Goal: Task Accomplishment & Management: Use online tool/utility

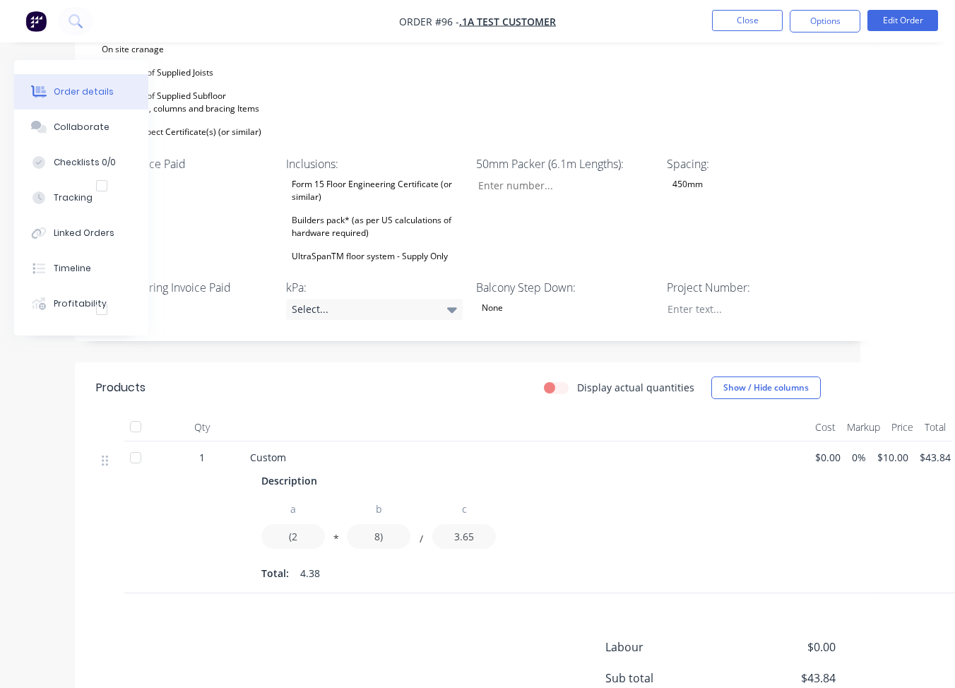
scroll to position [0, 95]
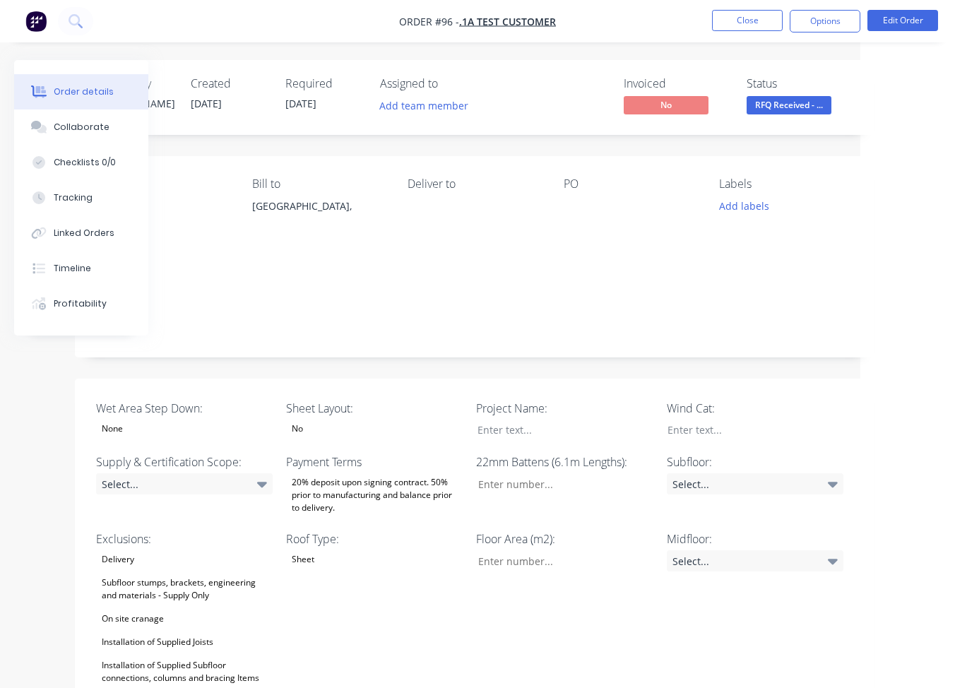
drag, startPoint x: 20, startPoint y: 368, endPoint x: 218, endPoint y: 289, distance: 212.3
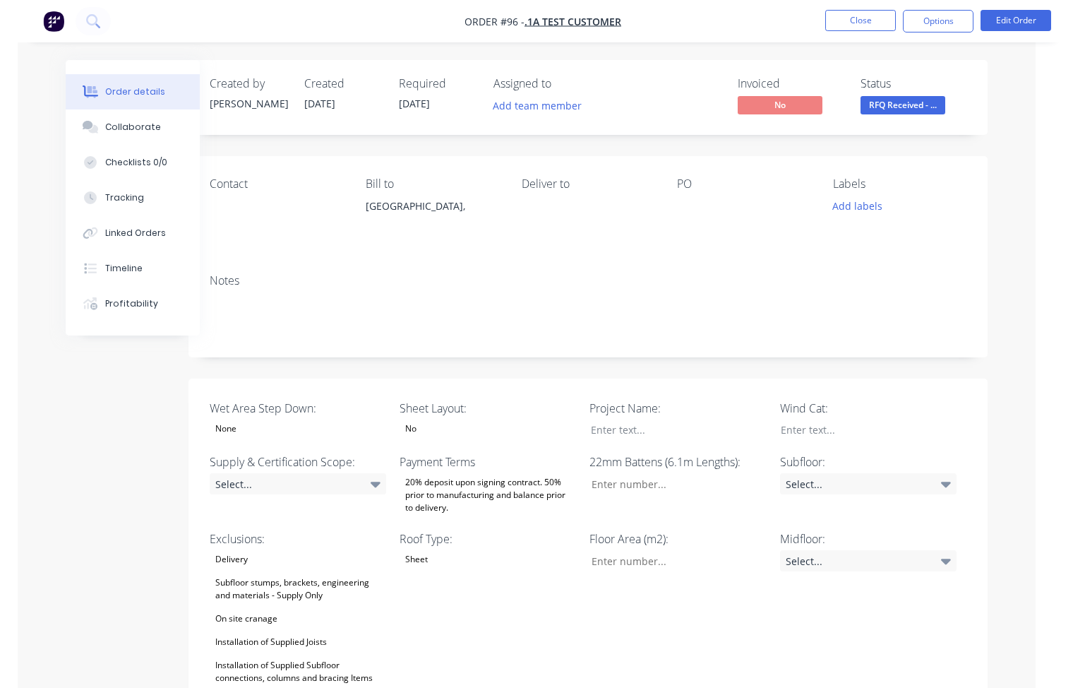
scroll to position [0, 16]
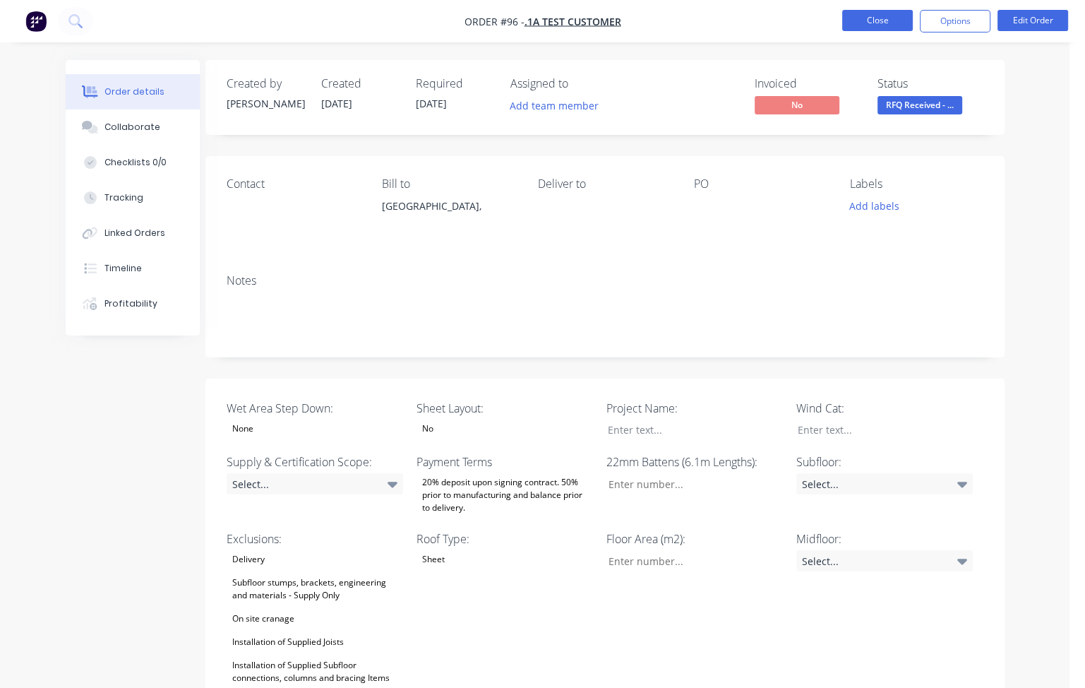
click at [870, 24] on button "Close" at bounding box center [878, 20] width 71 height 21
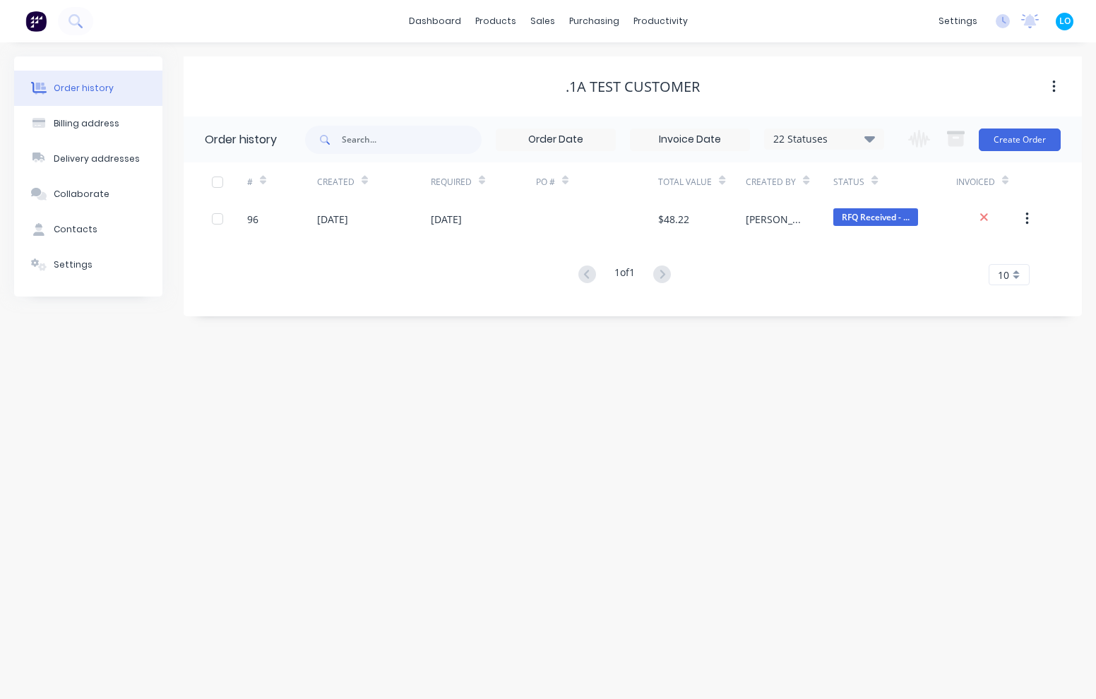
click at [458, 353] on div "Order history Billing address Delivery addresses Collaborate Contacts Settings …" at bounding box center [548, 370] width 1096 height 657
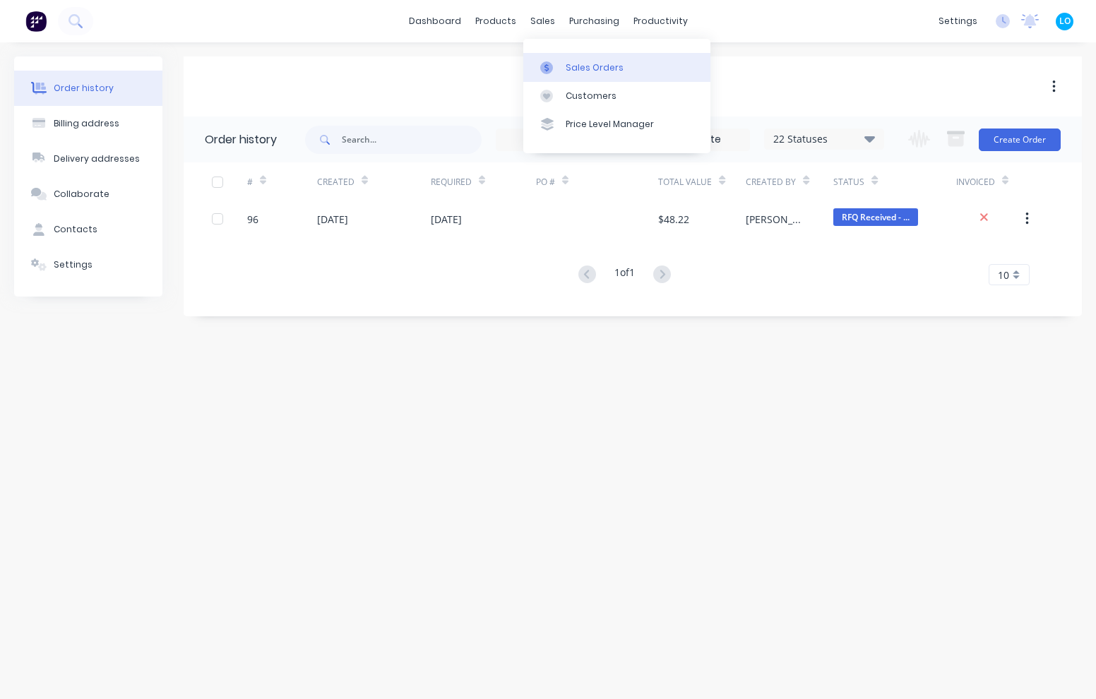
click at [562, 61] on link "Sales Orders" at bounding box center [616, 67] width 187 height 28
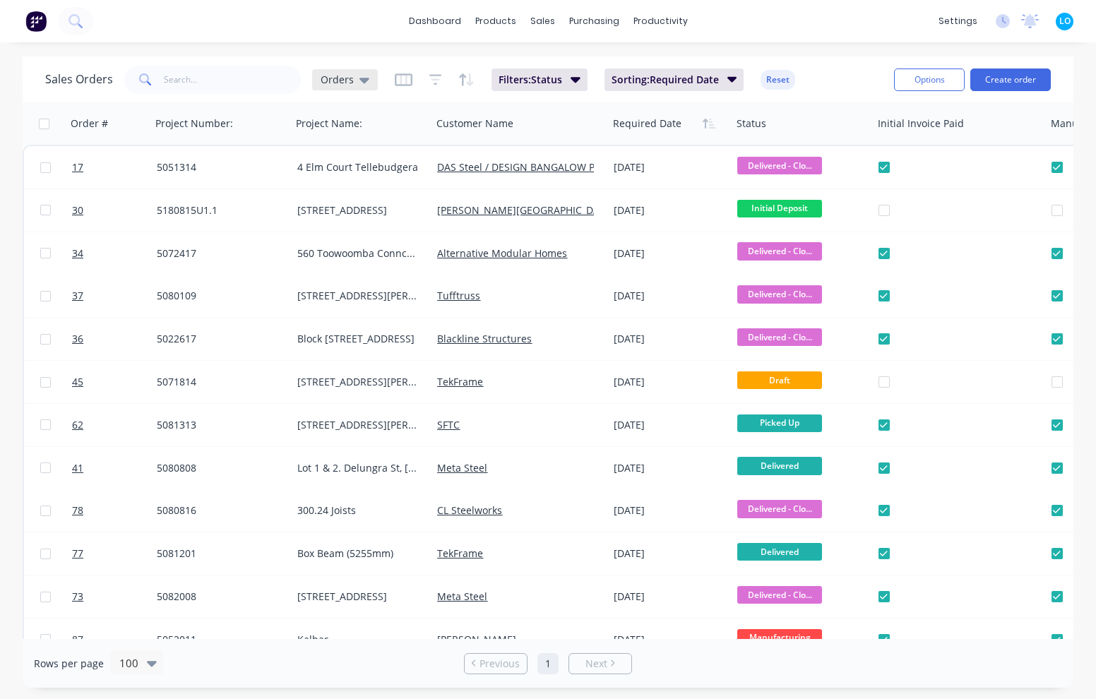
click at [350, 82] on span "Orders" at bounding box center [337, 79] width 33 height 15
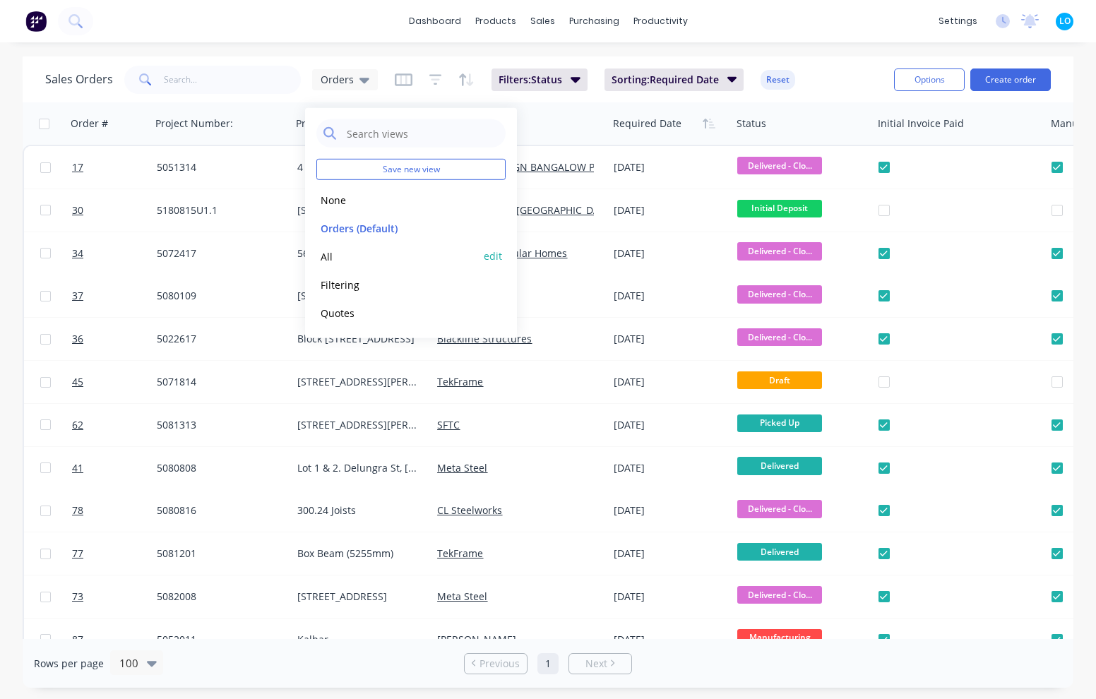
click at [362, 258] on button "All" at bounding box center [396, 256] width 161 height 16
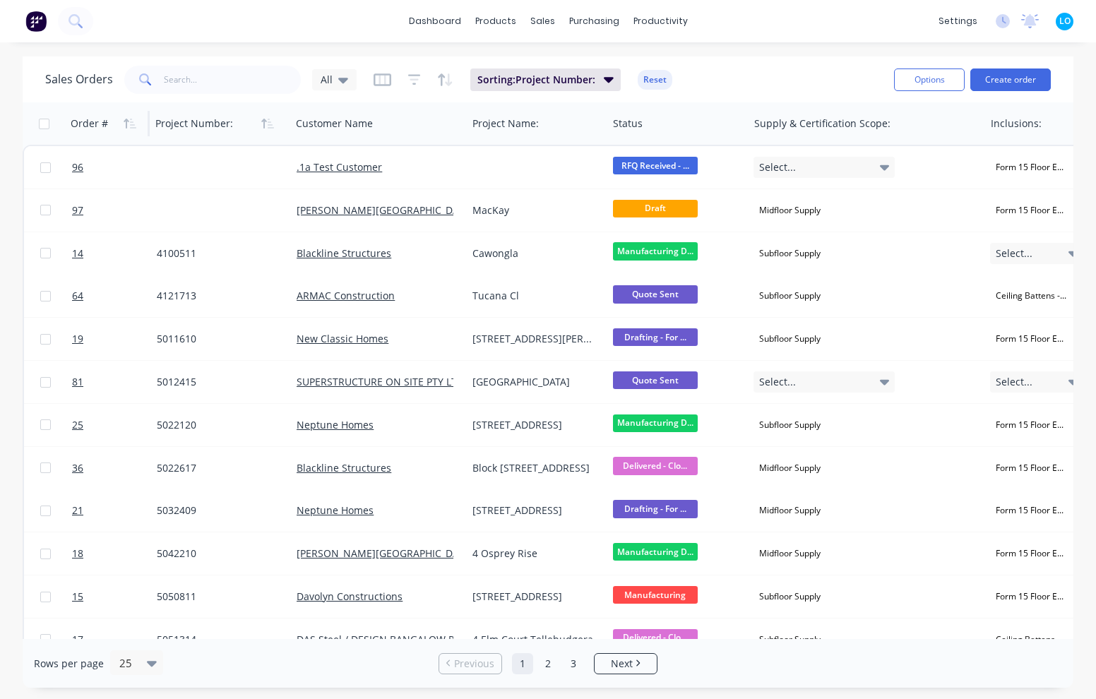
click at [78, 125] on div "Order #" at bounding box center [89, 124] width 37 height 14
click at [132, 126] on icon "button" at bounding box center [130, 123] width 13 height 11
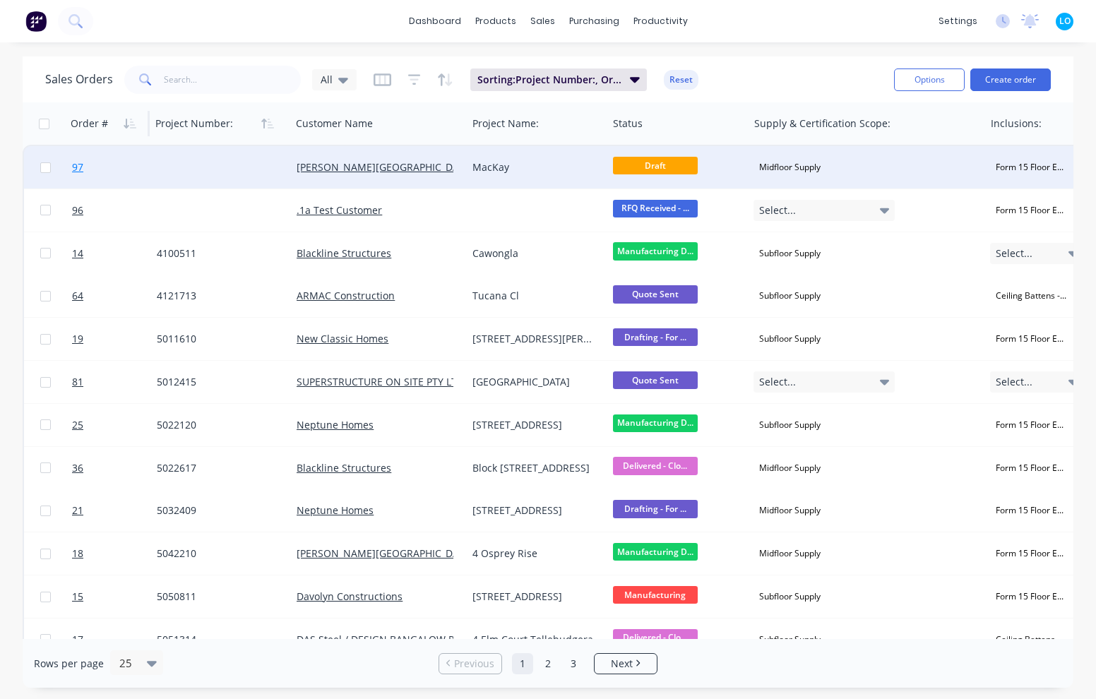
click at [73, 169] on span "97" at bounding box center [77, 167] width 11 height 14
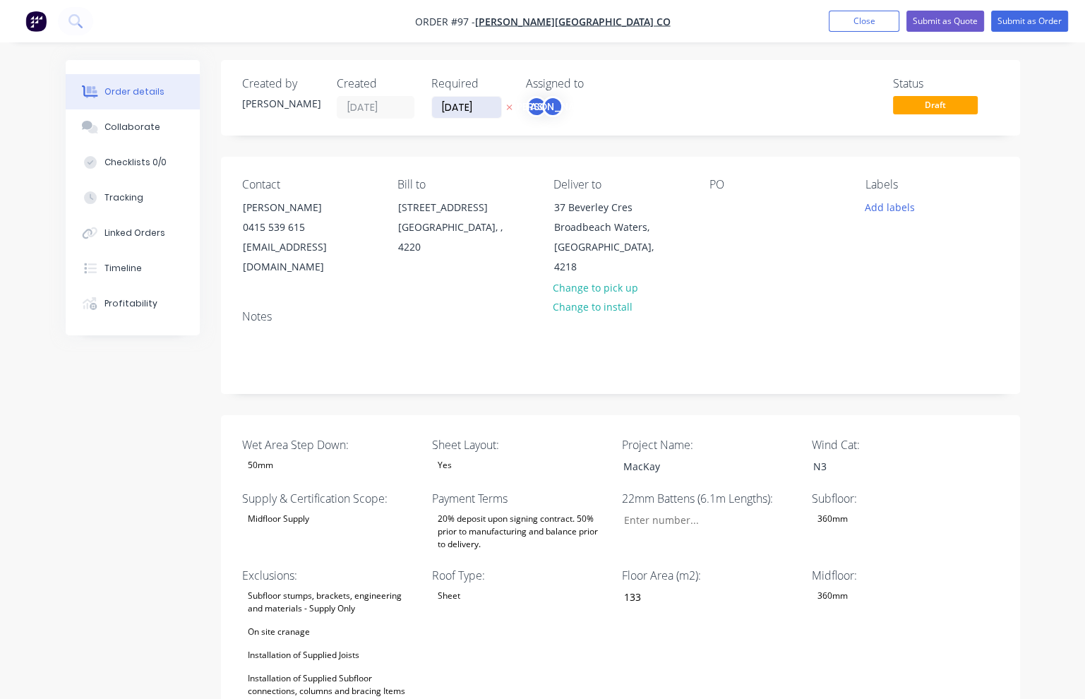
click at [468, 109] on input "[DATE]" at bounding box center [466, 107] width 69 height 21
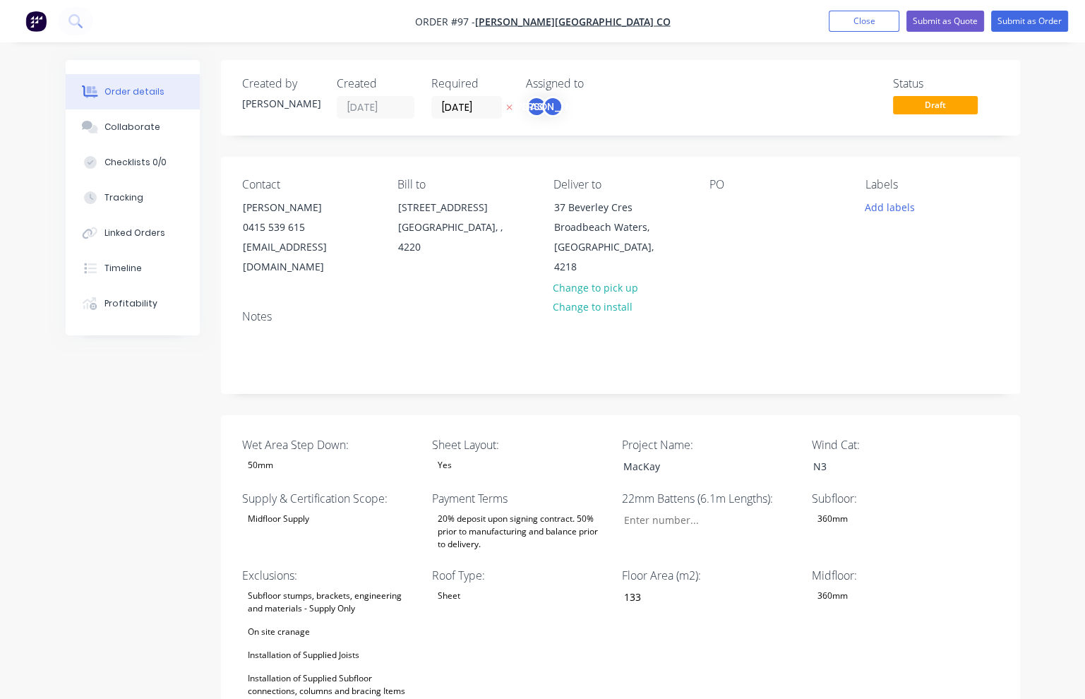
scroll to position [71, 0]
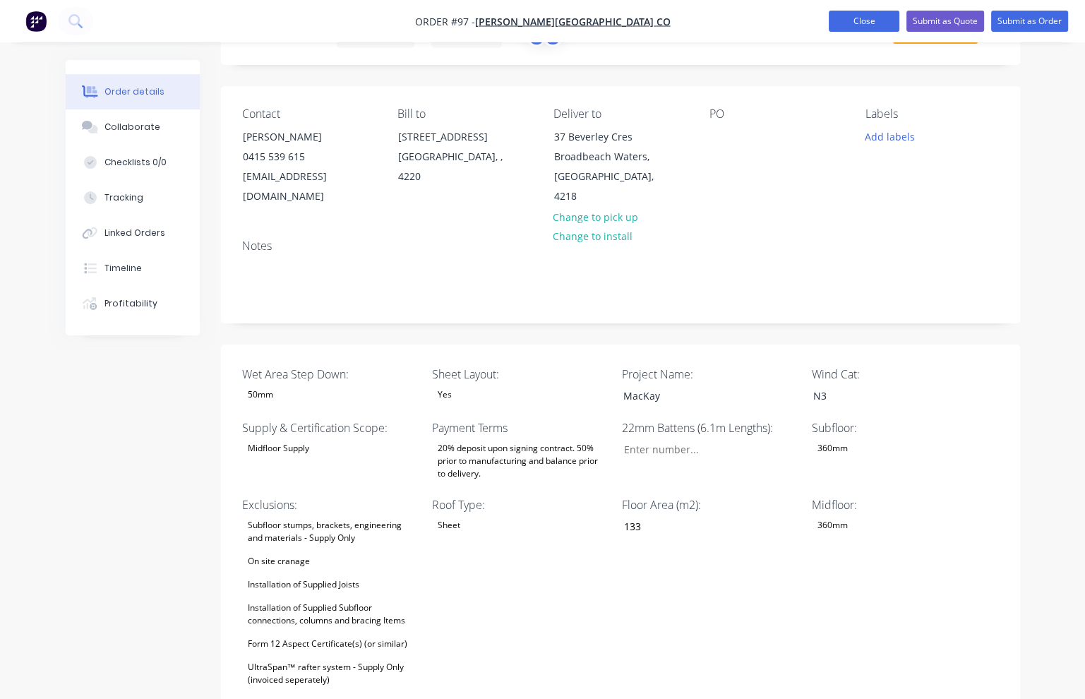
click at [869, 28] on button "Close" at bounding box center [864, 21] width 71 height 21
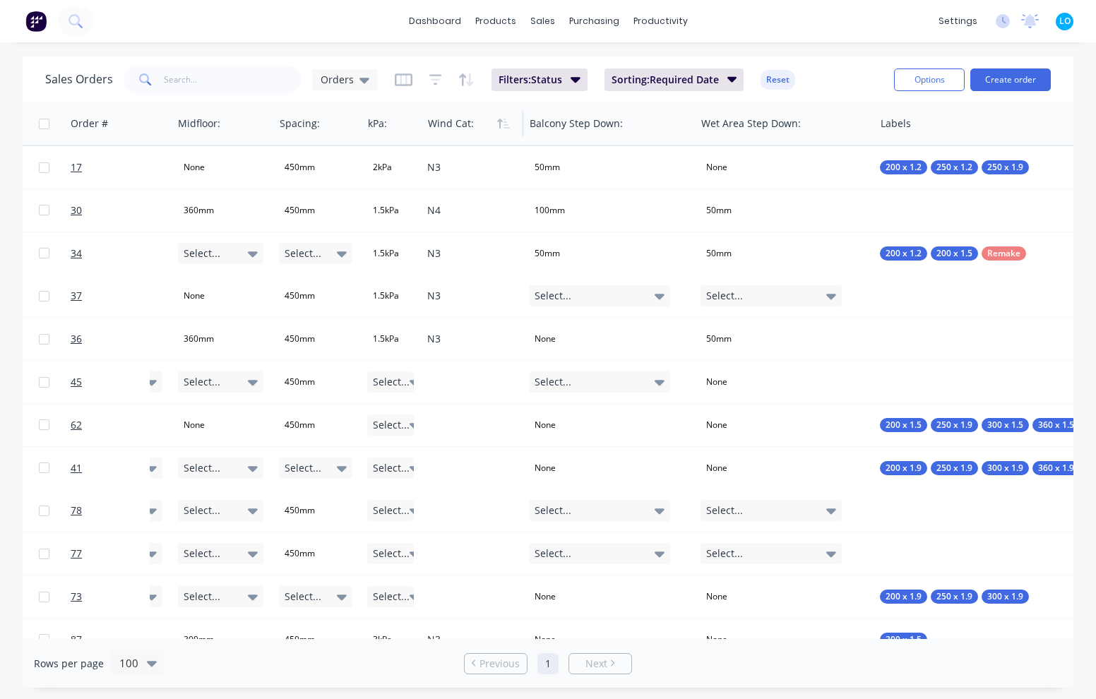
scroll to position [0, 2751]
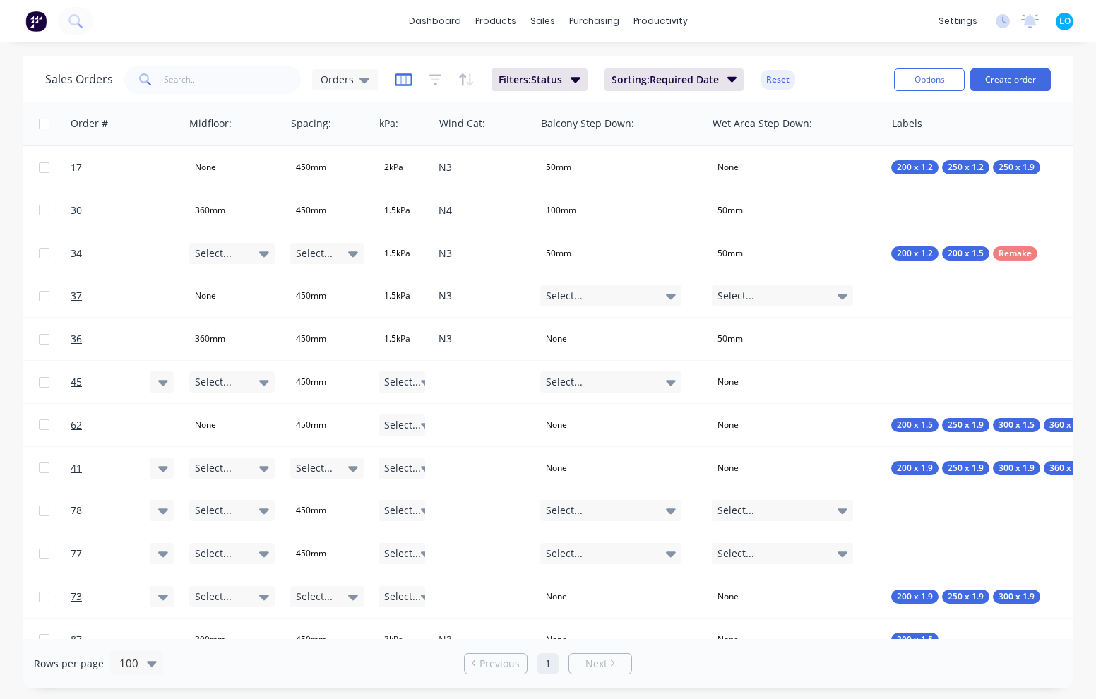
click at [395, 85] on icon "button" at bounding box center [404, 79] width 18 height 13
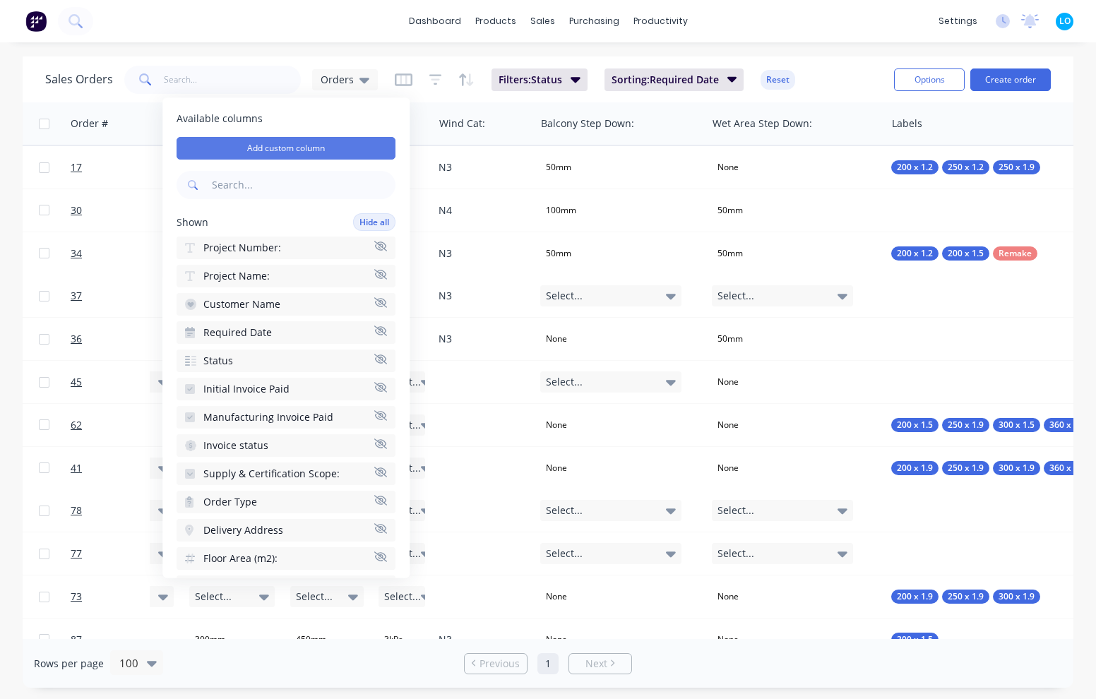
click at [298, 139] on button "Add custom column" at bounding box center [286, 148] width 219 height 23
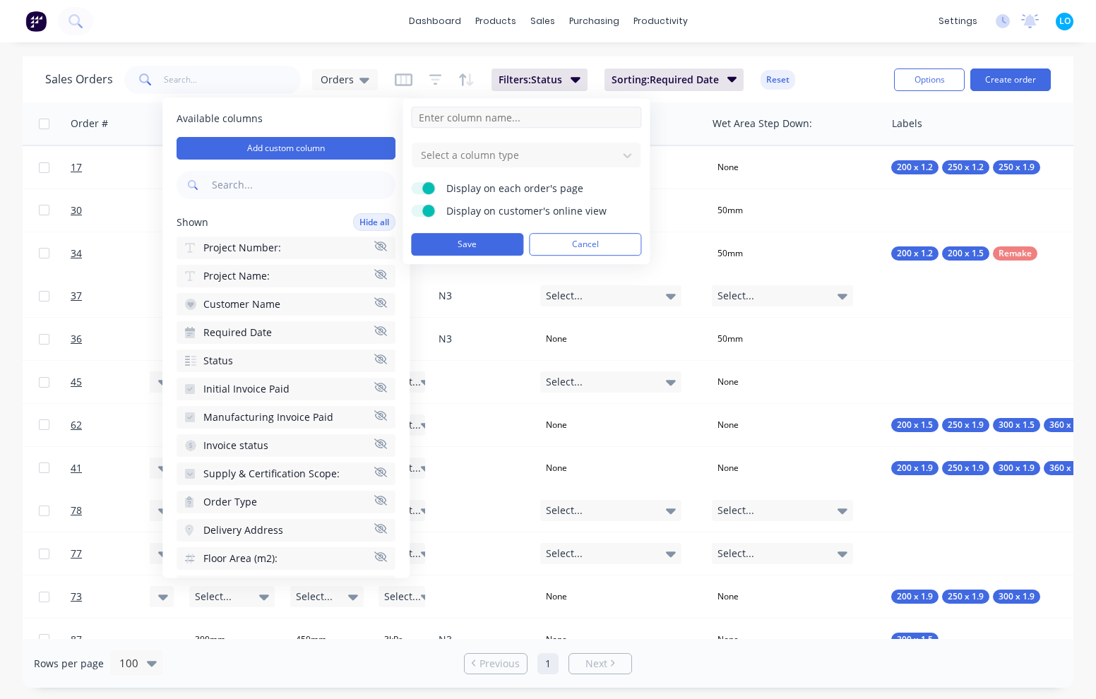
click at [479, 115] on input at bounding box center [526, 117] width 230 height 21
click at [496, 109] on input "Wind Category" at bounding box center [526, 117] width 230 height 21
type input "Wind Category"
click at [522, 159] on div at bounding box center [514, 155] width 191 height 18
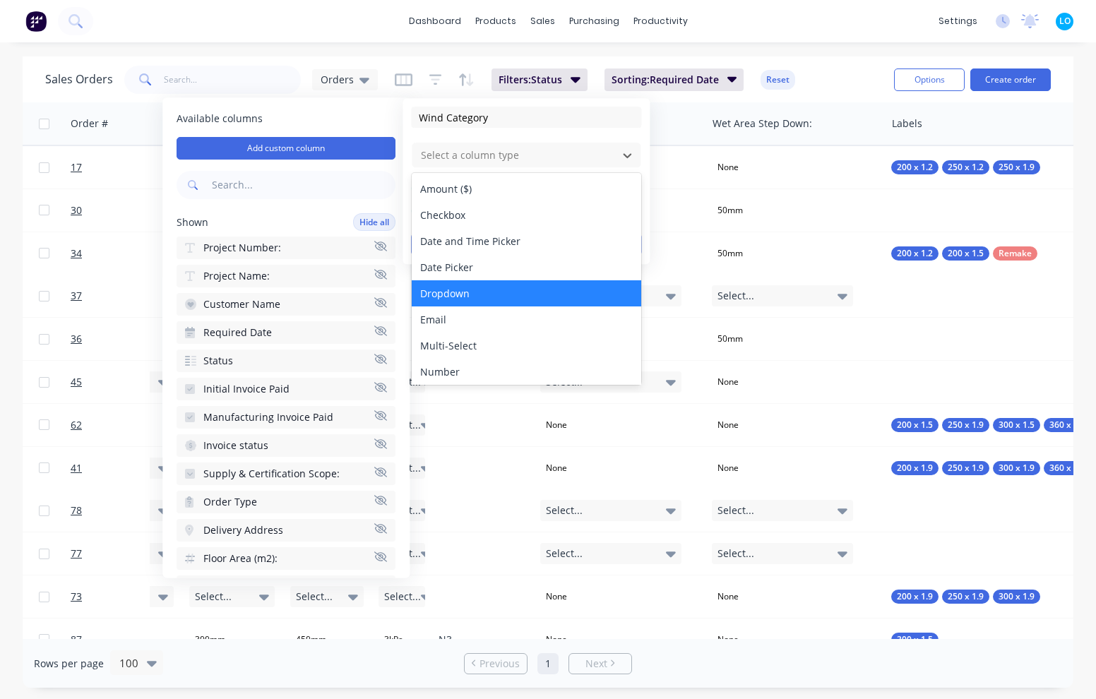
click at [511, 289] on div "Dropdown" at bounding box center [526, 293] width 229 height 26
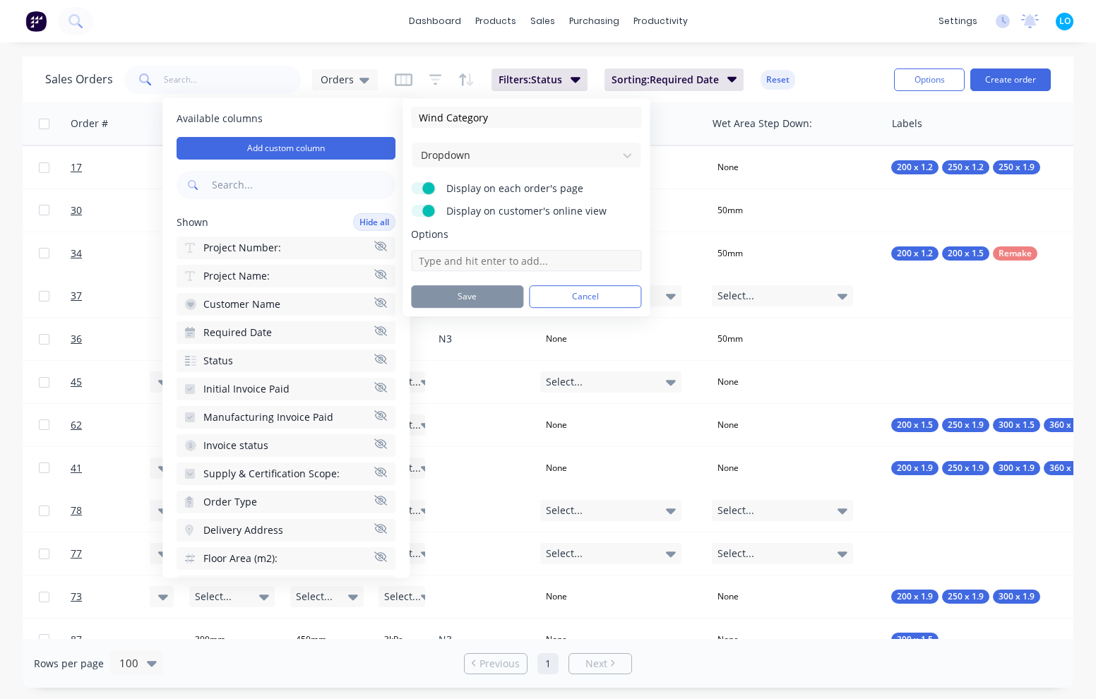
click at [474, 255] on input at bounding box center [526, 260] width 230 height 21
type input "N1"
click at [489, 165] on div "Dropdown" at bounding box center [514, 154] width 199 height 23
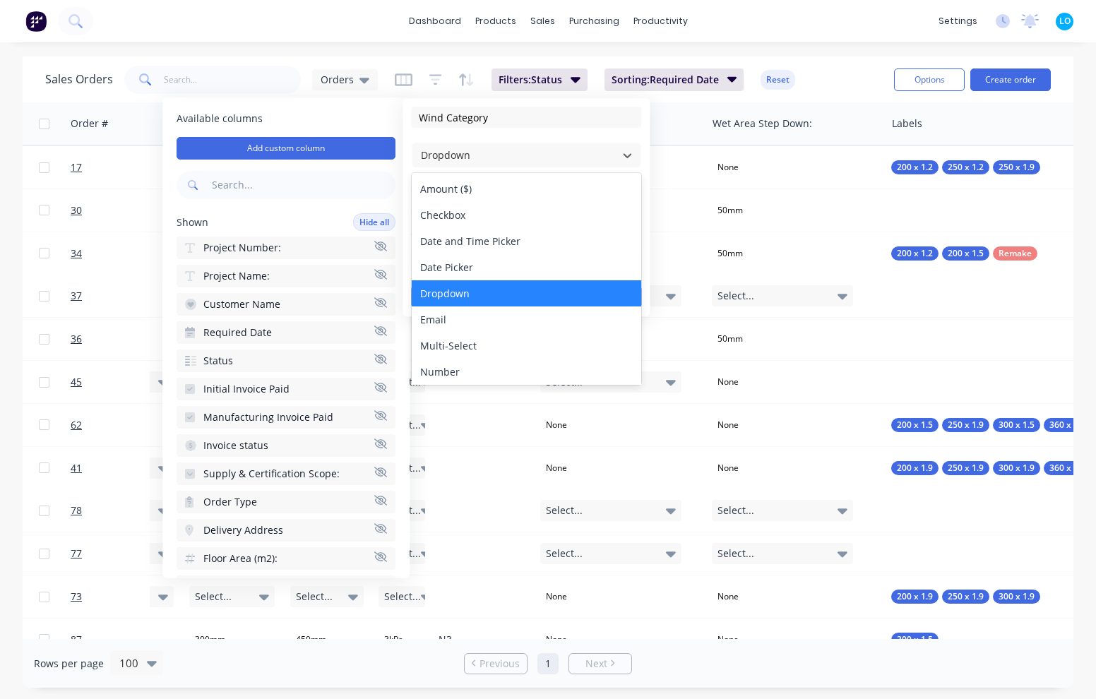
click at [831, 47] on div "dashboard products sales purchasing productivity dashboard products Product Cat…" at bounding box center [548, 349] width 1096 height 699
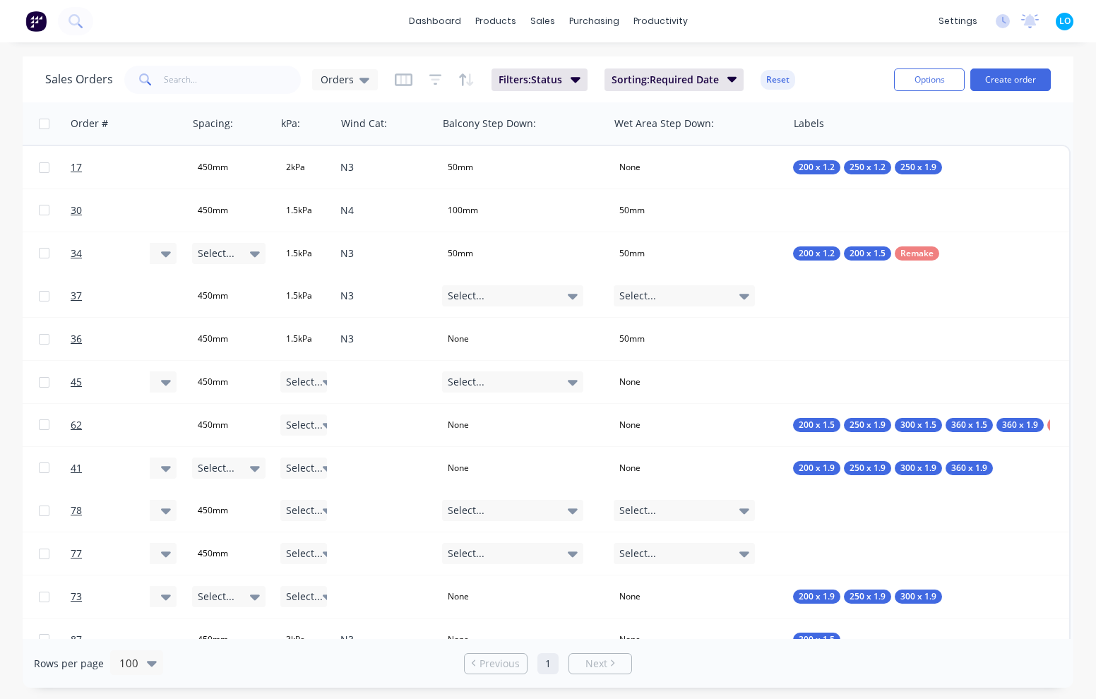
scroll to position [0, 2012]
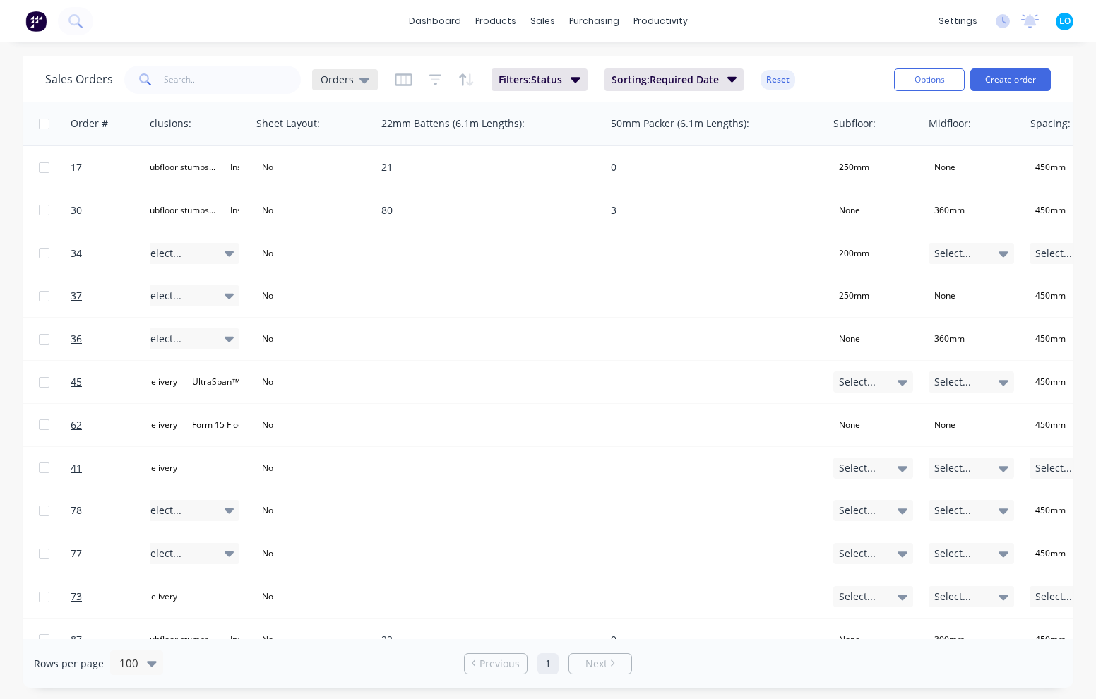
click at [346, 69] on div "Orders" at bounding box center [345, 79] width 66 height 21
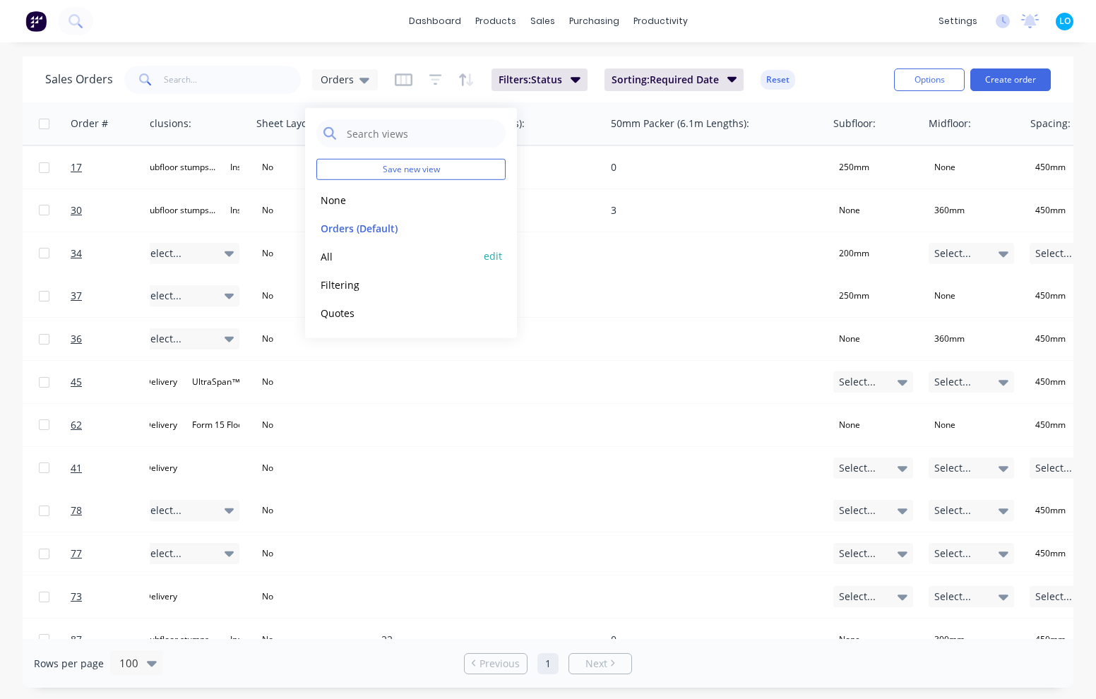
click at [373, 258] on button "All" at bounding box center [396, 256] width 161 height 16
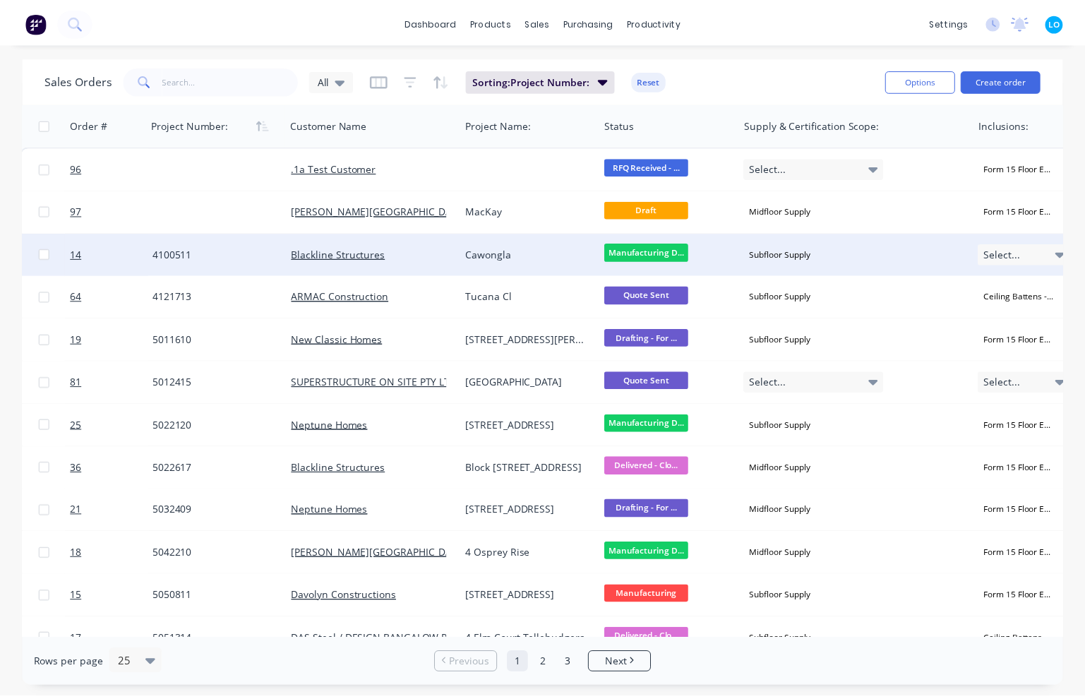
scroll to position [0, 0]
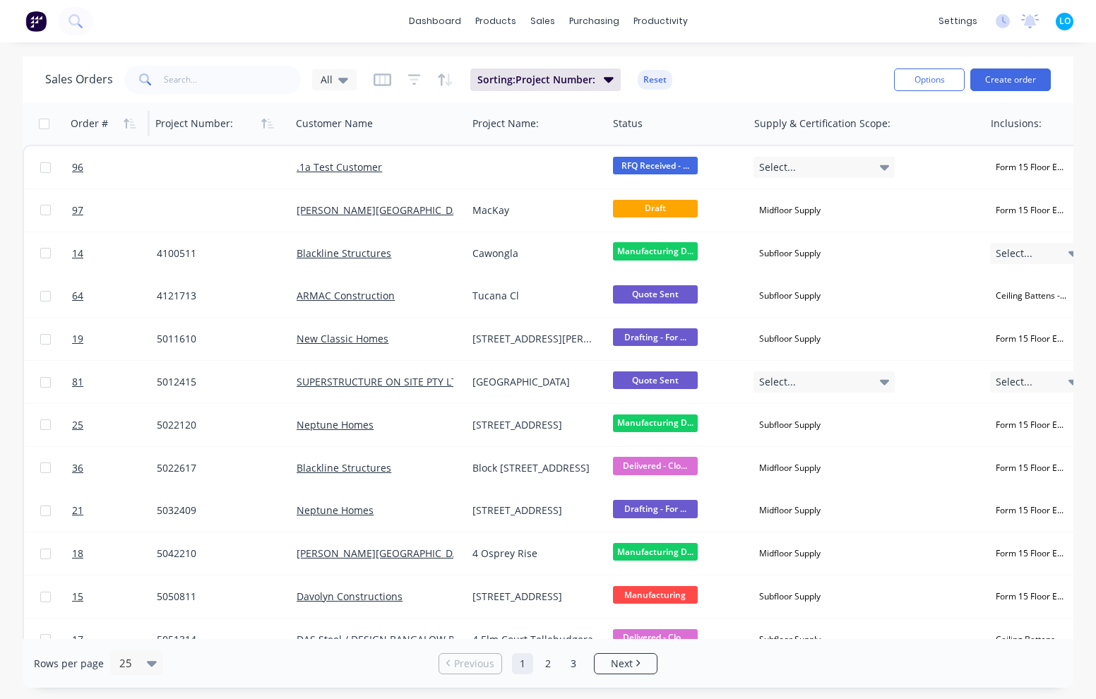
click at [97, 117] on div "Order #" at bounding box center [89, 124] width 37 height 14
click at [124, 124] on icon "button" at bounding box center [130, 123] width 13 height 11
click at [131, 124] on icon "button" at bounding box center [133, 124] width 6 height 10
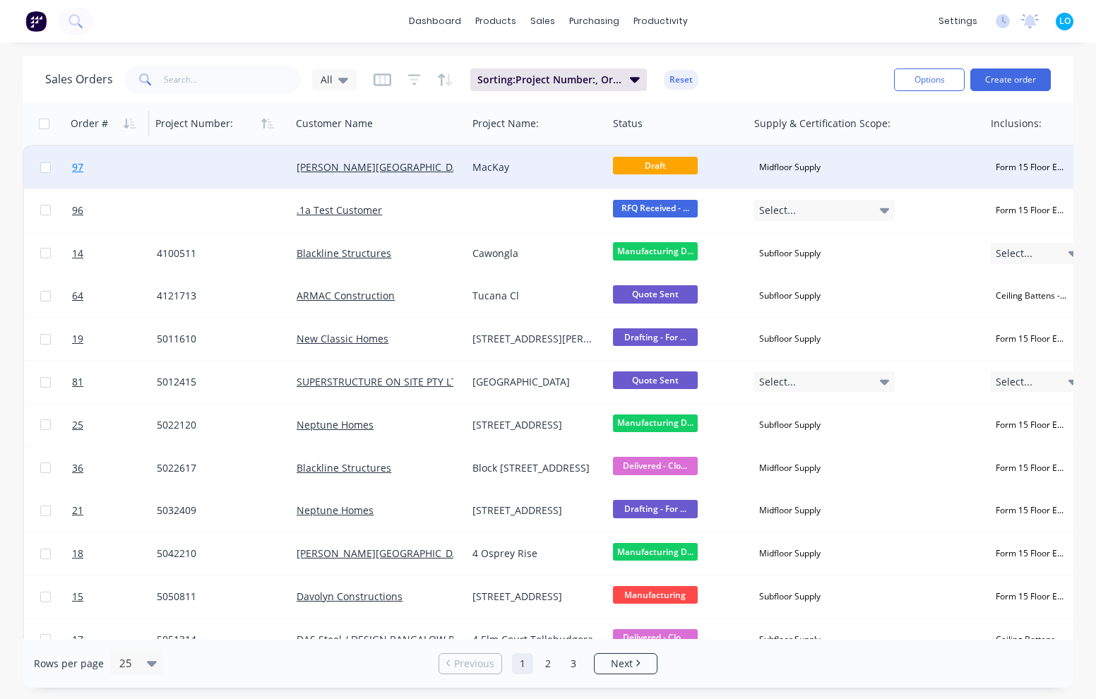
click at [82, 163] on span "97" at bounding box center [77, 167] width 11 height 14
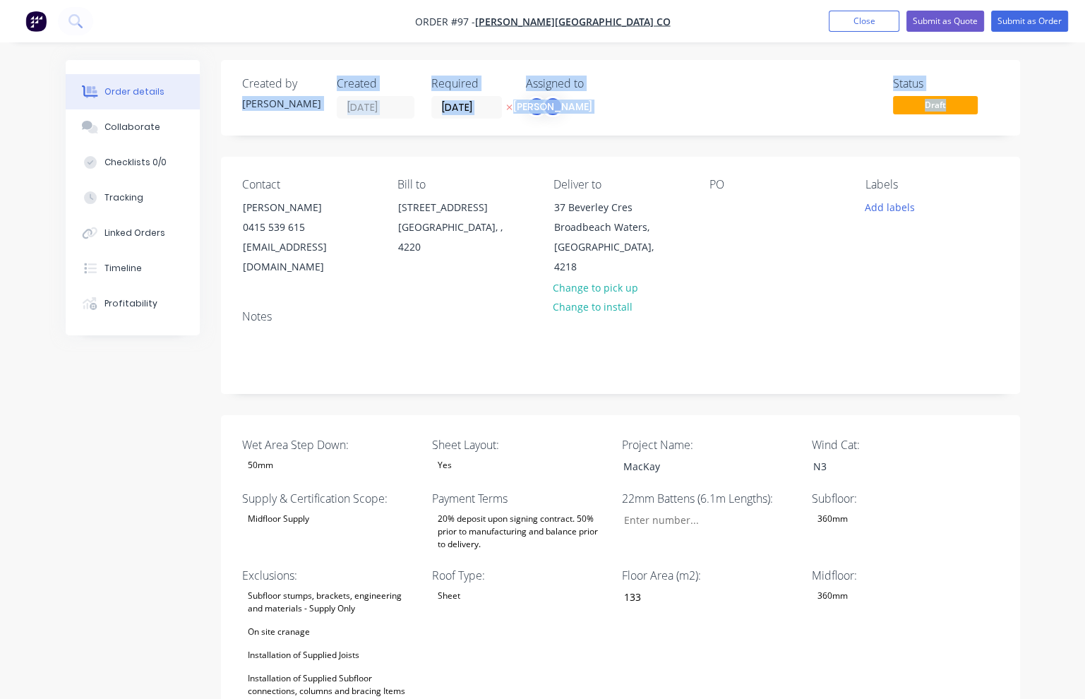
drag, startPoint x: 42, startPoint y: 191, endPoint x: 40, endPoint y: 213, distance: 21.3
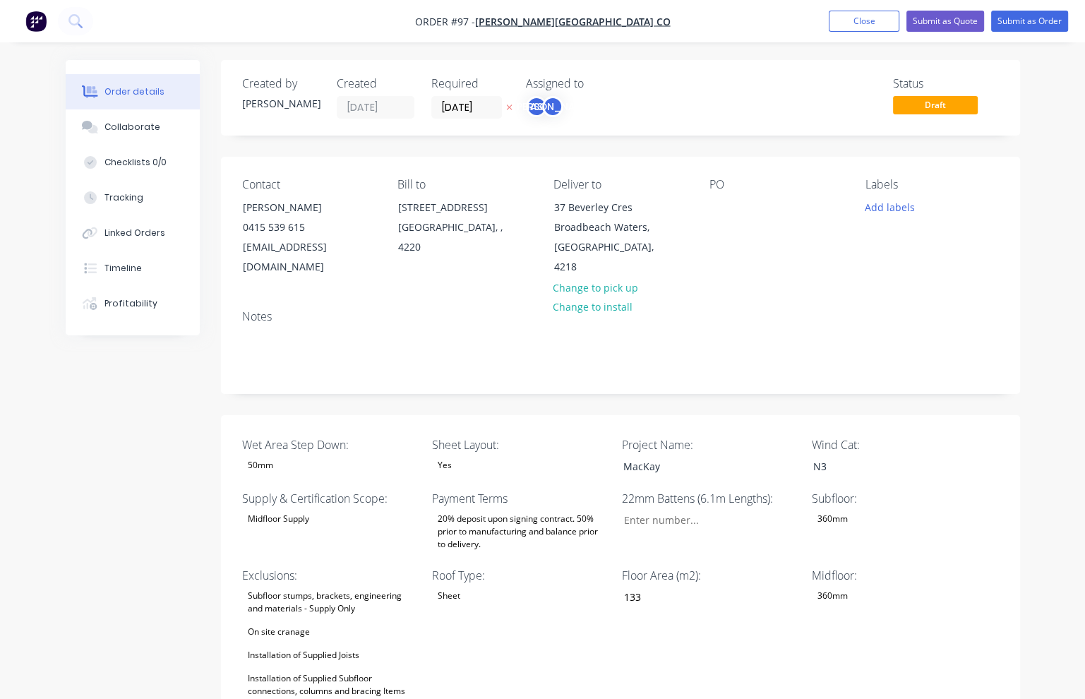
click at [164, 109] on button "Collaborate" at bounding box center [133, 126] width 134 height 35
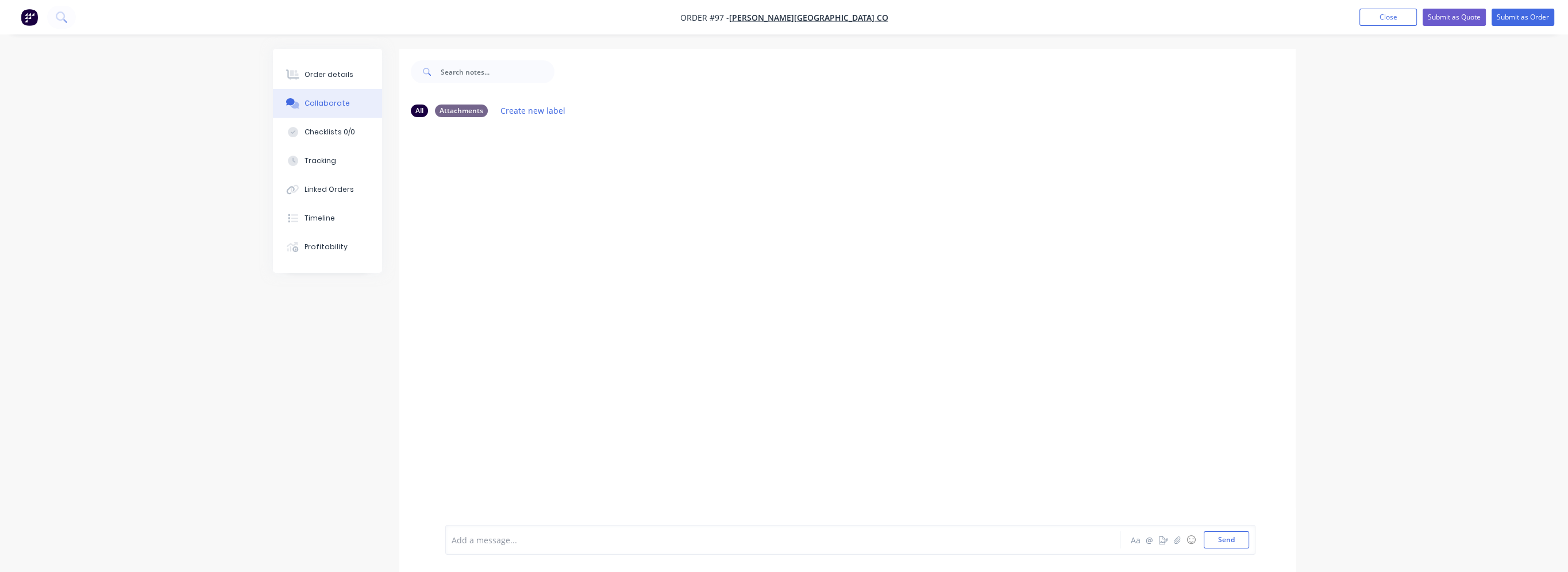
drag, startPoint x: 768, startPoint y: 154, endPoint x: 754, endPoint y: 154, distance: 14.0
click at [761, 154] on div at bounding box center [848, 325] width 897 height 399
drag, startPoint x: 580, startPoint y: 198, endPoint x: 600, endPoint y: 253, distance: 58.5
click at [607, 257] on div at bounding box center [848, 325] width 897 height 399
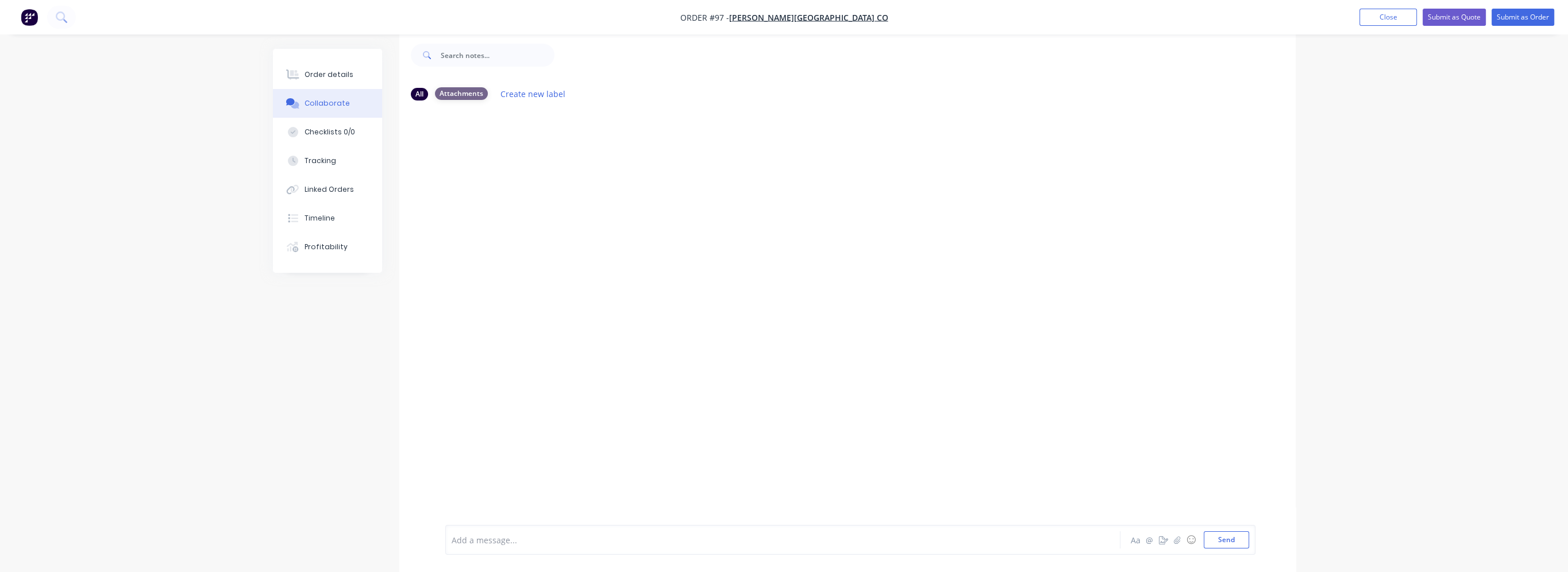
click at [469, 92] on div "Attachments" at bounding box center [461, 94] width 53 height 13
click at [421, 92] on div "All" at bounding box center [419, 94] width 17 height 13
click at [464, 98] on div "Attachments" at bounding box center [461, 94] width 53 height 13
drag, startPoint x: 419, startPoint y: 95, endPoint x: 448, endPoint y: 92, distance: 29.2
click at [420, 95] on div "All" at bounding box center [419, 94] width 17 height 13
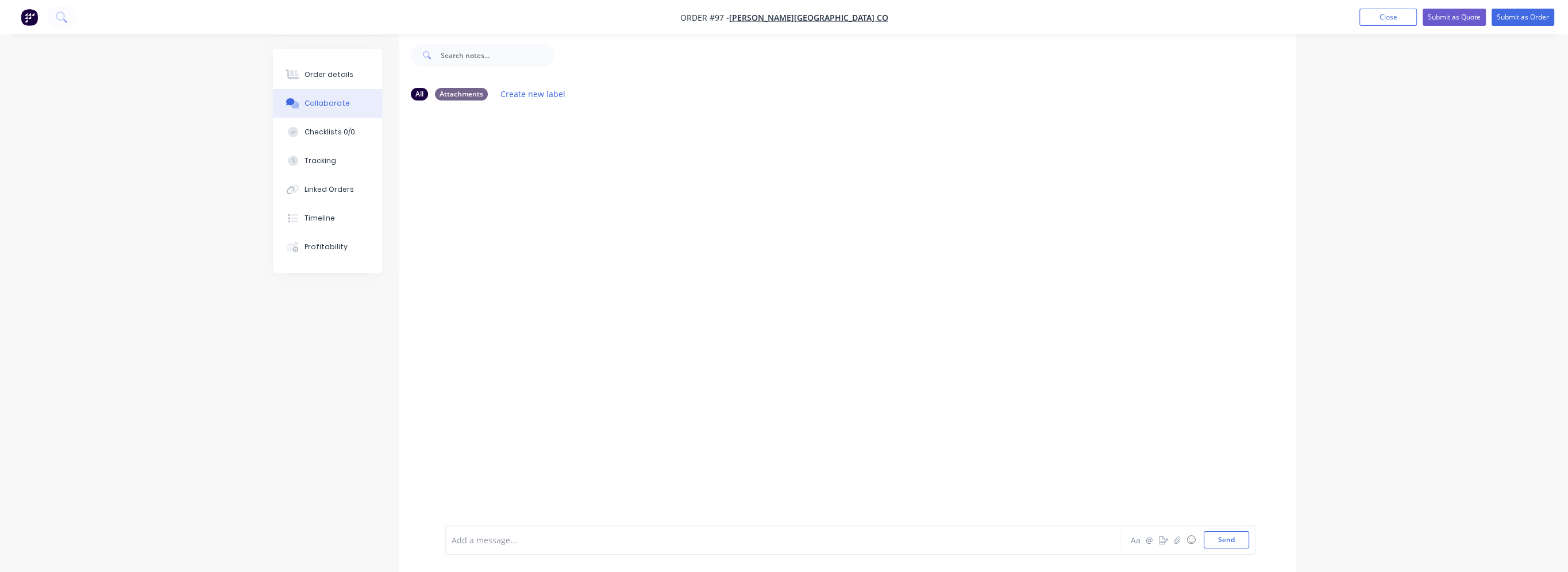
drag, startPoint x: 449, startPoint y: 92, endPoint x: 429, endPoint y: 95, distance: 20.2
click at [449, 92] on div "Attachments" at bounding box center [461, 94] width 53 height 13
click at [417, 94] on div "All" at bounding box center [419, 94] width 17 height 13
click at [448, 93] on div "Attachments" at bounding box center [461, 94] width 53 height 13
drag, startPoint x: 408, startPoint y: 89, endPoint x: 793, endPoint y: 160, distance: 391.5
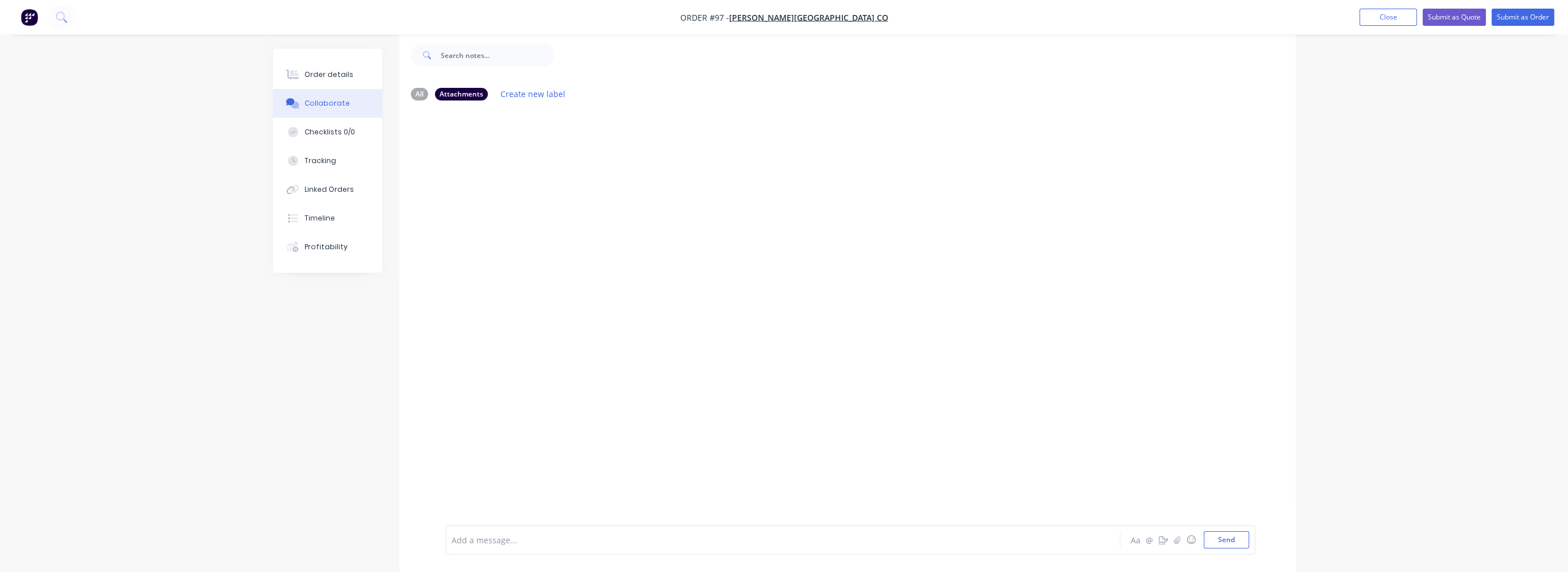
click at [408, 90] on div "All Attachments Create new label" at bounding box center [848, 94] width 897 height 32
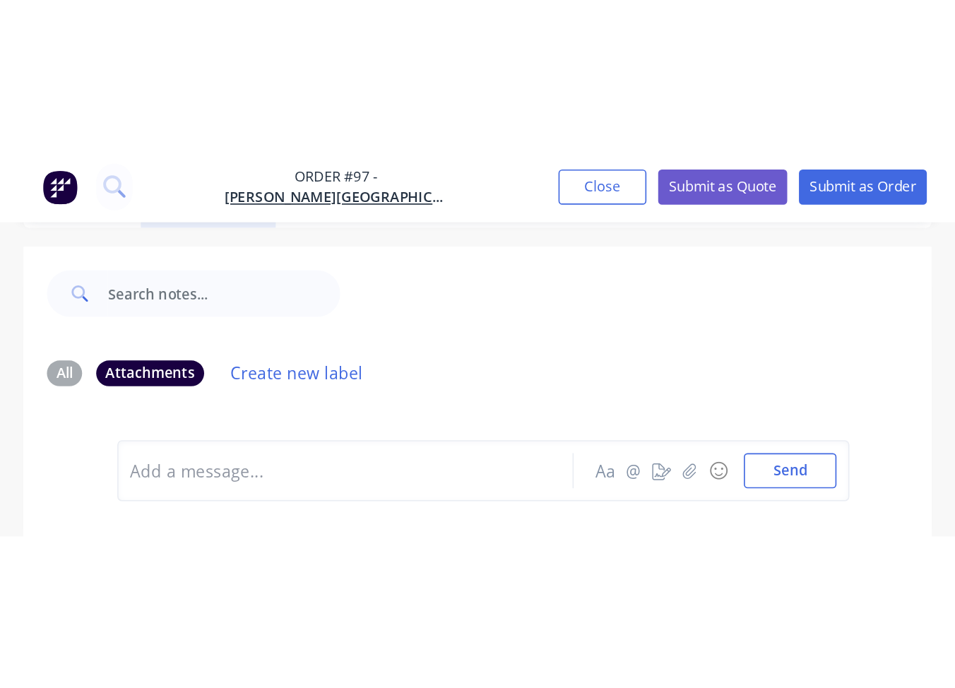
scroll to position [31, 0]
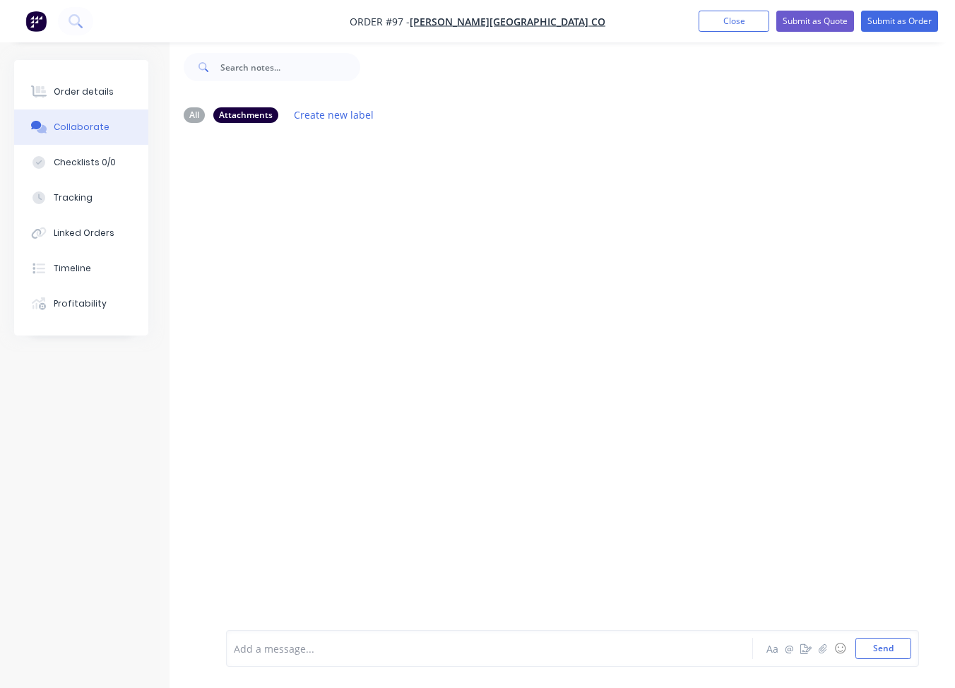
click at [445, 285] on div at bounding box center [568, 371] width 799 height 475
click at [633, 55] on div at bounding box center [664, 67] width 608 height 56
click at [646, 46] on div at bounding box center [664, 67] width 608 height 56
drag, startPoint x: 477, startPoint y: 50, endPoint x: 285, endPoint y: 51, distance: 192.1
click at [475, 52] on div at bounding box center [664, 67] width 608 height 56
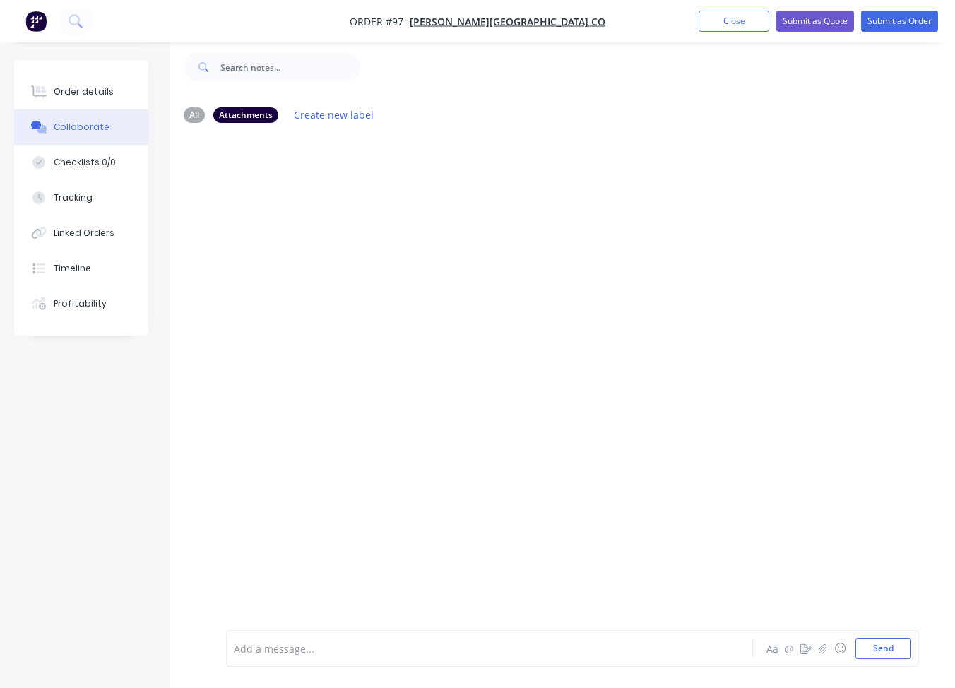
scroll to position [11, 0]
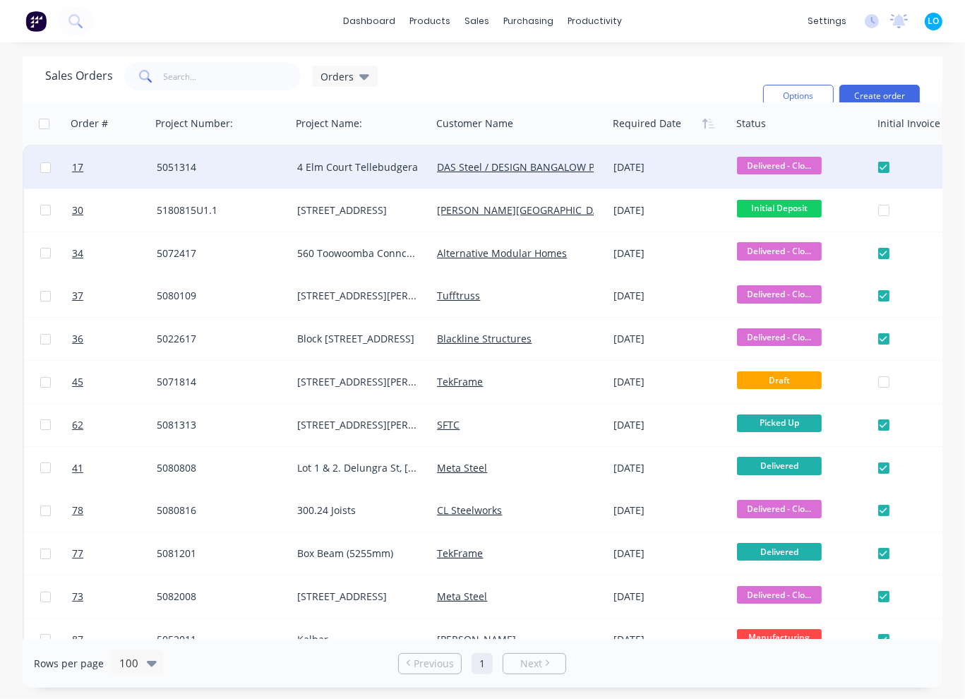
drag, startPoint x: 274, startPoint y: 210, endPoint x: 280, endPoint y: 160, distance: 51.2
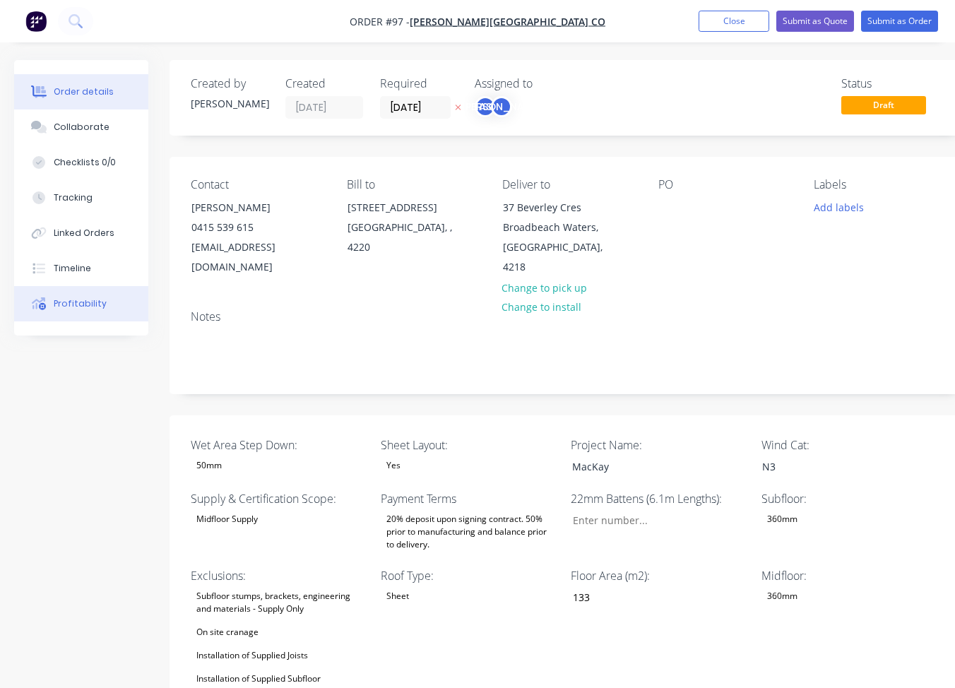
click at [51, 313] on button "Profitability" at bounding box center [81, 303] width 134 height 35
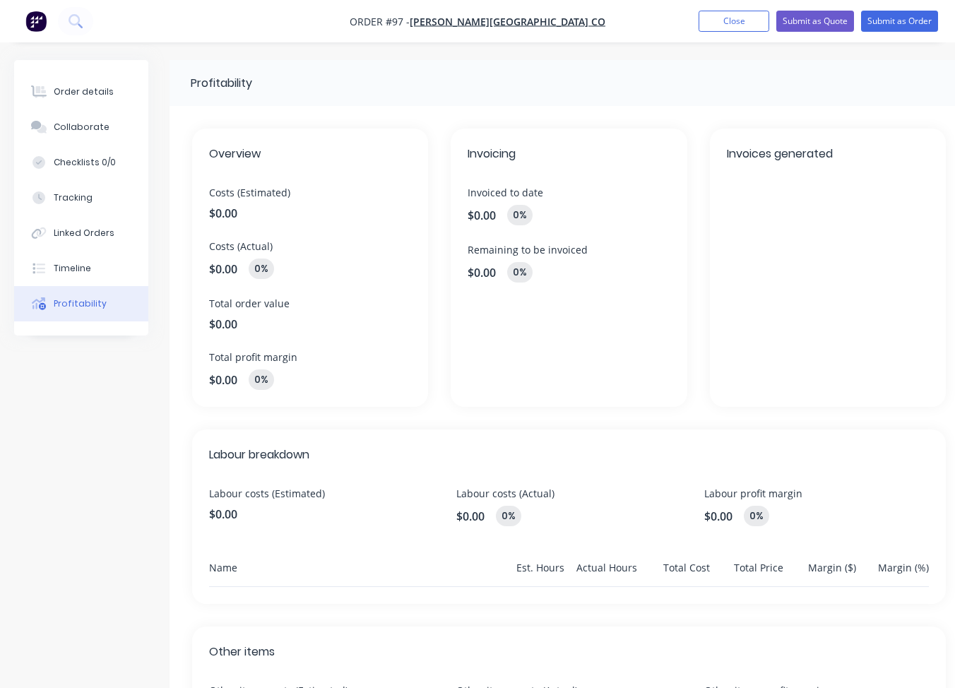
click at [17, 60] on div "Order details Collaborate Checklists 0/0 Tracking Linked Orders Timeline Profit…" at bounding box center [81, 197] width 134 height 275
click at [25, 84] on button "Order details" at bounding box center [81, 91] width 134 height 35
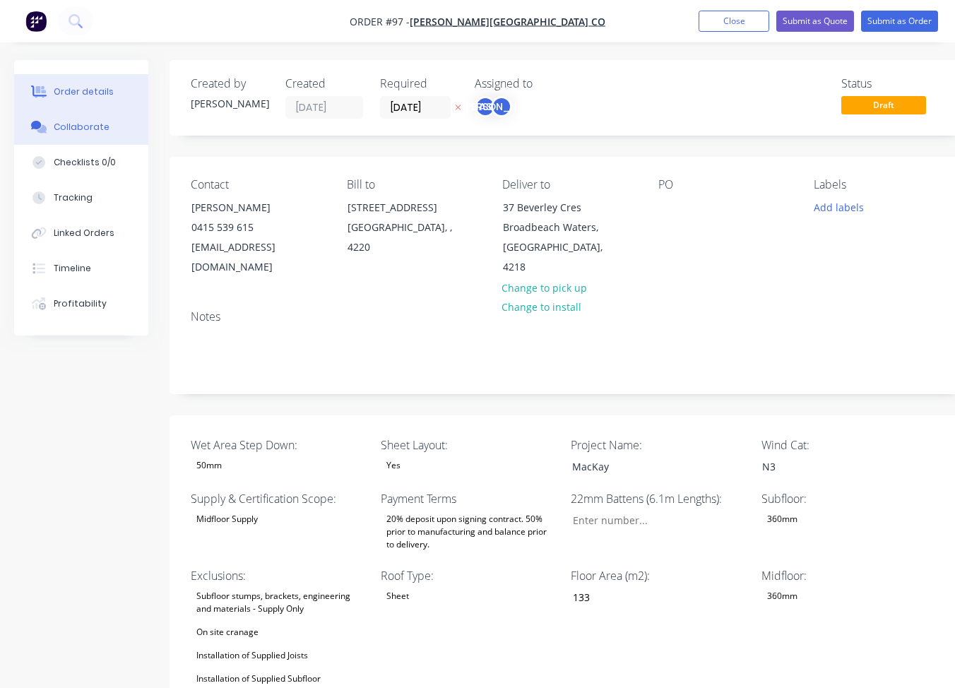
click at [35, 121] on icon at bounding box center [36, 125] width 11 height 8
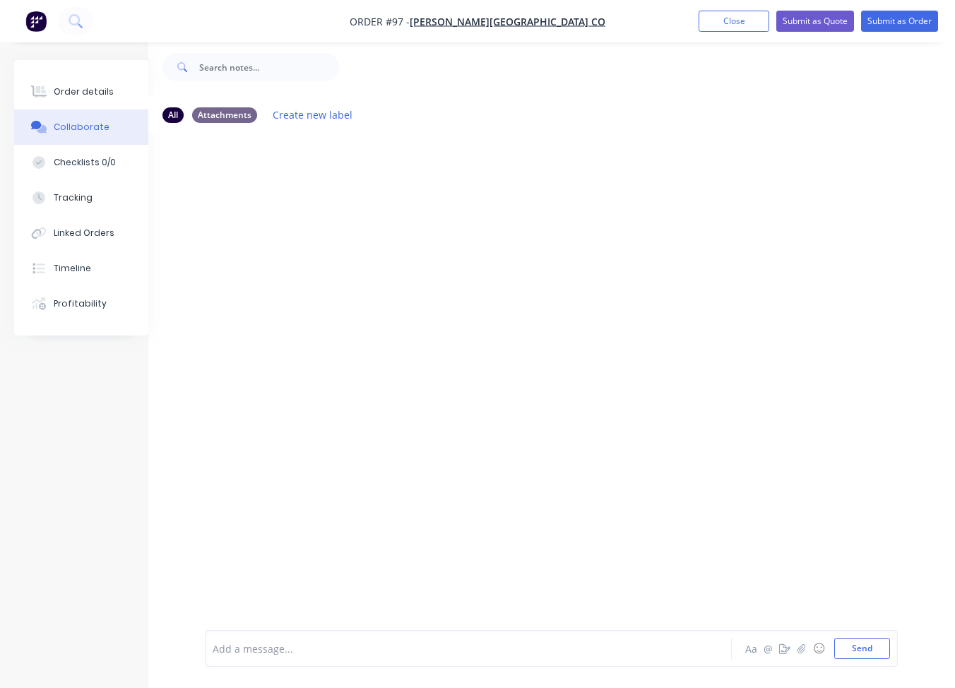
scroll to position [31, 28]
click at [288, 648] on div at bounding box center [460, 648] width 507 height 15
click at [468, 681] on div "Add a message... Aa @ ☺ Send" at bounding box center [541, 648] width 799 height 79
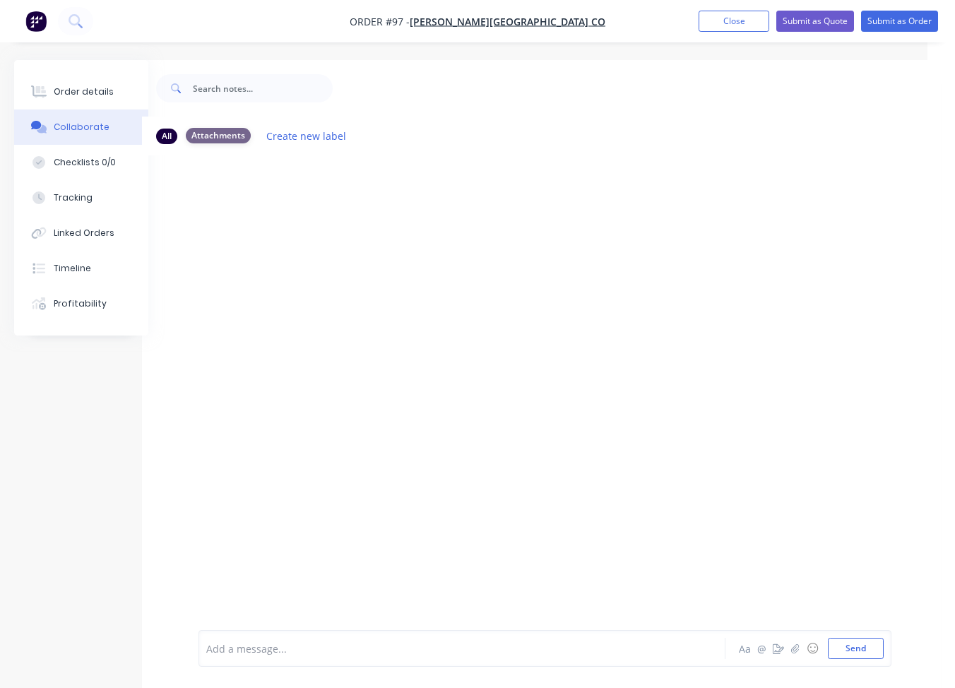
click at [209, 141] on div "Attachments" at bounding box center [218, 136] width 65 height 16
click at [364, 660] on div "Add a message... Aa @ ☺ Send" at bounding box center [544, 648] width 693 height 37
click at [362, 651] on div at bounding box center [460, 648] width 507 height 15
click at [157, 571] on div at bounding box center [541, 371] width 799 height 475
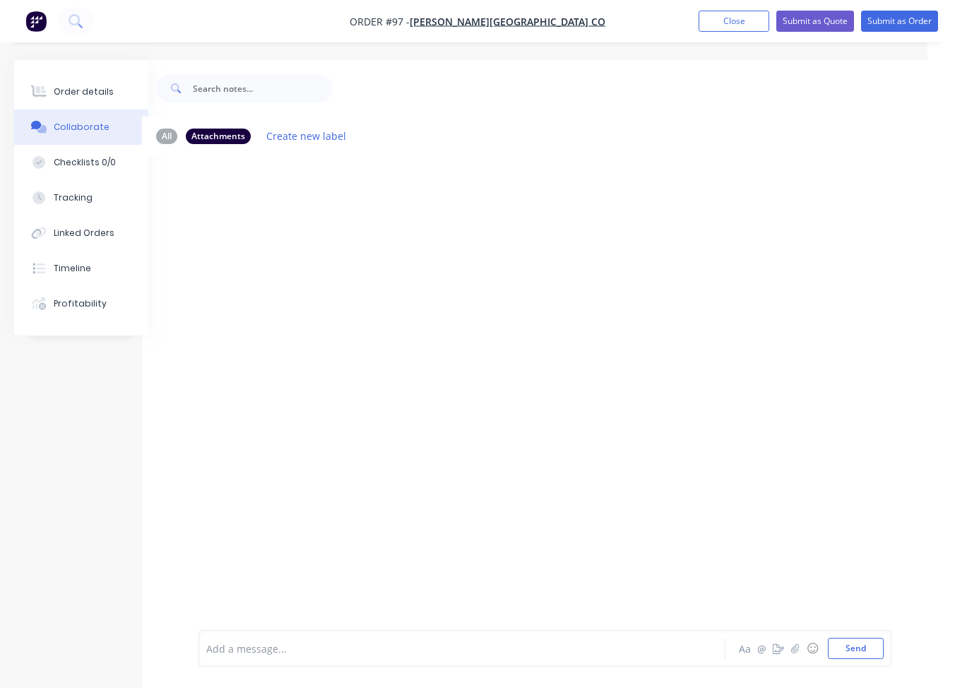
click at [610, 194] on div at bounding box center [541, 392] width 799 height 475
drag, startPoint x: 514, startPoint y: 5, endPoint x: 22, endPoint y: -51, distance: 495.4
click at [22, 0] on html "Order #97 - Blackwood Building Co Add product Close Submit as Quote Submit as O…" at bounding box center [449, 354] width 955 height 709
click at [66, 26] on button at bounding box center [75, 21] width 35 height 28
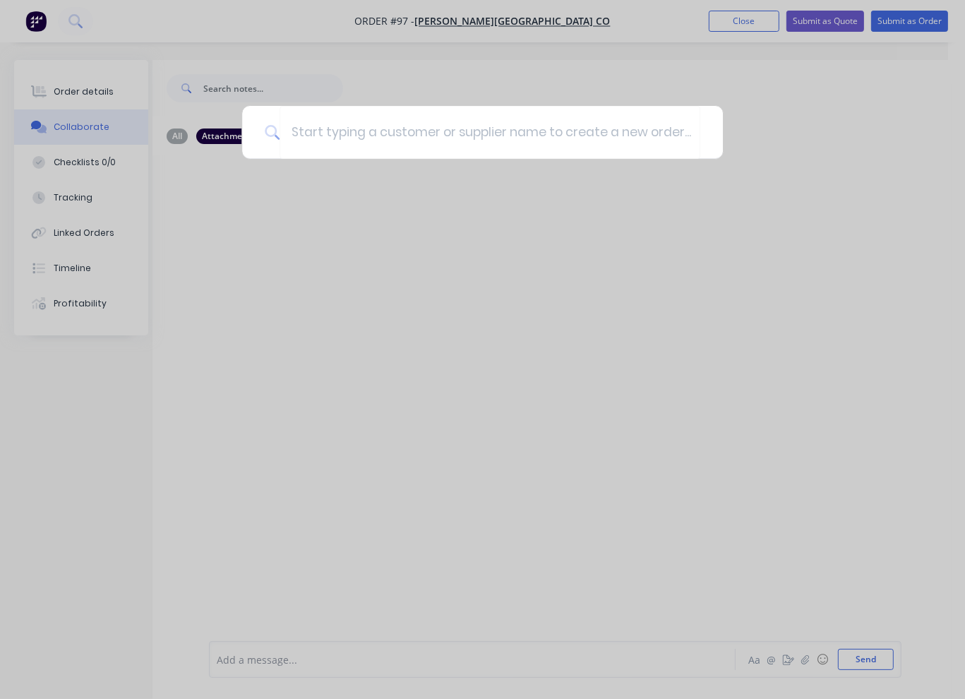
click at [106, 27] on div at bounding box center [482, 349] width 965 height 699
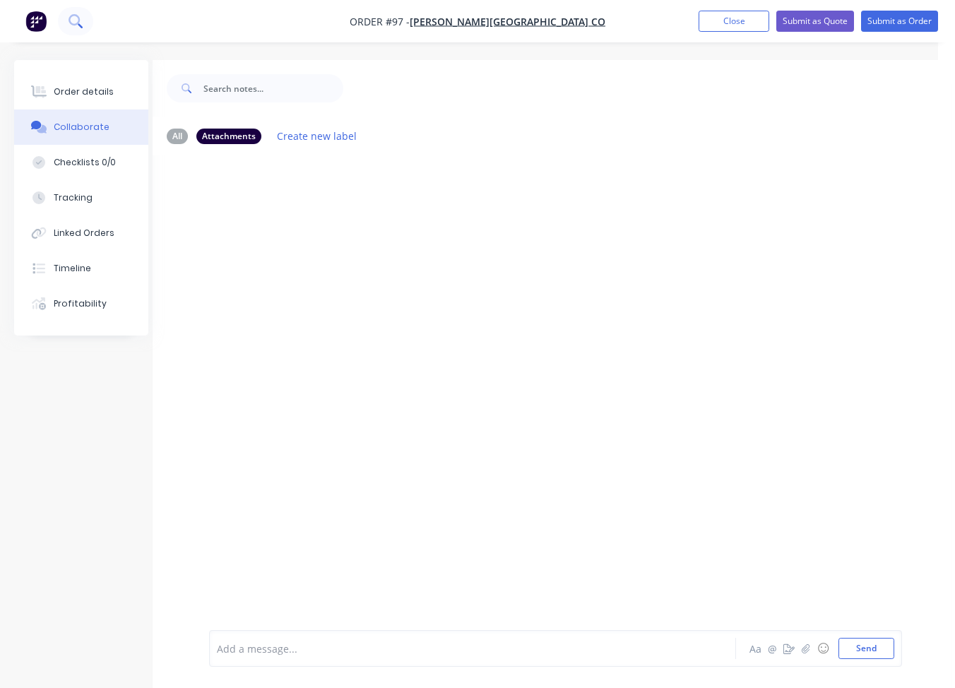
click at [76, 26] on icon at bounding box center [75, 20] width 13 height 13
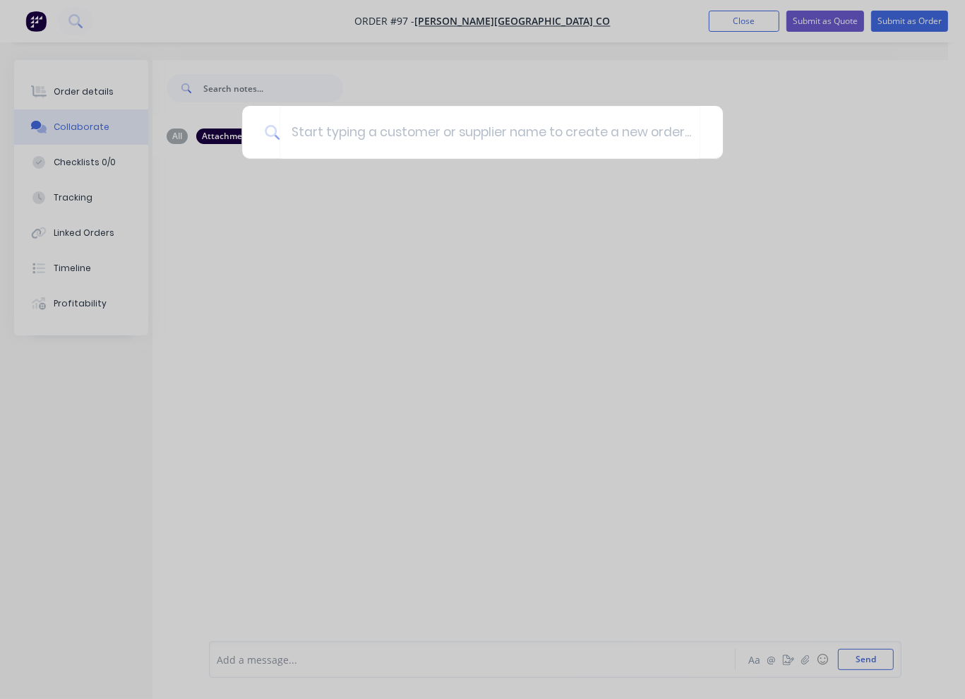
drag, startPoint x: 335, startPoint y: 159, endPoint x: 102, endPoint y: 24, distance: 269.3
click at [336, 162] on div at bounding box center [482, 349] width 965 height 699
click at [52, 30] on div at bounding box center [482, 349] width 965 height 699
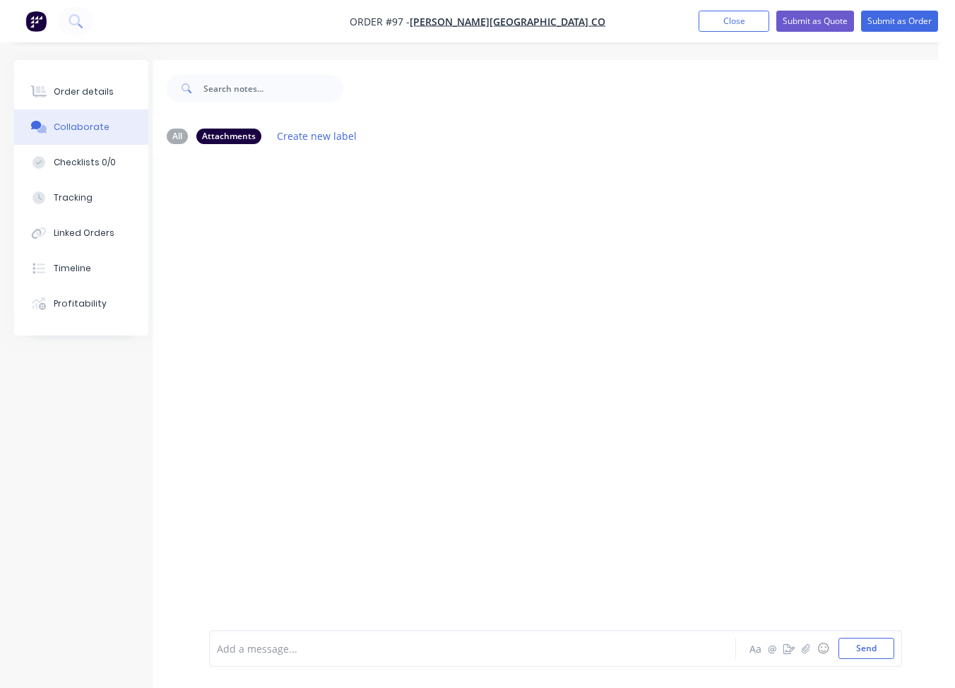
drag, startPoint x: 42, startPoint y: 37, endPoint x: 48, endPoint y: 49, distance: 14.2
click at [42, 37] on nav "Order #97 - Blackwood Building Co Add product Close Submit as Quote Submit as O…" at bounding box center [477, 21] width 955 height 42
click at [107, 105] on button "Order details" at bounding box center [81, 91] width 134 height 35
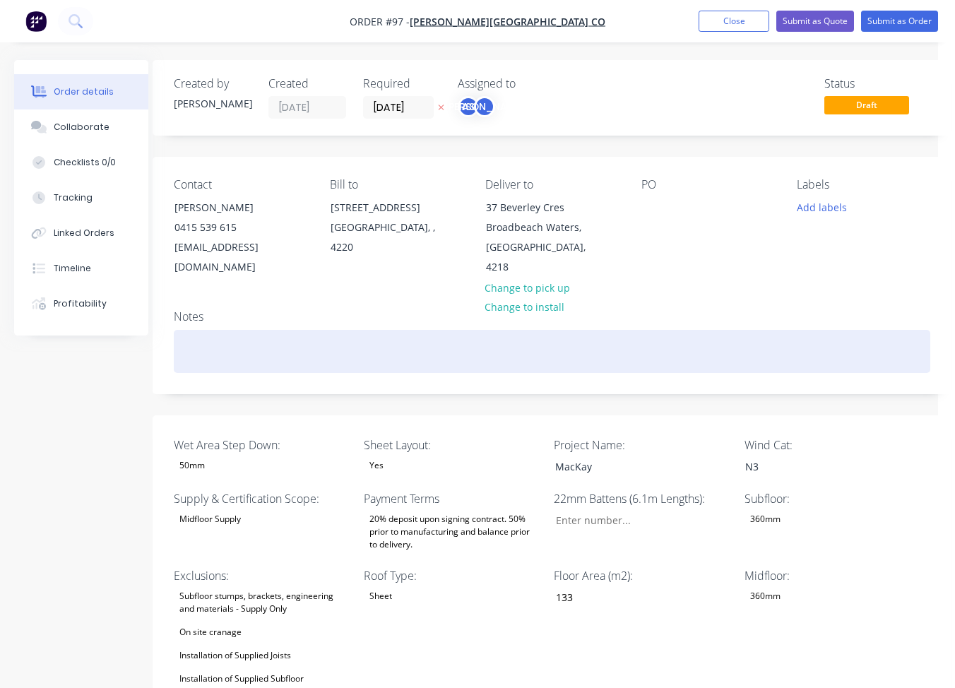
click at [246, 330] on div at bounding box center [552, 351] width 756 height 43
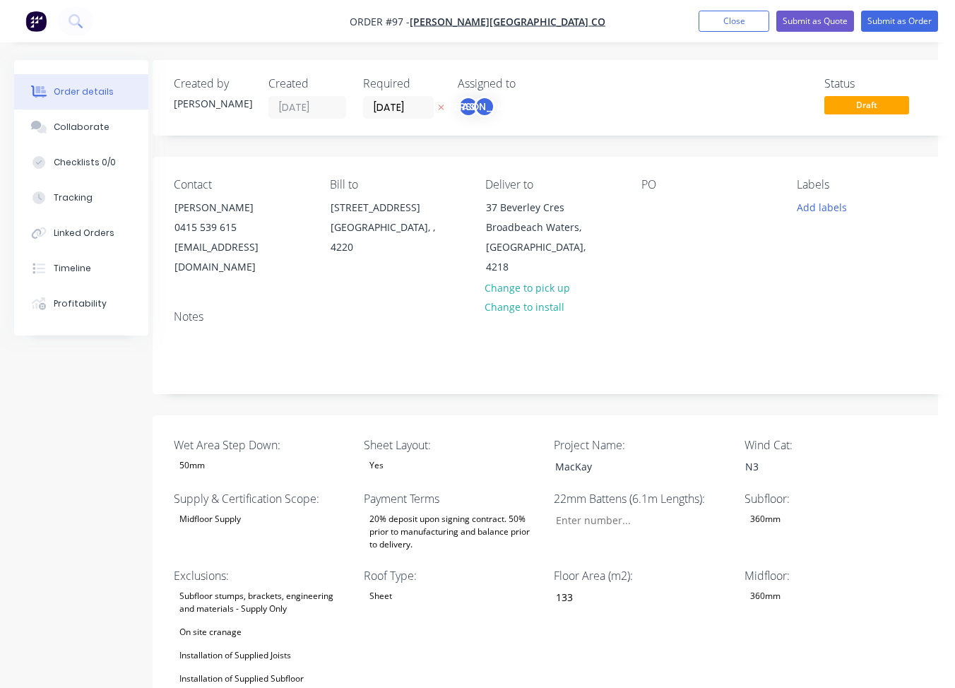
click at [384, 456] on div "Yes" at bounding box center [376, 465] width 25 height 18
click at [607, 456] on div "MacKay" at bounding box center [632, 466] width 177 height 20
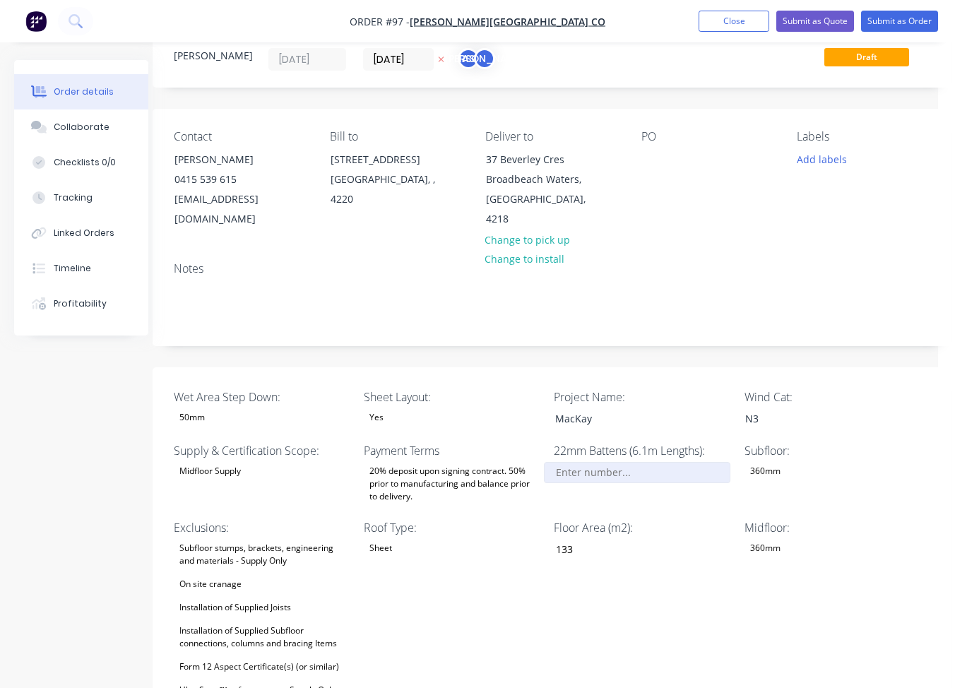
scroll to position [0, 17]
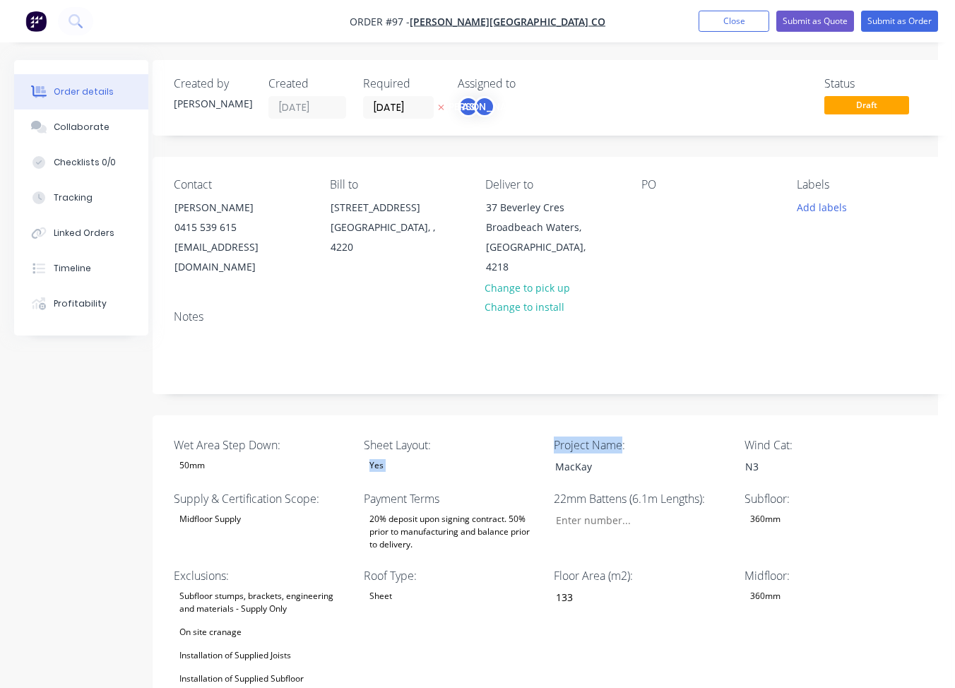
drag, startPoint x: 613, startPoint y: 426, endPoint x: 545, endPoint y: 424, distance: 67.8
drag, startPoint x: 545, startPoint y: 424, endPoint x: 557, endPoint y: 425, distance: 12.1
click at [557, 436] on label "Project Name:" at bounding box center [642, 444] width 177 height 17
click at [569, 436] on label "Project Name:" at bounding box center [642, 444] width 177 height 17
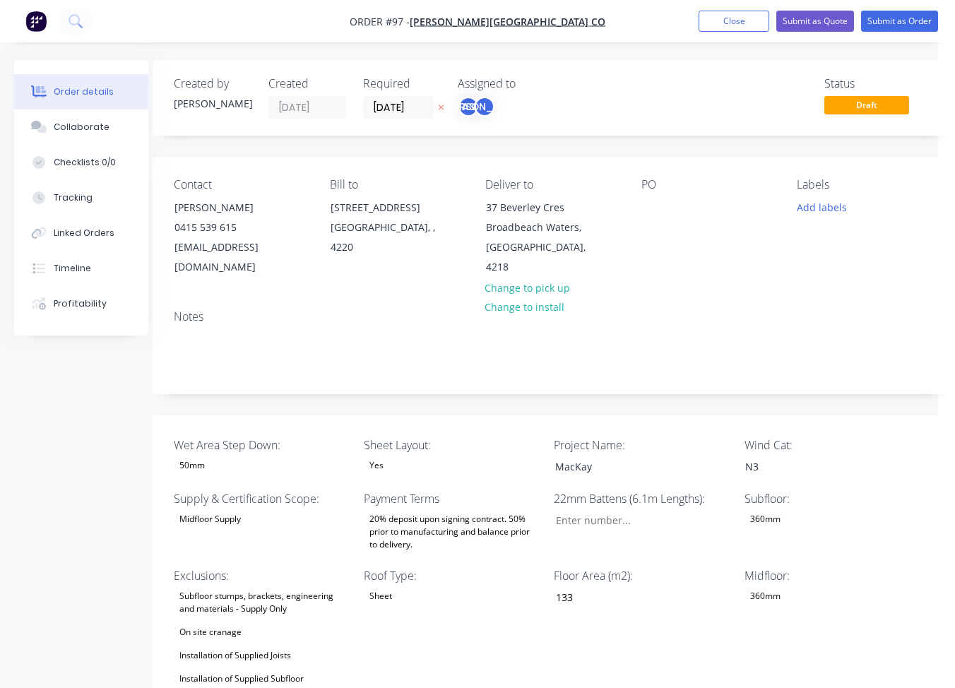
click at [592, 436] on label "Project Name:" at bounding box center [642, 444] width 177 height 17
drag, startPoint x: 626, startPoint y: 424, endPoint x: 553, endPoint y: 422, distance: 72.8
click at [562, 436] on label "Project Name:" at bounding box center [642, 444] width 177 height 17
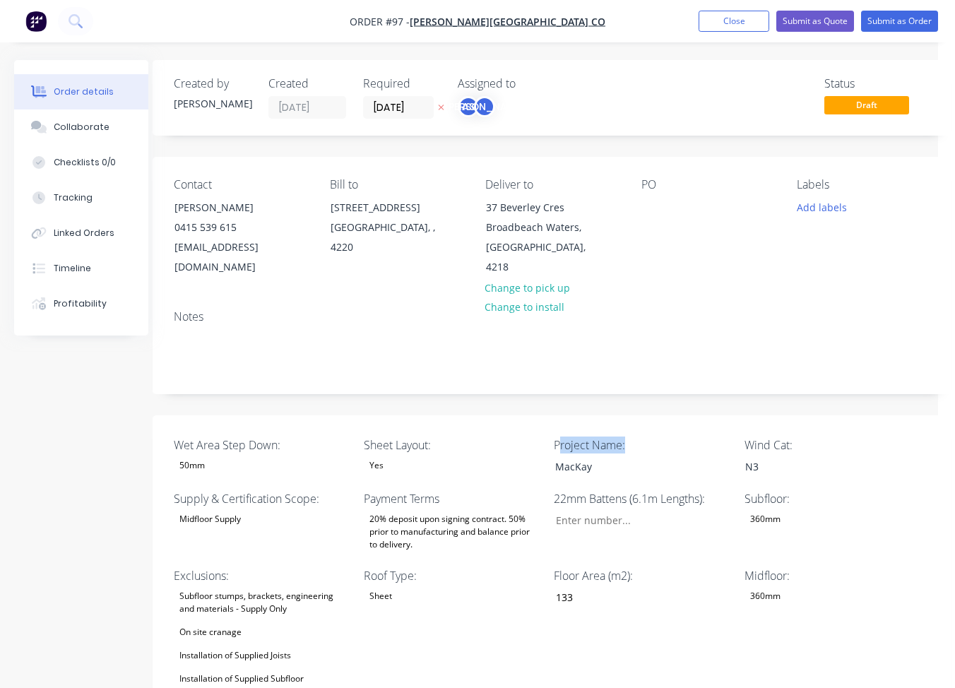
drag, startPoint x: 639, startPoint y: 427, endPoint x: 561, endPoint y: 425, distance: 77.7
click at [561, 436] on label "Project Name:" at bounding box center [642, 444] width 177 height 17
click at [606, 436] on label "Project Name:" at bounding box center [642, 444] width 177 height 17
click at [629, 436] on label "Project Name:" at bounding box center [642, 444] width 177 height 17
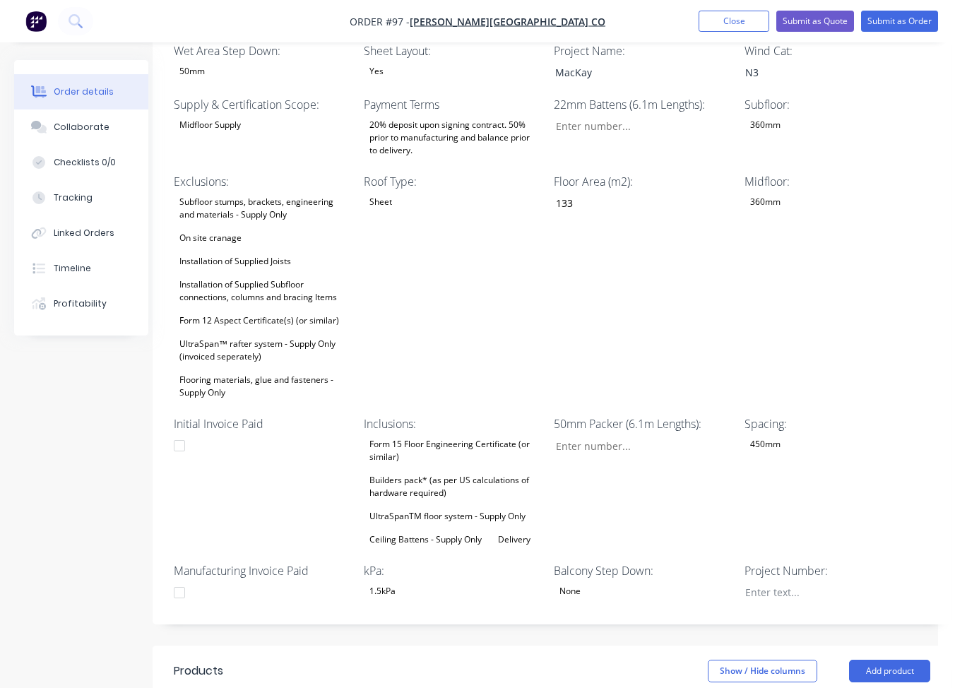
scroll to position [424, 17]
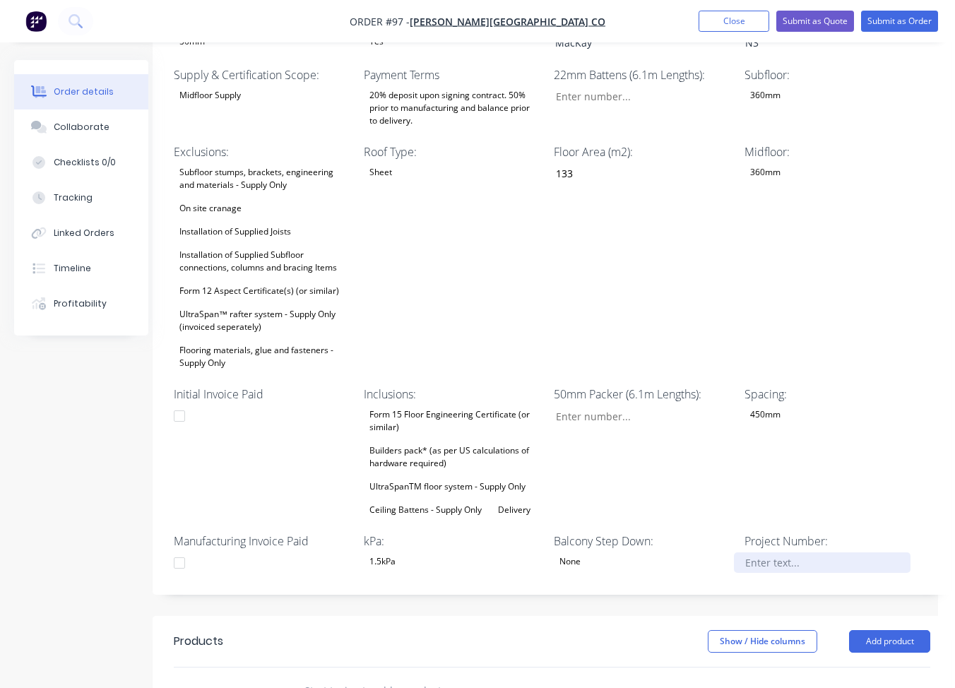
click at [785, 552] on div at bounding box center [822, 562] width 177 height 20
click at [581, 616] on header "Products Show / Hide columns Add product" at bounding box center [552, 641] width 799 height 51
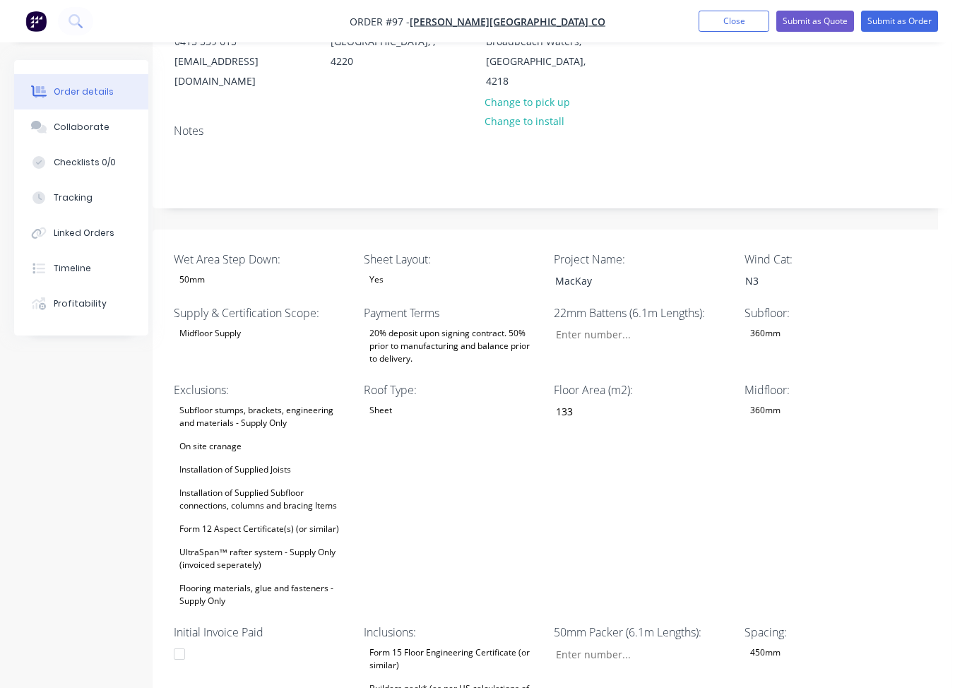
scroll to position [141, 17]
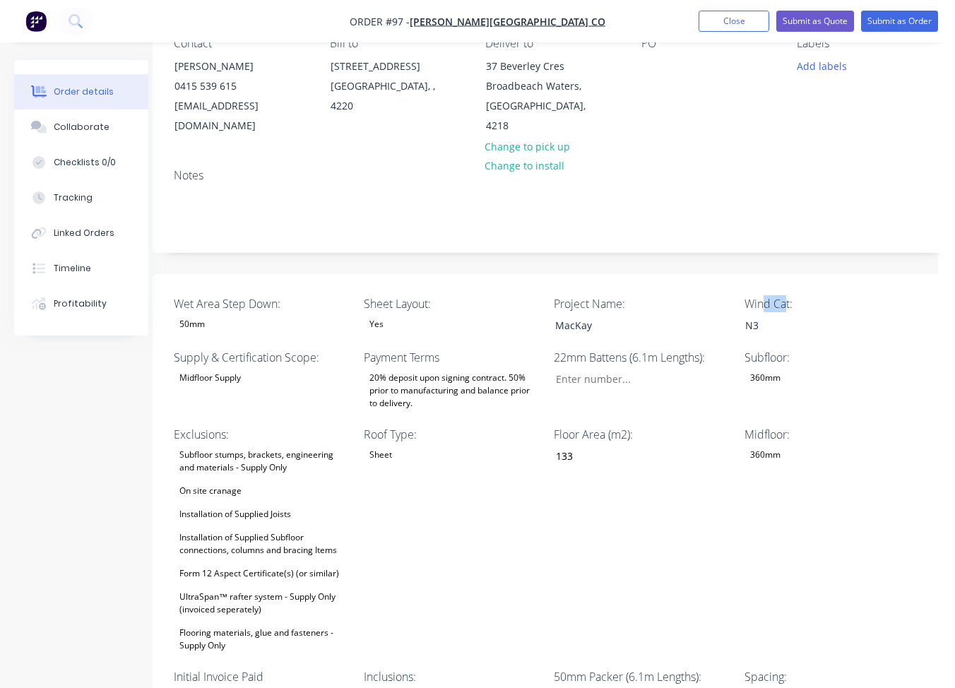
drag, startPoint x: 762, startPoint y: 285, endPoint x: 787, endPoint y: 285, distance: 25.4
click at [787, 295] on label "Wind Cat:" at bounding box center [832, 303] width 177 height 17
click at [794, 295] on label "Wind Cat:" at bounding box center [832, 303] width 177 height 17
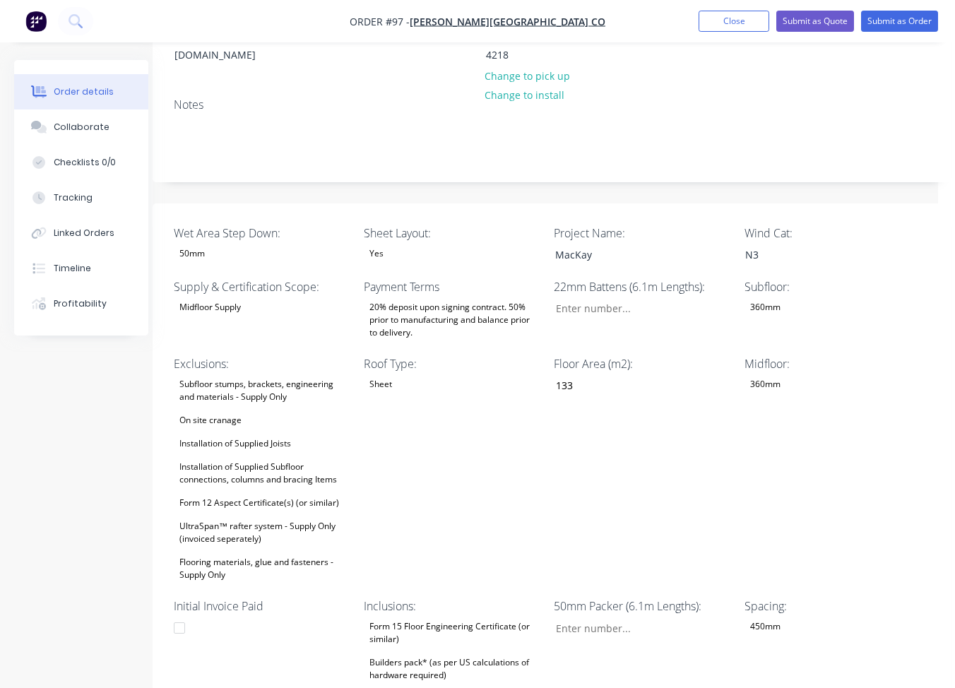
scroll to position [0, 17]
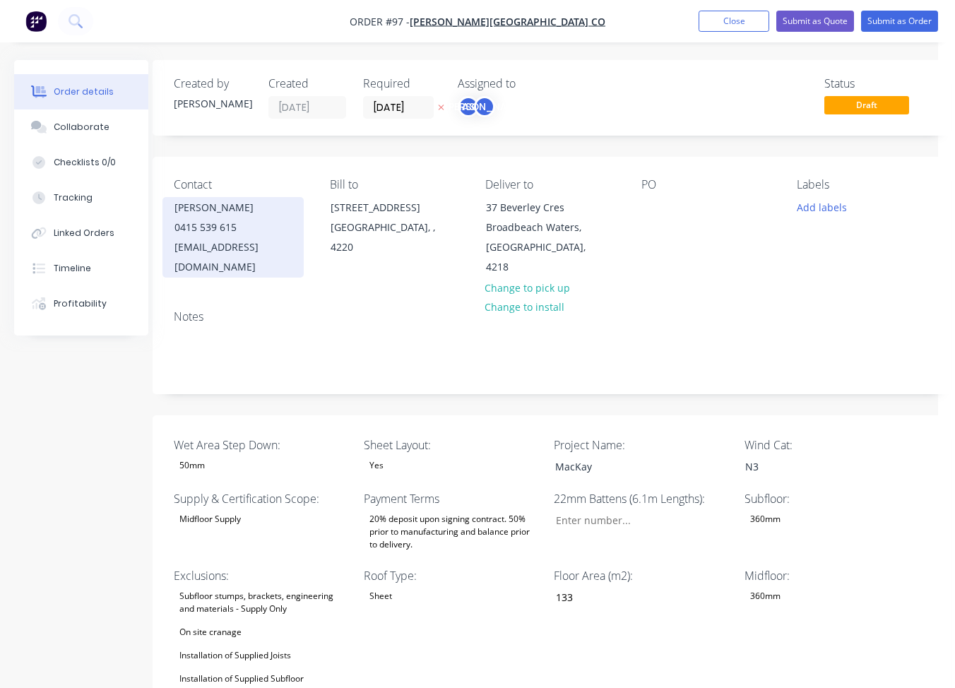
drag, startPoint x: 93, startPoint y: 343, endPoint x: 237, endPoint y: 227, distance: 185.4
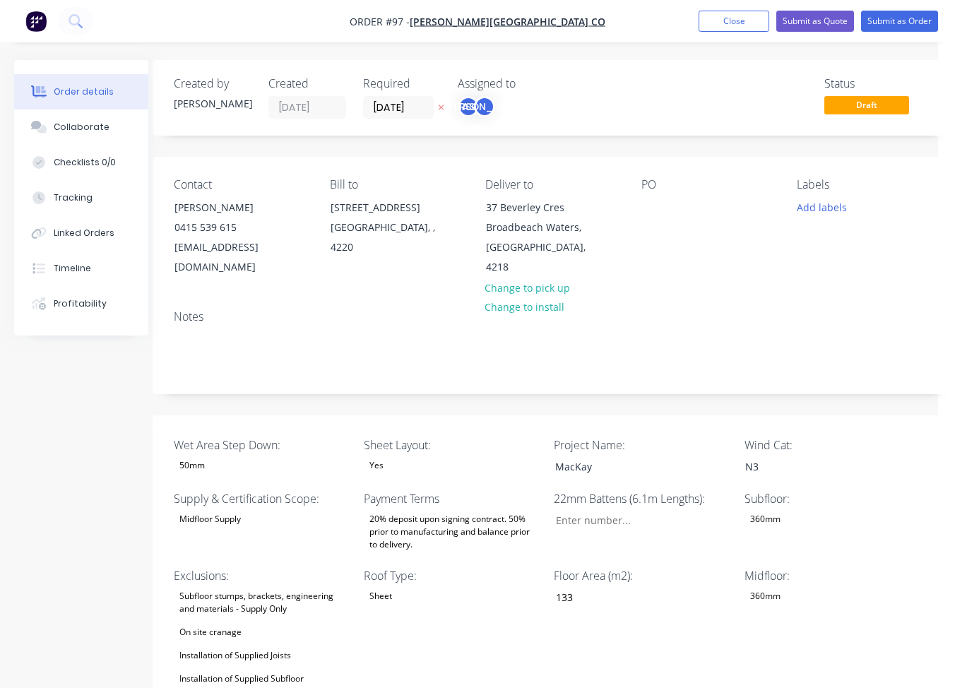
drag, startPoint x: 583, startPoint y: 5, endPoint x: 733, endPoint y: -40, distance: 156.2
click at [678, 9] on nav "Order #97 - Blackwood Building Co Add product Close Submit as Quote Submit as O…" at bounding box center [477, 21] width 955 height 42
click at [86, 95] on div "Order details" at bounding box center [84, 91] width 60 height 13
click at [85, 102] on button "Order details" at bounding box center [81, 91] width 134 height 35
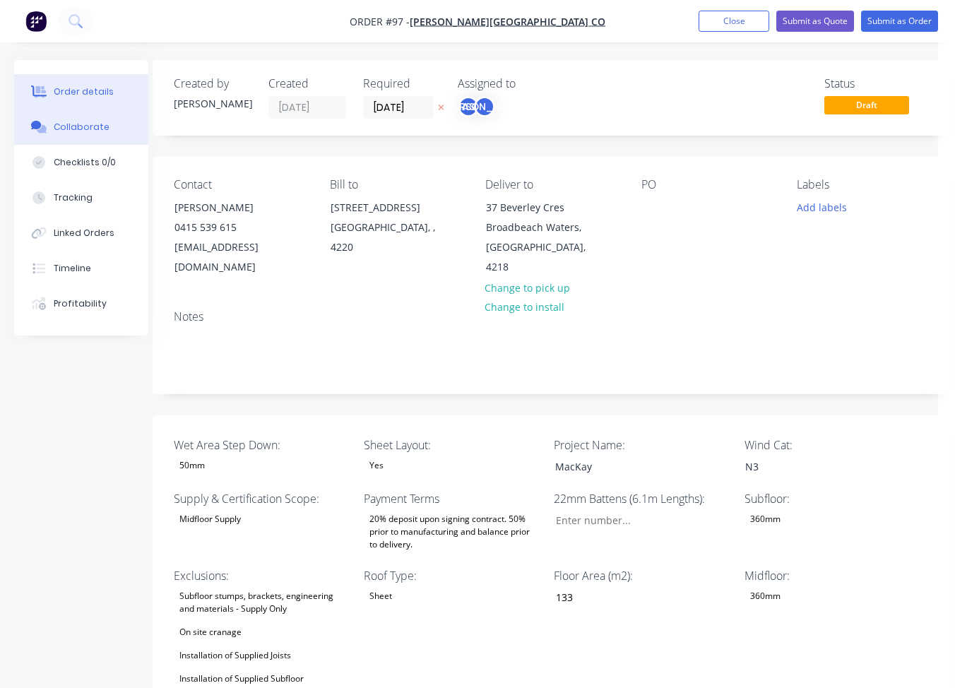
click at [93, 115] on button "Collaborate" at bounding box center [81, 126] width 134 height 35
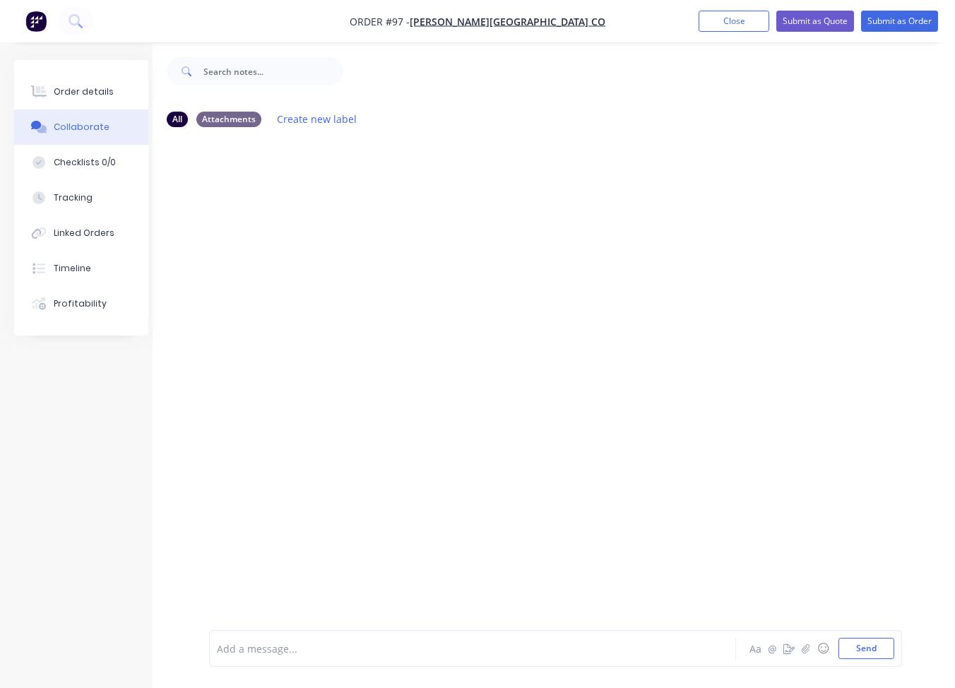
scroll to position [31, 17]
click at [594, 536] on div at bounding box center [552, 371] width 799 height 475
click at [674, 347] on div at bounding box center [552, 371] width 799 height 475
click at [249, 108] on div "Attachments" at bounding box center [228, 115] width 65 height 16
drag, startPoint x: 249, startPoint y: 108, endPoint x: 186, endPoint y: 108, distance: 62.9
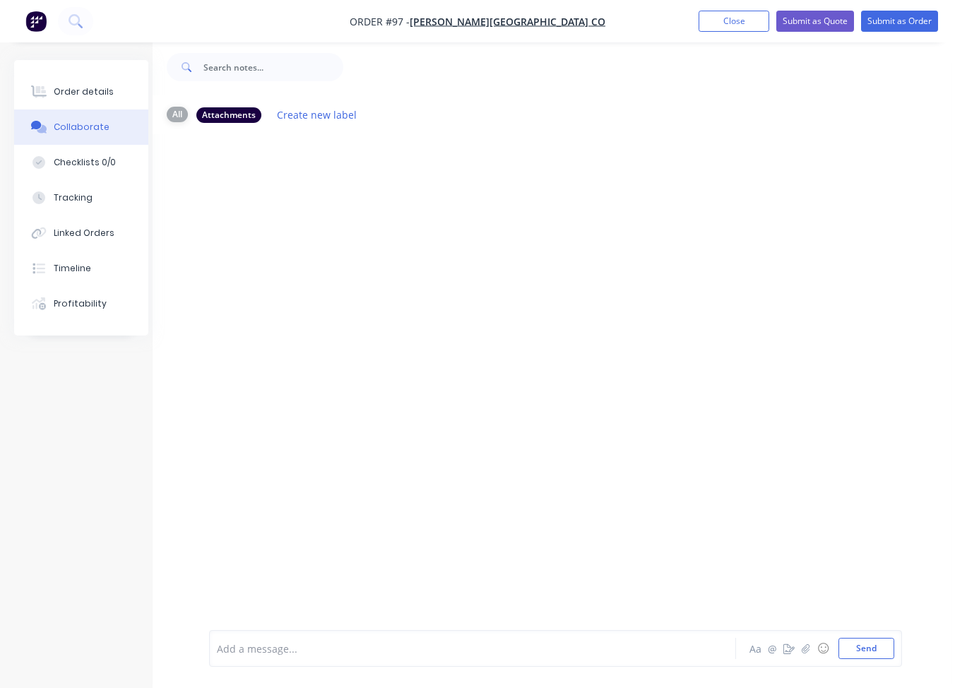
click at [186, 108] on div "All" at bounding box center [177, 115] width 21 height 16
click at [228, 450] on div at bounding box center [552, 371] width 799 height 475
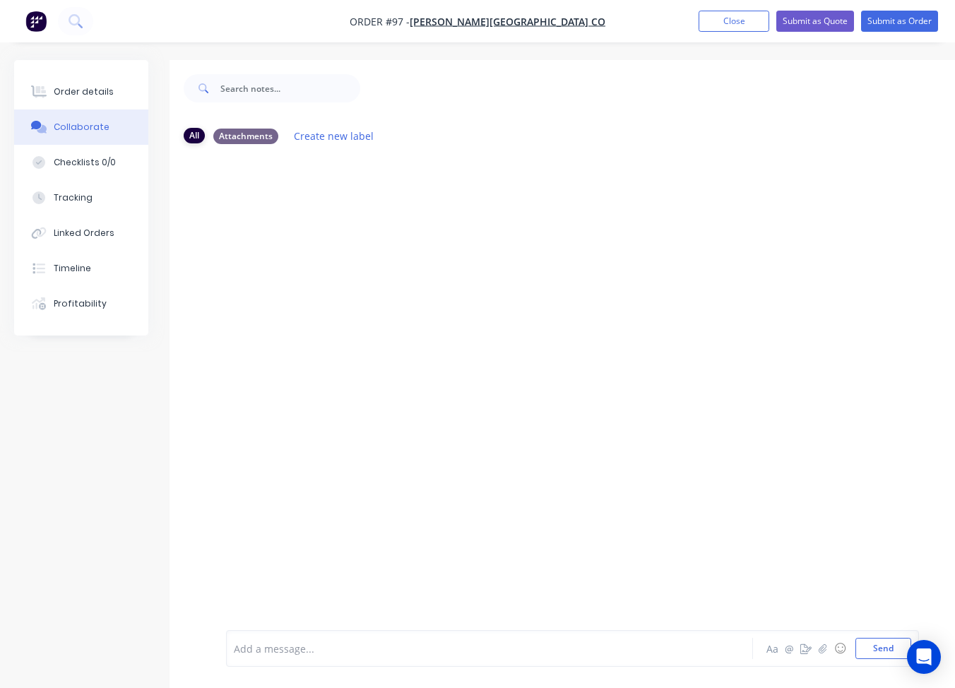
click at [195, 139] on div "All" at bounding box center [194, 136] width 21 height 16
click at [340, 143] on button "Create new label" at bounding box center [334, 135] width 95 height 19
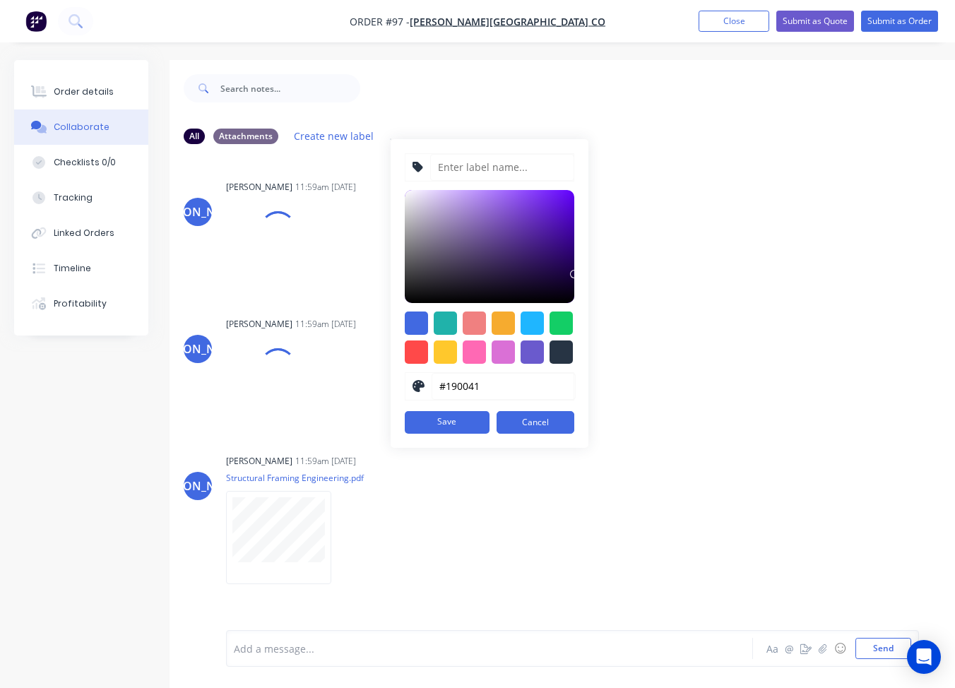
click at [492, 81] on div at bounding box center [664, 88] width 608 height 56
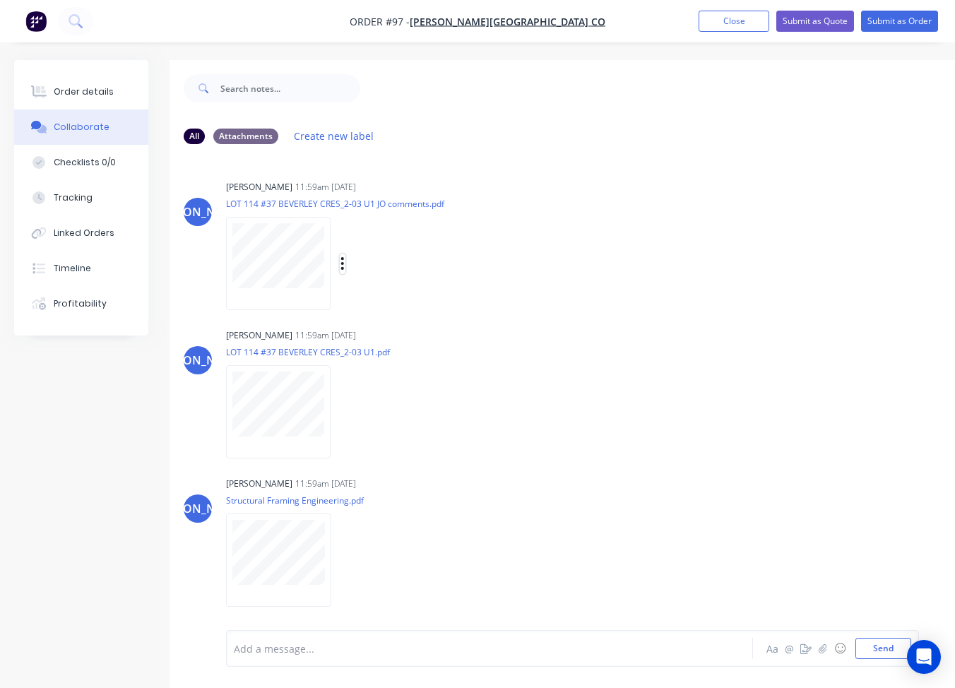
click at [343, 265] on button "button" at bounding box center [343, 264] width 6 height 20
click at [413, 276] on button "Labels" at bounding box center [435, 270] width 159 height 32
click at [470, 126] on div "All Attachments Create new label" at bounding box center [569, 135] width 770 height 19
click at [340, 266] on icon "button" at bounding box center [342, 264] width 4 height 16
drag, startPoint x: 133, startPoint y: 447, endPoint x: 141, endPoint y: 439, distance: 11.0
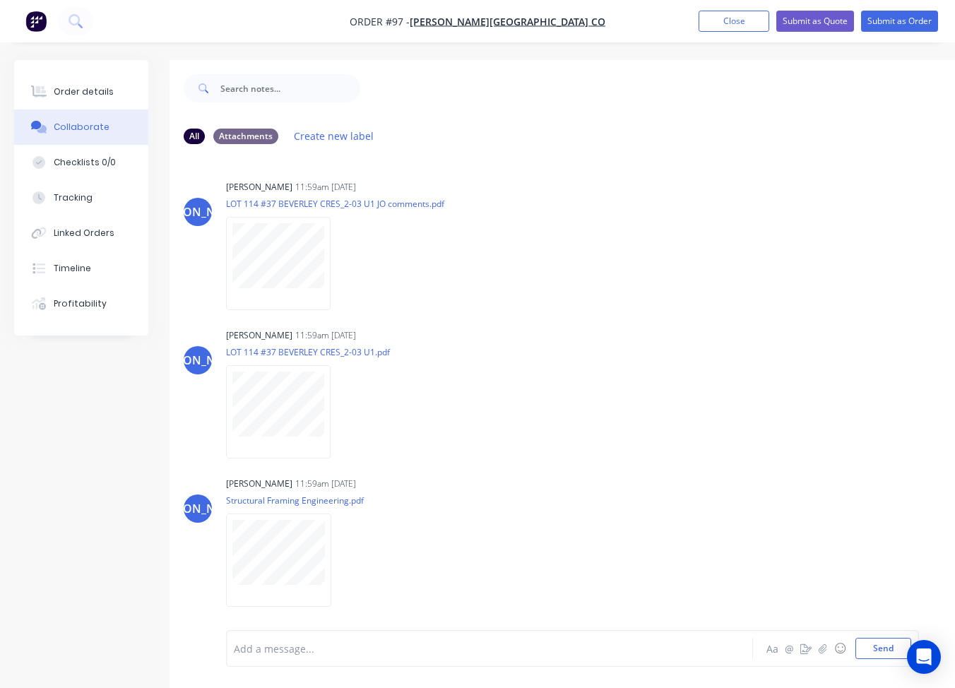
click at [137, 444] on div "All Attachments Create new label JO [PERSON_NAME] 11:59am [DATE] LOT 114 #37 BE…" at bounding box center [491, 384] width 954 height 649
click at [136, 469] on div "All Attachments Create new label JO [PERSON_NAME] 11:59am [DATE] LOT 114 #37 BE…" at bounding box center [491, 384] width 954 height 649
click at [58, 92] on div "Order details" at bounding box center [84, 91] width 60 height 13
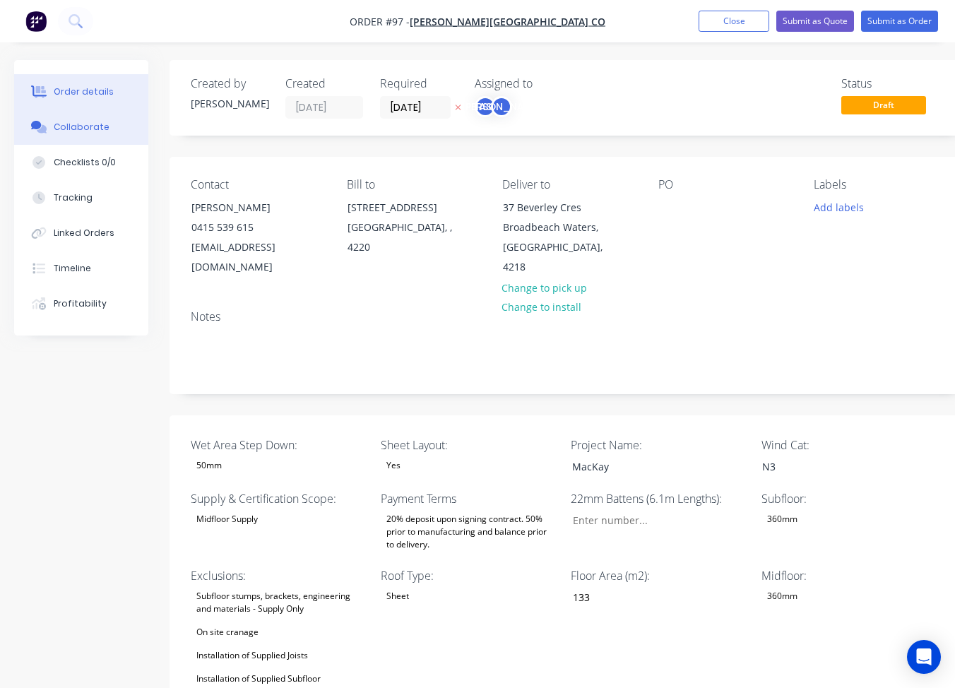
click at [93, 126] on div "Collaborate" at bounding box center [82, 127] width 56 height 13
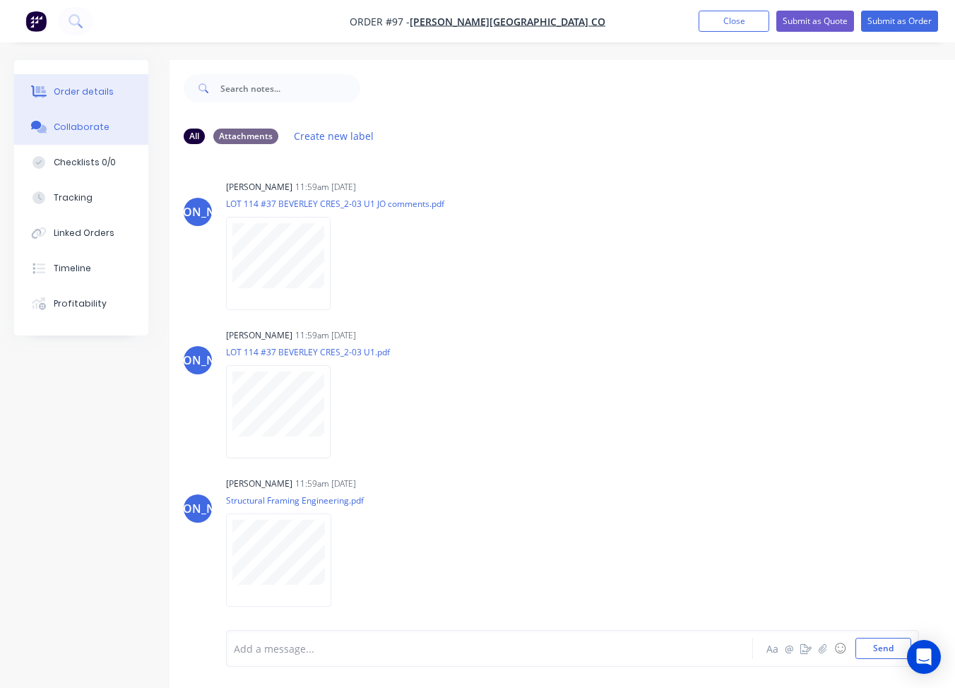
click at [78, 85] on div "Order details" at bounding box center [84, 91] width 60 height 13
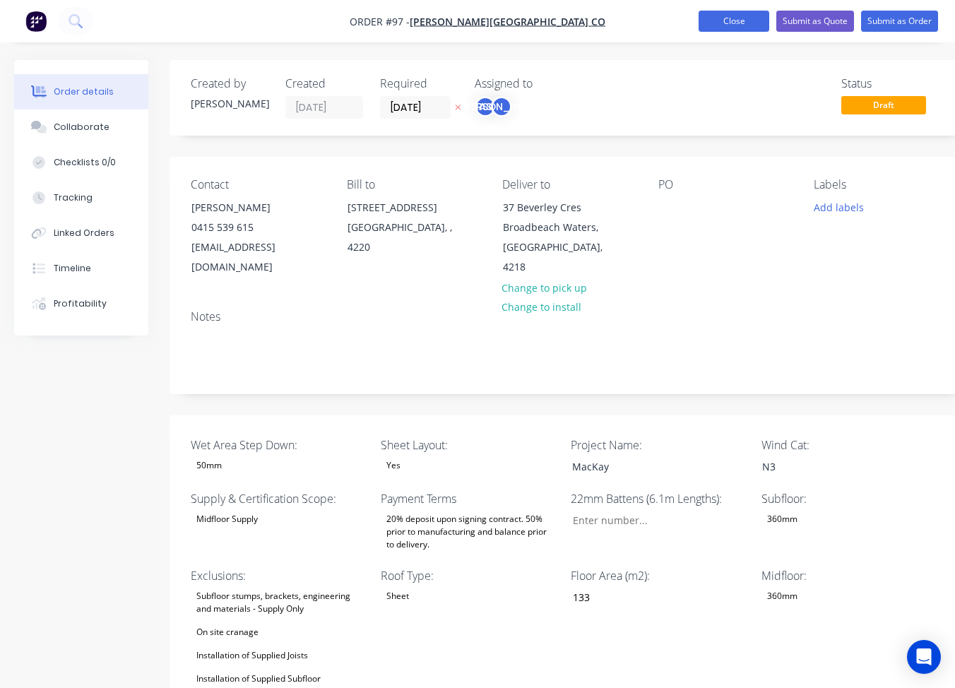
click at [718, 22] on button "Close" at bounding box center [733, 21] width 71 height 21
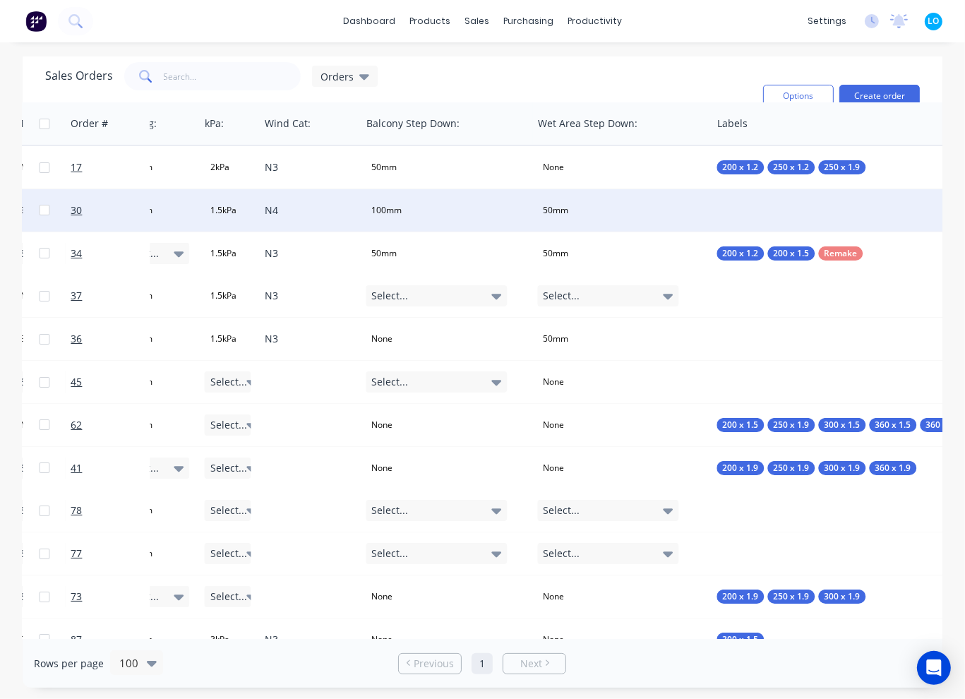
scroll to position [0, 2987]
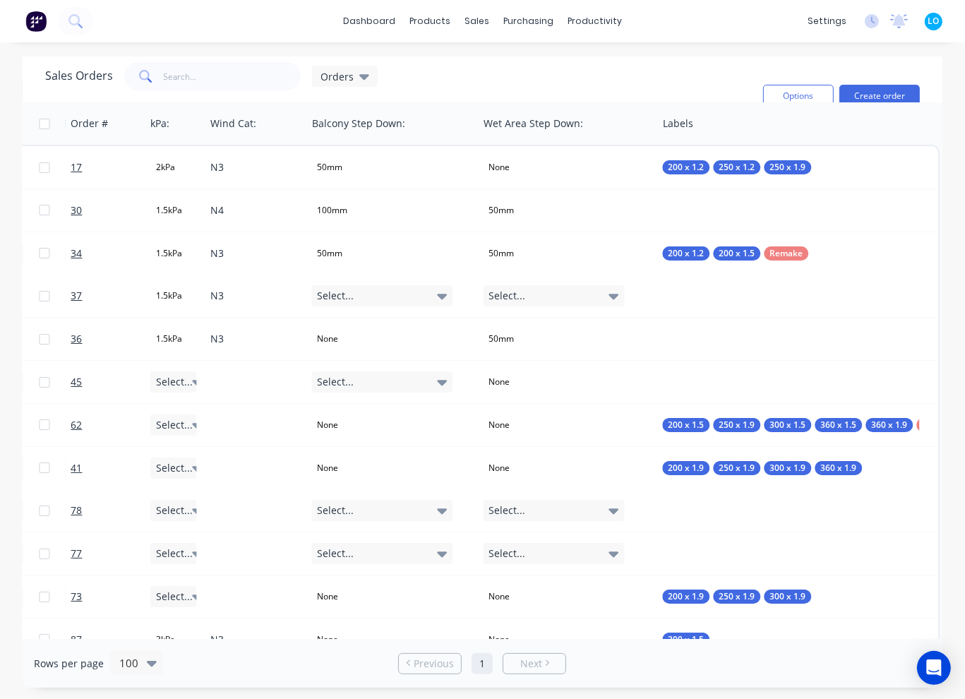
click at [497, 83] on div "Sales Orders Orders Filters: Status Sorting: Required Date Reset" at bounding box center [398, 96] width 707 height 68
click at [362, 76] on icon at bounding box center [364, 77] width 10 height 6
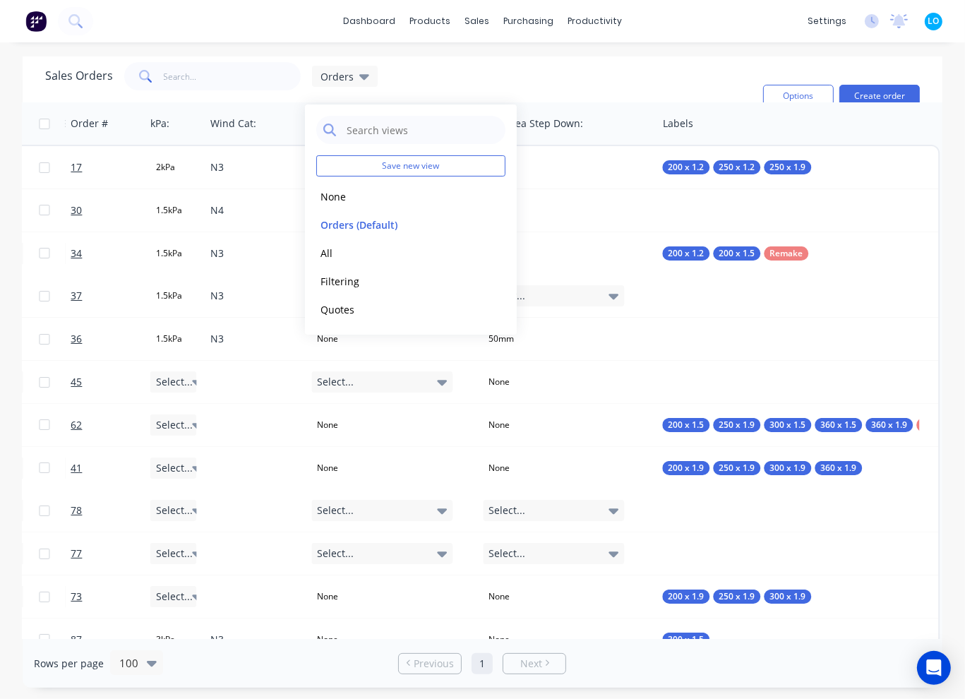
click at [489, 76] on div "Sales Orders Orders Filters: Status Sorting: Required Date Reset" at bounding box center [398, 96] width 707 height 68
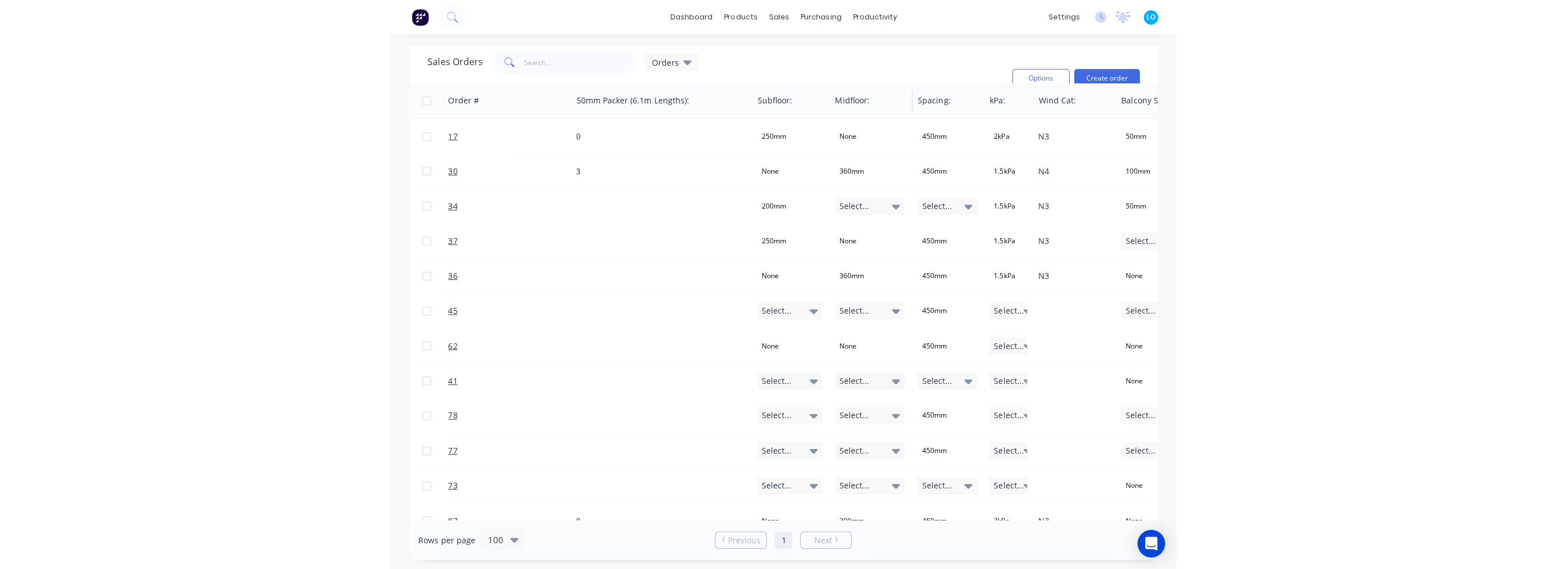
scroll to position [0, 1937]
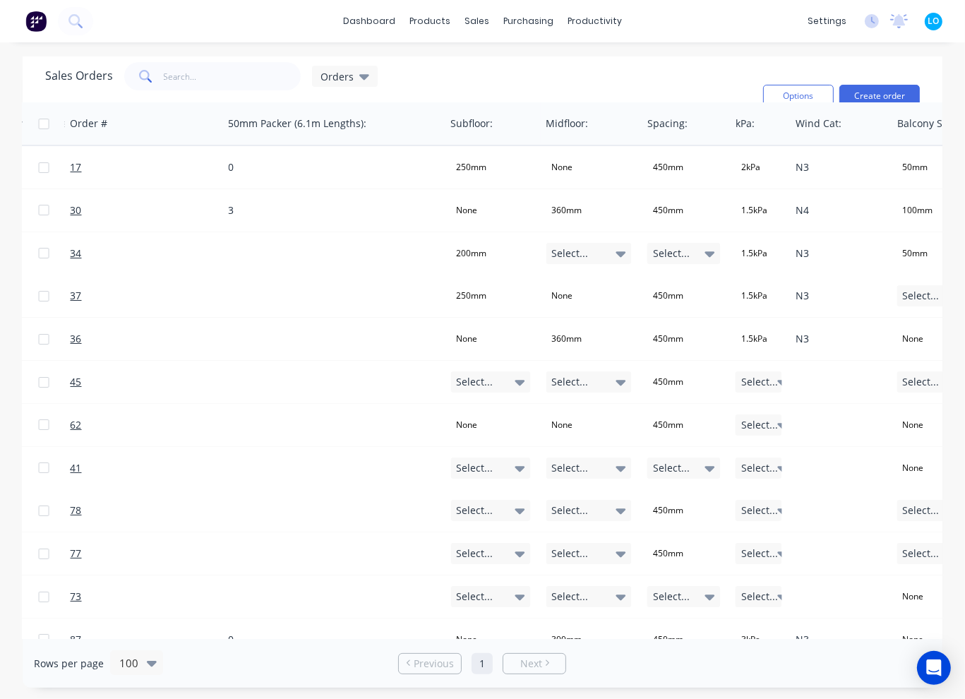
click at [339, 88] on div "Sales Orders Orders" at bounding box center [211, 76] width 333 height 28
click at [409, 76] on div "Sales Orders Orders Filters: Status Sorting: Required Date Reset" at bounding box center [398, 96] width 707 height 68
click at [381, 77] on div "Sales Orders Orders Filters: Status Sorting: Required Date Reset" at bounding box center [398, 96] width 707 height 68
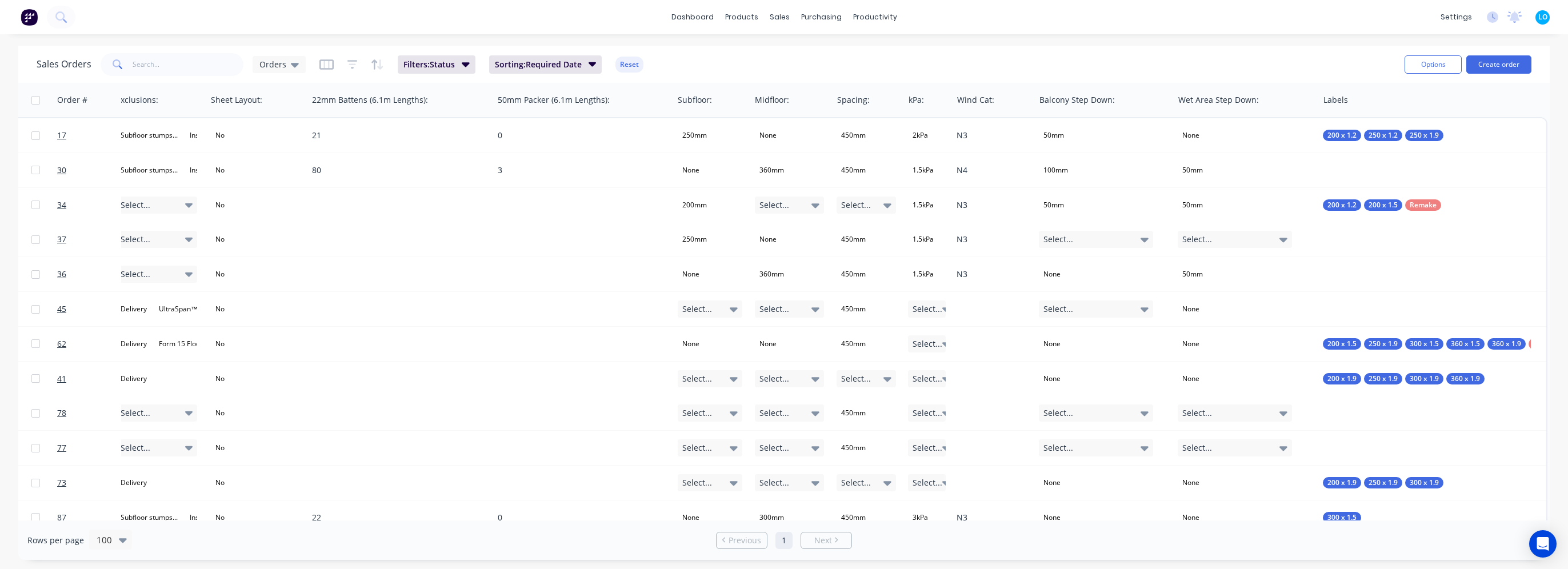
scroll to position [0, 1629]
click at [324, 69] on icon "button" at bounding box center [327, 64] width 15 height 11
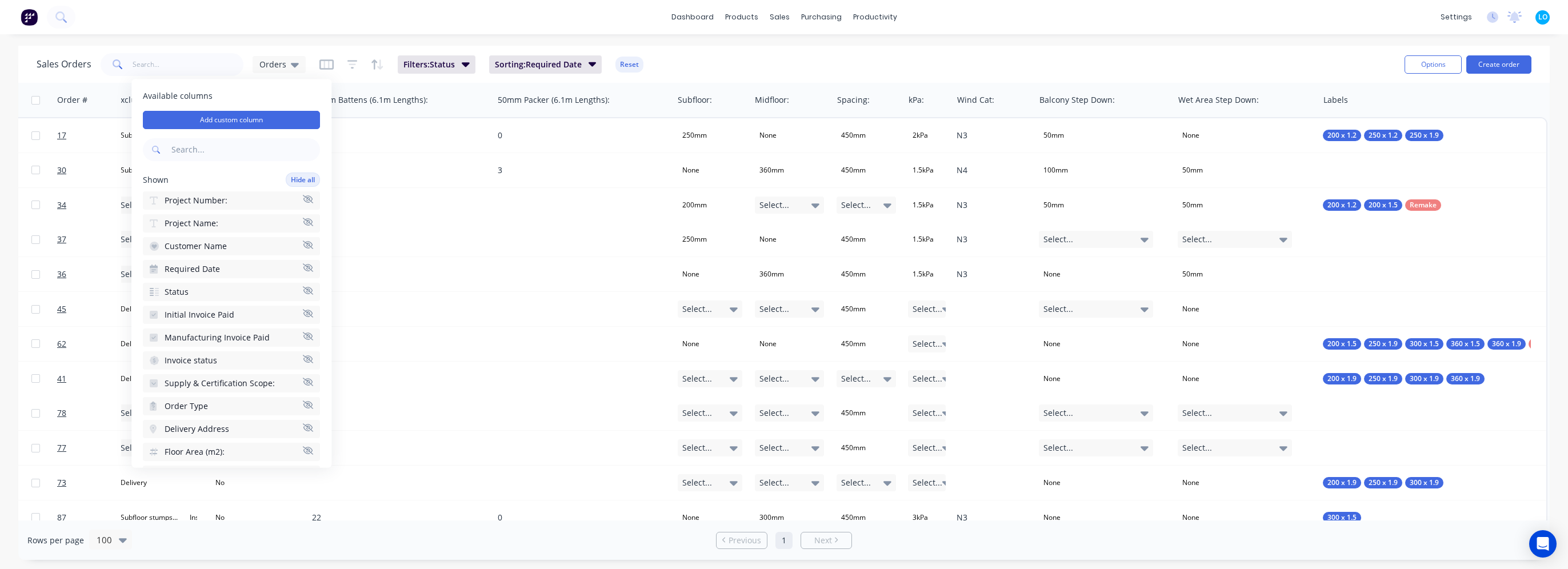
click at [727, 49] on div "Sales Orders Orders Filters: Status Sorting: Required Date Reset Options Create…" at bounding box center [784, 64] width 1532 height 37
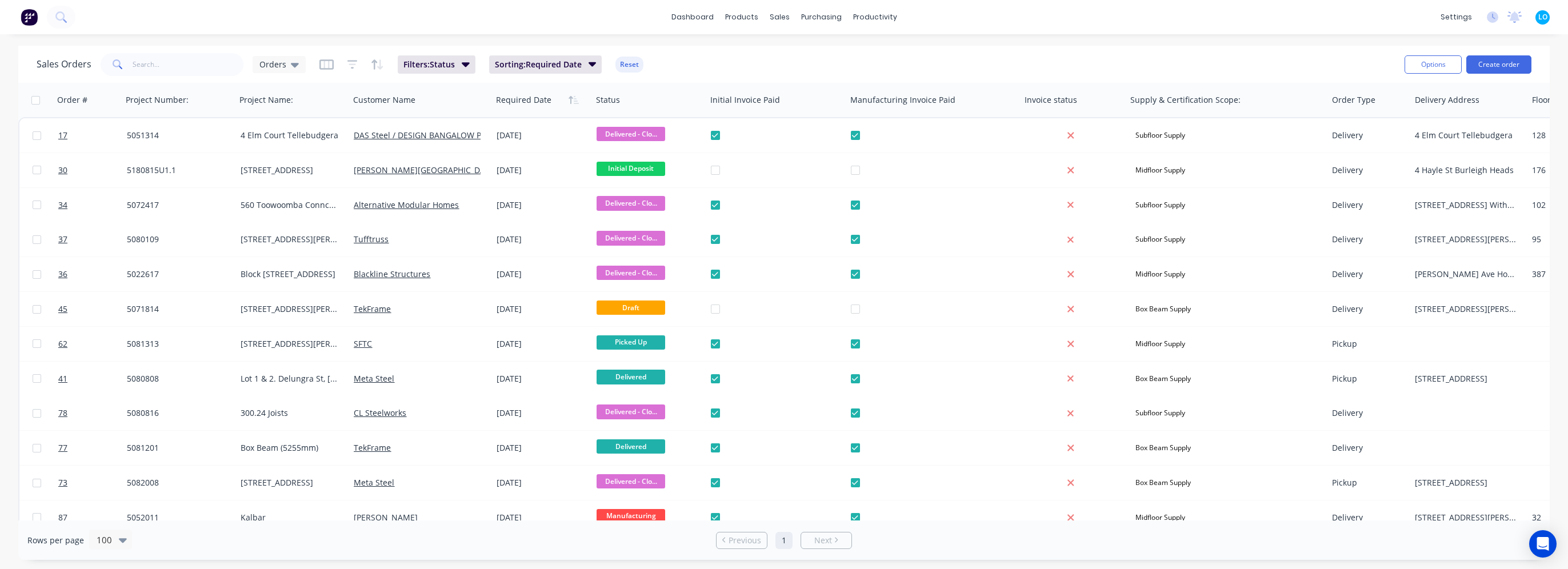
click at [312, 66] on div "Sales Orders Orders Filters: Status Sorting: Required Date Reset" at bounding box center [715, 64] width 1358 height 28
click at [320, 66] on icon "button" at bounding box center [327, 65] width 15 height 11
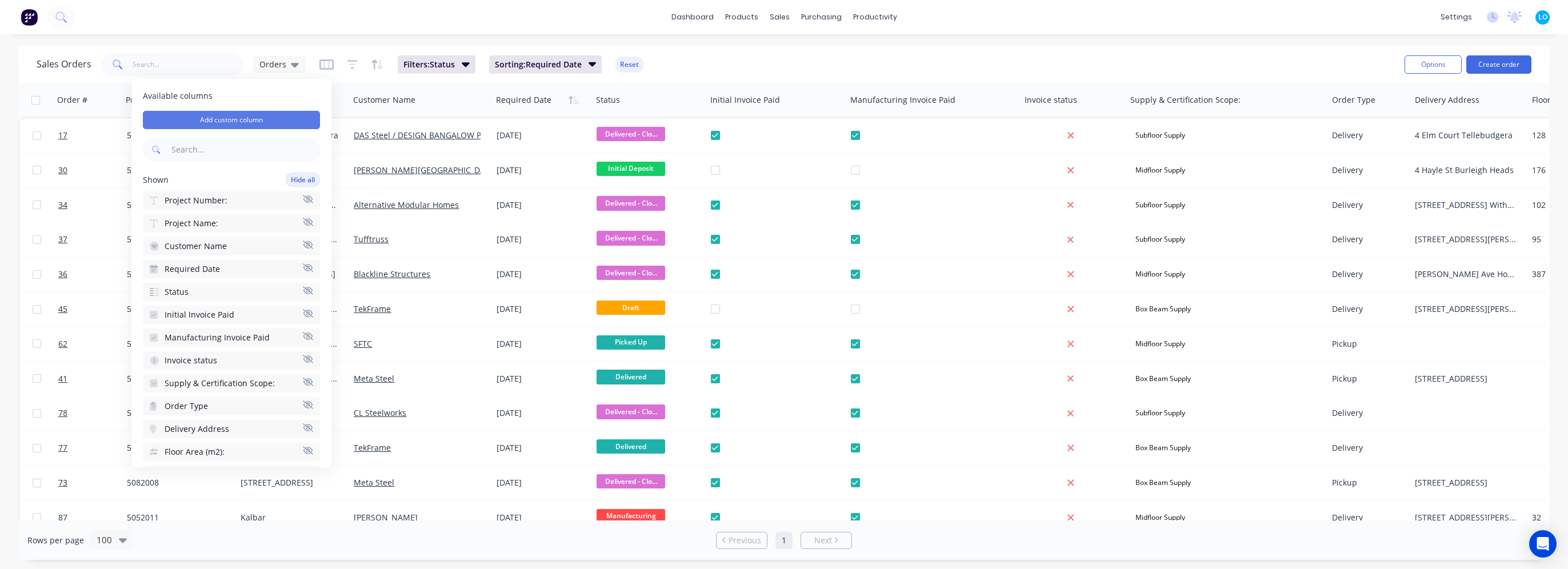
click at [216, 125] on button "Add custom column" at bounding box center [231, 120] width 177 height 19
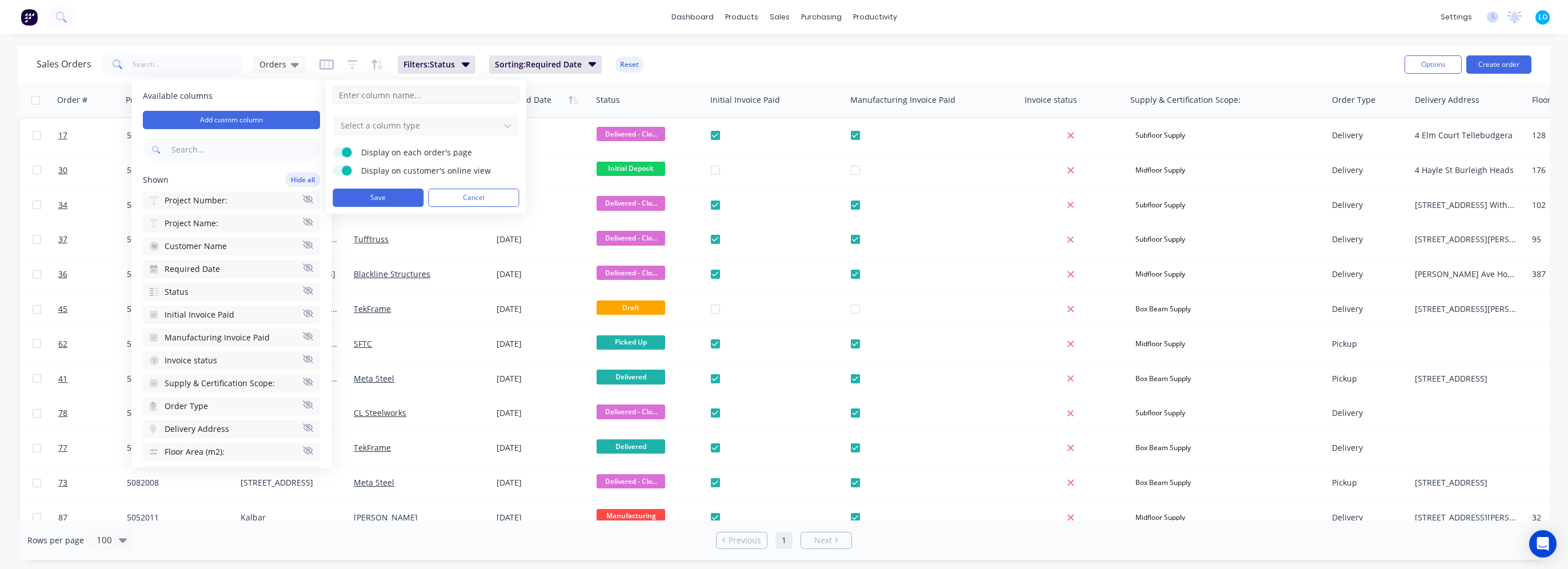
click at [409, 96] on input at bounding box center [426, 95] width 186 height 17
type input "Client's Project Name:"
click at [418, 121] on div at bounding box center [416, 125] width 155 height 15
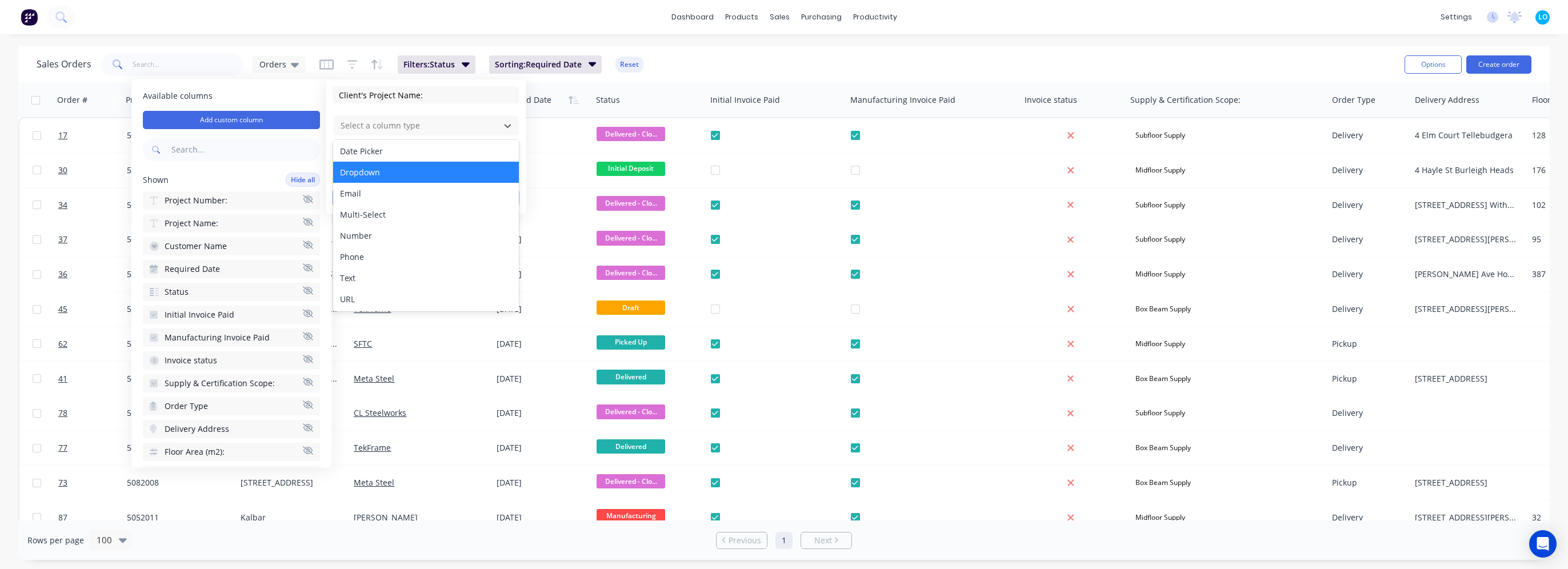
scroll to position [66, 0]
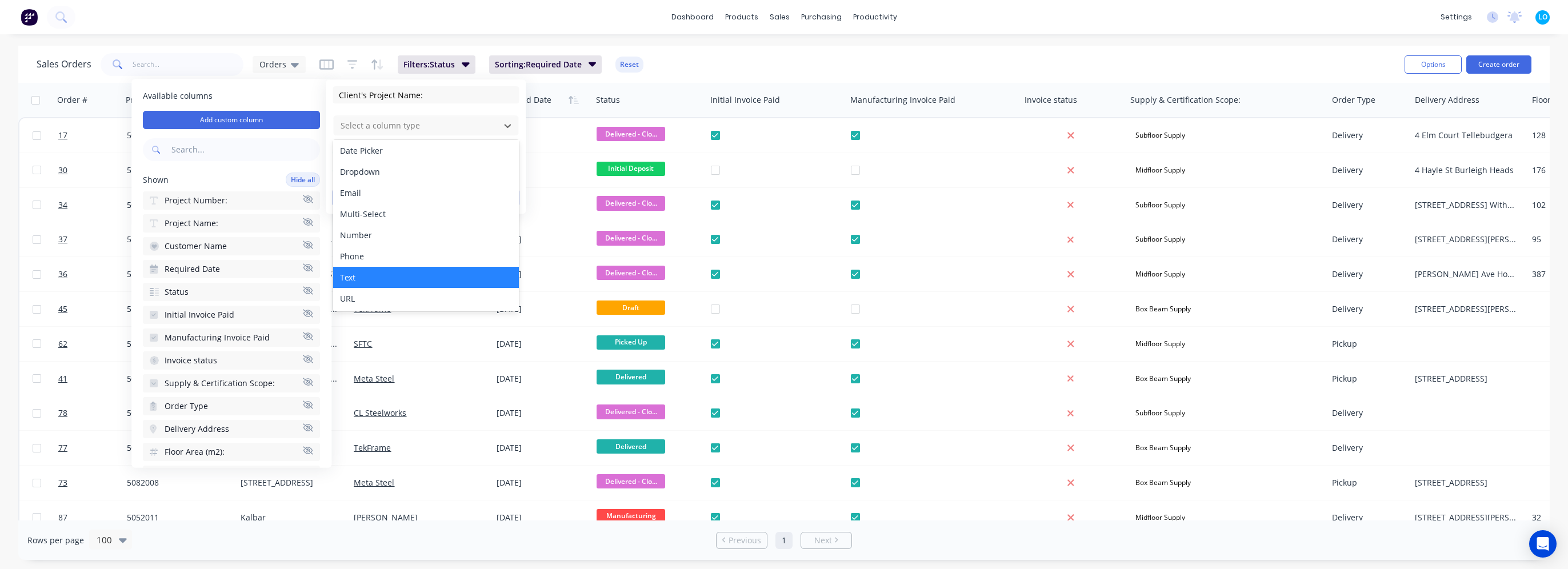
click at [395, 279] on div "Text" at bounding box center [426, 278] width 185 height 21
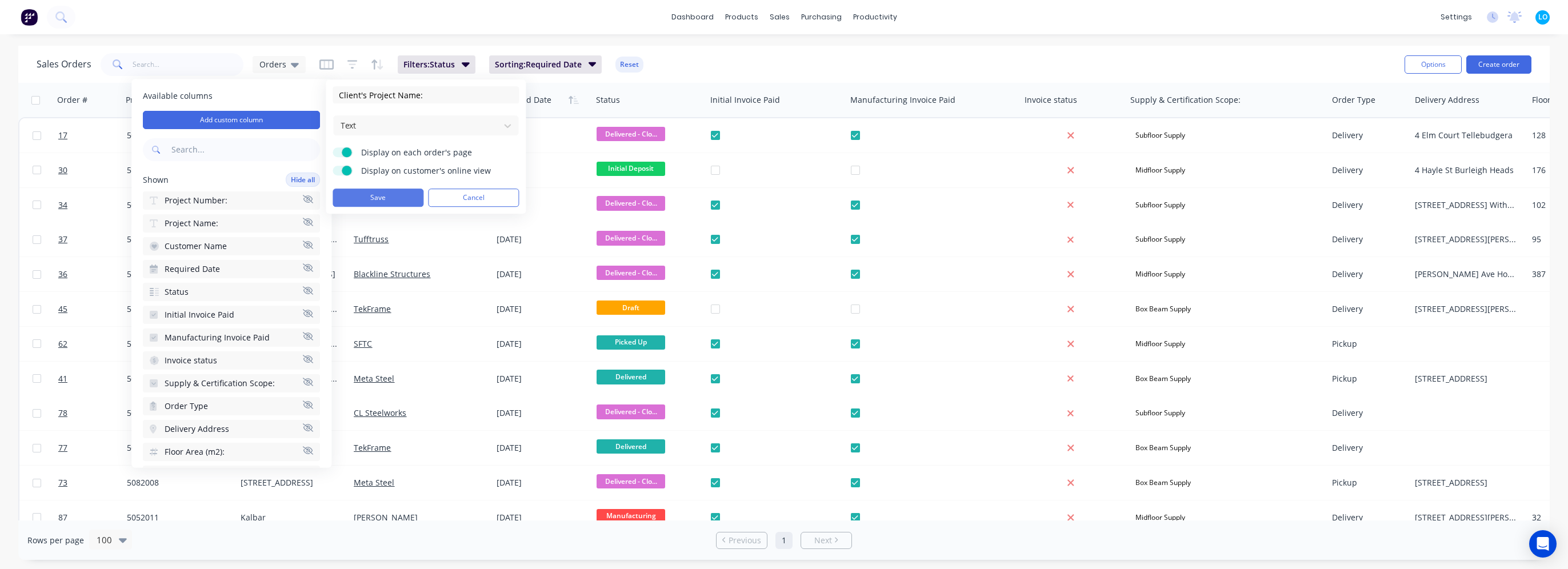
click at [384, 195] on button "Save" at bounding box center [378, 197] width 91 height 19
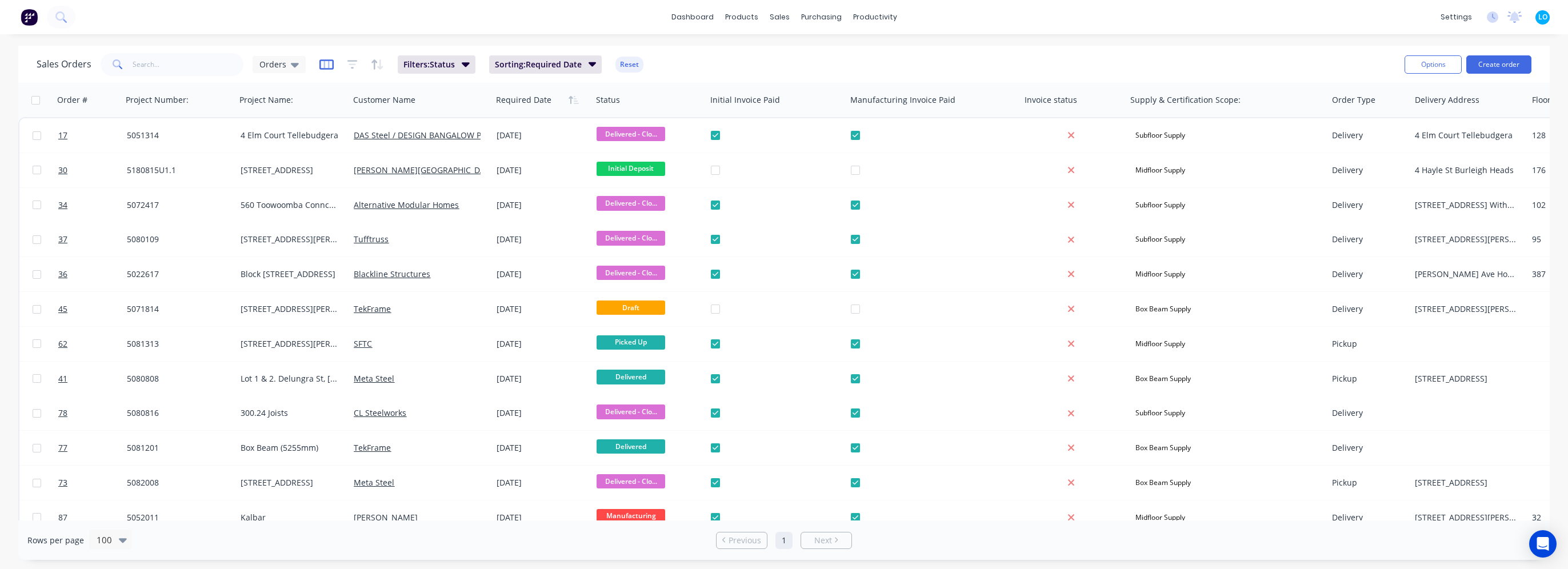
click at [320, 66] on icon "button" at bounding box center [327, 65] width 15 height 11
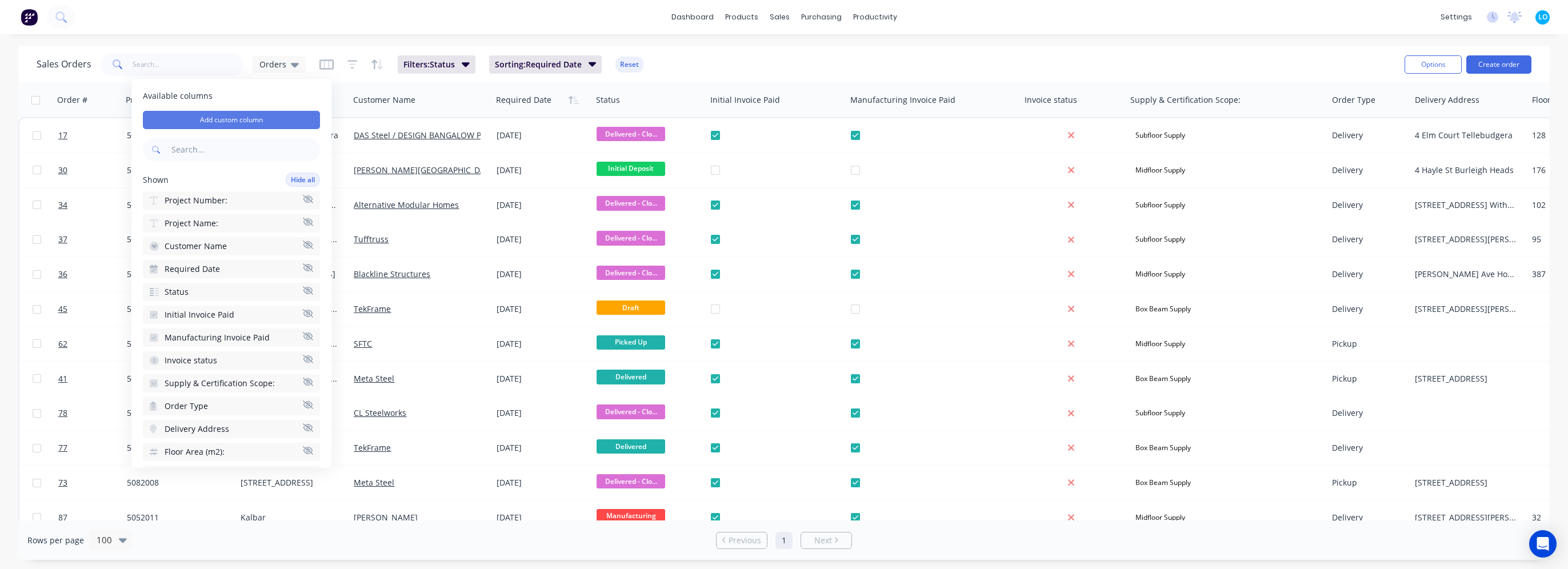
click at [227, 119] on button "Add custom column" at bounding box center [231, 120] width 177 height 19
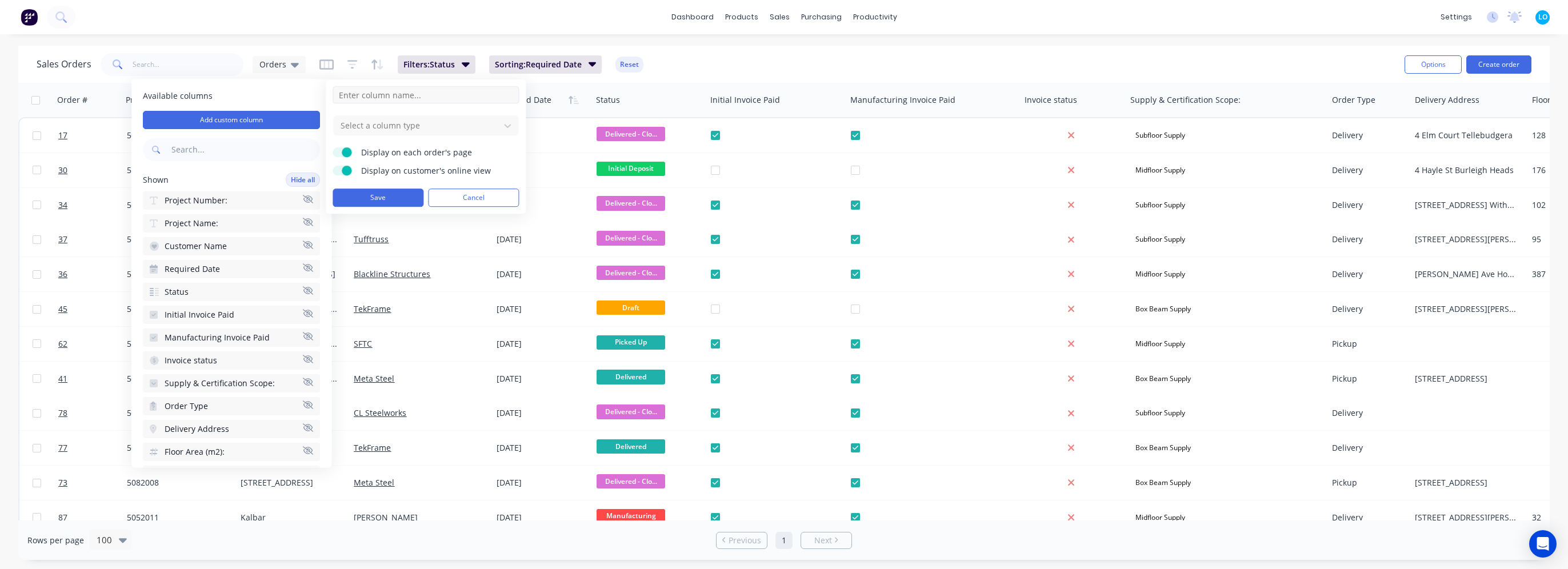
click at [392, 95] on input at bounding box center [426, 95] width 186 height 17
type input "Wind Category:"
click at [392, 118] on div at bounding box center [416, 125] width 155 height 15
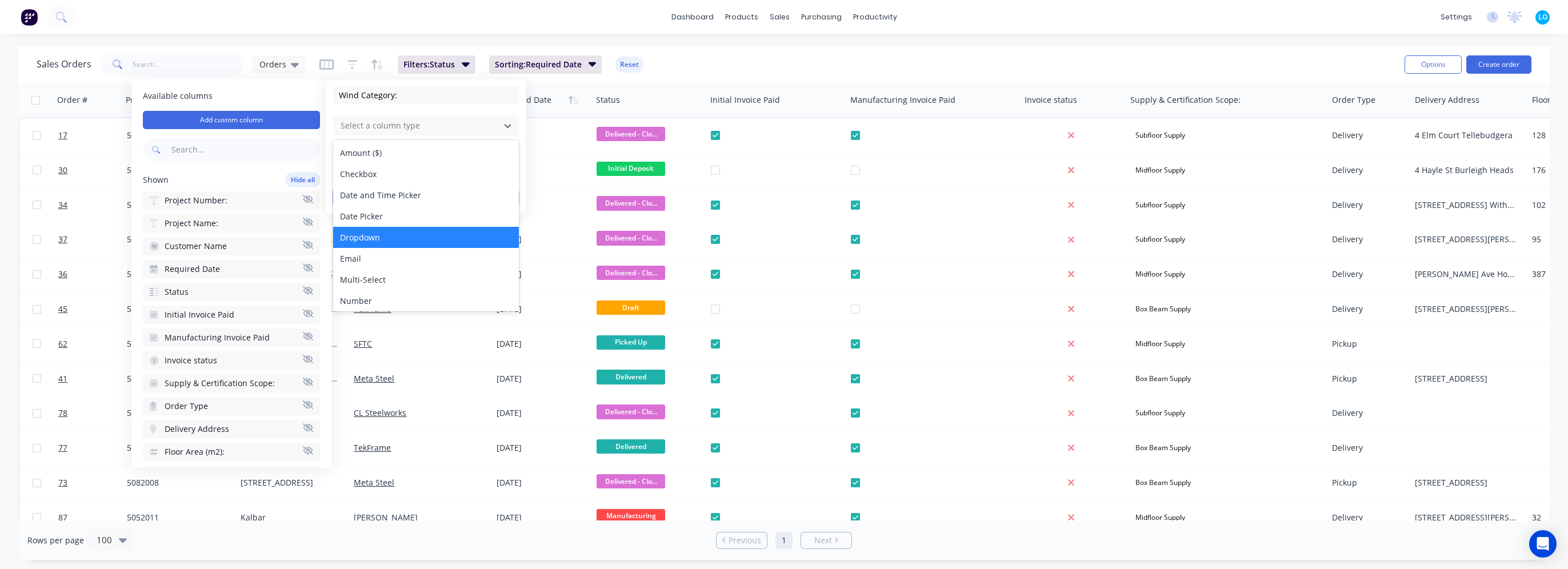
click at [414, 244] on div "Dropdown" at bounding box center [426, 237] width 185 height 21
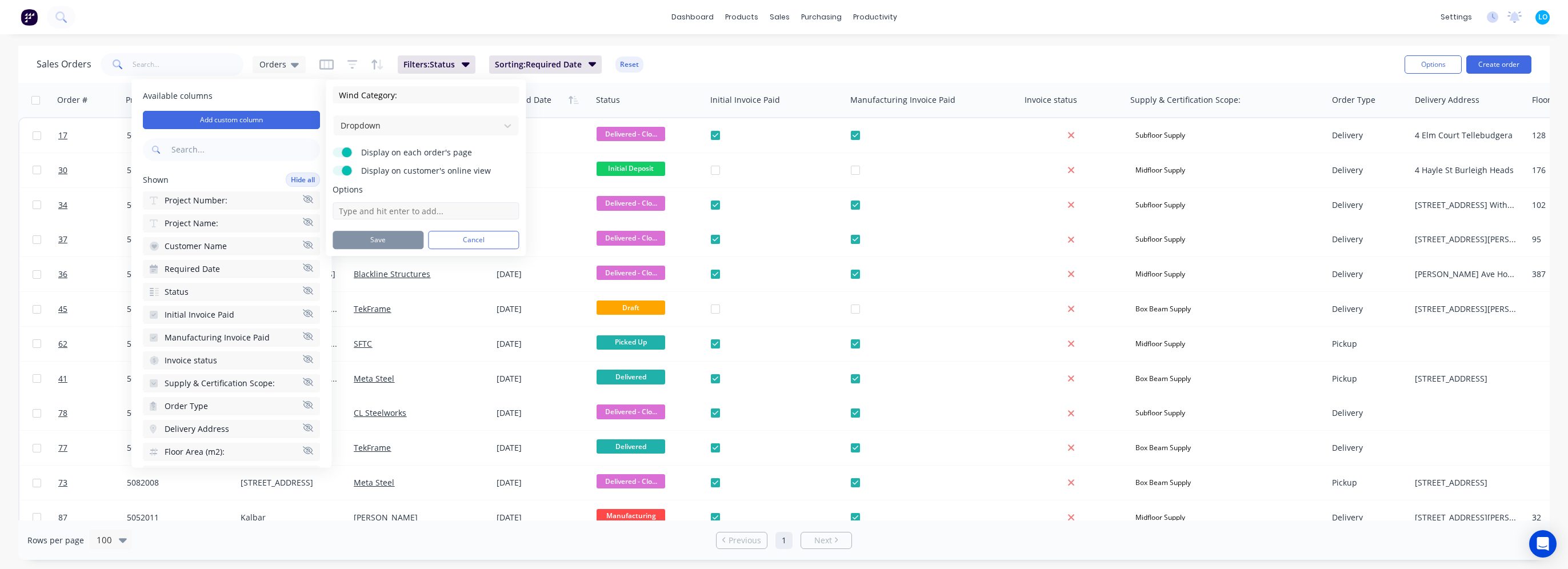
click at [406, 207] on input at bounding box center [426, 210] width 186 height 17
type input "N1"
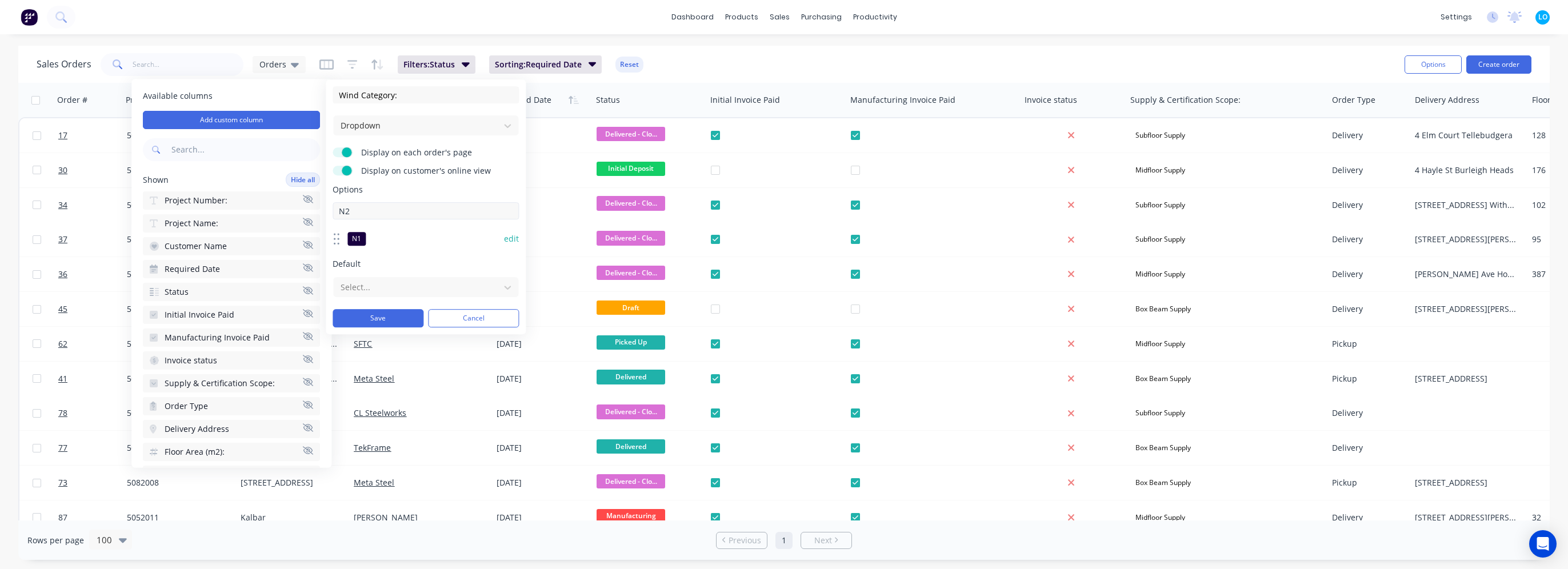
type input "N2"
type input "N3"
type input "N4"
type input "N5"
type input "N6"
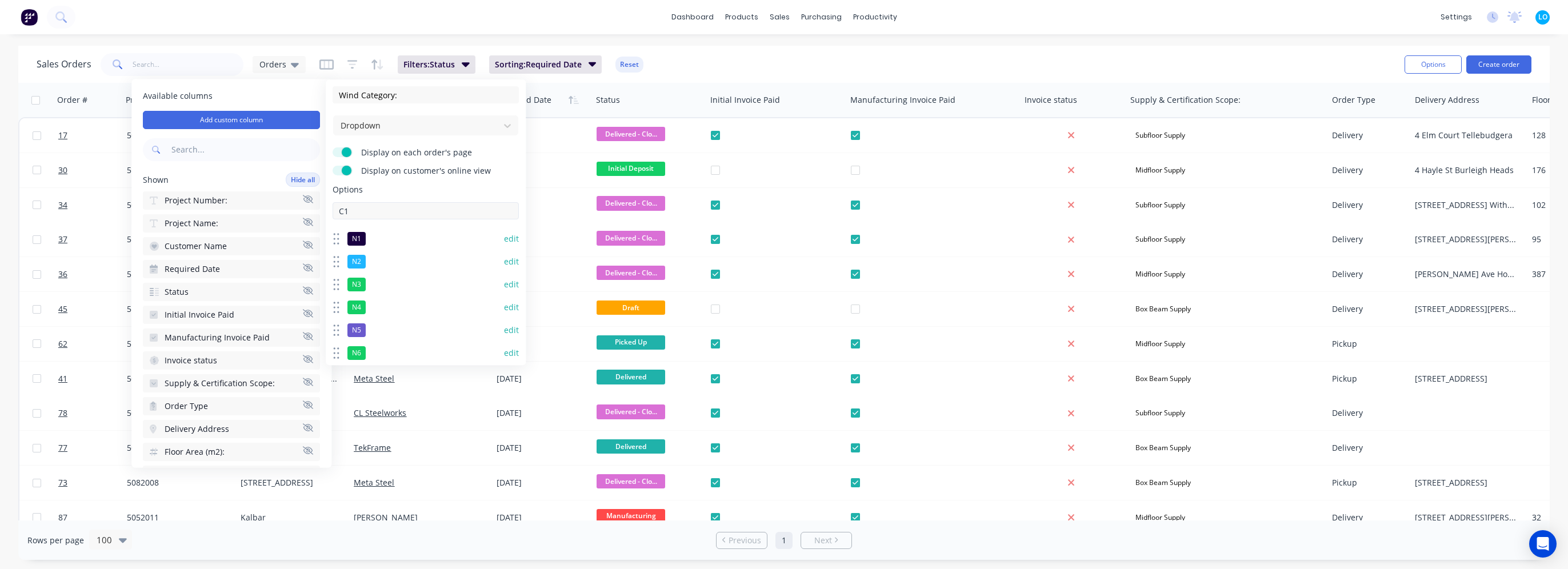
type input "C1"
type input "C2"
type input "C3"
click at [505, 238] on button "edit" at bounding box center [511, 239] width 15 height 11
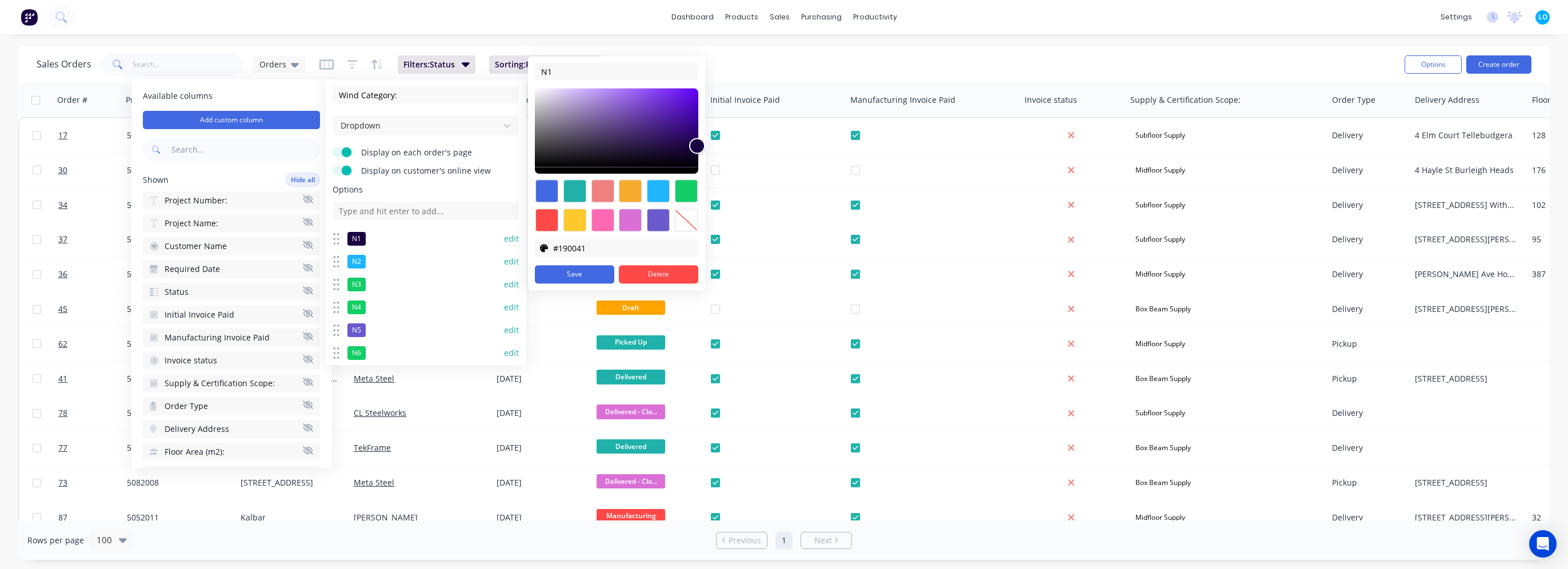
click at [682, 227] on div at bounding box center [686, 220] width 23 height 23
type input "transparent"
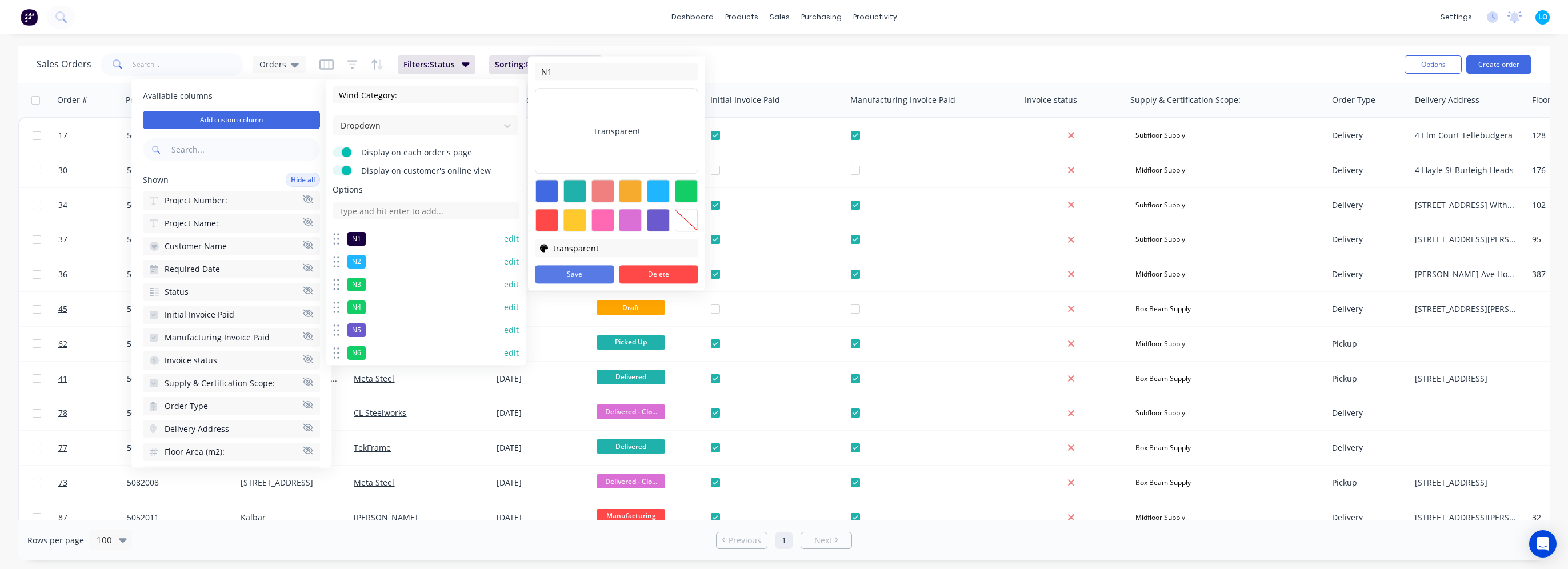
drag, startPoint x: 574, startPoint y: 274, endPoint x: 547, endPoint y: 271, distance: 27.2
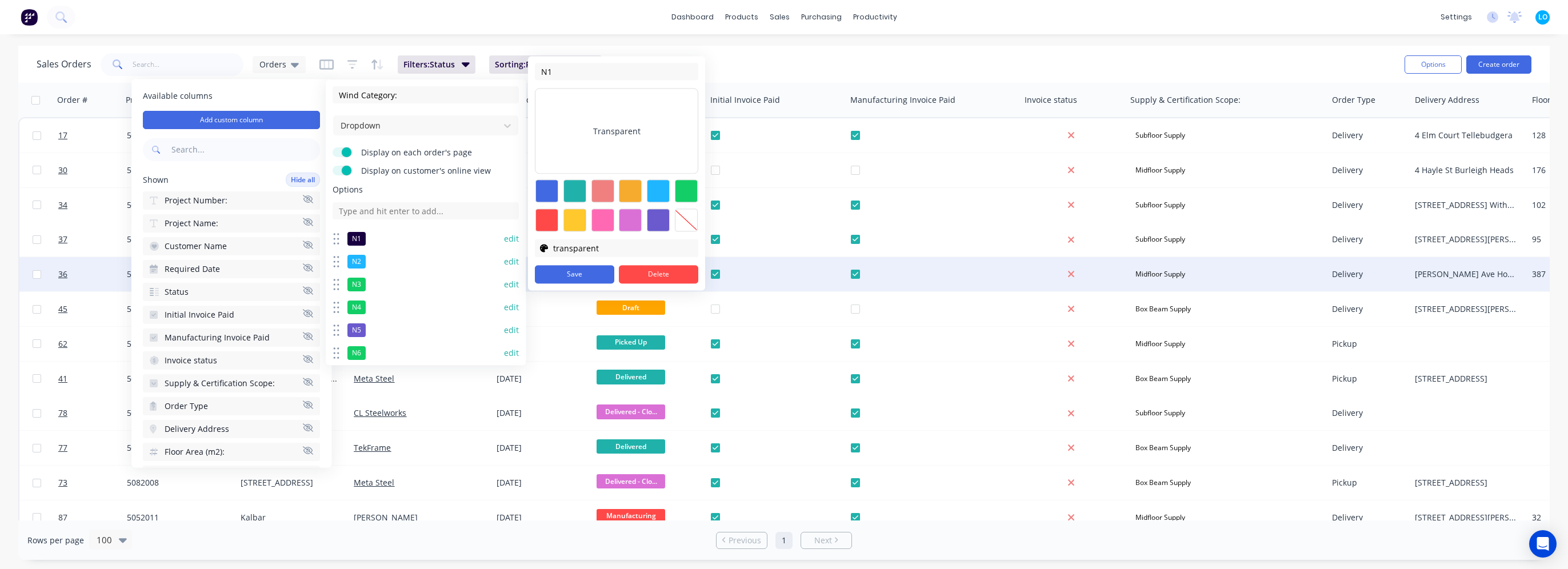
click at [574, 274] on button "Save" at bounding box center [574, 274] width 79 height 19
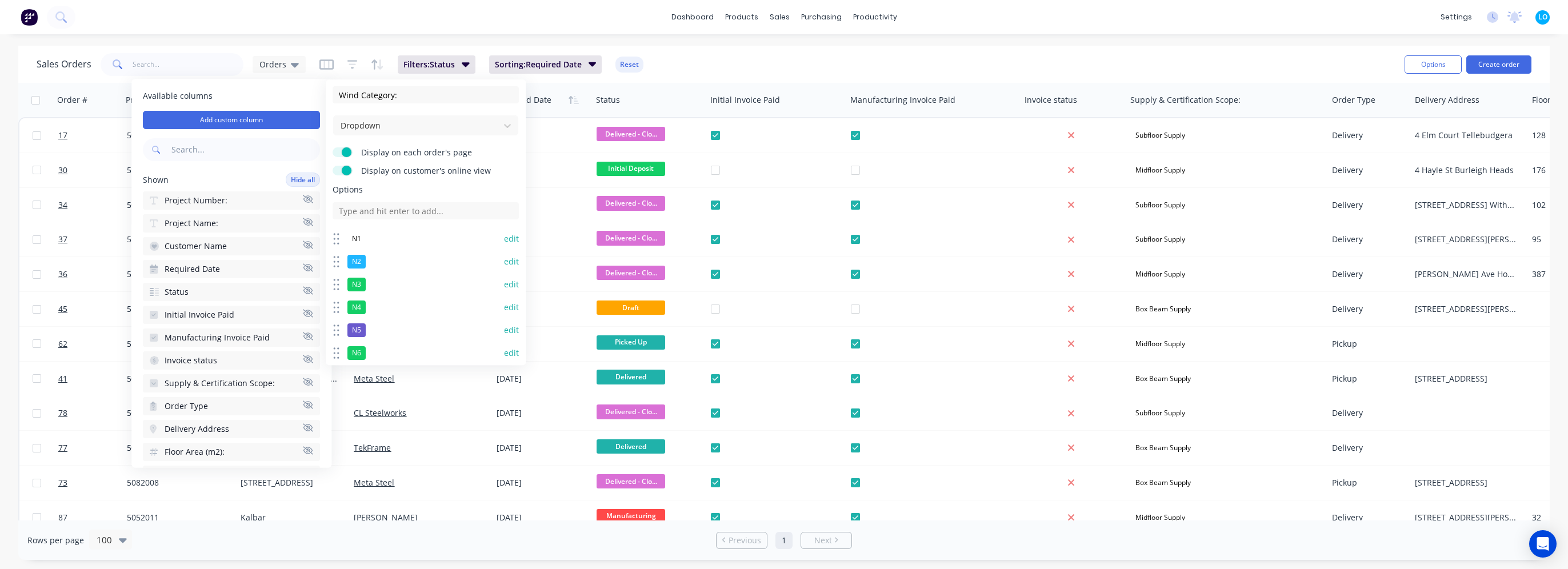
click at [505, 263] on button "edit" at bounding box center [511, 261] width 15 height 11
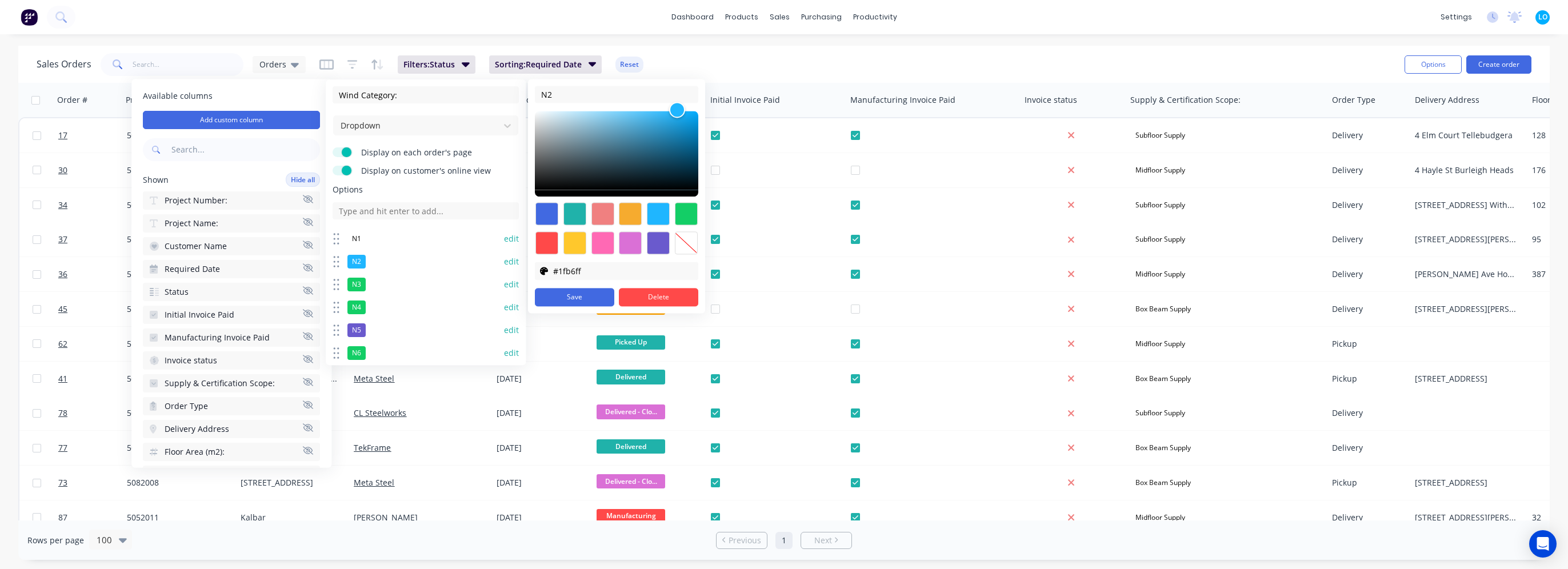
click at [681, 244] on div at bounding box center [686, 243] width 23 height 23
type input "transparent"
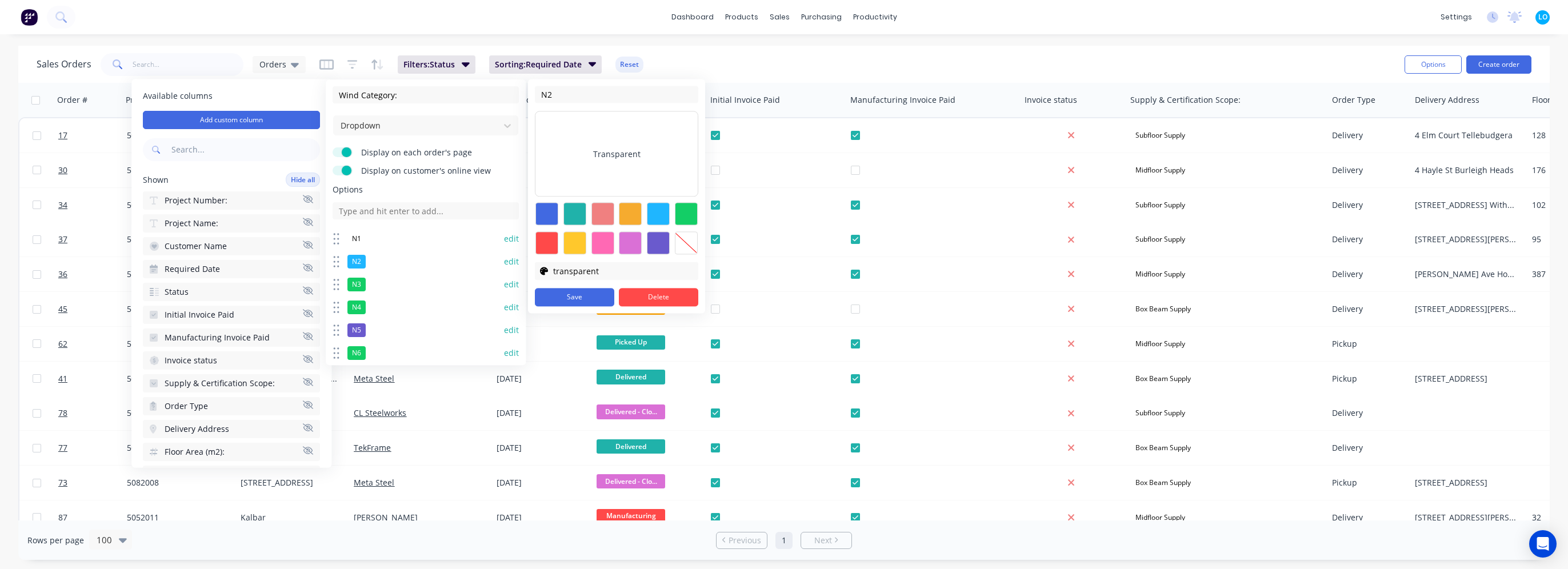
drag, startPoint x: 577, startPoint y: 293, endPoint x: 482, endPoint y: 278, distance: 96.2
click at [577, 293] on button "Save" at bounding box center [574, 297] width 79 height 19
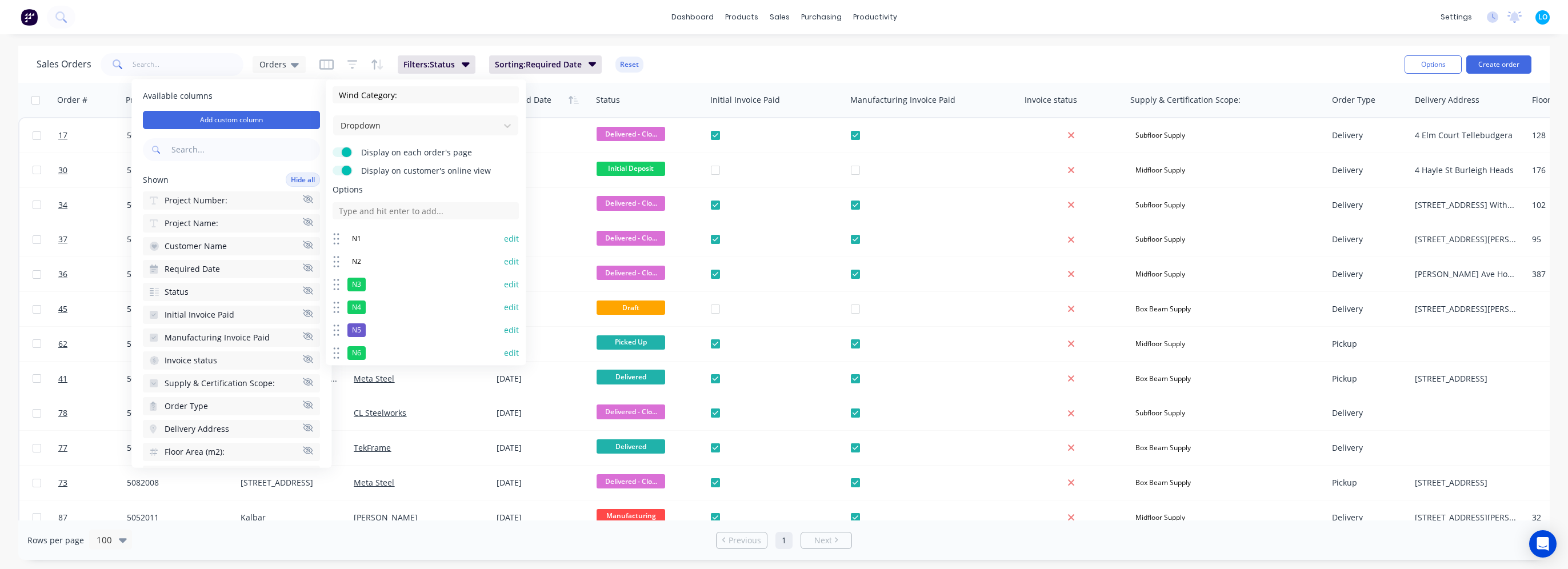
click at [504, 283] on button "edit" at bounding box center [511, 285] width 15 height 11
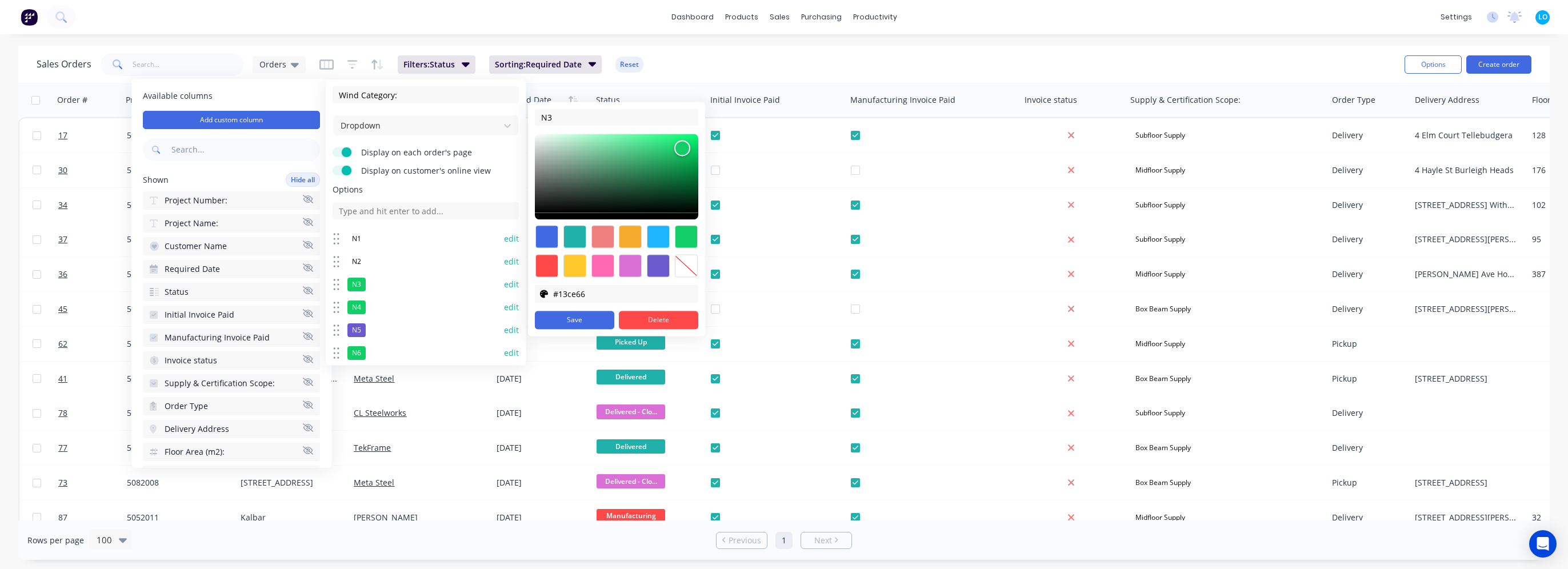
click at [684, 274] on div at bounding box center [686, 265] width 23 height 23
type input "transparent"
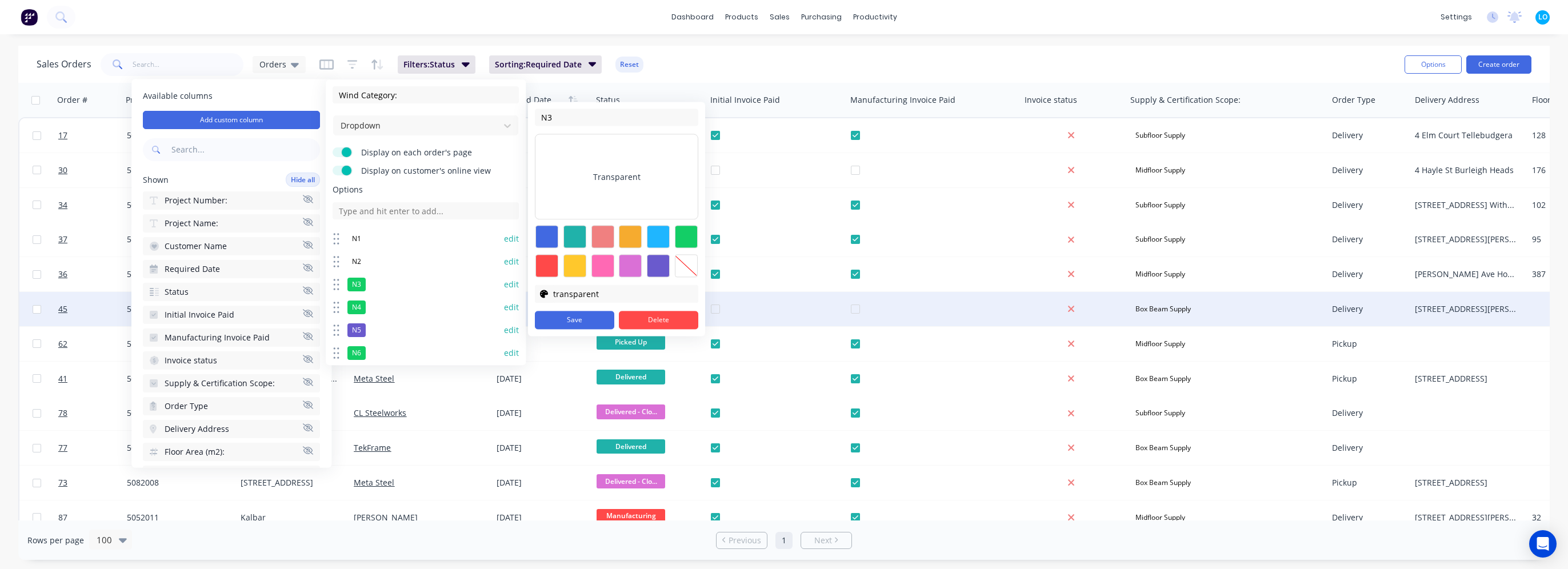
click at [584, 316] on button "Save" at bounding box center [574, 320] width 79 height 19
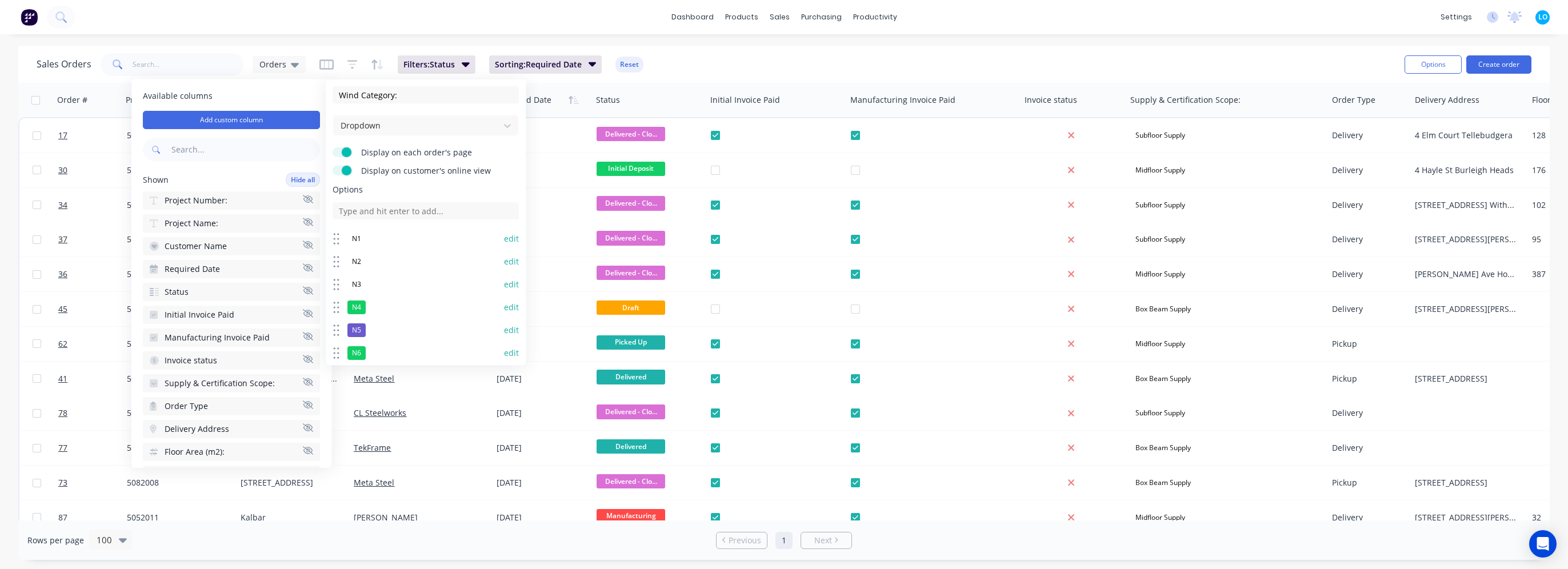
click at [504, 304] on button "edit" at bounding box center [511, 308] width 15 height 11
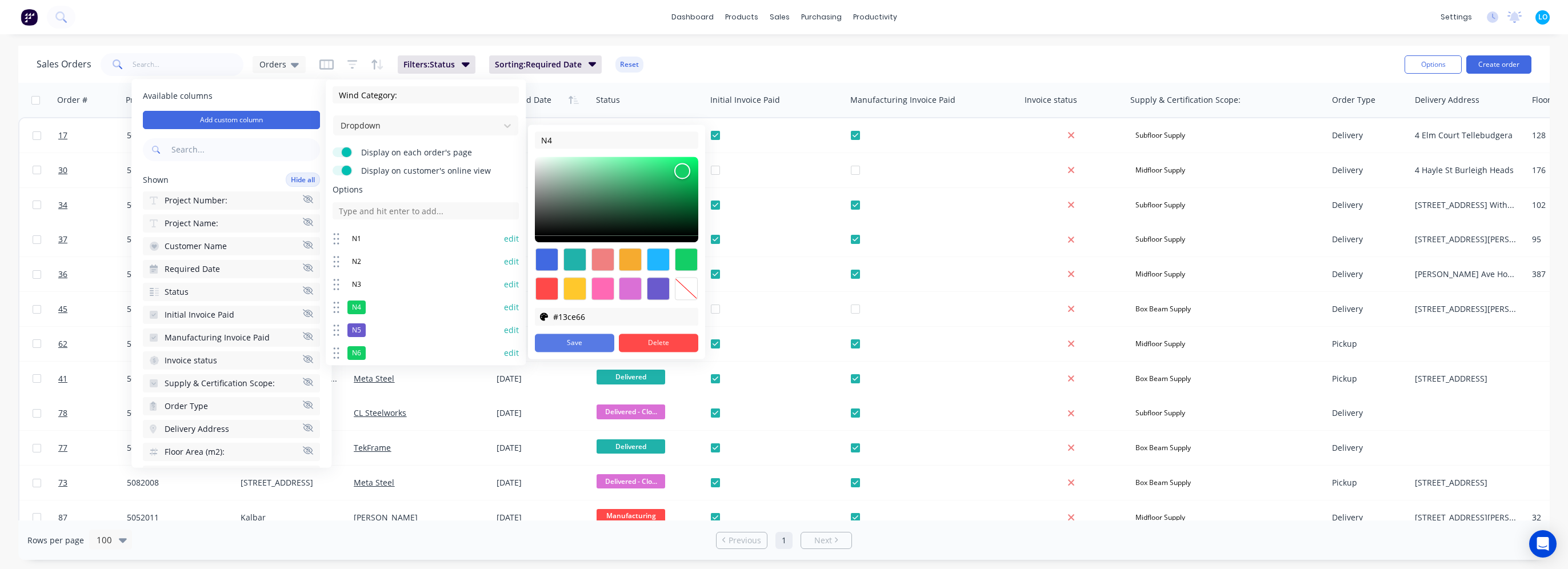
drag, startPoint x: 693, startPoint y: 295, endPoint x: 611, endPoint y: 338, distance: 92.6
click at [687, 297] on div at bounding box center [686, 289] width 23 height 23
type input "transparent"
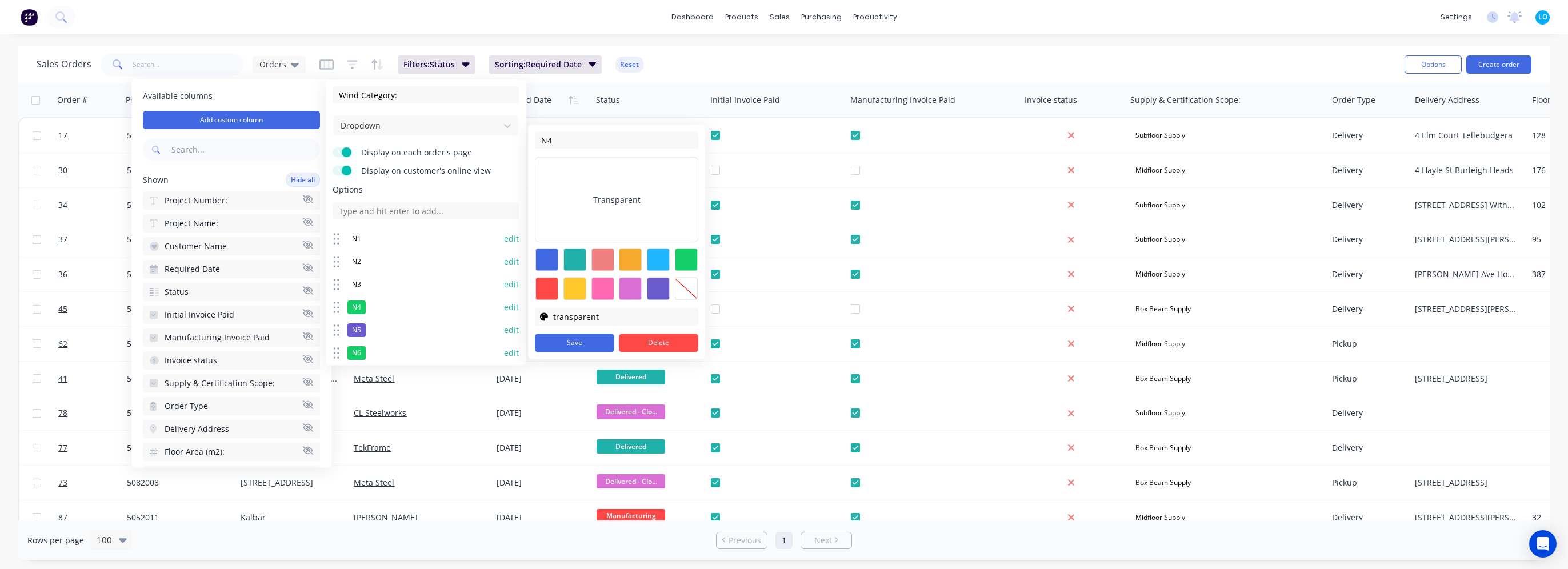
drag, startPoint x: 592, startPoint y: 341, endPoint x: 460, endPoint y: 328, distance: 132.6
click at [587, 341] on button "Save" at bounding box center [574, 342] width 79 height 19
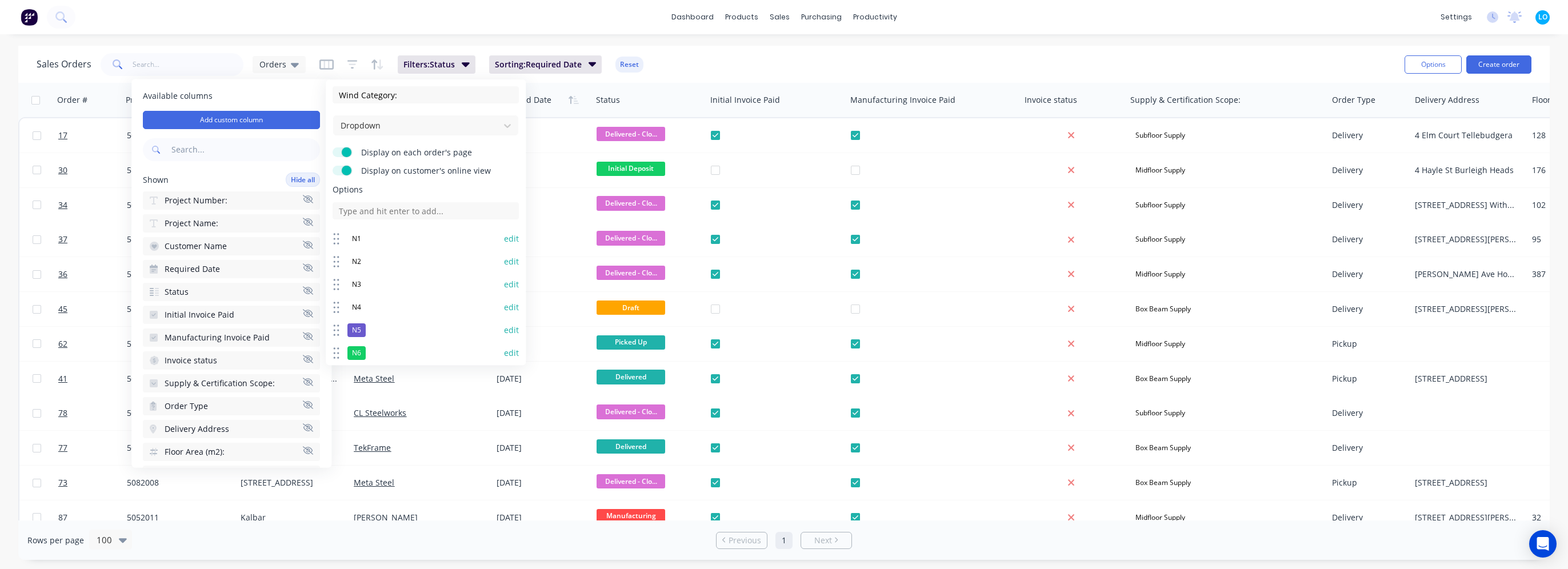
click at [504, 328] on button "edit" at bounding box center [511, 330] width 15 height 11
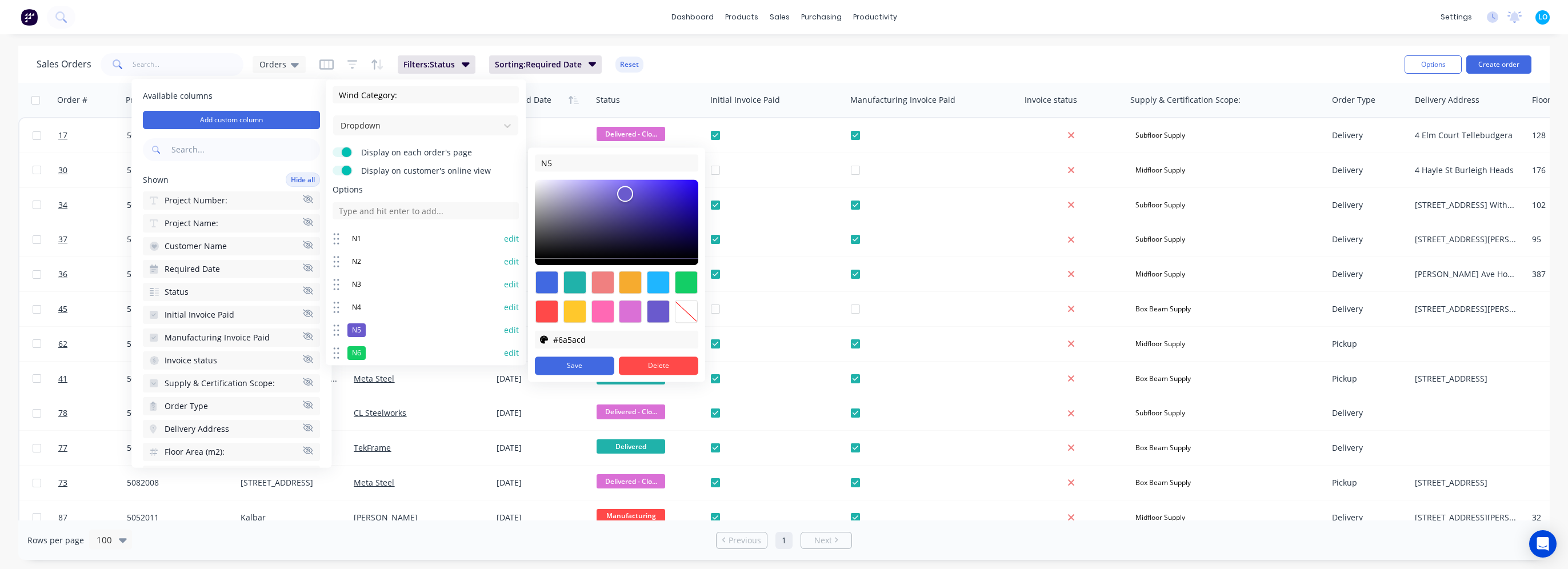
drag, startPoint x: 676, startPoint y: 302, endPoint x: 595, endPoint y: 353, distance: 95.7
click at [676, 303] on div at bounding box center [686, 312] width 23 height 23
type input "transparent"
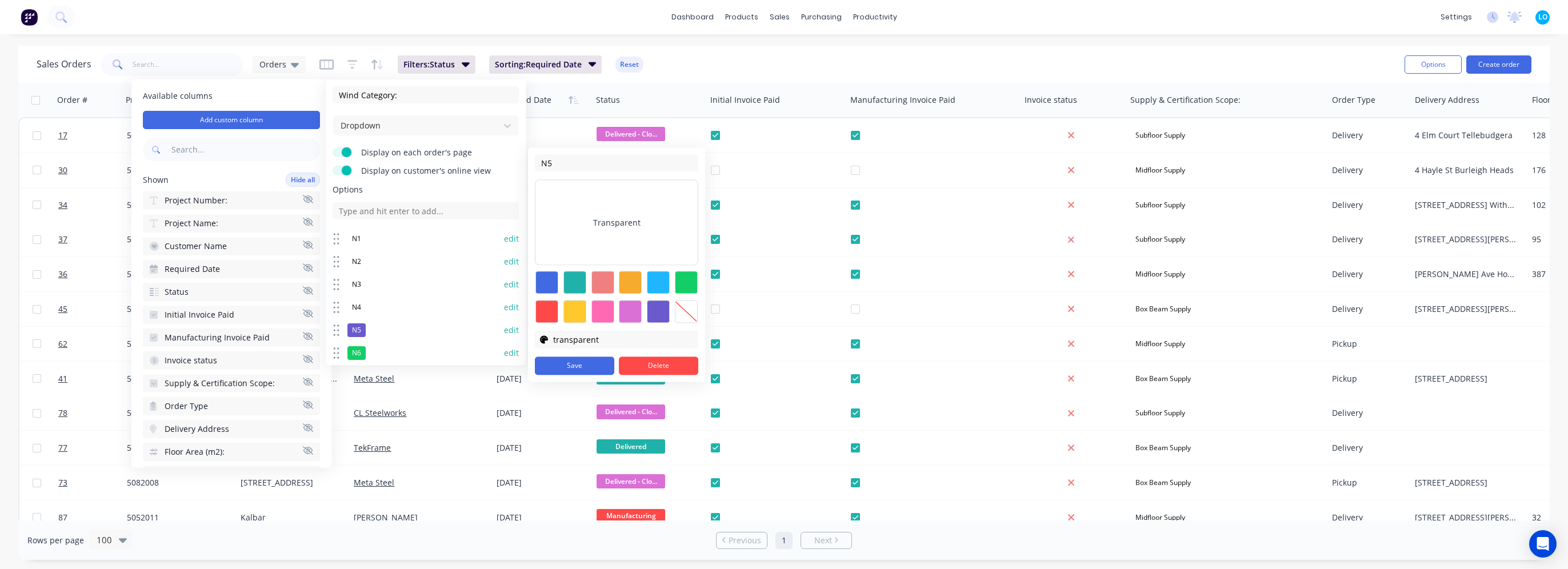
drag, startPoint x: 586, startPoint y: 356, endPoint x: 548, endPoint y: 353, distance: 38.1
click at [583, 356] on div "N5 Transparent #000000 #000000 transparent Save Delete" at bounding box center [617, 265] width 177 height 235
drag, startPoint x: 566, startPoint y: 366, endPoint x: 528, endPoint y: 360, distance: 38.5
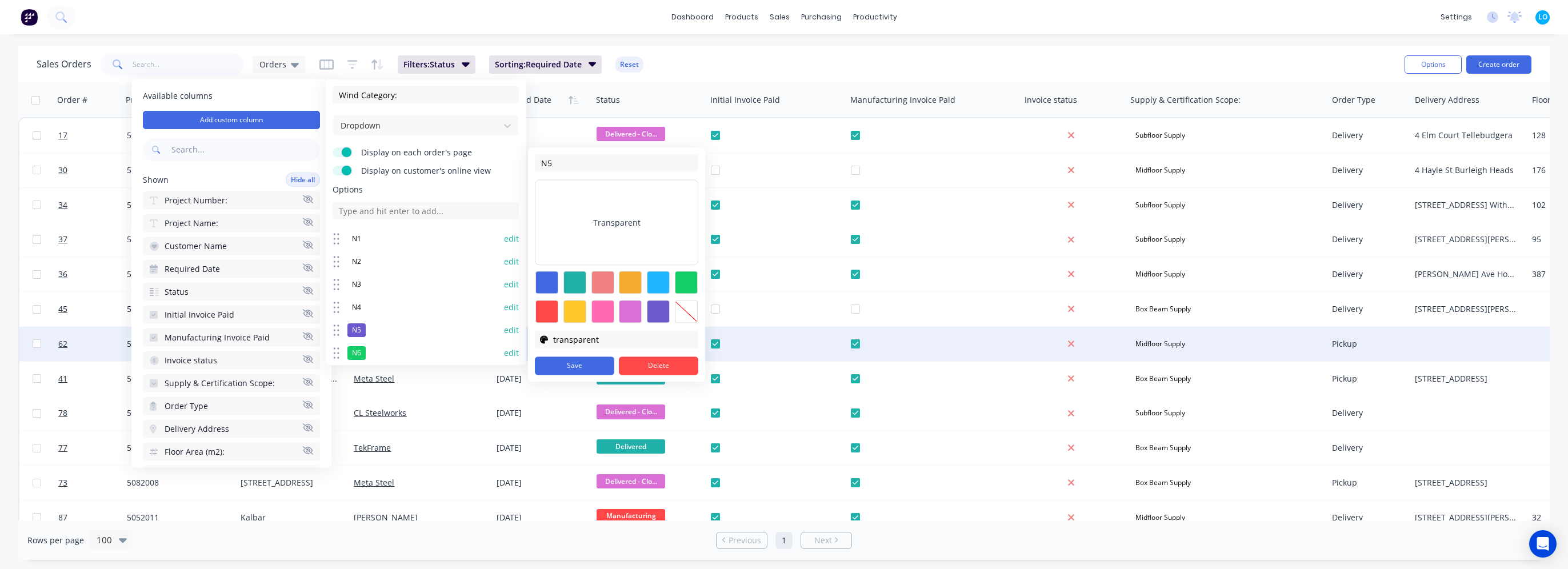
click at [565, 366] on button "Save" at bounding box center [574, 366] width 79 height 19
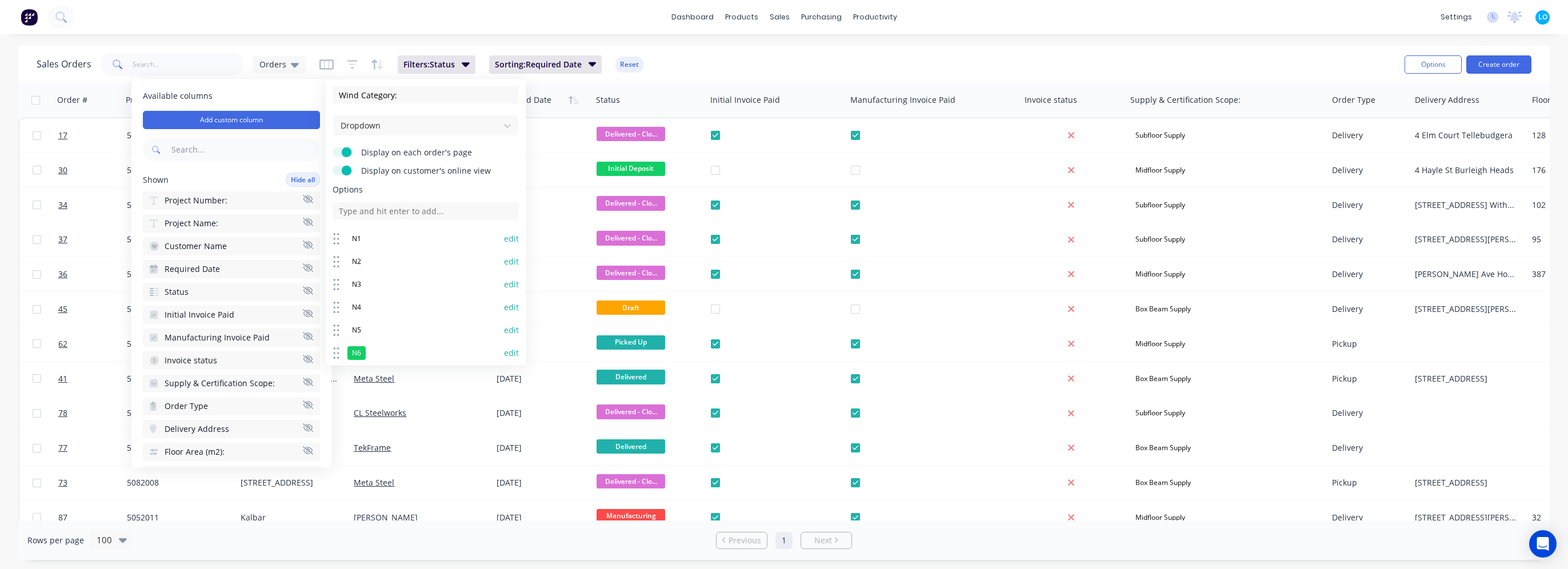
click at [504, 354] on button "edit" at bounding box center [511, 353] width 15 height 11
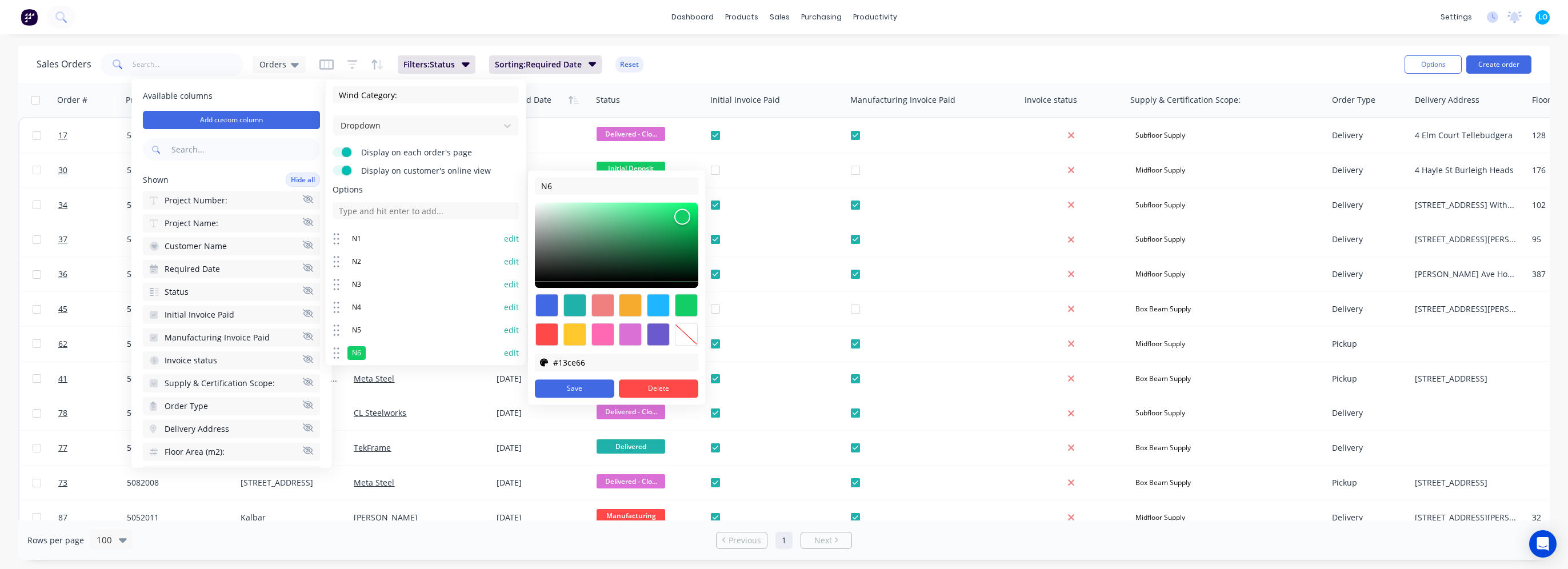
click at [691, 329] on div at bounding box center [686, 334] width 23 height 23
type input "transparent"
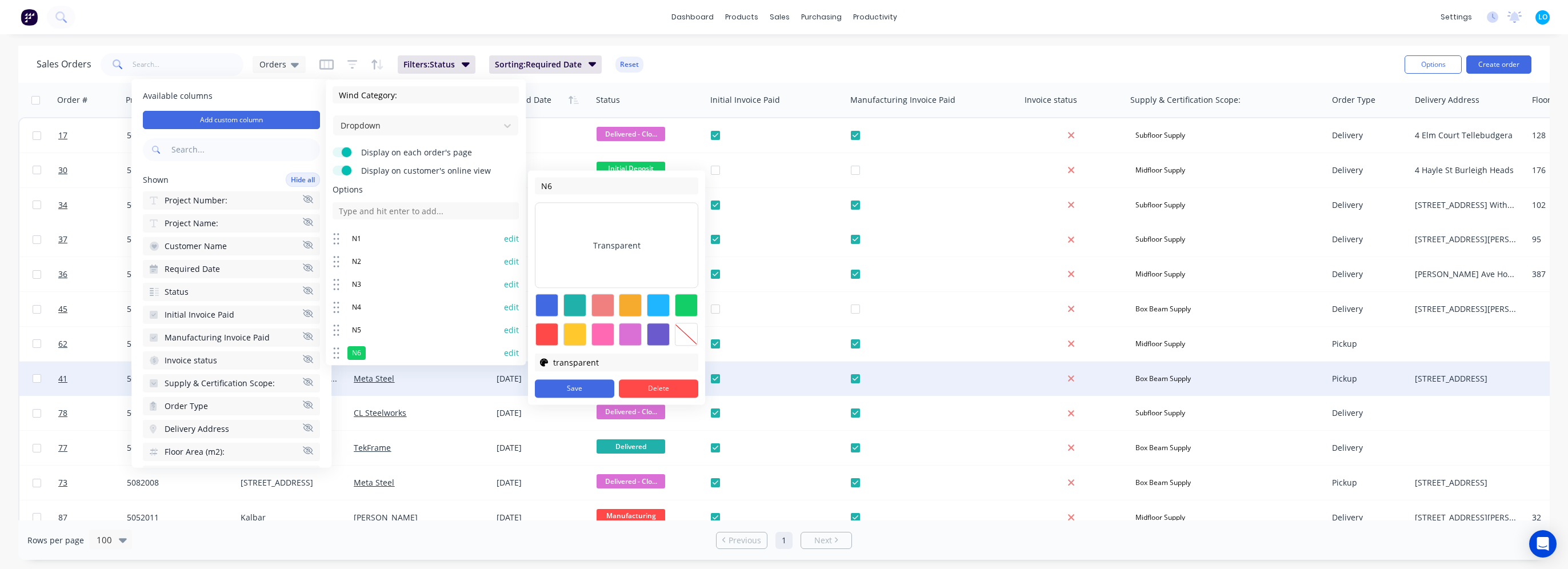
click at [574, 384] on button "Save" at bounding box center [574, 389] width 79 height 19
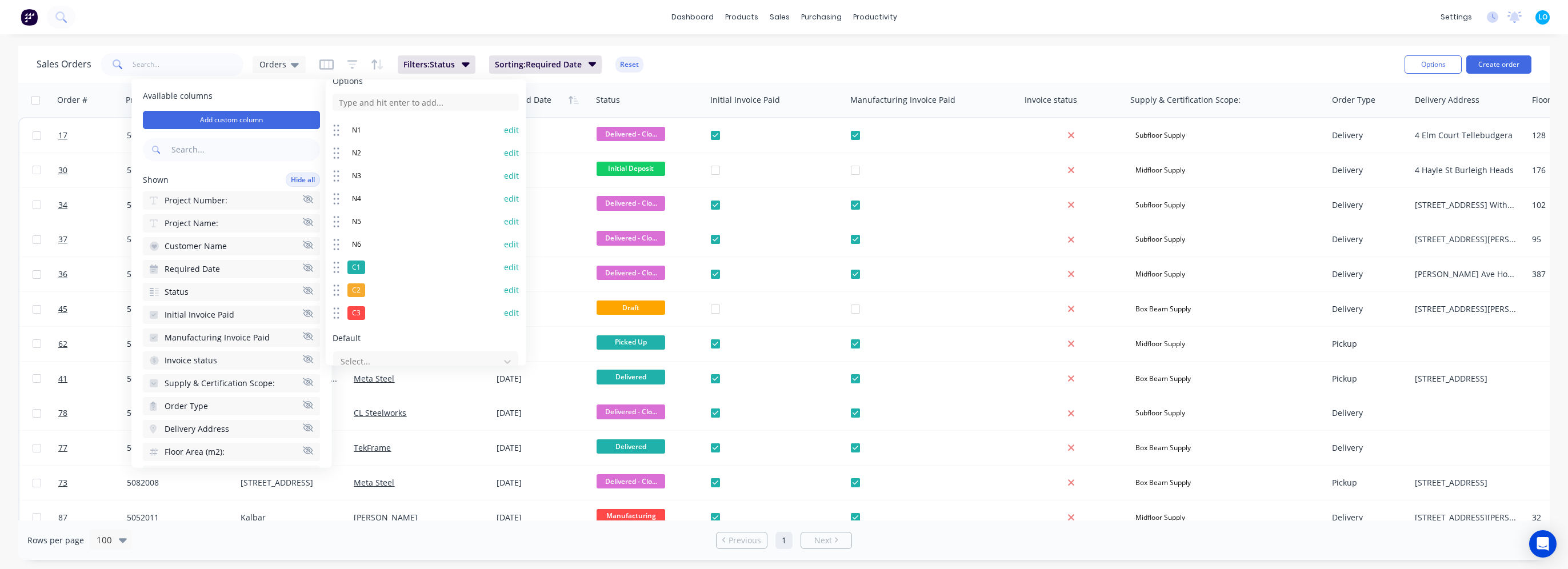
scroll to position [114, 0]
click at [505, 260] on button "edit" at bounding box center [511, 261] width 15 height 11
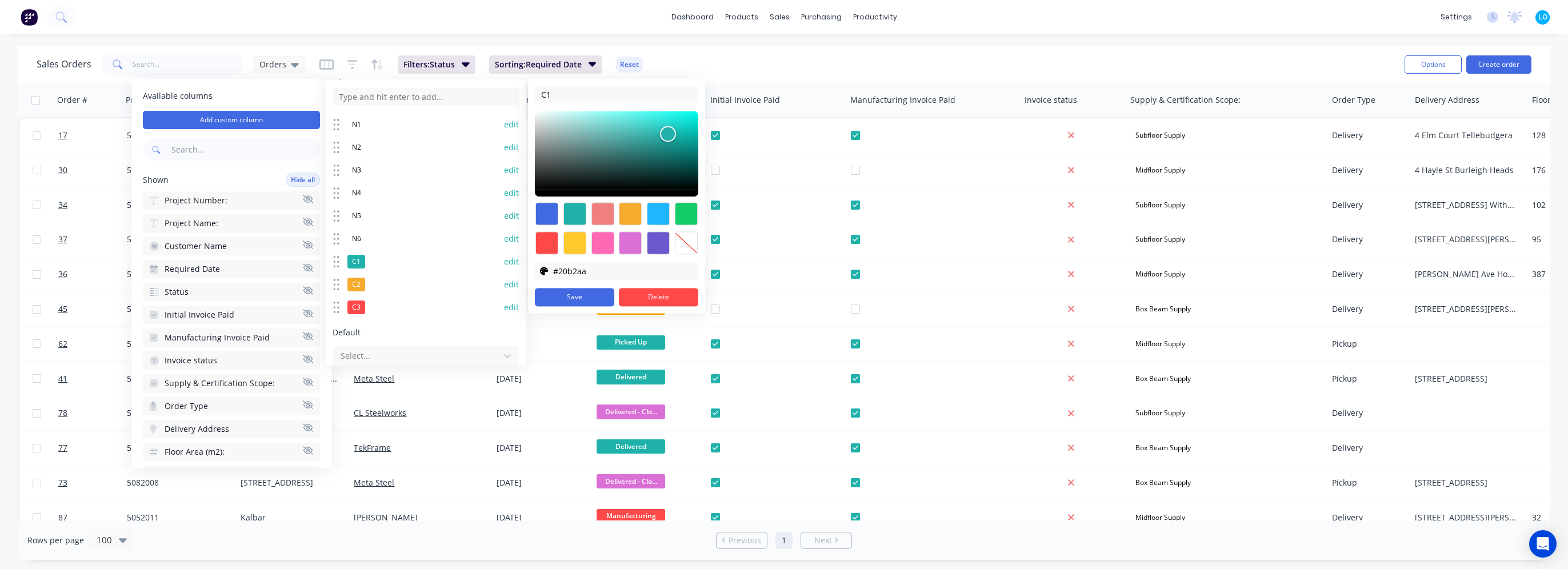
click at [679, 252] on div at bounding box center [686, 243] width 23 height 23
type input "transparent"
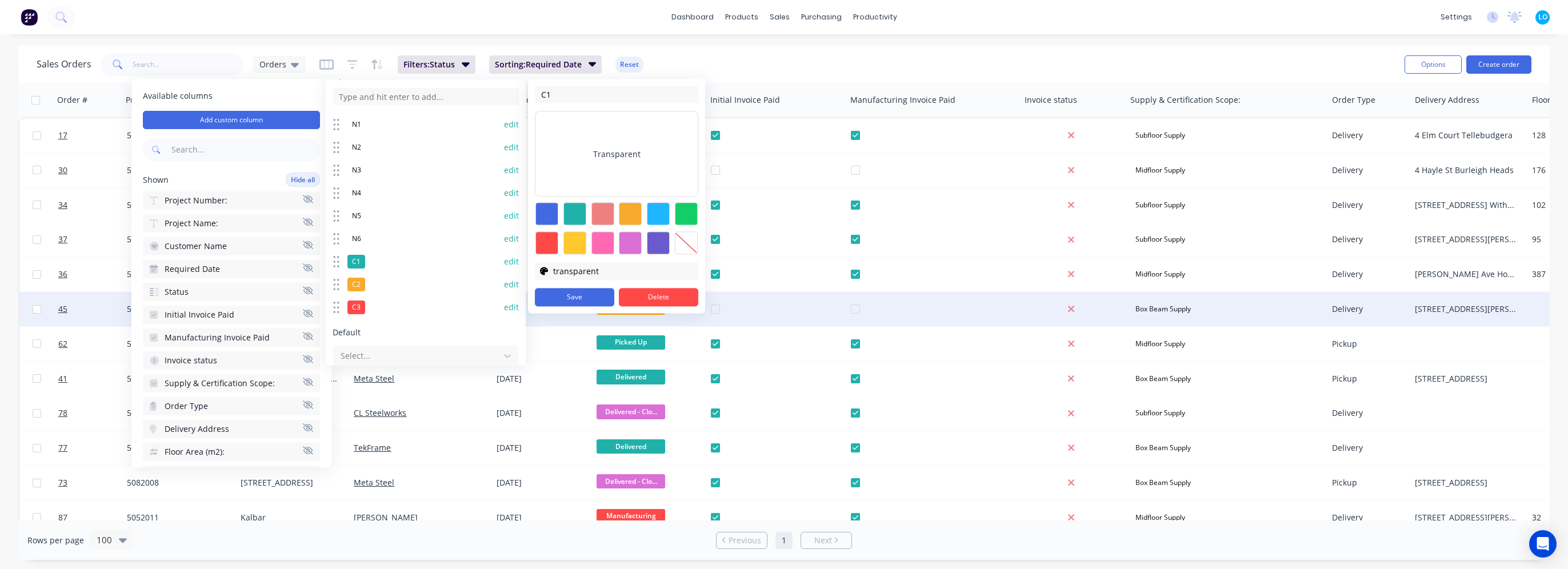
click at [562, 300] on button "Save" at bounding box center [574, 297] width 79 height 19
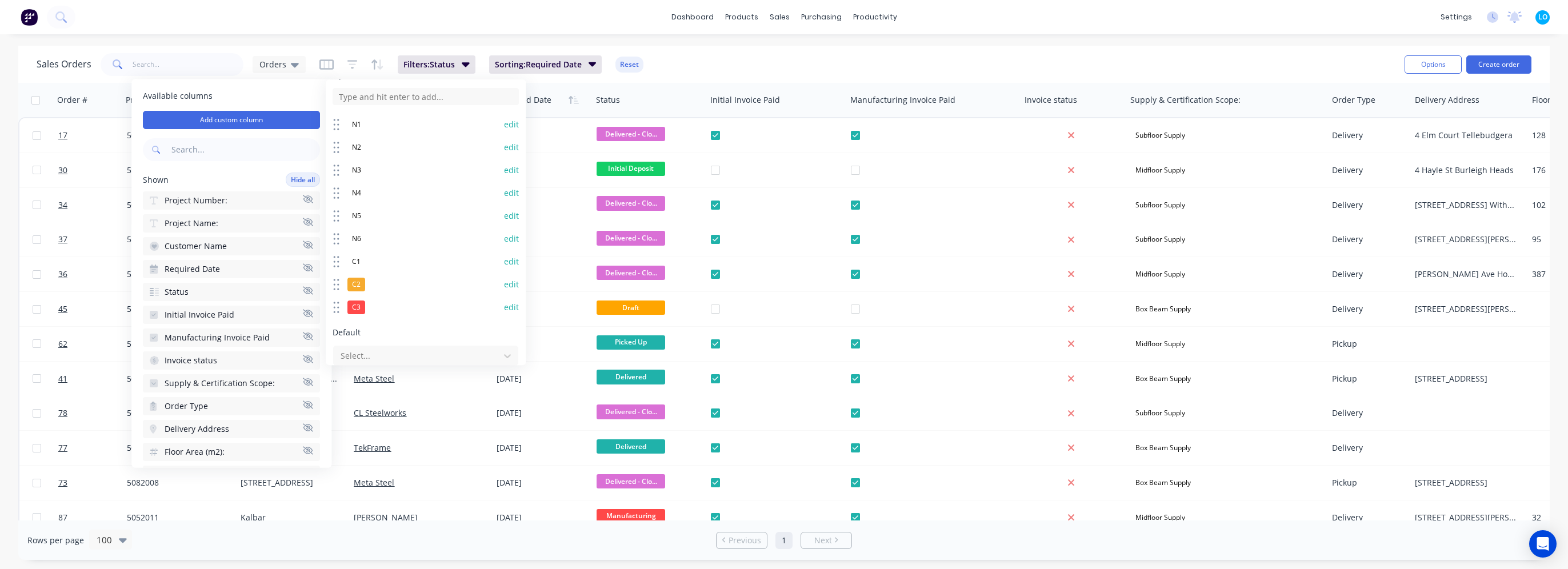
click at [511, 283] on div "Wind Category: Dropdown Display on each order's page Display on customer's onli…" at bounding box center [426, 222] width 200 height 286
click at [502, 283] on div "edit" at bounding box center [510, 285] width 17 height 11
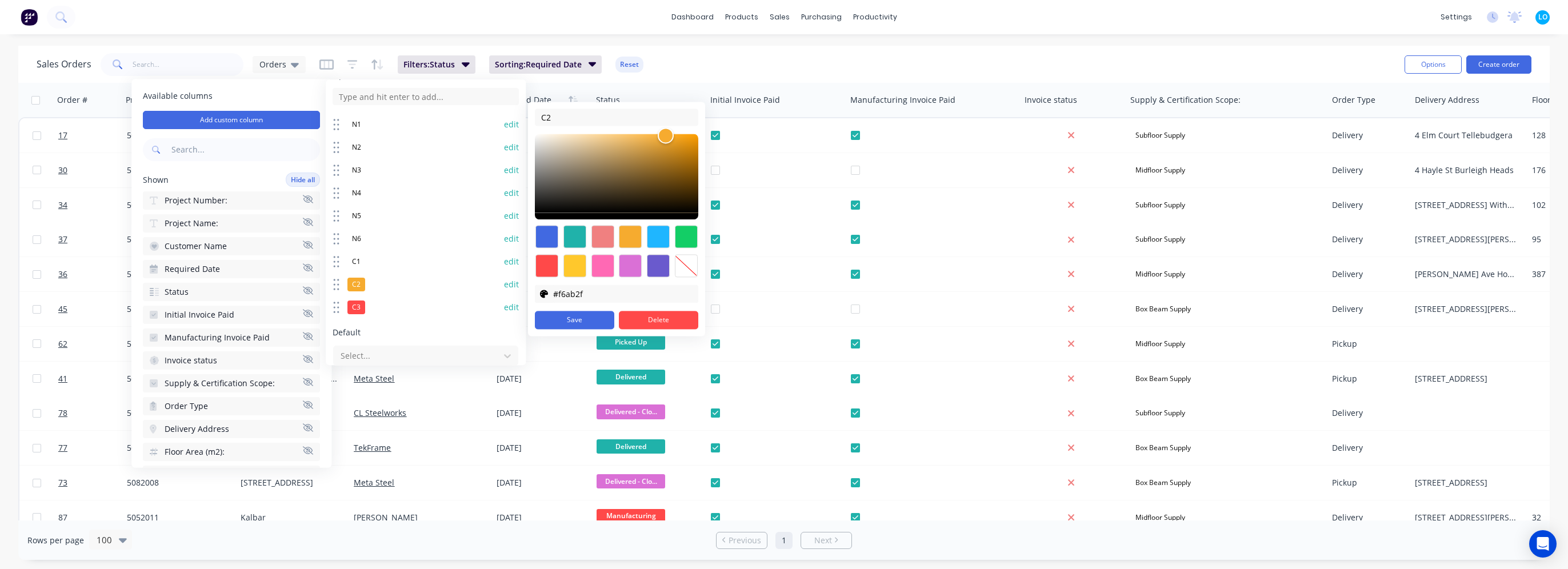
drag, startPoint x: 697, startPoint y: 267, endPoint x: 608, endPoint y: 306, distance: 97.2
click at [697, 268] on div at bounding box center [686, 265] width 23 height 23
type input "transparent"
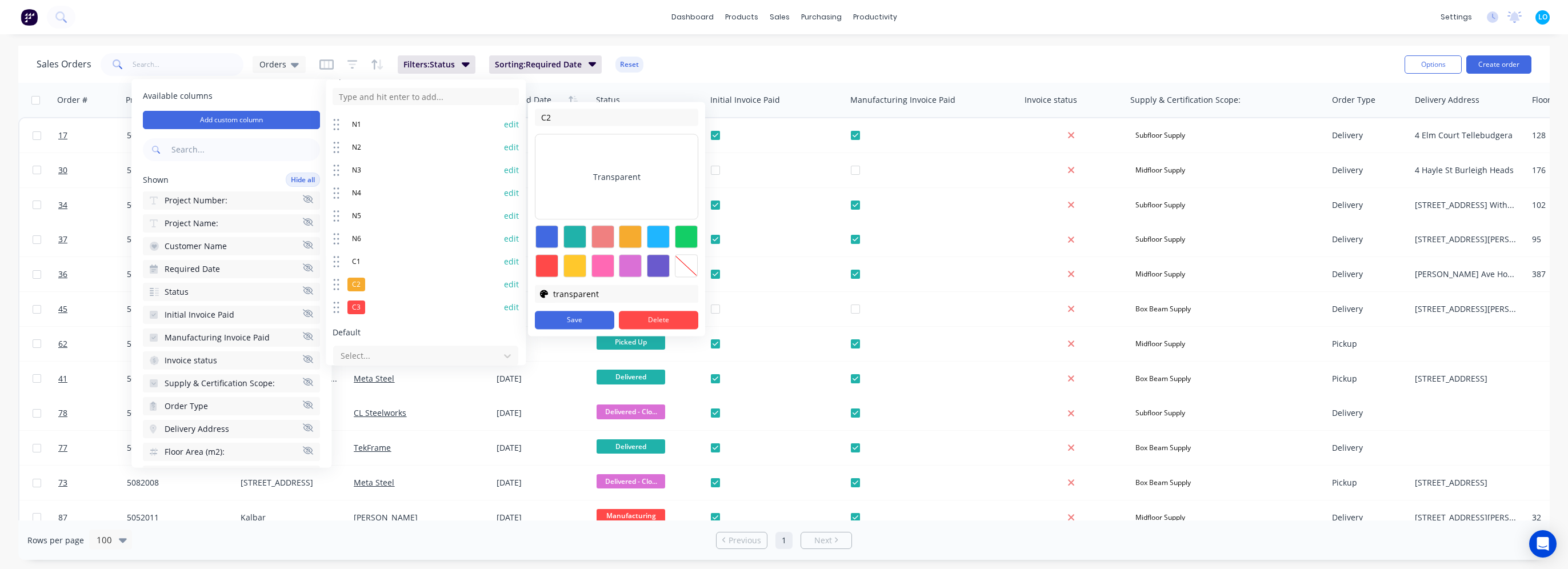
drag, startPoint x: 576, startPoint y: 318, endPoint x: 505, endPoint y: 320, distance: 71.0
click at [575, 318] on button "Save" at bounding box center [574, 320] width 79 height 19
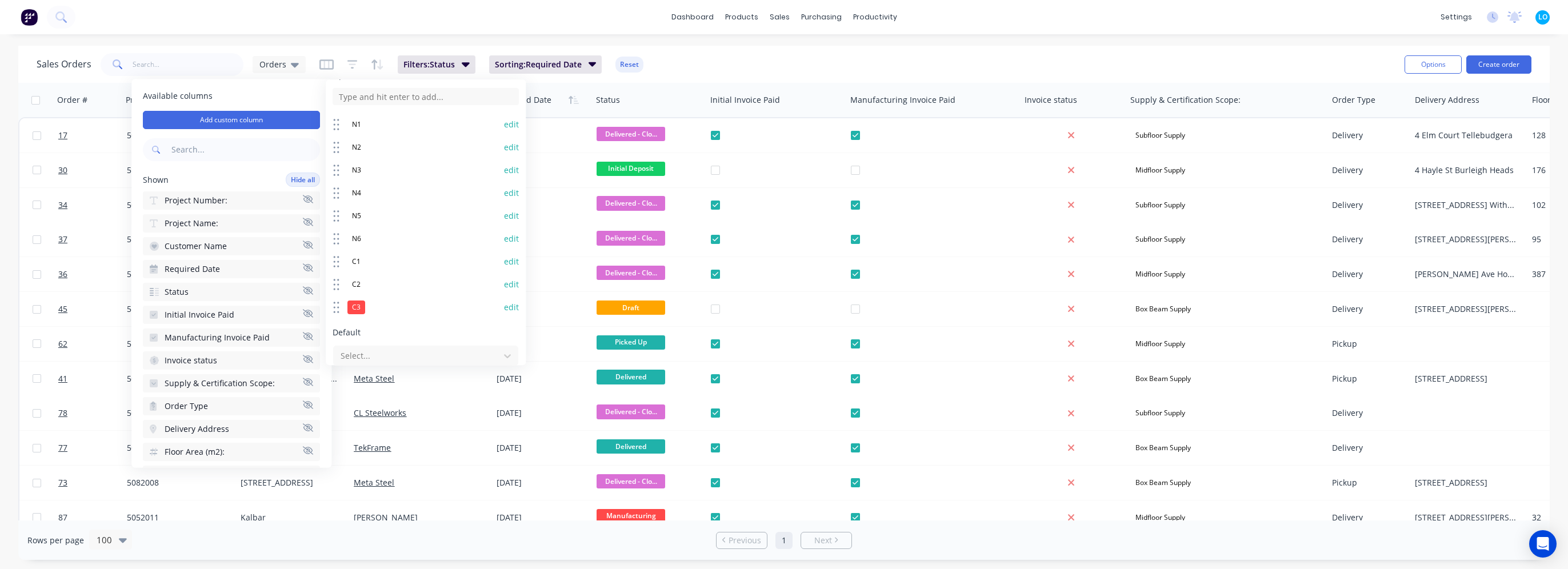
click at [504, 307] on button "edit" at bounding box center [511, 308] width 15 height 11
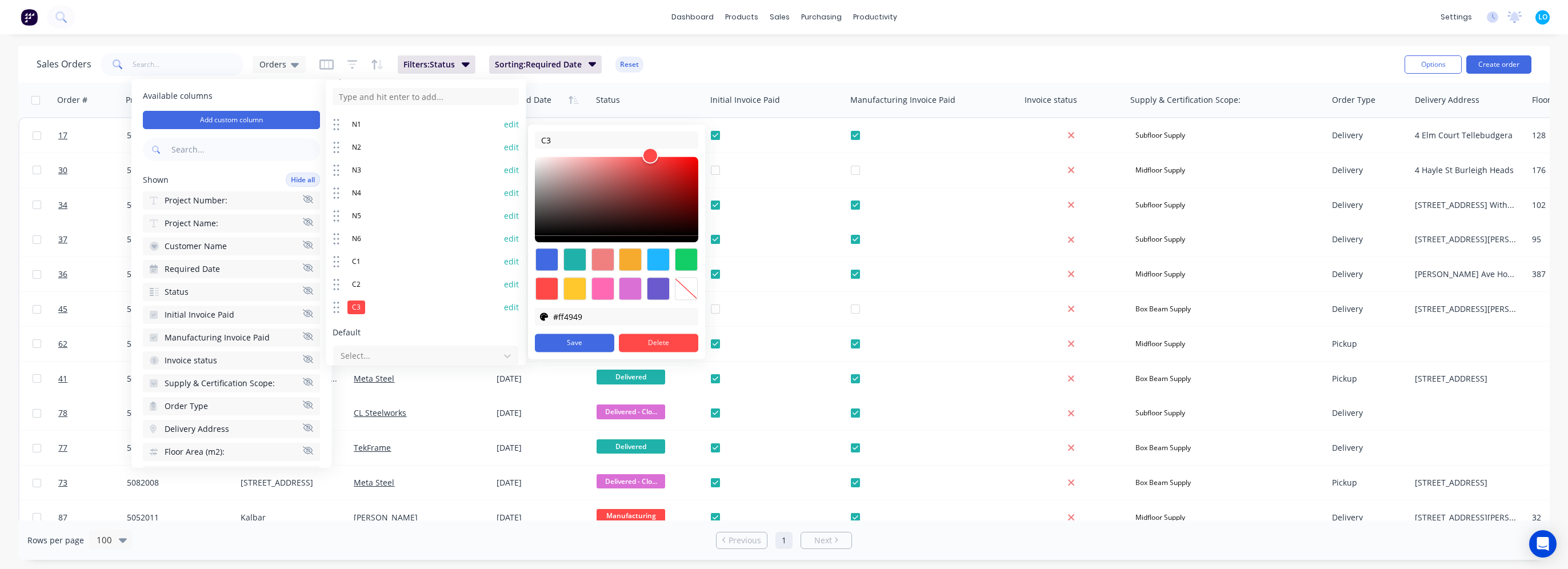
click at [684, 286] on div at bounding box center [686, 289] width 23 height 23
type input "transparent"
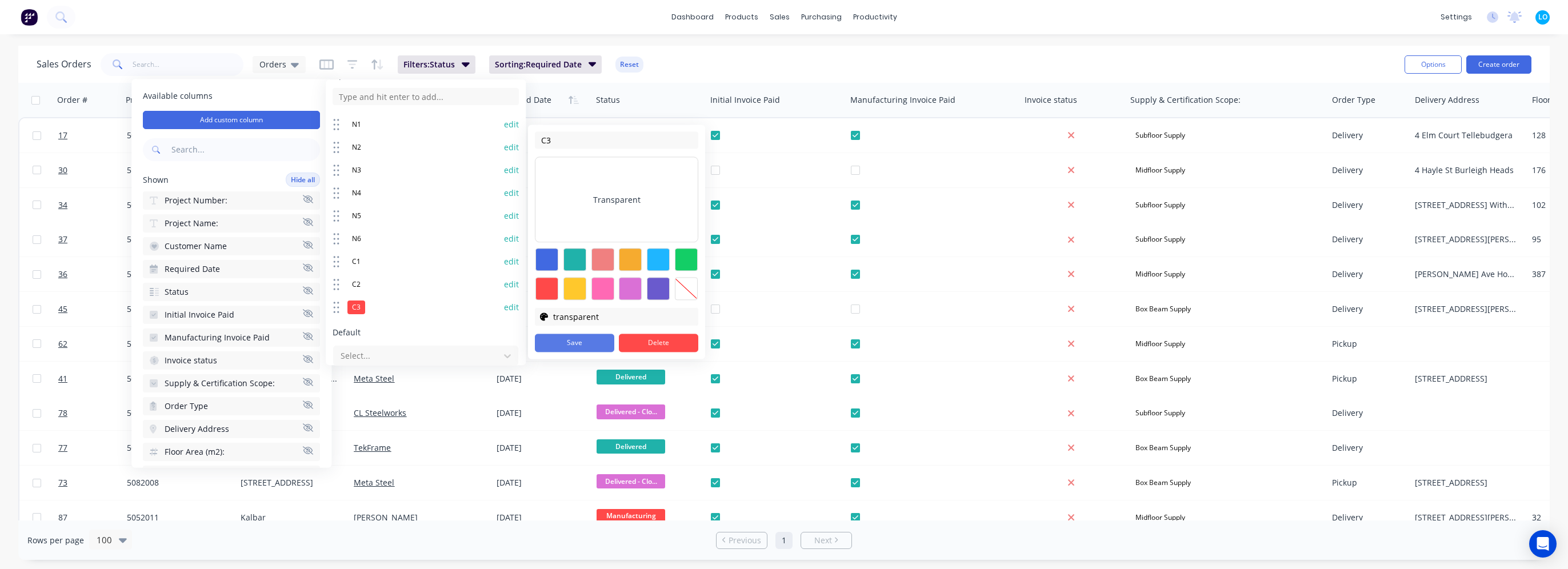
click at [576, 336] on button "Save" at bounding box center [574, 342] width 79 height 19
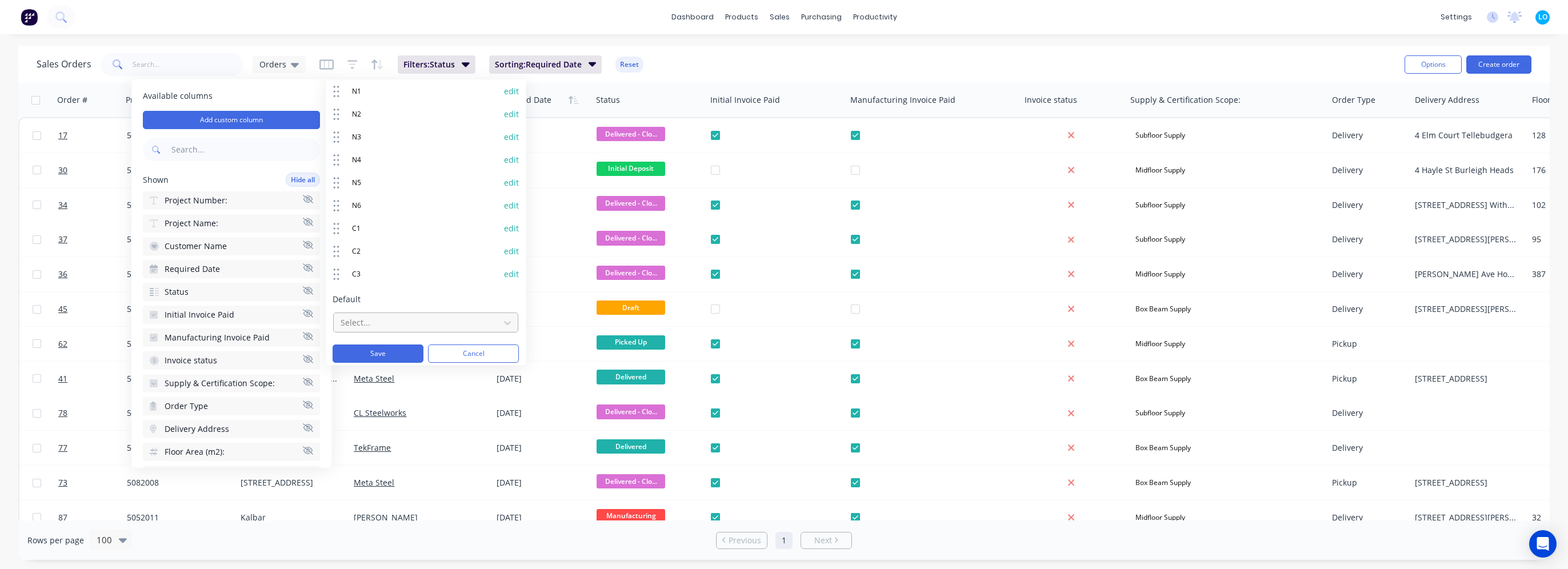
scroll to position [151, 0]
click at [379, 316] on div at bounding box center [416, 320] width 155 height 15
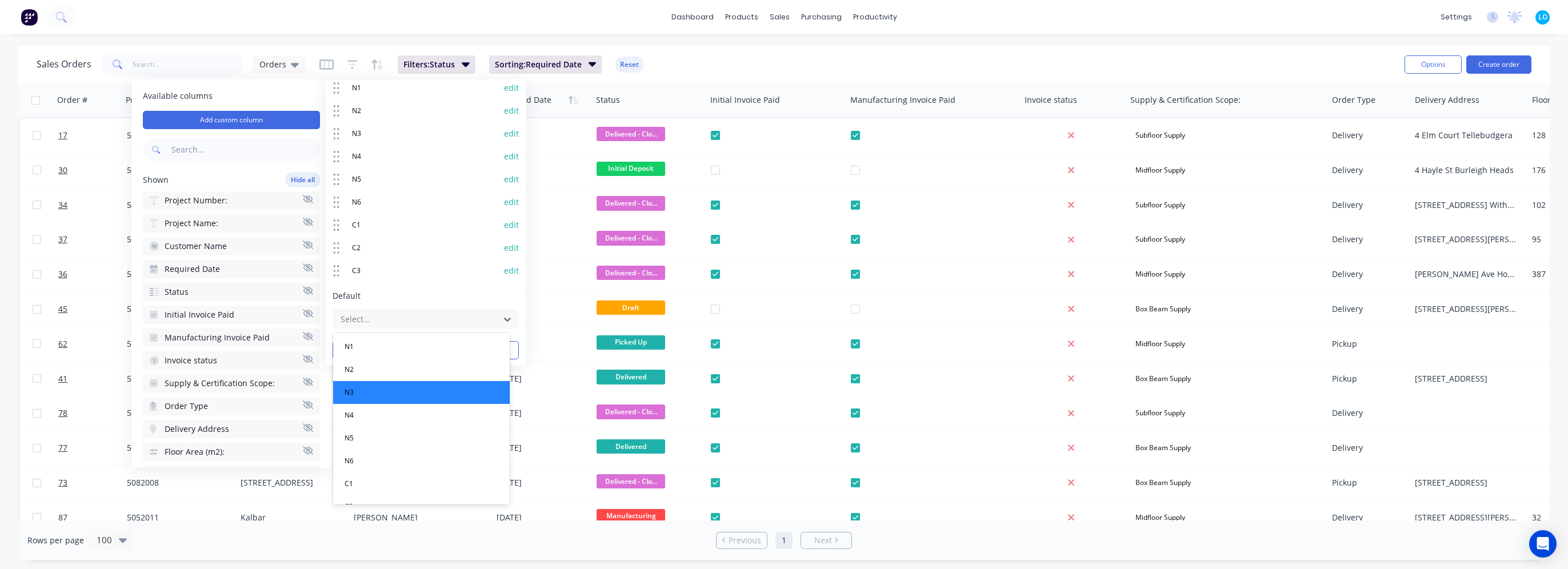
click at [380, 389] on div "N3" at bounding box center [422, 393] width 176 height 23
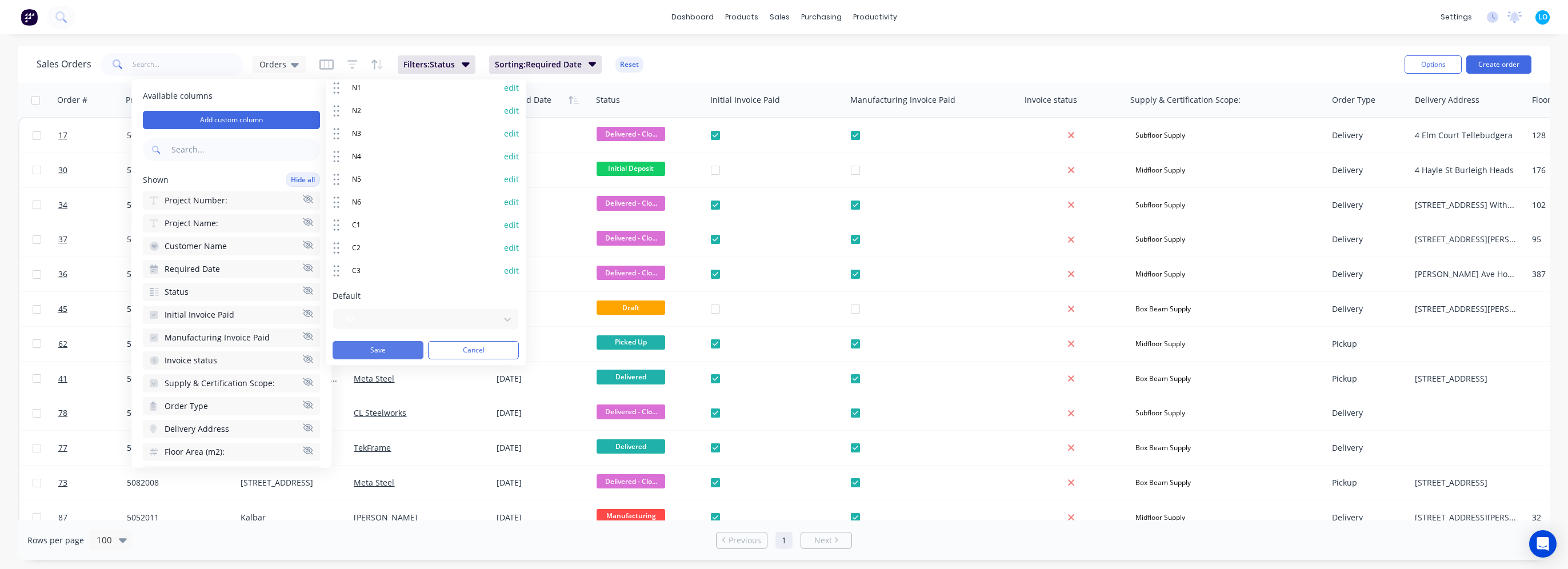
click at [386, 347] on button "Save" at bounding box center [378, 350] width 91 height 19
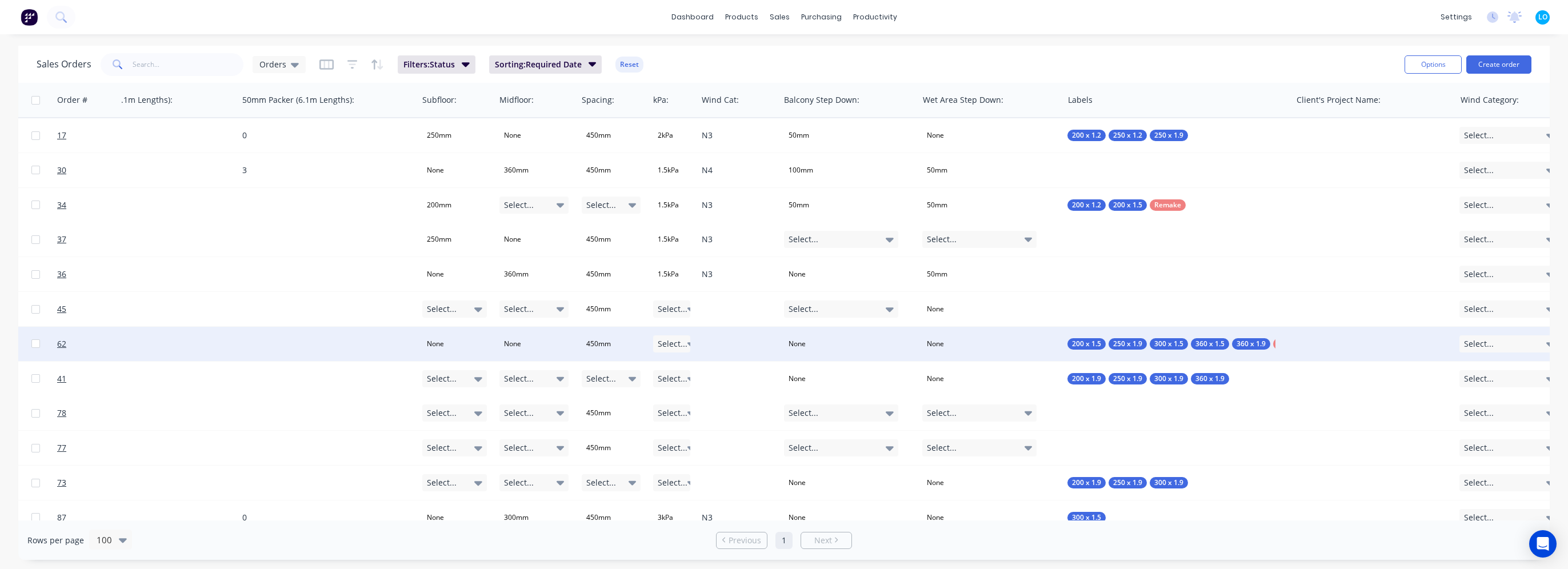
scroll to position [0, 1907]
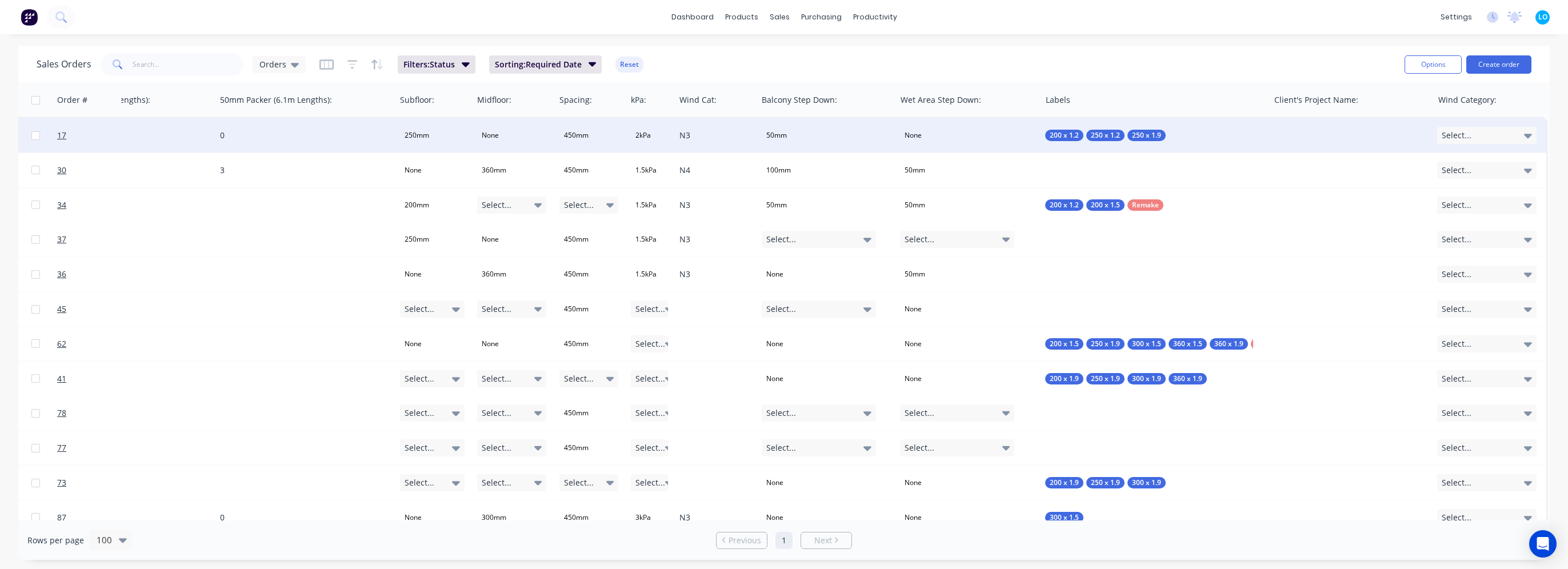
click at [1481, 130] on div "Select..." at bounding box center [1486, 135] width 100 height 17
click at [1224, 53] on div "Sales Orders Orders Filters: Status Sorting: Required Date Reset" at bounding box center [715, 64] width 1358 height 28
click at [1498, 138] on div "Select..." at bounding box center [1486, 135] width 100 height 17
click at [1473, 238] on button "N3" at bounding box center [1489, 242] width 114 height 23
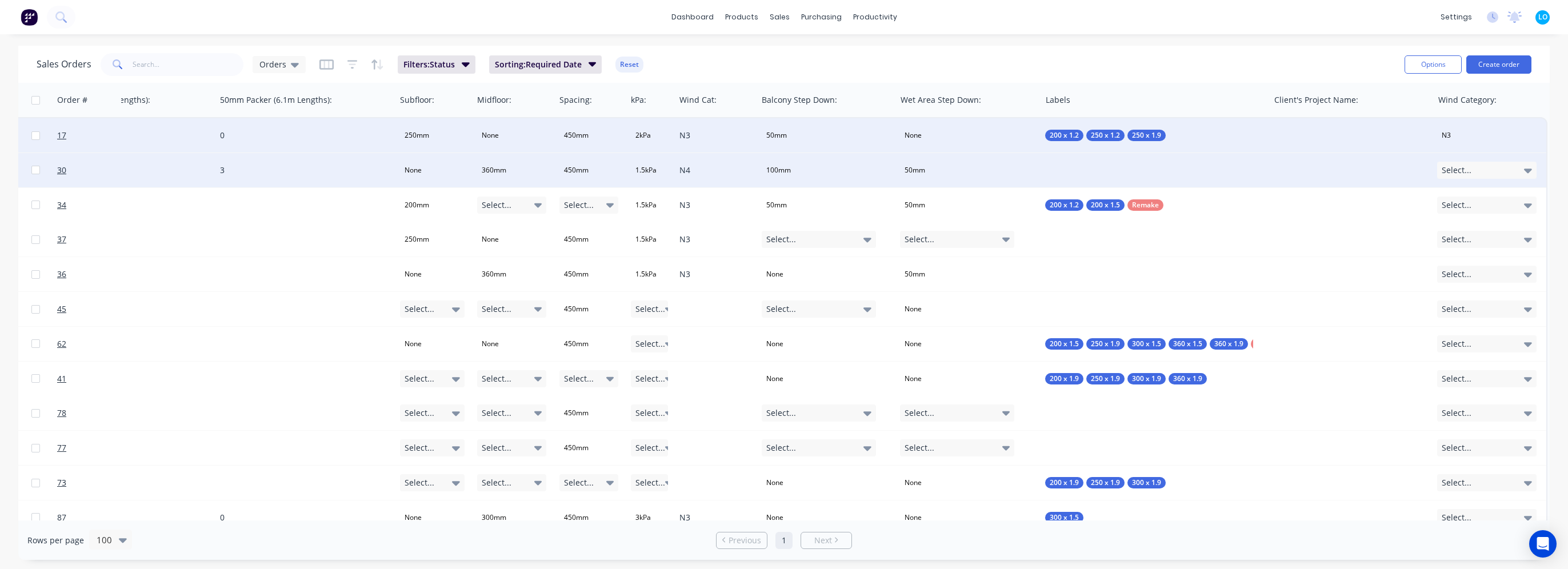
click at [1450, 171] on span "Select..." at bounding box center [1456, 170] width 30 height 11
click at [1450, 299] on div "N4" at bounding box center [1447, 300] width 19 height 16
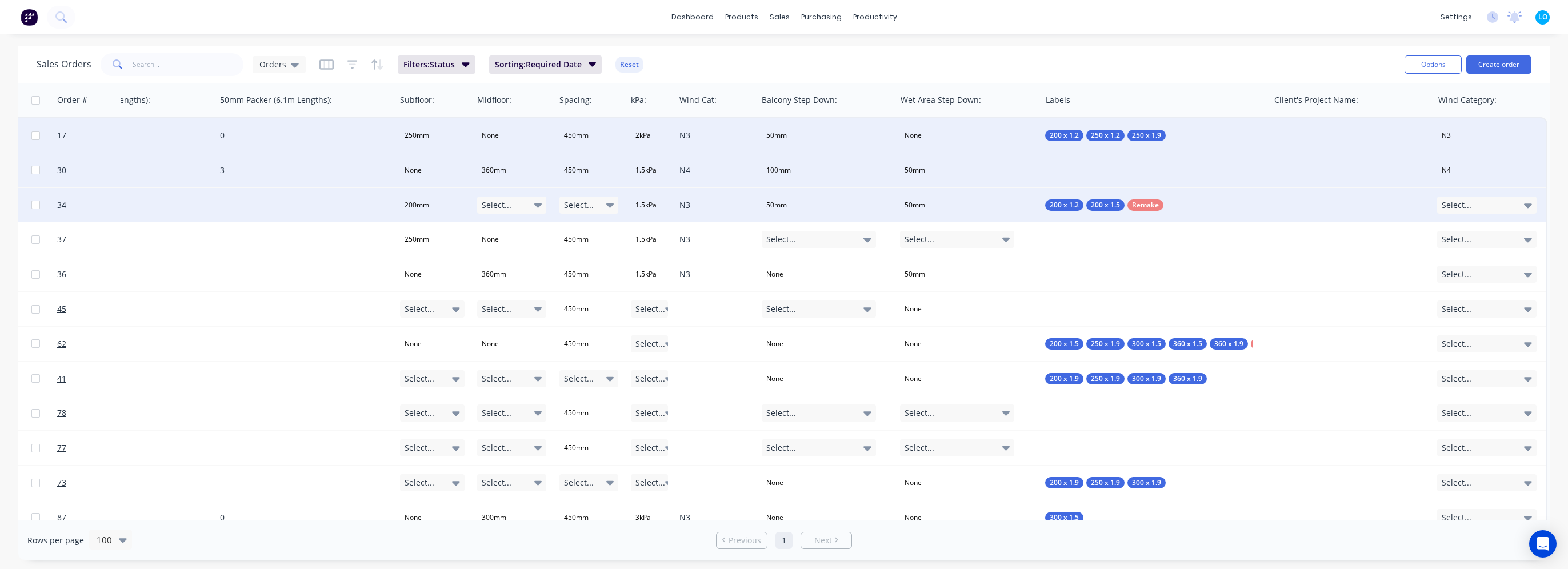
click at [1474, 207] on div "Select..." at bounding box center [1486, 205] width 100 height 17
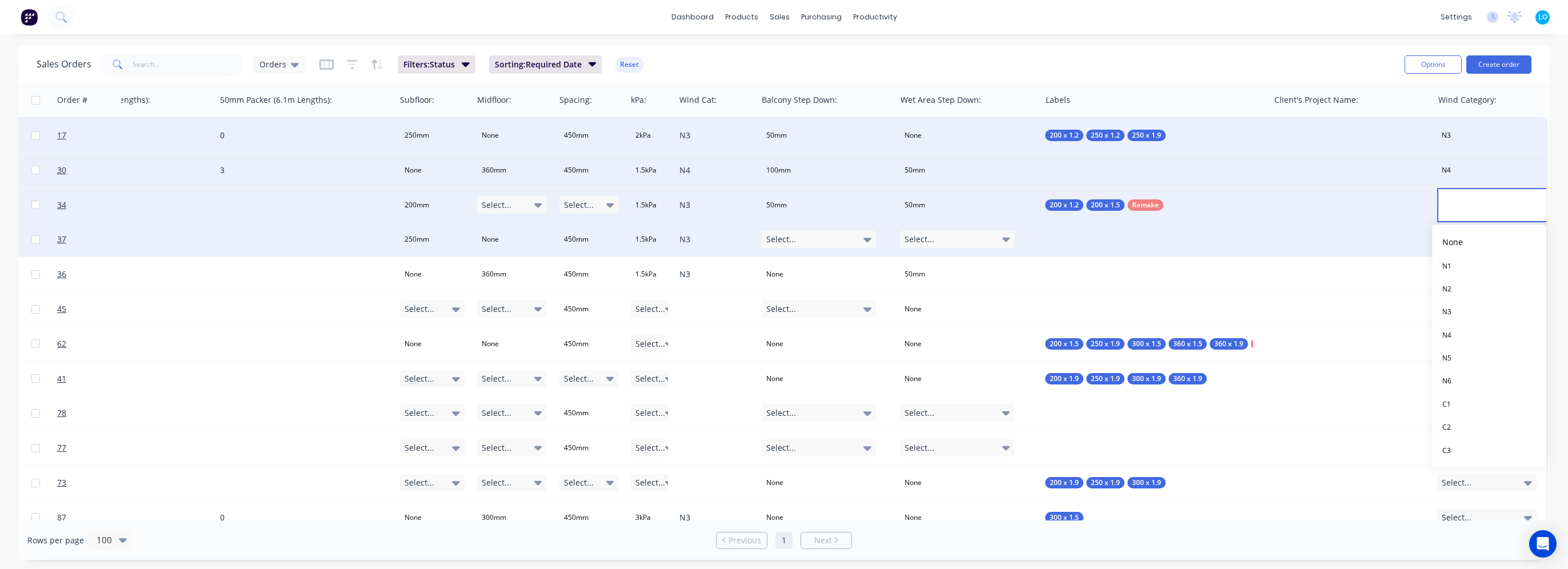
drag, startPoint x: 1460, startPoint y: 315, endPoint x: 1452, endPoint y: 248, distance: 67.5
click at [1459, 311] on button "N3" at bounding box center [1489, 312] width 114 height 23
click at [1452, 236] on span "Select..." at bounding box center [1456, 240] width 30 height 11
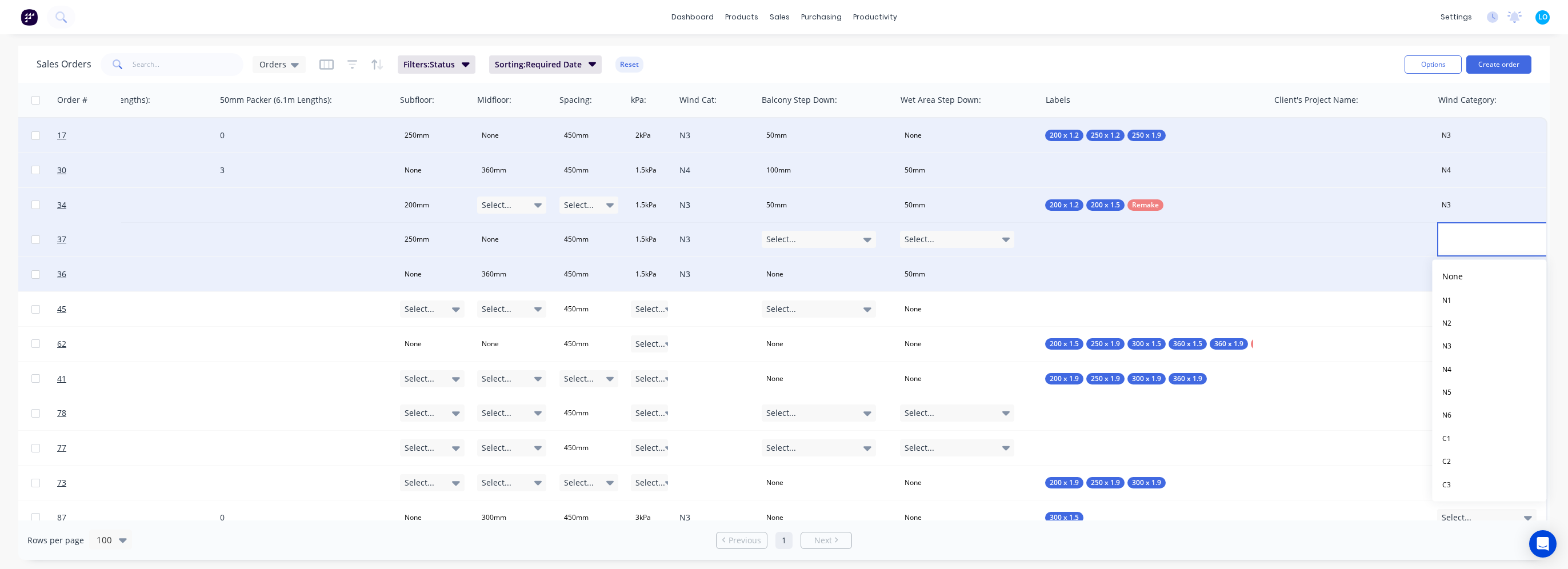
drag, startPoint x: 1454, startPoint y: 348, endPoint x: 1447, endPoint y: 277, distance: 71.3
click at [1454, 346] on div "N3" at bounding box center [1447, 347] width 19 height 16
click at [1449, 270] on span "Select..." at bounding box center [1456, 274] width 30 height 11
click at [1464, 379] on button "N3" at bounding box center [1489, 381] width 114 height 23
click at [1304, 134] on div at bounding box center [1351, 135] width 164 height 34
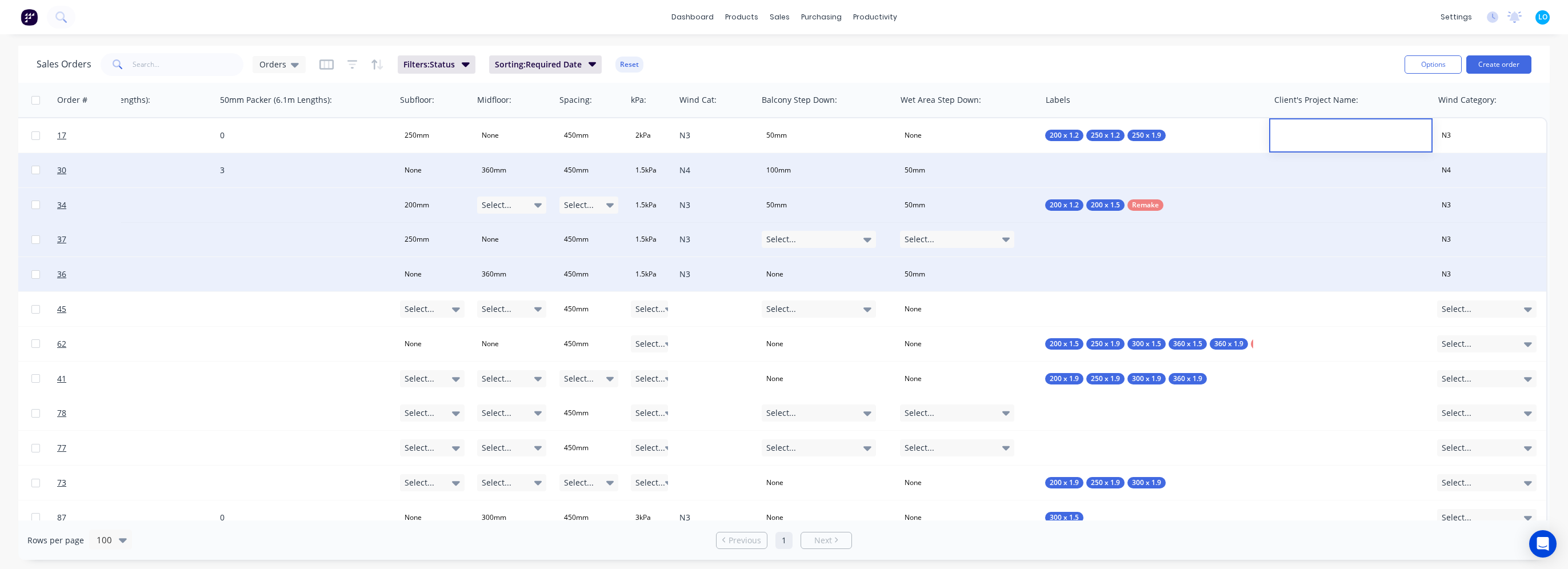
click at [1239, 57] on div "Sales Orders Orders Filters: Status Sorting: Required Date Reset" at bounding box center [715, 64] width 1358 height 28
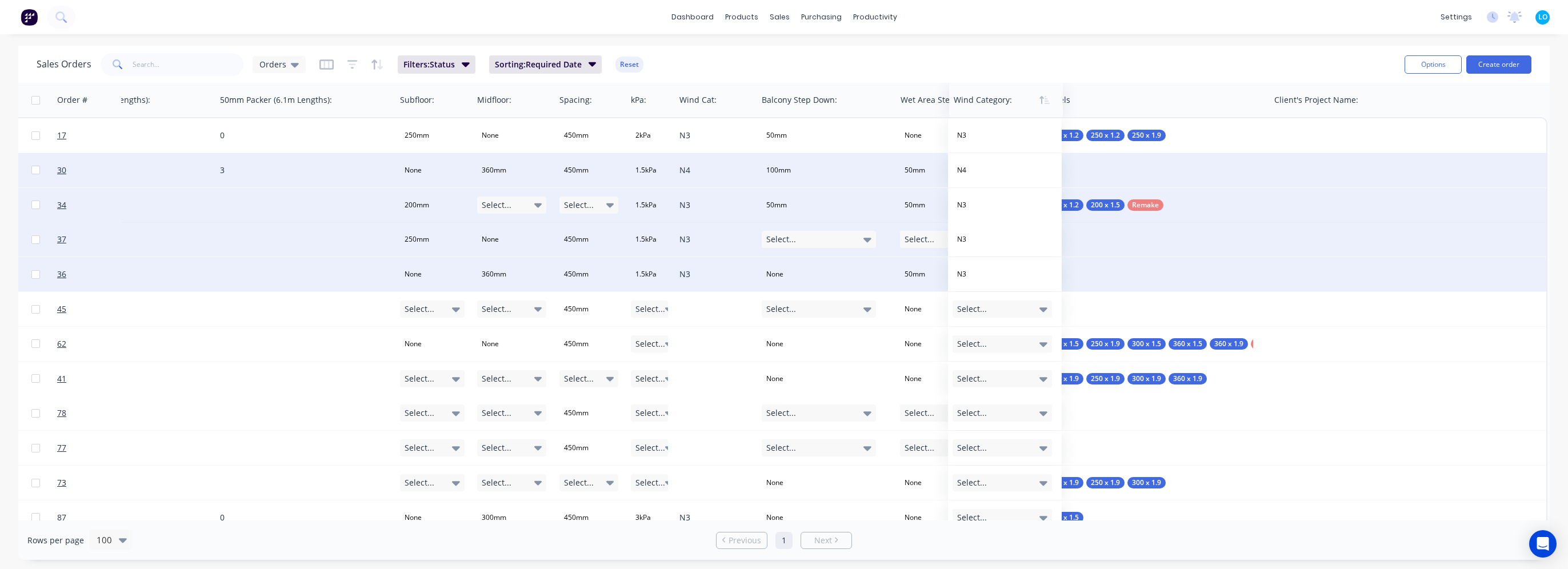
scroll to position [0, 1901]
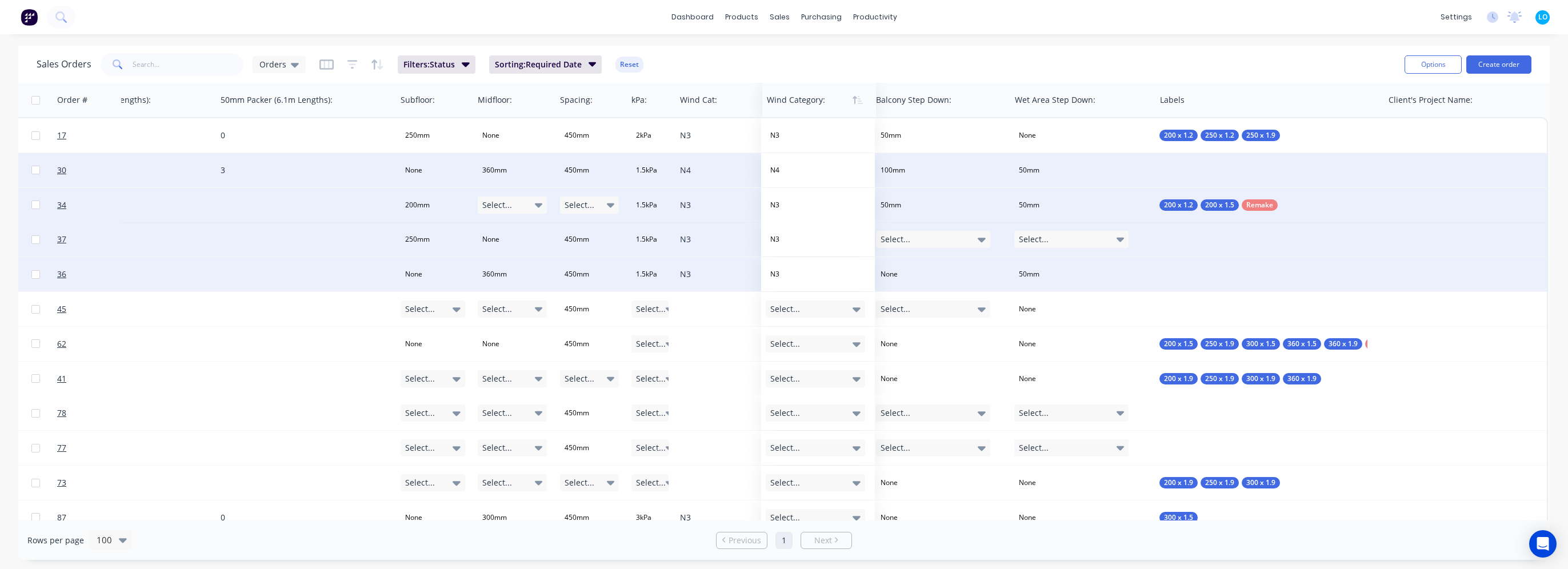
drag, startPoint x: 1458, startPoint y: 98, endPoint x: 786, endPoint y: 105, distance: 672.0
click at [786, 105] on div at bounding box center [816, 100] width 100 height 23
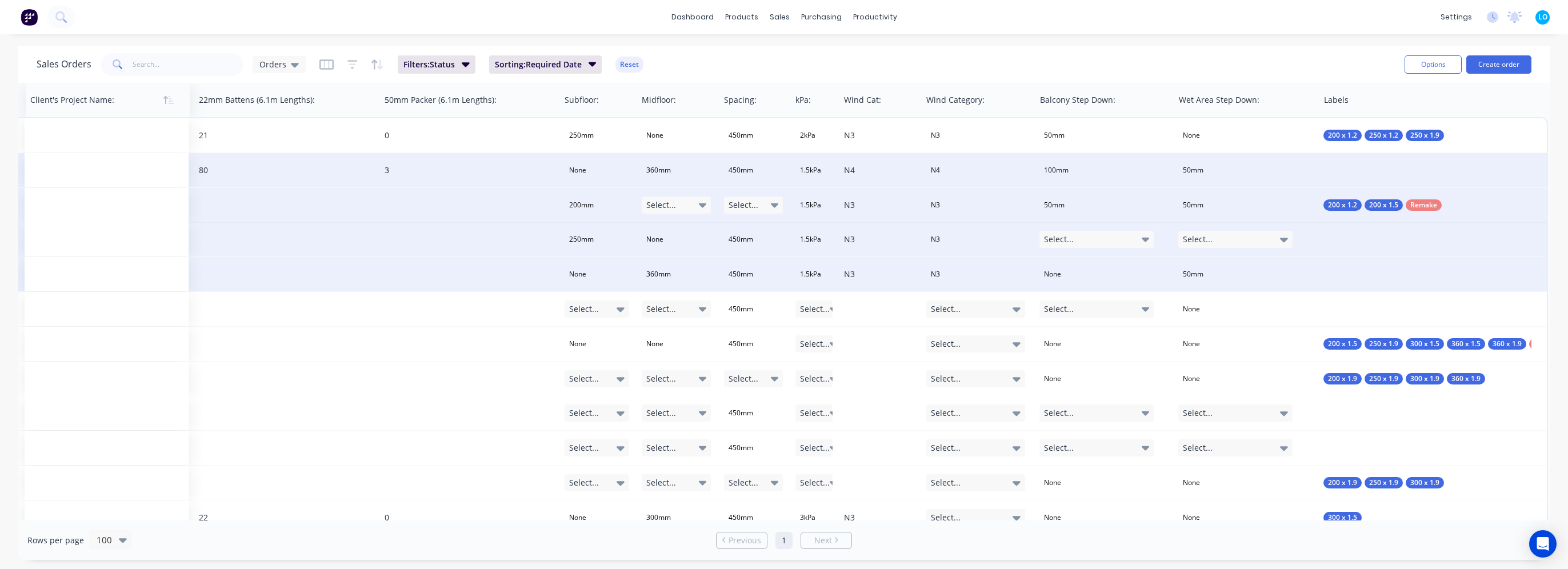
drag, startPoint x: 1444, startPoint y: 108, endPoint x: 87, endPoint y: 103, distance: 1357.0
click at [87, 103] on div at bounding box center [103, 100] width 146 height 23
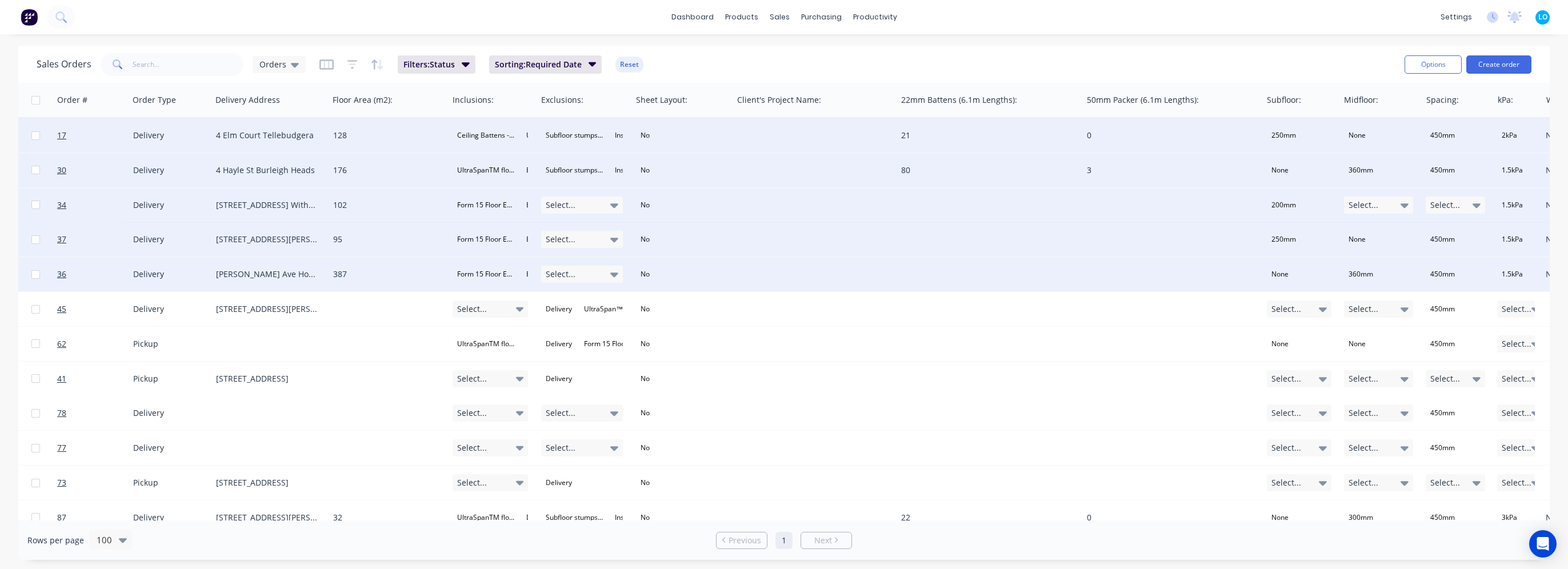
scroll to position [0, 1197]
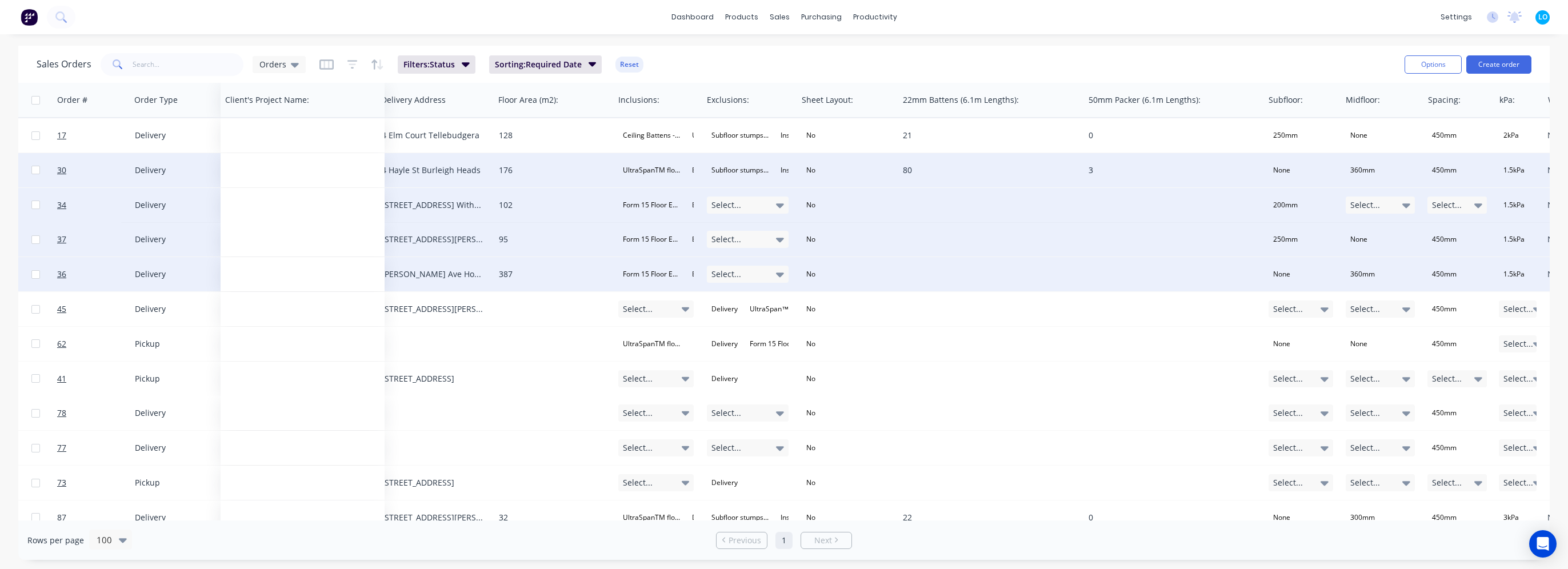
drag, startPoint x: 790, startPoint y: 103, endPoint x: 281, endPoint y: 116, distance: 509.2
click at [281, 116] on div "Client's Project Name:" at bounding box center [303, 100] width 164 height 34
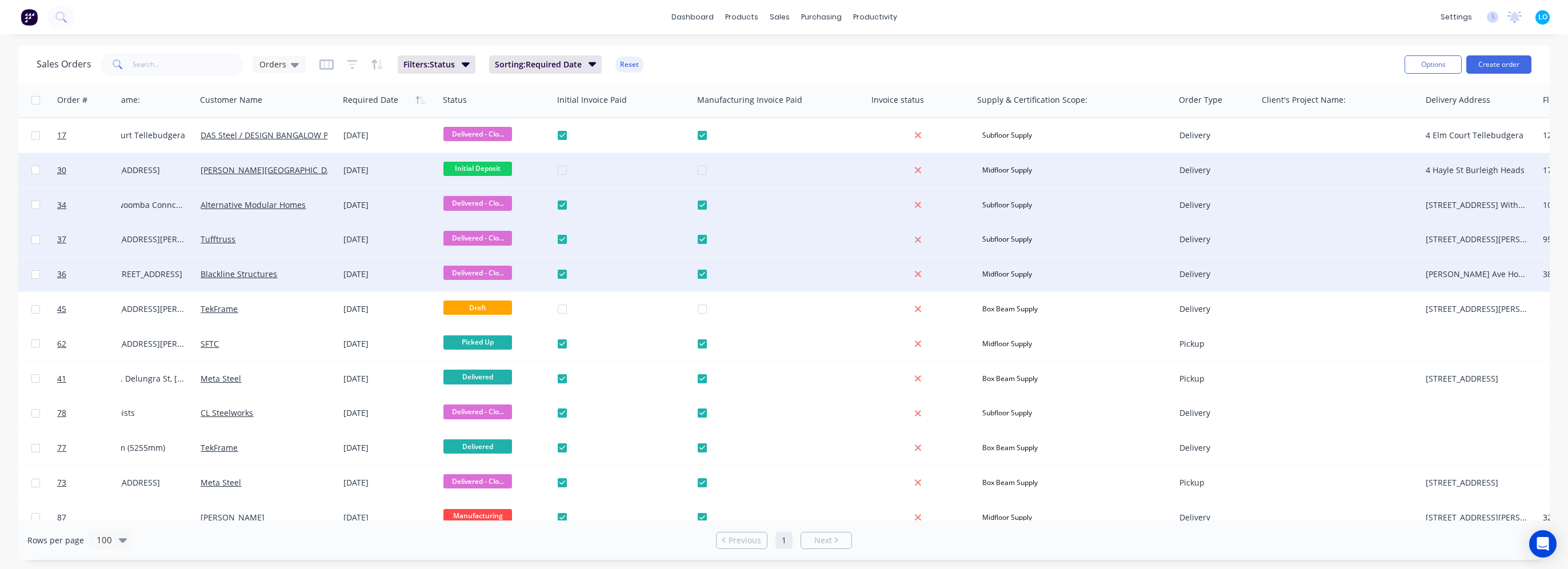
scroll to position [0, 153]
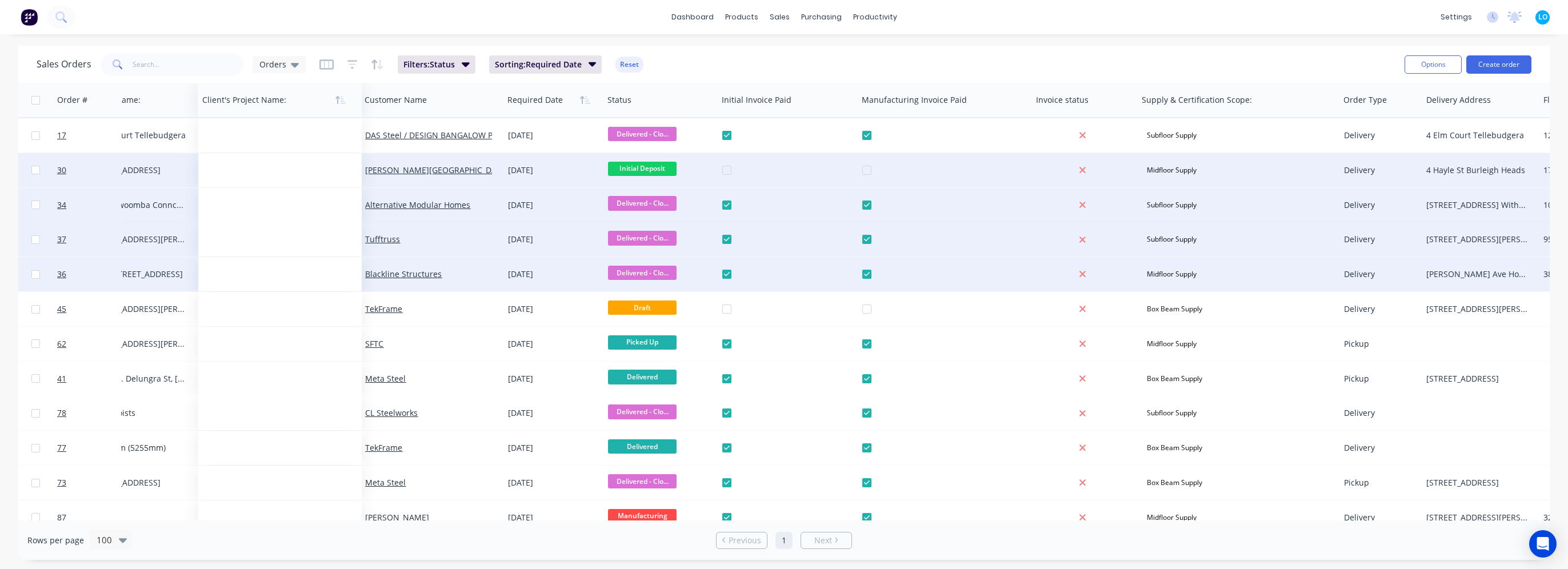
drag, startPoint x: 1296, startPoint y: 100, endPoint x: 236, endPoint y: 108, distance: 1060.0
click at [236, 108] on div at bounding box center [275, 100] width 146 height 23
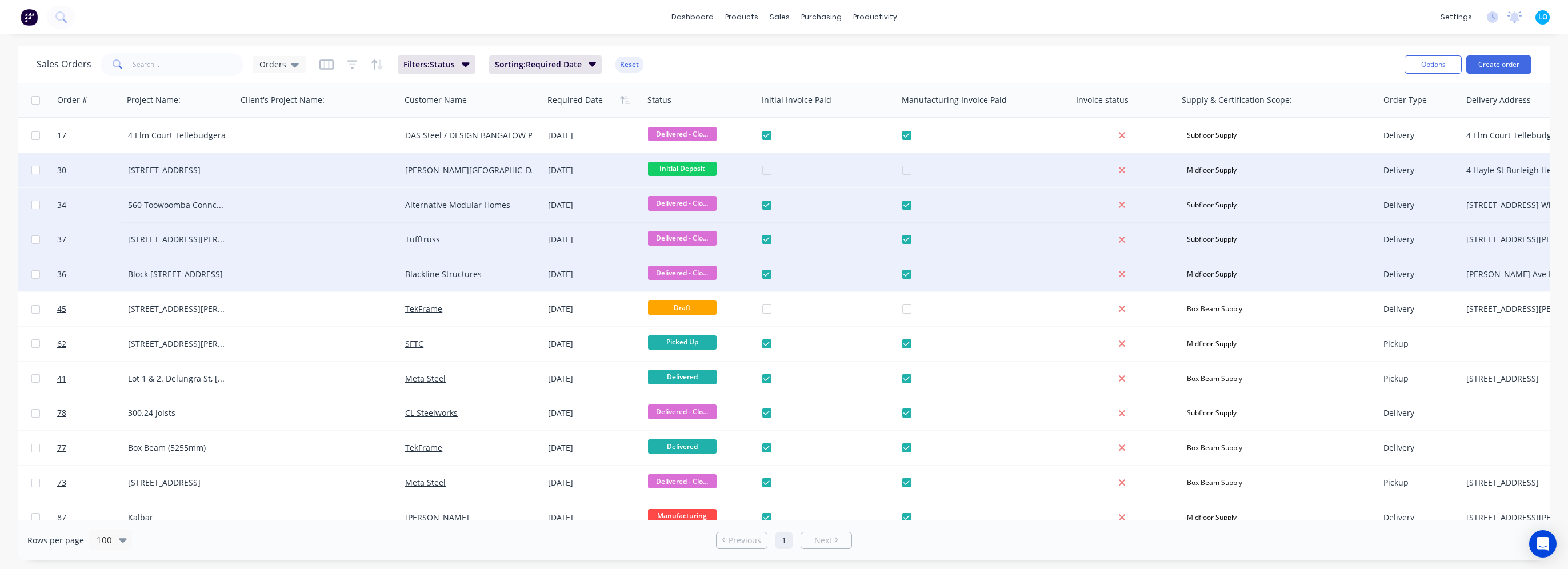
scroll to position [0, 0]
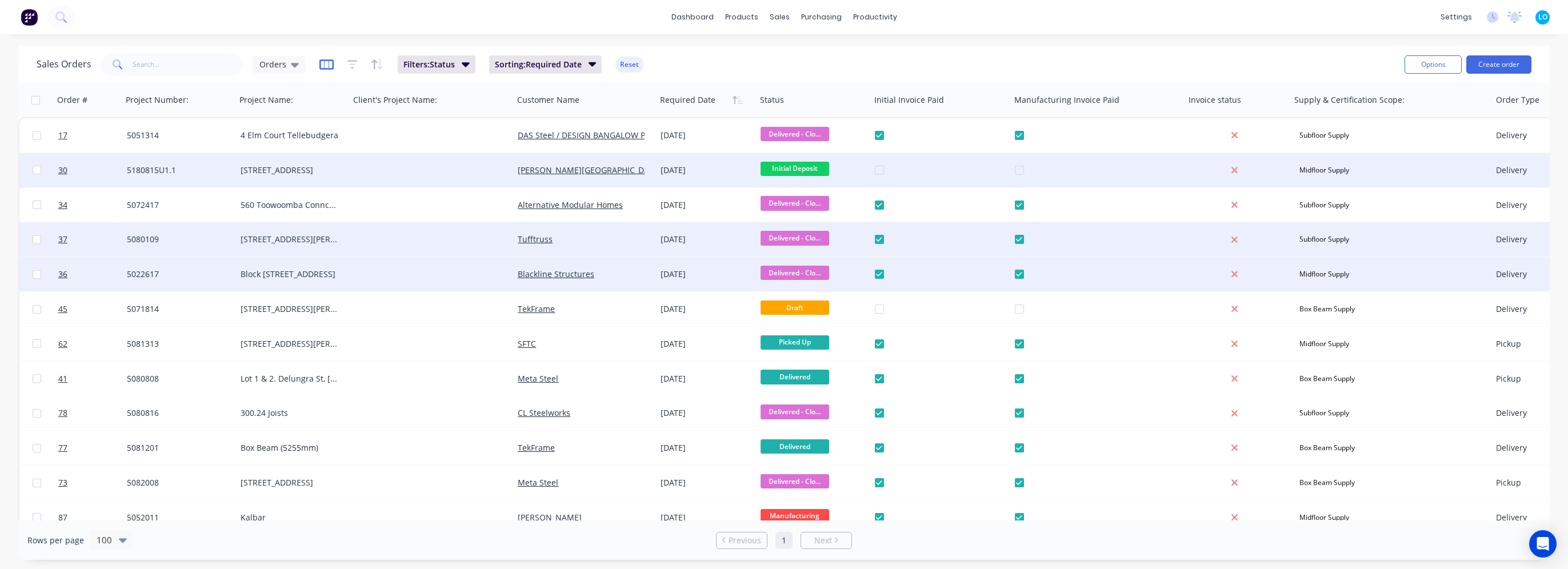
click at [324, 62] on icon "button" at bounding box center [327, 65] width 15 height 11
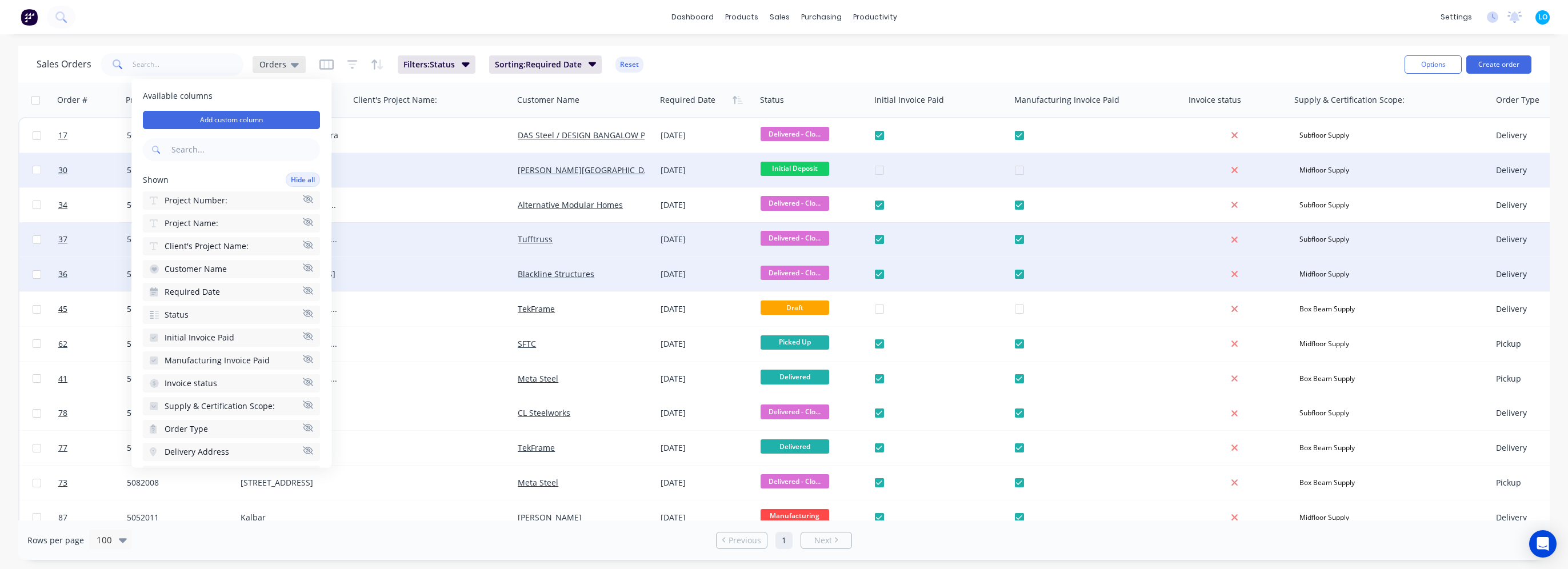
click at [288, 66] on div "Orders" at bounding box center [279, 64] width 40 height 11
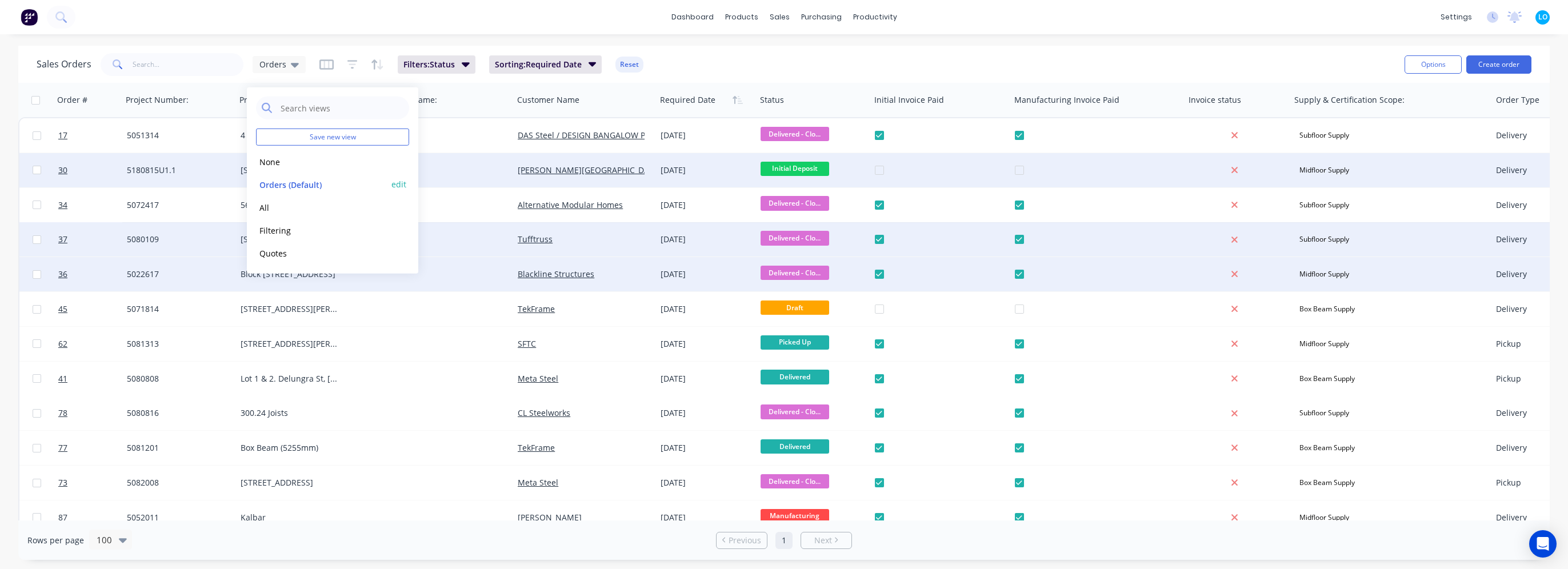
click at [394, 185] on button "edit" at bounding box center [399, 184] width 15 height 12
click at [497, 157] on button "Update" at bounding box center [479, 159] width 77 height 19
click at [732, 51] on div "Sales Orders Orders Filters: Status Sorting: Required Date Reset" at bounding box center [715, 64] width 1358 height 28
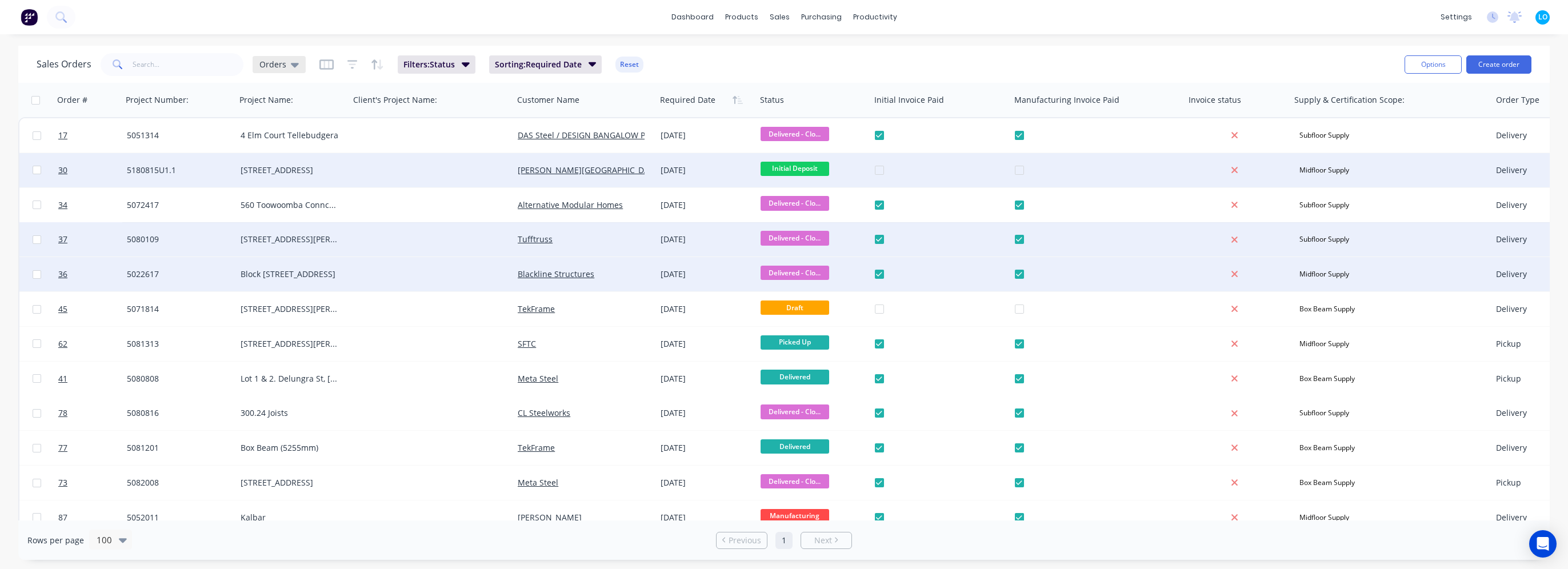
click at [284, 65] on div "Orders" at bounding box center [279, 64] width 40 height 11
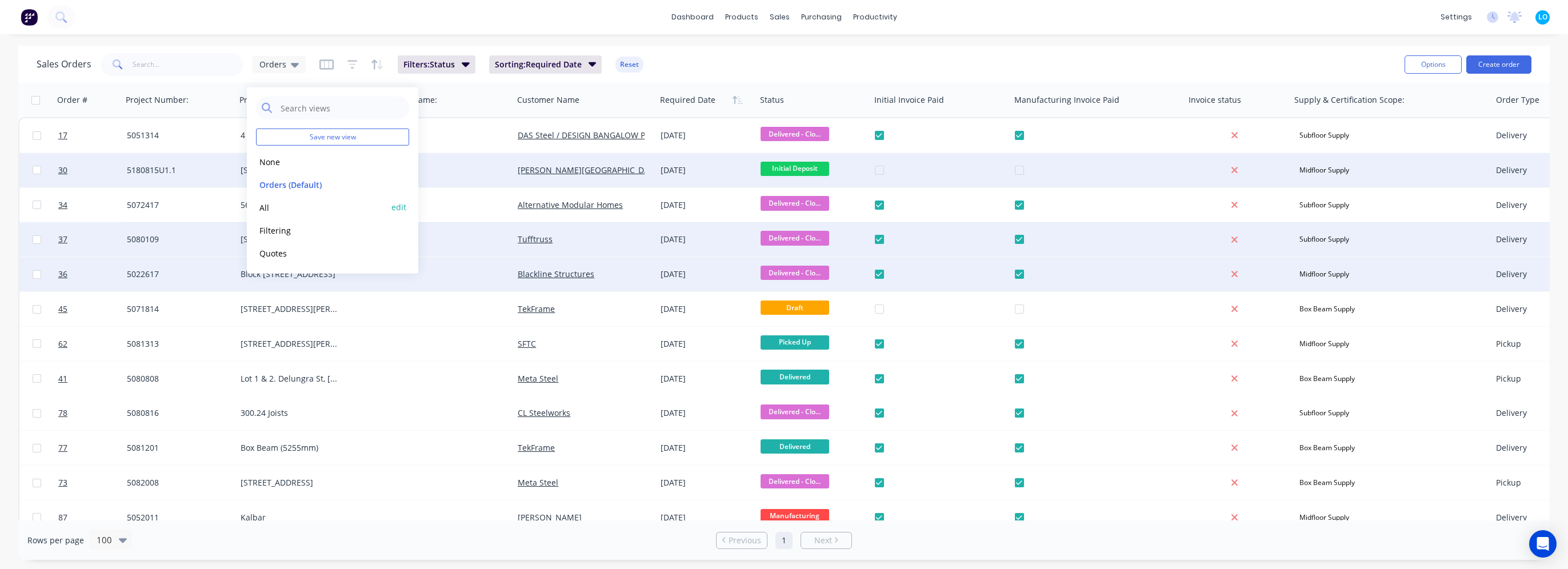
click at [279, 210] on button "All" at bounding box center [320, 207] width 130 height 13
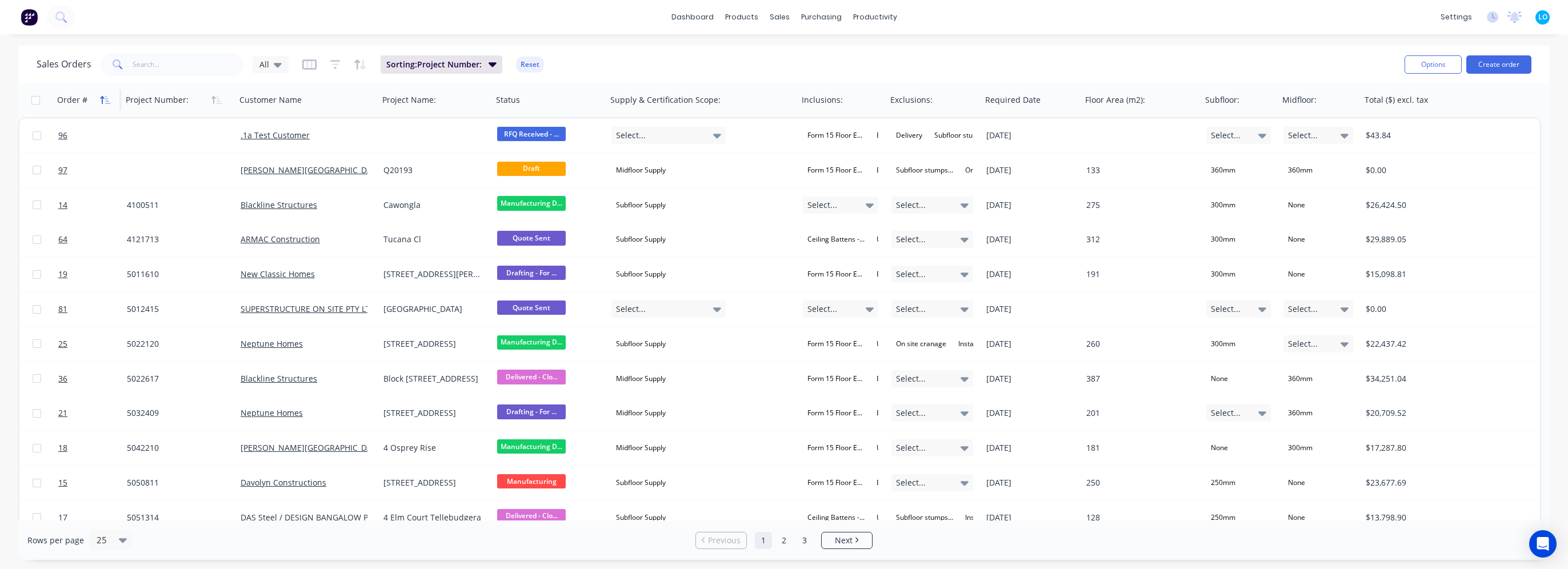
click at [103, 100] on icon "button" at bounding box center [105, 100] width 11 height 9
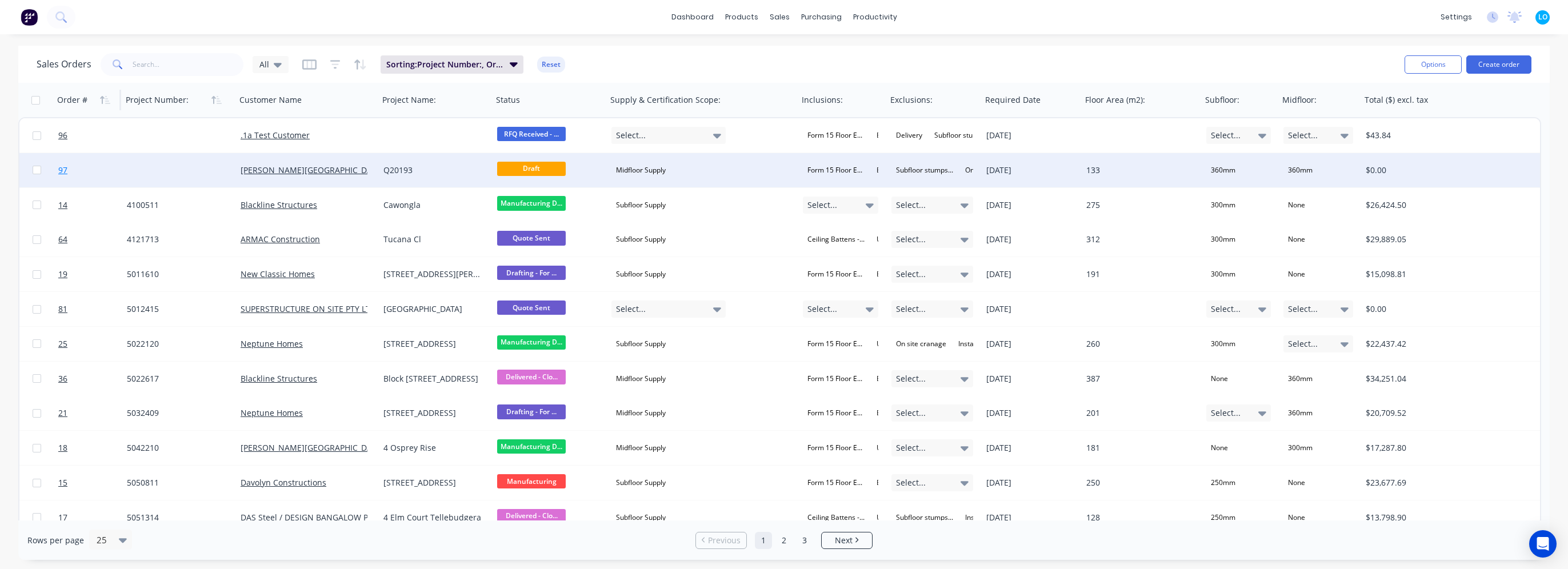
click at [64, 170] on span "97" at bounding box center [62, 170] width 9 height 11
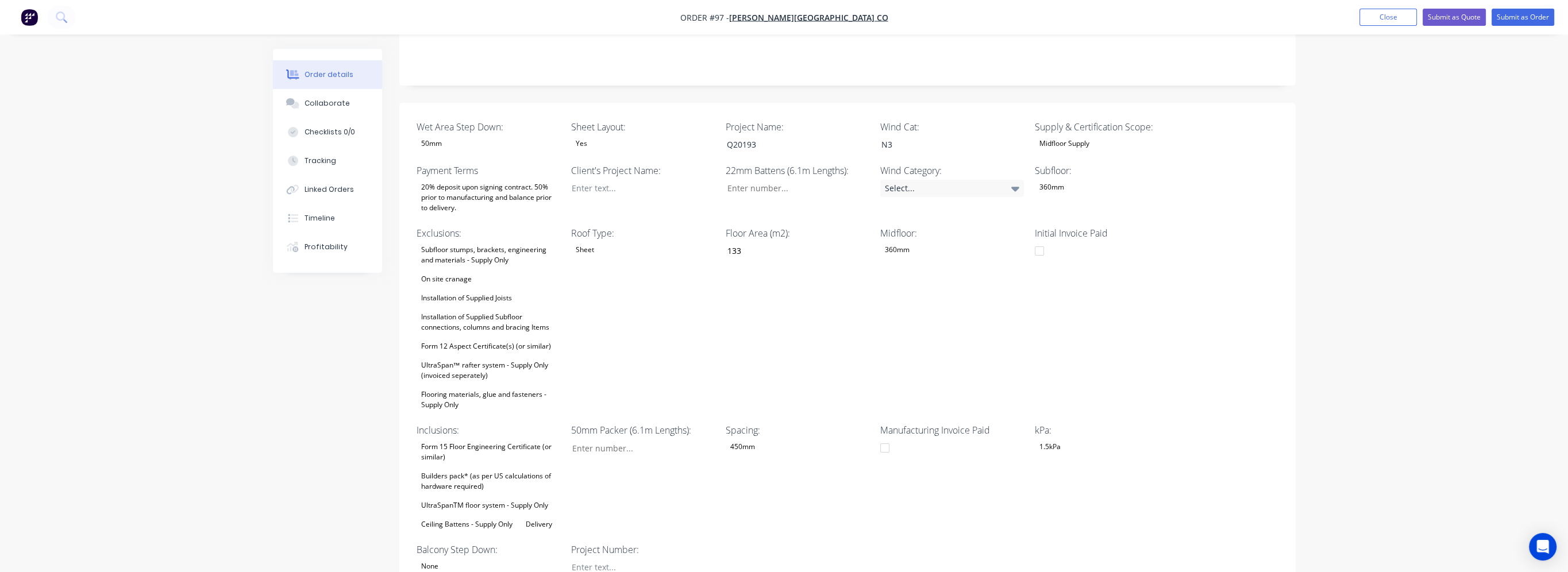
scroll to position [229, 0]
click at [758, 142] on div "Q20193" at bounding box center [788, 150] width 144 height 16
drag, startPoint x: 775, startPoint y: 132, endPoint x: 657, endPoint y: 128, distance: 118.1
click at [657, 128] on div "Wet Area Step Down: 50mm Sheet Layout: Yes Project Name: Q20193 Wind Cat: N3 Su…" at bounding box center [848, 353] width 897 height 491
copy div "Q20193"
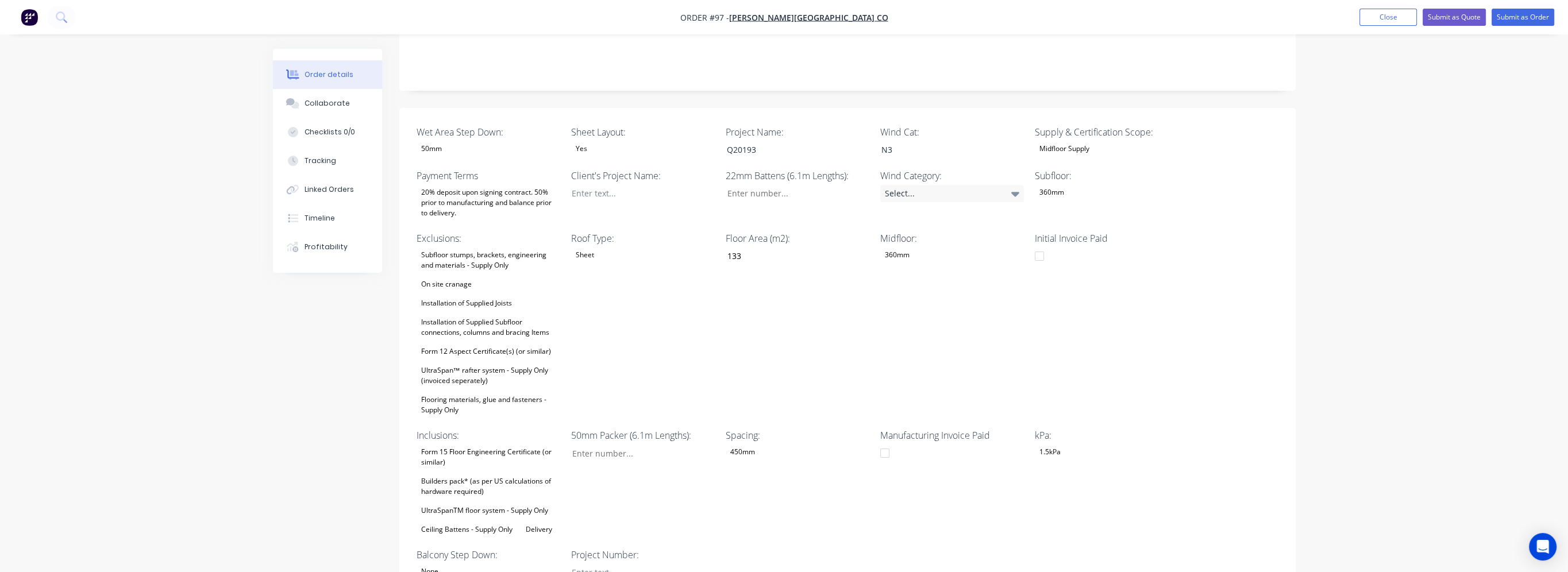
drag, startPoint x: 162, startPoint y: 393, endPoint x: 713, endPoint y: 299, distance: 559.0
click at [165, 394] on div "Order details Collaborate Checklists 0/0 Tracking Linked Orders Timeline Profit…" at bounding box center [784, 379] width 1568 height 1218
click at [621, 185] on div at bounding box center [634, 193] width 144 height 16
paste div
drag, startPoint x: 766, startPoint y: 133, endPoint x: 659, endPoint y: 129, distance: 107.1
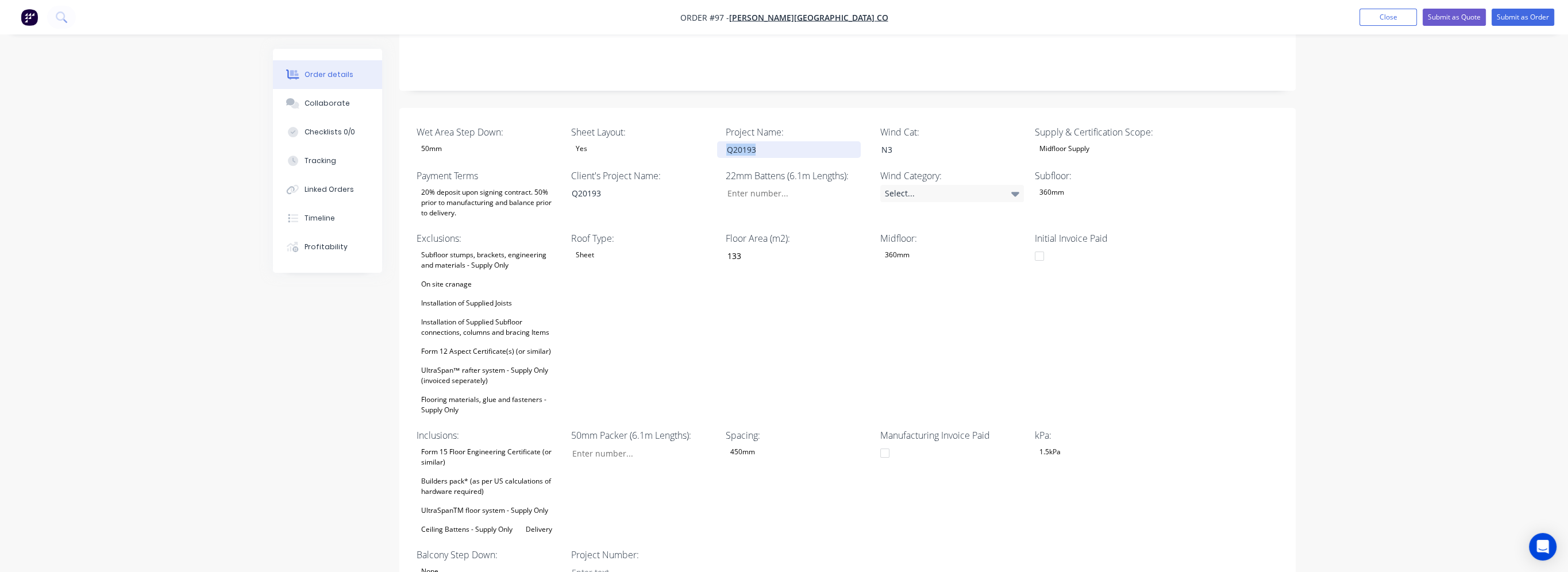
click at [659, 129] on div "Wet Area Step Down: 50mm Sheet Layout: Yes Project Name: Q20193 Wind Cat: N3 Su…" at bounding box center [848, 353] width 897 height 491
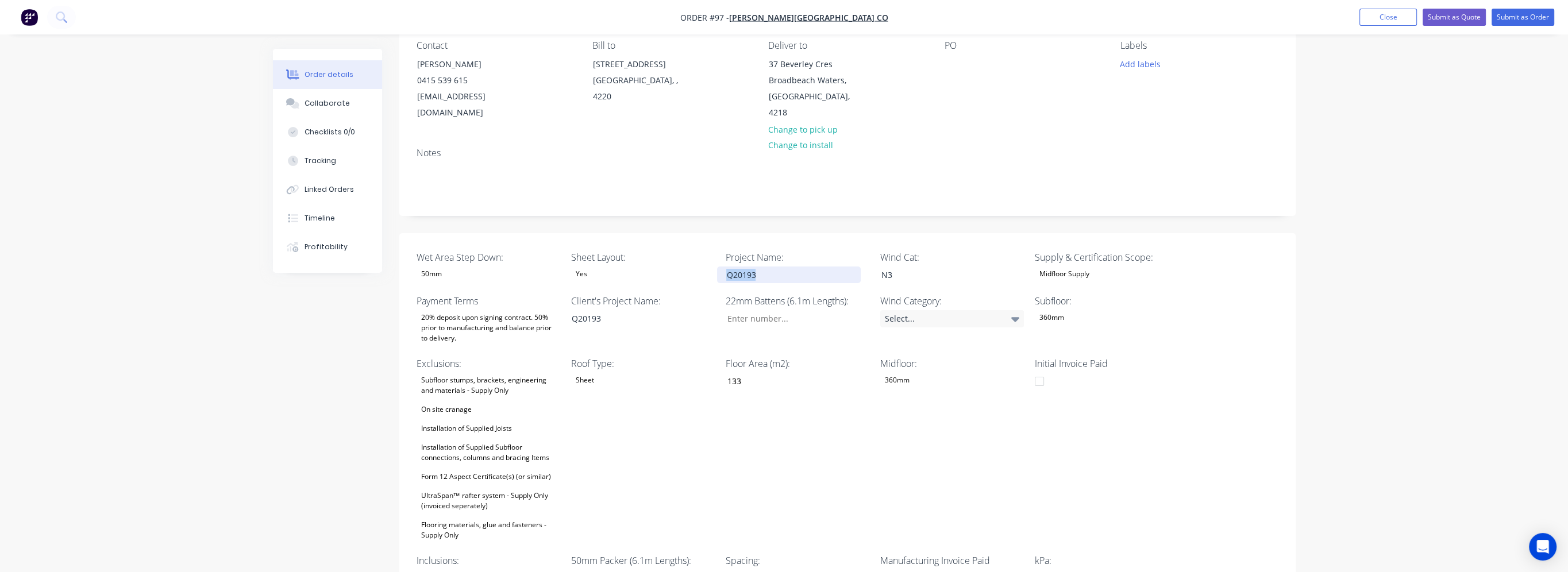
scroll to position [0, 0]
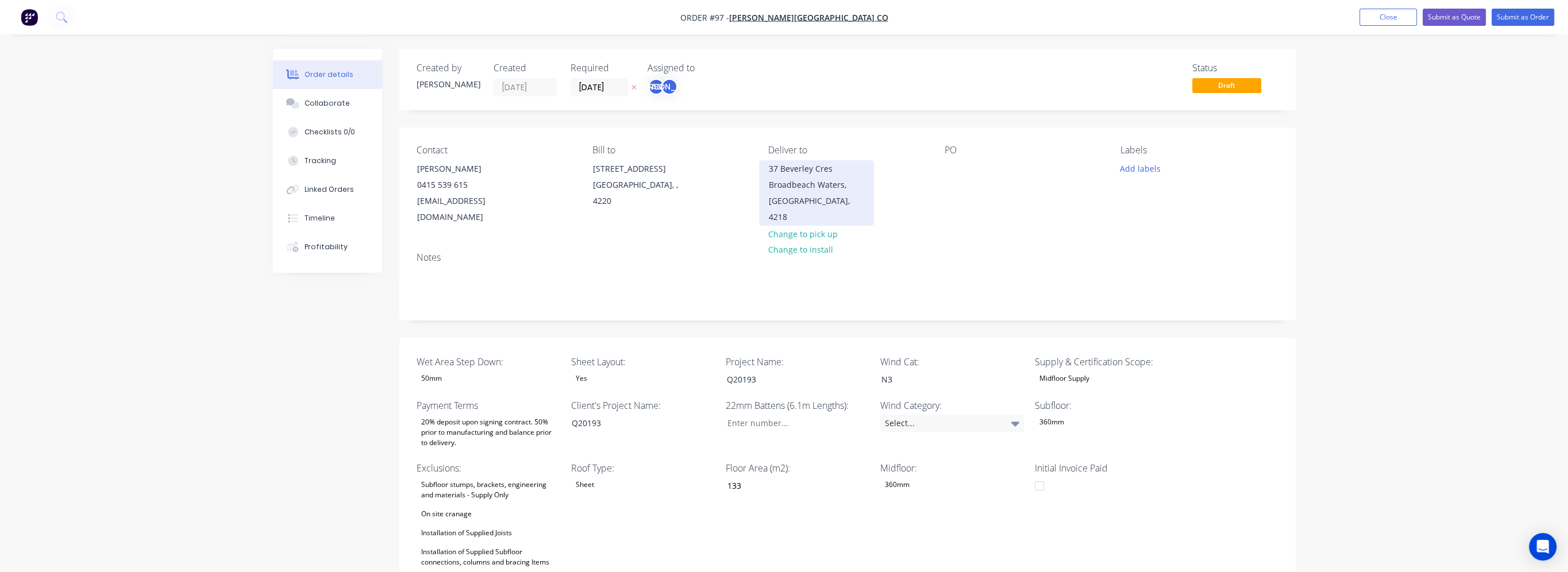
click at [793, 168] on div "37 Beverley Cres" at bounding box center [816, 169] width 95 height 16
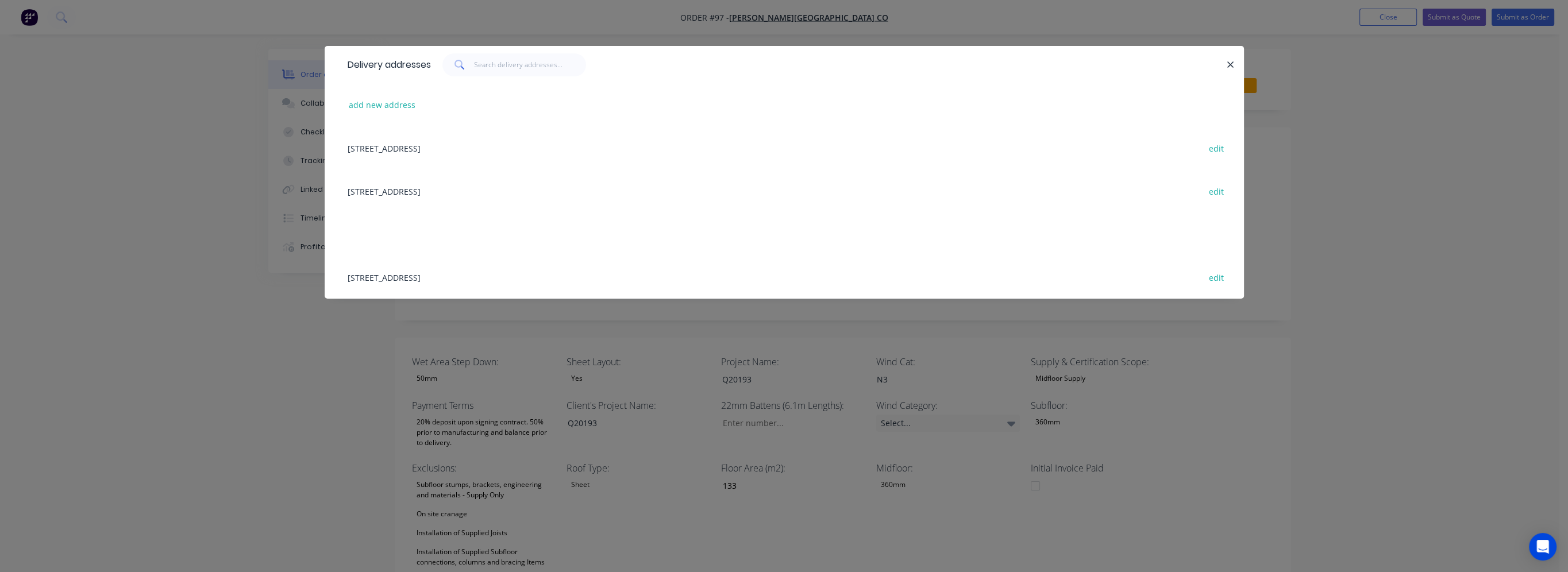
click at [1120, 35] on div "Delivery addresses add new address 2080 Gold Coast Highway, Miami, Gold Coast, …" at bounding box center [784, 286] width 1568 height 572
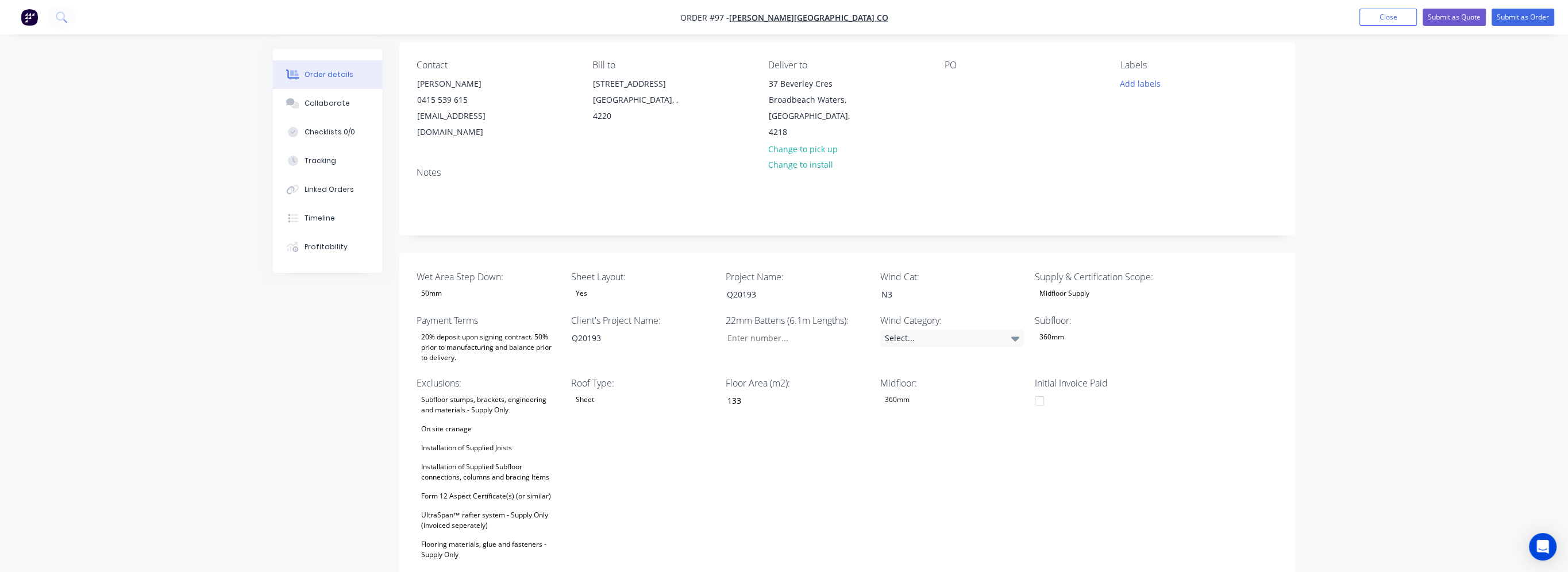
scroll to position [115, 0]
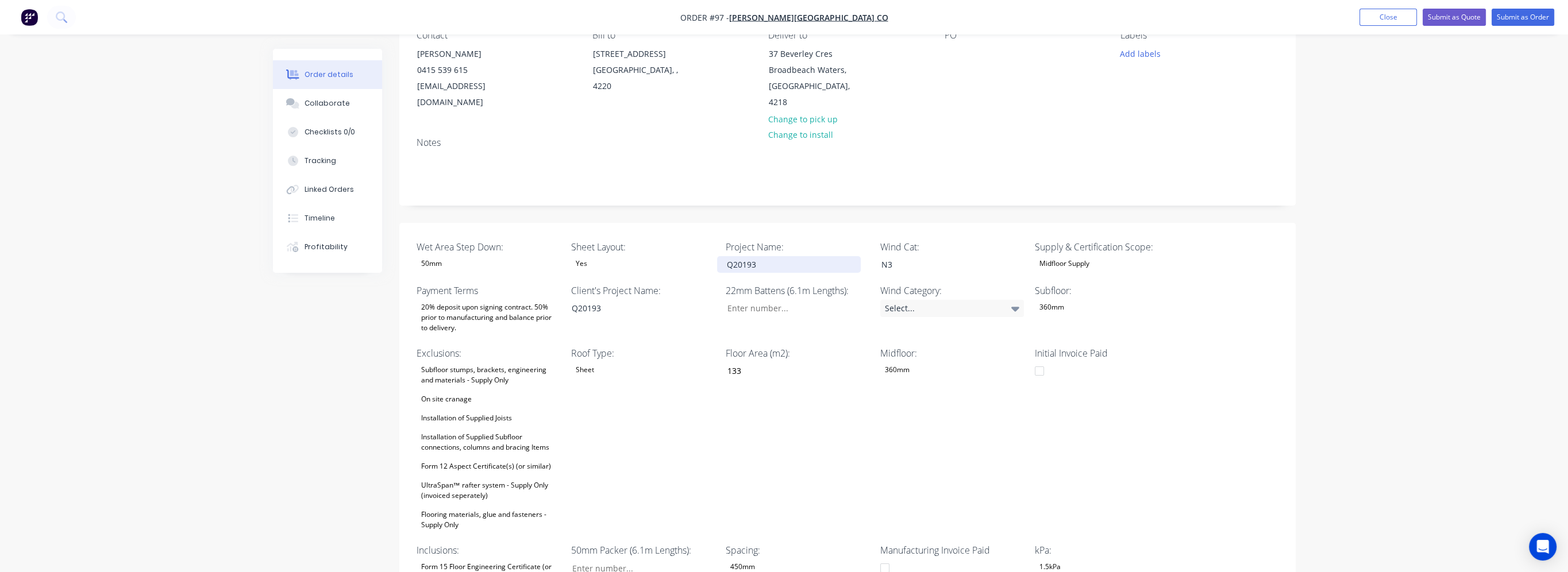
click at [783, 256] on div "Q20193" at bounding box center [788, 264] width 144 height 16
drag, startPoint x: 795, startPoint y: 248, endPoint x: 657, endPoint y: 248, distance: 138.0
click at [657, 248] on div "Wet Area Step Down: 50mm Sheet Layout: Yes Project Name: Q20193 Wind Cat: N3 Su…" at bounding box center [848, 468] width 897 height 491
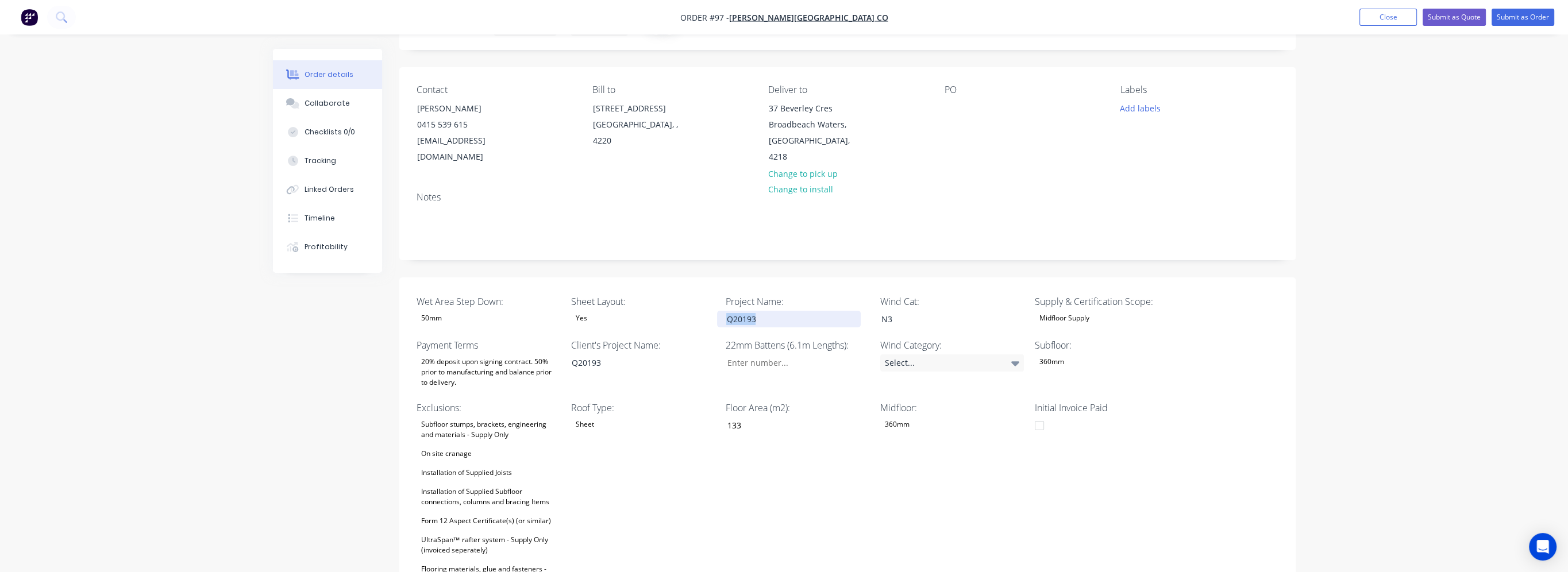
scroll to position [0, 0]
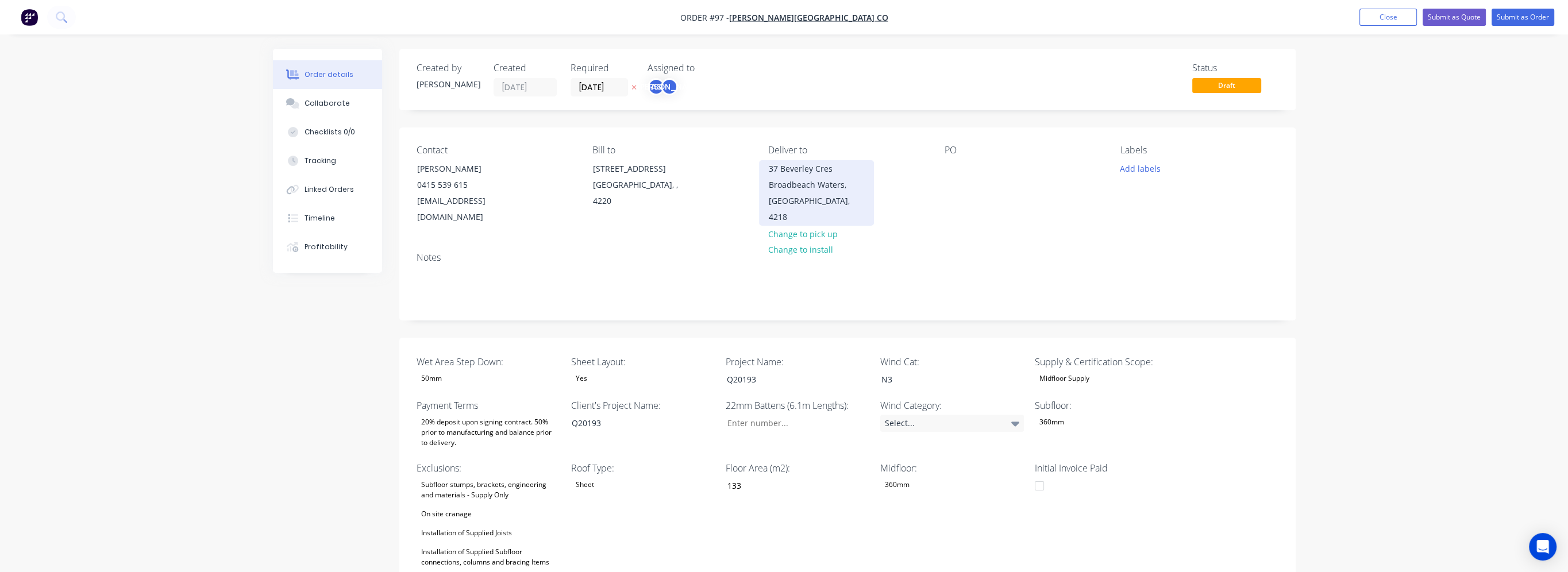
click at [820, 177] on div "Broadbeach Waters, Queensland, 4218" at bounding box center [816, 201] width 95 height 48
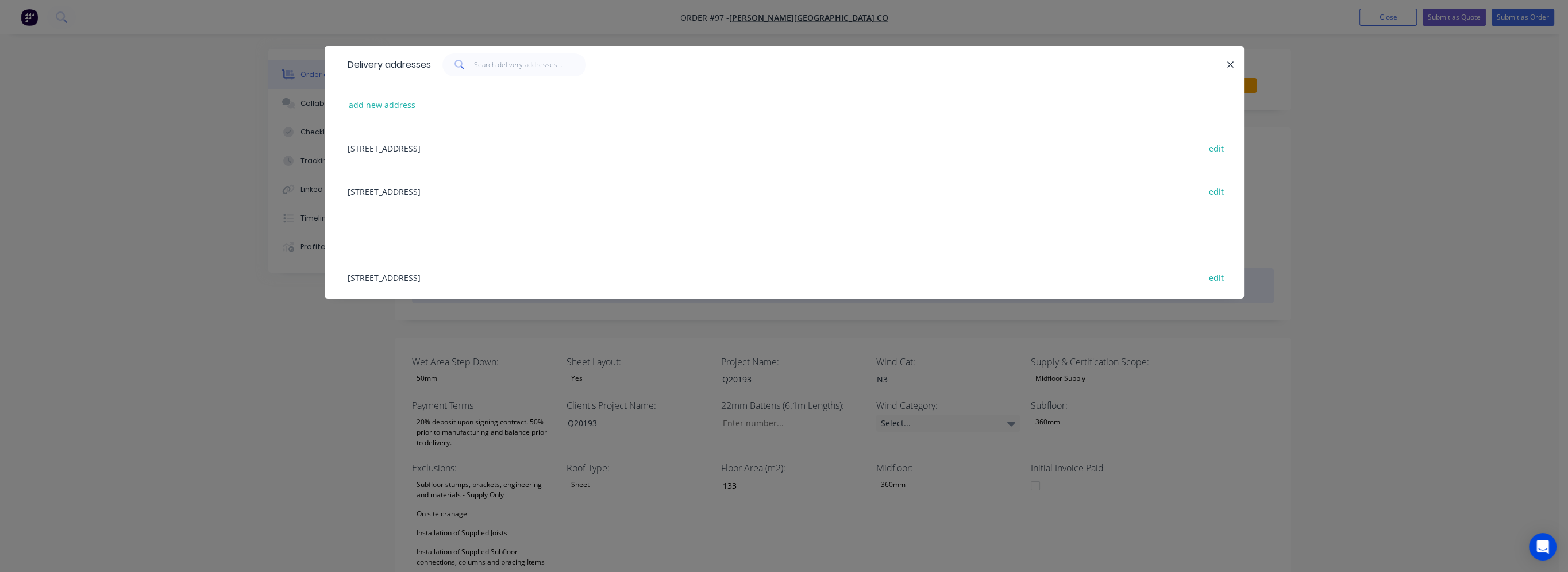
drag, startPoint x: 101, startPoint y: 391, endPoint x: 593, endPoint y: 285, distance: 503.3
click at [115, 384] on div "Delivery addresses add new address 2080 Gold Coast Highway, Miami, Gold Coast, …" at bounding box center [784, 286] width 1568 height 572
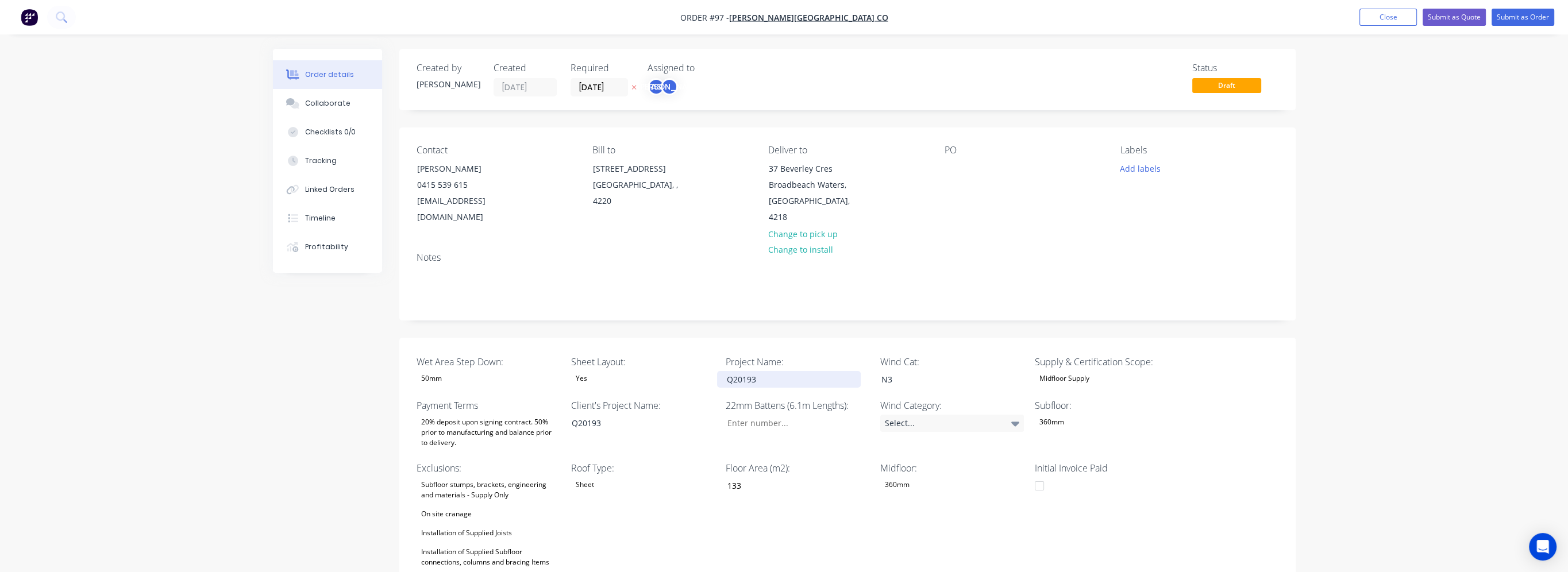
click at [793, 371] on div "Q20193" at bounding box center [788, 379] width 144 height 16
drag, startPoint x: 795, startPoint y: 361, endPoint x: 691, endPoint y: 362, distance: 104.0
click at [691, 362] on div "Wet Area Step Down: 50mm Sheet Layout: Yes Project Name: Q20193 Wind Cat: N3 Su…" at bounding box center [848, 583] width 897 height 491
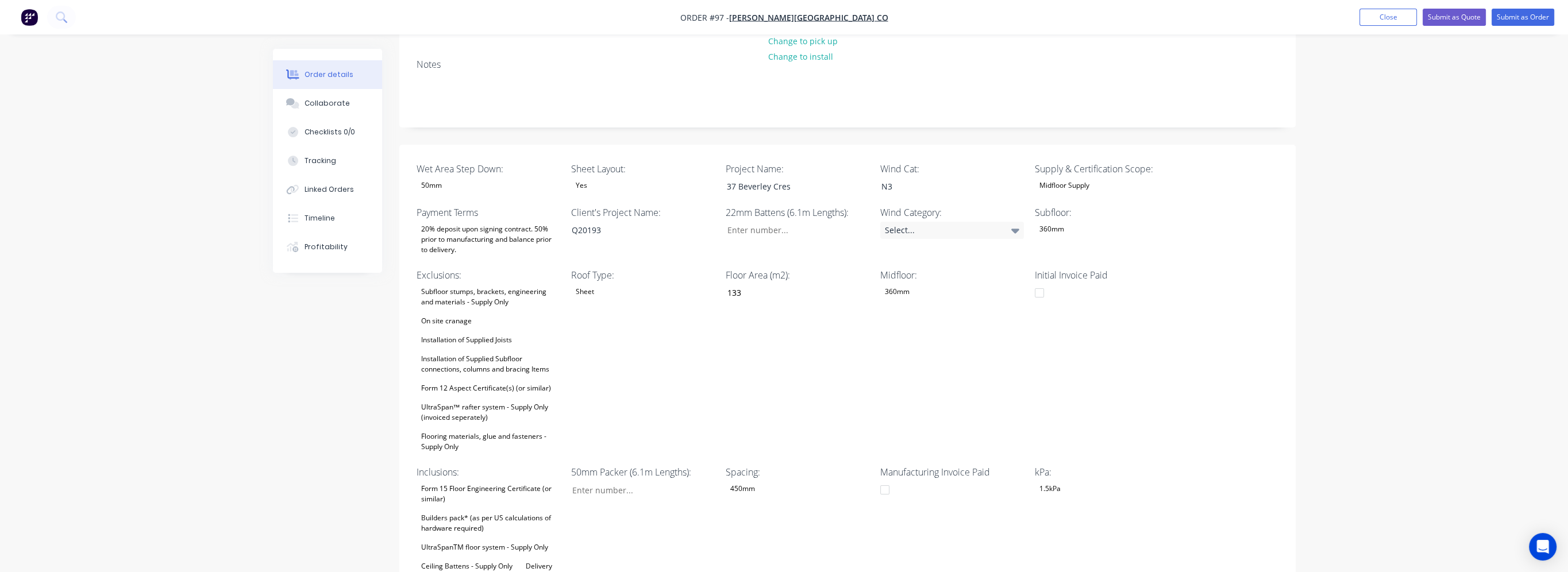
scroll to position [345, 0]
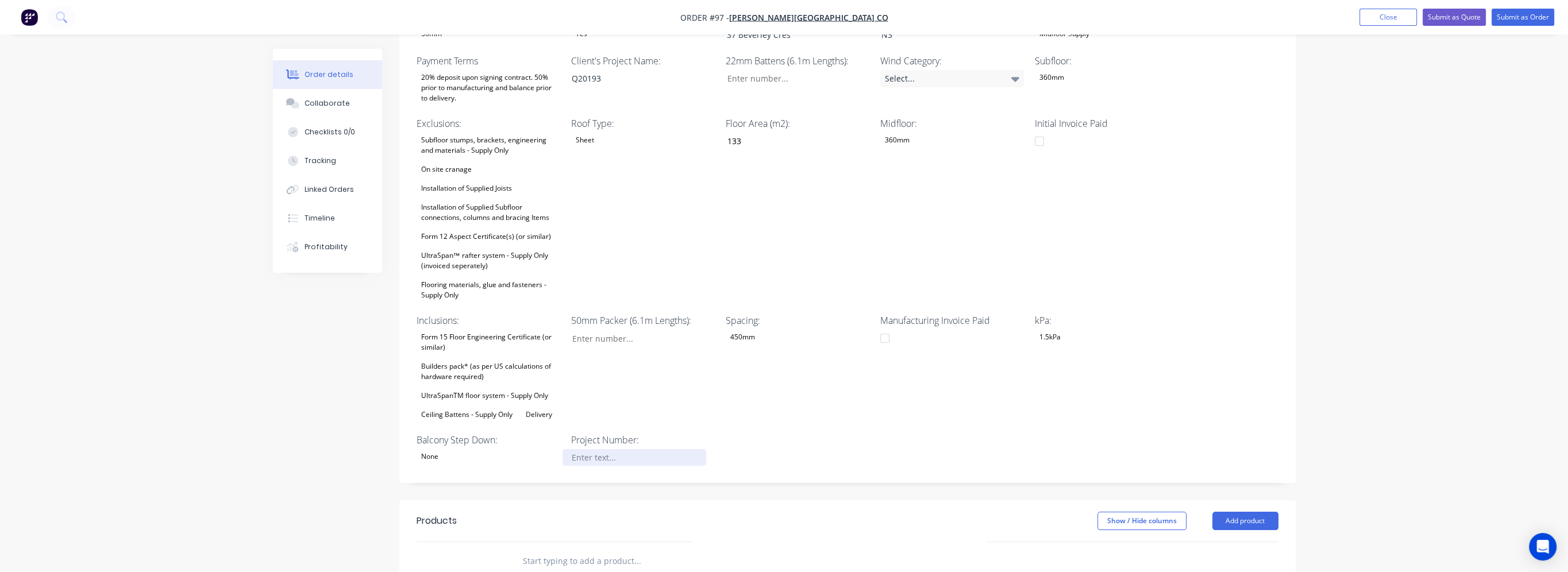
click at [628, 449] on div at bounding box center [634, 457] width 144 height 16
click at [0, 430] on html "Order #97 - Blackwood Building Co Add product Close Submit as Quote Submit as O…" at bounding box center [784, 264] width 1568 height 1218
click at [603, 449] on div at bounding box center [634, 457] width 144 height 16
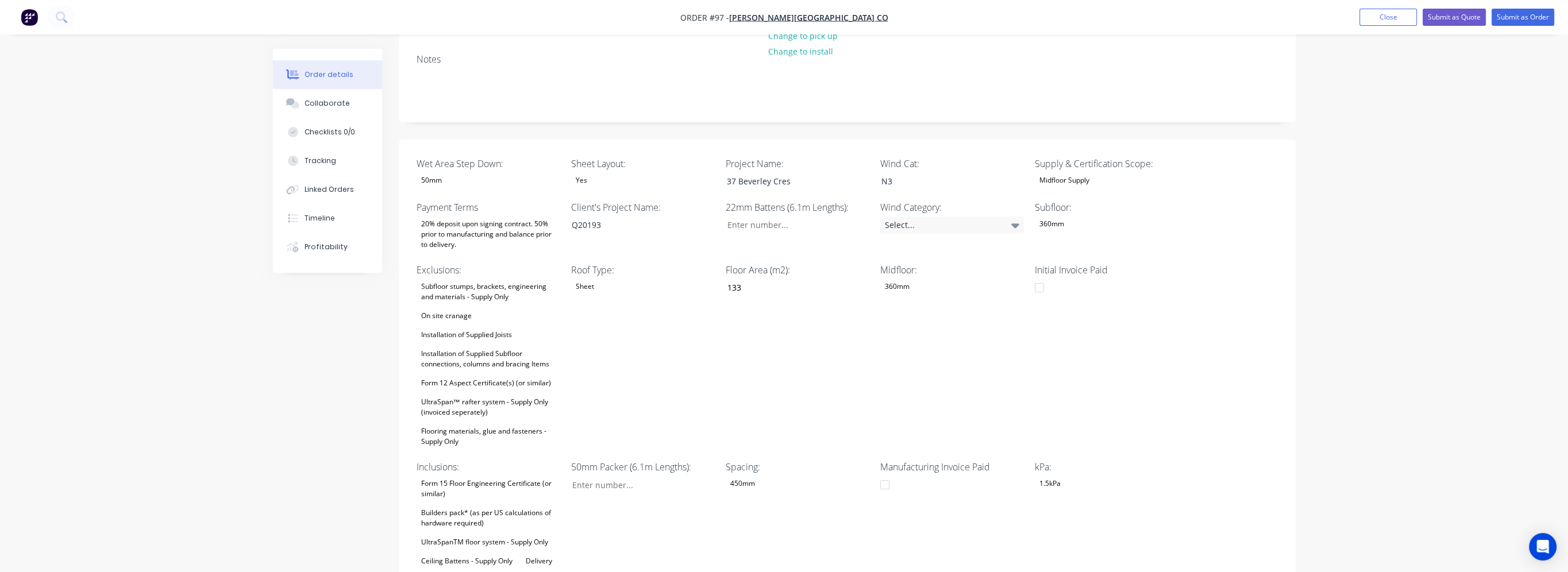
scroll to position [172, 0]
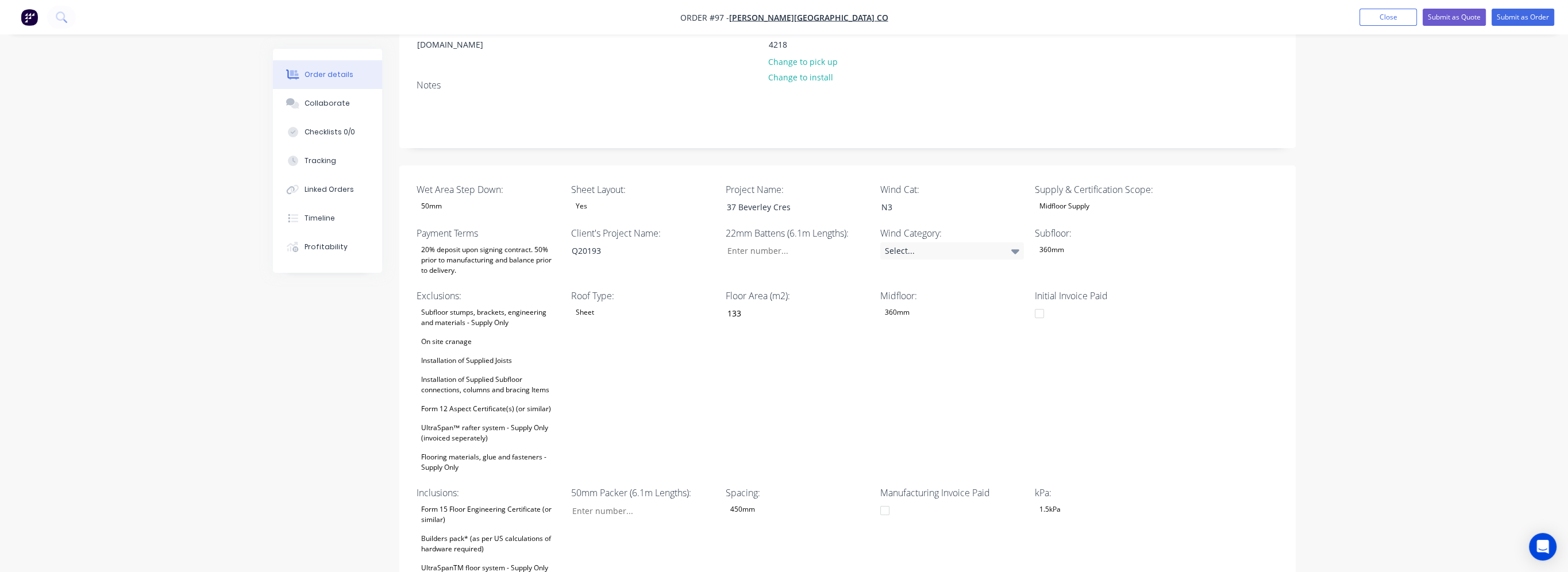
click at [198, 382] on div "Order details Collaborate Checklists 0/0 Tracking Linked Orders Timeline Profit…" at bounding box center [784, 436] width 1568 height 1218
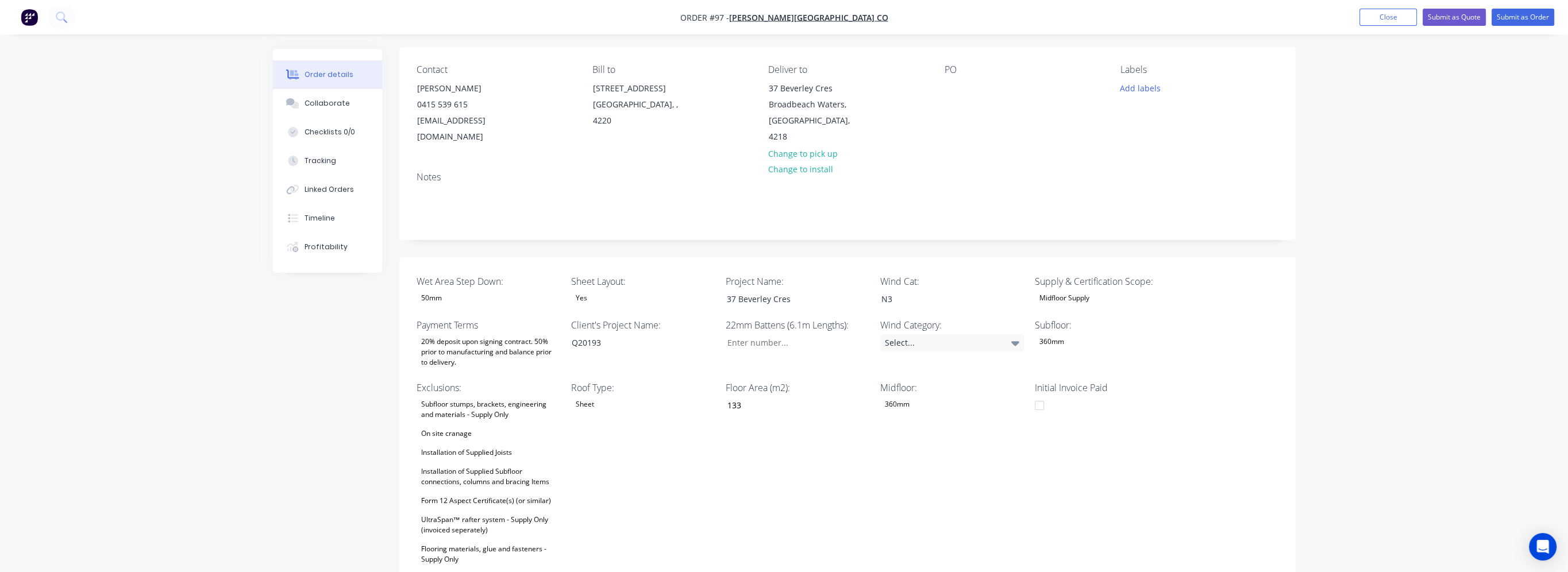
scroll to position [58, 0]
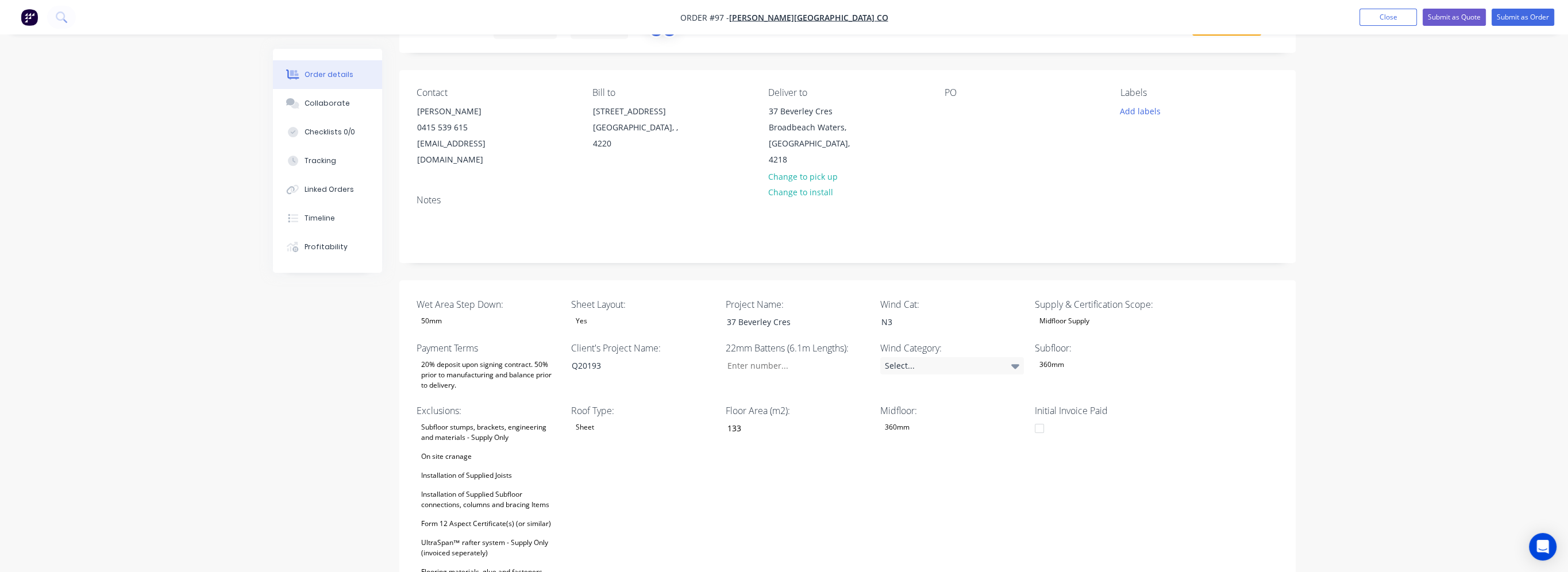
click at [1270, 15] on nav "Order #97 - [PERSON_NAME] Building Co Add product Close Submit as Quote Submit …" at bounding box center [784, 17] width 1568 height 34
click at [1276, 16] on nav "Order #97 - [PERSON_NAME] Building Co Add product Close Submit as Quote Submit …" at bounding box center [784, 17] width 1568 height 34
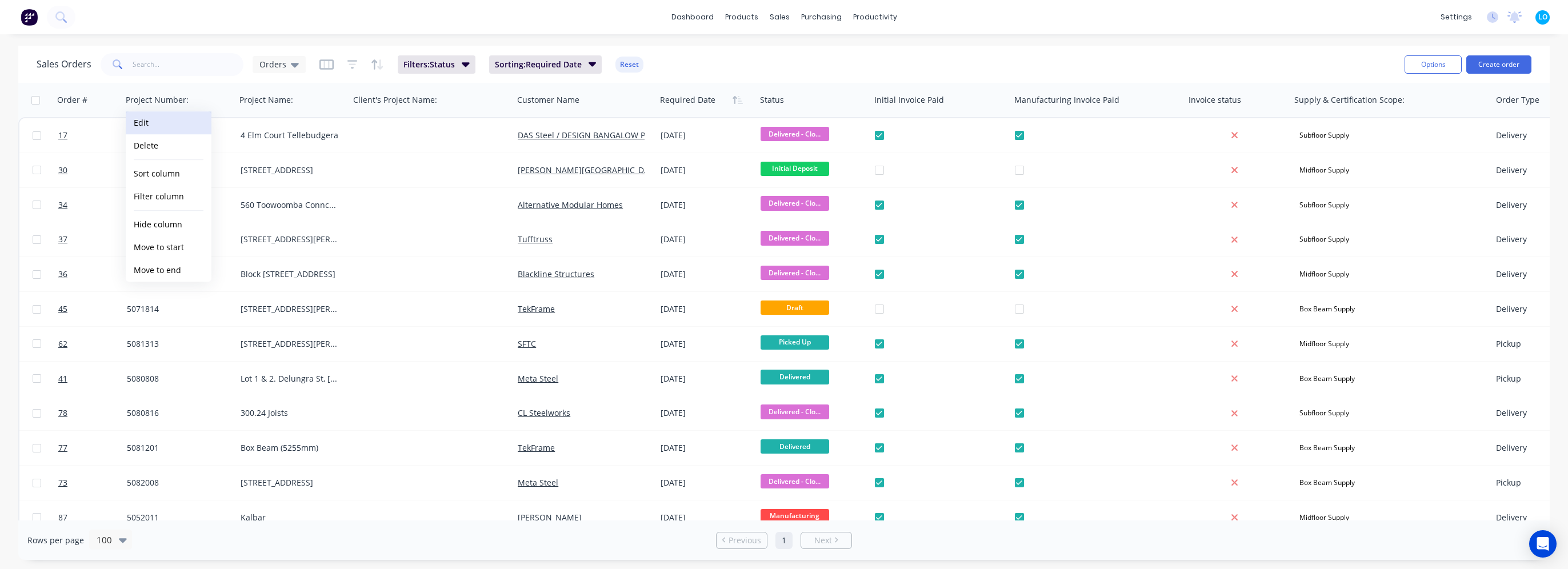
click at [157, 123] on button "Edit" at bounding box center [168, 123] width 86 height 23
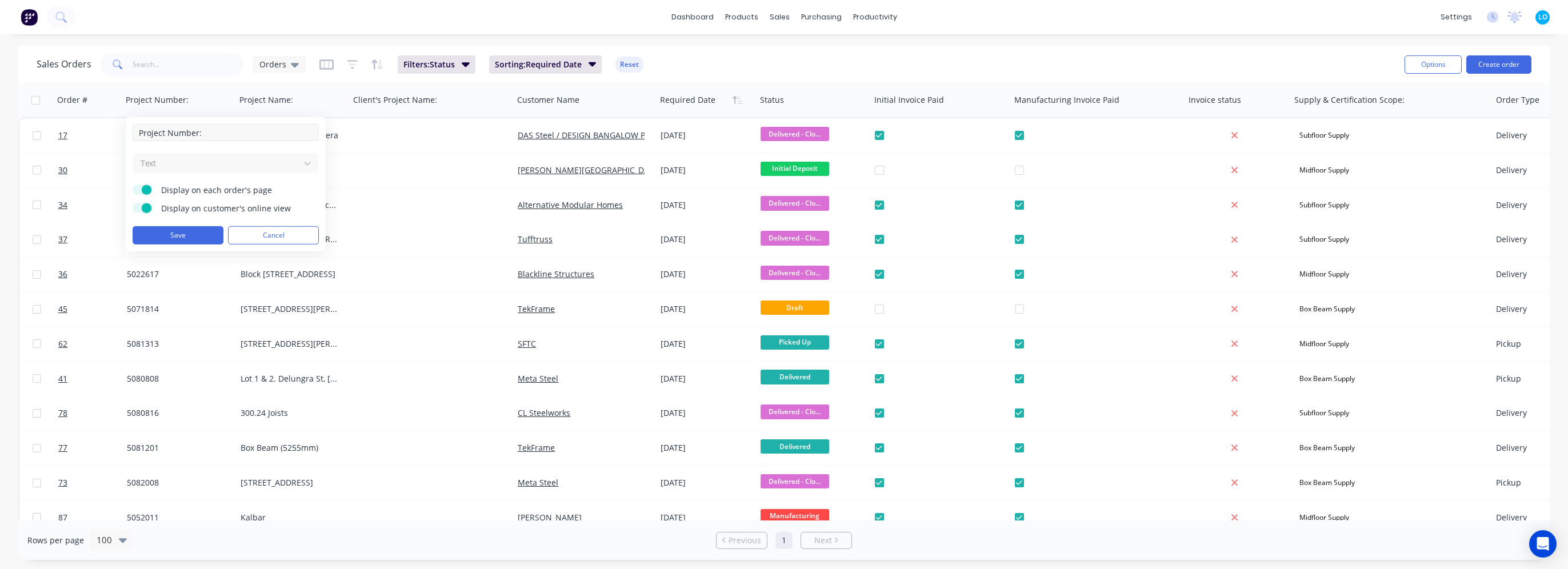
click at [137, 132] on input "Project Number:" at bounding box center [226, 132] width 186 height 17
click at [161, 134] on input "Ultraspan Project Number:" at bounding box center [226, 132] width 186 height 17
type input "UltraSpan Project Number:"
click at [184, 234] on button "Save" at bounding box center [178, 236] width 91 height 19
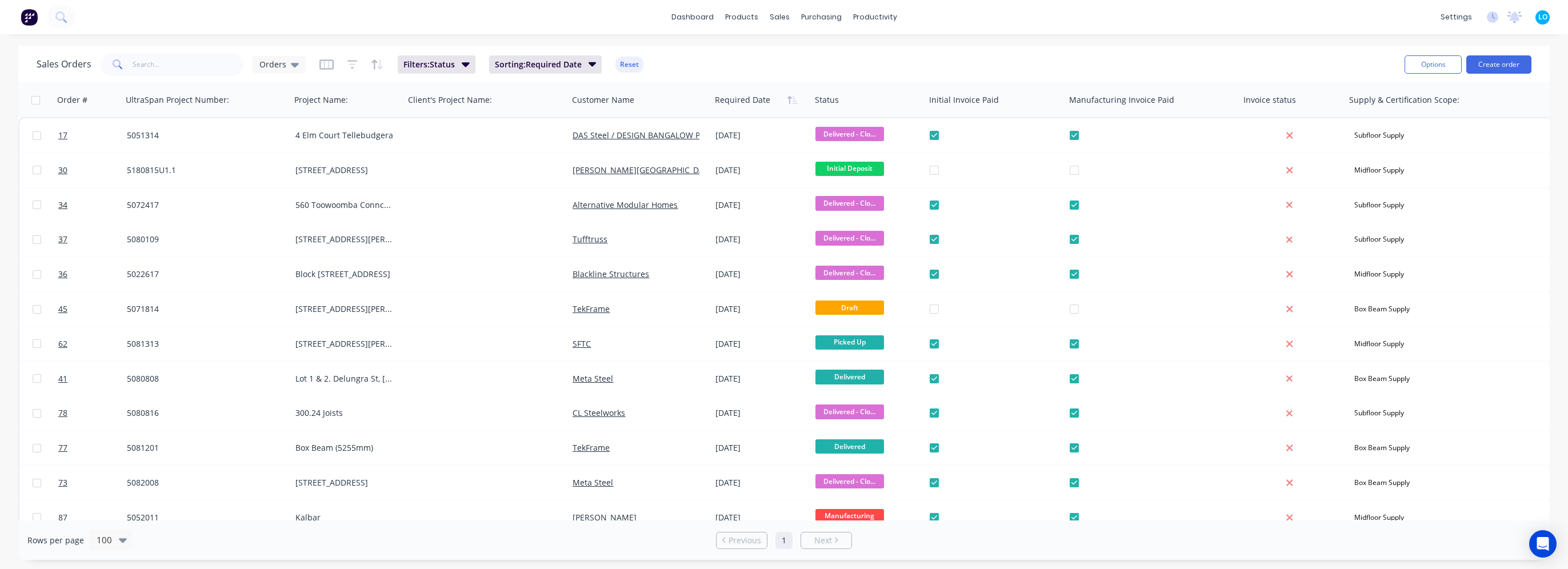
drag, startPoint x: 112, startPoint y: 223, endPoint x: -41, endPoint y: 166, distance: 163.3
click at [0, 166] on html "dashboard products sales purchasing productivity dashboard products Product Cat…" at bounding box center [784, 284] width 1568 height 569
click at [104, 96] on icon "button" at bounding box center [105, 100] width 11 height 9
click at [103, 104] on icon "button" at bounding box center [105, 100] width 11 height 9
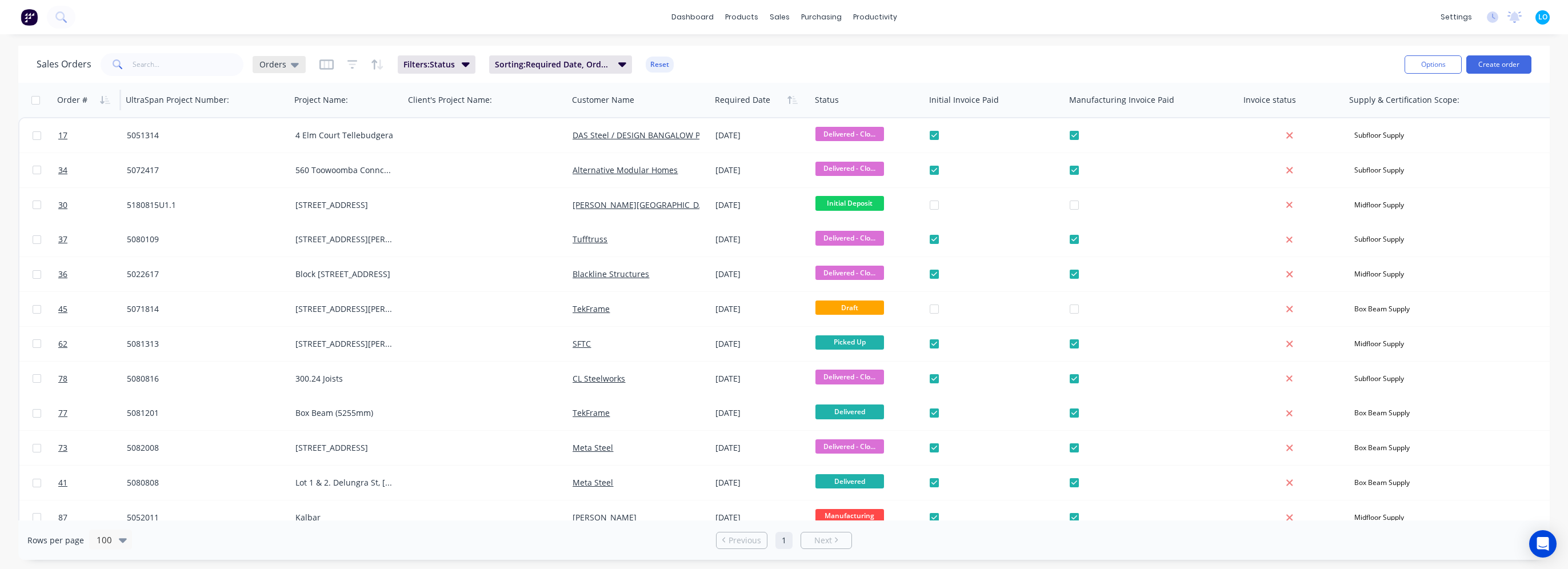
click at [299, 64] on div "Orders" at bounding box center [279, 64] width 53 height 17
click at [281, 202] on button "All" at bounding box center [320, 207] width 130 height 13
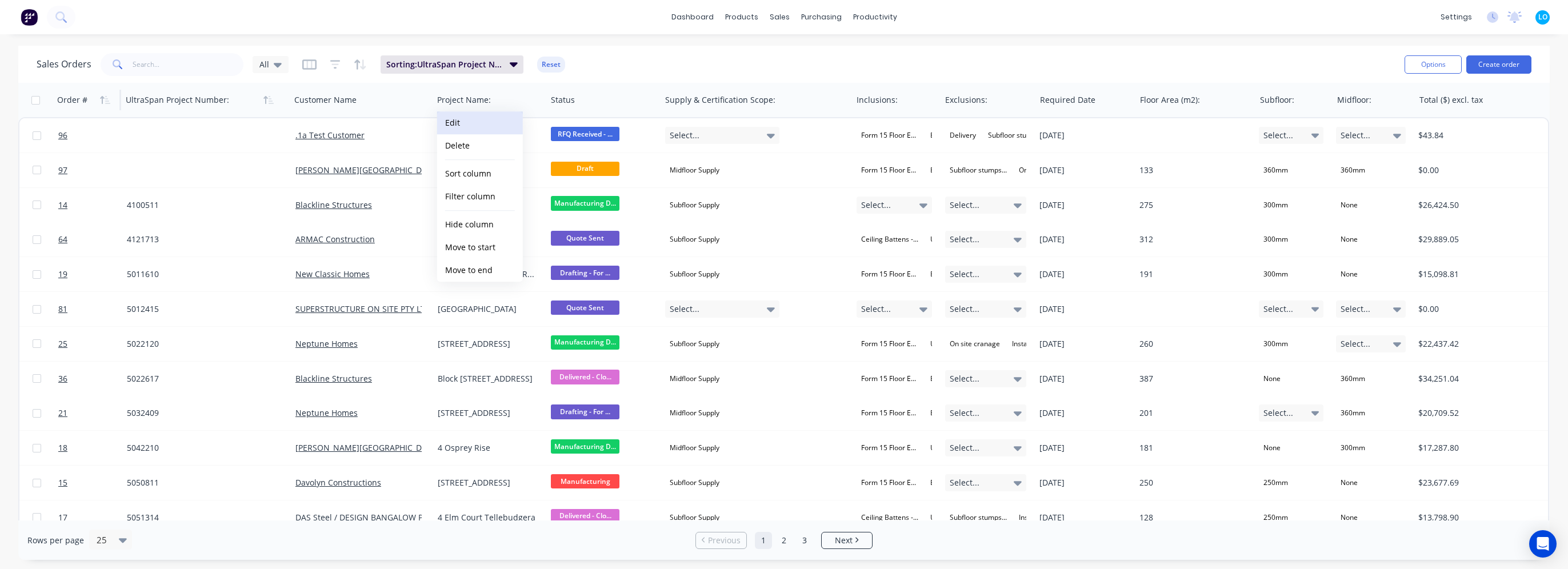
click at [482, 122] on button "Edit" at bounding box center [480, 123] width 86 height 23
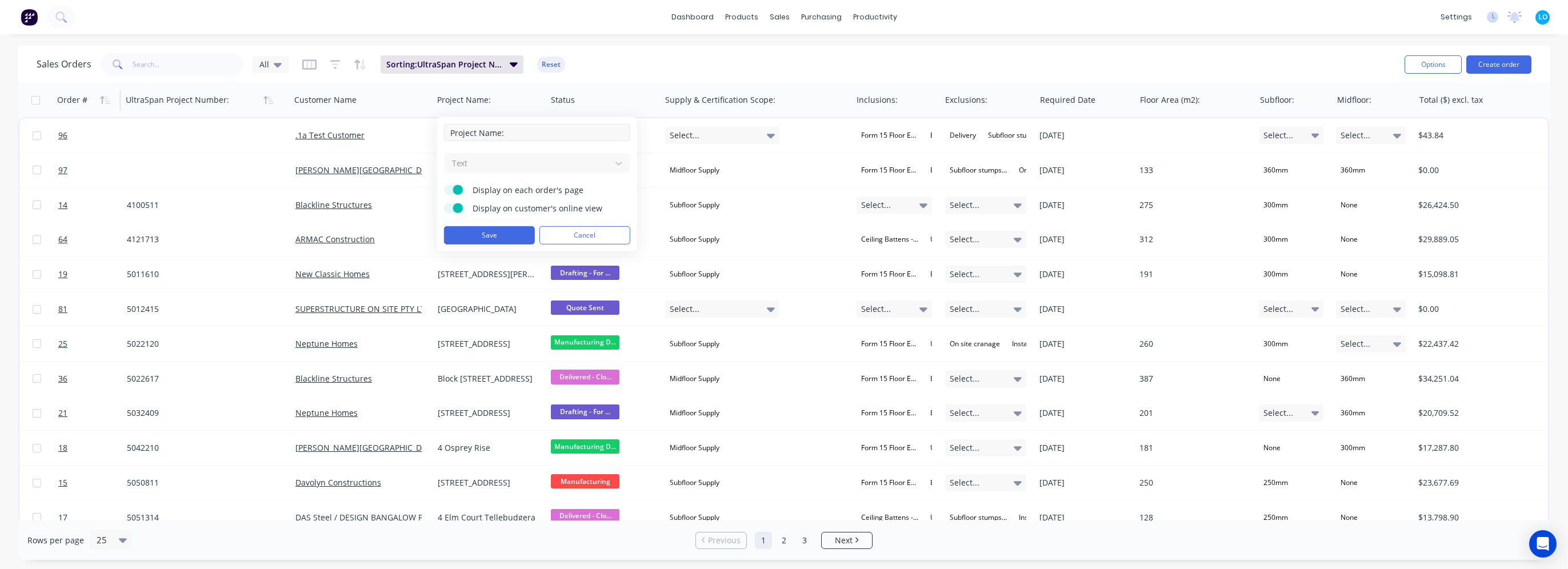
click at [497, 138] on input "Project Name:" at bounding box center [537, 132] width 186 height 17
type input "Project Address:"
click at [498, 242] on button "Save" at bounding box center [489, 236] width 91 height 19
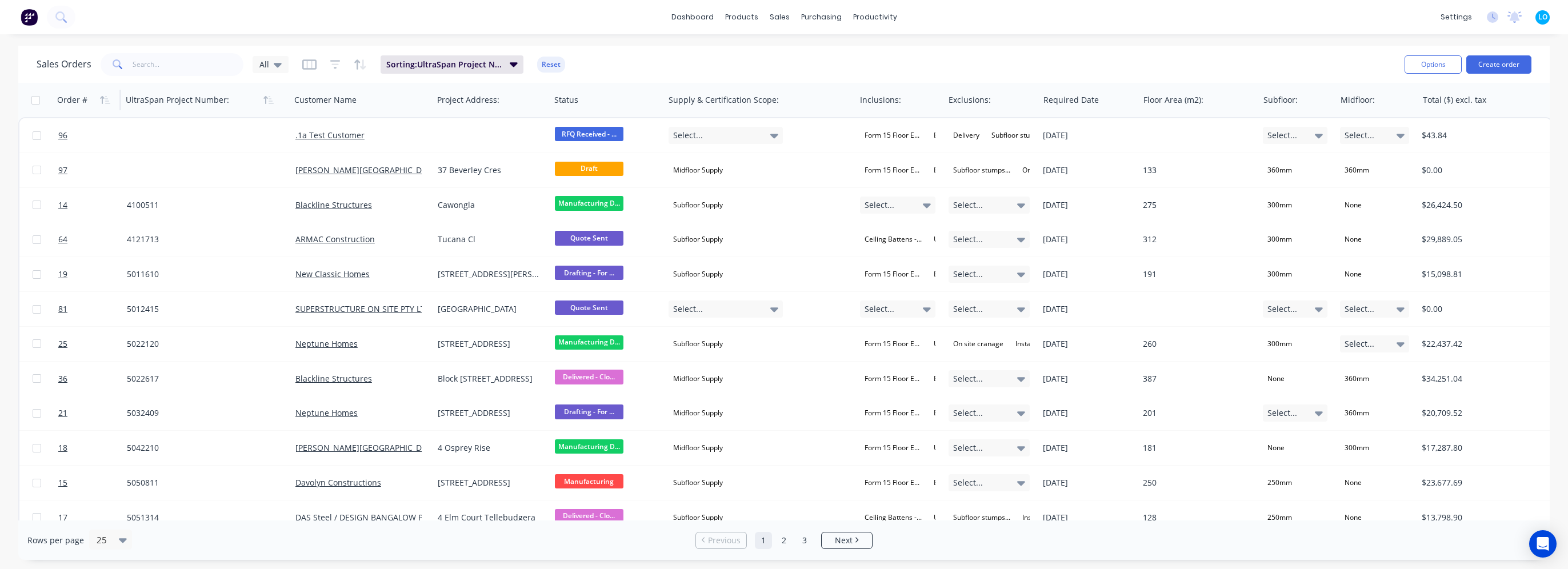
drag, startPoint x: 3, startPoint y: 227, endPoint x: -78, endPoint y: 203, distance: 84.5
click at [0, 203] on html "dashboard products sales purchasing productivity dashboard products Product Cat…" at bounding box center [784, 284] width 1568 height 569
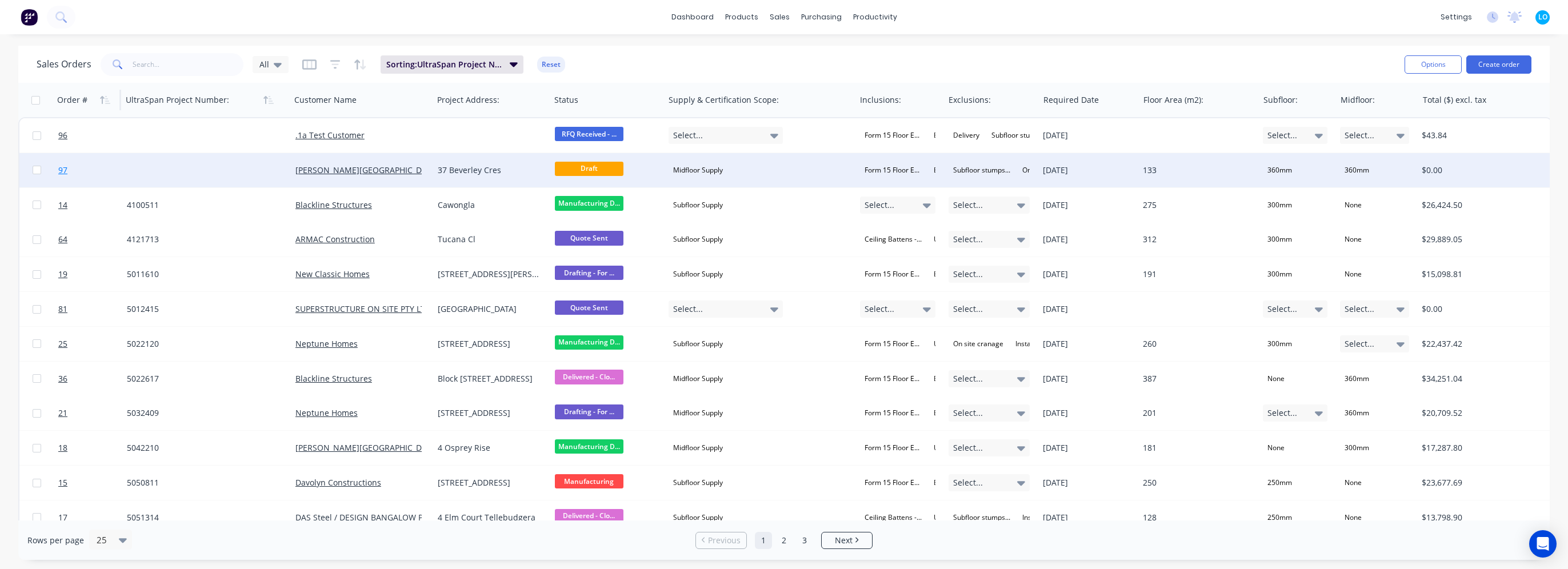
click at [59, 172] on span "97" at bounding box center [62, 170] width 9 height 11
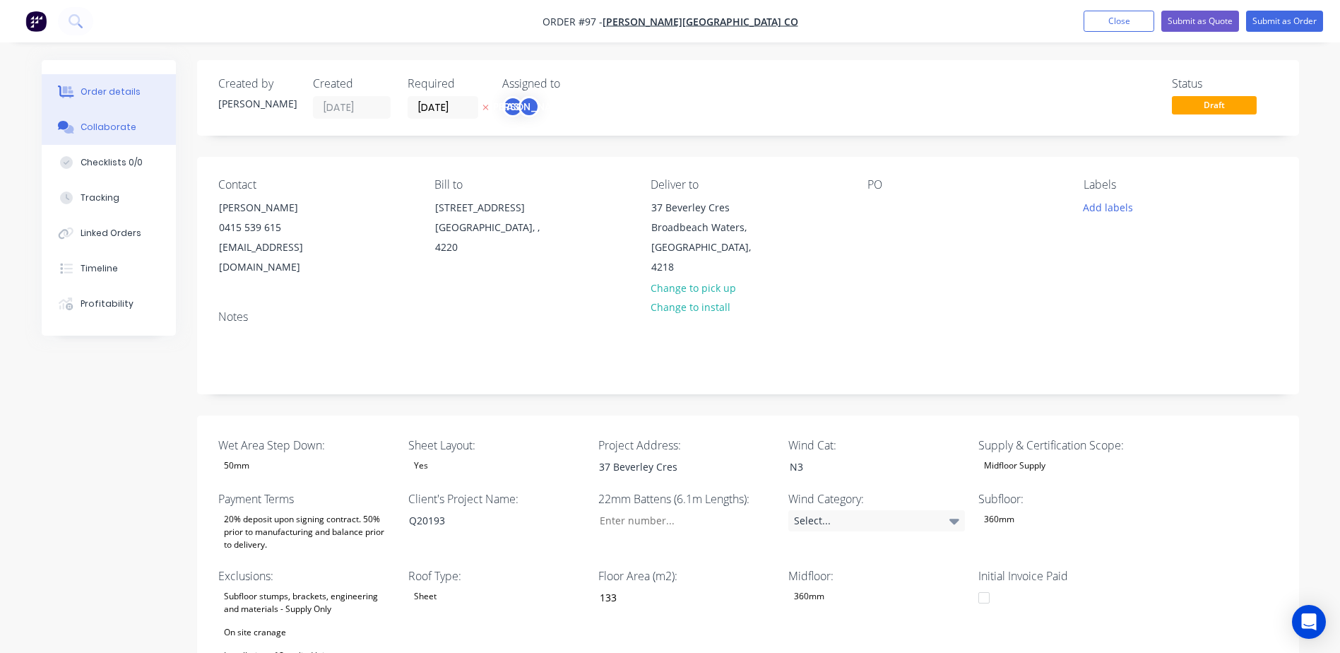
drag, startPoint x: 44, startPoint y: 129, endPoint x: -89, endPoint y: 124, distance: 133.6
drag, startPoint x: -89, startPoint y: 124, endPoint x: -43, endPoint y: 136, distance: 47.3
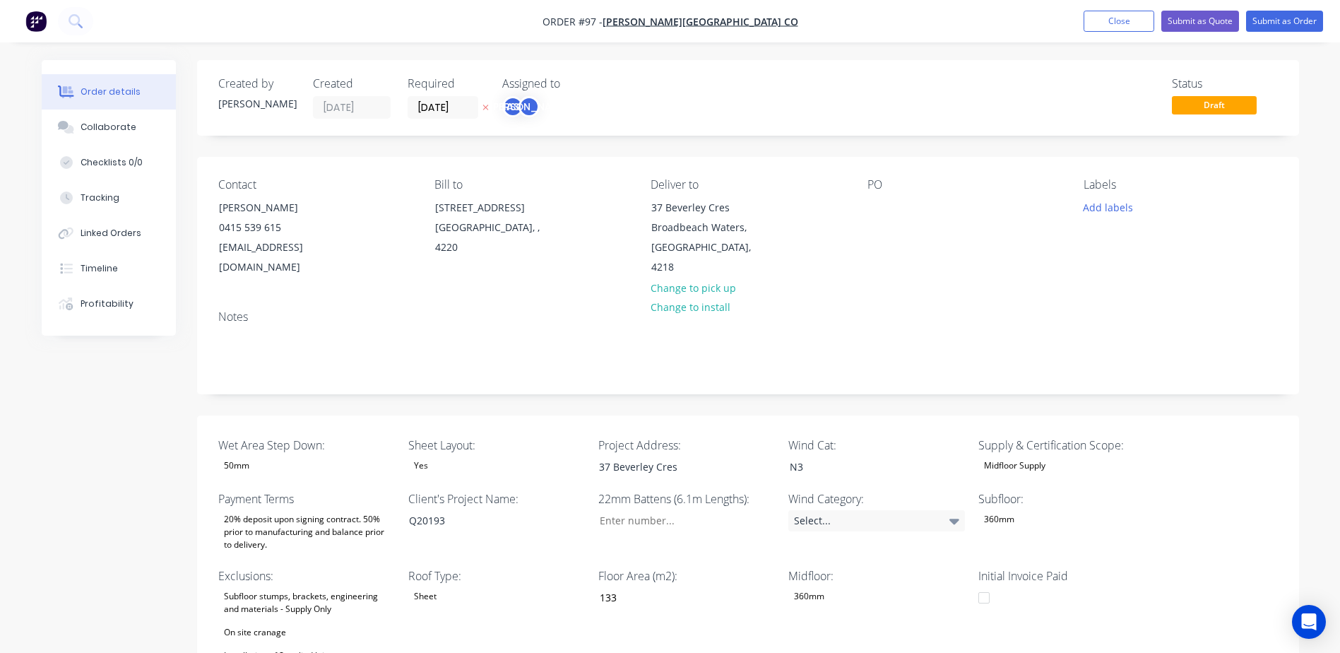
drag, startPoint x: 1, startPoint y: 152, endPoint x: -66, endPoint y: 129, distance: 71.7
drag, startPoint x: -66, startPoint y: 129, endPoint x: -66, endPoint y: 142, distance: 13.4
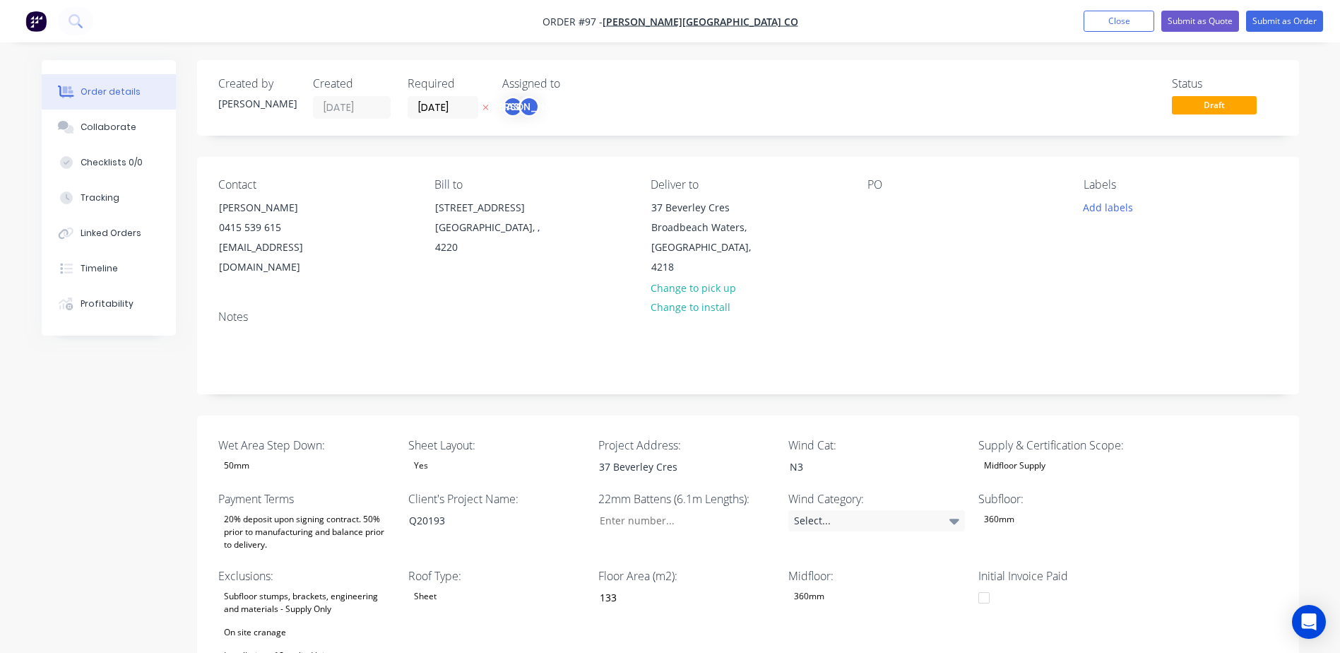
click at [107, 136] on button "Collaborate" at bounding box center [109, 126] width 134 height 35
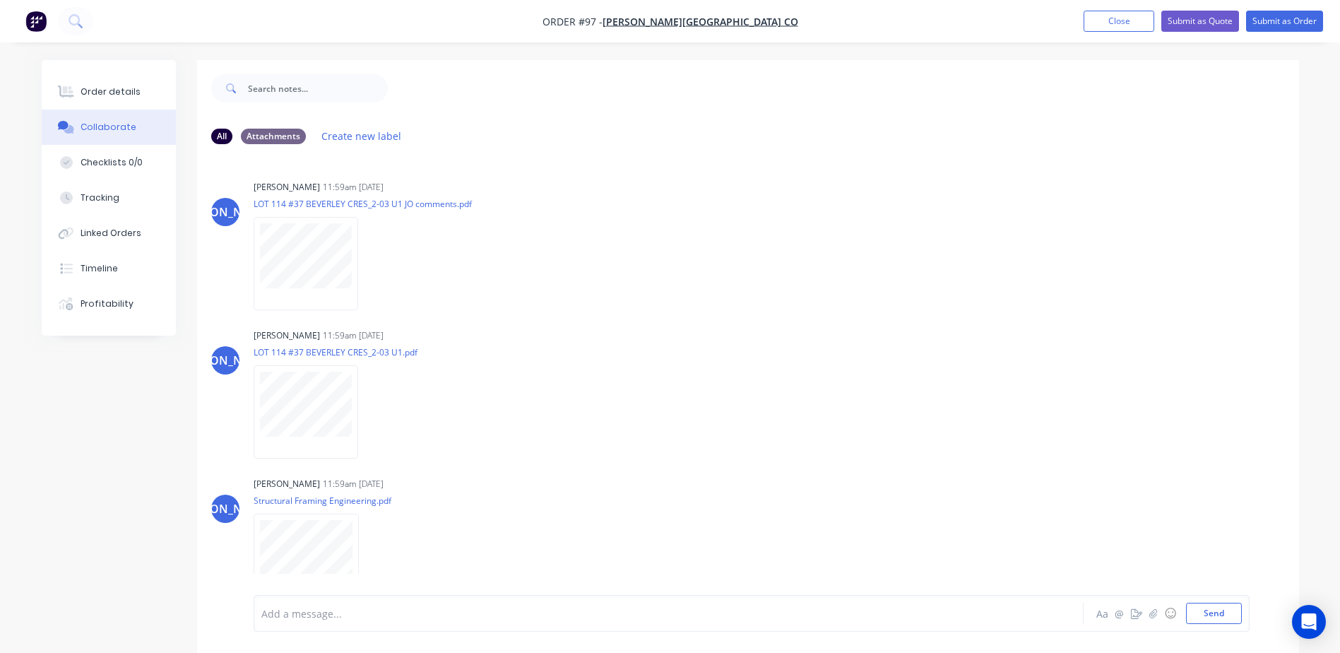
click at [0, 96] on html "Order #97 - Blackwood Building Co Add product Close Submit as Quote Submit as O…" at bounding box center [670, 337] width 1340 height 674
click at [0, 82] on html "Order #97 - Blackwood Building Co Add product Close Submit as Quote Submit as O…" at bounding box center [670, 337] width 1340 height 674
drag, startPoint x: 21, startPoint y: 157, endPoint x: -12, endPoint y: 81, distance: 82.5
click at [0, 81] on html "Order #97 - Blackwood Building Co Add product Close Submit as Quote Submit as O…" at bounding box center [670, 337] width 1340 height 674
drag, startPoint x: -12, startPoint y: 81, endPoint x: -6, endPoint y: 99, distance: 18.5
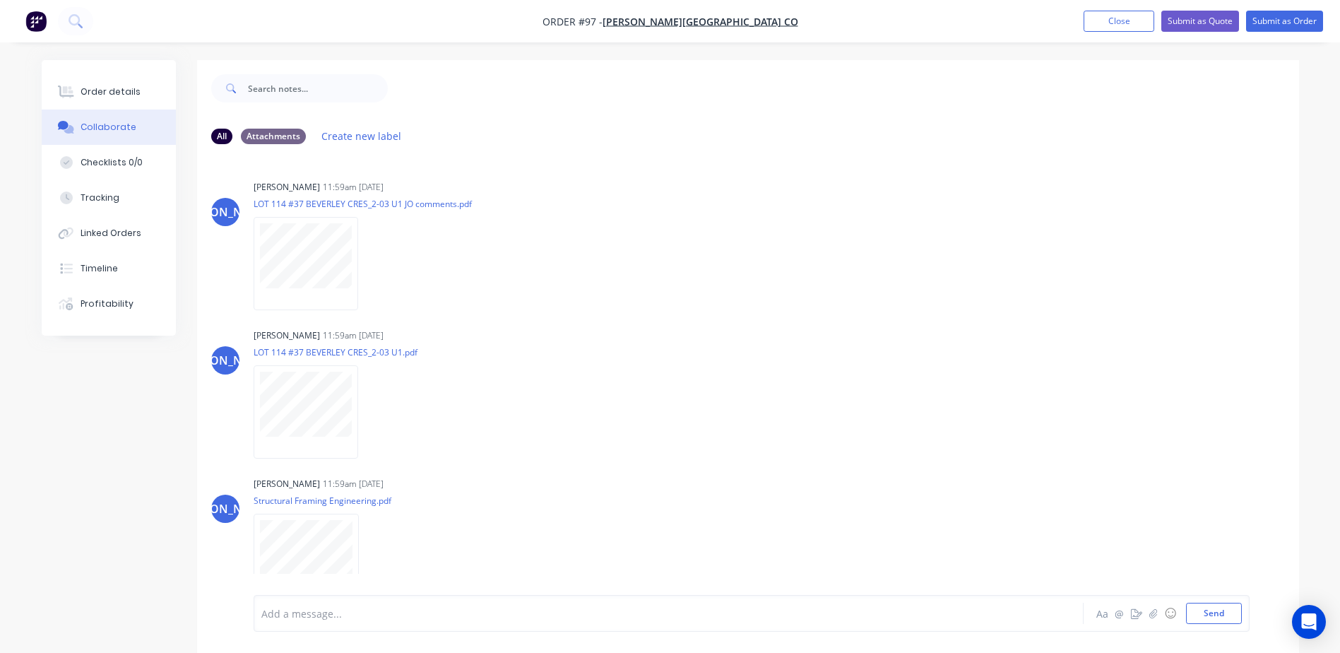
click at [0, 99] on html "Order #97 - Blackwood Building Co Add product Close Submit as Quote Submit as O…" at bounding box center [670, 337] width 1340 height 674
click at [0, 105] on html "Order #97 - Blackwood Building Co Add product Close Submit as Quote Submit as O…" at bounding box center [670, 337] width 1340 height 674
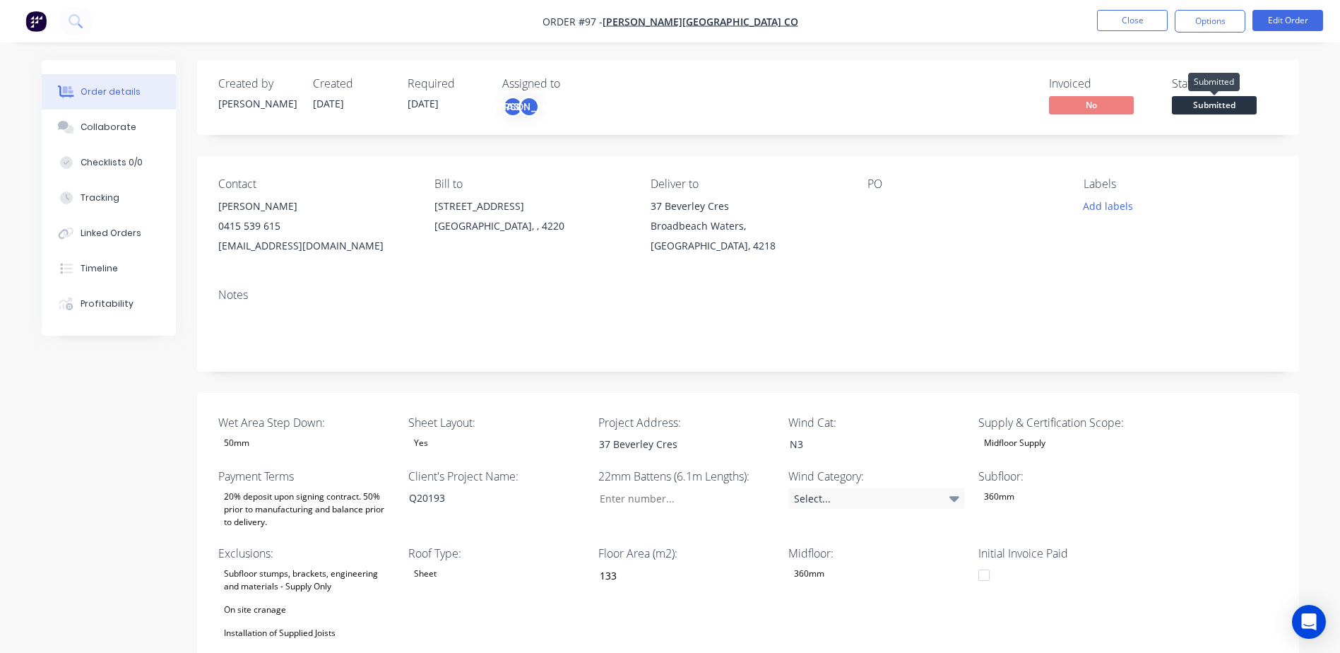
click at [1208, 105] on span "Submitted" at bounding box center [1214, 105] width 85 height 18
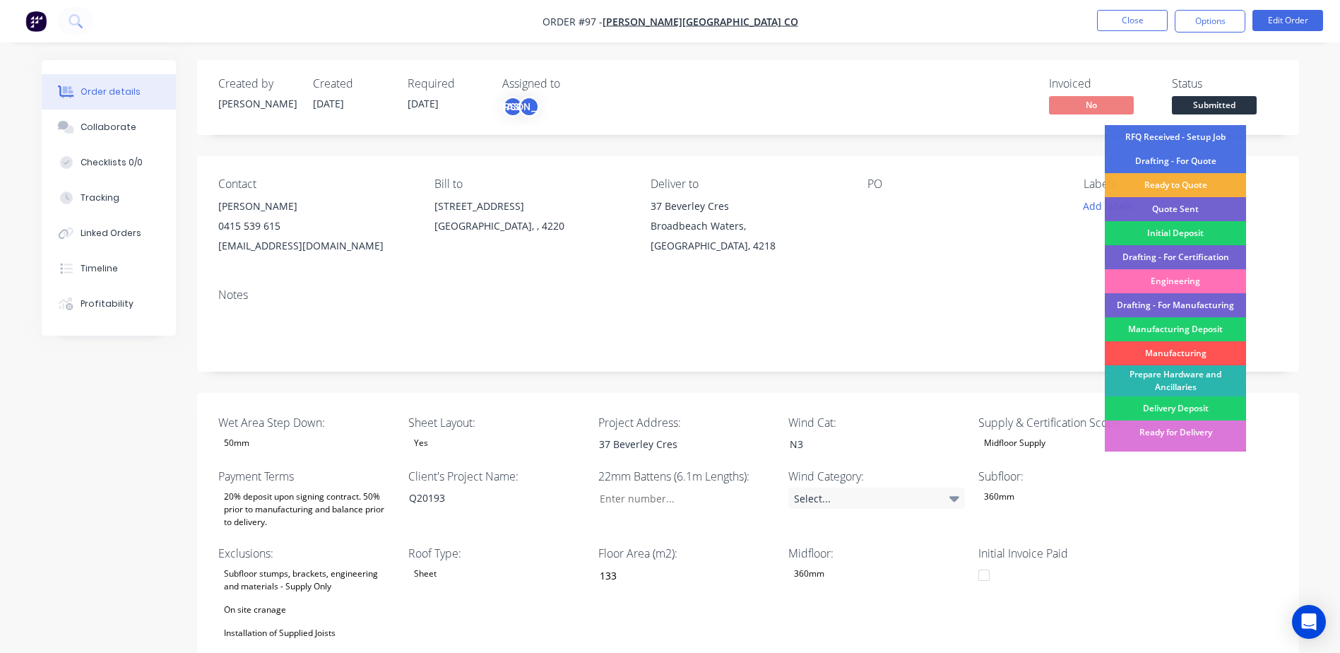
click at [871, 40] on nav "Order #97 - Blackwood Building Co Close Options Edit Order" at bounding box center [670, 21] width 1340 height 42
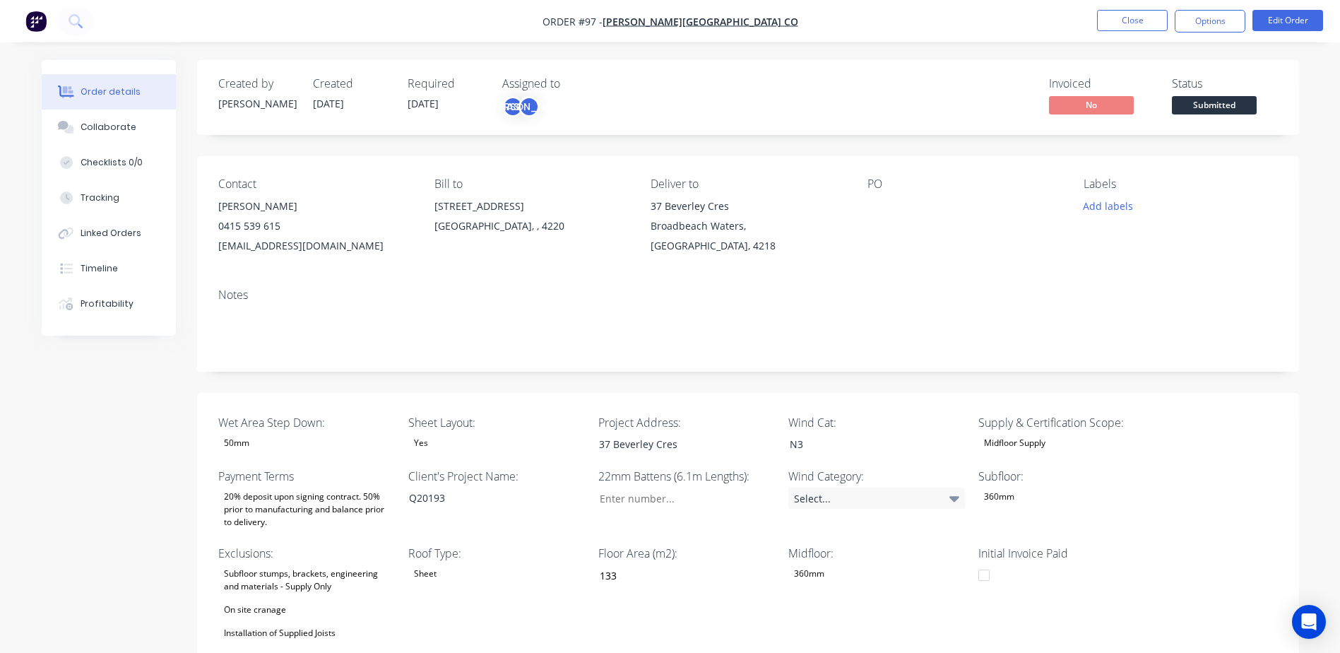
click at [1201, 105] on span "Submitted" at bounding box center [1214, 105] width 85 height 18
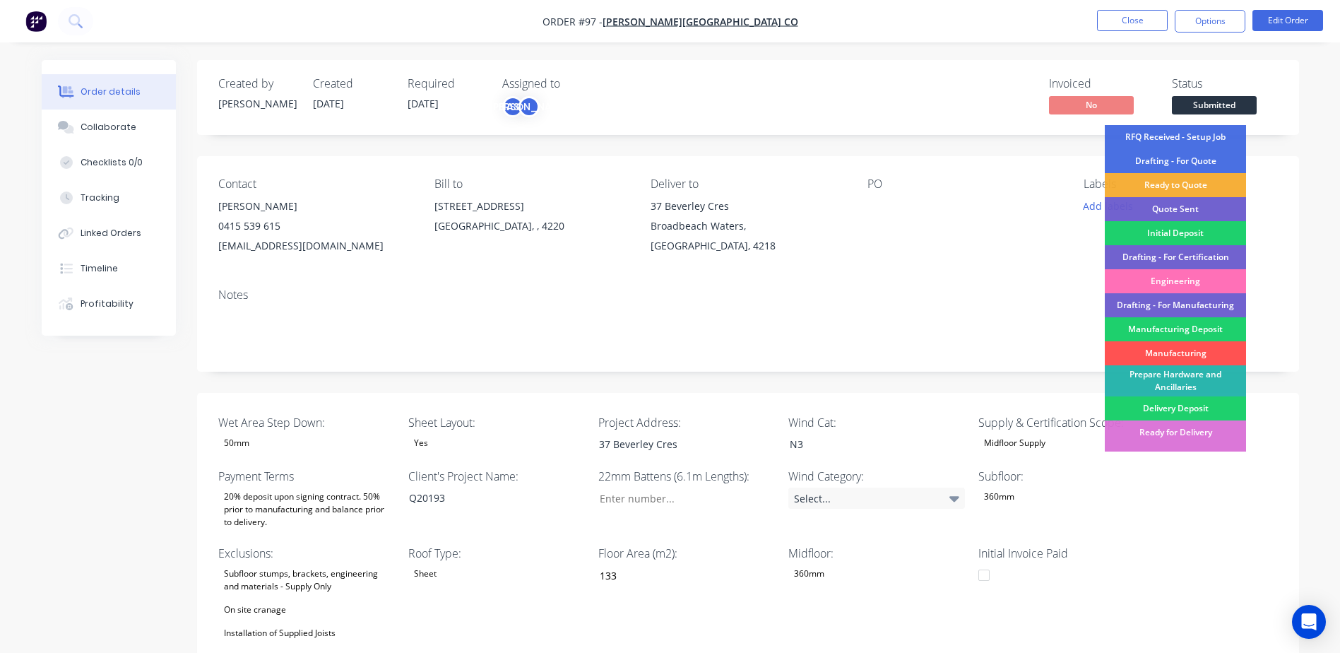
drag, startPoint x: 1201, startPoint y: 47, endPoint x: 1189, endPoint y: 41, distance: 13.9
click at [1201, 47] on div "Order details Collaborate Checklists 0/0 Tracking Linked Orders Timeline Profit…" at bounding box center [670, 623] width 1340 height 1247
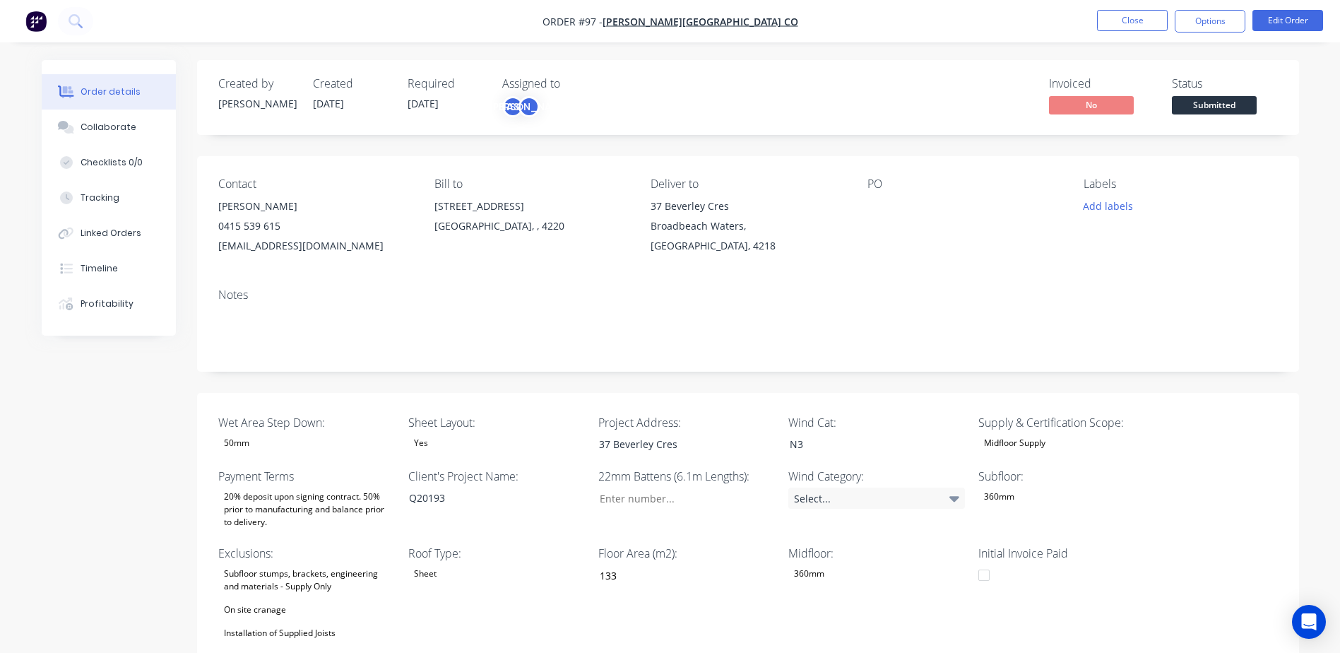
click at [1209, 112] on span "Submitted" at bounding box center [1214, 105] width 85 height 18
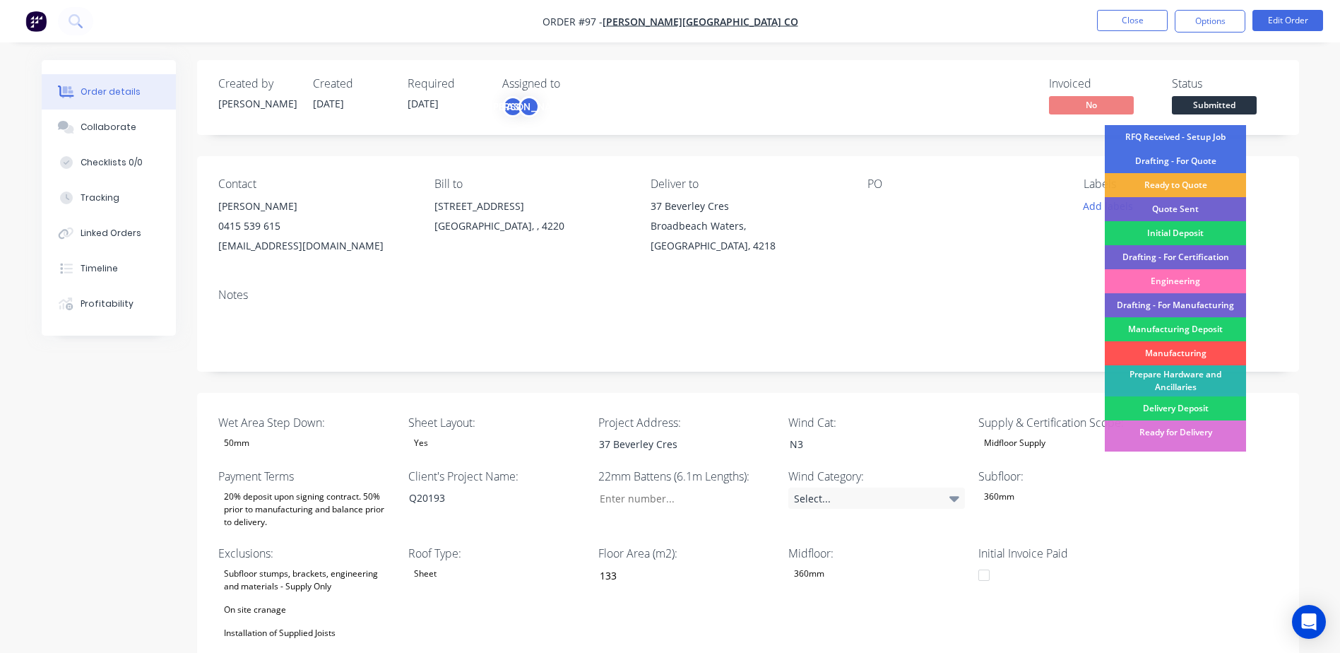
click at [894, 25] on nav "Order #97 - Blackwood Building Co Close Options Edit Order" at bounding box center [670, 21] width 1340 height 42
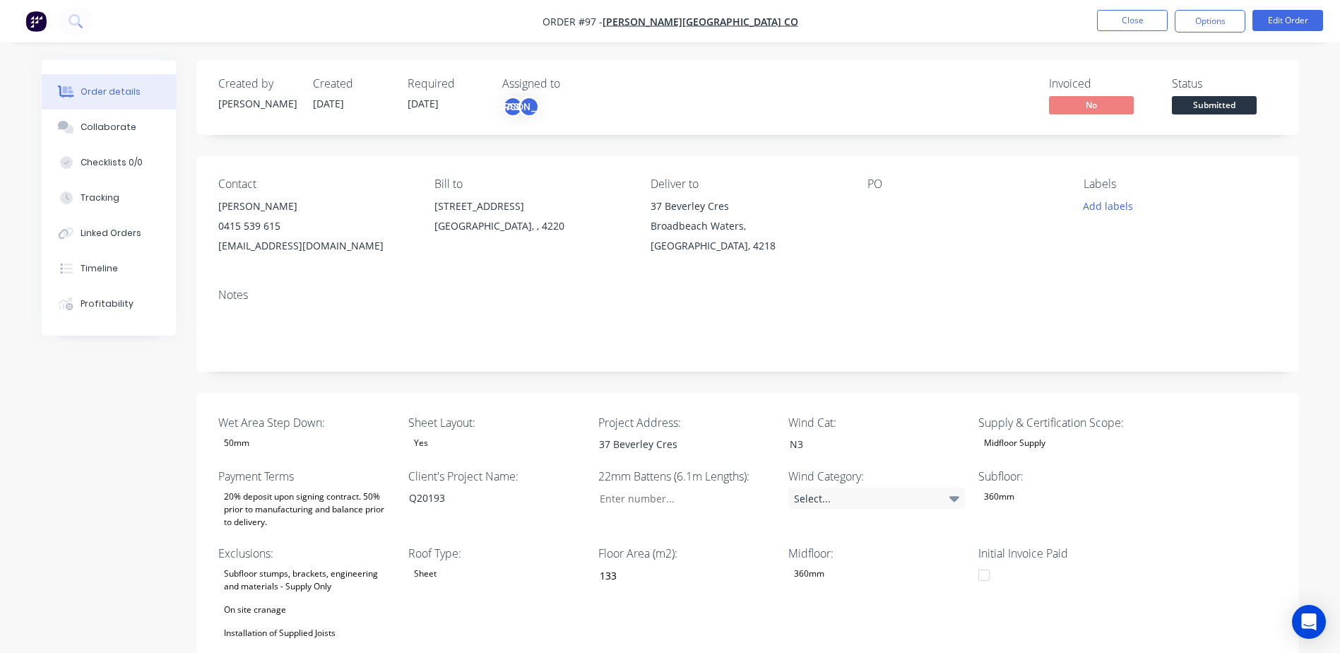
click at [1064, 0] on html "Order #97 - Blackwood Building Co Close Options Edit Order Order details Collab…" at bounding box center [670, 623] width 1340 height 1247
click at [0, 0] on html "Order #97 - Blackwood Building Co Close Options Edit Order Order details Collab…" at bounding box center [670, 623] width 1340 height 1247
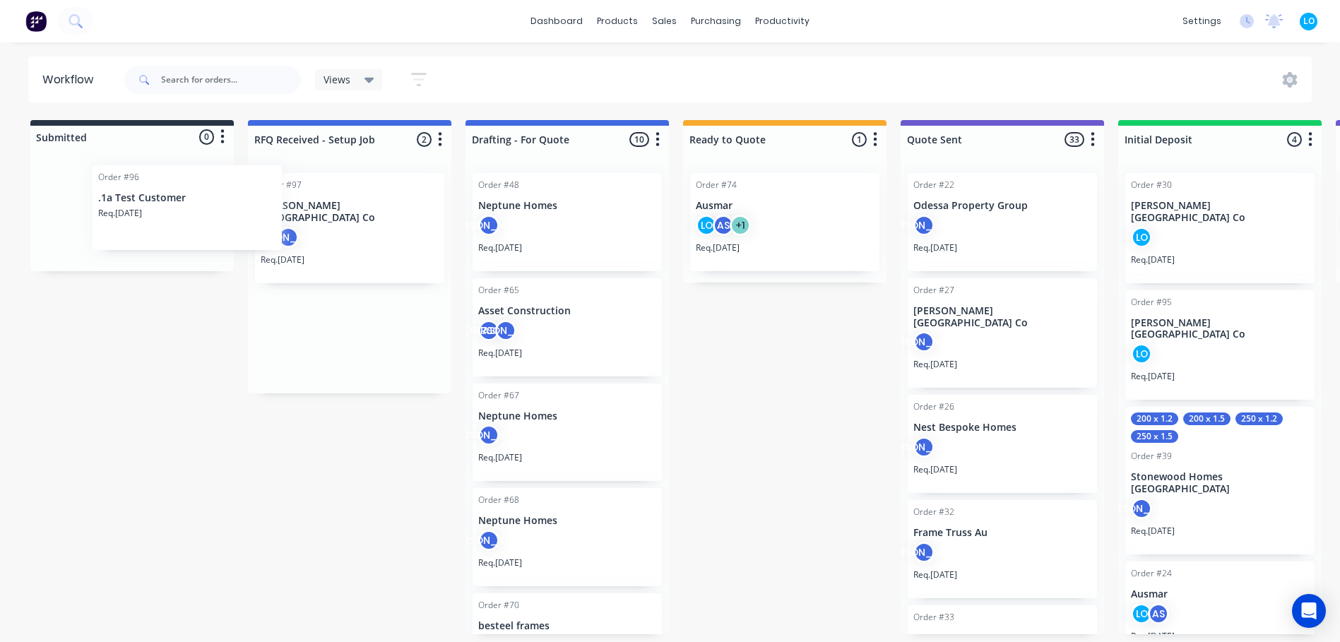
drag, startPoint x: 294, startPoint y: 217, endPoint x: 125, endPoint y: 208, distance: 169.7
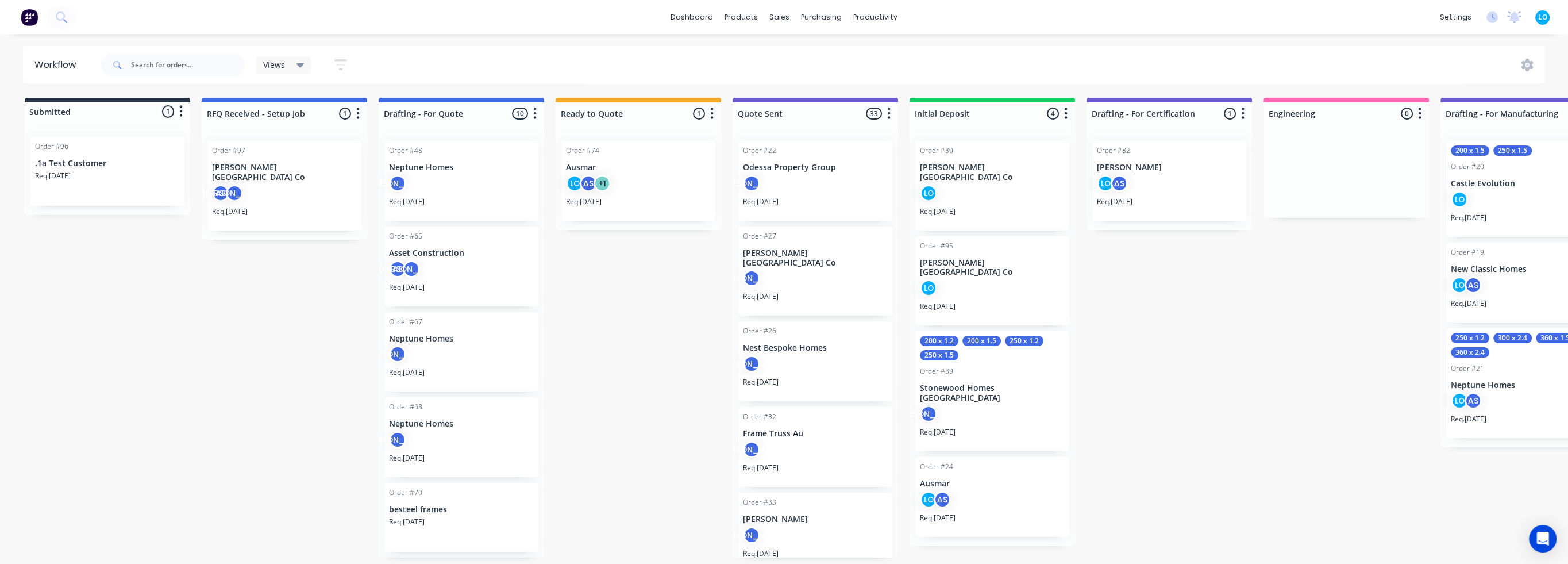
click at [308, 207] on div "Req. [DATE]" at bounding box center [285, 216] width 145 height 20
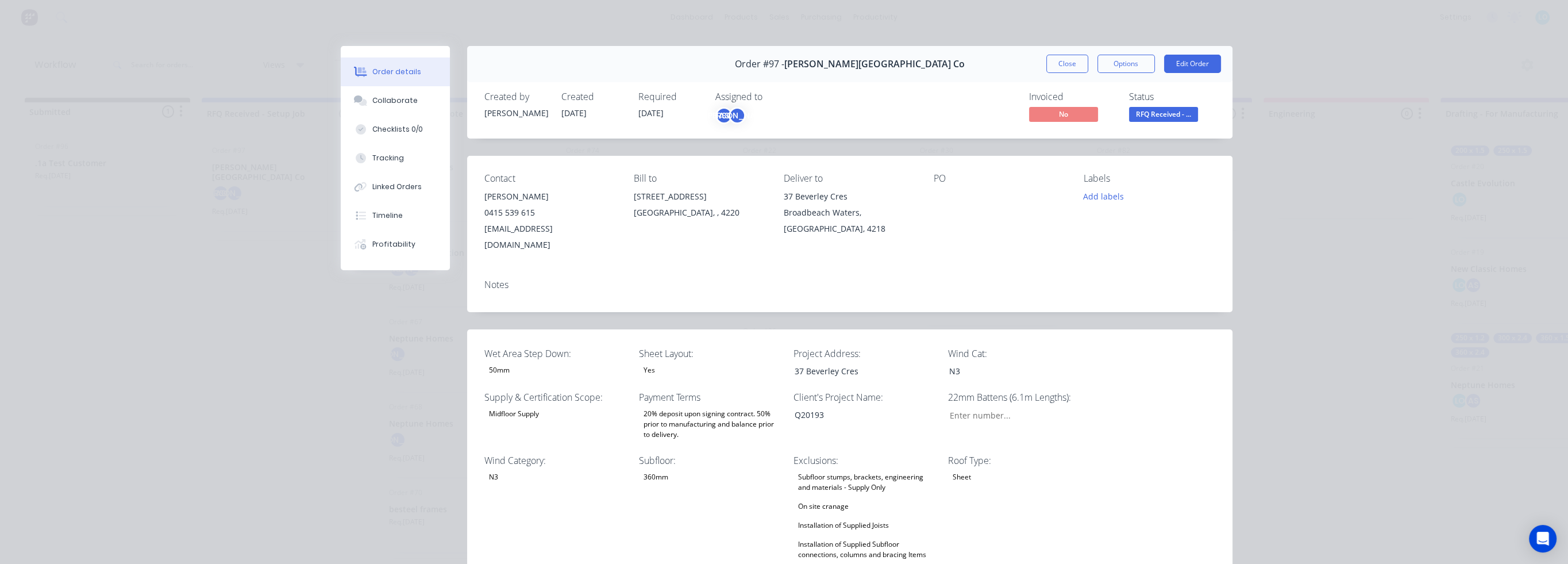
click at [1037, 26] on div "Order details Collaborate Checklists 0/0 Tracking Linked Orders Timeline Profit…" at bounding box center [784, 282] width 1568 height 564
click at [1039, 46] on div "Order #97 - Blackwood Building Co Close Options Edit Order" at bounding box center [850, 63] width 766 height 36
click at [1068, 78] on div "Order #97 - Blackwood Building Co Close Options Edit Order" at bounding box center [850, 63] width 766 height 36
click at [1061, 58] on button "Close" at bounding box center [1068, 63] width 42 height 19
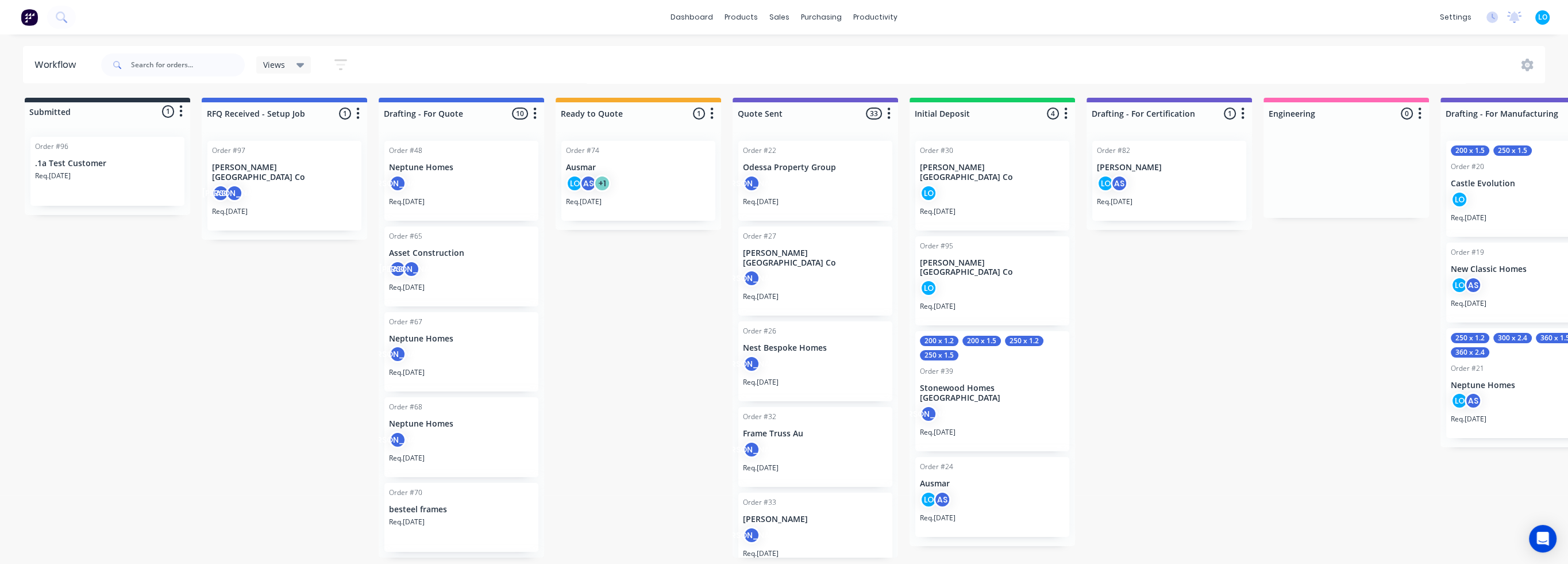
click at [277, 28] on div "dashboard products sales purchasing productivity dashboard products Product Cat…" at bounding box center [784, 17] width 1568 height 34
drag, startPoint x: 271, startPoint y: 35, endPoint x: 302, endPoint y: 47, distance: 33.2
click at [271, 36] on div "dashboard products sales purchasing productivity dashboard products Product Cat…" at bounding box center [784, 247] width 1568 height 495
click at [319, 63] on div "Views Save new view None (Default) edit Show/Hide statuses Show line item cards…" at bounding box center [308, 65] width 103 height 23
click at [338, 59] on icon "button" at bounding box center [341, 64] width 13 height 11
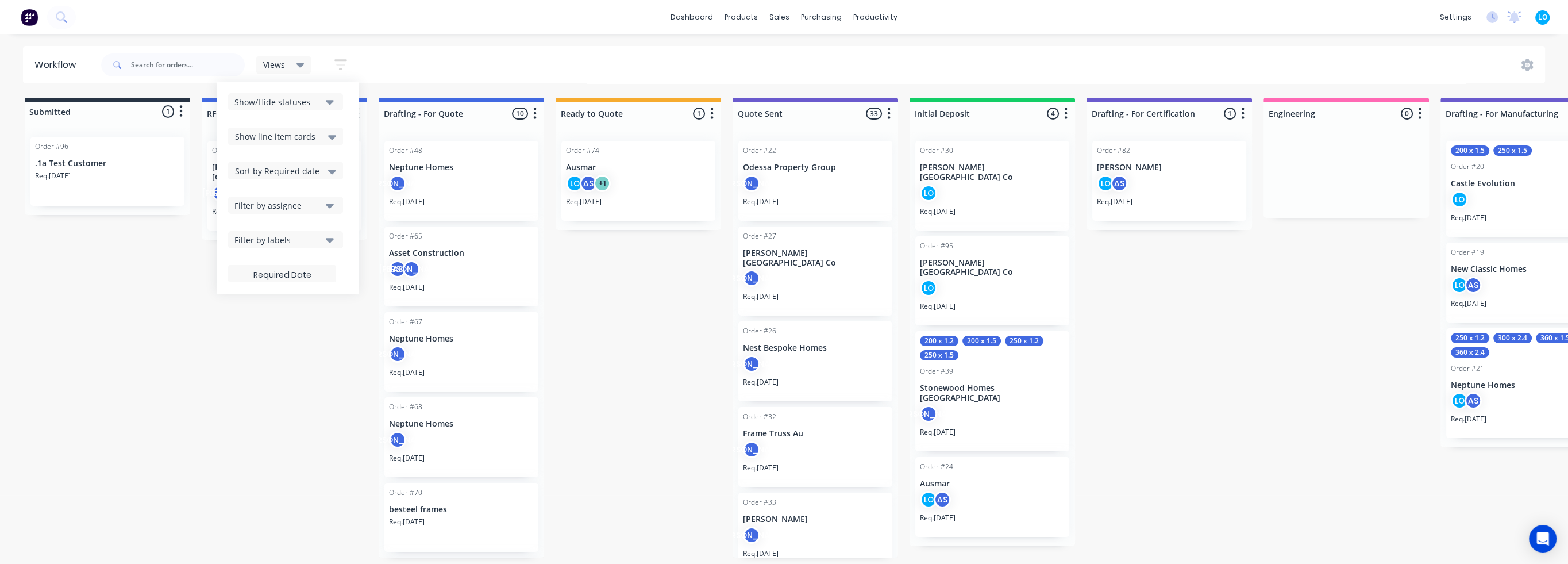
click at [338, 59] on icon "button" at bounding box center [341, 64] width 13 height 11
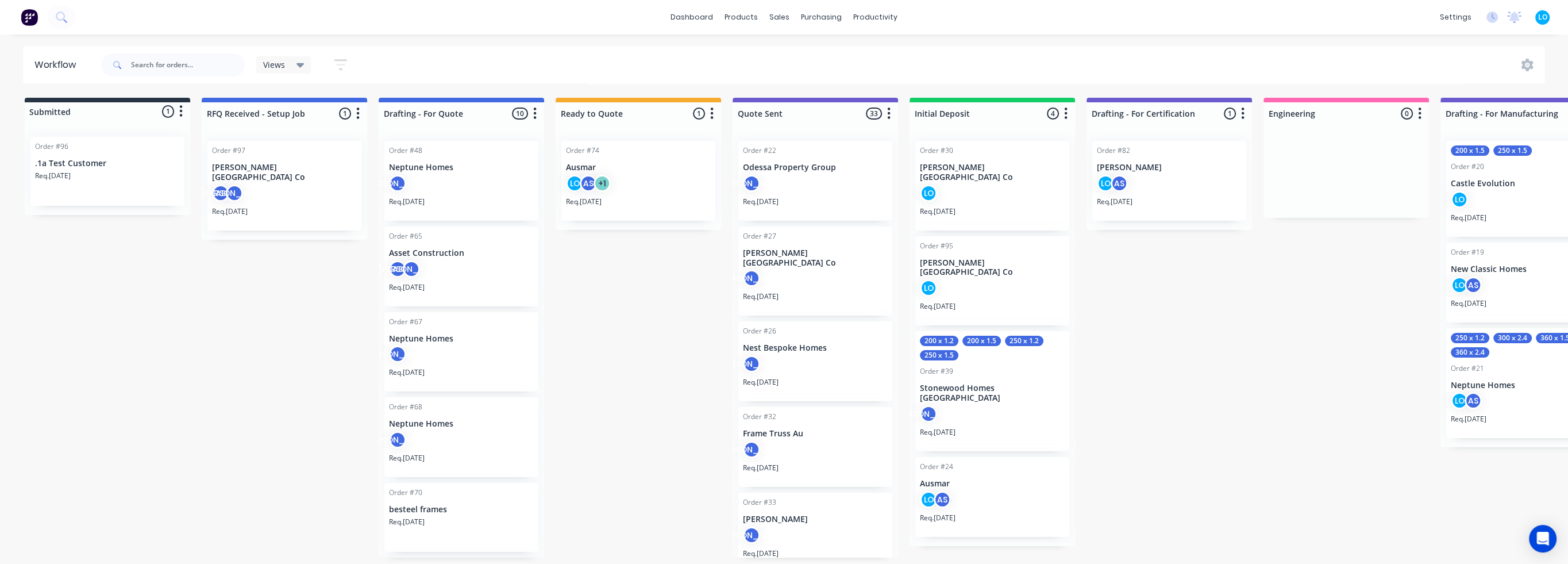
click at [280, 77] on div "Views Save new view None (Default) edit Show/Hide statuses Show line item cards…" at bounding box center [229, 65] width 261 height 34
click at [280, 68] on span "Views" at bounding box center [273, 64] width 22 height 12
click at [417, 46] on div "dashboard products sales purchasing productivity dashboard products Product Cat…" at bounding box center [784, 247] width 1568 height 495
click at [328, 56] on button "button" at bounding box center [340, 65] width 37 height 23
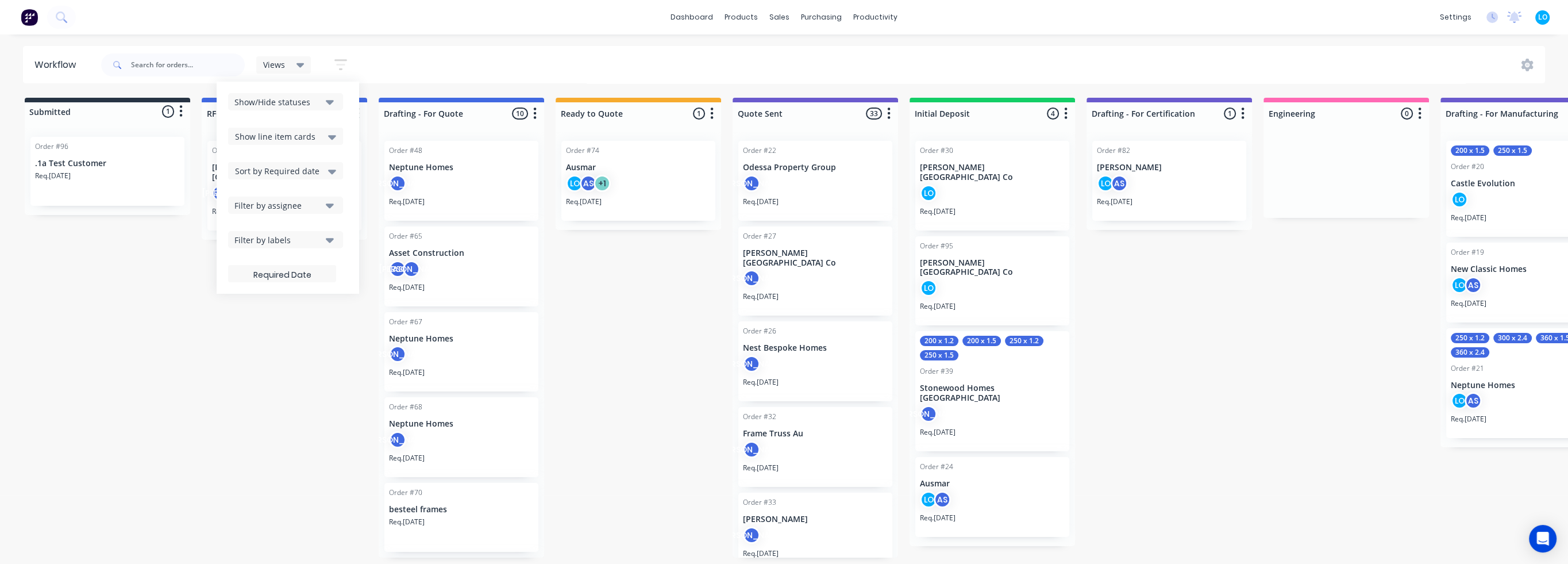
click at [261, 202] on div "Filter by assignee" at bounding box center [277, 205] width 87 height 12
click at [265, 177] on div "Sort by Required date" at bounding box center [285, 170] width 115 height 17
click at [270, 131] on span "Show line item cards" at bounding box center [275, 136] width 81 height 12
click at [273, 90] on div "Show/Hide statuses Show line item cards Show line item cards Hide line item car…" at bounding box center [287, 187] width 142 height 212
click at [271, 97] on div "Show/Hide statuses" at bounding box center [277, 102] width 87 height 12
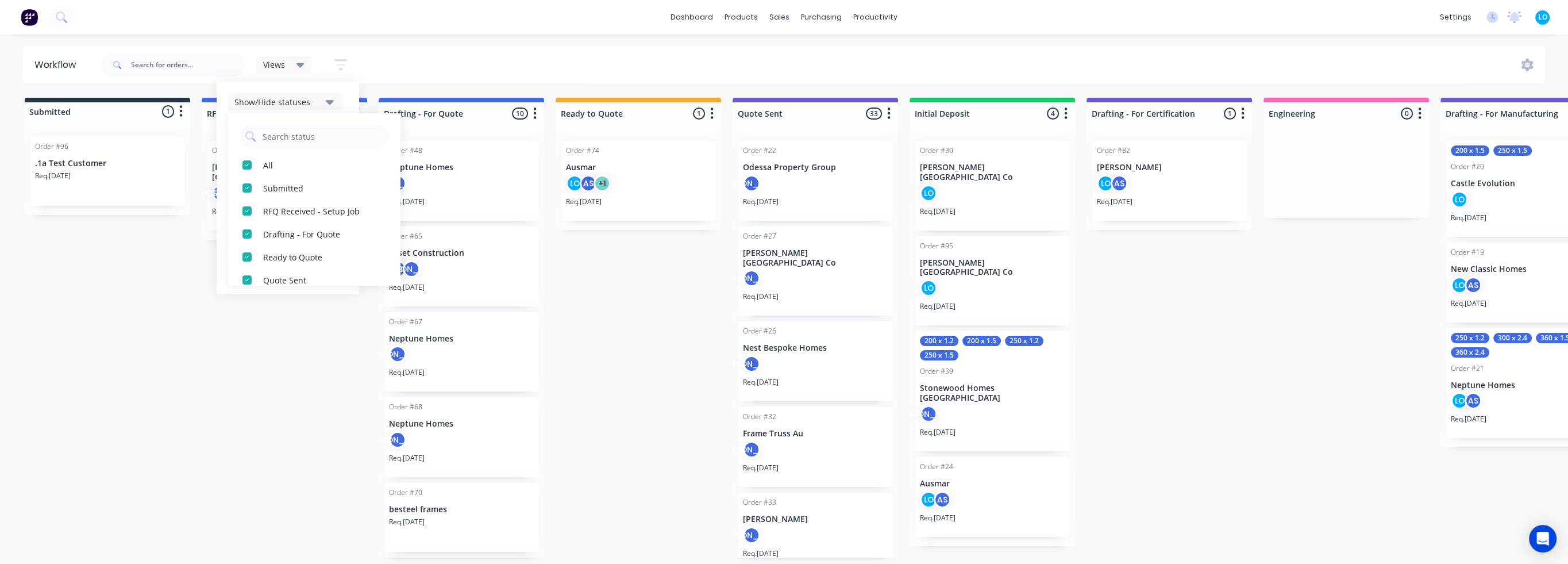
click at [272, 67] on span "Views" at bounding box center [273, 64] width 22 height 12
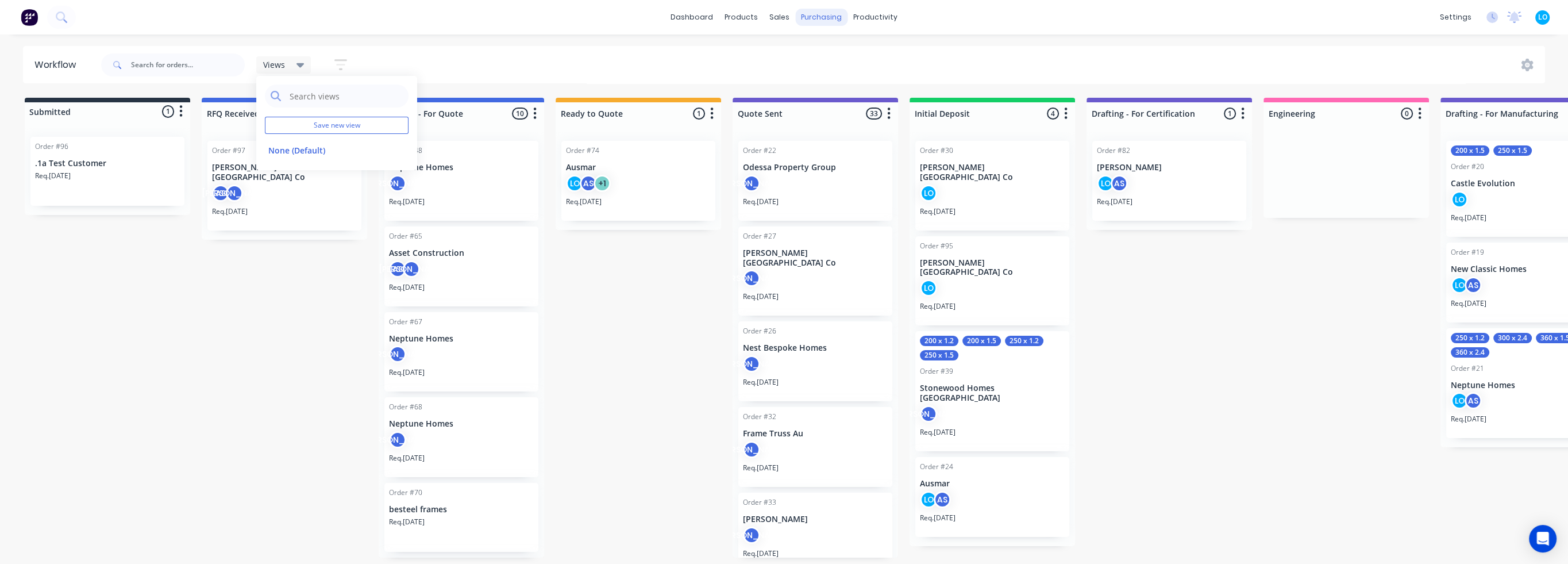
drag, startPoint x: 627, startPoint y: 41, endPoint x: 795, endPoint y: 20, distance: 169.3
click at [670, 33] on div "dashboard products sales purchasing productivity dashboard products Product Cat…" at bounding box center [784, 247] width 1568 height 495
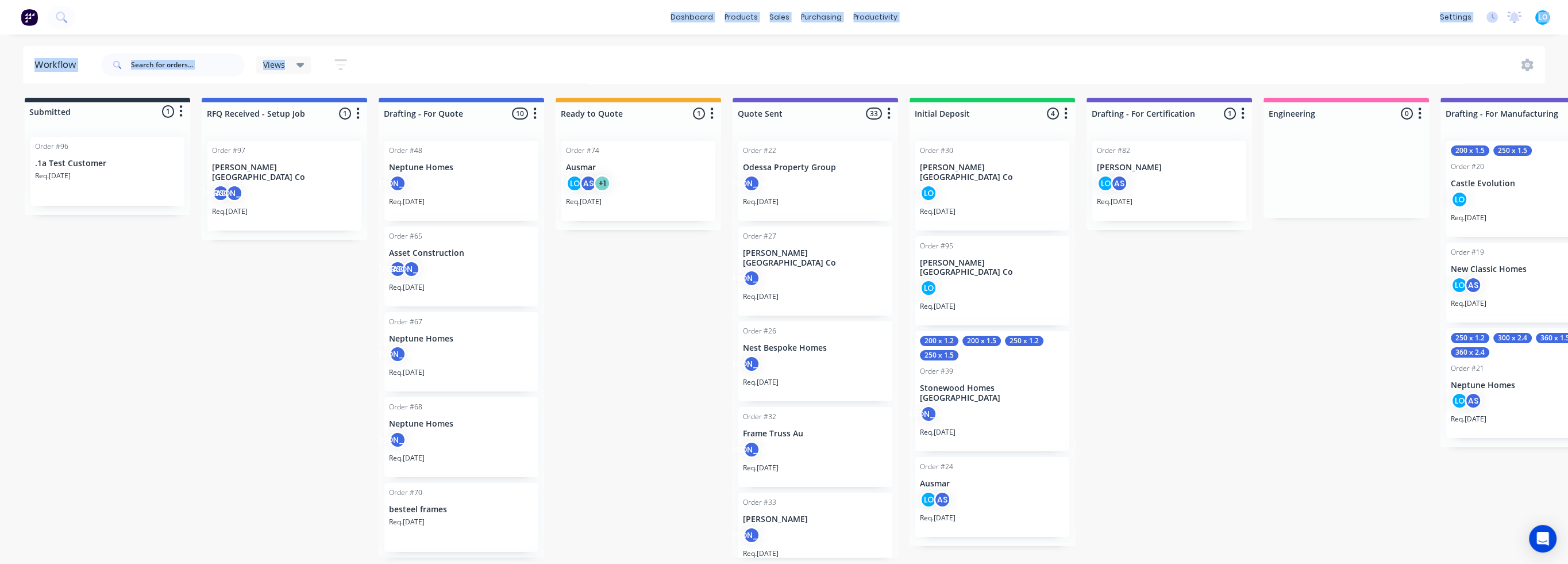
click at [1098, 33] on div "dashboard products sales purchasing productivity dashboard products Product Cat…" at bounding box center [784, 17] width 1568 height 34
click at [1098, 34] on div "dashboard products sales purchasing productivity dashboard products Product Cat…" at bounding box center [784, 247] width 1568 height 495
drag, startPoint x: 1499, startPoint y: 33, endPoint x: 1503, endPoint y: 43, distance: 10.8
click at [1098, 33] on div "dashboard products sales purchasing productivity dashboard products Product Cat…" at bounding box center [784, 17] width 1568 height 34
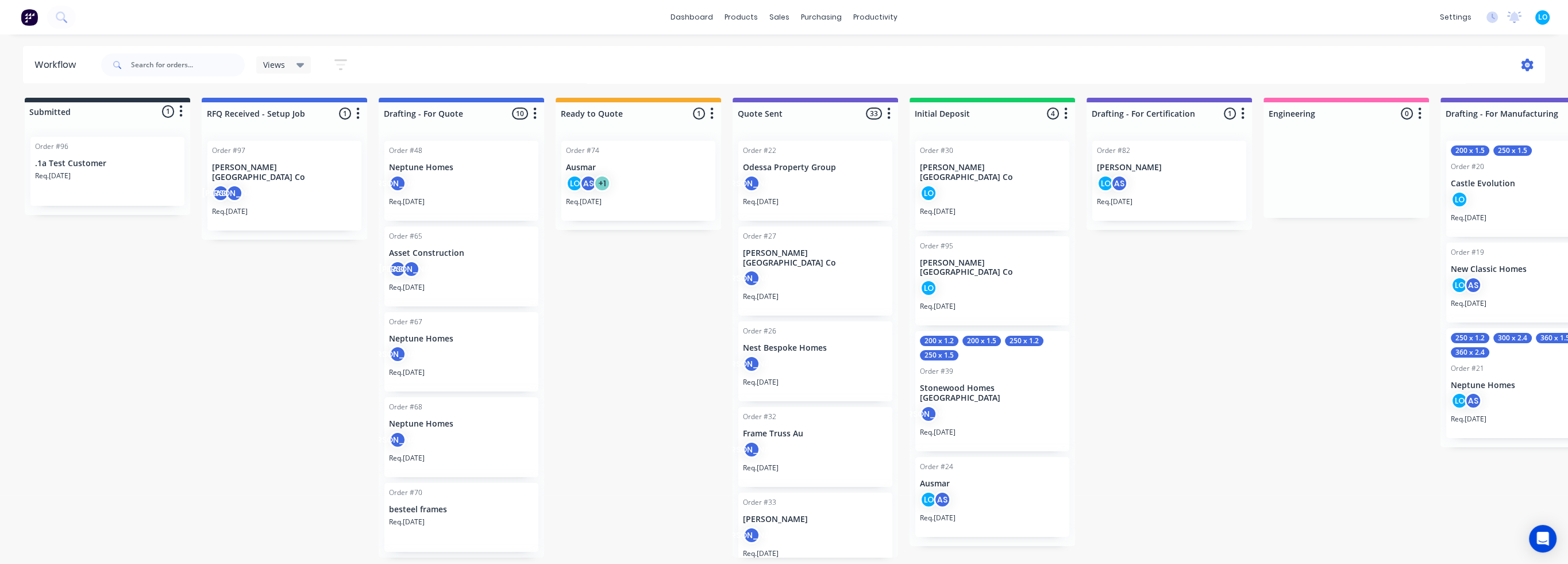
click at [1098, 66] on icon at bounding box center [1527, 65] width 12 height 13
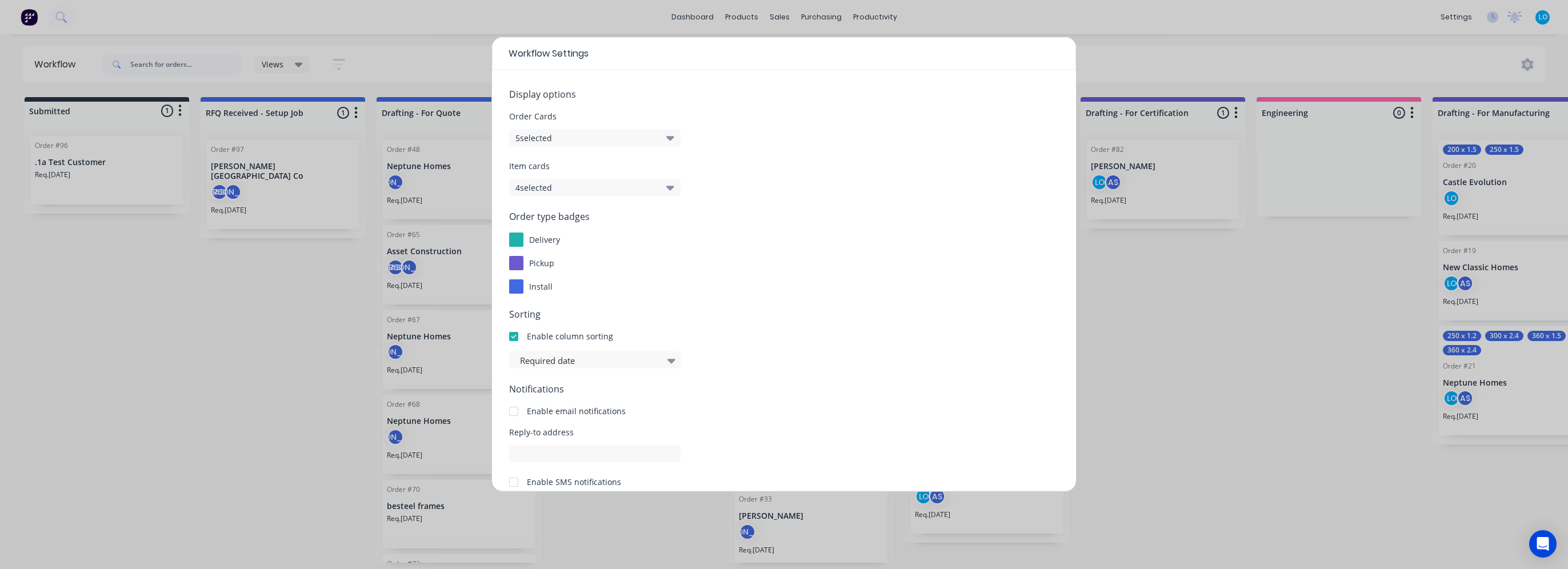
click at [666, 136] on icon "button" at bounding box center [670, 138] width 8 height 13
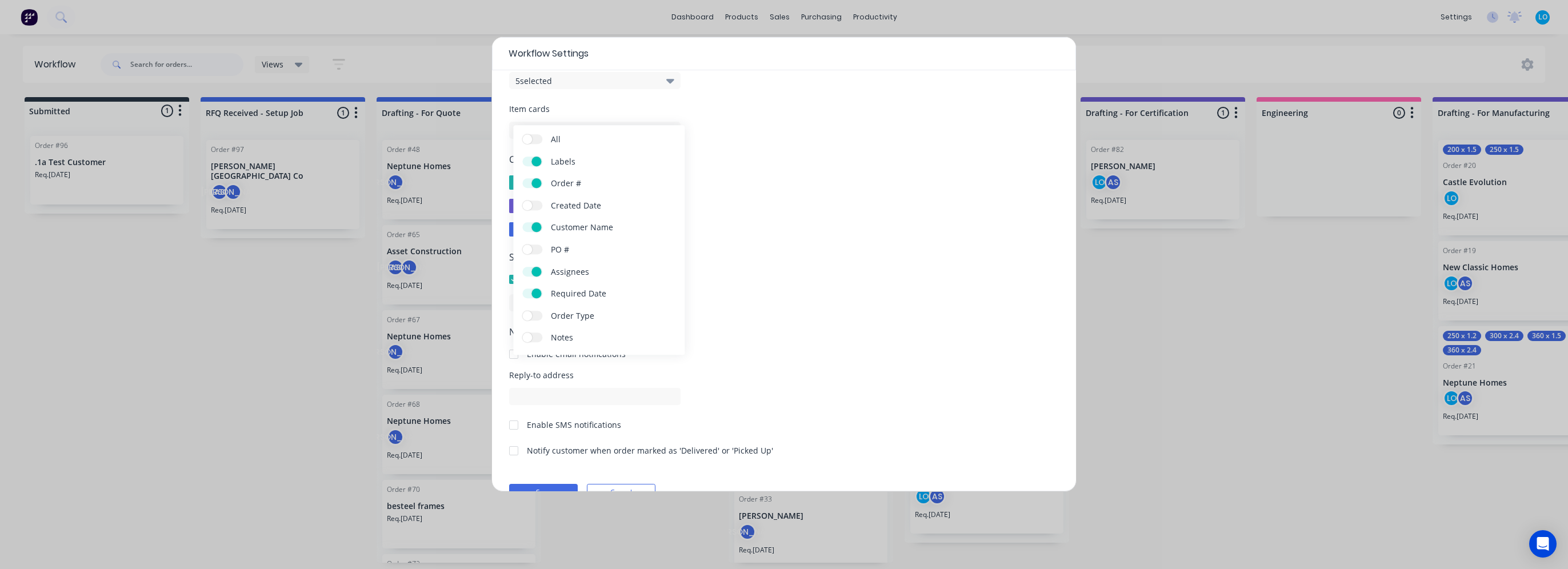
scroll to position [84, 0]
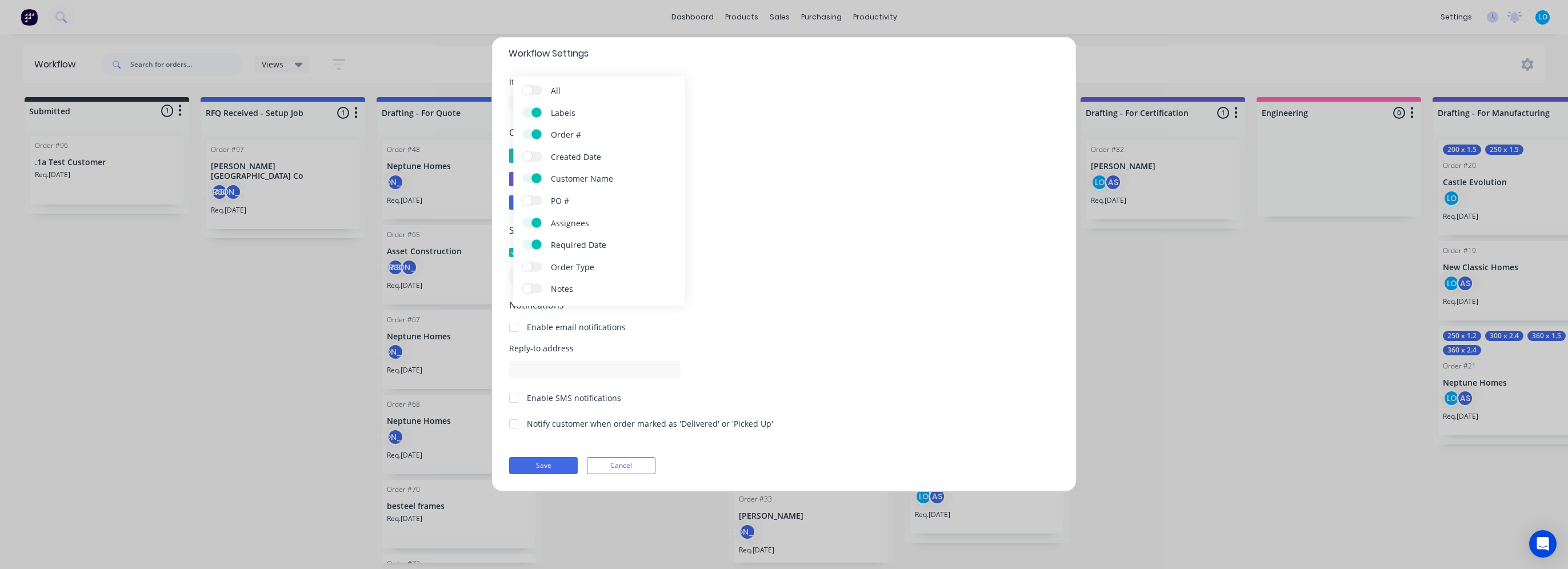
click at [538, 202] on label "PO #" at bounding box center [532, 201] width 20 height 10
click at [522, 196] on input "PO #" at bounding box center [522, 196] width 0 height 0
click at [535, 266] on label "Order Type" at bounding box center [532, 266] width 20 height 10
click at [522, 261] on input "Order Type" at bounding box center [522, 261] width 0 height 0
click at [535, 266] on span at bounding box center [536, 266] width 10 height 10
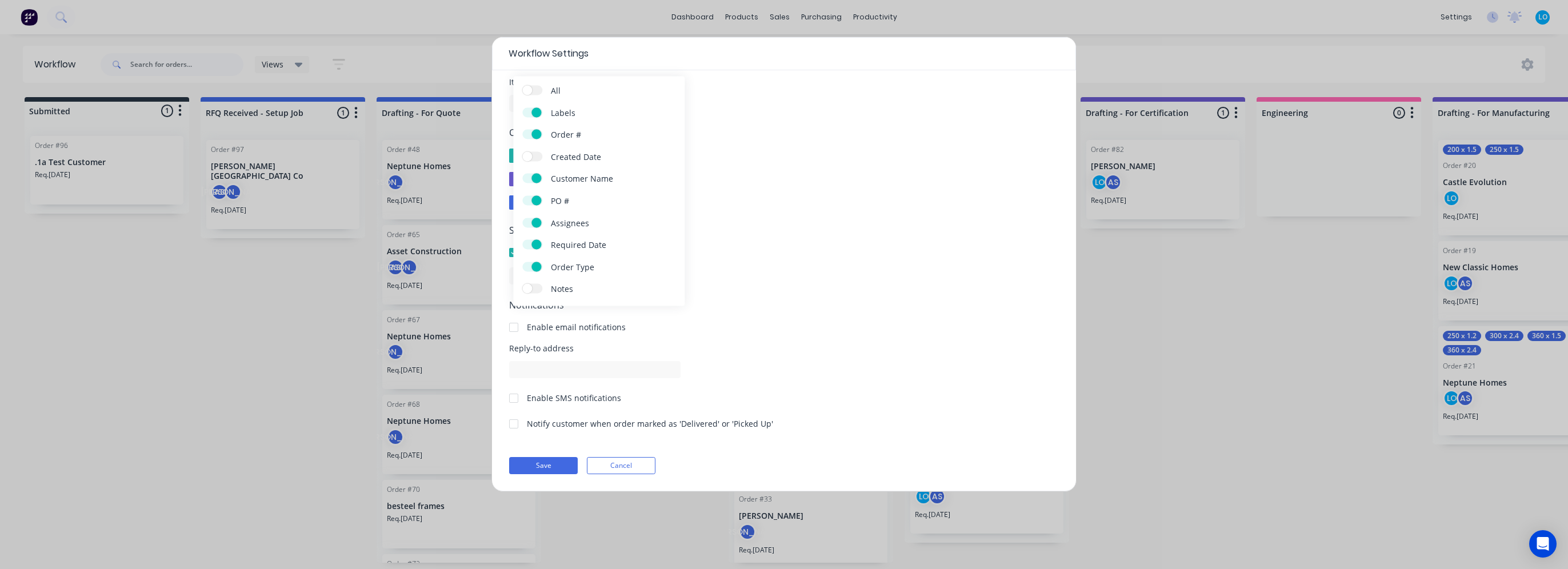
click at [522, 261] on input "Order Type" at bounding box center [522, 261] width 0 height 0
click at [531, 199] on label "PO #" at bounding box center [532, 201] width 20 height 10
click at [522, 196] on input "PO #" at bounding box center [522, 196] width 0 height 0
click at [538, 91] on label "All" at bounding box center [532, 91] width 20 height 10
click at [522, 86] on input "All" at bounding box center [522, 86] width 0 height 0
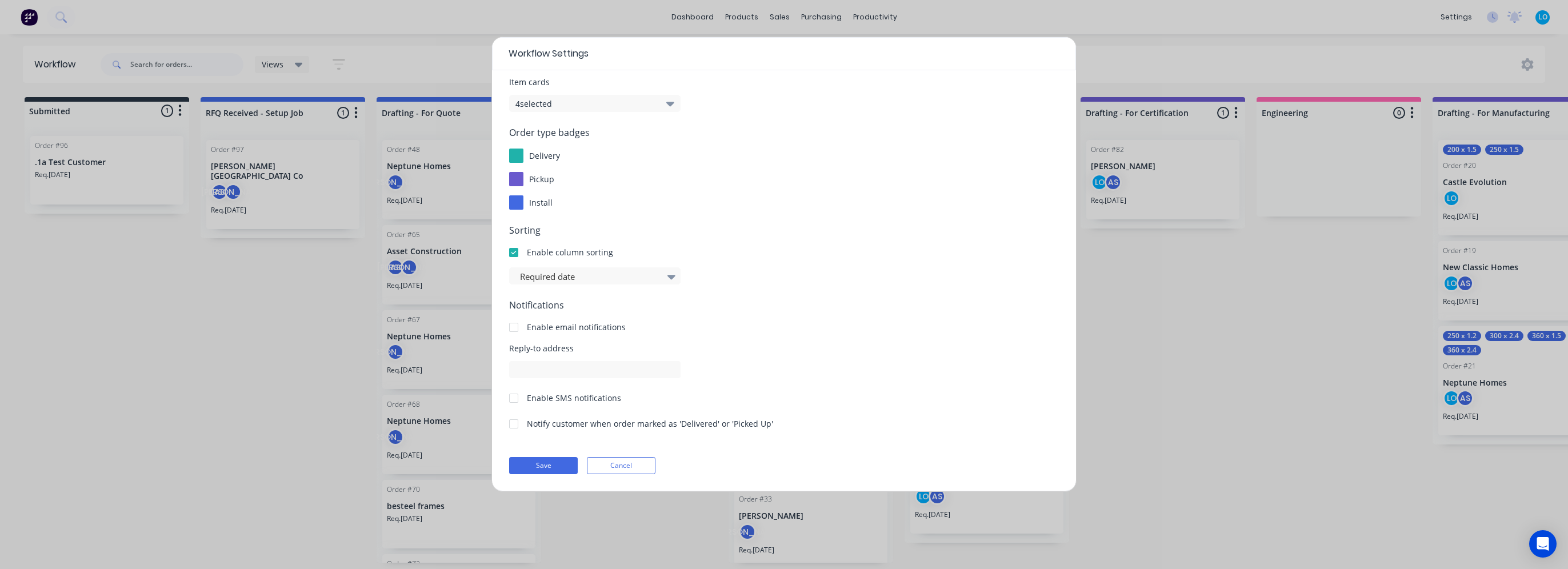
click at [769, 167] on div "Order type badges delivery pickup install" at bounding box center [783, 168] width 549 height 84
click at [538, 249] on div "Enable column sorting" at bounding box center [570, 252] width 87 height 12
click at [616, 253] on div "Enable column sorting" at bounding box center [783, 252] width 549 height 12
drag, startPoint x: 641, startPoint y: 252, endPoint x: 645, endPoint y: 258, distance: 7.2
click at [643, 255] on div "Enable column sorting" at bounding box center [783, 252] width 549 height 12
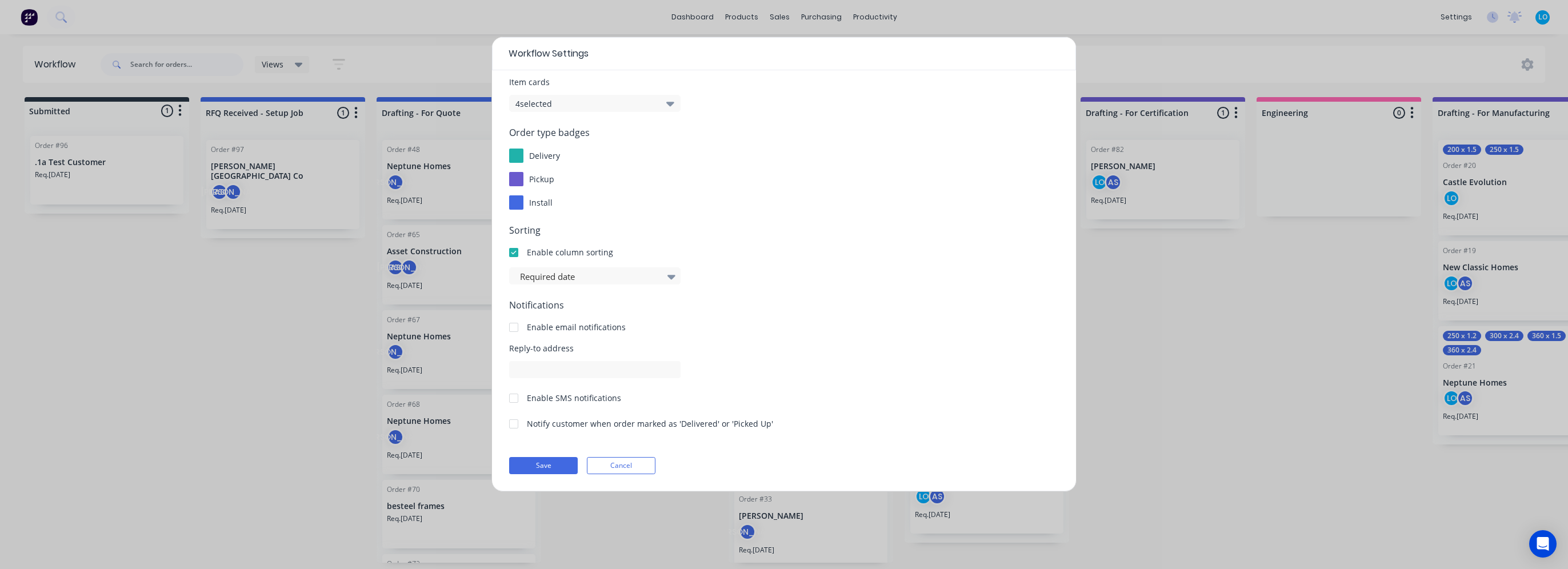
click at [646, 260] on div "Sorting Enable column sorting Required date" at bounding box center [783, 254] width 549 height 62
click at [647, 265] on div "Sorting Enable column sorting Required date" at bounding box center [783, 254] width 549 height 62
click at [649, 286] on form "Display options Order Cards 9 selected Item cards 4 selected Order type badges …" at bounding box center [783, 239] width 549 height 471
click at [706, 234] on span "Sorting" at bounding box center [783, 230] width 549 height 14
click at [528, 435] on form "Display options Order Cards 9 selected Item cards 4 selected Order type badges …" at bounding box center [783, 239] width 549 height 471
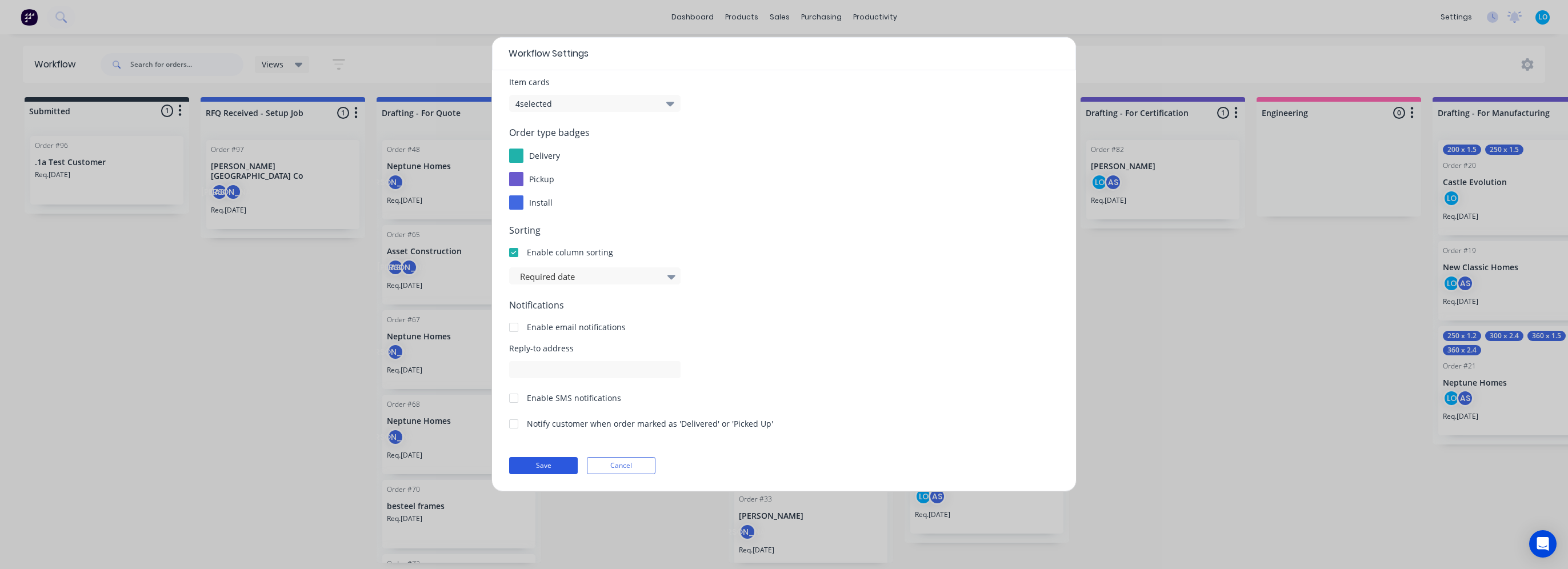
click at [542, 462] on button "Save" at bounding box center [543, 465] width 69 height 17
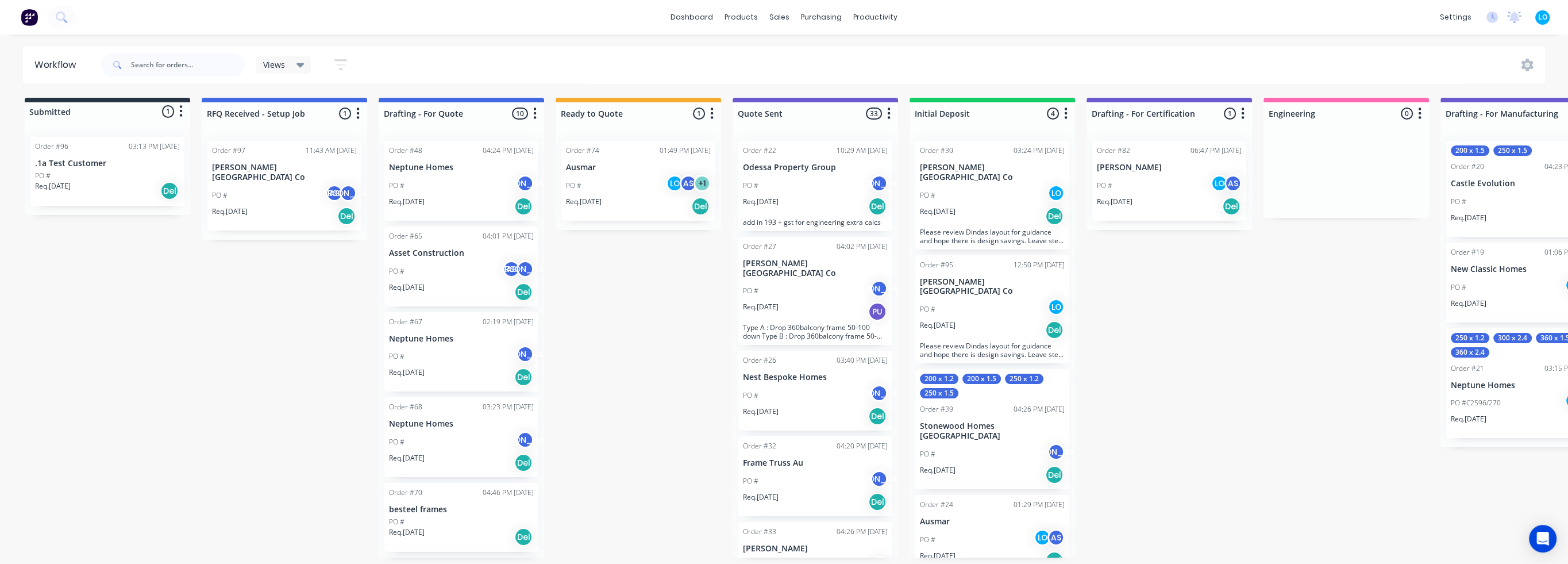
click at [251, 325] on div "Submitted 1 Status colour #273444 hex #273444 Save Cancel Summaries Total order…" at bounding box center [1449, 327] width 2916 height 460
click at [301, 207] on div "Req. 12/09/25 Del" at bounding box center [285, 216] width 145 height 20
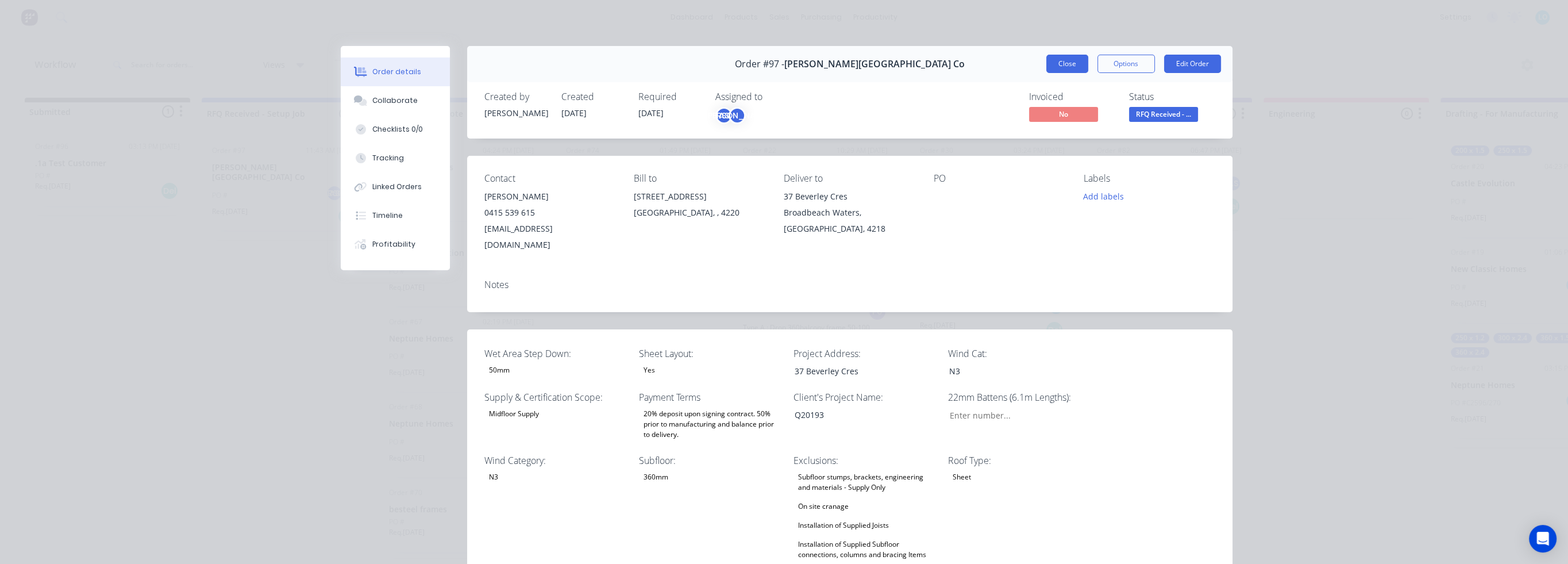
click at [1046, 69] on button "Close" at bounding box center [1068, 63] width 42 height 19
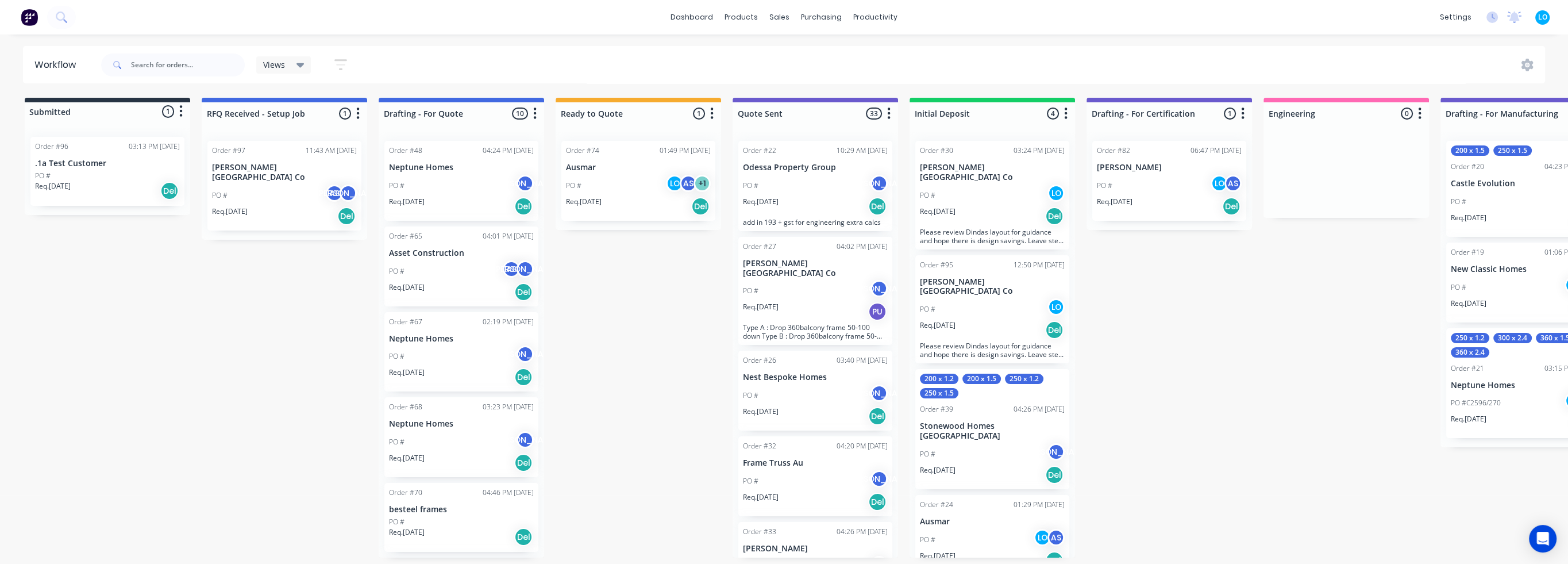
click at [281, 189] on div "PO # AS [PERSON_NAME]" at bounding box center [285, 195] width 145 height 22
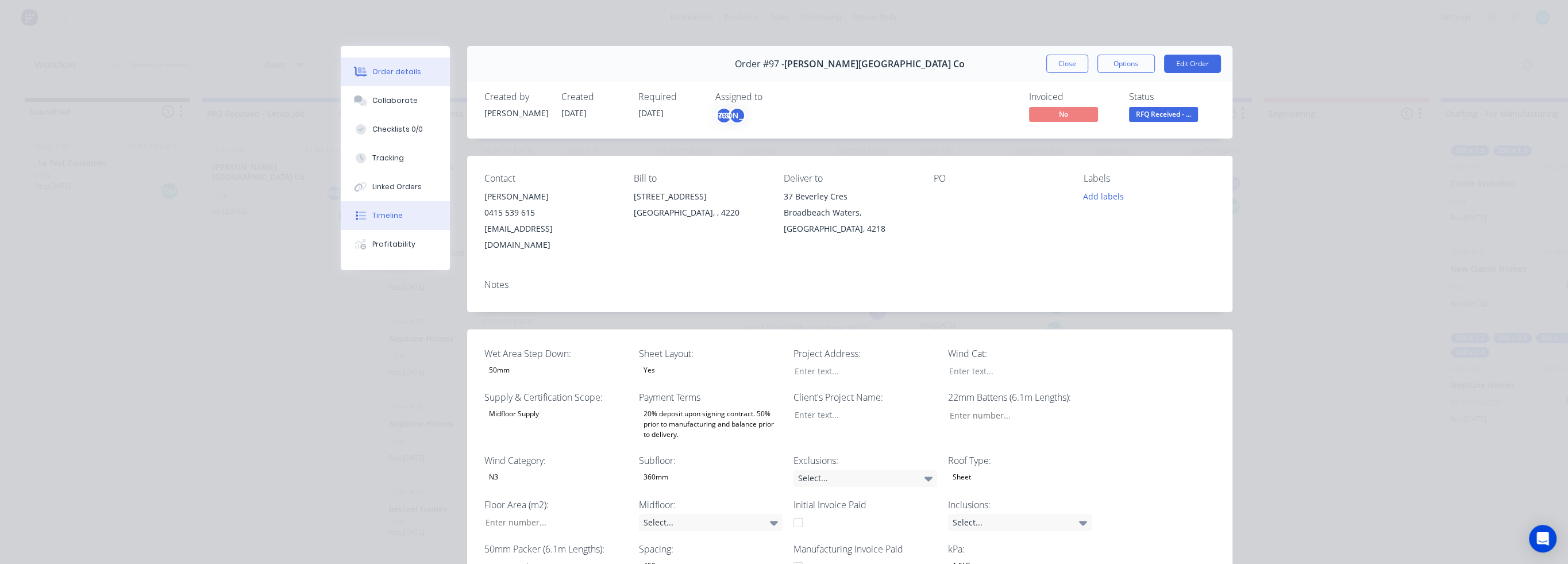
type input "133"
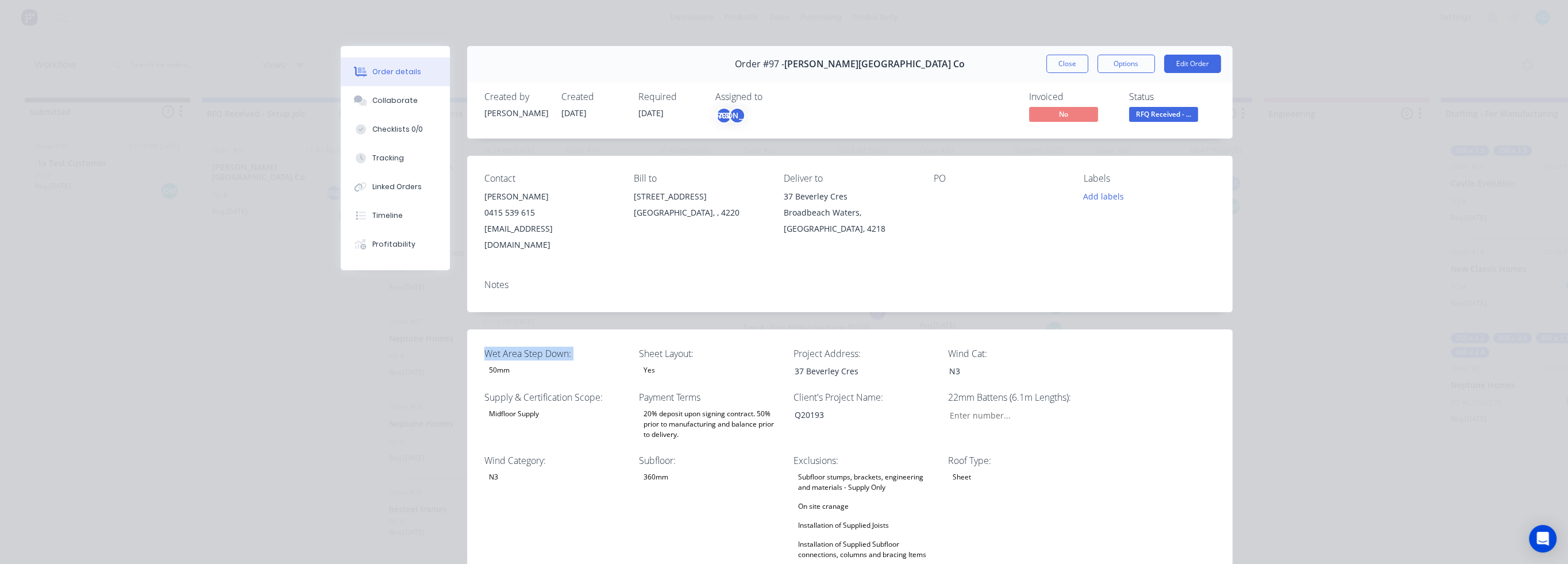
drag, startPoint x: 616, startPoint y: 321, endPoint x: 443, endPoint y: 158, distance: 237.7
click at [269, 269] on div "Order details Collaborate Checklists 0/0 Tracking Linked Orders Timeline Profit…" at bounding box center [784, 282] width 1568 height 564
click at [1039, 25] on div "Order details Collaborate Checklists 0/0 Tracking Linked Orders Timeline Profit…" at bounding box center [784, 282] width 1568 height 564
click at [1032, 38] on div "Order details Collaborate Checklists 0/0 Tracking Linked Orders Timeline Profit…" at bounding box center [784, 282] width 1568 height 564
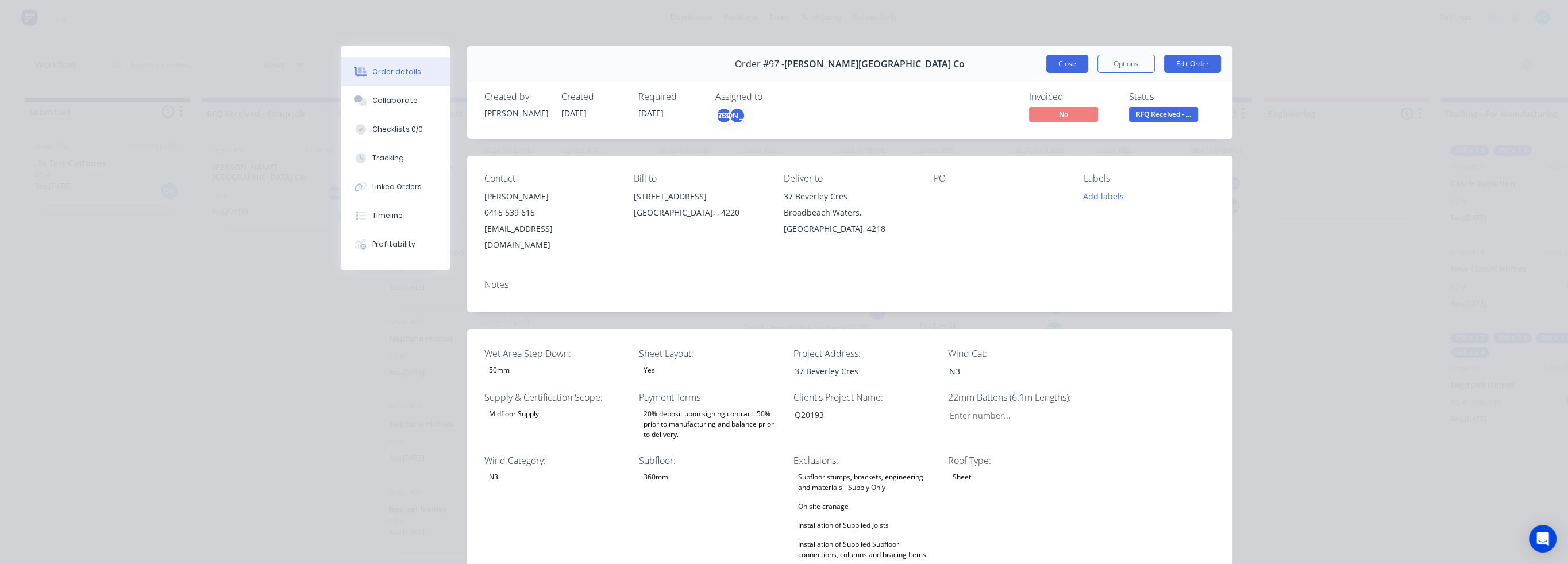
click at [1050, 57] on button "Close" at bounding box center [1068, 63] width 42 height 19
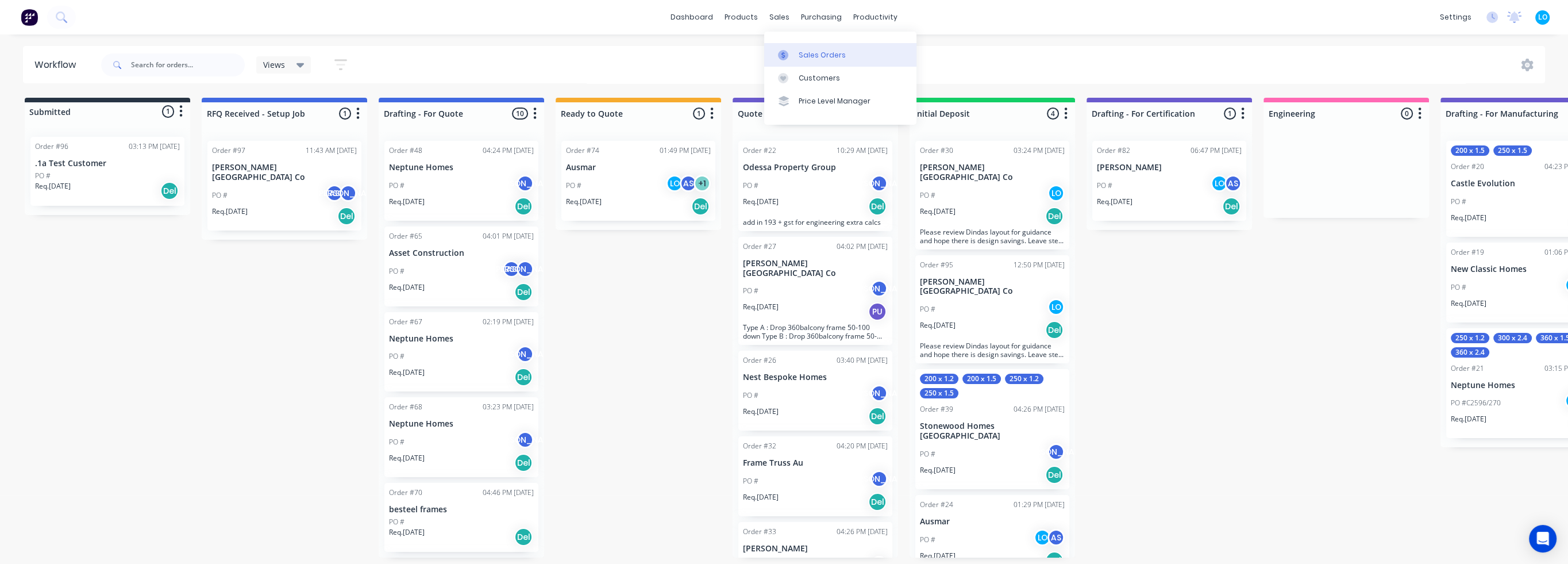
click at [797, 57] on link "Sales Orders" at bounding box center [840, 55] width 152 height 23
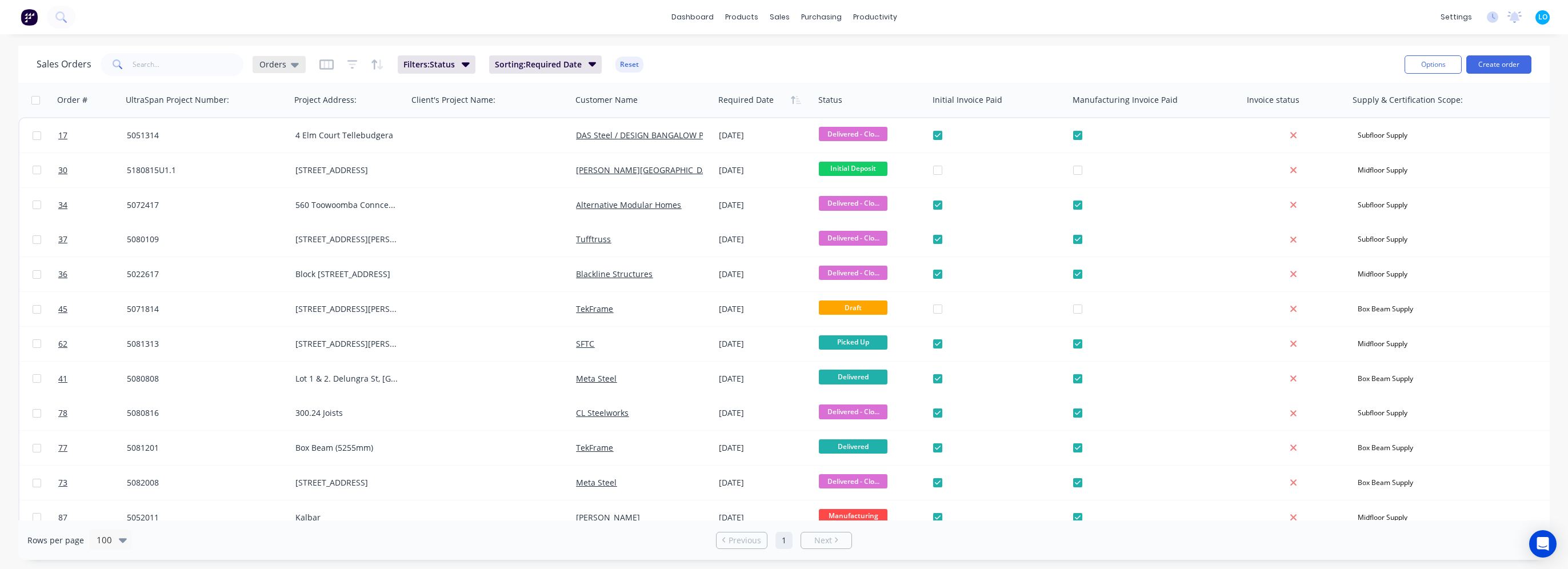
click at [288, 64] on div "Orders" at bounding box center [279, 64] width 40 height 11
click at [274, 253] on button "Quotes" at bounding box center [320, 253] width 130 height 13
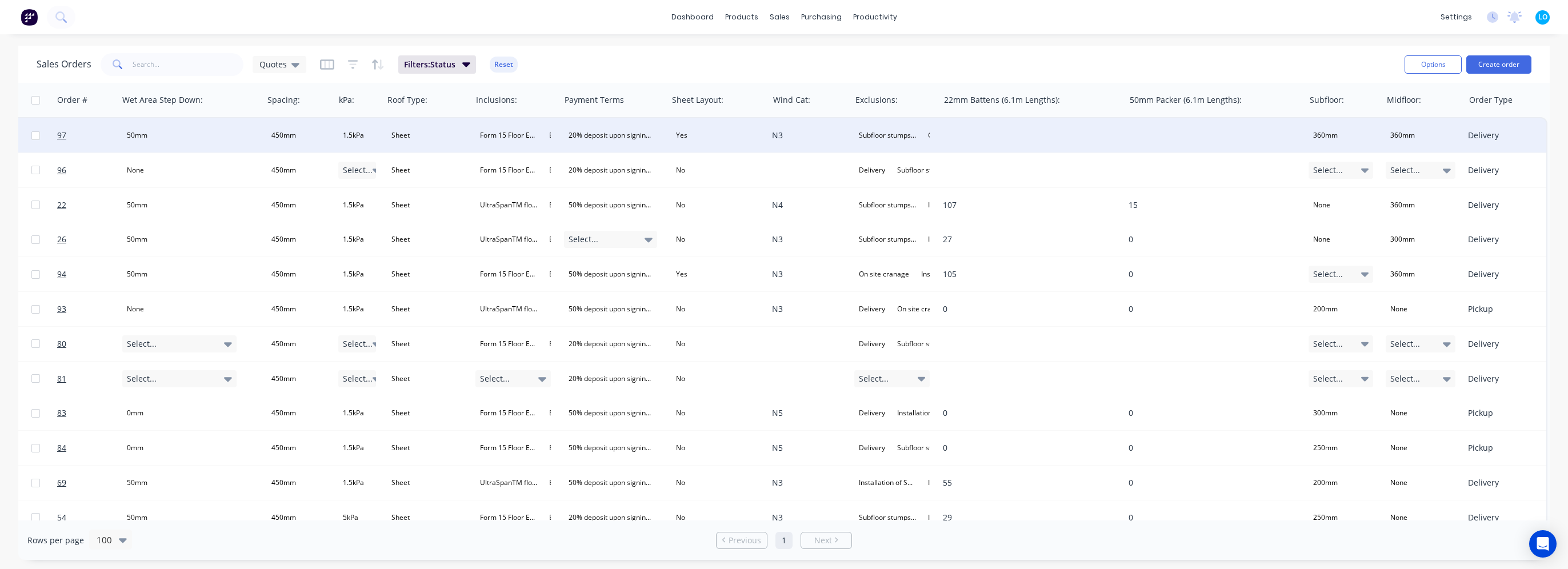
scroll to position [0, 1111]
click at [676, 137] on div "Yes" at bounding box center [681, 135] width 20 height 15
click at [692, 217] on button "No" at bounding box center [723, 219] width 114 height 23
click at [657, 53] on div "Sales Orders Quotes Filters: Status Reset" at bounding box center [715, 64] width 1358 height 28
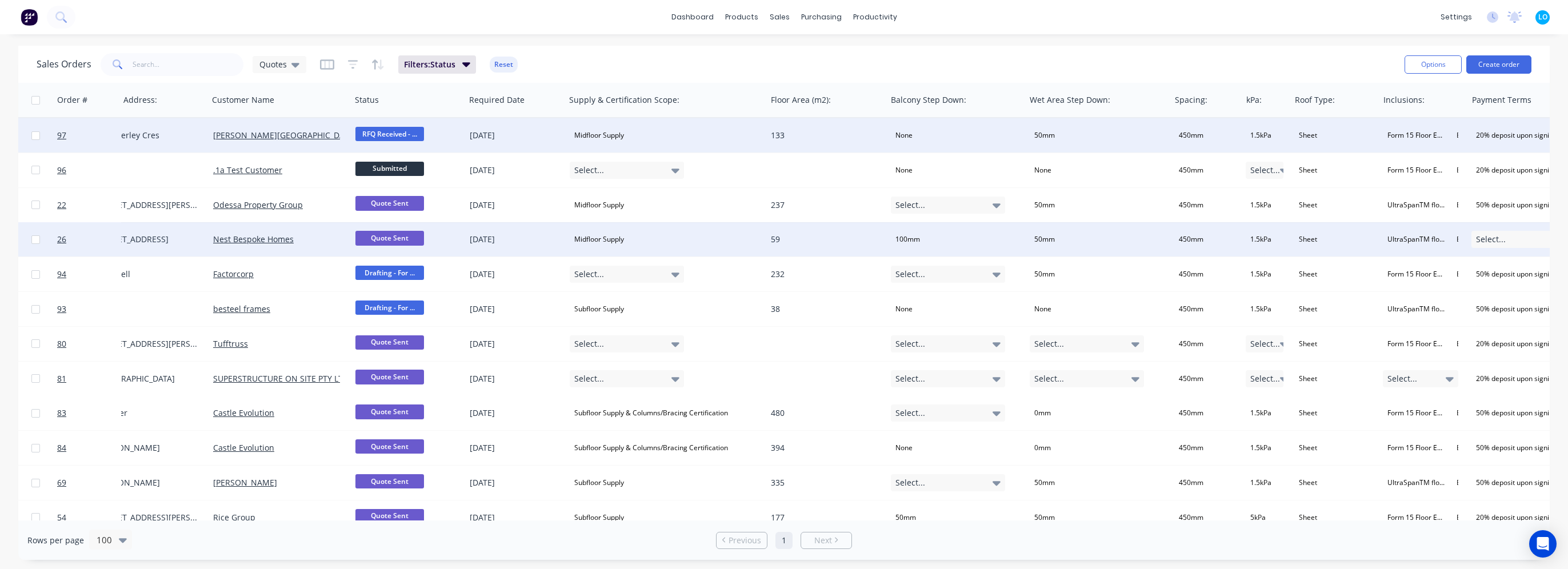
scroll to position [0, 0]
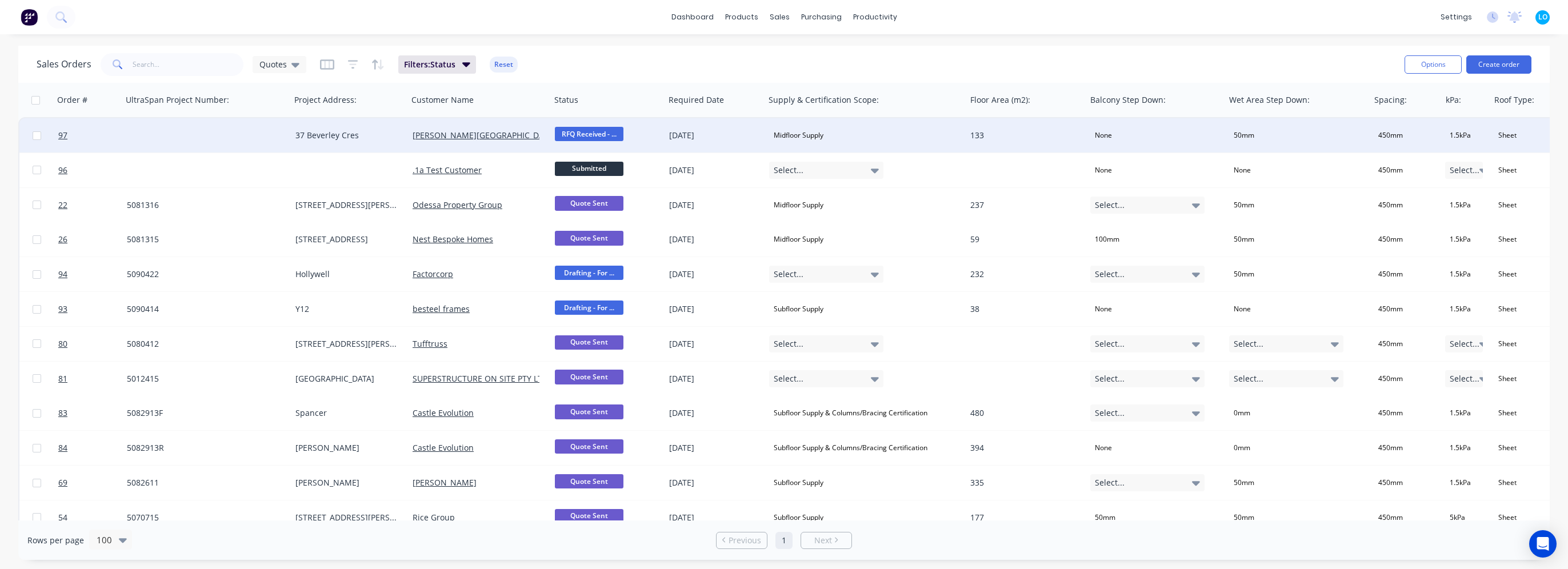
click at [167, 142] on div at bounding box center [206, 135] width 168 height 34
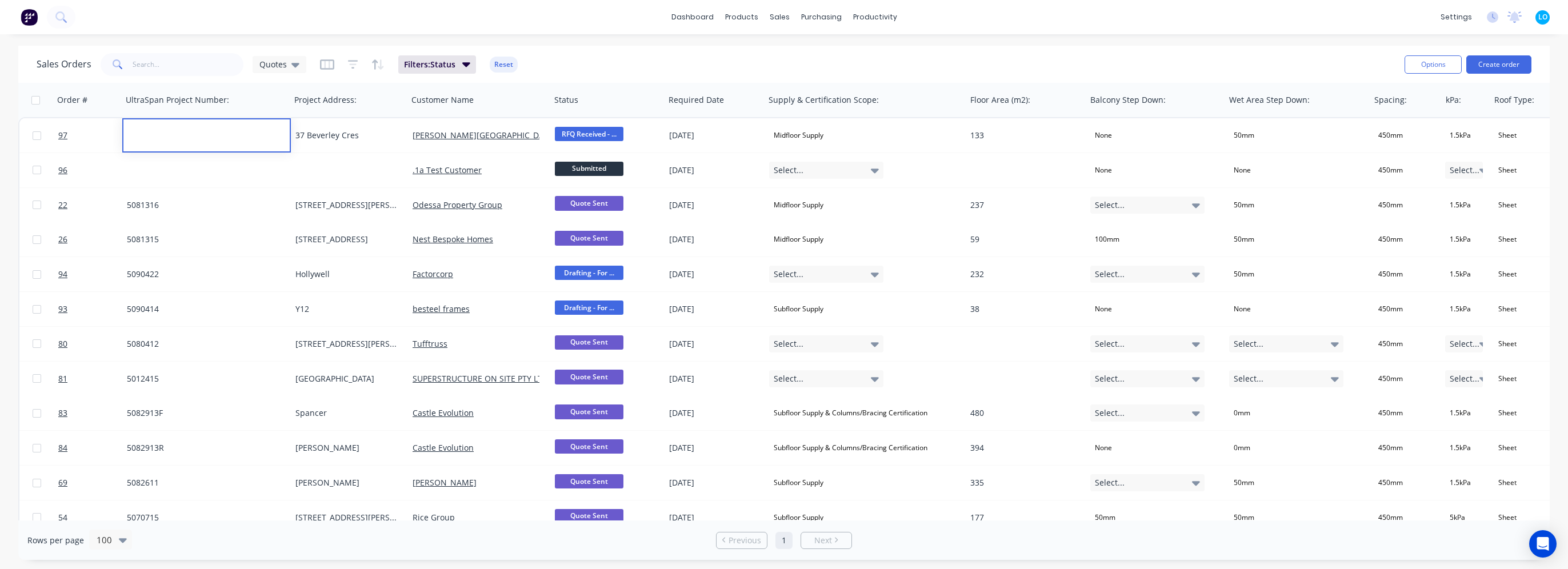
click at [246, 32] on div "dashboard products sales purchasing productivity dashboard products Product Cat…" at bounding box center [784, 17] width 1568 height 34
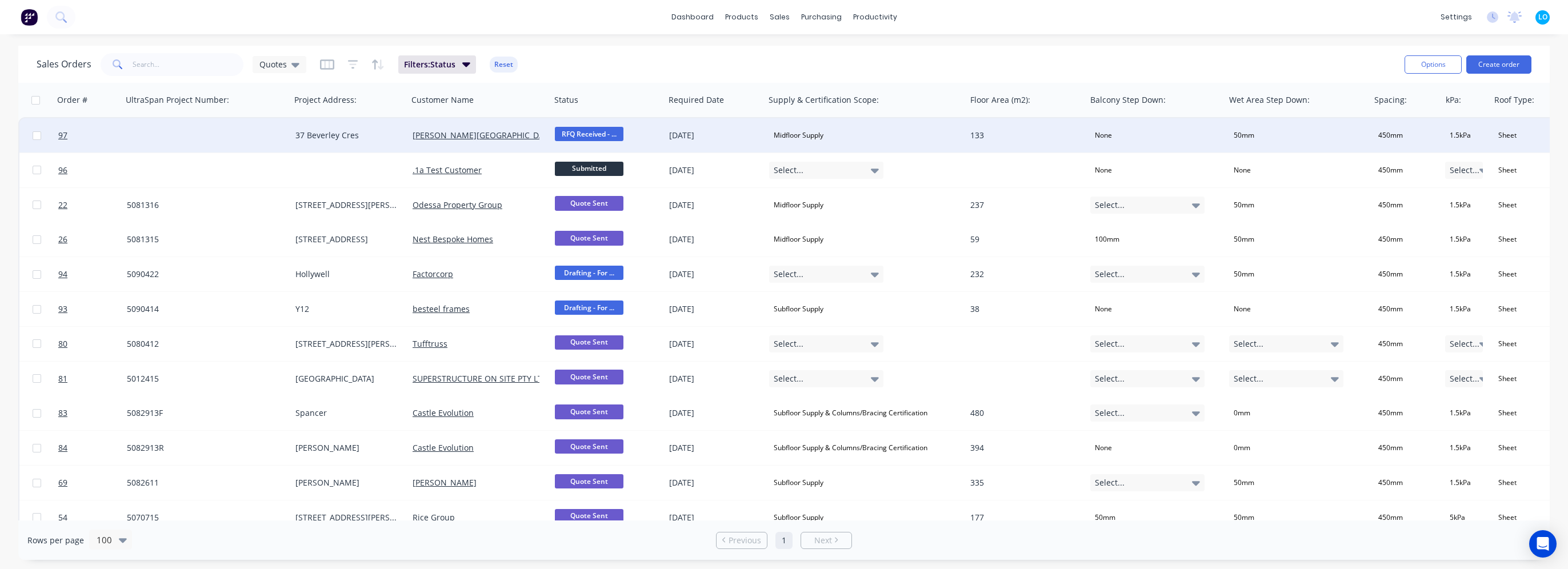
click at [169, 145] on div at bounding box center [206, 135] width 168 height 34
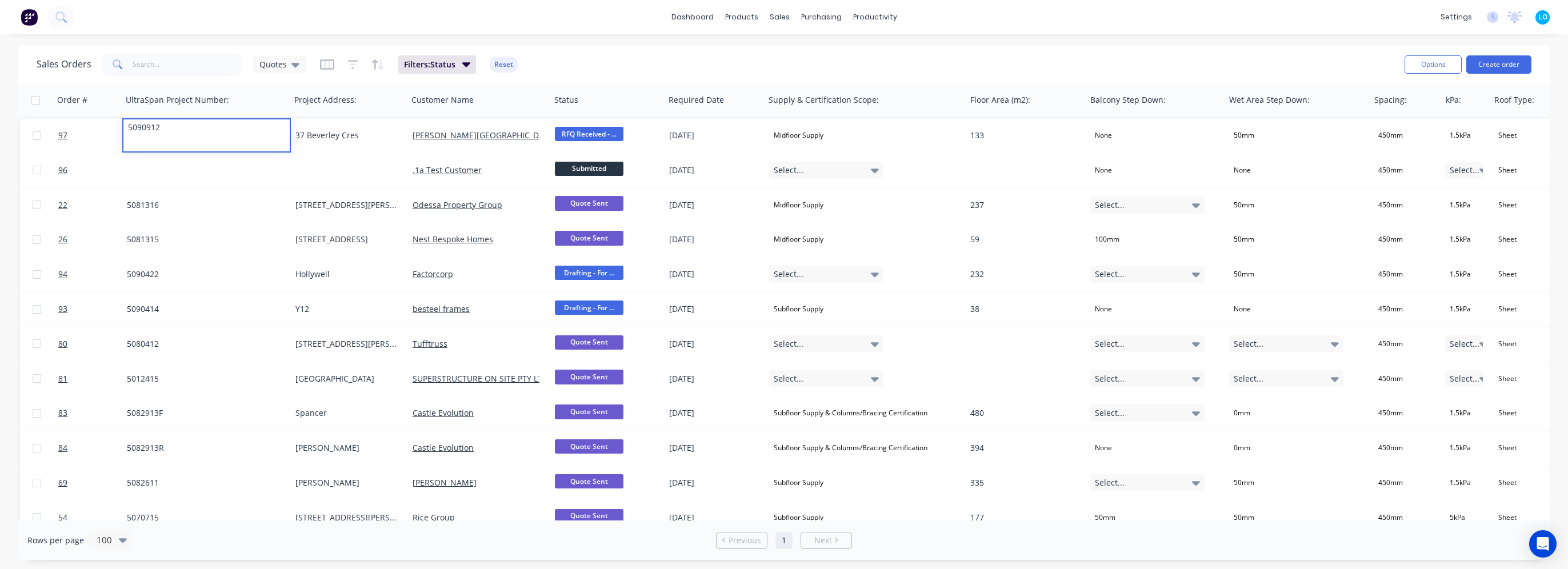
drag, startPoint x: 2, startPoint y: 116, endPoint x: -28, endPoint y: 114, distance: 30.1
click at [0, 114] on html "dashboard products sales purchasing productivity dashboard products Product Cat…" at bounding box center [784, 284] width 1568 height 569
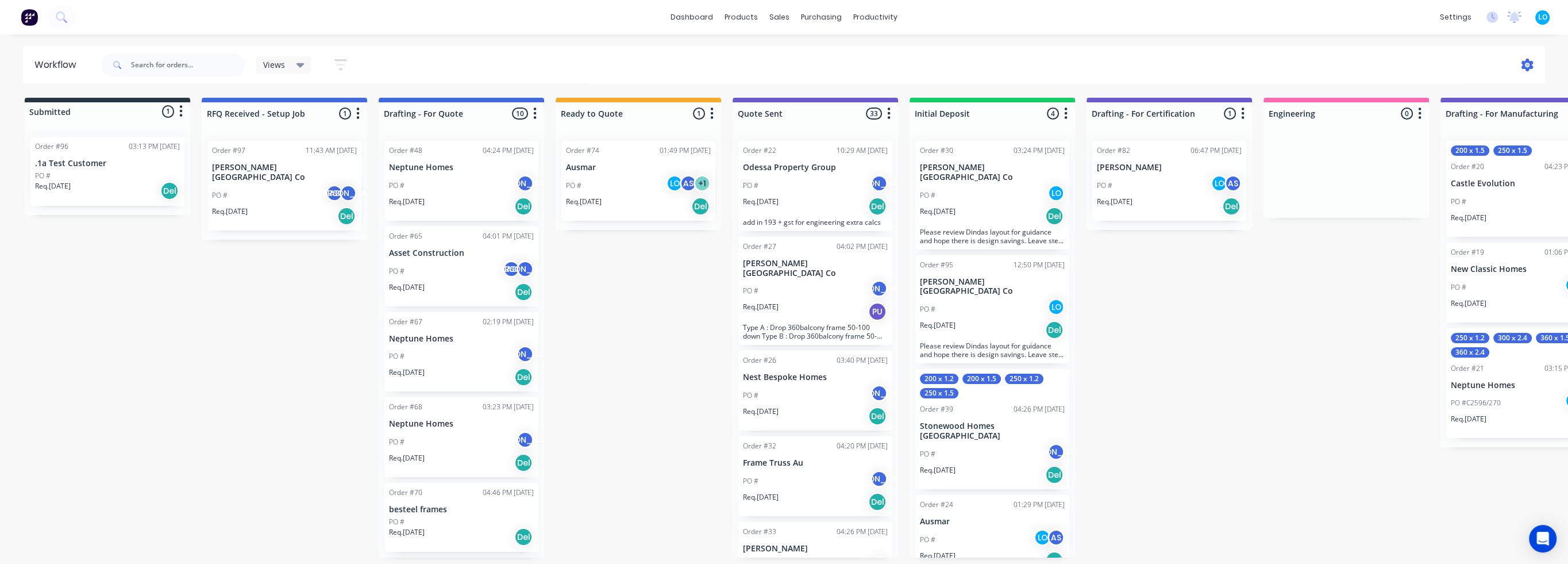
click at [1529, 66] on icon at bounding box center [1527, 65] width 13 height 13
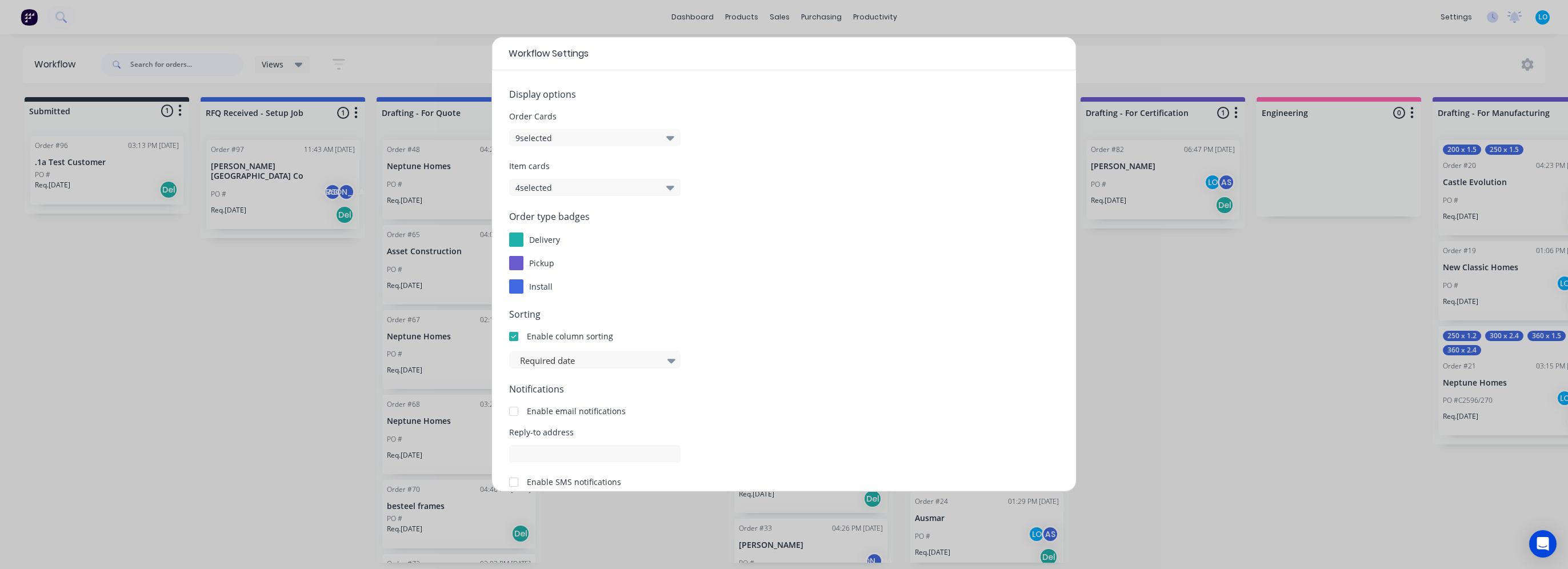
click at [561, 192] on button "4 selected" at bounding box center [595, 187] width 172 height 17
click at [799, 301] on form "Display options Order Cards 9 selected Item cards 4 selected Order type badges …" at bounding box center [783, 323] width 549 height 471
click at [576, 185] on button "4 selected" at bounding box center [595, 187] width 172 height 17
drag, startPoint x: 752, startPoint y: 265, endPoint x: 733, endPoint y: 245, distance: 27.6
click at [746, 257] on div "pickup" at bounding box center [783, 263] width 549 height 15
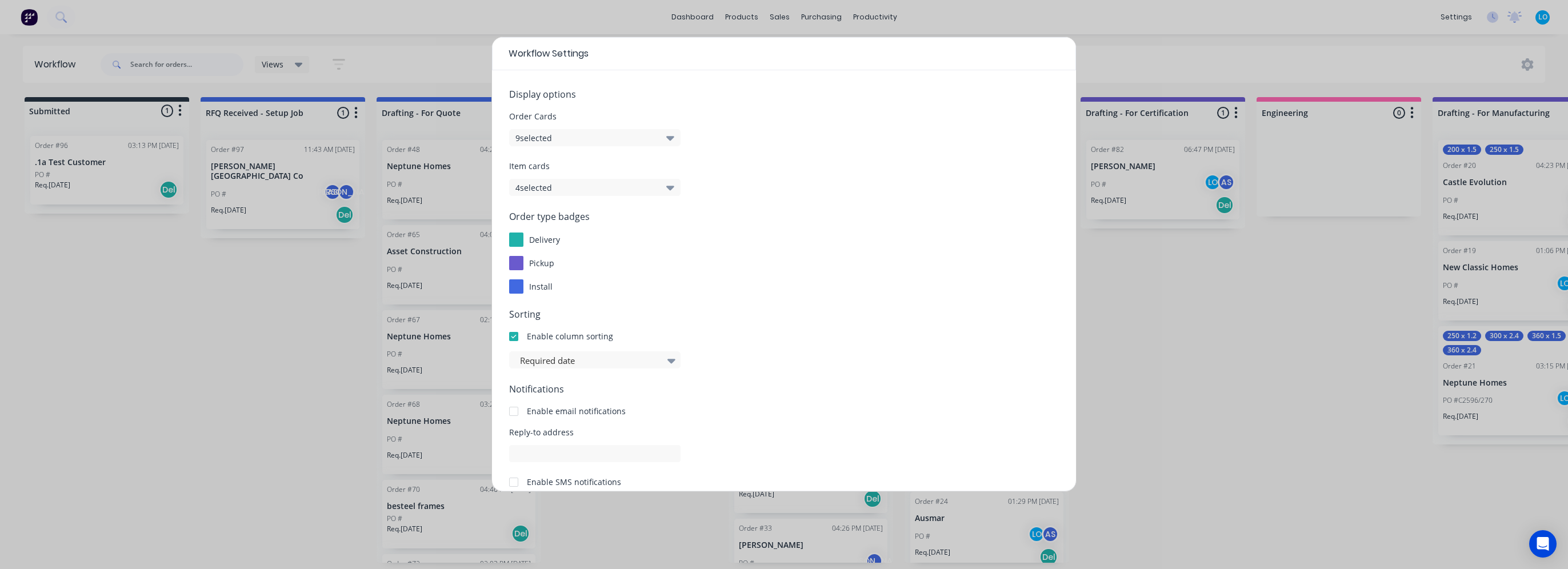
click at [606, 134] on button "9 selected" at bounding box center [595, 138] width 172 height 17
click at [536, 350] on span at bounding box center [536, 351] width 10 height 10
click at [522, 346] on input "Order Type" at bounding box center [522, 346] width 0 height 0
click at [532, 351] on label "Order Type" at bounding box center [532, 351] width 20 height 10
click at [522, 346] on input "Order Type" at bounding box center [522, 346] width 0 height 0
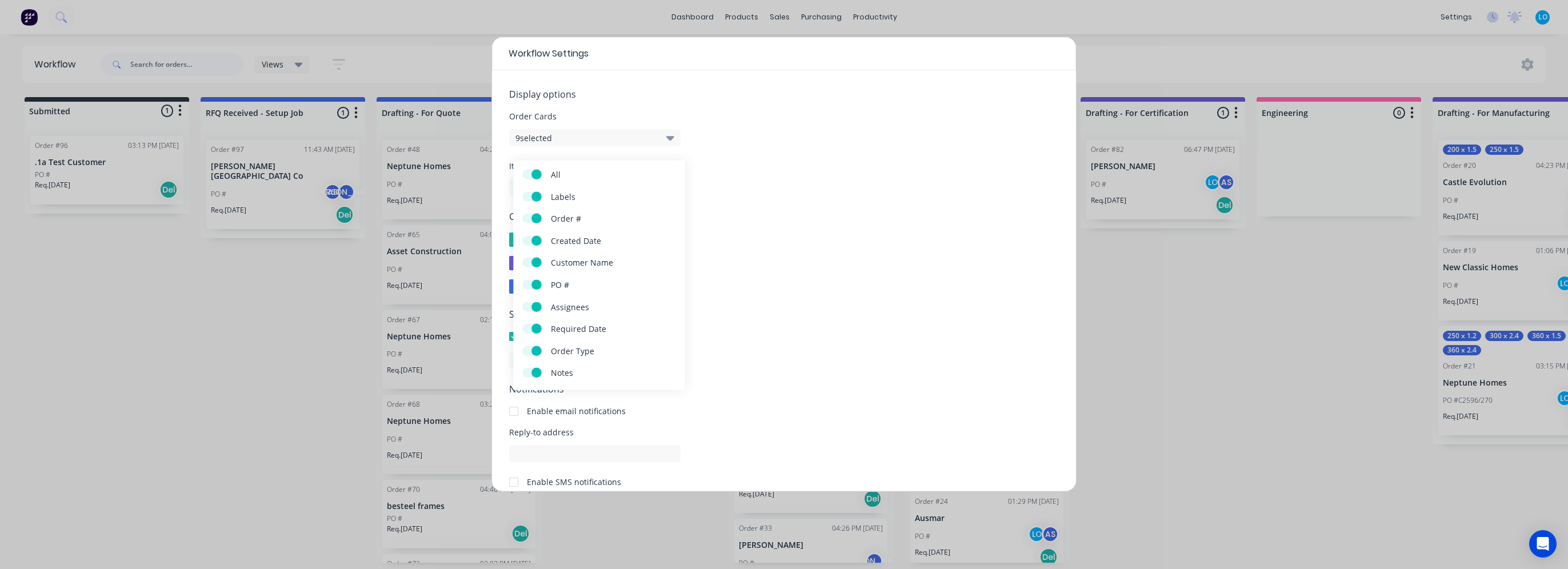
click at [740, 316] on span "Sorting" at bounding box center [783, 314] width 549 height 14
click at [516, 240] on div at bounding box center [516, 240] width 15 height 15
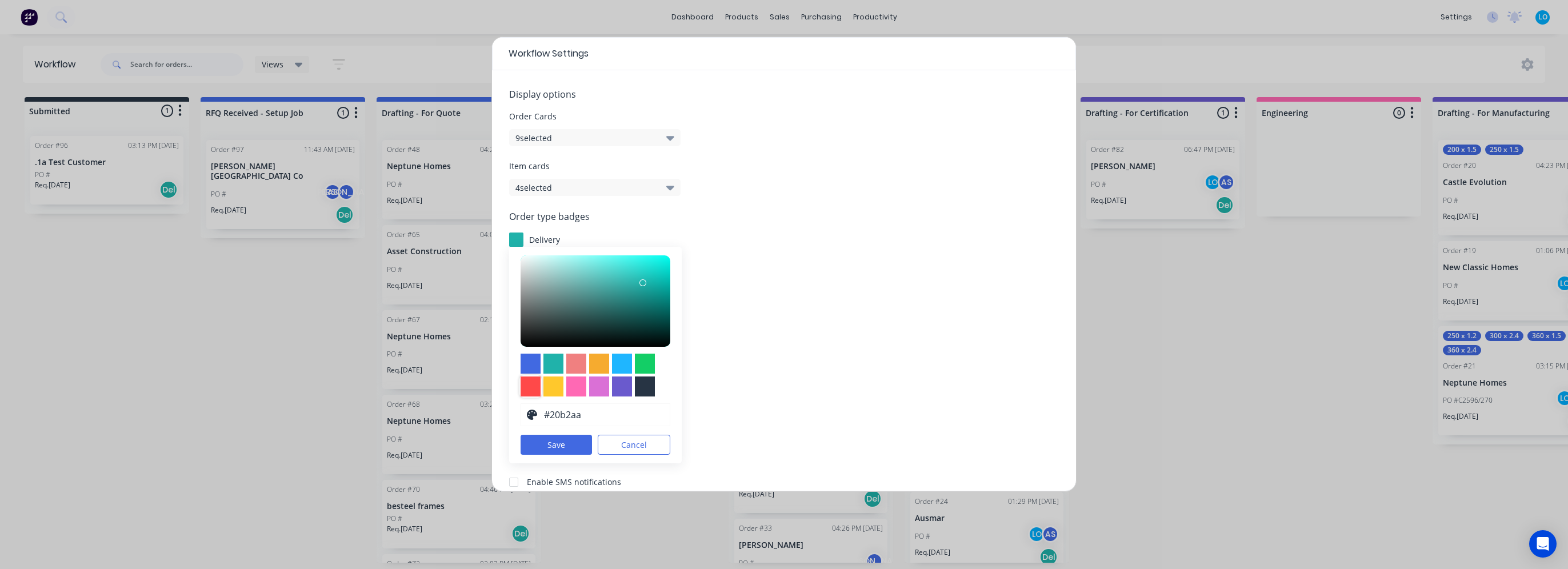
click at [532, 389] on div at bounding box center [530, 386] width 20 height 20
type input "#ff4949"
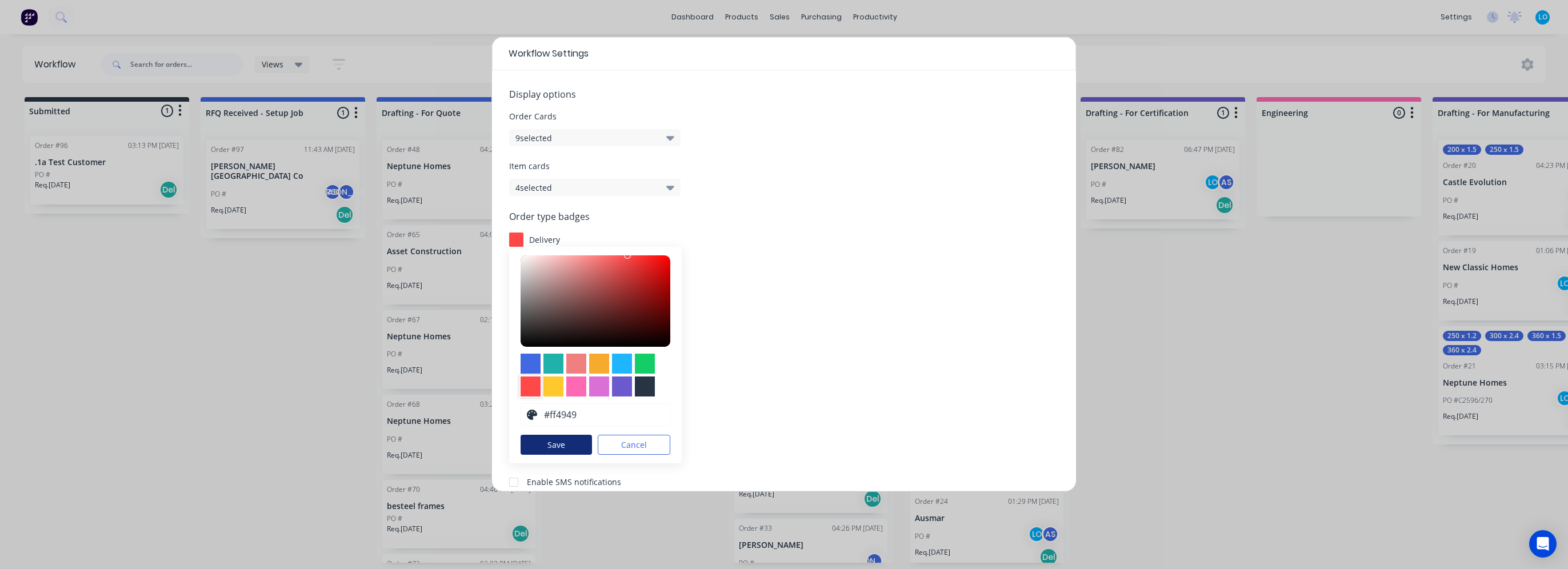
click at [540, 448] on button "Save" at bounding box center [556, 444] width 71 height 20
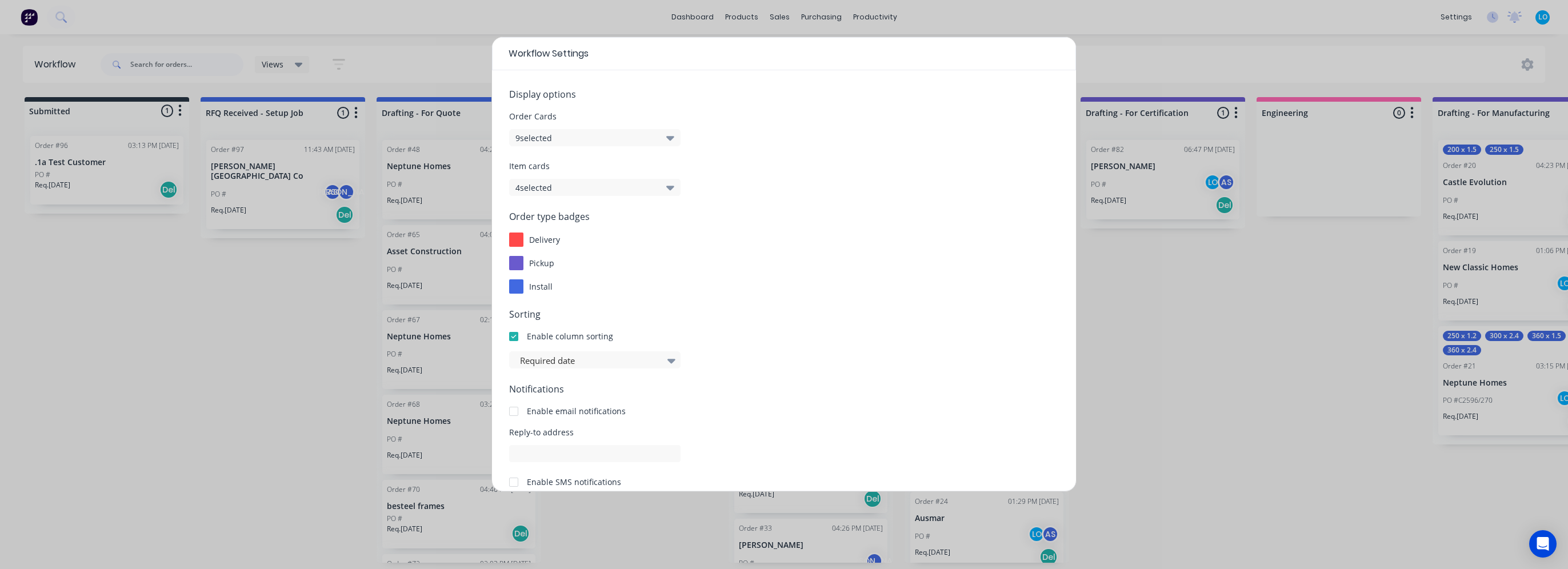
click at [512, 268] on div at bounding box center [516, 263] width 15 height 15
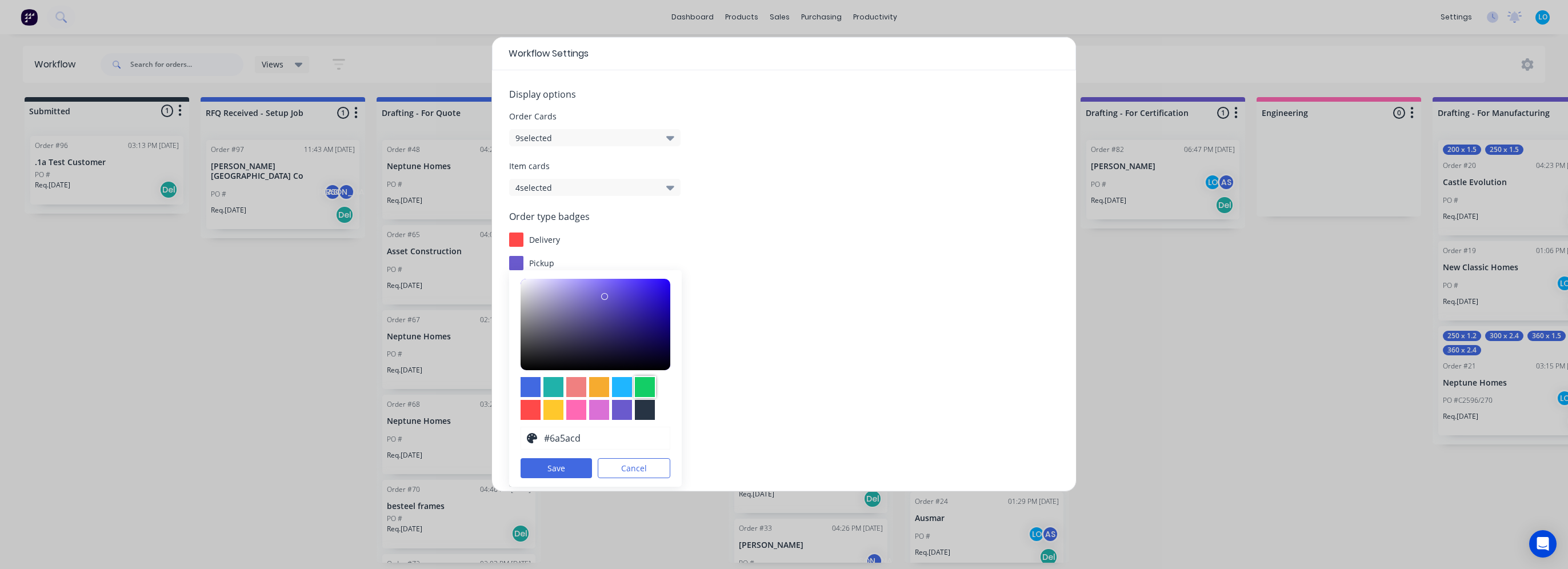
click at [648, 385] on div at bounding box center [645, 387] width 20 height 20
type input "#13ce66"
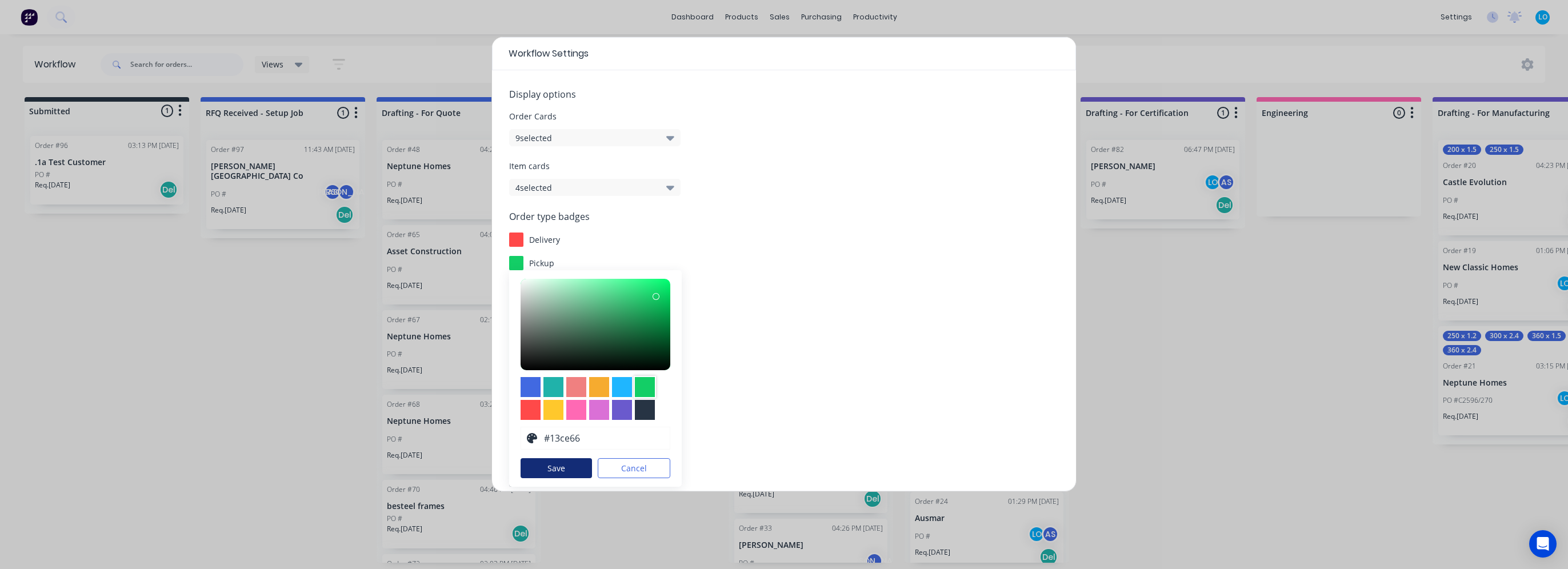
click at [553, 476] on button "Save" at bounding box center [556, 468] width 71 height 20
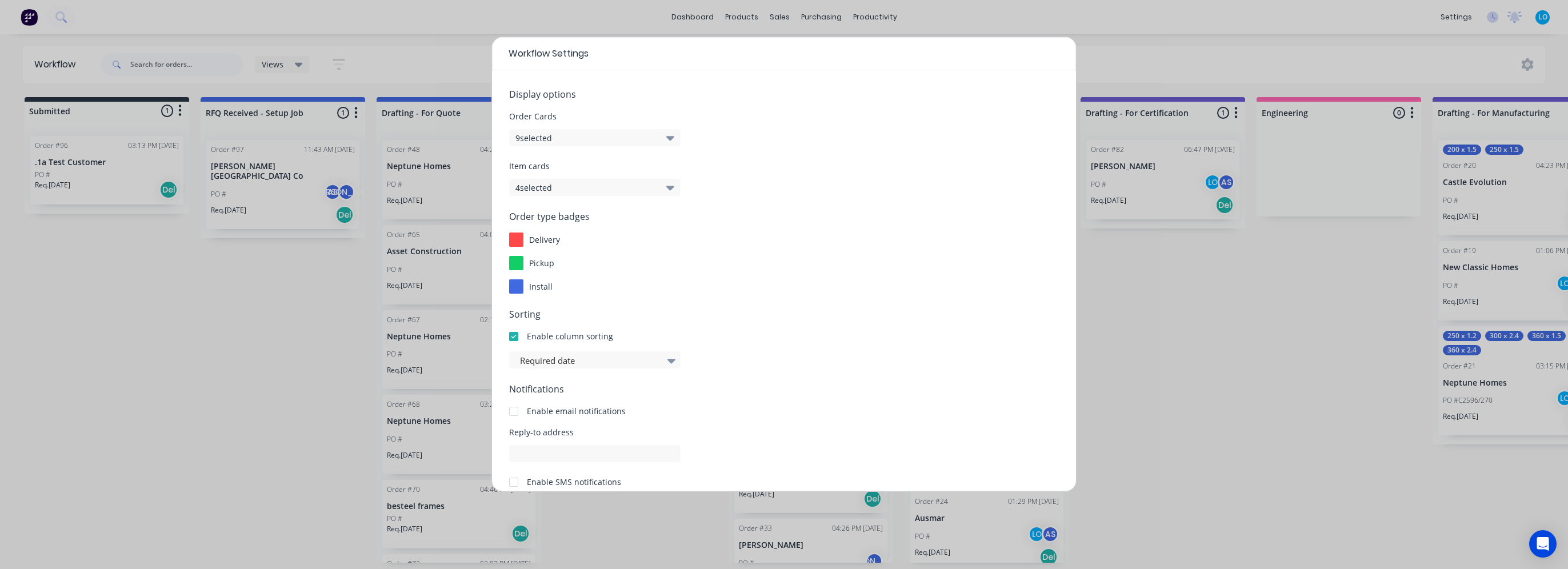
click at [680, 293] on div "install" at bounding box center [783, 287] width 549 height 15
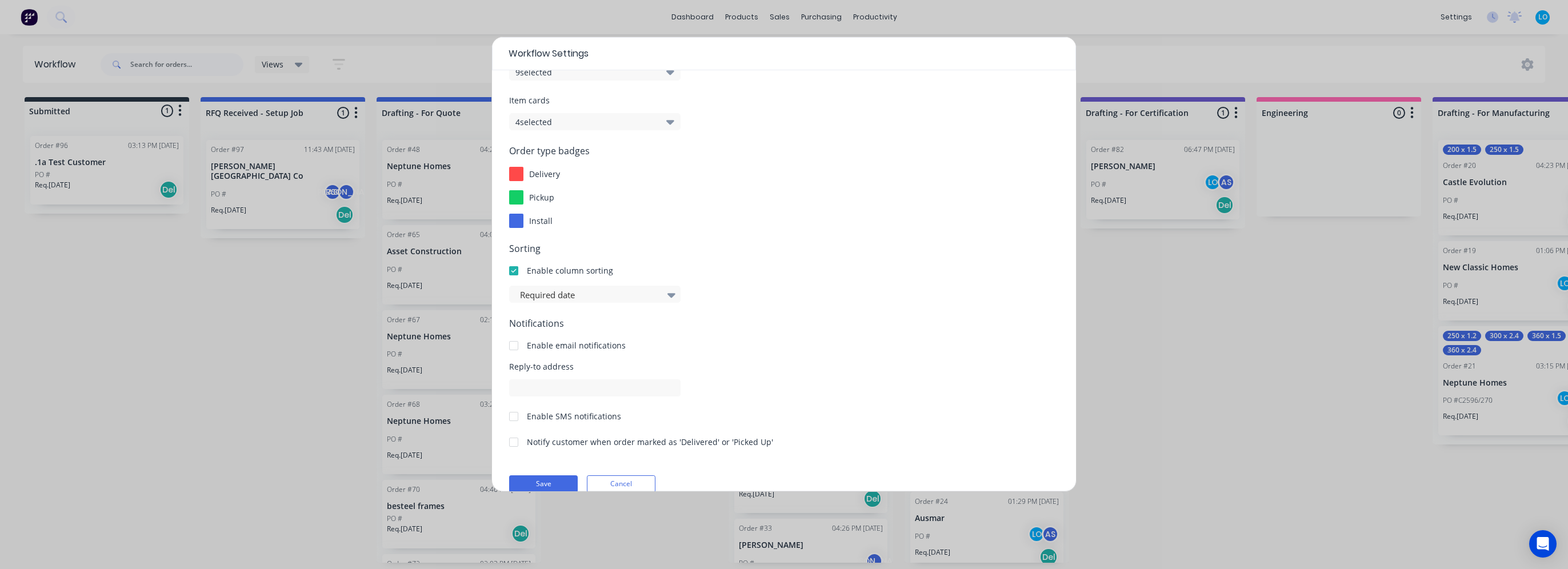
scroll to position [84, 0]
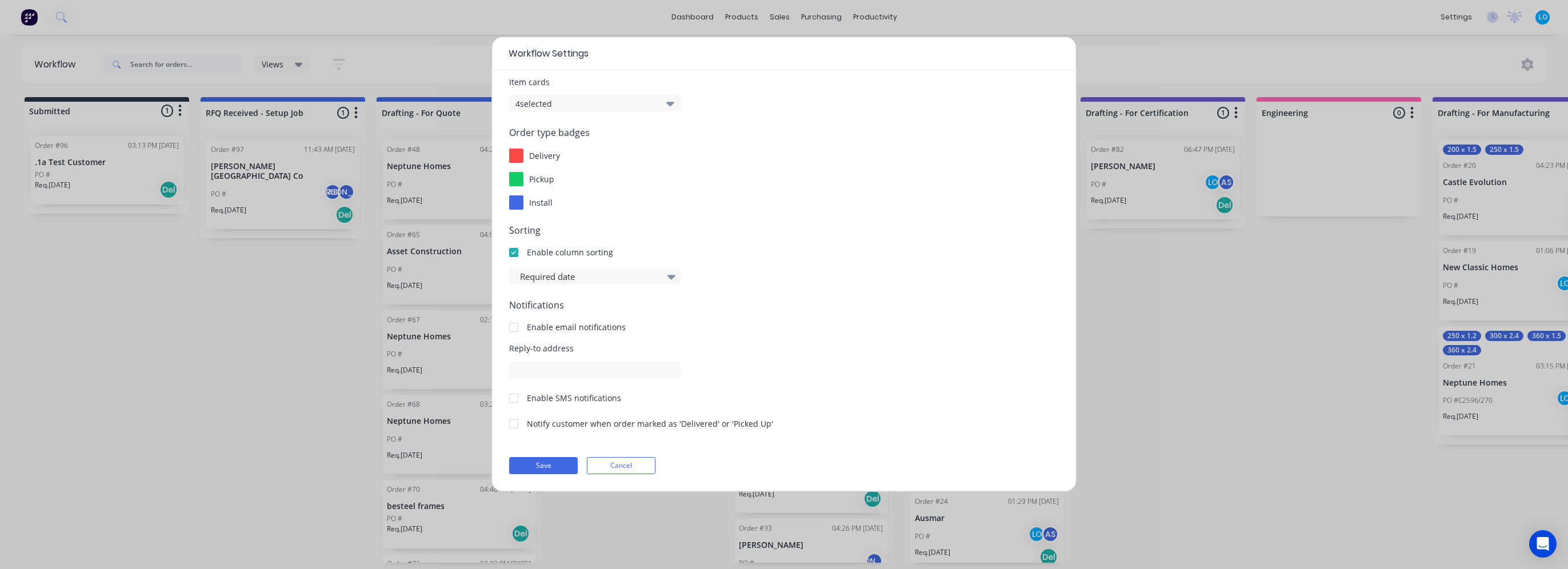
click at [540, 469] on button "Save" at bounding box center [543, 465] width 69 height 17
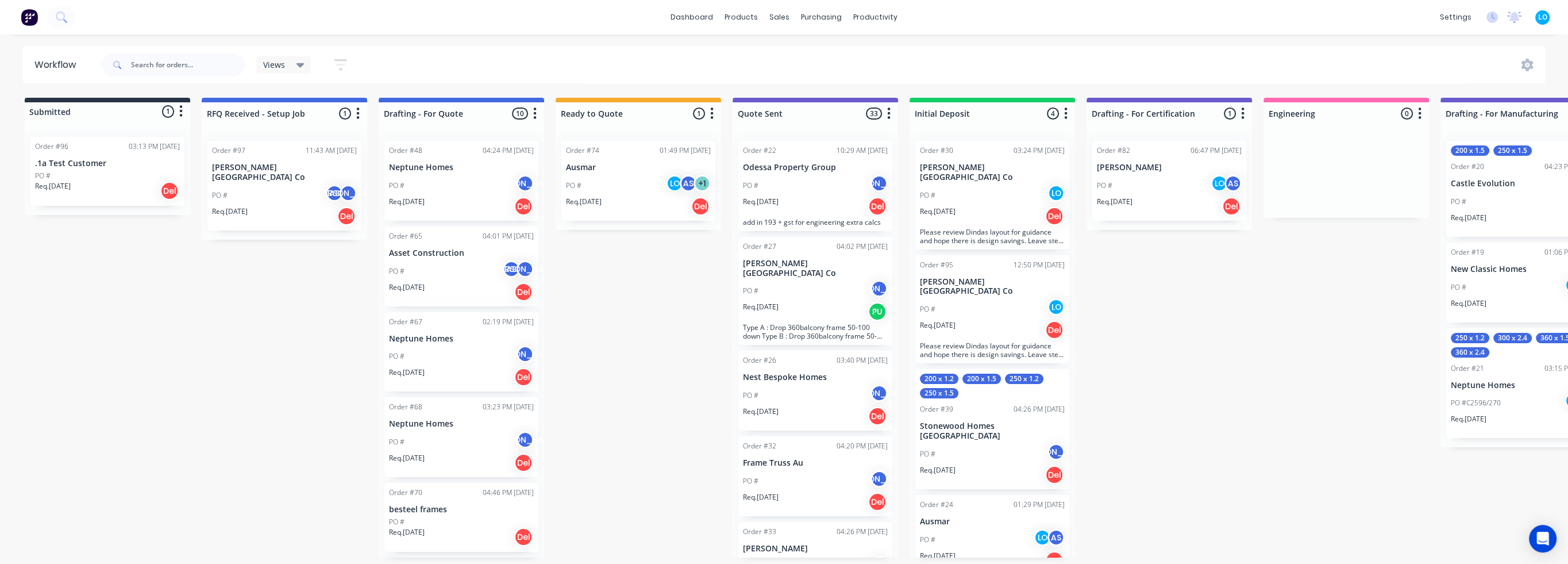
click at [235, 319] on div "Submitted 1 Status colour #273444 hex #273444 Save Cancel Summaries Total order…" at bounding box center [1449, 327] width 2916 height 460
click at [286, 59] on div "Views" at bounding box center [283, 64] width 41 height 11
click at [340, 63] on icon "button" at bounding box center [341, 65] width 13 height 15
click at [1526, 65] on icon at bounding box center [1527, 65] width 13 height 13
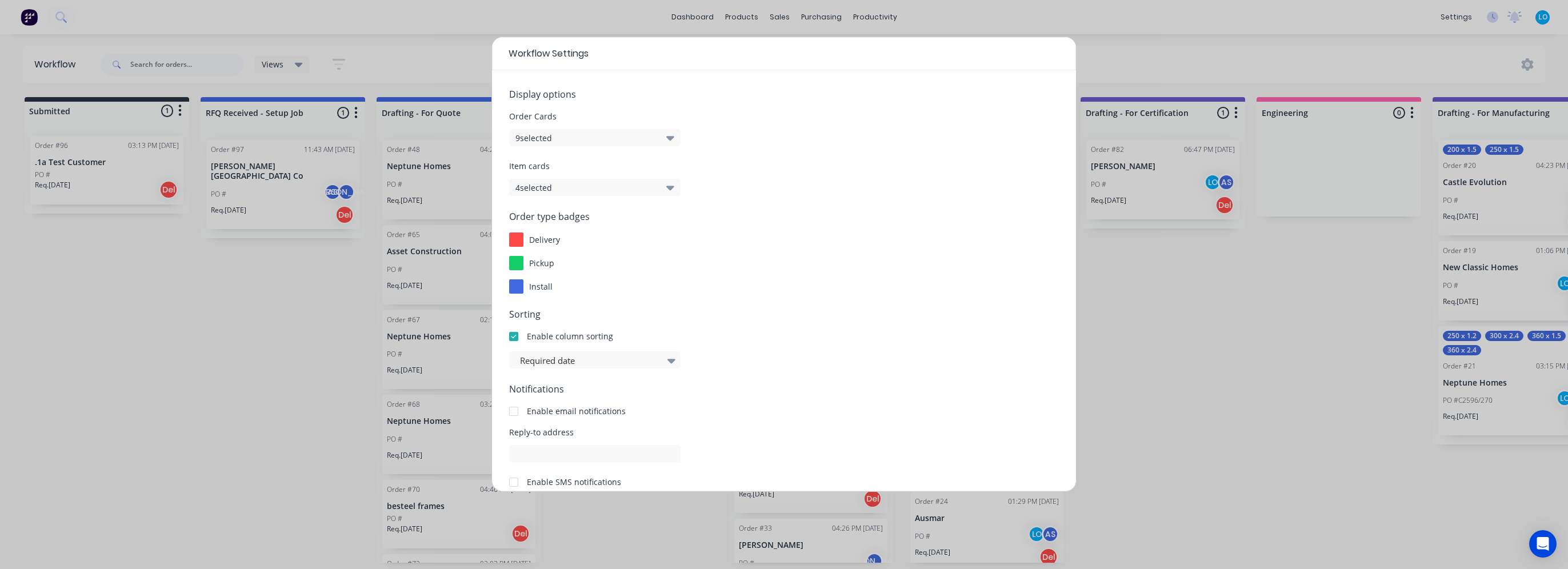
click at [593, 137] on button "9 selected" at bounding box center [595, 138] width 172 height 17
click at [535, 371] on span at bounding box center [536, 373] width 10 height 10
click at [522, 368] on input "Notes" at bounding box center [522, 368] width 0 height 0
click at [758, 309] on span "Sorting" at bounding box center [783, 314] width 549 height 14
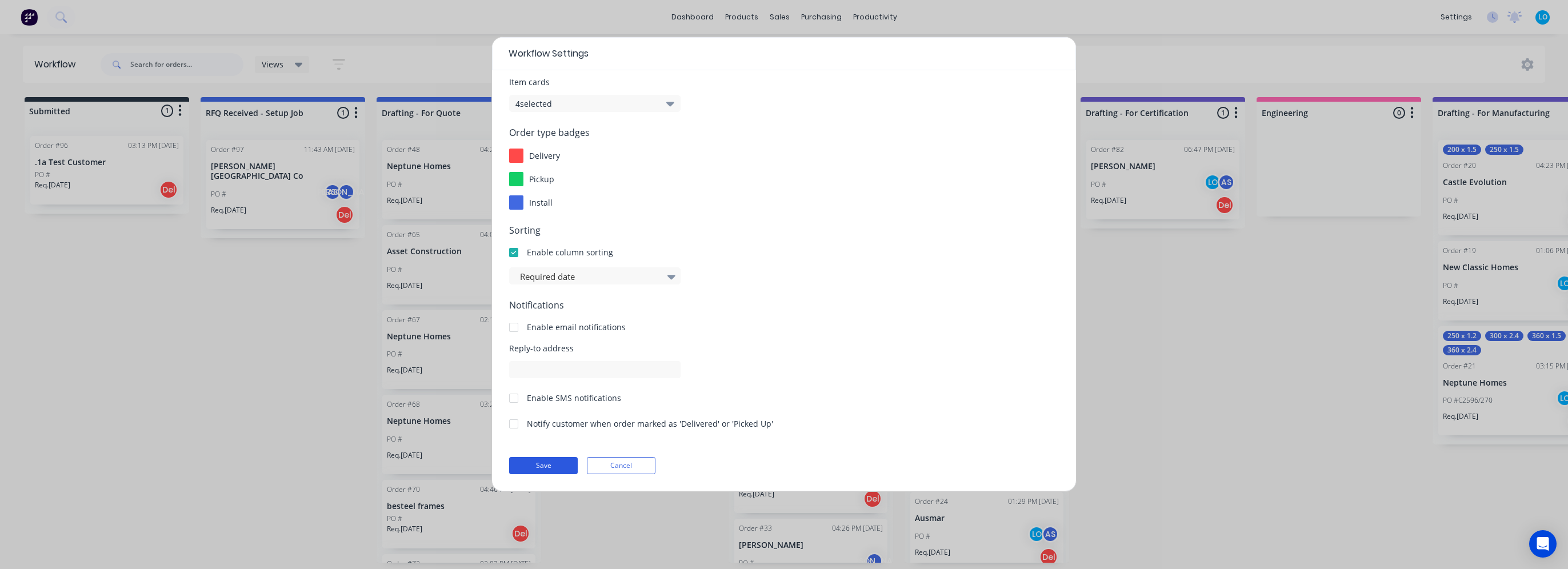
click at [522, 470] on button "Save" at bounding box center [543, 465] width 69 height 17
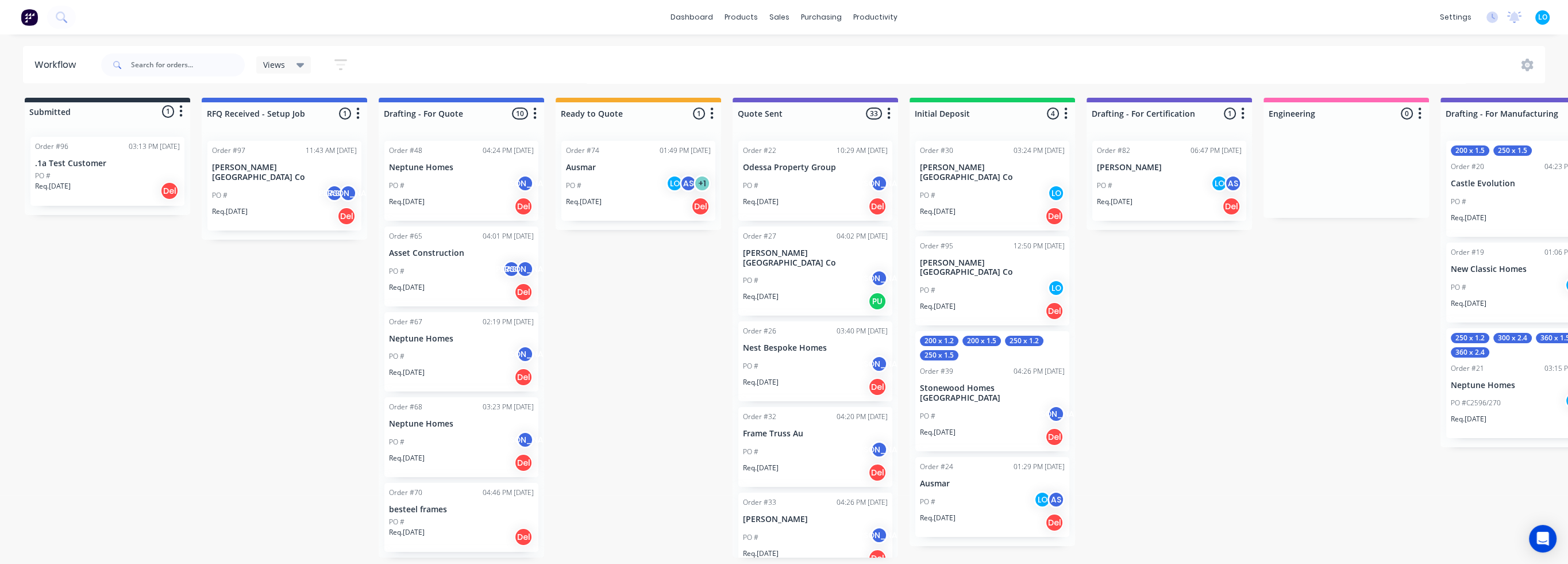
click at [343, 430] on div "Submitted 1 Status colour #273444 hex #273444 Save Cancel Summaries Total order…" at bounding box center [1449, 327] width 2916 height 460
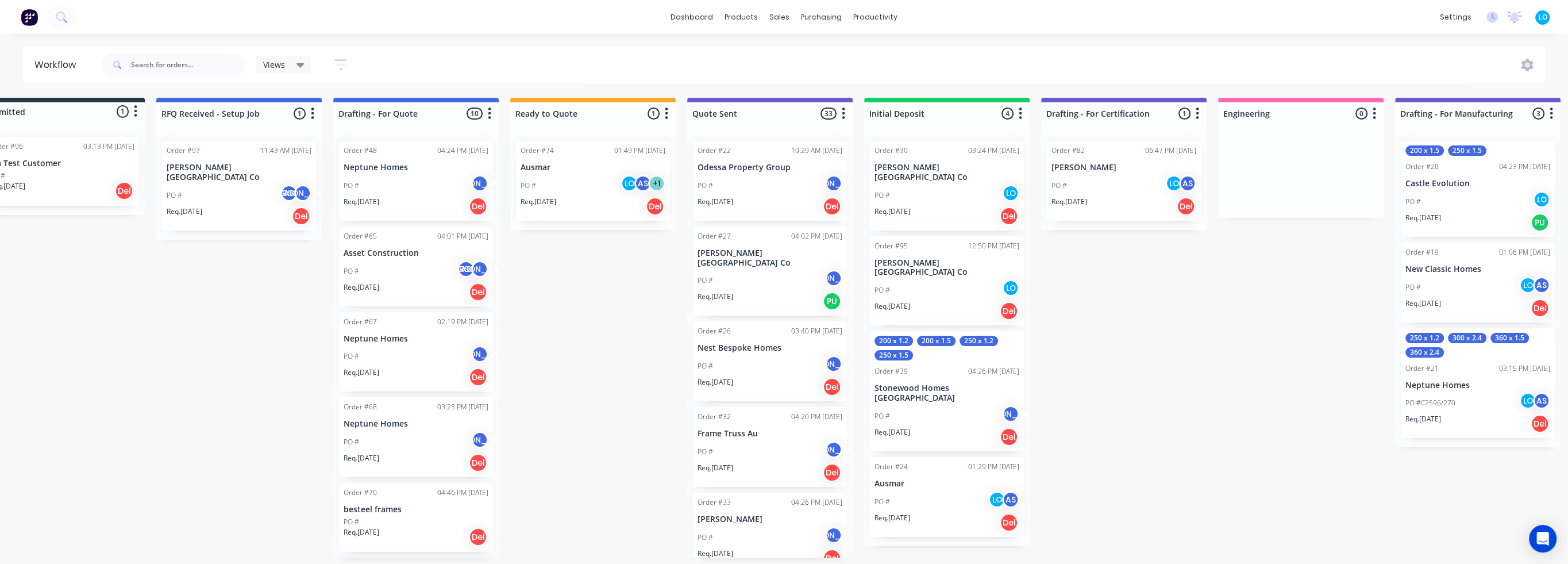
scroll to position [0, 0]
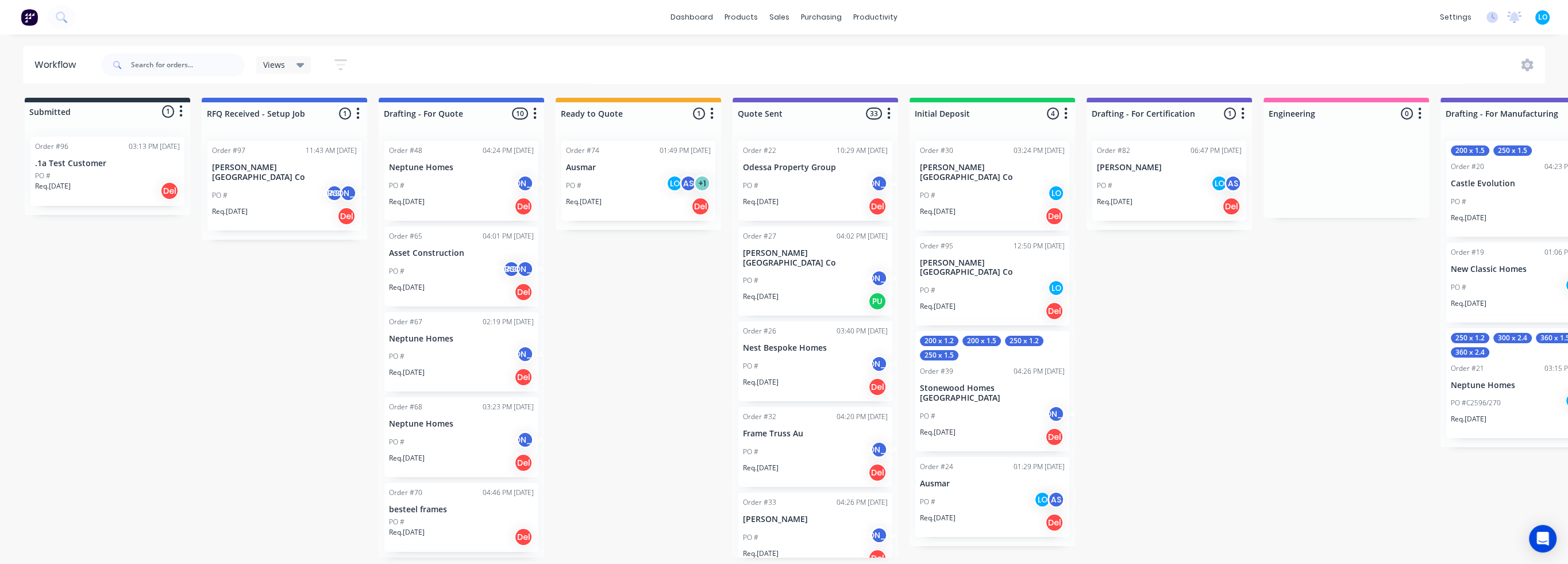
click at [290, 62] on div "Views" at bounding box center [283, 64] width 41 height 11
click at [266, 324] on div "Submitted 1 Status colour #273444 hex #273444 Save Cancel Summaries Total order…" at bounding box center [1449, 327] width 2916 height 460
click at [600, 348] on div "Submitted 1 Status colour #273444 hex #273444 Save Cancel Summaries Total order…" at bounding box center [1449, 327] width 2916 height 460
click at [275, 185] on div "PO # AS JO" at bounding box center [285, 195] width 145 height 22
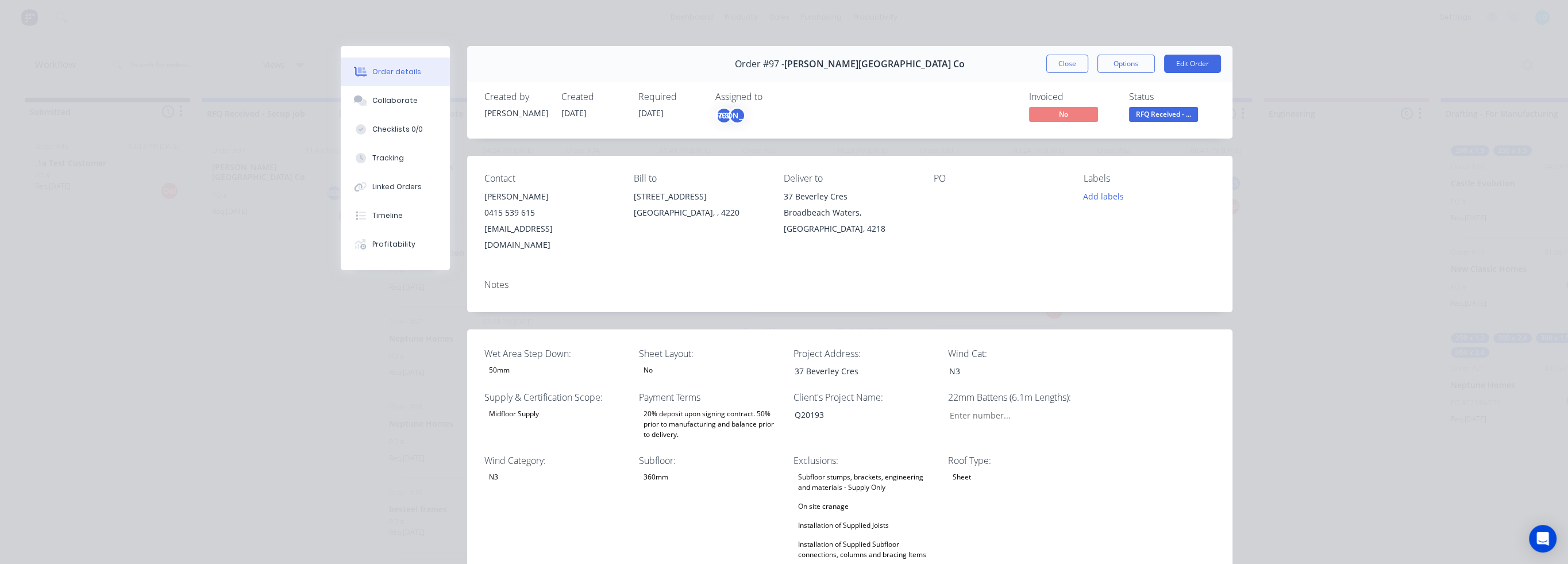
type input "133"
click at [404, 378] on div "Order #97 - Blackwood Building Co Close Options Edit Order Created by Jason Cre…" at bounding box center [787, 557] width 892 height 1023
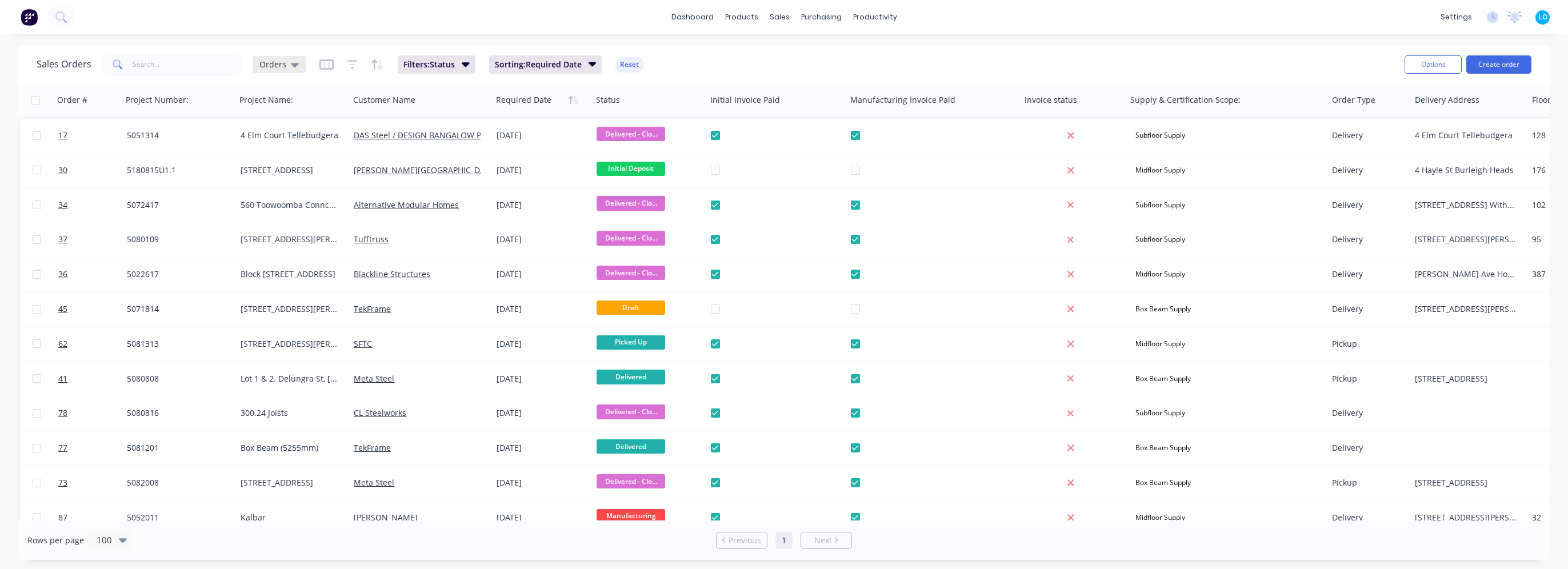
click at [275, 65] on span "Orders" at bounding box center [273, 64] width 27 height 12
click at [288, 252] on button "Quotes" at bounding box center [320, 253] width 130 height 13
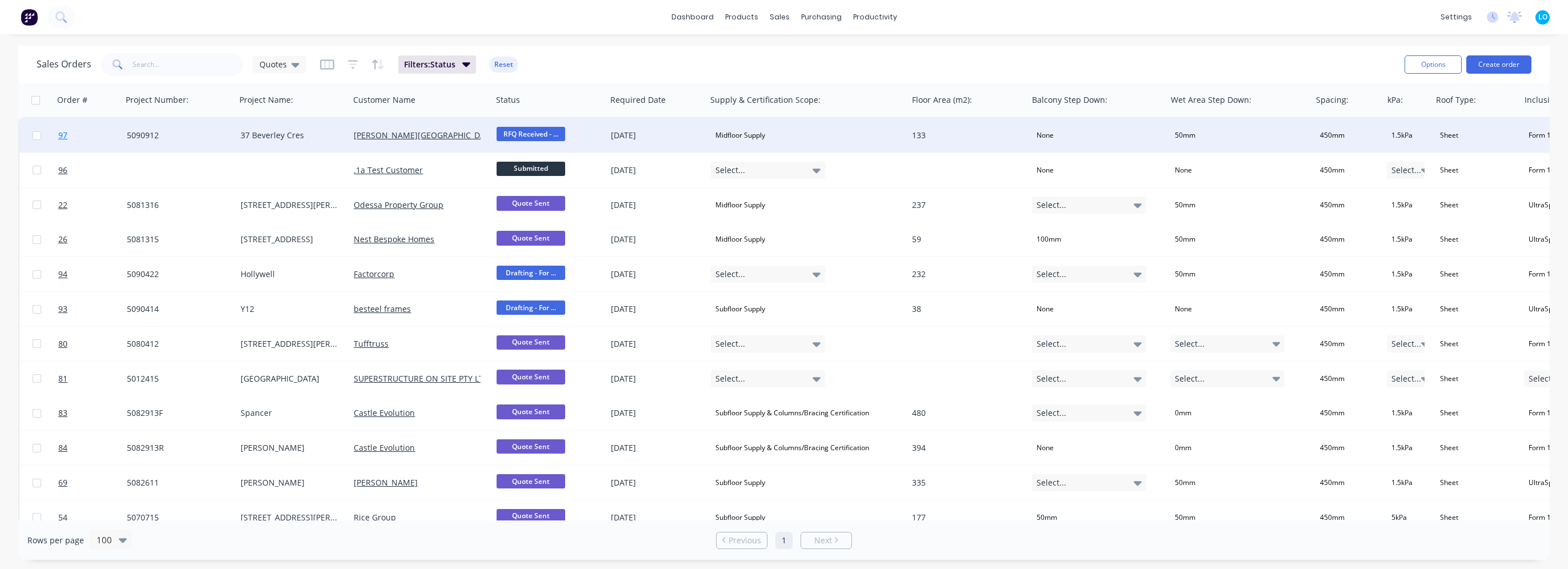
click at [66, 132] on span "97" at bounding box center [62, 135] width 9 height 11
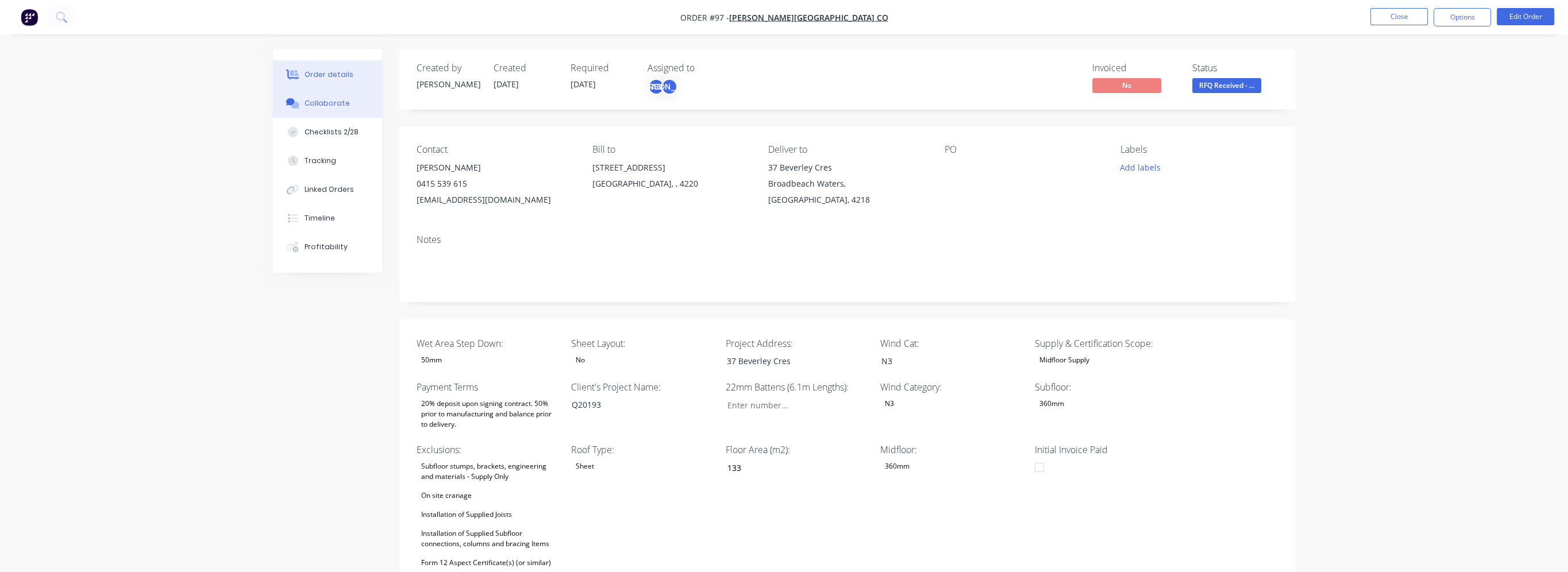
click at [304, 98] on div "Collaborate" at bounding box center [327, 103] width 46 height 11
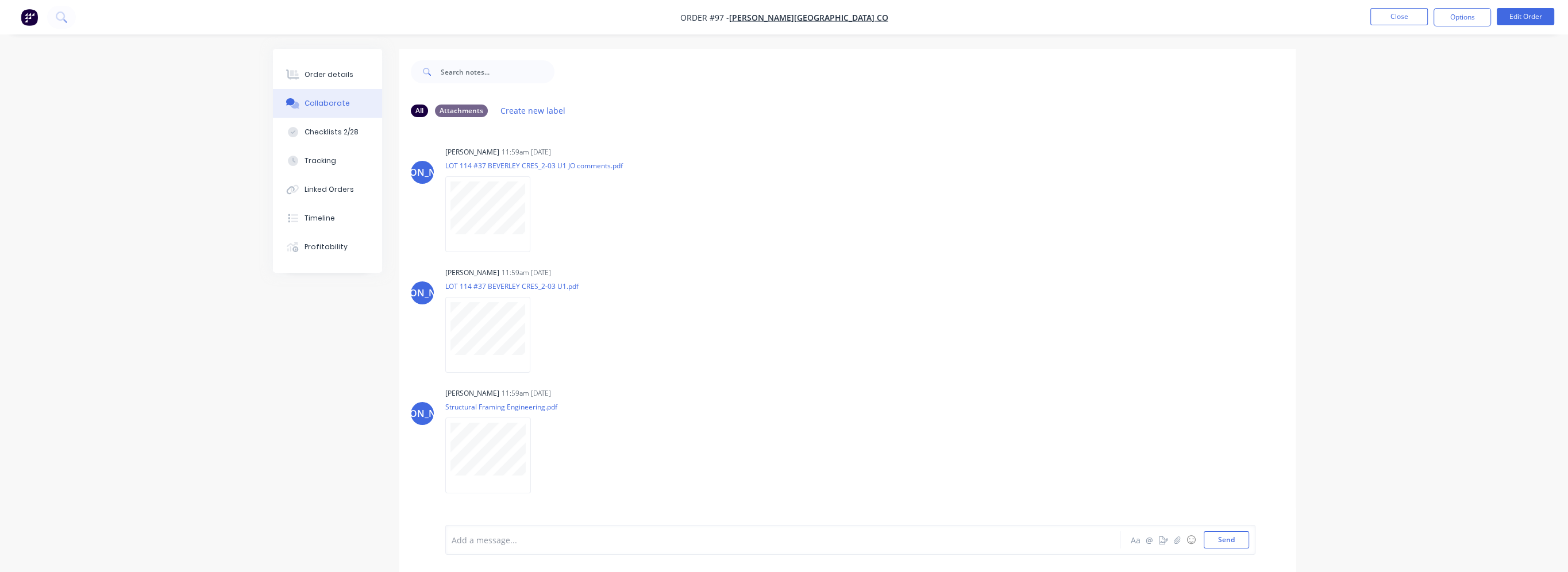
click at [260, 405] on div "Order details Collaborate Checklists 2/28 Tracking Linked Orders Timeline Profi…" at bounding box center [784, 295] width 1568 height 590
click at [345, 129] on div "Checklists 2/28" at bounding box center [331, 132] width 54 height 11
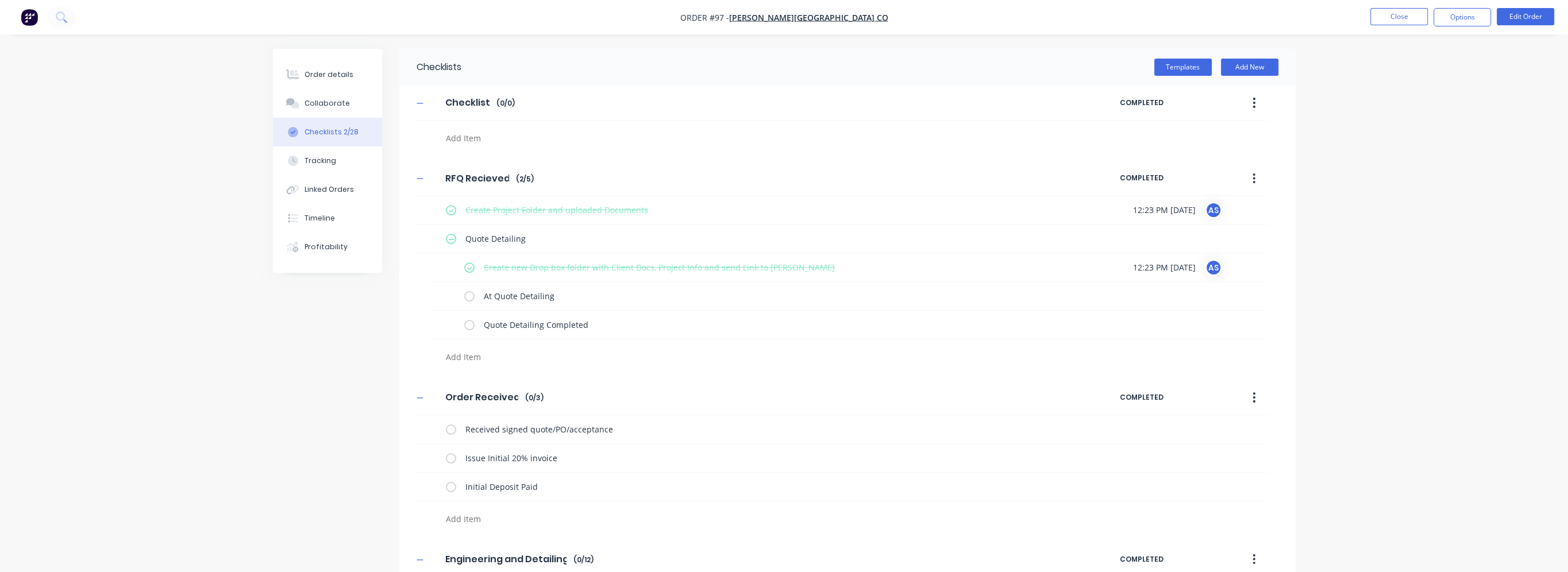
type textarea "x"
click at [297, 72] on icon at bounding box center [293, 74] width 13 height 11
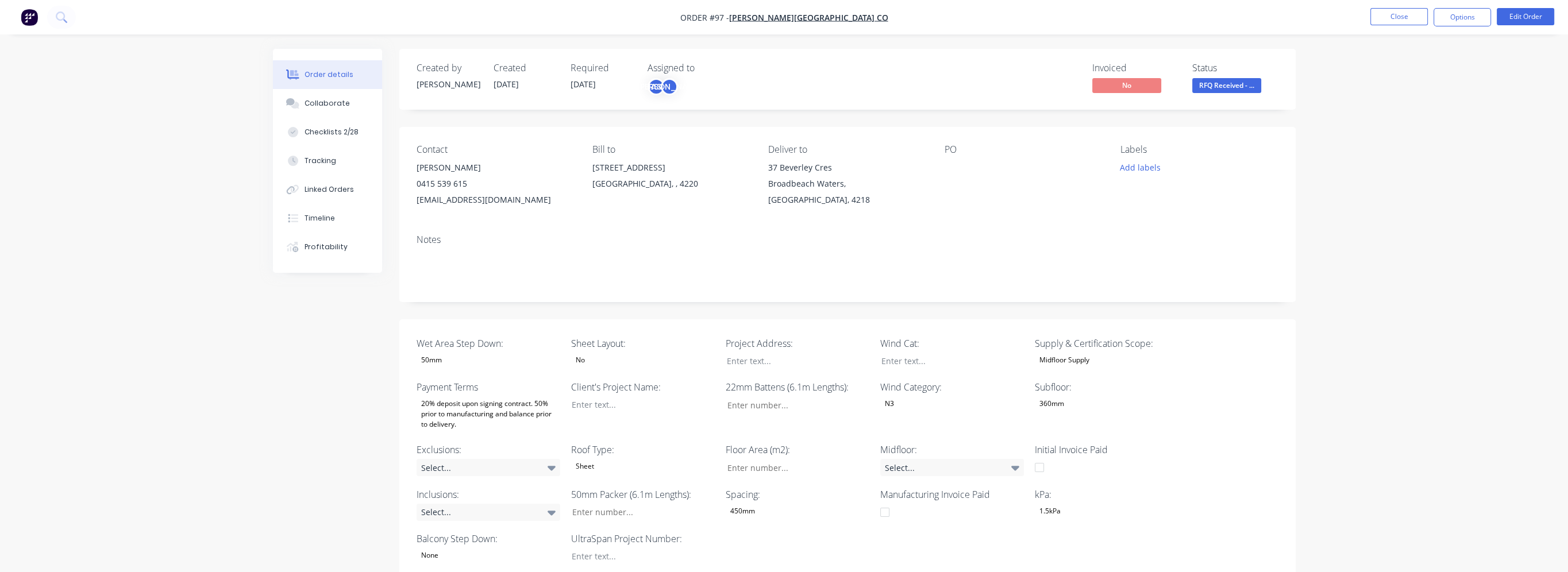
type input "133"
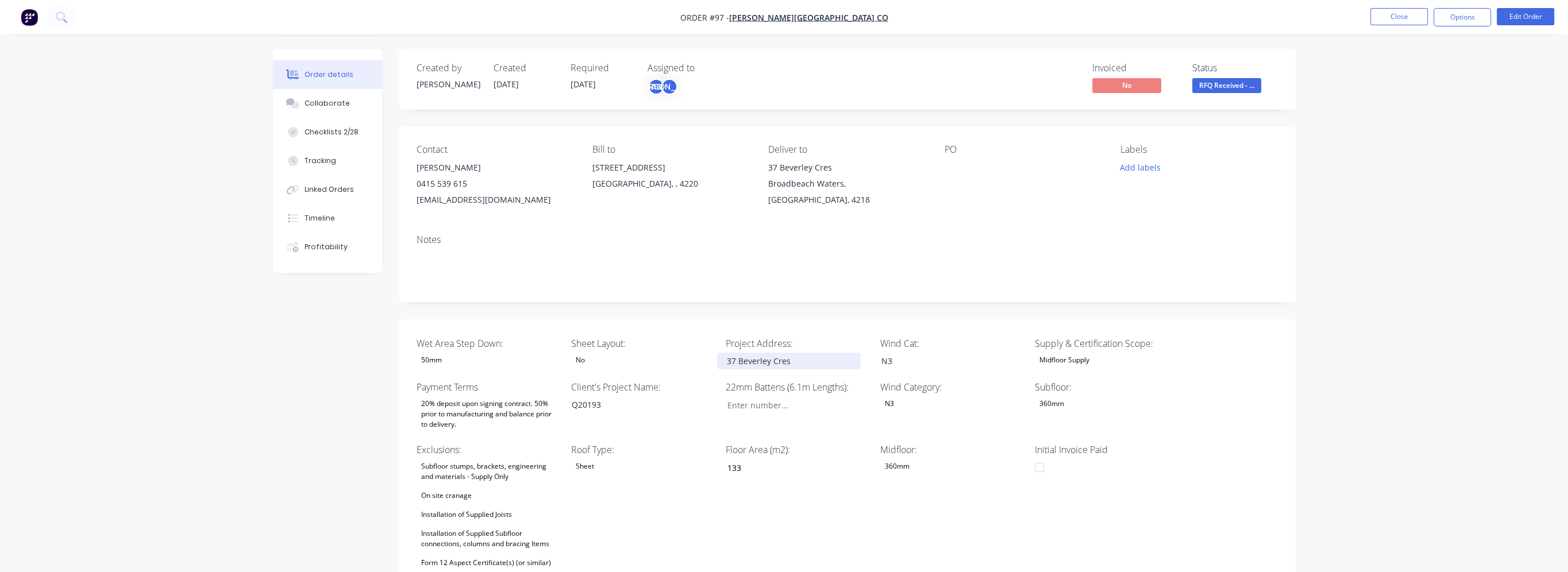
click at [773, 354] on div "37 Beverley Cres" at bounding box center [788, 361] width 144 height 16
drag, startPoint x: 804, startPoint y: 363, endPoint x: 605, endPoint y: 371, distance: 199.2
click at [605, 371] on div "Wet Area Step Down: 50mm Sheet Layout: No Project Address: [STREET_ADDRESS] Cat…" at bounding box center [848, 565] width 897 height 491
copy div "37 Beverley Cres"
click at [842, 170] on div "37 Beverley Cres" at bounding box center [847, 168] width 158 height 16
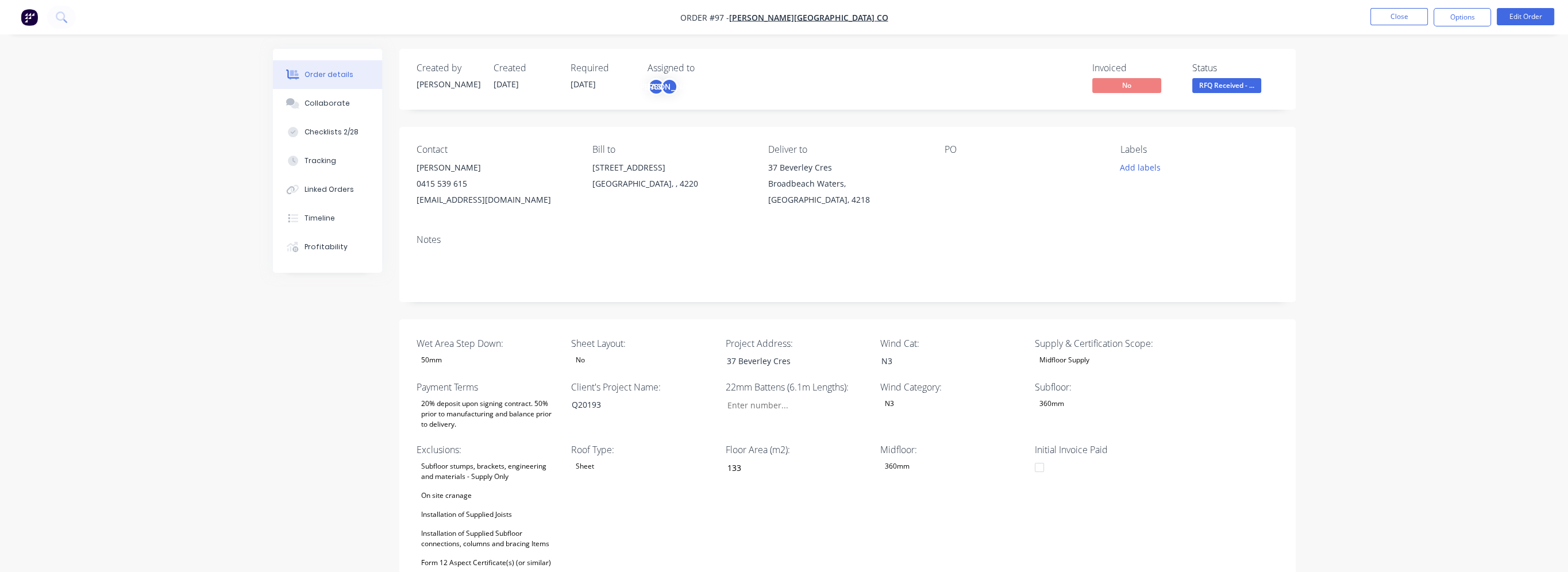
click at [14, 190] on div "Order details Collaborate Checklists 2/28 Tracking Linked Orders Timeline Profi…" at bounding box center [784, 507] width 1568 height 1015
drag, startPoint x: 176, startPoint y: 136, endPoint x: 505, endPoint y: 7, distance: 353.4
click at [177, 135] on div "Order details Collaborate Checklists 2/28 Tracking Linked Orders Timeline Profi…" at bounding box center [784, 507] width 1568 height 1015
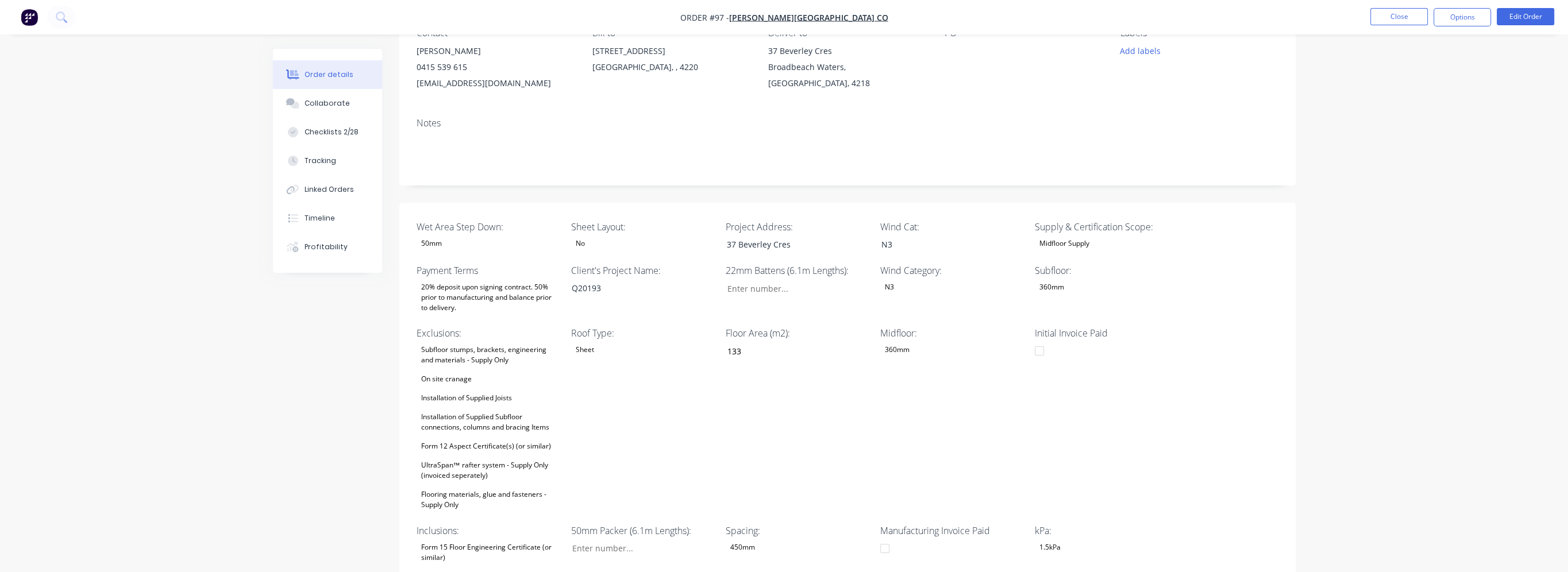
scroll to position [115, 0]
click at [124, 203] on div "Order details Collaborate Checklists 2/28 Tracking Linked Orders Timeline Profi…" at bounding box center [784, 392] width 1568 height 1015
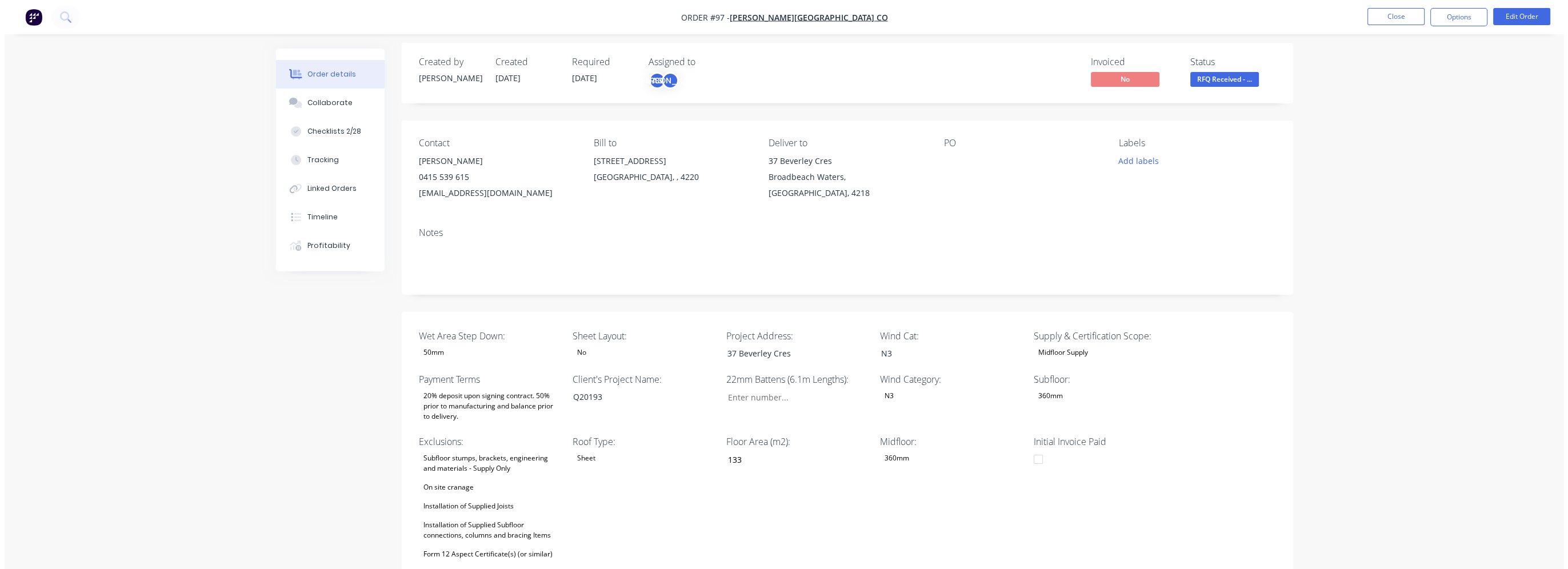
scroll to position [0, 0]
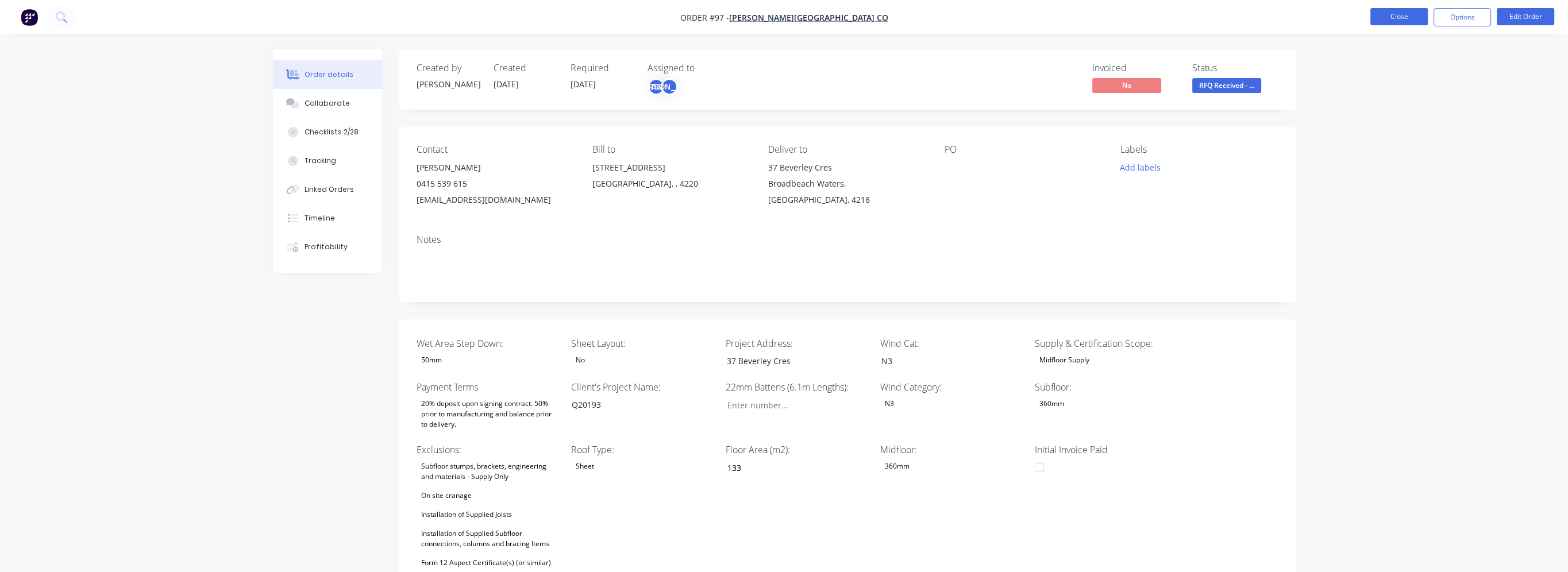
click at [1402, 24] on button "Close" at bounding box center [1399, 16] width 58 height 17
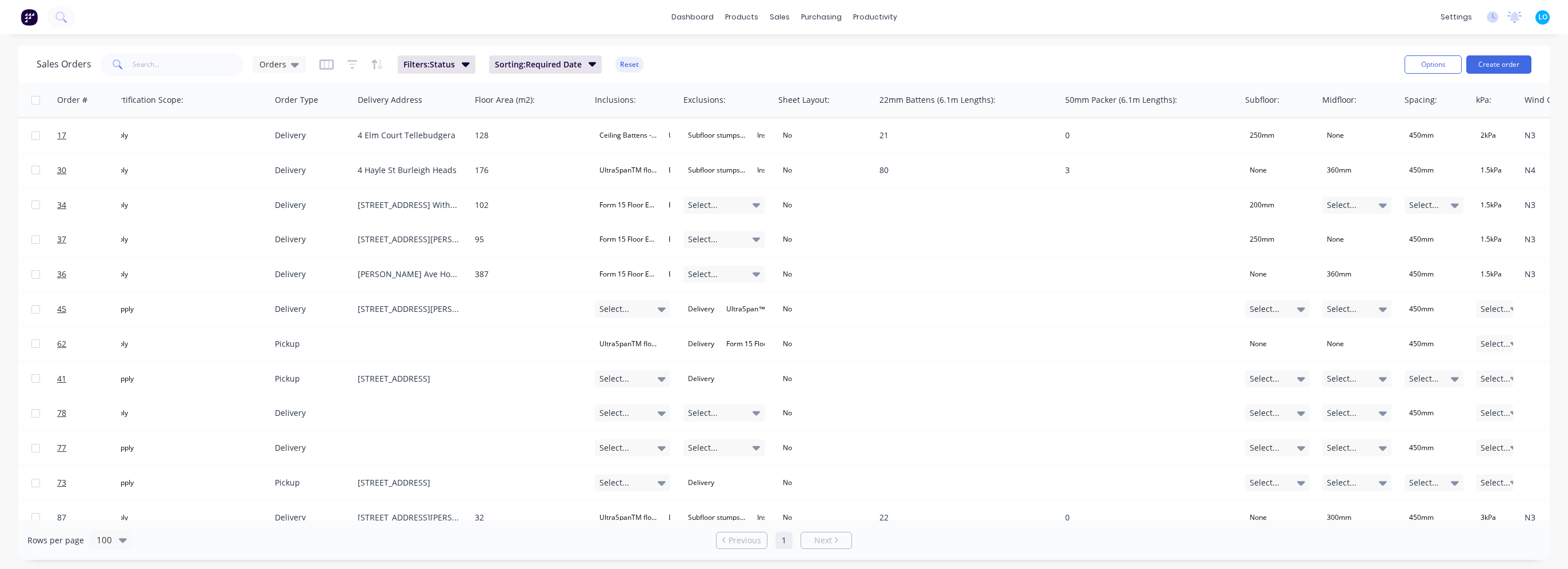
scroll to position [0, 1280]
drag, startPoint x: 243, startPoint y: 71, endPoint x: 250, endPoint y: 68, distance: 7.6
click at [244, 71] on div "Sales Orders Orders" at bounding box center [171, 65] width 269 height 23
click at [261, 65] on span "Orders" at bounding box center [273, 64] width 27 height 12
click at [298, 231] on button "Filtering" at bounding box center [320, 230] width 130 height 13
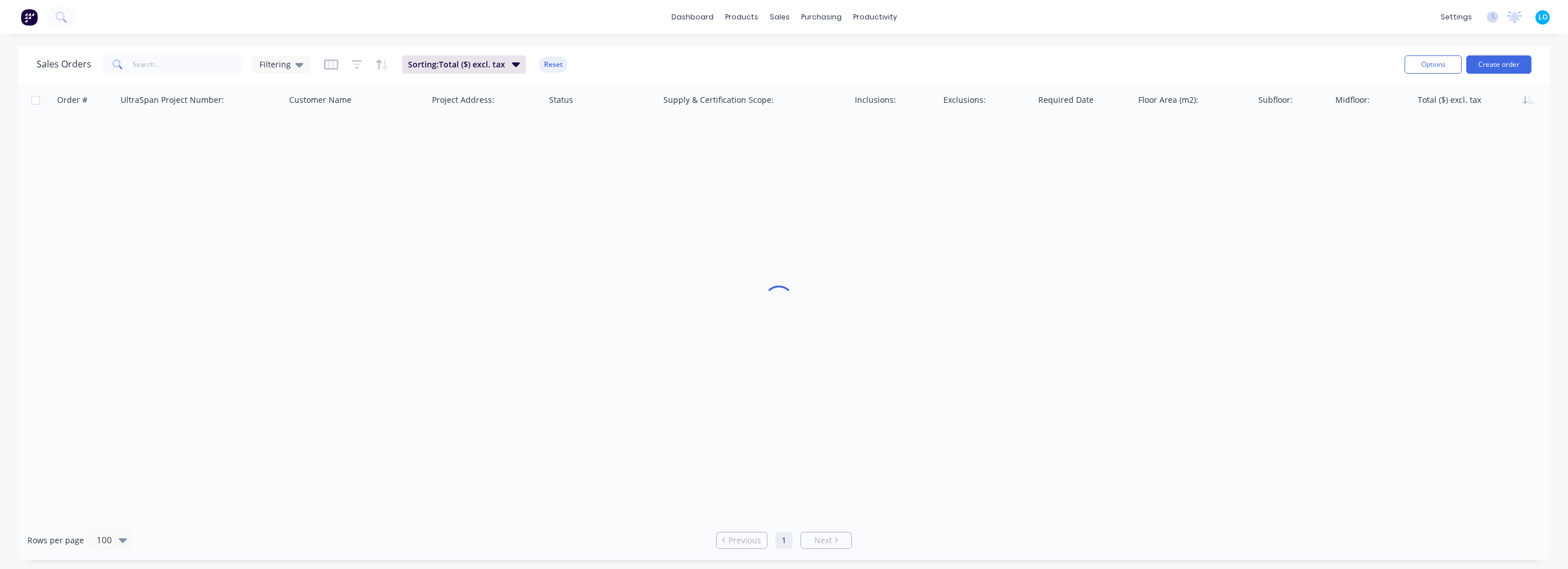
scroll to position [0, 5]
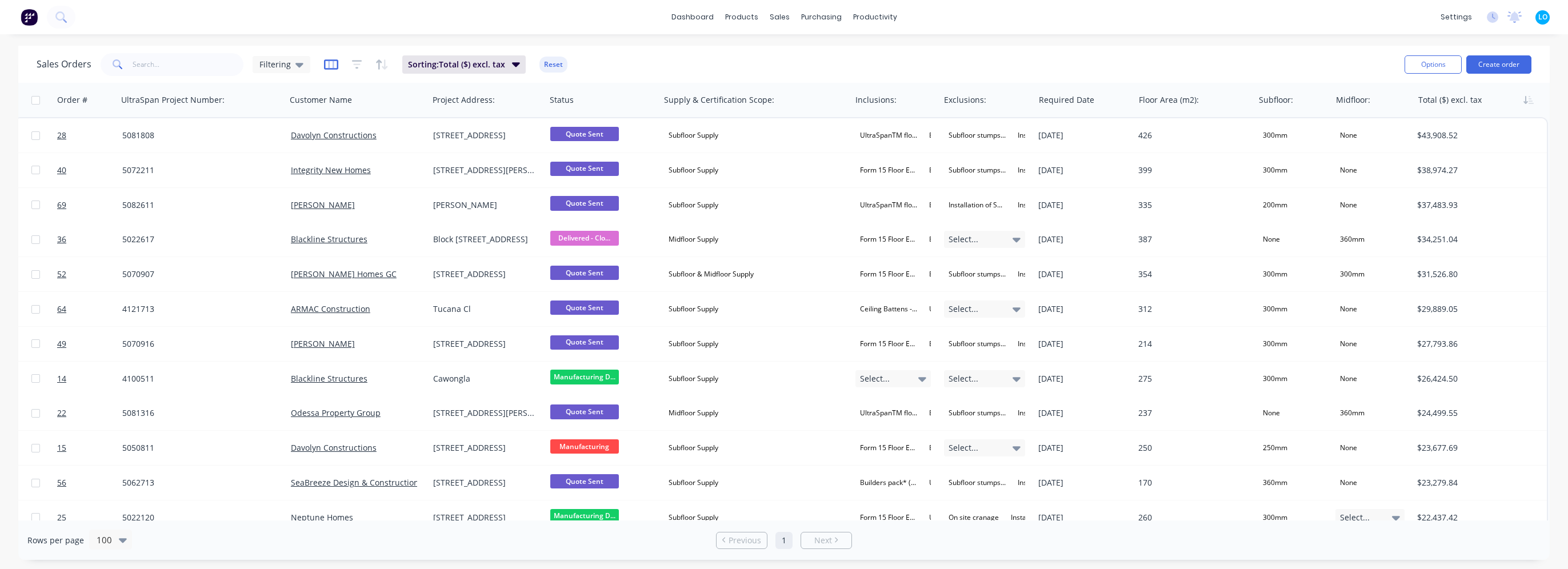
click at [330, 63] on icon "button" at bounding box center [330, 64] width 6 height 7
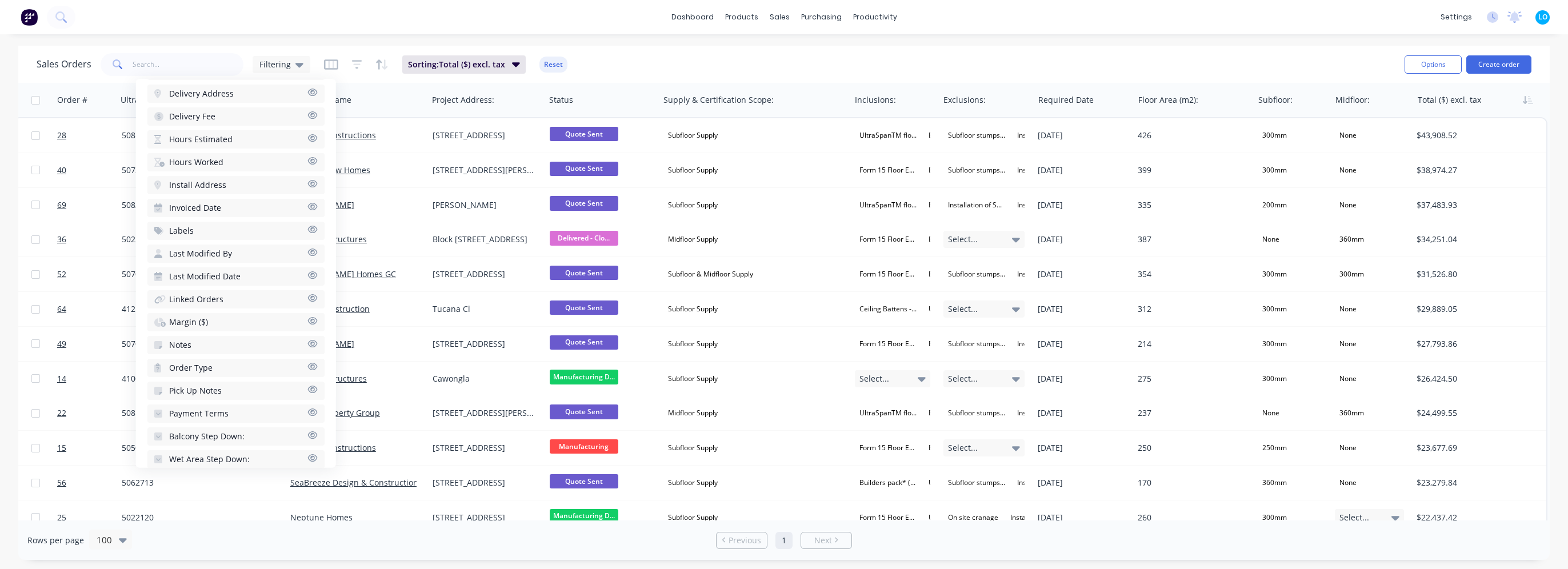
scroll to position [883, 0]
click at [215, 461] on span "Wind Category:" at bounding box center [198, 466] width 58 height 11
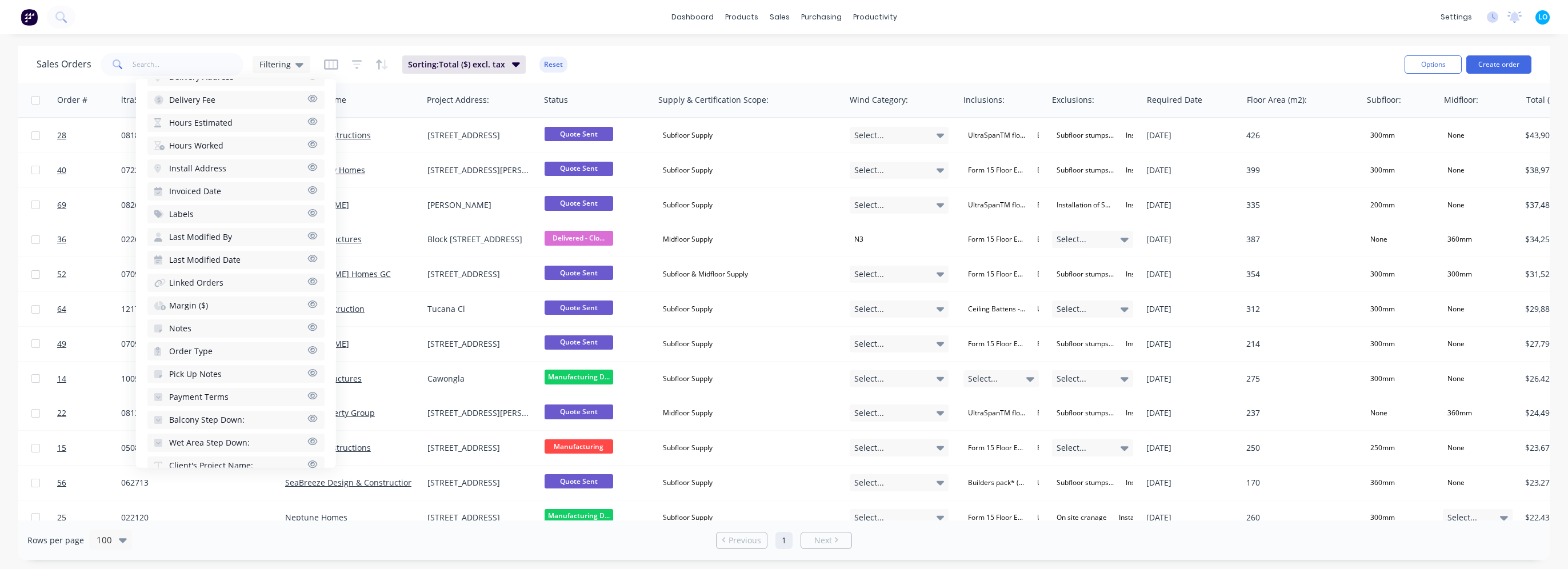
click at [242, 414] on span "Balcony Step Down:" at bounding box center [206, 420] width 75 height 11
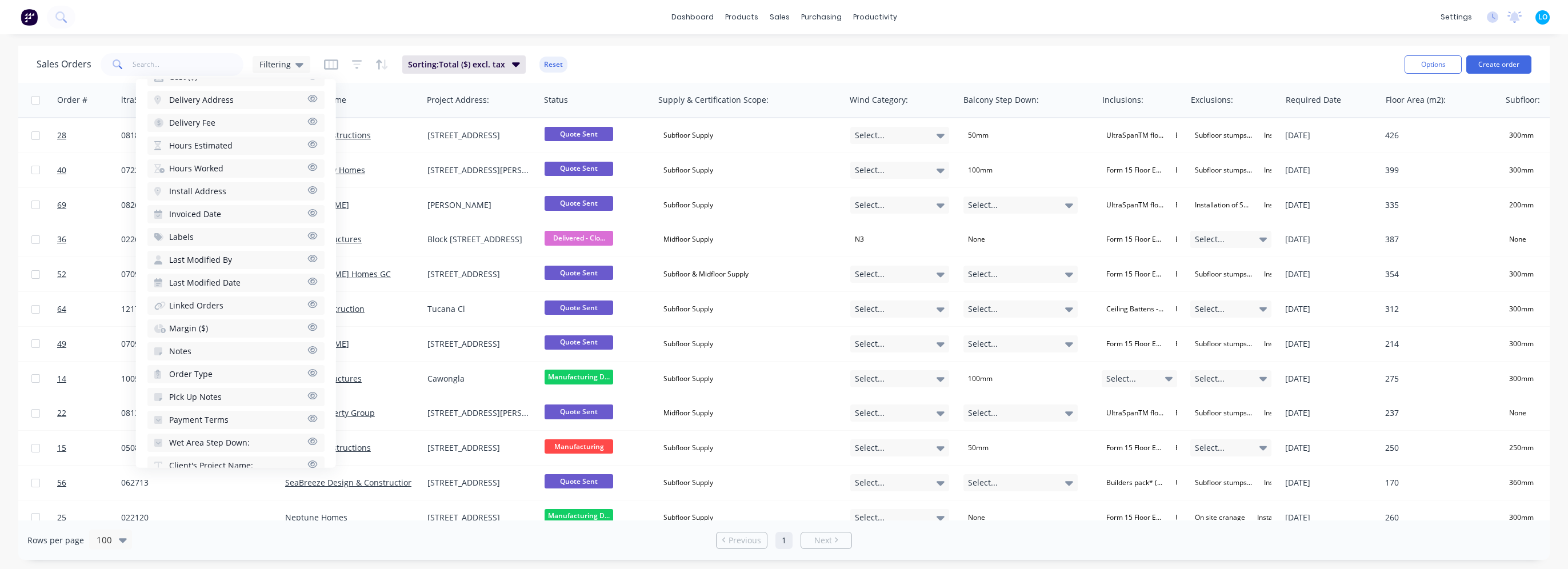
click at [240, 461] on span "Client's Project Name:" at bounding box center [211, 466] width 84 height 11
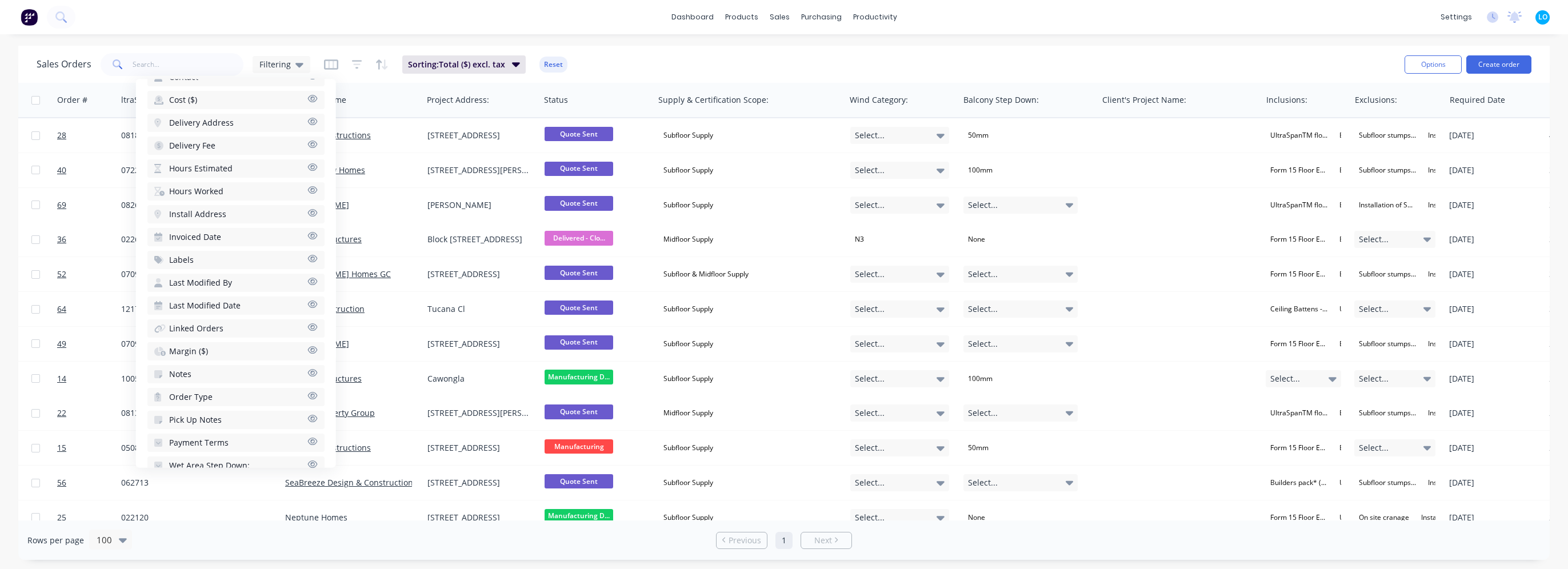
click at [240, 461] on span "Wet Area Step Down:" at bounding box center [210, 466] width 81 height 11
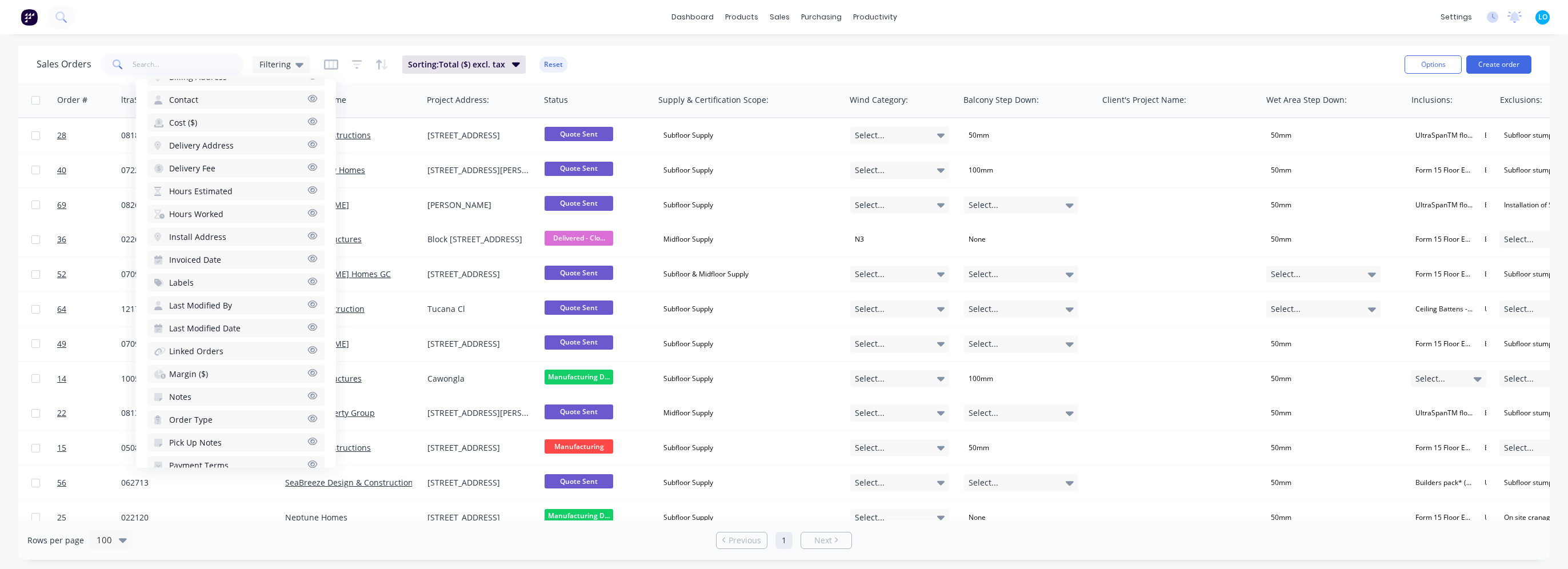
click at [240, 456] on button "Payment Terms" at bounding box center [235, 465] width 177 height 19
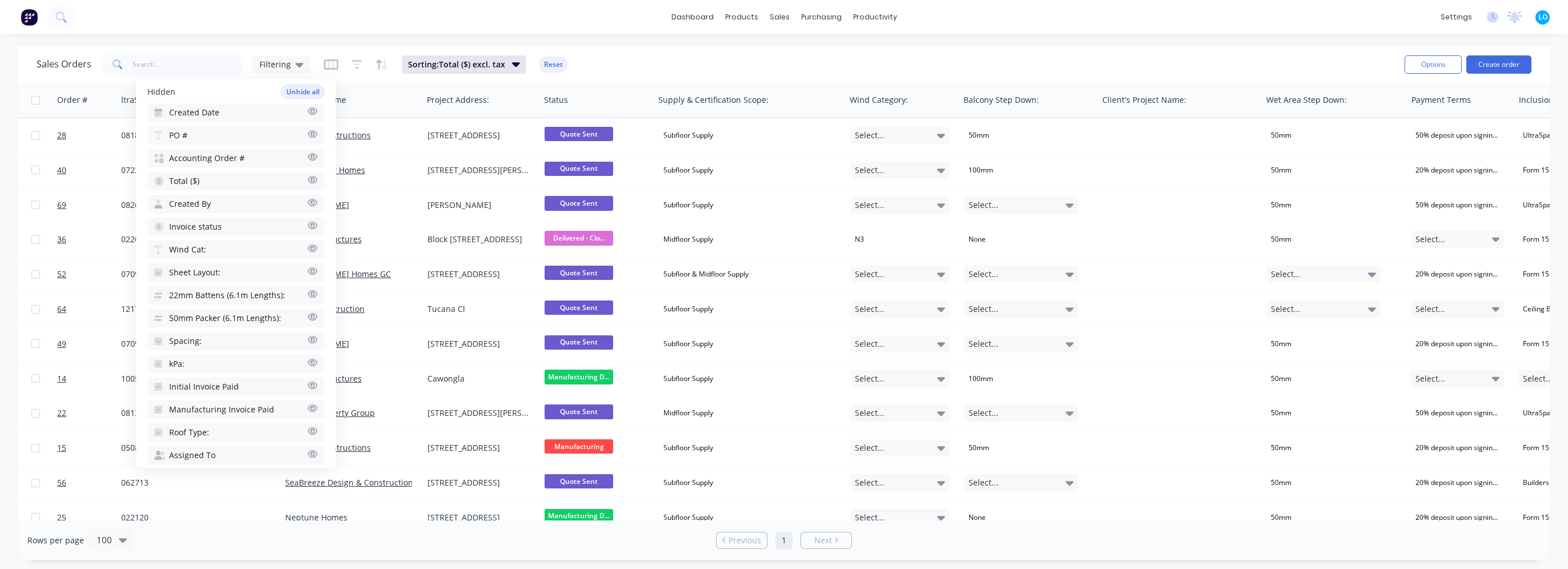
scroll to position [483, 0]
click at [217, 376] on button "kPa:" at bounding box center [235, 385] width 177 height 19
click at [215, 355] on button "Spacing:" at bounding box center [235, 363] width 177 height 19
click at [221, 335] on span "50mm Packer (6.1m Lengths):" at bounding box center [225, 341] width 112 height 11
click at [222, 312] on span "22mm Battens (6.1m Lengths):" at bounding box center [227, 318] width 116 height 11
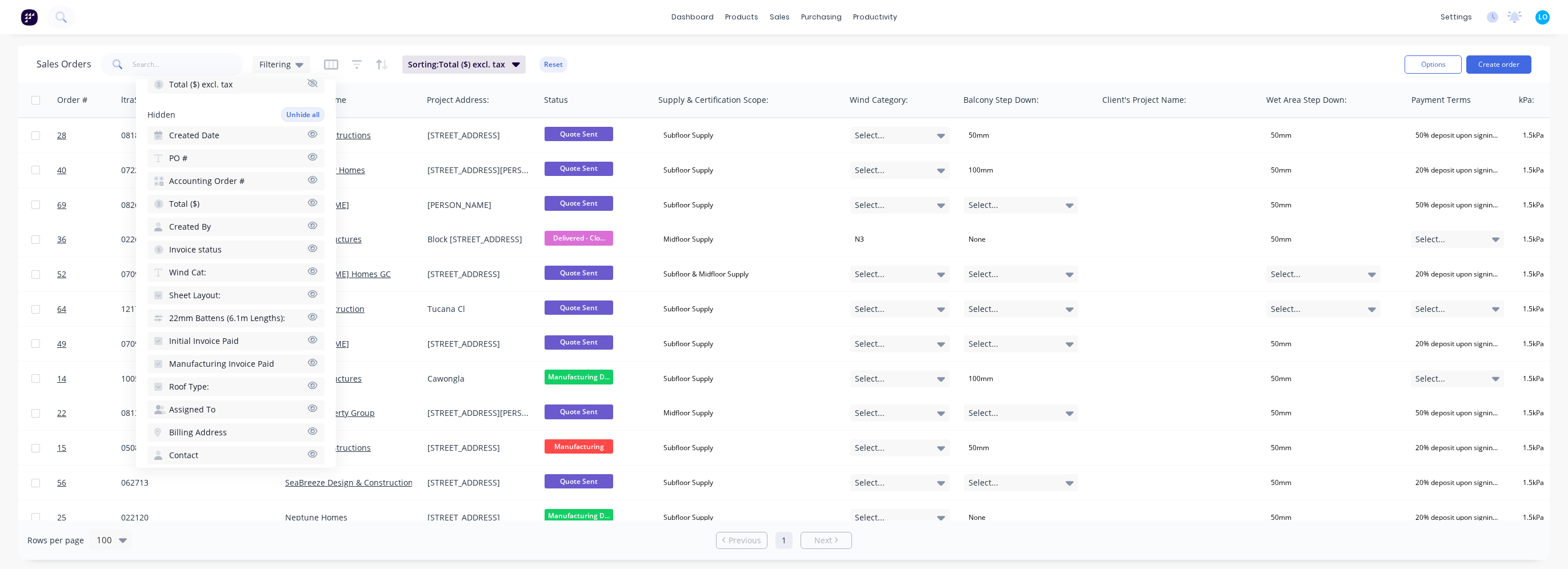
scroll to position [573, 0]
click at [224, 287] on button "Sheet Layout:" at bounding box center [235, 296] width 177 height 19
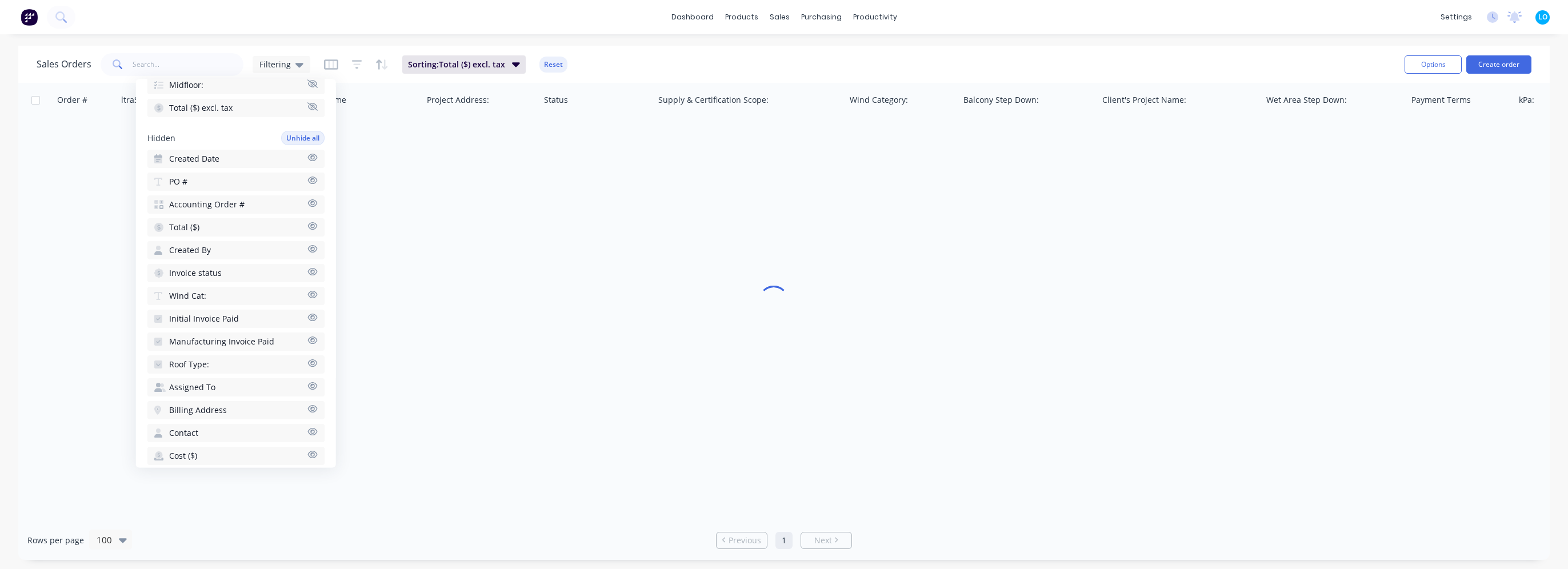
scroll to position [595, 0]
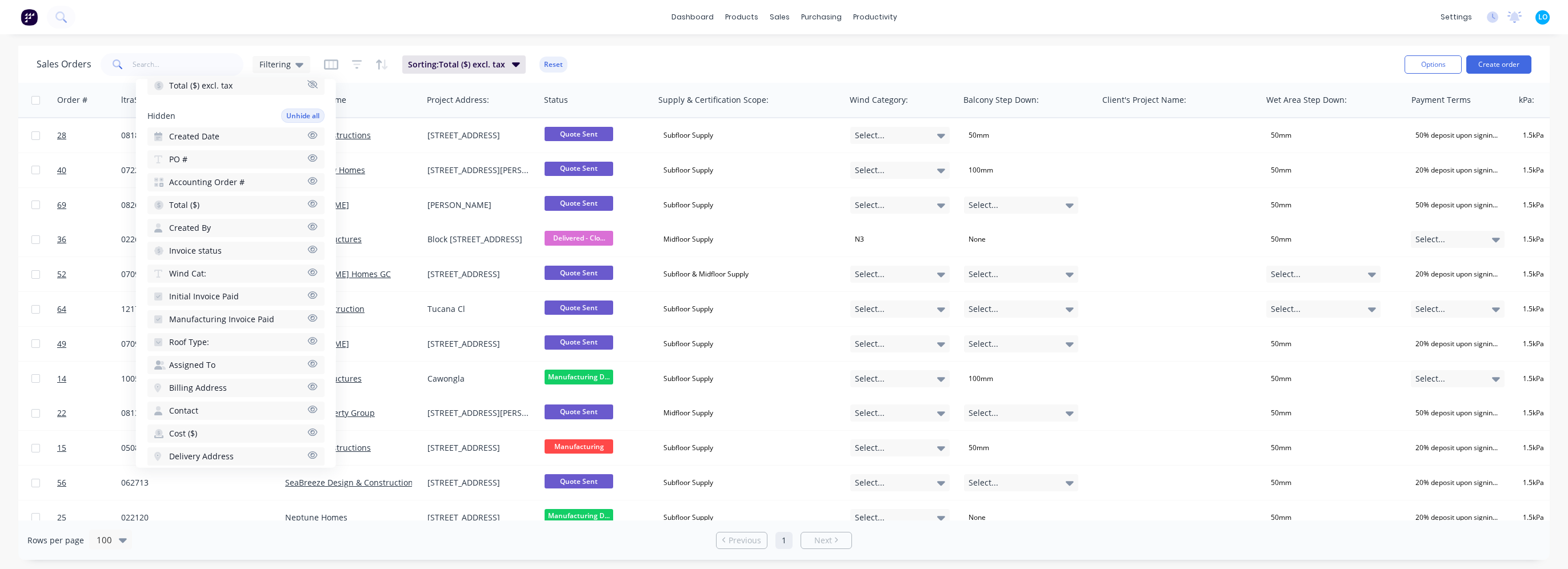
click at [228, 265] on button "Wind Cat:" at bounding box center [235, 274] width 177 height 19
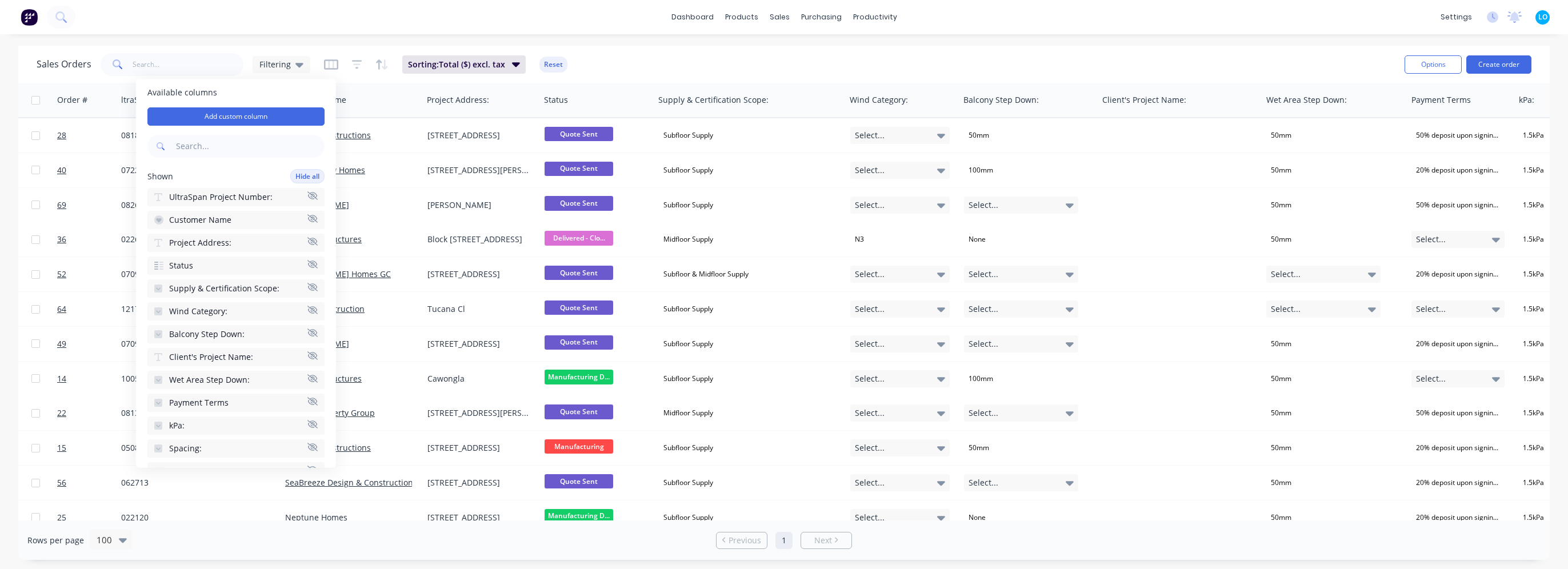
scroll to position [0, 0]
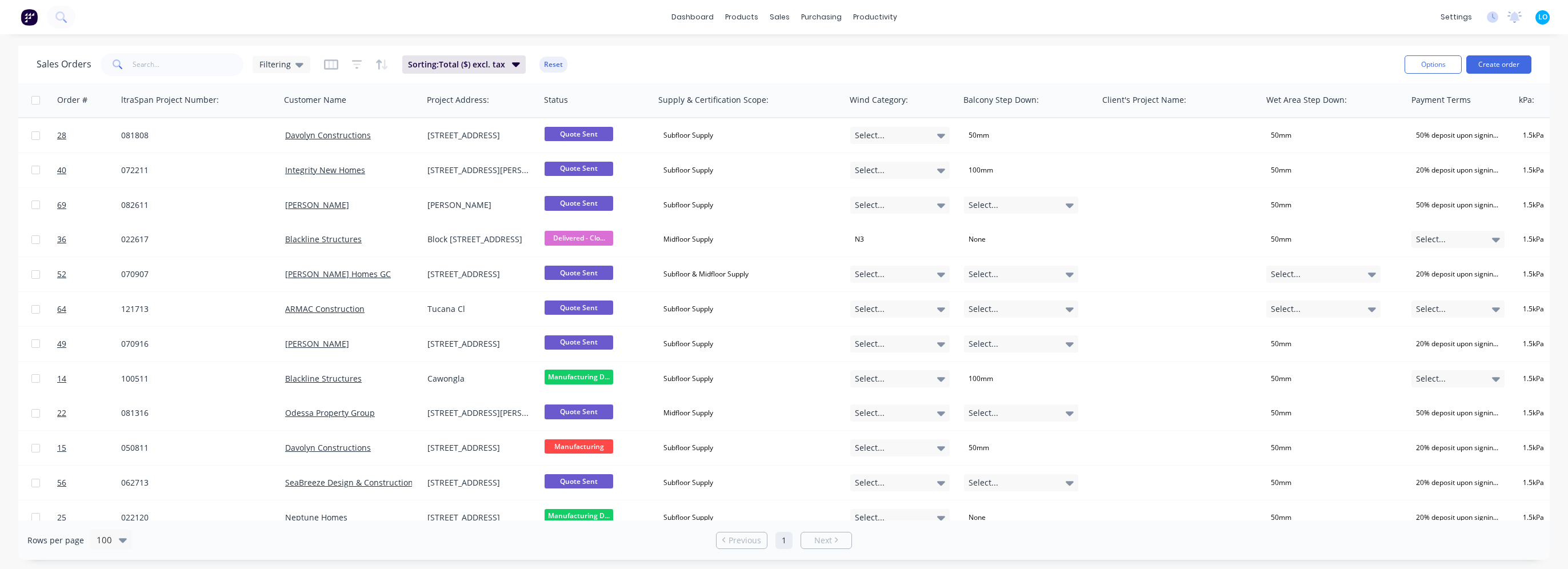
click at [697, 55] on div "Sales Orders Filtering Sorting: Total ($) excl. tax Reset" at bounding box center [715, 64] width 1358 height 28
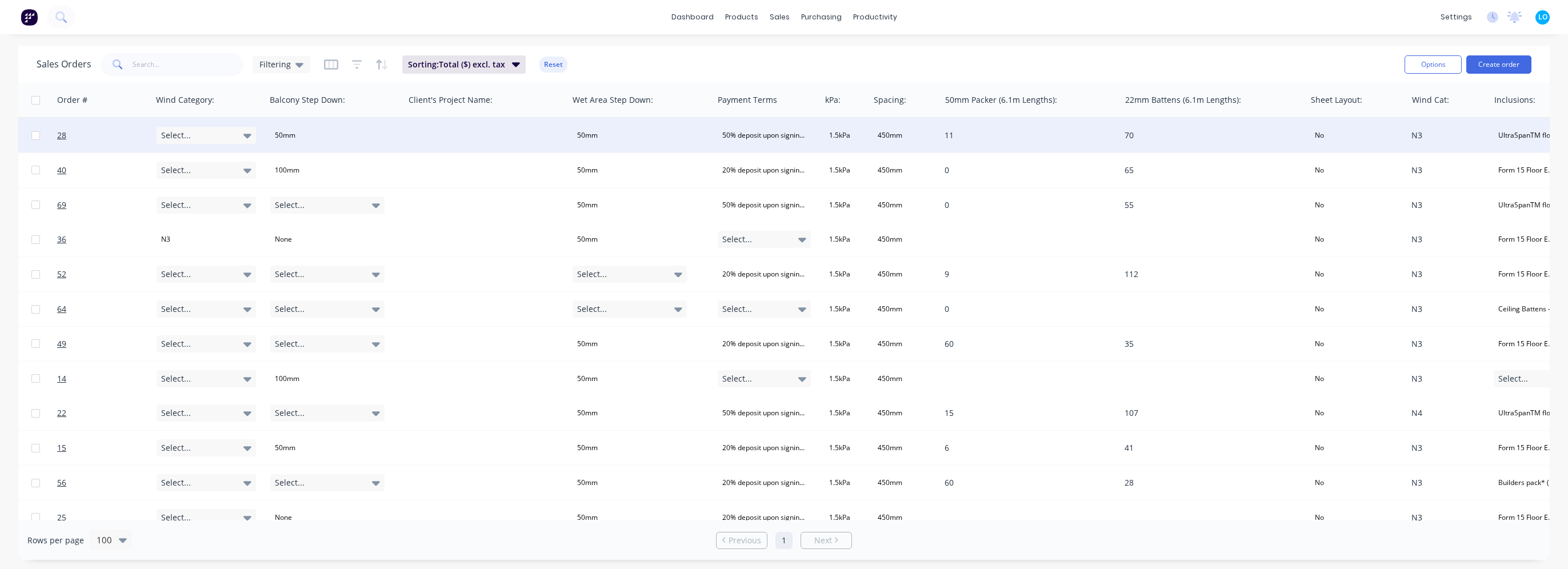
scroll to position [0, 704]
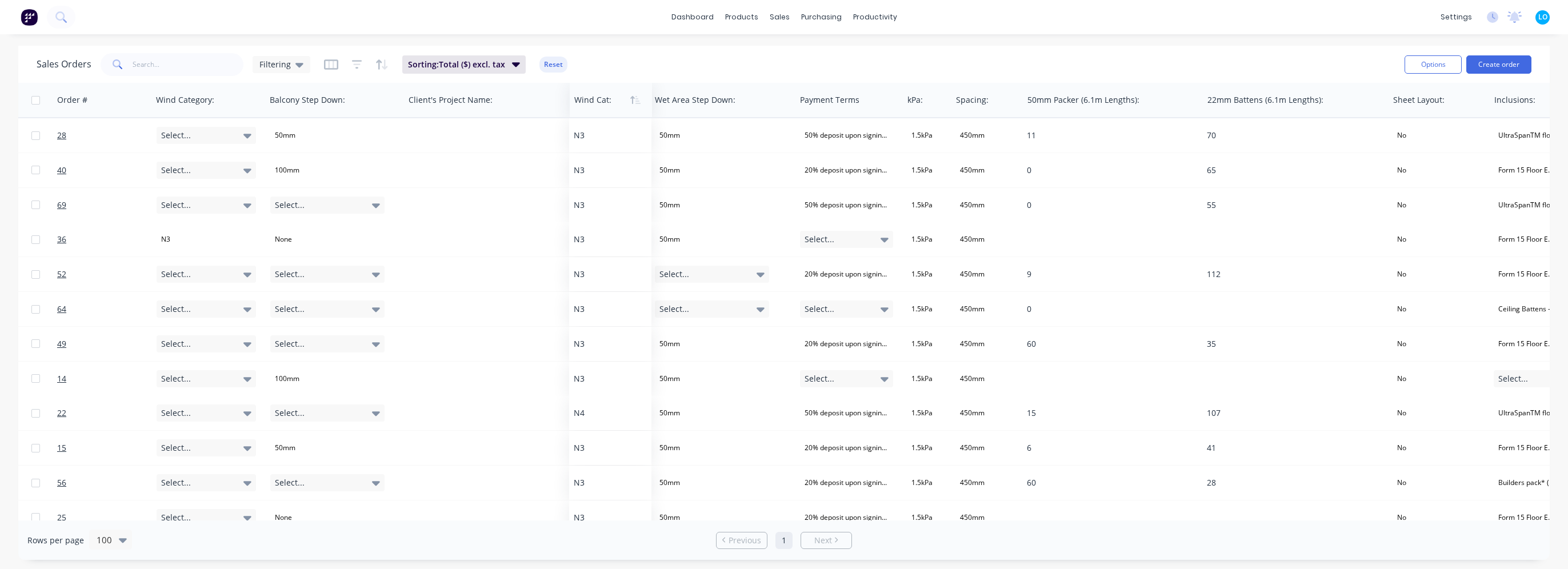
drag, startPoint x: 1431, startPoint y: 104, endPoint x: 594, endPoint y: 102, distance: 837.0
click at [594, 102] on div at bounding box center [609, 100] width 70 height 23
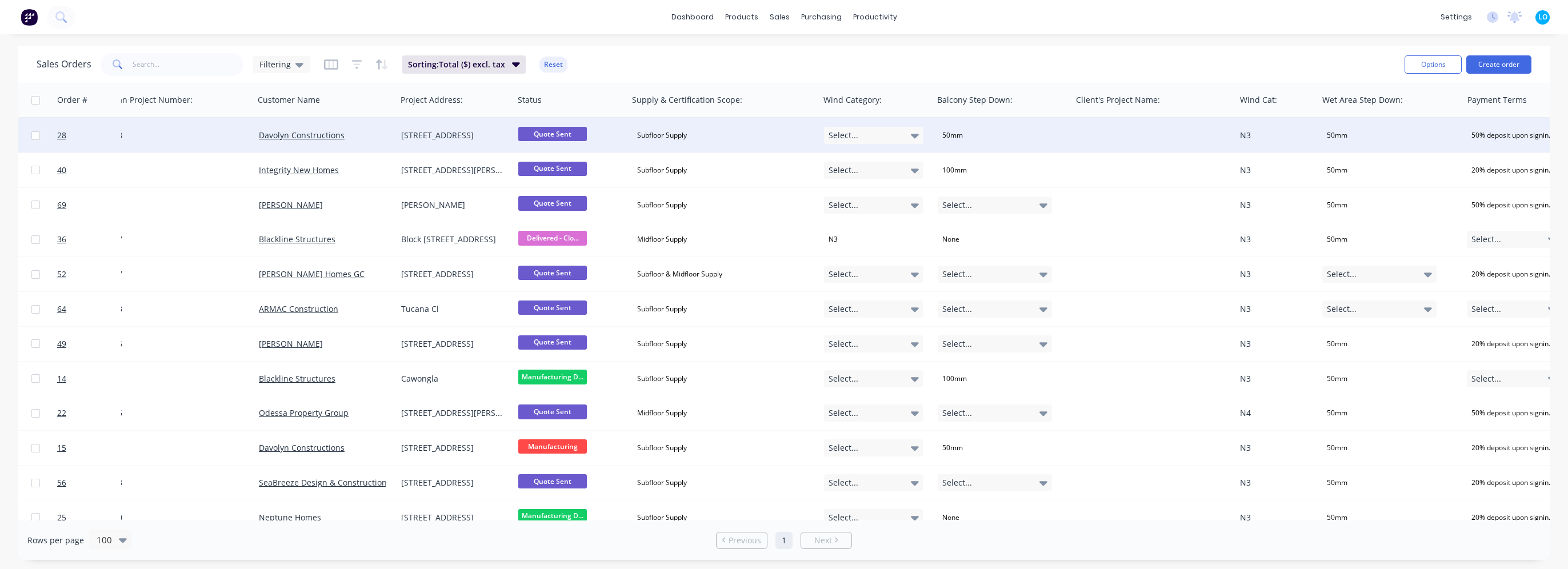
scroll to position [0, 0]
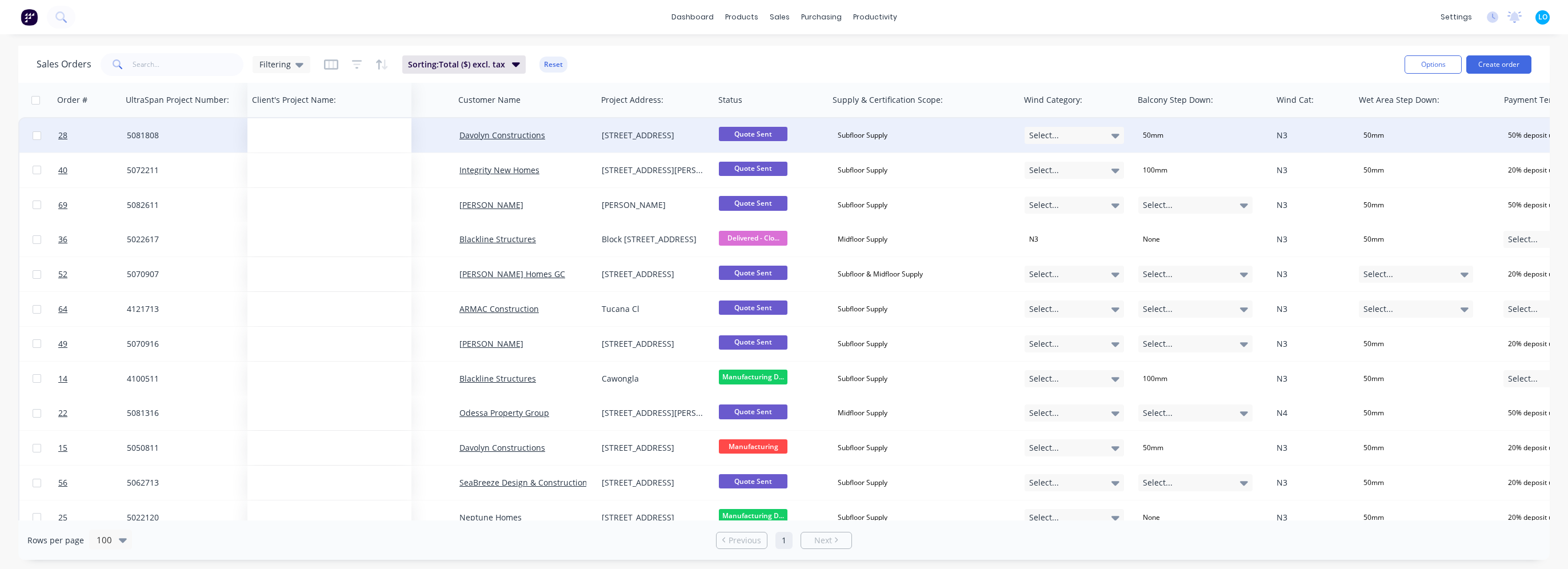
drag, startPoint x: 1182, startPoint y: 108, endPoint x: 314, endPoint y: 130, distance: 868.3
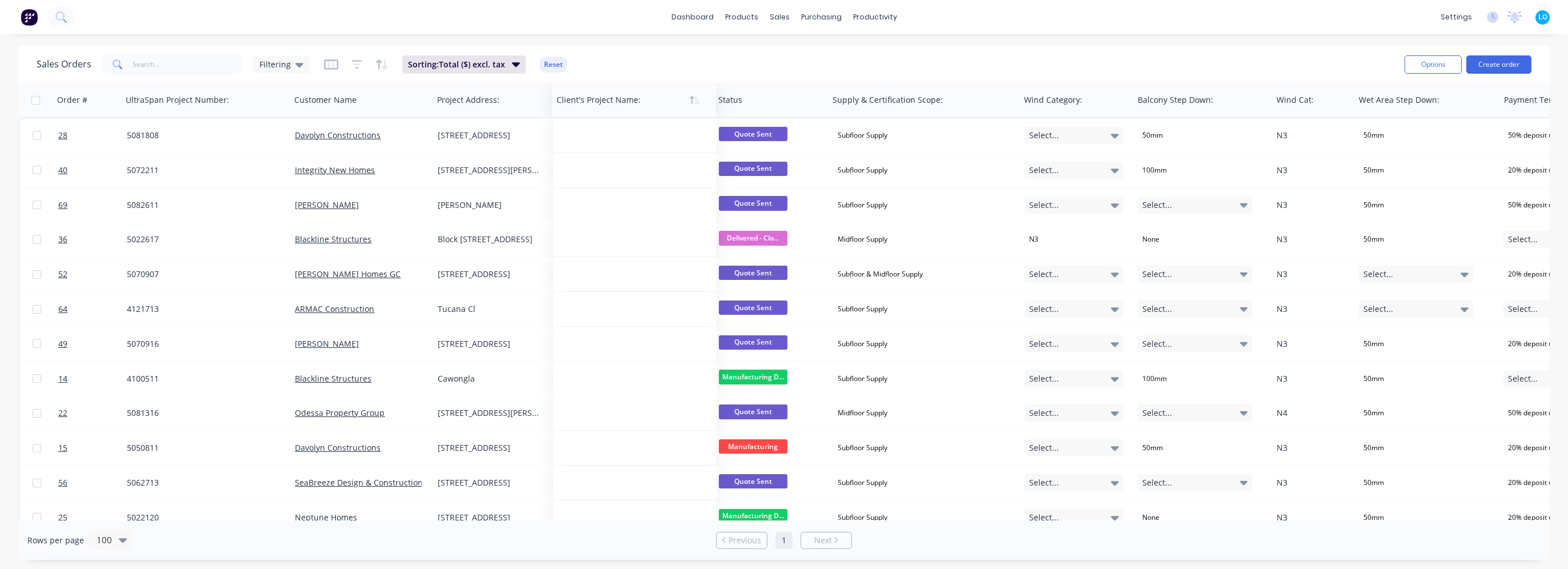
drag, startPoint x: 324, startPoint y: 106, endPoint x: 587, endPoint y: 106, distance: 263.0
click at [715, 71] on div "Sales Orders Filtering Sorting: Total ($) excl. tax Reset" at bounding box center [715, 64] width 1358 height 28
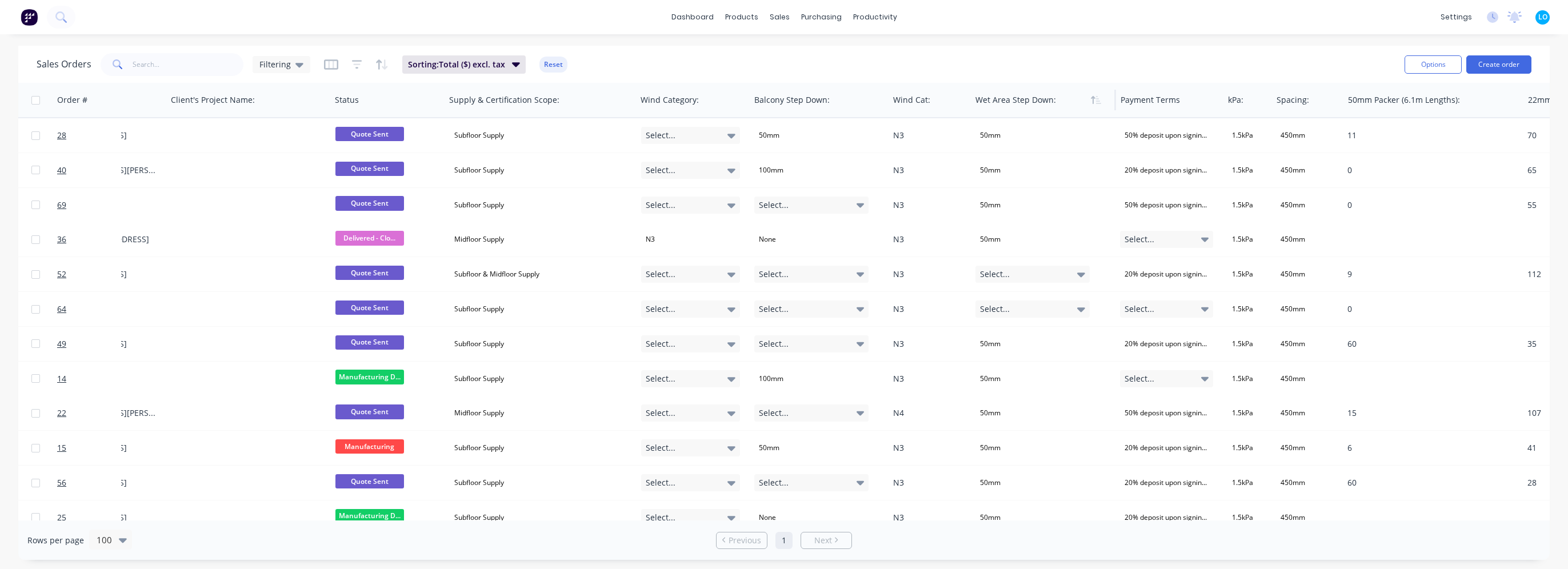
scroll to position [0, 384]
drag, startPoint x: 903, startPoint y: 106, endPoint x: 764, endPoint y: 108, distance: 139.0
click at [764, 108] on div at bounding box center [788, 100] width 70 height 23
click at [273, 63] on span "Filtering" at bounding box center [275, 64] width 32 height 12
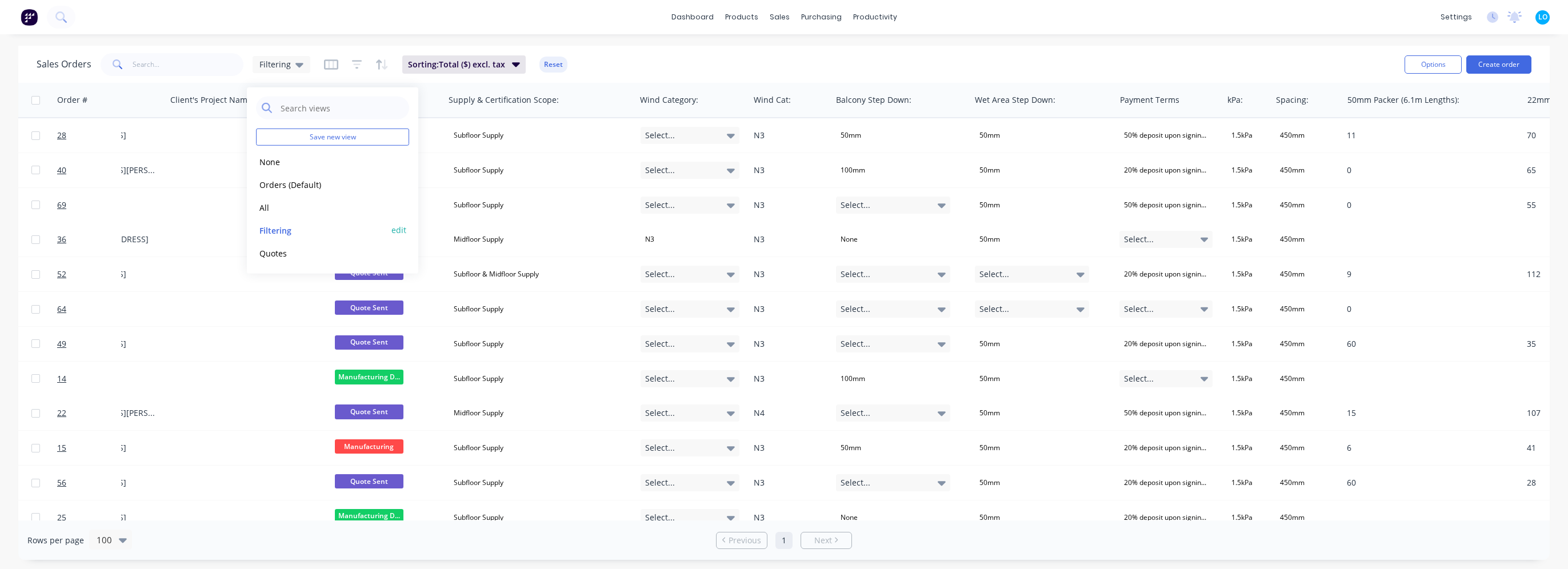
click at [393, 231] on button "edit" at bounding box center [399, 230] width 15 height 12
click at [471, 155] on button "Update" at bounding box center [479, 159] width 77 height 19
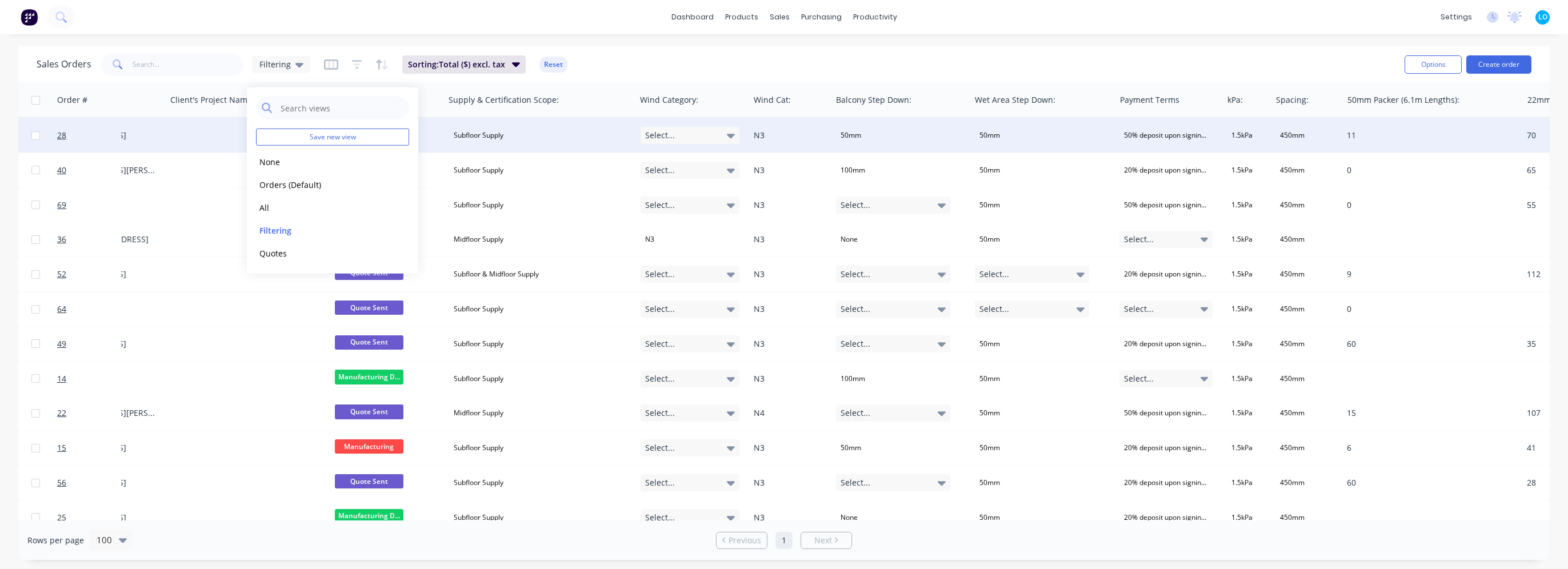
click at [714, 134] on div "Select..." at bounding box center [690, 135] width 100 height 17
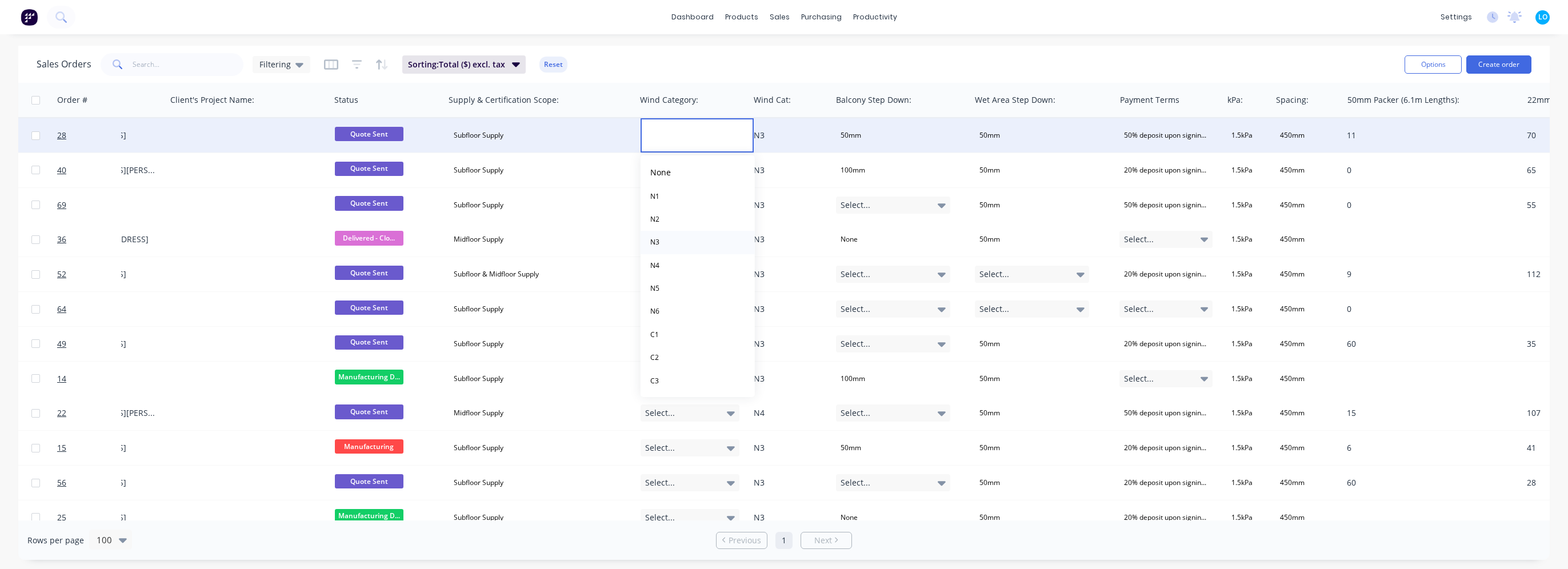
click at [671, 240] on button "N3" at bounding box center [697, 242] width 114 height 23
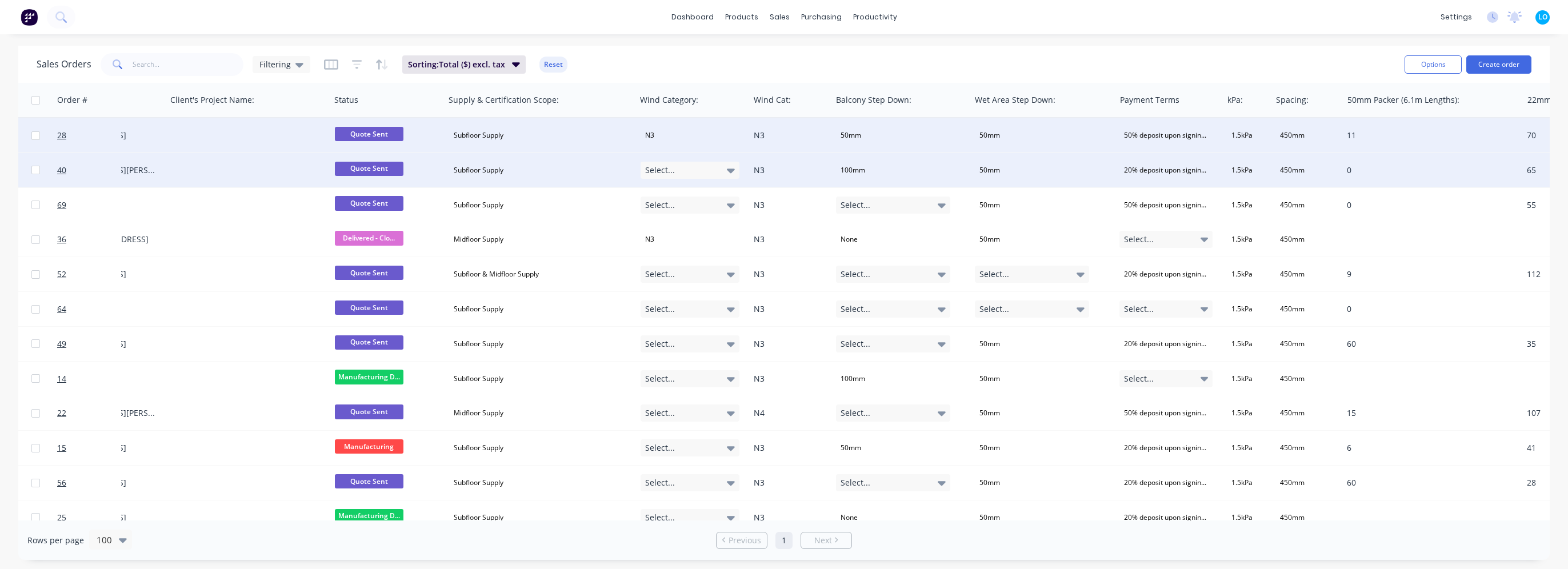
click at [675, 174] on div "Select..." at bounding box center [690, 170] width 100 height 17
click at [670, 274] on button "N3" at bounding box center [697, 277] width 114 height 23
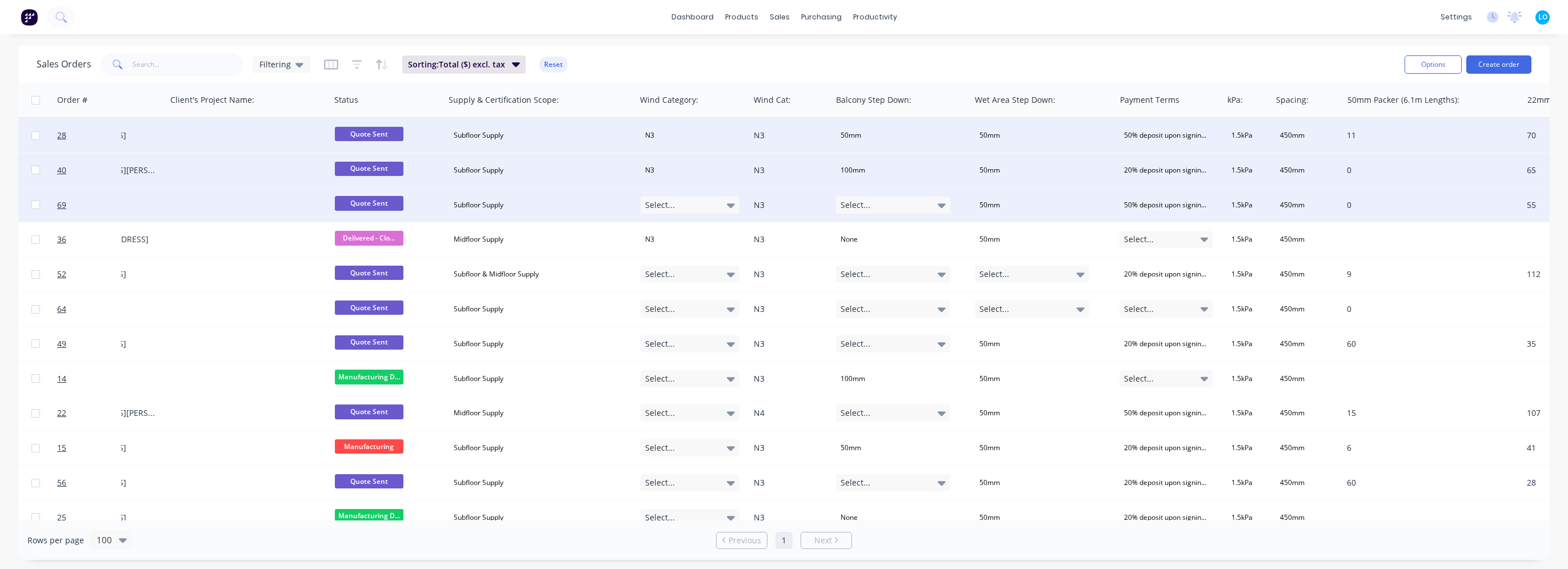
click at [678, 198] on div "Select..." at bounding box center [690, 205] width 100 height 17
click at [668, 310] on button "N3" at bounding box center [697, 312] width 114 height 23
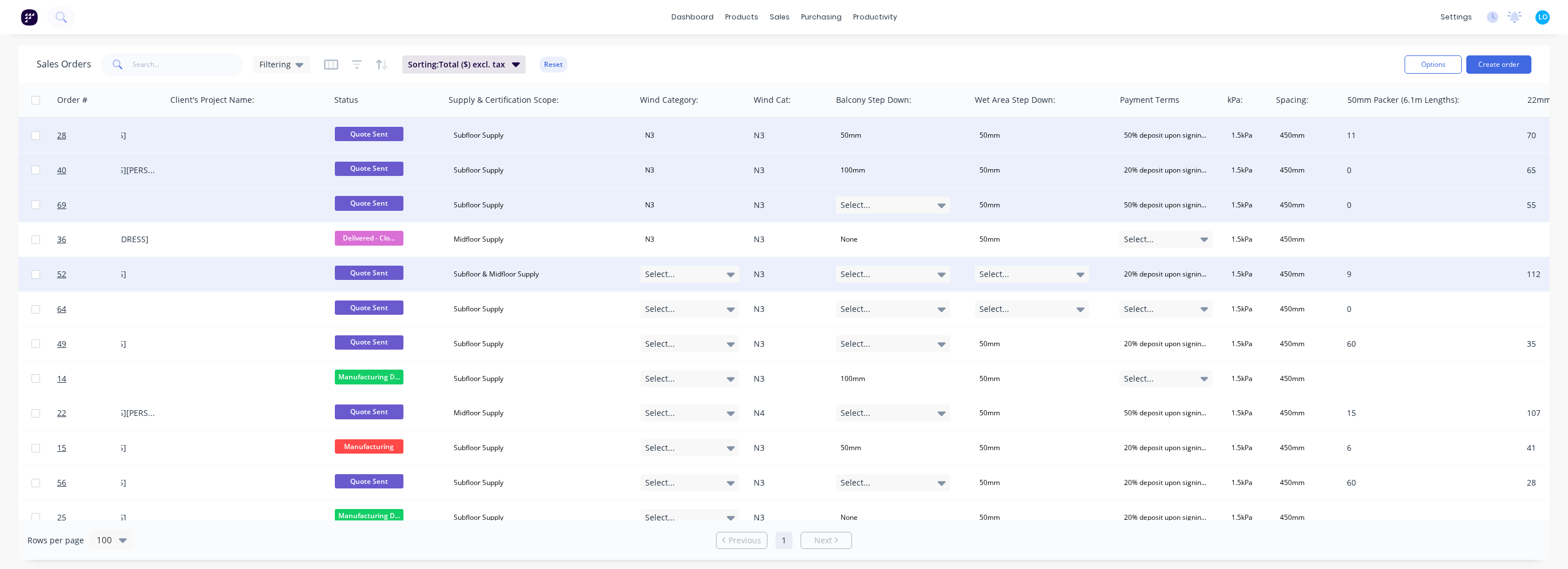
click at [684, 275] on div "Select..." at bounding box center [690, 274] width 100 height 17
click at [674, 386] on button "N3" at bounding box center [697, 381] width 114 height 23
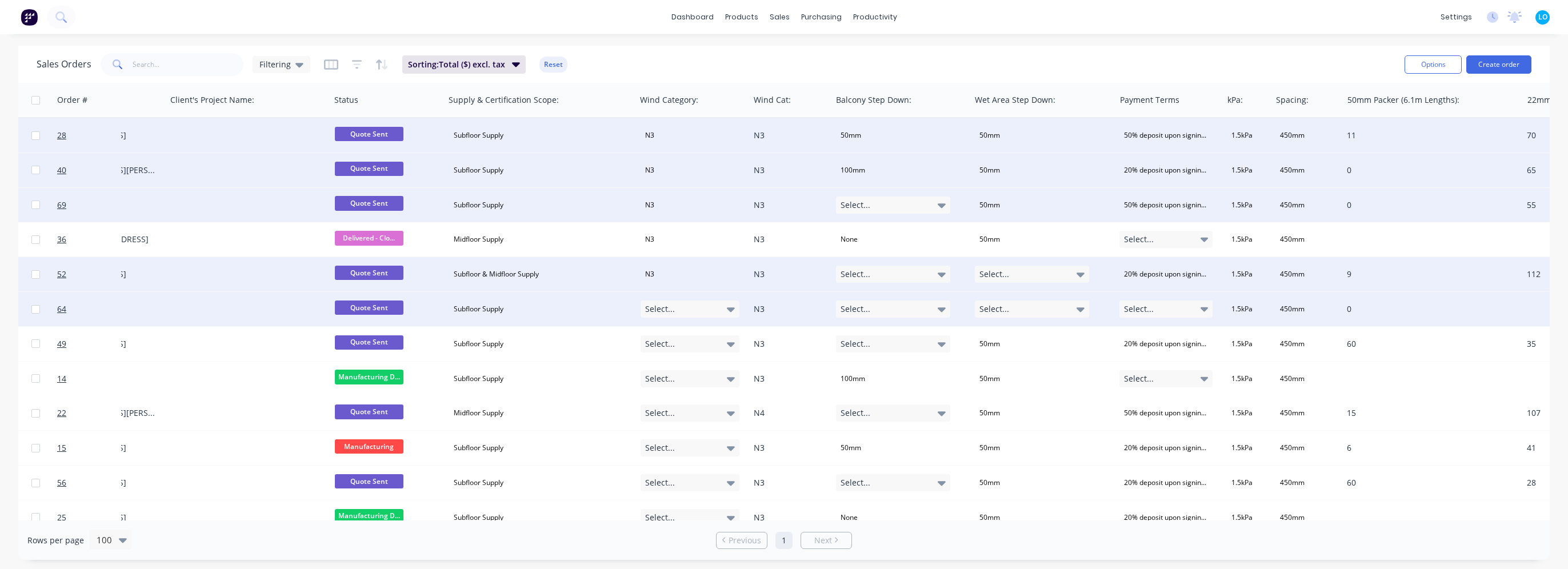
click at [693, 312] on div "Select..." at bounding box center [690, 308] width 100 height 17
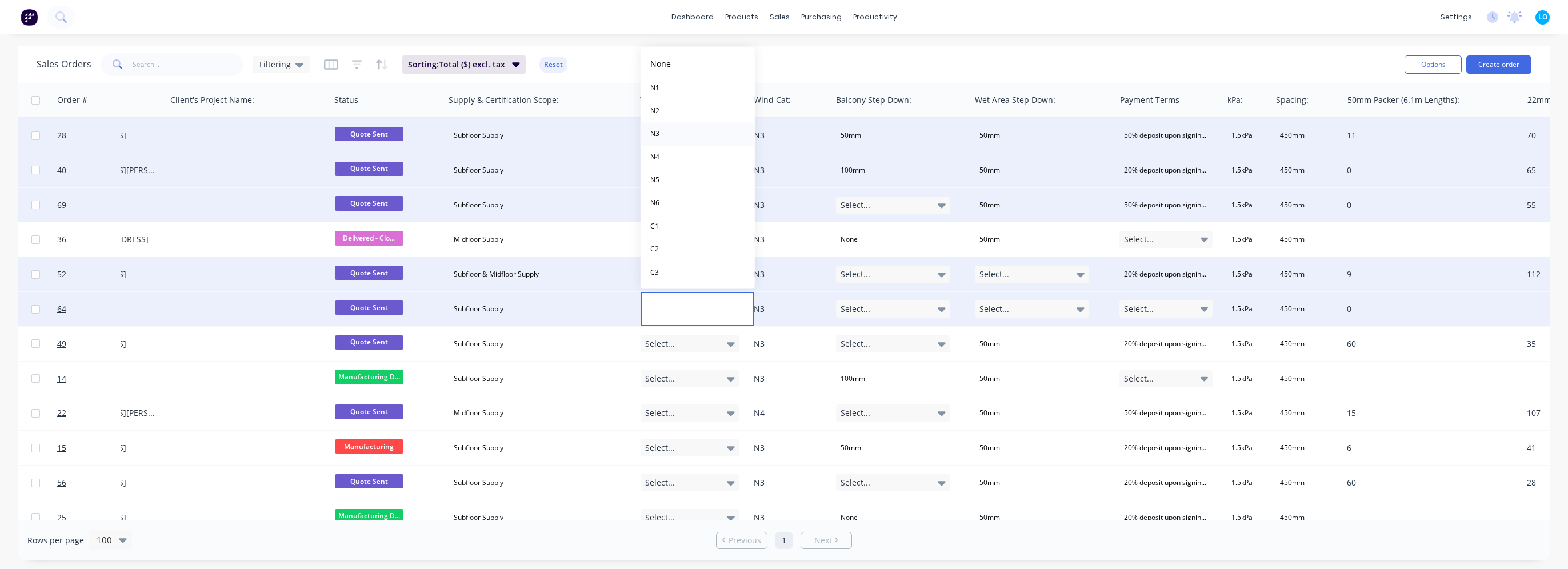
click at [672, 137] on button "N3" at bounding box center [697, 134] width 114 height 23
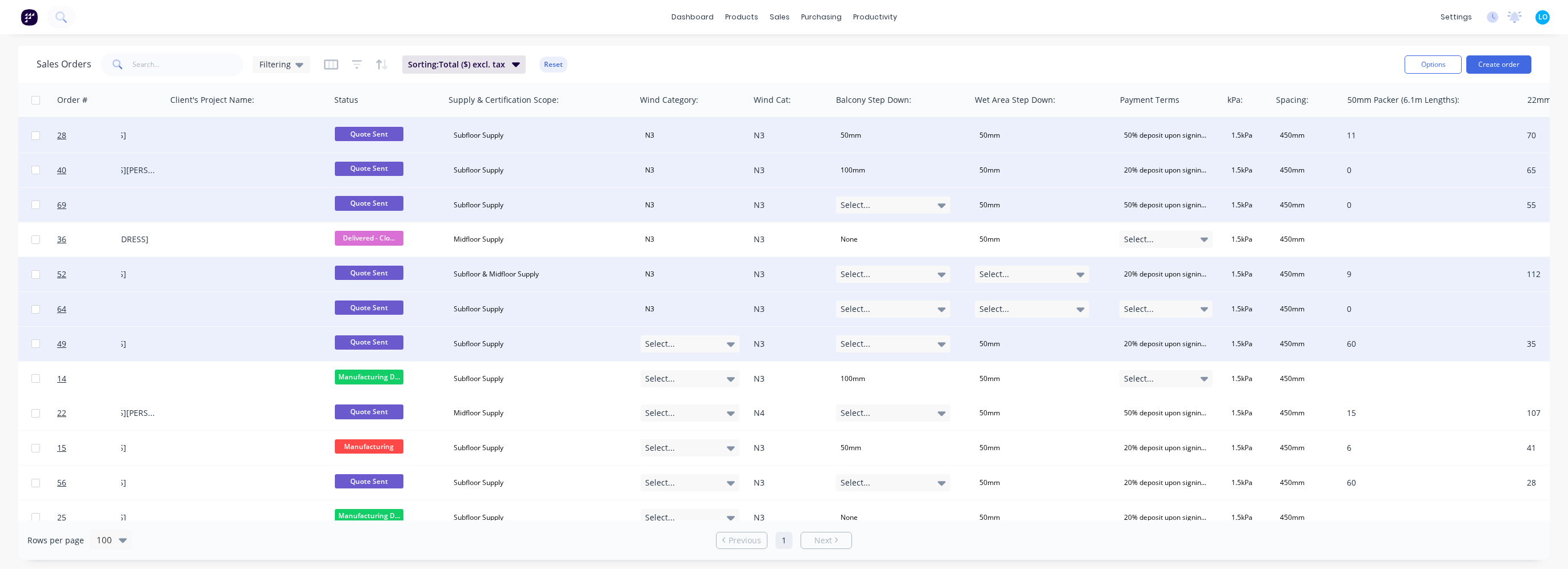
click at [670, 346] on span "Select..." at bounding box center [659, 344] width 30 height 11
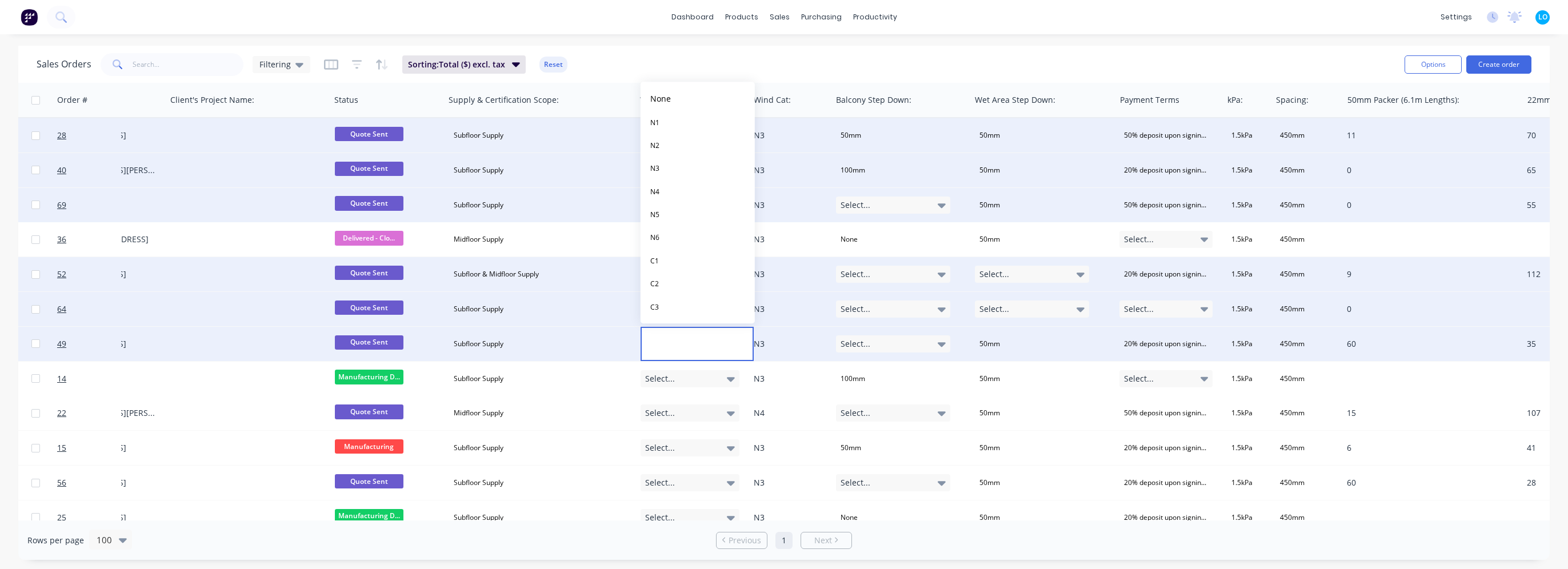
drag, startPoint x: 689, startPoint y: 168, endPoint x: 688, endPoint y: 291, distance: 123.0
click at [689, 168] on button "N3" at bounding box center [697, 168] width 114 height 23
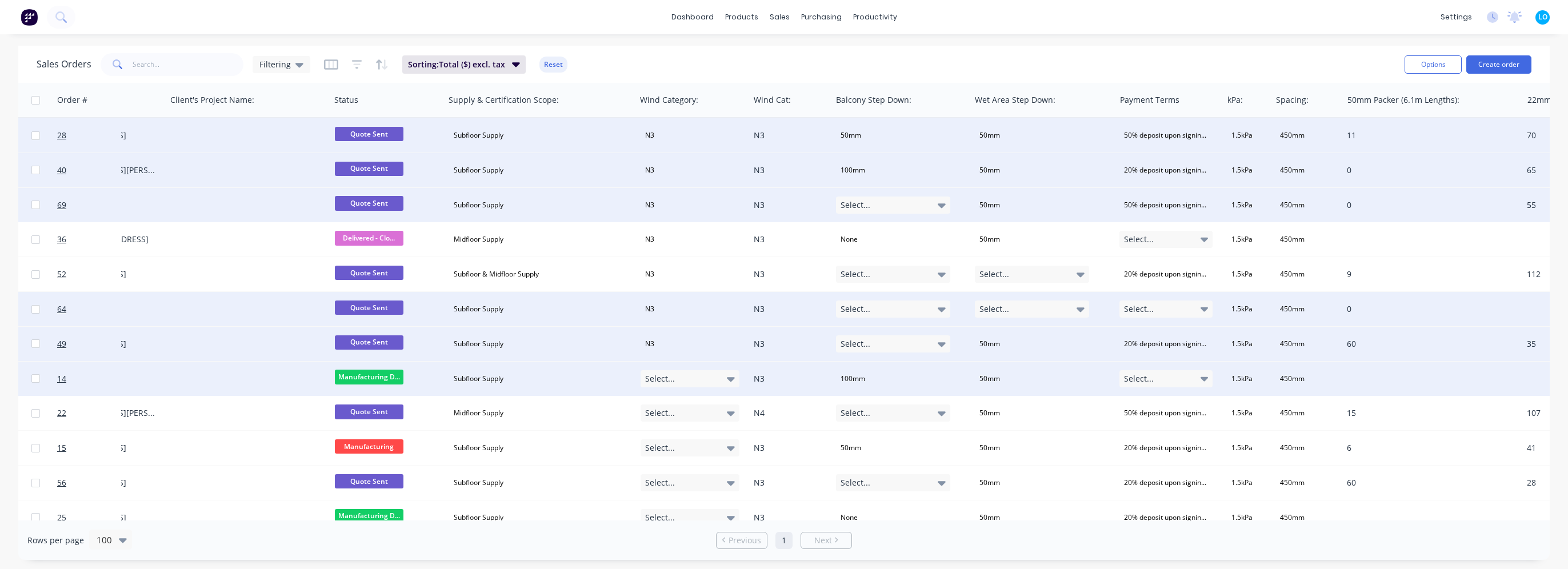
click at [680, 373] on div "Select..." at bounding box center [690, 379] width 100 height 17
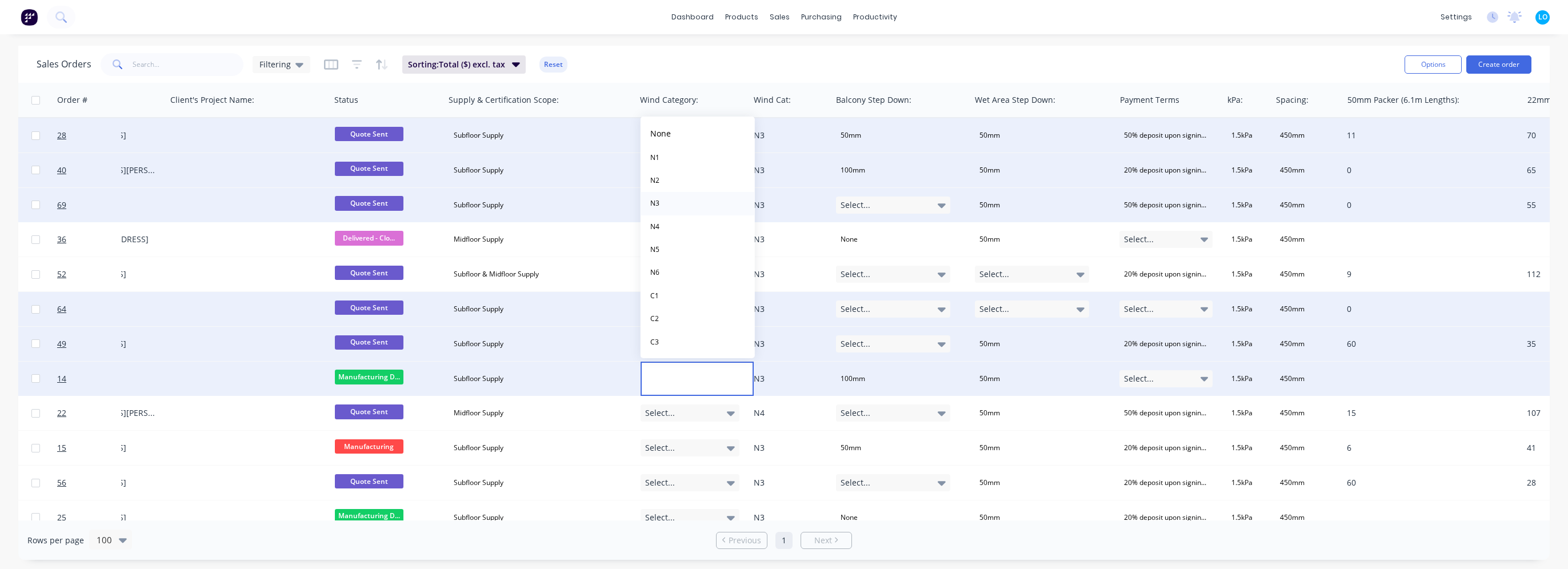
click at [674, 206] on button "N3" at bounding box center [697, 203] width 114 height 23
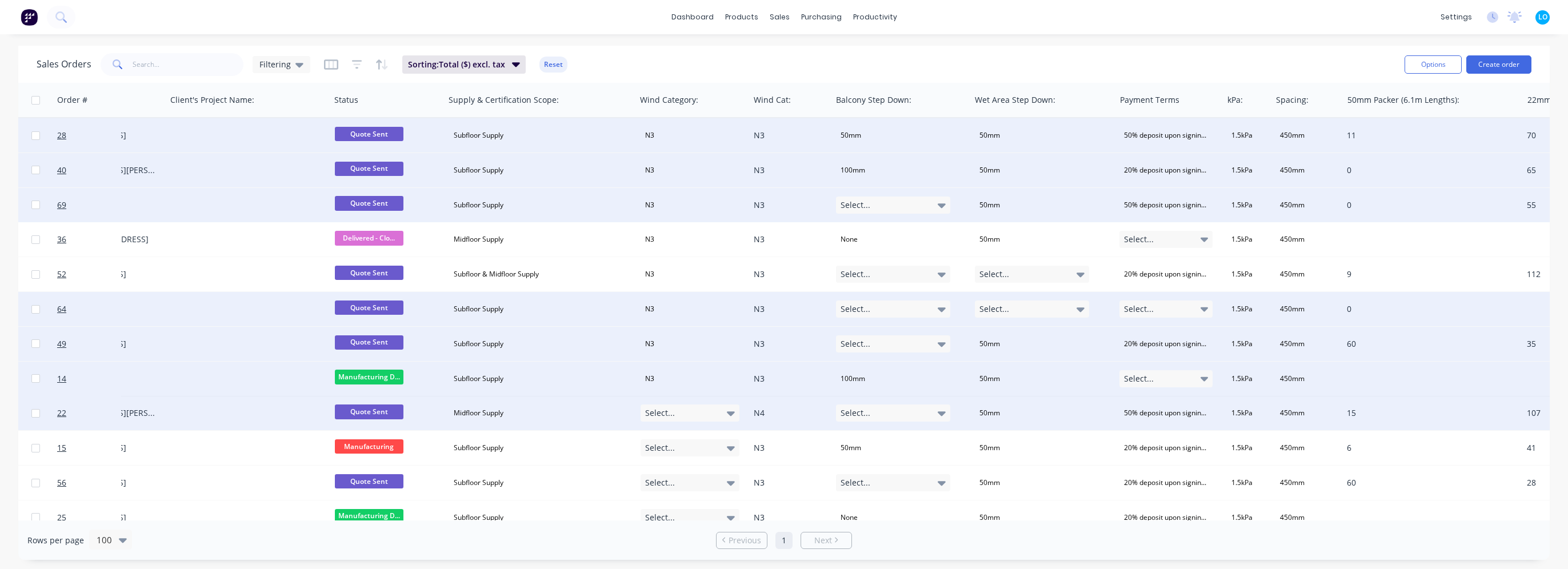
click at [682, 419] on div "Select..." at bounding box center [690, 413] width 100 height 17
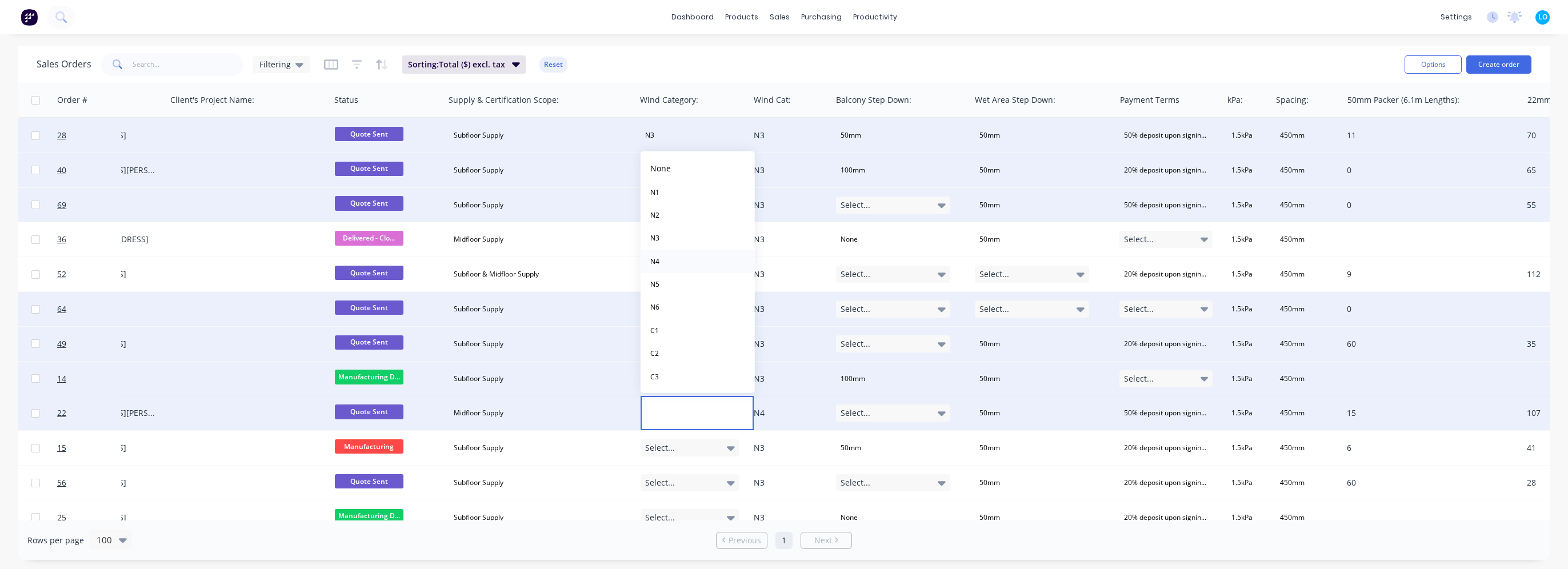
click at [667, 258] on button "N4" at bounding box center [697, 261] width 114 height 23
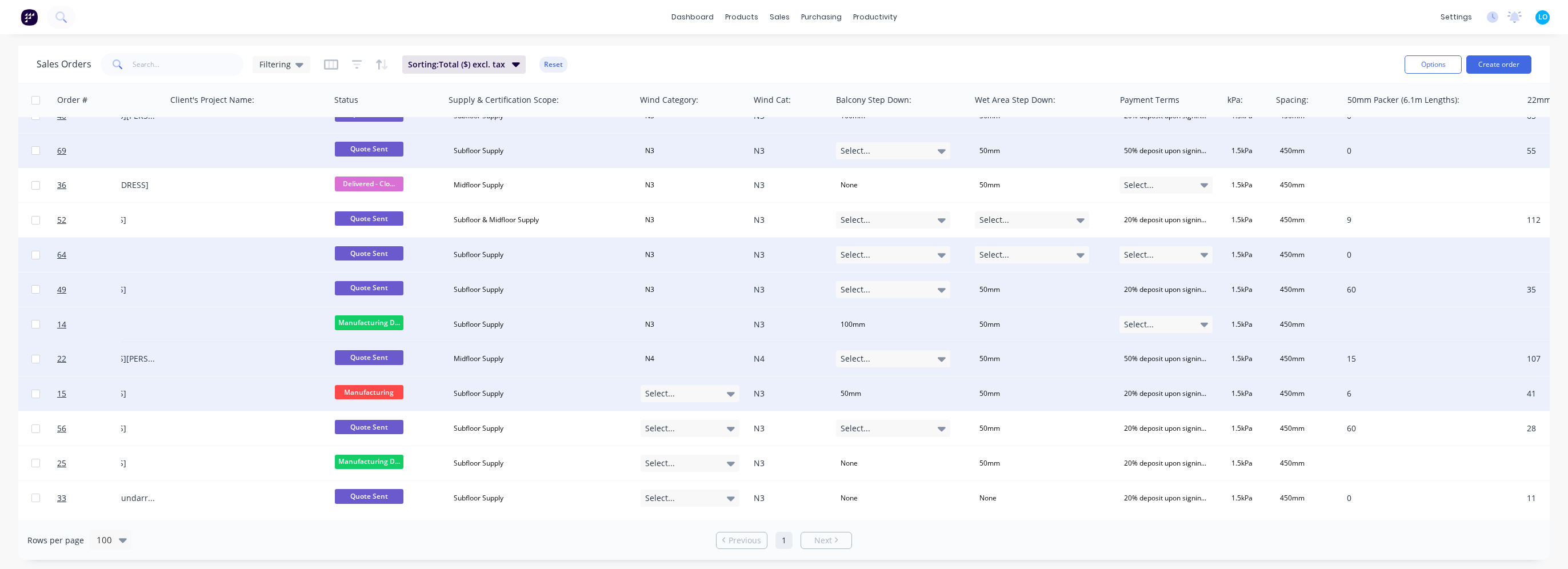
scroll to position [57, 384]
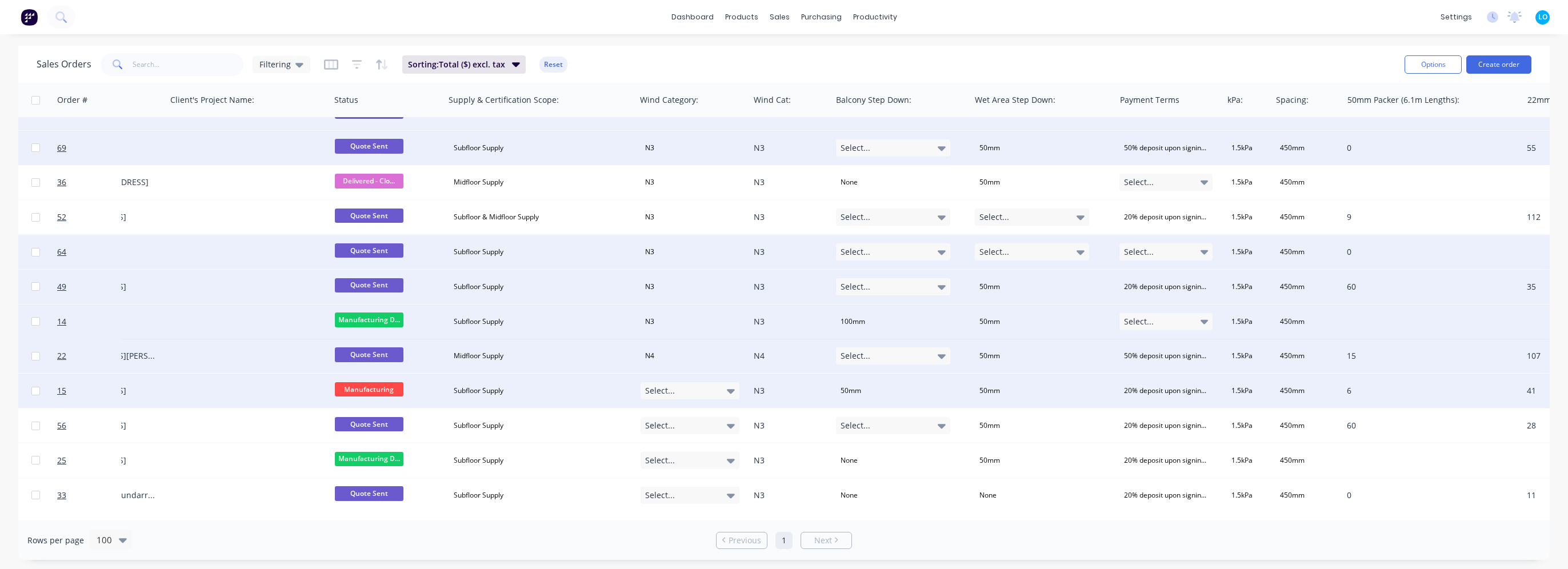
click at [690, 391] on div "Select..." at bounding box center [690, 390] width 100 height 17
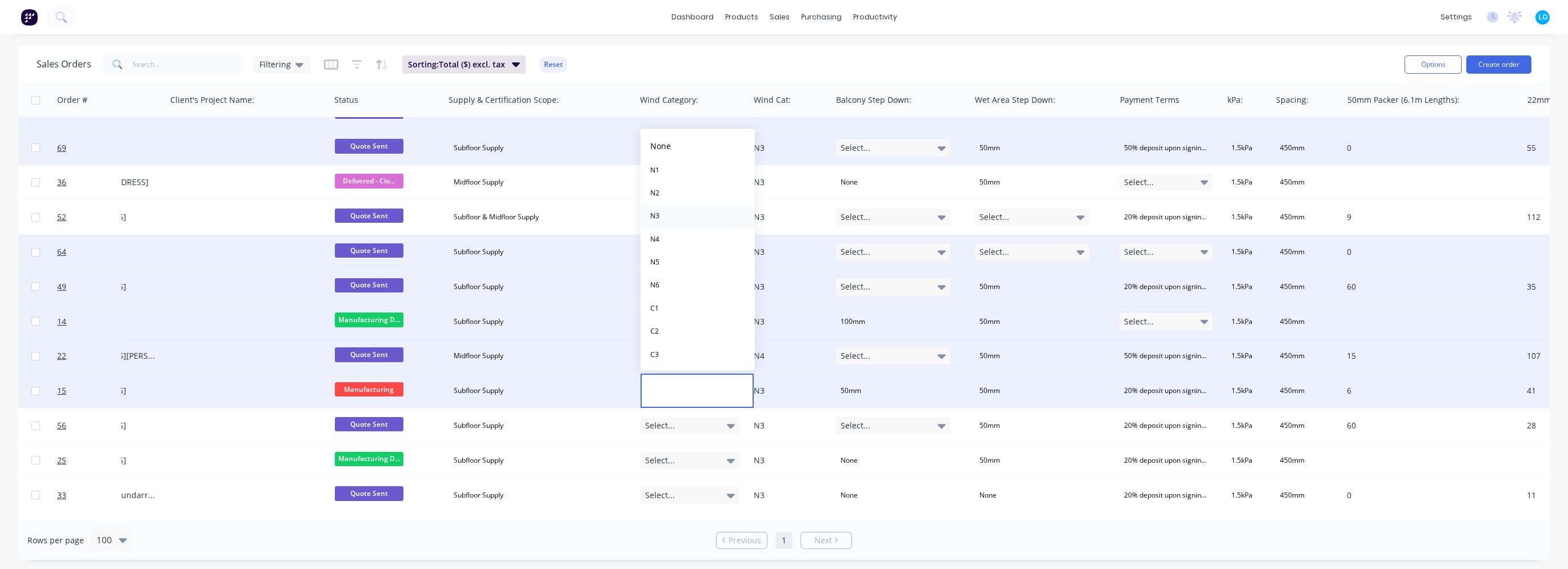
click at [672, 216] on button "N3" at bounding box center [697, 216] width 114 height 23
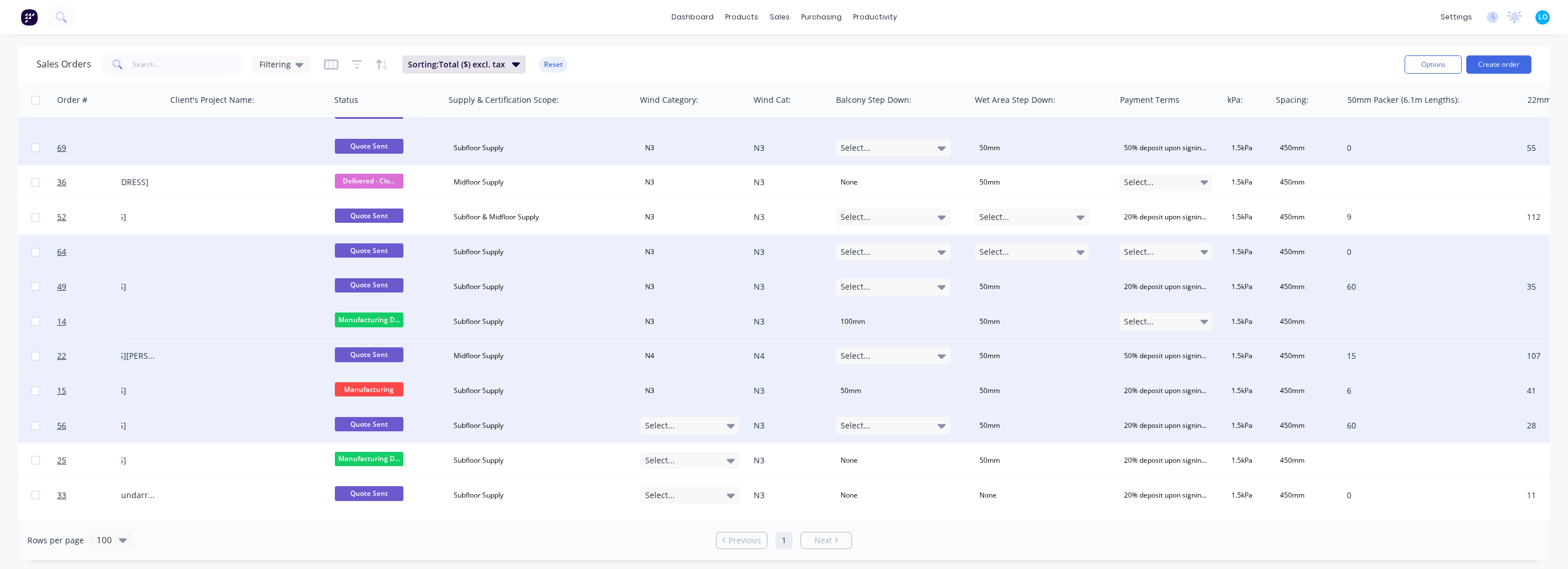
click at [668, 427] on span "Select..." at bounding box center [659, 426] width 30 height 11
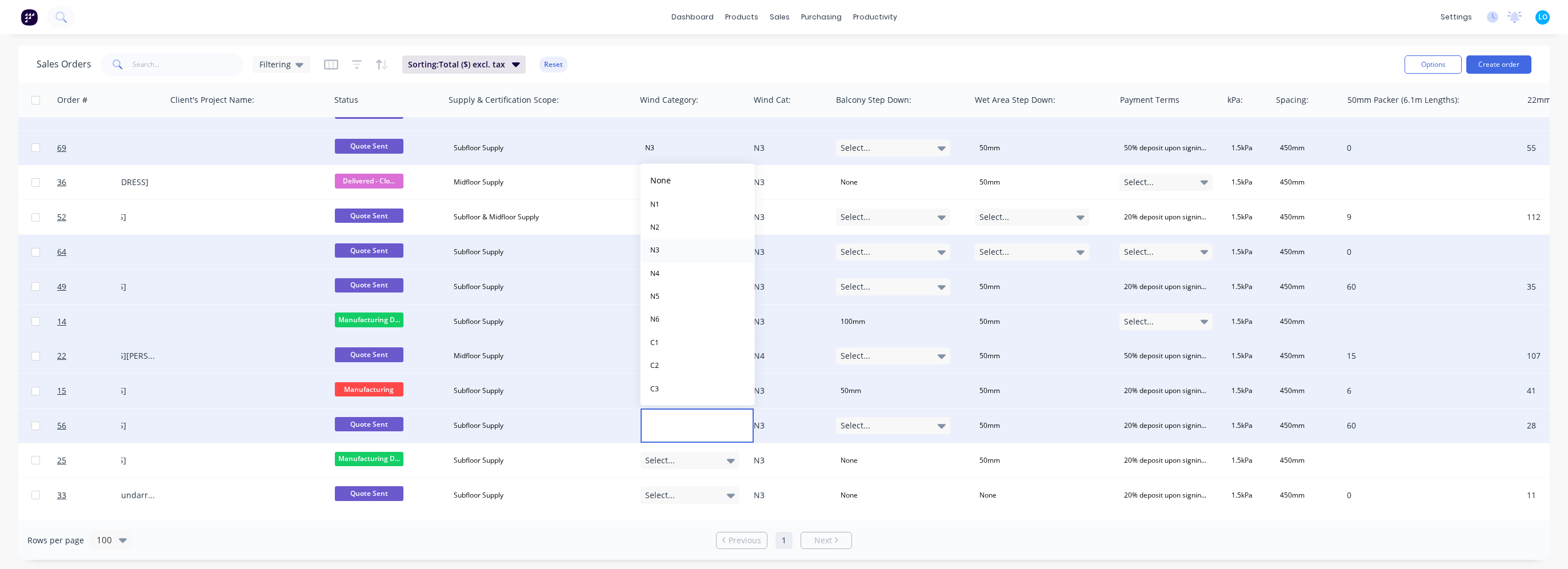
click at [664, 249] on button "N3" at bounding box center [697, 251] width 114 height 23
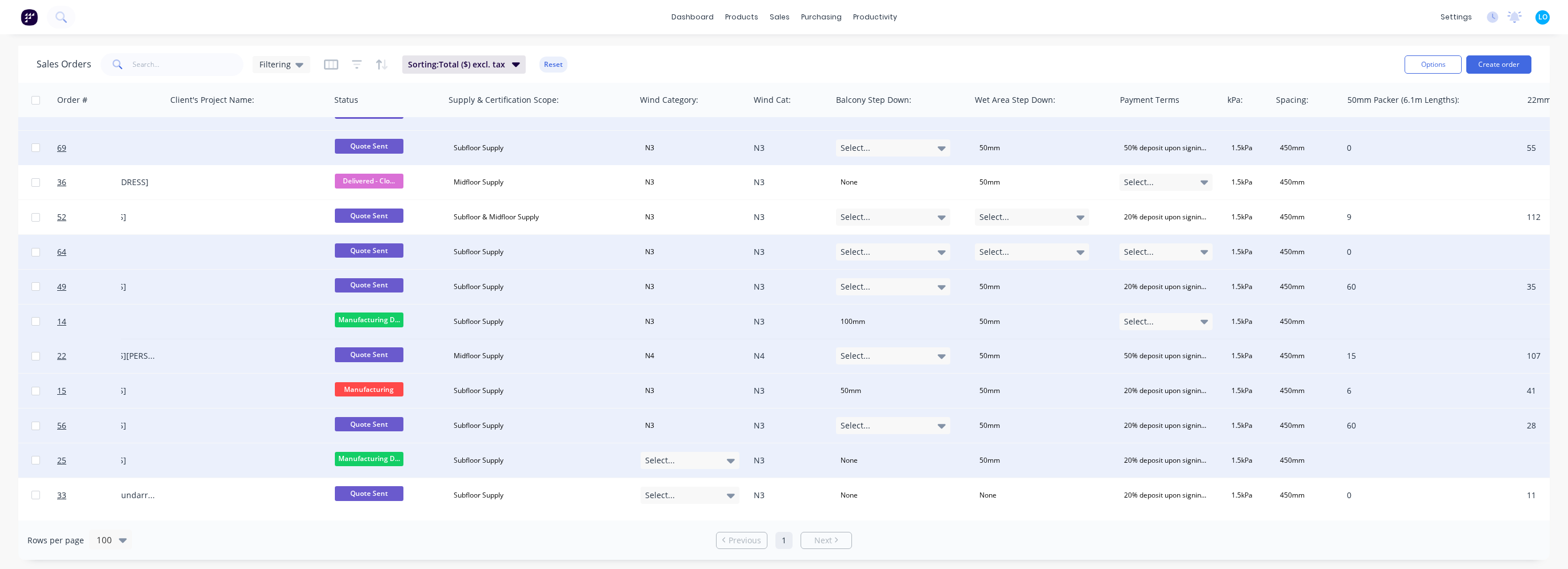
click at [682, 461] on div "Select..." at bounding box center [690, 461] width 100 height 17
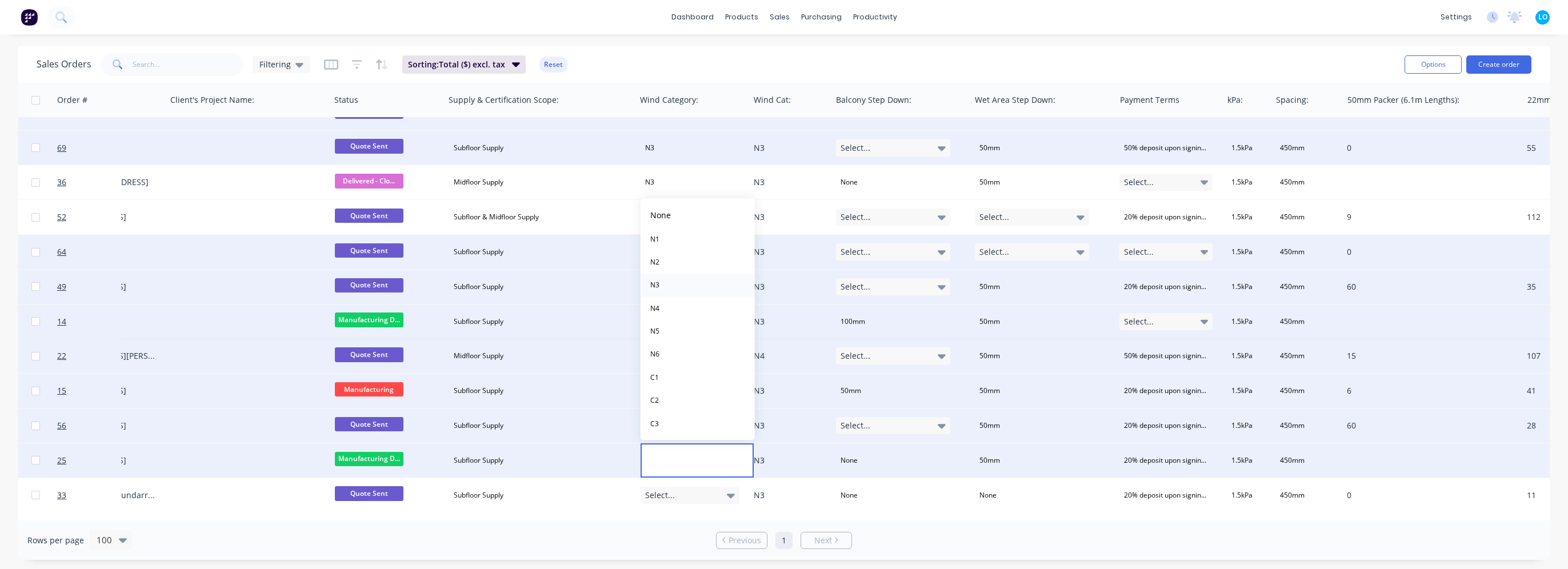
click at [670, 288] on button "N3" at bounding box center [697, 285] width 114 height 23
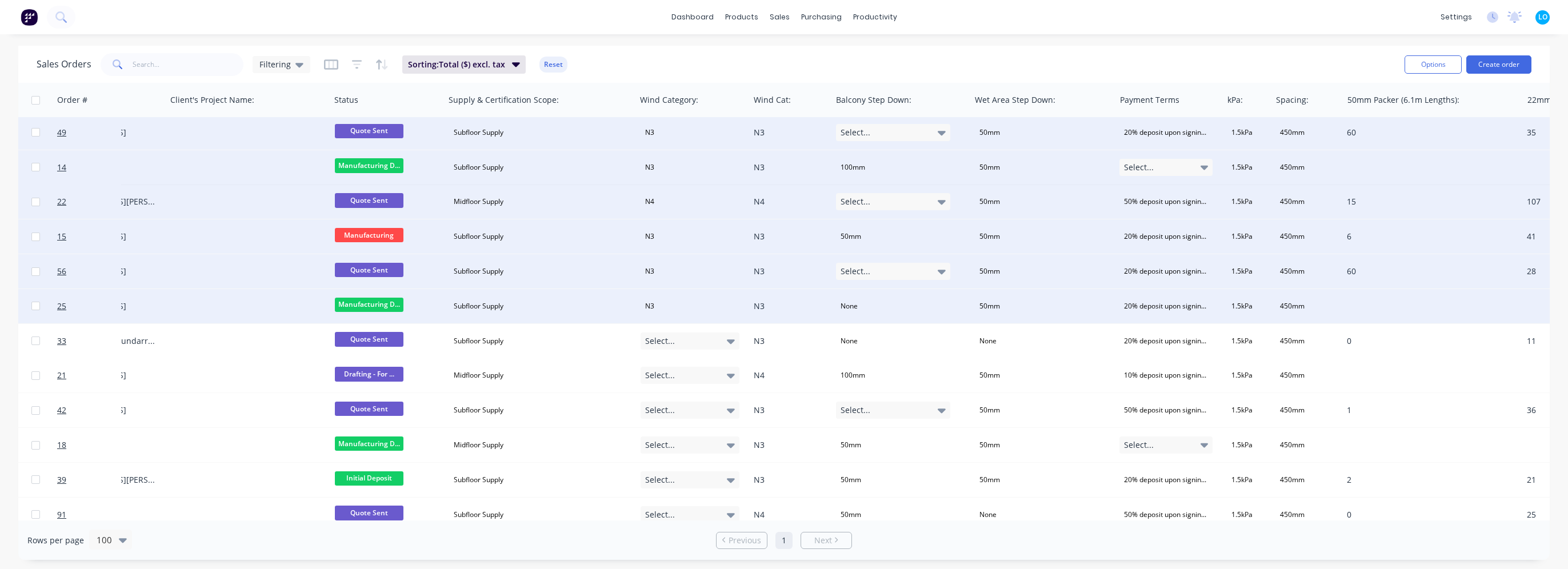
scroll to position [228, 384]
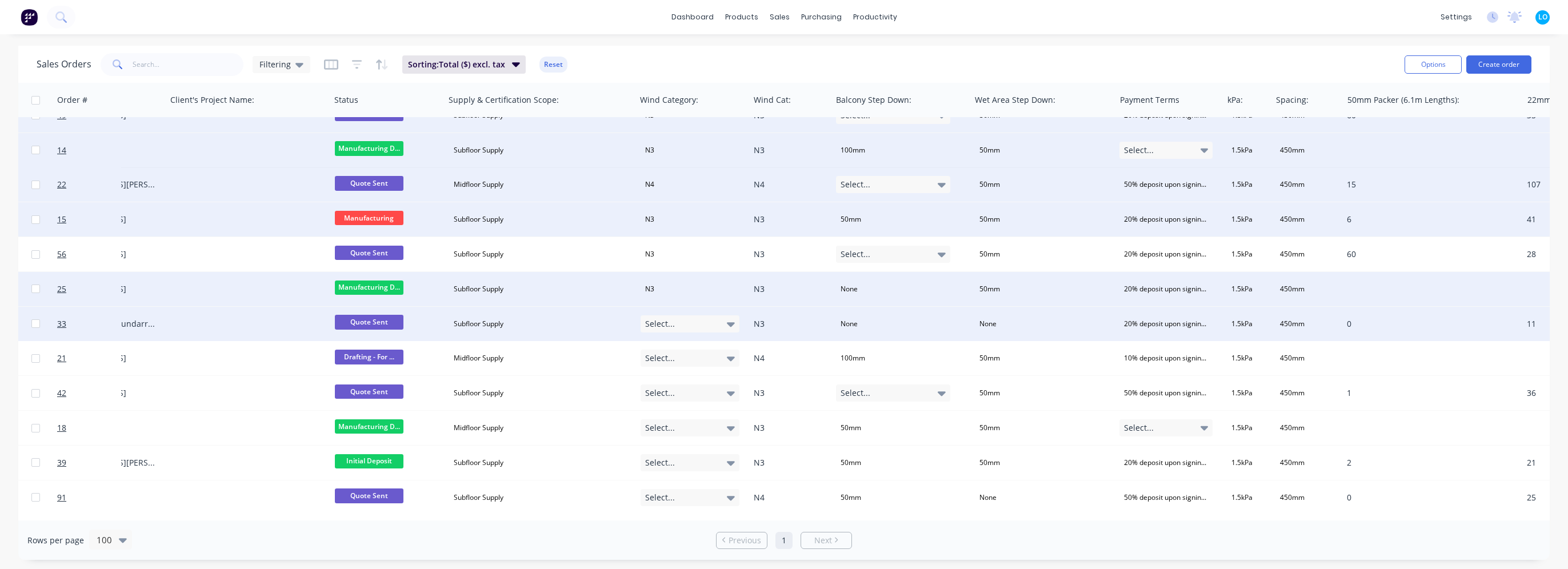
click at [656, 325] on span "Select..." at bounding box center [659, 324] width 30 height 11
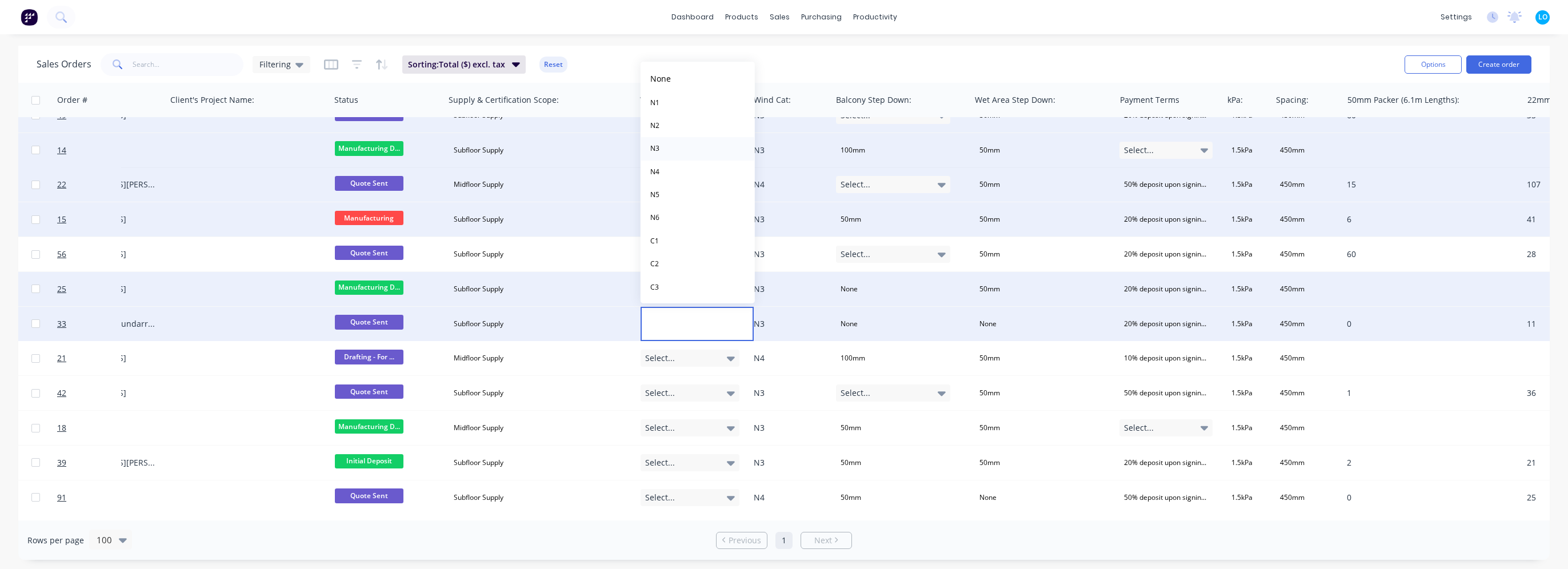
click at [666, 139] on button "N3" at bounding box center [697, 148] width 114 height 23
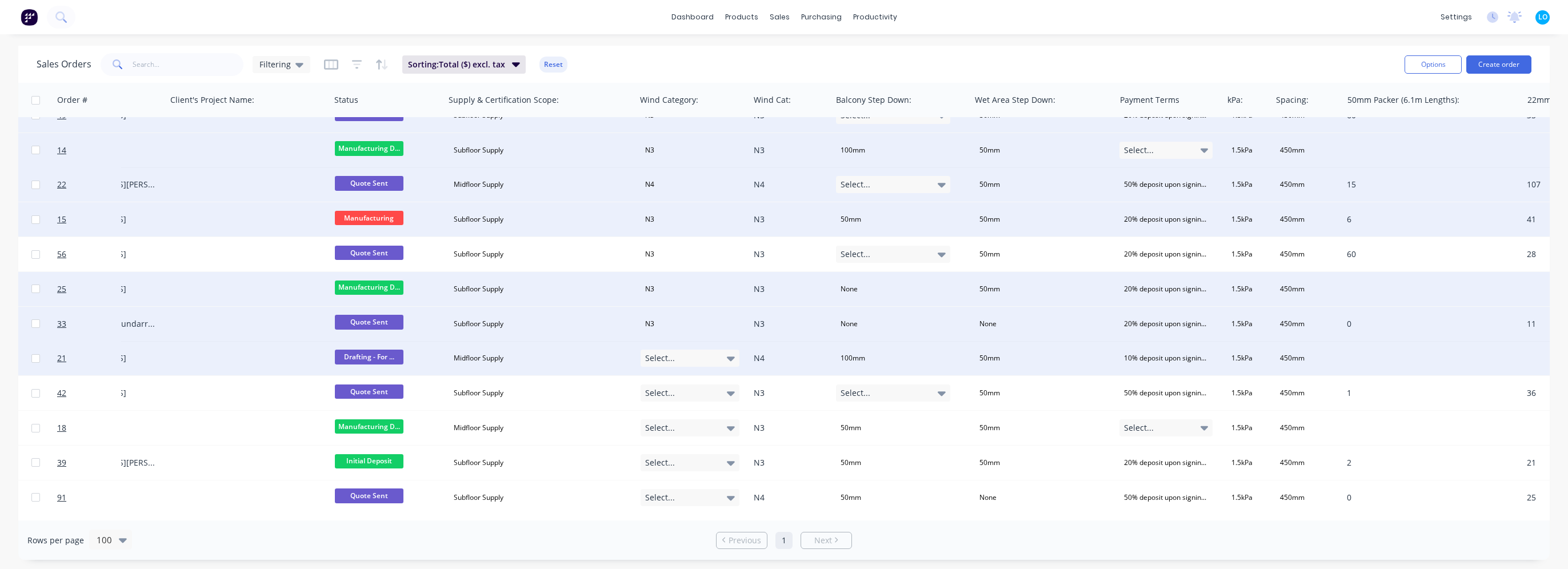
click at [676, 357] on div "Select..." at bounding box center [690, 358] width 100 height 17
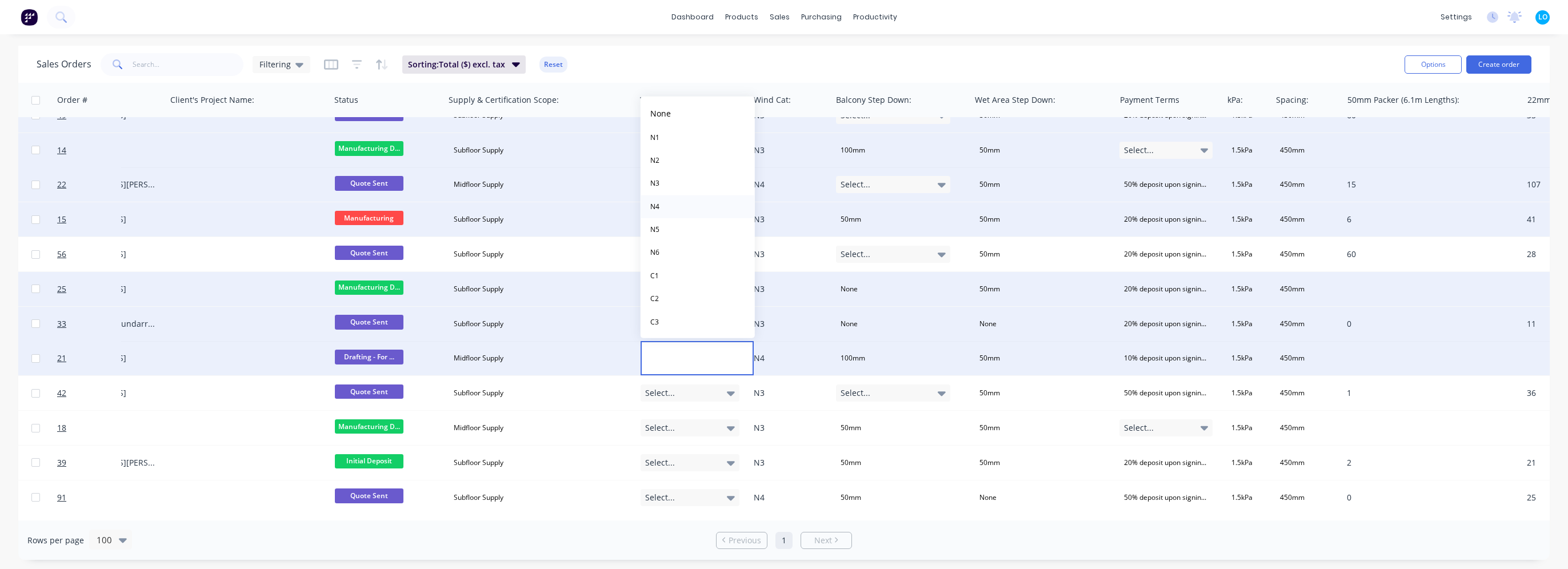
click at [666, 208] on button "N4" at bounding box center [697, 206] width 114 height 23
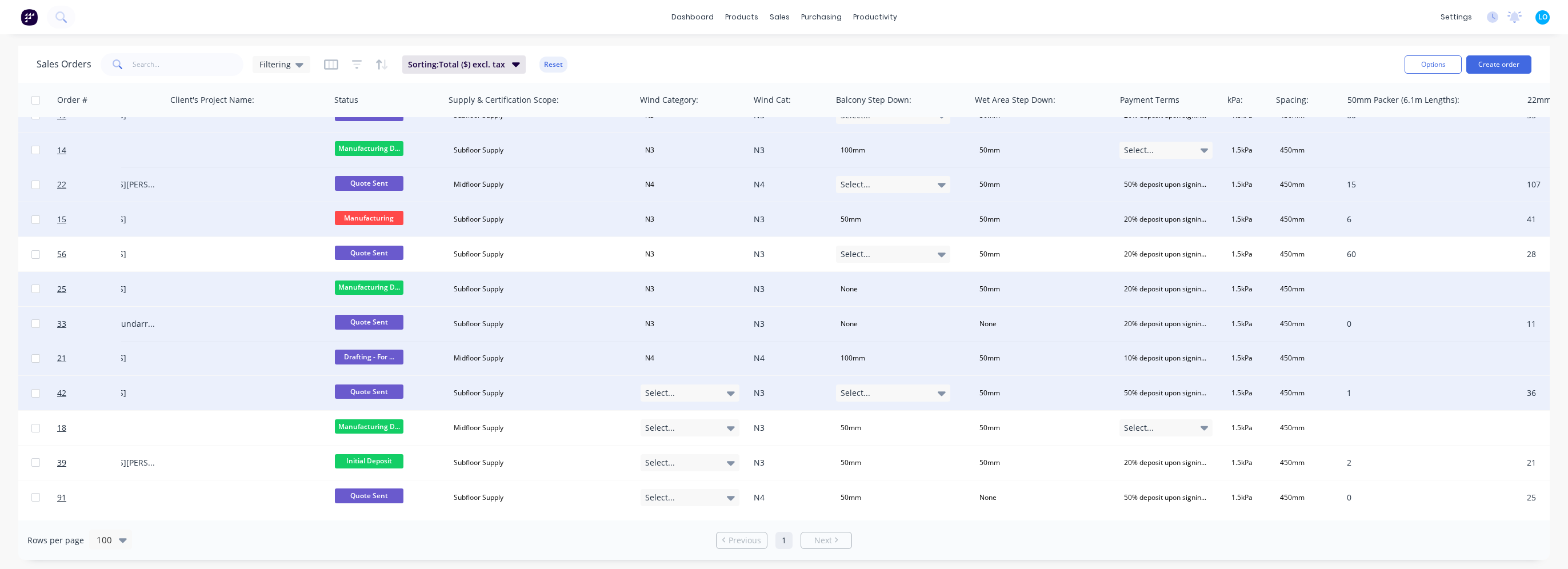
click at [684, 393] on div "Select..." at bounding box center [690, 393] width 100 height 17
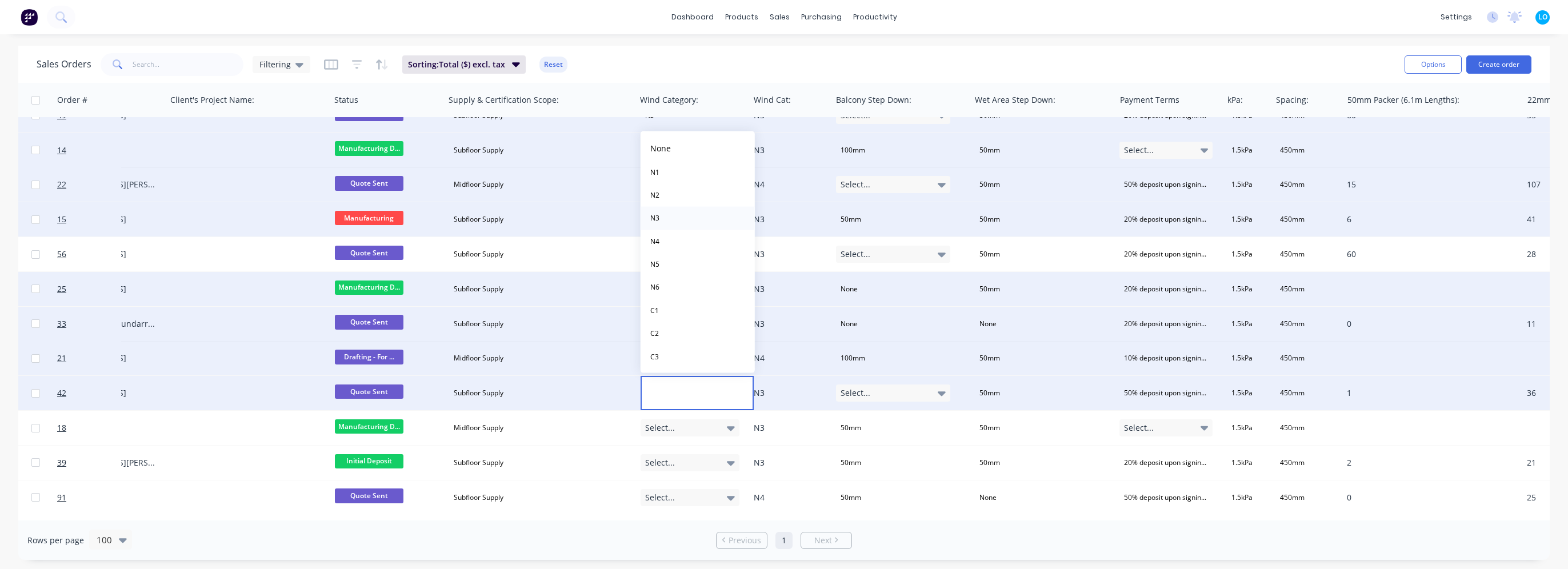
click at [677, 210] on button "N3" at bounding box center [697, 219] width 114 height 23
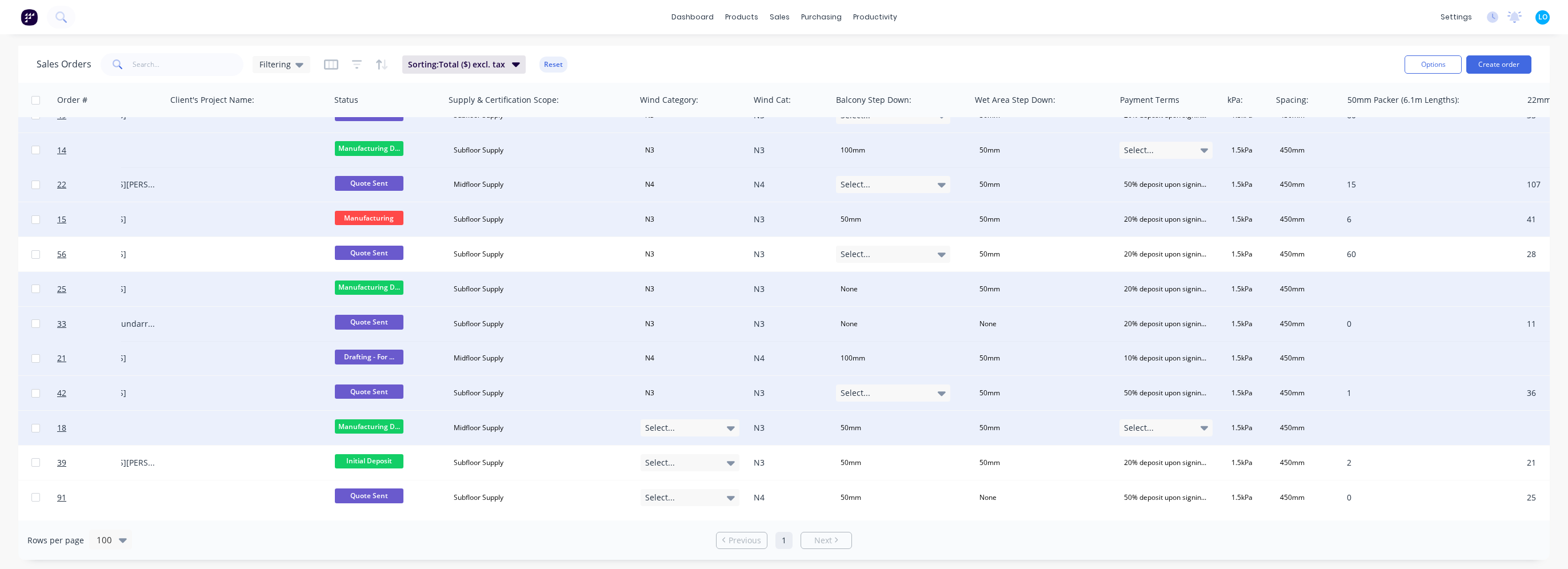
click at [690, 433] on div "Select..." at bounding box center [690, 427] width 100 height 17
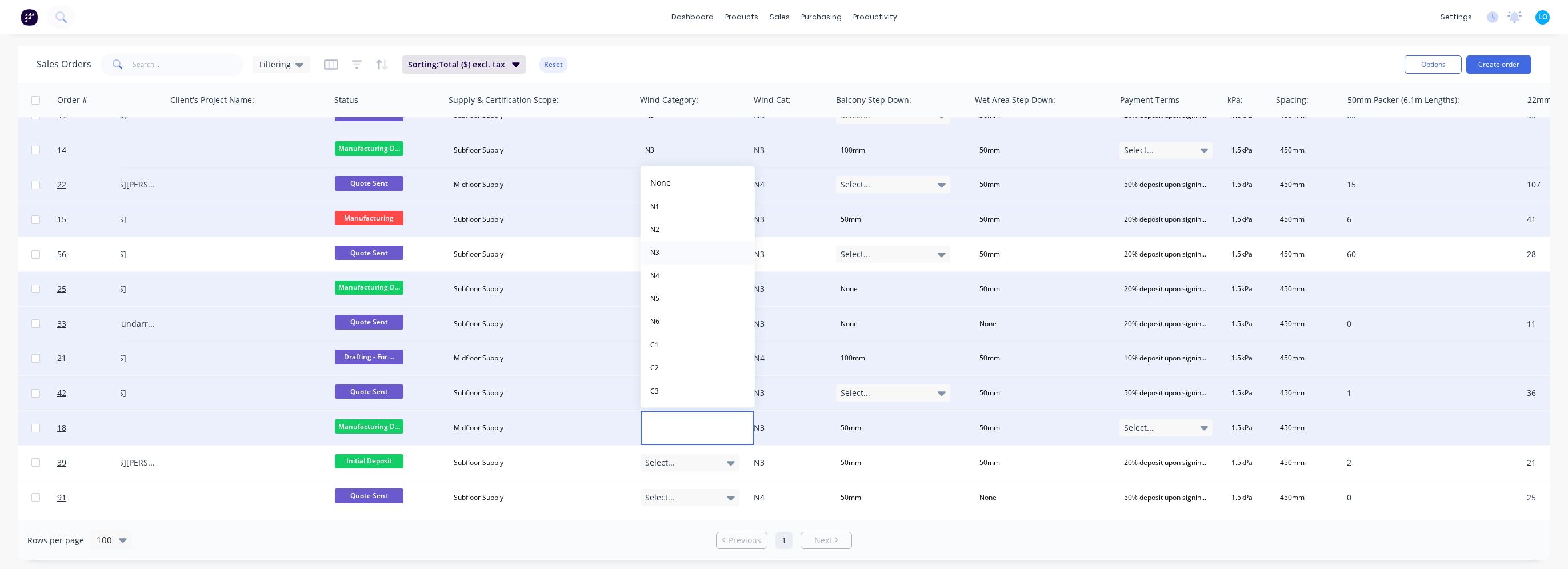
click at [668, 250] on button "N3" at bounding box center [697, 253] width 114 height 23
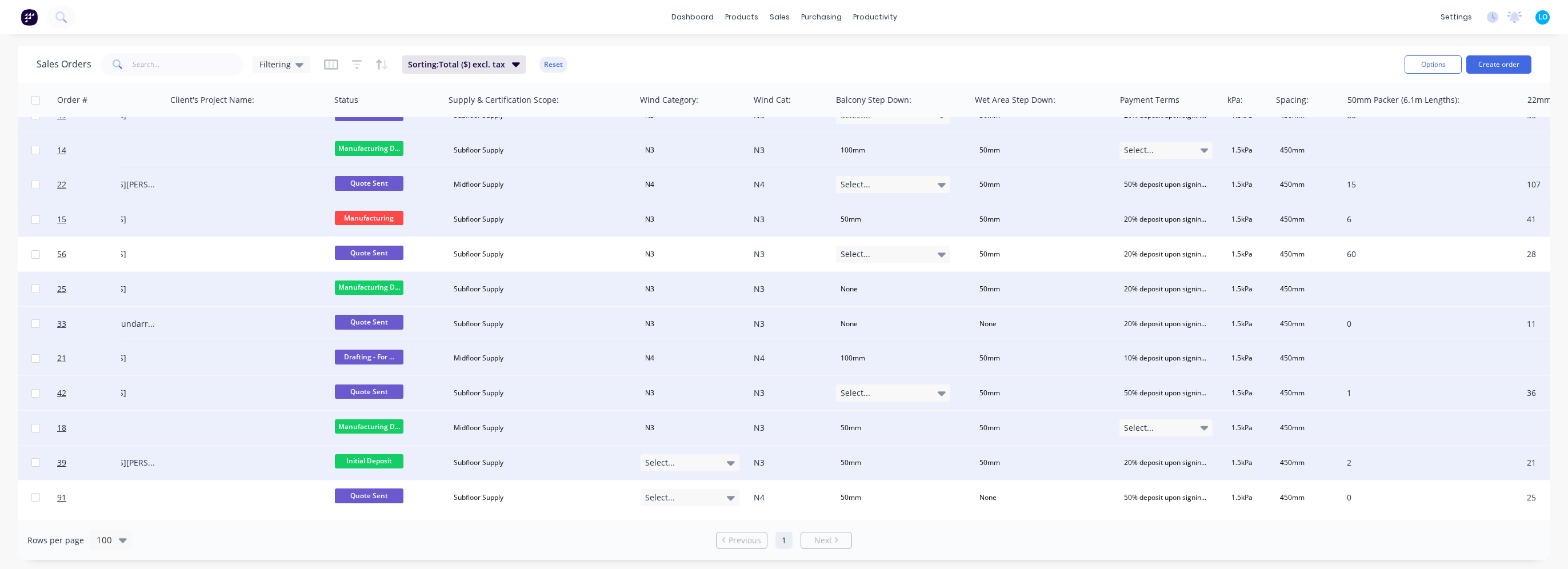
click at [691, 462] on div "Select..." at bounding box center [690, 462] width 100 height 17
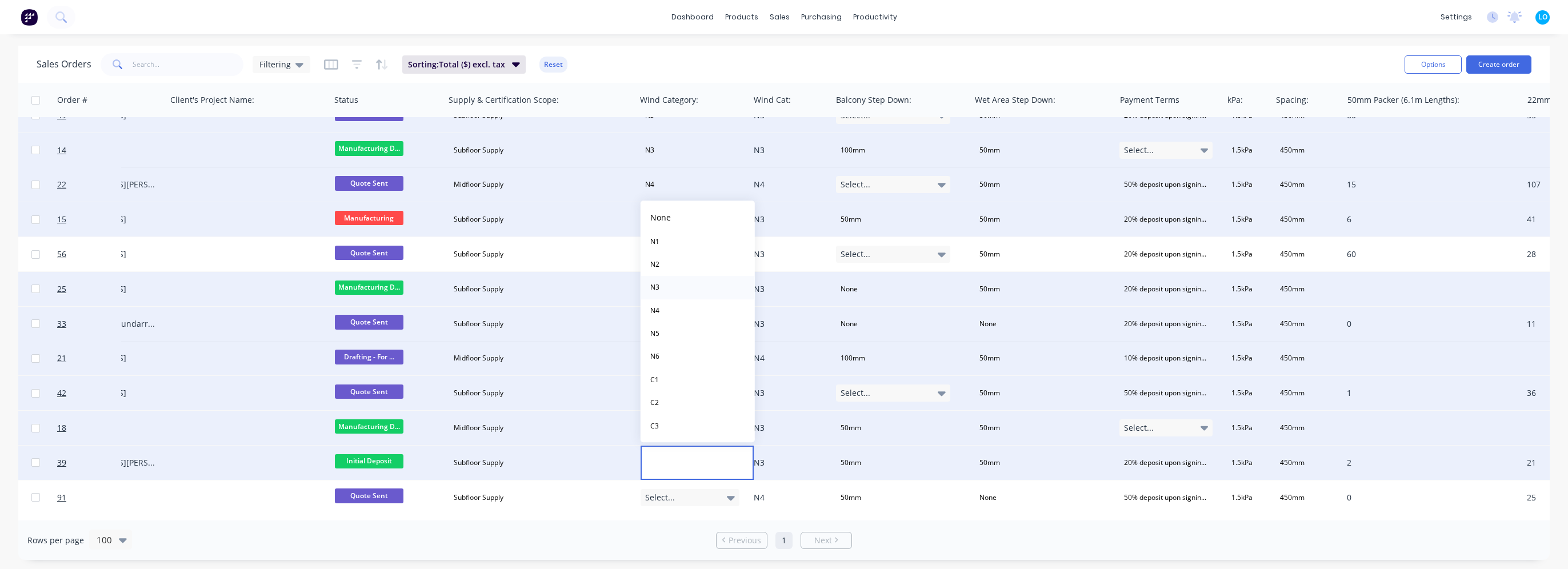
click at [668, 291] on button "N3" at bounding box center [697, 287] width 114 height 23
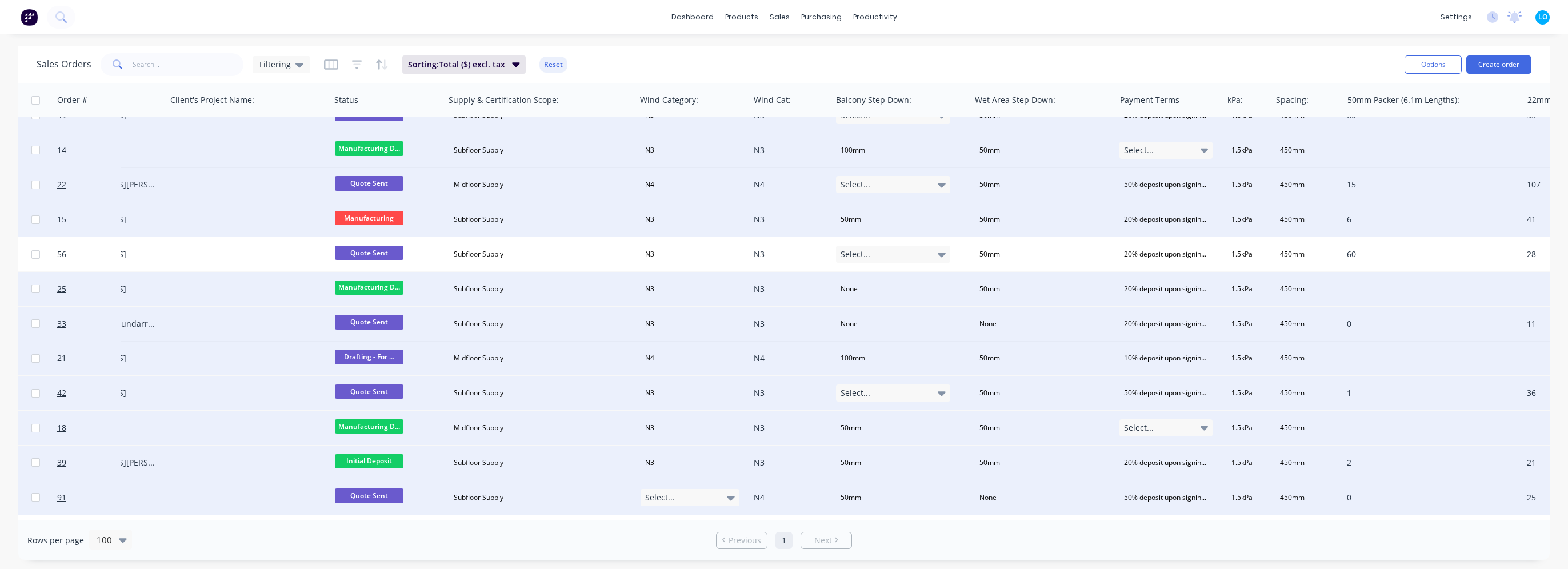
click at [686, 501] on div "Select..." at bounding box center [690, 498] width 100 height 17
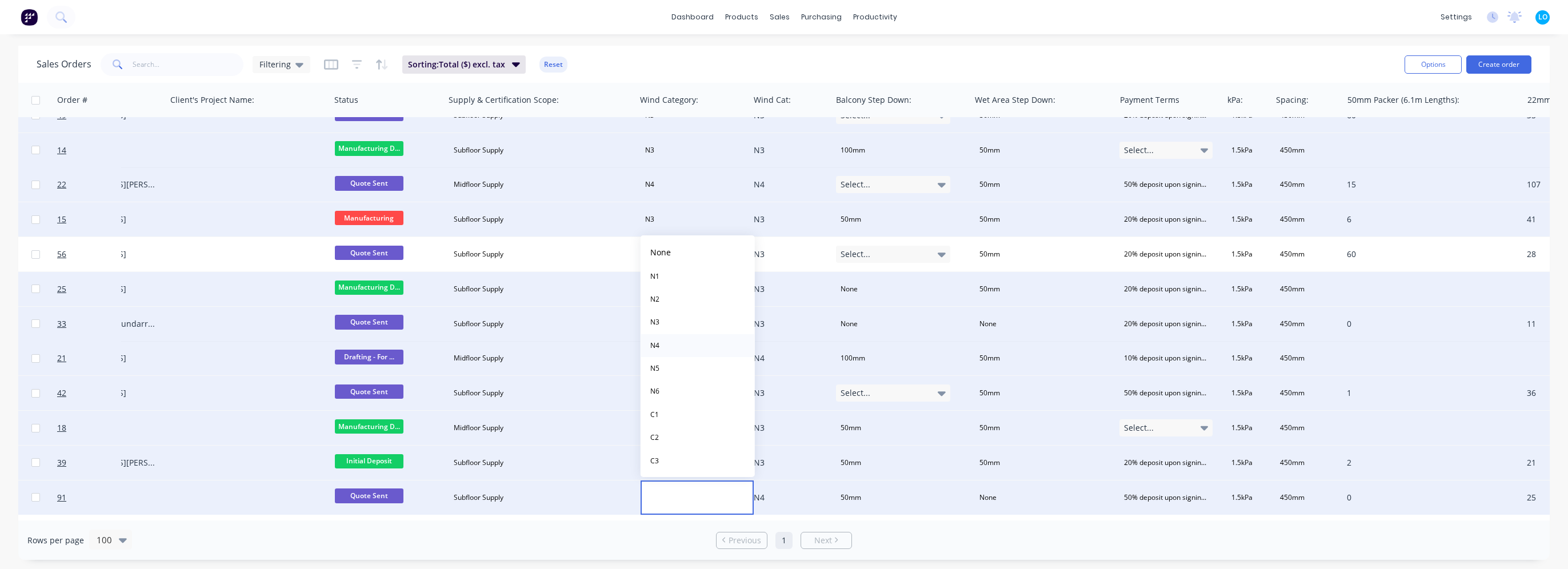
click at [669, 339] on button "N4" at bounding box center [697, 346] width 114 height 23
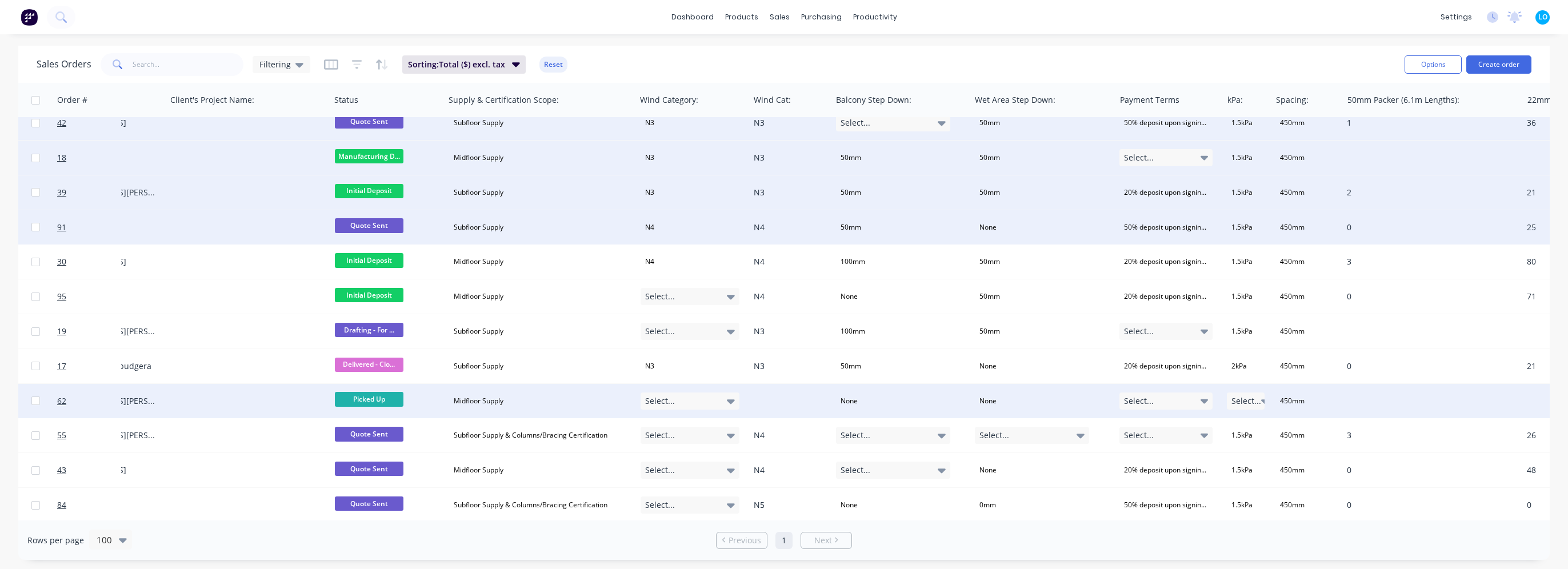
scroll to position [515, 384]
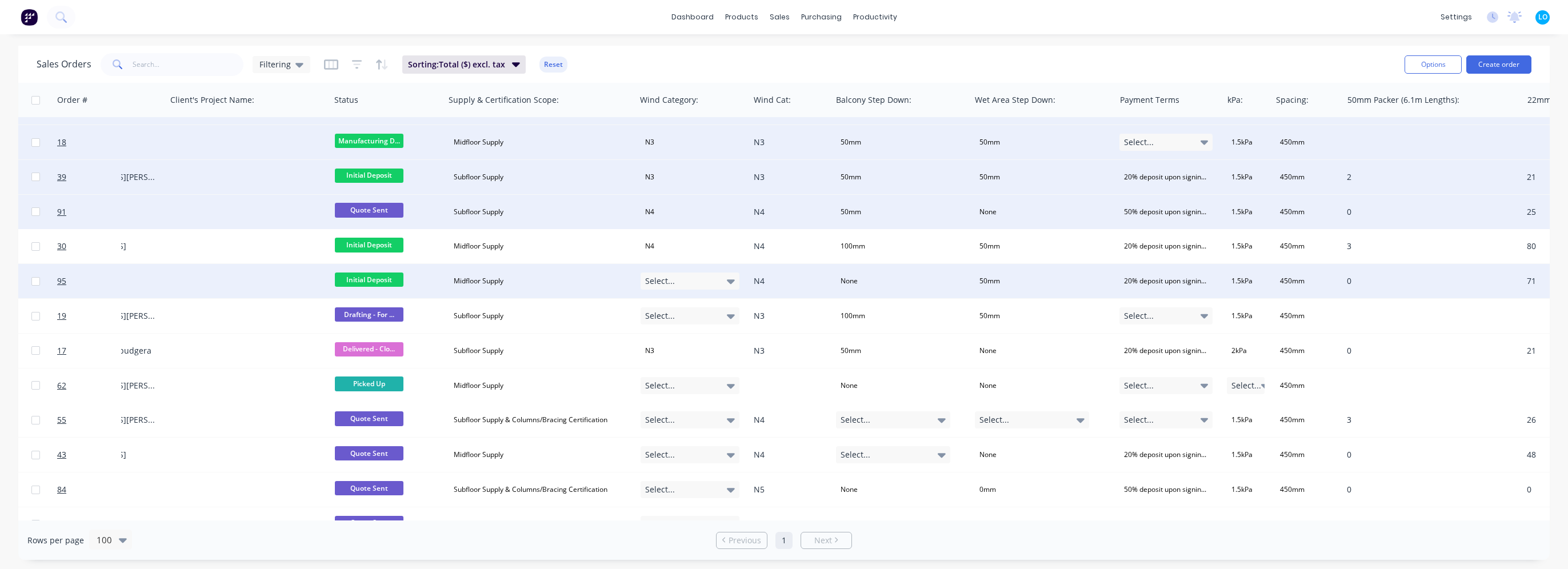
click at [697, 281] on div "Select..." at bounding box center [690, 281] width 100 height 17
click at [684, 408] on button "N4" at bounding box center [697, 411] width 114 height 23
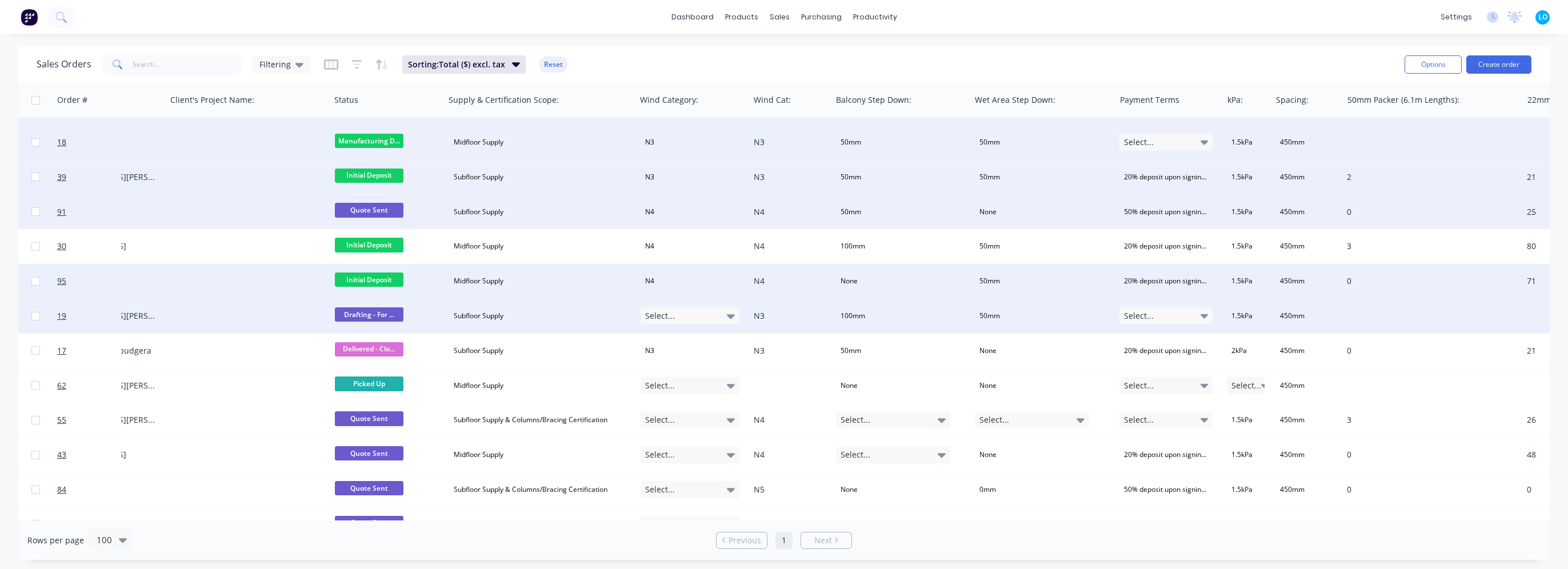
click at [699, 318] on div "Select..." at bounding box center [690, 316] width 100 height 17
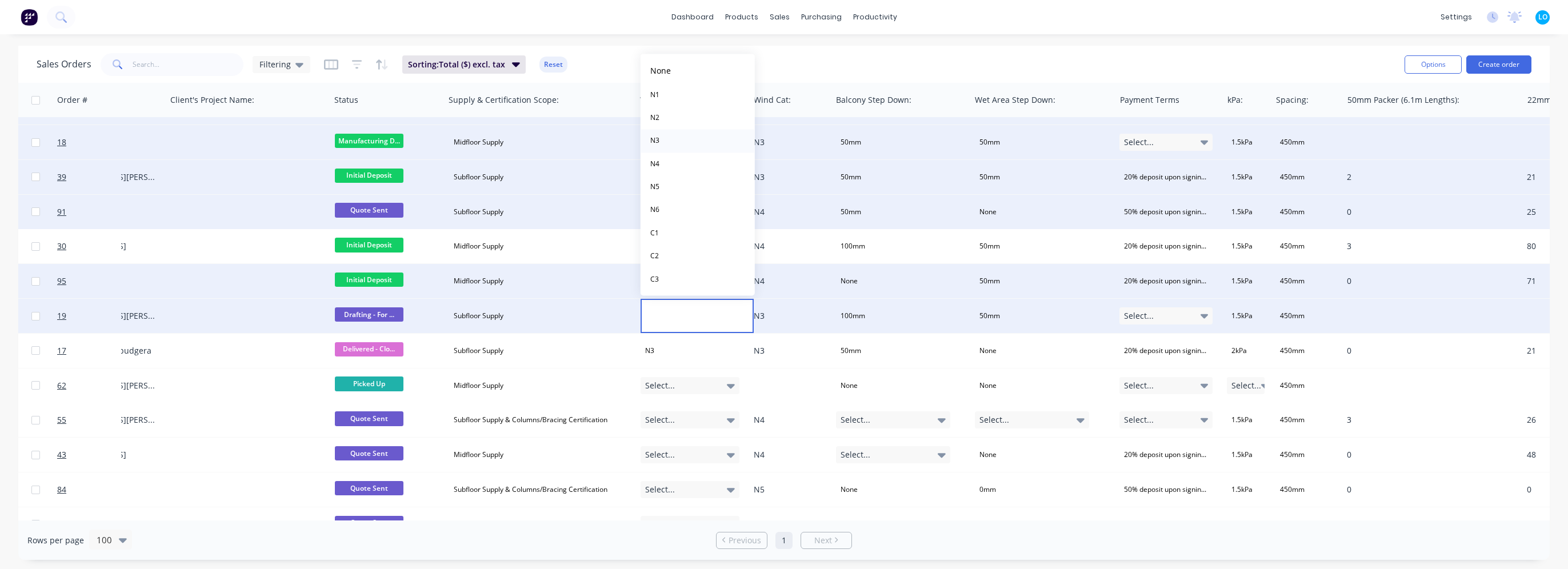
click at [665, 137] on button "N3" at bounding box center [697, 141] width 114 height 23
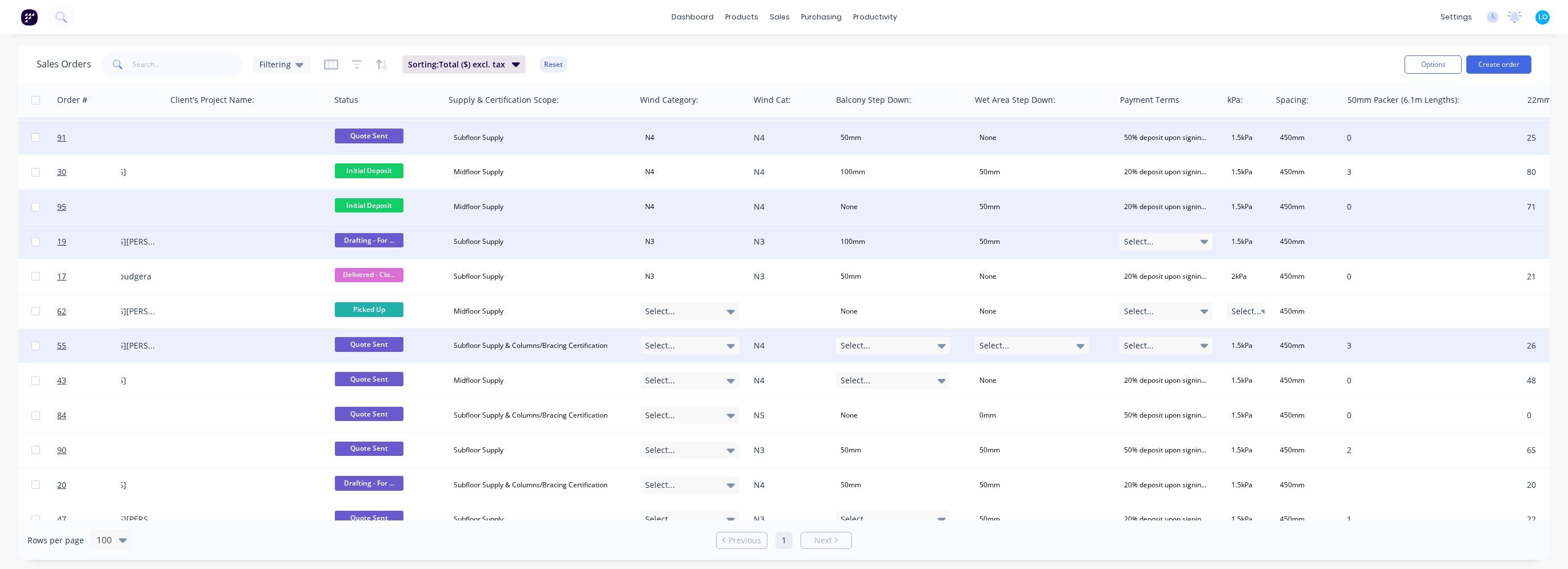
scroll to position [629, 384]
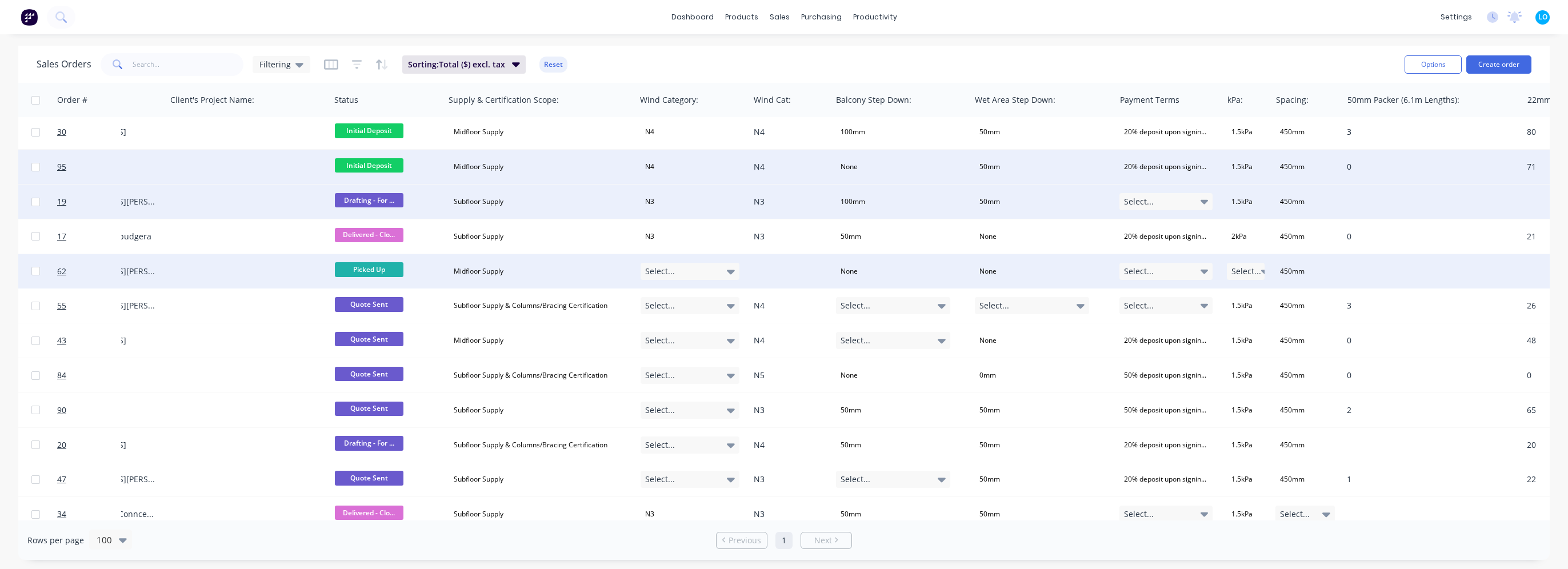
click at [697, 275] on div "Select..." at bounding box center [690, 271] width 100 height 17
click at [697, 274] on div at bounding box center [697, 271] width 114 height 34
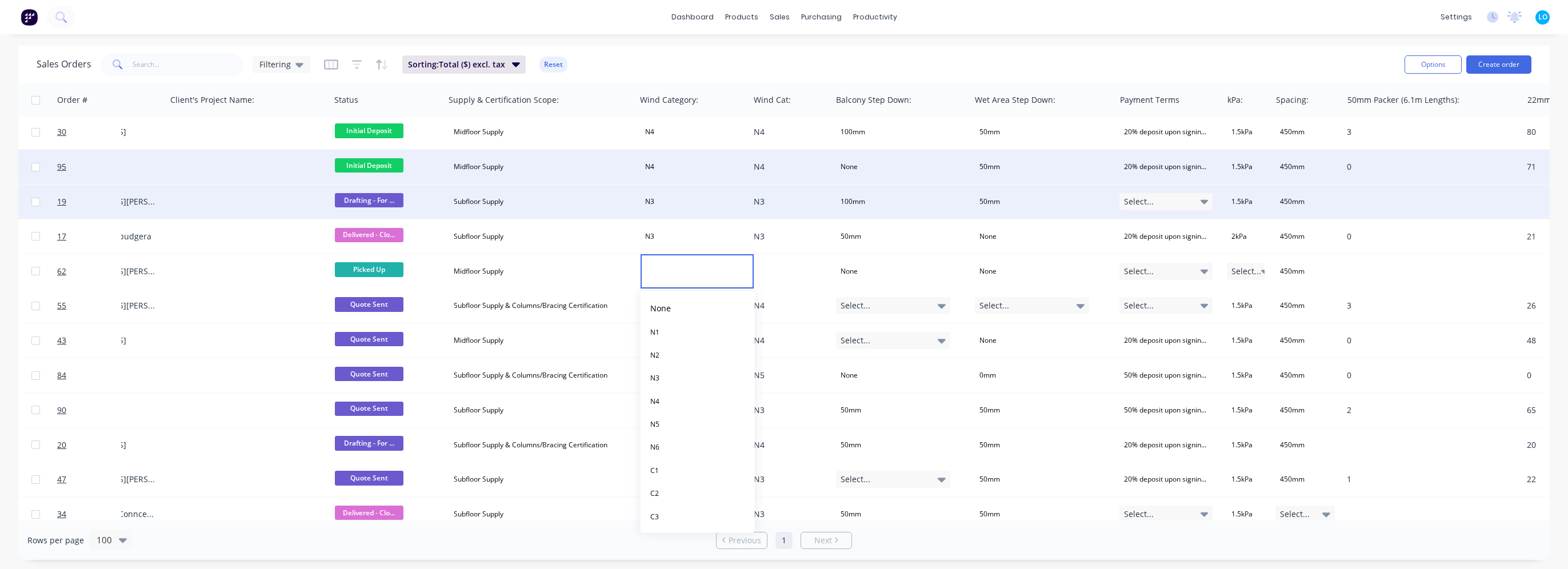
click at [714, 53] on div "Sales Orders Filtering Sorting: Total ($) excl. tax Reset" at bounding box center [715, 64] width 1358 height 28
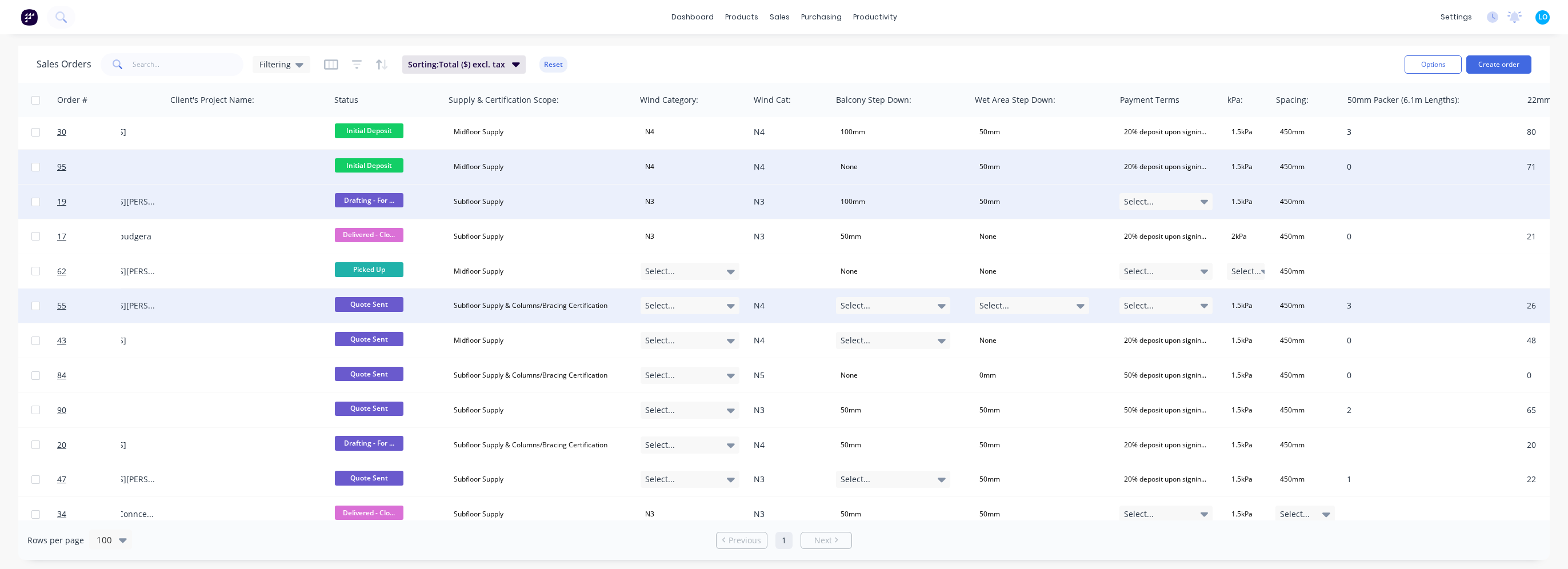
click at [688, 307] on div "Select..." at bounding box center [690, 305] width 100 height 17
click at [660, 157] on div "N4" at bounding box center [655, 155] width 19 height 16
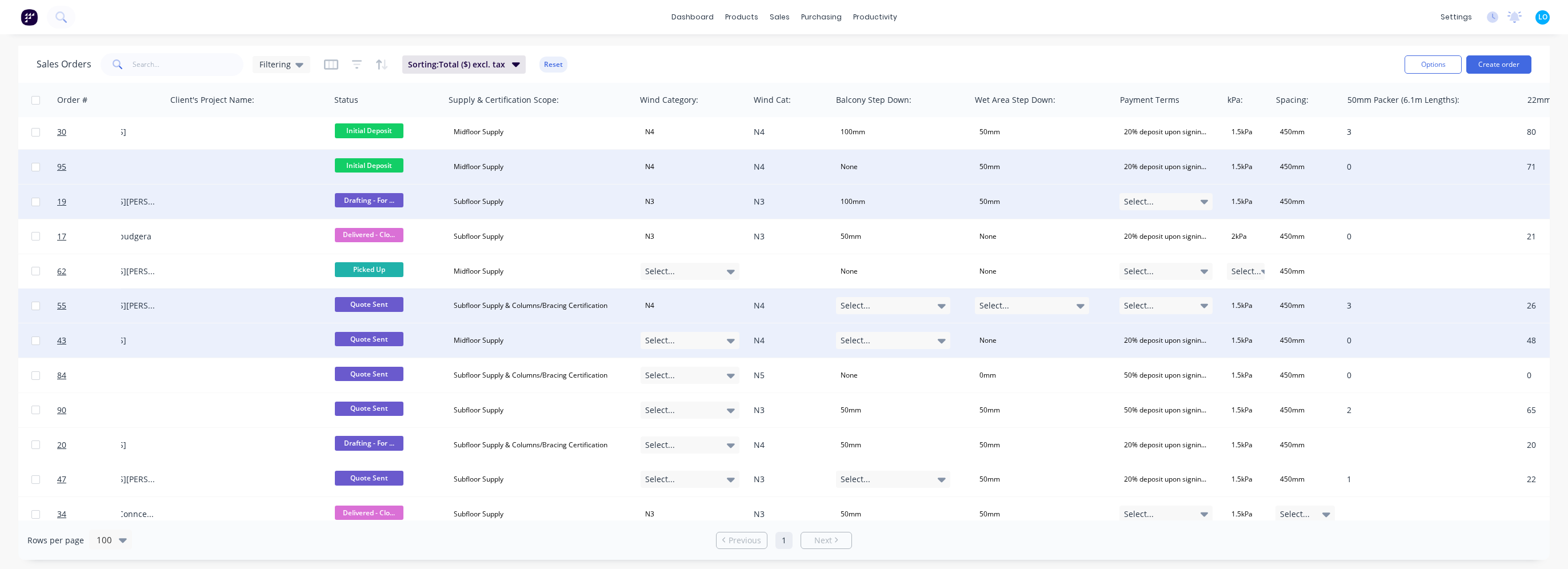
click at [693, 341] on div "Select..." at bounding box center [690, 340] width 100 height 17
drag, startPoint x: 678, startPoint y: 187, endPoint x: 679, endPoint y: 223, distance: 36.0
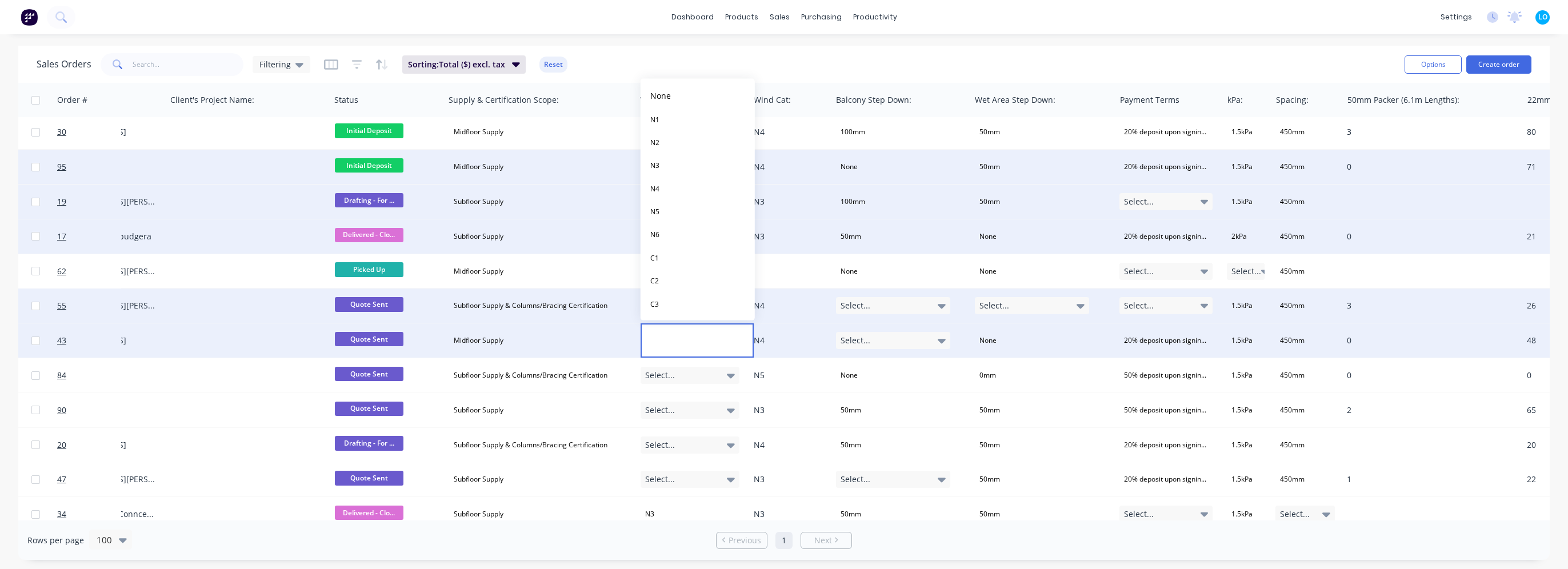
click at [678, 188] on button "N4" at bounding box center [697, 189] width 114 height 23
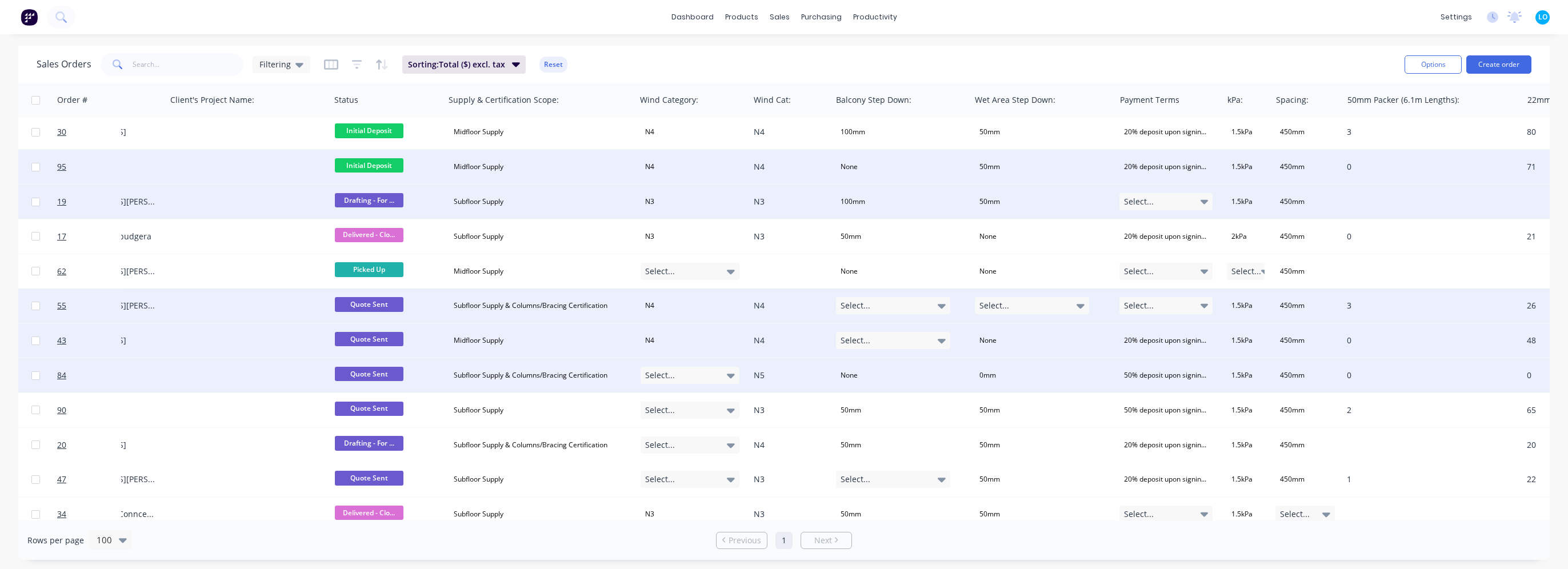
click at [689, 372] on div "Select..." at bounding box center [690, 375] width 100 height 17
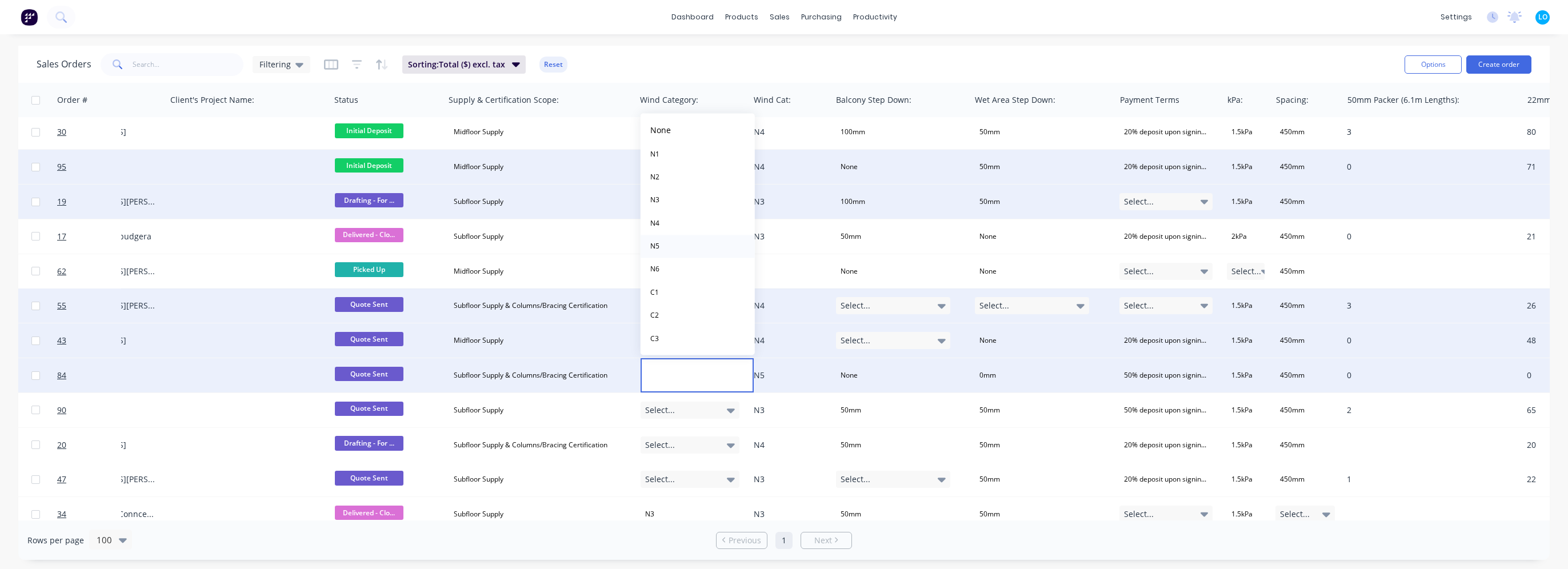
click at [665, 242] on button "N5" at bounding box center [697, 246] width 114 height 23
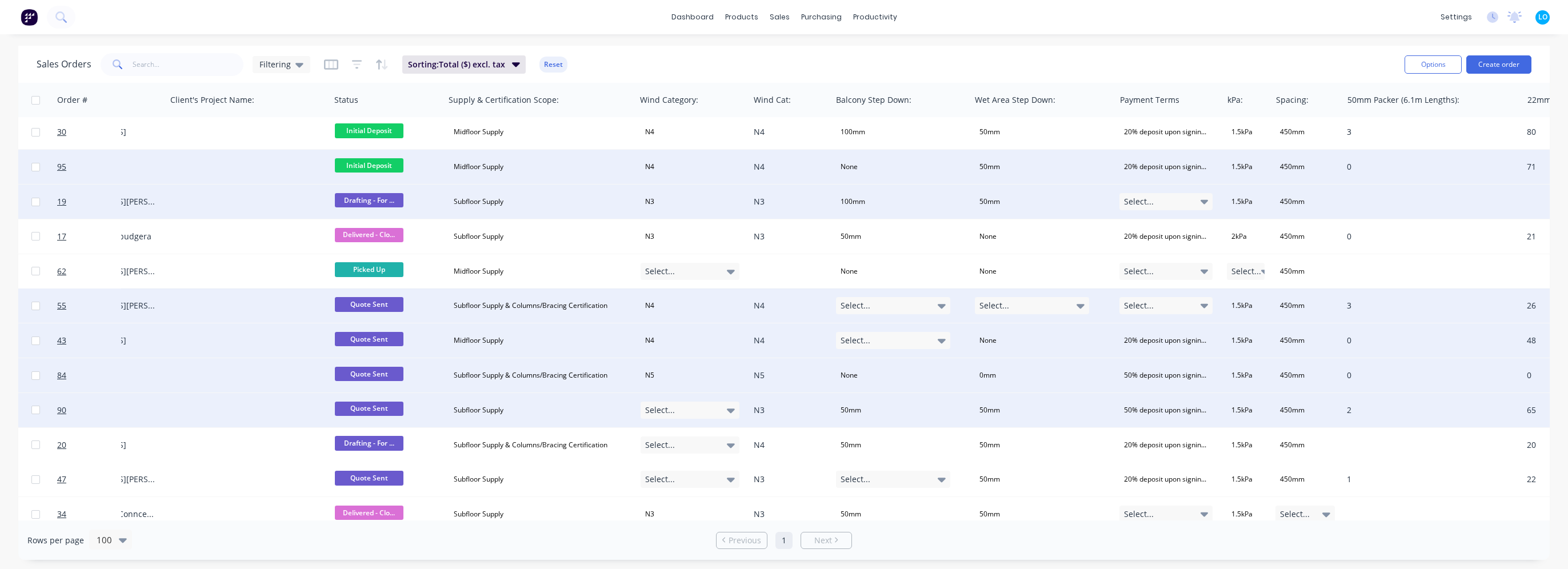
click at [703, 407] on div "Select..." at bounding box center [690, 410] width 100 height 17
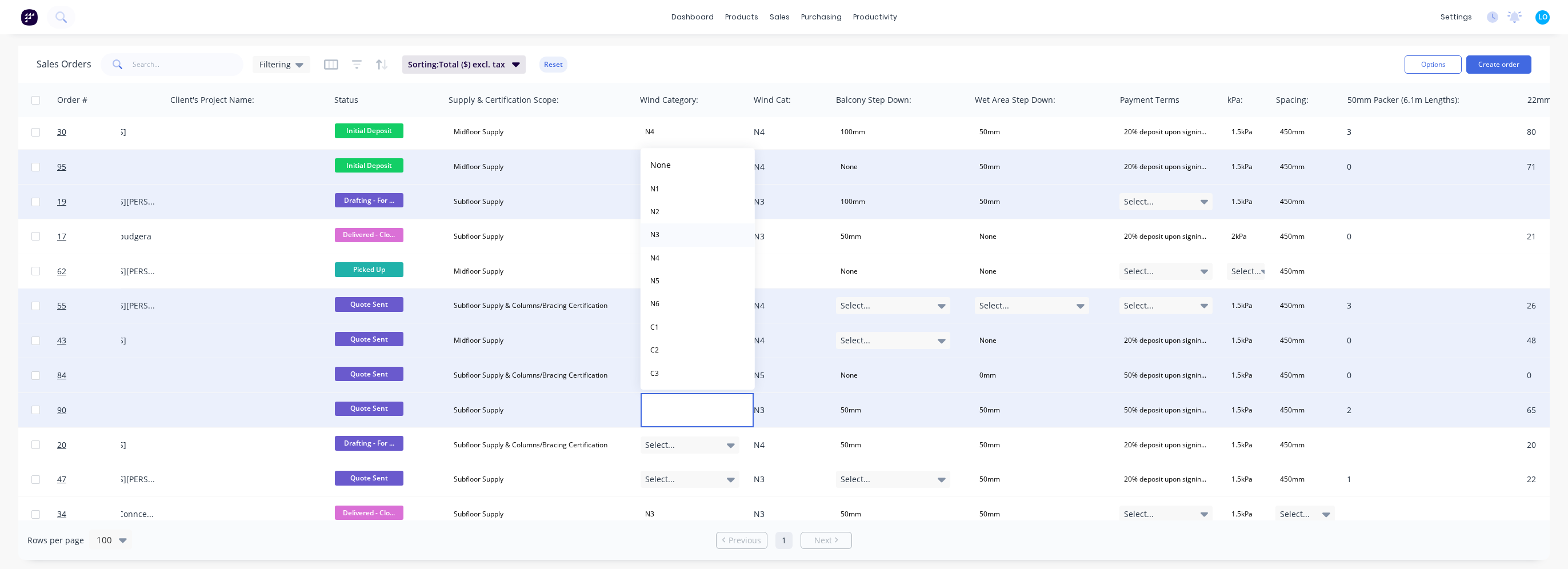
click at [676, 228] on button "N3" at bounding box center [697, 235] width 114 height 23
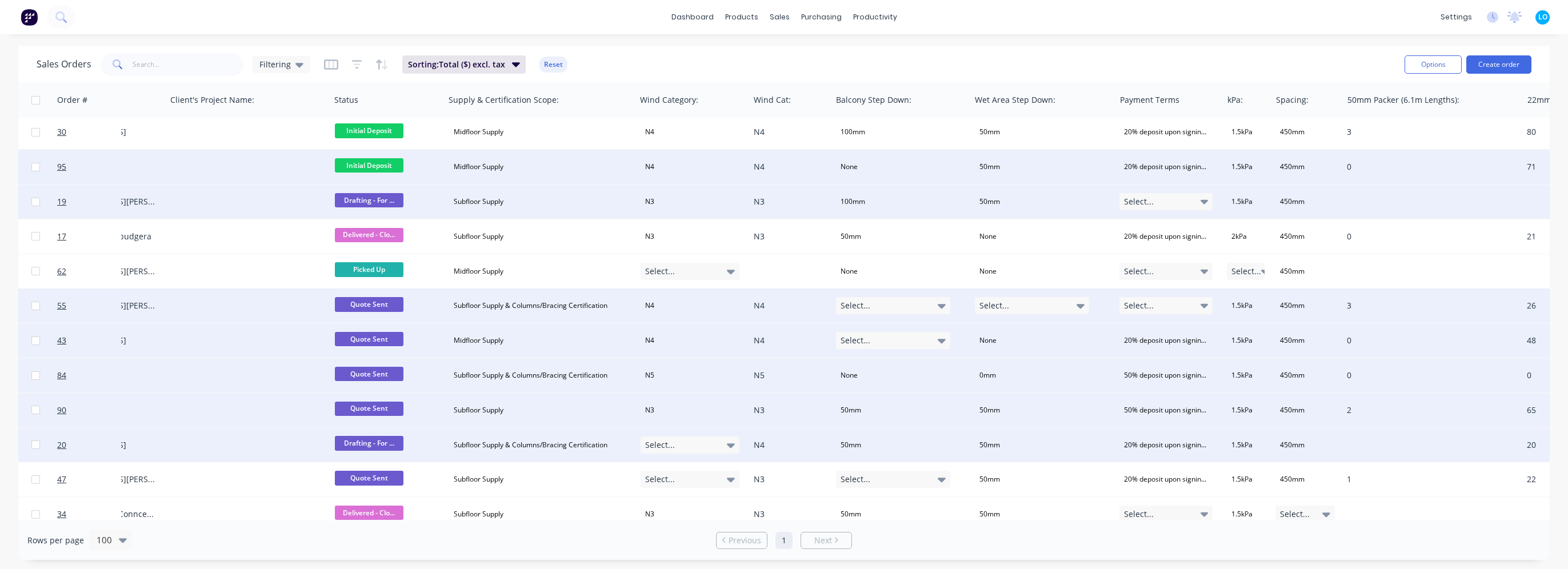
click at [695, 441] on div "Select..." at bounding box center [690, 445] width 100 height 17
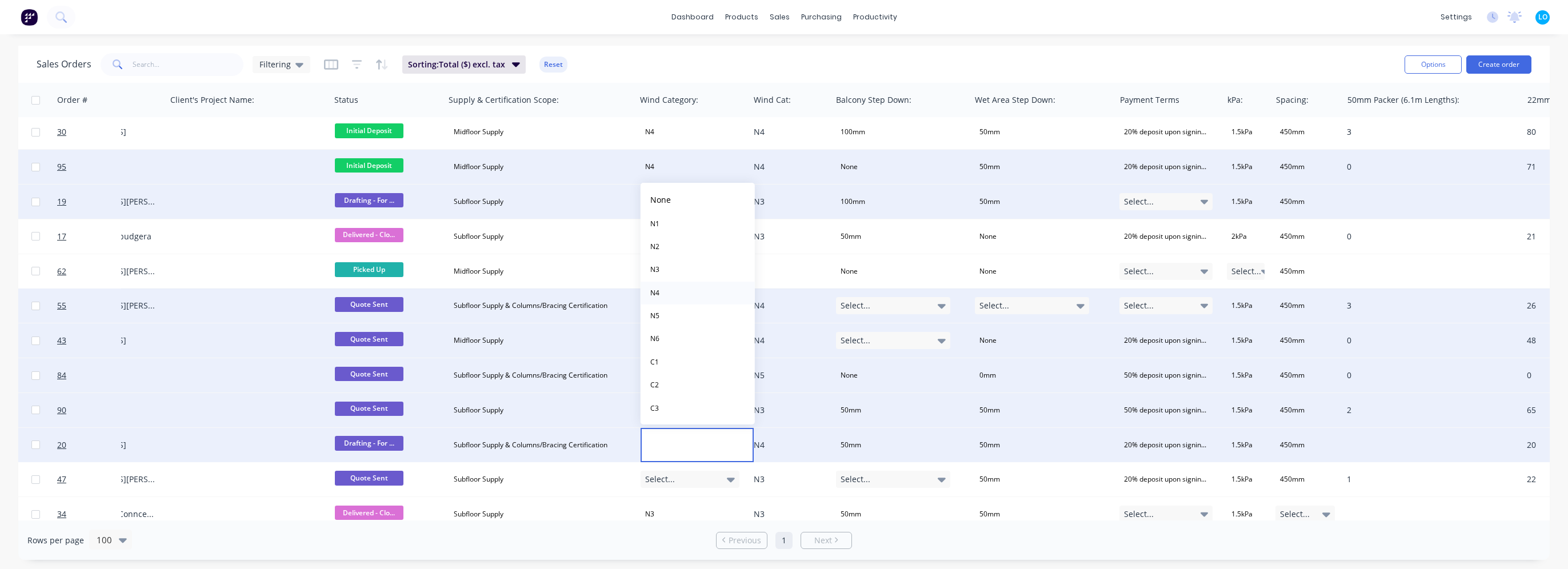
click at [667, 295] on button "N4" at bounding box center [697, 293] width 114 height 23
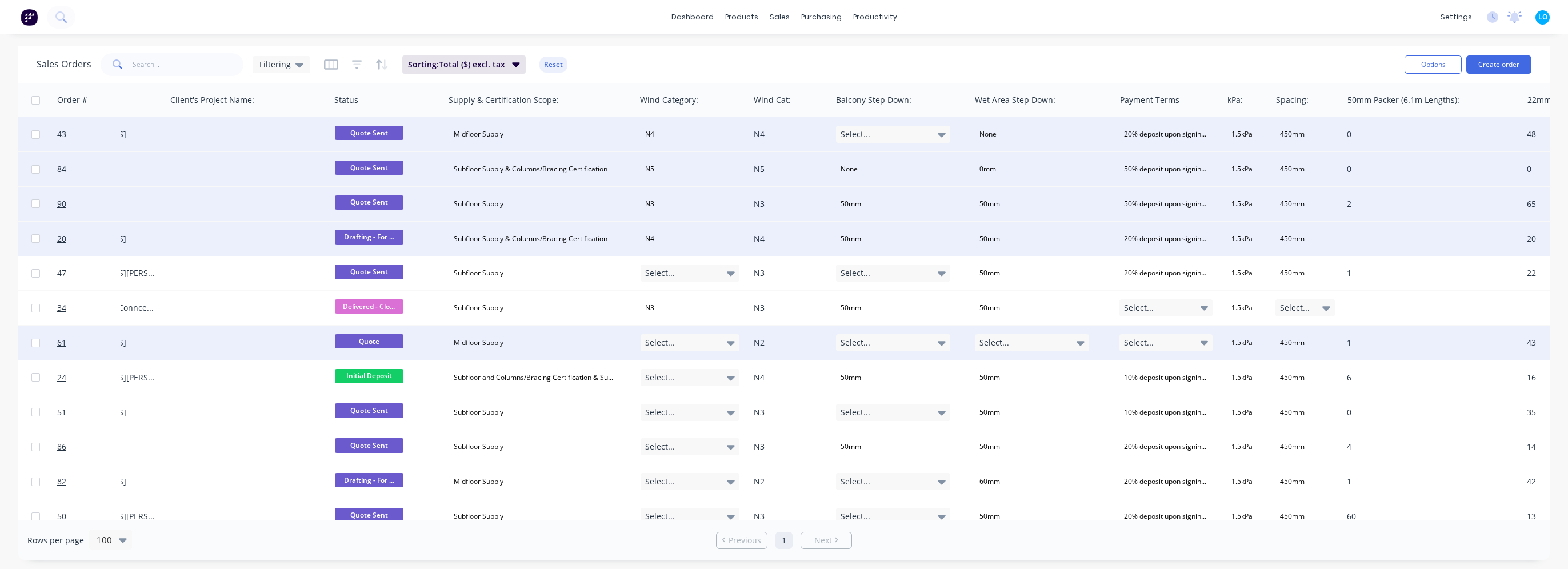
scroll to position [857, 384]
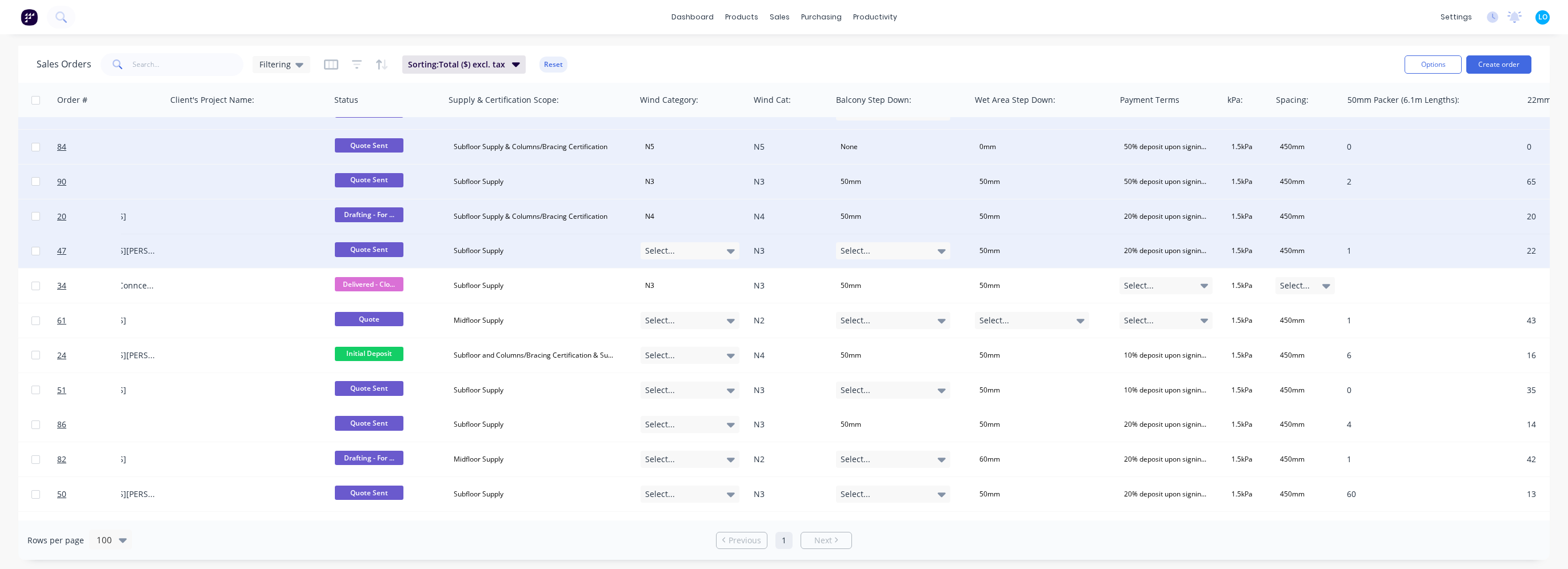
click at [689, 246] on div "Select..." at bounding box center [690, 250] width 100 height 17
click at [676, 355] on button "N3" at bounding box center [697, 359] width 114 height 23
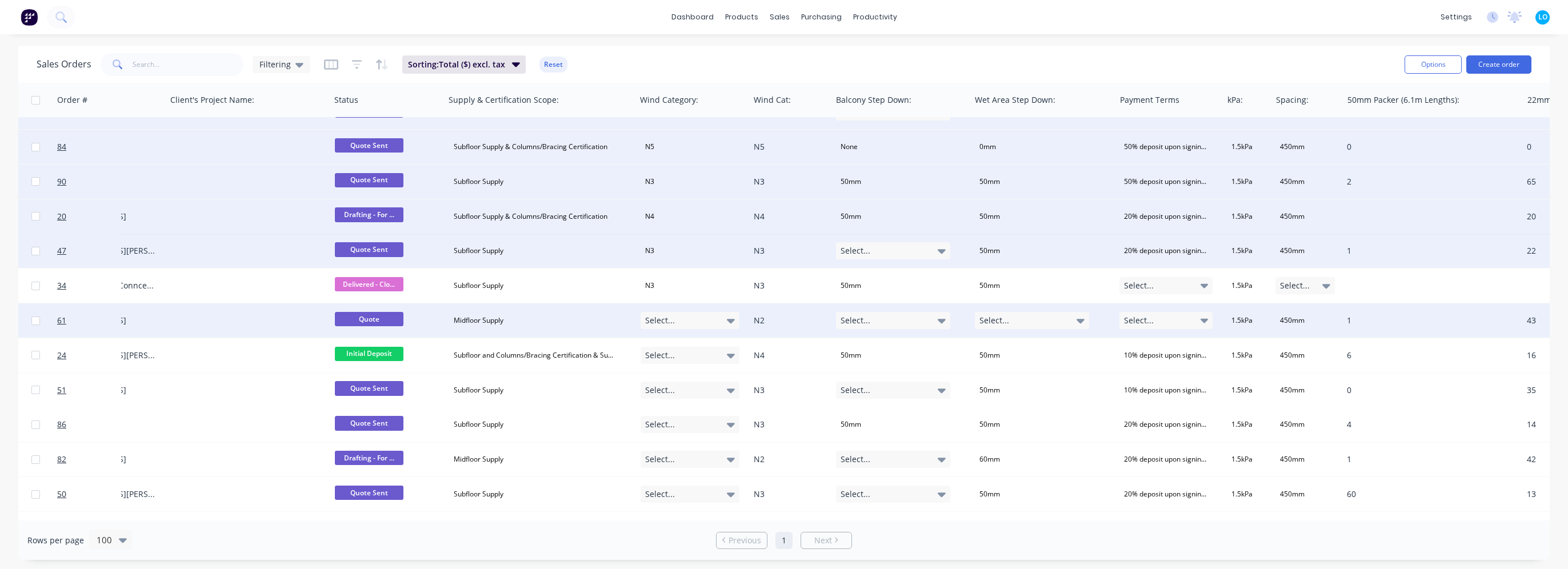
click at [701, 322] on div "Select..." at bounding box center [690, 321] width 100 height 17
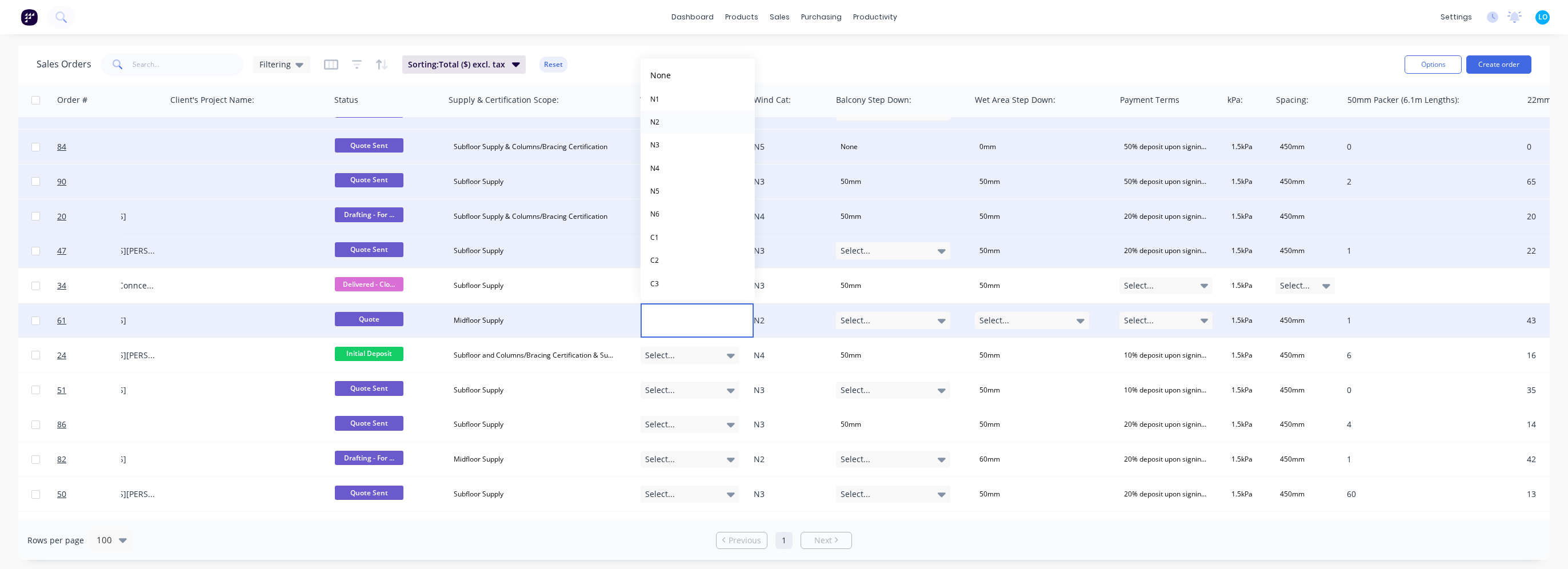
click at [674, 125] on button "N2" at bounding box center [697, 122] width 114 height 23
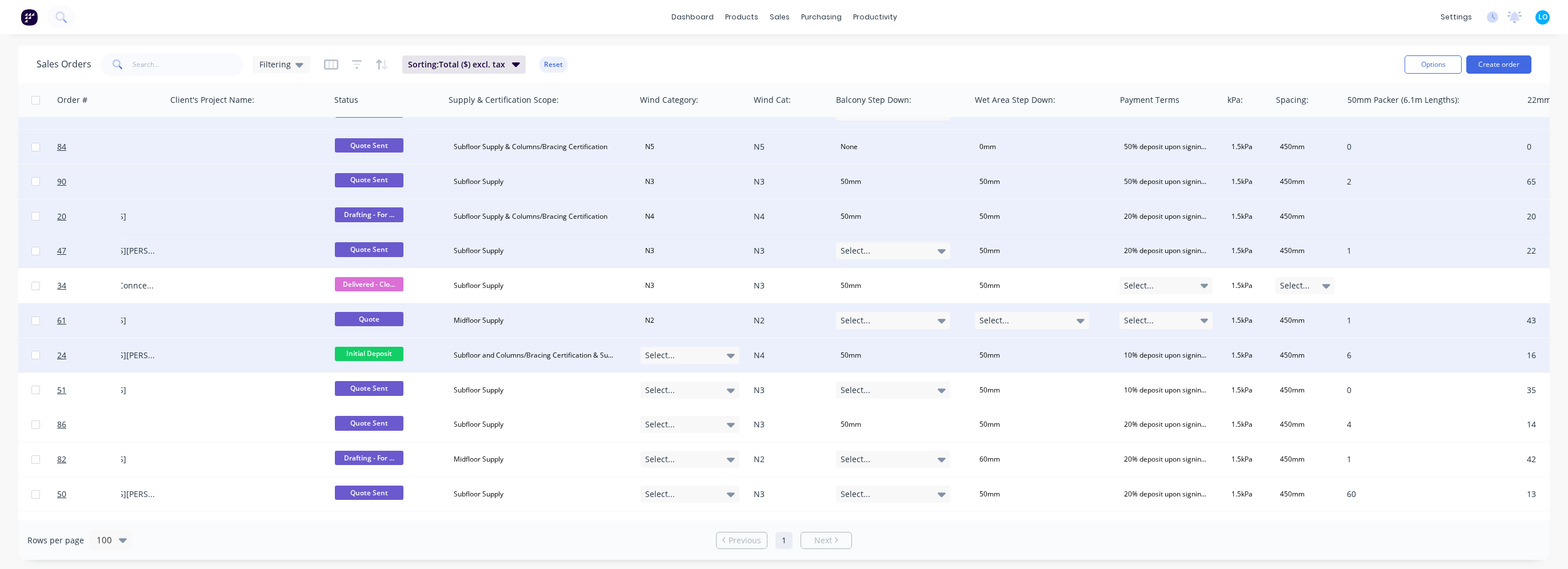
click at [688, 350] on div "Select..." at bounding box center [690, 355] width 100 height 17
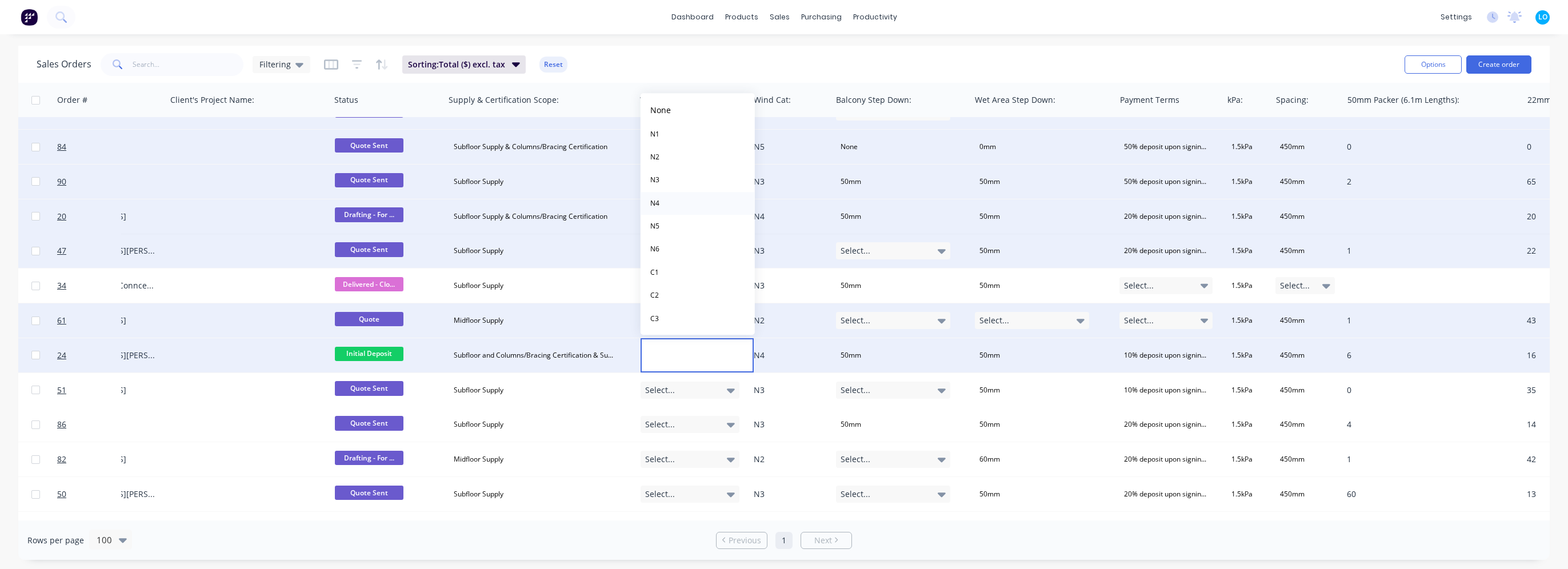
click at [676, 206] on button "N4" at bounding box center [697, 203] width 114 height 23
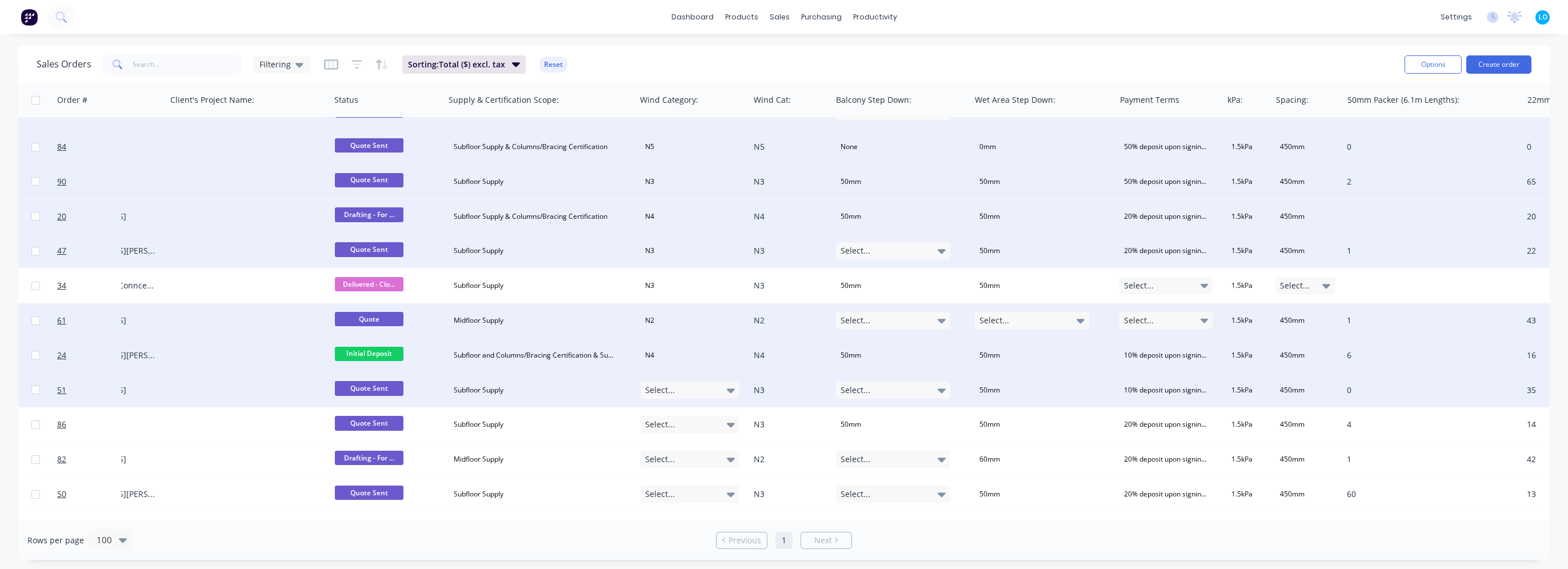
click at [672, 382] on div "Select..." at bounding box center [690, 390] width 100 height 17
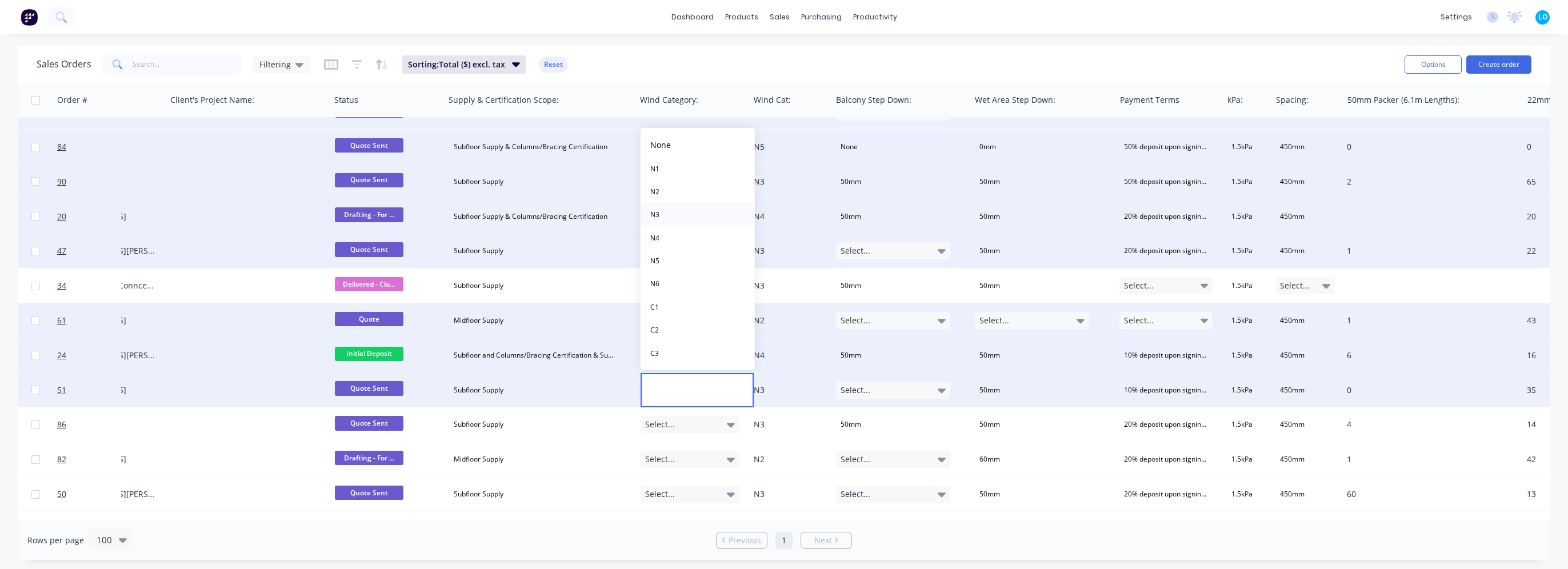
click at [670, 218] on button "N3" at bounding box center [697, 214] width 114 height 23
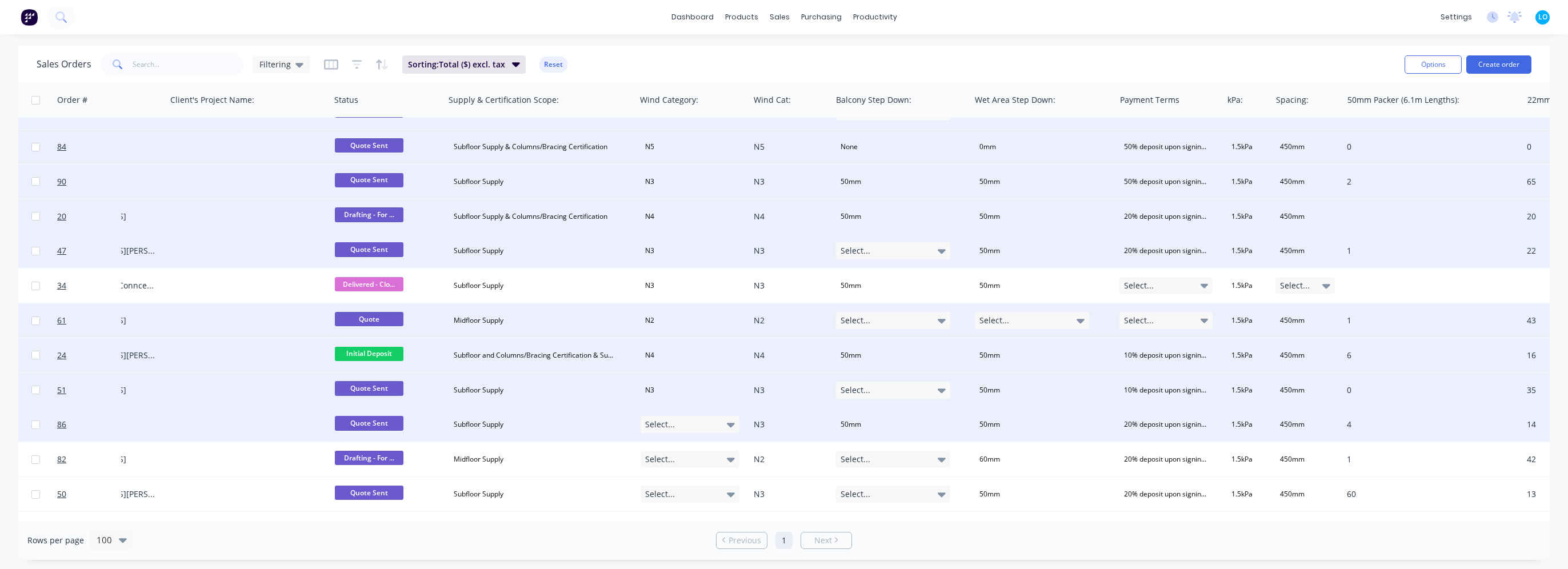
click at [693, 419] on div "Select..." at bounding box center [690, 424] width 100 height 17
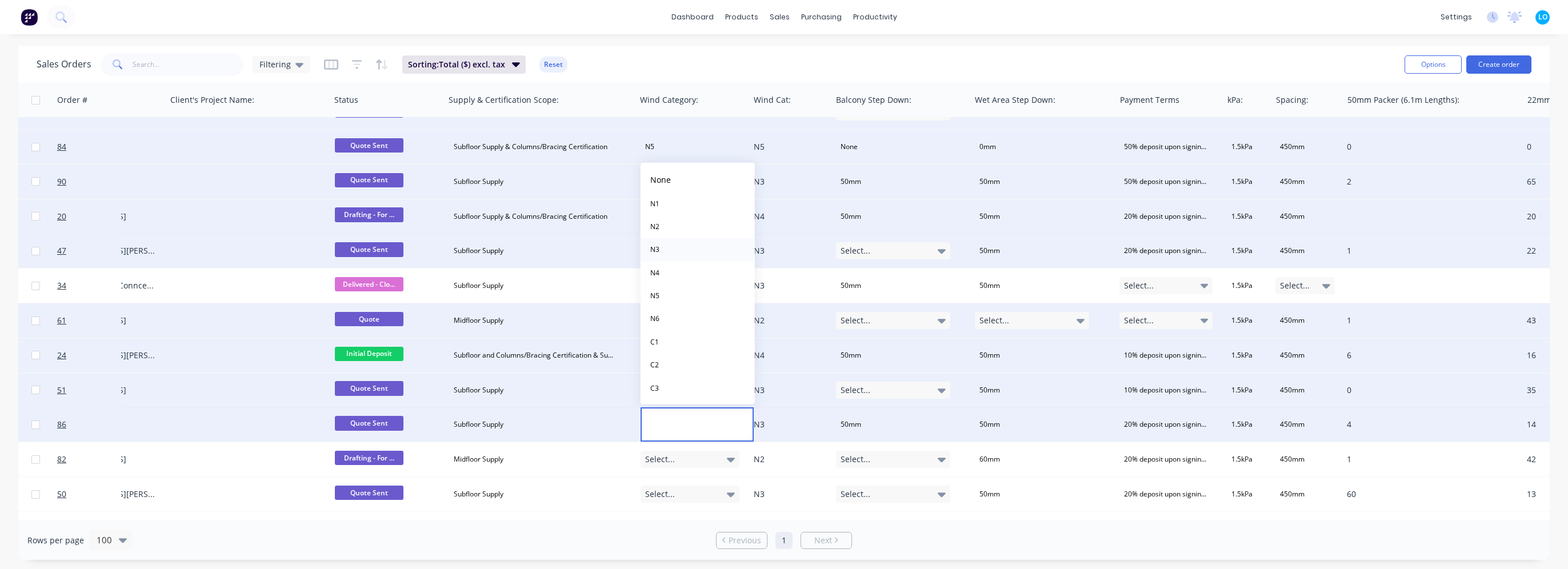
click at [673, 252] on button "N3" at bounding box center [697, 249] width 114 height 23
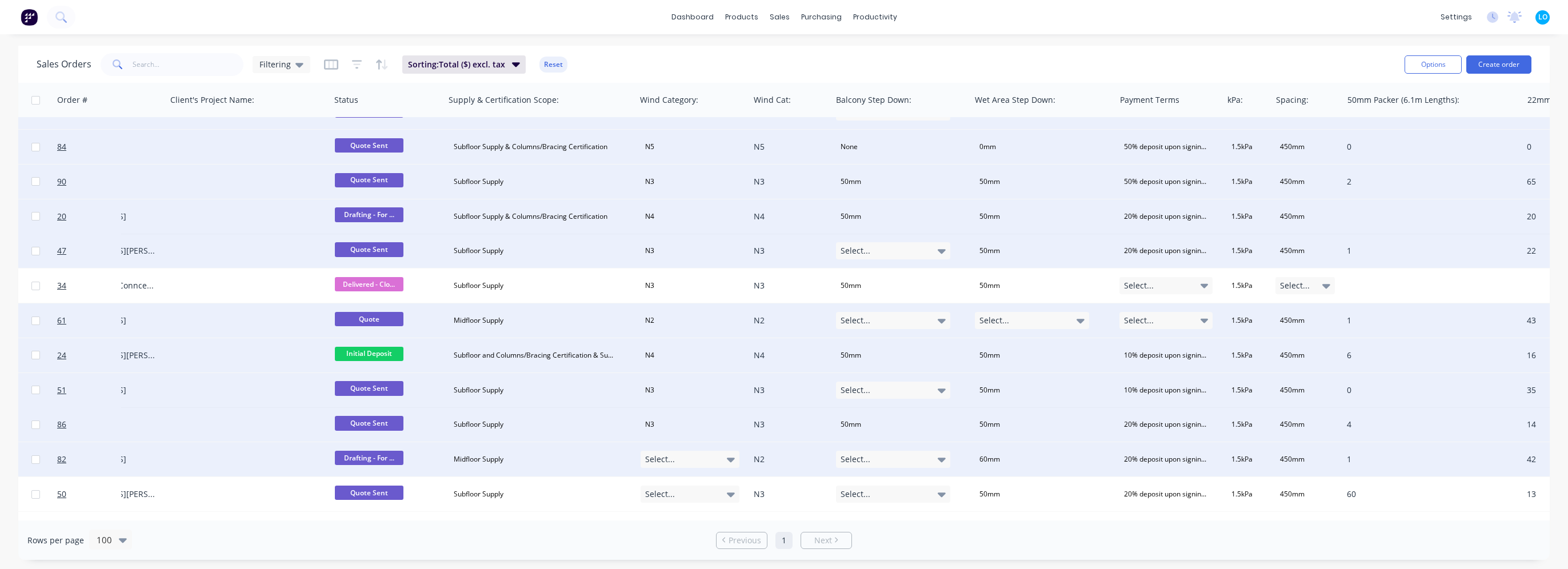
click at [676, 464] on div "Select..." at bounding box center [690, 459] width 100 height 17
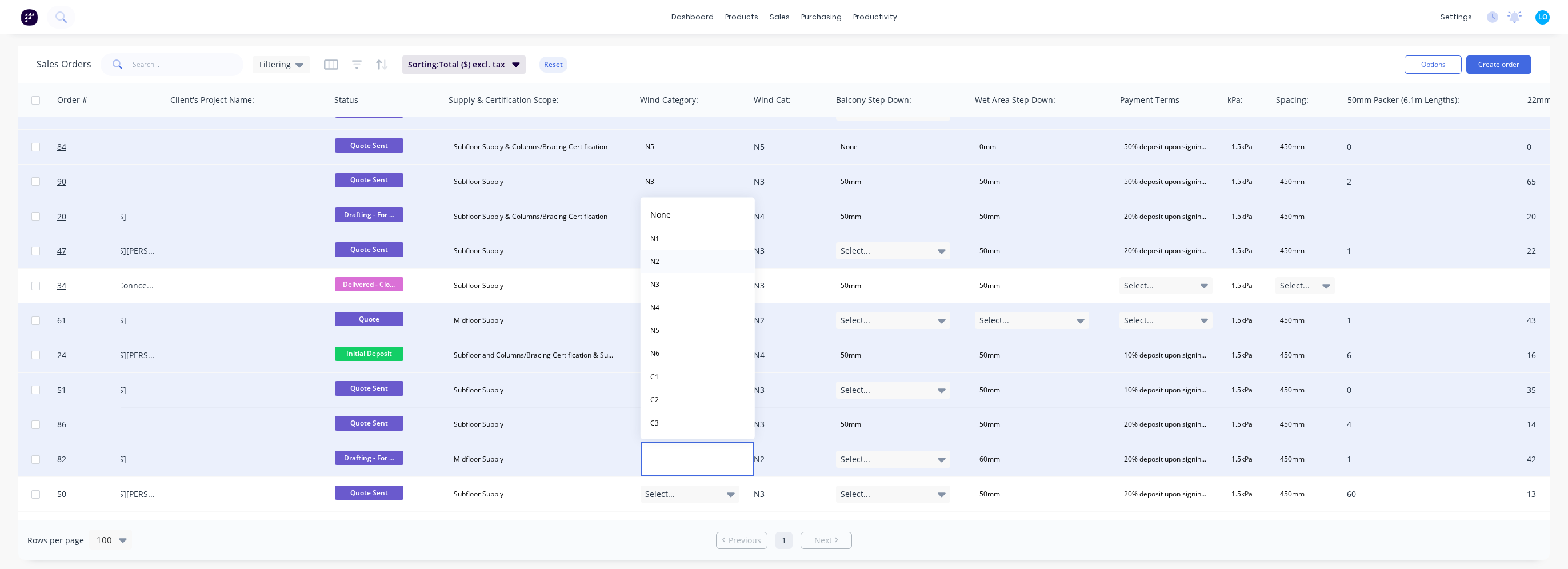
click at [665, 263] on button "N2" at bounding box center [697, 261] width 114 height 23
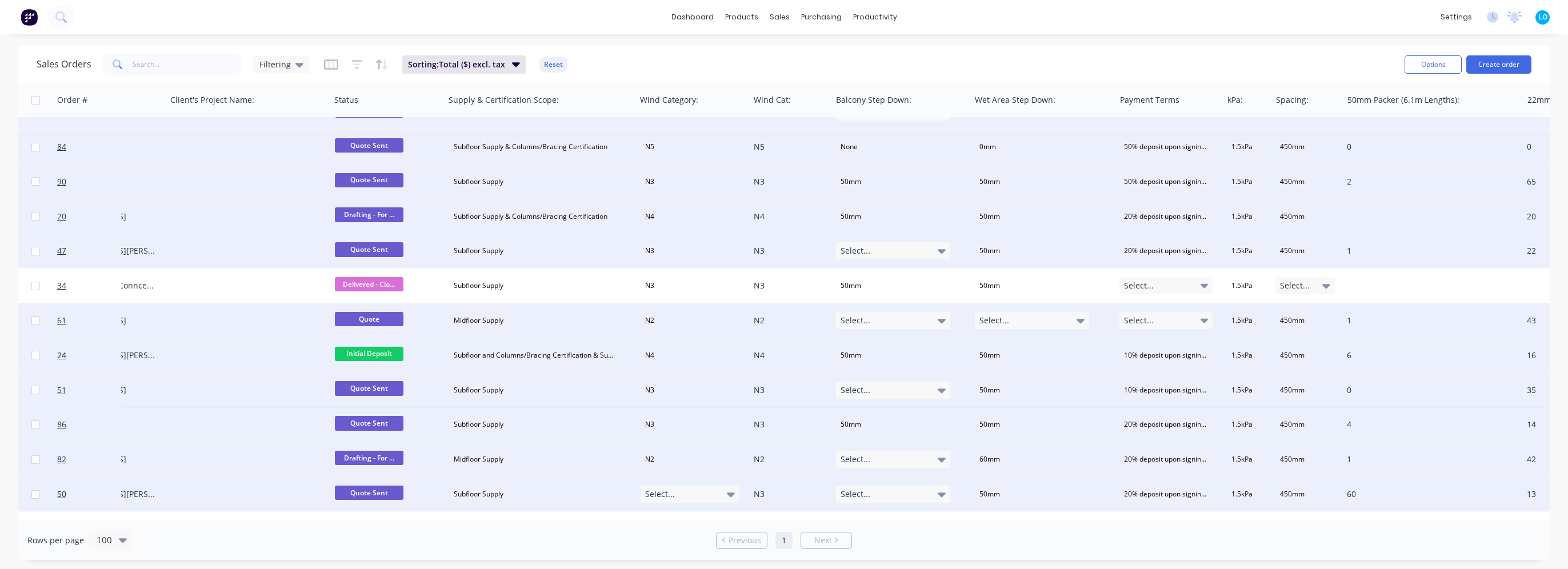
click at [688, 487] on div "Select..." at bounding box center [690, 494] width 100 height 17
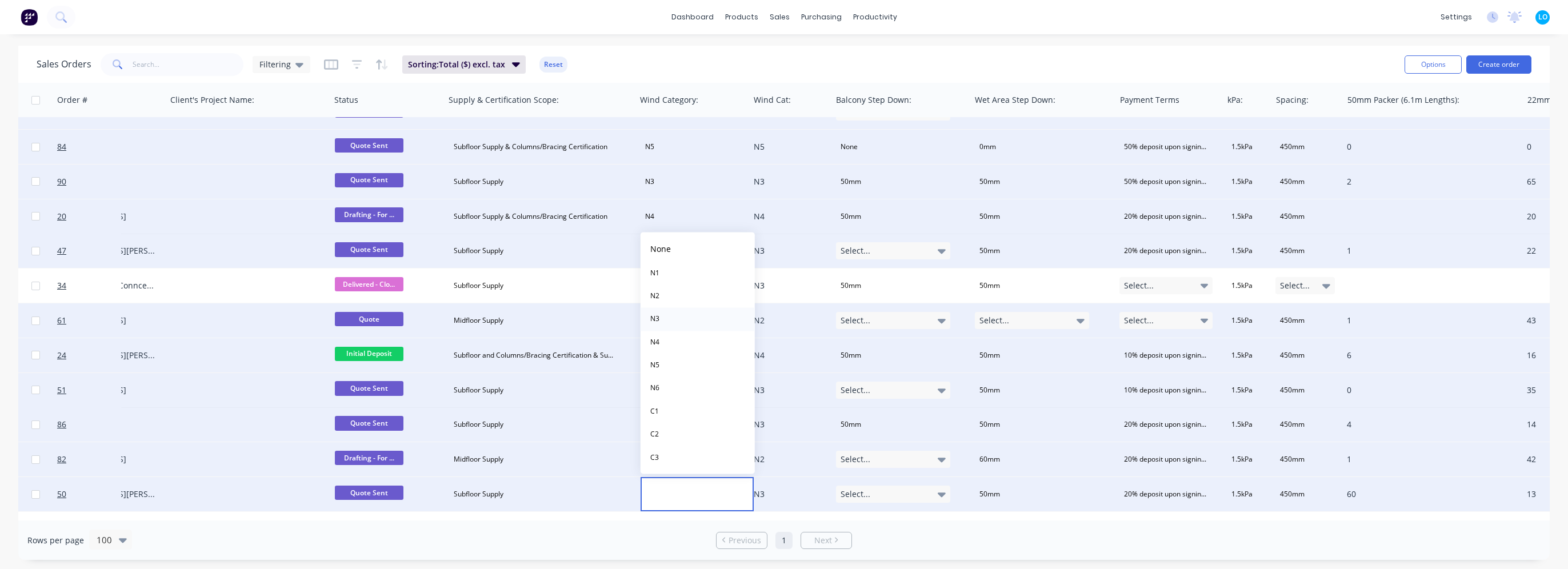
click at [670, 326] on button "N3" at bounding box center [697, 320] width 114 height 23
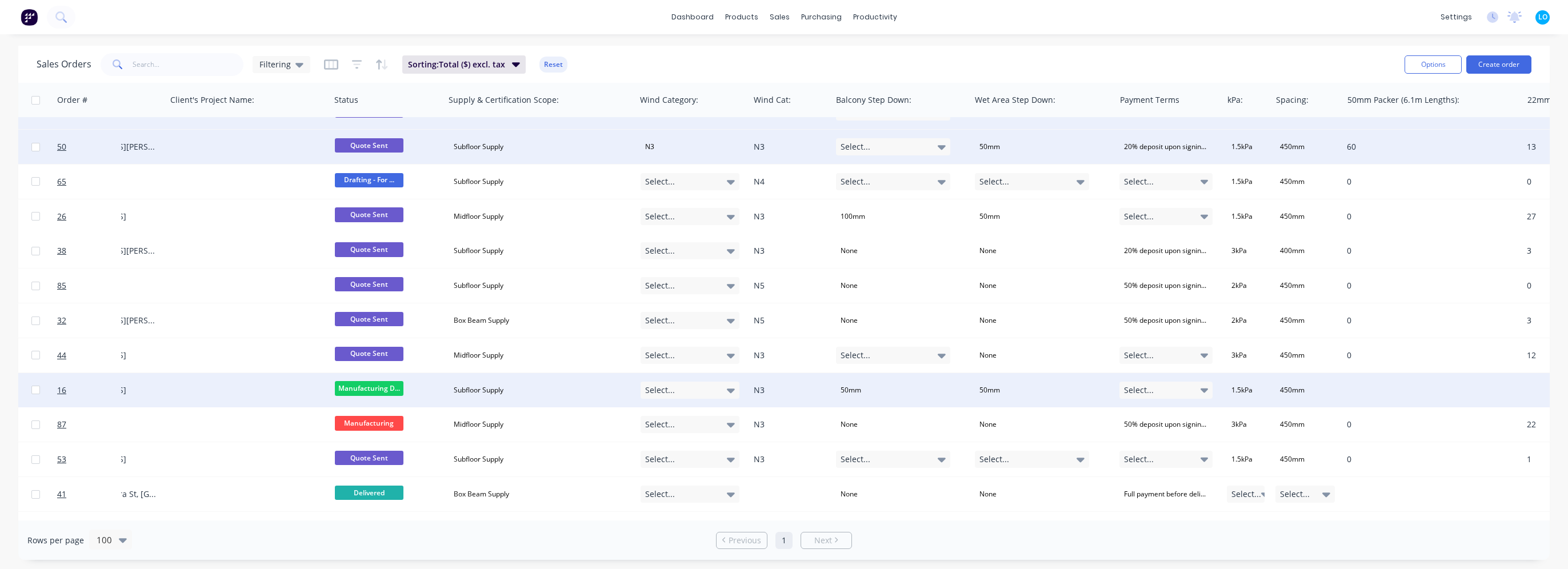
scroll to position [1200, 384]
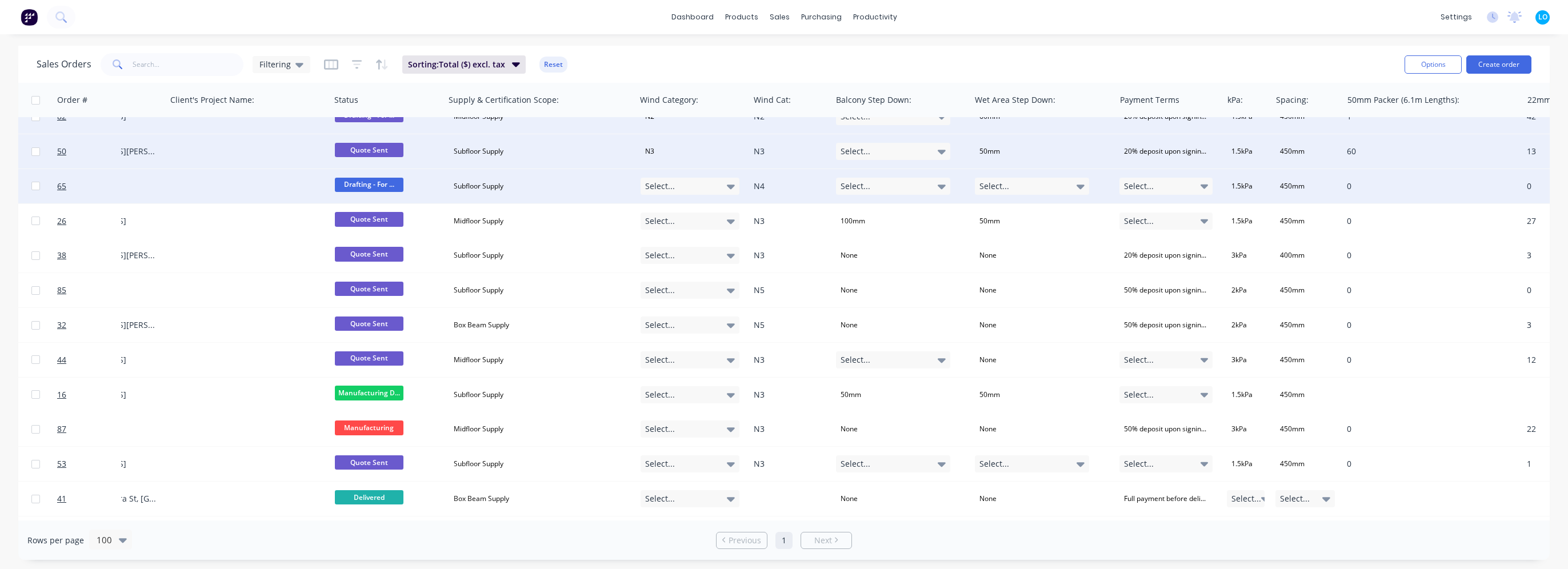
click at [697, 188] on div "Select..." at bounding box center [690, 186] width 100 height 17
click at [680, 312] on button "N4" at bounding box center [697, 316] width 114 height 23
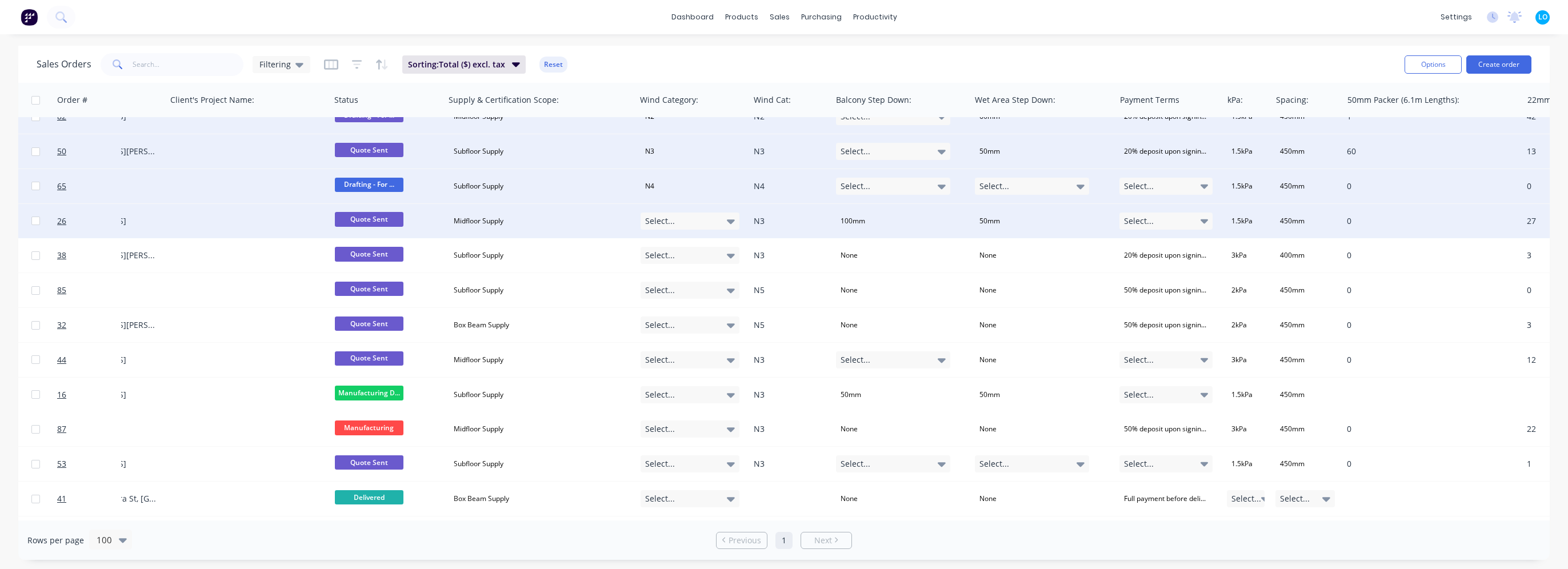
click at [693, 218] on div "Select..." at bounding box center [690, 221] width 100 height 17
click at [688, 326] on button "N3" at bounding box center [697, 328] width 114 height 23
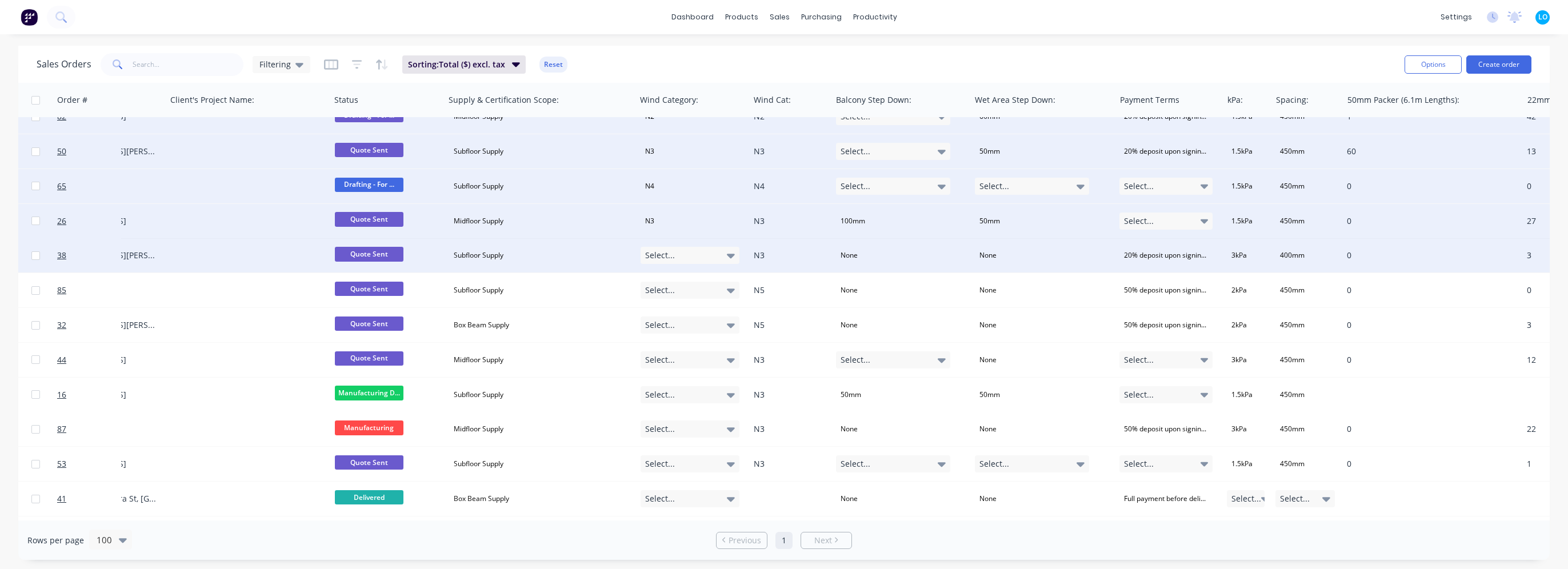
click at [718, 253] on div "Select..." at bounding box center [690, 255] width 100 height 17
click at [693, 361] on button "N3" at bounding box center [697, 363] width 114 height 23
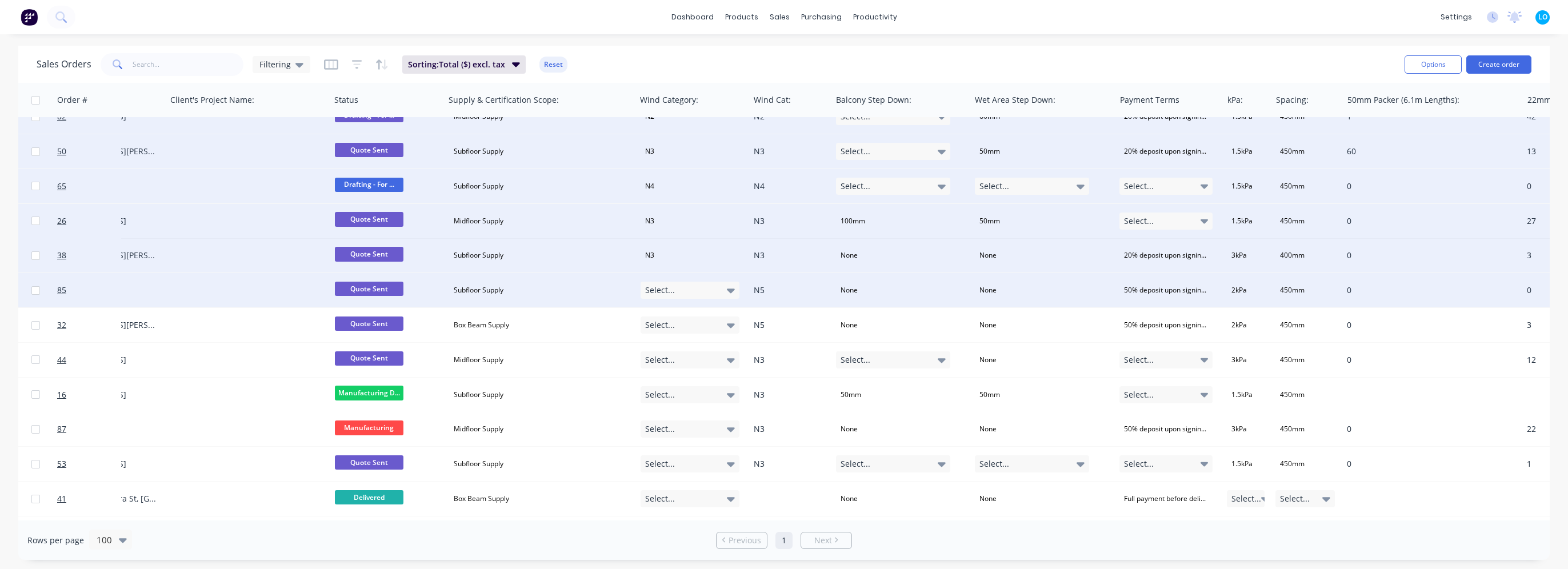
click at [701, 293] on div "Select..." at bounding box center [690, 290] width 100 height 17
drag, startPoint x: 667, startPoint y: 444, endPoint x: 667, endPoint y: 355, distance: 89.0
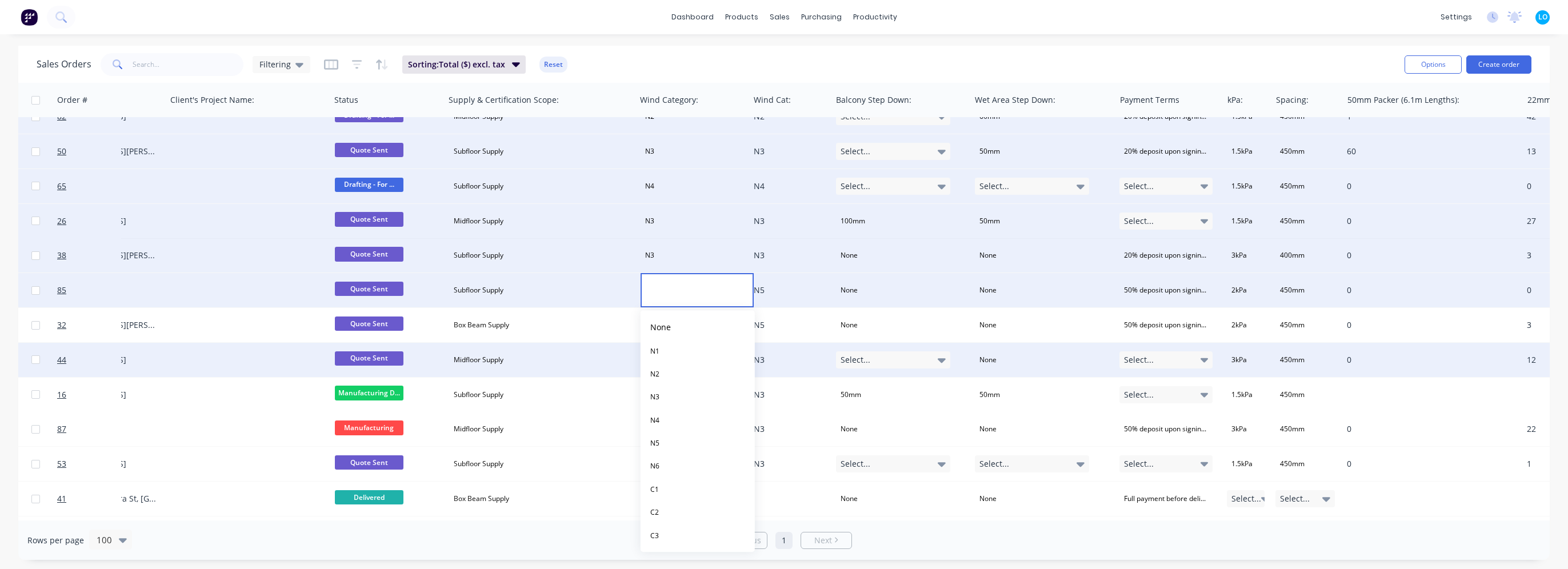
click at [667, 443] on button "N5" at bounding box center [697, 444] width 114 height 23
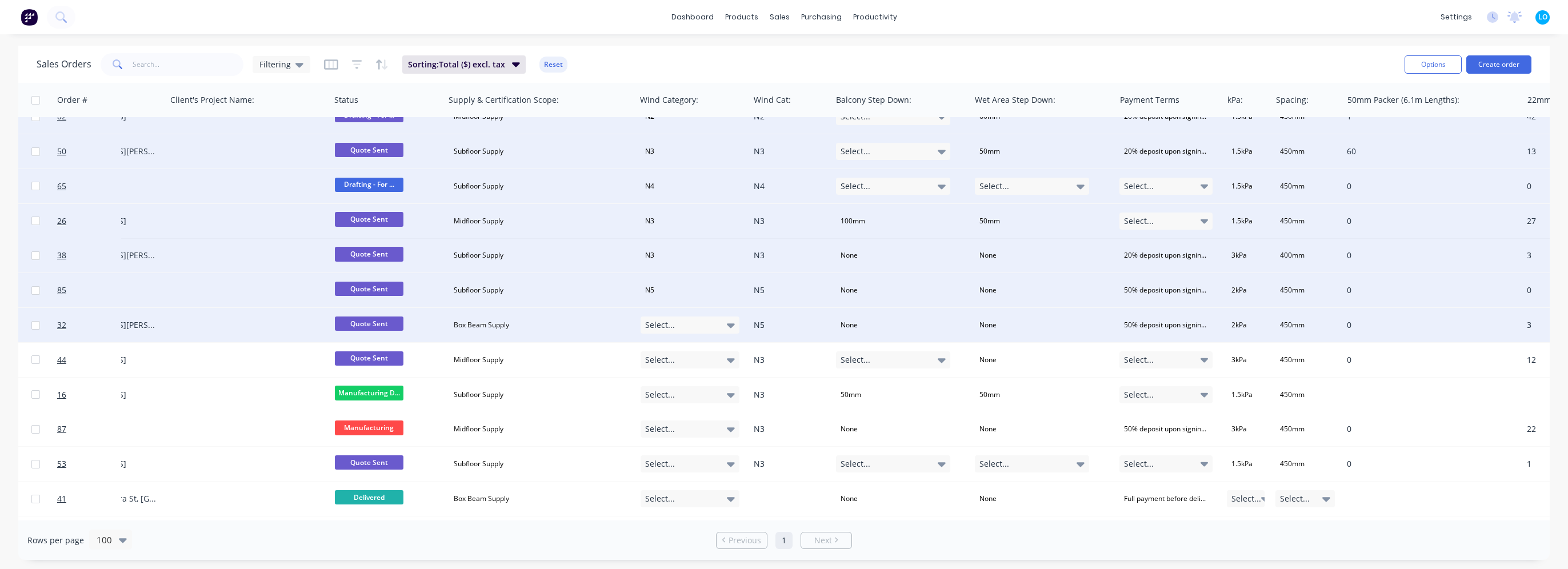
click at [675, 316] on div "Select..." at bounding box center [690, 325] width 100 height 17
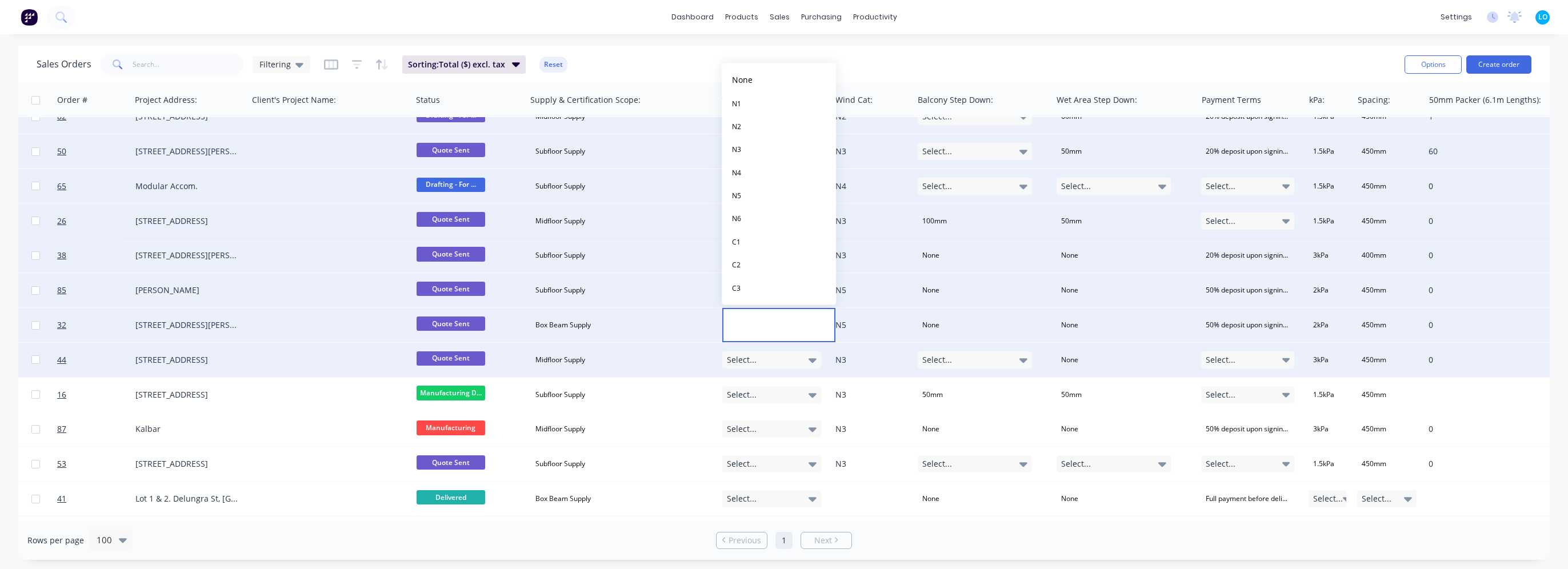
scroll to position [1200, 303]
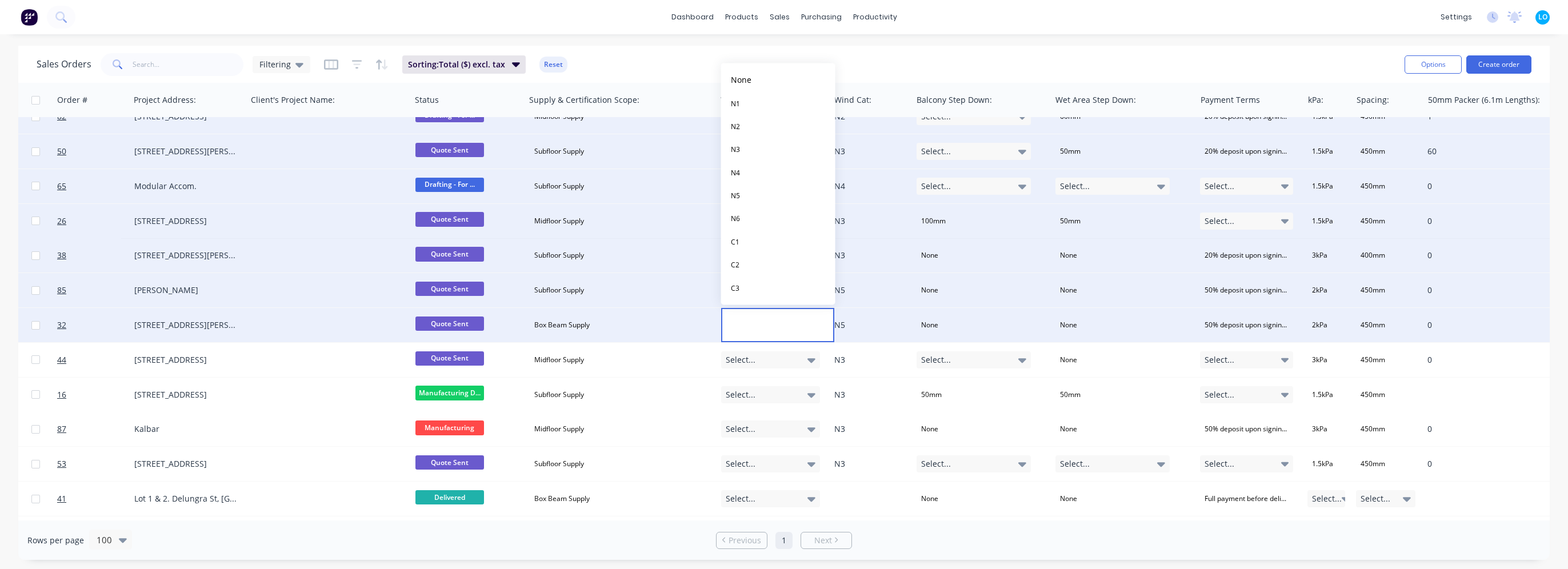
click at [858, 332] on div "N5" at bounding box center [871, 325] width 83 height 34
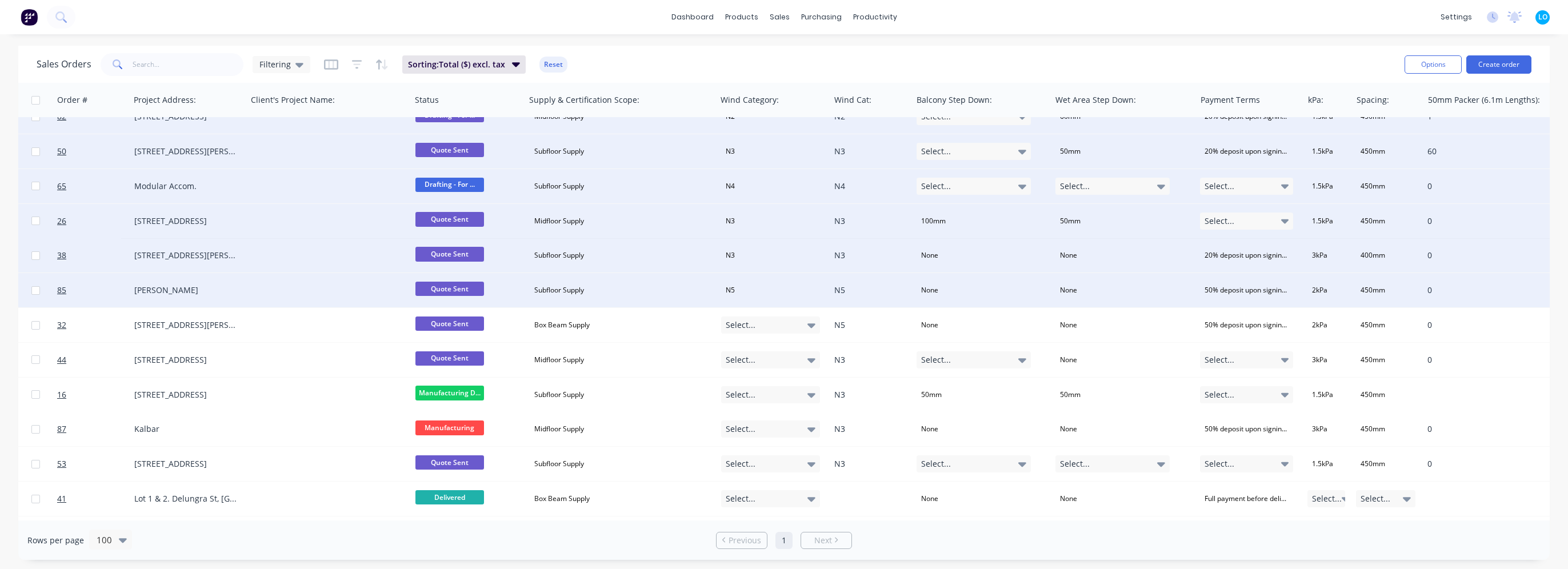
click at [775, 328] on div "Select..." at bounding box center [770, 325] width 100 height 17
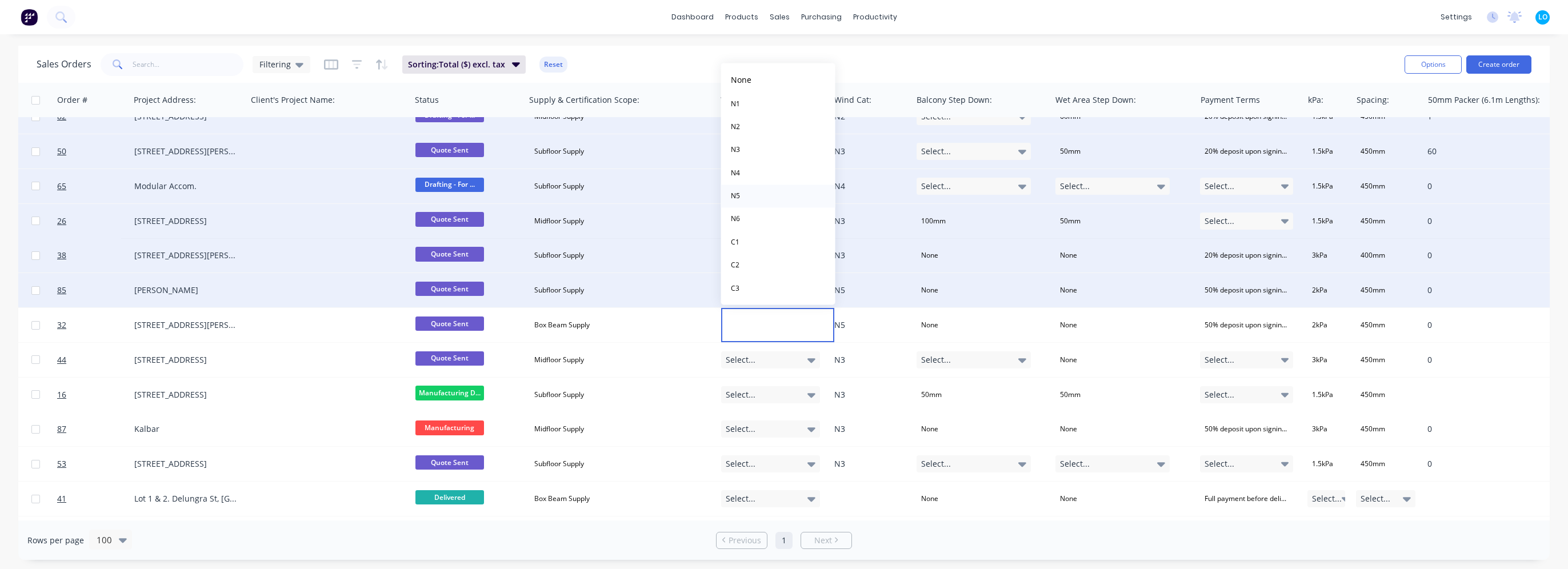
click at [757, 199] on button "N5" at bounding box center [778, 196] width 114 height 23
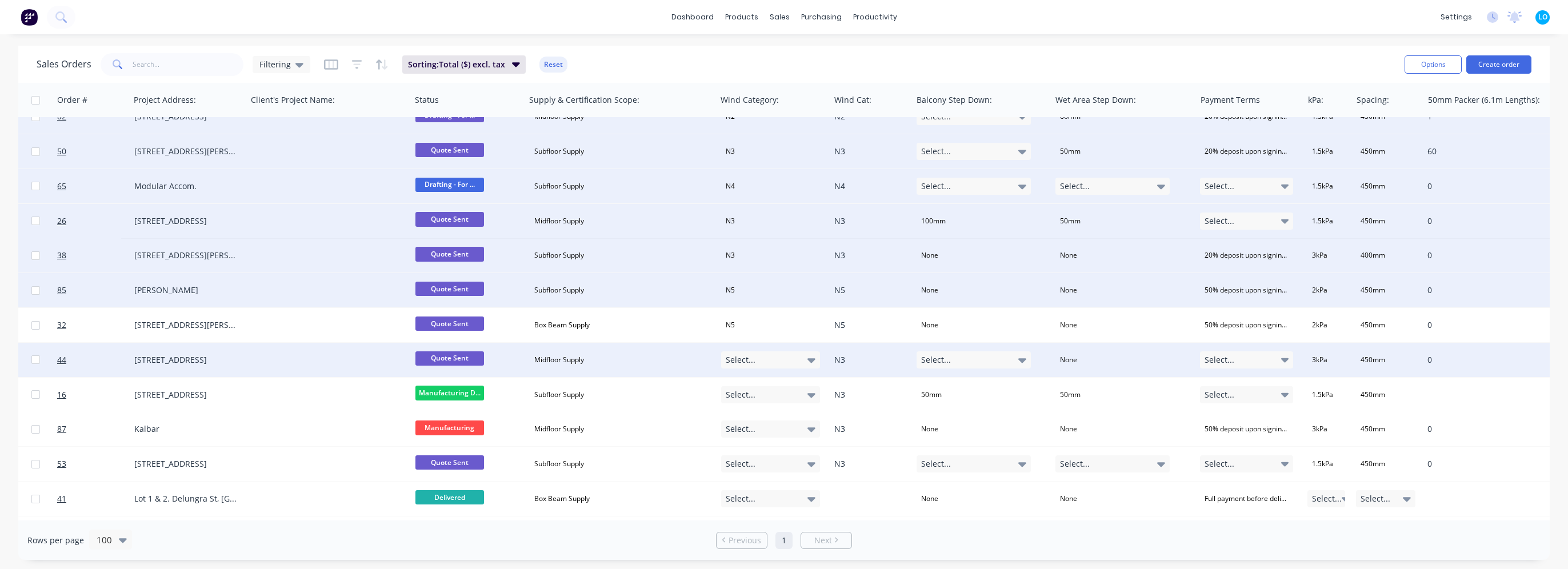
click at [769, 359] on div "Select..." at bounding box center [770, 359] width 100 height 17
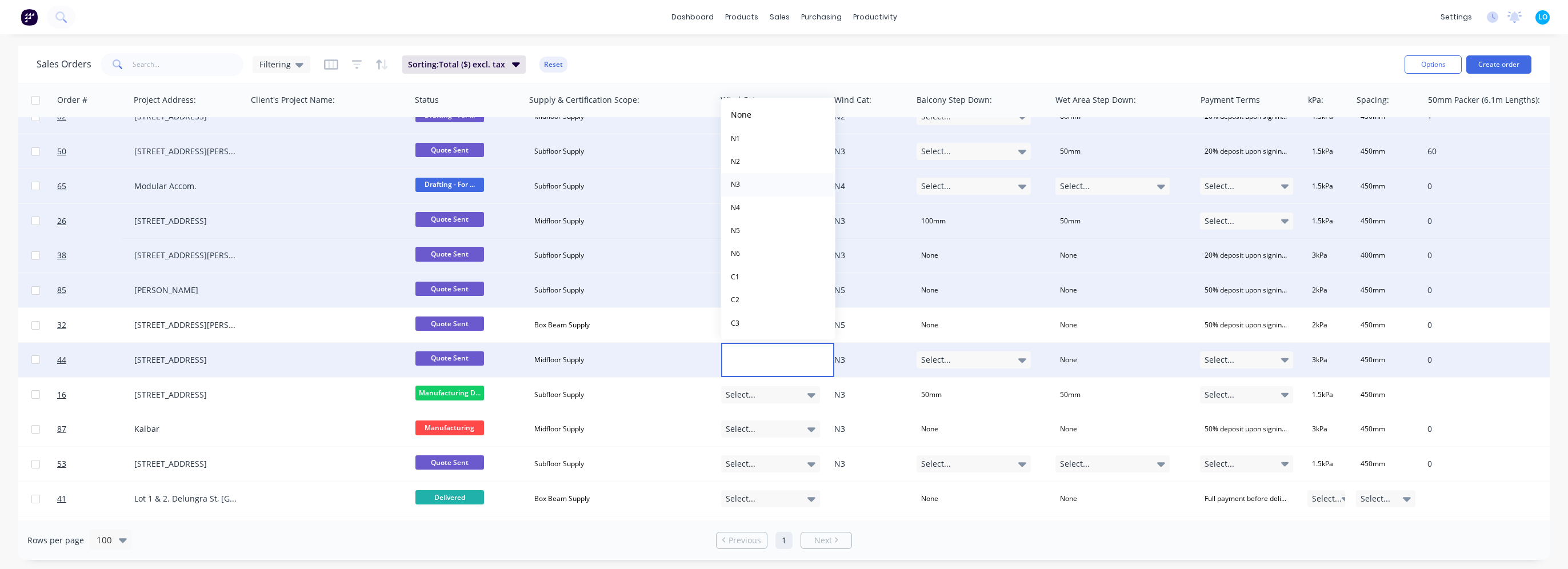
click at [752, 186] on button "N3" at bounding box center [778, 185] width 114 height 23
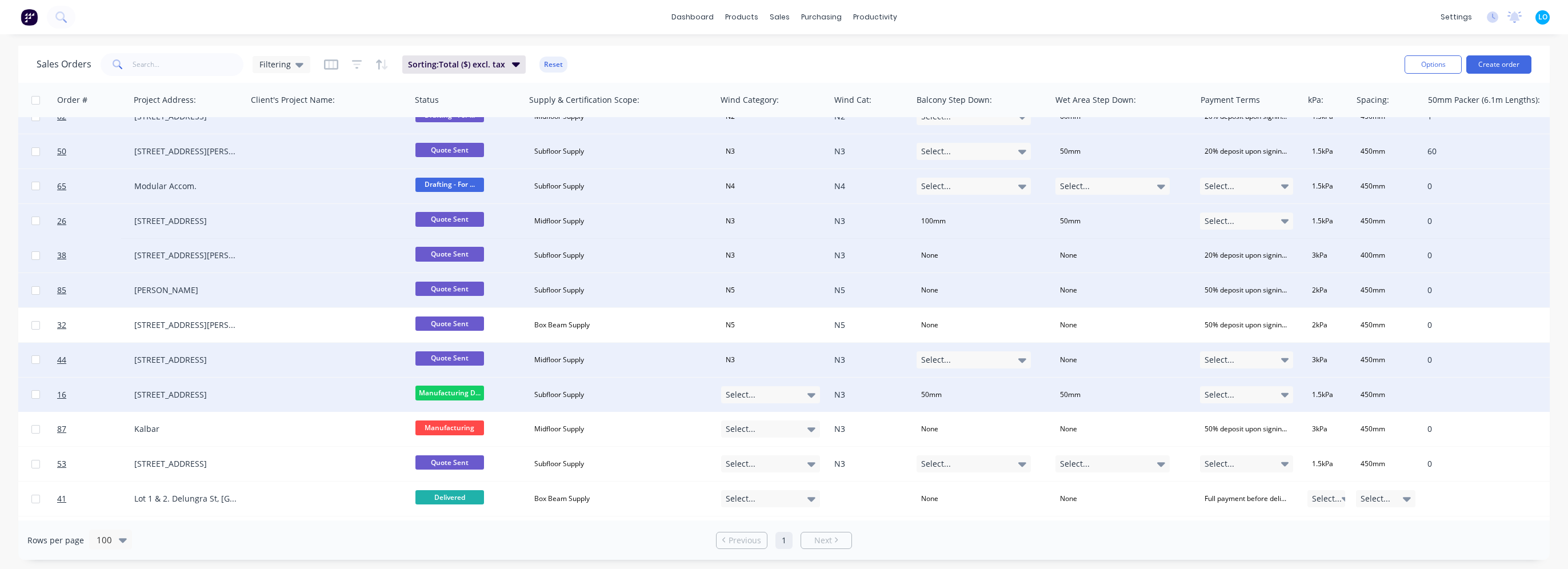
click at [766, 395] on div "Select..." at bounding box center [770, 394] width 100 height 17
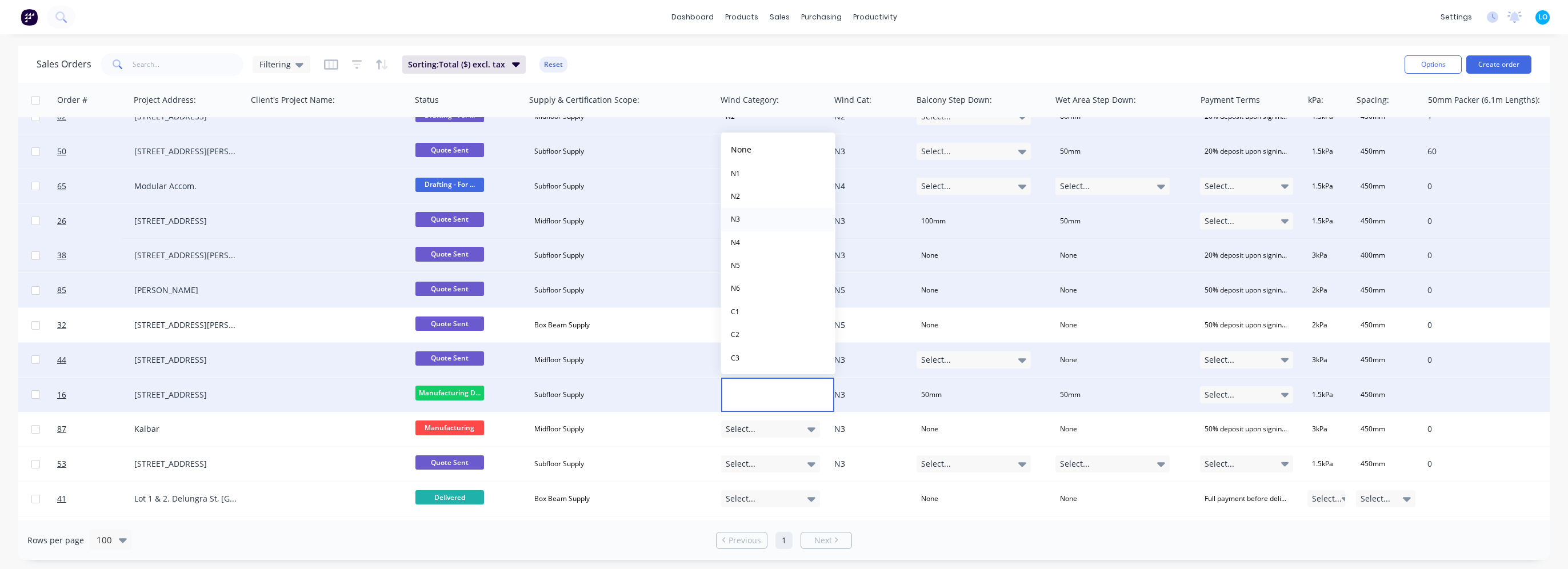
click at [752, 220] on button "N3" at bounding box center [778, 219] width 114 height 23
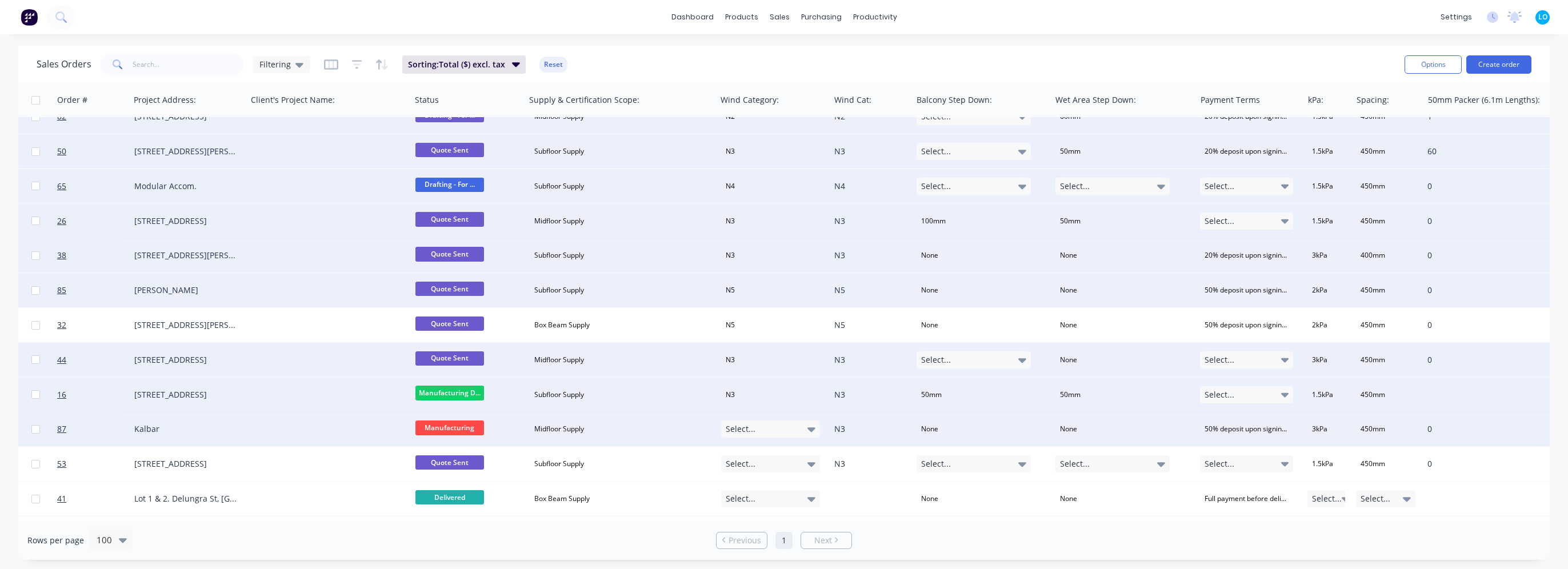
click at [787, 434] on div "Select..." at bounding box center [770, 429] width 100 height 17
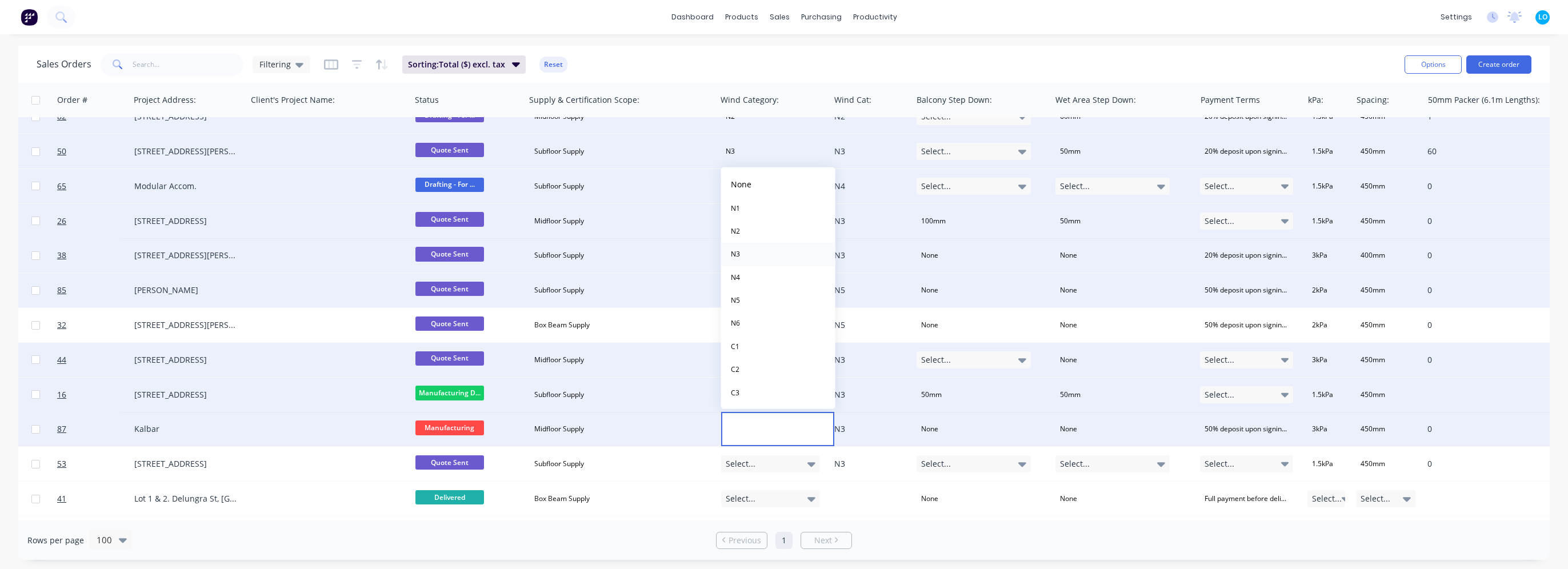
click at [761, 246] on button "N3" at bounding box center [778, 254] width 114 height 23
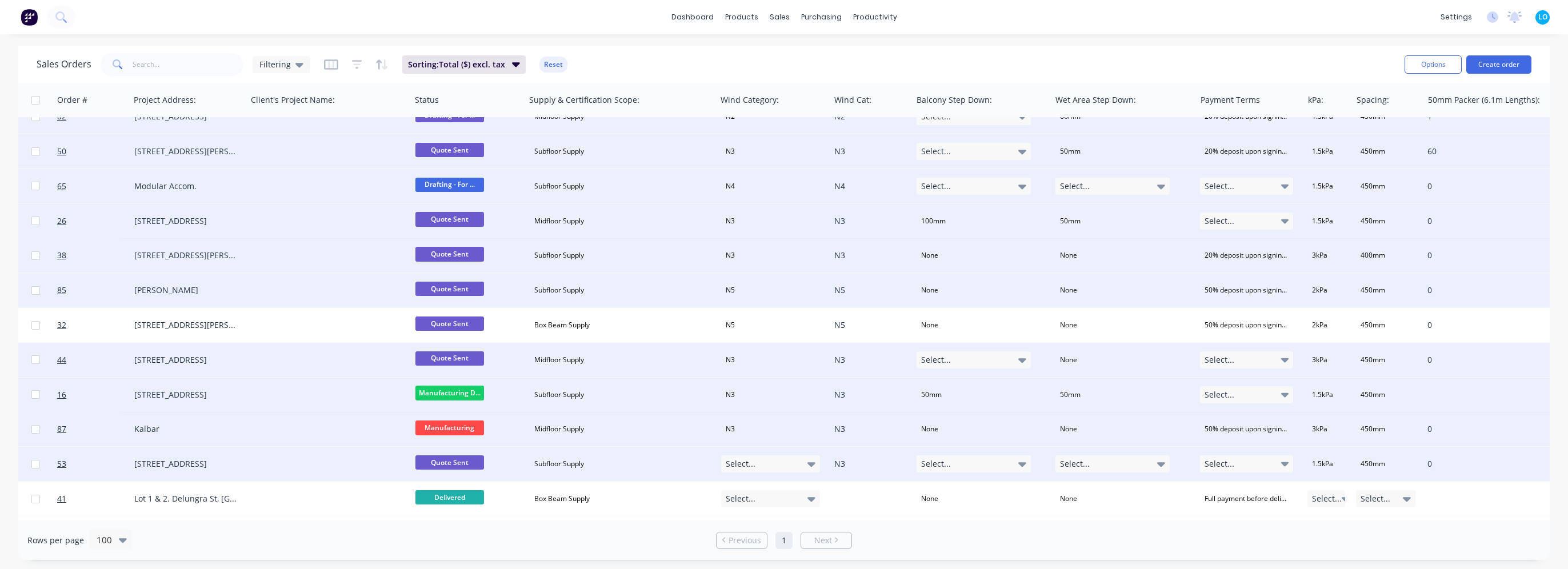
click at [795, 466] on div "Select..." at bounding box center [770, 464] width 100 height 17
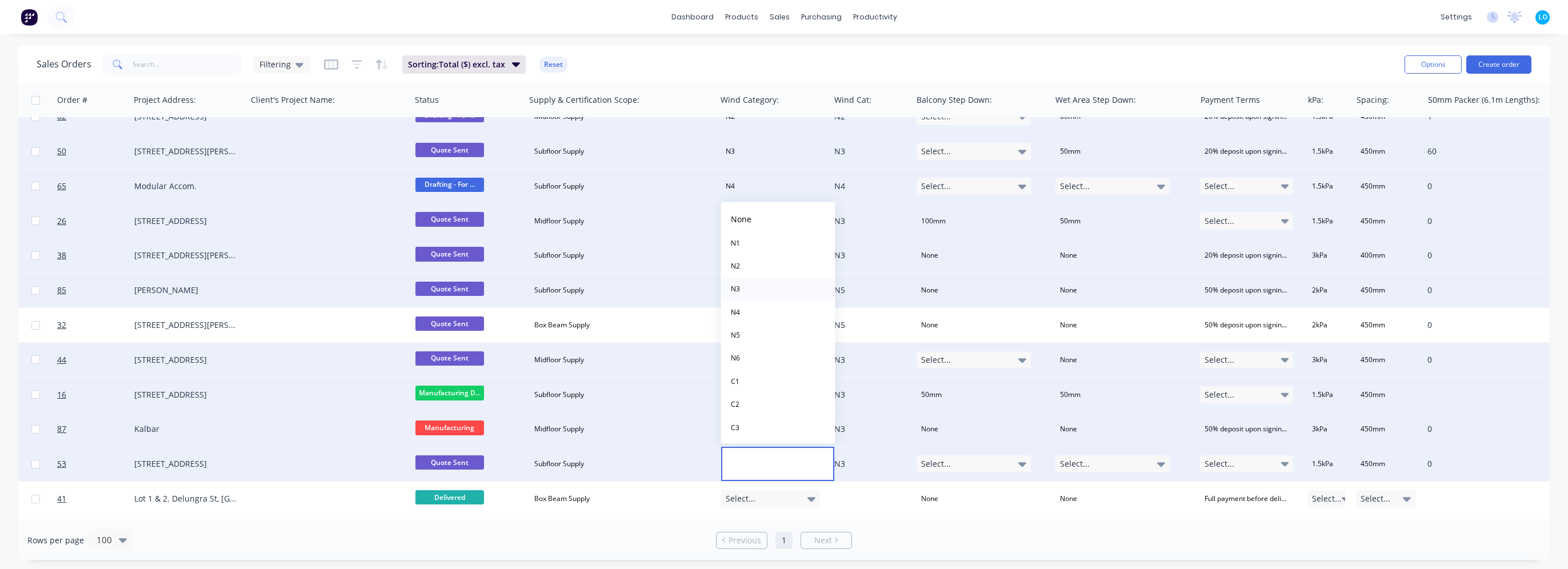
click at [752, 291] on button "N3" at bounding box center [778, 289] width 114 height 23
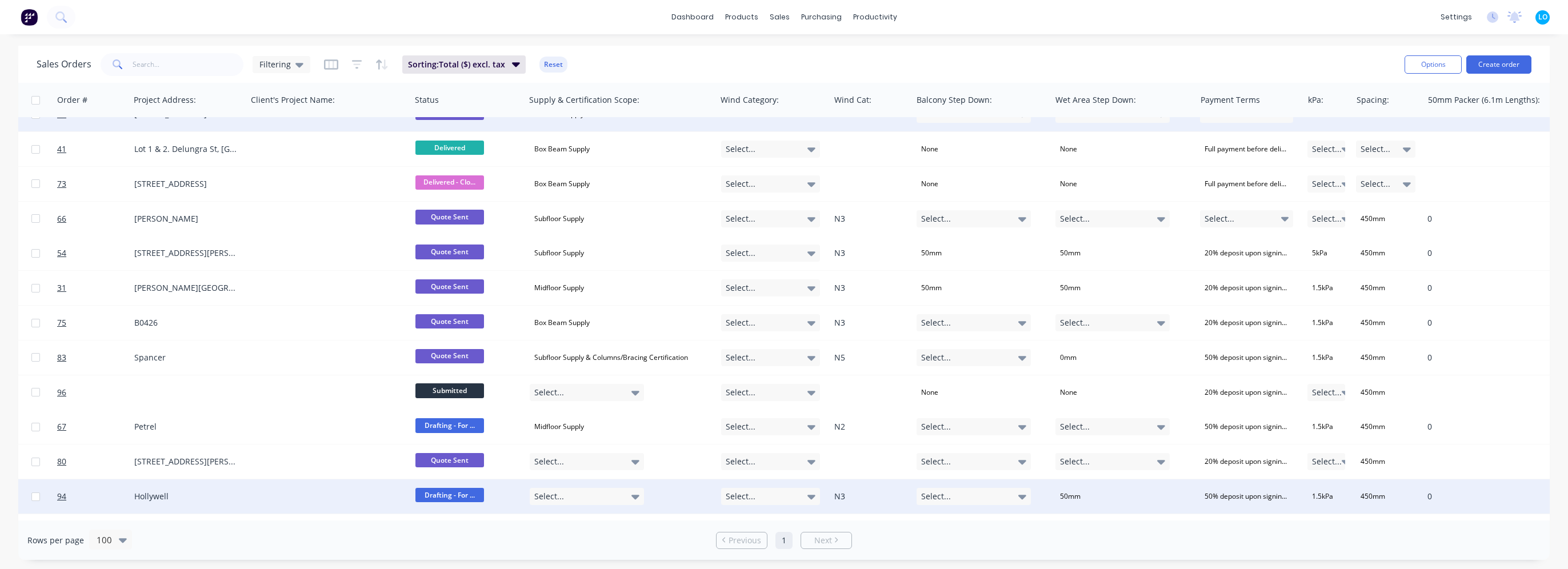
scroll to position [1486, 303]
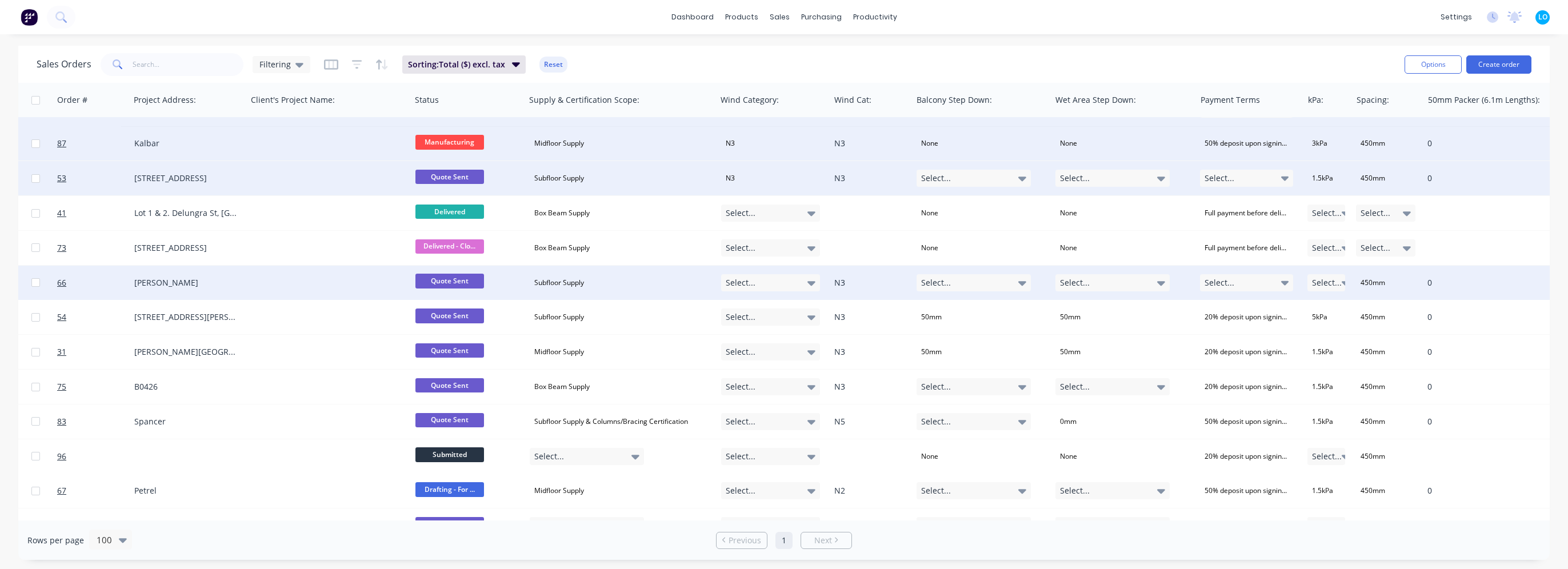
click at [781, 281] on div "Select..." at bounding box center [770, 282] width 100 height 17
click at [752, 388] on button "N3" at bounding box center [778, 390] width 114 height 23
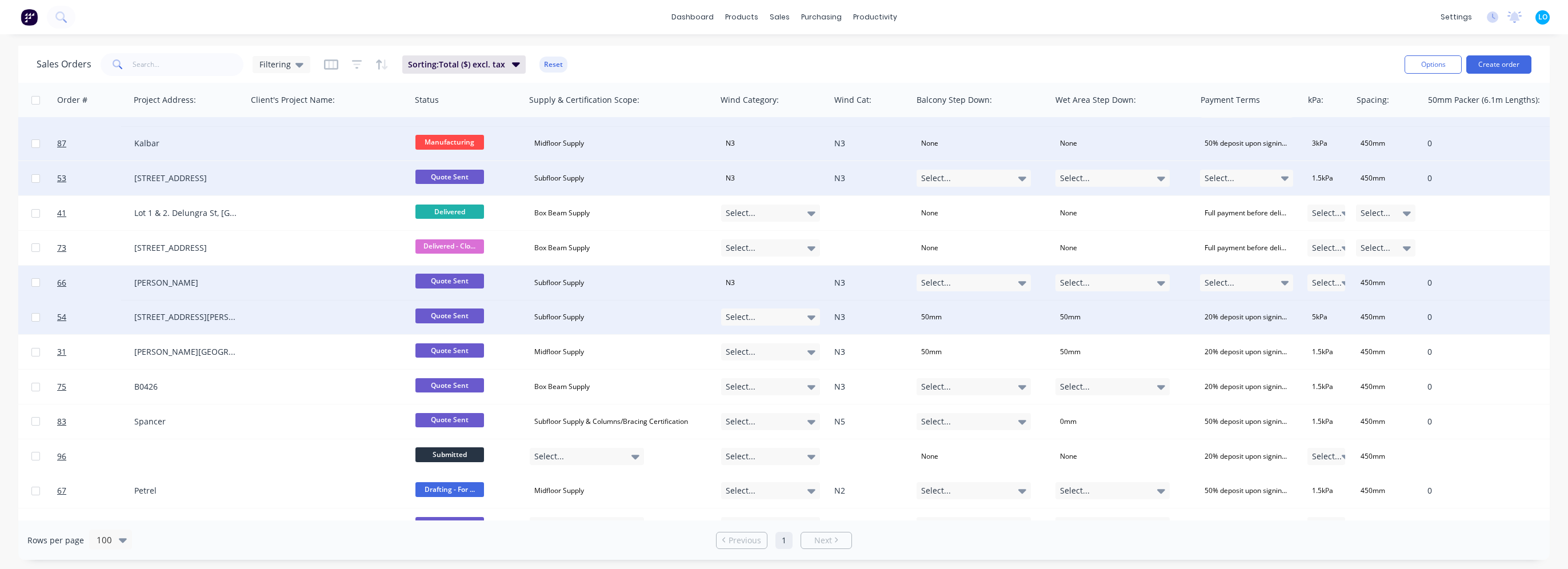
click at [776, 320] on div "Select..." at bounding box center [770, 316] width 100 height 17
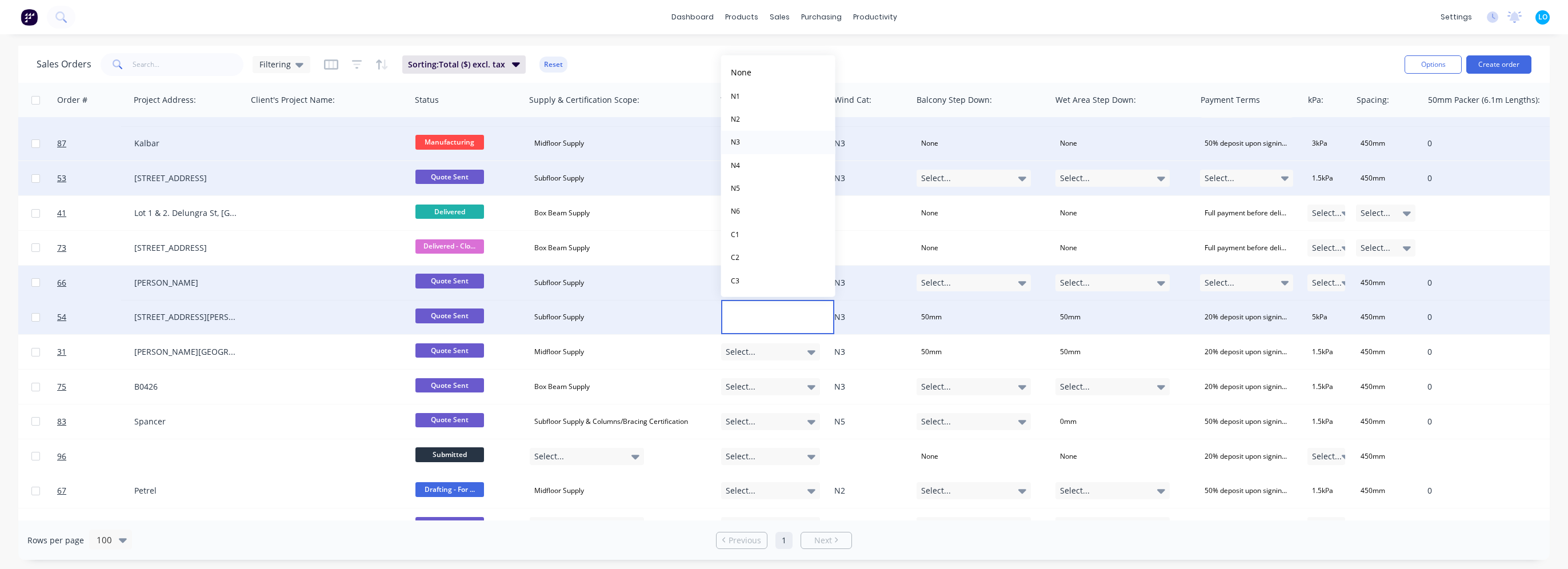
click at [754, 142] on button "N3" at bounding box center [778, 142] width 114 height 23
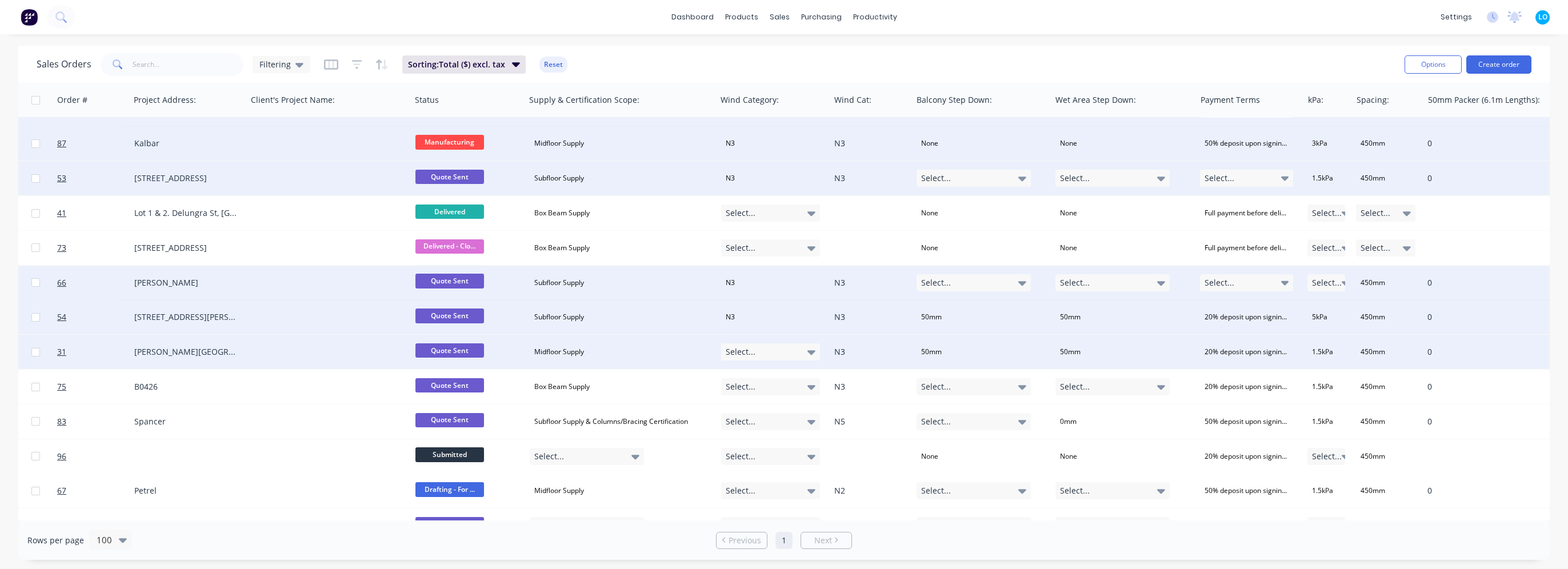
click at [765, 353] on div "Select..." at bounding box center [770, 351] width 100 height 17
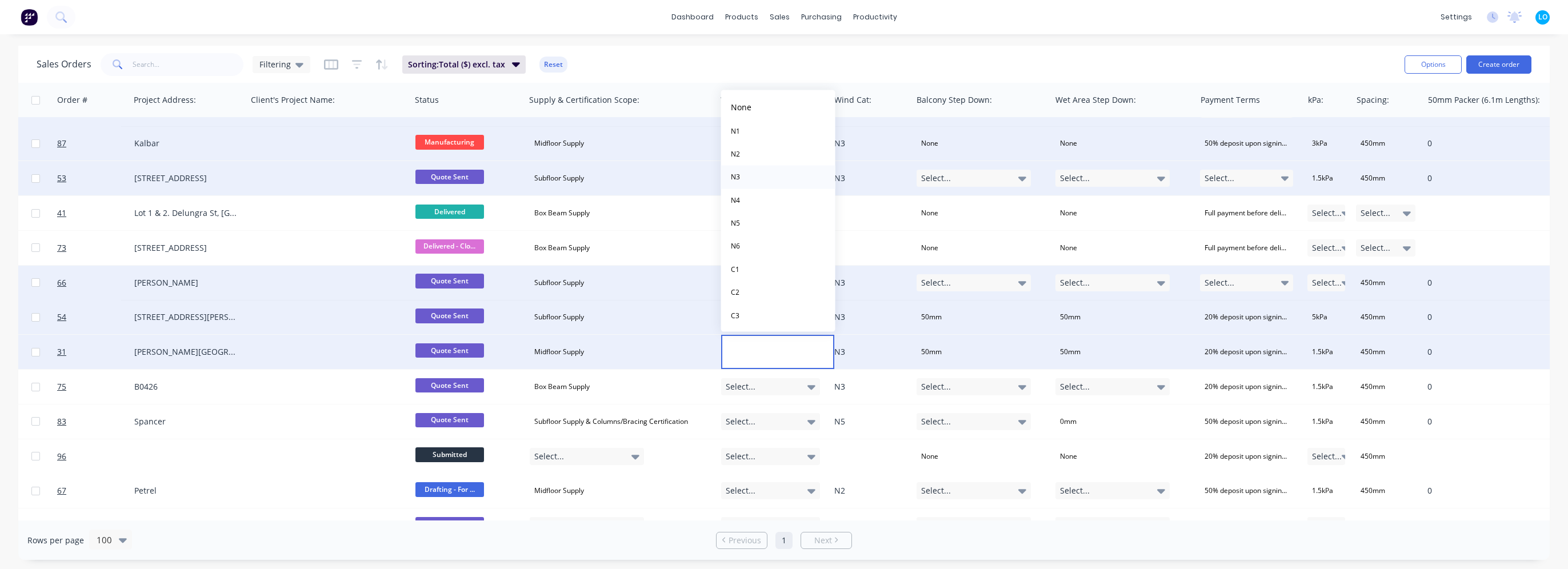
click at [752, 172] on button "N3" at bounding box center [778, 177] width 114 height 23
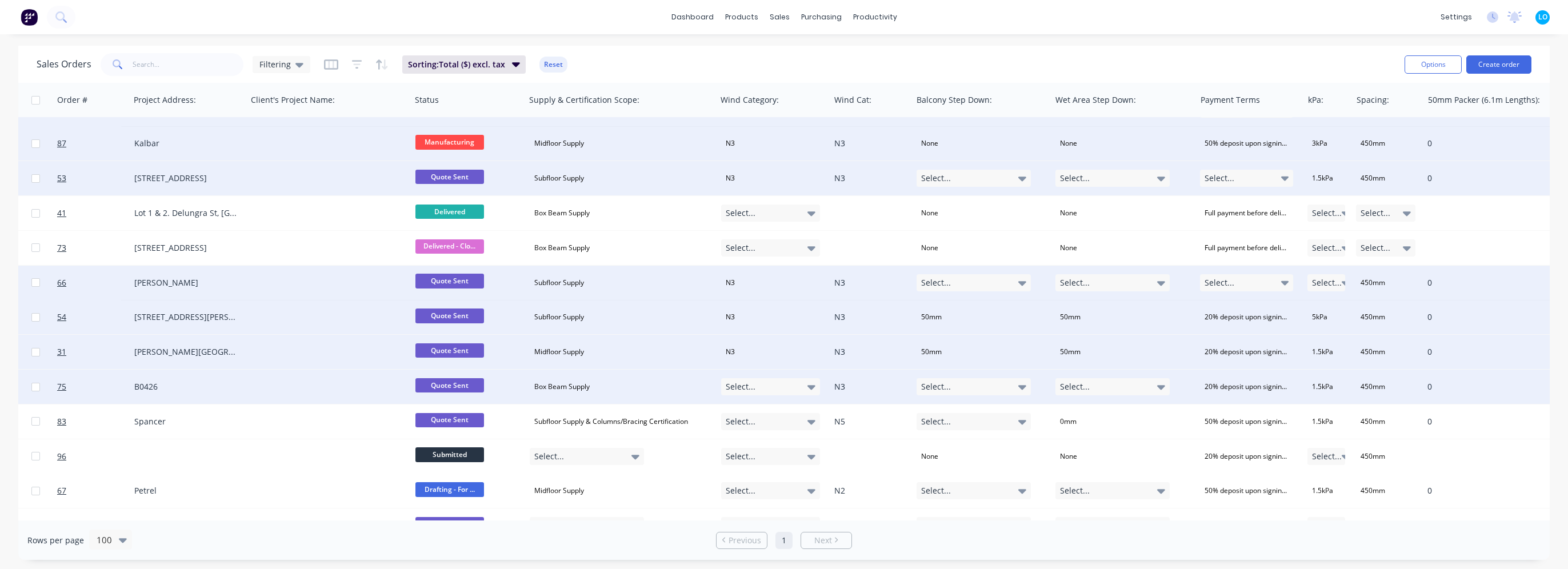
click at [760, 386] on div "Select..." at bounding box center [770, 387] width 100 height 17
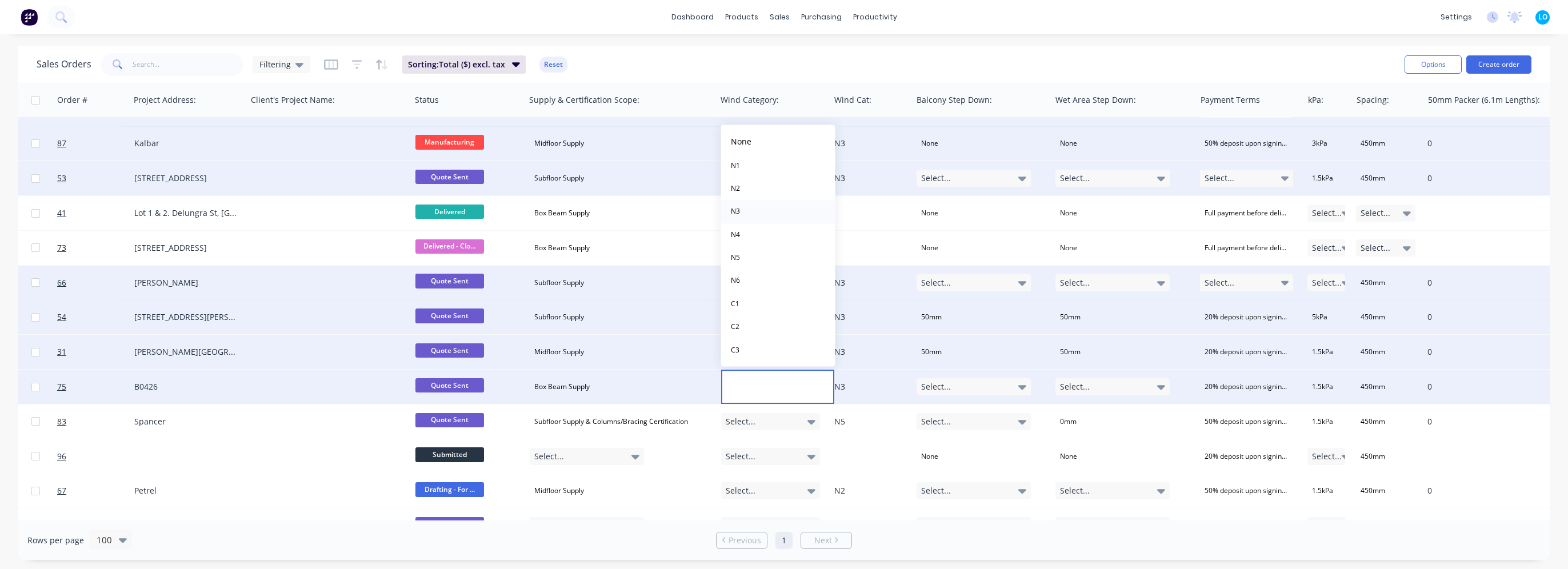
click at [748, 210] on button "N3" at bounding box center [778, 212] width 114 height 23
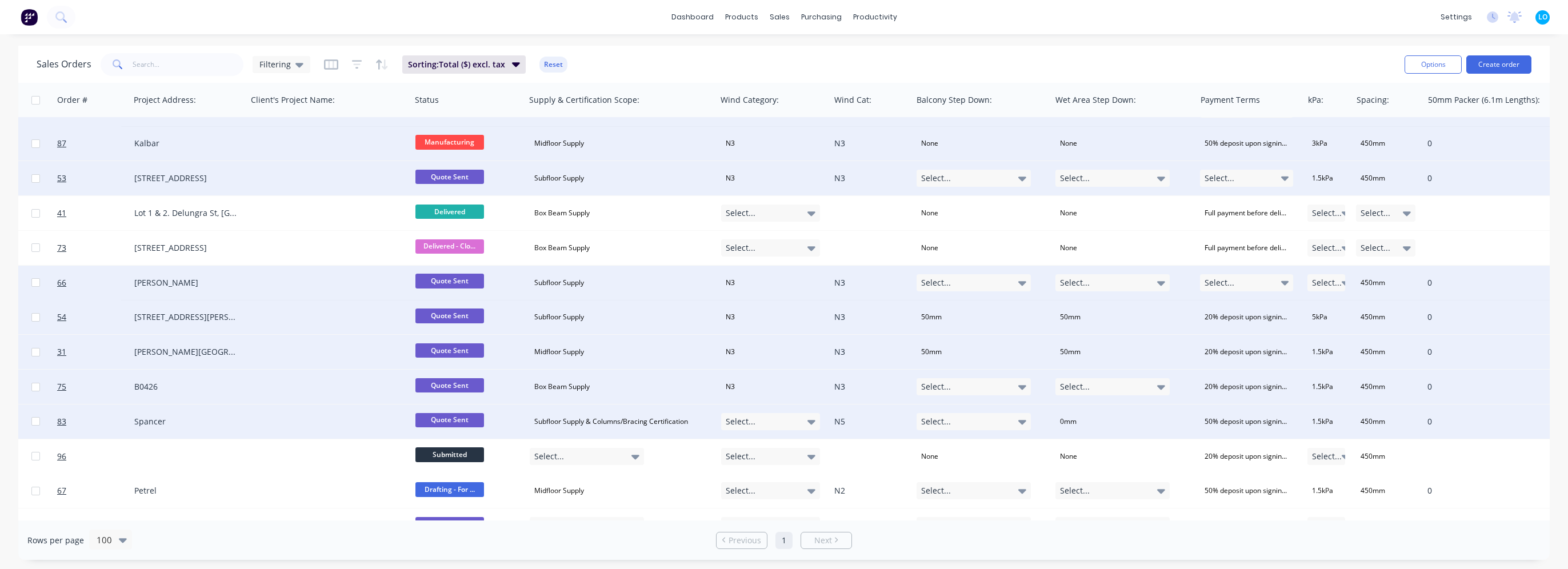
click at [766, 423] on div "Select..." at bounding box center [770, 422] width 100 height 17
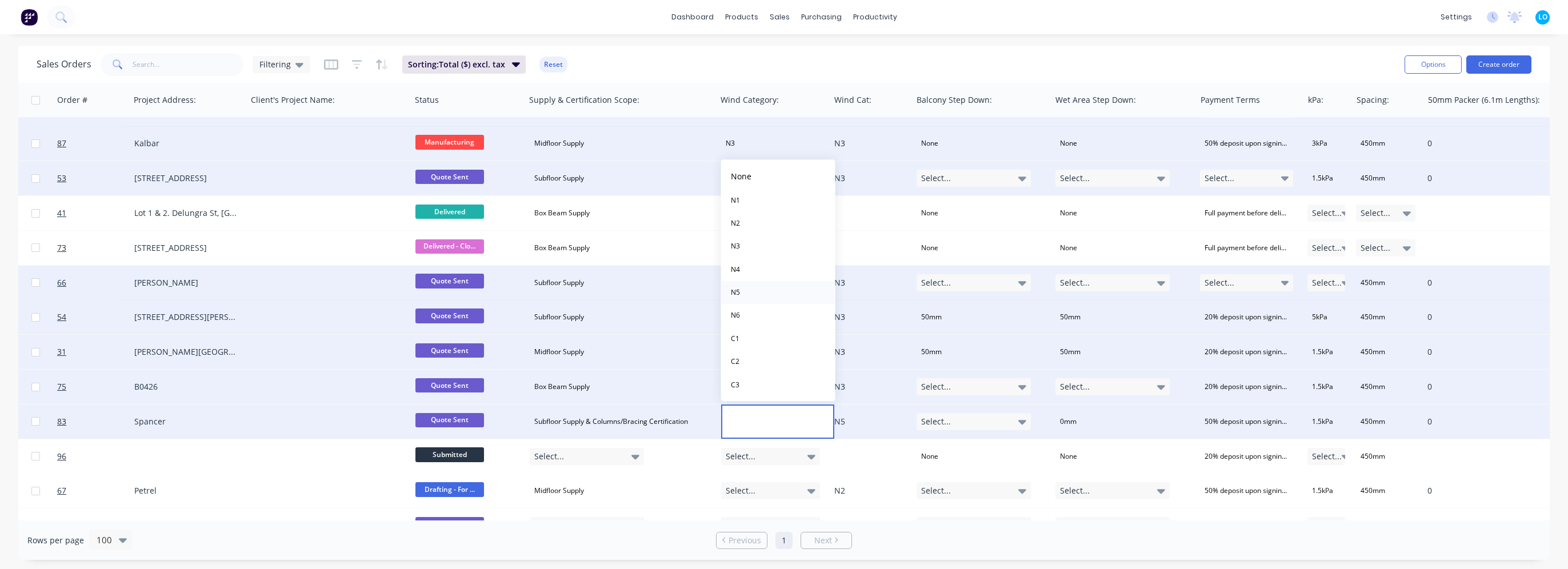
click at [752, 289] on button "N5" at bounding box center [778, 292] width 114 height 23
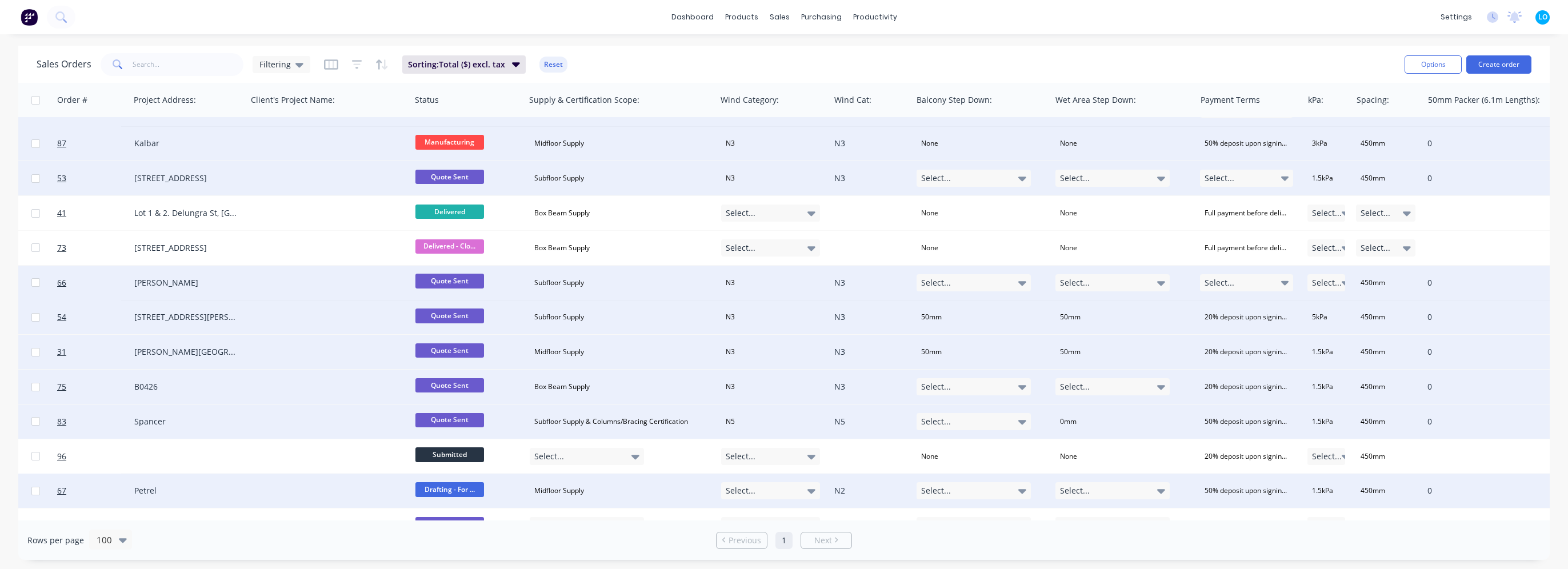
click at [780, 503] on div "Select..." at bounding box center [773, 490] width 114 height 34
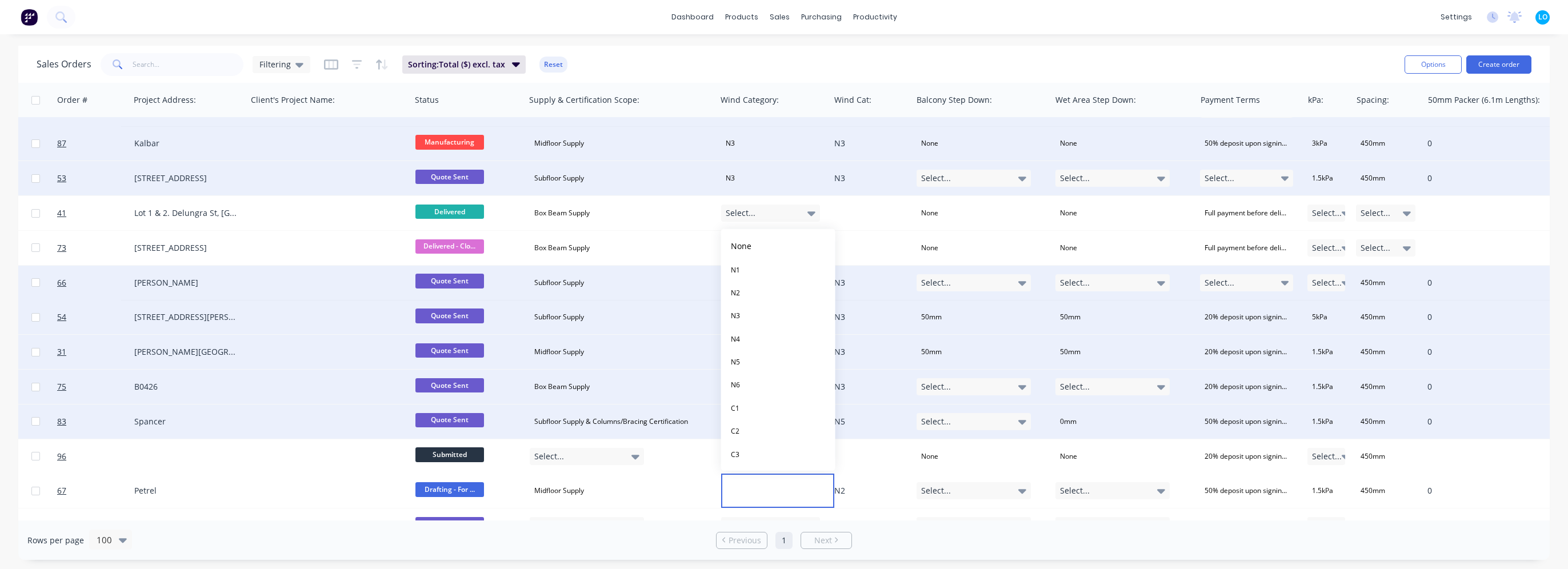
drag, startPoint x: 761, startPoint y: 287, endPoint x: 761, endPoint y: 385, distance: 98.0
click at [761, 287] on button "N2" at bounding box center [778, 293] width 114 height 23
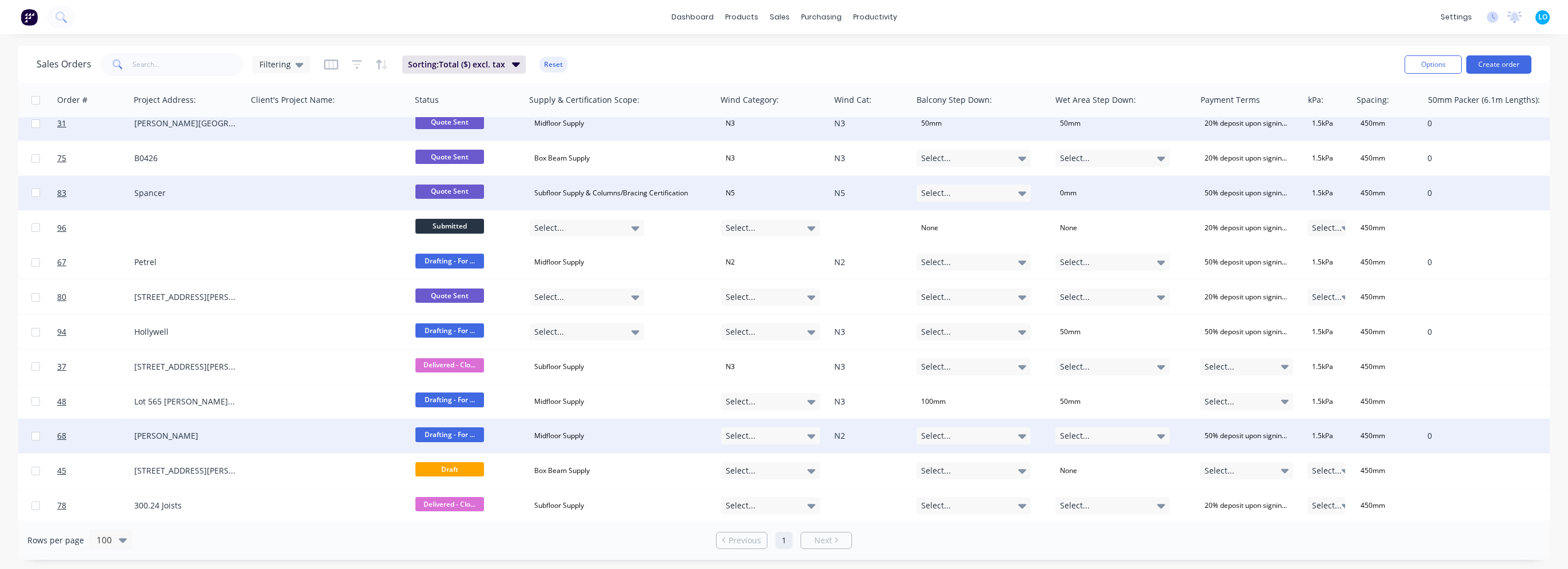
scroll to position [1772, 303]
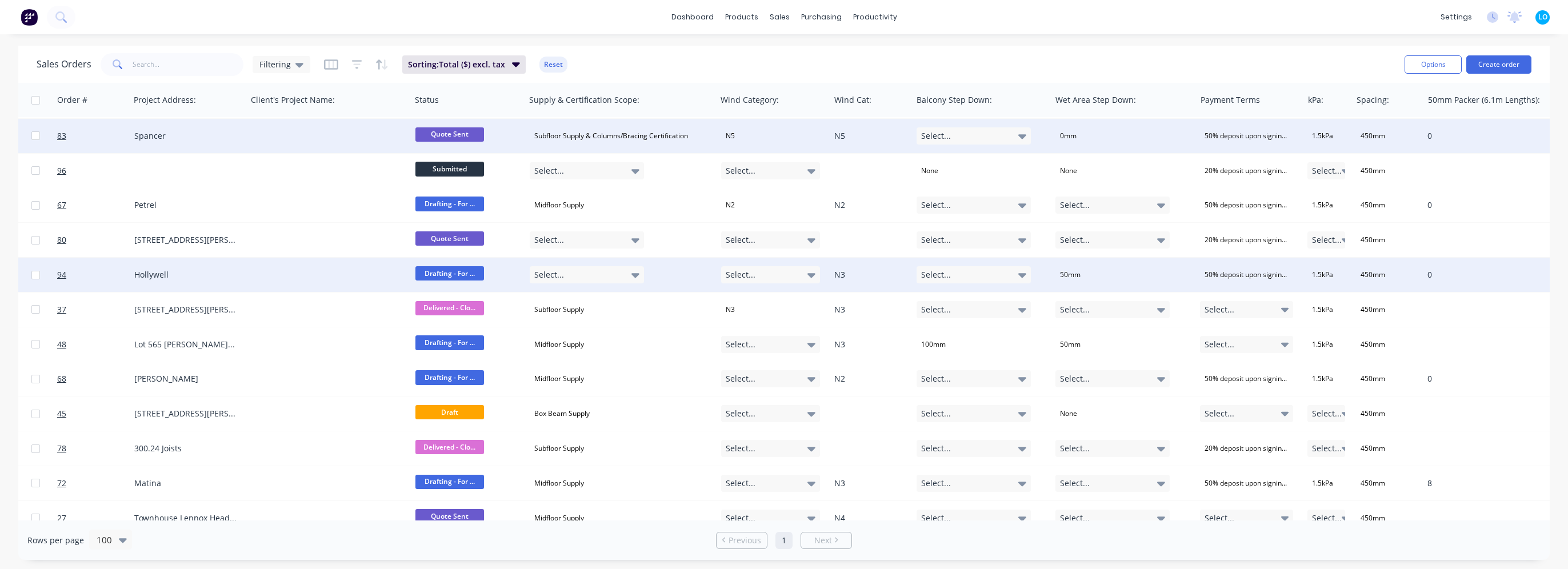
click at [771, 274] on div "Select..." at bounding box center [770, 274] width 100 height 17
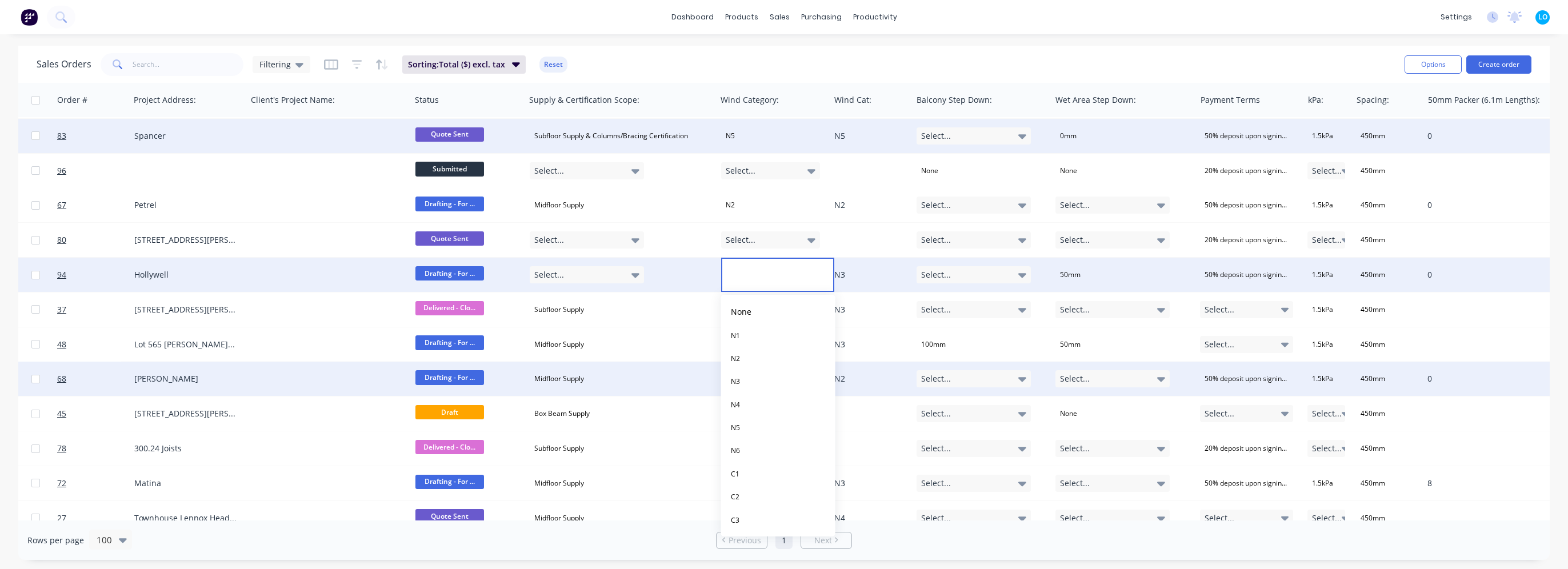
click at [769, 384] on button "N3" at bounding box center [778, 382] width 114 height 23
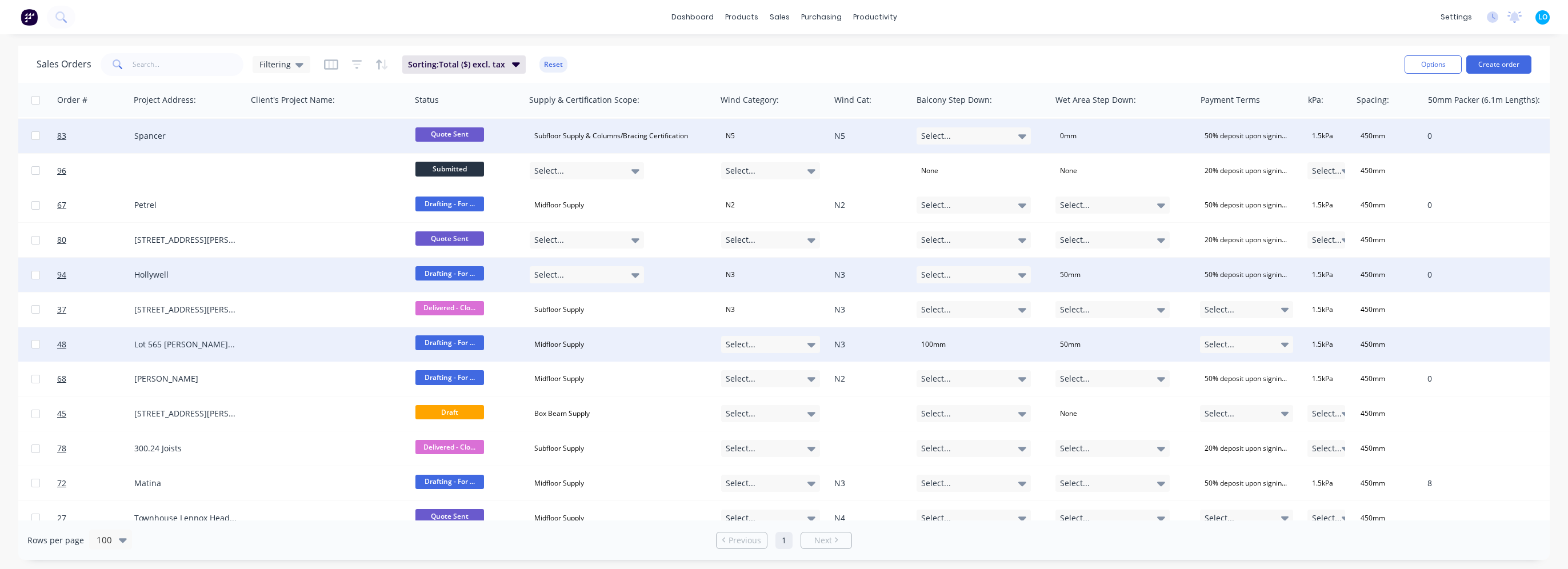
click at [768, 347] on div "Select..." at bounding box center [770, 344] width 100 height 17
click at [755, 175] on button "N3" at bounding box center [778, 169] width 114 height 23
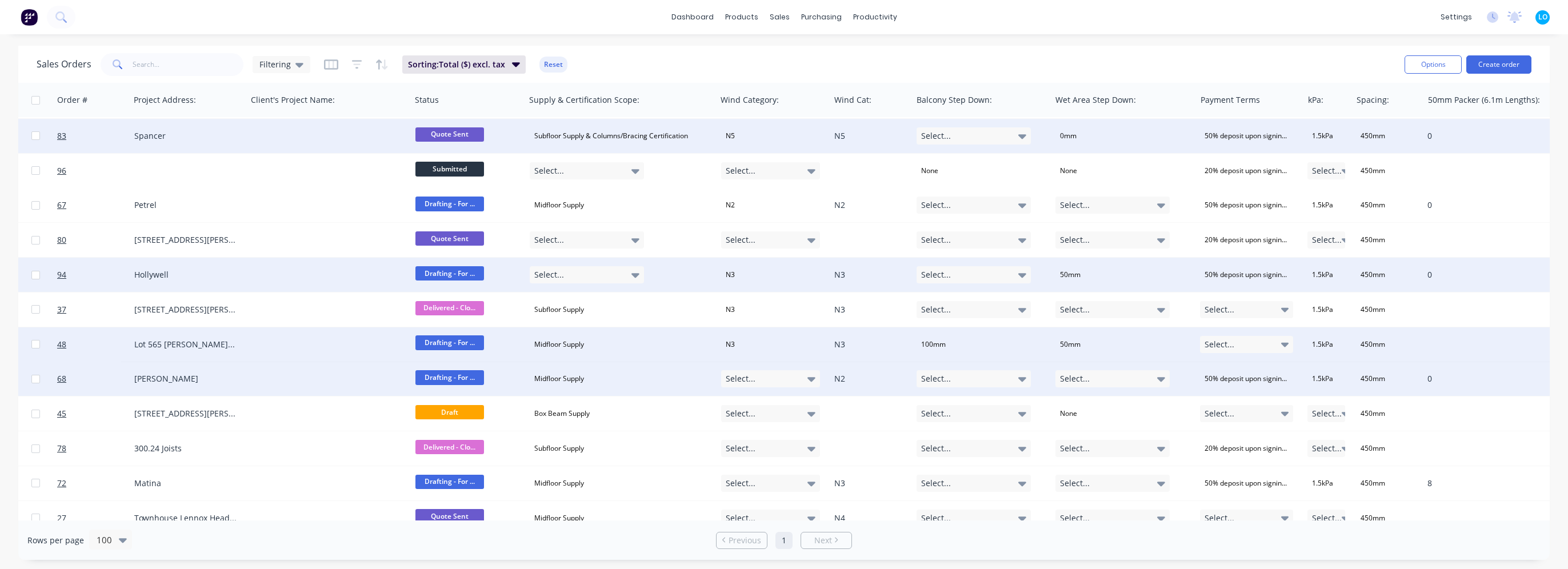
click at [770, 377] on div "Select..." at bounding box center [770, 379] width 100 height 17
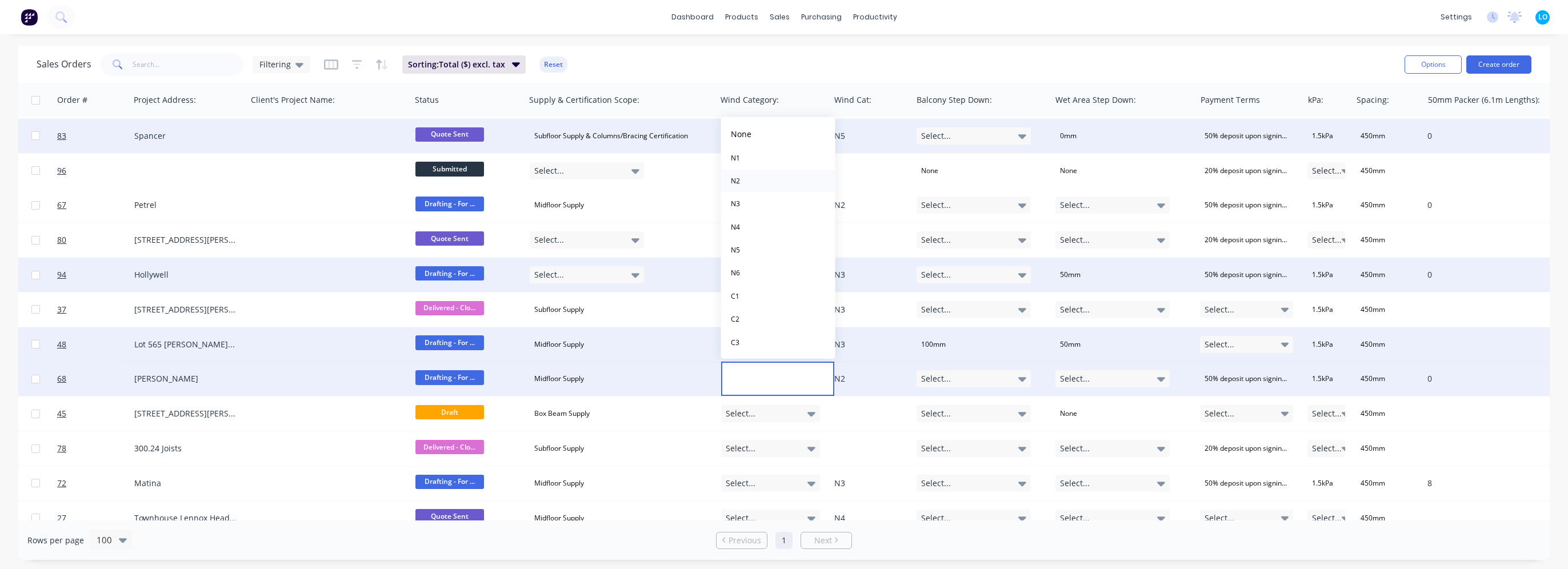
click at [765, 176] on button "N2" at bounding box center [778, 181] width 114 height 23
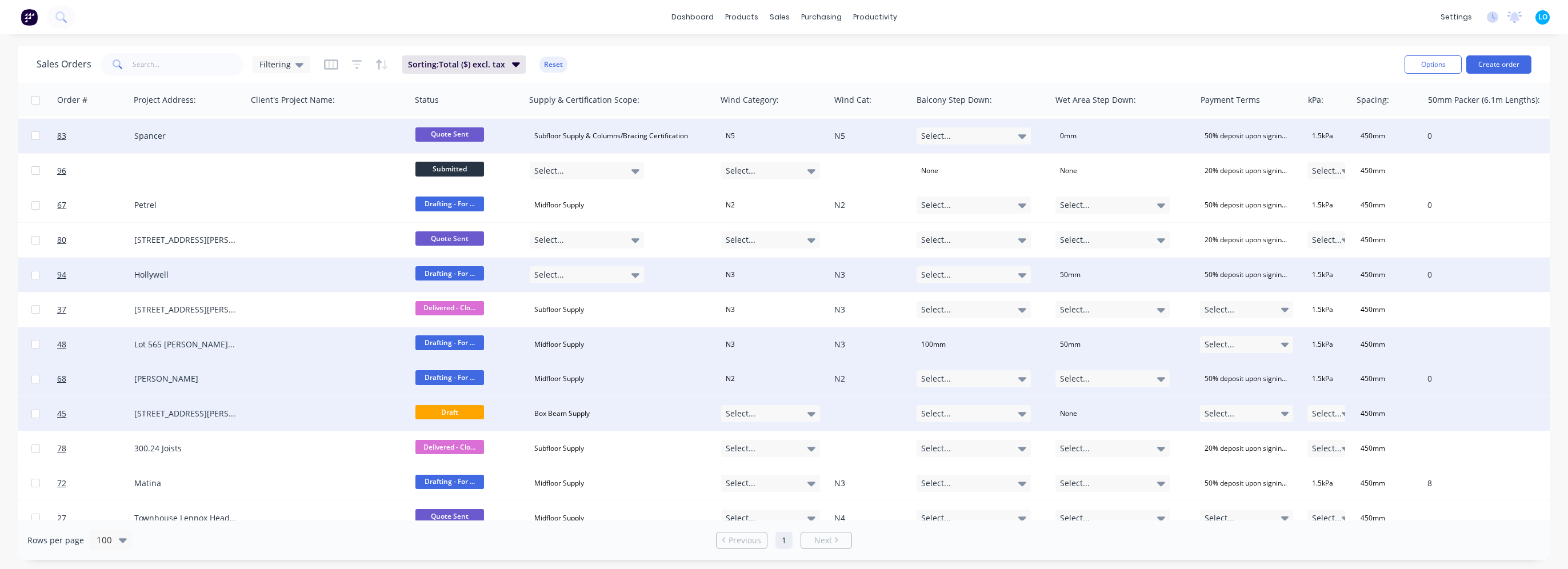
click at [781, 414] on div "Select..." at bounding box center [770, 414] width 100 height 17
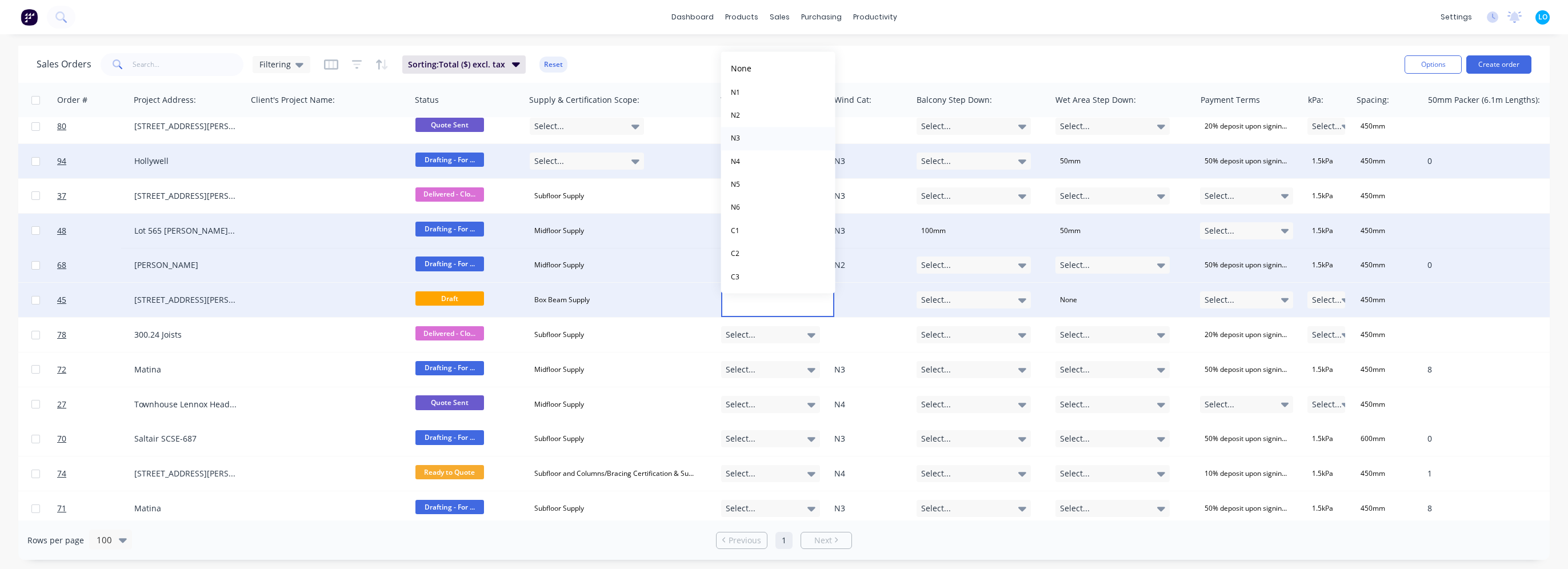
scroll to position [1887, 303]
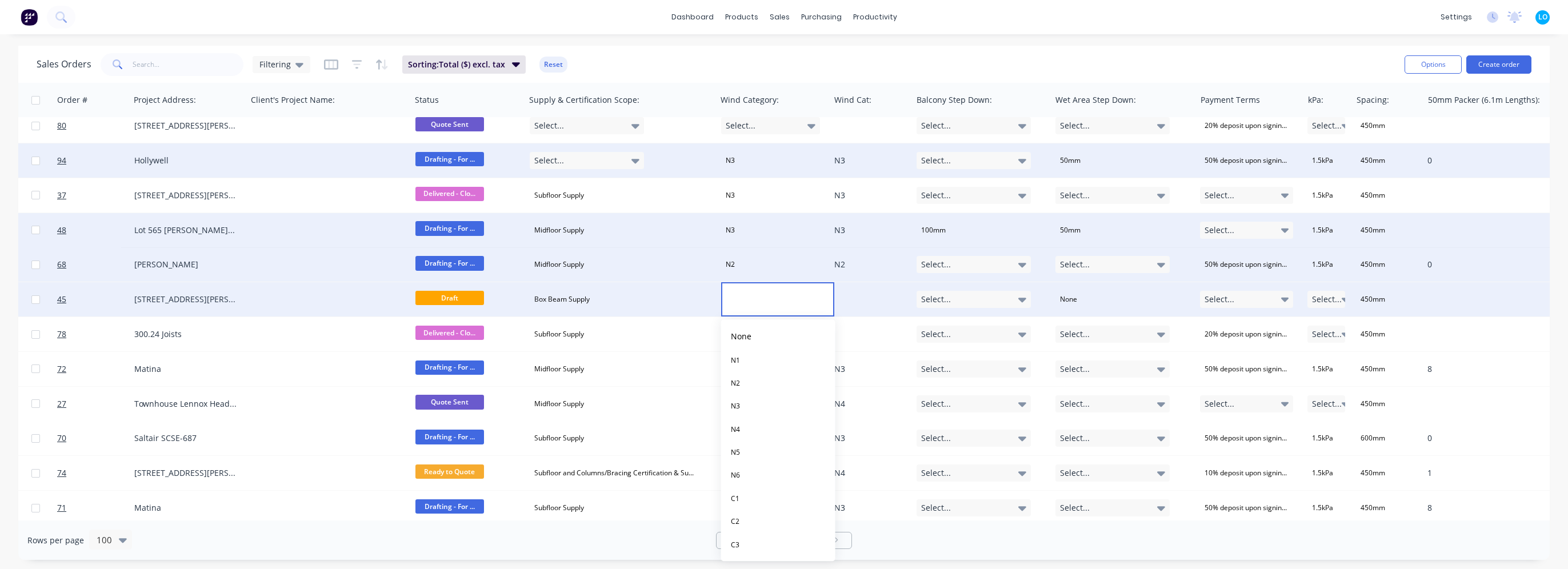
click at [872, 64] on div "Sales Orders Filtering Sorting: Total ($) excl. tax Reset" at bounding box center [715, 64] width 1358 height 28
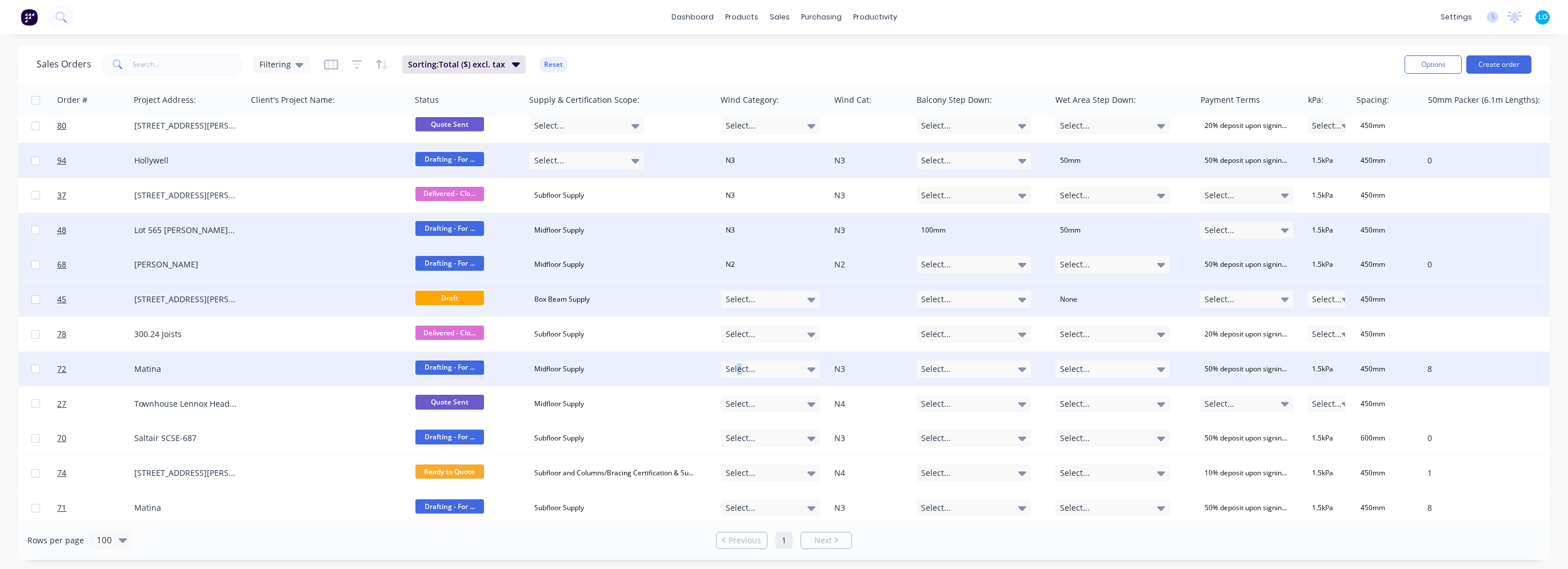
click at [738, 368] on span "Select..." at bounding box center [740, 369] width 30 height 11
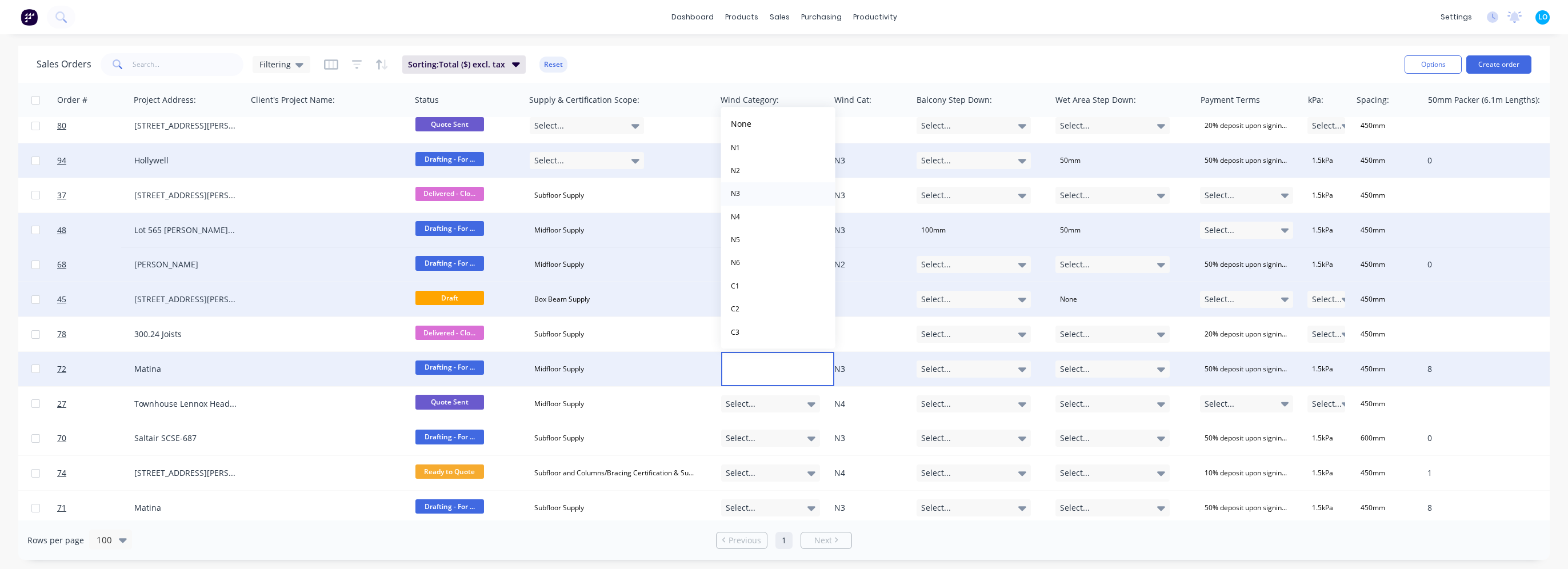
click at [752, 198] on button "N3" at bounding box center [778, 193] width 114 height 23
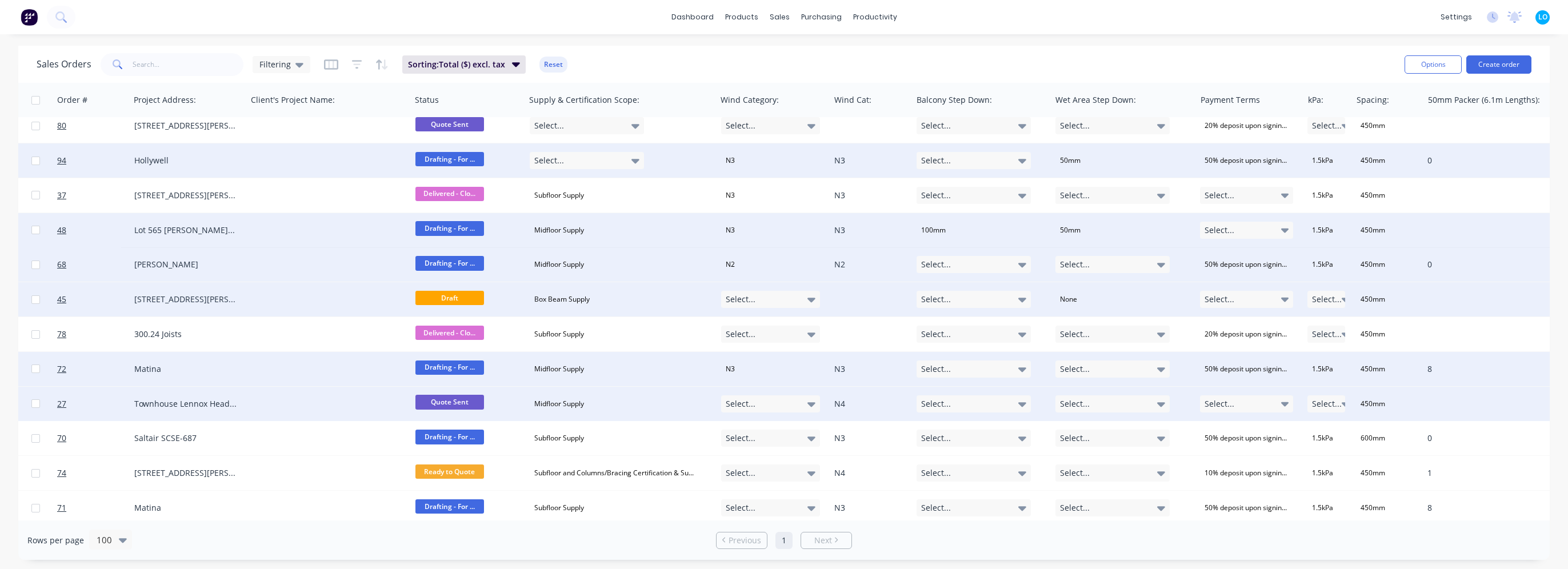
click at [759, 409] on div "Select..." at bounding box center [770, 404] width 100 height 17
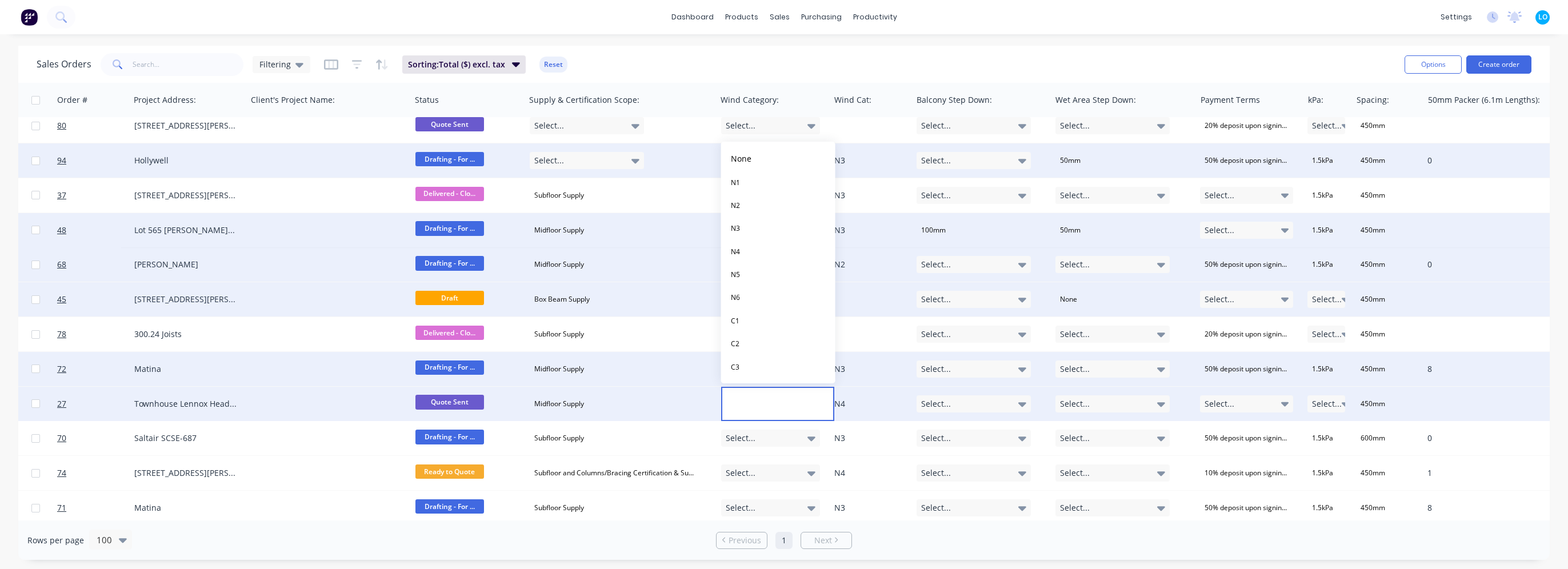
click at [745, 249] on button "N4" at bounding box center [778, 252] width 114 height 23
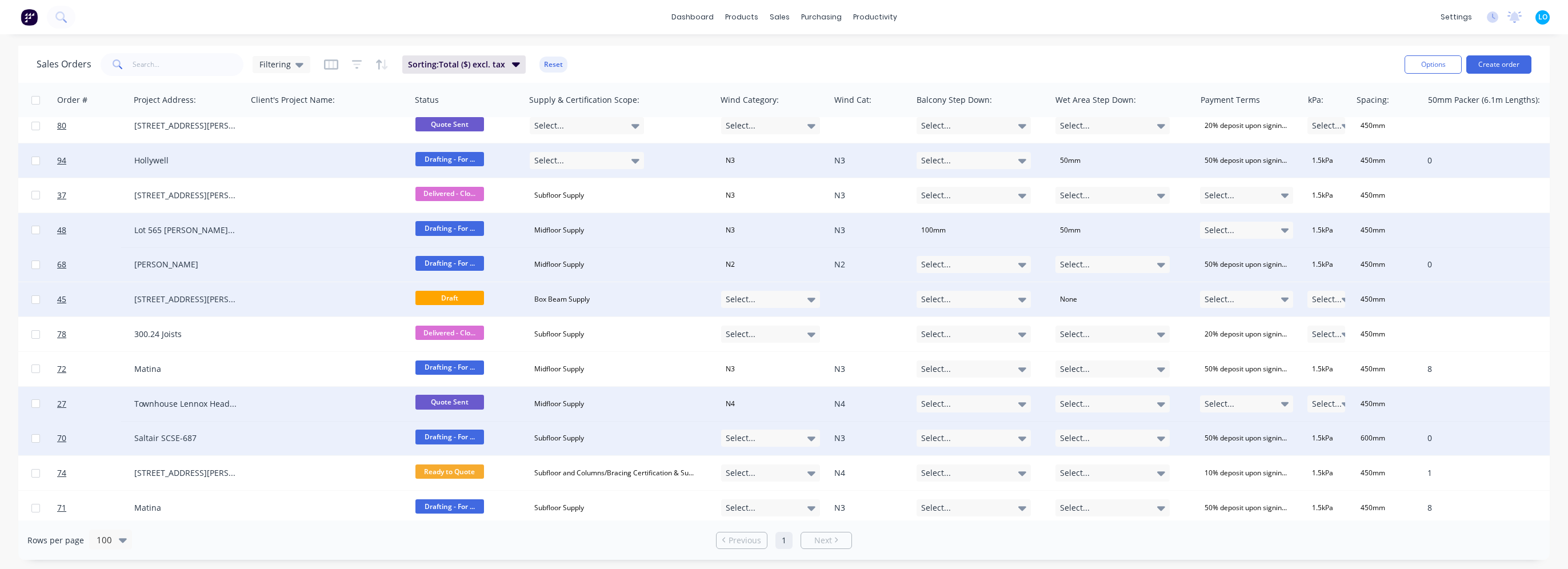
click at [768, 440] on div "Select..." at bounding box center [770, 438] width 100 height 17
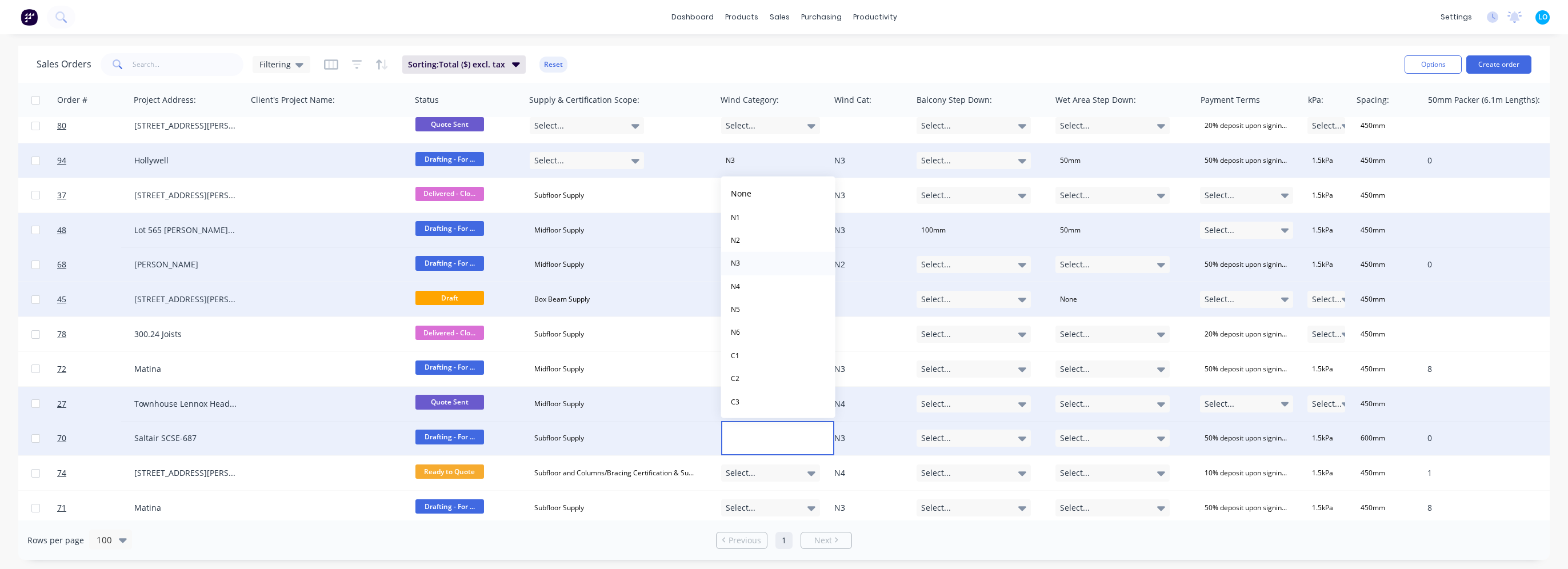
click at [752, 265] on button "N3" at bounding box center [778, 263] width 114 height 23
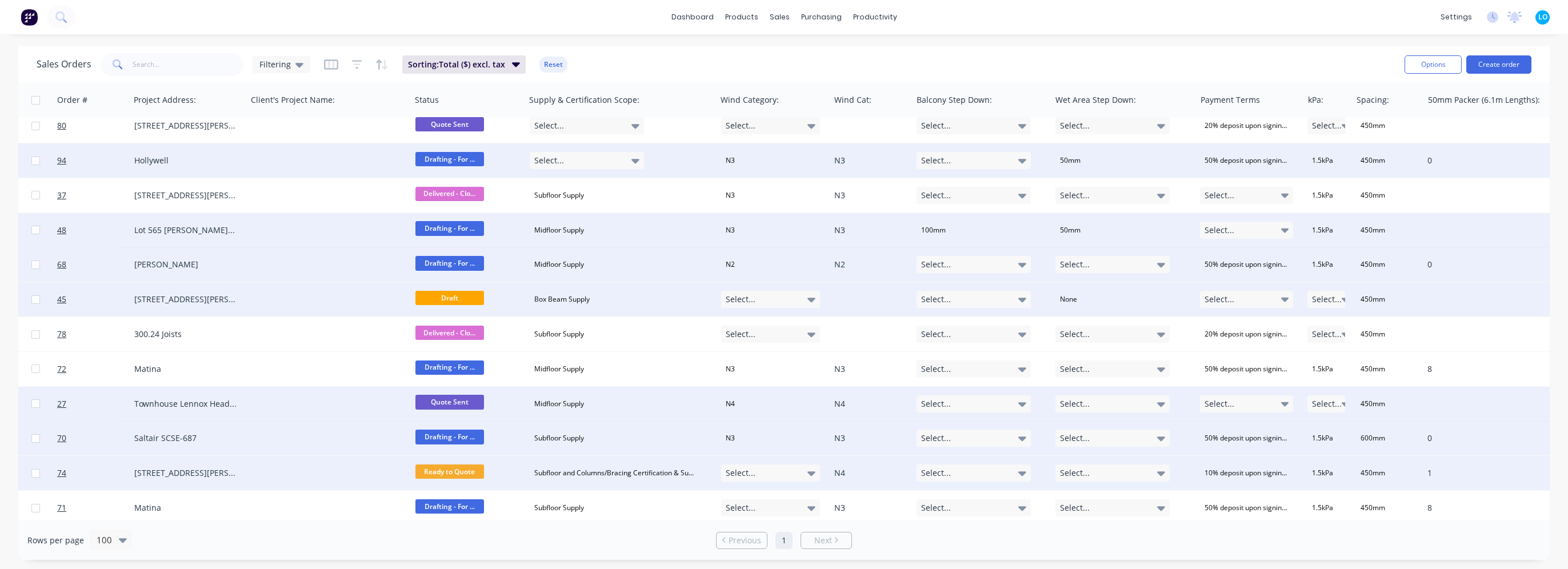
click at [790, 478] on div "Select..." at bounding box center [770, 473] width 100 height 17
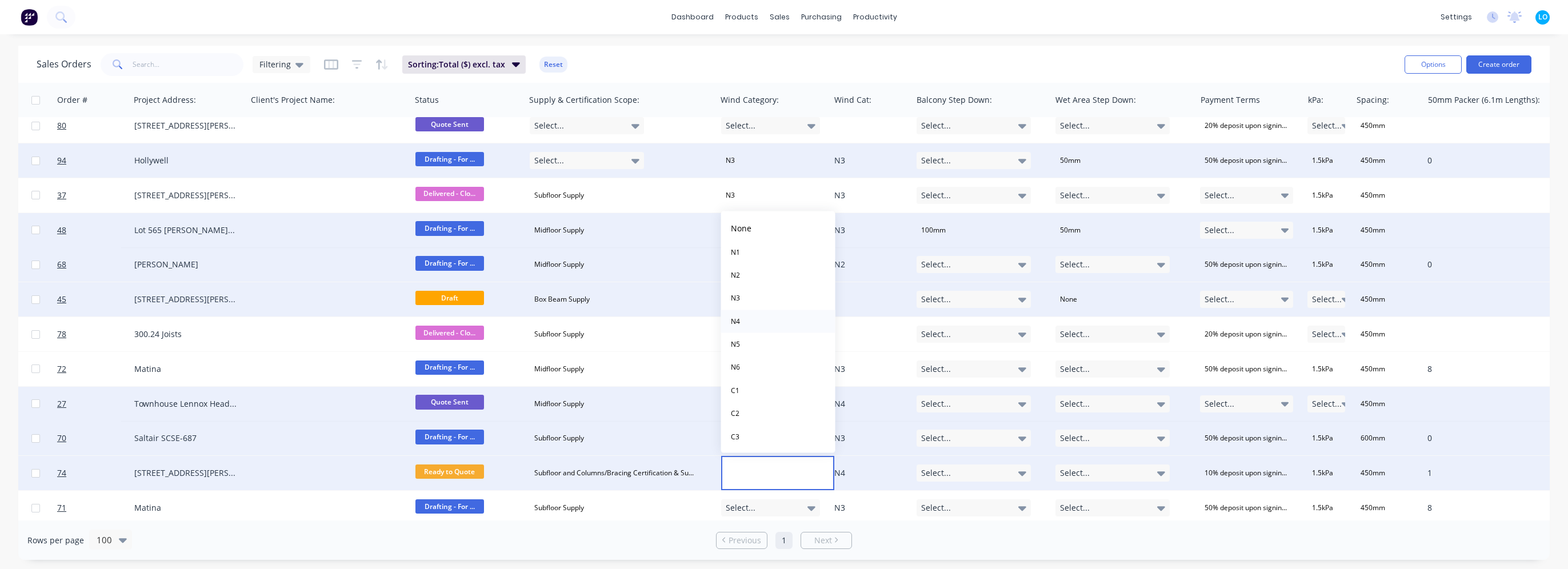
click at [761, 318] on button "N4" at bounding box center [778, 321] width 114 height 23
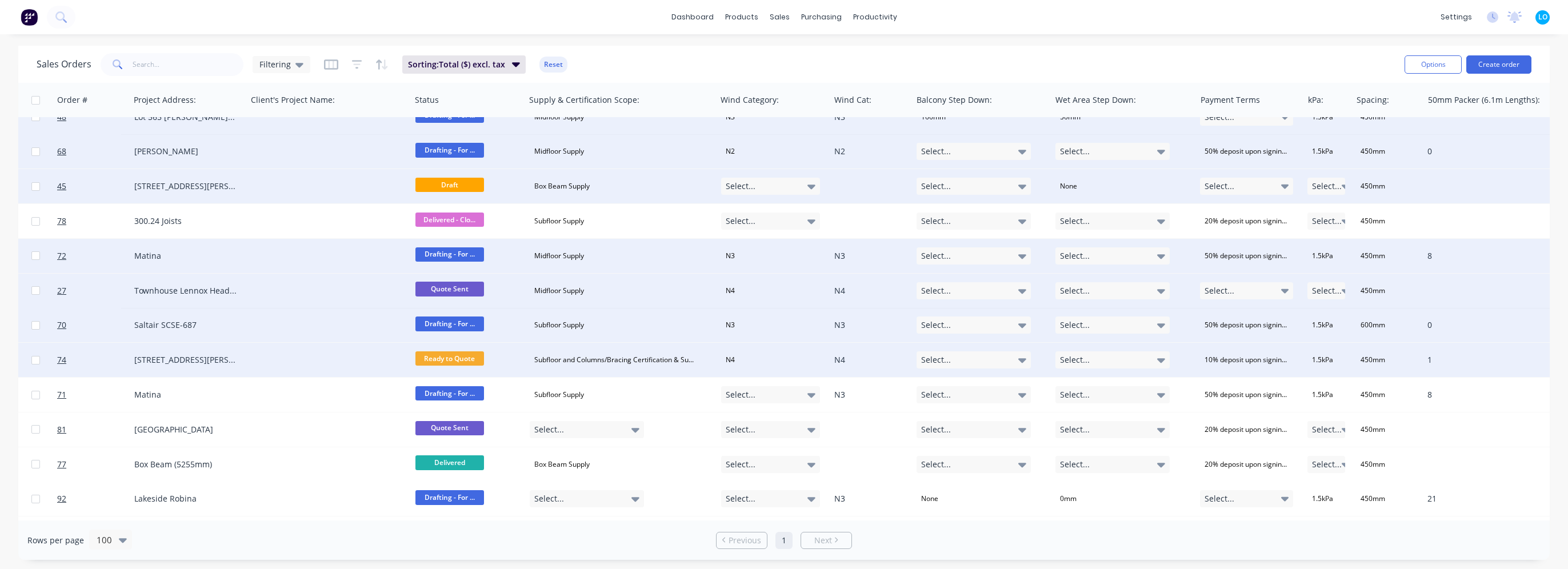
scroll to position [2001, 303]
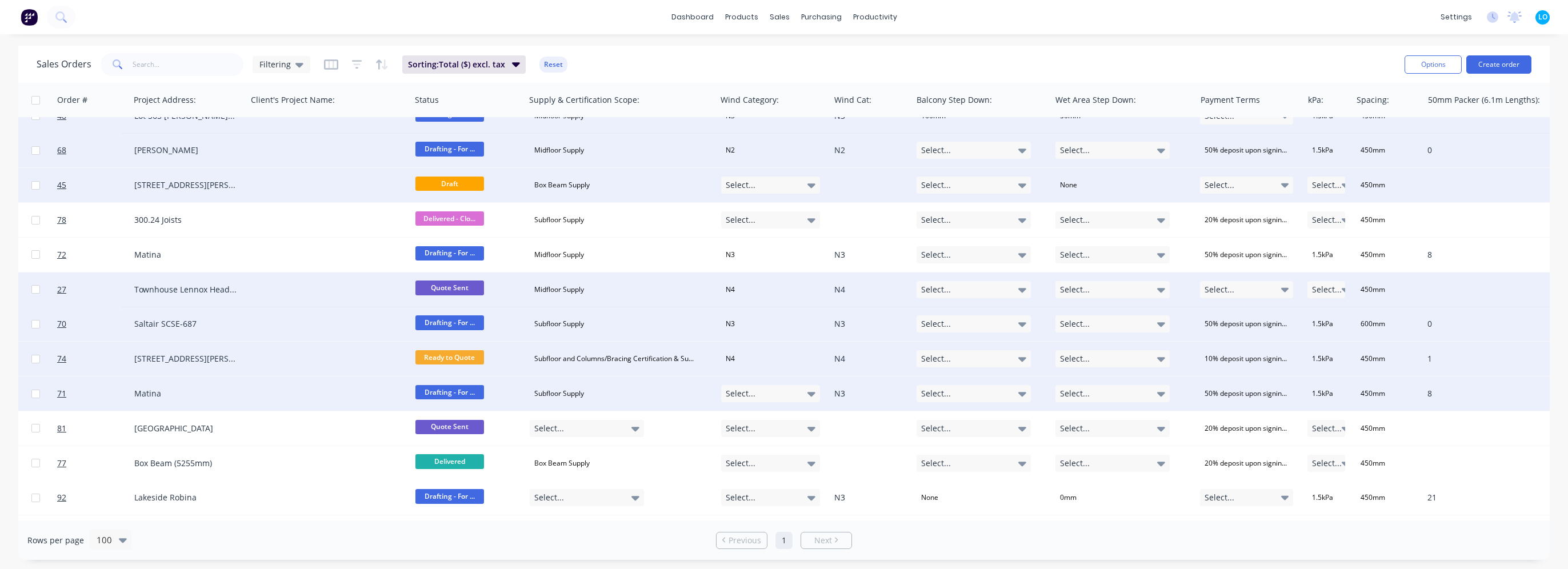
click at [760, 400] on div "Select..." at bounding box center [770, 393] width 100 height 17
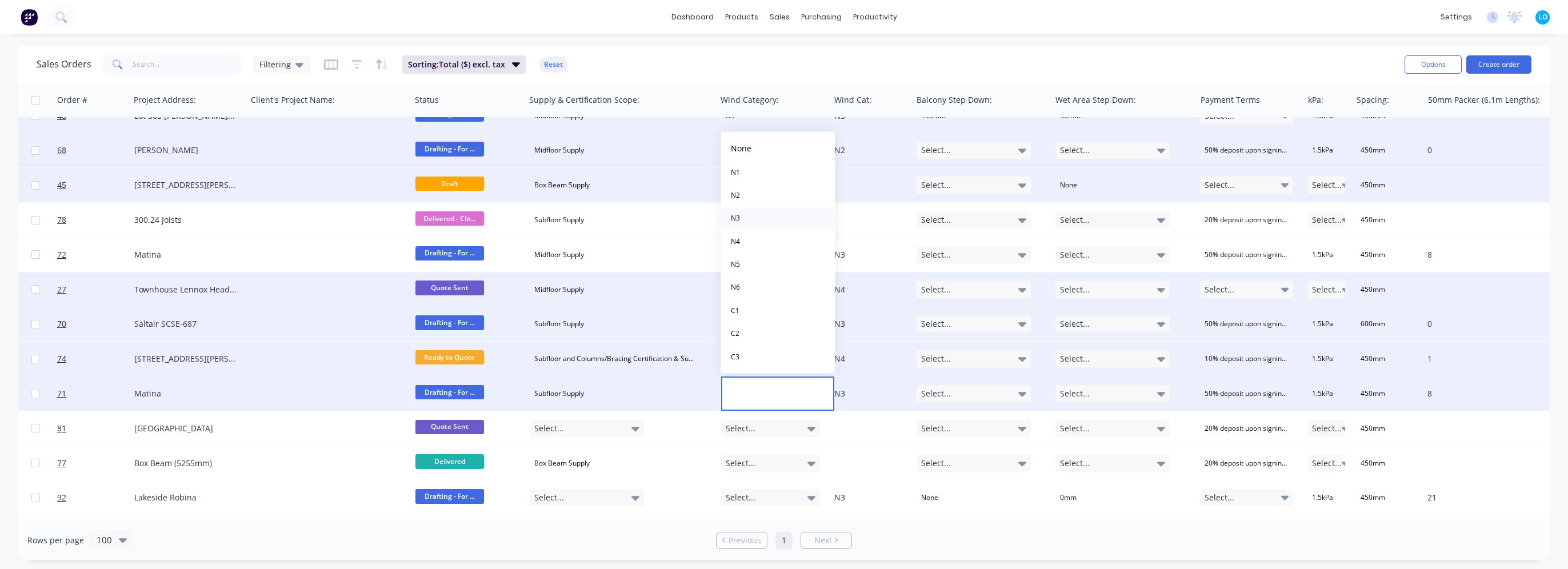
click at [765, 213] on button "N3" at bounding box center [778, 219] width 114 height 23
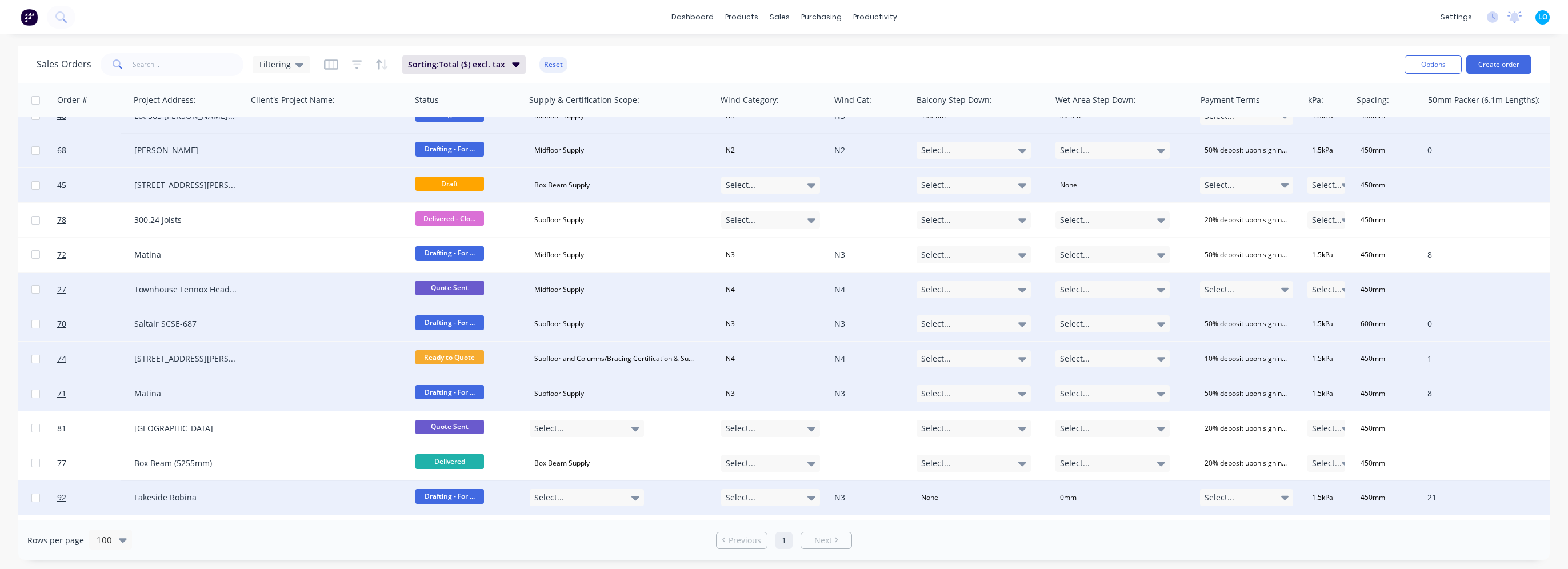
click at [786, 497] on div "Select..." at bounding box center [770, 498] width 100 height 17
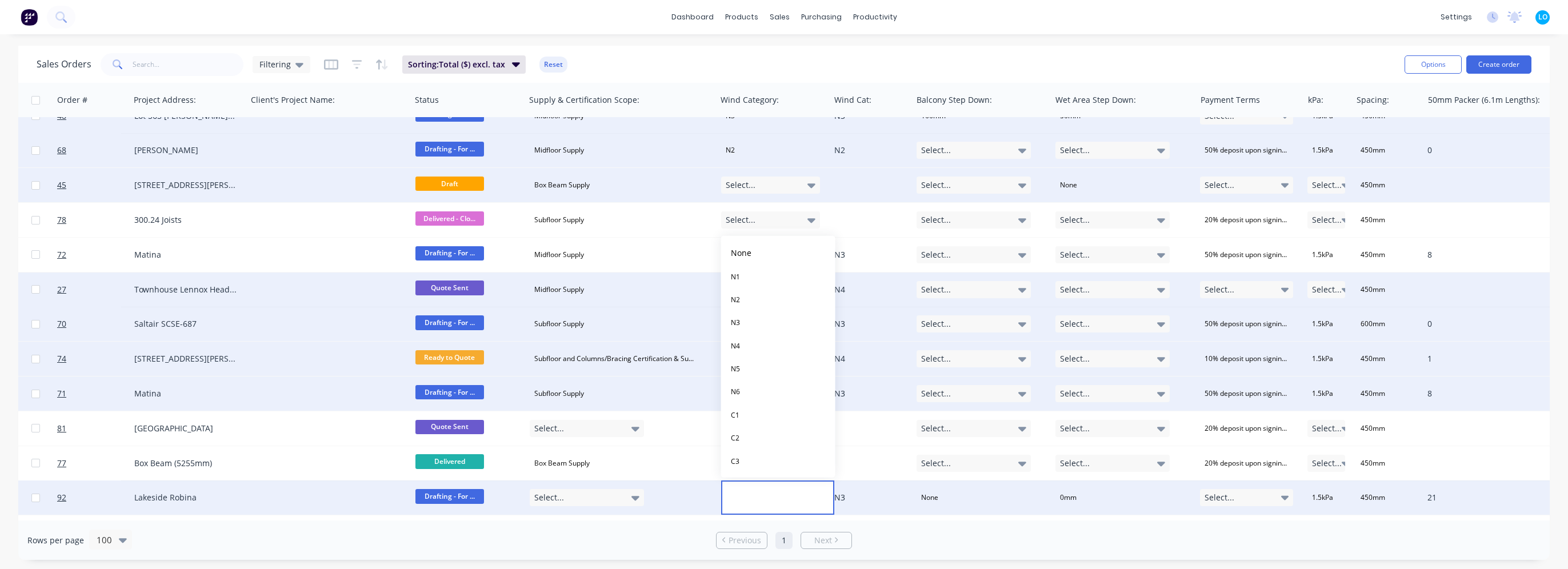
click at [761, 325] on button "N3" at bounding box center [778, 323] width 114 height 23
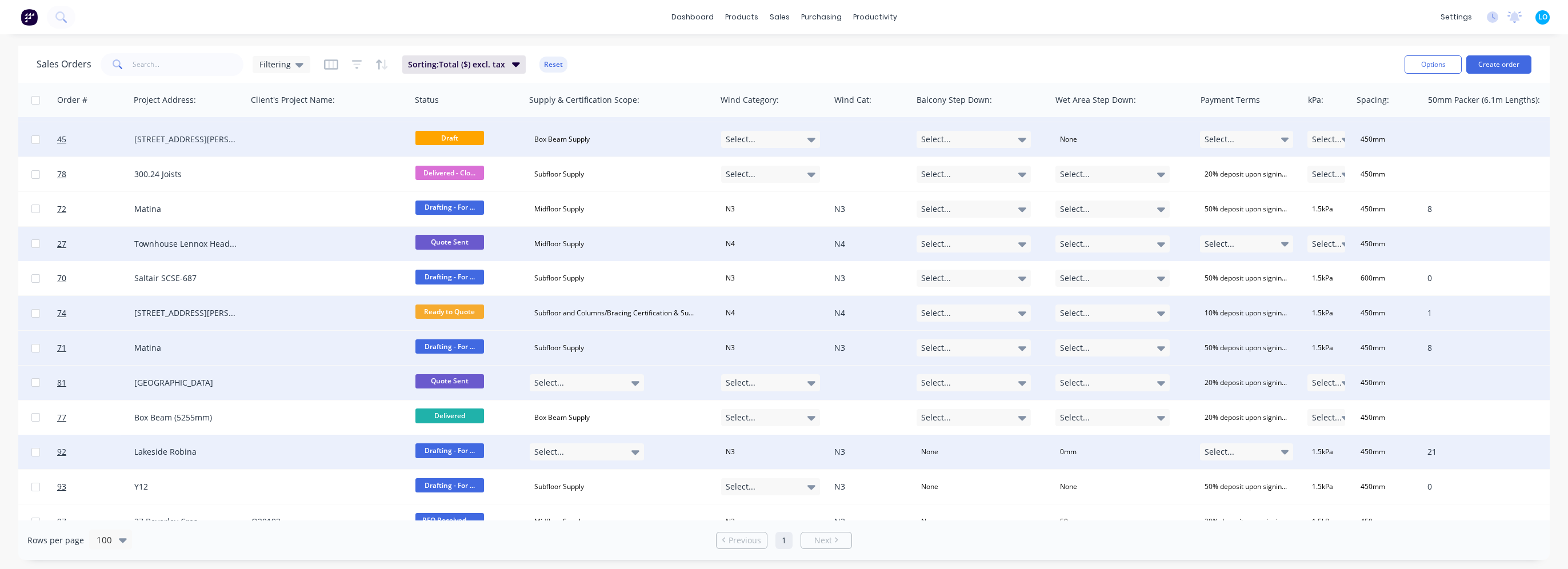
scroll to position [2070, 303]
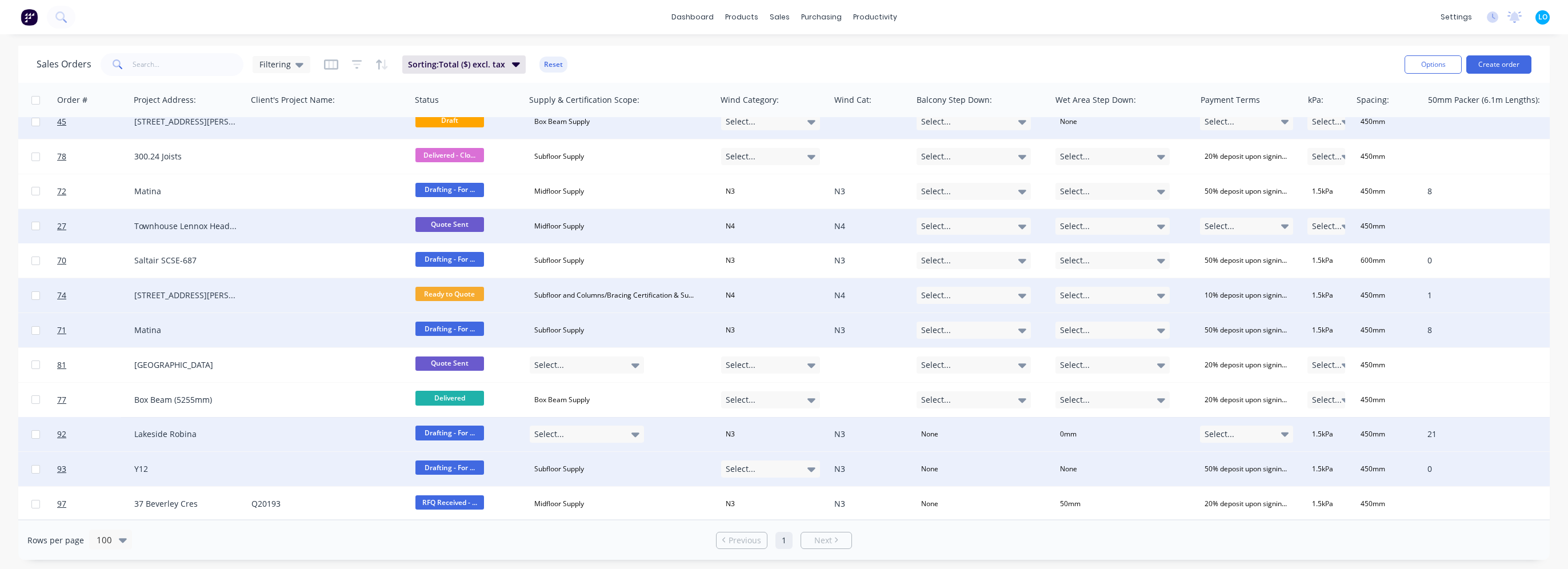
click at [777, 464] on div "Select..." at bounding box center [770, 469] width 100 height 17
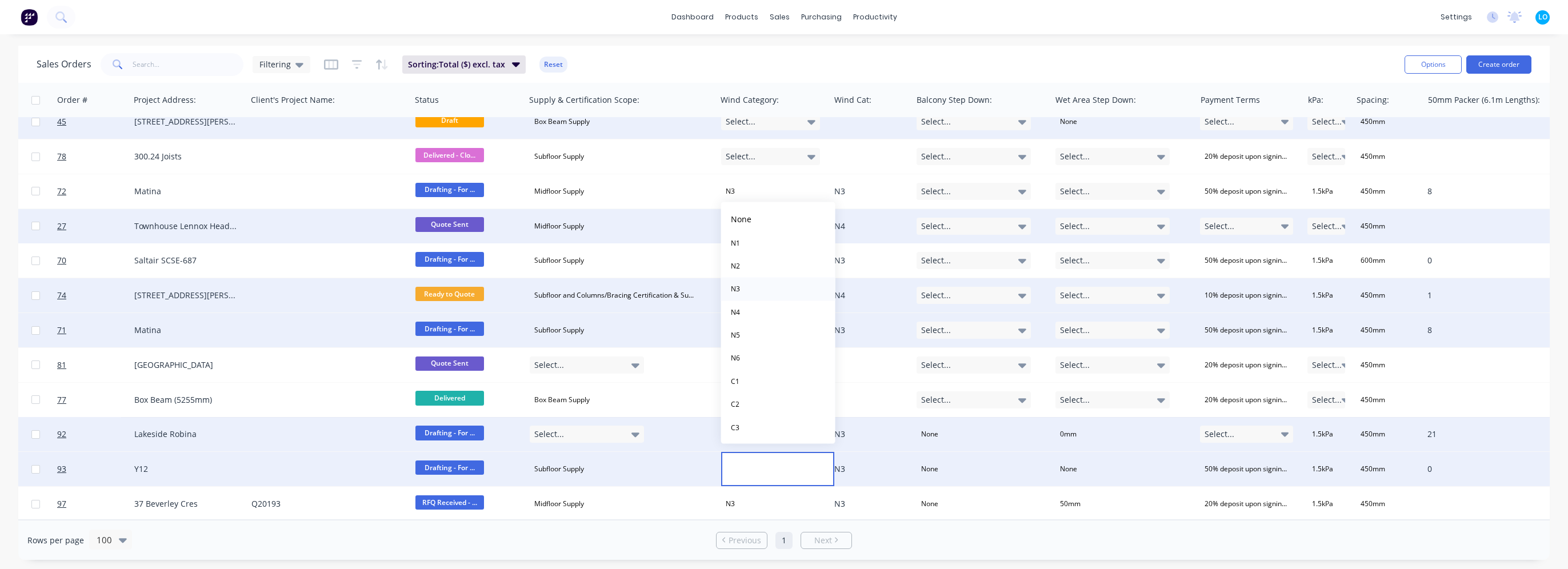
click at [748, 291] on button "N3" at bounding box center [778, 289] width 114 height 23
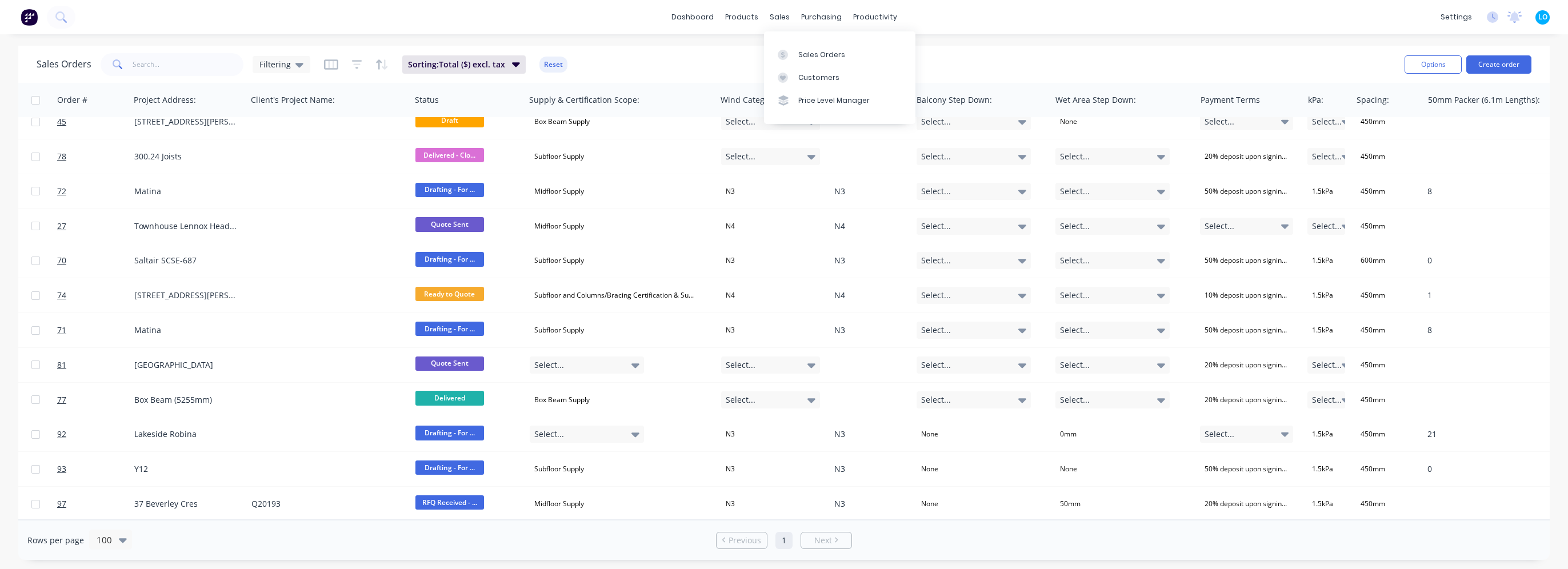
click at [651, 64] on div "Sales Orders Filtering Sorting: Total ($) excl. tax Reset" at bounding box center [715, 64] width 1358 height 28
click at [867, 146] on button "Delete" at bounding box center [877, 146] width 86 height 23
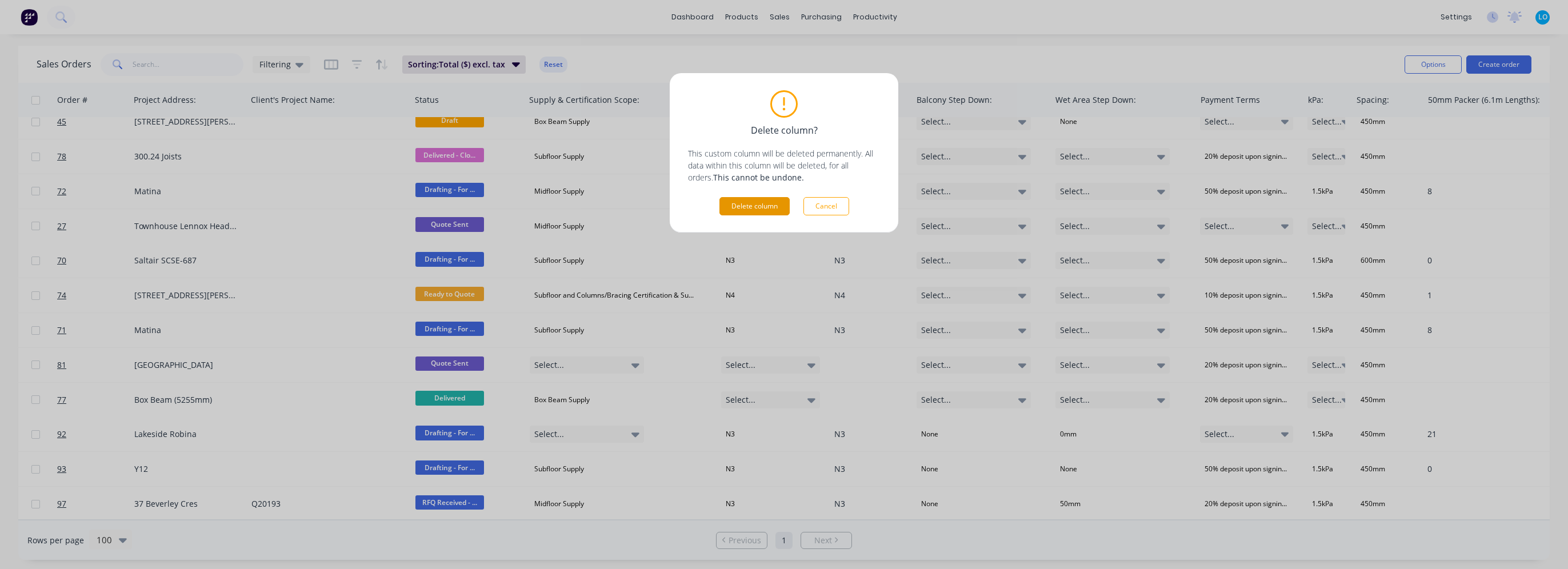
click at [770, 203] on button "Delete column" at bounding box center [754, 206] width 70 height 19
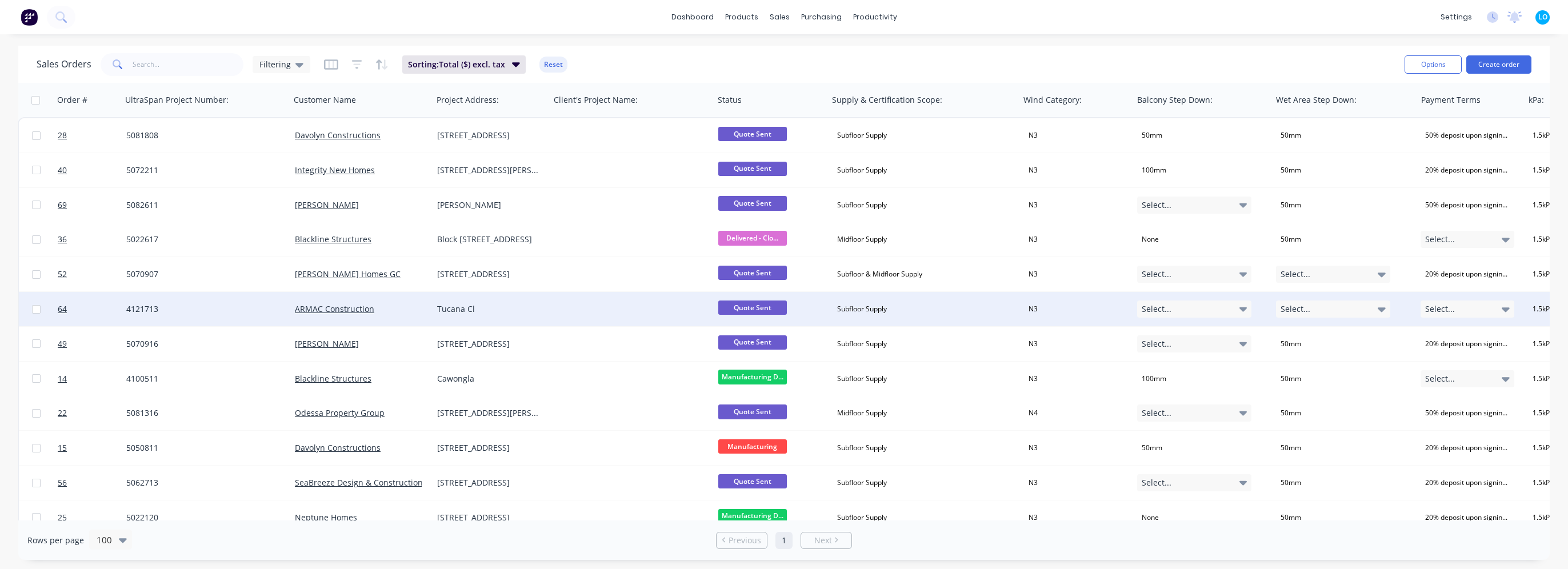
scroll to position [0, 0]
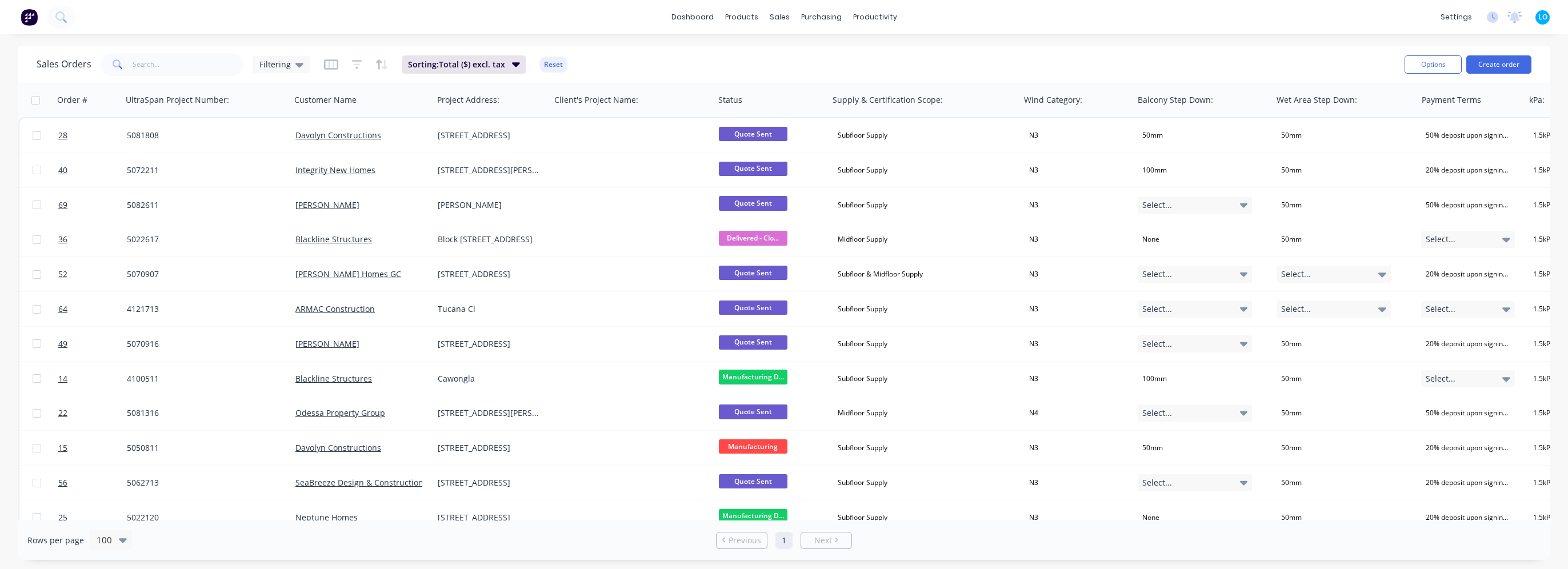
click at [633, 69] on div "Sales Orders Filtering Sorting: Total ($) excl. tax Reset" at bounding box center [715, 64] width 1358 height 28
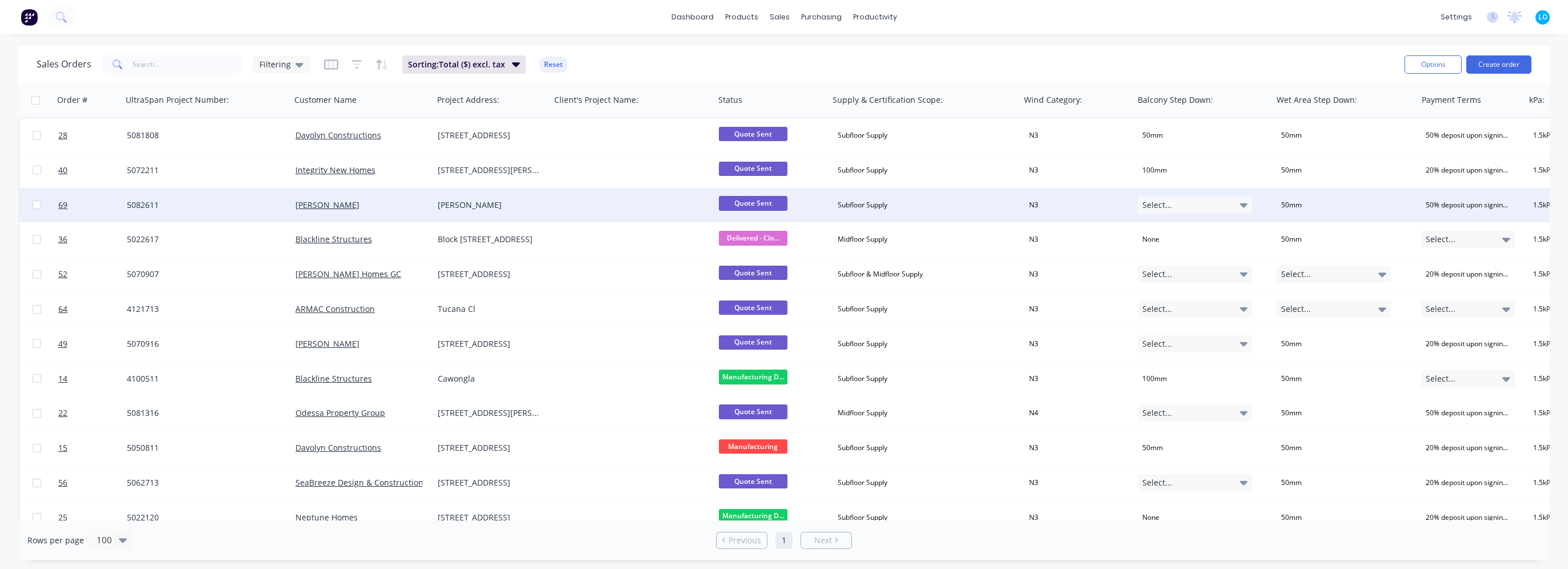
click at [613, 209] on div at bounding box center [632, 205] width 164 height 34
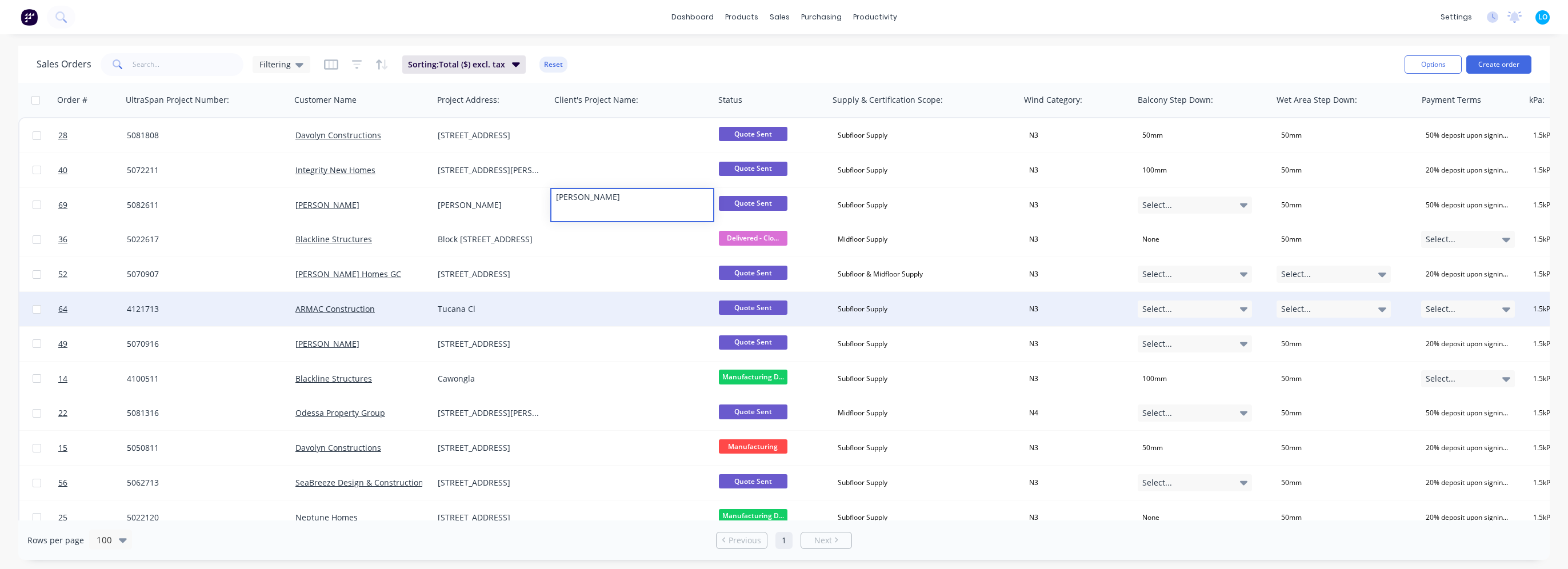
click at [597, 311] on div at bounding box center [632, 309] width 164 height 34
click at [595, 320] on div at bounding box center [632, 309] width 164 height 34
click at [482, 314] on div "Tucana Cl" at bounding box center [491, 309] width 117 height 34
click at [485, 310] on div "Tucana Cl" at bounding box center [489, 309] width 103 height 11
click at [583, 305] on div at bounding box center [632, 309] width 164 height 34
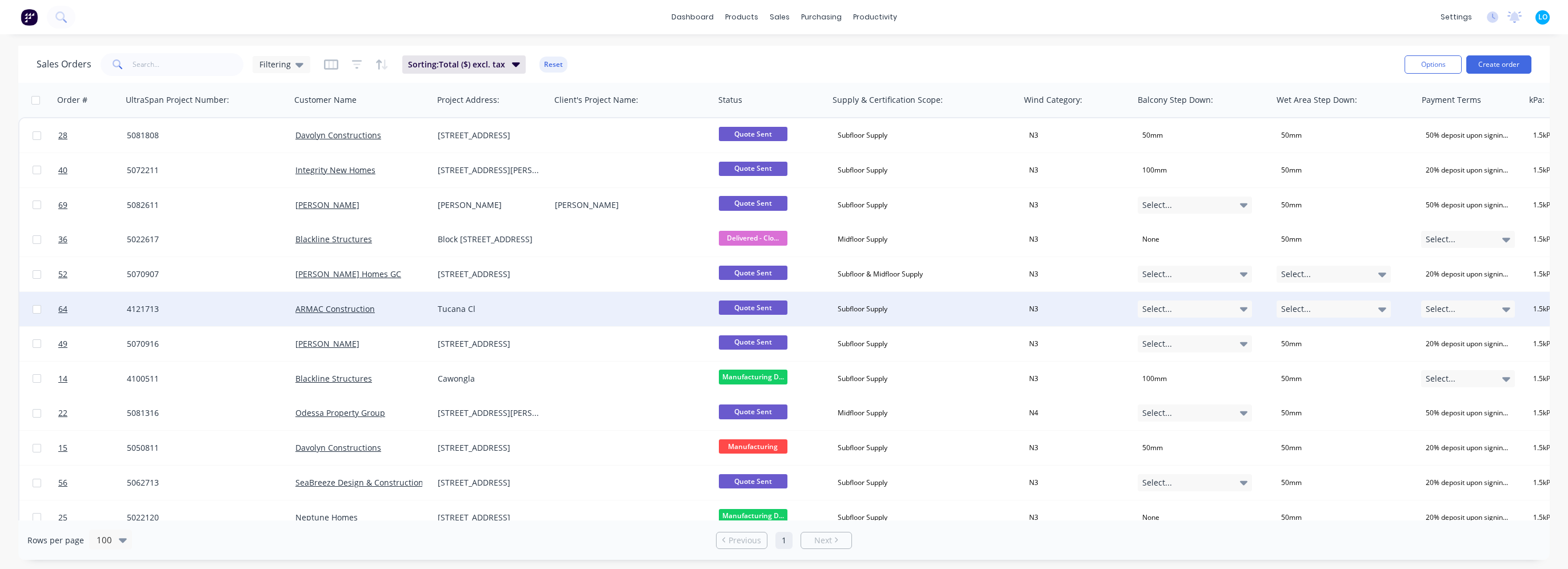
click at [588, 308] on div at bounding box center [632, 309] width 164 height 34
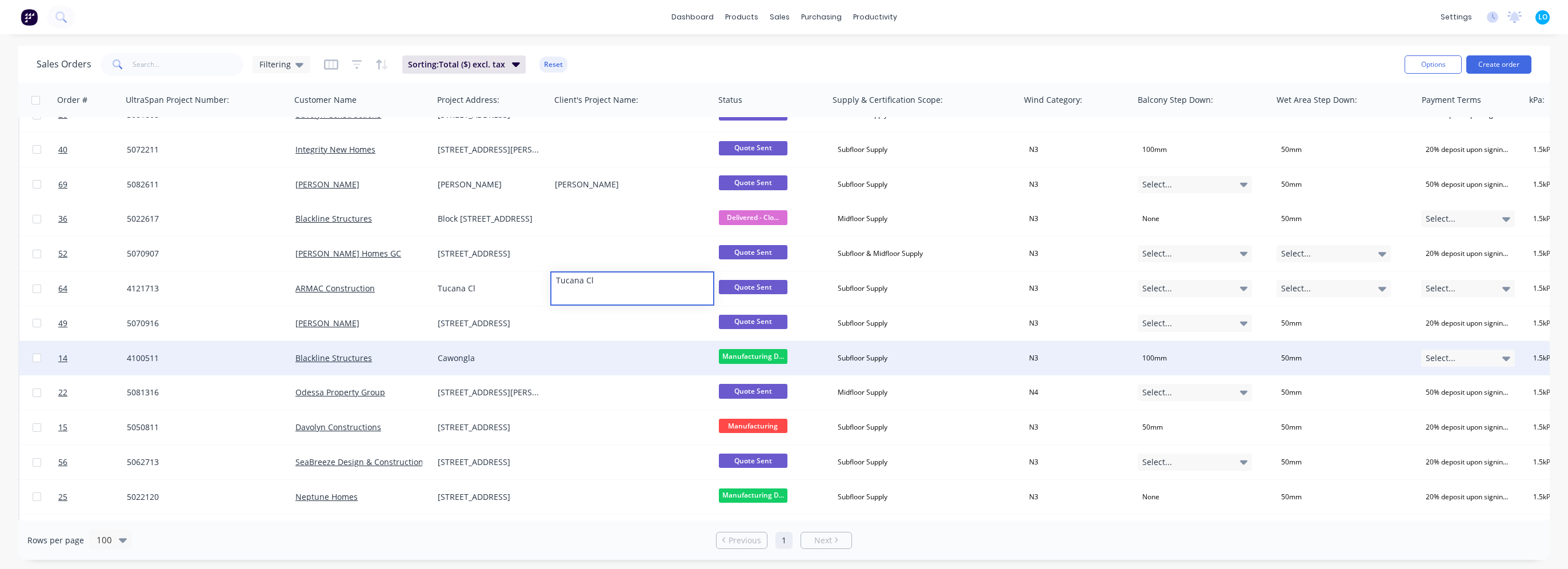
scroll to position [57, 0]
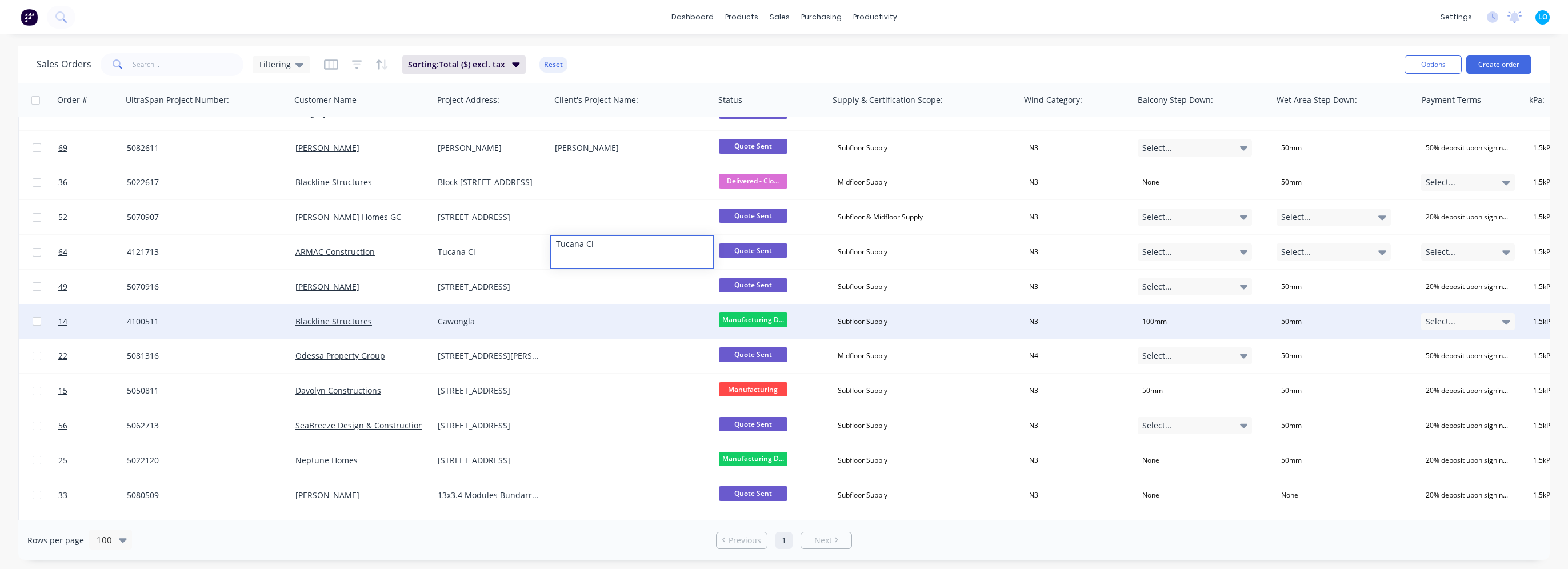
click at [496, 318] on div "Cawongla" at bounding box center [489, 322] width 103 height 11
click at [485, 324] on div "Cawongla" at bounding box center [489, 322] width 103 height 11
click at [591, 321] on div at bounding box center [632, 321] width 164 height 34
click at [599, 322] on div at bounding box center [632, 321] width 164 height 34
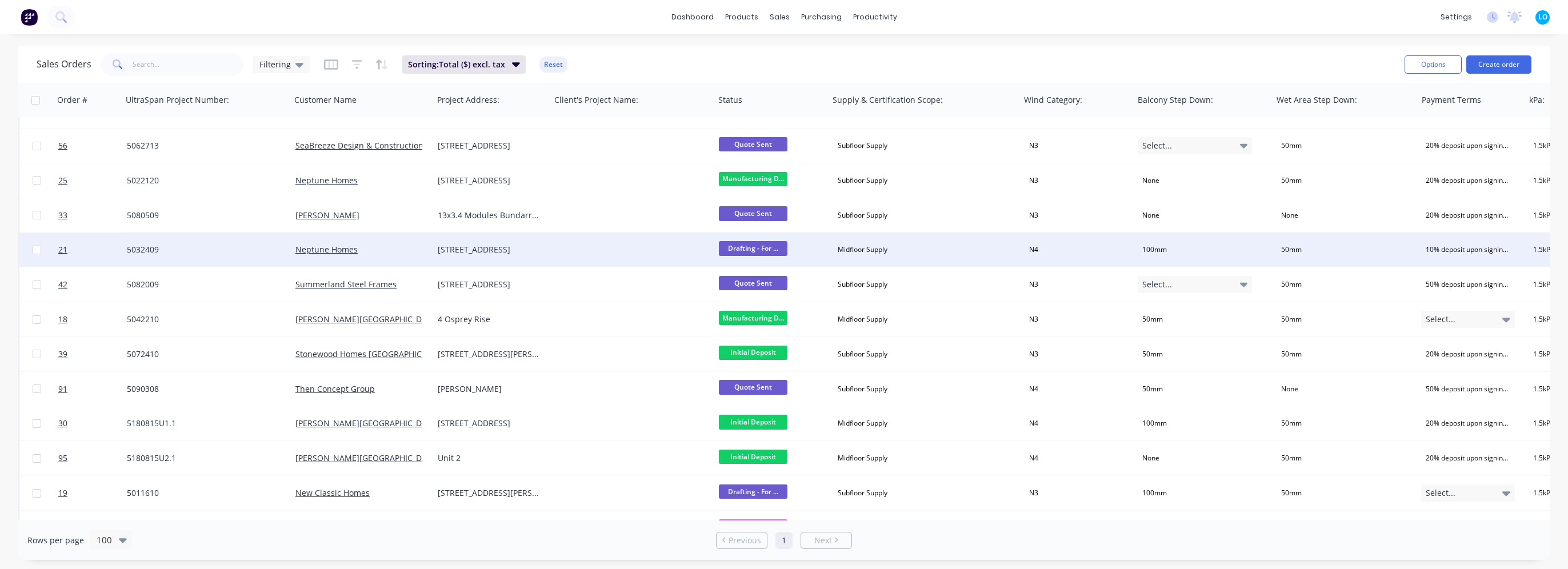
scroll to position [343, 0]
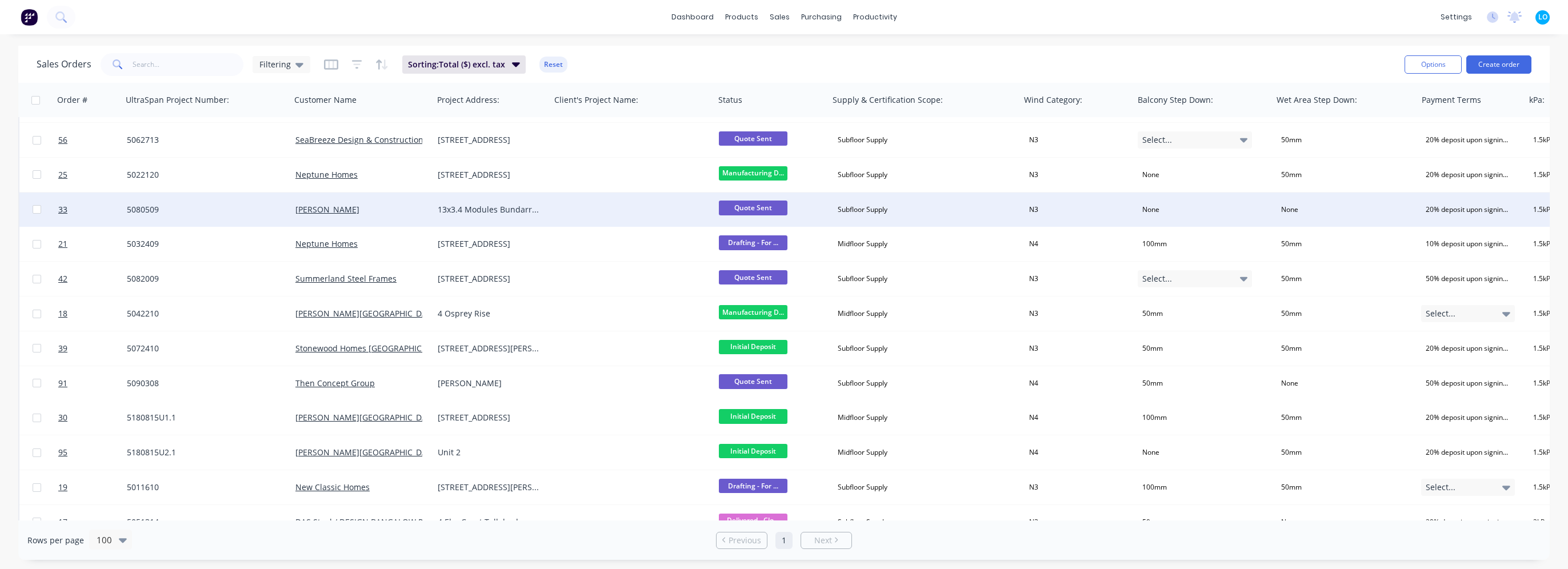
click at [496, 210] on div "13x3.4 Modules Bundarra Region" at bounding box center [489, 210] width 103 height 11
click at [502, 210] on div "13x3.4 Modules Bundarra Region" at bounding box center [489, 210] width 103 height 11
click at [578, 208] on div at bounding box center [632, 210] width 164 height 34
click at [582, 209] on div at bounding box center [632, 210] width 164 height 34
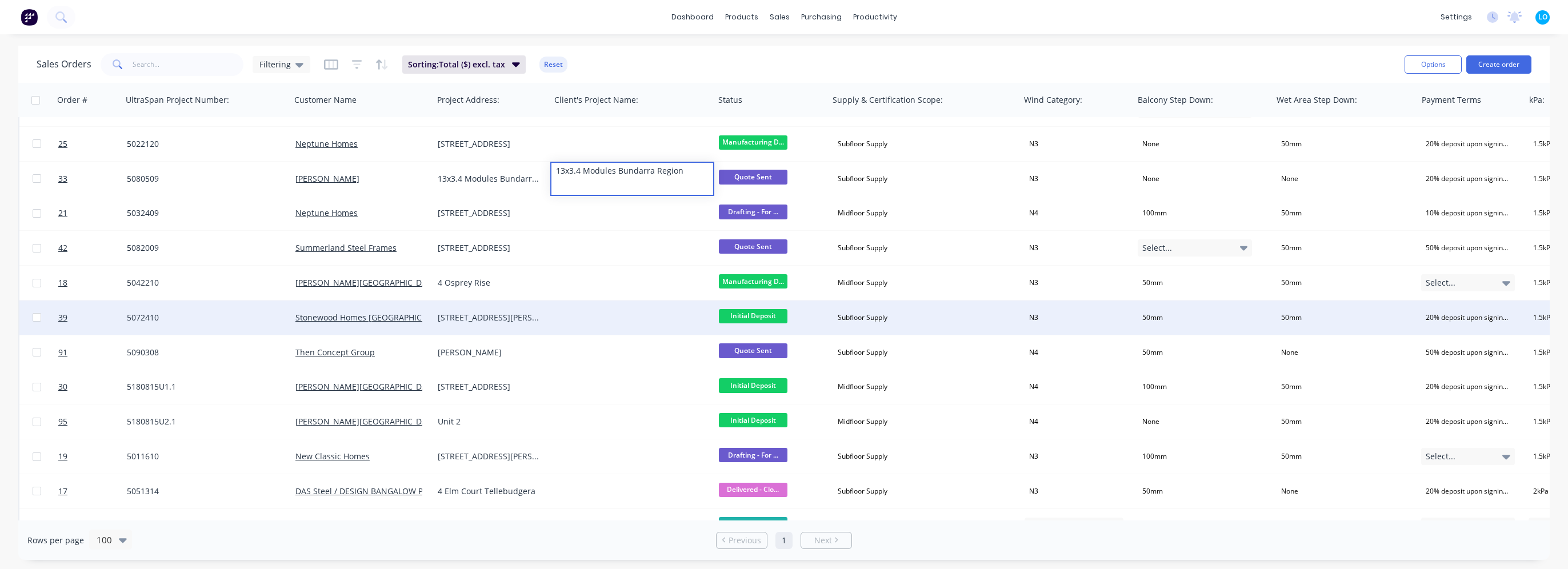
scroll to position [400, 0]
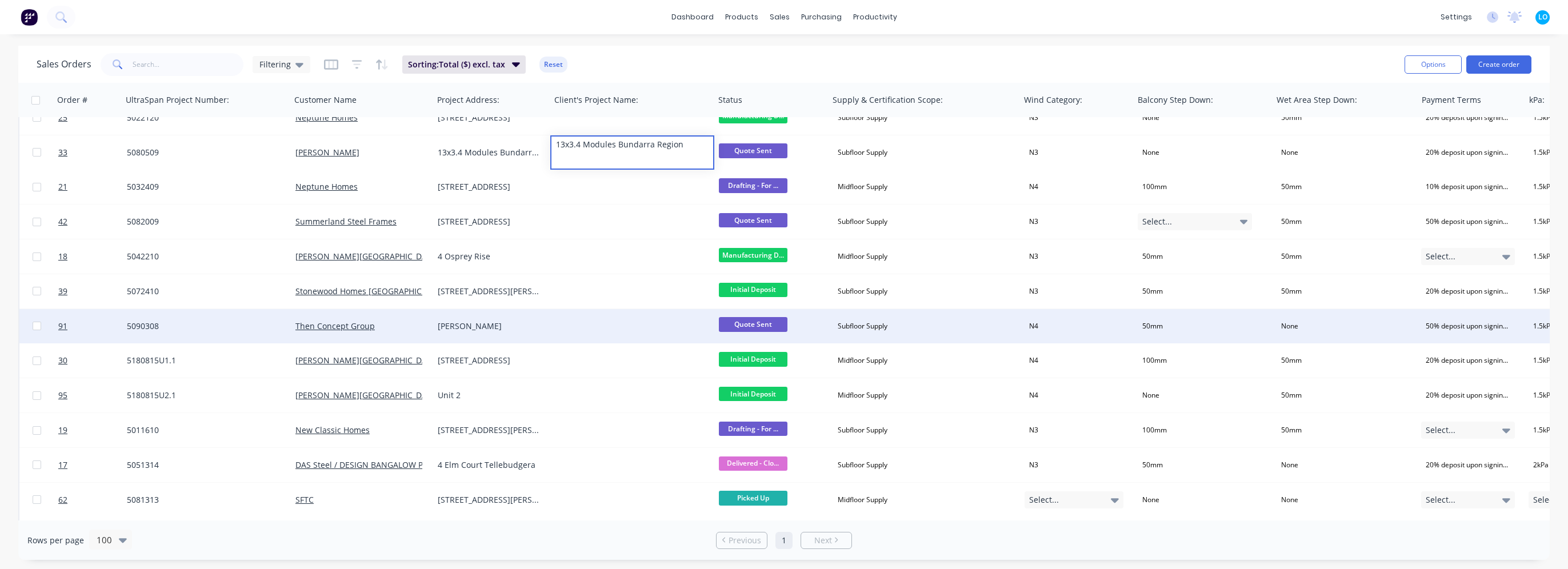
click at [460, 325] on div "Henson" at bounding box center [489, 326] width 103 height 11
click at [477, 325] on div "Henson" at bounding box center [489, 326] width 103 height 11
click at [599, 319] on div at bounding box center [632, 326] width 164 height 34
click at [594, 325] on div at bounding box center [632, 326] width 164 height 34
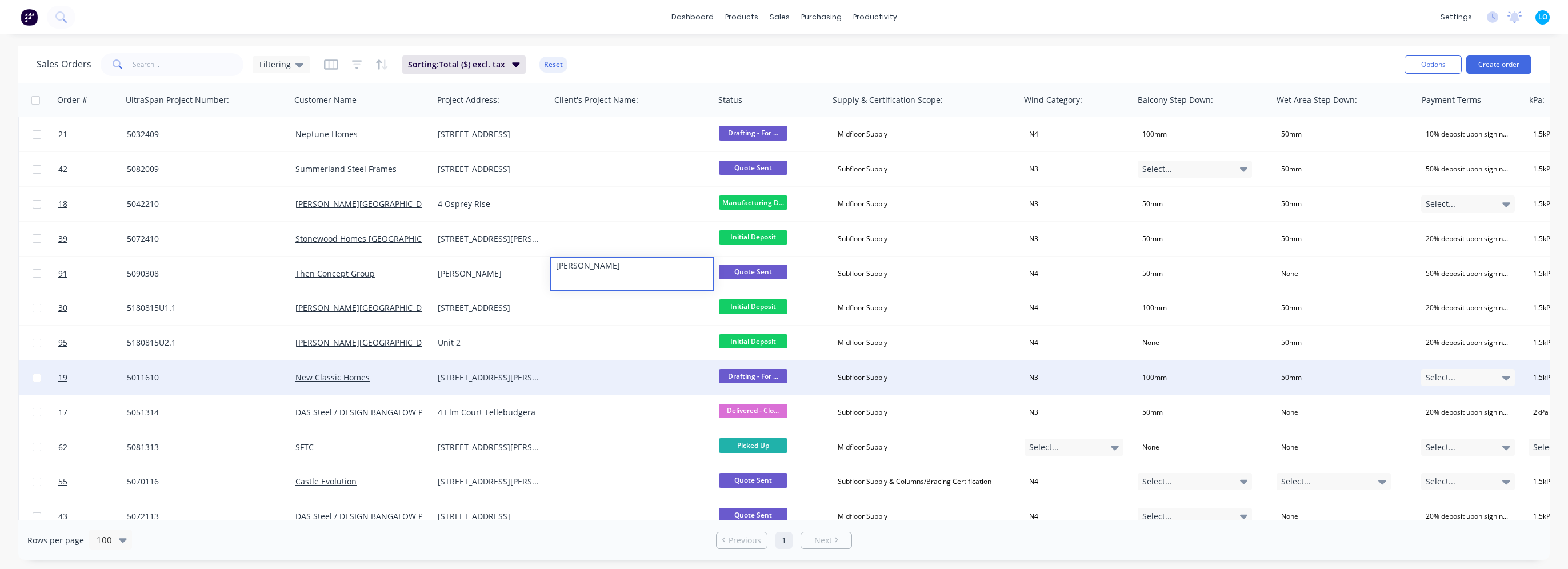
scroll to position [457, 0]
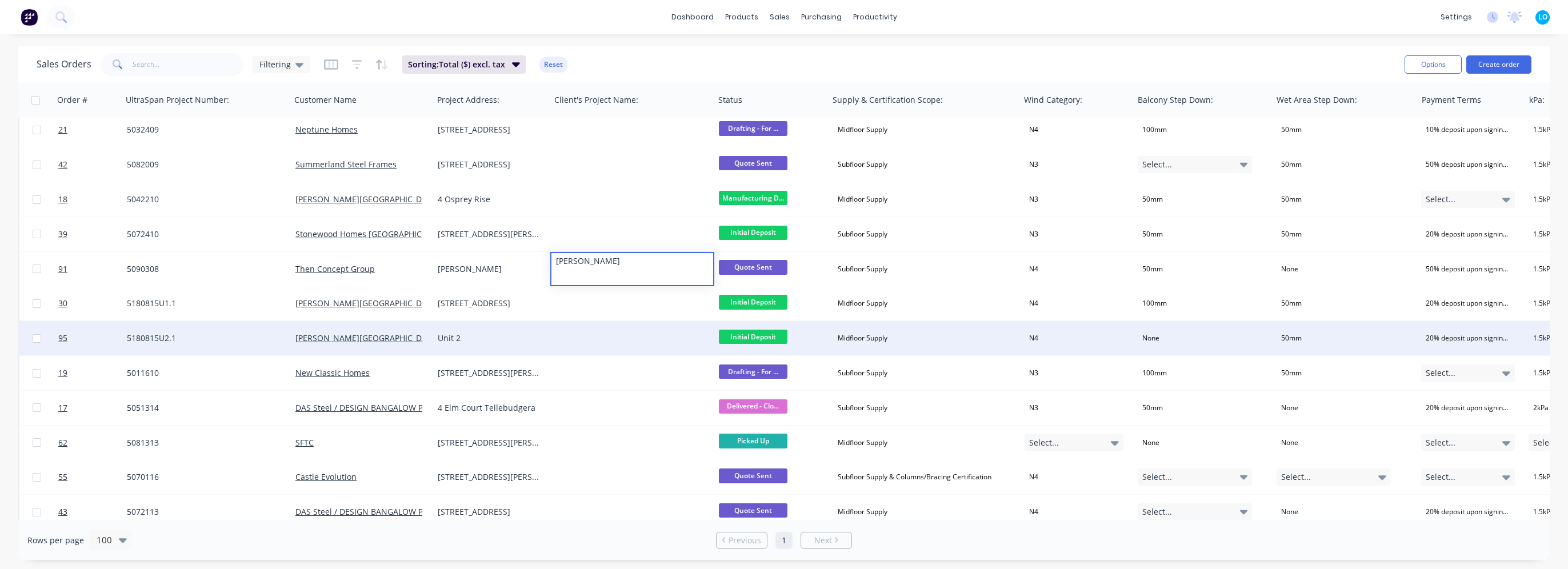
click at [472, 339] on div "Unit 2" at bounding box center [489, 338] width 103 height 11
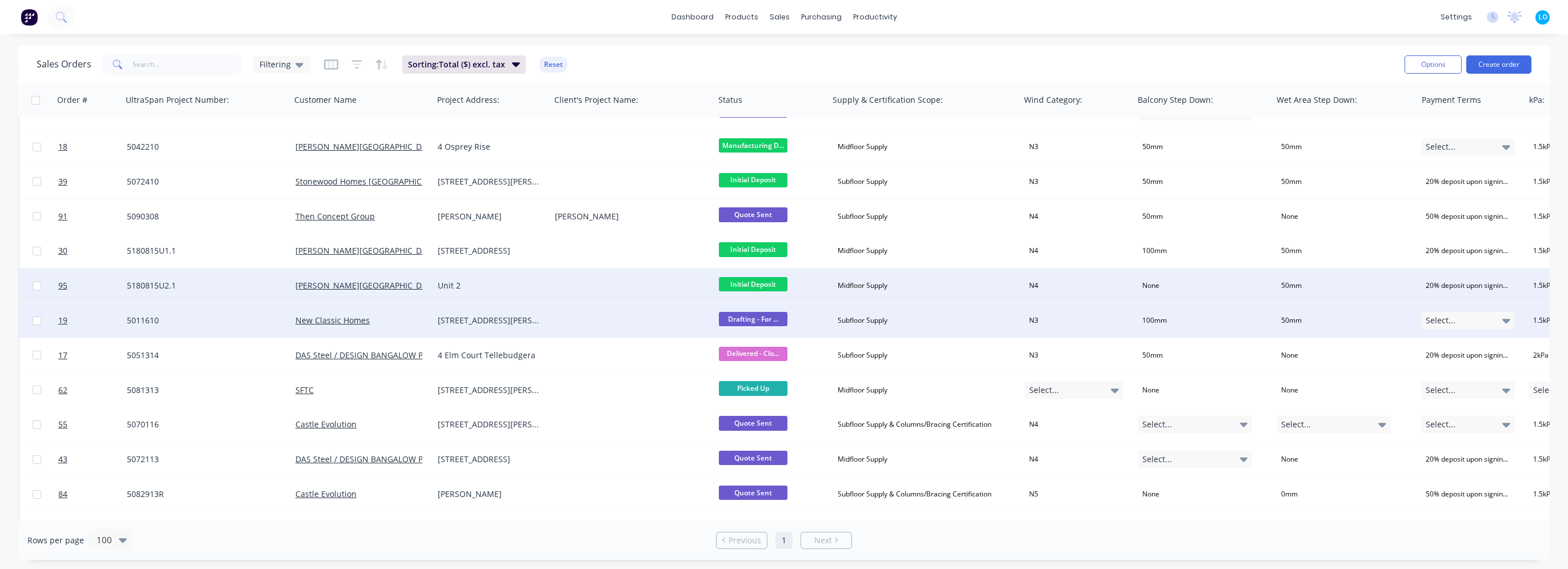
scroll to position [515, 0]
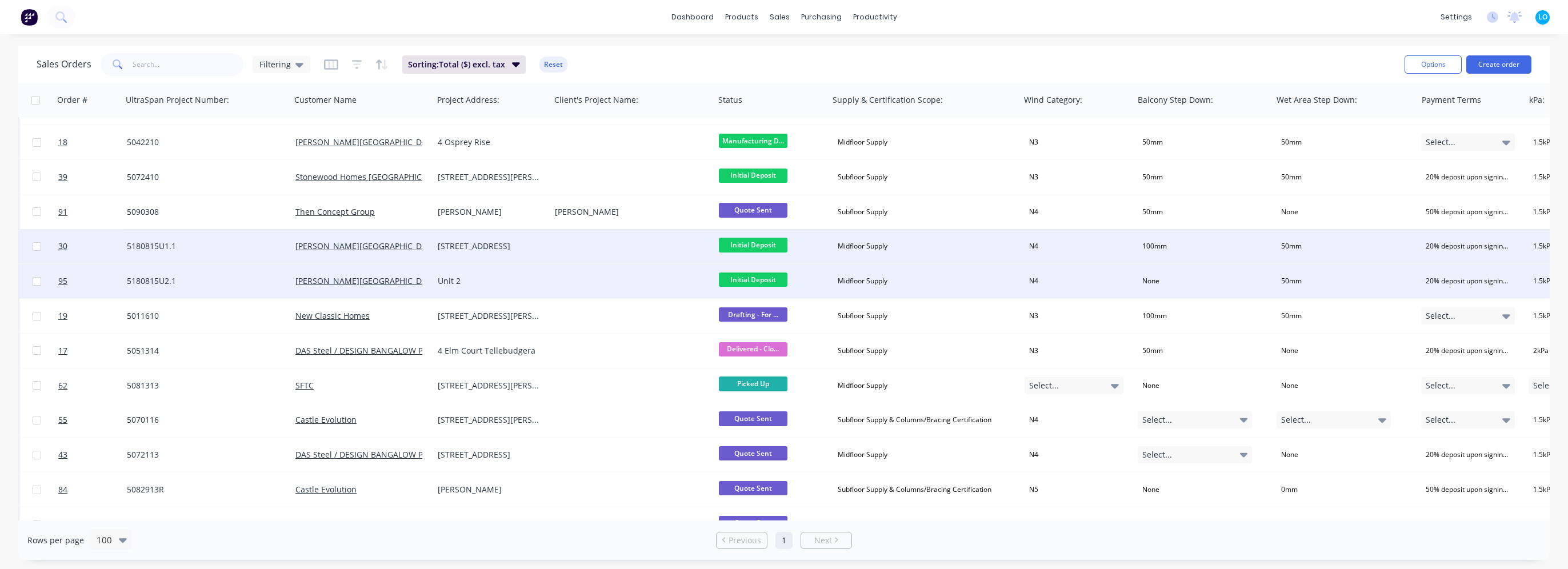
click at [487, 244] on div "4 Hayle St, Burleigh Heads" at bounding box center [489, 246] width 103 height 11
click at [451, 248] on div "4 Hayle St, Burleigh Heads" at bounding box center [489, 246] width 103 height 11
click at [438, 242] on div "4 Hayle St, Burleigh Heads" at bounding box center [492, 239] width 115 height 16
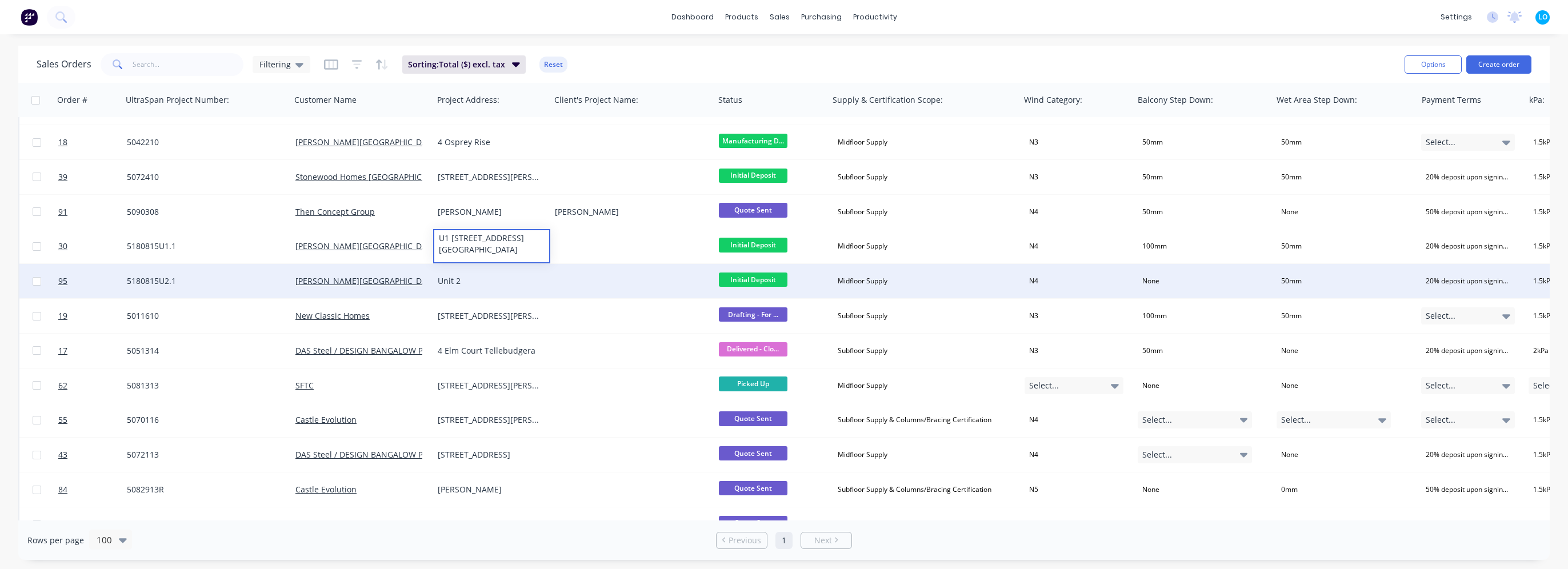
click at [471, 287] on div "Unit 2" at bounding box center [491, 281] width 117 height 34
click at [463, 282] on div "Unit 2" at bounding box center [489, 281] width 103 height 11
drag, startPoint x: 455, startPoint y: 275, endPoint x: 443, endPoint y: 277, distance: 12.2
click at [443, 277] on div "Unit 2" at bounding box center [492, 274] width 115 height 16
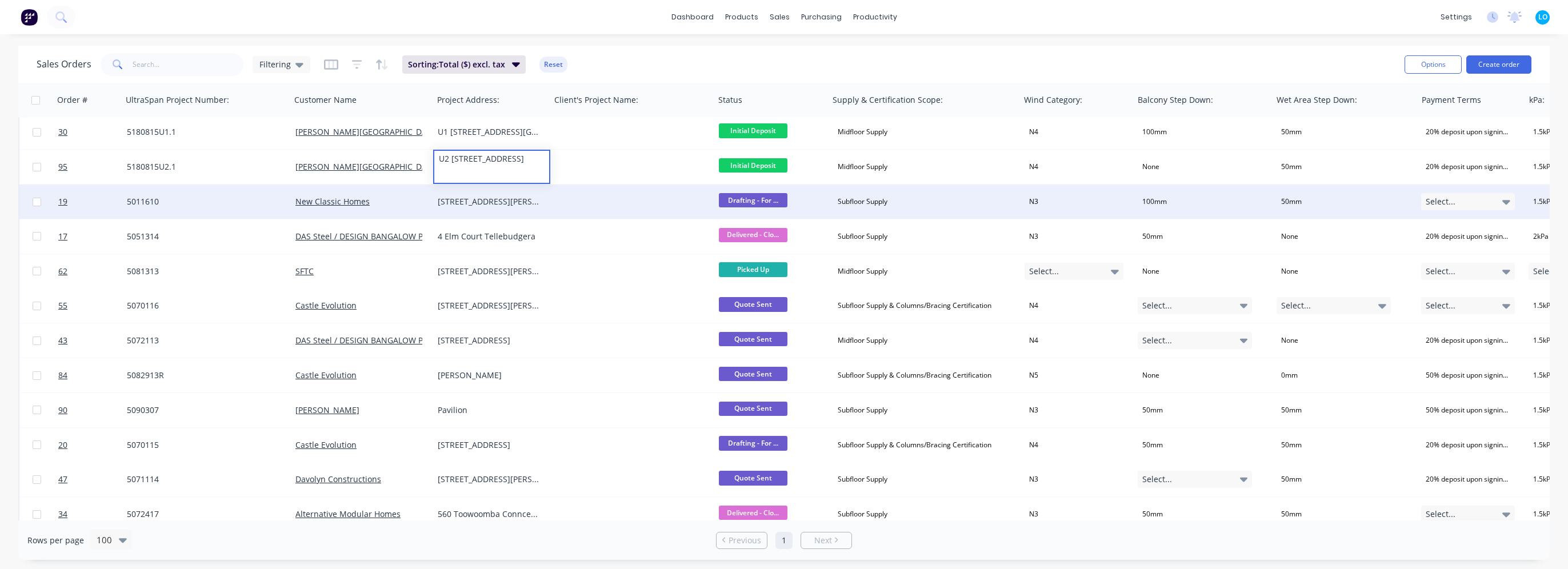
scroll to position [686, 0]
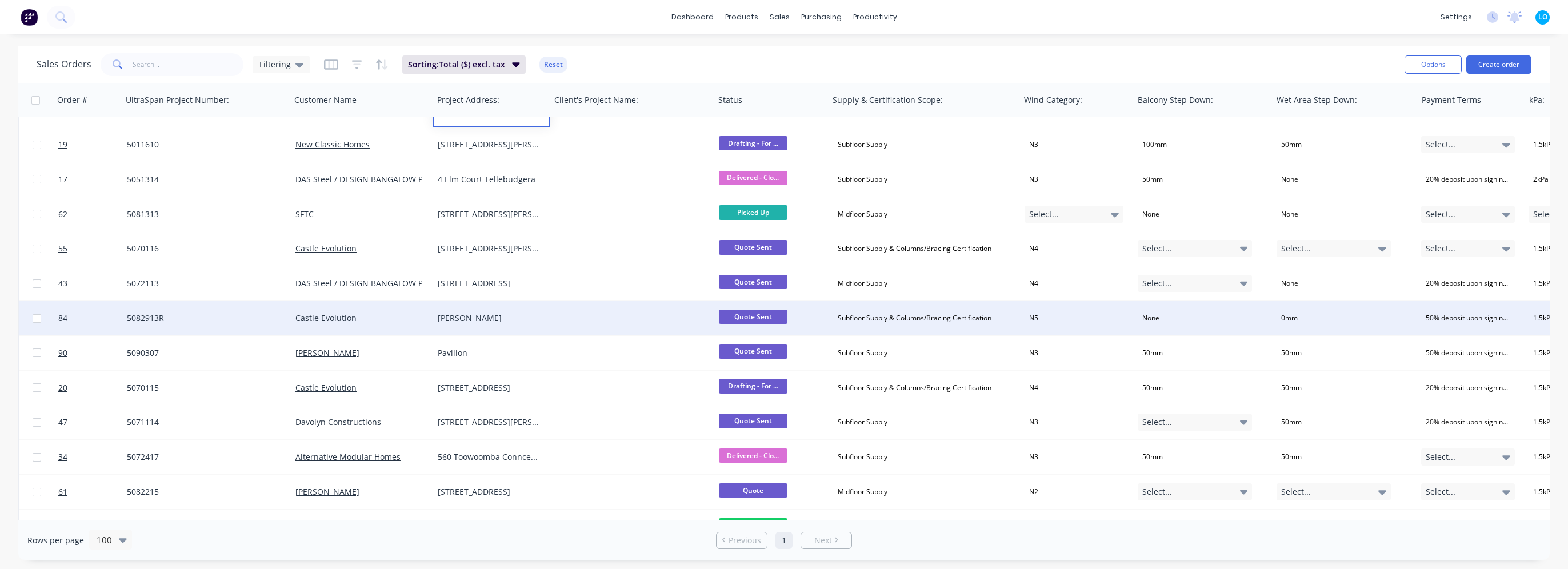
click at [489, 318] on div "Spencer" at bounding box center [489, 318] width 103 height 11
click at [575, 322] on div at bounding box center [632, 318] width 164 height 34
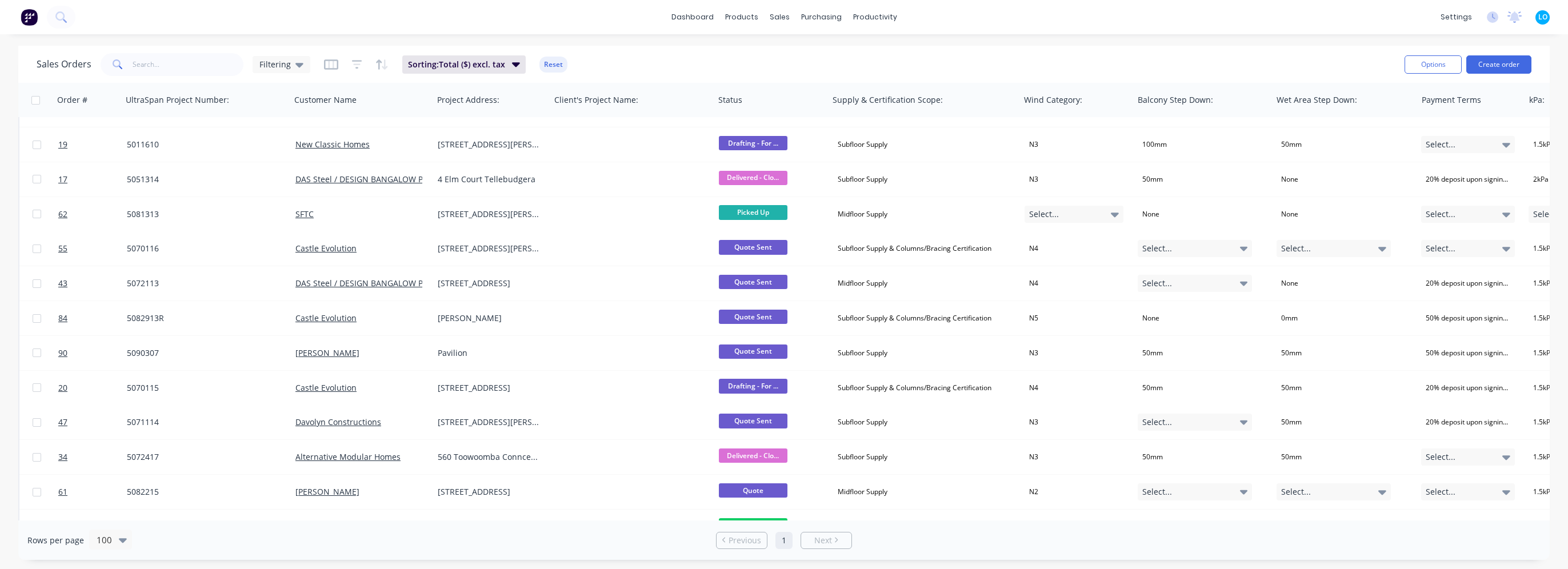
click at [510, 316] on div "Spencer" at bounding box center [489, 318] width 103 height 11
copy div "Spencer"
click at [583, 320] on div at bounding box center [632, 318] width 164 height 34
click at [582, 320] on div at bounding box center [632, 318] width 164 height 34
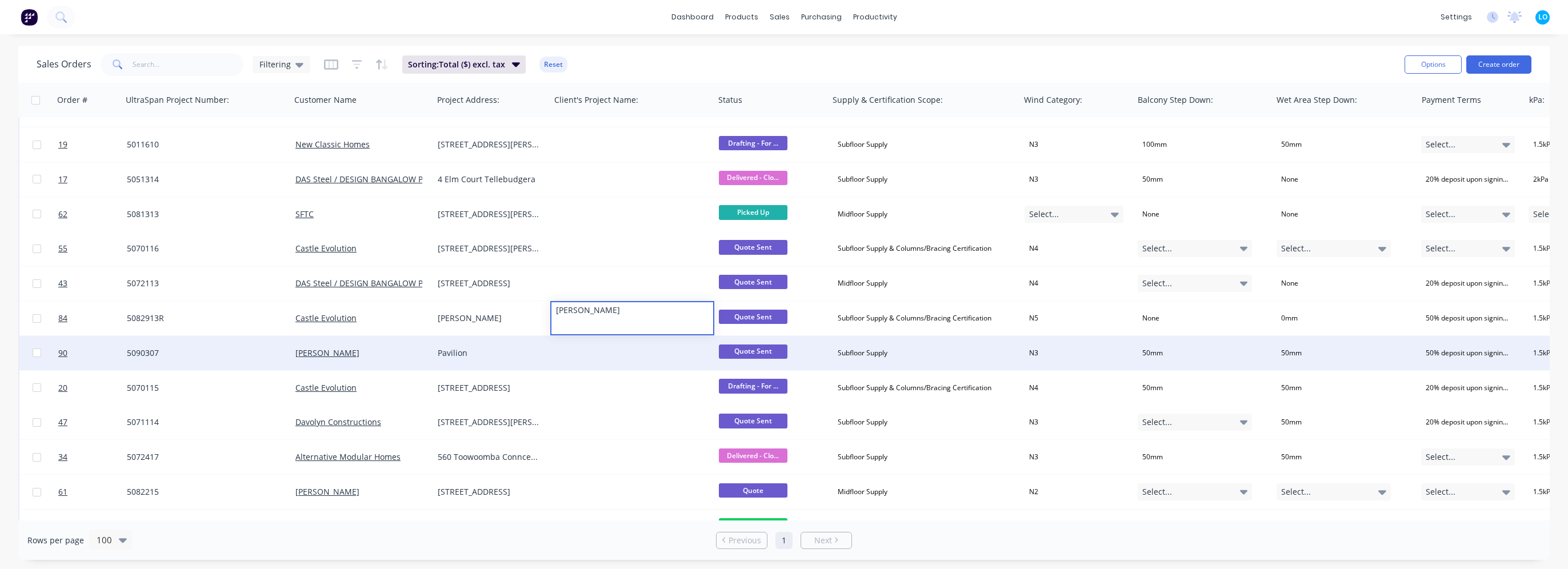
click at [502, 355] on div "Pavilion" at bounding box center [489, 353] width 103 height 11
click at [490, 358] on div "Pavilion" at bounding box center [489, 353] width 103 height 11
click at [604, 361] on div at bounding box center [632, 353] width 164 height 34
click at [604, 353] on div at bounding box center [632, 353] width 164 height 34
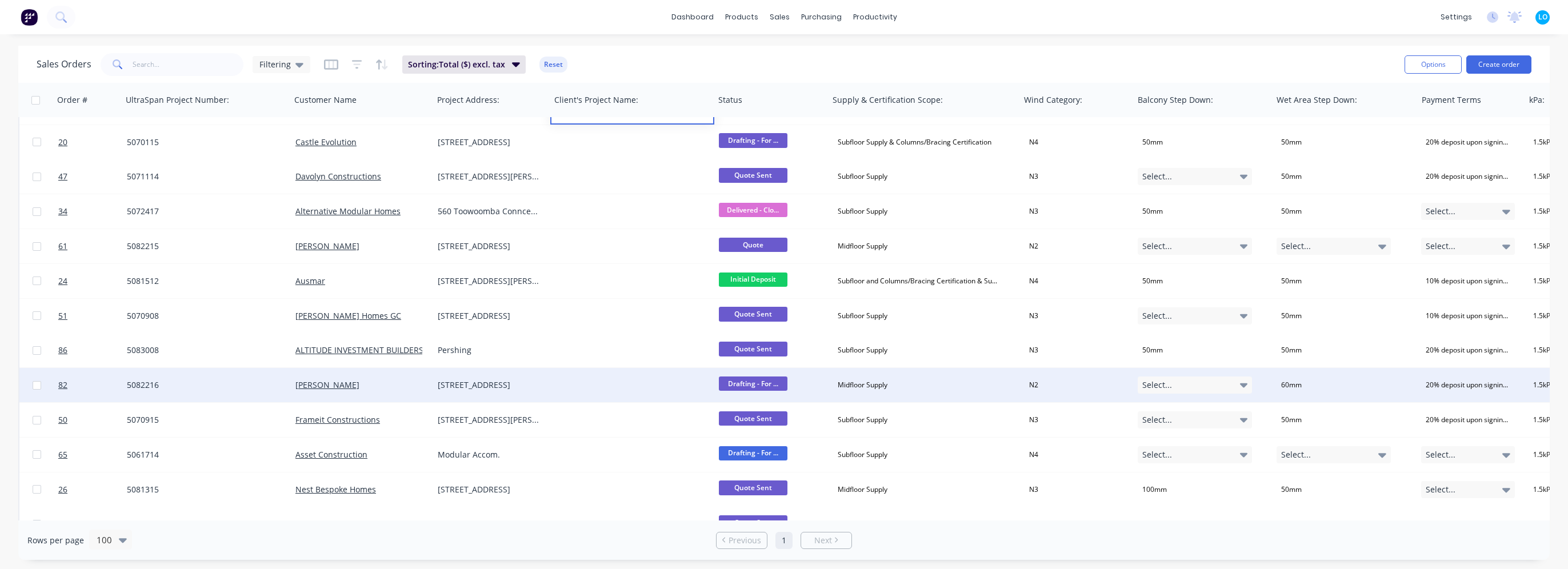
scroll to position [972, 0]
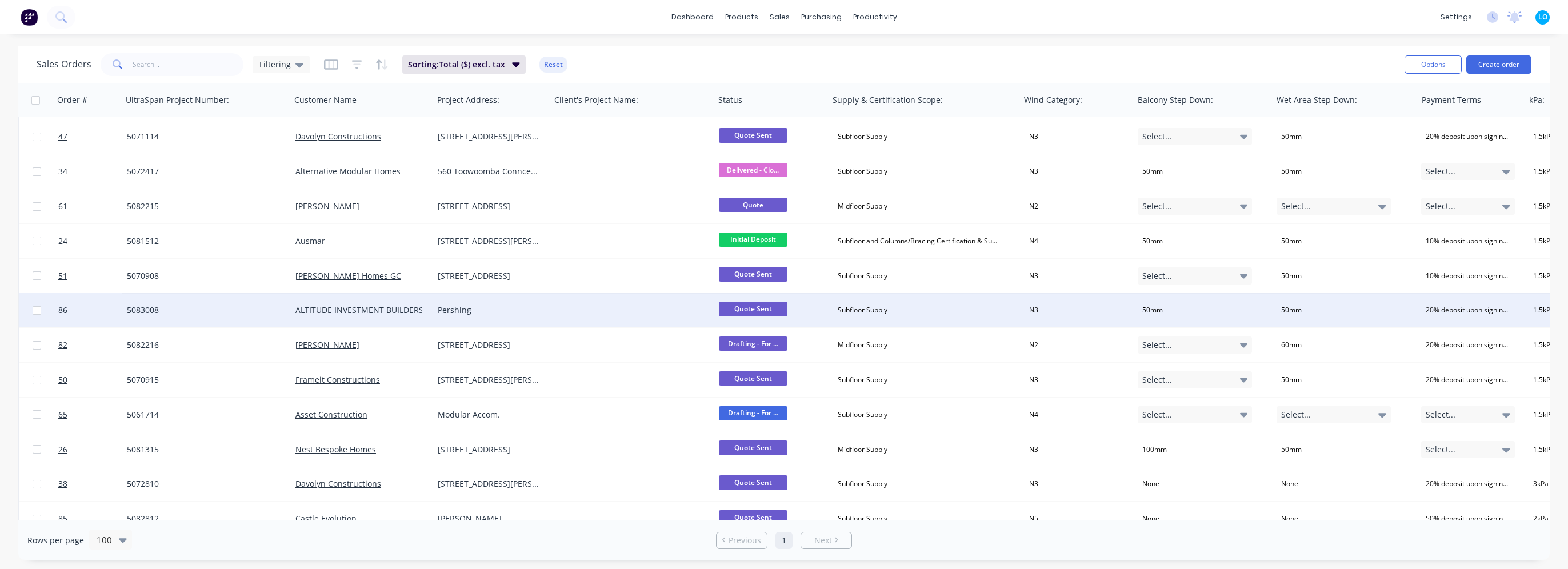
click at [506, 327] on div "86 5083008 ALTITUDE INVESTMENT BUILDERS PTY LTD Pershing Quote Sent Subfloor Su…" at bounding box center [1413, 310] width 2788 height 35
click at [480, 308] on div "Pershing" at bounding box center [489, 310] width 103 height 11
click at [604, 312] on div at bounding box center [632, 310] width 164 height 34
click at [602, 312] on div at bounding box center [632, 310] width 164 height 34
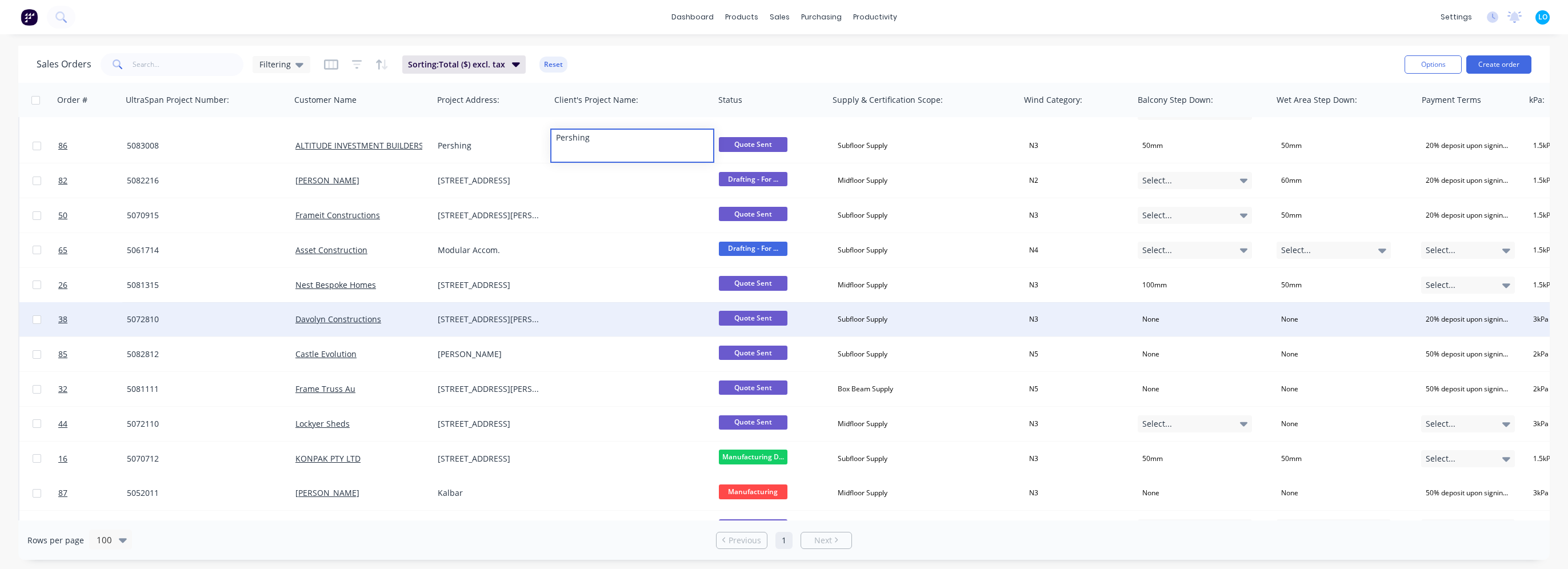
scroll to position [1143, 0]
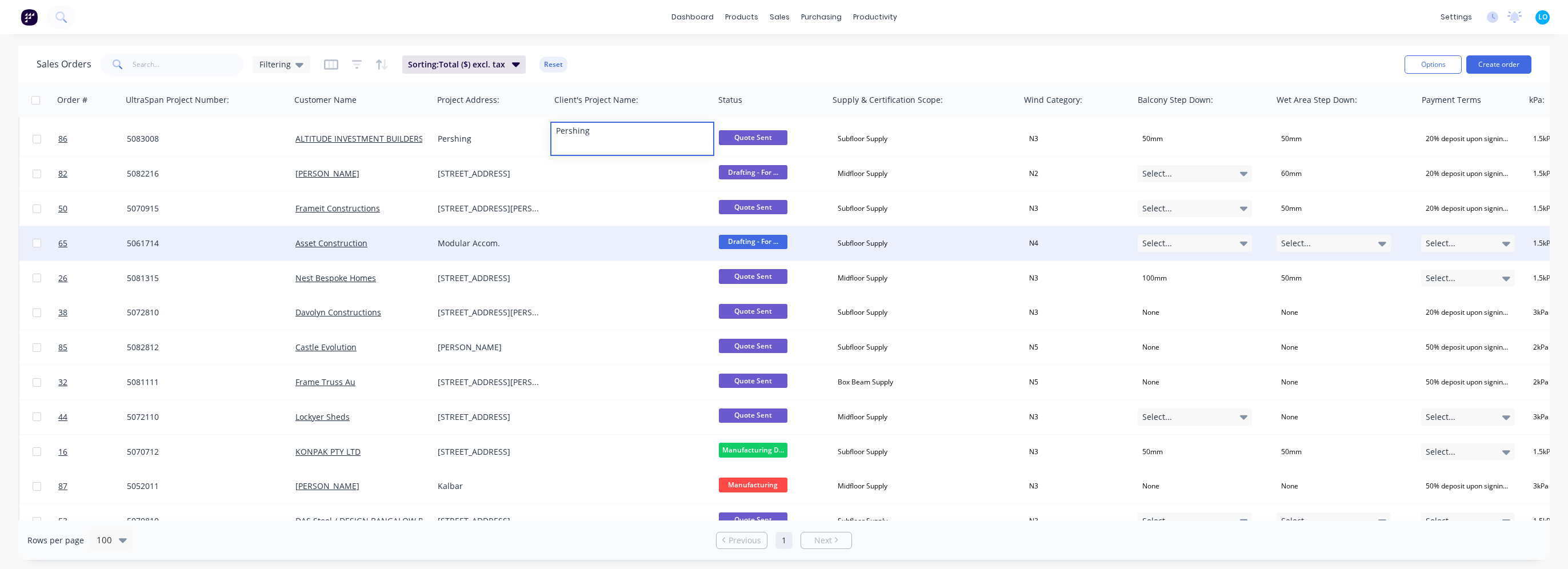
click at [473, 249] on div "Modular Accom." at bounding box center [491, 244] width 117 height 34
click at [473, 242] on div "Modular Accom." at bounding box center [489, 244] width 103 height 11
click at [588, 244] on div at bounding box center [632, 244] width 164 height 34
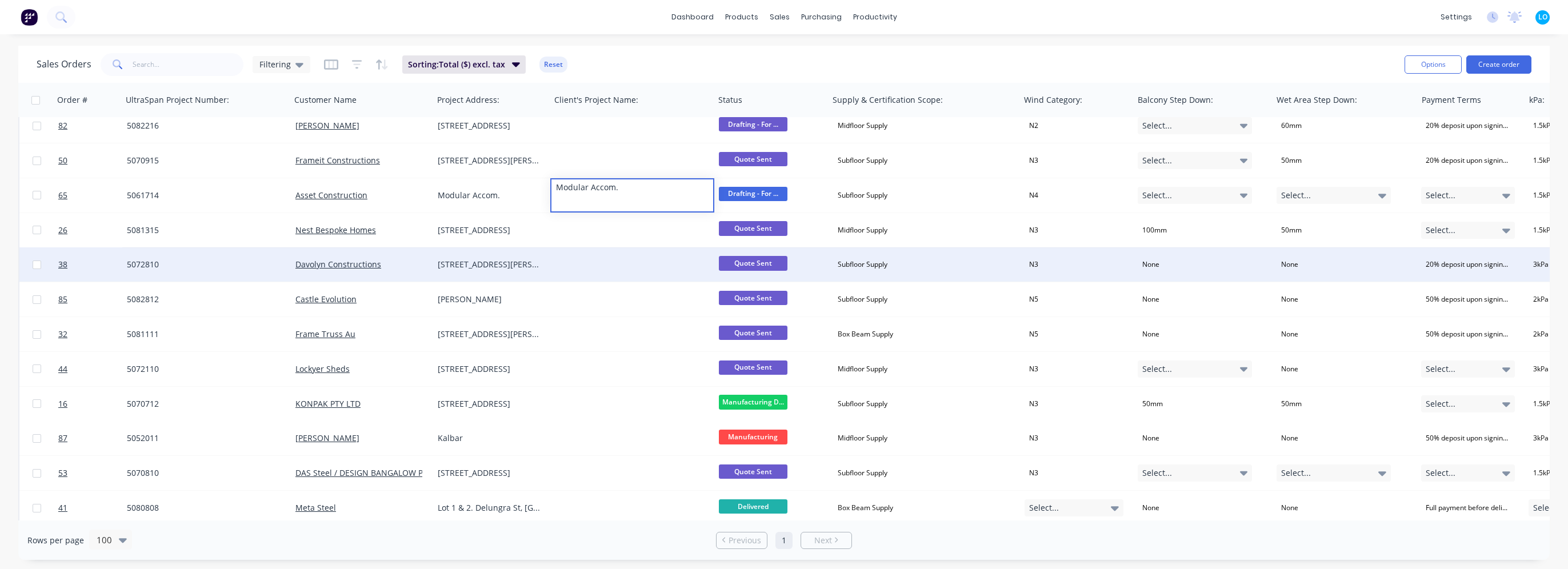
scroll to position [1200, 0]
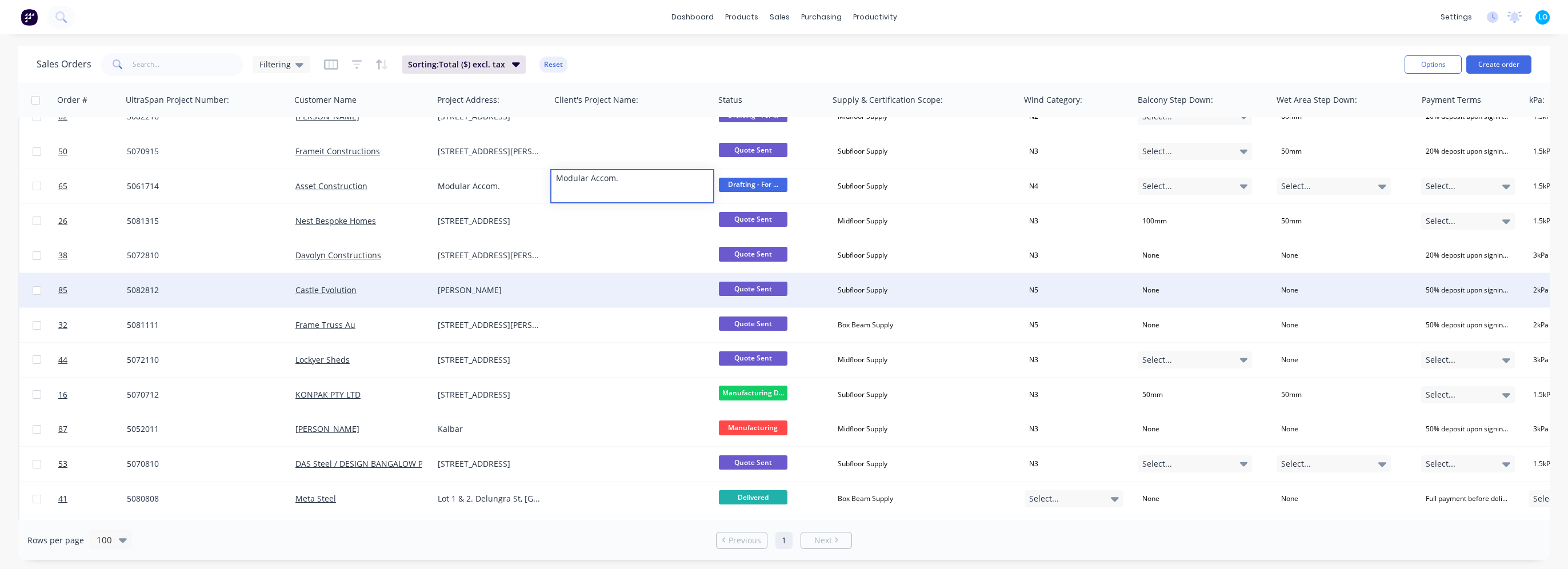
click at [464, 290] on div "Healy" at bounding box center [489, 291] width 103 height 11
click at [460, 289] on div "Healy" at bounding box center [489, 291] width 103 height 11
click at [553, 293] on div at bounding box center [632, 291] width 164 height 34
click at [575, 291] on div at bounding box center [632, 291] width 164 height 34
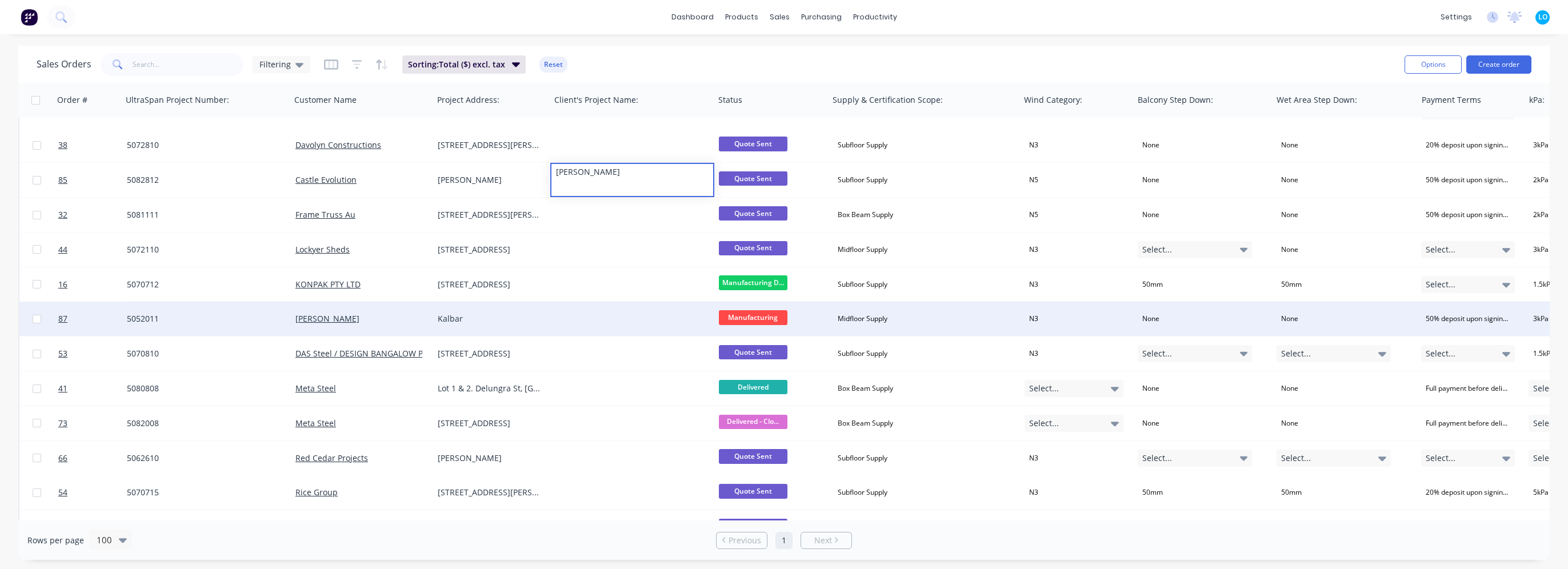
scroll to position [1314, 0]
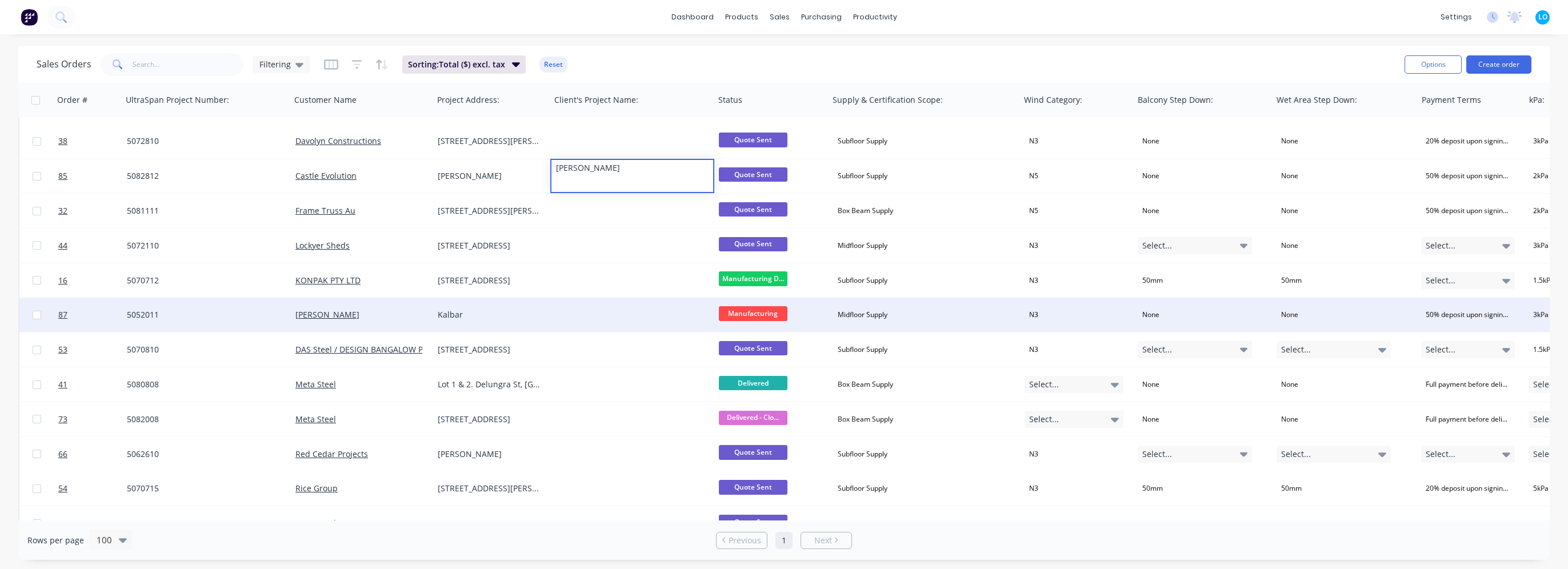
drag, startPoint x: 461, startPoint y: 336, endPoint x: 471, endPoint y: 311, distance: 26.9
click at [462, 333] on div "173 Lunderg Dr, South Murwillumbah NSW" at bounding box center [491, 350] width 117 height 34
click at [471, 311] on div "Kalbar" at bounding box center [489, 315] width 103 height 11
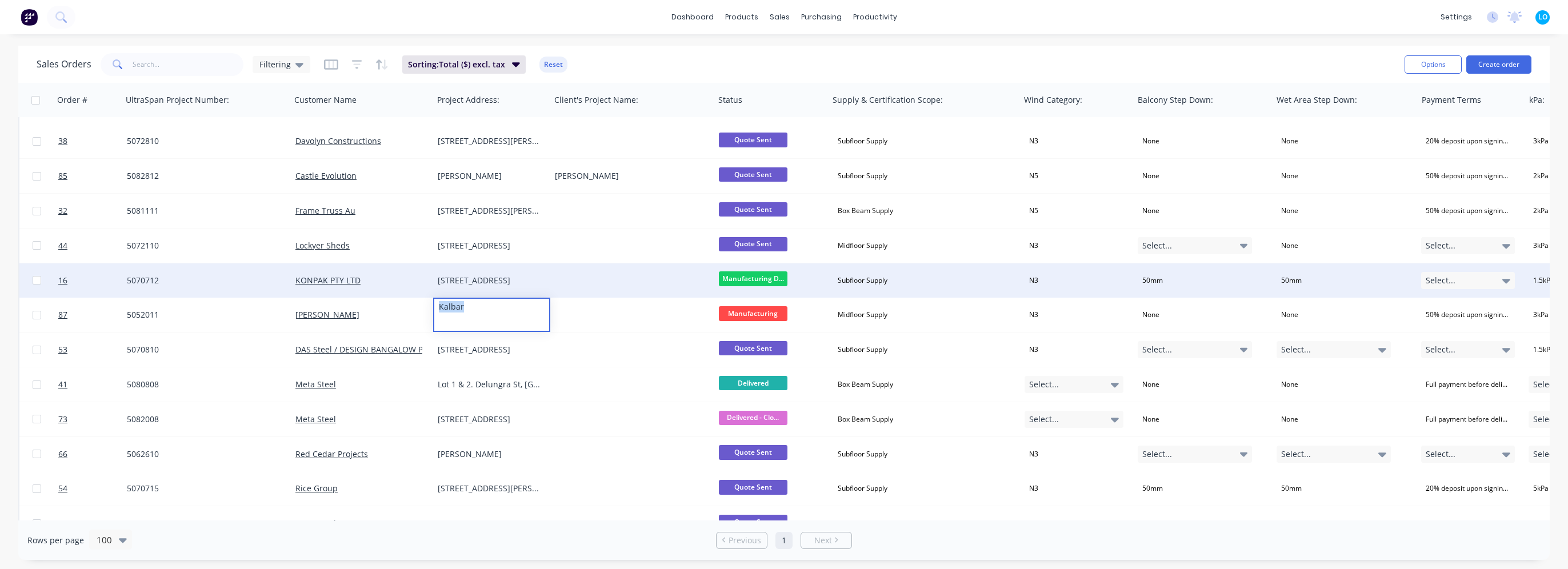
copy div "Kalbar"
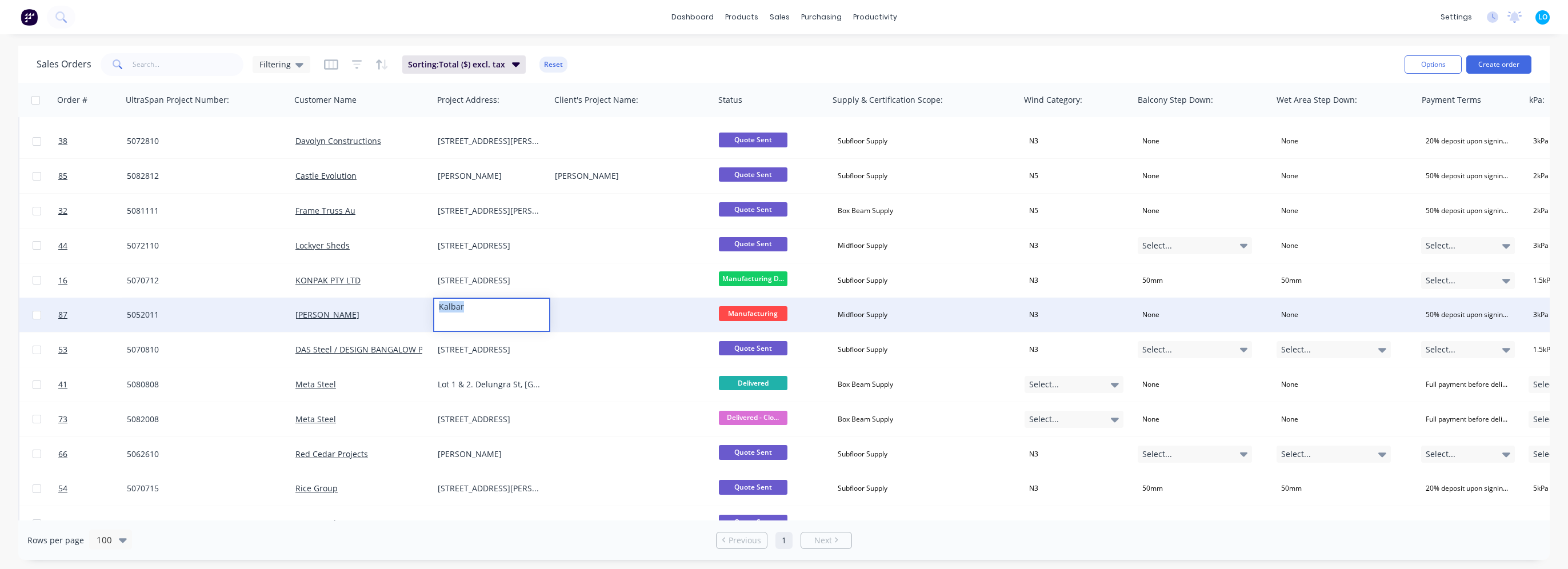
click at [598, 319] on div at bounding box center [632, 315] width 164 height 34
click at [599, 310] on div at bounding box center [632, 315] width 164 height 34
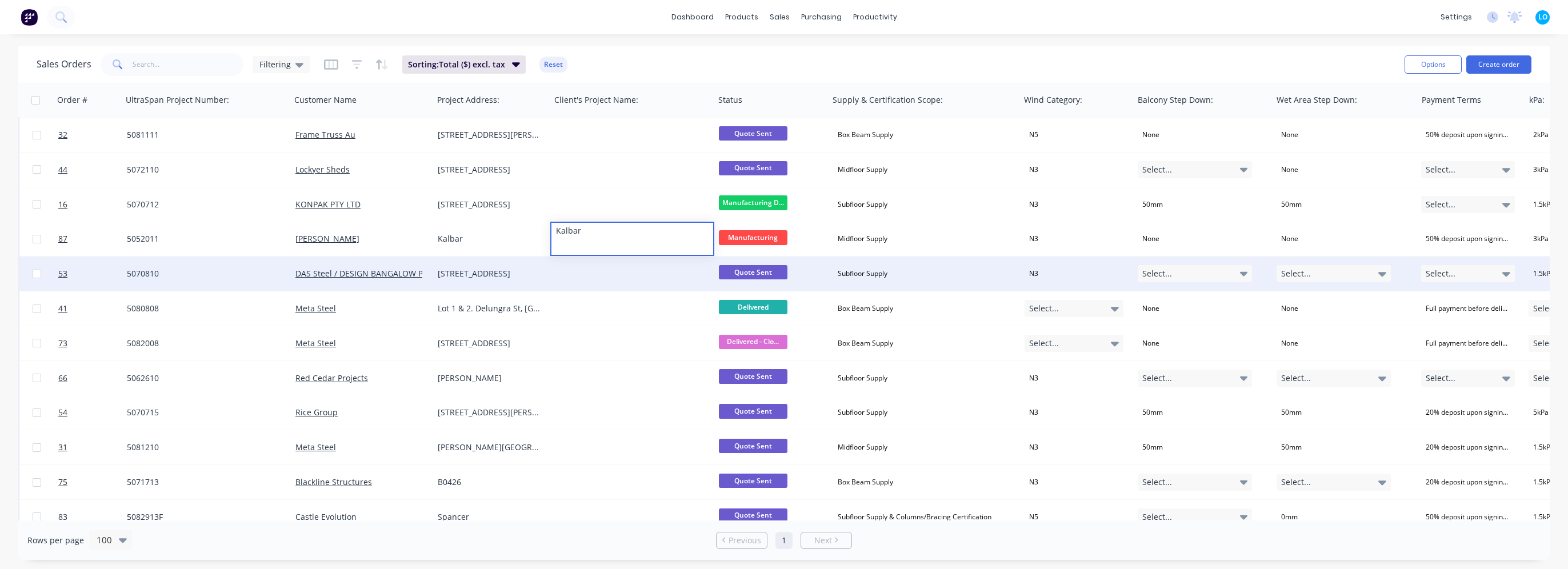
scroll to position [1429, 0]
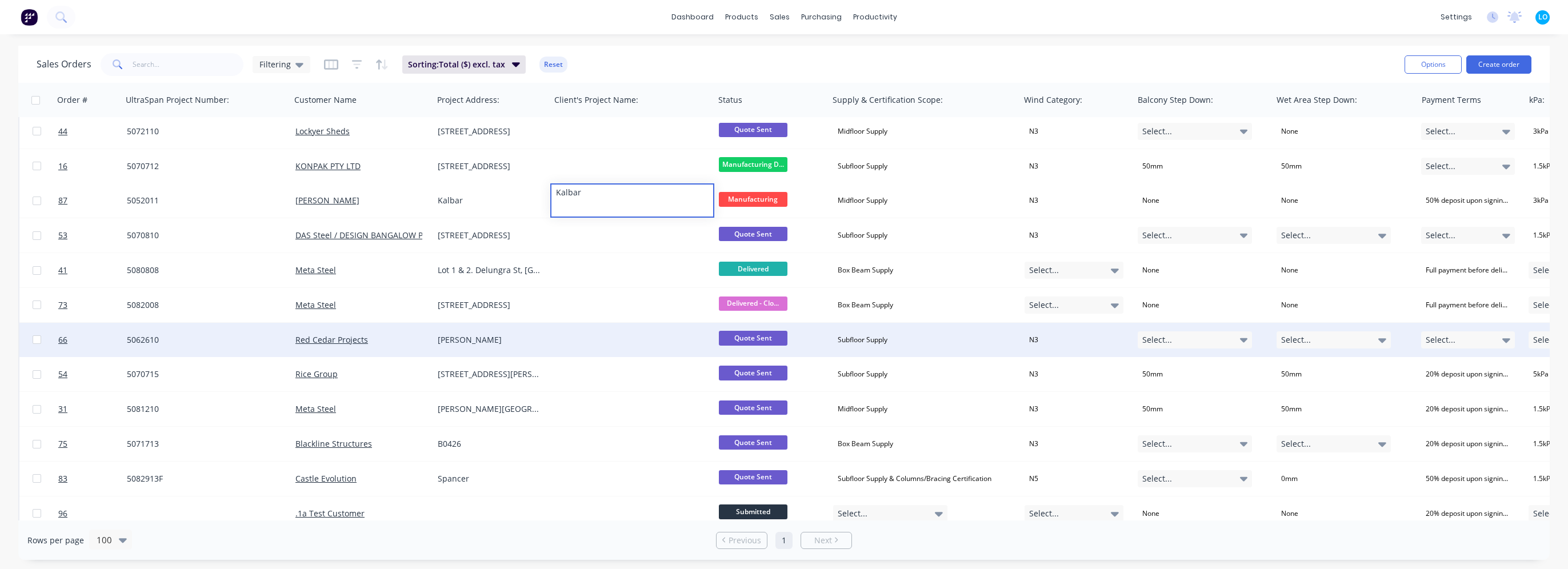
click at [467, 350] on div "Delaney" at bounding box center [491, 340] width 117 height 34
click at [471, 343] on div "Delaney" at bounding box center [489, 340] width 103 height 11
click at [593, 342] on div at bounding box center [632, 340] width 164 height 34
click at [599, 340] on div at bounding box center [632, 340] width 164 height 34
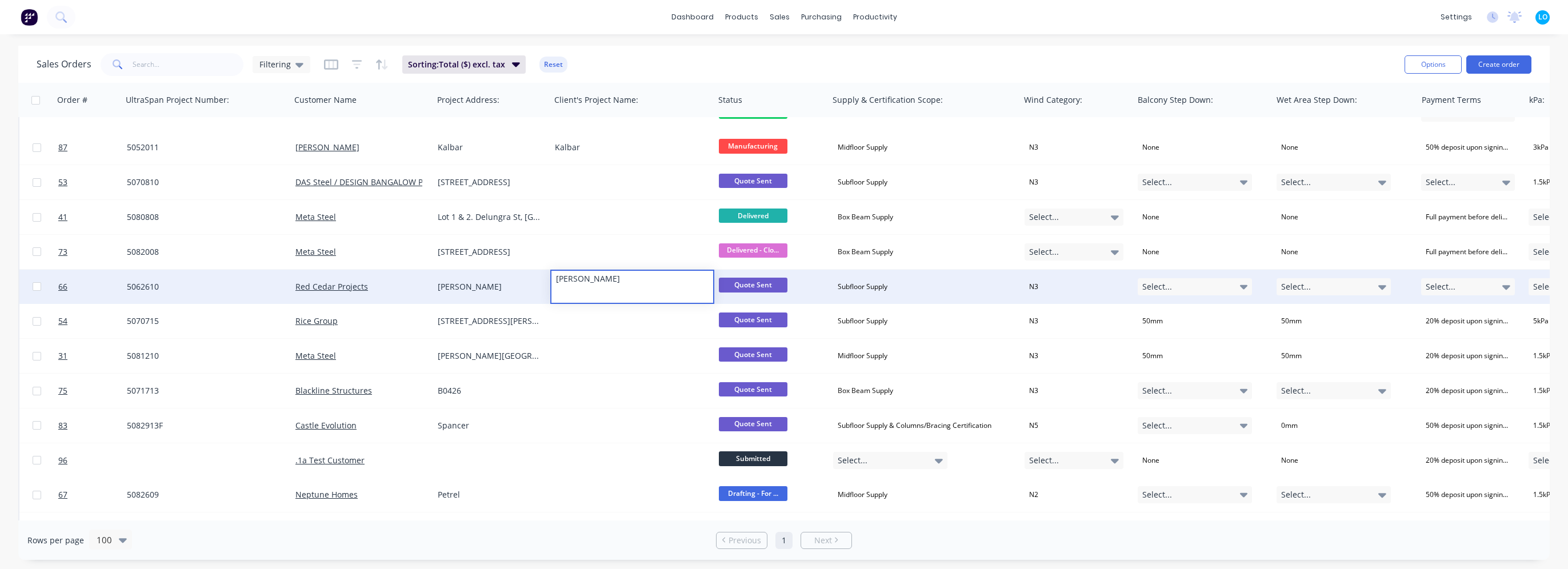
scroll to position [1486, 0]
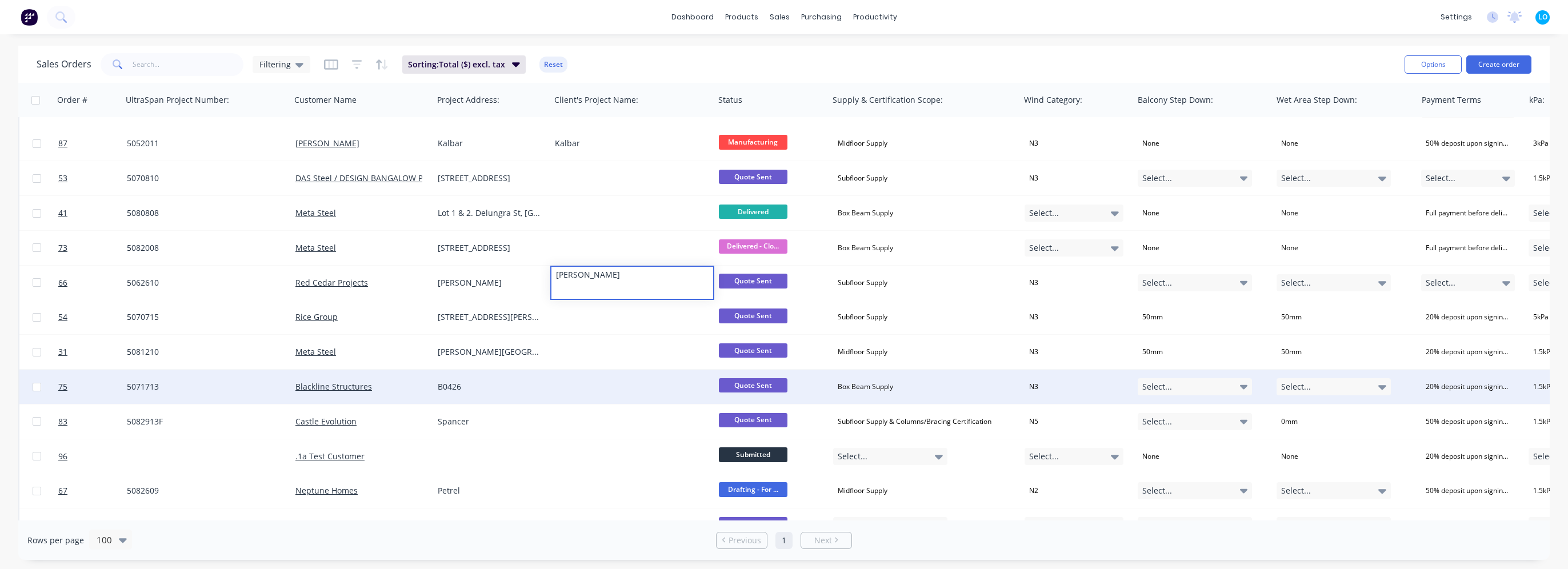
click at [471, 379] on div "B0426" at bounding box center [491, 387] width 117 height 34
click at [468, 390] on div "B0426" at bounding box center [489, 387] width 103 height 11
click at [594, 386] on div at bounding box center [632, 387] width 164 height 34
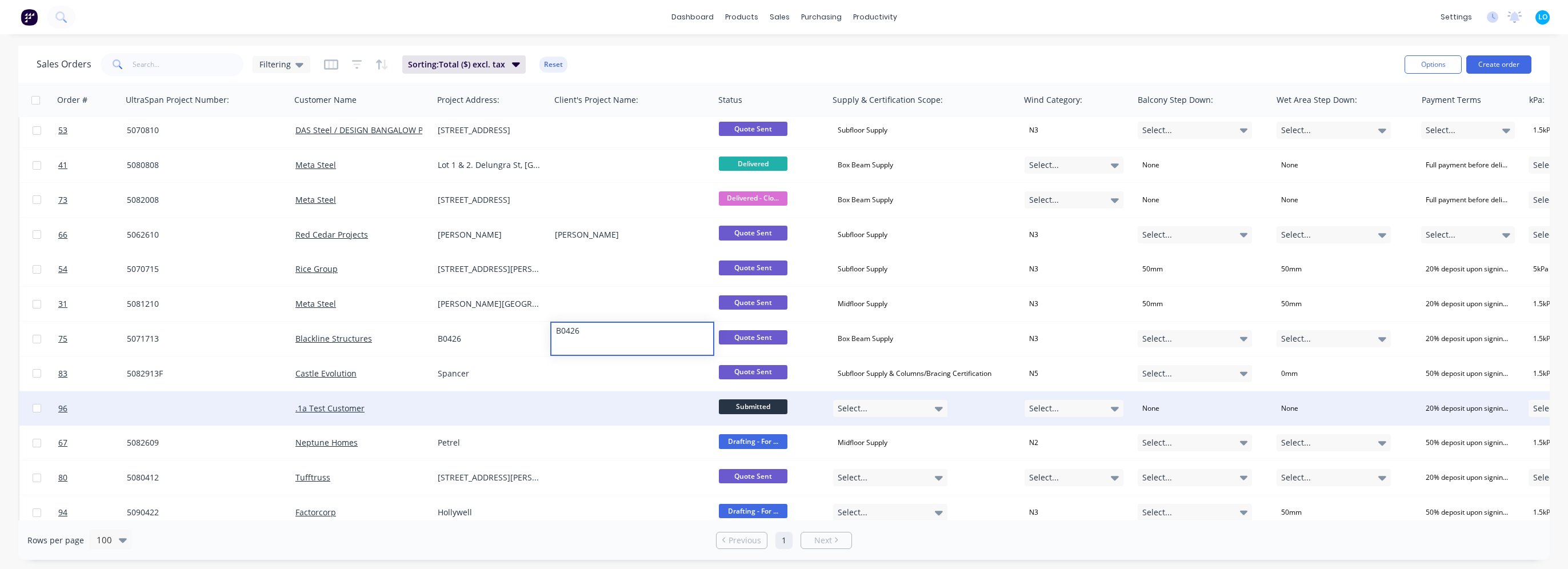
scroll to position [1544, 0]
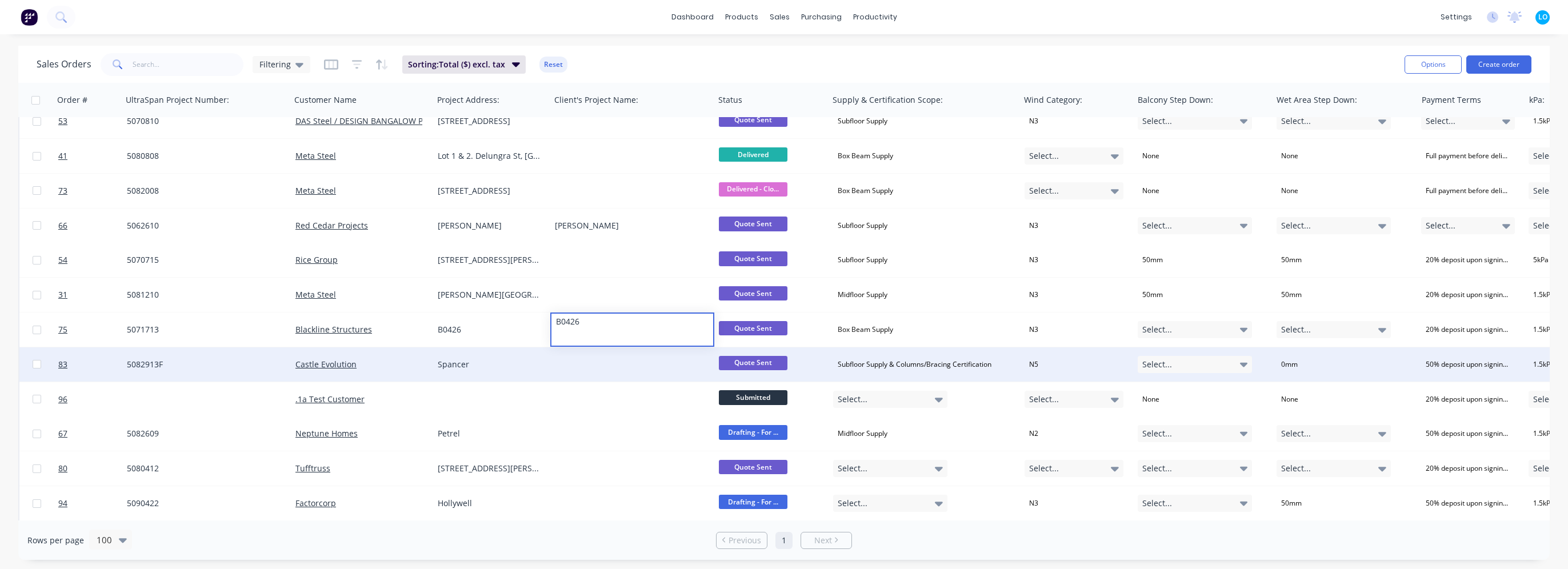
click at [472, 375] on div "Spancer" at bounding box center [491, 364] width 117 height 34
click at [477, 363] on div "Spancer" at bounding box center [489, 365] width 103 height 11
copy div "Spancer"
click at [577, 363] on div at bounding box center [632, 364] width 164 height 34
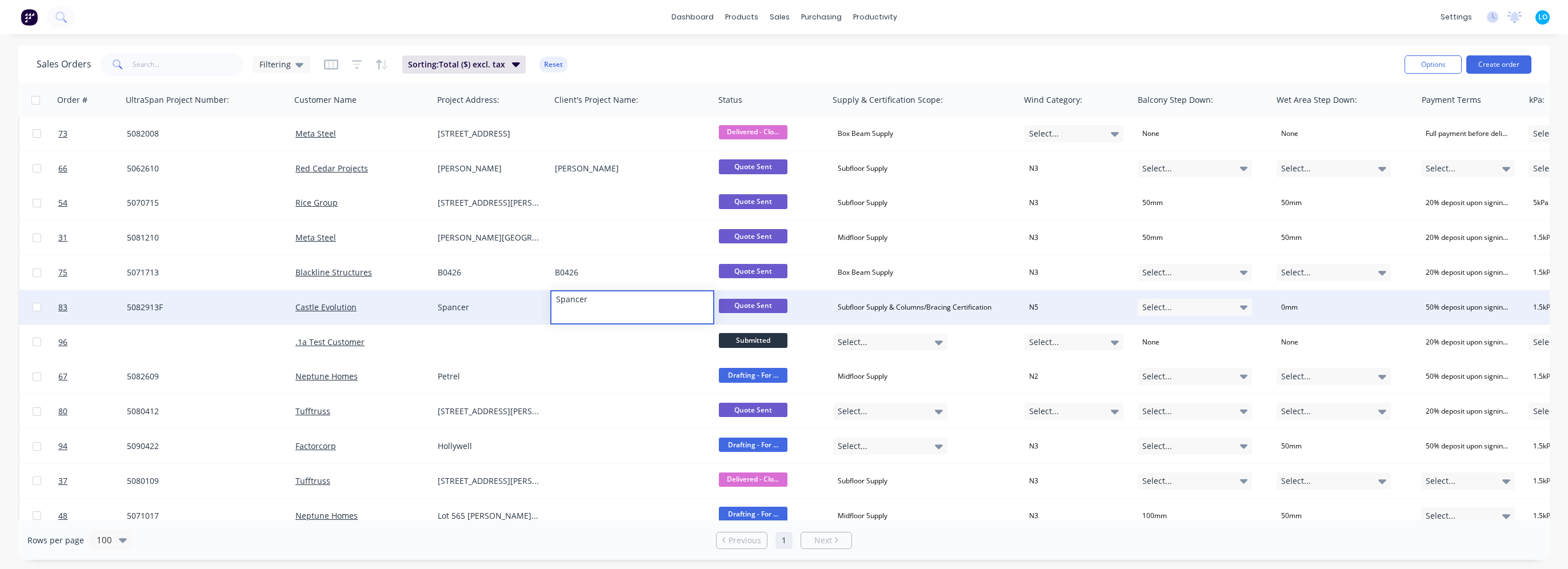
scroll to position [1658, 0]
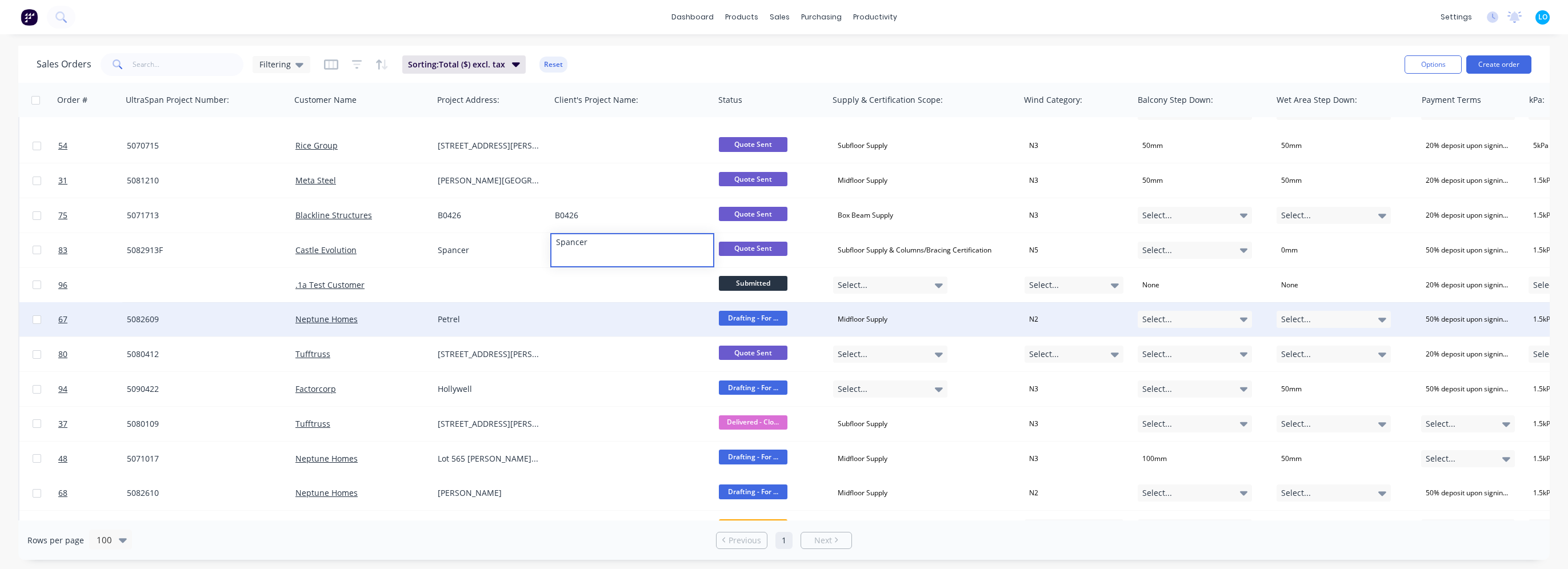
click at [470, 314] on div "Petrel" at bounding box center [489, 320] width 103 height 11
click at [471, 322] on div "Petrel" at bounding box center [489, 320] width 103 height 11
click at [584, 323] on div at bounding box center [632, 320] width 164 height 34
click at [589, 320] on div at bounding box center [632, 320] width 164 height 34
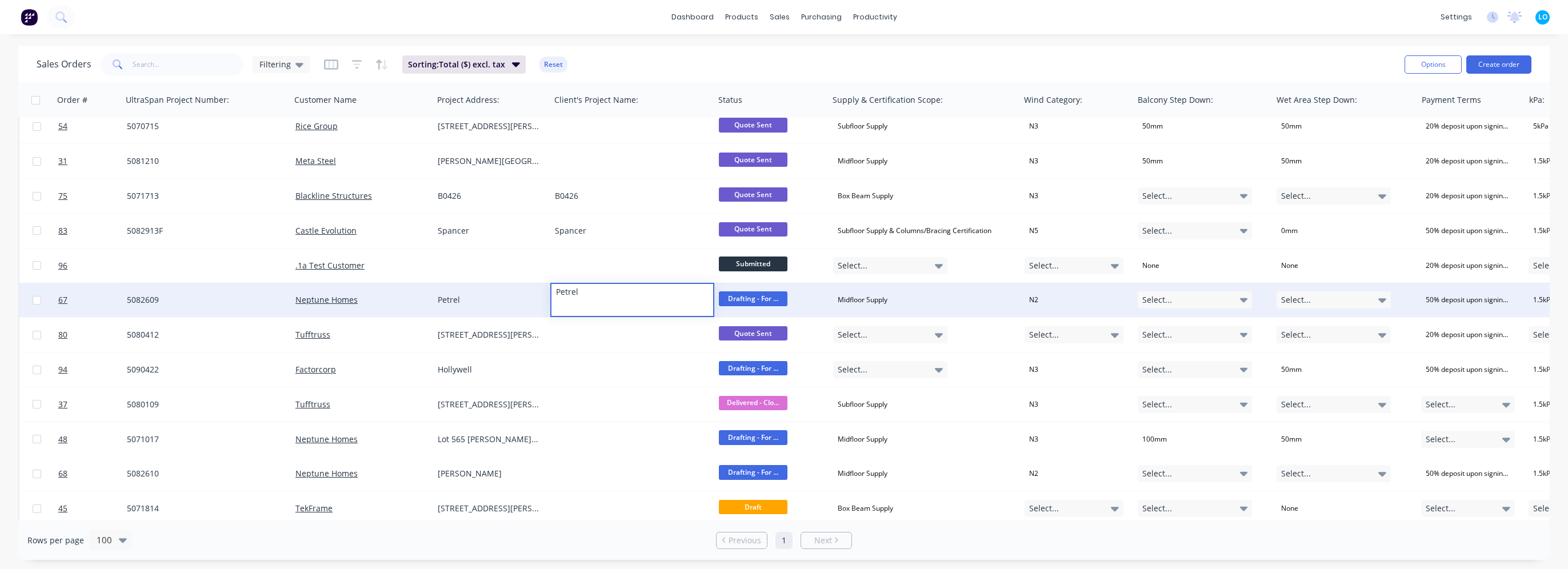
scroll to position [1715, 0]
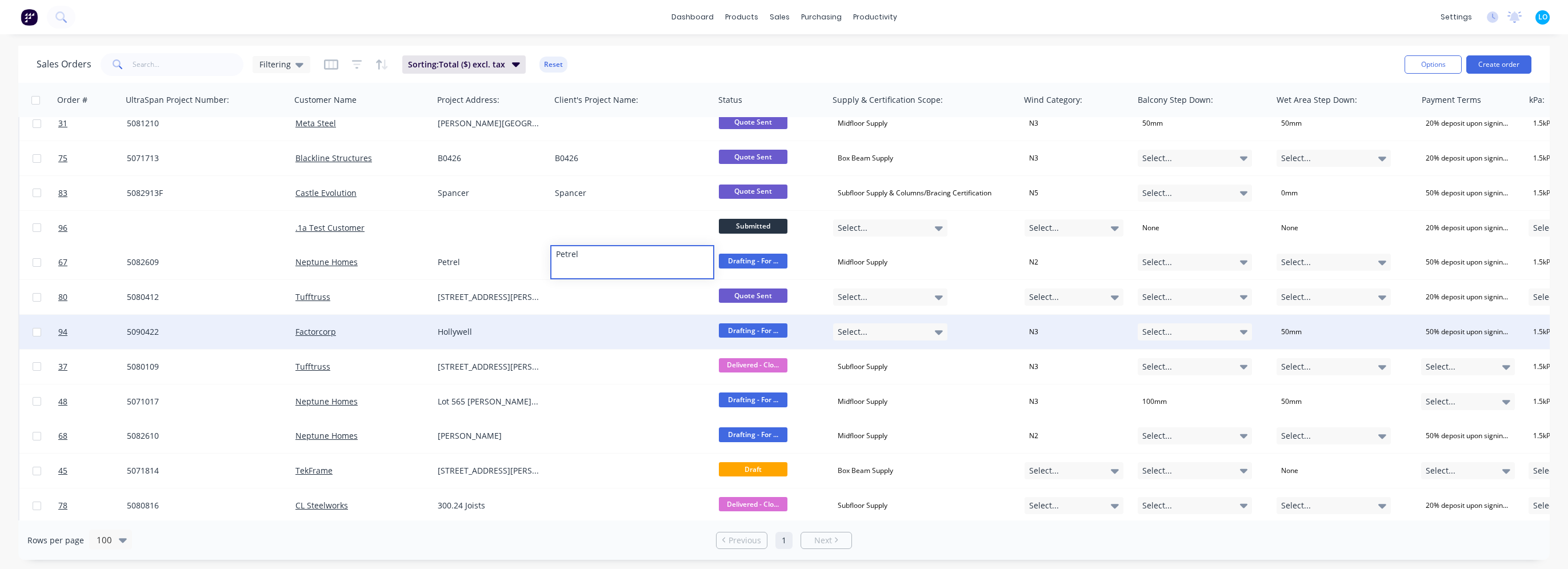
click at [466, 327] on div "Hollywell" at bounding box center [489, 332] width 103 height 11
click at [484, 332] on div "Hollywell" at bounding box center [489, 332] width 103 height 11
click at [599, 329] on div at bounding box center [632, 332] width 164 height 34
click at [599, 330] on div at bounding box center [632, 332] width 164 height 34
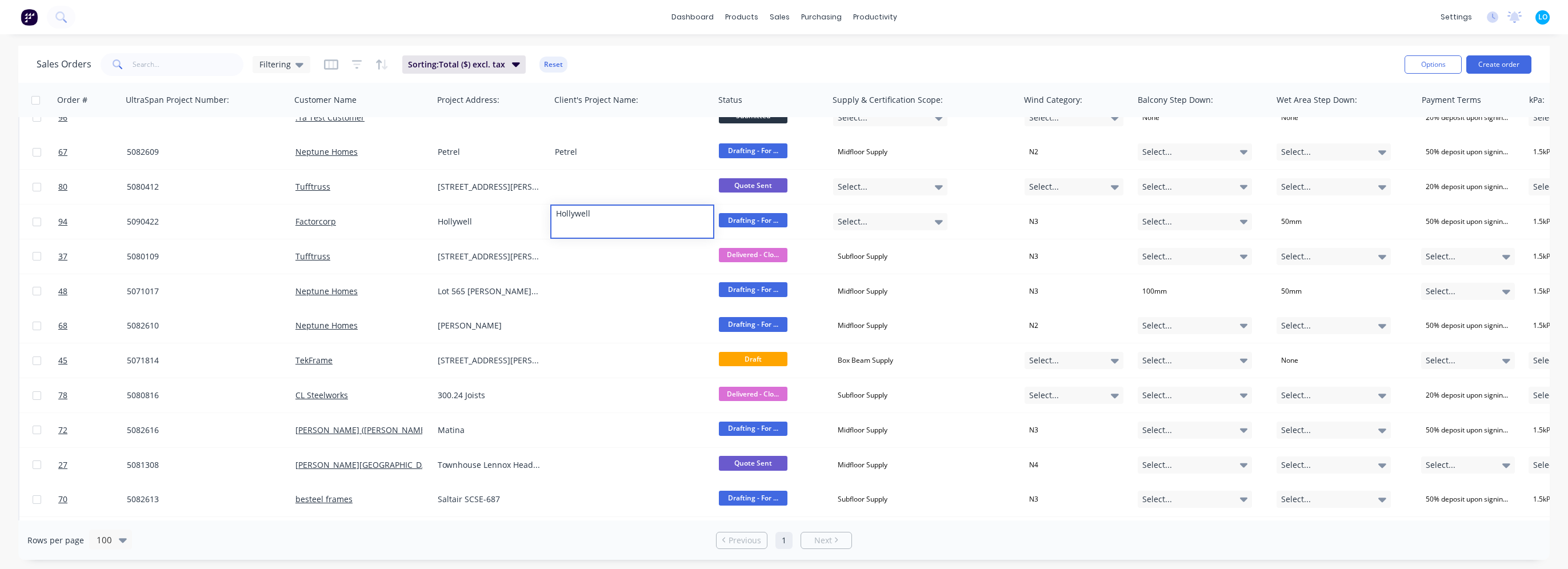
scroll to position [1829, 0]
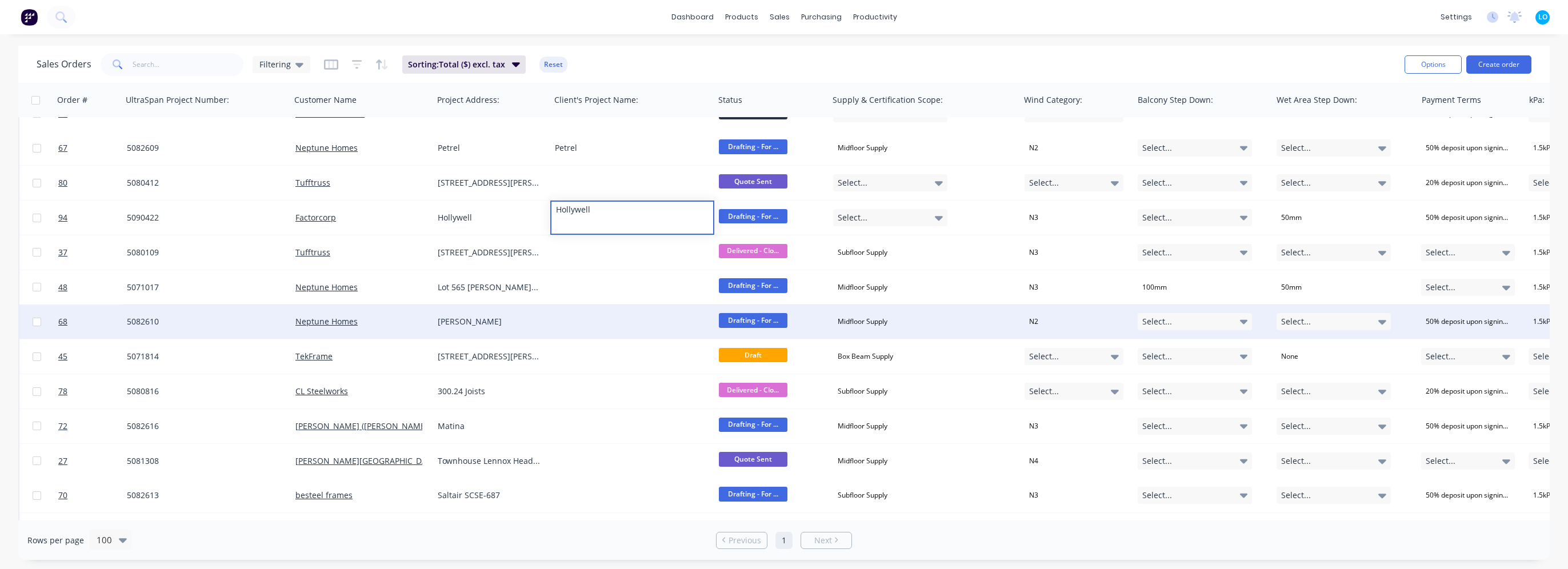
click at [489, 323] on div "Leung" at bounding box center [489, 322] width 103 height 11
copy div "Leung"
click at [591, 322] on div at bounding box center [632, 321] width 164 height 34
click at [593, 321] on div at bounding box center [632, 321] width 164 height 34
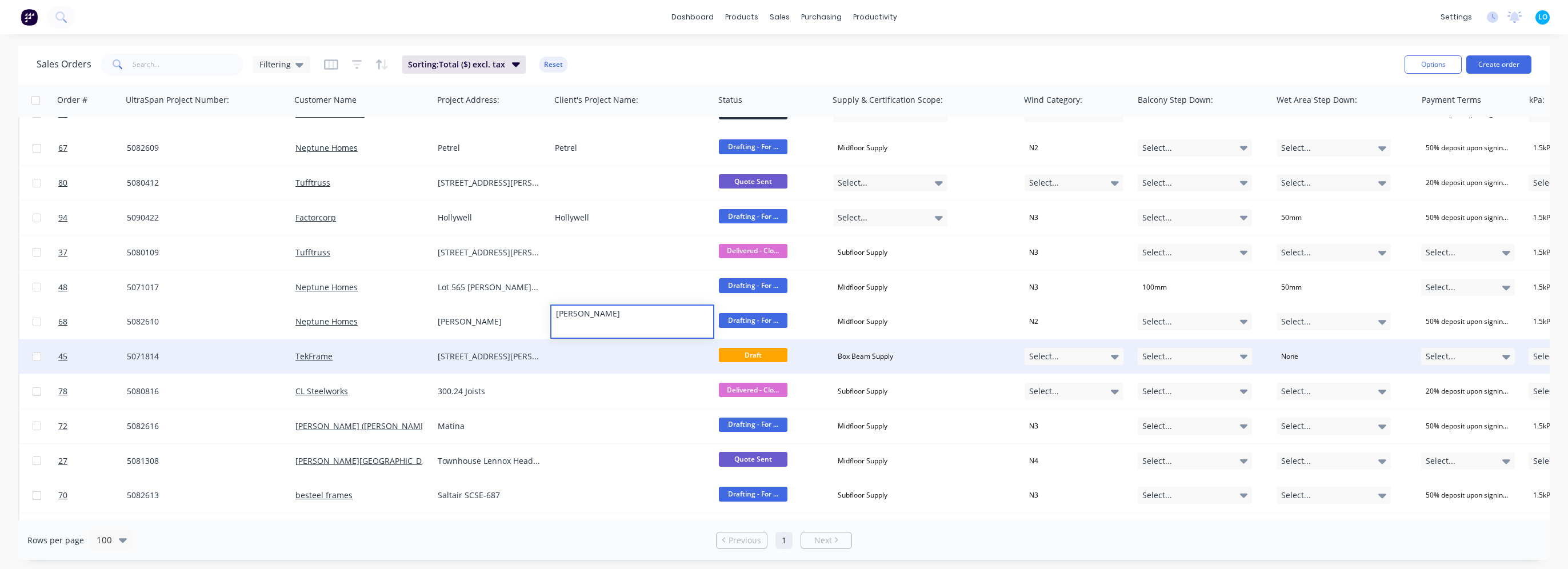
click at [495, 359] on div "2 Hart St" at bounding box center [489, 357] width 103 height 11
click at [470, 359] on div "2 Hart St" at bounding box center [489, 357] width 103 height 11
copy div "2 Hart St"
click at [615, 351] on div at bounding box center [632, 356] width 164 height 34
click at [610, 357] on div at bounding box center [632, 356] width 164 height 34
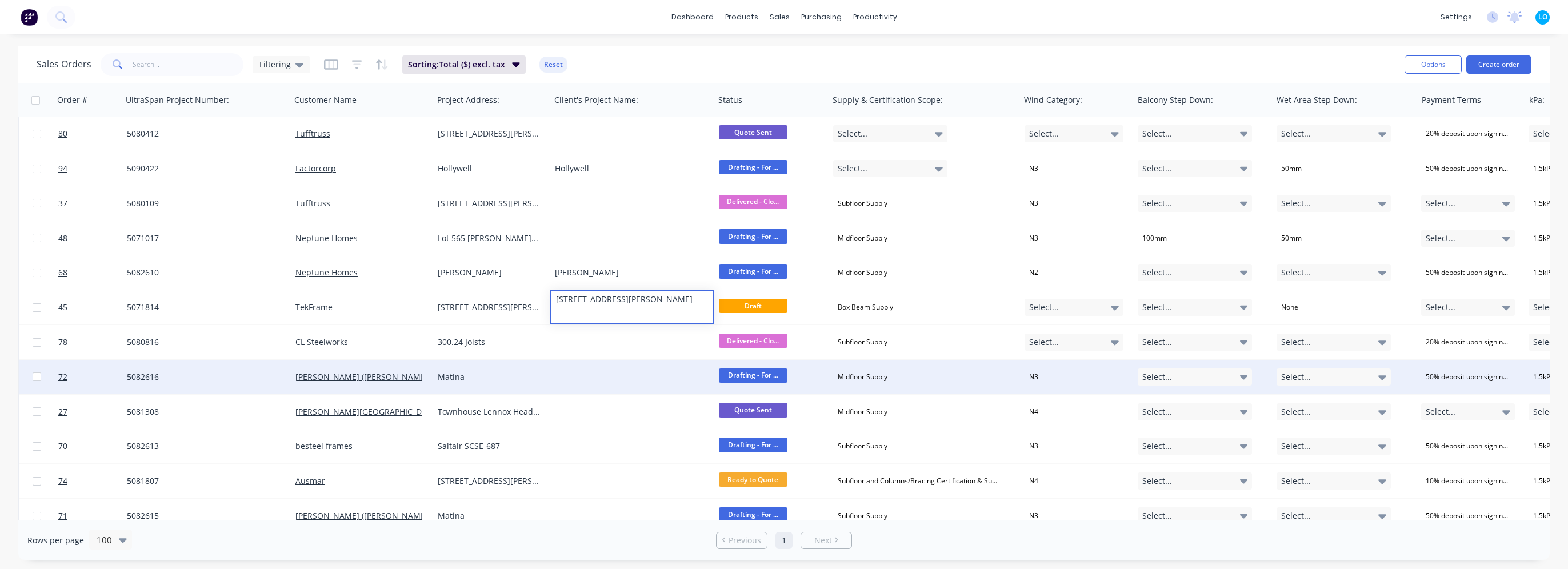
scroll to position [1887, 0]
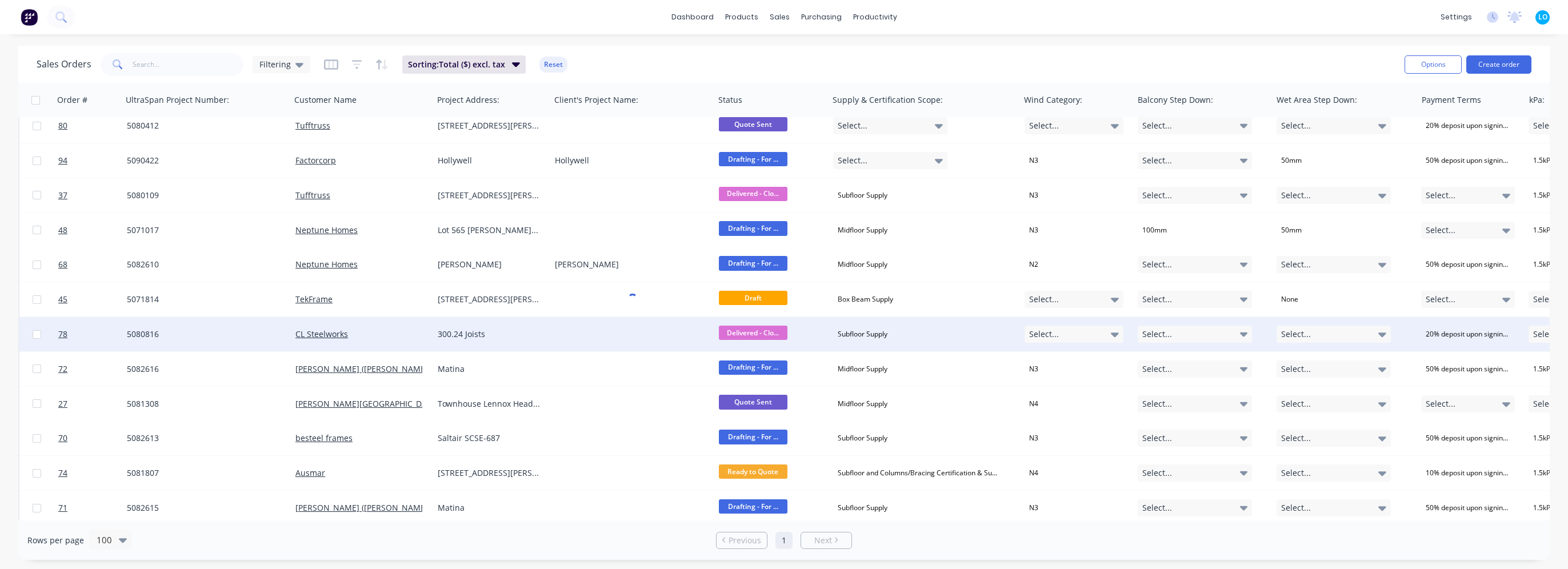
click at [470, 338] on div "300.24 Joists" at bounding box center [489, 334] width 103 height 11
click at [479, 338] on div "300.24 Joists" at bounding box center [489, 334] width 103 height 11
click at [578, 342] on div at bounding box center [632, 334] width 164 height 34
click at [583, 338] on div at bounding box center [632, 334] width 164 height 34
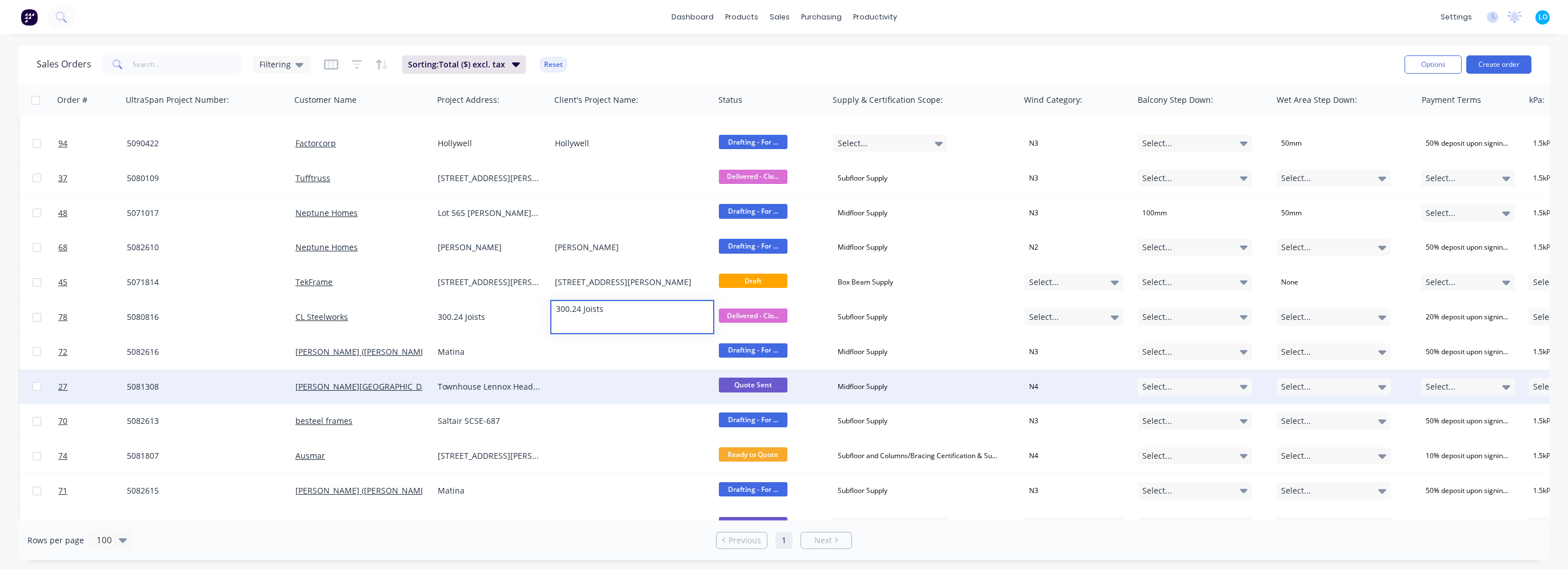
scroll to position [1943, 0]
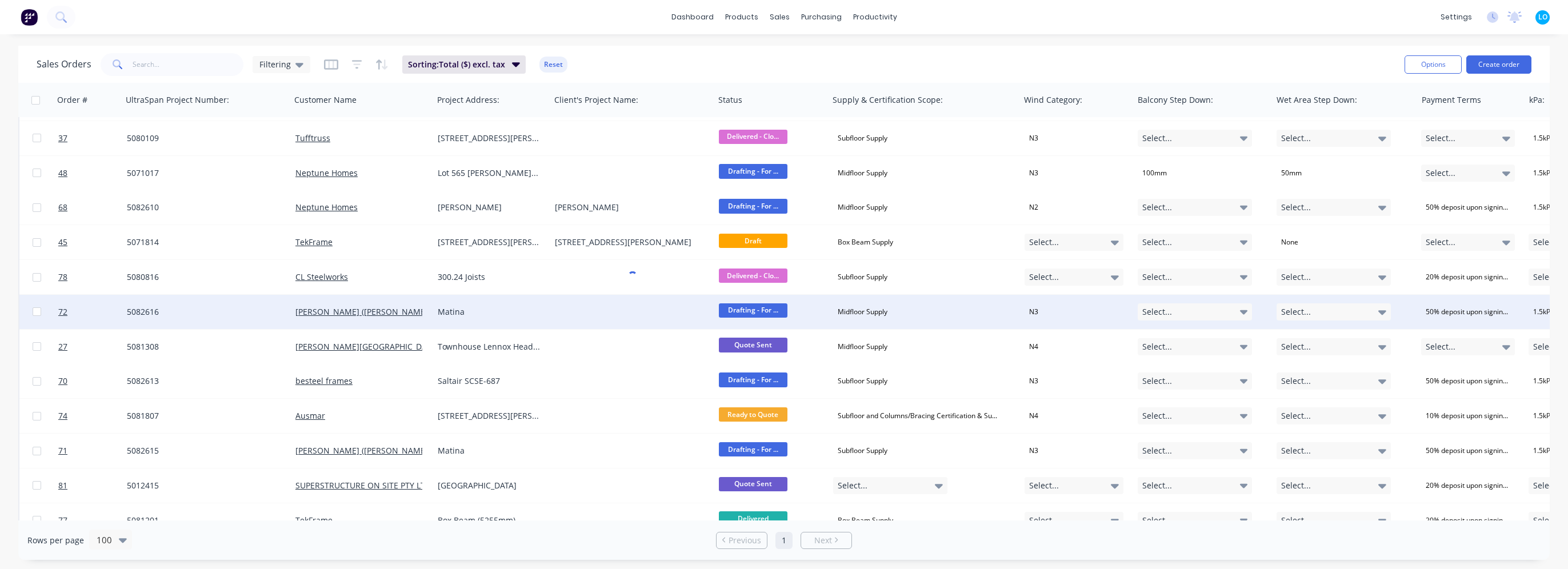
click at [473, 308] on div "Matina" at bounding box center [489, 312] width 103 height 11
click at [471, 312] on div "Matina" at bounding box center [489, 312] width 103 height 11
click at [574, 314] on div at bounding box center [632, 312] width 164 height 34
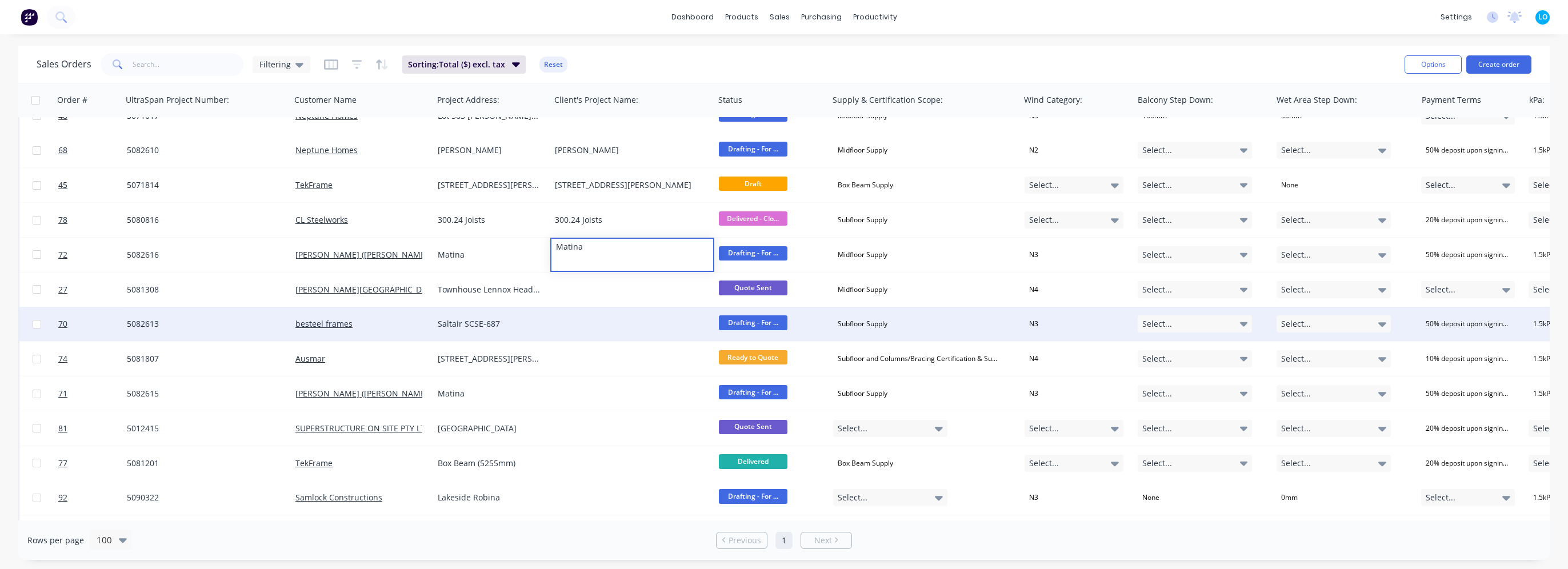
scroll to position [2057, 0]
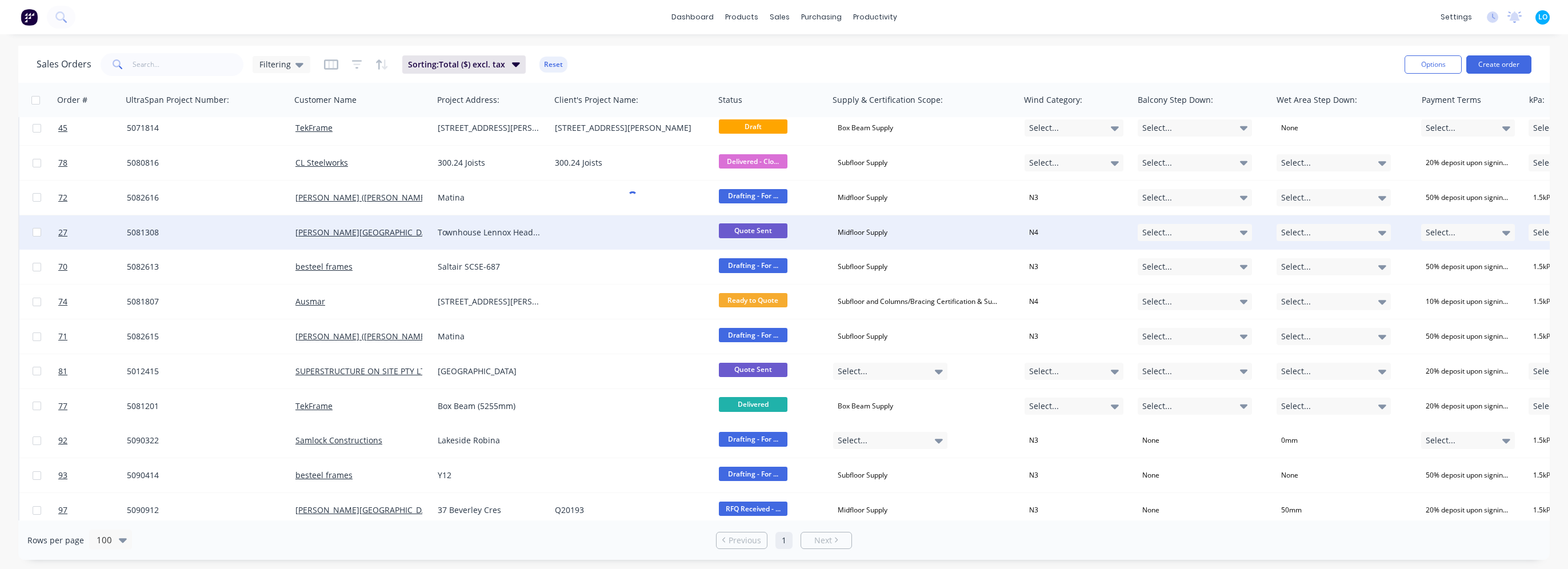
click at [484, 230] on div "Townhouse Lennox Head Type A, B, C" at bounding box center [489, 232] width 103 height 11
click at [578, 233] on div at bounding box center [632, 232] width 164 height 34
click at [587, 235] on div at bounding box center [632, 232] width 164 height 34
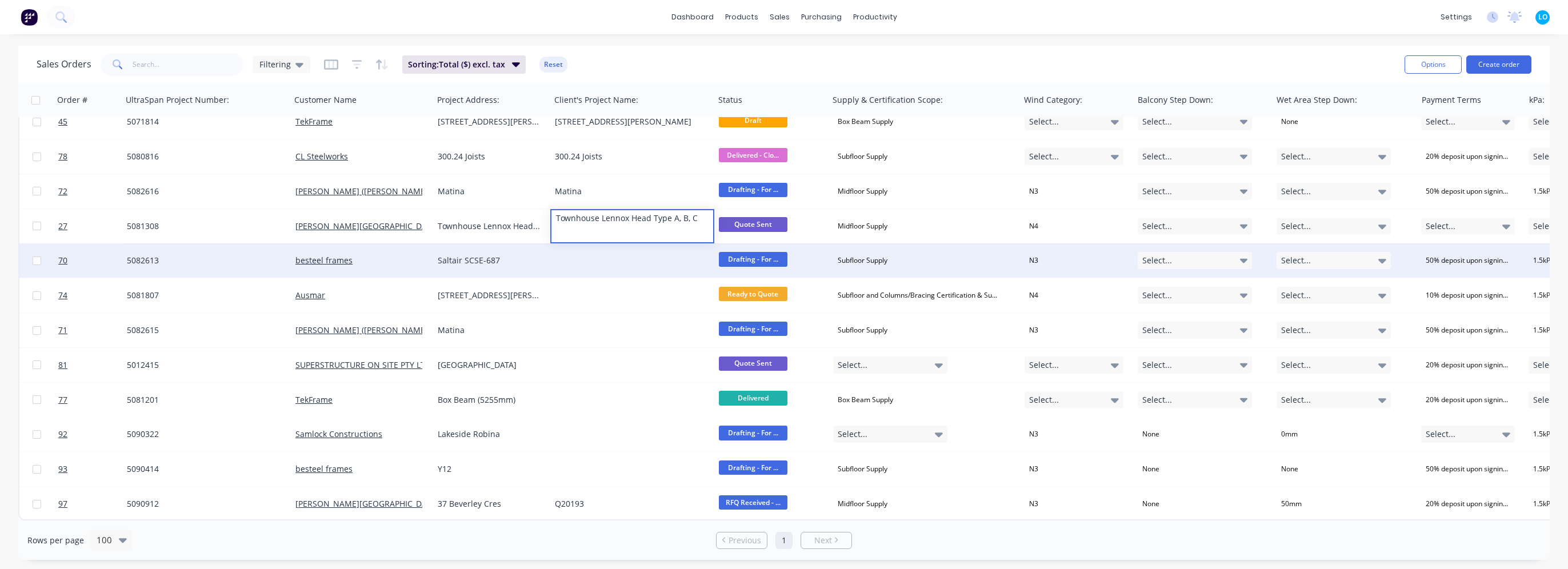
scroll to position [2070, 0]
click at [485, 255] on div "Saltair SCSE-687" at bounding box center [489, 261] width 103 height 11
click at [604, 252] on div at bounding box center [632, 261] width 164 height 34
click at [604, 254] on div at bounding box center [632, 261] width 164 height 34
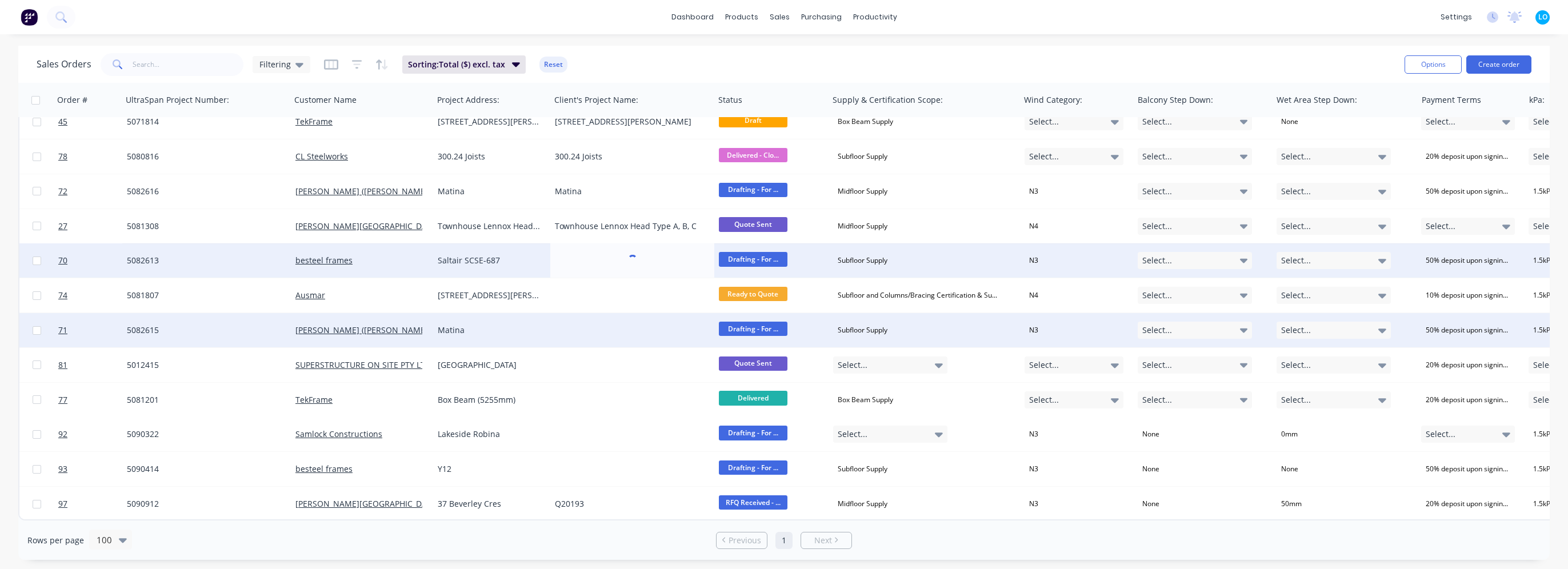
click at [472, 327] on div "Matina" at bounding box center [489, 330] width 103 height 11
click at [456, 327] on div "Matina" at bounding box center [489, 330] width 103 height 11
click at [562, 327] on div at bounding box center [632, 330] width 164 height 34
click at [572, 327] on div at bounding box center [632, 330] width 164 height 34
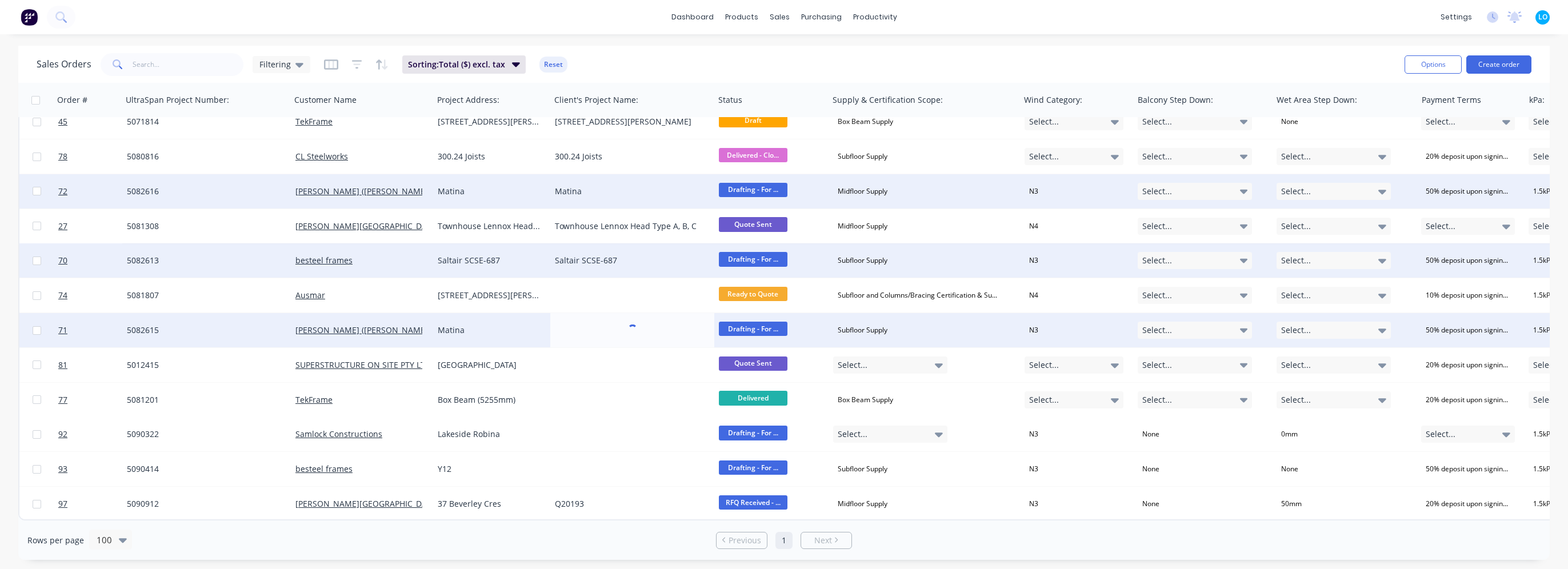
click at [612, 186] on div "Matina" at bounding box center [628, 192] width 146 height 11
click at [610, 189] on div "Matina" at bounding box center [628, 192] width 146 height 11
click at [613, 61] on div "Sales Orders Filtering Sorting: Total ($) excl. tax Reset" at bounding box center [715, 64] width 1358 height 28
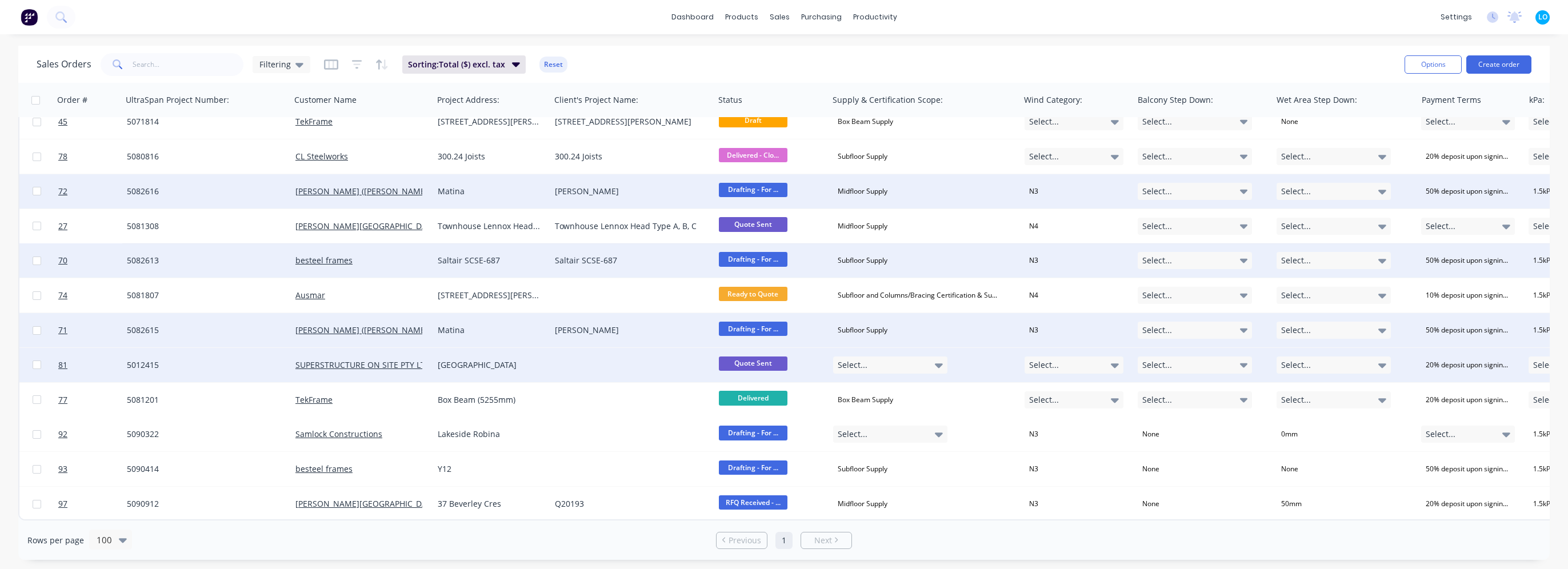
click at [494, 366] on div "Wavell Heights" at bounding box center [491, 365] width 117 height 34
copy div "Wavell Heights"
click at [591, 361] on div at bounding box center [632, 365] width 164 height 34
click at [589, 361] on div at bounding box center [632, 365] width 164 height 34
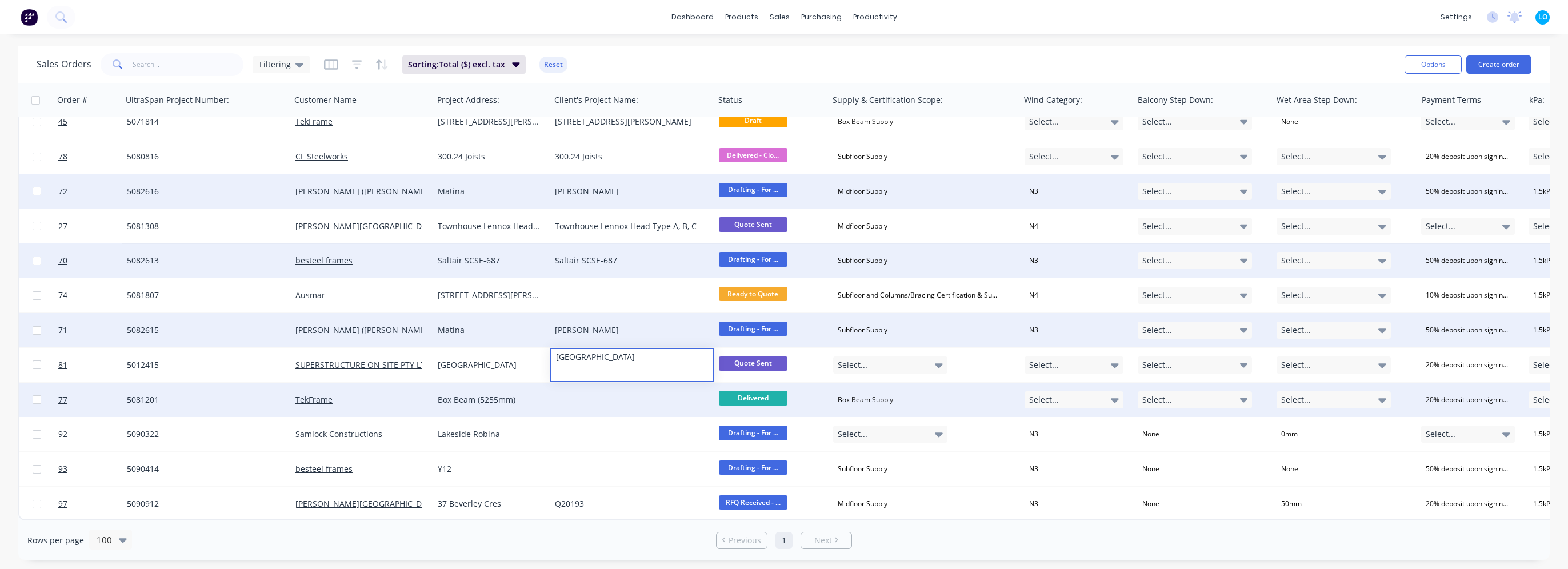
click at [486, 401] on div "Box Beam (5255mm)" at bounding box center [491, 400] width 117 height 34
copy div "Box Beam (5255mm)"
click at [591, 394] on div at bounding box center [632, 400] width 164 height 34
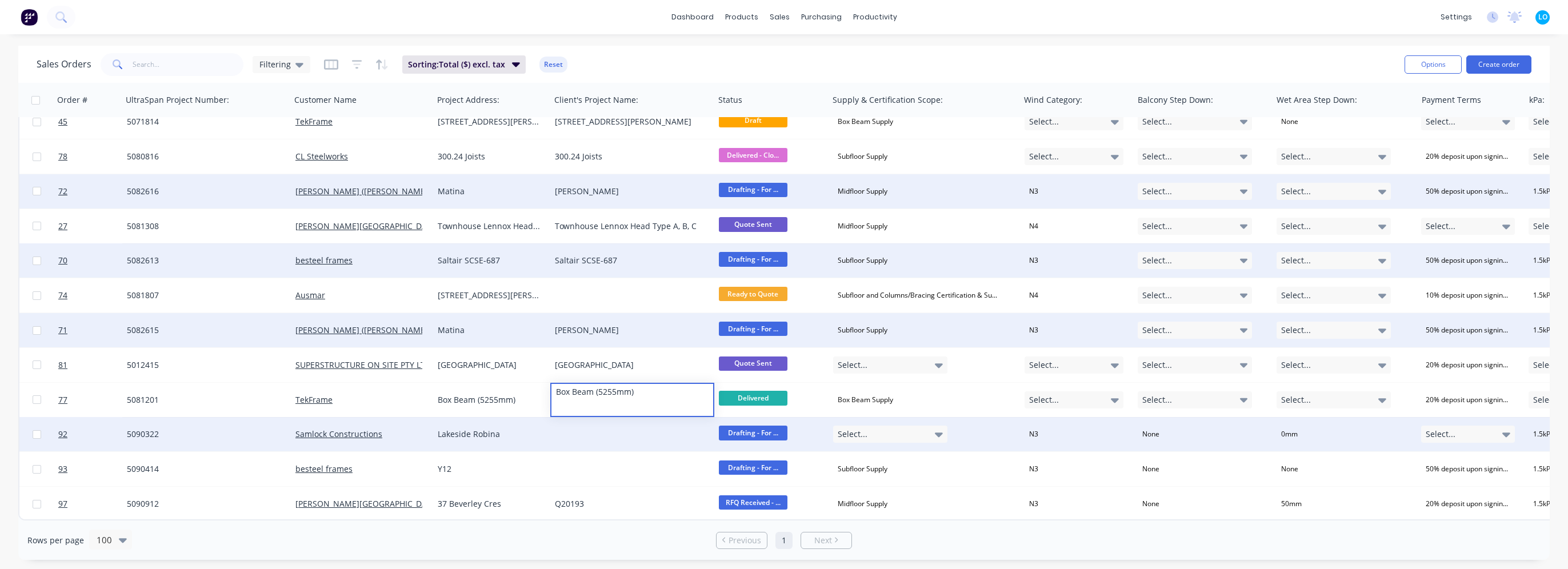
click at [487, 433] on div "Lakeside Robina" at bounding box center [489, 435] width 103 height 11
click at [488, 431] on div "Lakeside Robina" at bounding box center [489, 435] width 103 height 11
click at [604, 423] on div at bounding box center [632, 435] width 164 height 34
click at [590, 429] on div at bounding box center [632, 435] width 164 height 34
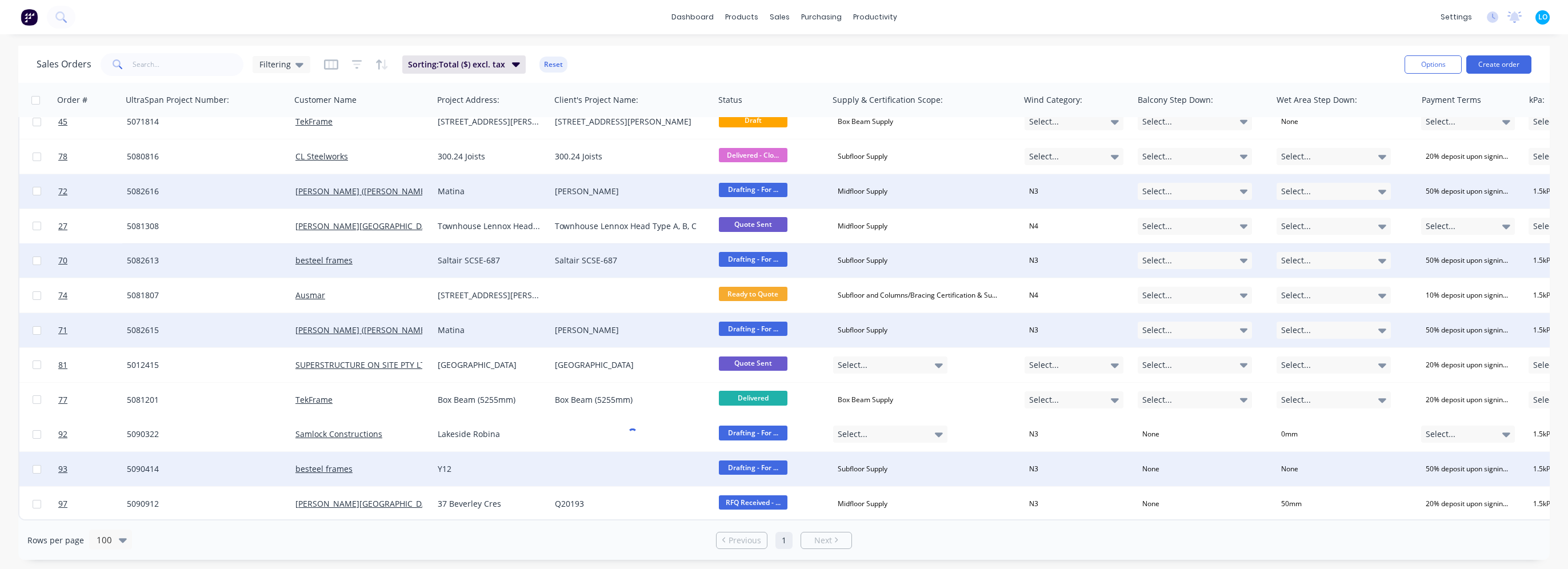
click at [472, 464] on div "Y12" at bounding box center [489, 469] width 103 height 11
drag, startPoint x: 622, startPoint y: 444, endPoint x: 609, endPoint y: 464, distance: 23.9
click at [622, 445] on div "Lakeside Robina" at bounding box center [632, 435] width 164 height 34
click at [604, 470] on div at bounding box center [632, 469] width 164 height 34
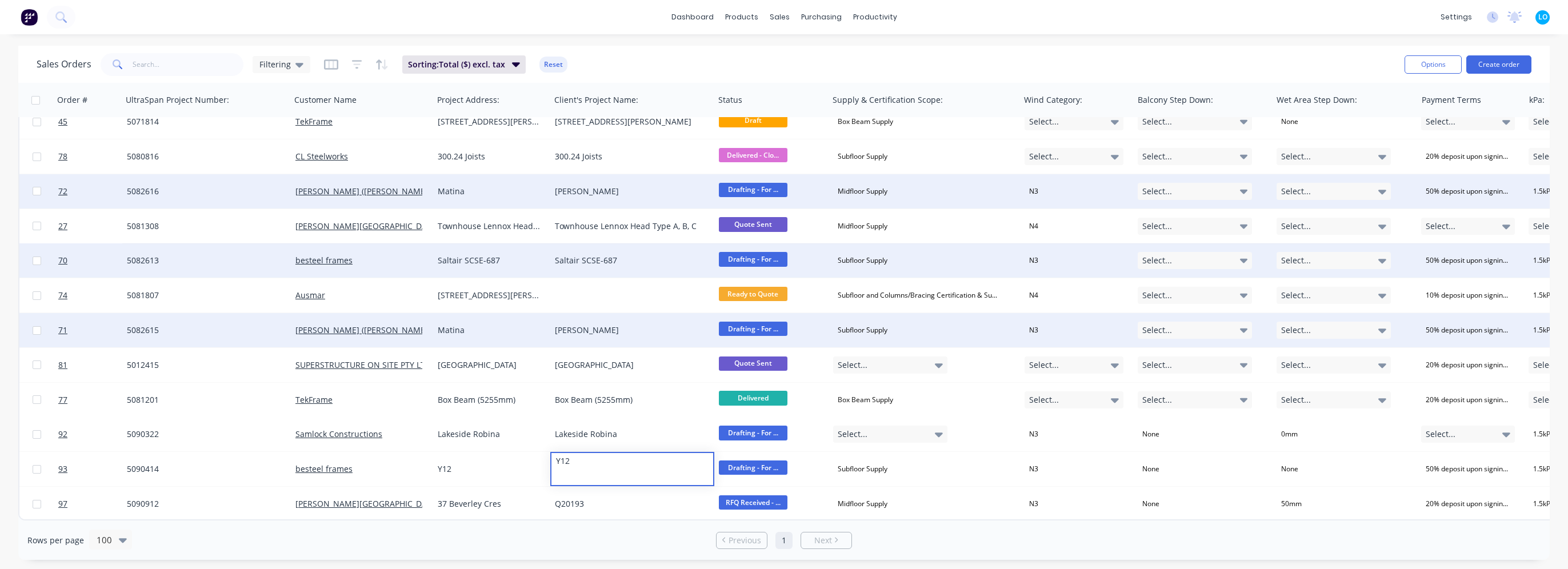
click at [468, 540] on div "Rows per page 100" at bounding box center [280, 541] width 505 height 21
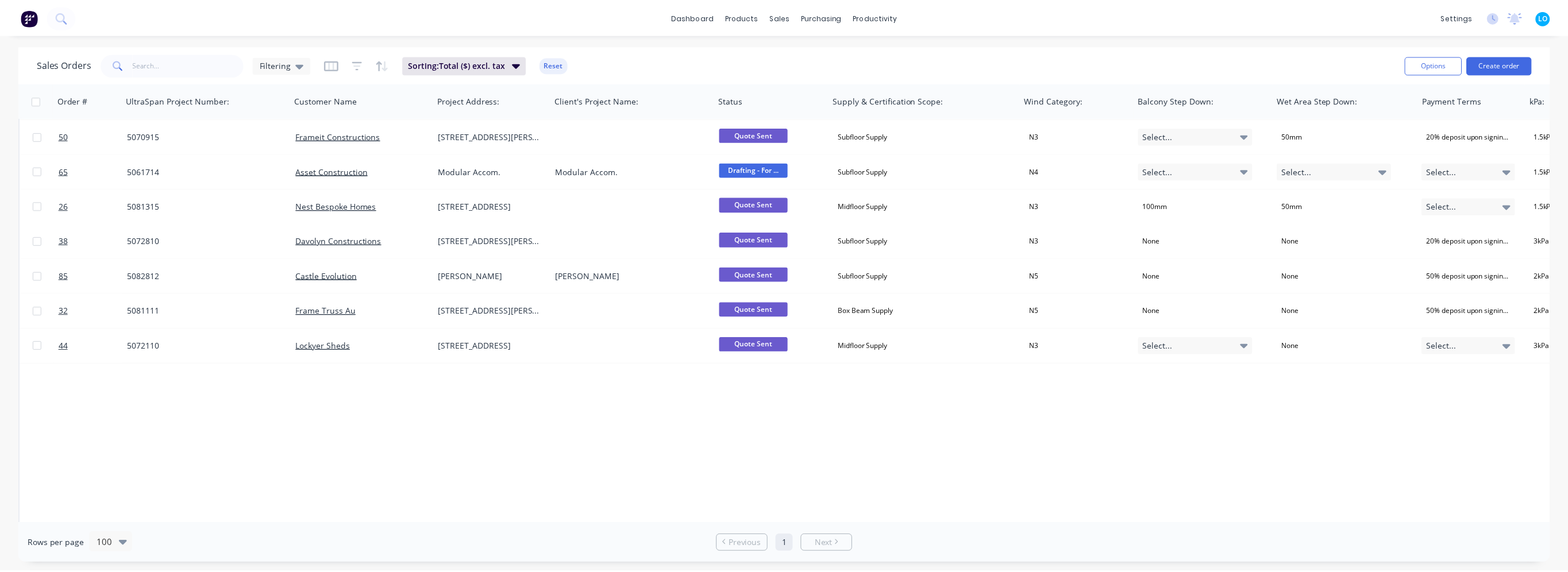
scroll to position [0, 0]
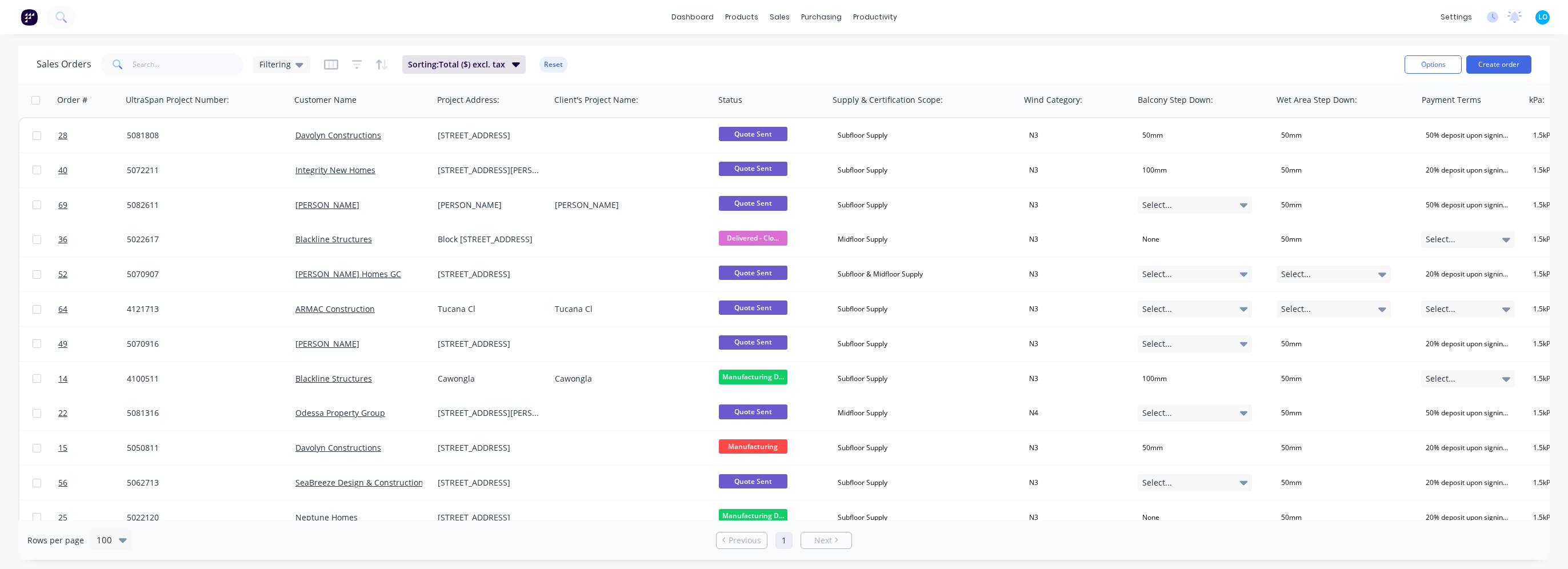
click at [627, 58] on div "Sales Orders Filtering Sorting: Total ($) excl. tax Reset" at bounding box center [715, 64] width 1358 height 28
click at [630, 78] on div "Sales Orders Filtering Sorting: Total ($) excl. tax Reset" at bounding box center [715, 64] width 1358 height 28
click at [281, 66] on span "Filtering" at bounding box center [275, 64] width 32 height 12
click at [282, 254] on button "Quotes" at bounding box center [320, 253] width 130 height 13
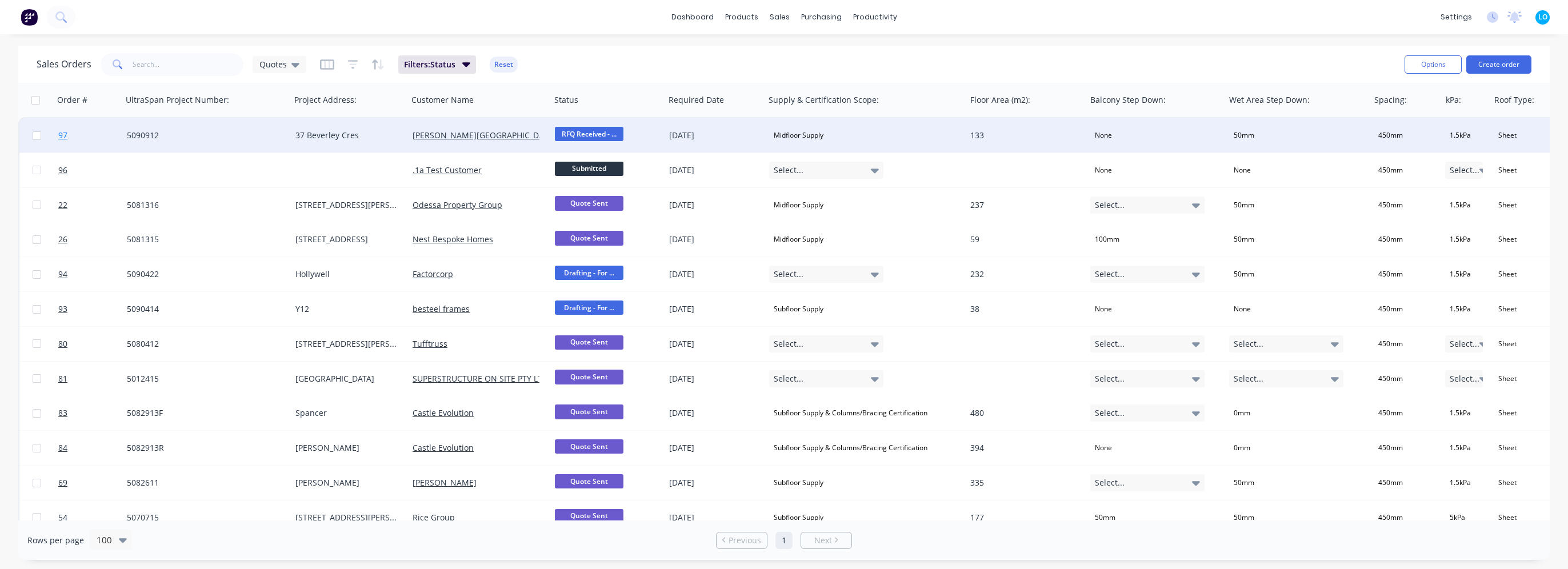
click at [63, 138] on span "97" at bounding box center [62, 135] width 9 height 11
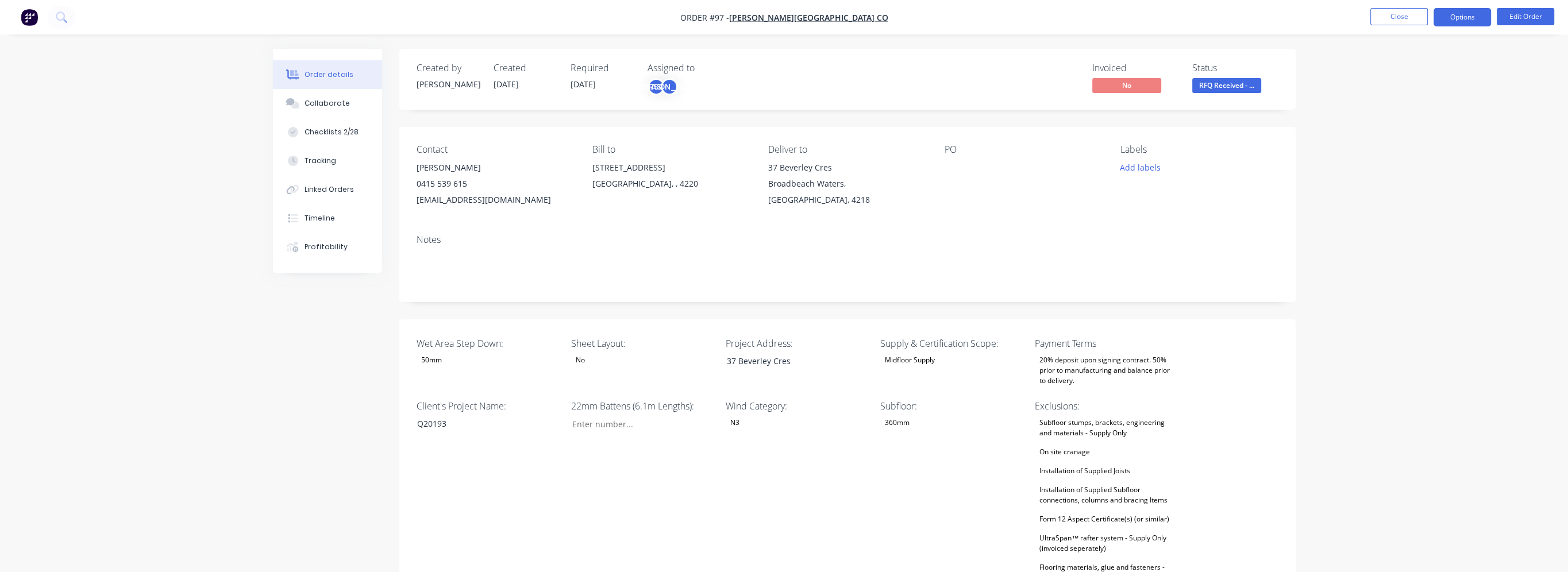
click at [1458, 16] on button "Options" at bounding box center [1462, 17] width 58 height 19
click at [1415, 134] on div "Work Order" at bounding box center [1428, 138] width 106 height 16
click at [1430, 133] on div "Custom" at bounding box center [1428, 138] width 106 height 16
click at [1409, 112] on div "Without pricing" at bounding box center [1428, 116] width 106 height 16
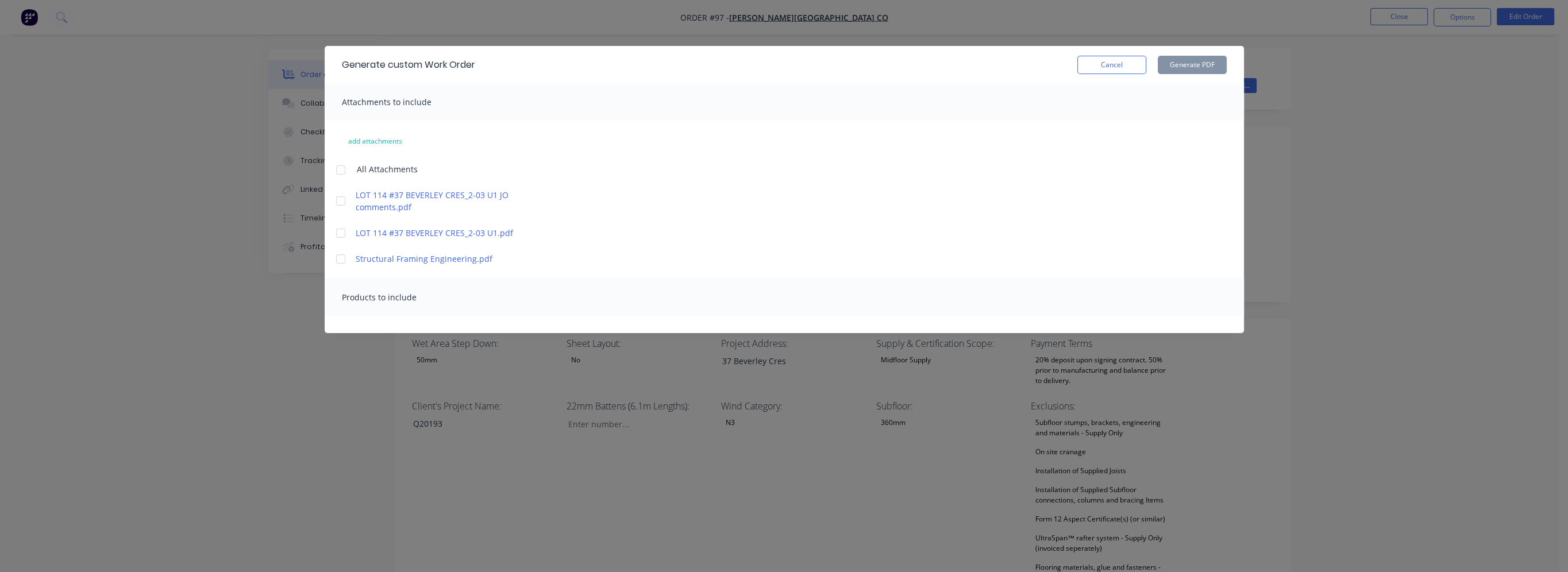
click at [345, 203] on div at bounding box center [341, 201] width 23 height 23
click at [337, 229] on div at bounding box center [341, 234] width 23 height 23
click at [339, 262] on div at bounding box center [341, 259] width 23 height 23
click at [493, 308] on div "Products to include" at bounding box center [784, 298] width 919 height 37
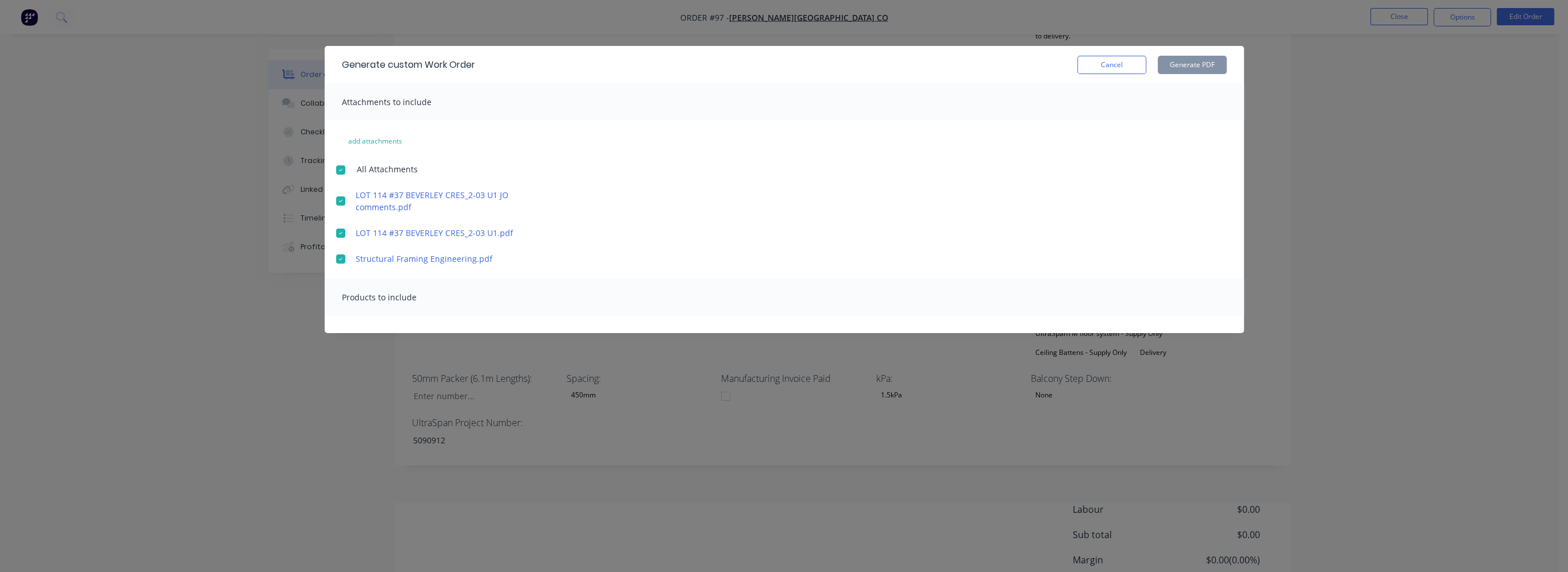
click at [379, 331] on div "Generate custom Work Order Cancel Generate PDF Attachments to include add attac…" at bounding box center [784, 189] width 919 height 287
click at [379, 282] on div "Products to include" at bounding box center [784, 298] width 919 height 37
click at [378, 302] on span "Products to include" at bounding box center [379, 297] width 75 height 11
click at [393, 144] on button "add attachments" at bounding box center [375, 141] width 78 height 19
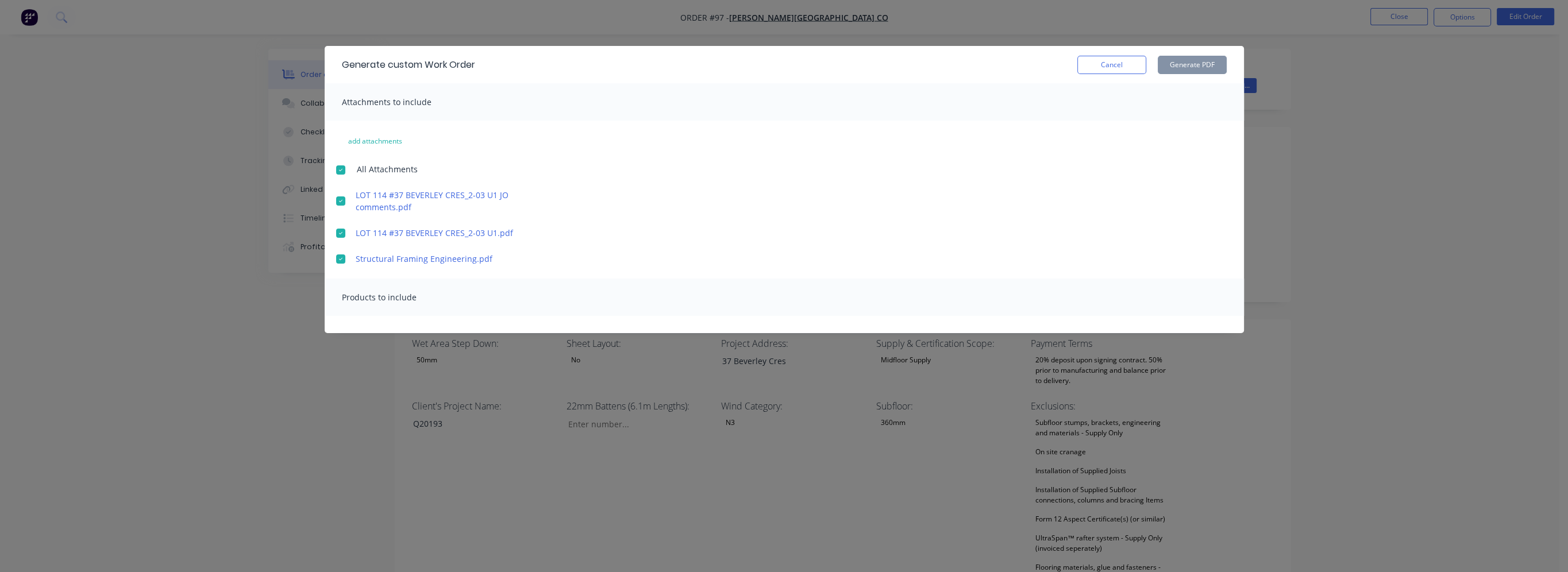
click at [775, 103] on div "Attachments to include" at bounding box center [784, 102] width 919 height 37
click at [395, 232] on link "LOT 114 #37 BEVERLEY CRES_2-03 U1.pdf" at bounding box center [456, 233] width 201 height 12
click at [1116, 65] on button "Cancel" at bounding box center [1112, 65] width 69 height 19
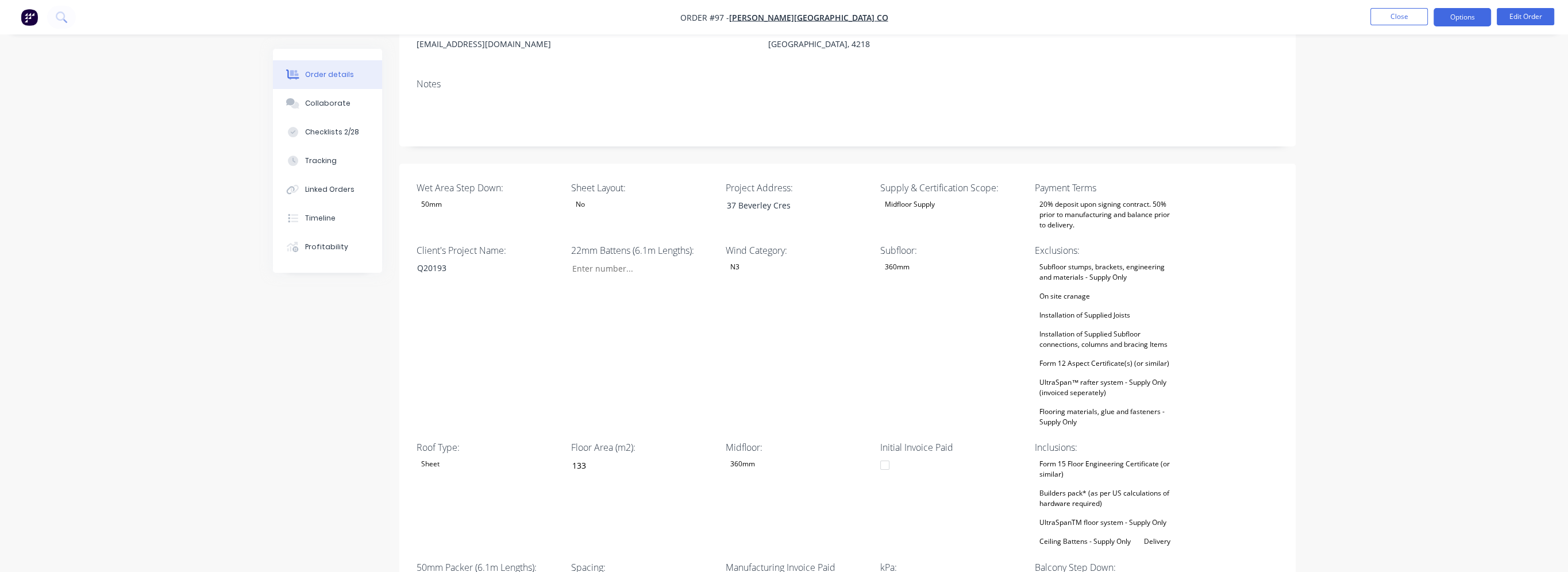
click at [1448, 20] on button "Options" at bounding box center [1462, 17] width 58 height 19
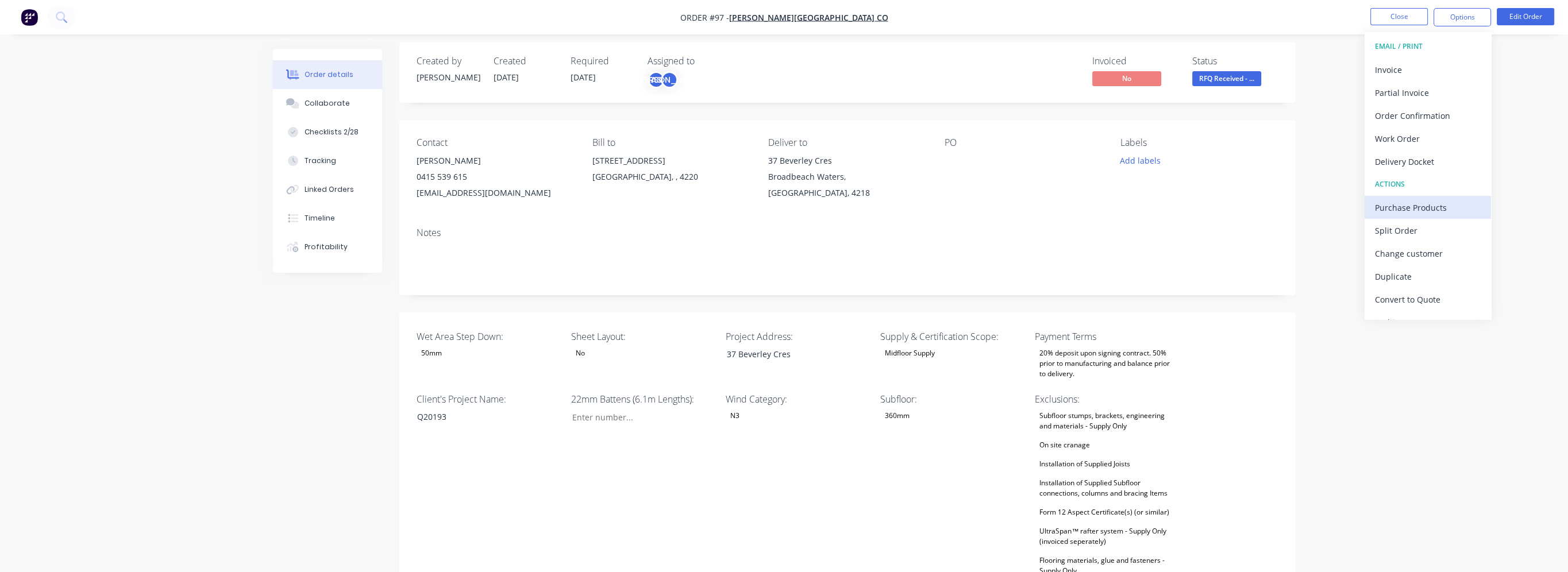
scroll to position [0, 0]
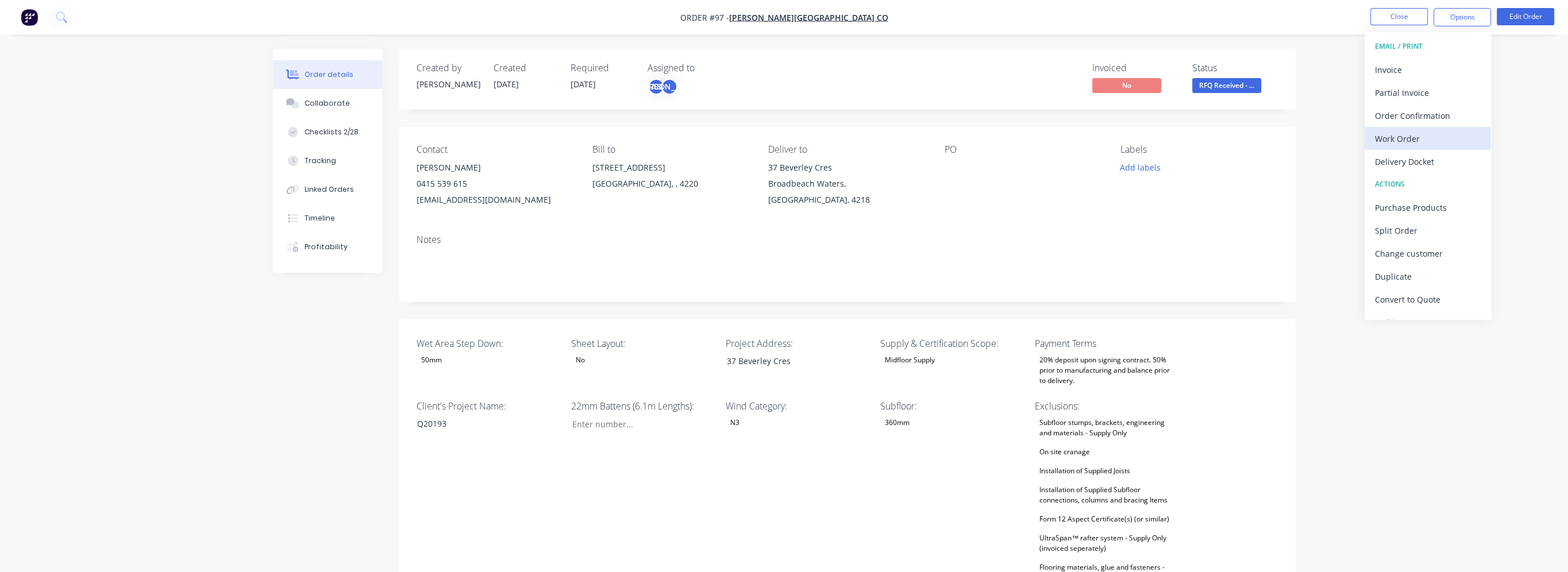
click at [1431, 143] on div "Work Order" at bounding box center [1428, 138] width 106 height 16
click at [1404, 133] on div "Custom" at bounding box center [1428, 138] width 106 height 16
click at [1424, 110] on div "Without pricing" at bounding box center [1428, 116] width 106 height 16
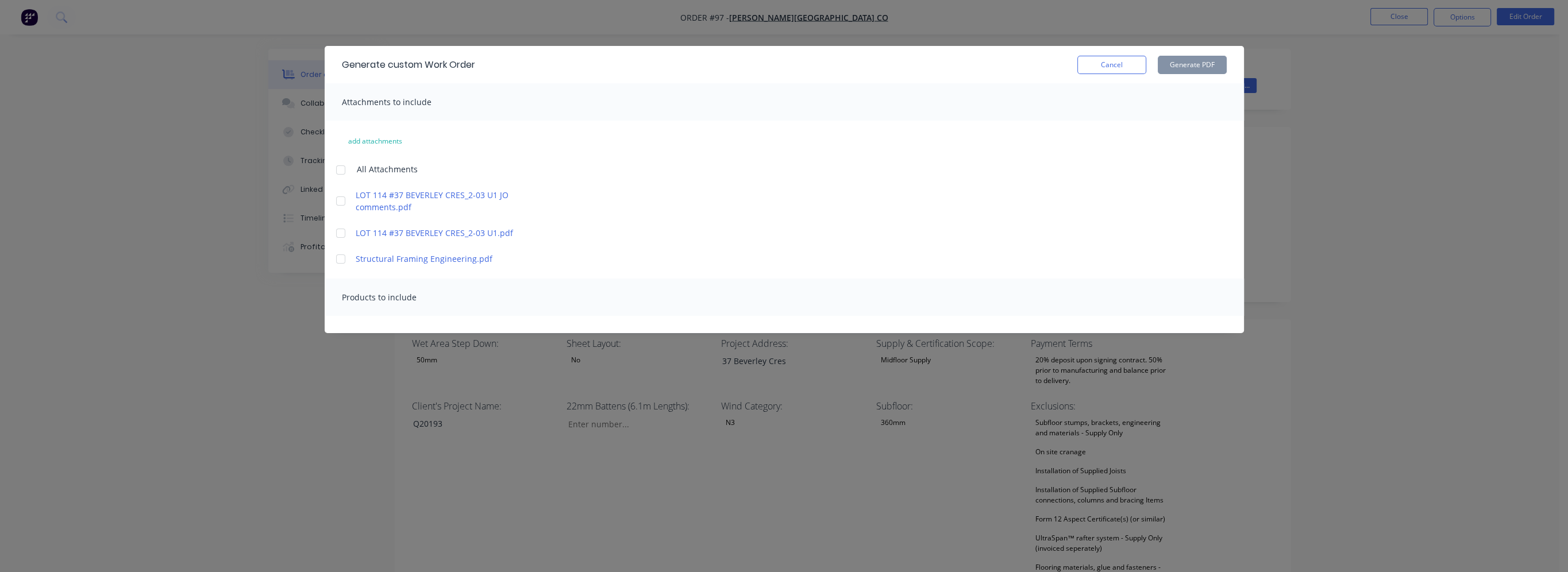
click at [359, 328] on div "Generate custom Work Order Cancel Generate PDF Attachments to include add attac…" at bounding box center [784, 189] width 919 height 287
click at [1108, 59] on button "Cancel" at bounding box center [1112, 65] width 69 height 19
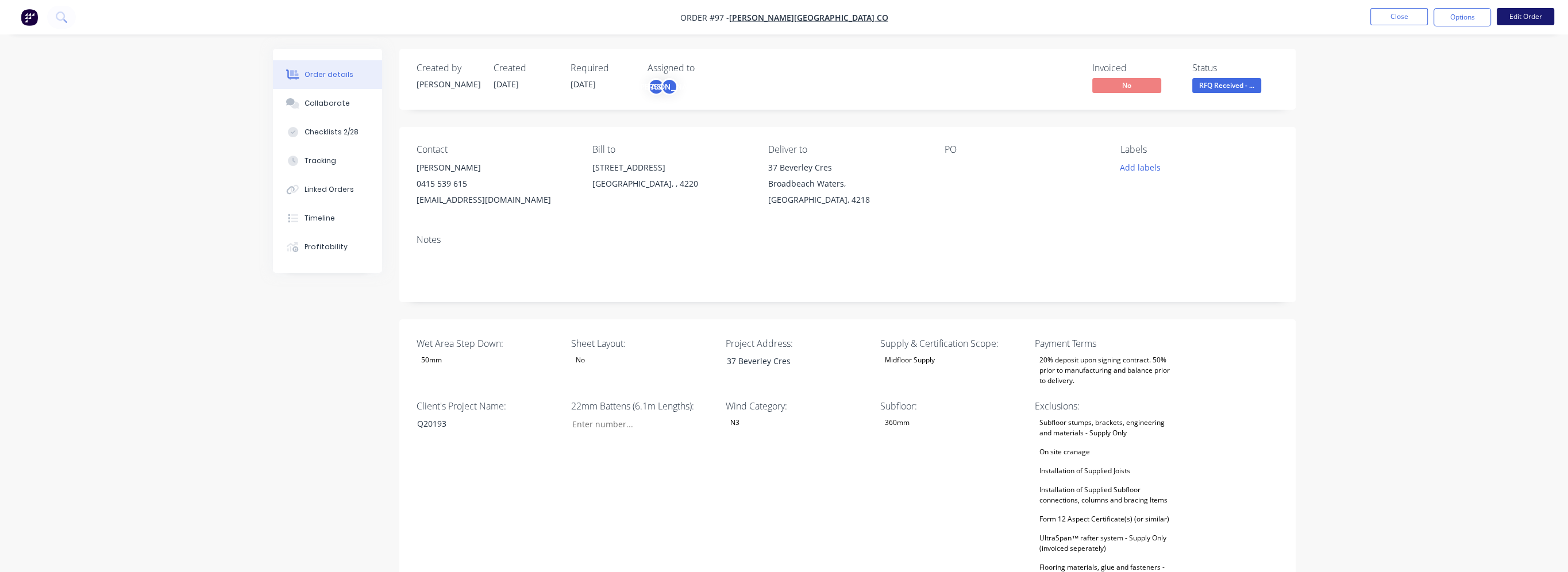
click at [1535, 16] on button "Edit Order" at bounding box center [1526, 16] width 58 height 17
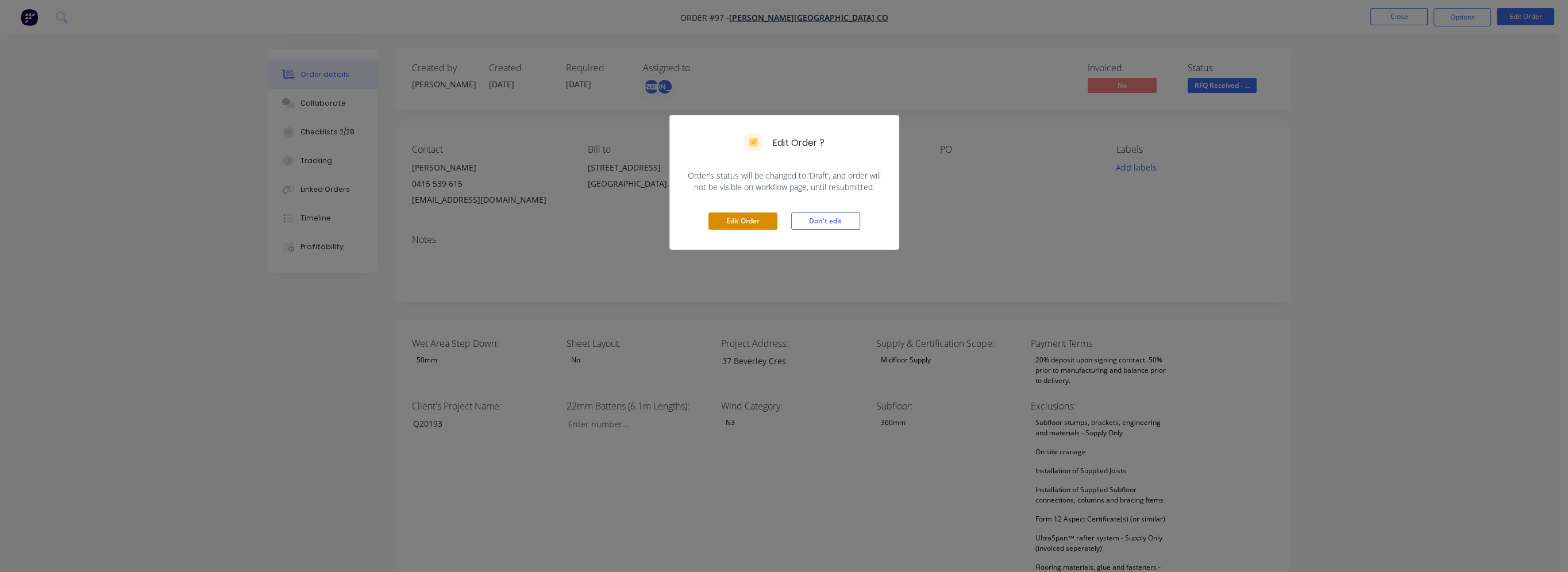
click at [745, 221] on button "Edit Order" at bounding box center [743, 221] width 69 height 17
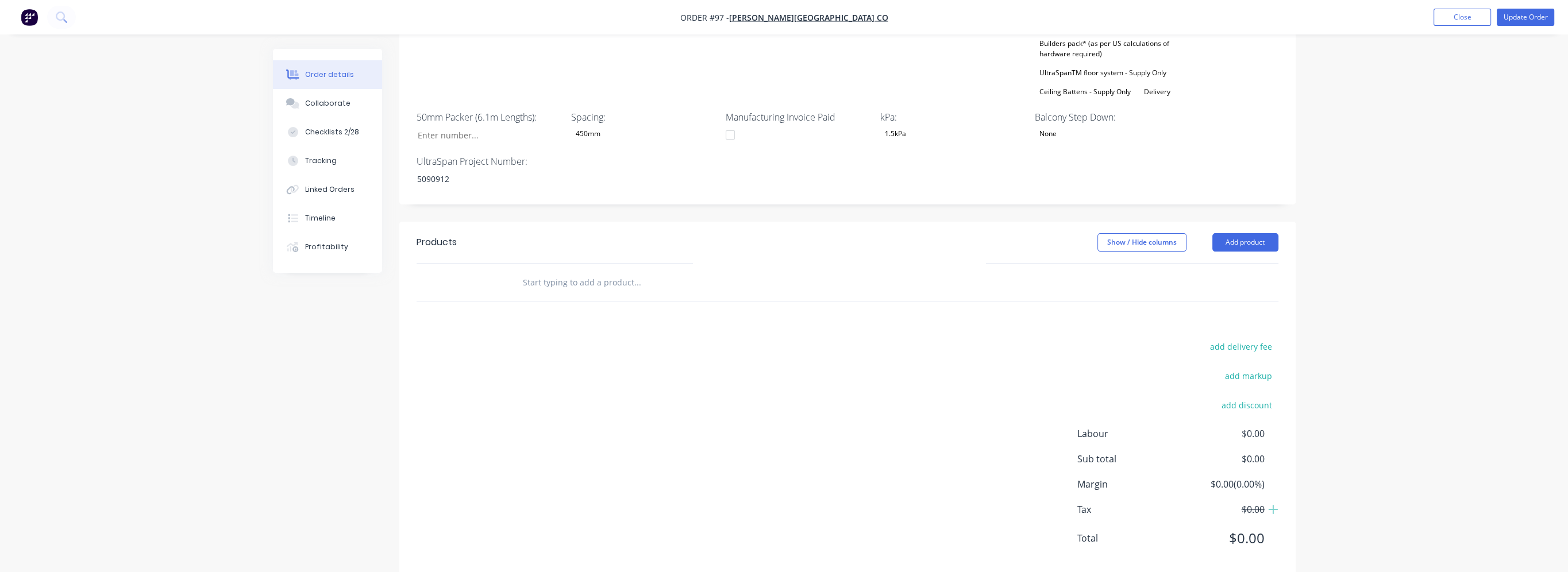
scroll to position [630, 0]
click at [1233, 228] on button "Add product" at bounding box center [1245, 237] width 66 height 19
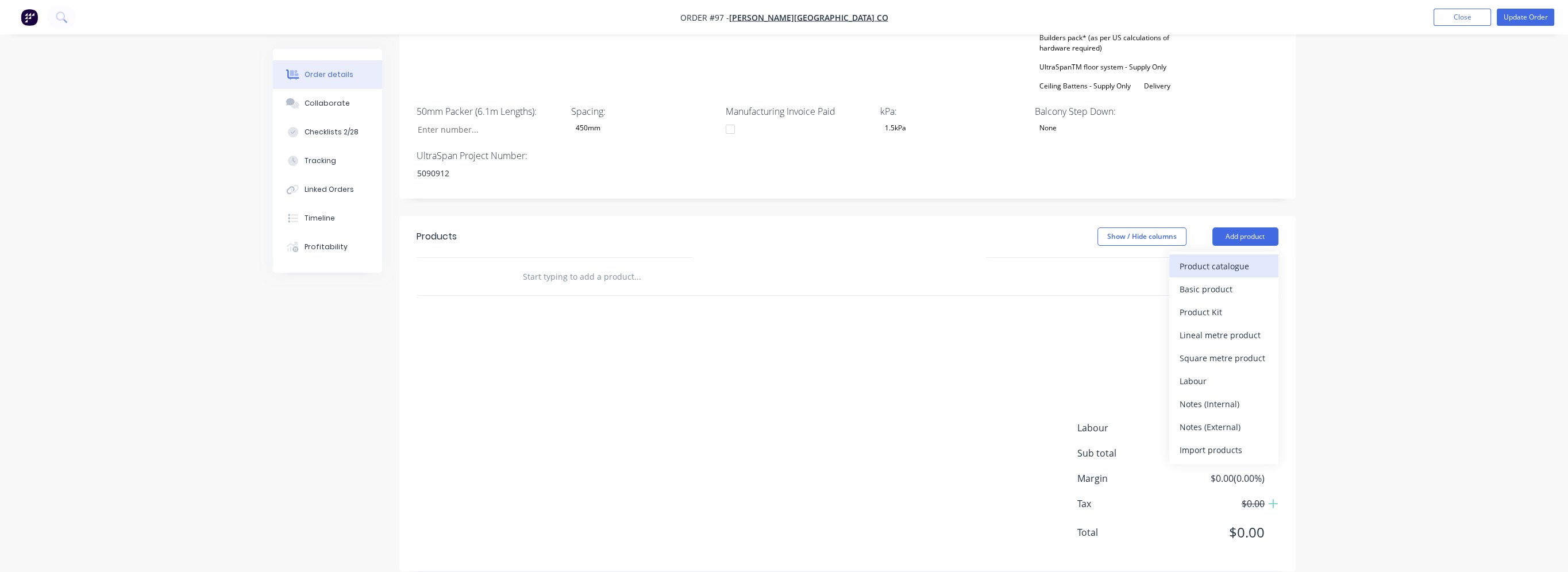
click at [1247, 258] on div "Product catalogue" at bounding box center [1224, 266] width 89 height 16
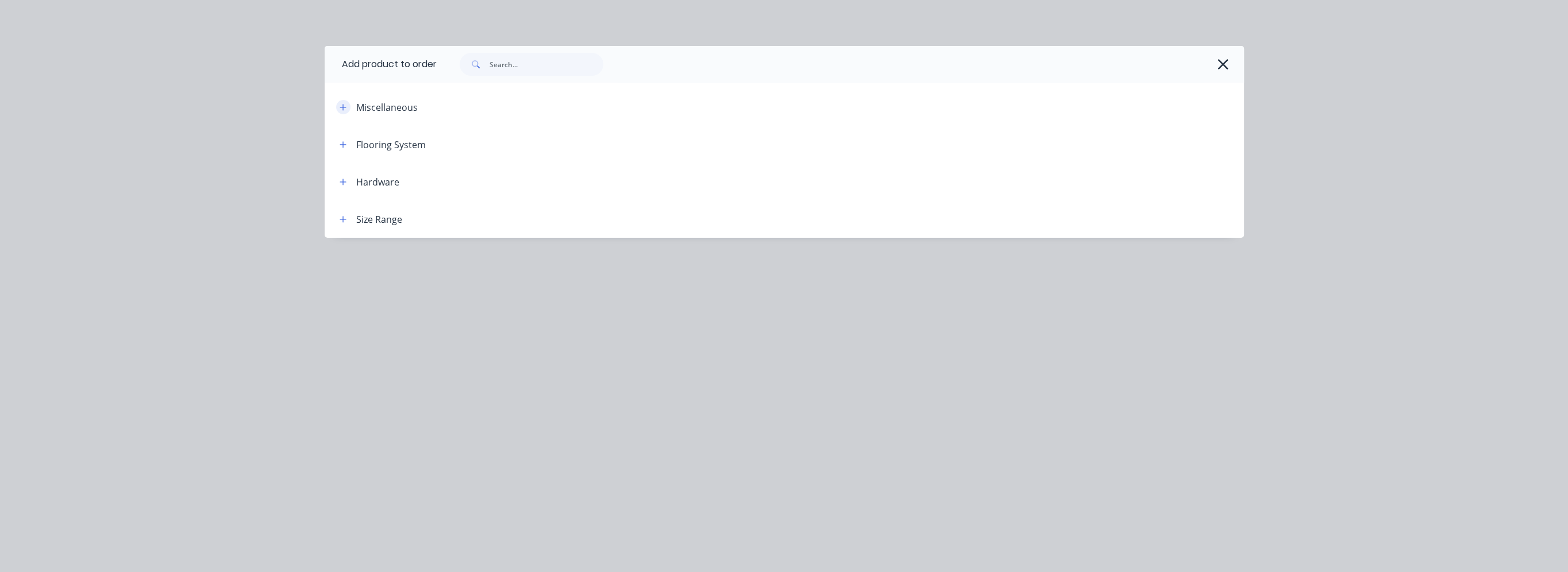
click at [345, 111] on icon "button" at bounding box center [343, 107] width 7 height 8
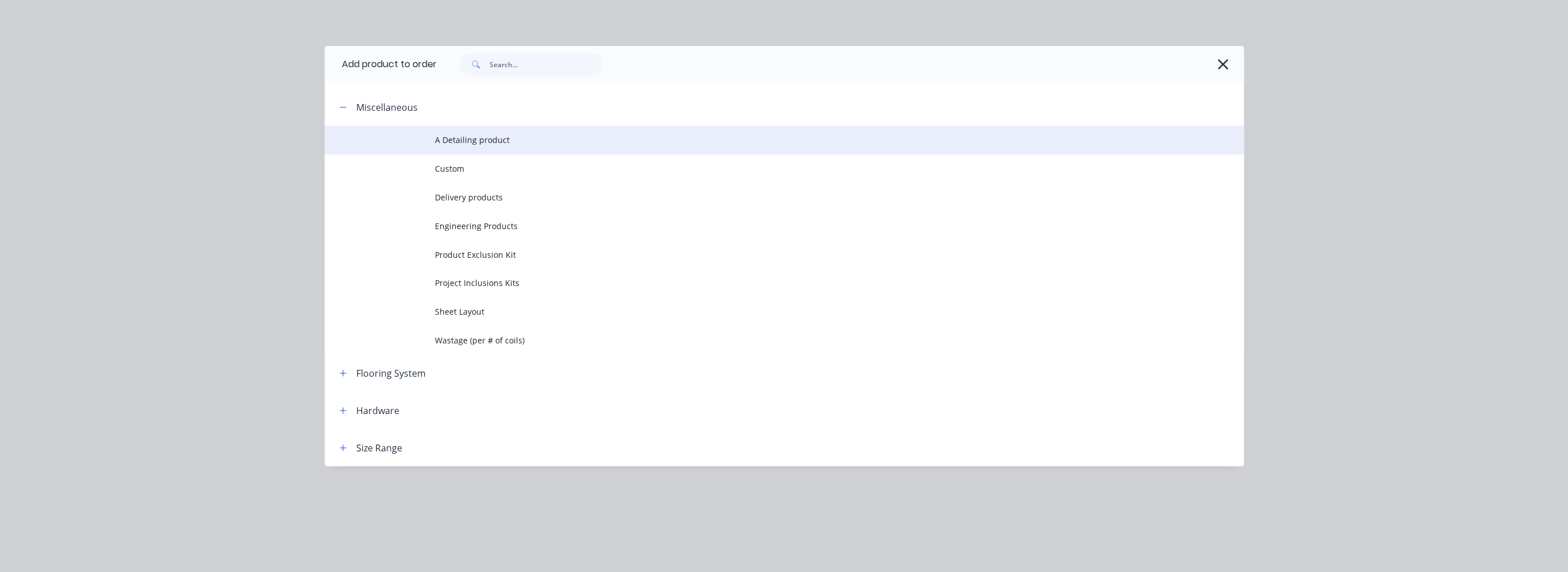
click at [492, 151] on td "A Detailing product" at bounding box center [840, 140] width 809 height 28
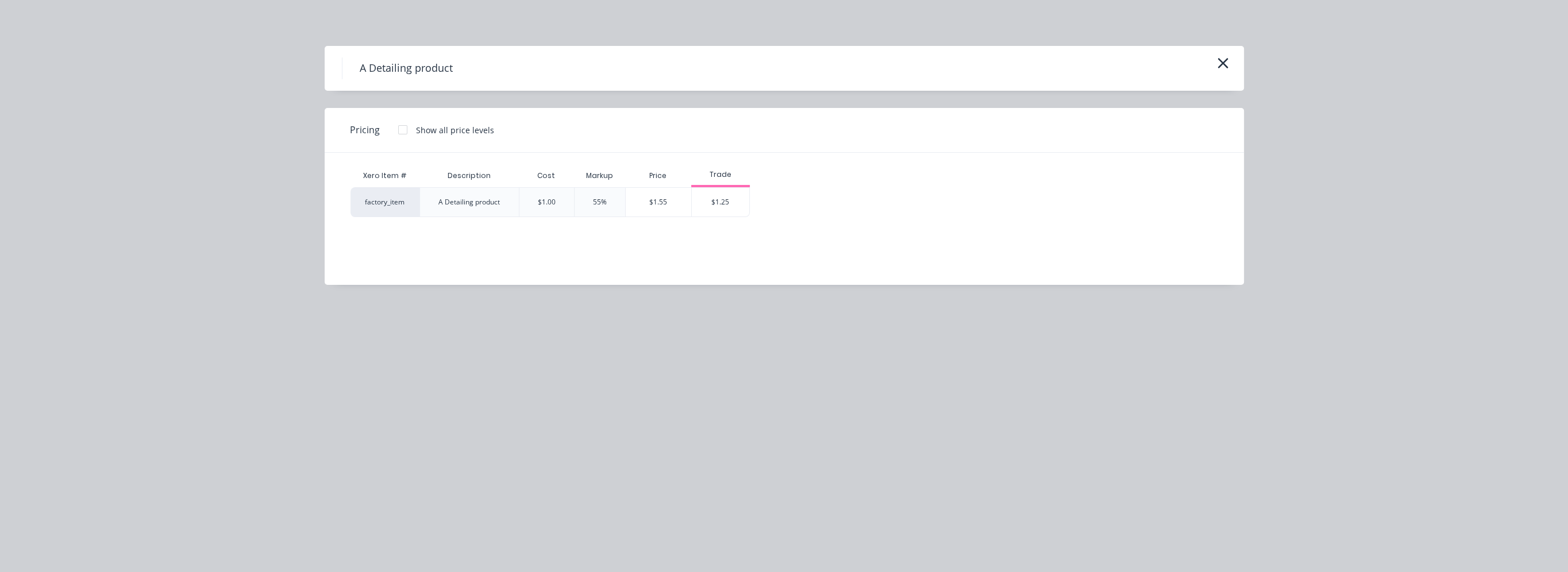
click at [535, 203] on div "$1.00" at bounding box center [547, 202] width 55 height 30
click at [557, 200] on div "$1.00" at bounding box center [547, 202] width 55 height 30
click at [407, 130] on div at bounding box center [403, 129] width 23 height 23
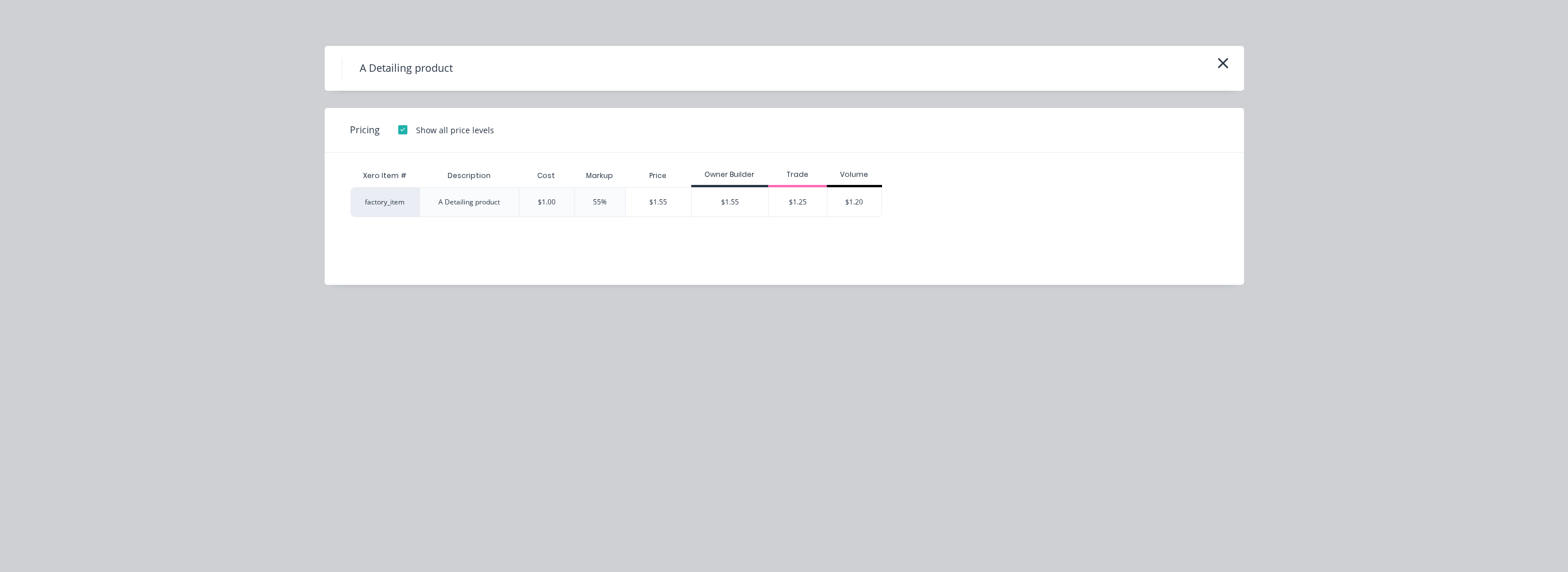
click at [407, 130] on div at bounding box center [403, 129] width 23 height 23
click at [406, 133] on div at bounding box center [403, 129] width 23 height 23
click at [407, 193] on div "factory_item" at bounding box center [385, 202] width 69 height 30
click at [461, 195] on div "A Detailing product" at bounding box center [470, 202] width 80 height 28
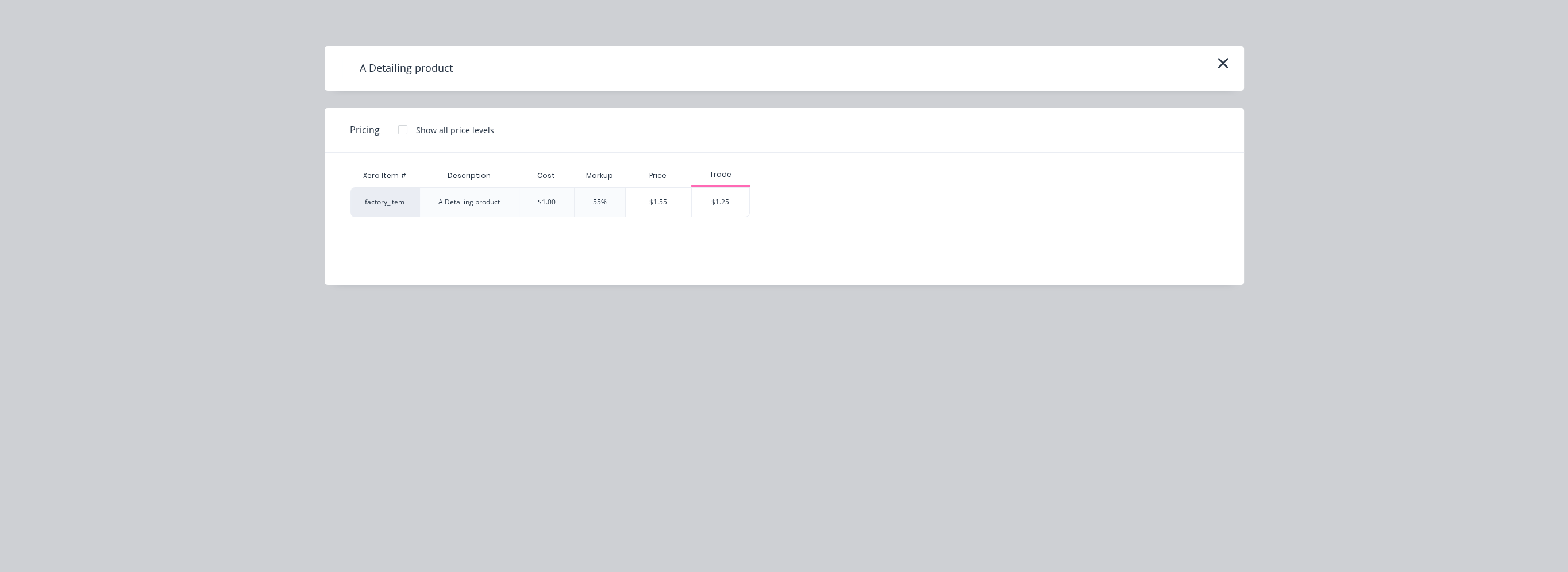
click at [1233, 63] on div "A Detailing product" at bounding box center [784, 68] width 919 height 45
click at [1225, 63] on icon "button" at bounding box center [1223, 63] width 12 height 16
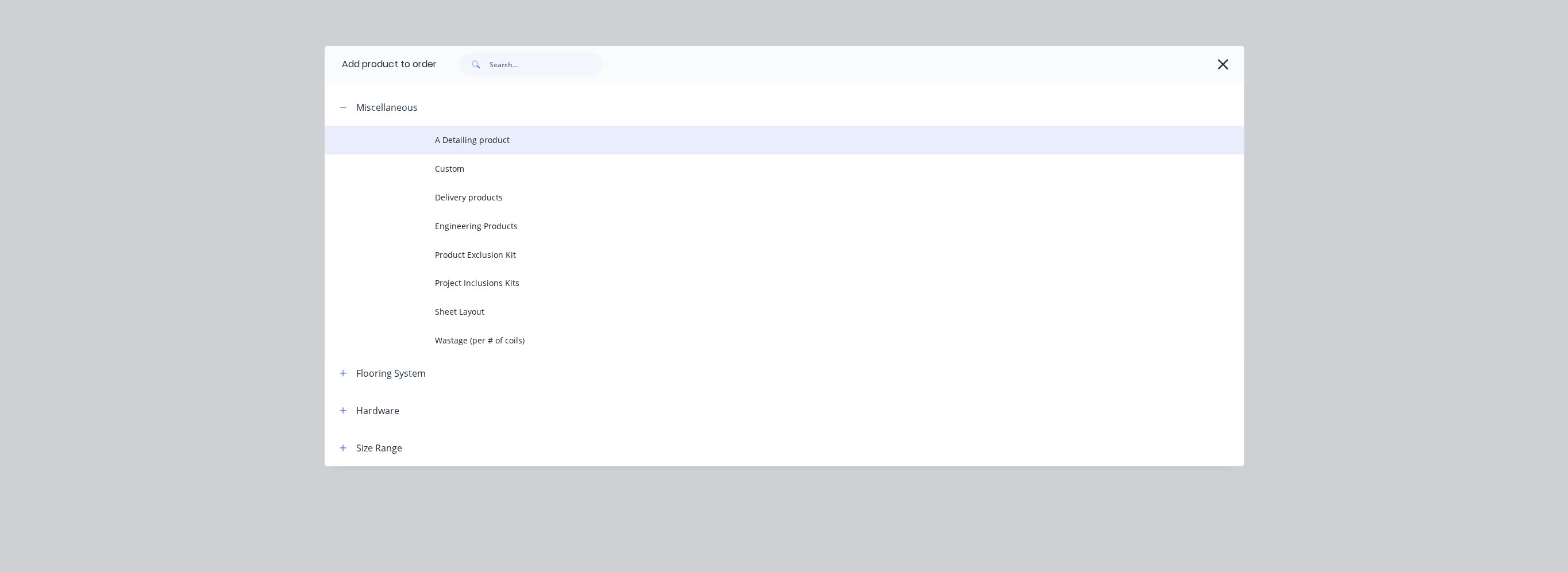
click at [466, 150] on td "A Detailing product" at bounding box center [840, 140] width 809 height 28
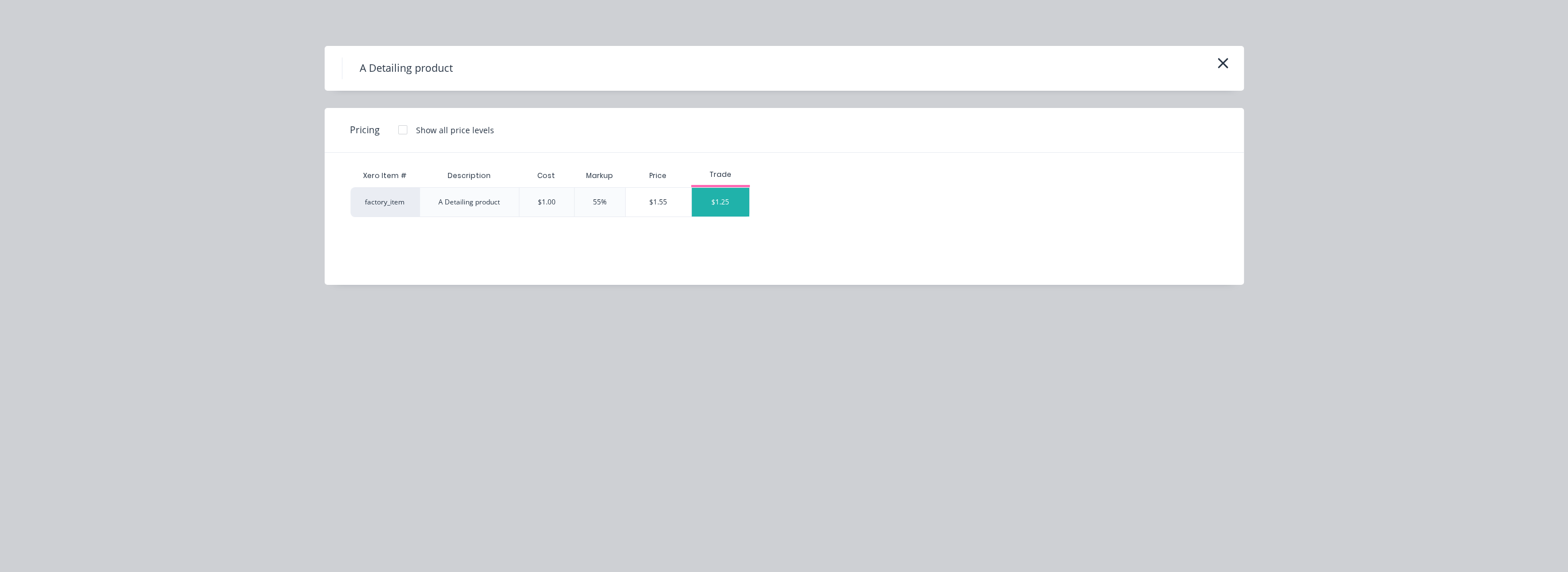
click at [726, 199] on div "$1.25" at bounding box center [720, 202] width 58 height 28
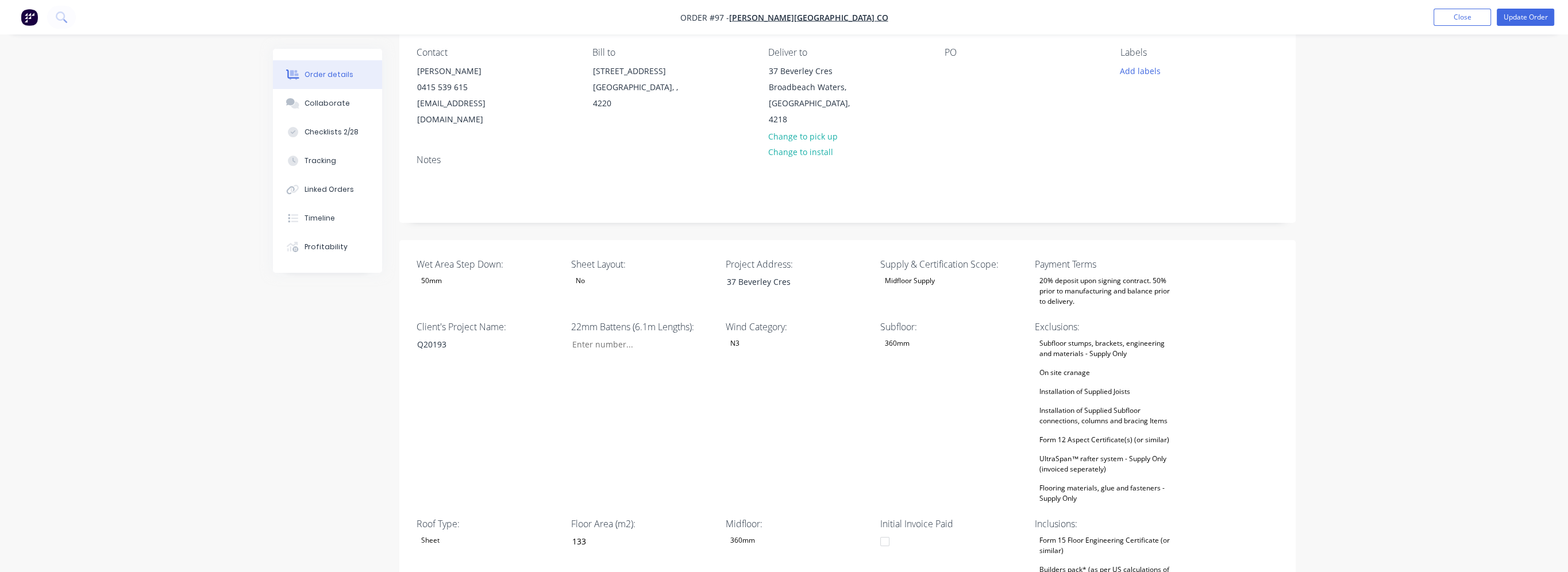
scroll to position [0, 0]
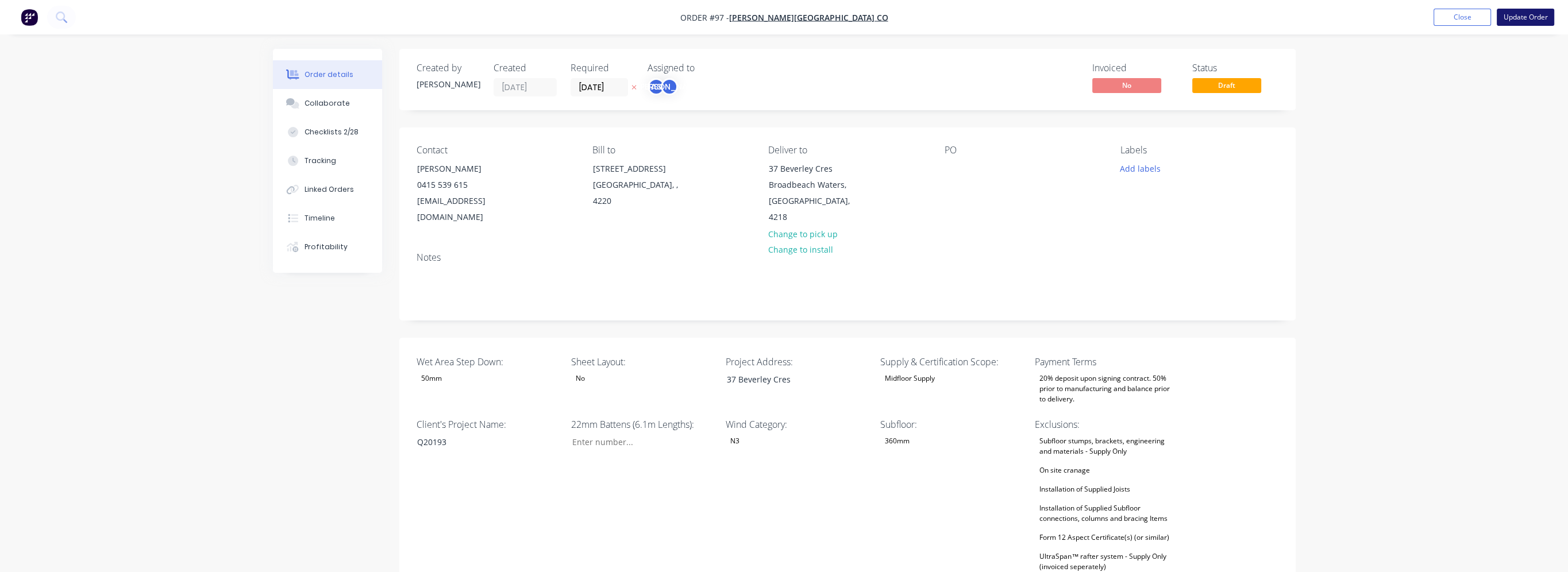
click at [1521, 15] on button "Update Order" at bounding box center [1526, 17] width 58 height 17
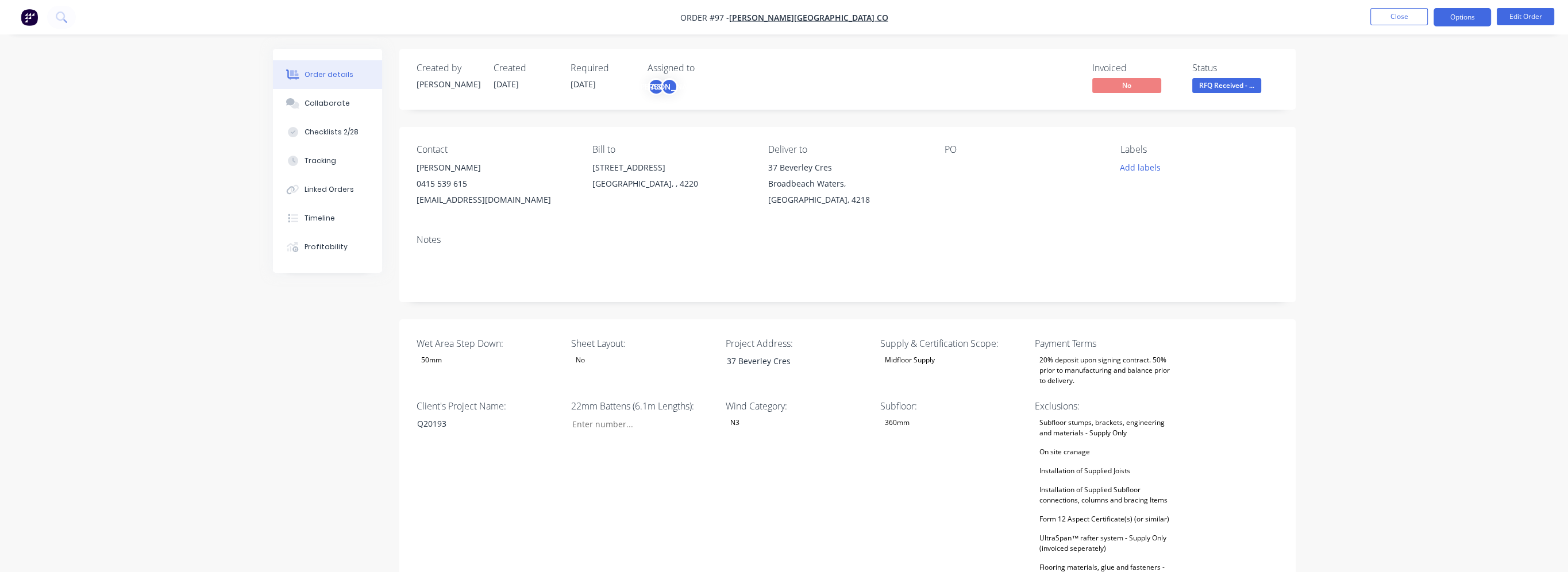
click at [1461, 16] on button "Options" at bounding box center [1462, 17] width 58 height 19
click at [1400, 142] on div "Work Order" at bounding box center [1428, 138] width 106 height 16
click at [1443, 139] on div "Custom" at bounding box center [1428, 138] width 106 height 16
click at [1423, 105] on button "Without pricing" at bounding box center [1427, 116] width 126 height 23
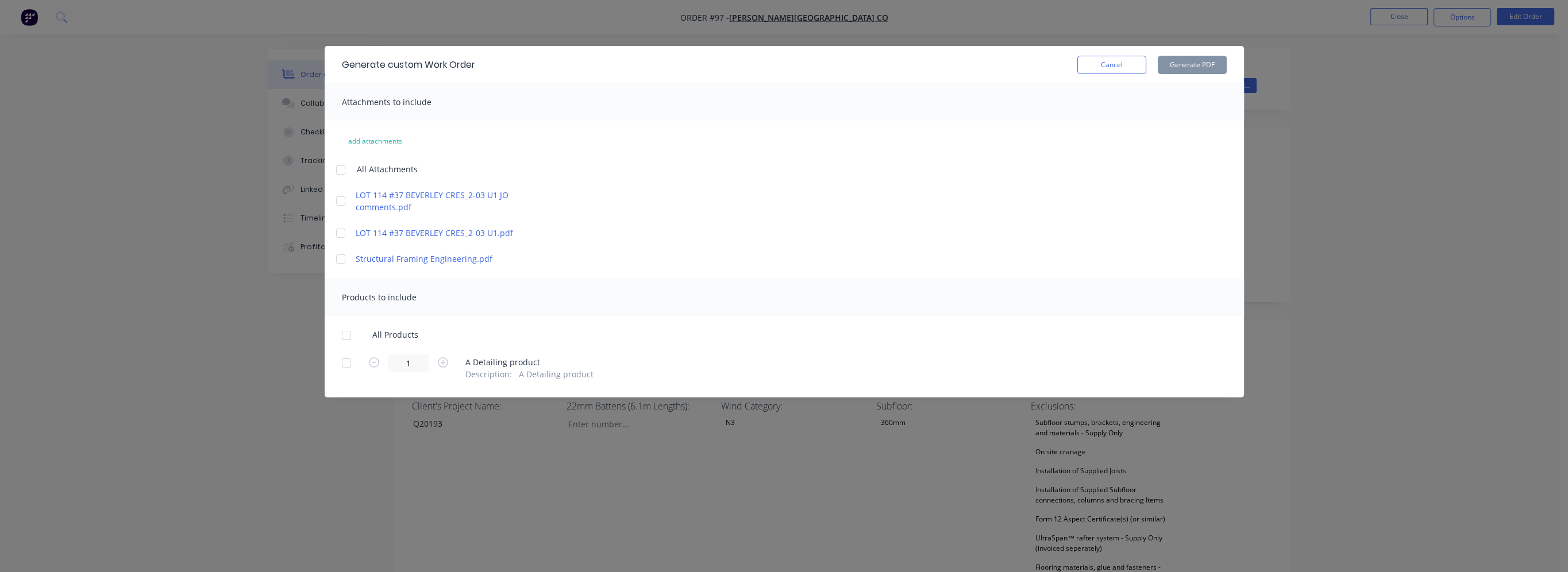
click at [338, 199] on div at bounding box center [341, 201] width 23 height 23
click at [340, 232] on div at bounding box center [341, 234] width 23 height 23
click at [338, 264] on div at bounding box center [341, 259] width 23 height 23
click at [347, 368] on div at bounding box center [347, 363] width 23 height 23
click at [1199, 62] on button "Generate PDF" at bounding box center [1192, 65] width 69 height 19
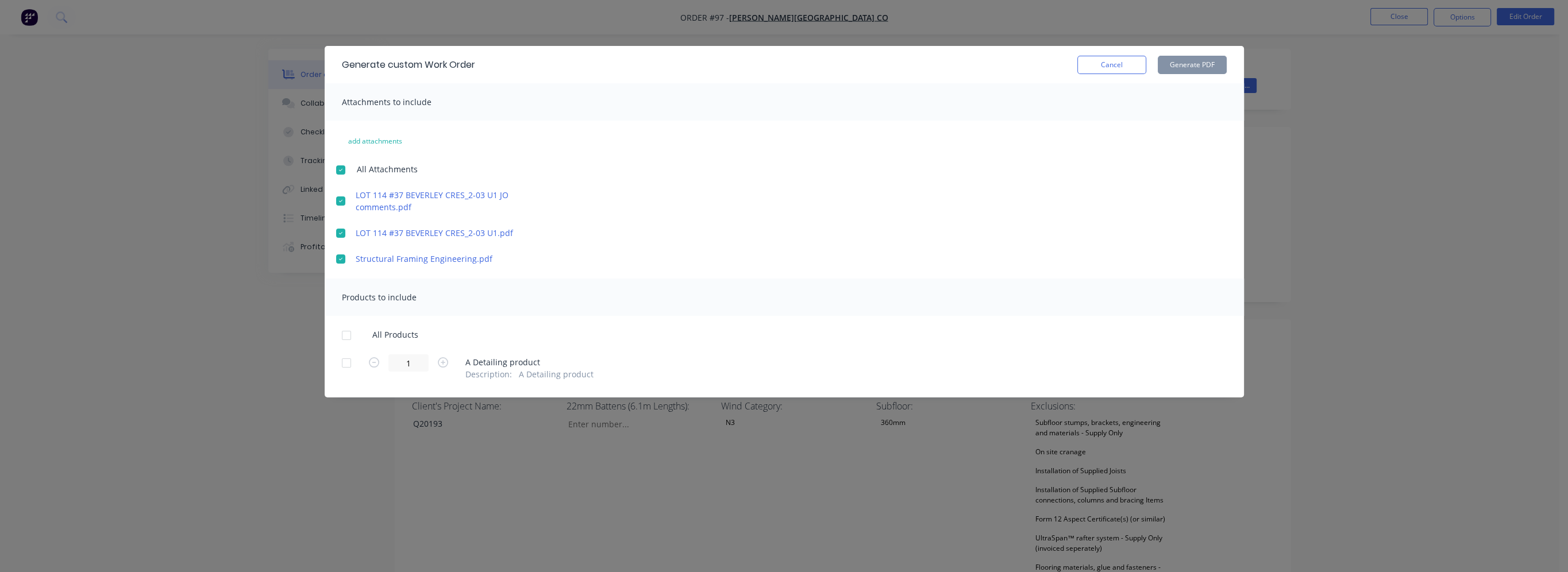
drag, startPoint x: 339, startPoint y: 260, endPoint x: 345, endPoint y: 229, distance: 31.6
click at [339, 260] on div at bounding box center [341, 259] width 23 height 23
click at [345, 229] on div at bounding box center [341, 234] width 23 height 23
click at [339, 203] on div at bounding box center [341, 201] width 23 height 23
click at [443, 362] on icon "button" at bounding box center [443, 362] width 11 height 11
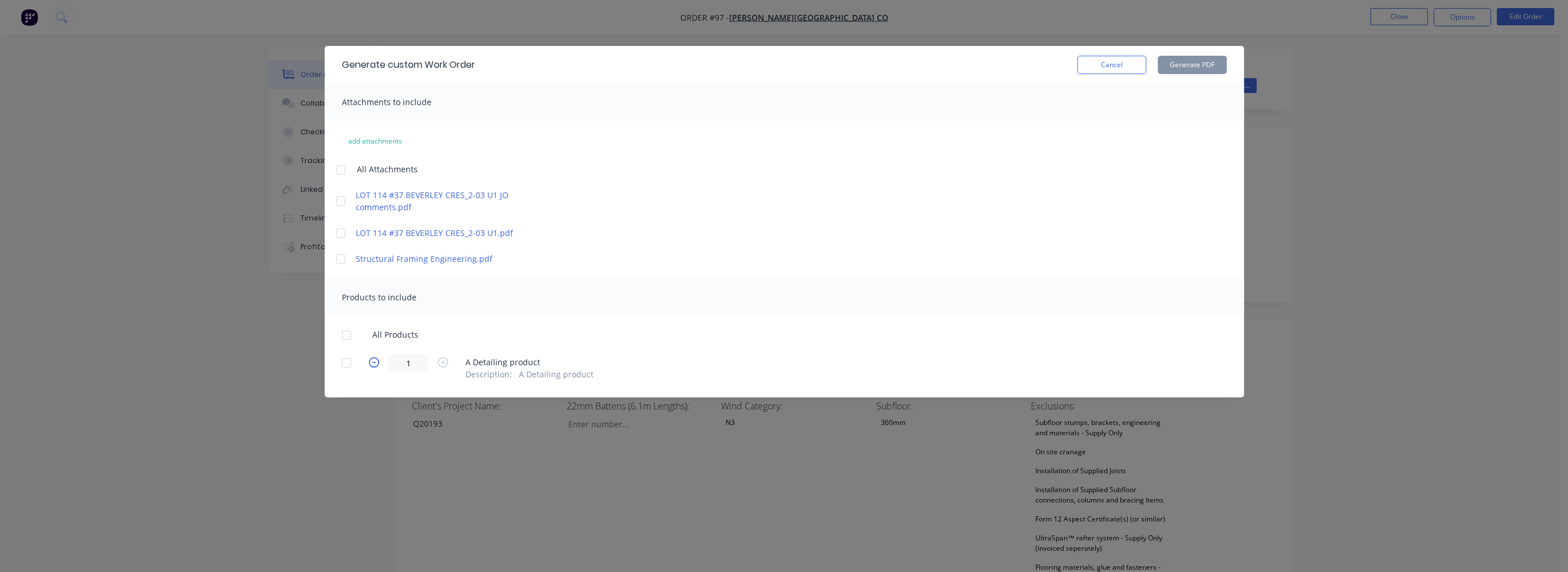
click at [372, 363] on icon "button" at bounding box center [373, 362] width 11 height 11
click at [441, 363] on icon "button" at bounding box center [443, 362] width 11 height 11
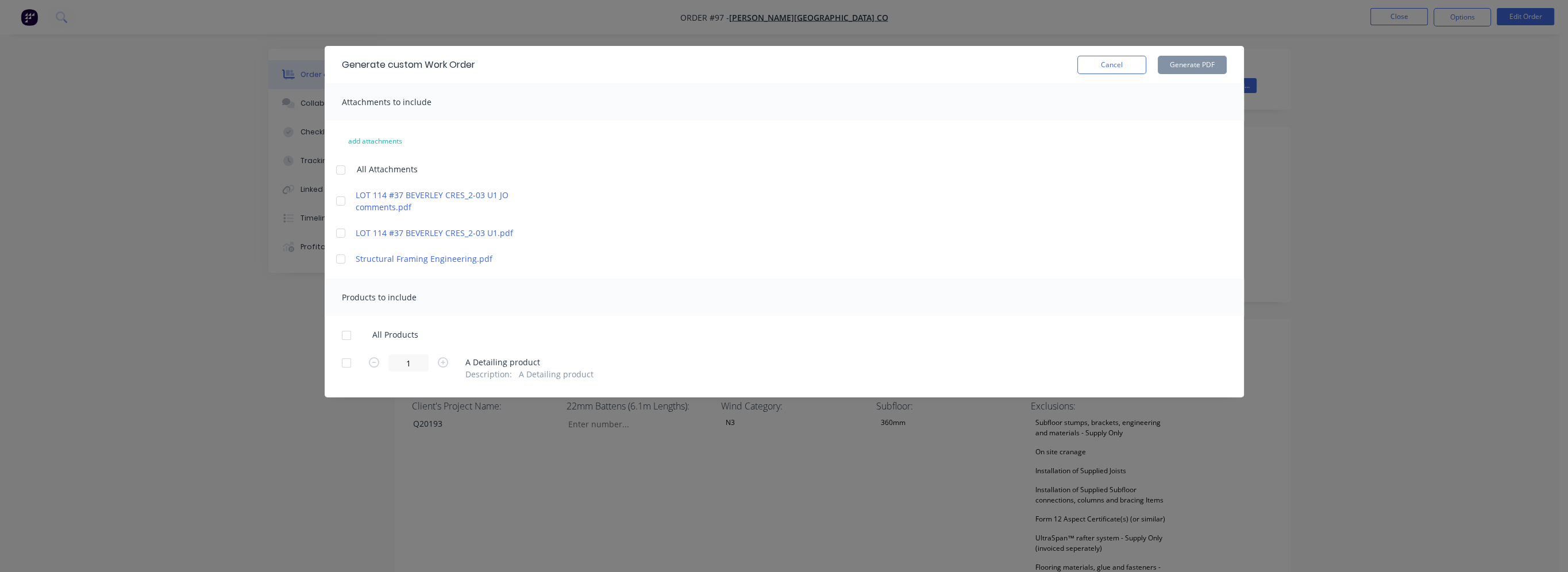
drag, startPoint x: 339, startPoint y: 363, endPoint x: 360, endPoint y: 363, distance: 21.0
click at [341, 363] on div at bounding box center [347, 363] width 23 height 23
click at [441, 365] on icon "button" at bounding box center [443, 362] width 11 height 11
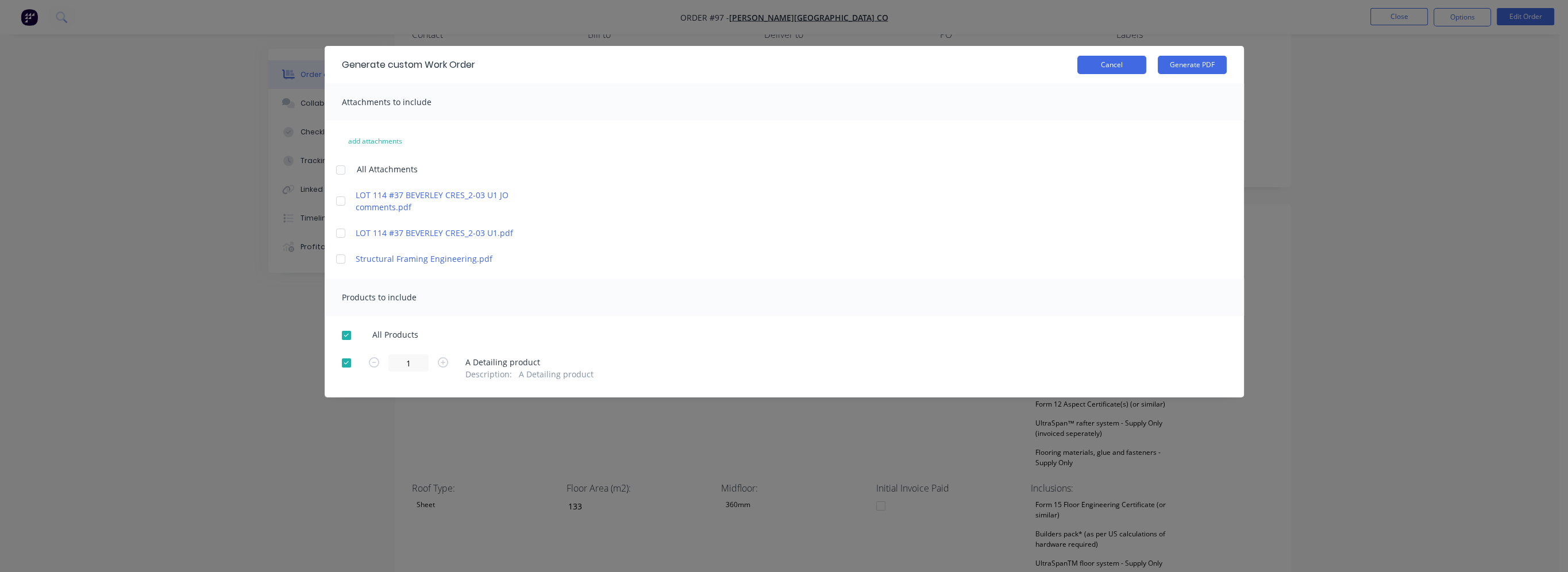
click at [1110, 59] on button "Cancel" at bounding box center [1112, 65] width 69 height 19
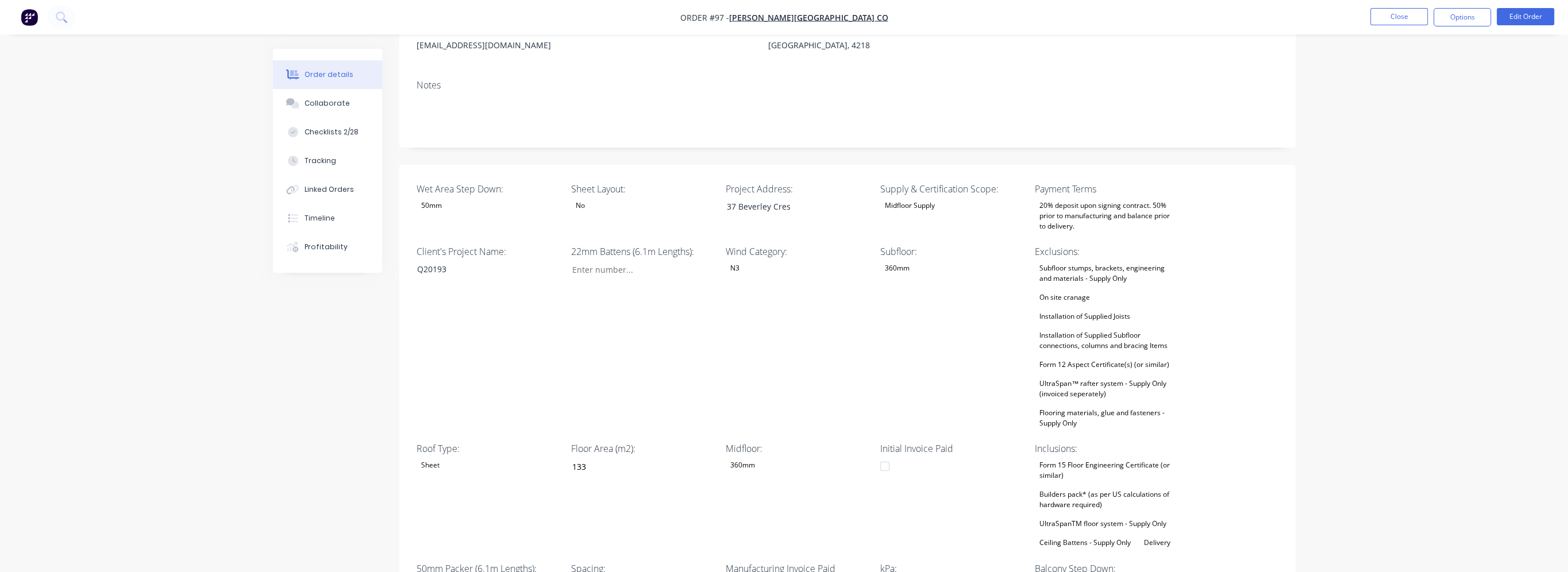
scroll to position [572, 0]
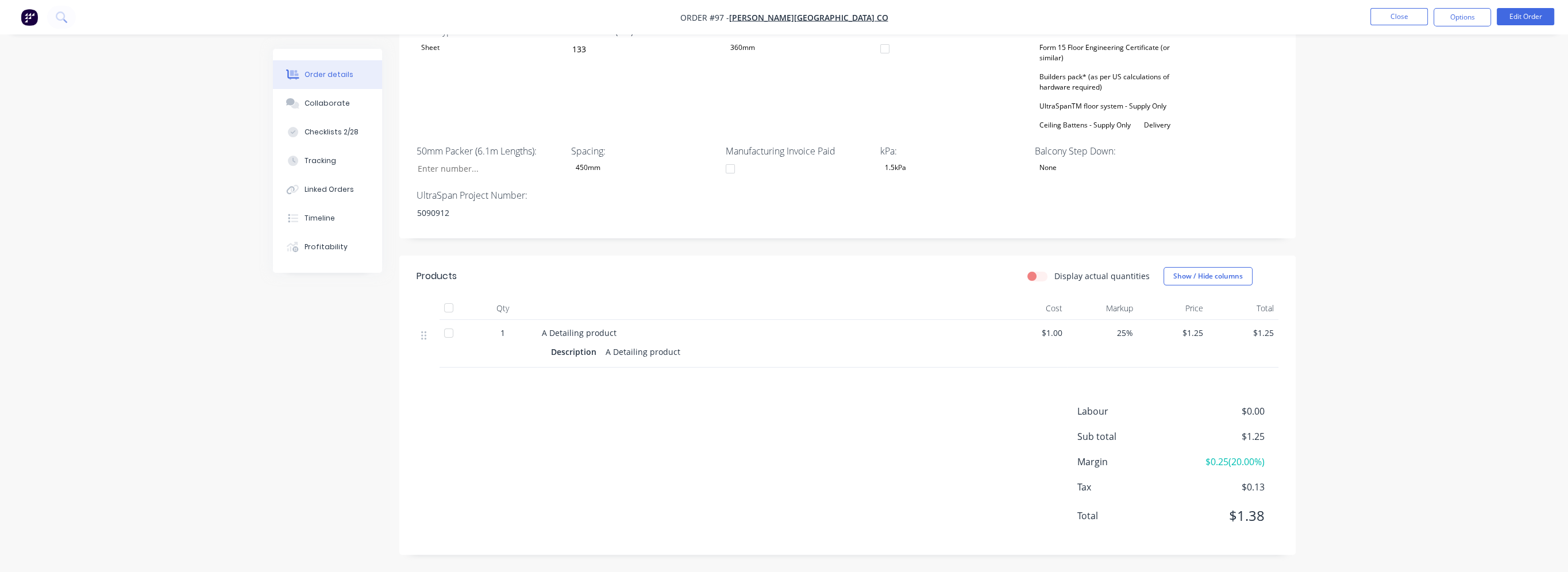
click at [1055, 281] on label "Display actual quantities" at bounding box center [1102, 276] width 95 height 12
click at [1034, 281] on input "Display actual quantities" at bounding box center [1032, 275] width 9 height 11
click at [1055, 280] on label "Display actual quantities" at bounding box center [1102, 276] width 95 height 12
click at [1037, 280] on input "Display actual quantities" at bounding box center [1032, 275] width 9 height 11
checkbox input "false"
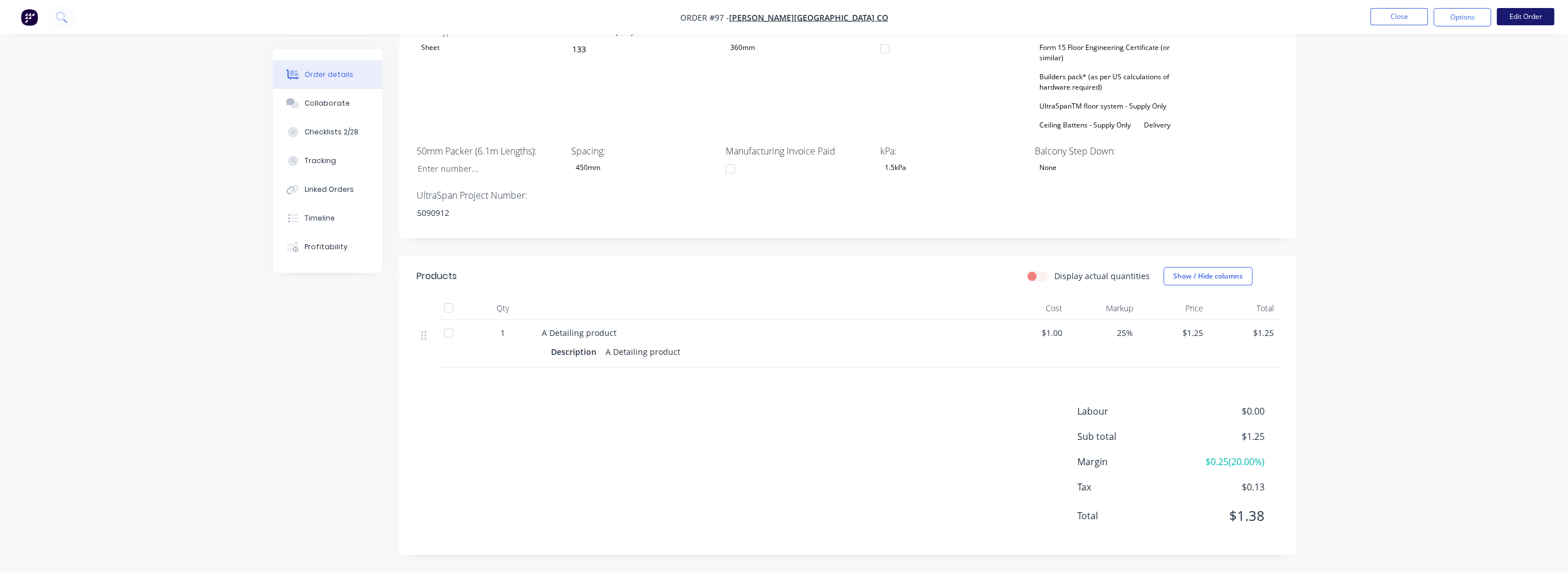
click at [1511, 20] on button "Edit Order" at bounding box center [1526, 16] width 58 height 17
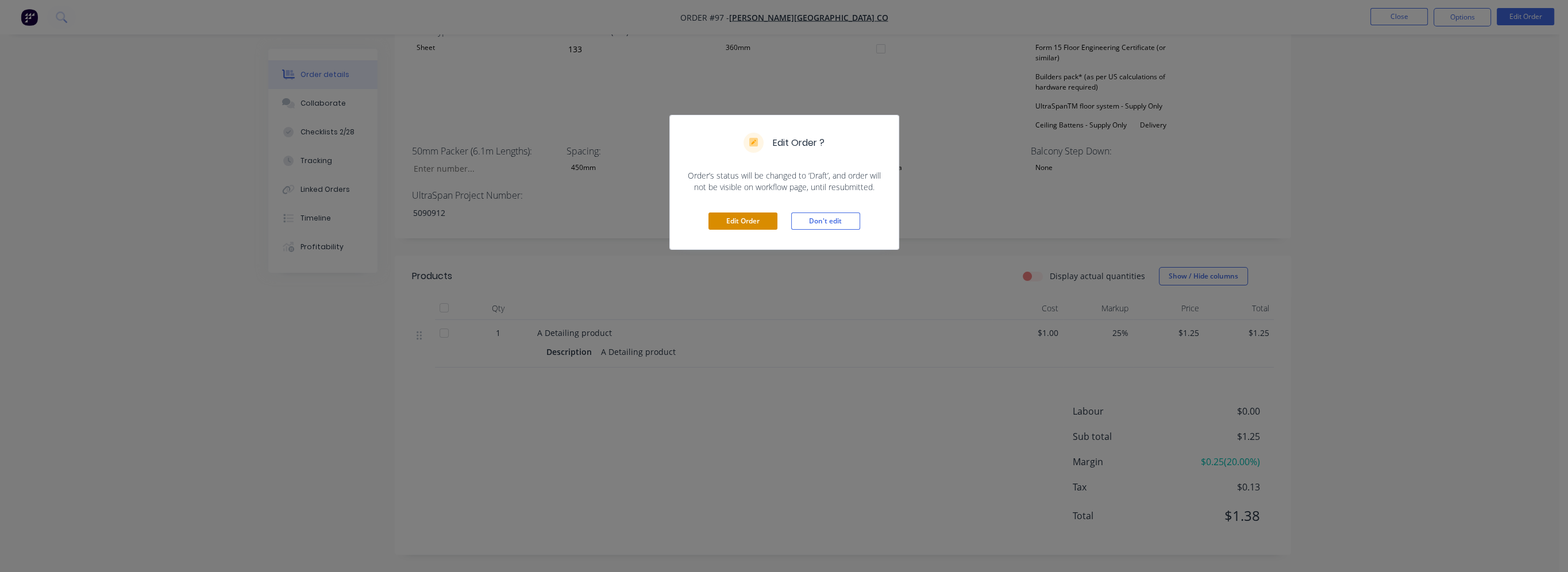
click at [756, 223] on button "Edit Order" at bounding box center [743, 221] width 69 height 17
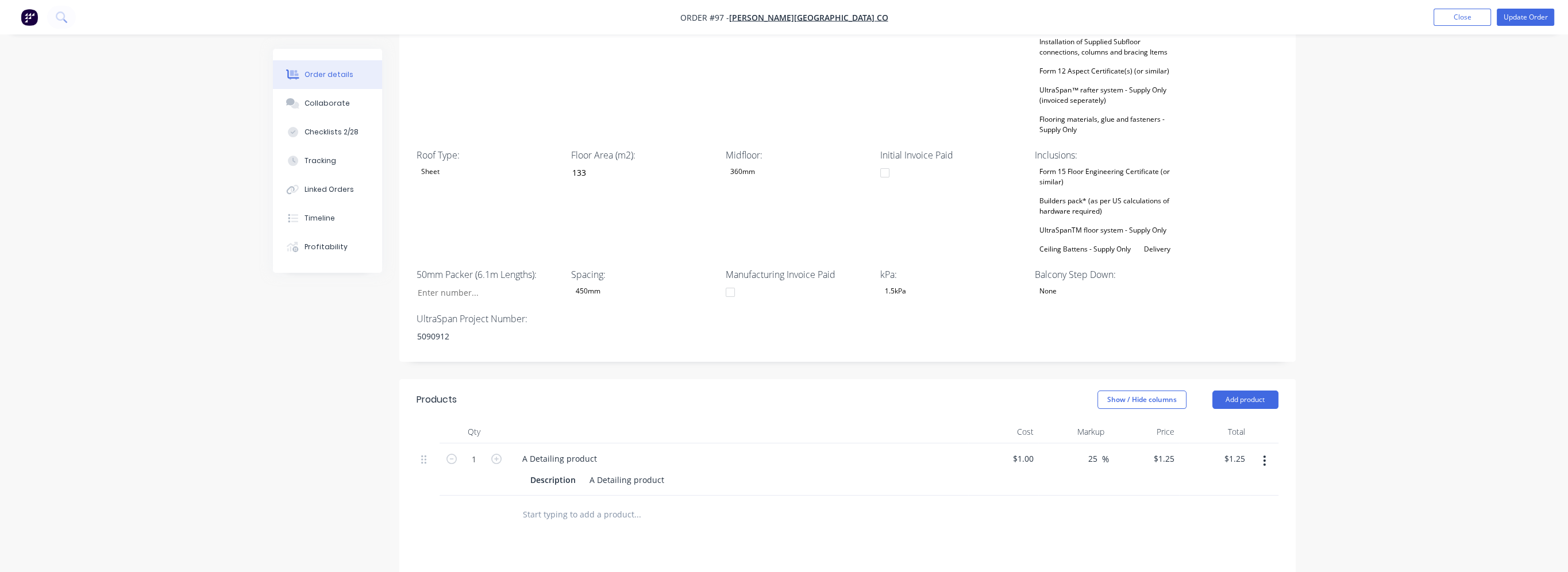
scroll to position [704, 0]
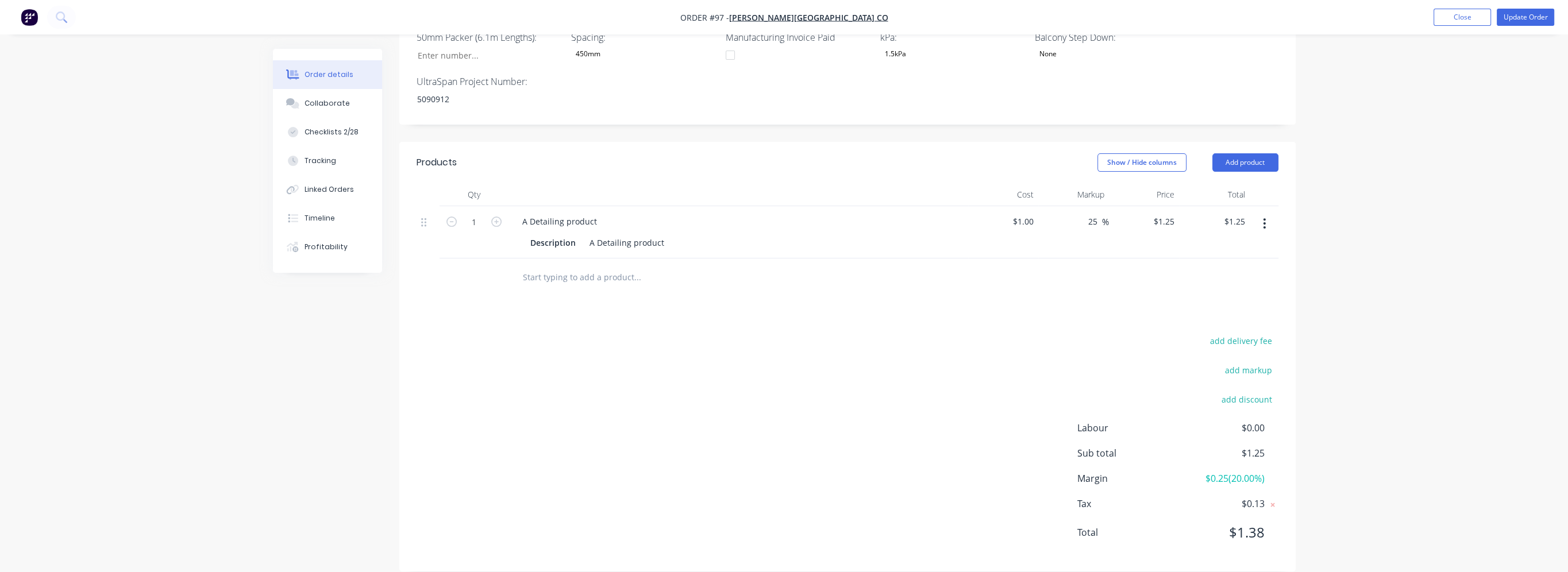
click at [1269, 213] on button "button" at bounding box center [1264, 223] width 27 height 20
drag, startPoint x: 1204, startPoint y: 259, endPoint x: 1209, endPoint y: 301, distance: 42.3
click at [1209, 301] on div "Edit Duplicate Exclude from tax Delete" at bounding box center [1224, 288] width 109 height 98
click at [1209, 314] on div "Delete" at bounding box center [1224, 322] width 89 height 16
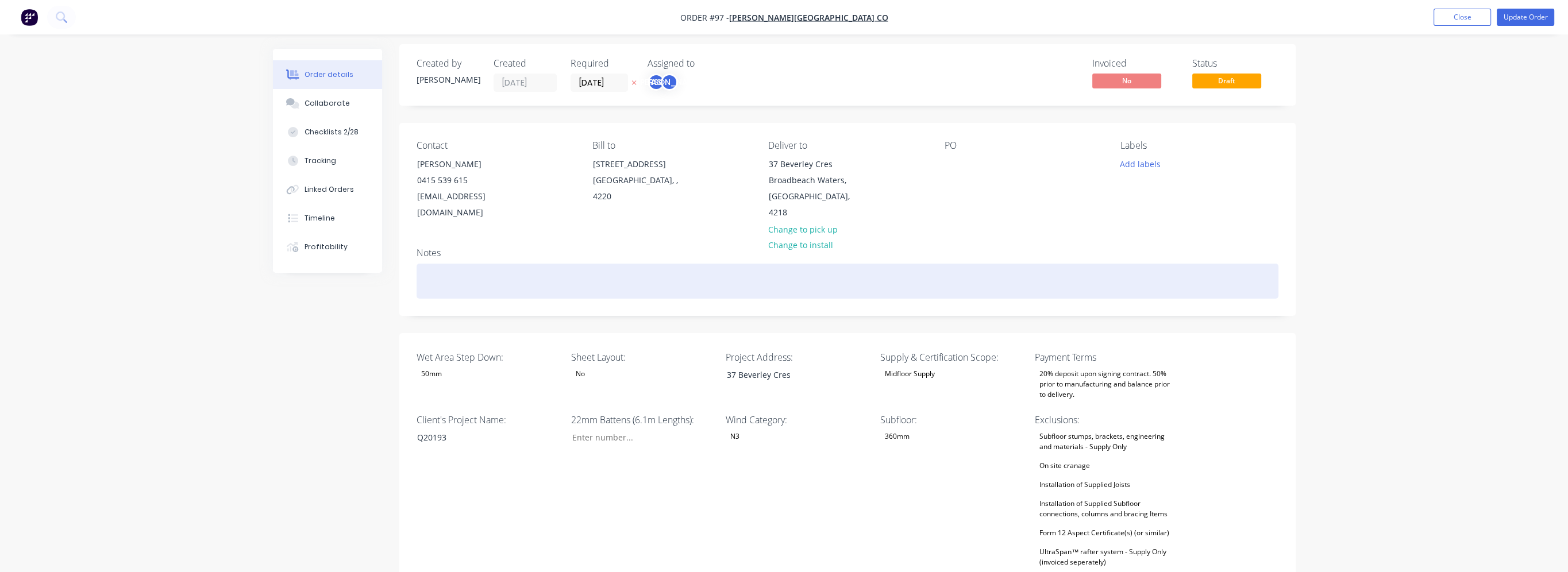
scroll to position [0, 0]
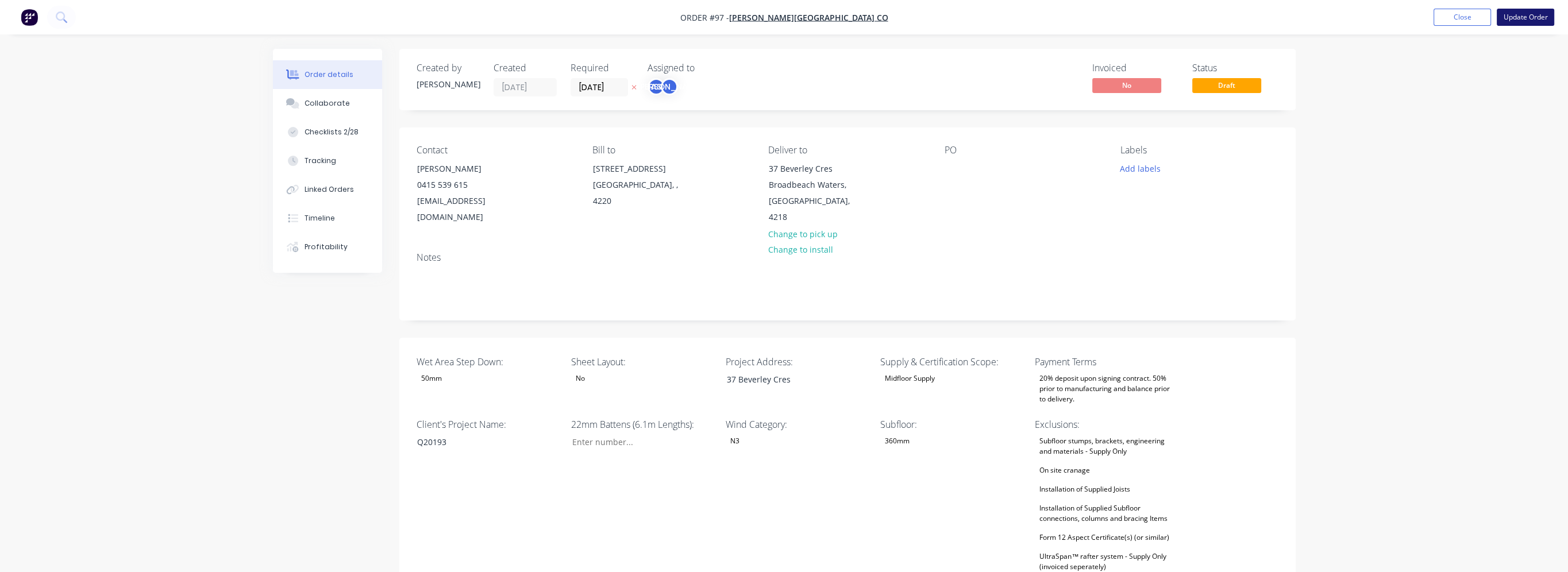
click at [1528, 20] on button "Update Order" at bounding box center [1526, 17] width 58 height 17
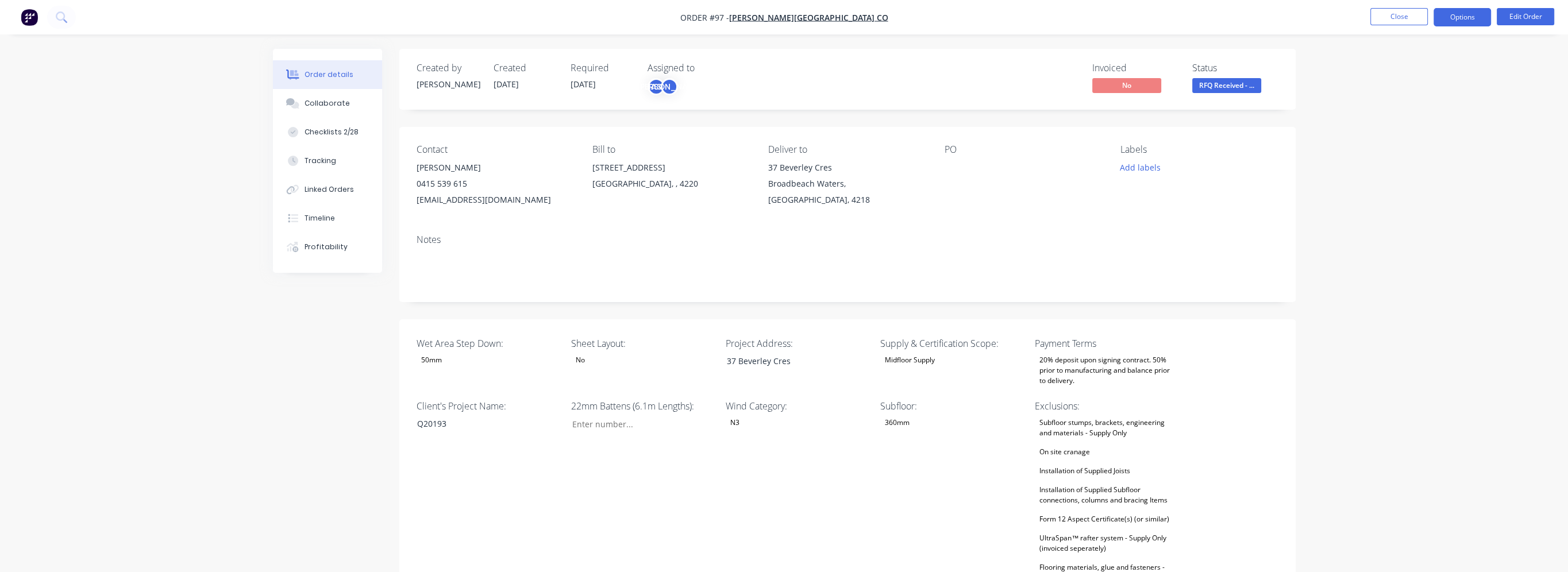
click at [1469, 23] on button "Options" at bounding box center [1462, 17] width 58 height 19
click at [1437, 203] on div "Purchase Products" at bounding box center [1428, 207] width 106 height 16
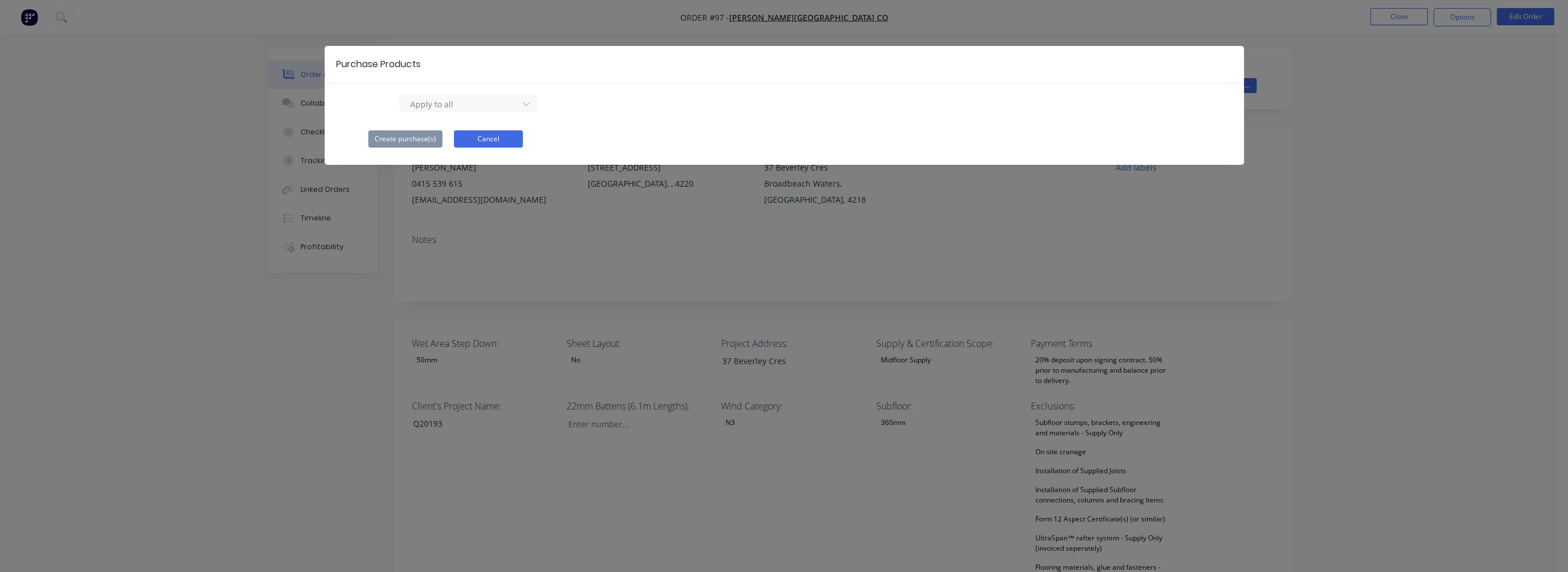
click at [497, 144] on button "Cancel" at bounding box center [488, 138] width 69 height 17
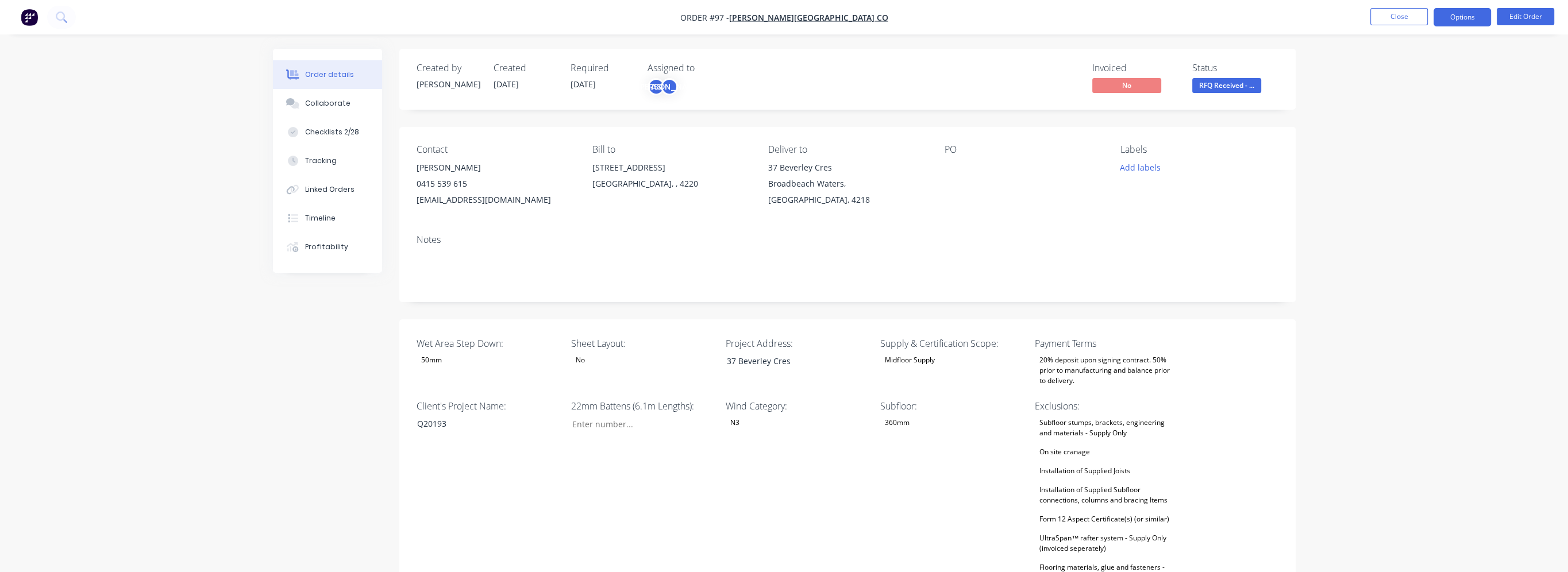
click at [1446, 22] on button "Options" at bounding box center [1462, 17] width 58 height 19
click at [1419, 161] on div "Delivery Docket" at bounding box center [1428, 162] width 106 height 16
click at [1403, 141] on div "Custom" at bounding box center [1428, 138] width 106 height 16
click at [1404, 115] on div "Without pricing" at bounding box center [1428, 116] width 106 height 16
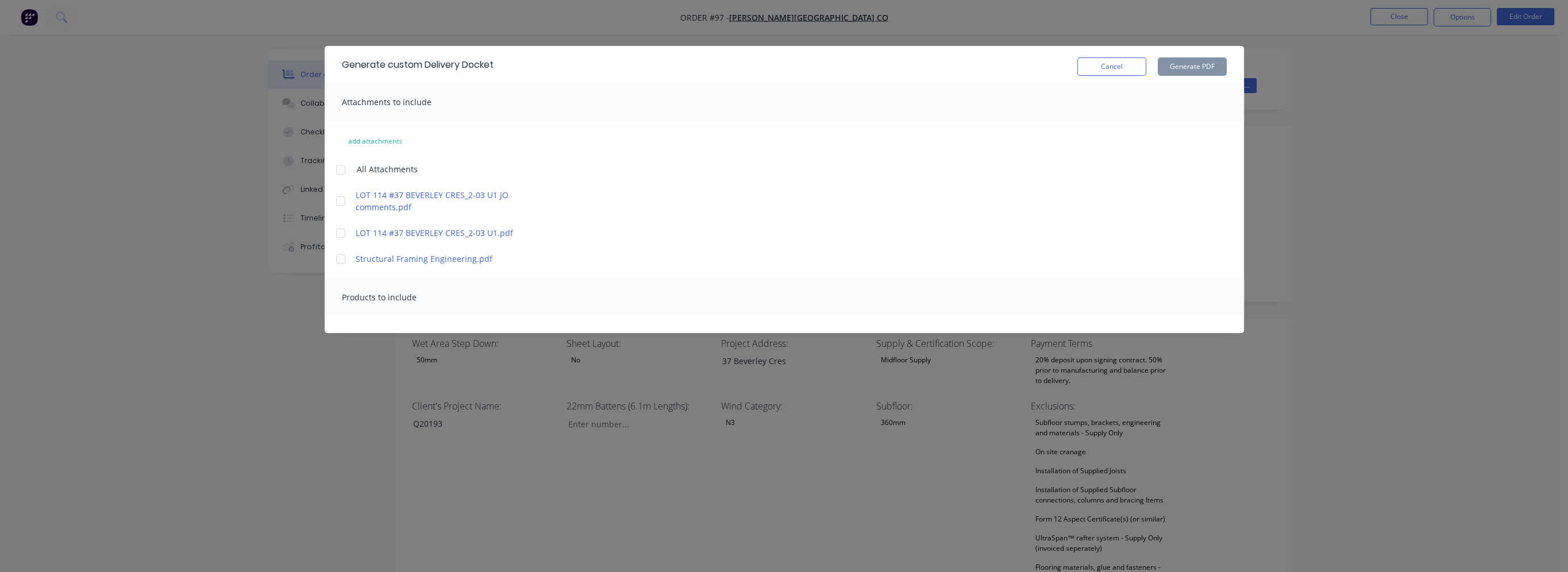
click at [400, 301] on span "Products to include" at bounding box center [379, 297] width 75 height 11
click at [1131, 62] on button "Cancel" at bounding box center [1112, 67] width 69 height 19
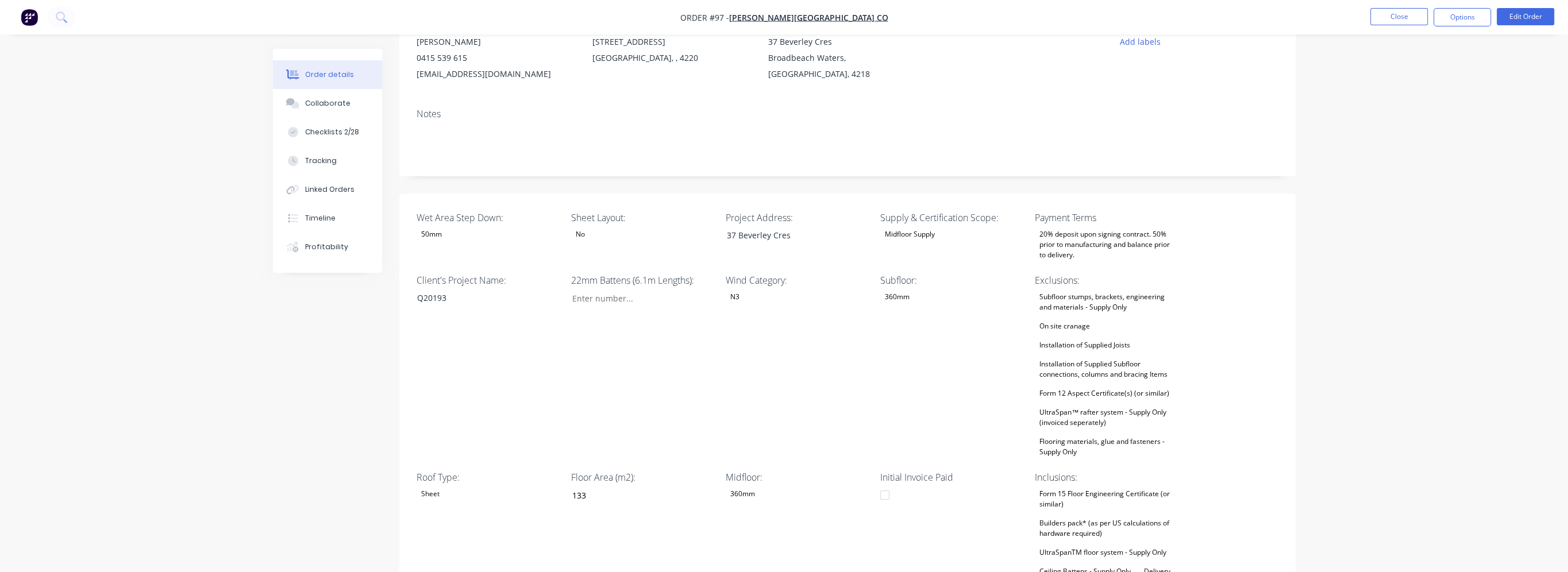
scroll to position [0, 0]
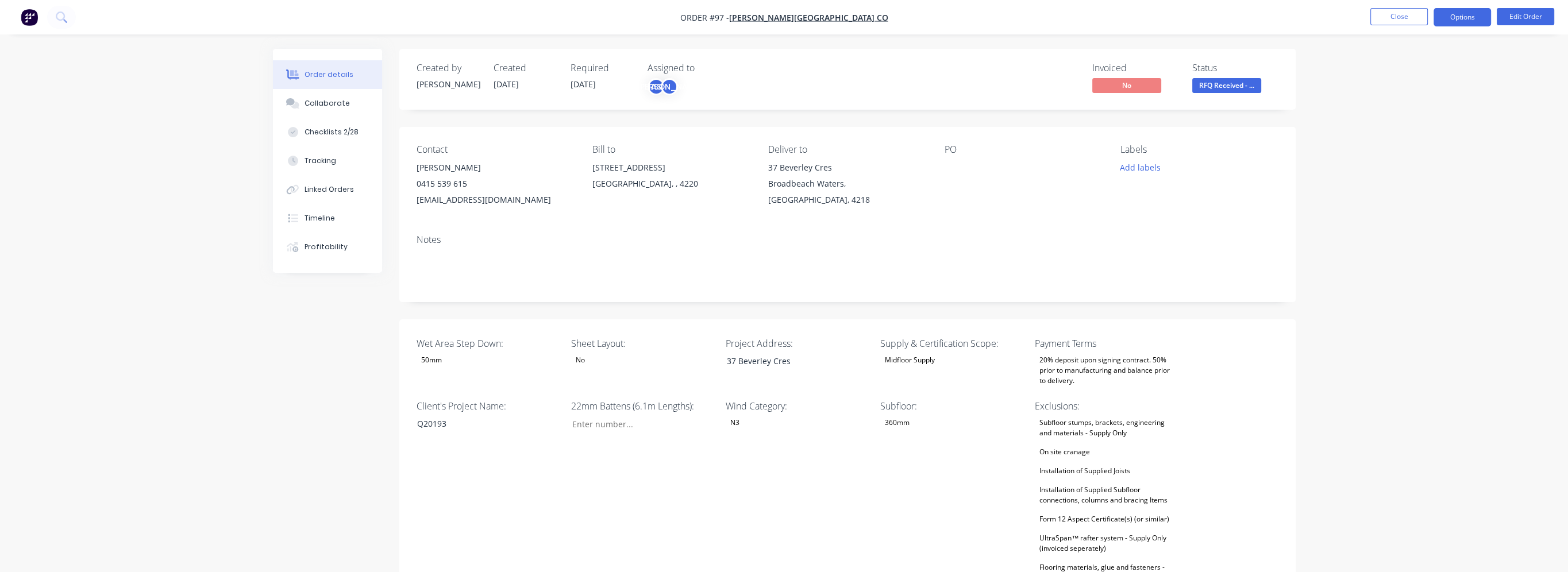
click at [1462, 23] on button "Options" at bounding box center [1462, 17] width 58 height 19
click at [1409, 142] on div "Work Order" at bounding box center [1428, 138] width 106 height 16
click at [1419, 138] on div "Custom" at bounding box center [1428, 138] width 106 height 16
click at [1391, 62] on div "Back" at bounding box center [1428, 70] width 106 height 16
click at [1426, 113] on div "Without pricing" at bounding box center [1428, 116] width 106 height 16
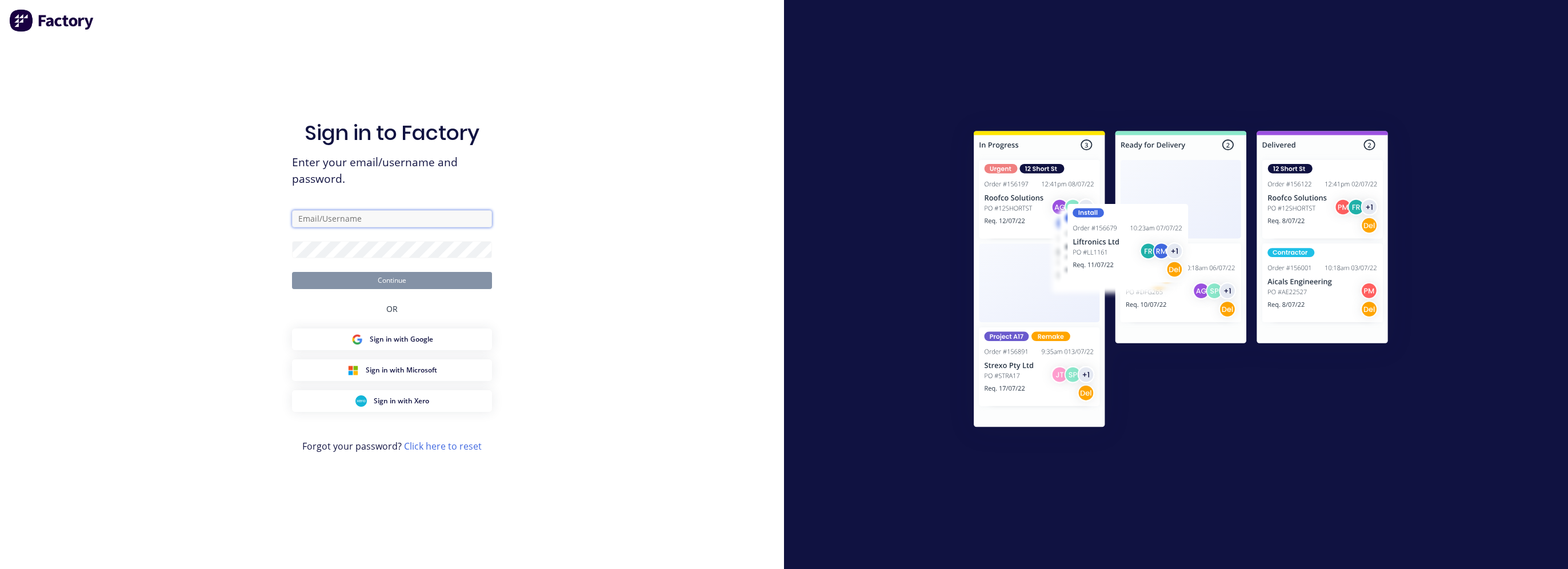
click at [390, 212] on input "text" at bounding box center [392, 219] width 200 height 17
click at [0, 569] on nordpass-autofill-portal at bounding box center [0, 569] width 0 height 0
type input "luke@ultraspan.au"
click at [383, 258] on form "luke@ultraspan.au Continue" at bounding box center [392, 249] width 200 height 79
click at [390, 276] on button "Continue" at bounding box center [392, 280] width 200 height 17
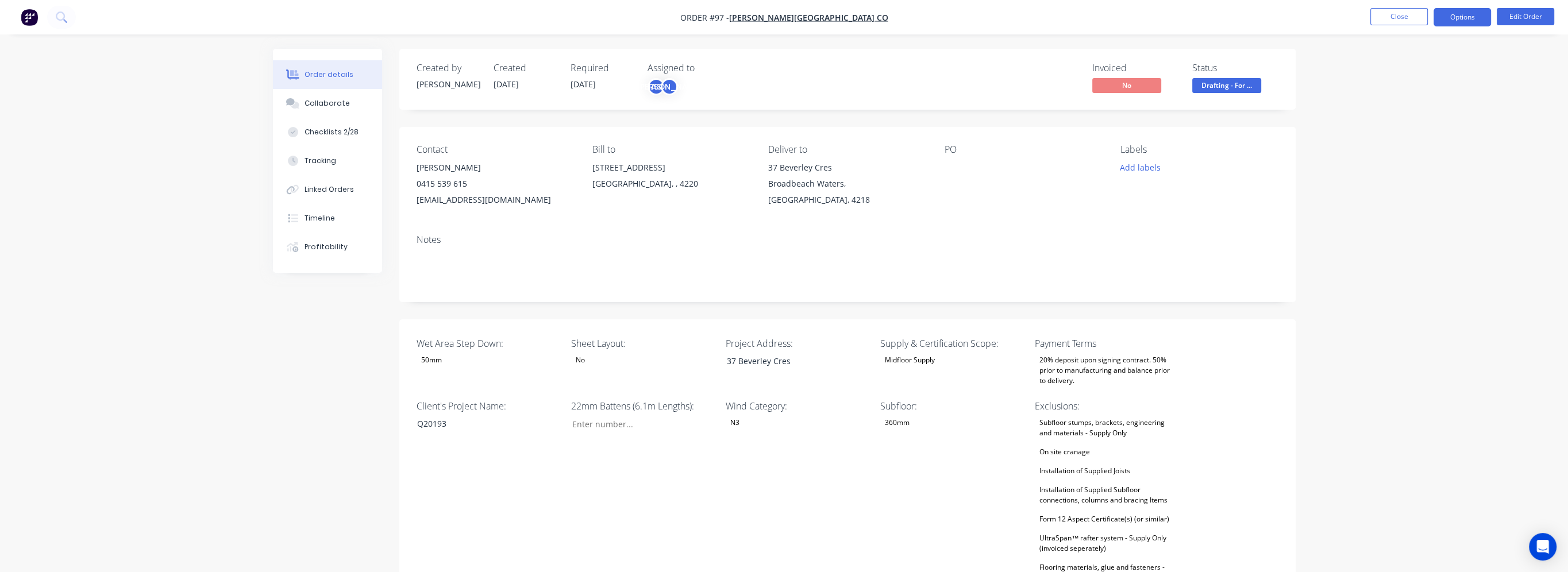
click at [1455, 16] on button "Options" at bounding box center [1462, 17] width 58 height 19
click at [1429, 142] on div "Work Order" at bounding box center [1428, 138] width 106 height 16
click at [1422, 116] on div "Without pricing" at bounding box center [1428, 116] width 106 height 16
click at [1326, 58] on div "Order details Collaborate Checklists 2/28 Tracking Linked Orders Timeline Profi…" at bounding box center [784, 508] width 1568 height 1015
click at [1468, 20] on button "Options" at bounding box center [1462, 17] width 58 height 19
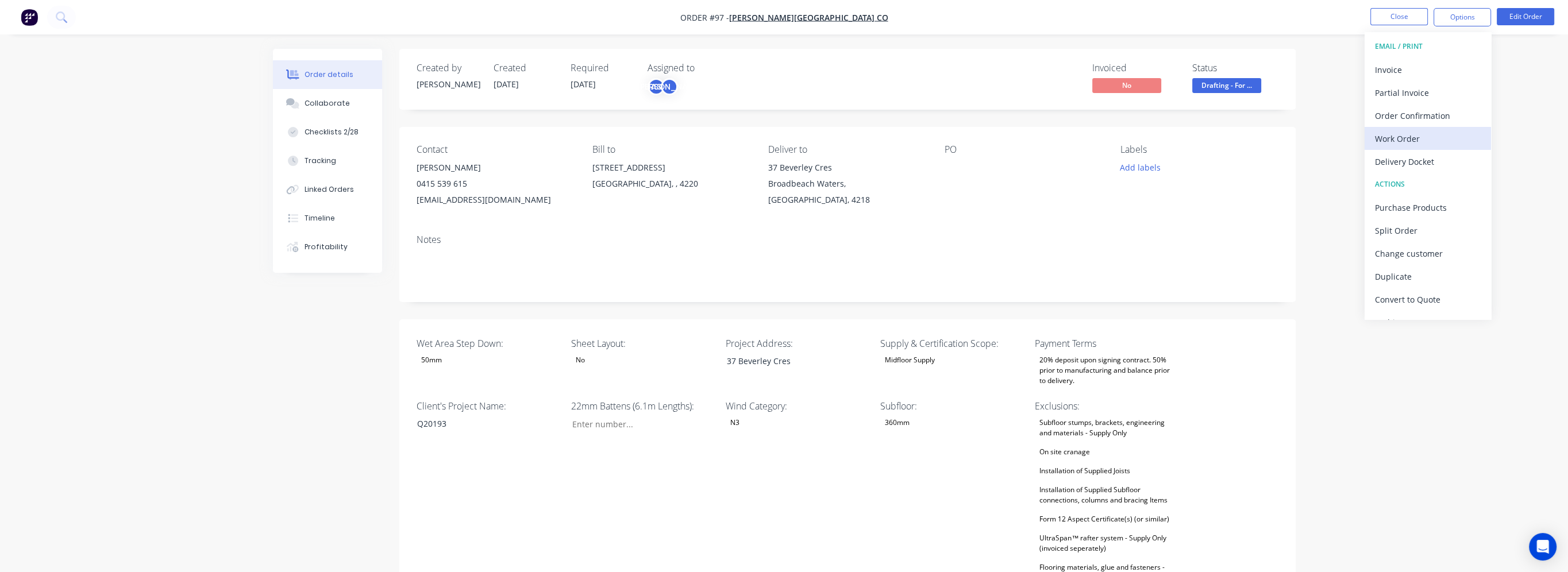
click at [1430, 146] on div "Work Order" at bounding box center [1428, 138] width 106 height 16
click at [1423, 115] on div "Without pricing" at bounding box center [1428, 116] width 106 height 16
click at [1421, 142] on div "Work Order" at bounding box center [1428, 138] width 106 height 16
click at [1409, 120] on div "Without pricing" at bounding box center [1428, 116] width 106 height 16
click at [1426, 138] on div "Work Order" at bounding box center [1428, 138] width 106 height 16
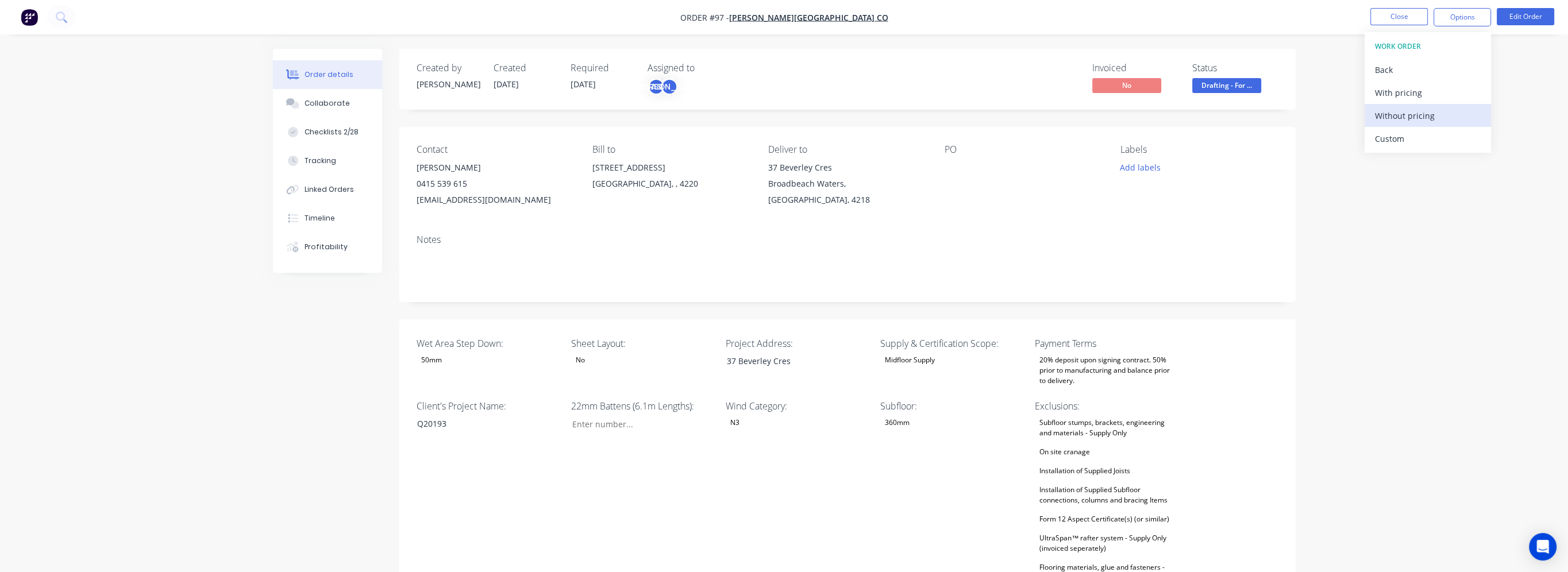
click at [1423, 115] on div "Without pricing" at bounding box center [1428, 116] width 106 height 16
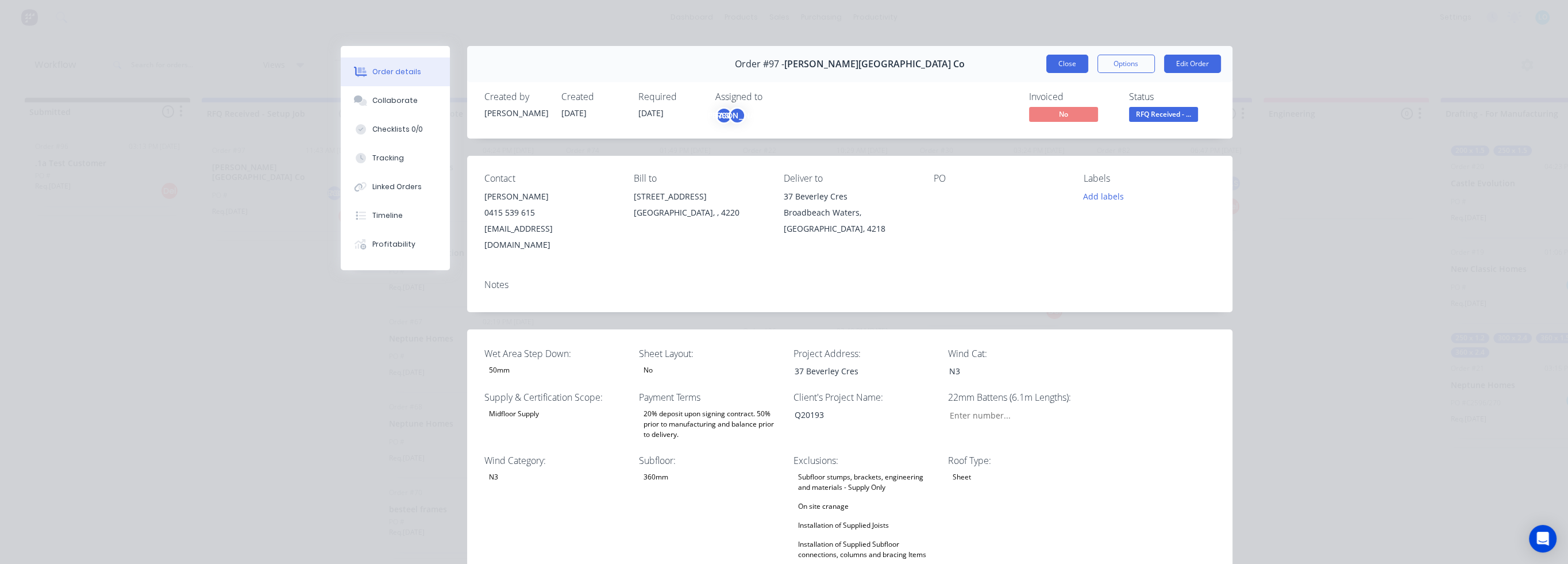
click at [1065, 59] on button "Close" at bounding box center [1068, 63] width 42 height 19
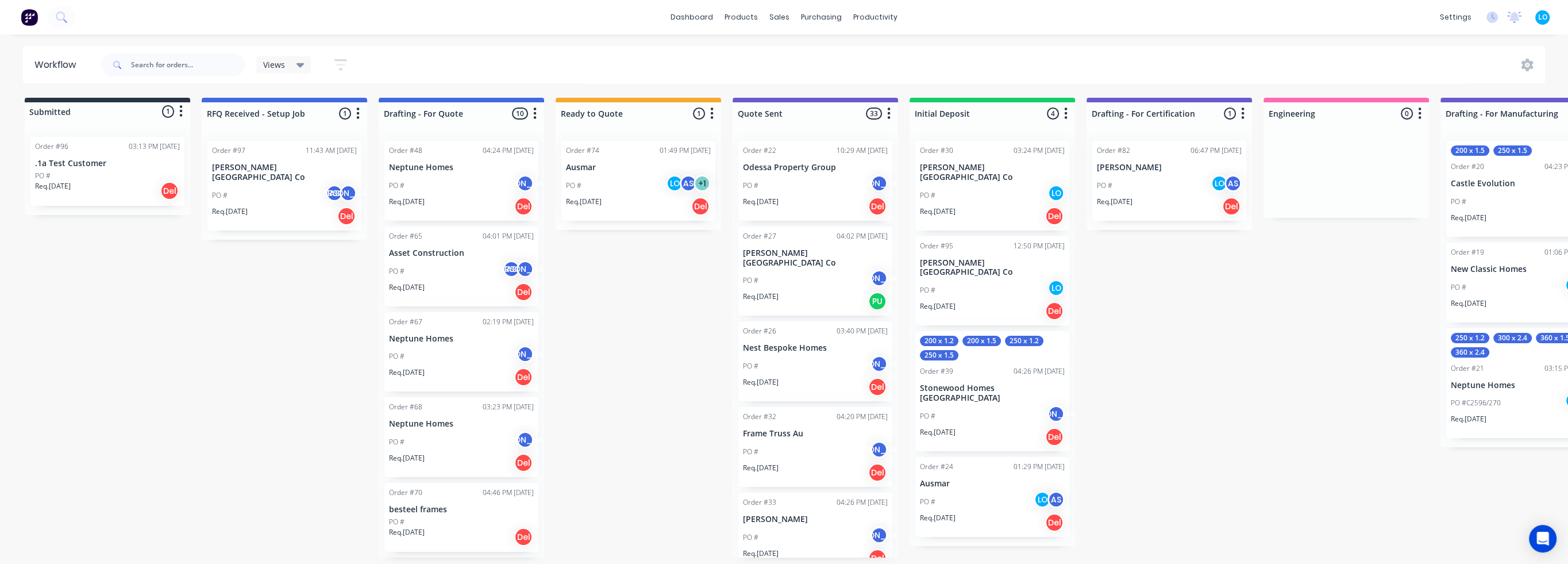
click at [256, 172] on p "[PERSON_NAME][GEOGRAPHIC_DATA] Co" at bounding box center [285, 173] width 145 height 20
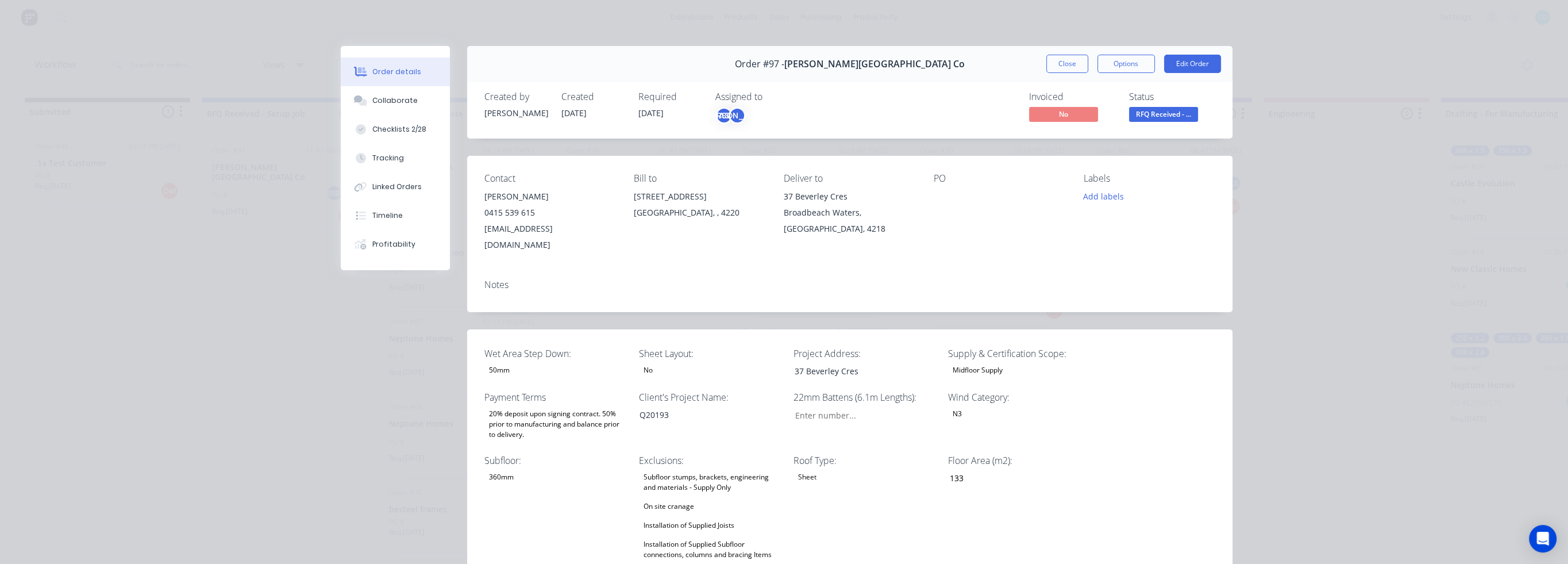
scroll to position [58, 0]
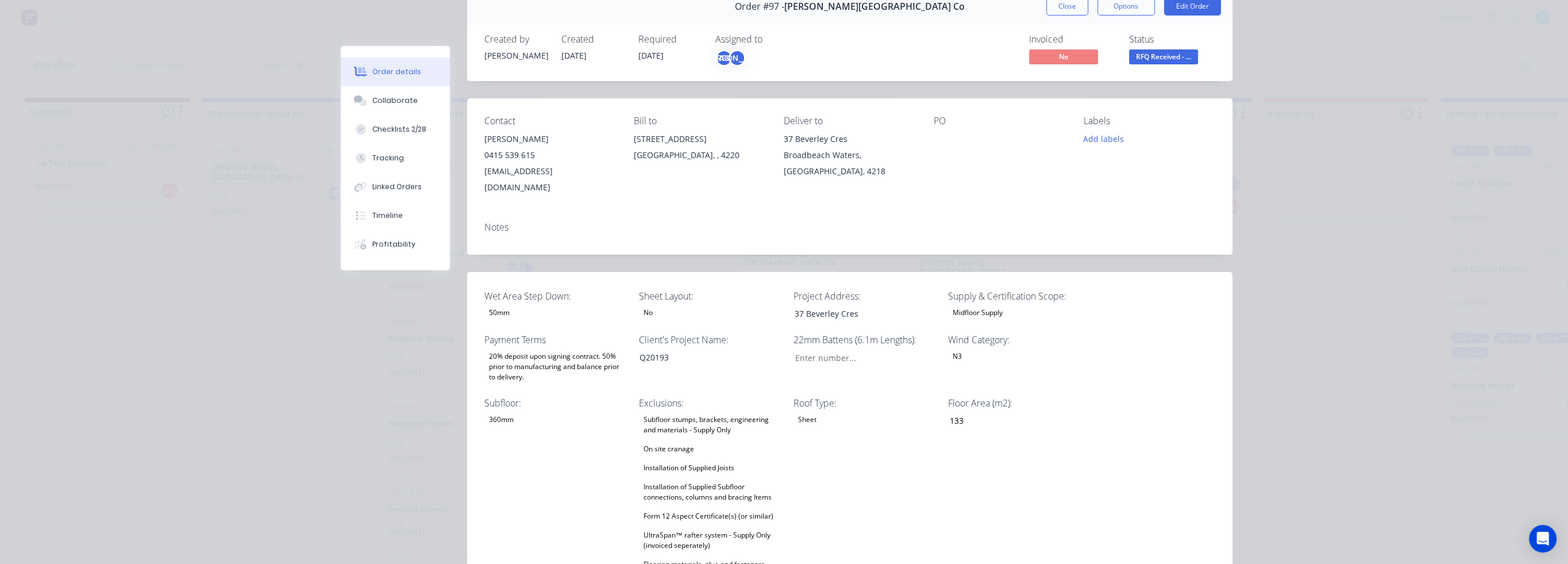
click at [948, 349] on div "N3" at bounding box center [957, 356] width 19 height 15
click at [962, 349] on div "N3" at bounding box center [957, 356] width 19 height 15
click at [952, 349] on div "N3" at bounding box center [957, 356] width 19 height 15
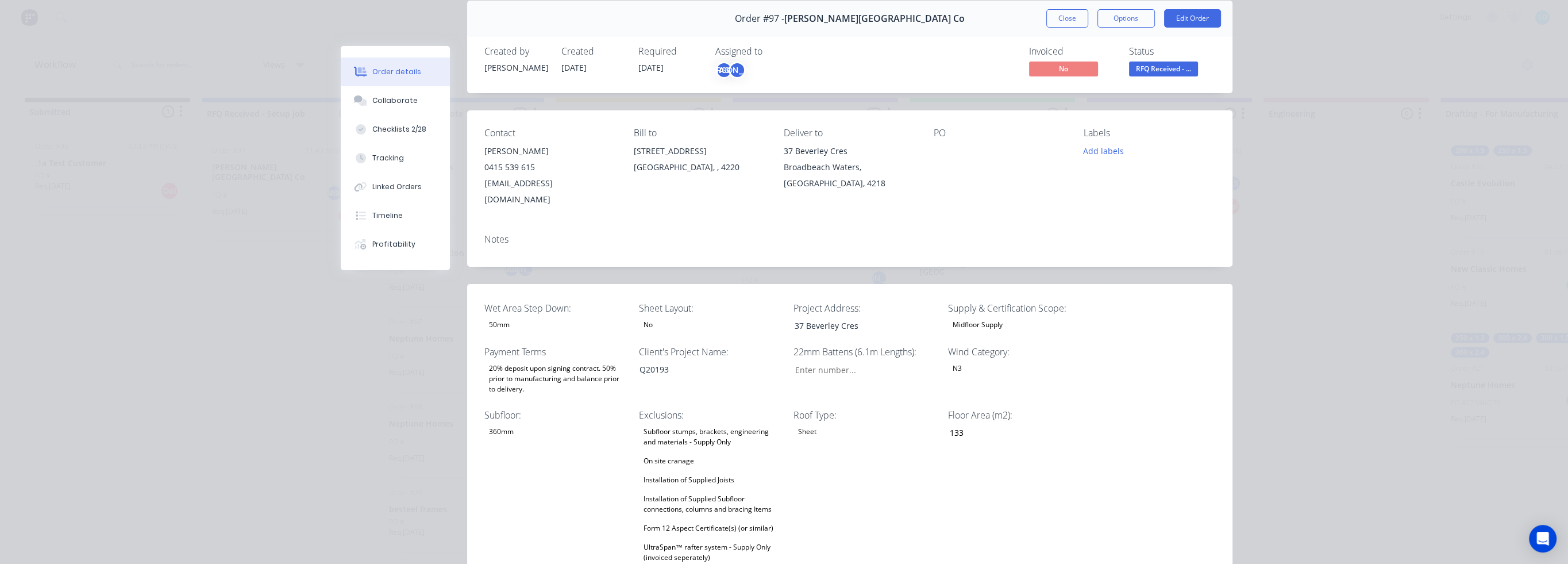
scroll to position [0, 0]
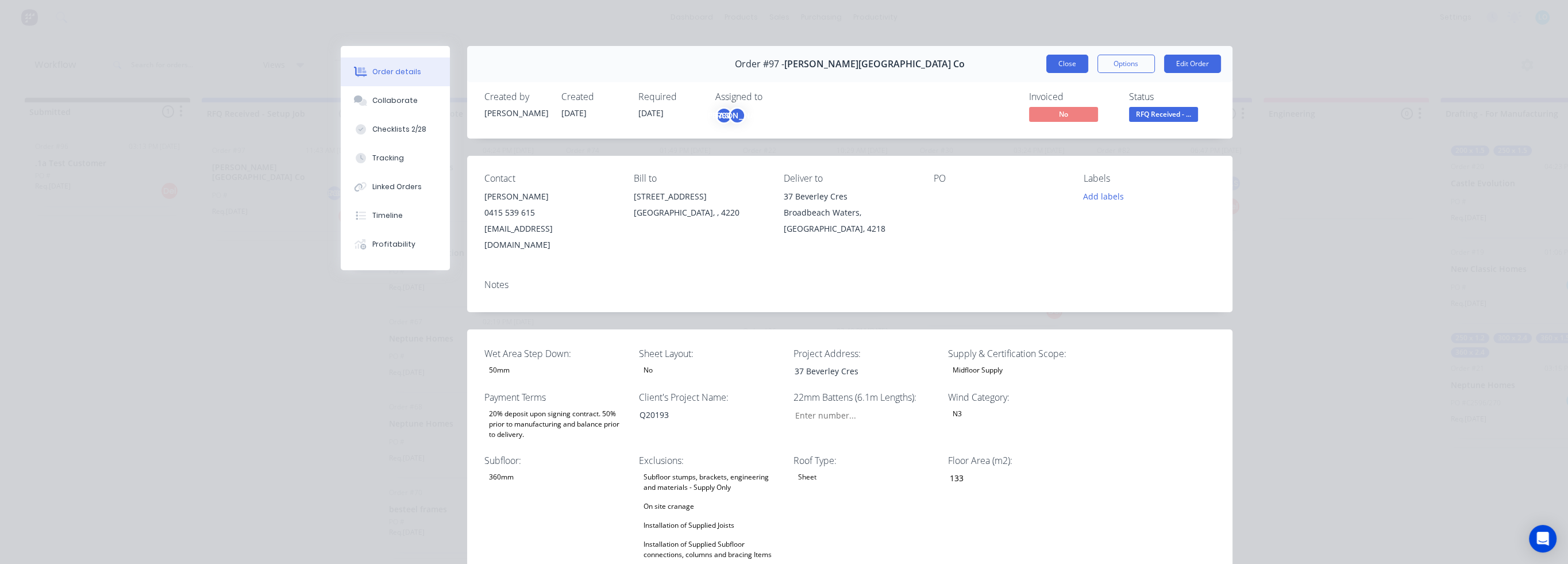
click at [1057, 65] on button "Close" at bounding box center [1068, 63] width 42 height 19
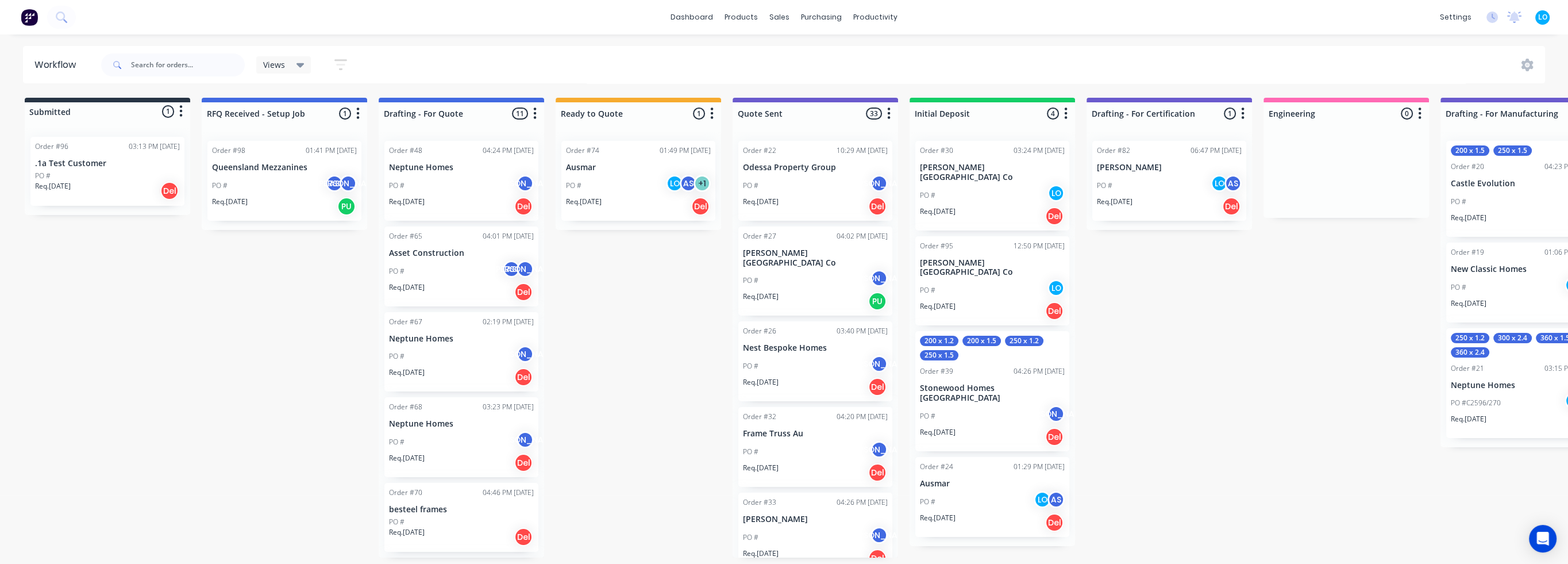
click at [279, 186] on div "PO # AS [PERSON_NAME]" at bounding box center [285, 186] width 145 height 22
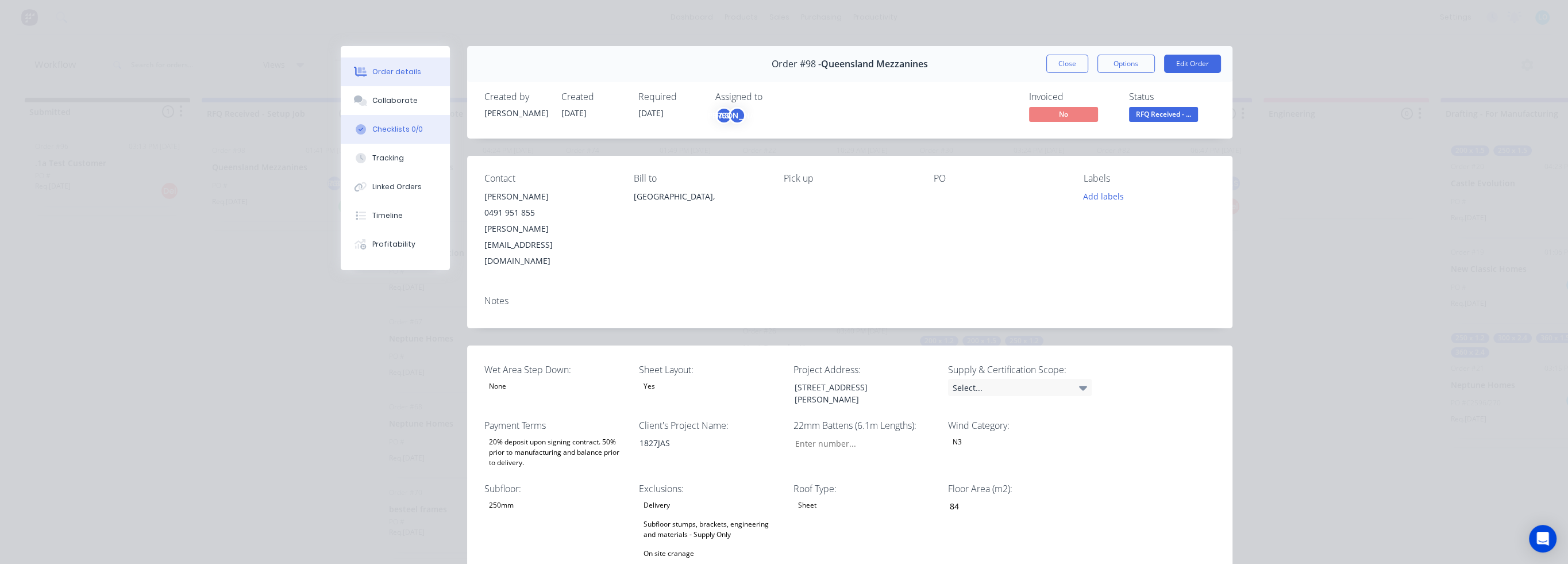
click at [392, 133] on div "Checklists 0/0" at bounding box center [398, 129] width 50 height 11
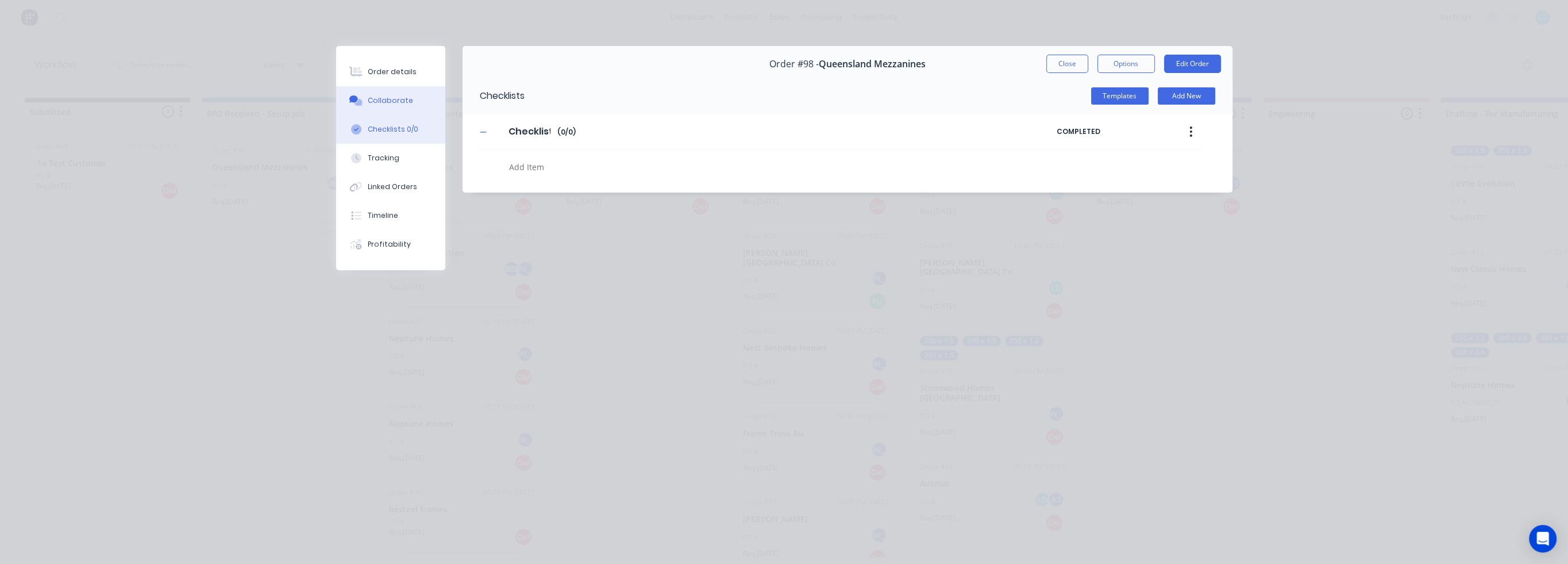
click at [400, 102] on div "Collaborate" at bounding box center [391, 100] width 46 height 11
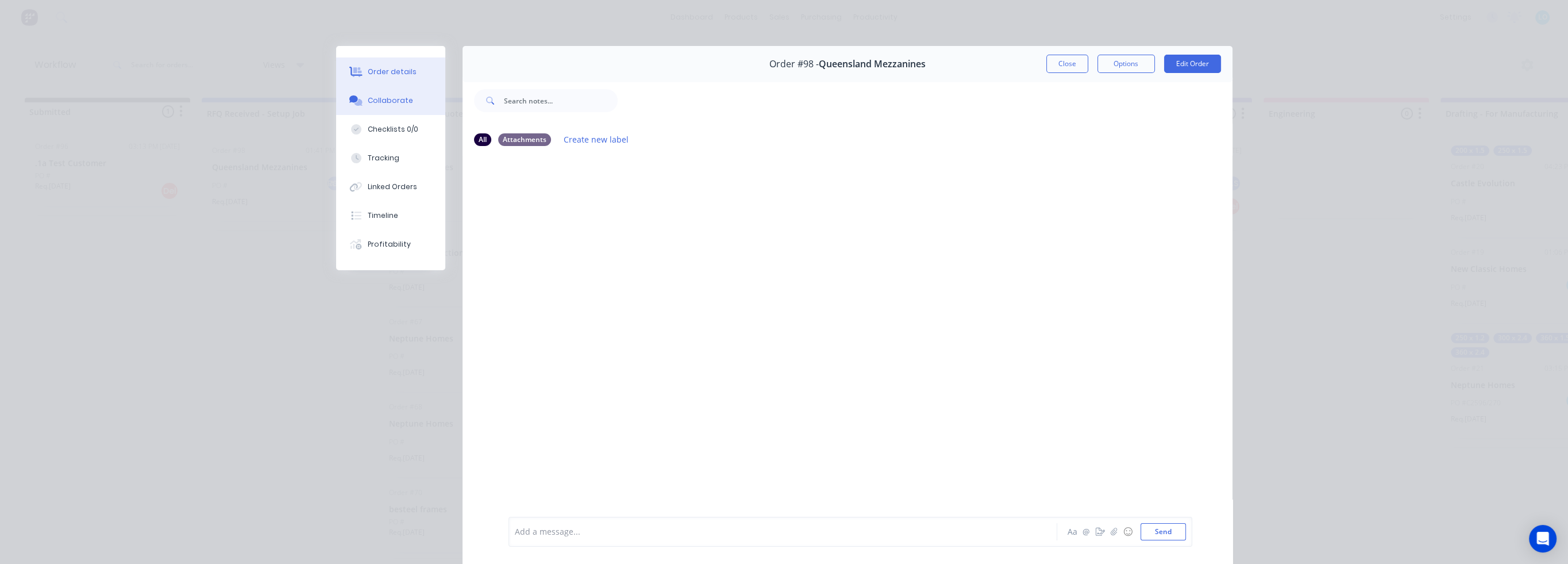
click at [388, 76] on div "Order details" at bounding box center [392, 72] width 49 height 11
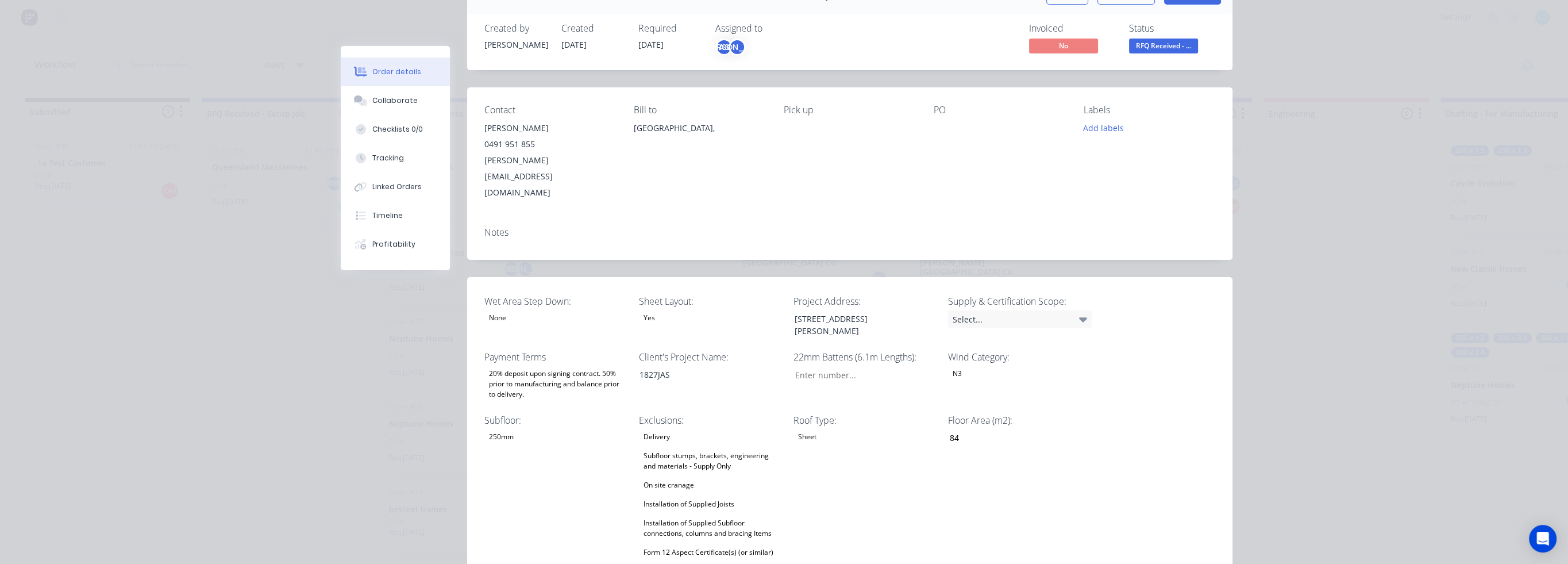
scroll to position [58, 0]
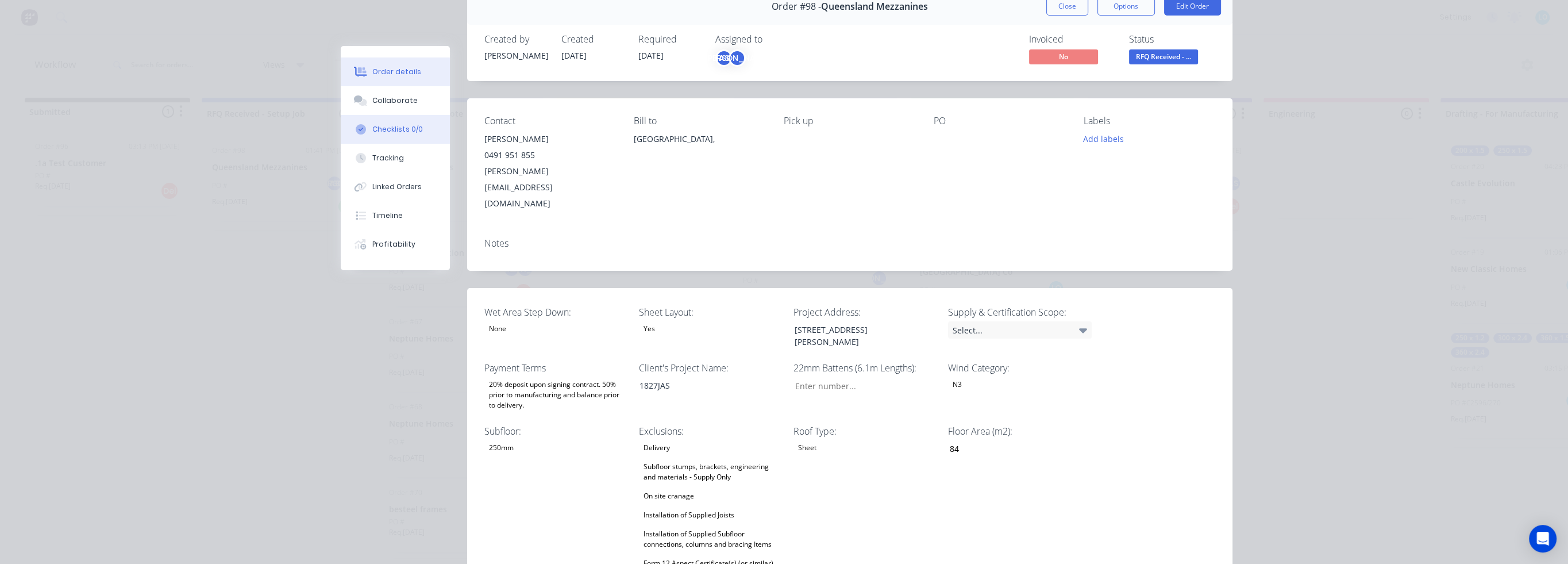
click at [391, 134] on button "Checklists 0/0" at bounding box center [395, 129] width 109 height 28
type textarea "x"
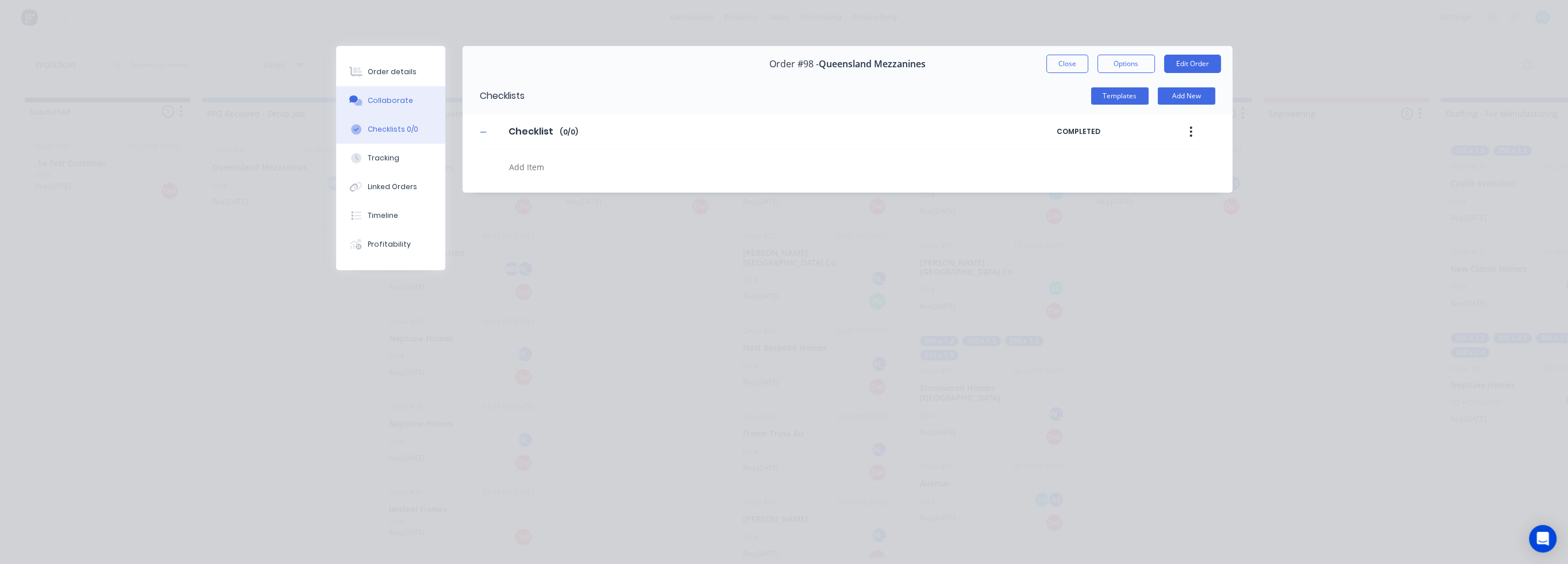
click at [378, 101] on div "Collaborate" at bounding box center [391, 100] width 46 height 11
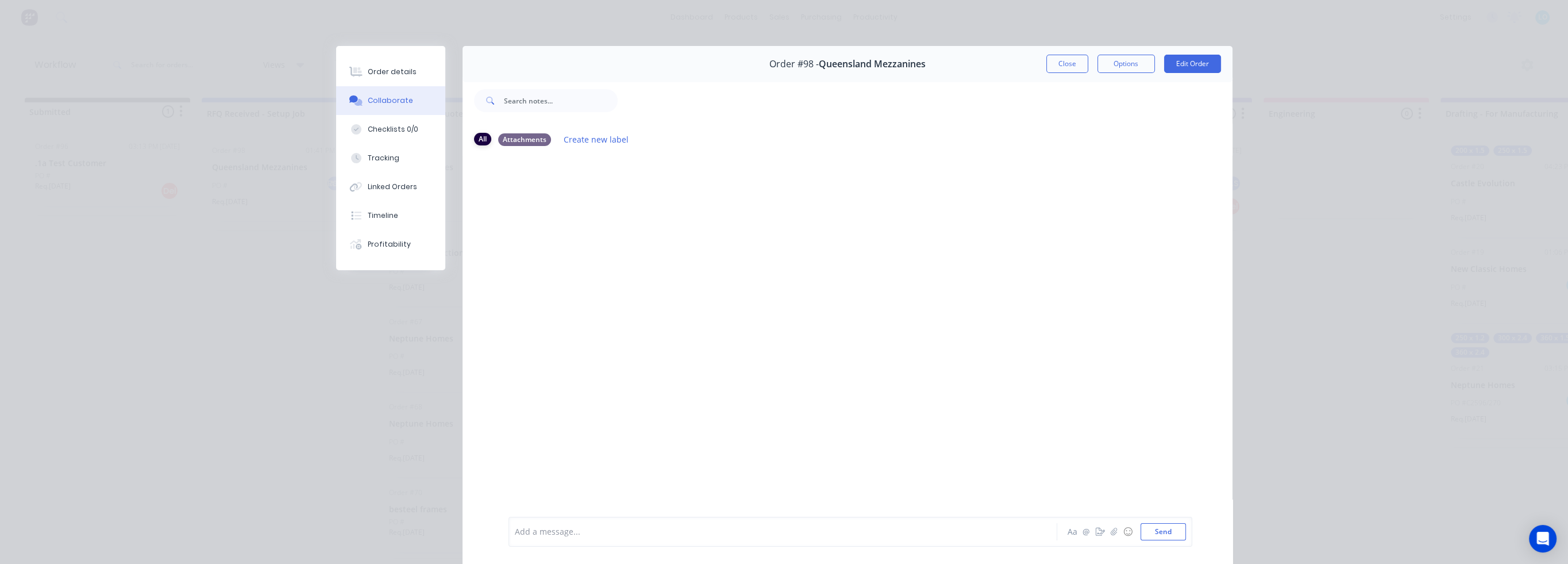
click at [475, 137] on div "All" at bounding box center [483, 139] width 17 height 13
click at [374, 72] on div "Order details" at bounding box center [392, 72] width 49 height 11
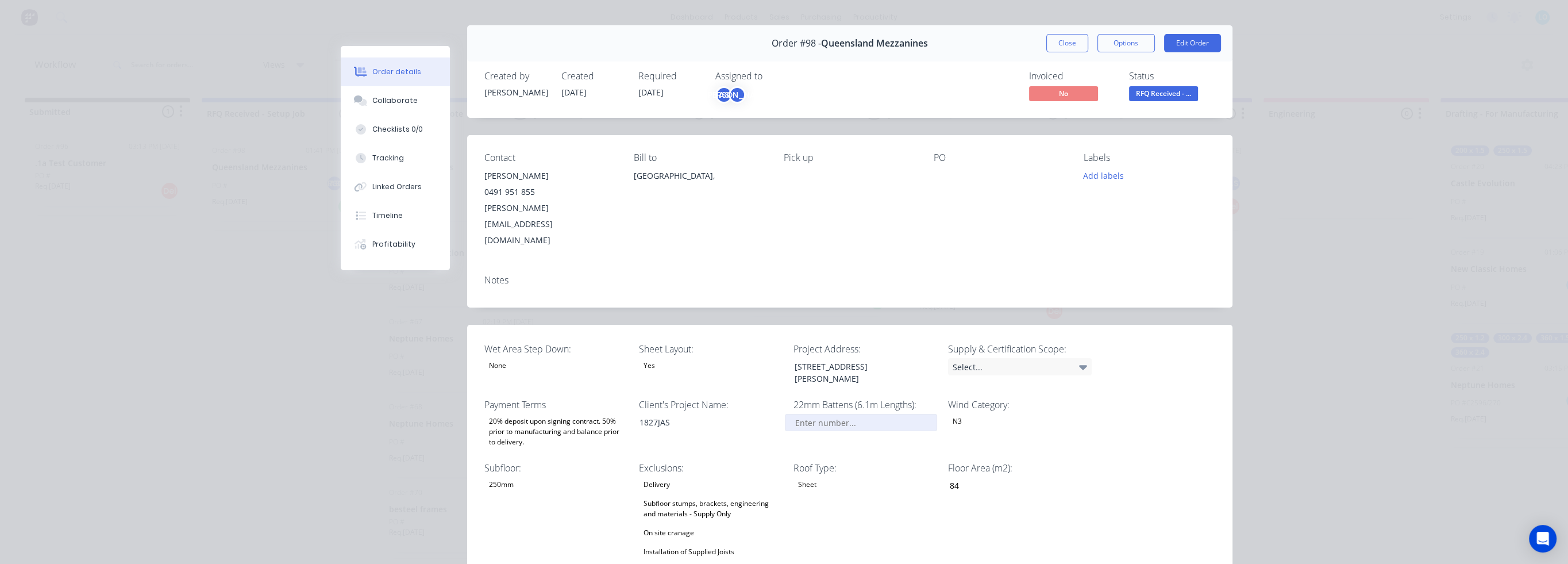
scroll to position [58, 0]
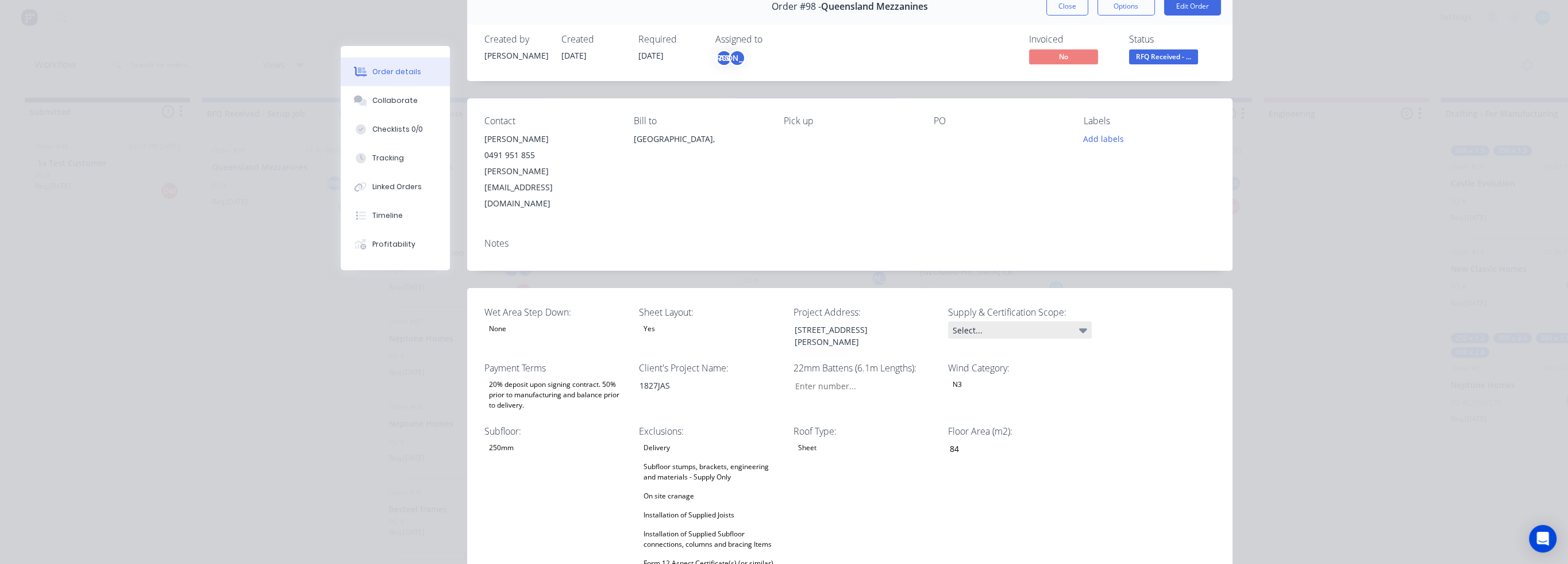
click at [1062, 321] on div "Select..." at bounding box center [1020, 330] width 144 height 17
click at [1047, 321] on div "Select..." at bounding box center [1020, 330] width 144 height 17
click at [1074, 321] on div "Select..." at bounding box center [1020, 330] width 144 height 17
click at [1024, 321] on div "Select..." at bounding box center [1020, 330] width 144 height 17
click at [977, 321] on div "Select..." at bounding box center [1020, 330] width 144 height 17
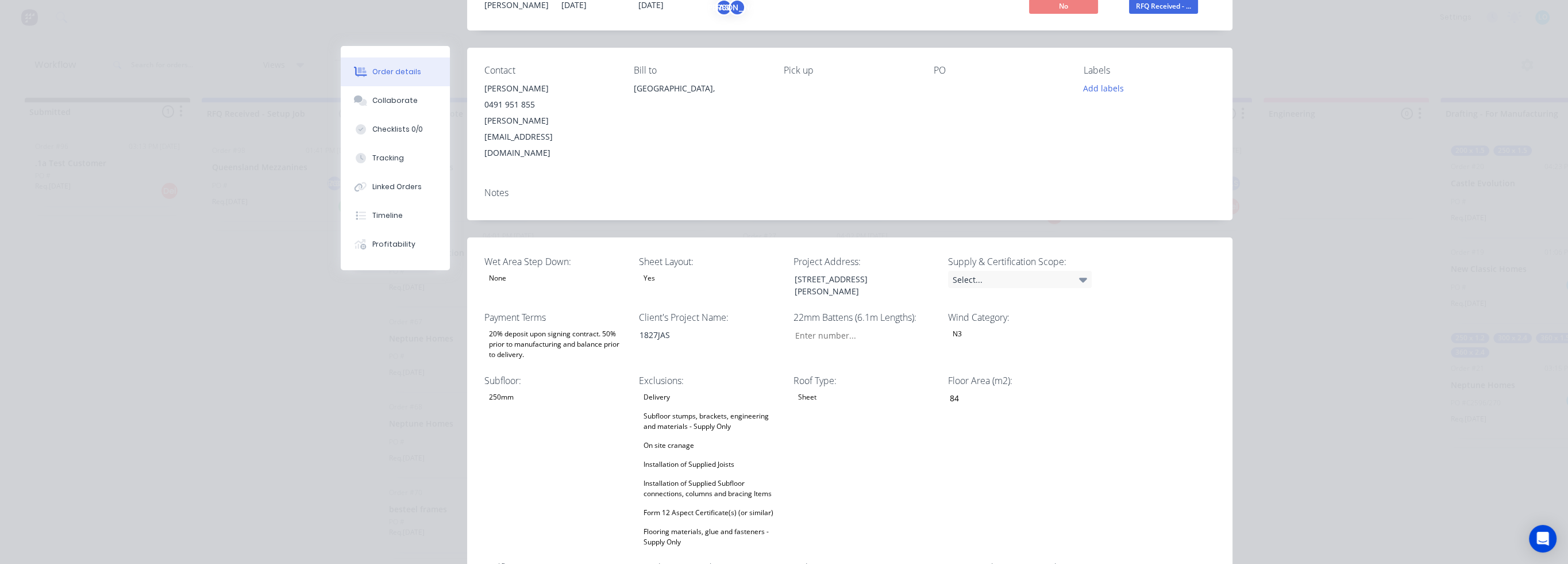
scroll to position [115, 0]
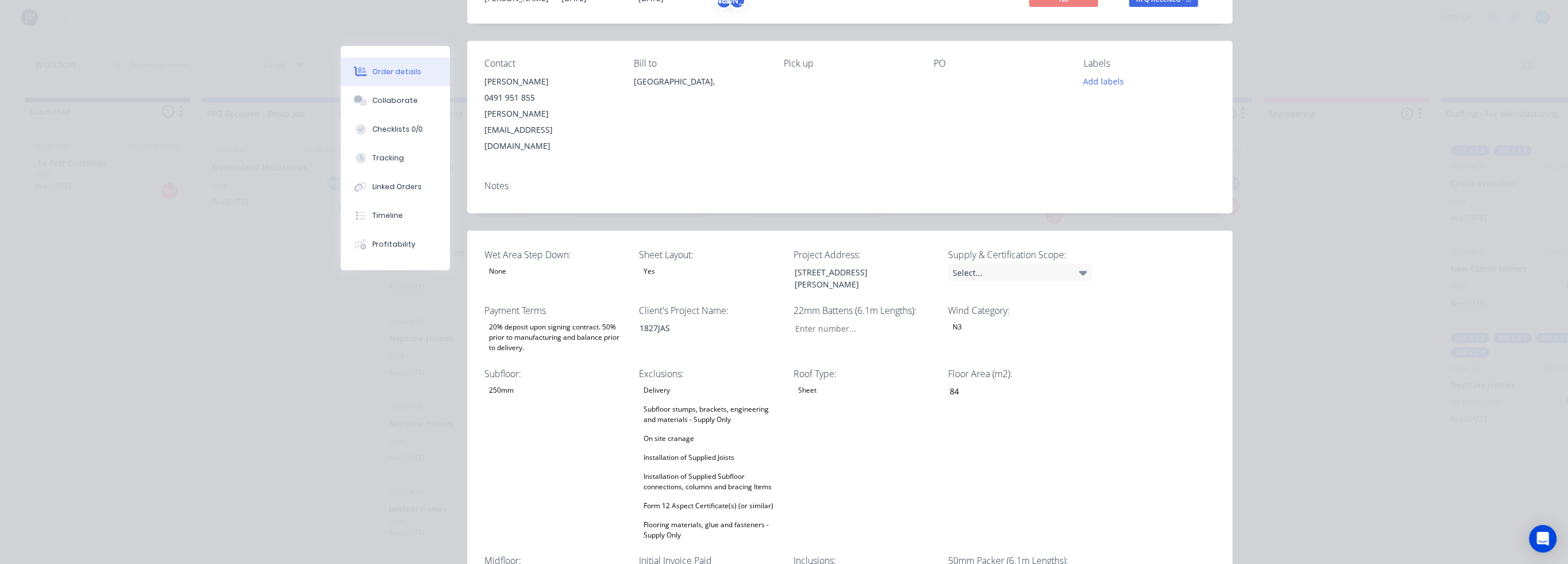
click at [631, 243] on div "Wet Area Step Down: None Sheet Layout: Yes Project Address: [STREET_ADDRESS] Su…" at bounding box center [850, 499] width 766 height 537
click at [641, 264] on div "Yes" at bounding box center [649, 271] width 20 height 15
click at [377, 98] on div "Collaborate" at bounding box center [395, 100] width 46 height 11
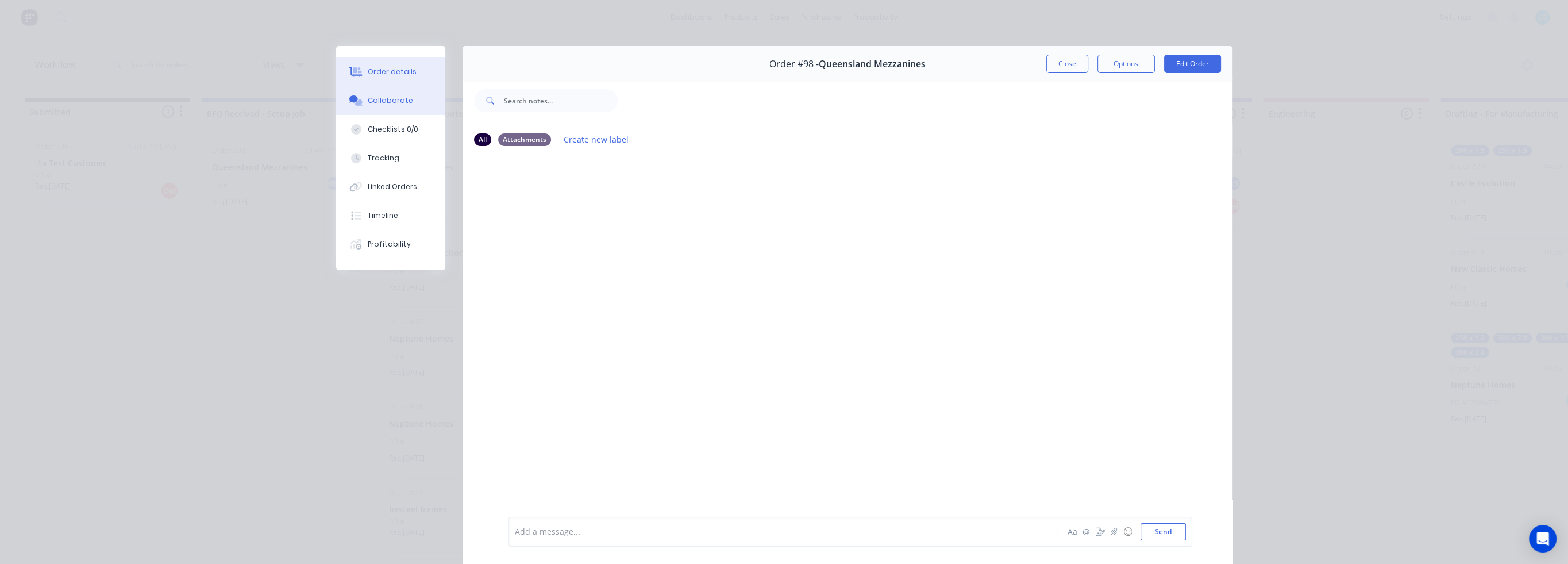
click at [377, 78] on button "Order details" at bounding box center [391, 72] width 109 height 28
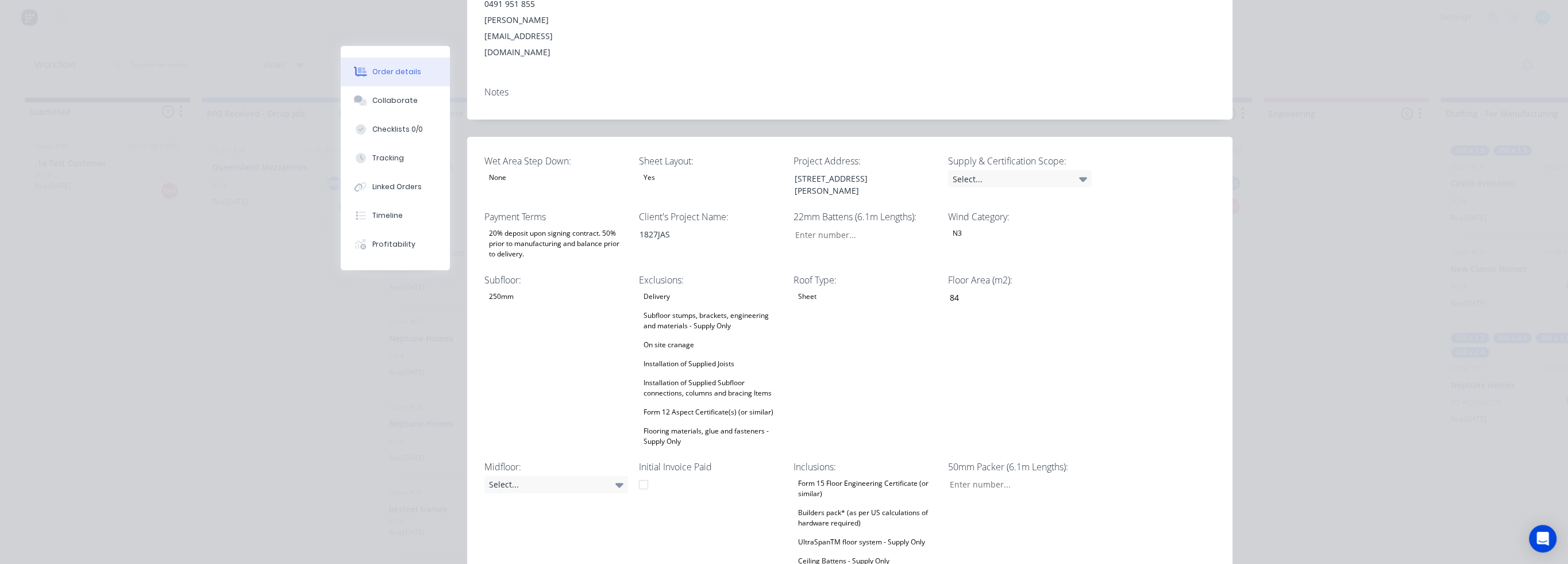
scroll to position [173, 0]
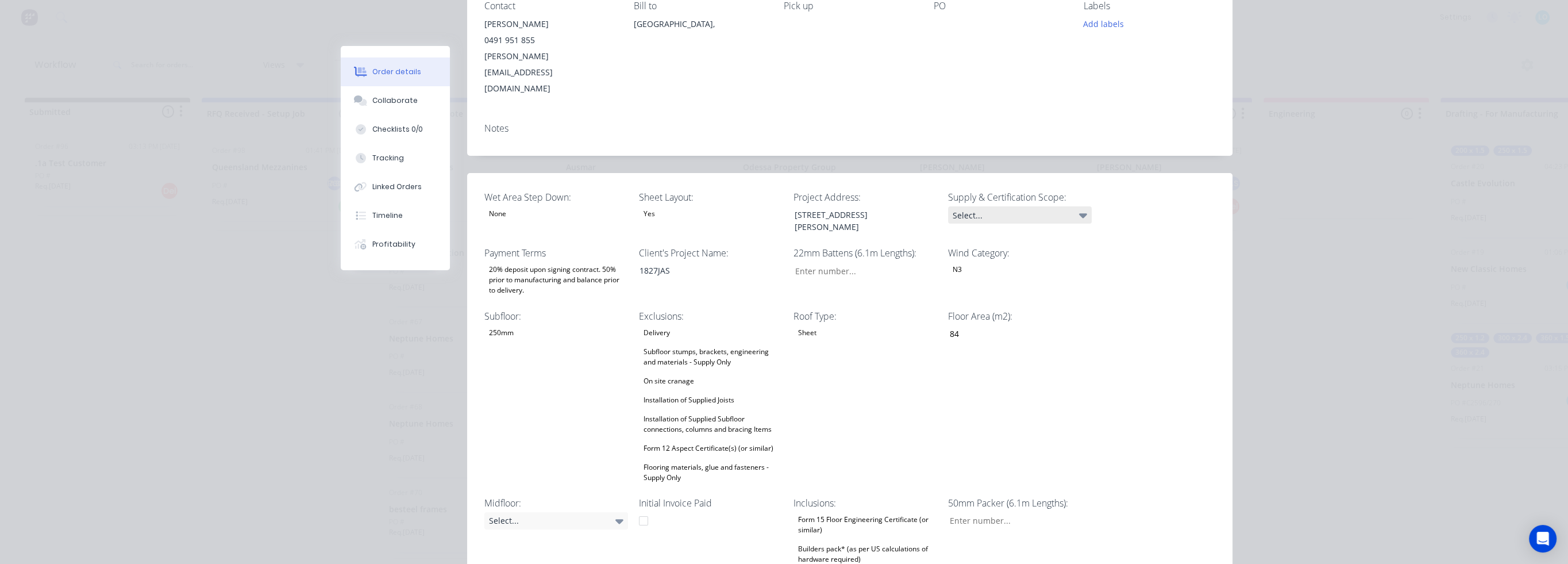
click at [1042, 207] on div "Select..." at bounding box center [1020, 215] width 144 height 17
click at [1454, 175] on div "Order details Collaborate Checklists 0/0 Tracking Linked Orders Timeline Profit…" at bounding box center [784, 282] width 1568 height 564
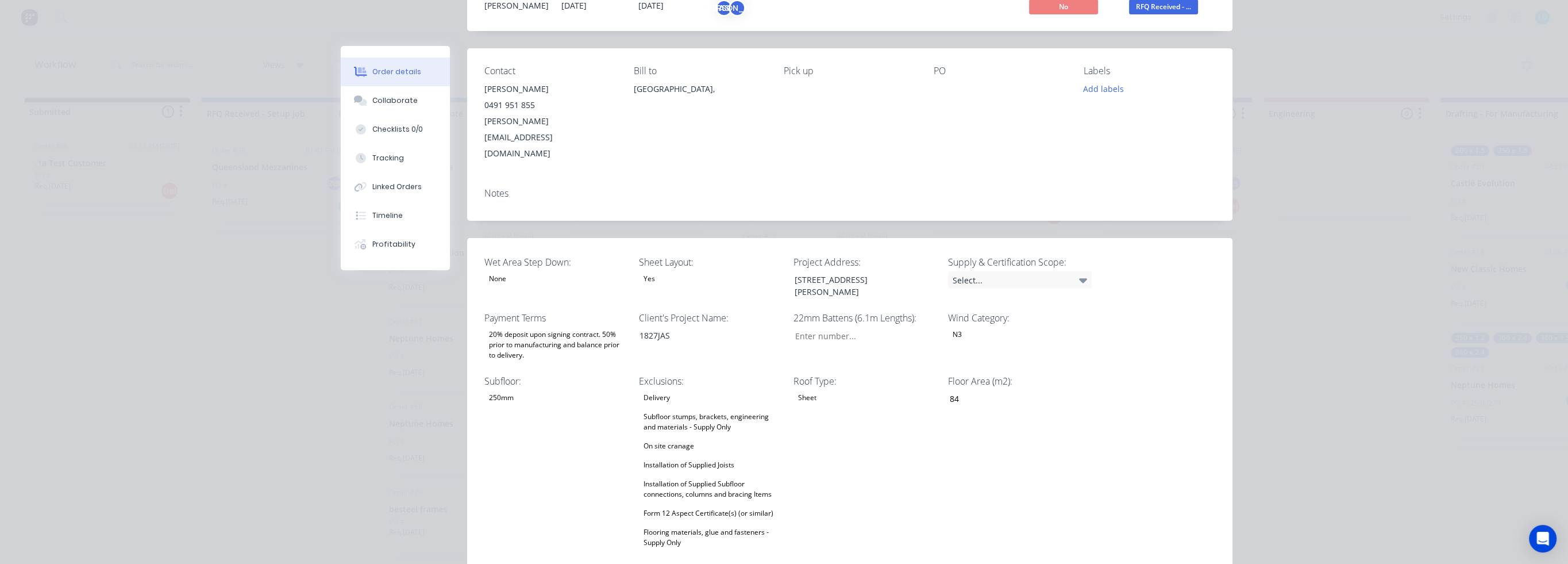
scroll to position [0, 0]
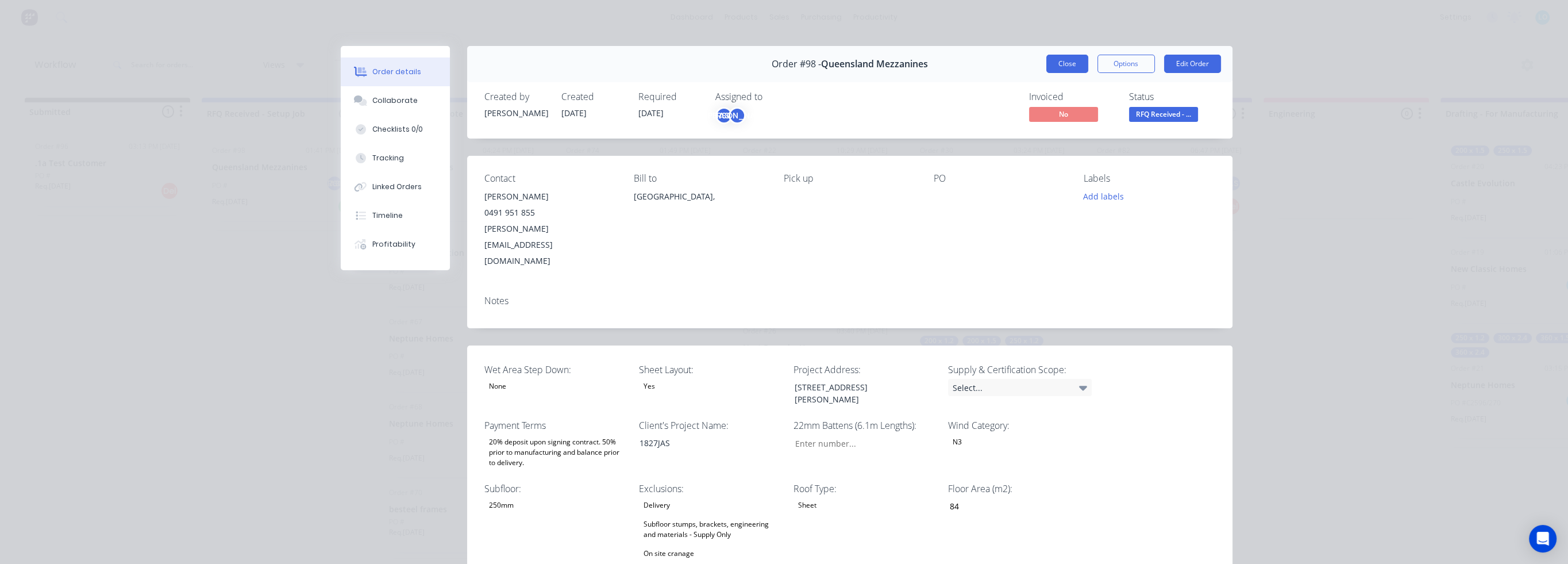
click at [1064, 67] on button "Close" at bounding box center [1068, 63] width 42 height 19
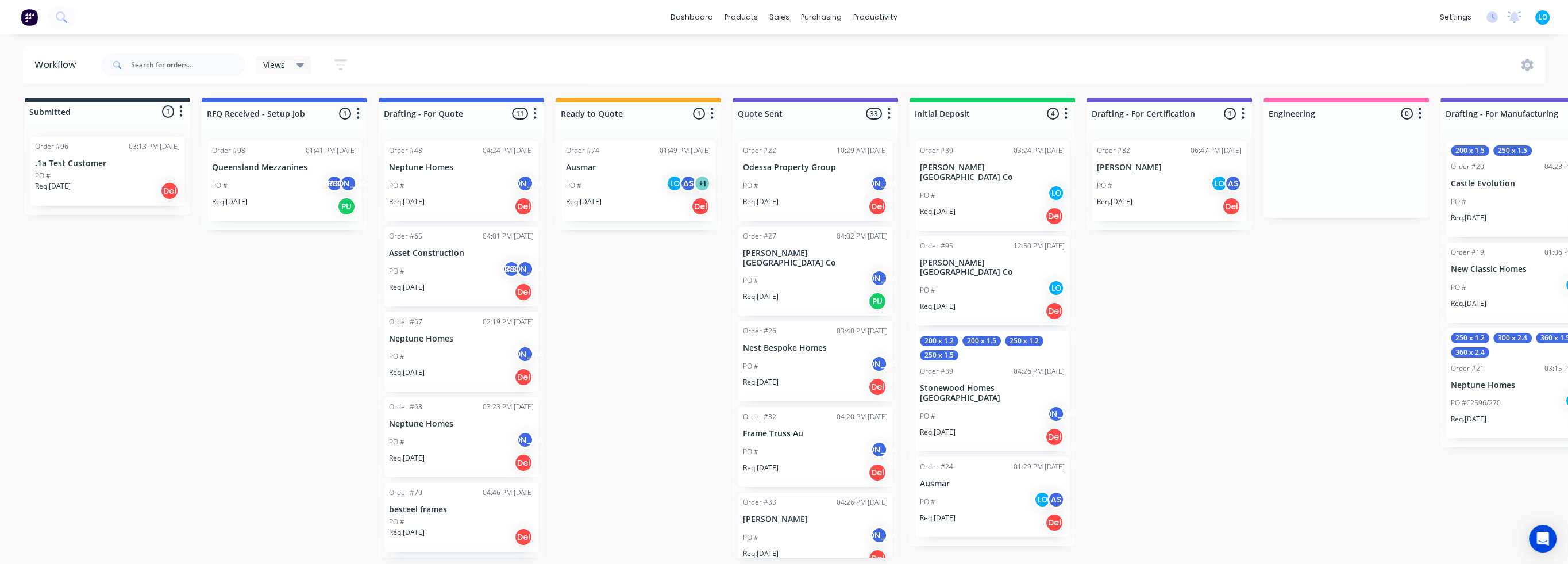
click at [619, 292] on div "Submitted 1 Status colour #273444 hex #273444 Save Cancel Summaries Total order…" at bounding box center [1449, 327] width 2916 height 460
click at [301, 176] on div "JO [PERSON_NAME]" at bounding box center [290, 181] width 155 height 17
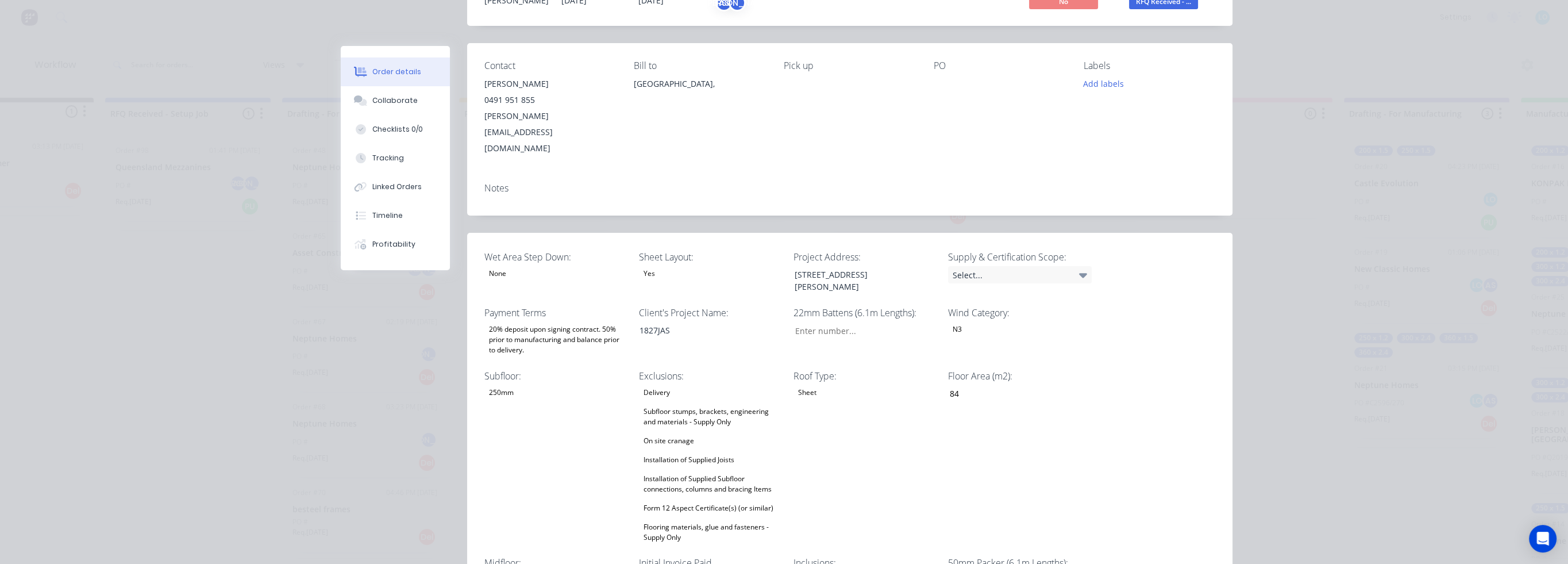
scroll to position [115, 0]
click at [1072, 264] on div "Select..." at bounding box center [1020, 272] width 144 height 17
click at [1278, 247] on div "Order details Collaborate Checklists 0/0 Tracking Linked Orders Timeline Profit…" at bounding box center [784, 282] width 1568 height 564
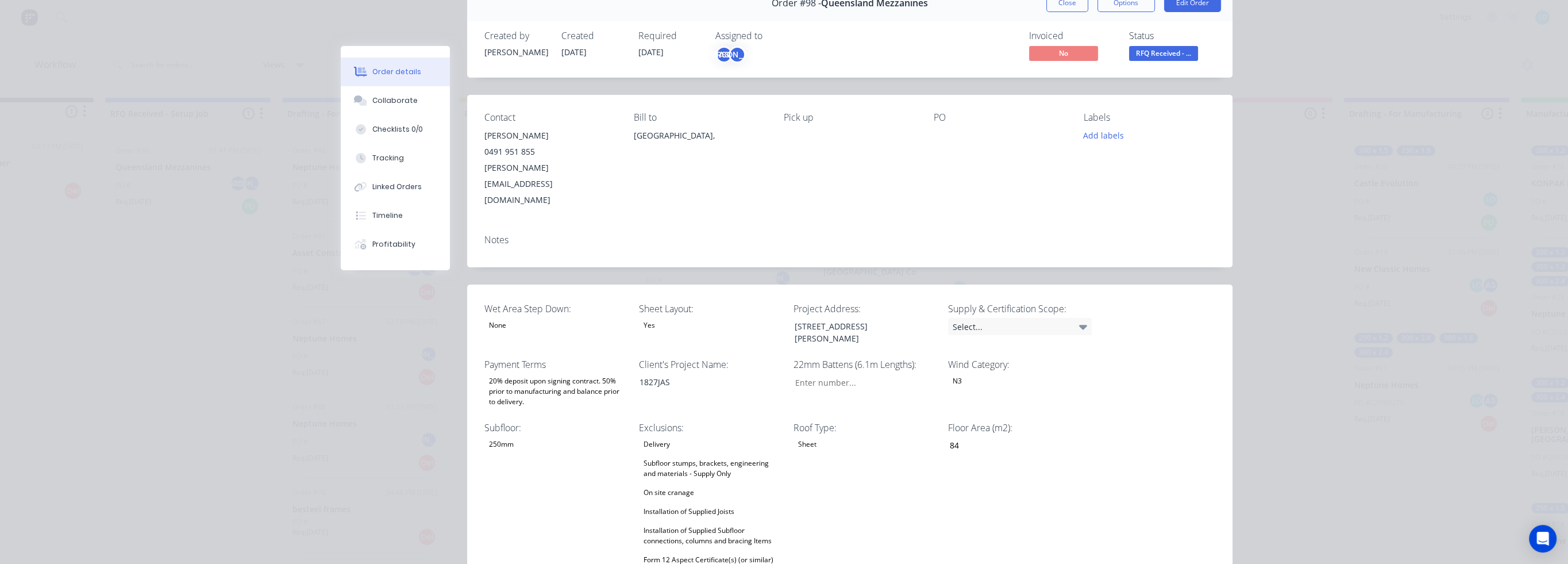
scroll to position [58, 0]
click at [1060, 11] on button "Close" at bounding box center [1068, 6] width 42 height 19
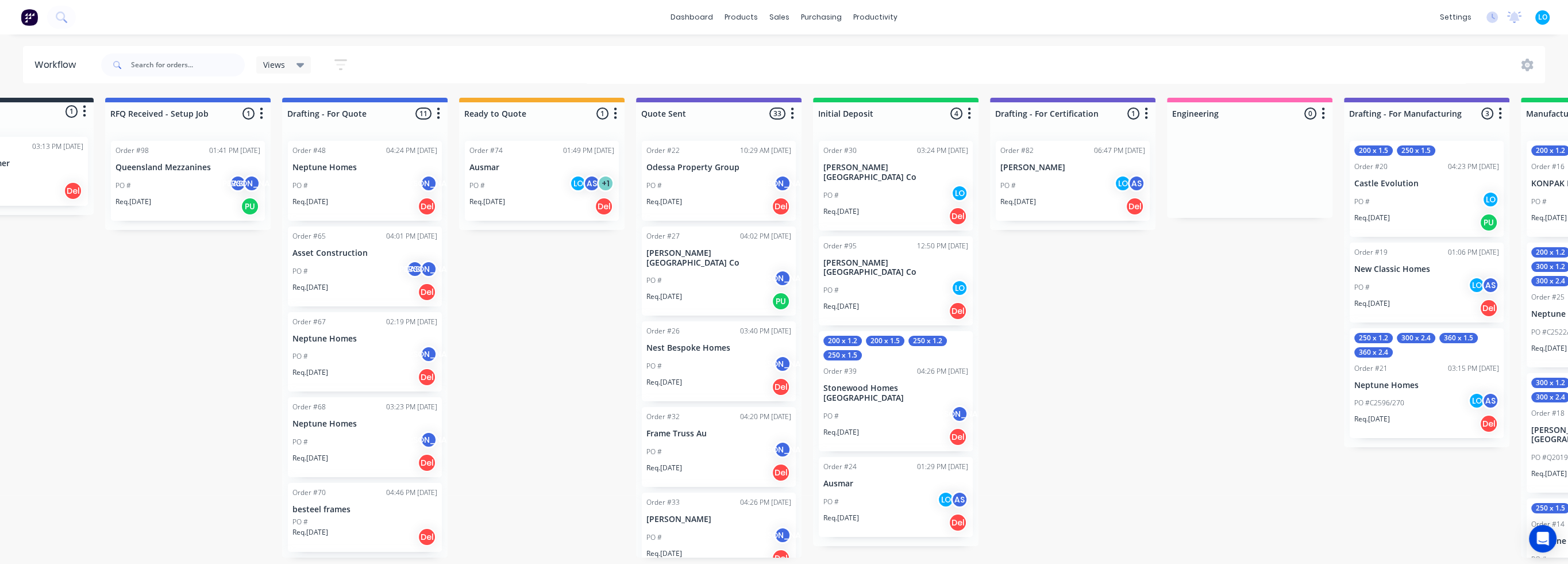
click at [543, 324] on div "Submitted 1 Status colour #273444 hex #273444 Save Cancel Summaries Total order…" at bounding box center [1353, 327] width 2916 height 460
click at [181, 321] on div "Submitted 1 Status colour #273444 hex #273444 Save Cancel Summaries Total order…" at bounding box center [1353, 327] width 2916 height 460
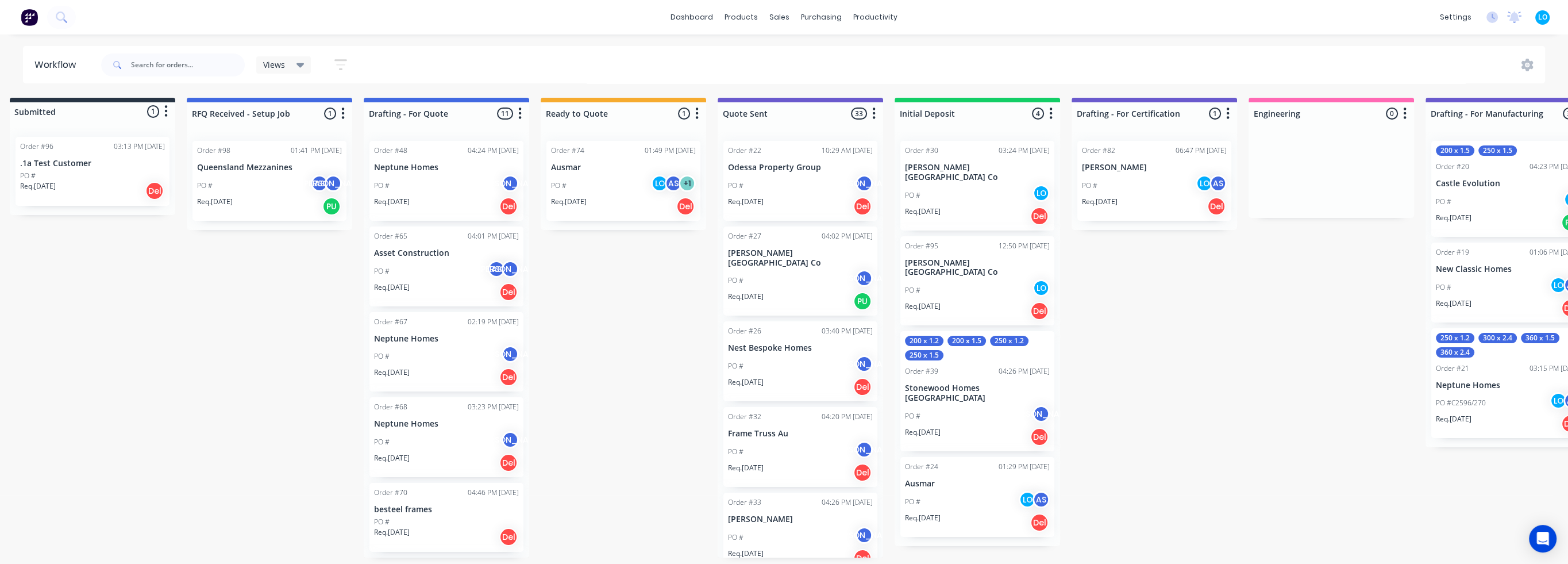
scroll to position [0, 0]
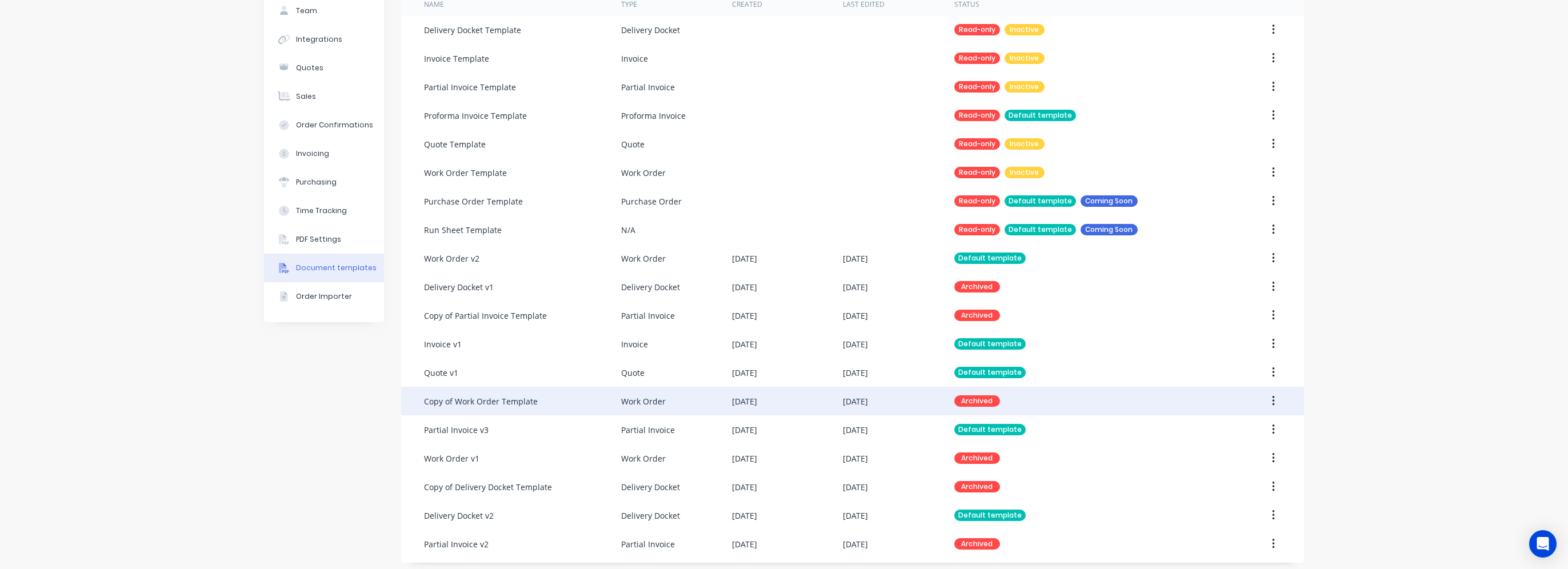
scroll to position [94, 0]
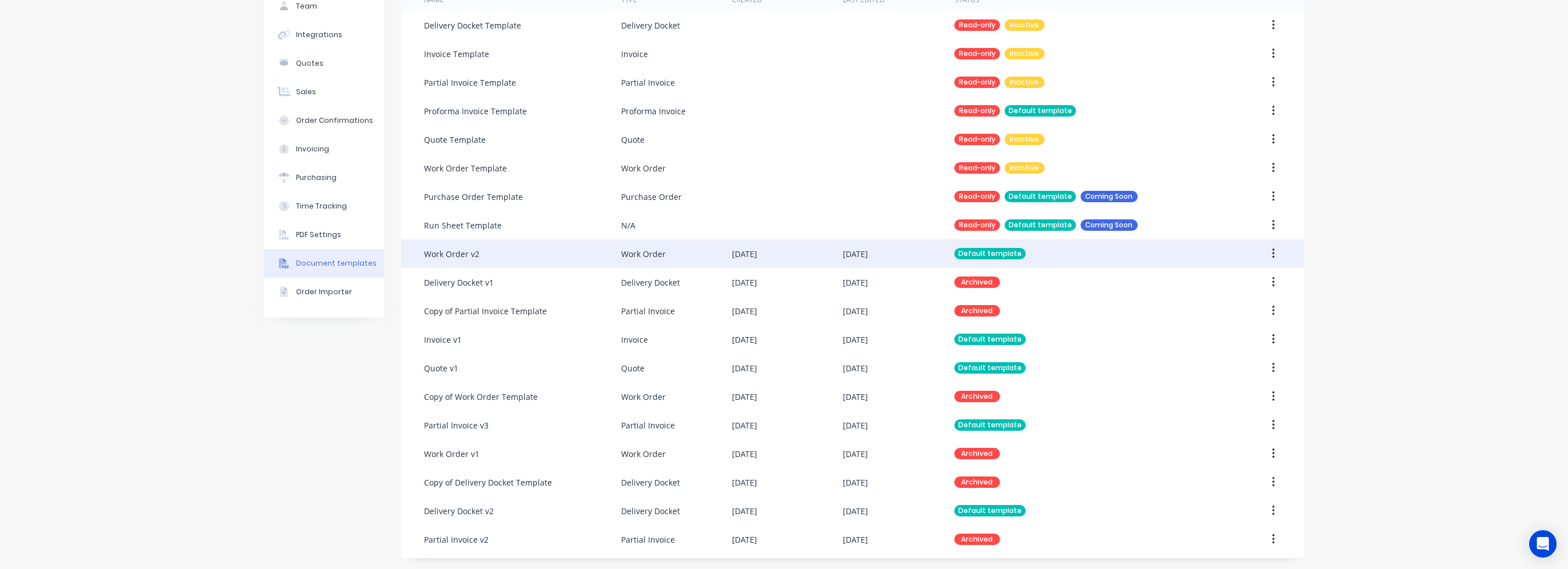
click at [697, 253] on div "Work Order" at bounding box center [676, 253] width 111 height 28
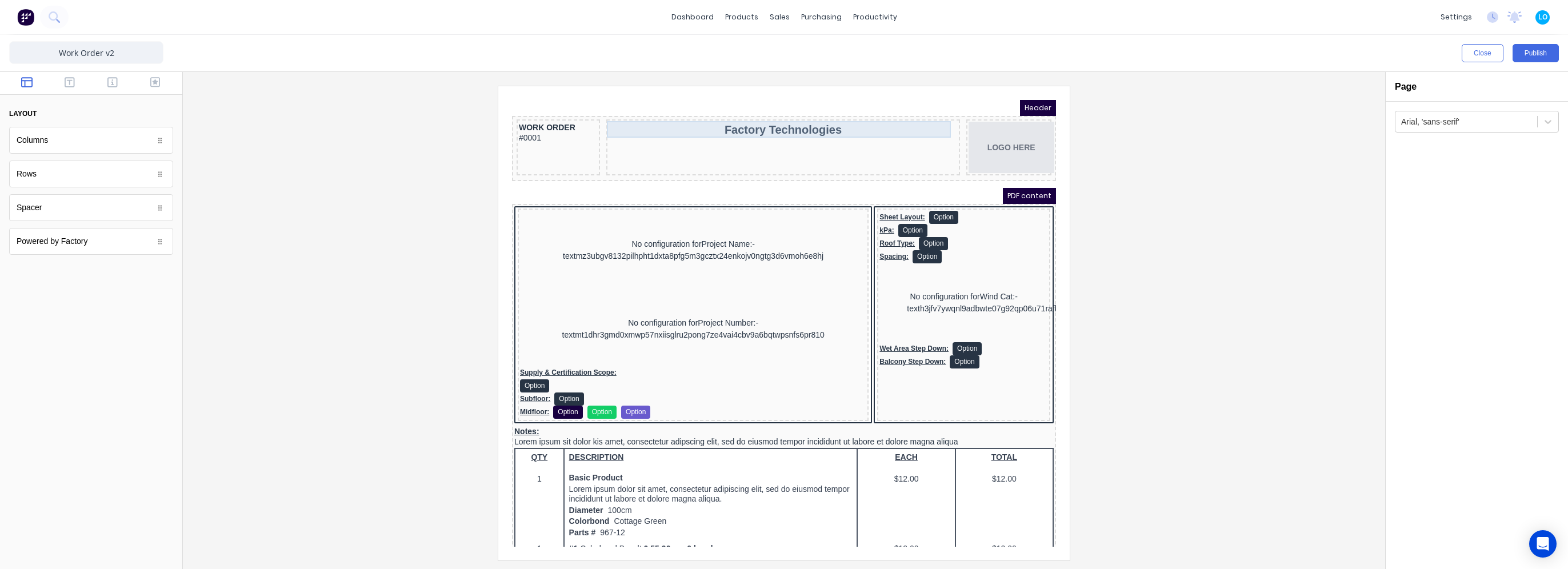
click at [775, 115] on div "Factory Technologies" at bounding box center [769, 116] width 349 height 16
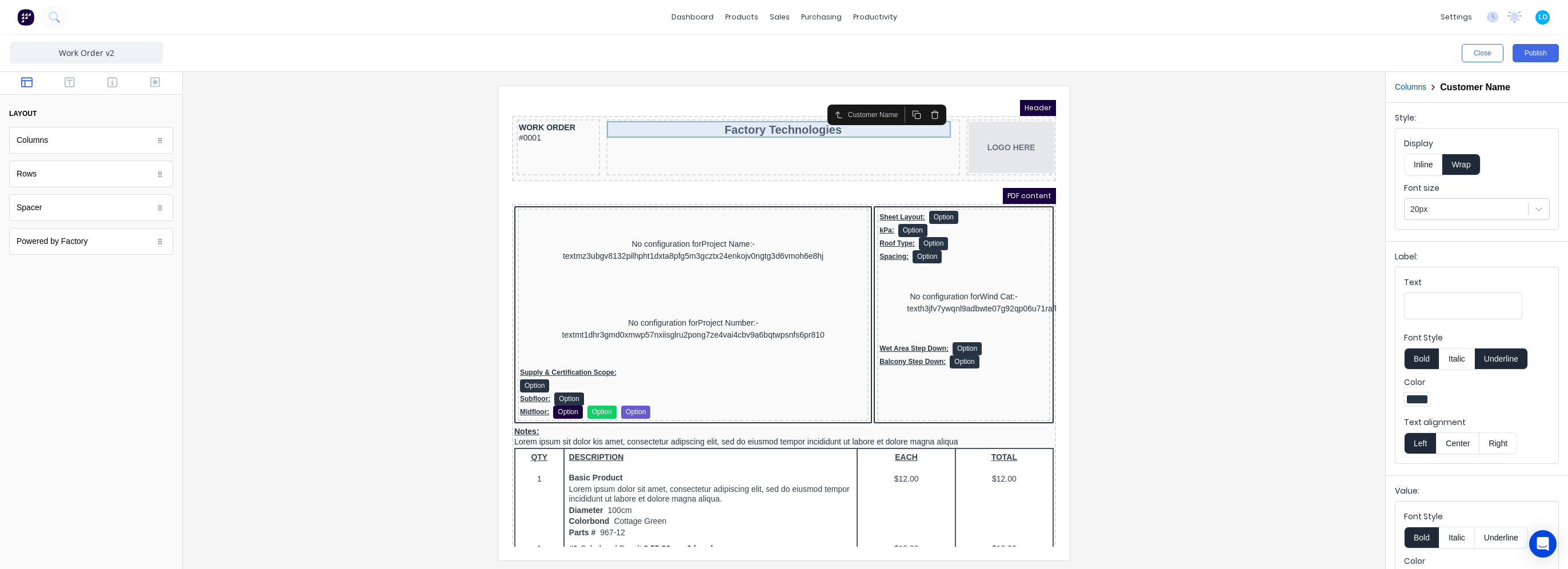
click at [786, 117] on div "Factory Technologies" at bounding box center [769, 116] width 349 height 16
click at [69, 78] on icon "button" at bounding box center [70, 82] width 11 height 11
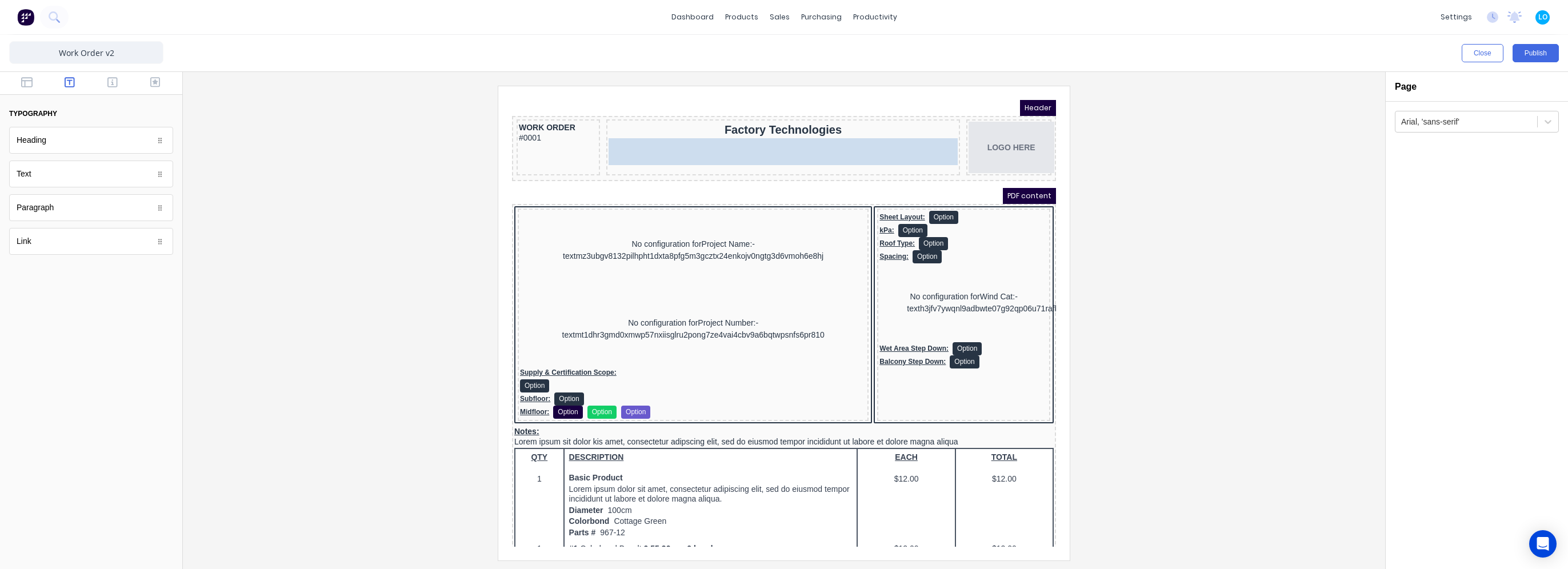
drag, startPoint x: 228, startPoint y: 162, endPoint x: 771, endPoint y: 142, distance: 543.4
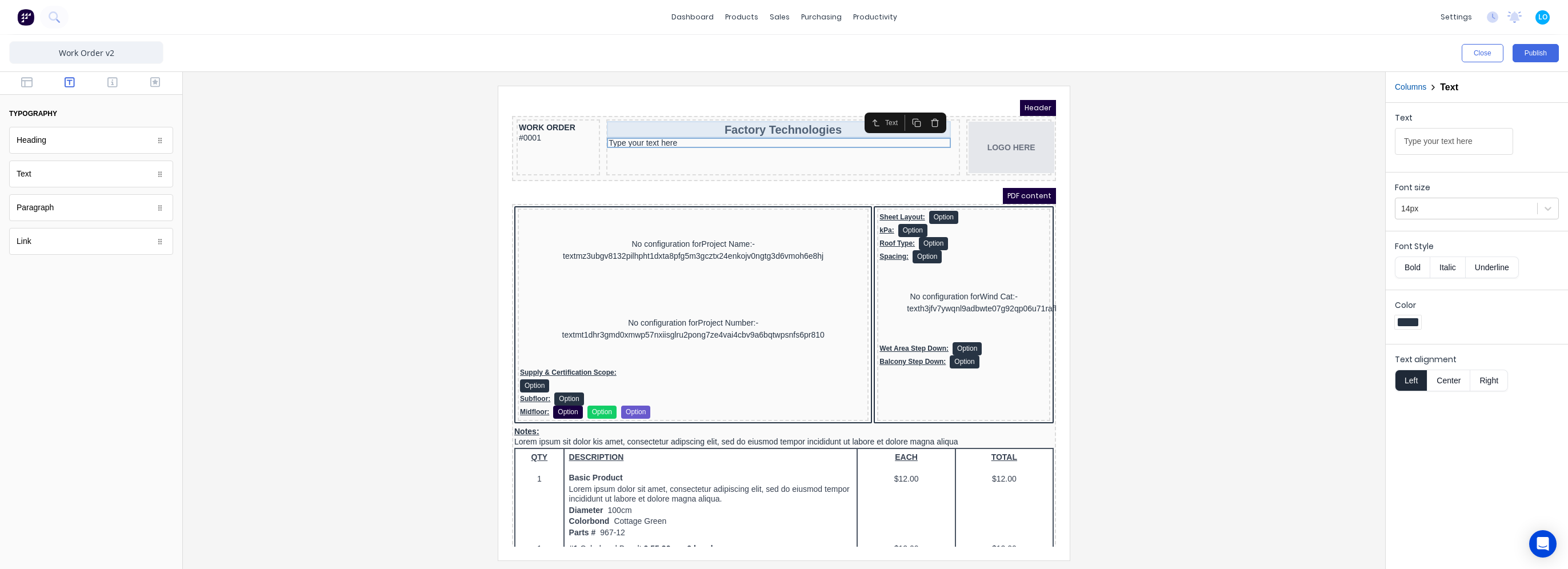
click at [764, 113] on div "Factory Technologies" at bounding box center [769, 116] width 349 height 16
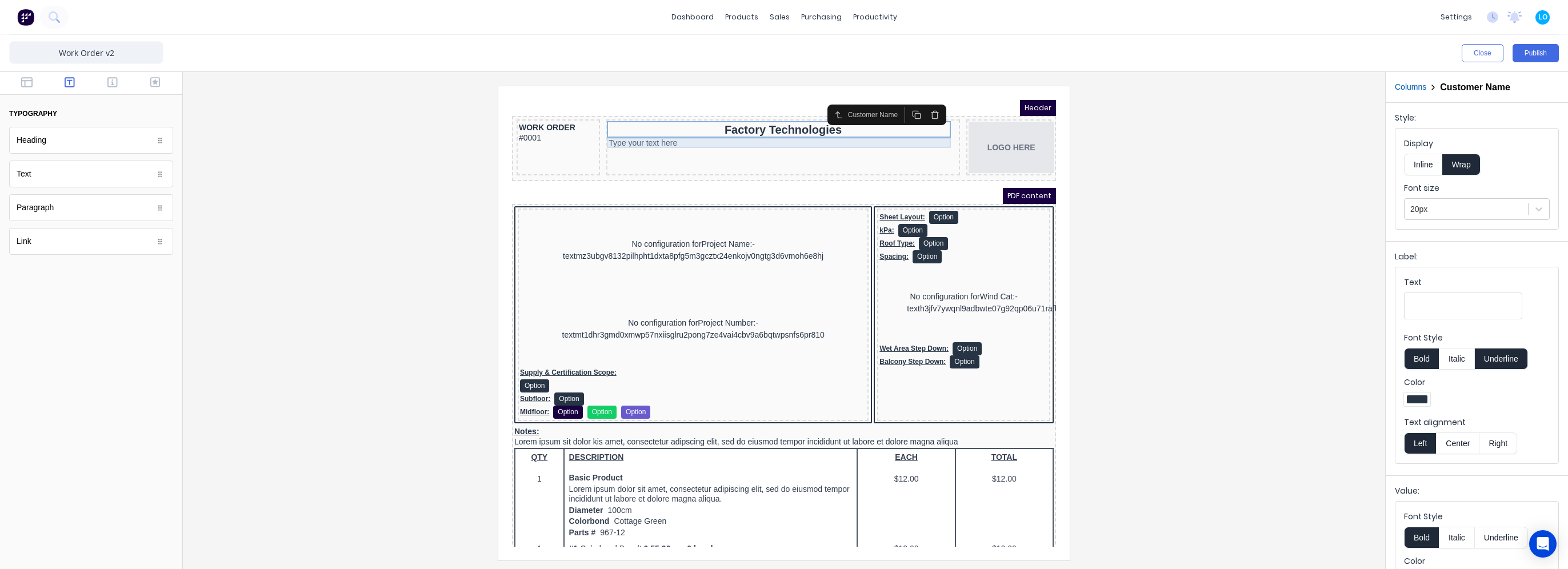
click at [769, 133] on div "Type your text here" at bounding box center [769, 130] width 349 height 11
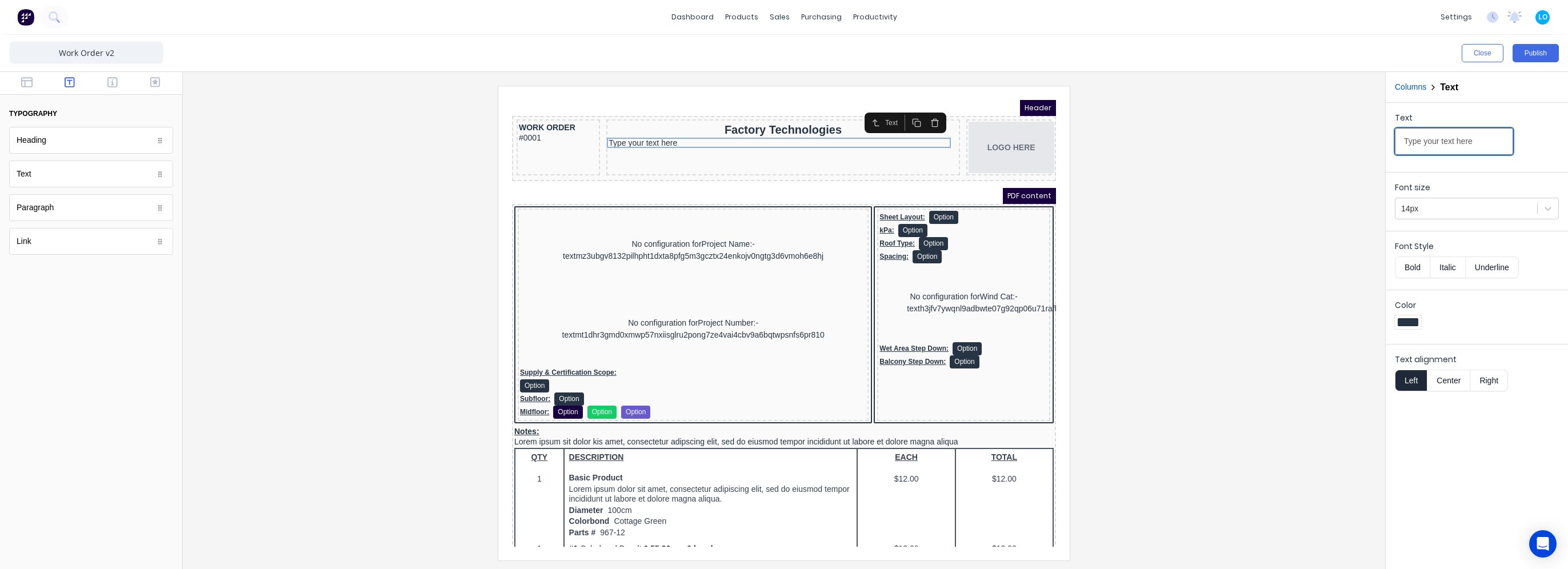
click at [1454, 143] on input "Type your text here" at bounding box center [1454, 141] width 118 height 27
drag, startPoint x: 1435, startPoint y: 146, endPoint x: 1335, endPoint y: 148, distance: 100.0
click at [1335, 148] on div "Close Publish Components typography Heading Heading Text Text Paragraph Paragra…" at bounding box center [784, 302] width 1568 height 534
click at [1426, 142] on input "Super Structure Onsite" at bounding box center [1454, 141] width 118 height 27
drag, startPoint x: 1464, startPoint y: 142, endPoint x: 1472, endPoint y: 142, distance: 8.0
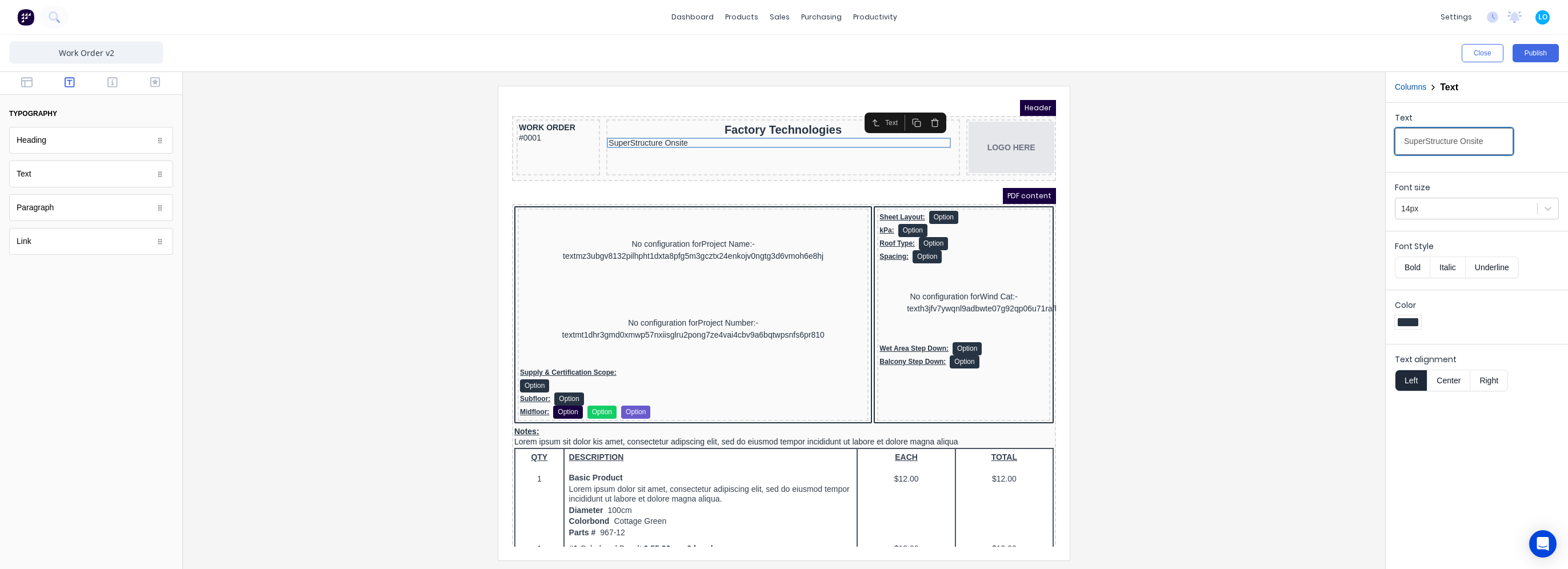
click at [1464, 142] on input "SuperStructure Onsite" at bounding box center [1454, 141] width 118 height 27
click at [1468, 142] on input "SuperStructure Onsite" at bounding box center [1454, 141] width 118 height 27
drag, startPoint x: 1430, startPoint y: 141, endPoint x: 1460, endPoint y: 146, distance: 30.4
click at [1432, 141] on input "SuperStructure On site" at bounding box center [1454, 141] width 118 height 27
type input "SuperStructure On site"
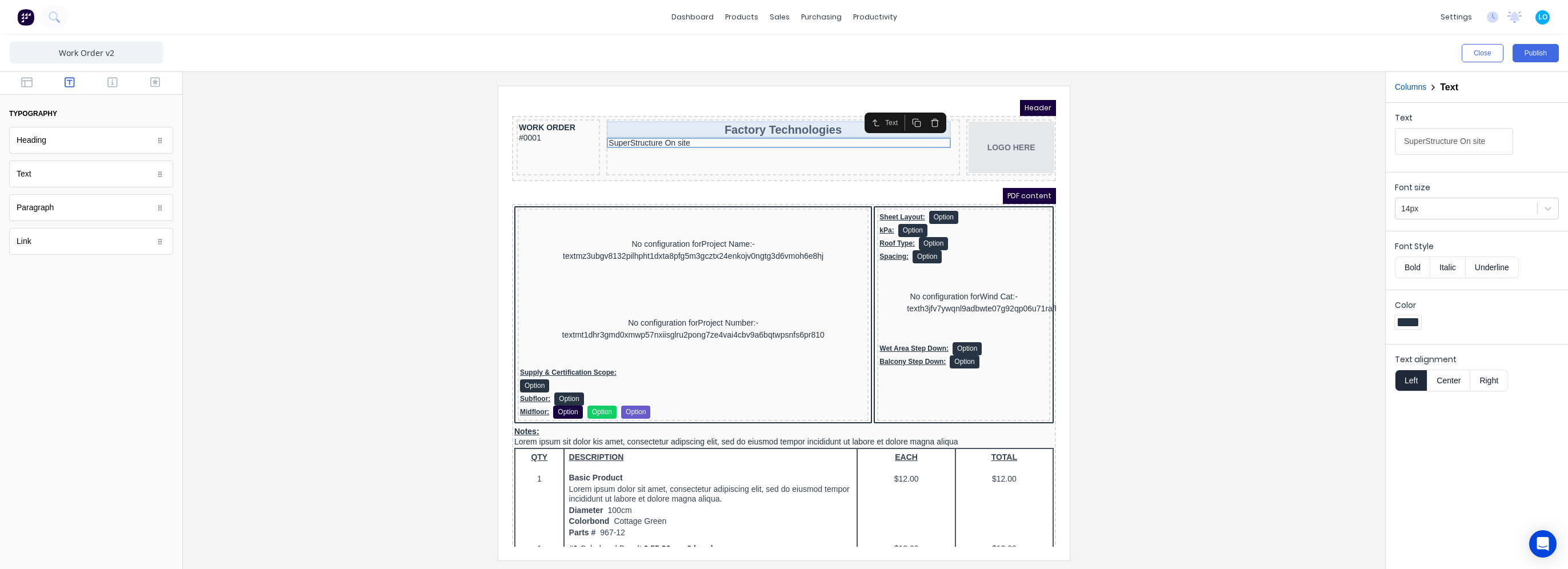
click at [734, 119] on div "Factory Technologies" at bounding box center [769, 116] width 349 height 16
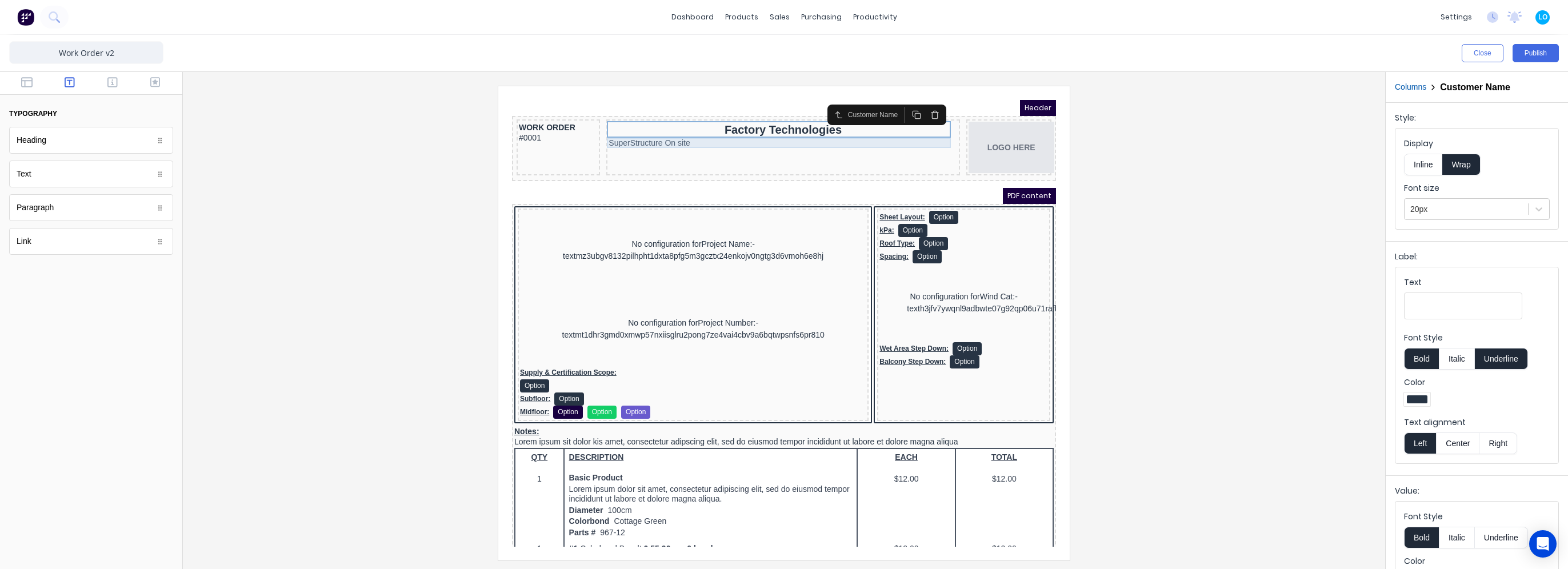
click at [738, 128] on div "SuperStructure On site" at bounding box center [769, 130] width 349 height 11
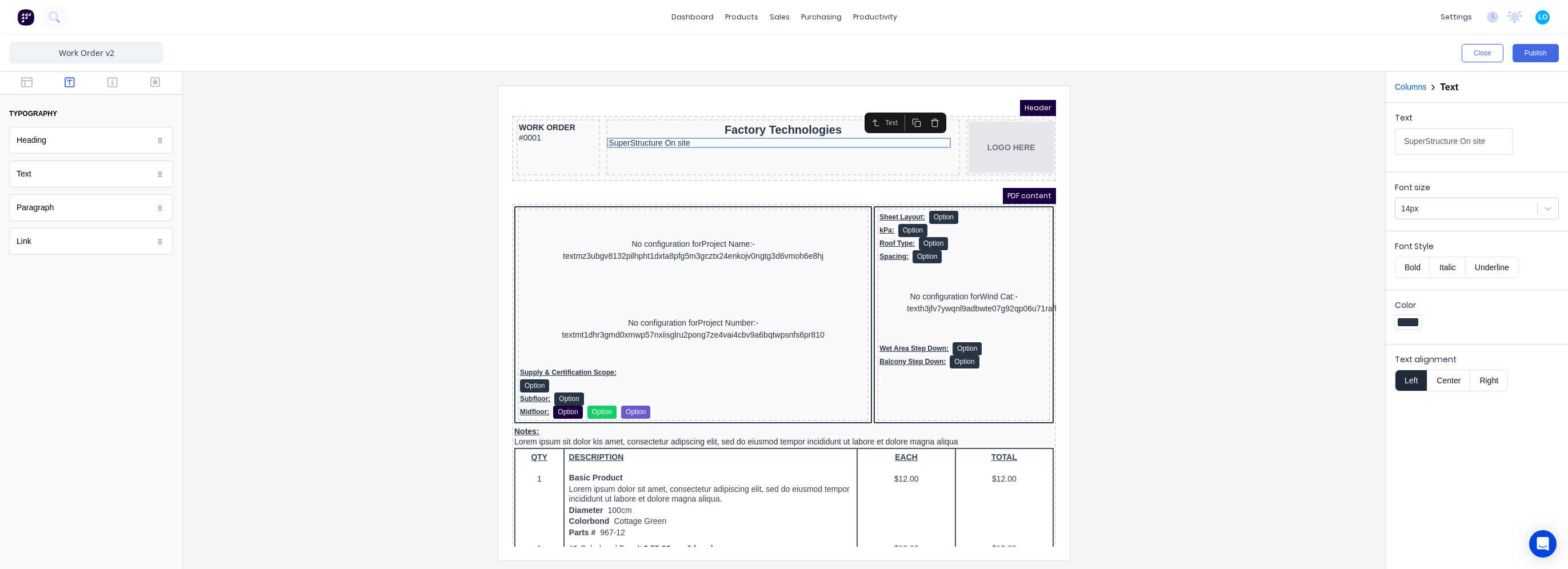
click at [1407, 268] on button "Bold" at bounding box center [1412, 267] width 35 height 22
click at [710, 117] on div "Factory Technologies" at bounding box center [769, 116] width 349 height 16
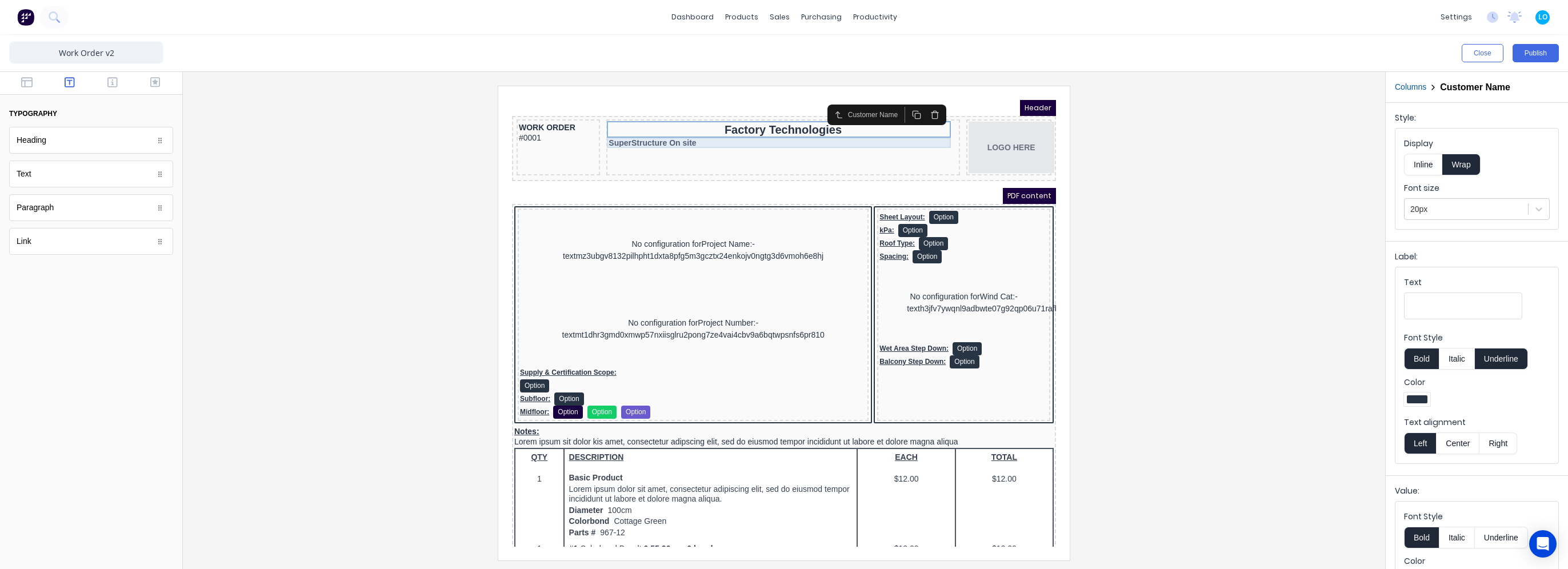
click at [714, 128] on div "SuperStructure On site" at bounding box center [769, 130] width 349 height 11
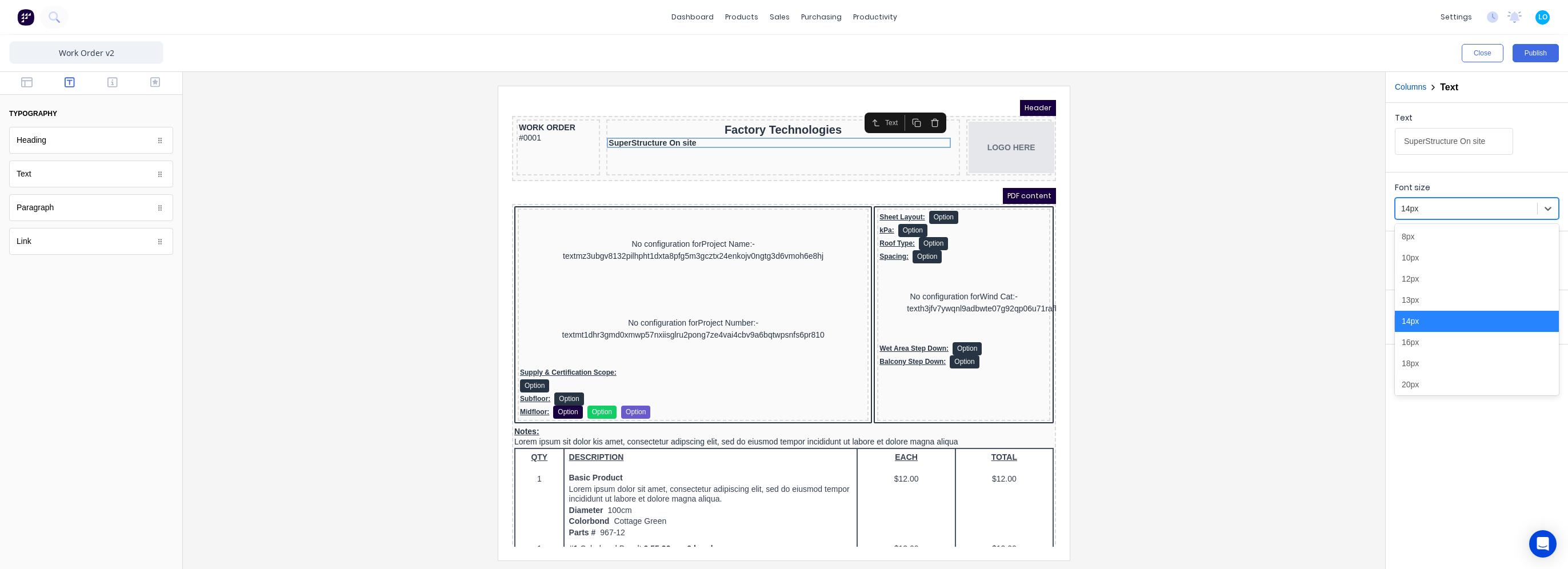
click at [1452, 215] on div "14px" at bounding box center [1466, 208] width 142 height 19
click at [1435, 384] on div "20px" at bounding box center [1477, 385] width 164 height 21
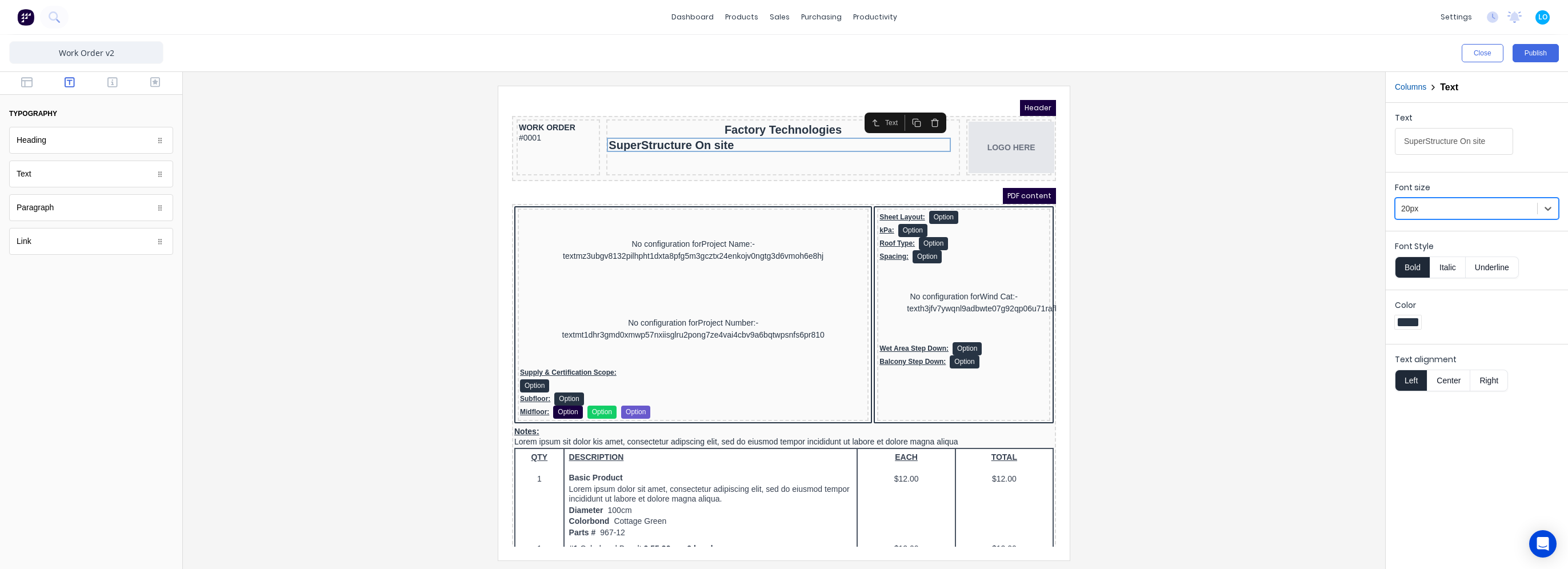
click at [1441, 382] on button "Center" at bounding box center [1448, 380] width 44 height 22
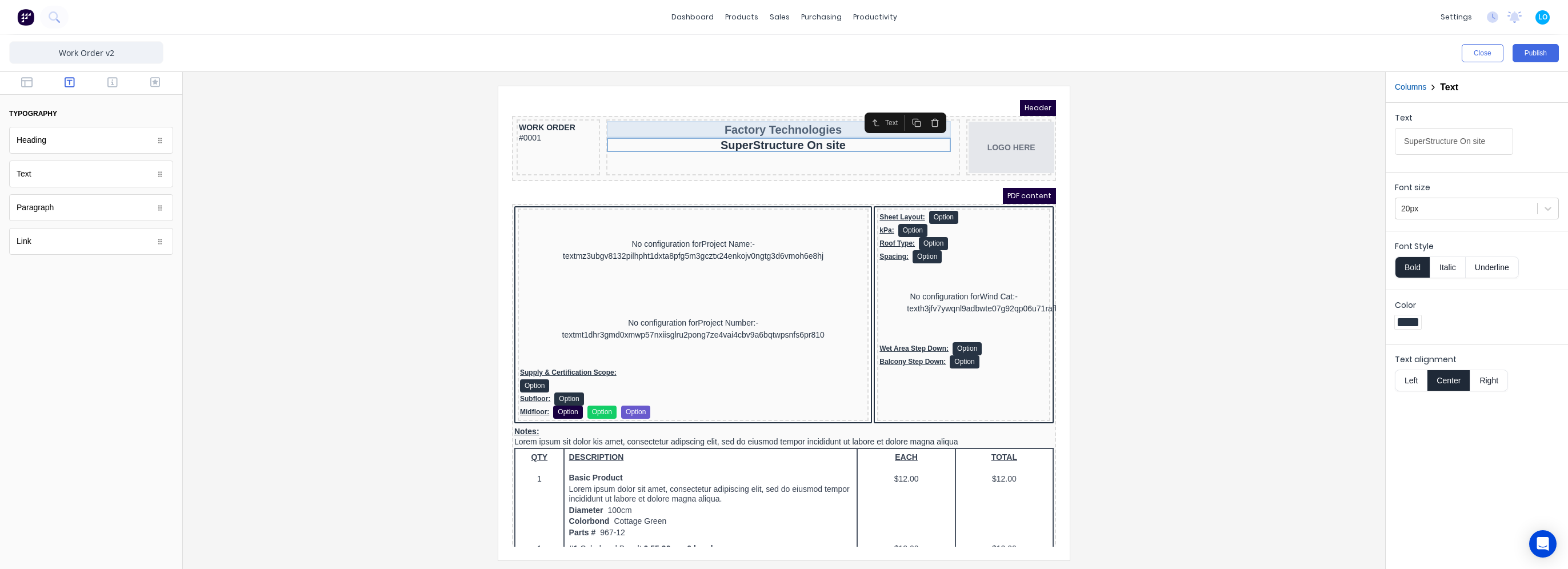
click at [744, 115] on div "Factory Technologies" at bounding box center [769, 116] width 349 height 16
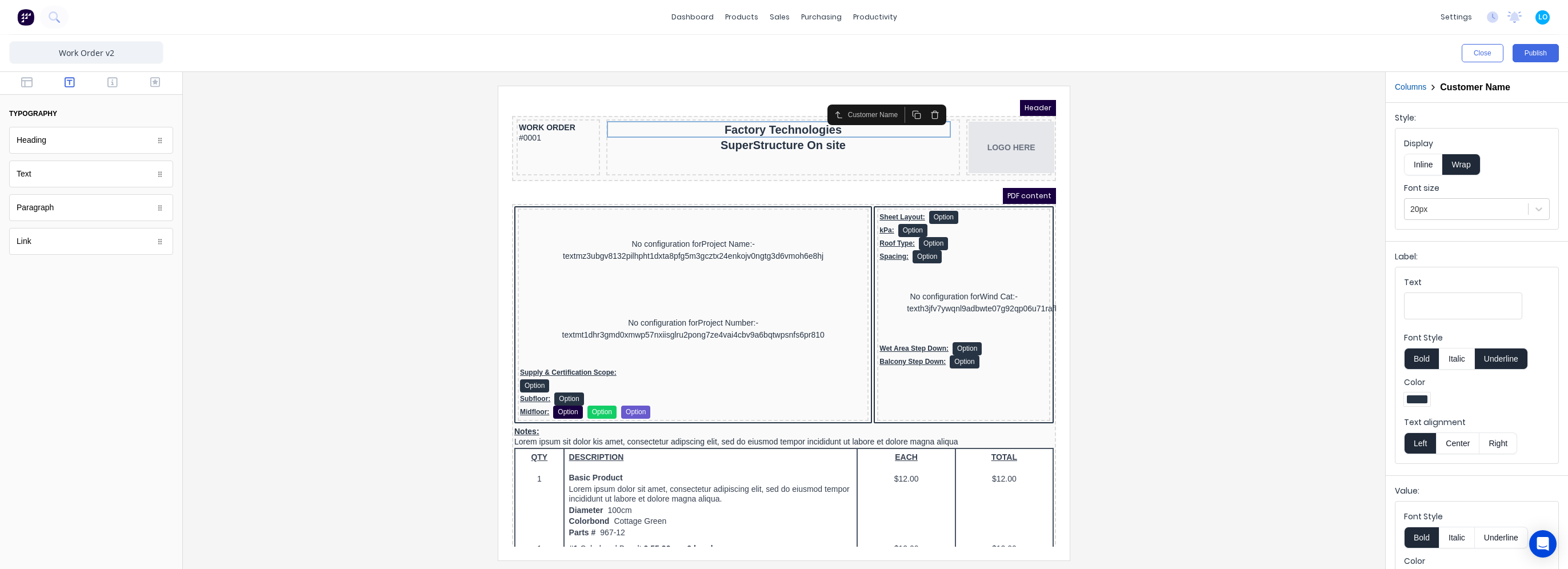
click at [920, 101] on icon "button" at bounding box center [921, 100] width 9 height 9
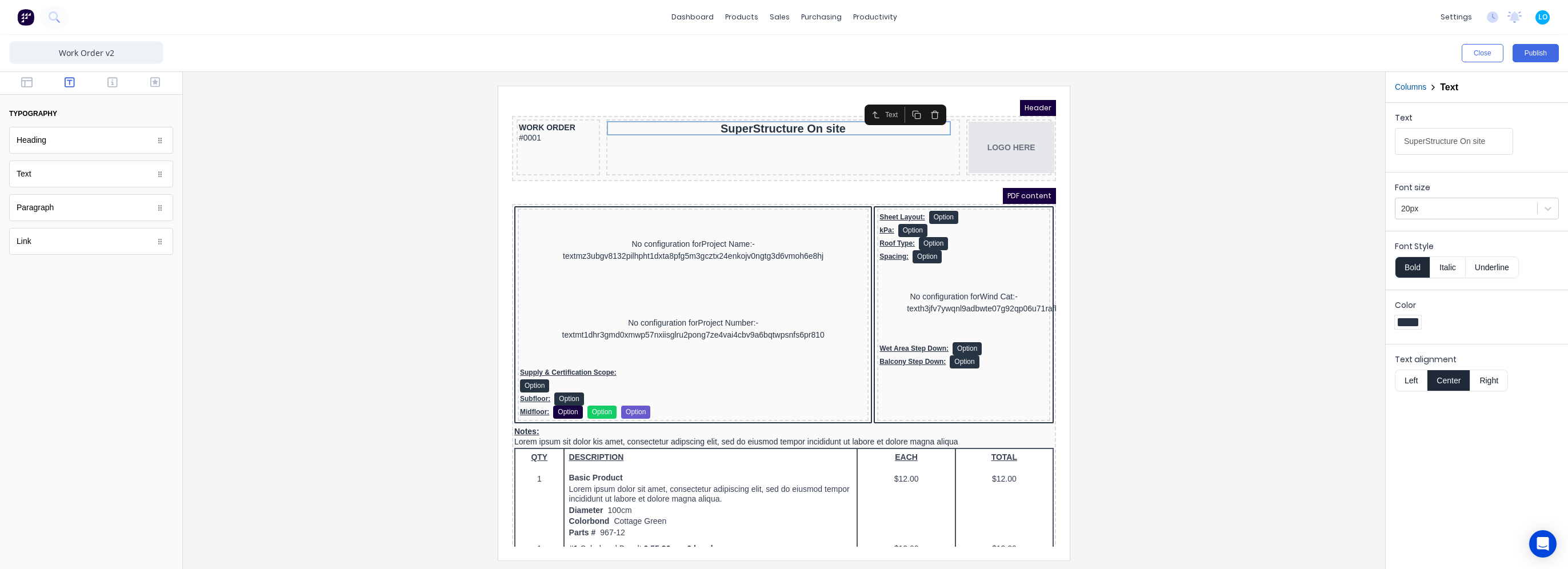
click at [1162, 145] on div at bounding box center [783, 323] width 1184 height 474
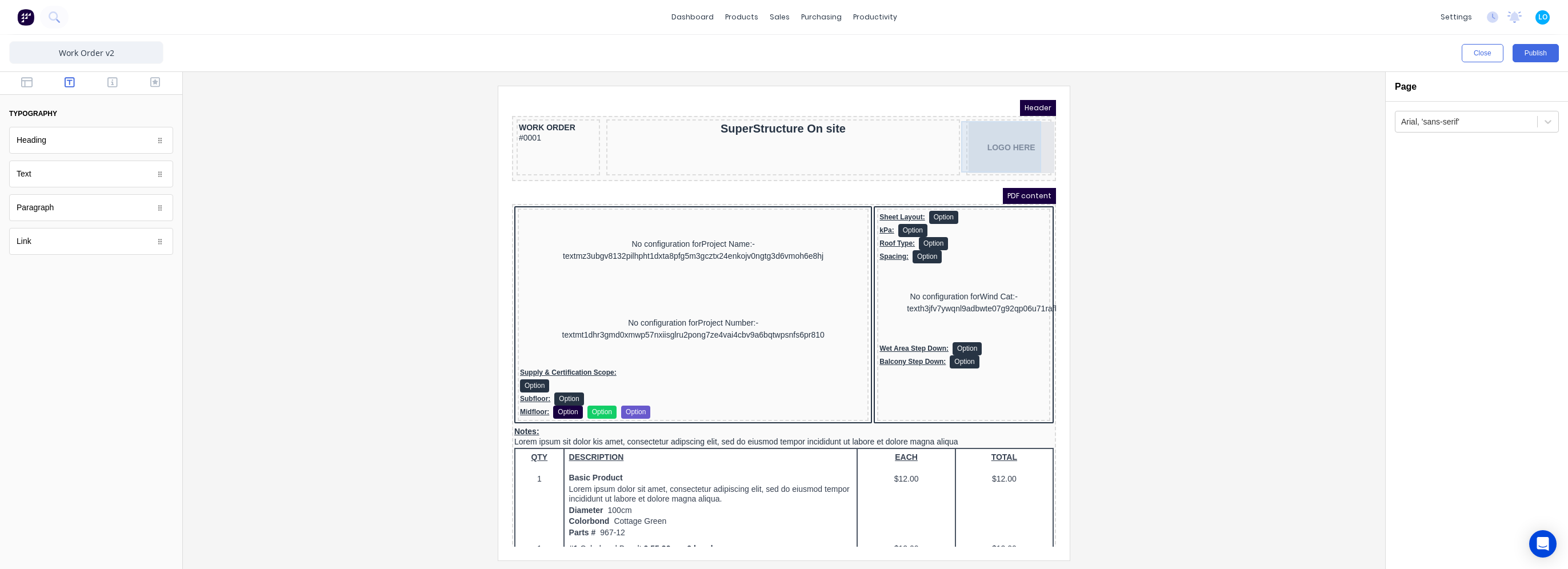
click at [992, 134] on div "LOGO HERE" at bounding box center [995, 134] width 81 height 52
click at [1012, 104] on icon "button" at bounding box center [1011, 102] width 5 height 6
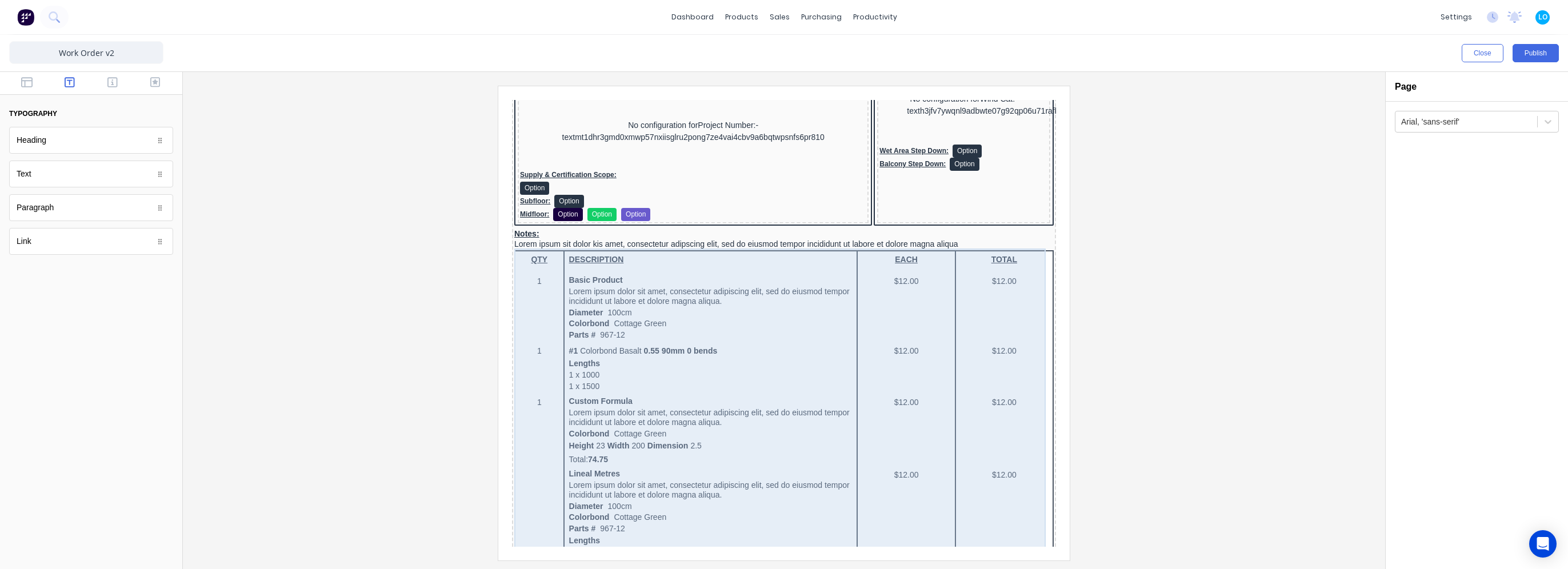
scroll to position [764, 0]
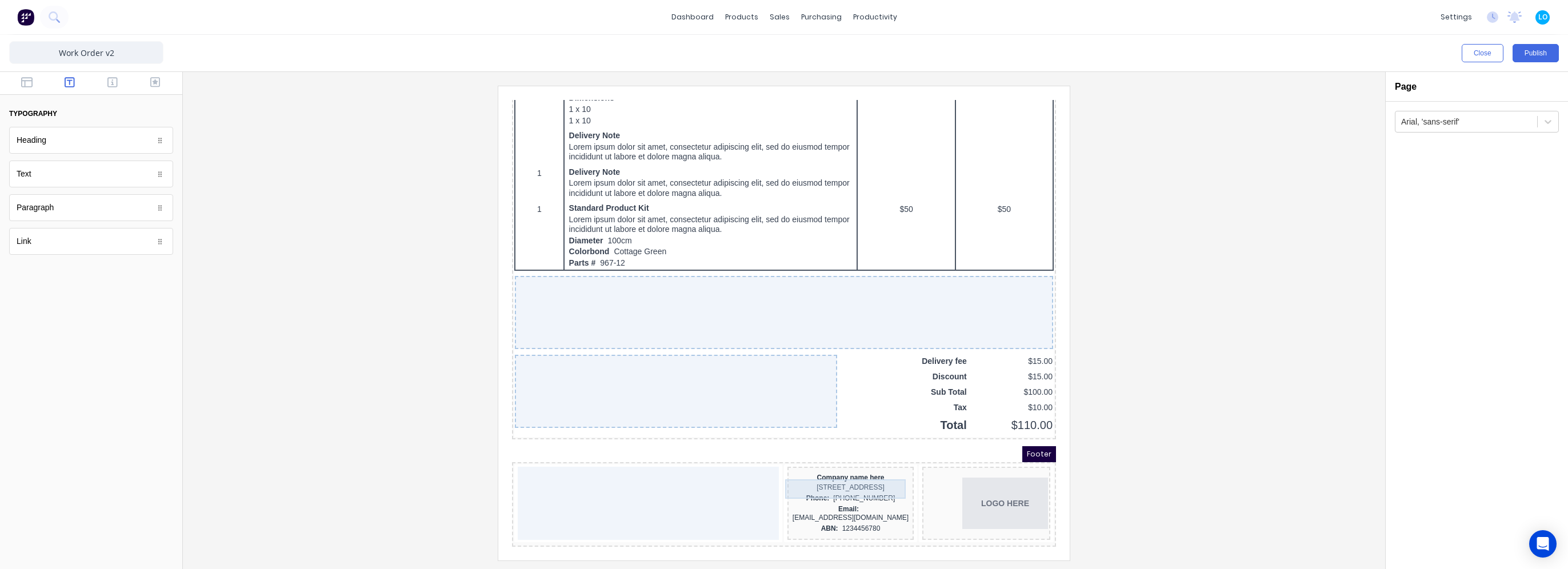
click at [878, 476] on div "[STREET_ADDRESS]" at bounding box center [837, 473] width 121 height 11
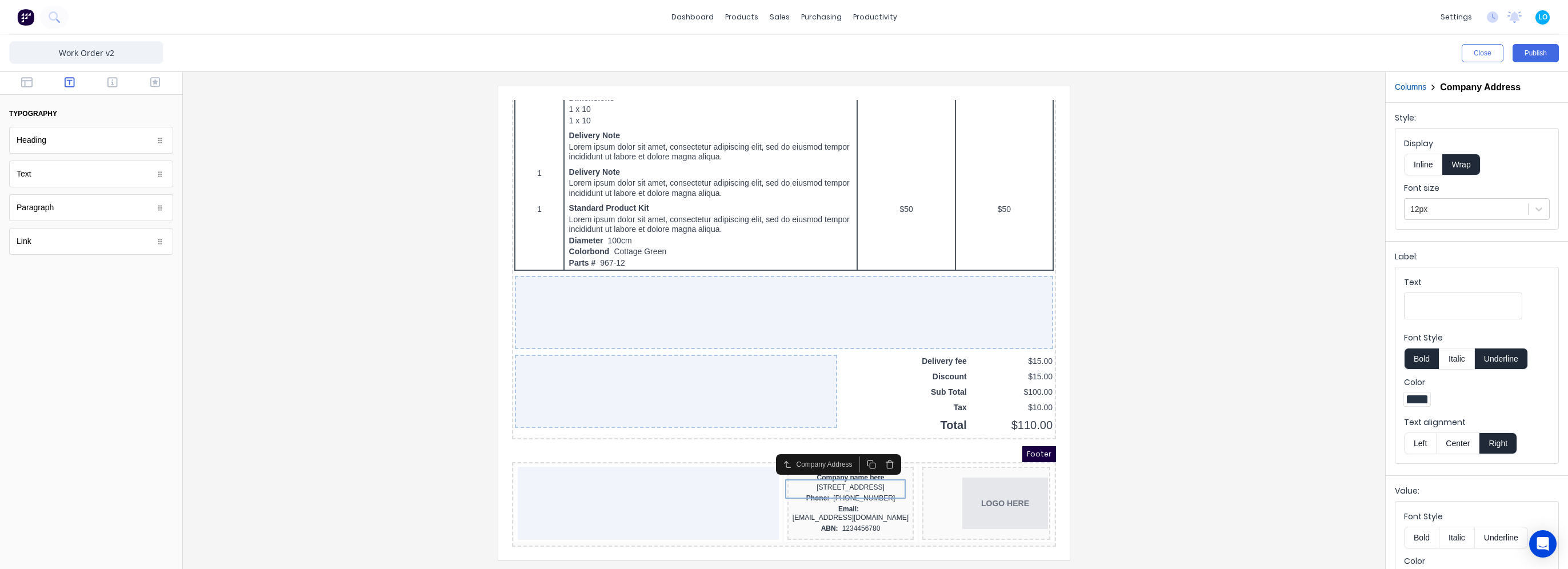
click at [875, 458] on div "Company Address" at bounding box center [824, 450] width 125 height 20
click at [875, 451] on icon "button" at bounding box center [875, 451] width 9 height 9
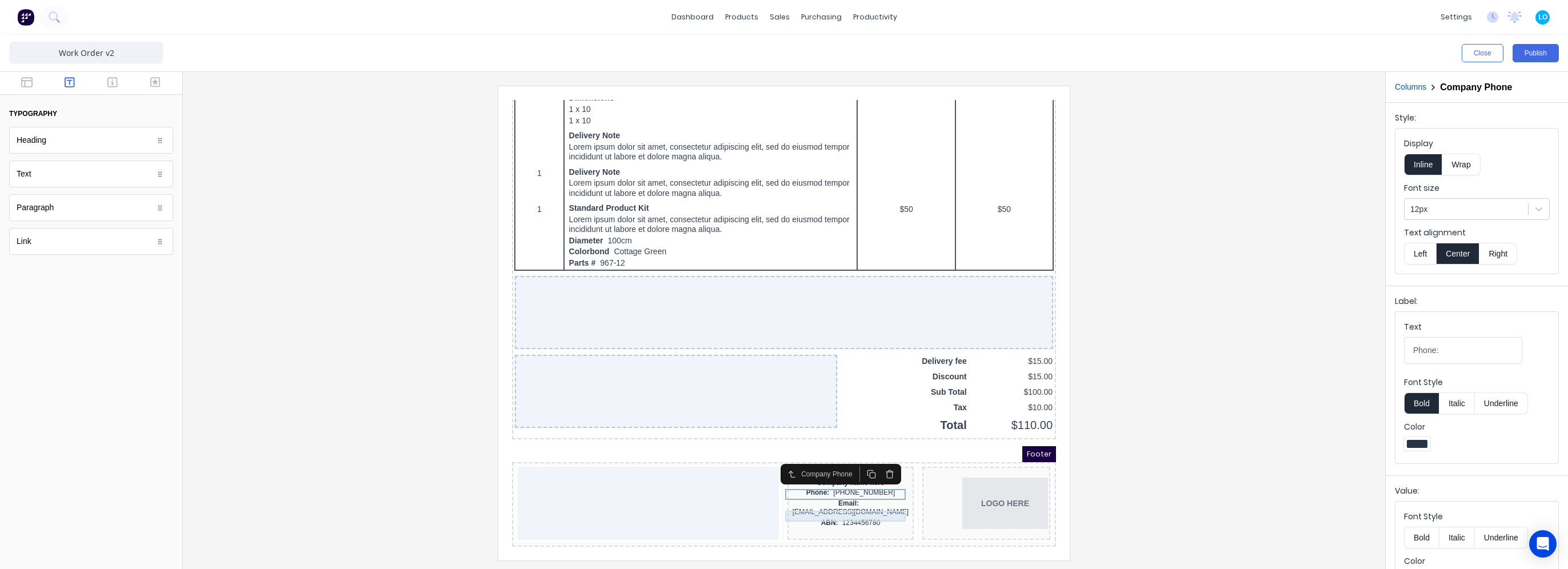
click at [853, 504] on div "ABN: 1234456780" at bounding box center [837, 509] width 121 height 11
click at [875, 478] on icon "button" at bounding box center [875, 482] width 9 height 9
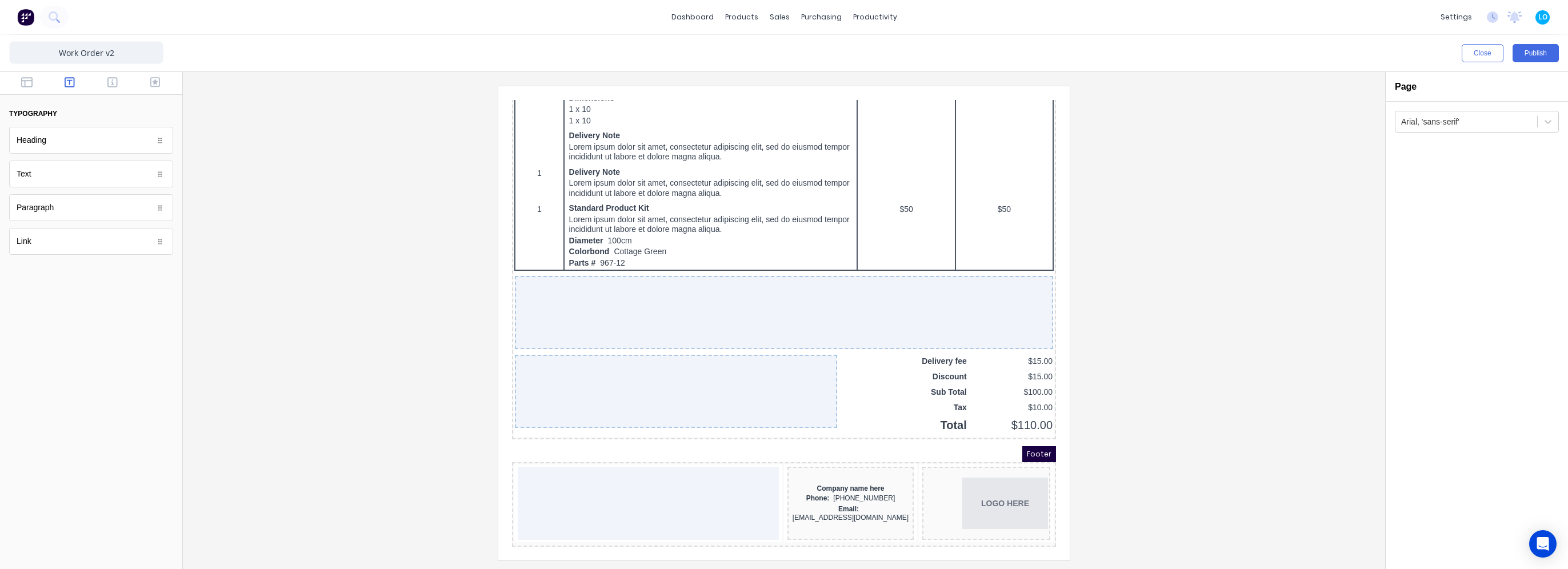
click at [1205, 402] on div at bounding box center [783, 323] width 1184 height 474
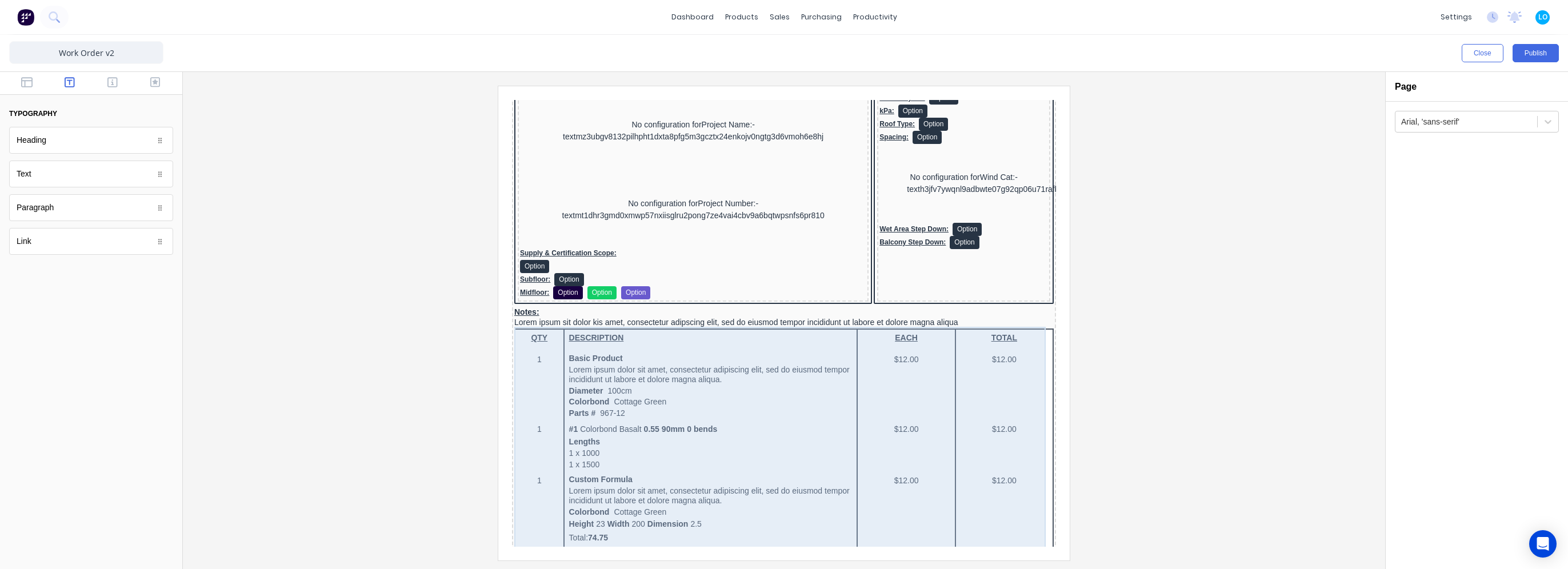
scroll to position [0, 0]
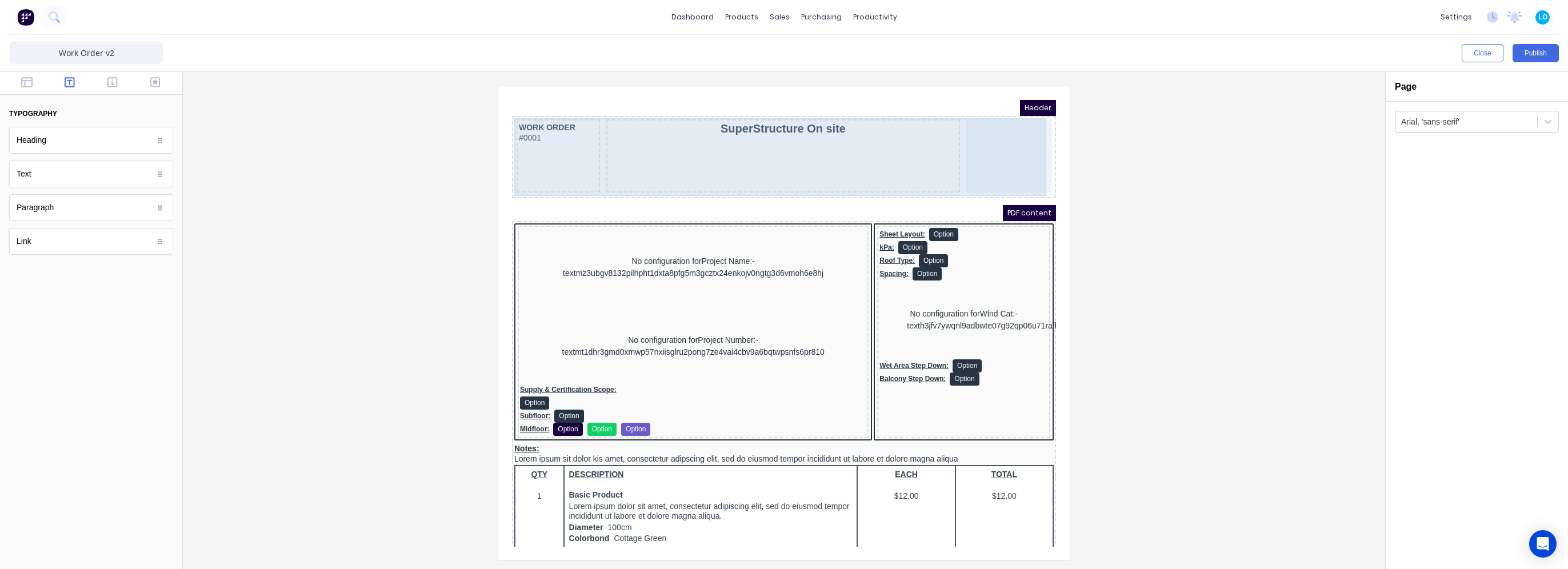
click at [987, 128] on div at bounding box center [994, 142] width 85 height 73
click at [982, 157] on div at bounding box center [994, 142] width 85 height 73
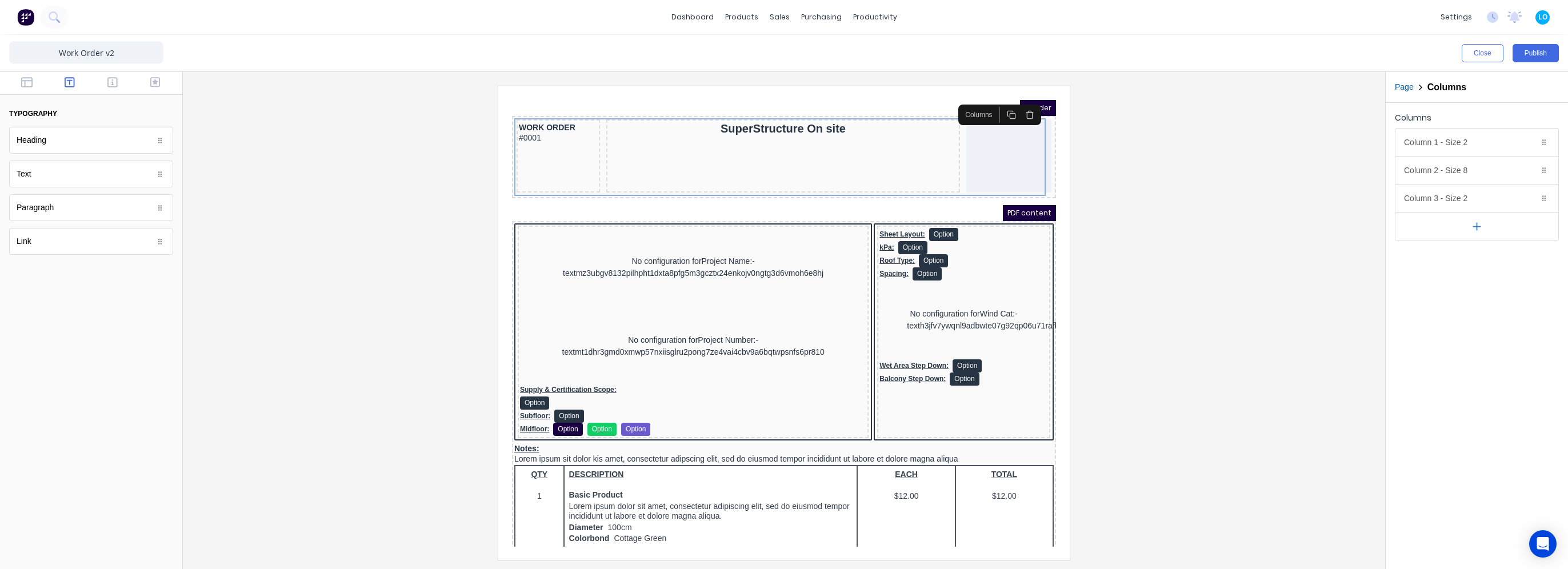
click at [64, 244] on div "Link" at bounding box center [91, 241] width 164 height 27
click at [37, 80] on button "button" at bounding box center [27, 83] width 36 height 14
click at [109, 79] on icon "button" at bounding box center [112, 83] width 11 height 11
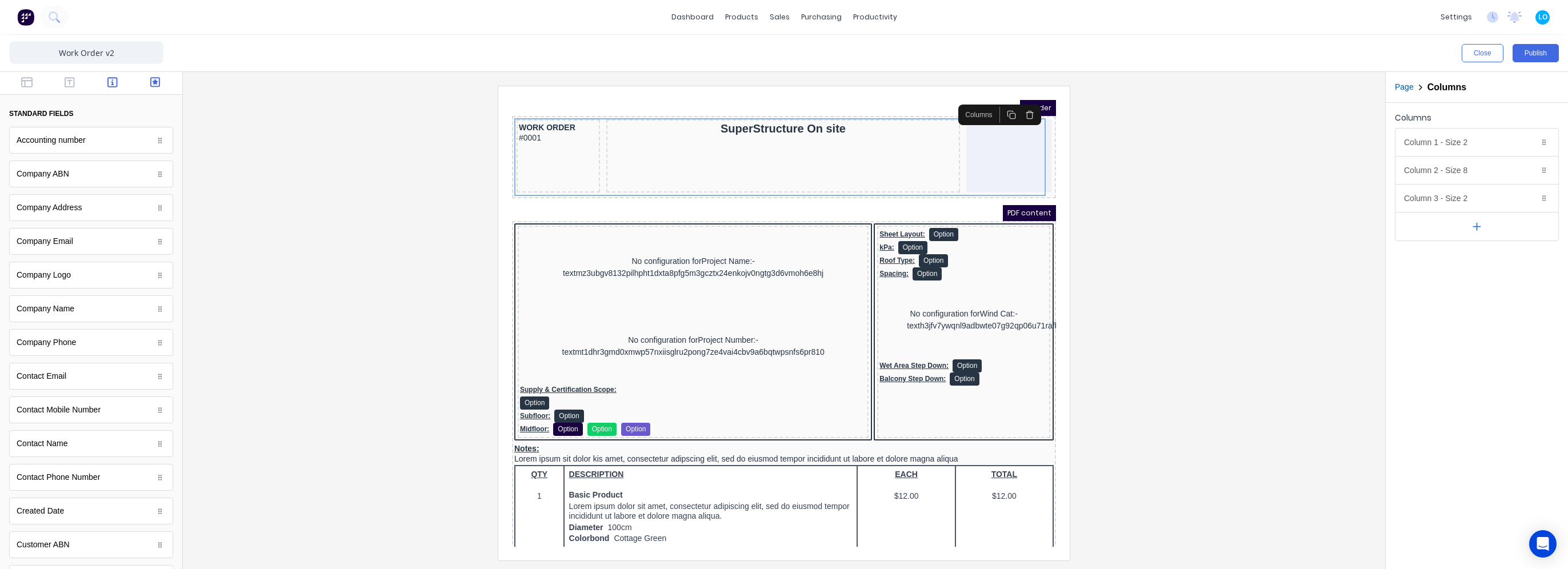
click at [160, 81] on button "button" at bounding box center [155, 83] width 36 height 14
click at [71, 87] on button "button" at bounding box center [70, 83] width 36 height 14
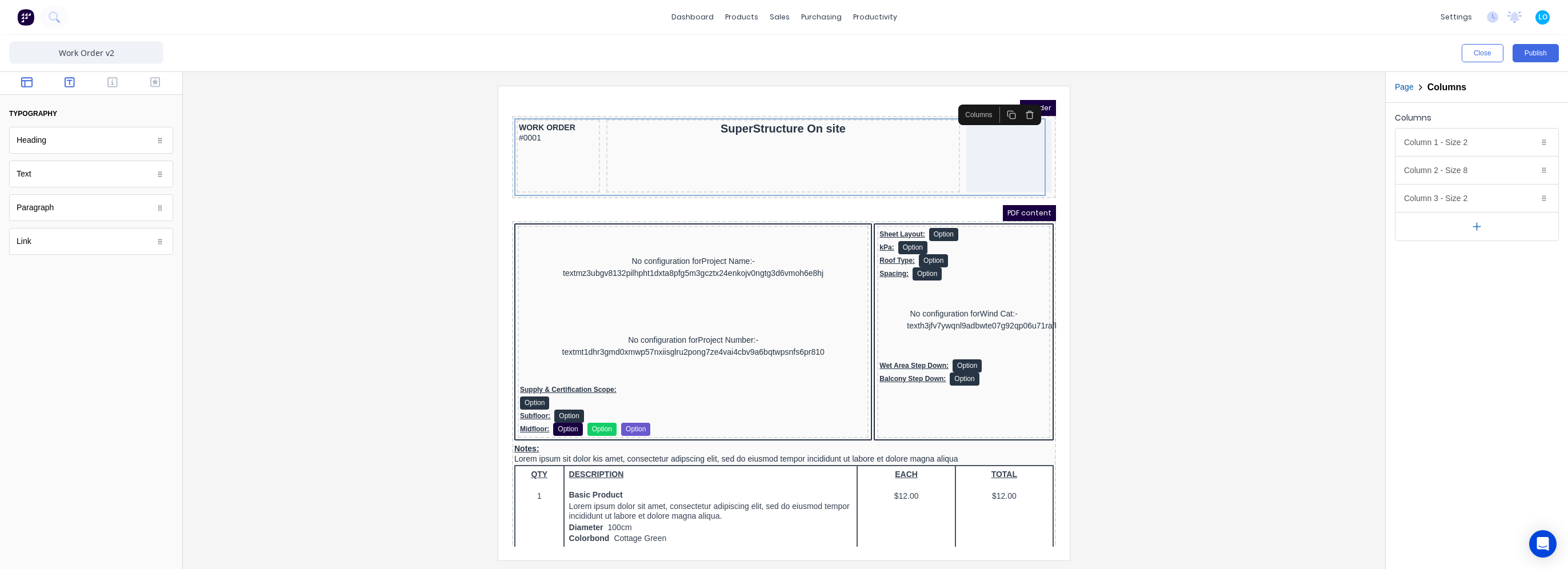
click at [28, 87] on icon "button" at bounding box center [27, 83] width 11 height 11
click at [113, 87] on icon "button" at bounding box center [112, 83] width 11 height 11
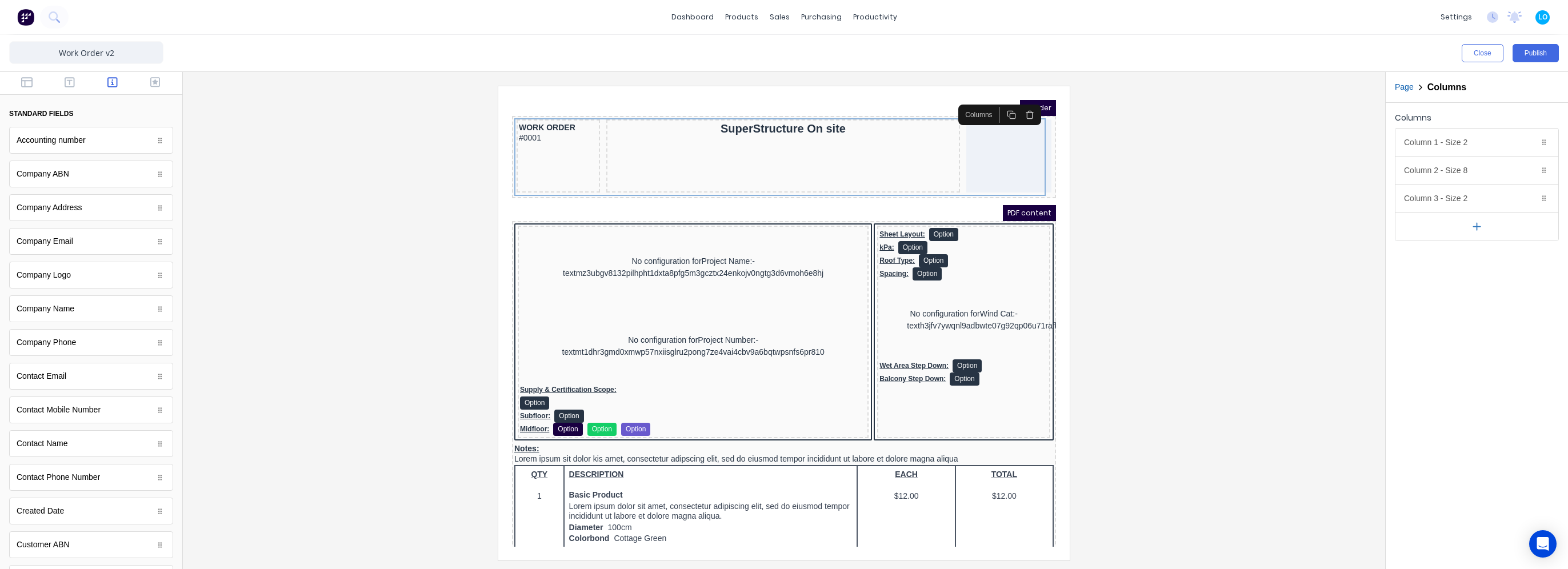
click at [173, 83] on div at bounding box center [91, 83] width 182 height 23
click at [155, 84] on button "button" at bounding box center [155, 83] width 36 height 14
click at [23, 87] on icon "button" at bounding box center [27, 82] width 11 height 11
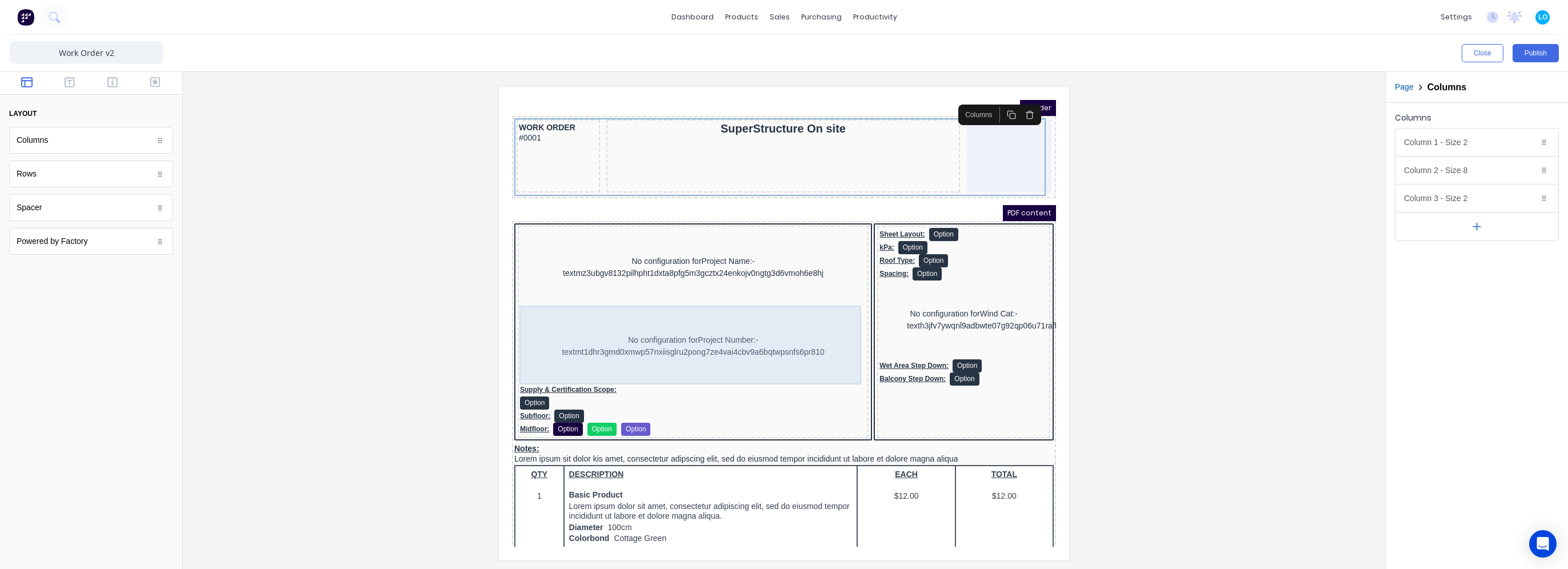
click at [741, 318] on div "No configuration for Project Number:-textmt1dhr3gmd0xmwp57nxiisglru2pong7ze4vai…" at bounding box center [680, 332] width 346 height 79
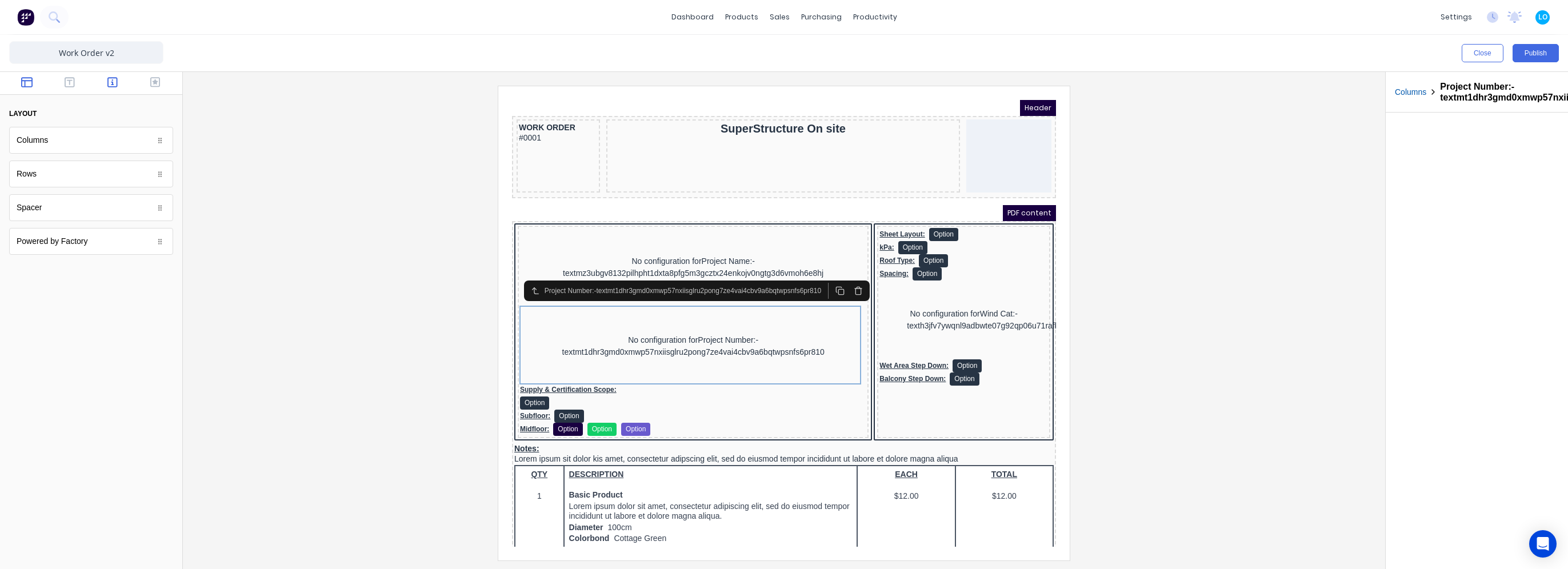
click at [108, 80] on icon "button" at bounding box center [112, 82] width 11 height 11
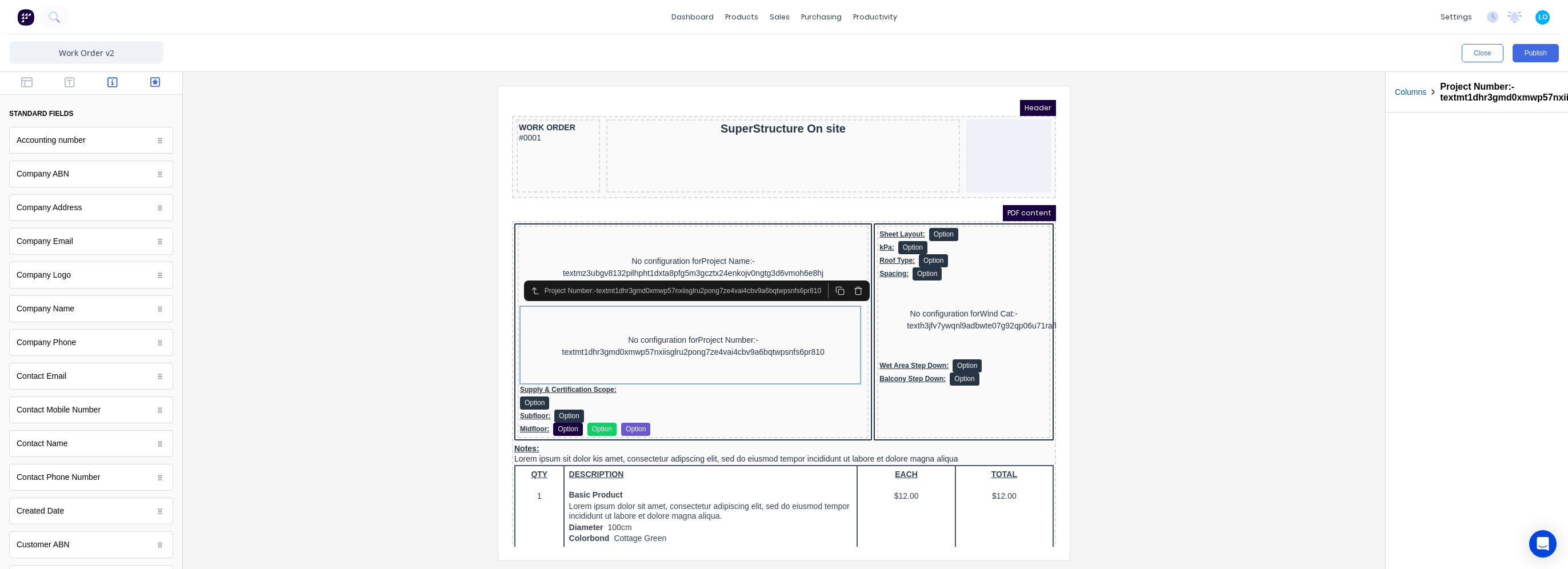
click at [150, 82] on icon "button" at bounding box center [155, 82] width 11 height 11
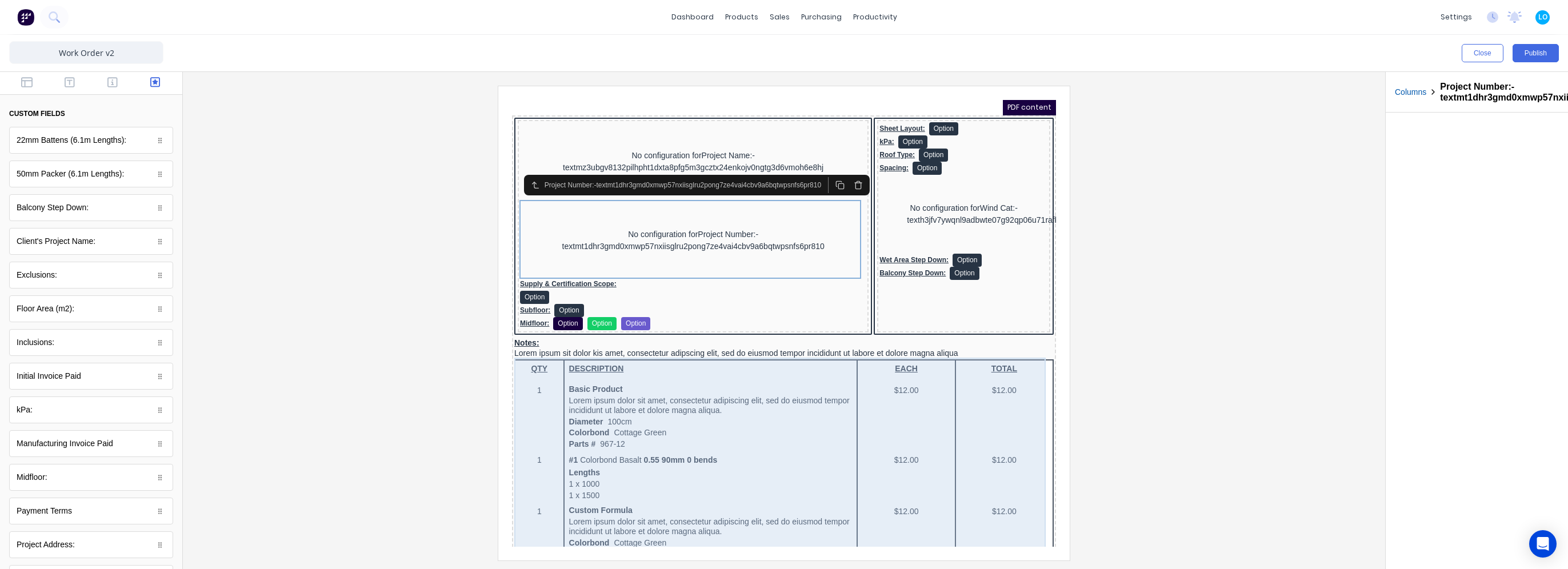
scroll to position [114, 0]
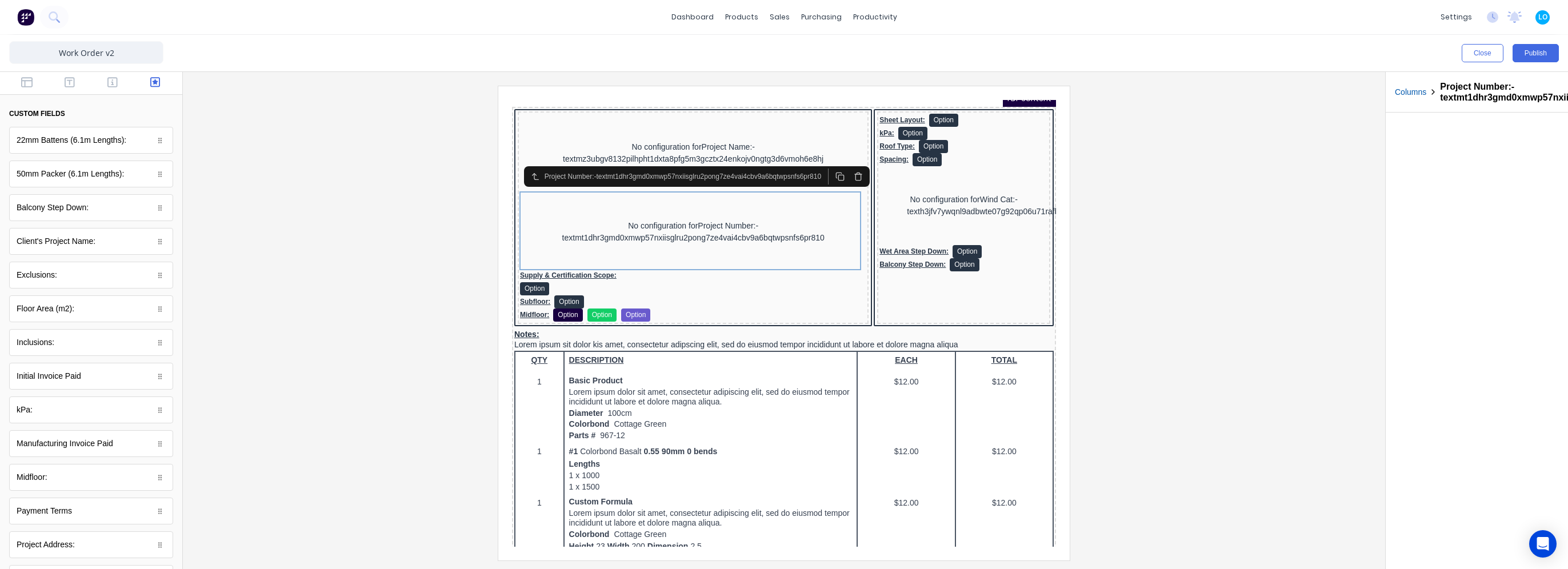
click at [299, 295] on div at bounding box center [783, 323] width 1184 height 474
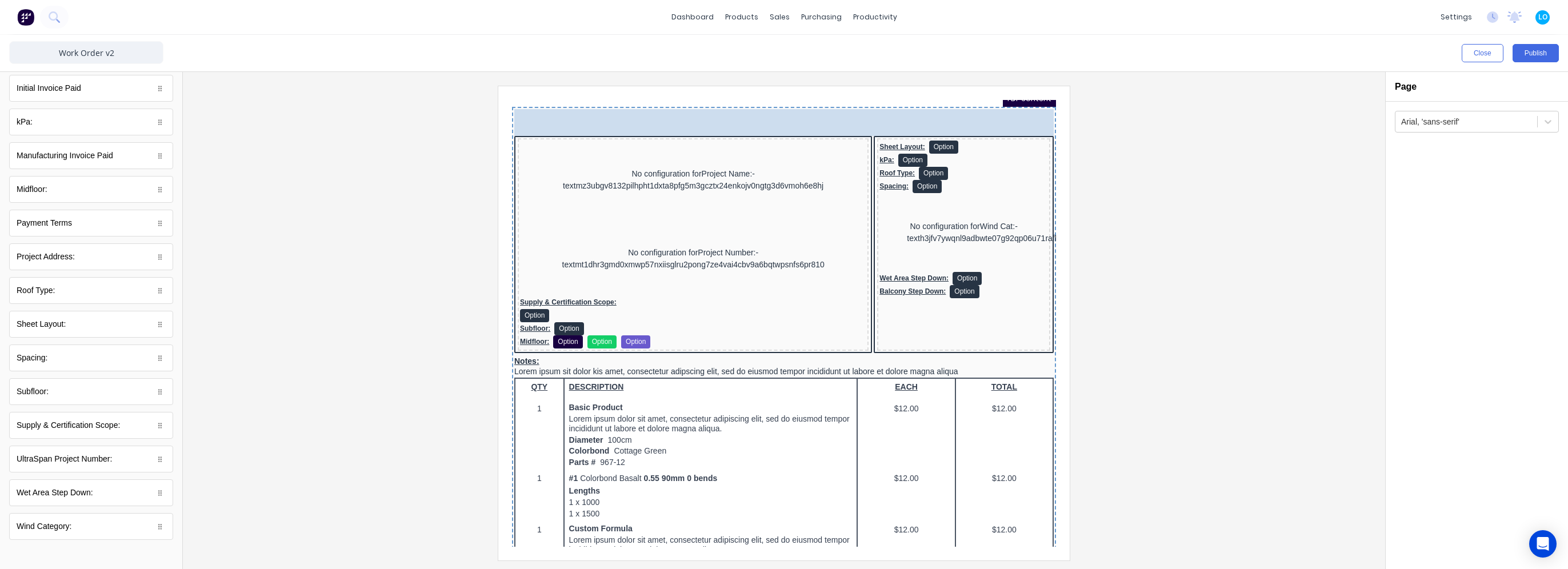
scroll to position [92, 0]
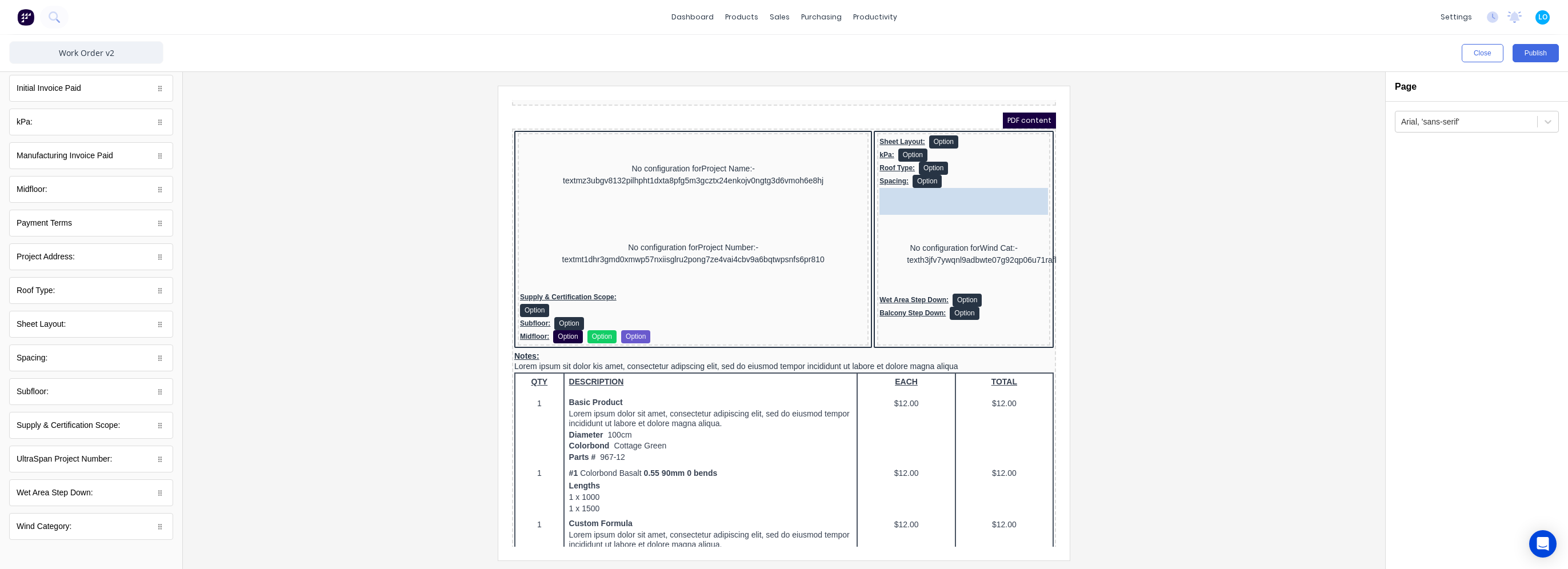
drag, startPoint x: 73, startPoint y: 526, endPoint x: 465, endPoint y: 114, distance: 568.7
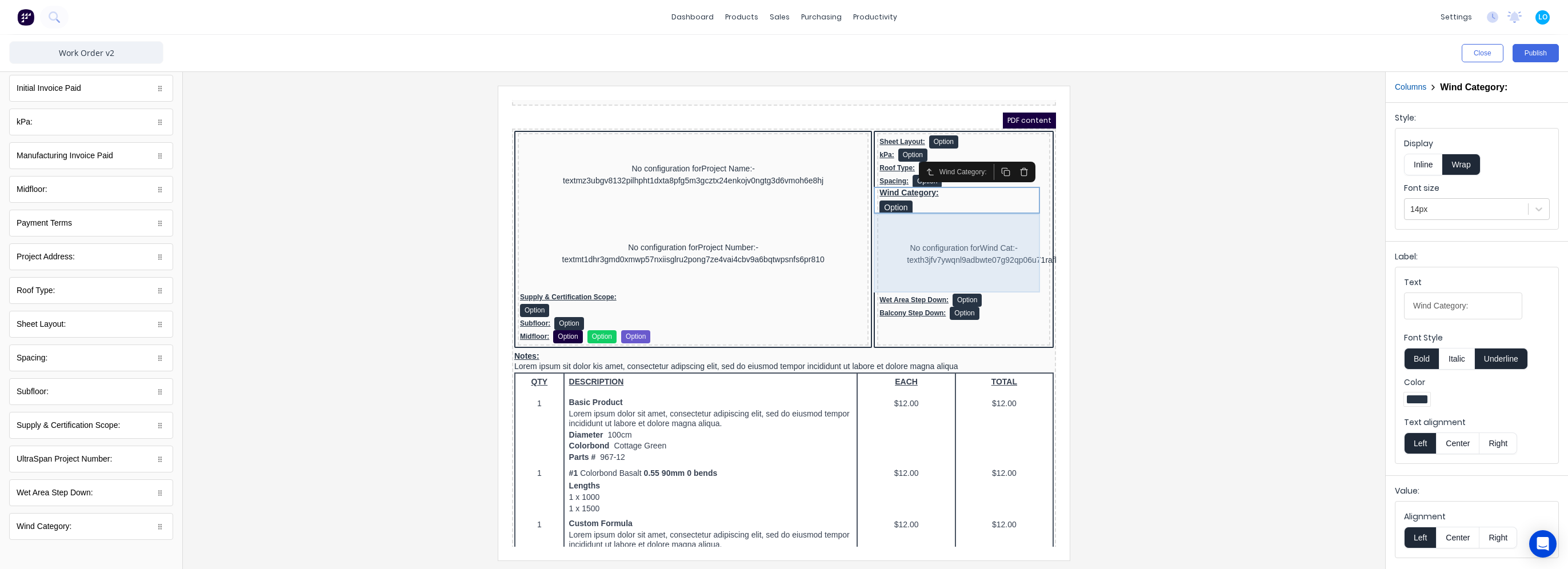
click at [923, 235] on div "No configuration for Wind Cat:-texth3jfv7ywqnl9adbwte07g92qp06u71rafkgr4nkso6rq…" at bounding box center [950, 240] width 168 height 79
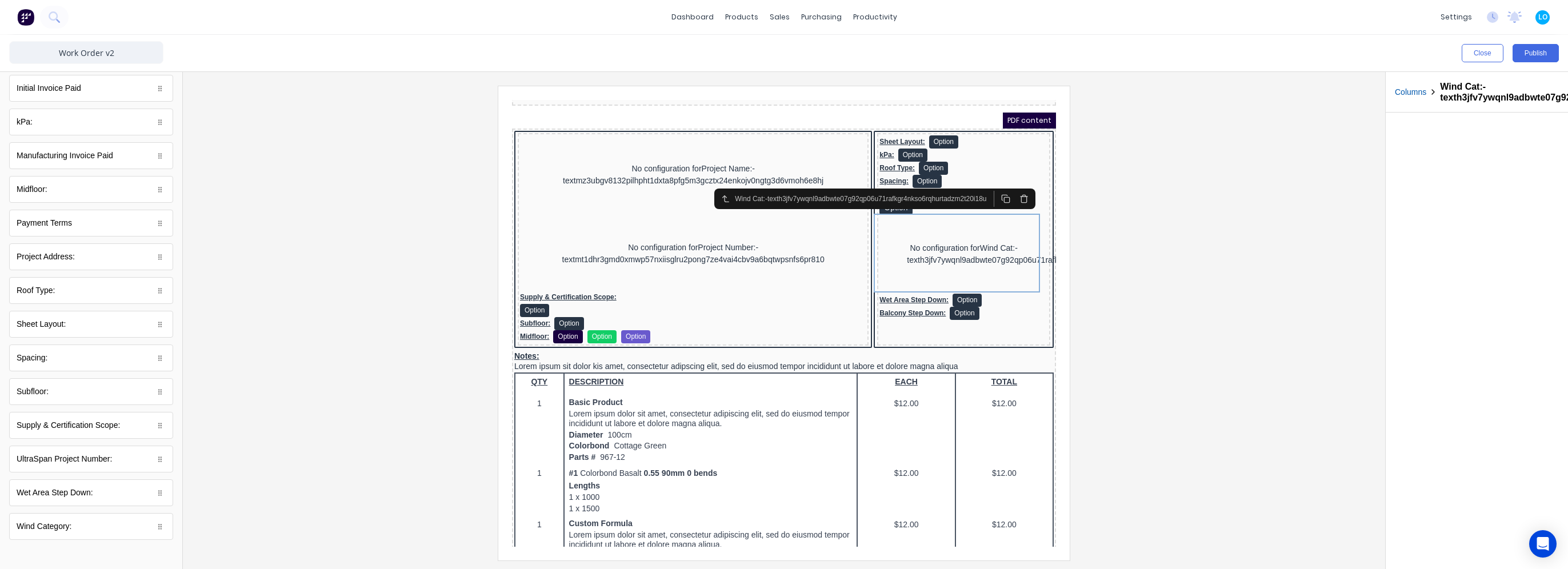
click at [1008, 181] on icon "button" at bounding box center [1010, 182] width 3 height 2
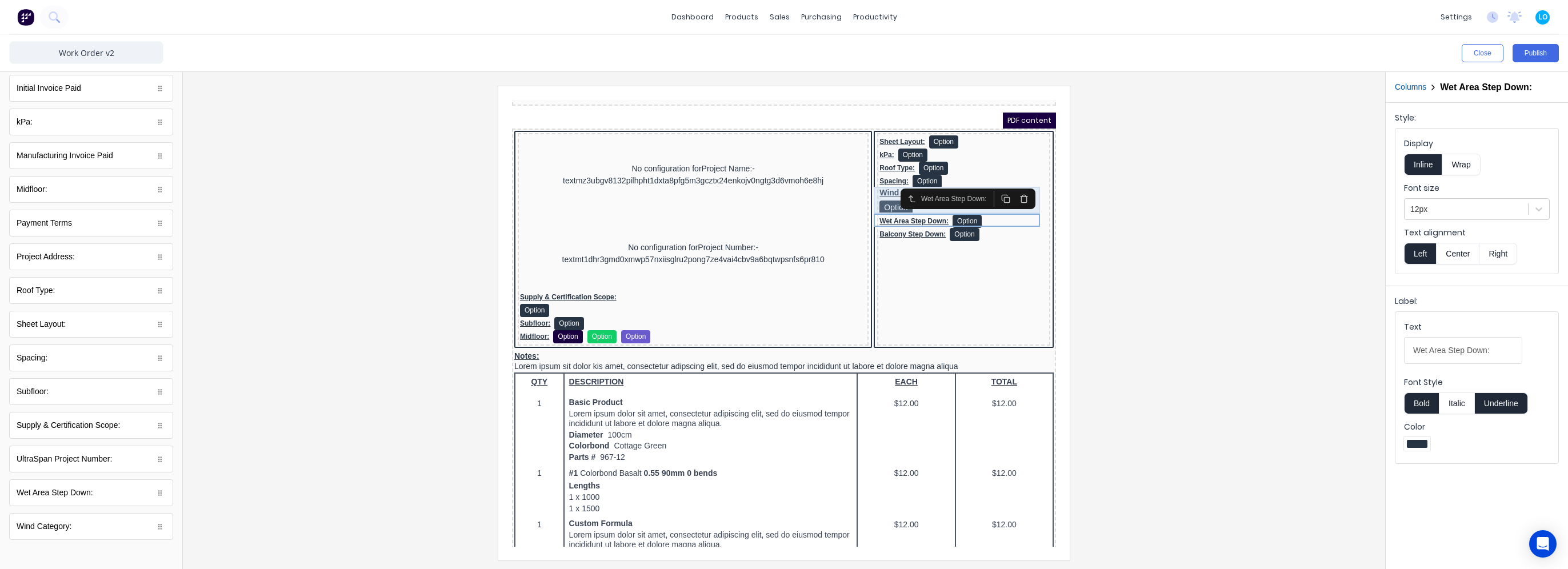
click at [876, 180] on div "Wind Category: Option" at bounding box center [950, 187] width 168 height 27
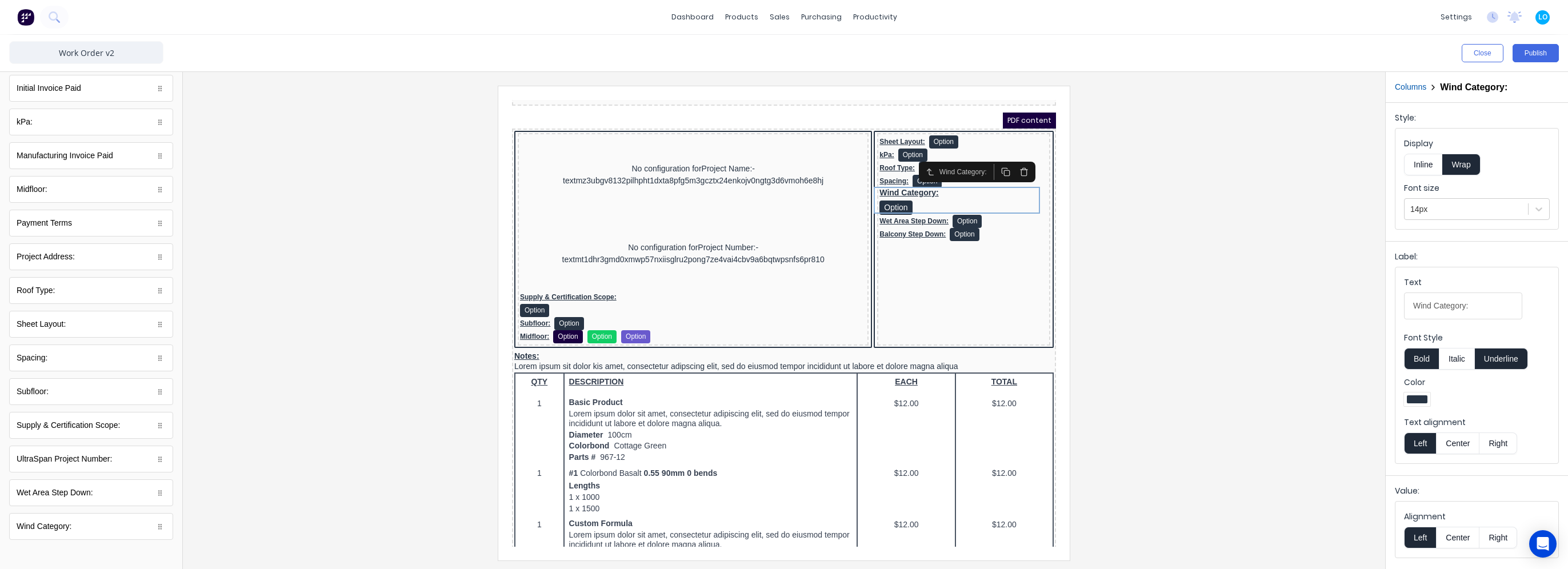
click at [1424, 165] on button "Inline" at bounding box center [1422, 164] width 38 height 22
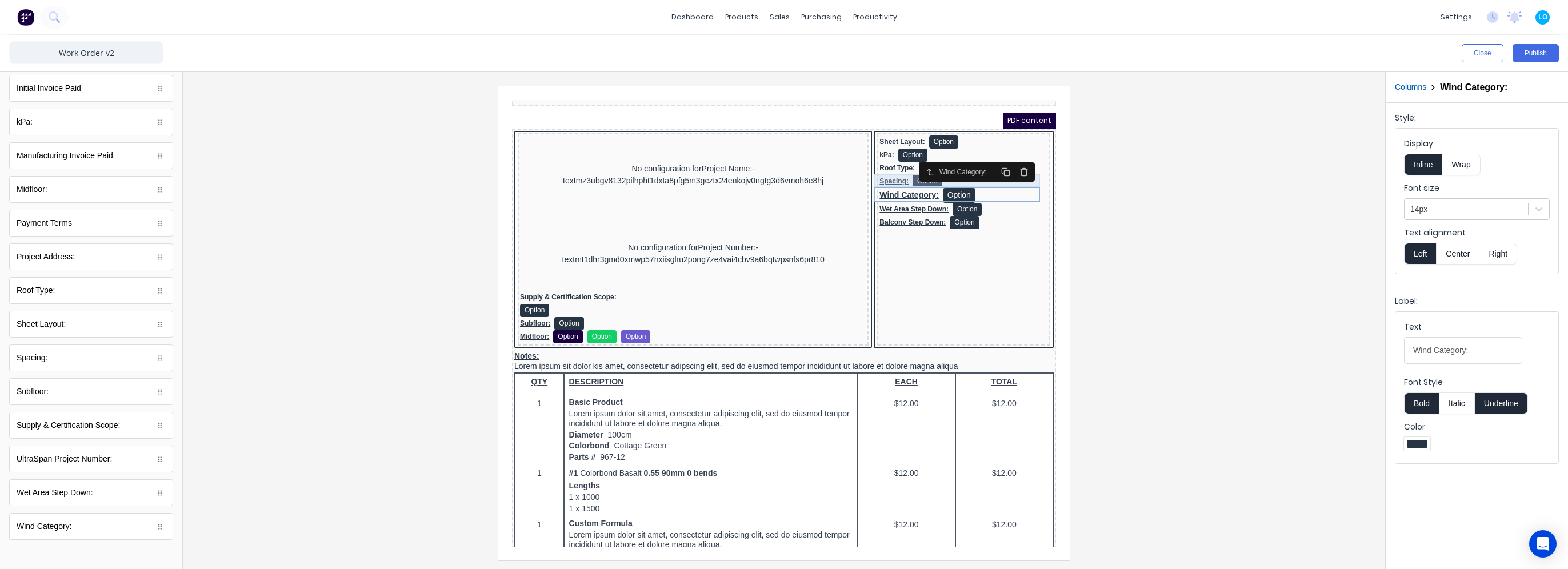
click at [875, 167] on div "Spacing: Option" at bounding box center [950, 168] width 168 height 13
click at [872, 182] on div "Wind Category: Option" at bounding box center [950, 181] width 168 height 15
click at [1443, 213] on div at bounding box center [1466, 210] width 112 height 15
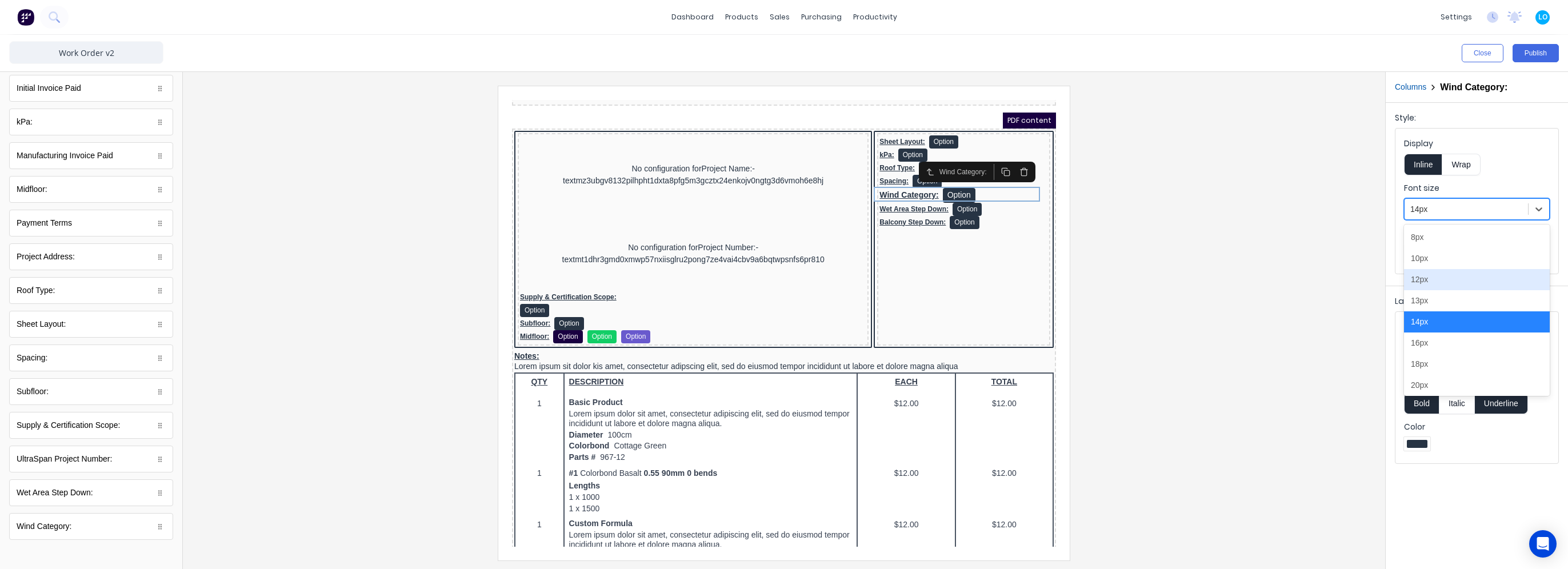
click at [1448, 277] on div "12px" at bounding box center [1477, 280] width 146 height 21
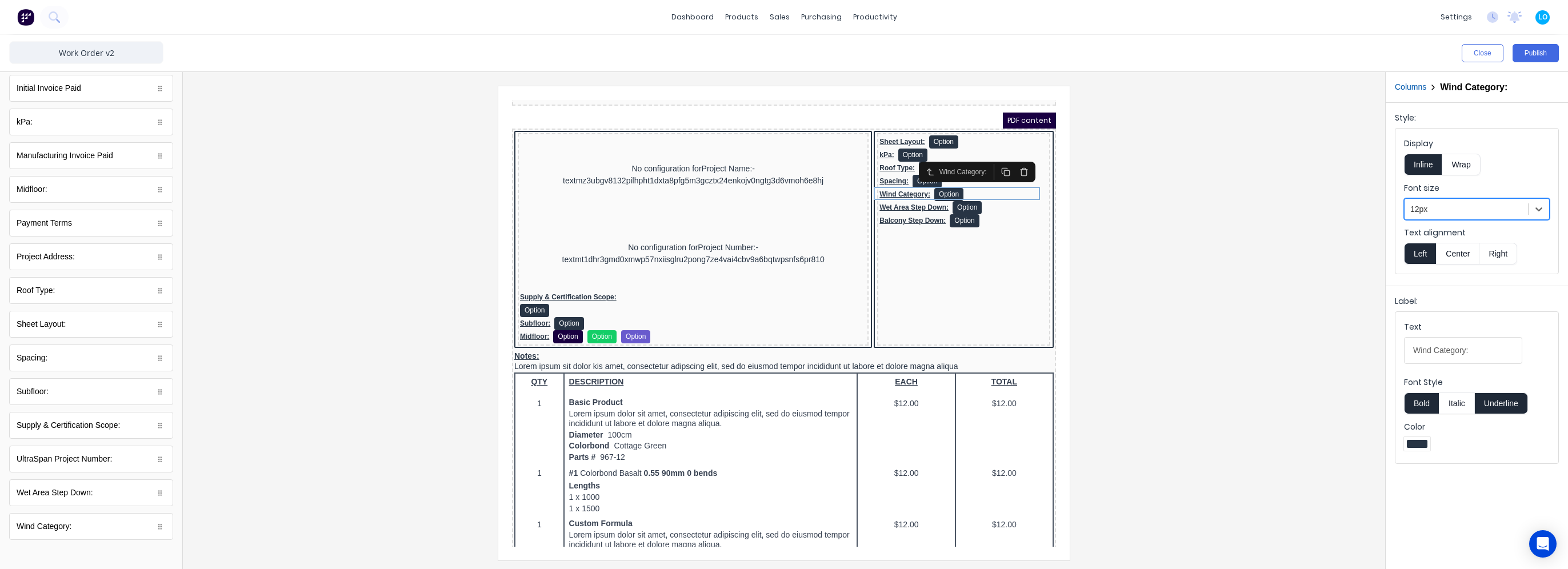
click at [1439, 215] on div at bounding box center [1466, 210] width 112 height 15
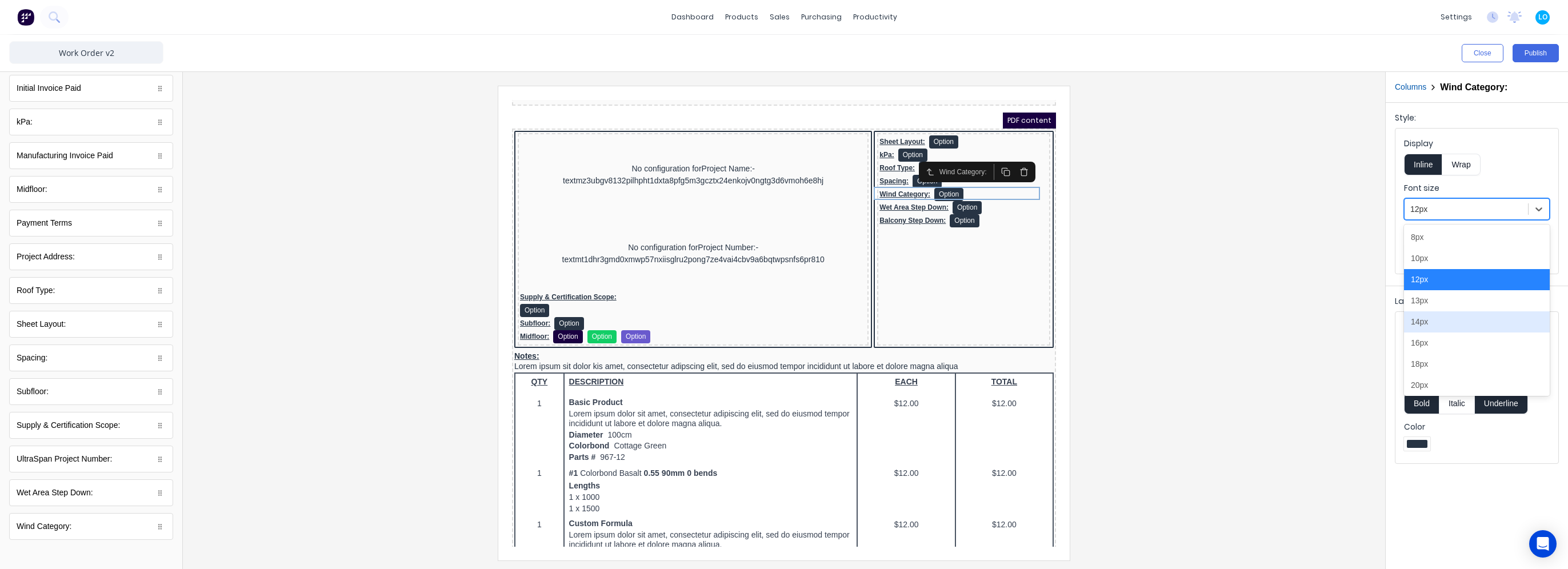
click at [1430, 318] on div "14px" at bounding box center [1477, 322] width 146 height 21
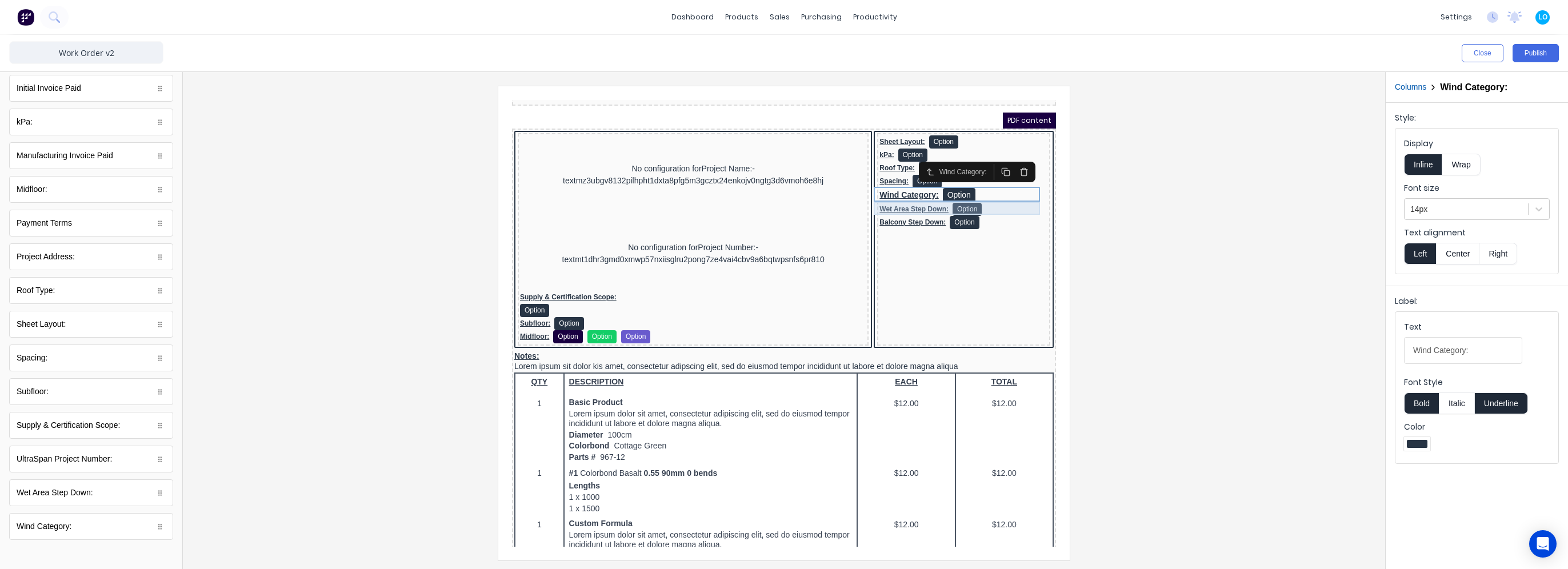
drag, startPoint x: 909, startPoint y: 190, endPoint x: 1027, endPoint y: 208, distance: 119.4
click at [909, 190] on div "Wet Area Step Down: Option" at bounding box center [950, 196] width 168 height 13
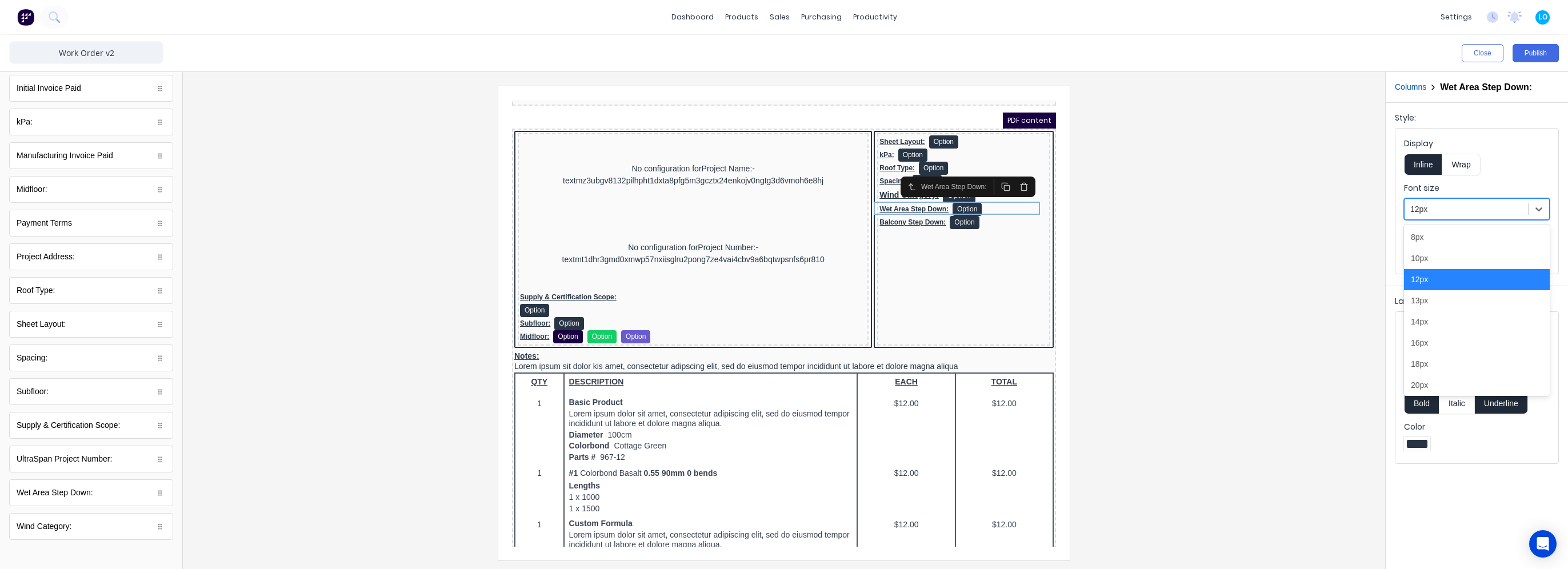
click at [1475, 209] on div at bounding box center [1466, 210] width 112 height 15
click at [1447, 325] on div "14px" at bounding box center [1477, 322] width 146 height 21
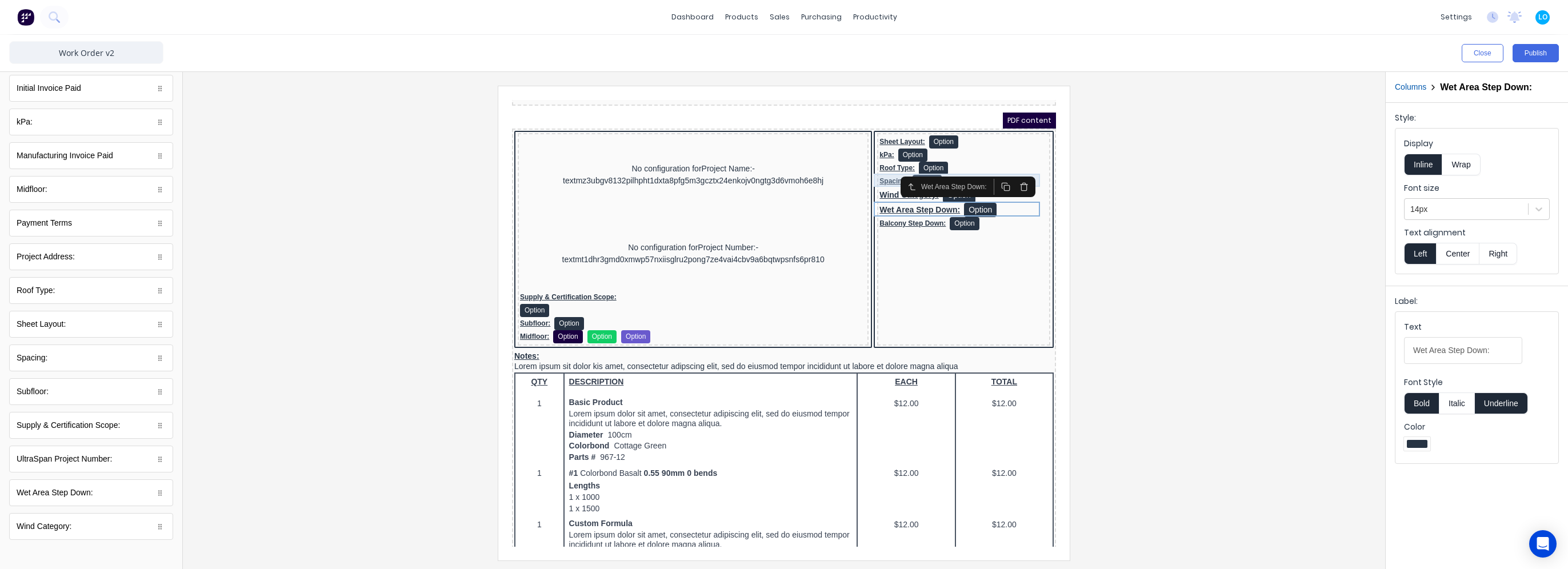
click at [866, 166] on div "Spacing: Option" at bounding box center [950, 168] width 168 height 13
click at [1451, 213] on div at bounding box center [1466, 210] width 112 height 15
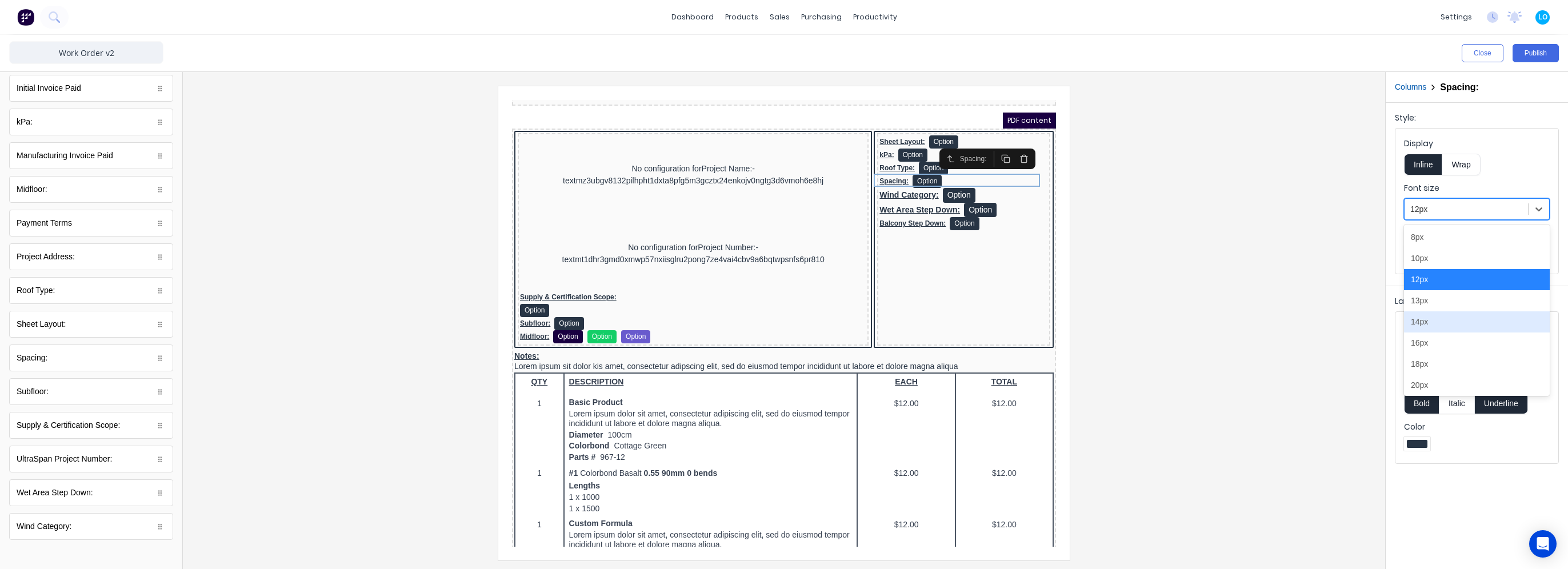
click at [1433, 325] on div "14px" at bounding box center [1477, 322] width 146 height 21
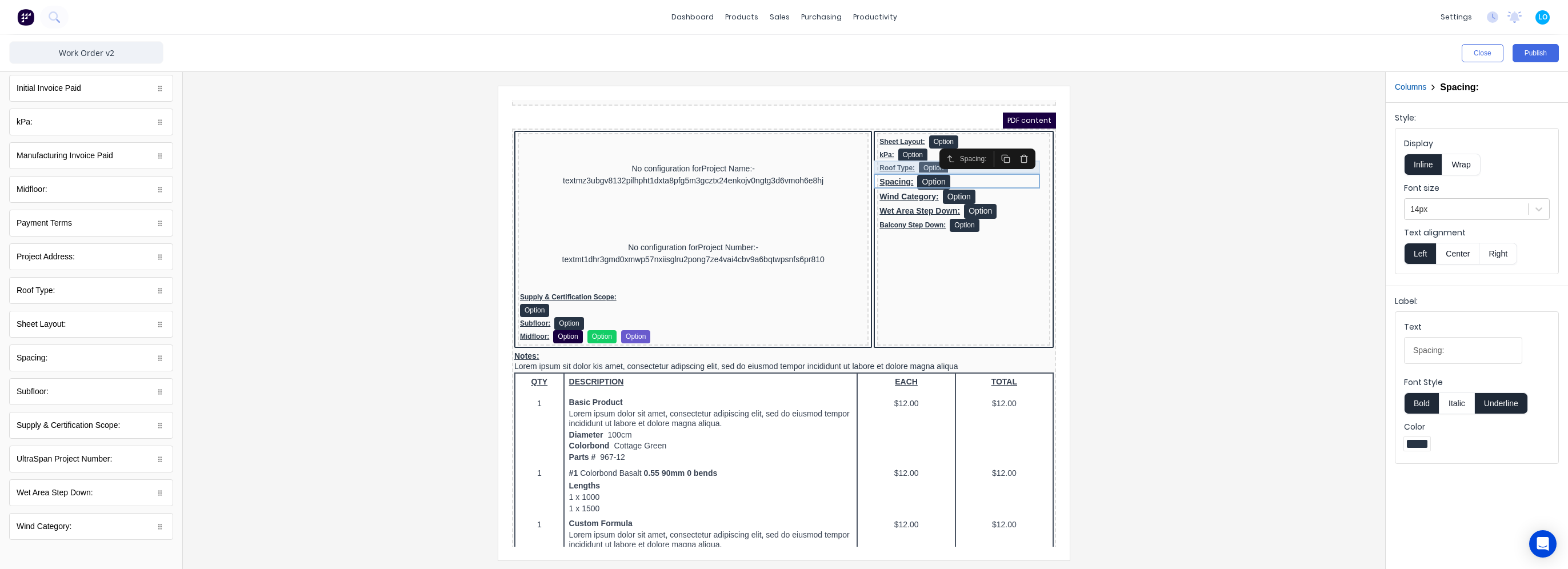
click at [868, 155] on div "Roof Type: Option" at bounding box center [950, 155] width 168 height 13
click at [1479, 215] on div at bounding box center [1466, 210] width 112 height 15
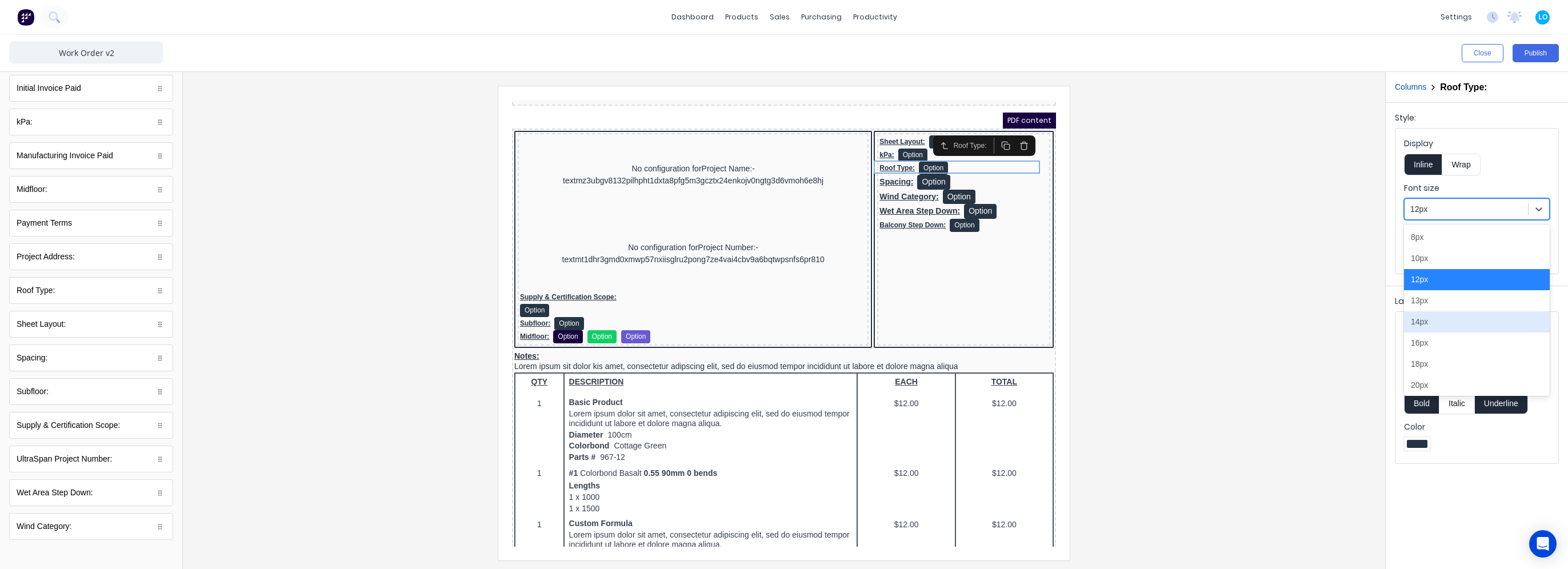
drag, startPoint x: 1460, startPoint y: 329, endPoint x: 1065, endPoint y: 203, distance: 414.6
click at [1456, 328] on div "14px" at bounding box center [1477, 322] width 146 height 21
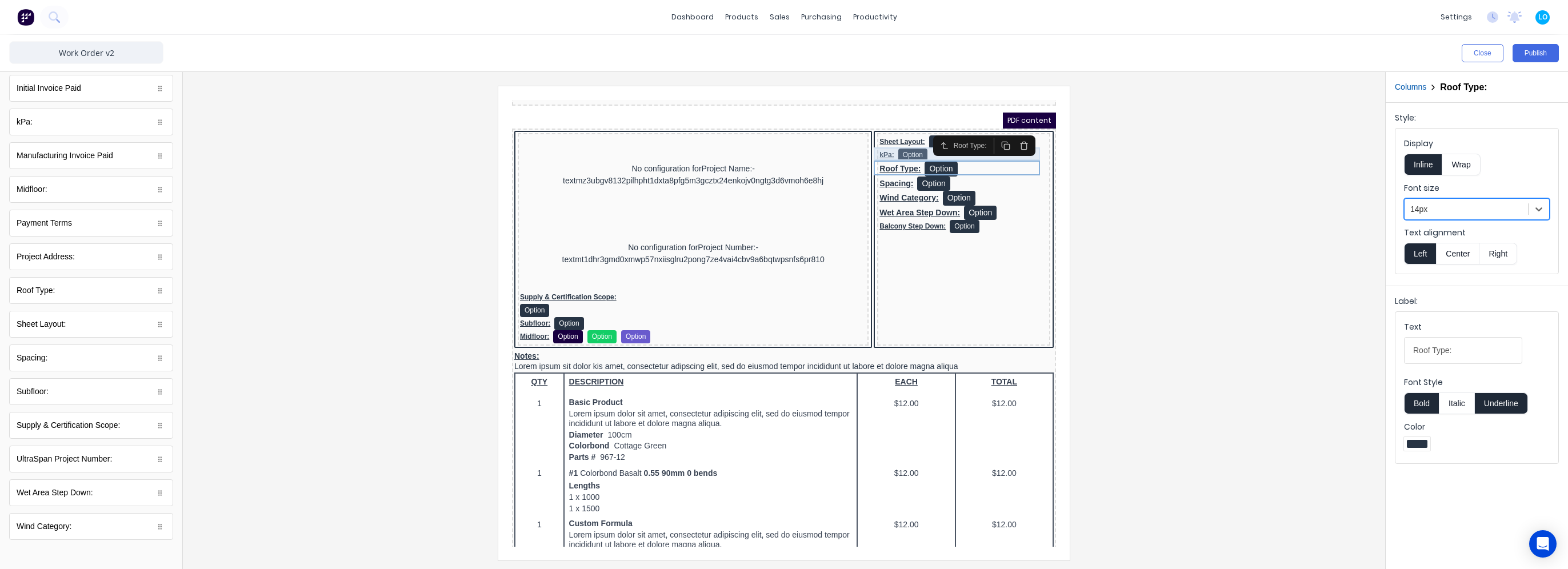
click at [868, 139] on div "kPa: Option" at bounding box center [950, 142] width 168 height 13
drag, startPoint x: 1511, startPoint y: 211, endPoint x: 1496, endPoint y: 219, distance: 17.0
click at [1511, 212] on div at bounding box center [1466, 210] width 112 height 15
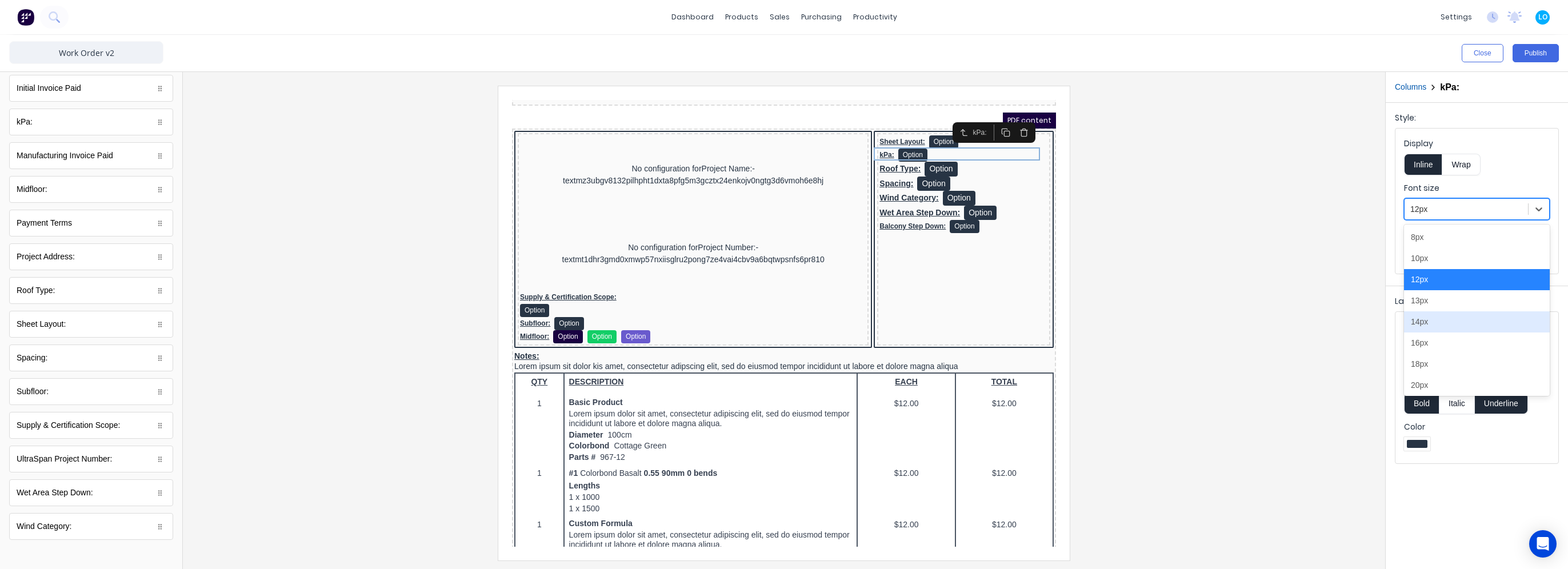
click at [1438, 325] on div "14px" at bounding box center [1477, 322] width 146 height 21
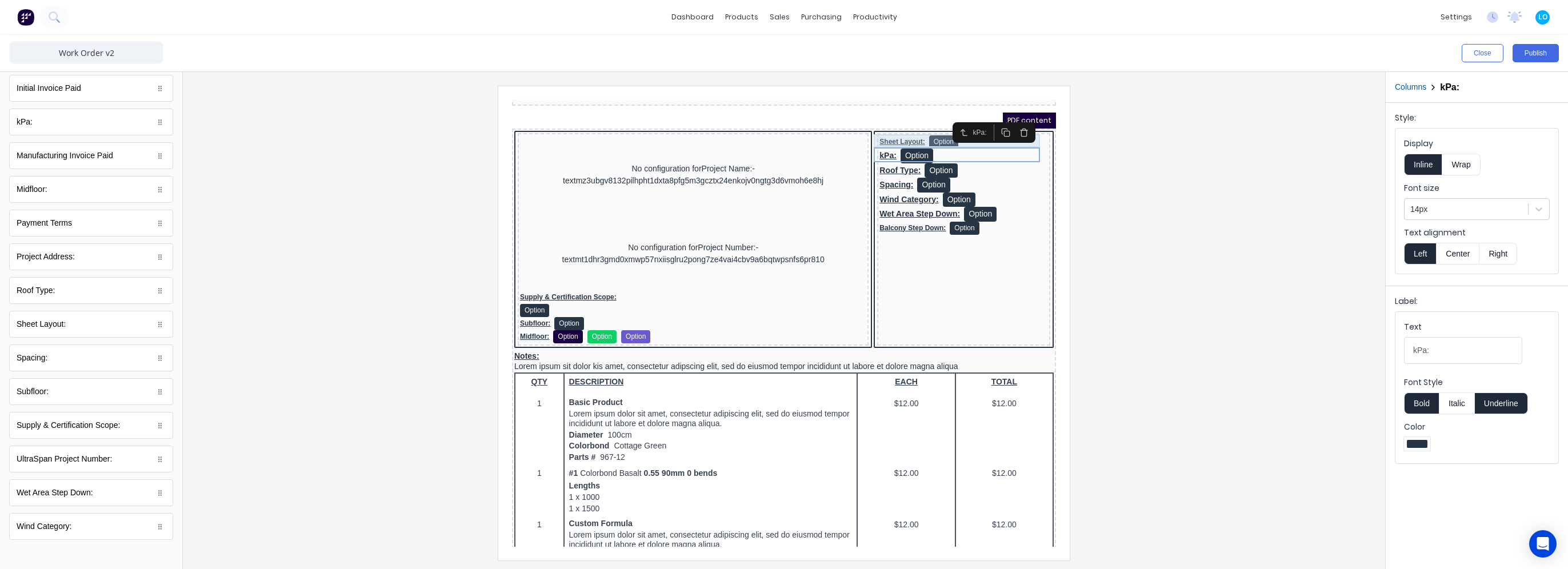
click at [878, 130] on div "Sheet Layout: Option" at bounding box center [950, 128] width 168 height 13
click at [1463, 210] on div at bounding box center [1466, 210] width 112 height 15
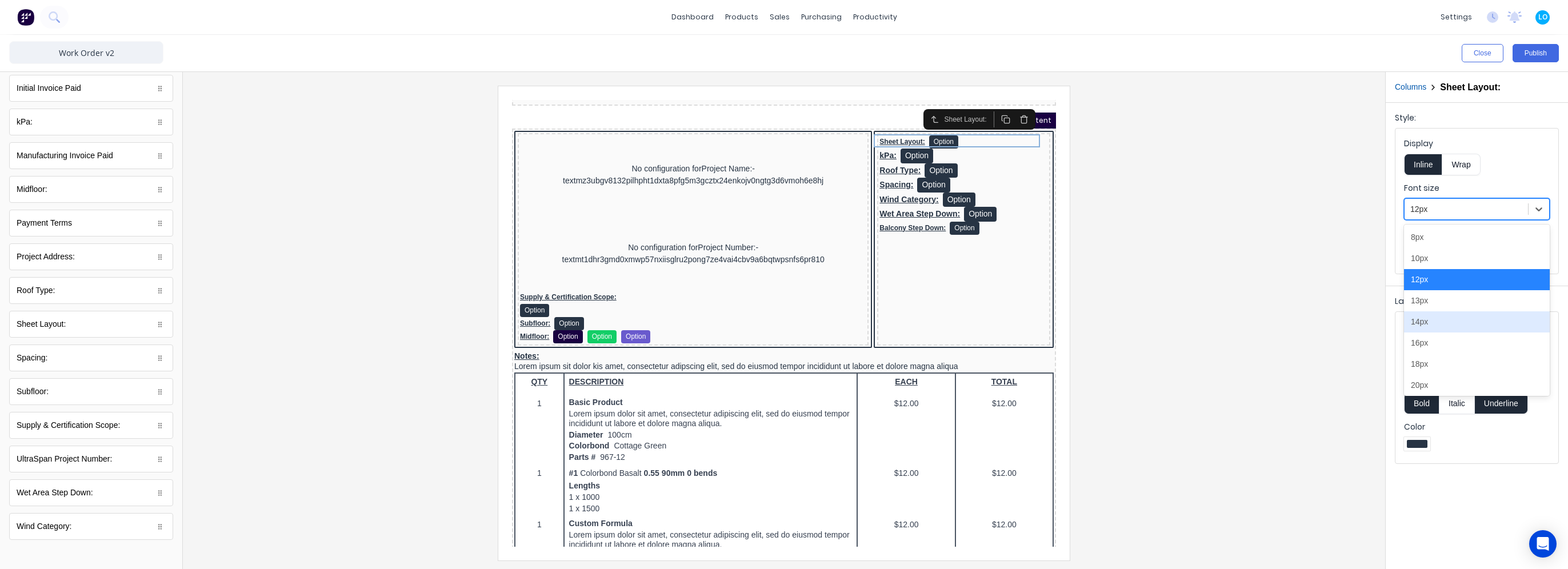
click at [1443, 325] on div "14px" at bounding box center [1477, 322] width 146 height 21
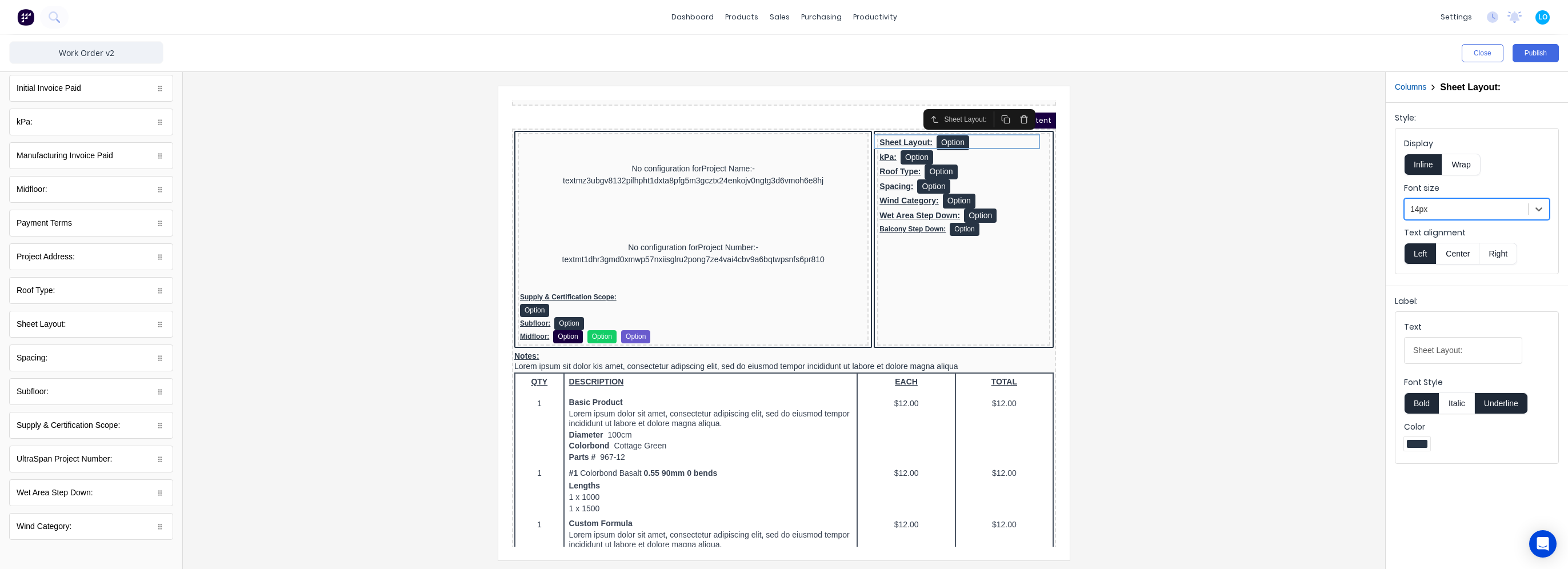
drag, startPoint x: 1310, startPoint y: 299, endPoint x: 1321, endPoint y: 291, distance: 13.6
click at [1308, 299] on div at bounding box center [783, 323] width 1184 height 474
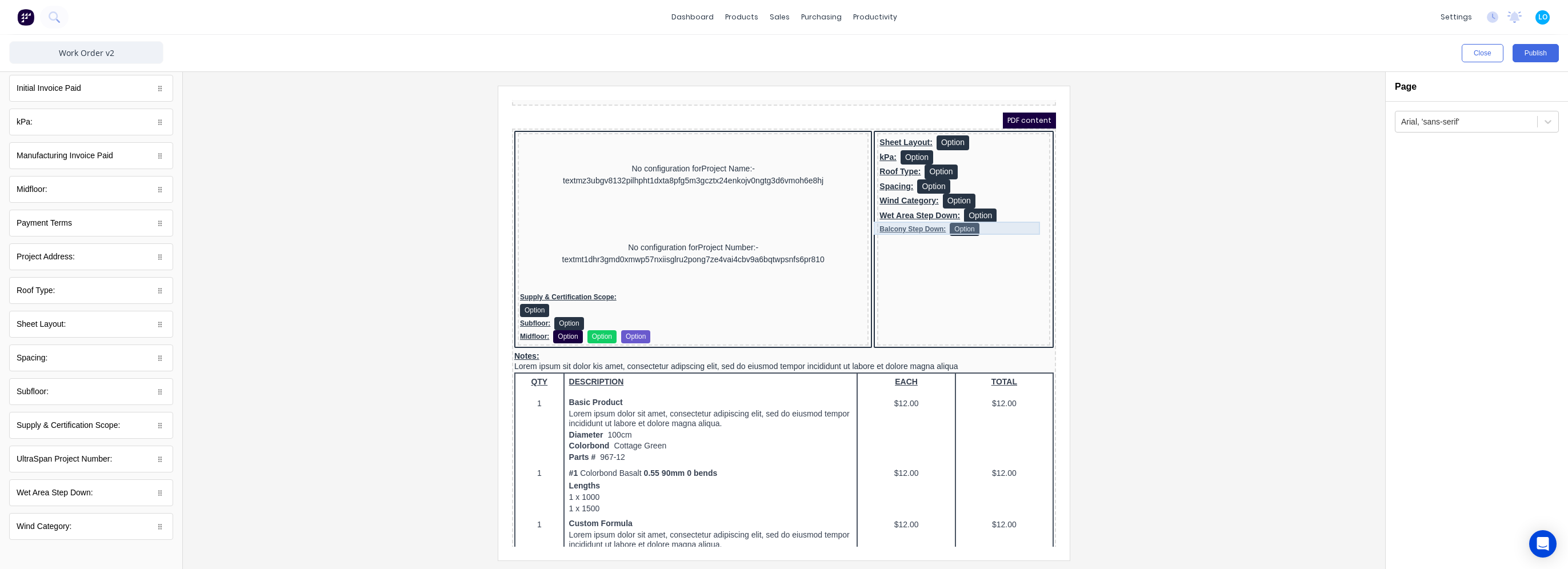
click at [909, 220] on div "Balcony Step Down: Option" at bounding box center [950, 215] width 168 height 13
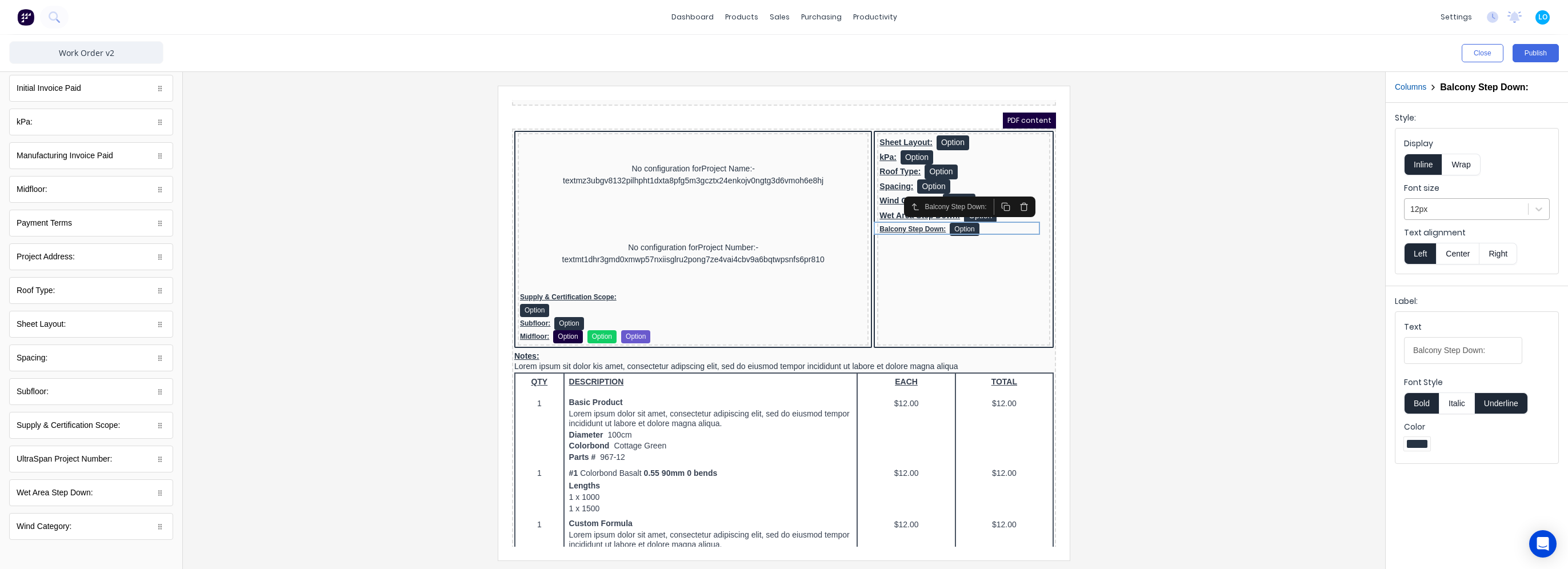
click at [1472, 206] on div at bounding box center [1466, 210] width 112 height 15
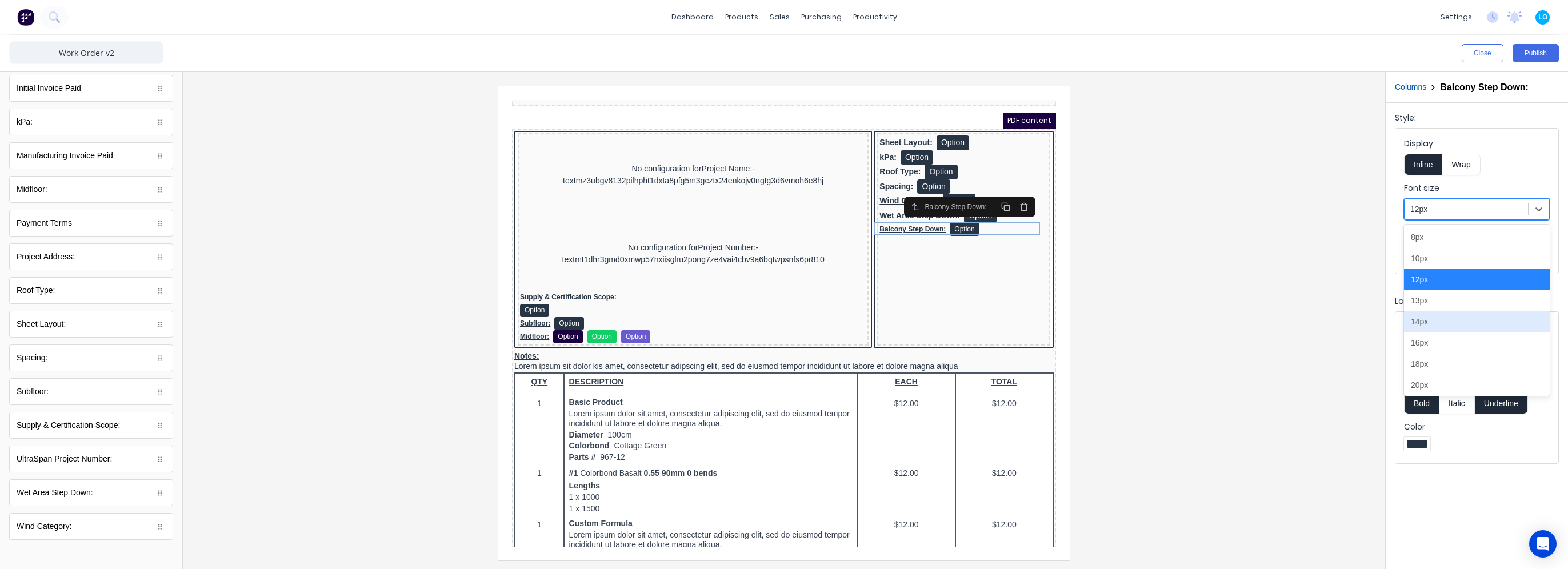
click at [1430, 326] on div "14px" at bounding box center [1477, 322] width 146 height 21
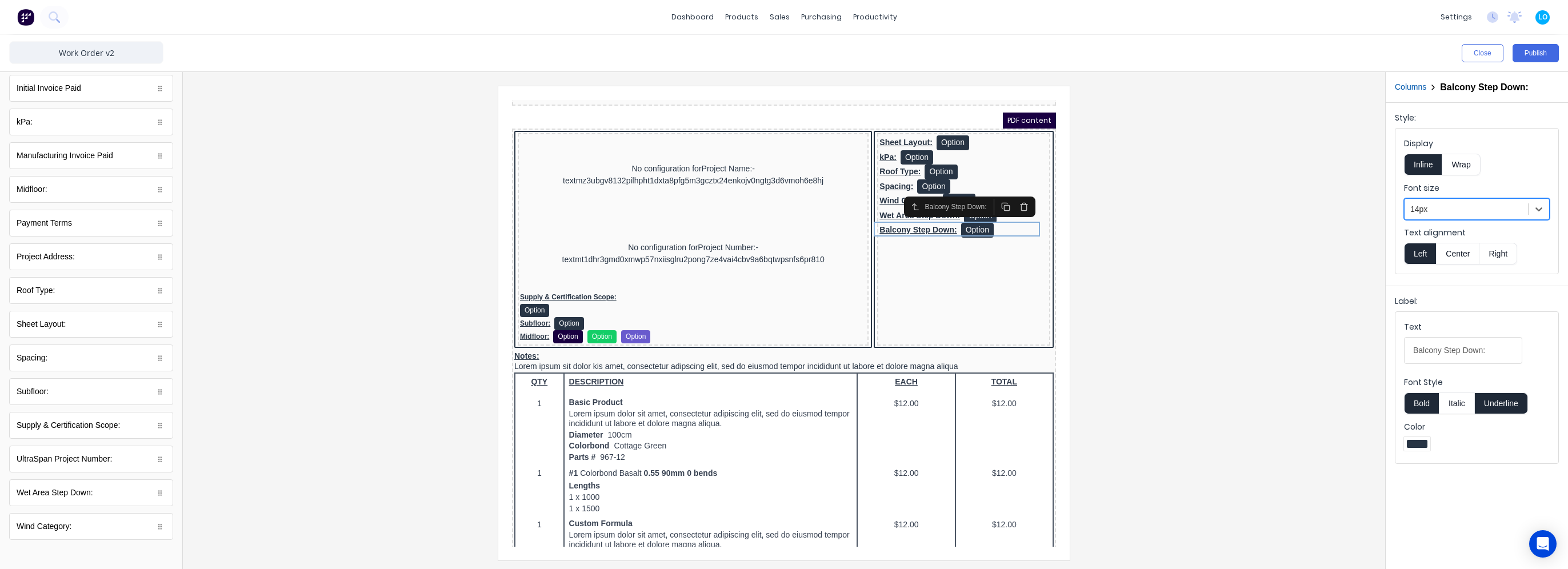
click at [1203, 270] on div at bounding box center [783, 323] width 1184 height 474
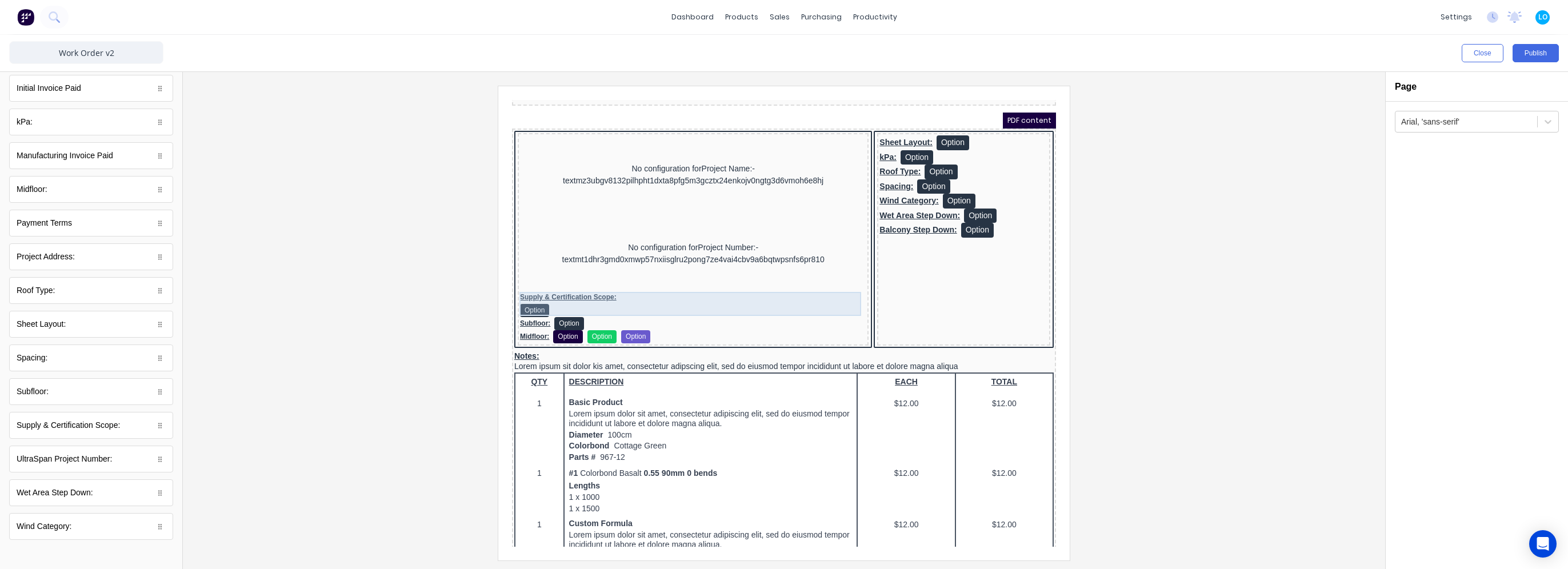
click at [557, 279] on div "Supply & Certification Scope: Option" at bounding box center [680, 291] width 346 height 24
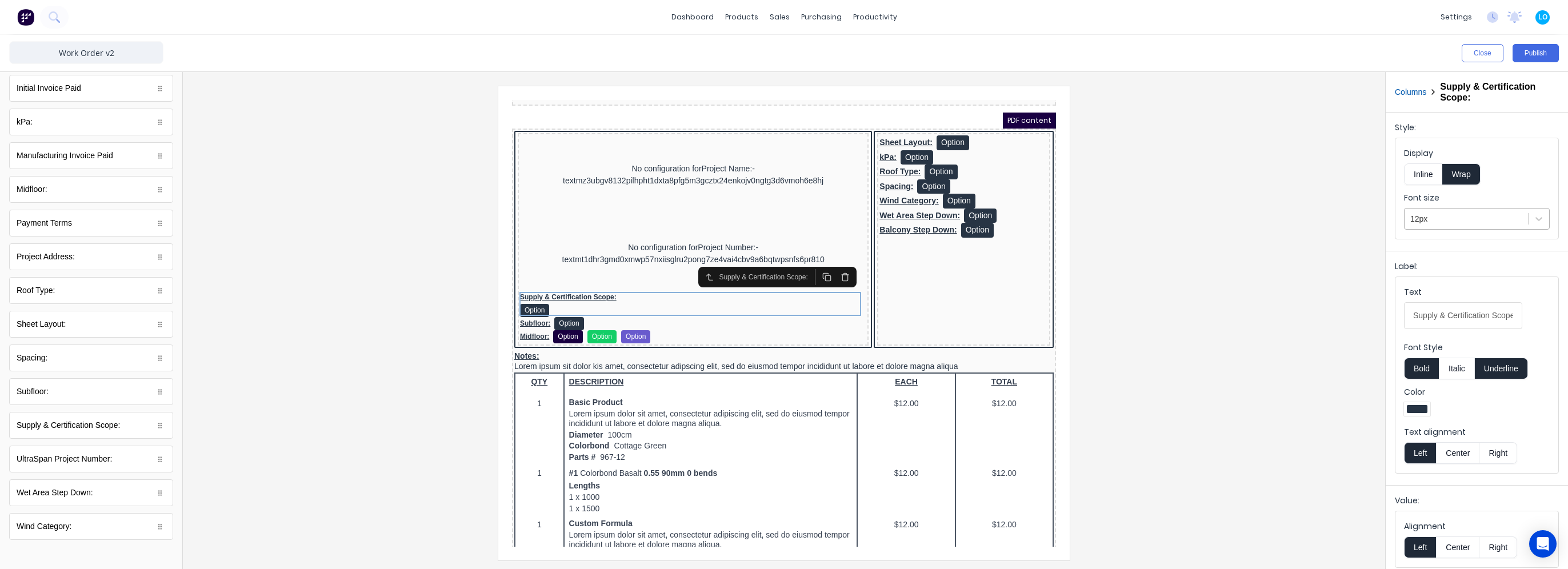
click at [1434, 221] on div at bounding box center [1466, 219] width 112 height 15
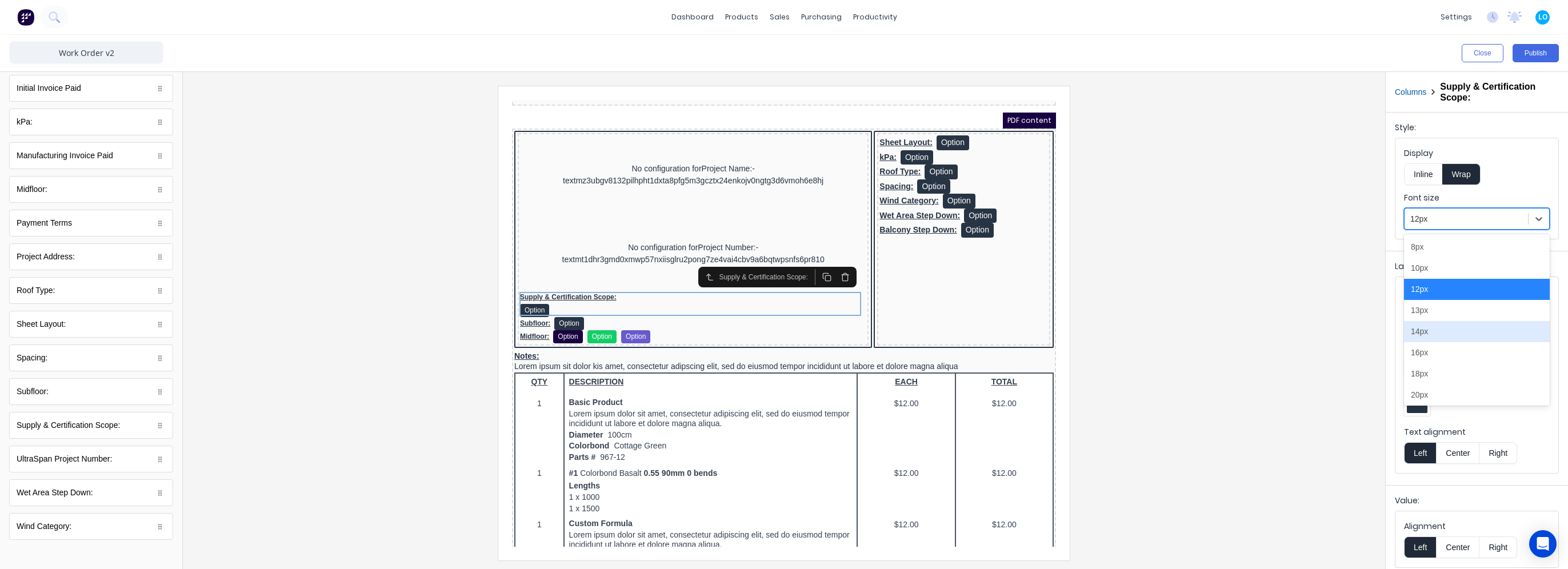
click at [1435, 326] on div "14px" at bounding box center [1477, 332] width 146 height 21
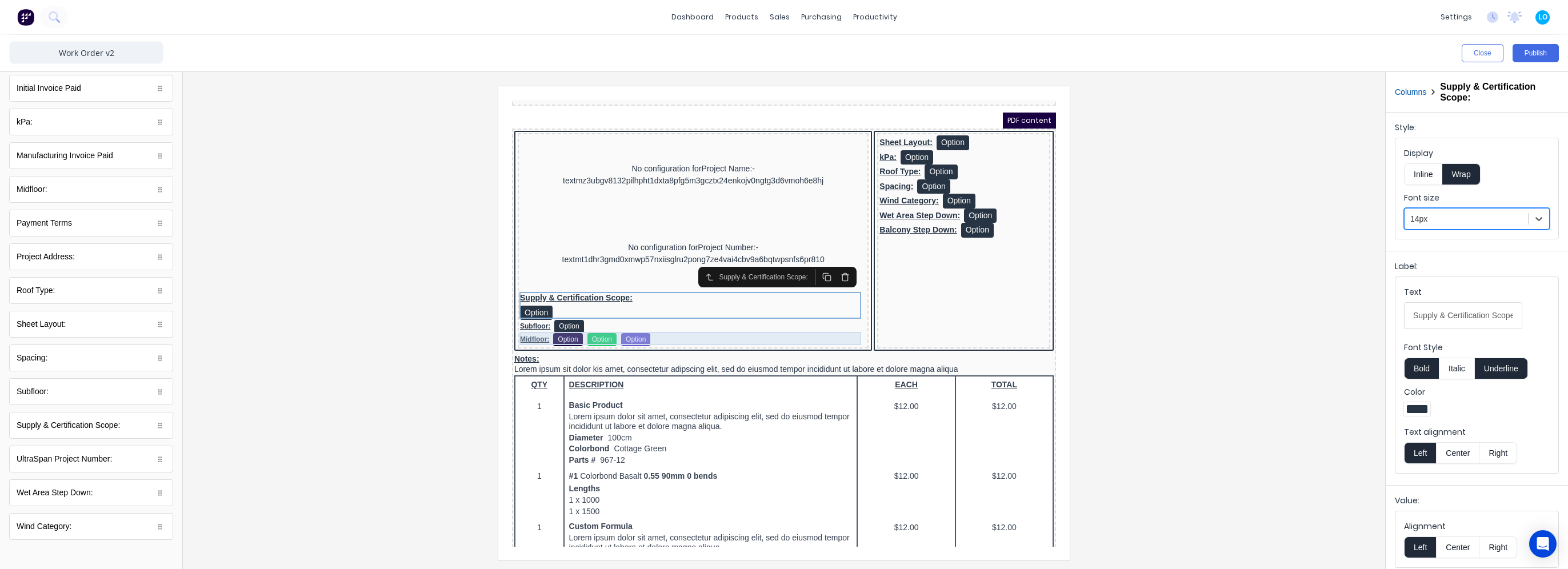
click at [625, 328] on div "Midfloor: Option Option Option" at bounding box center [680, 326] width 346 height 13
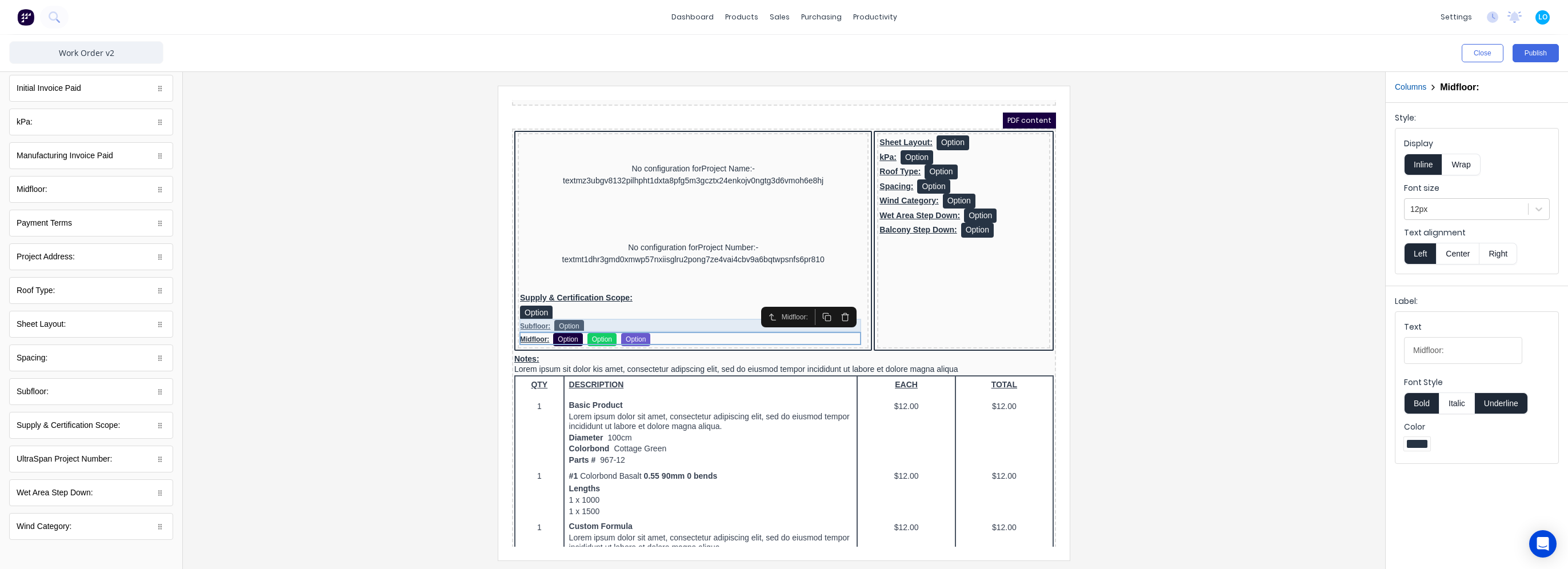
click at [654, 314] on div "Subfloor: Option" at bounding box center [680, 313] width 346 height 13
click at [1468, 201] on div "12px" at bounding box center [1466, 209] width 124 height 19
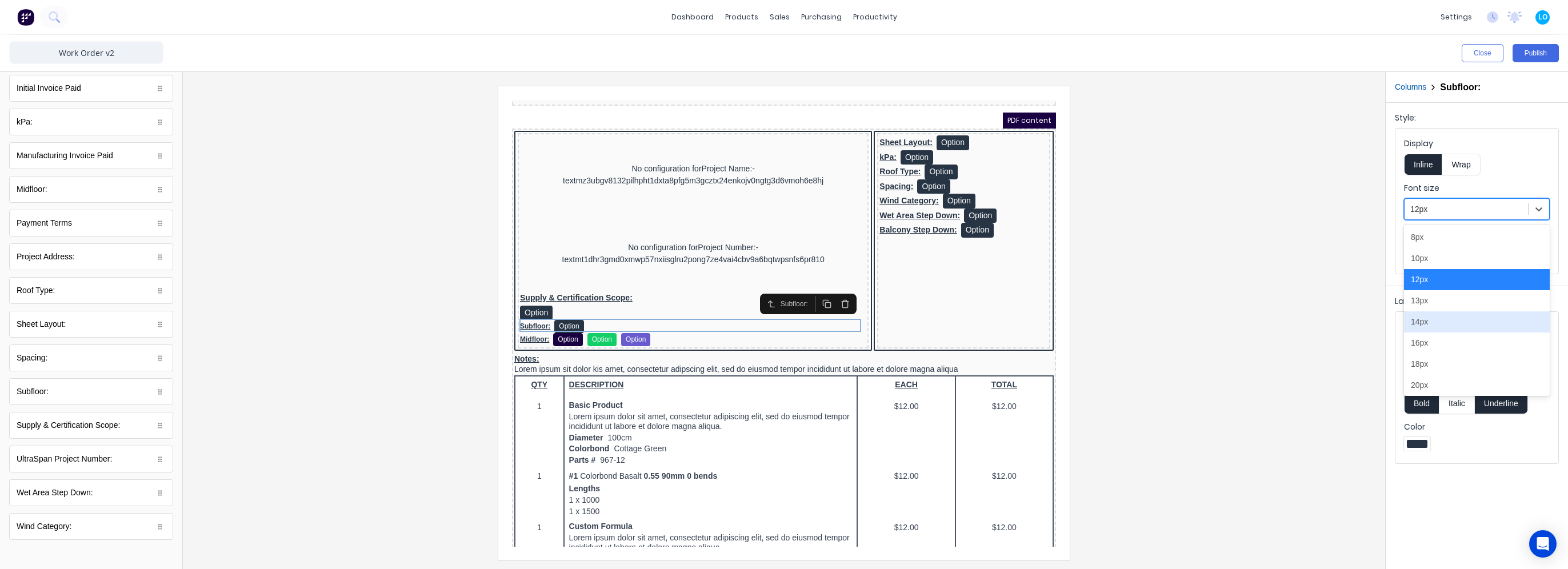
drag, startPoint x: 1435, startPoint y: 320, endPoint x: 1080, endPoint y: 344, distance: 355.8
click at [1433, 320] on div "14px" at bounding box center [1477, 322] width 146 height 21
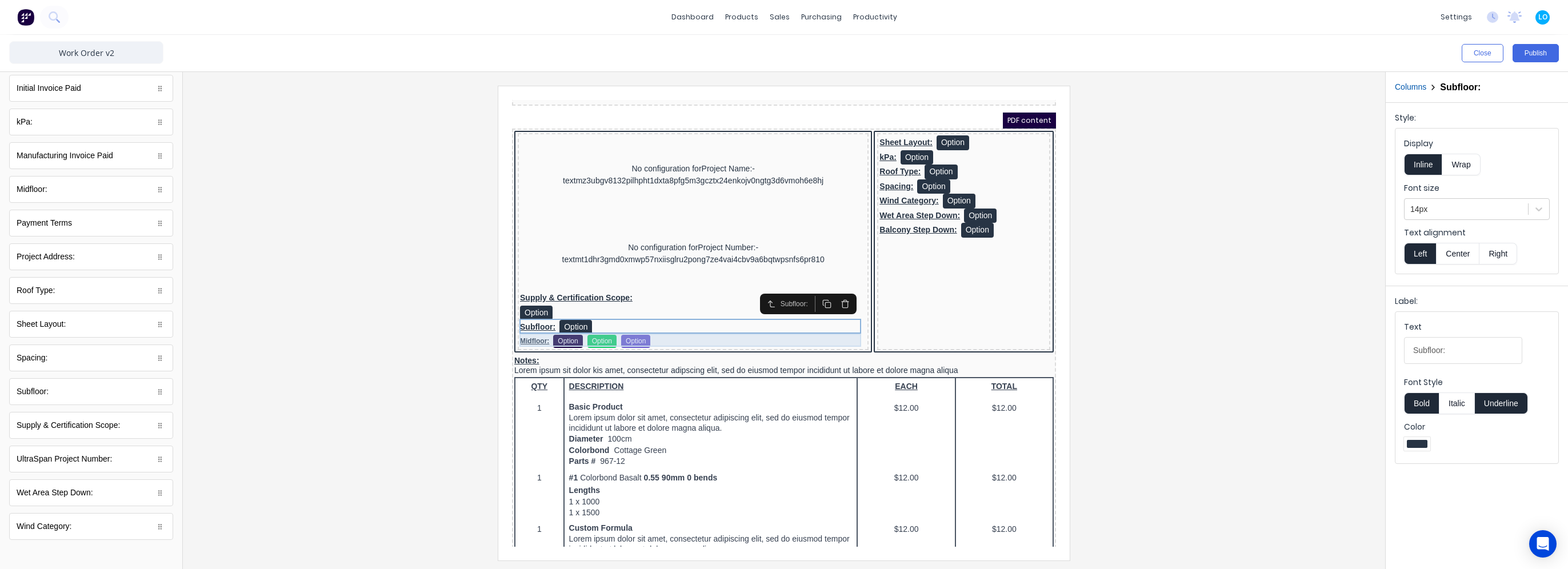
click at [676, 329] on div "Midfloor: Option Option Option" at bounding box center [680, 328] width 346 height 13
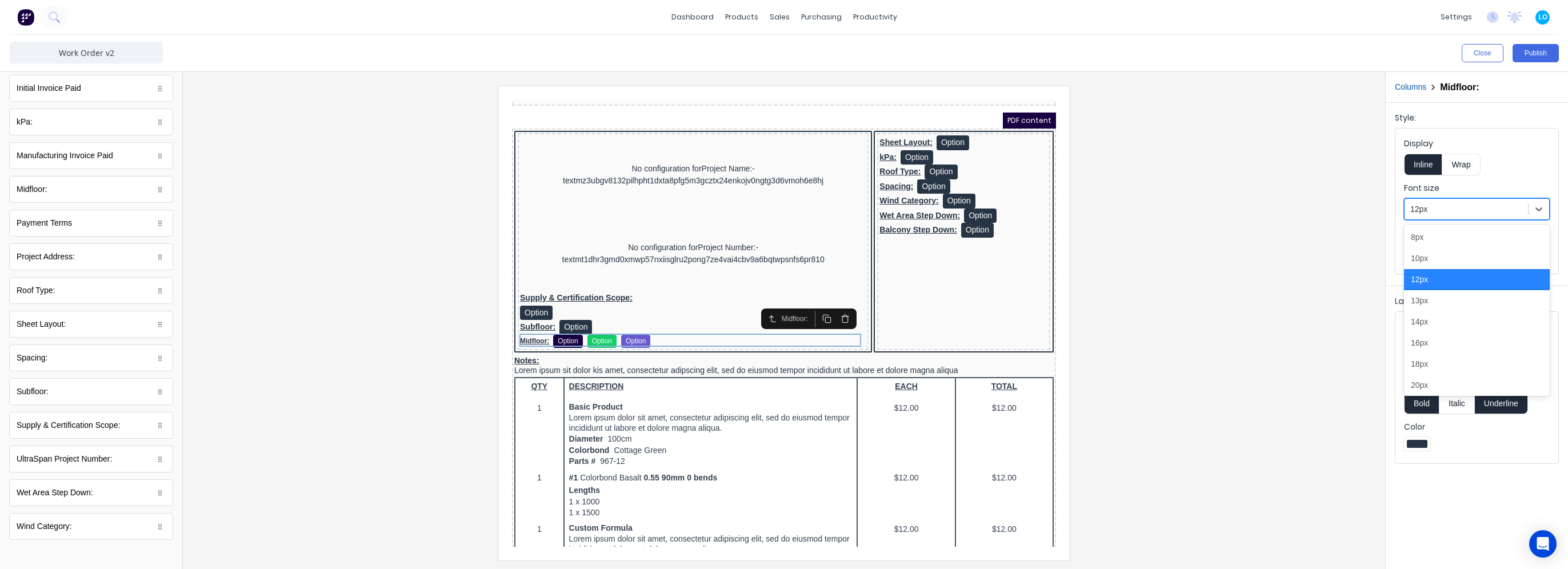
drag, startPoint x: 1483, startPoint y: 202, endPoint x: 1430, endPoint y: 271, distance: 87.0
click at [1483, 202] on div at bounding box center [1466, 210] width 112 height 15
click at [1429, 322] on div "14px" at bounding box center [1477, 322] width 146 height 21
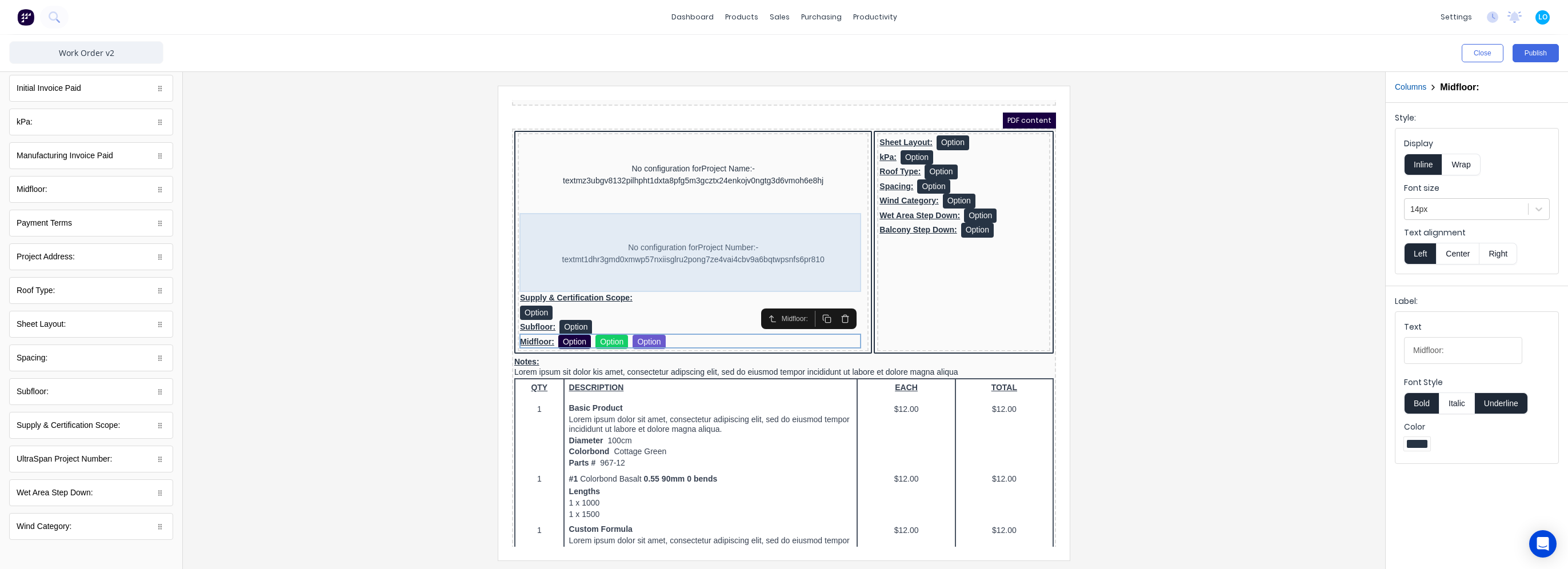
click at [631, 232] on div "No configuration for Project Number:-textmt1dhr3gmd0xmwp57nxiisglru2pong7ze4vai…" at bounding box center [680, 240] width 346 height 79
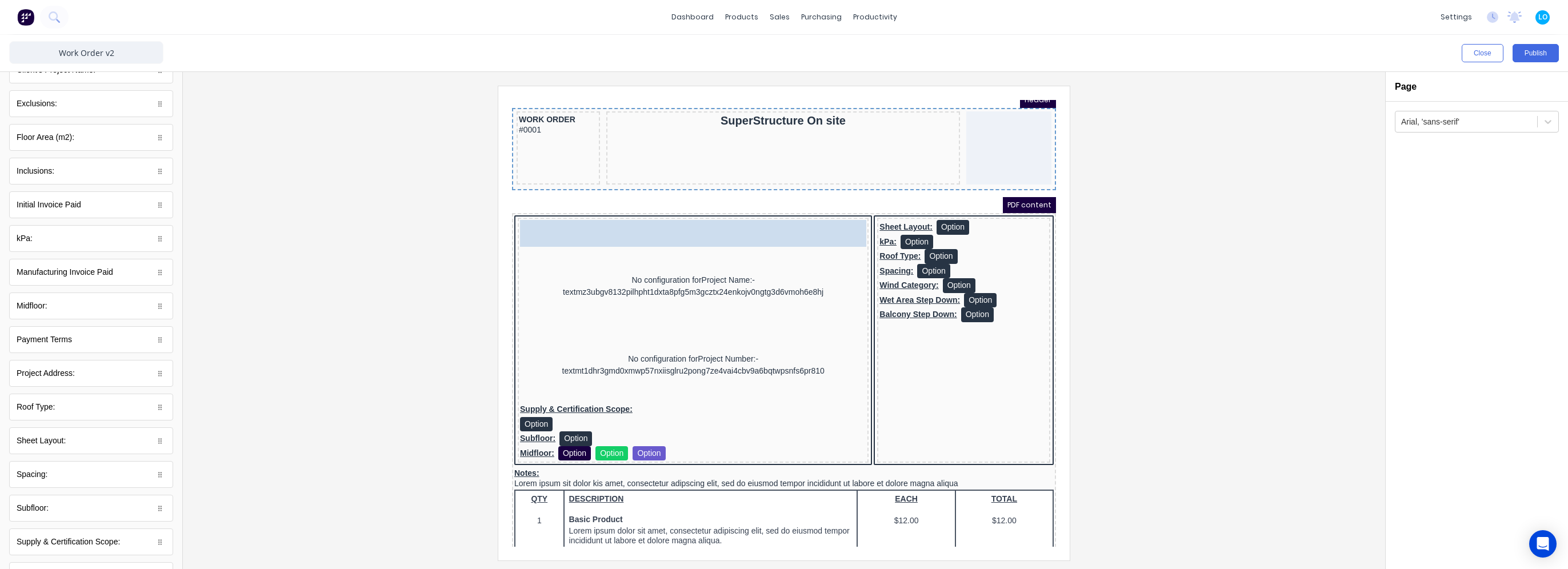
scroll to position [0, 0]
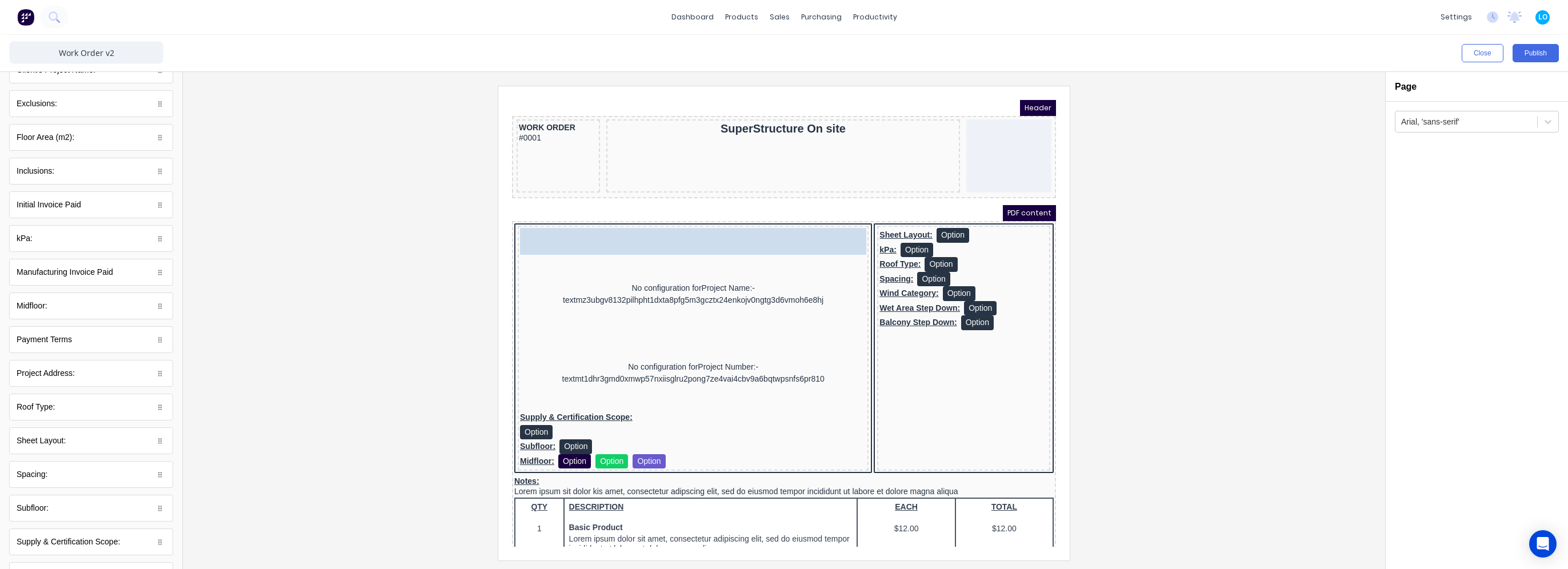
drag, startPoint x: 53, startPoint y: 376, endPoint x: 683, endPoint y: 258, distance: 641.0
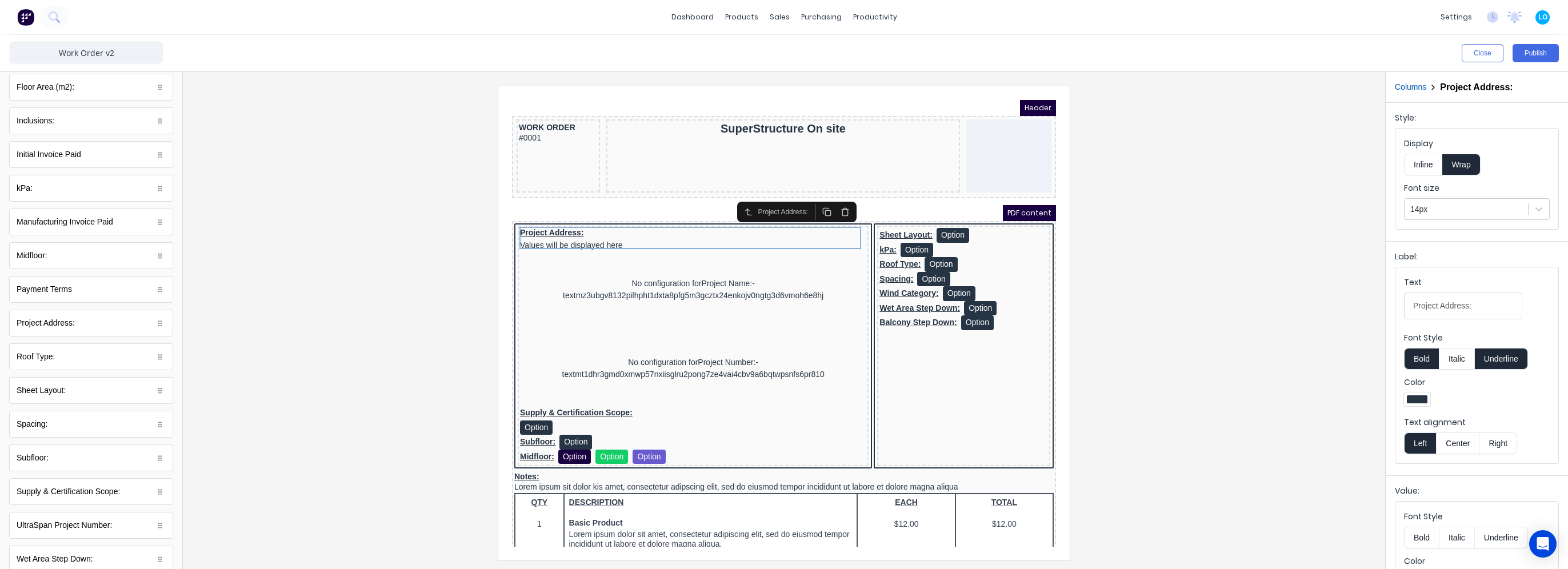
scroll to position [228, 0]
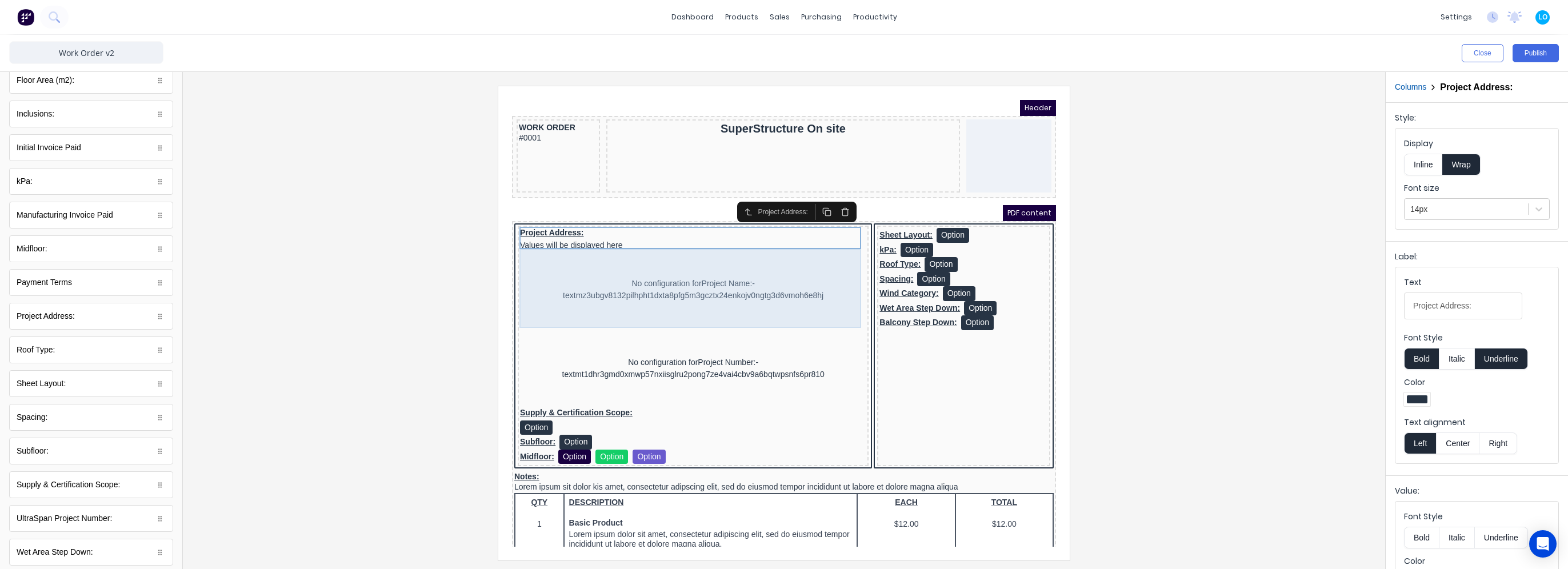
click at [770, 268] on div "No configuration for Project Name:-textmz3ubgv8132pilhpht1dxta8pfg5m3gcztx24enk…" at bounding box center [680, 275] width 346 height 79
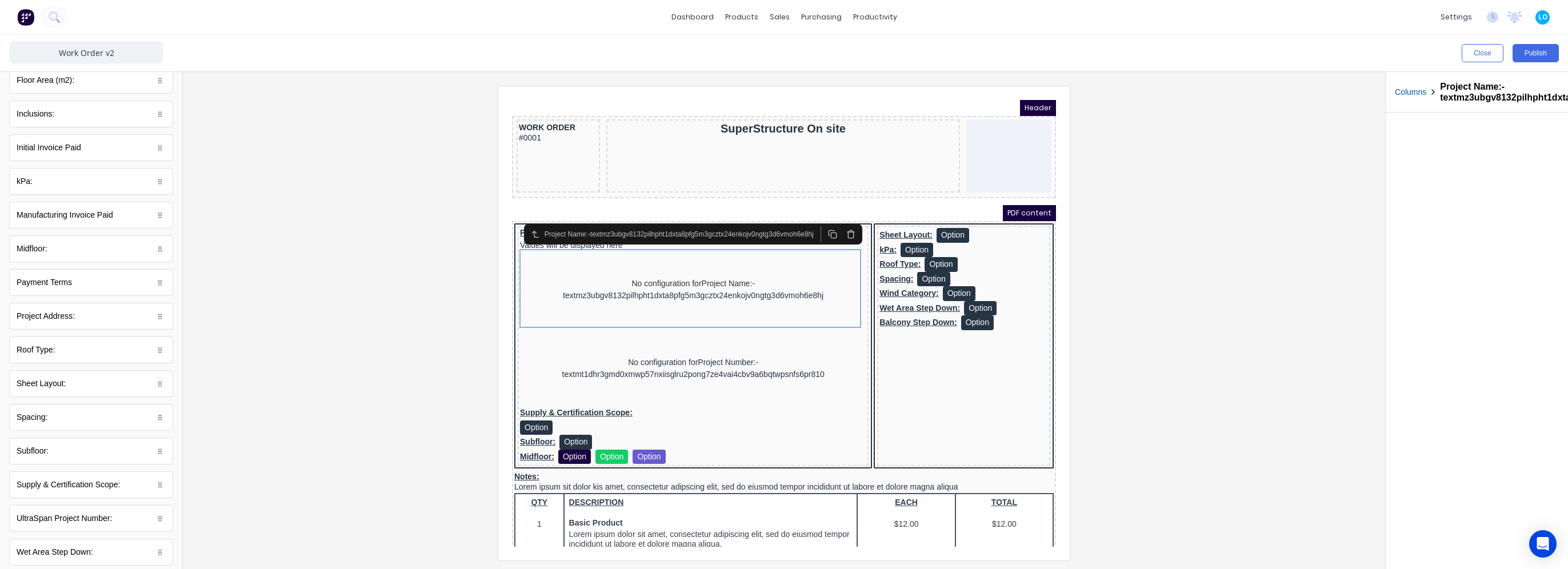
click at [839, 223] on icon "button" at bounding box center [837, 222] width 5 height 6
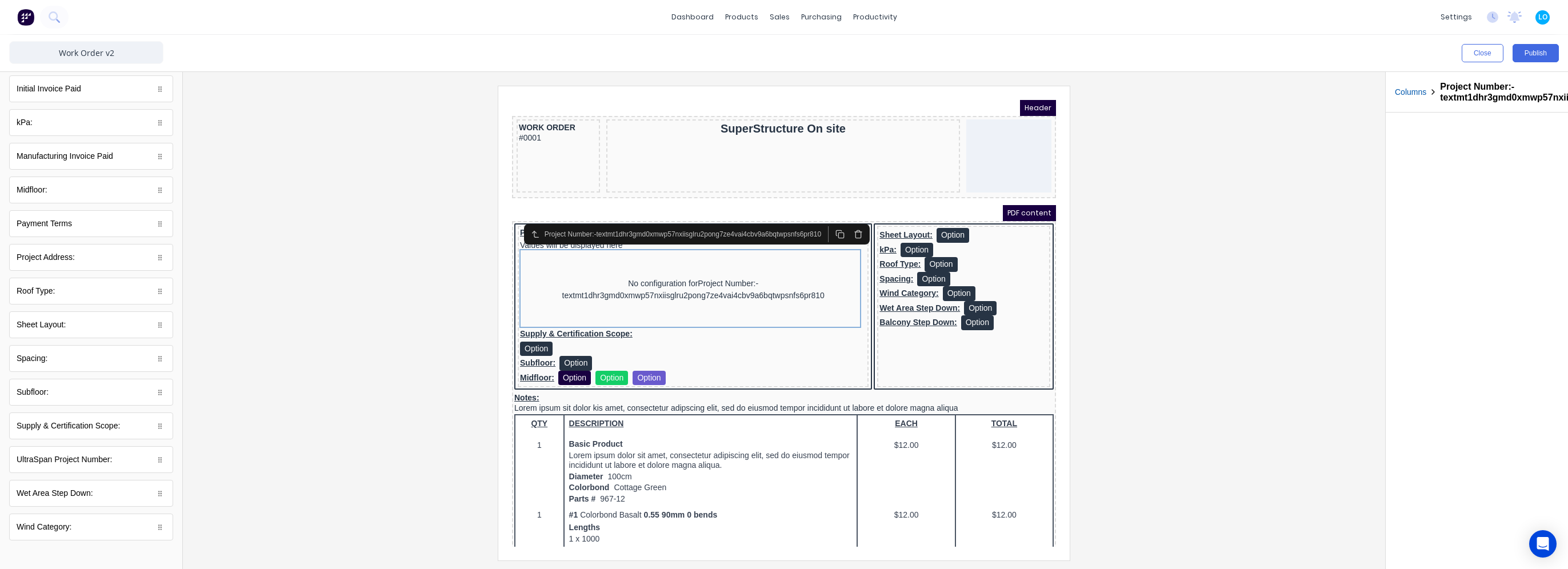
scroll to position [288, 0]
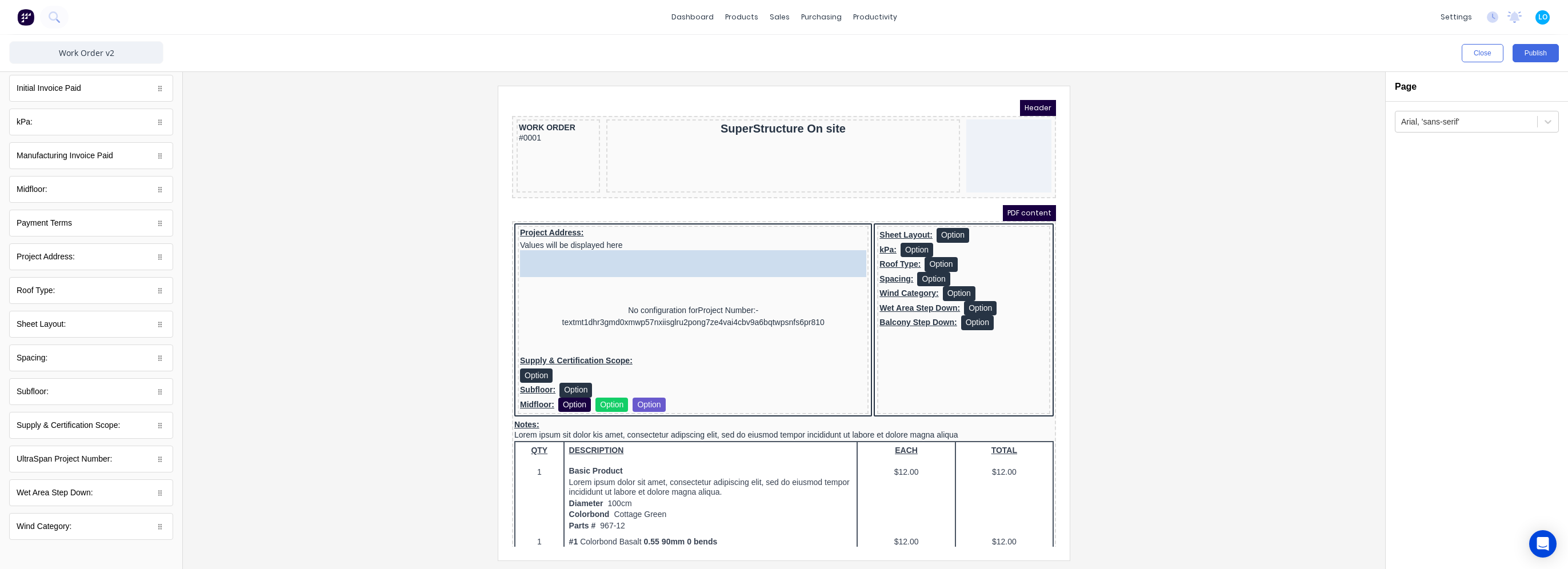
drag, startPoint x: 69, startPoint y: 460, endPoint x: 129, endPoint y: 209, distance: 258.1
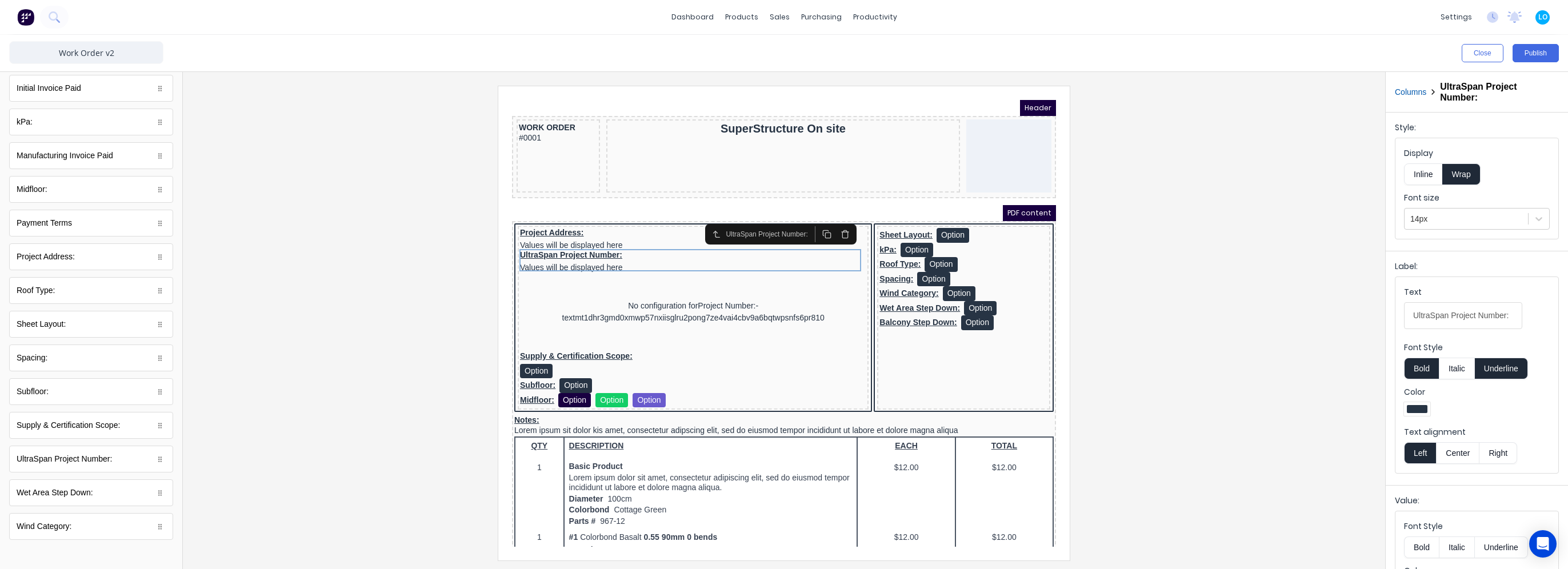
click at [678, 290] on div "No configuration for Project Number:-textmt1dhr3gmd0xmwp57nxiisglru2pong7ze4vai…" at bounding box center [680, 298] width 346 height 79
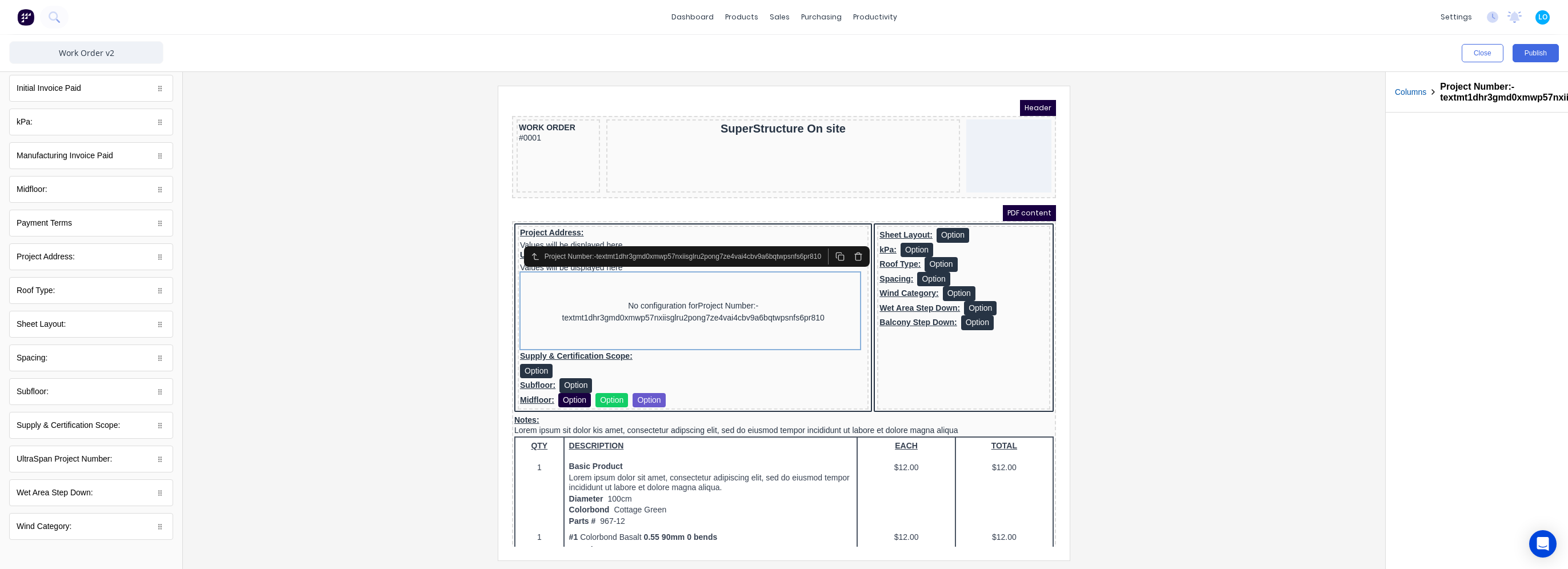
click at [849, 243] on icon "button" at bounding box center [844, 242] width 9 height 9
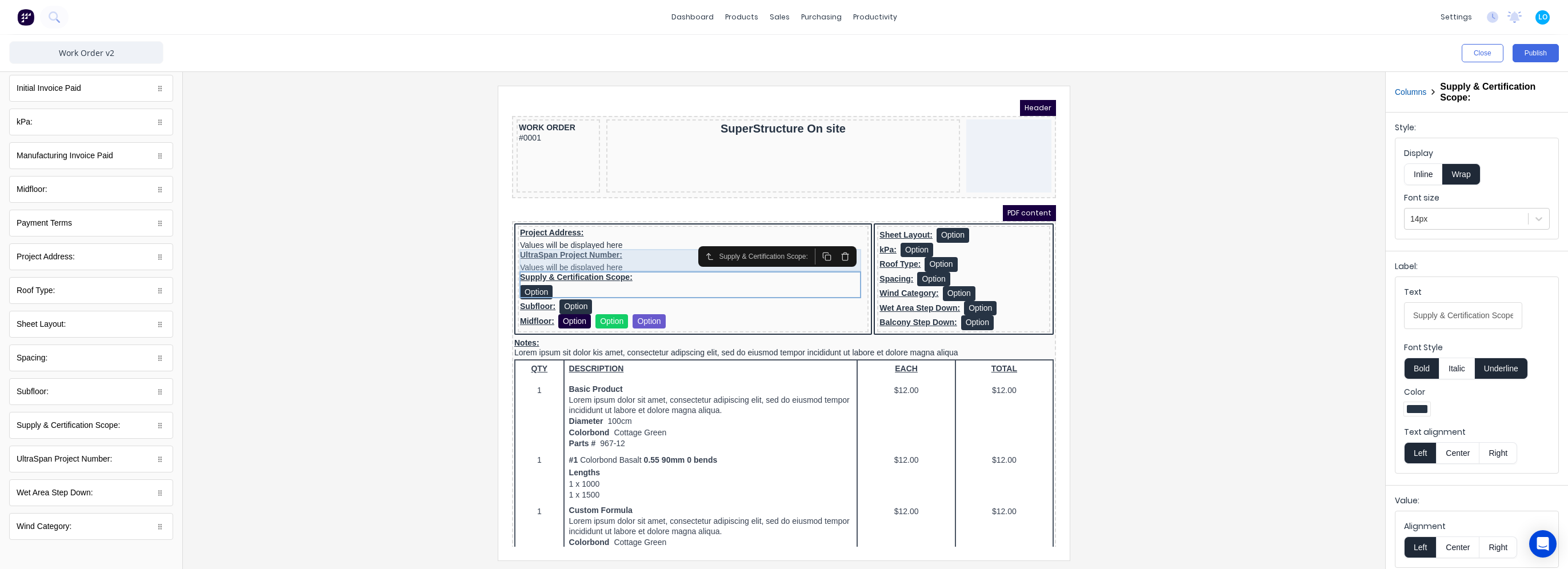
click at [606, 240] on div "UltraSpan Project Number: Values will be displayed here" at bounding box center [680, 248] width 346 height 23
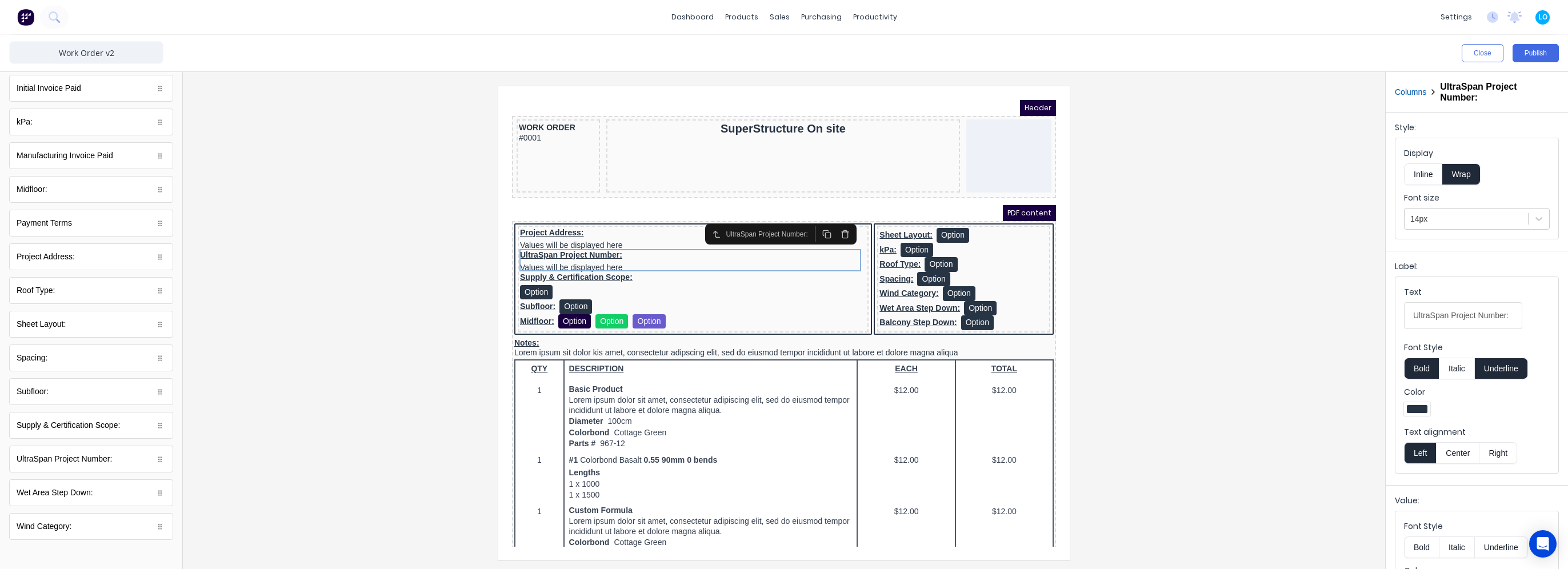
click at [1426, 174] on button "Inline" at bounding box center [1422, 174] width 38 height 22
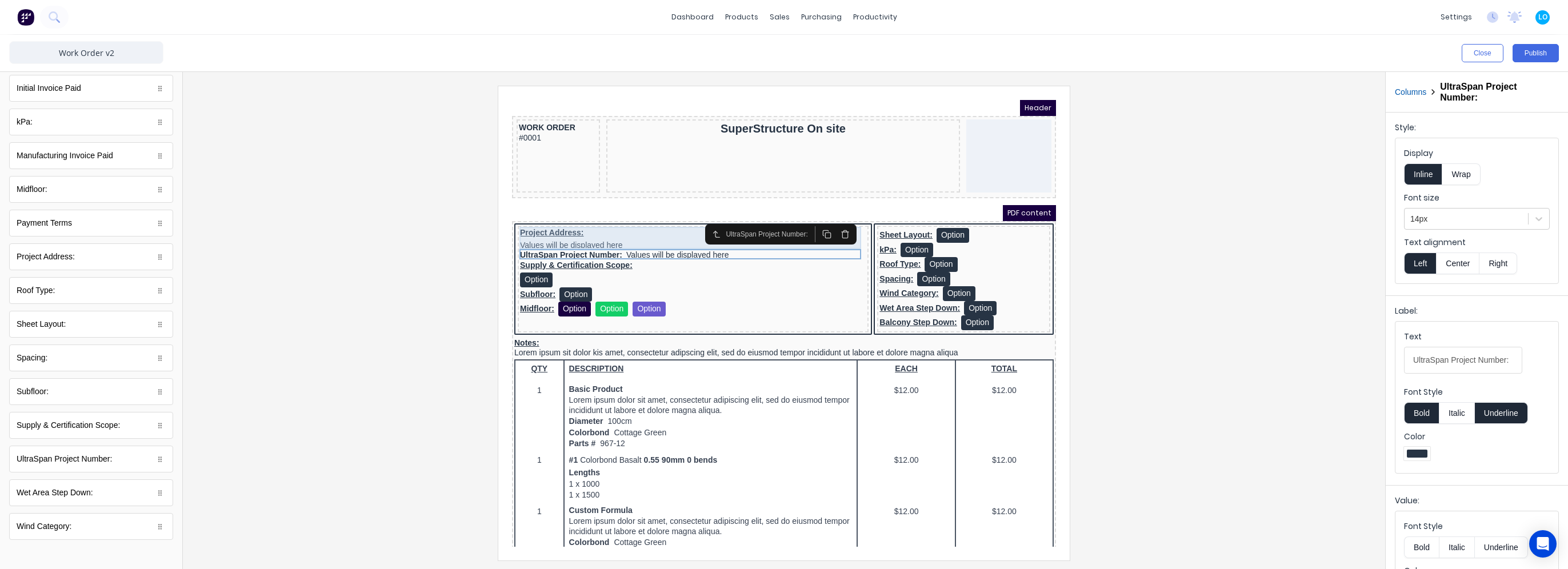
click at [560, 219] on div "Project Address: Values will be displayed here" at bounding box center [680, 226] width 346 height 23
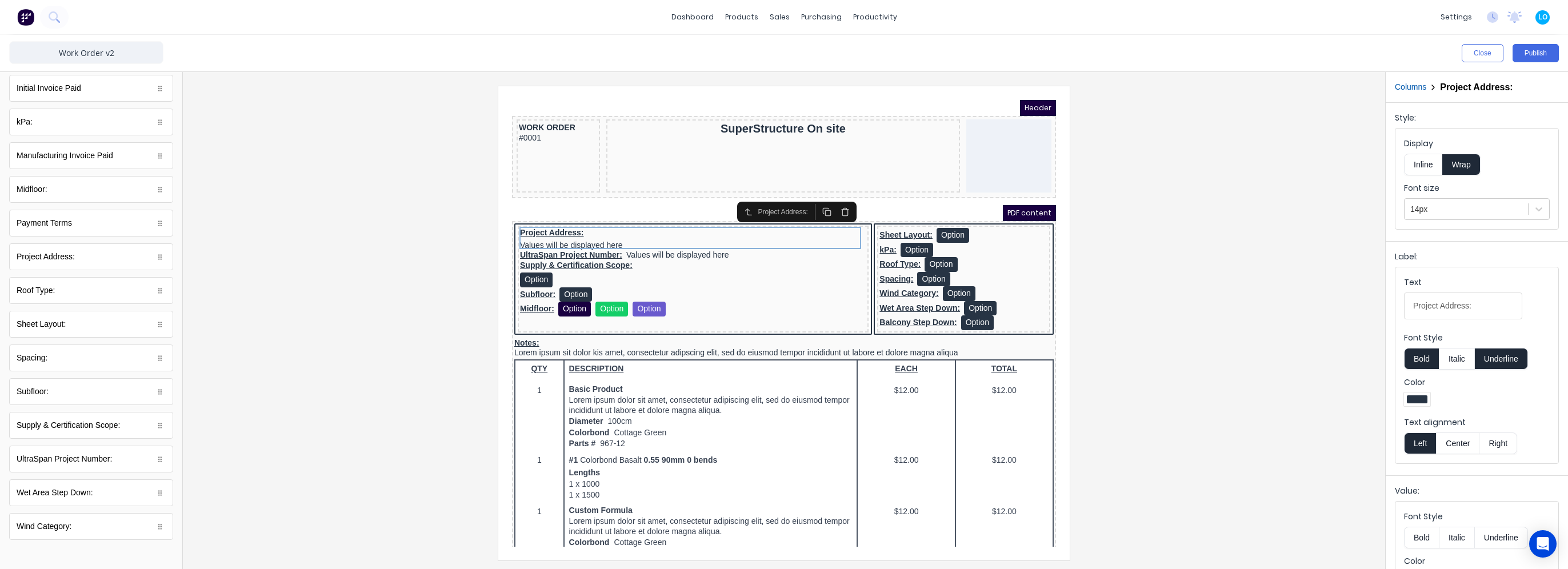
click at [1433, 163] on button "Inline" at bounding box center [1422, 164] width 38 height 22
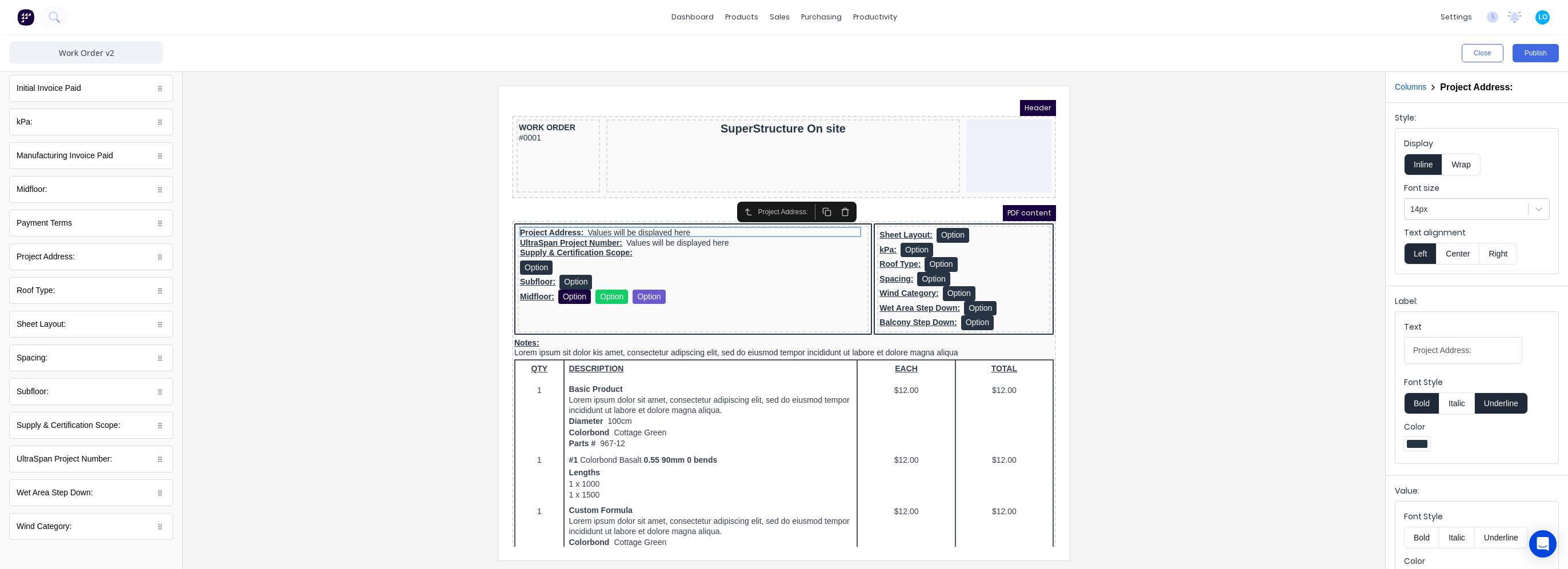
click at [1155, 238] on div at bounding box center [783, 323] width 1184 height 474
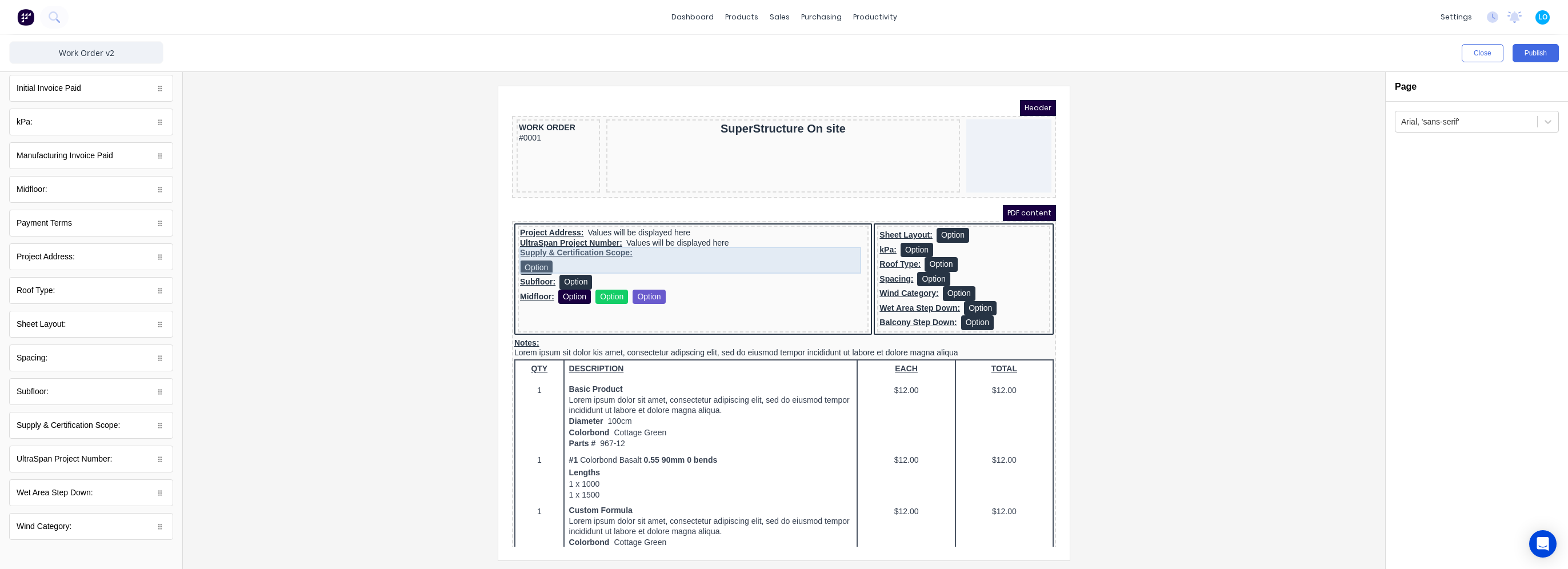
click at [678, 250] on div "Supply & Certification Scope: Option" at bounding box center [680, 248] width 346 height 27
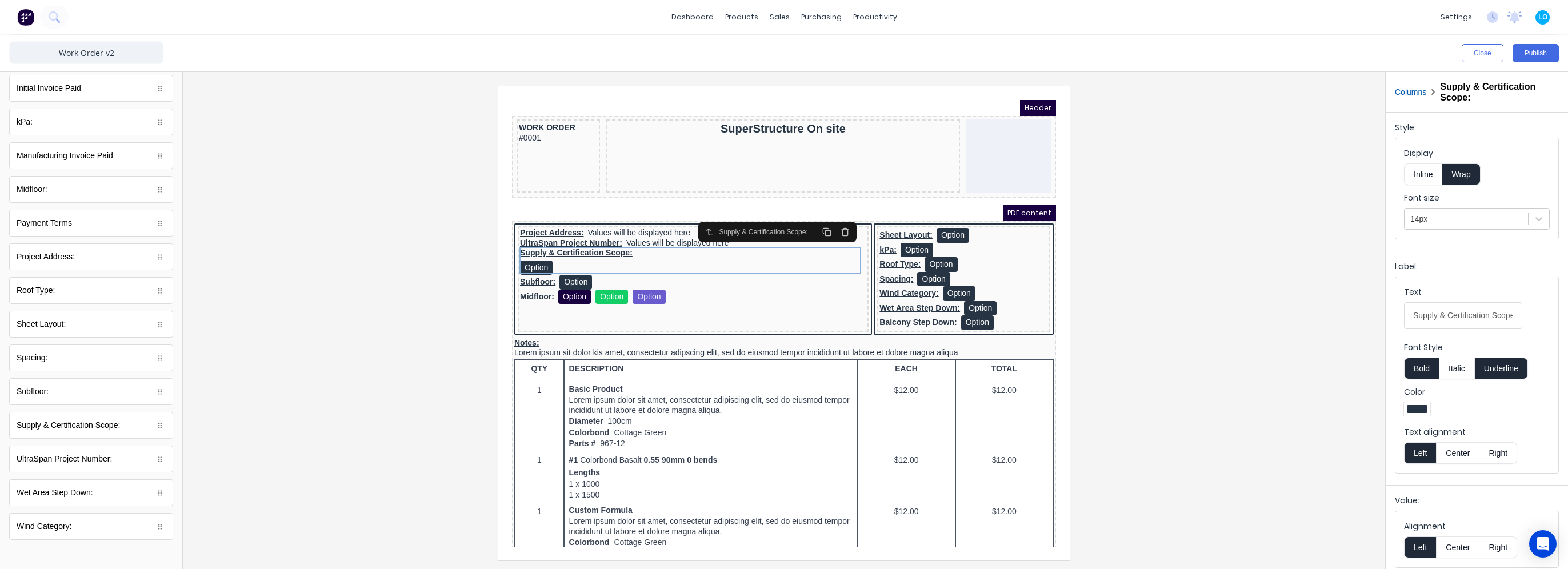
click at [1193, 191] on div at bounding box center [783, 323] width 1184 height 474
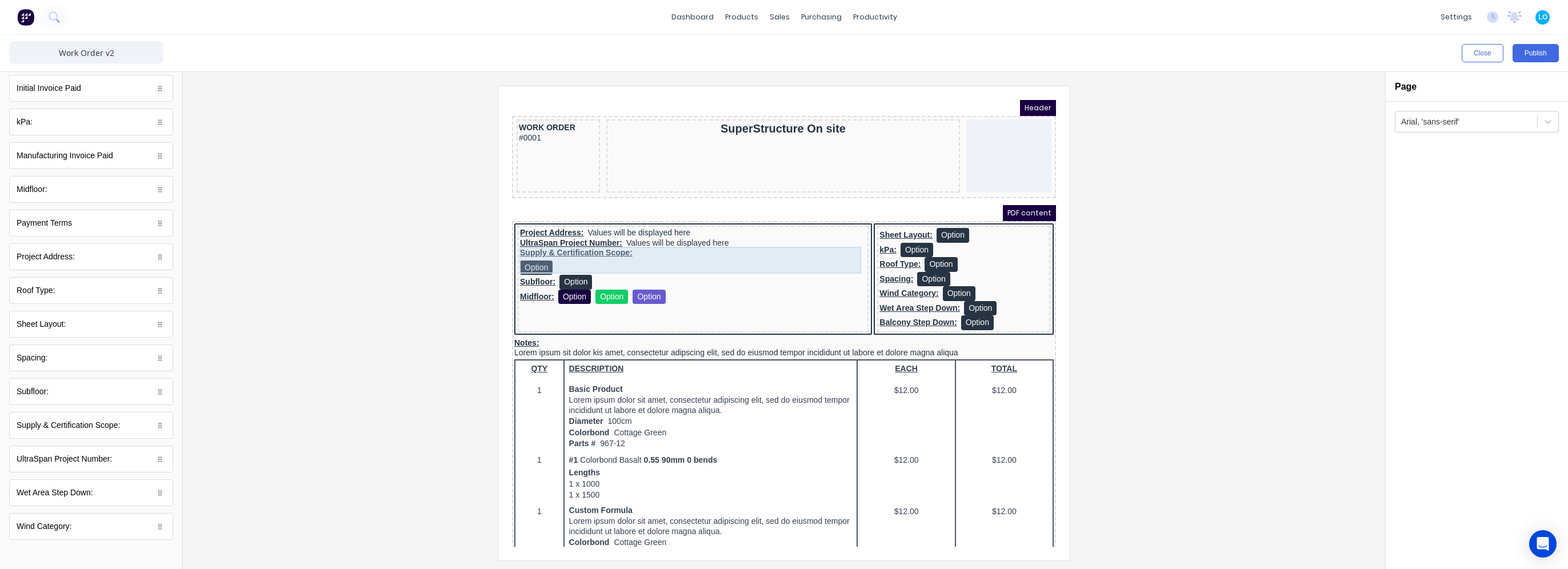
click at [568, 240] on div "Supply & Certification Scope: Option" at bounding box center [680, 248] width 346 height 27
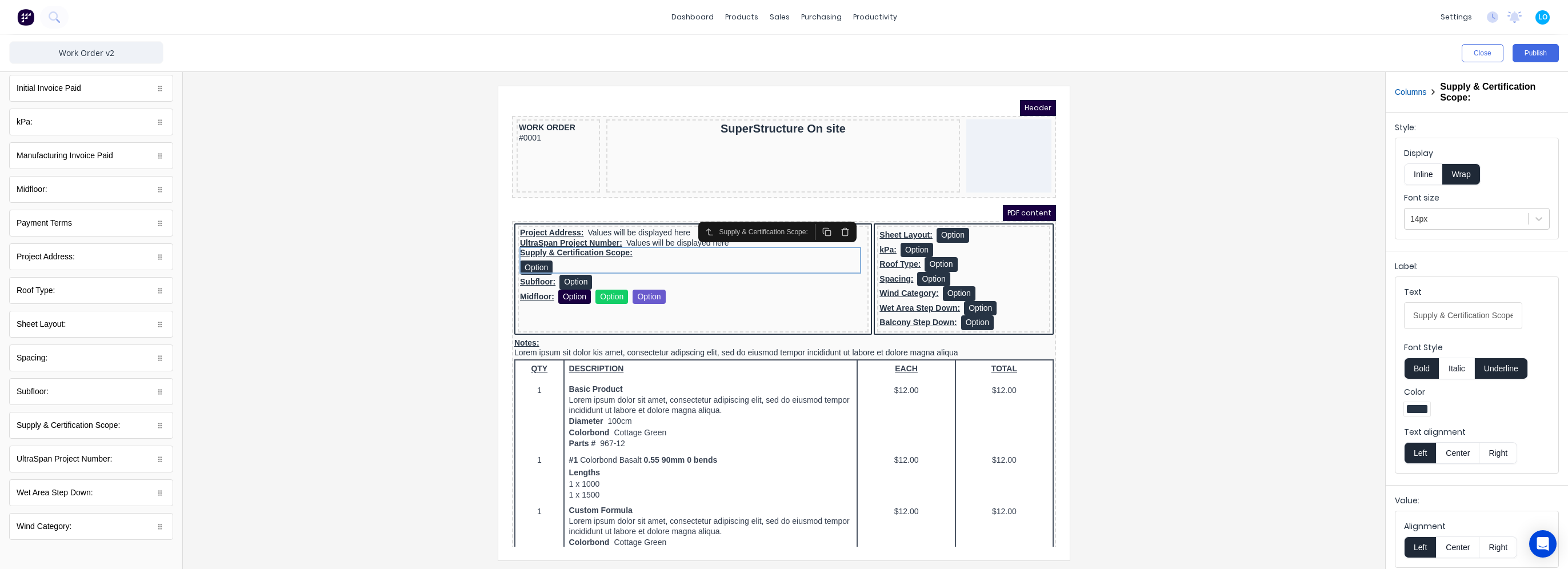
click at [1419, 178] on button "Inline" at bounding box center [1422, 174] width 38 height 22
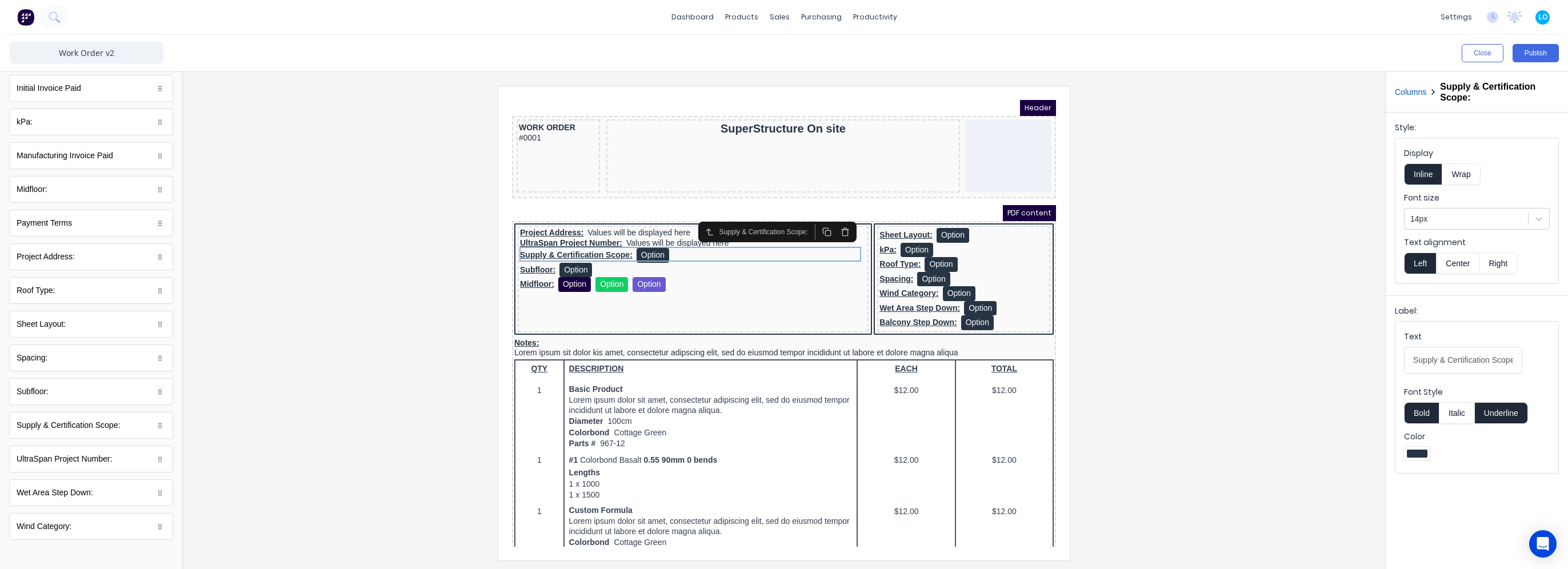
click at [1176, 195] on div at bounding box center [783, 323] width 1184 height 474
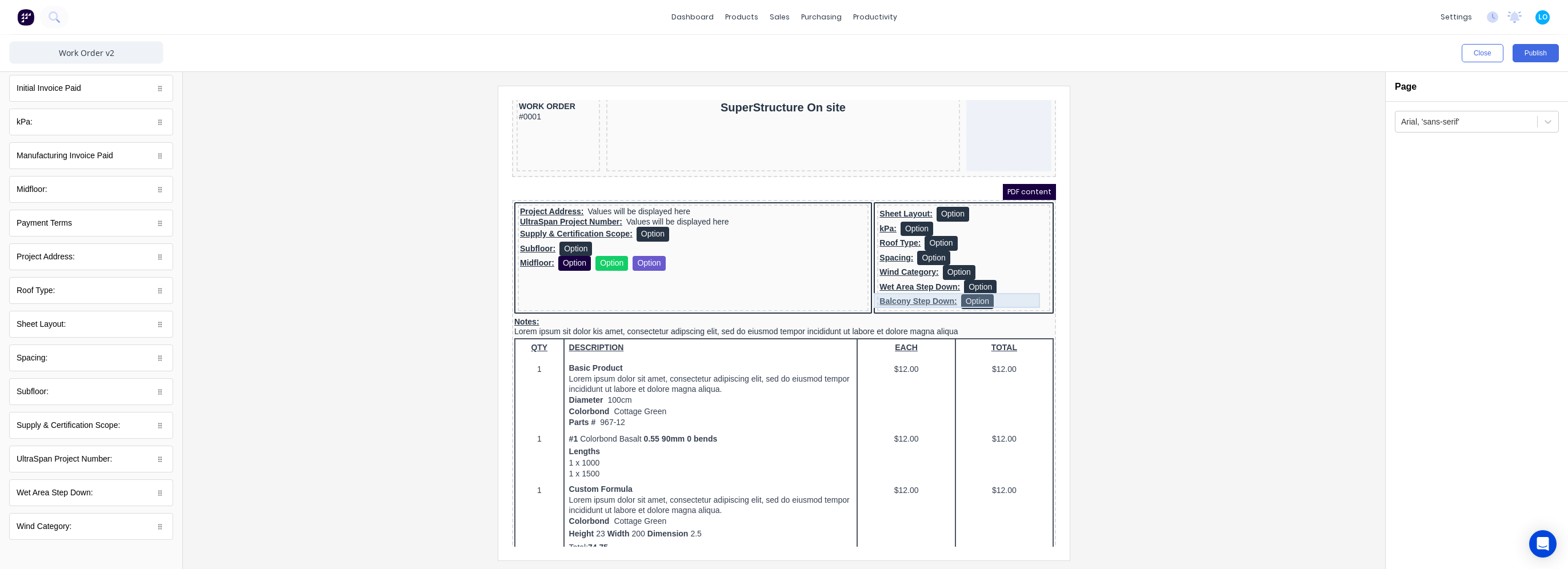
scroll to position [0, 0]
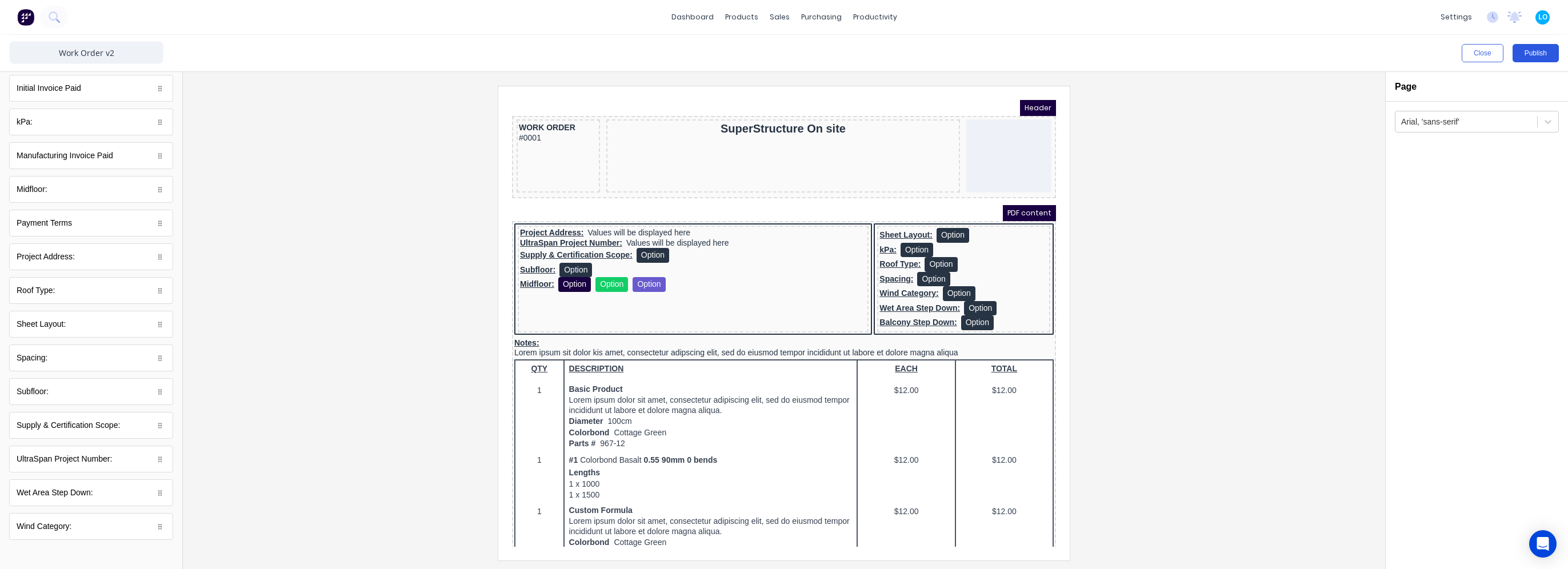
click at [1536, 59] on button "Publish" at bounding box center [1535, 53] width 46 height 19
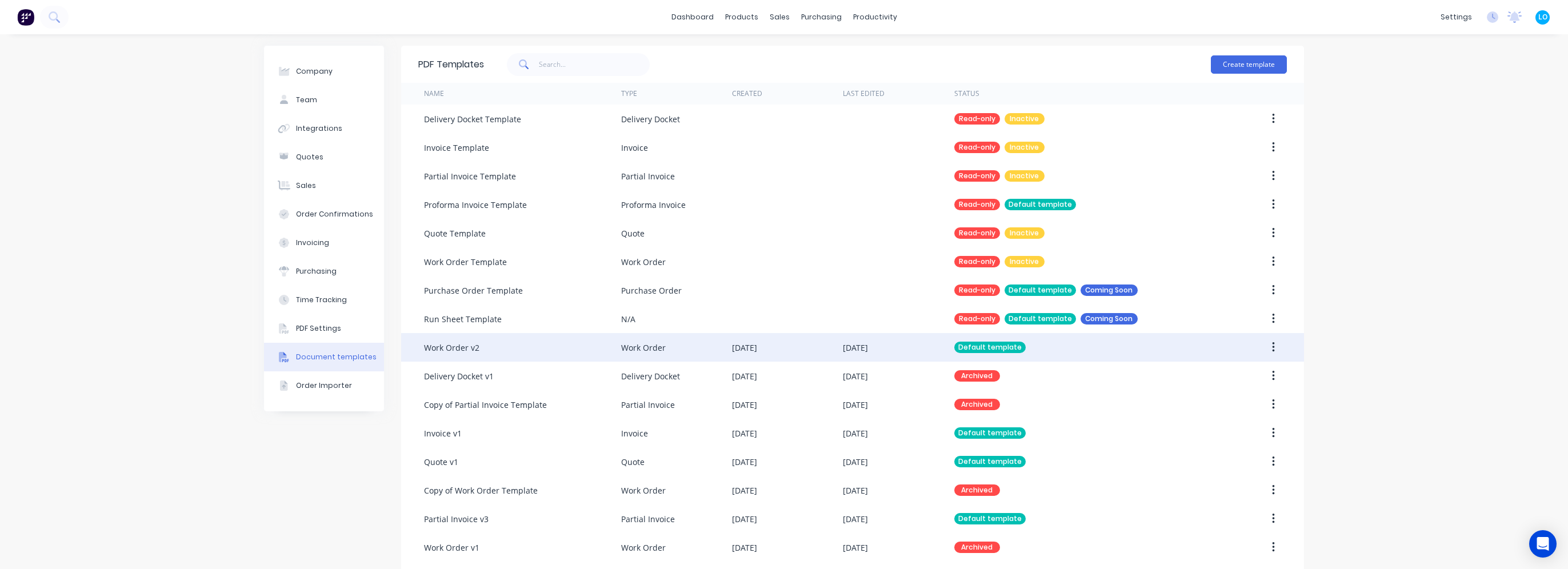
click at [616, 347] on div "Work Order v2" at bounding box center [523, 347] width 197 height 28
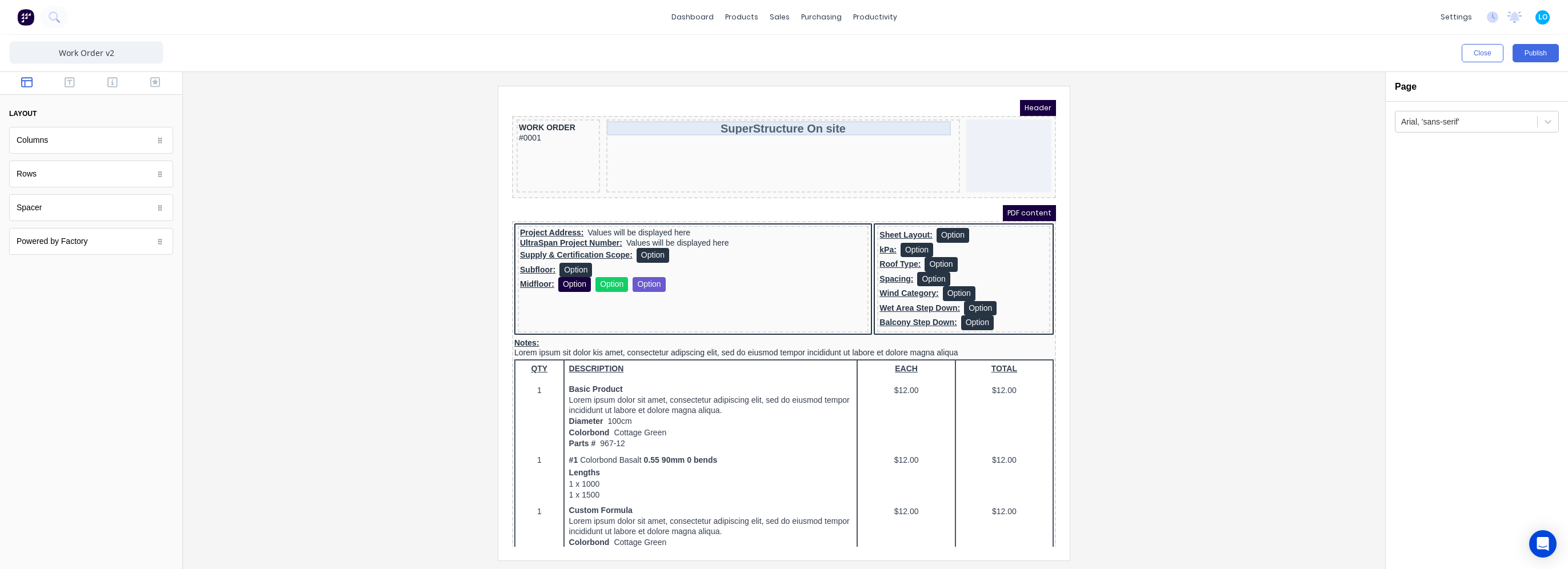
click at [752, 113] on div "SuperStructure On site" at bounding box center [769, 115] width 349 height 15
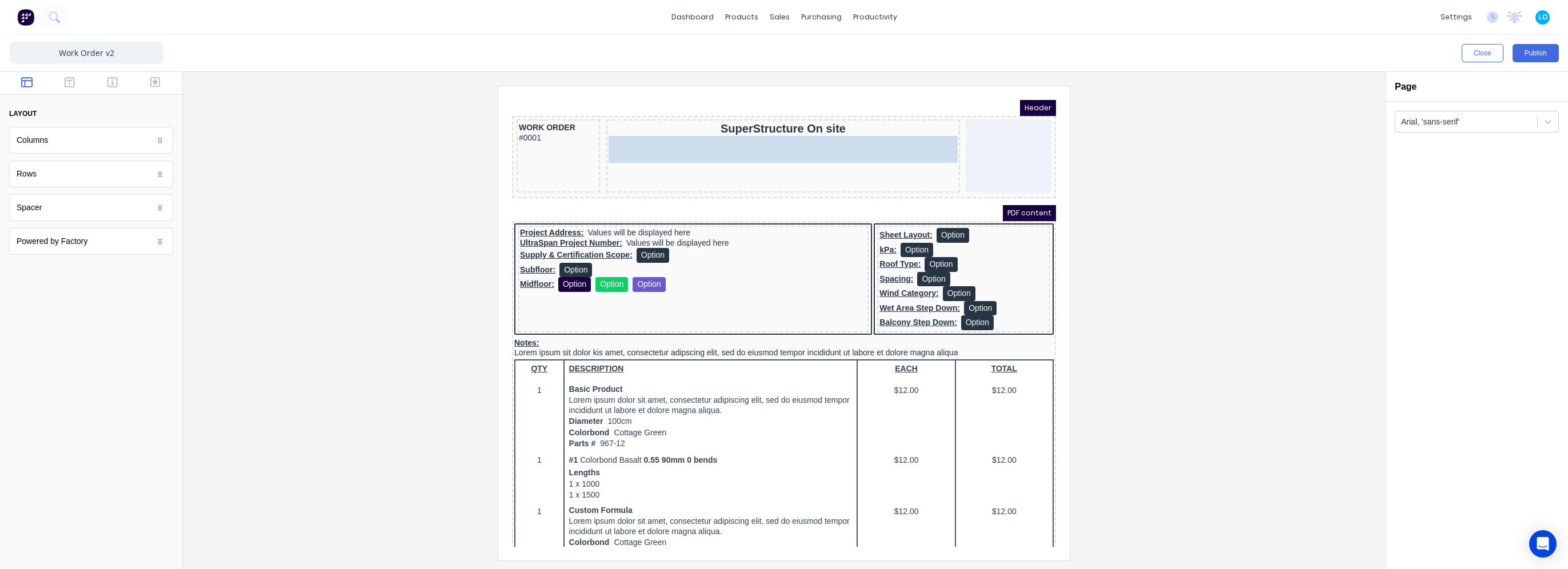
drag, startPoint x: 59, startPoint y: 219, endPoint x: 795, endPoint y: 149, distance: 739.3
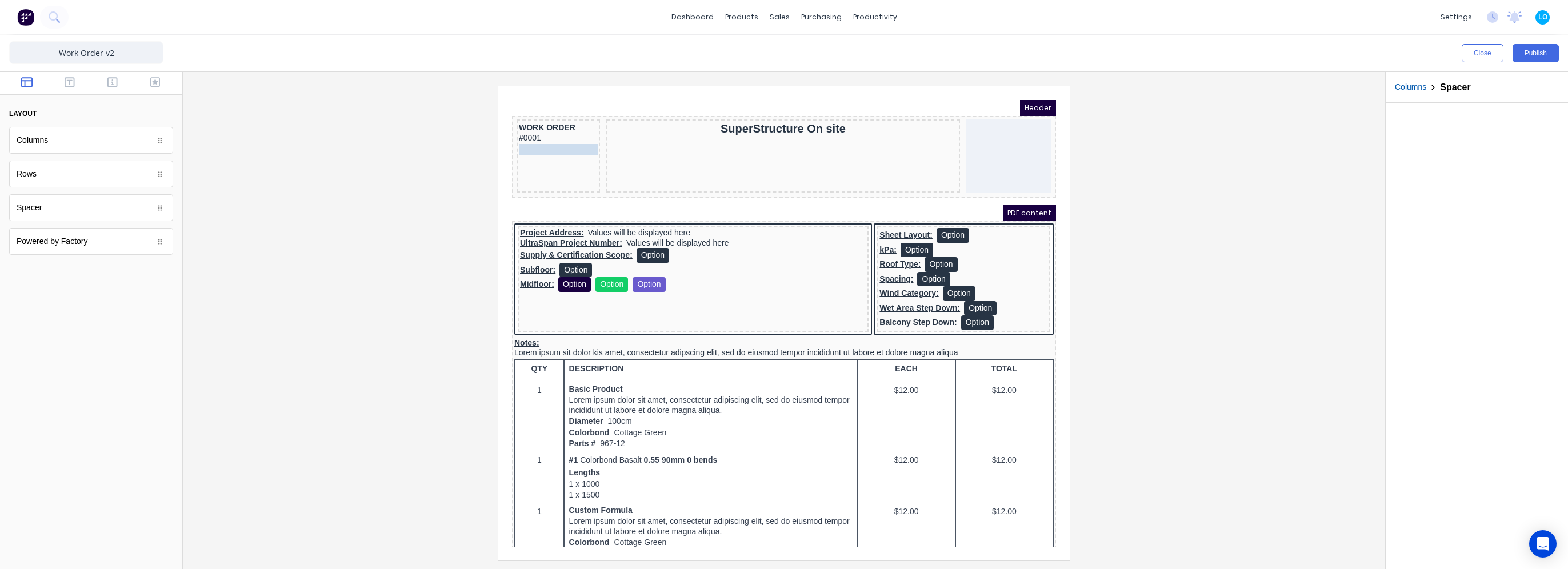
drag, startPoint x: 706, startPoint y: 125, endPoint x: 547, endPoint y: 137, distance: 159.5
click at [69, 83] on icon "button" at bounding box center [70, 83] width 11 height 11
drag, startPoint x: 32, startPoint y: 180, endPoint x: 21, endPoint y: 53, distance: 127.5
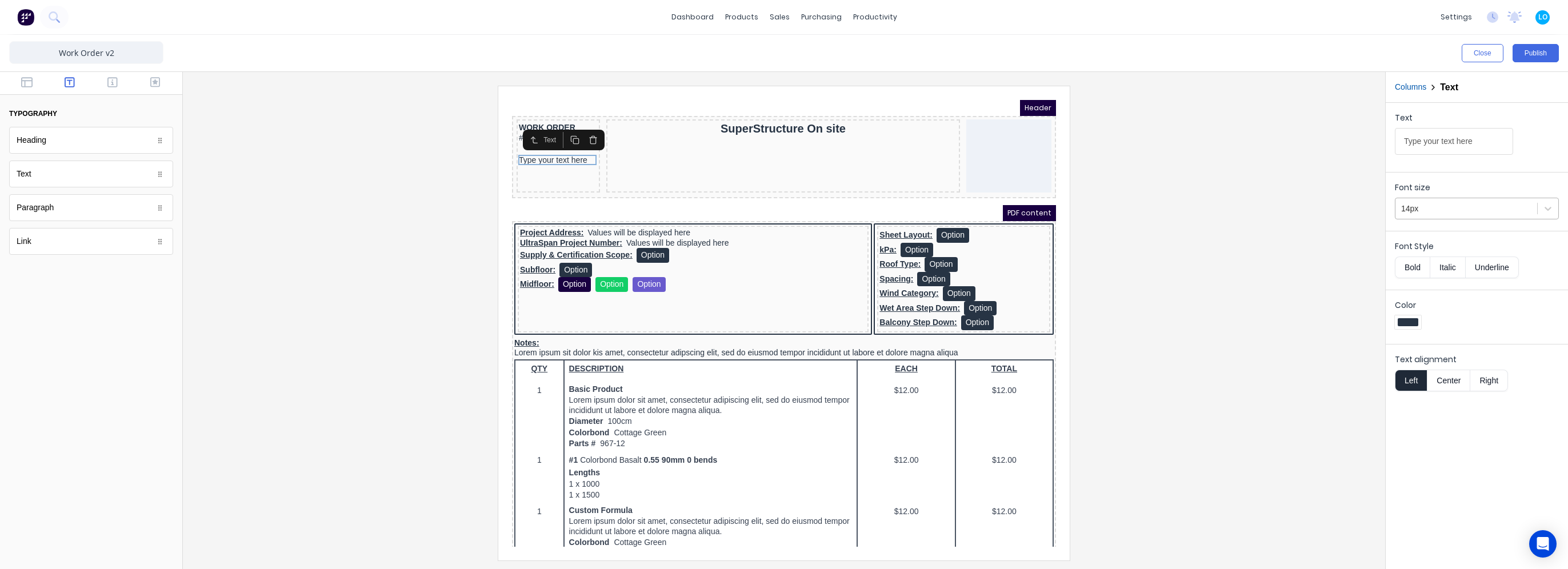
click at [1447, 206] on div at bounding box center [1466, 209] width 130 height 15
click at [1464, 137] on input "Type your text here" at bounding box center [1454, 141] width 118 height 27
drag, startPoint x: 1479, startPoint y: 138, endPoint x: 1315, endPoint y: 139, distance: 164.0
click at [1315, 139] on div "Close Publish Components typography Heading Heading Text Text Paragraph Paragra…" at bounding box center [784, 302] width 1568 height 534
type input "Project Info"
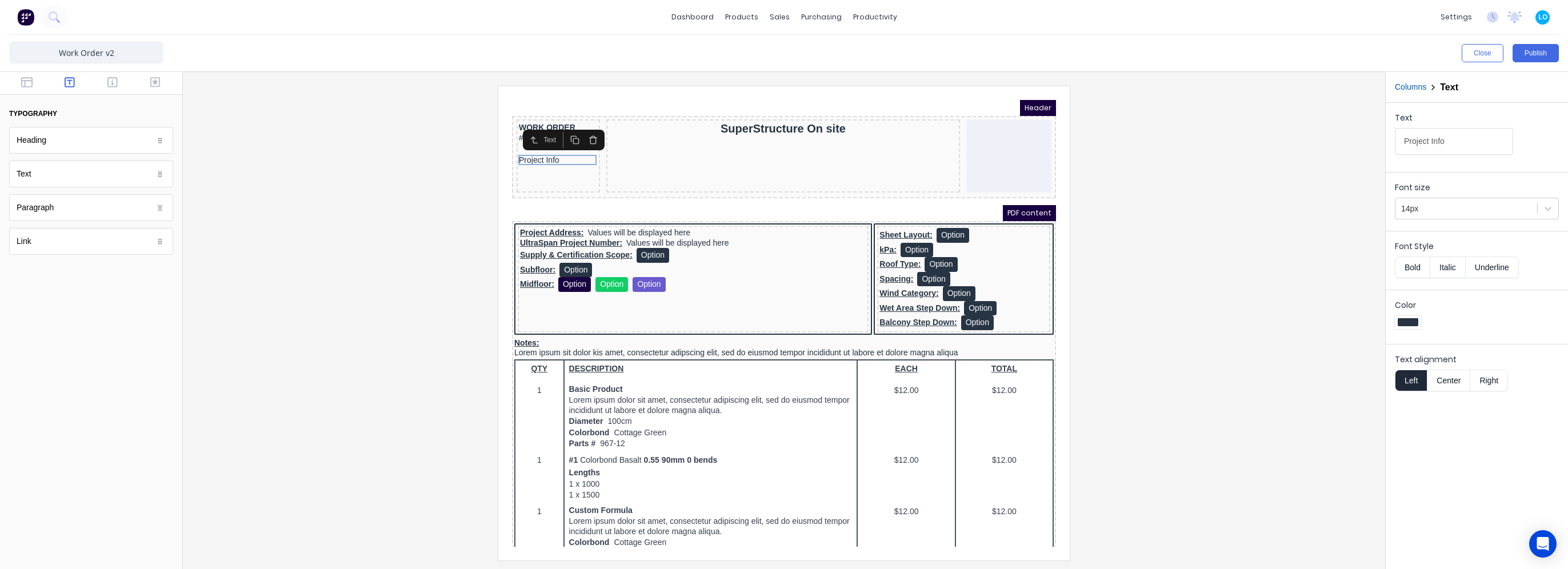
click at [1315, 139] on div at bounding box center [783, 323] width 1184 height 474
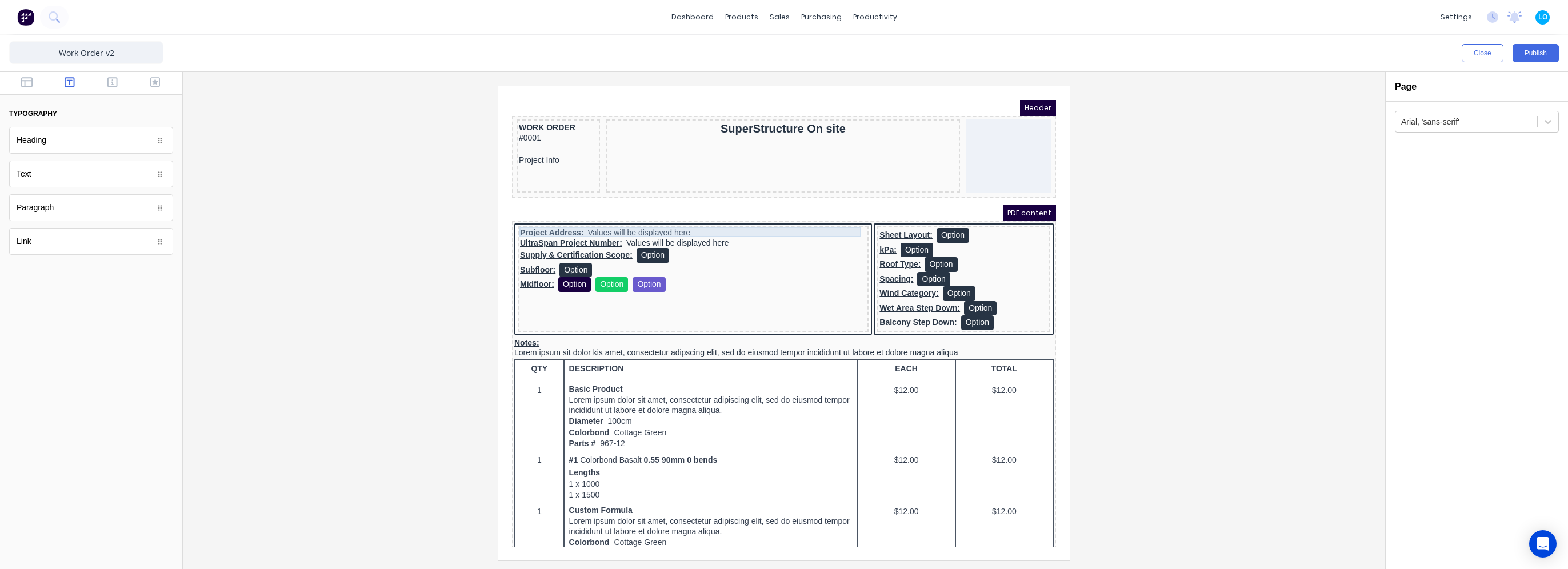
click at [644, 219] on div "Project Address: Values will be displayed here" at bounding box center [680, 219] width 346 height 11
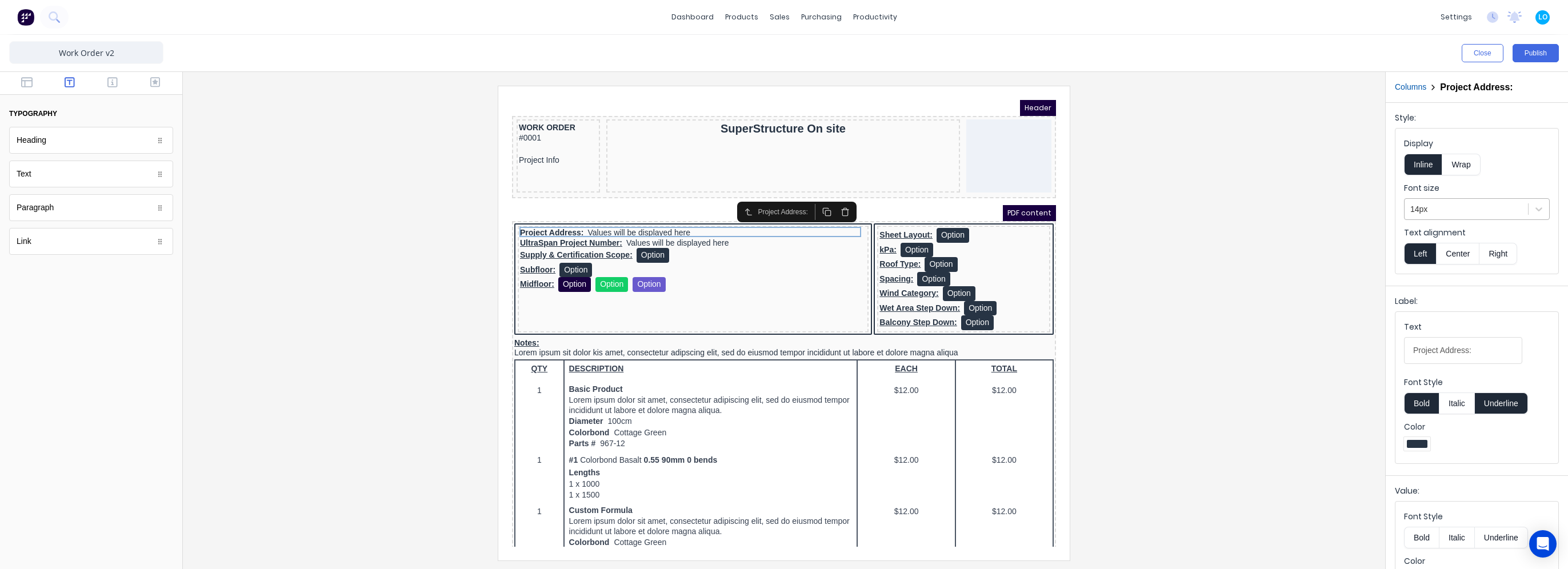
click at [1479, 203] on div at bounding box center [1466, 210] width 112 height 15
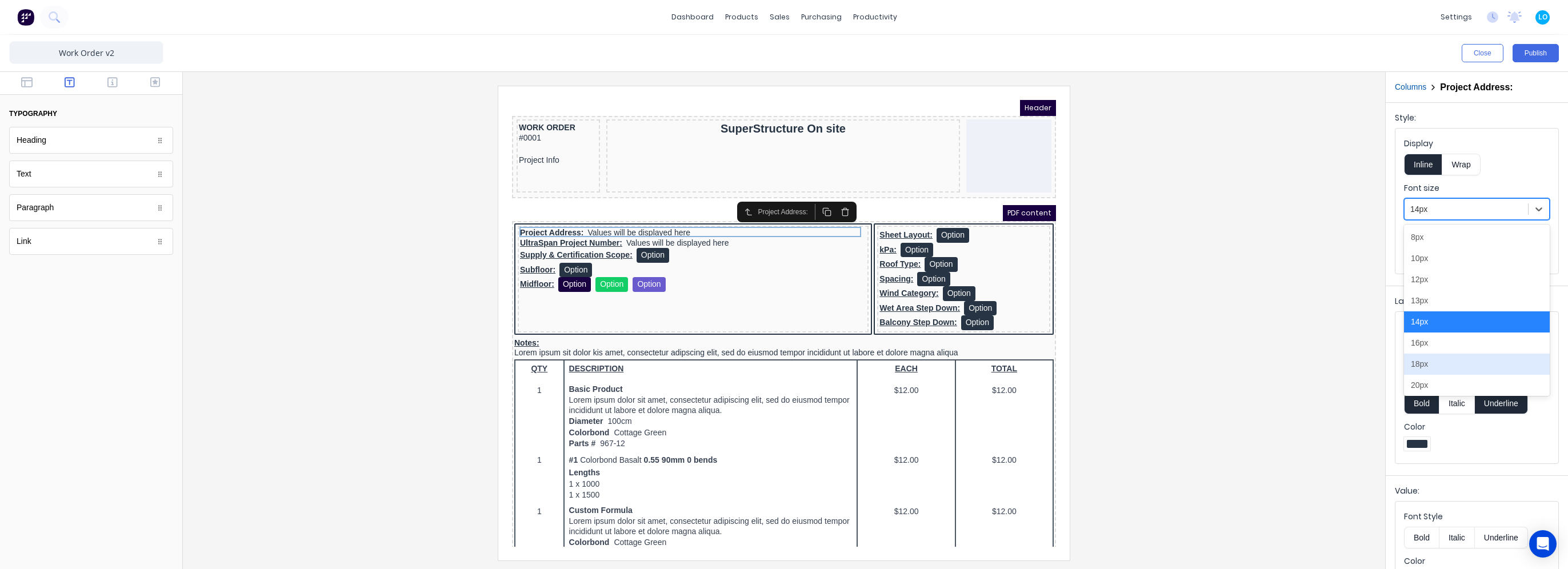
click at [1443, 363] on div "18px" at bounding box center [1477, 364] width 146 height 21
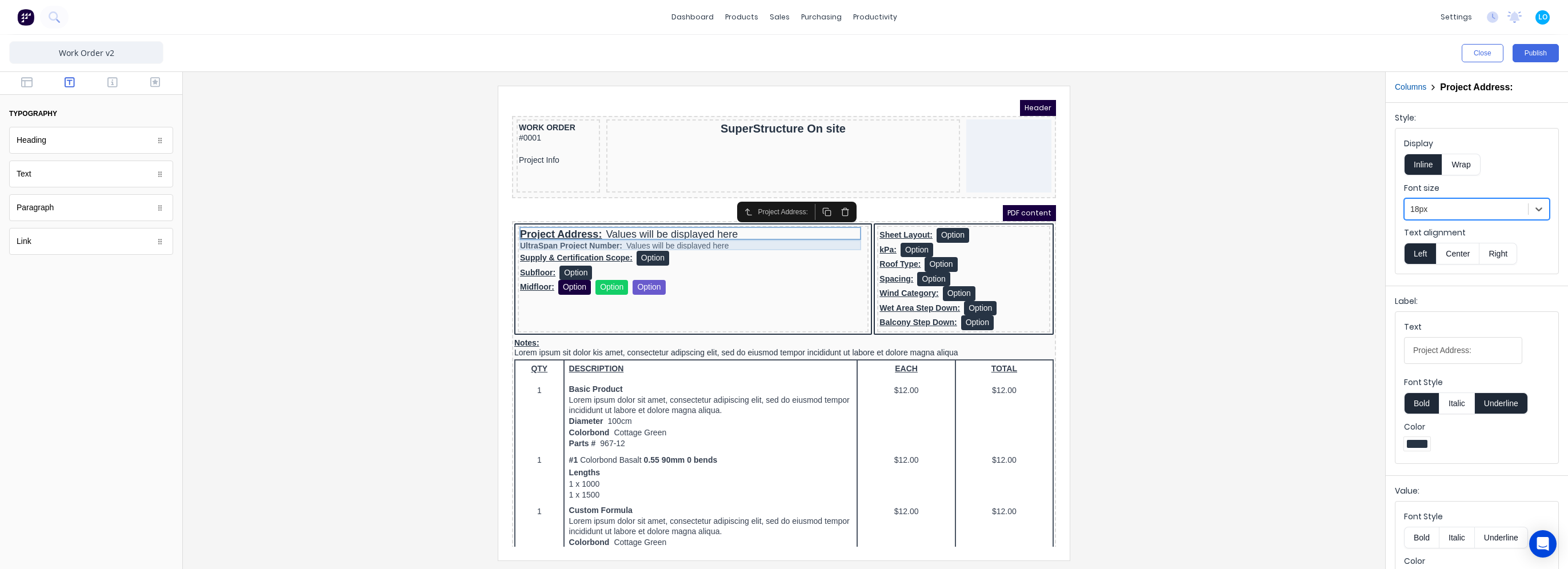
click at [738, 231] on div "UltraSpan Project Number: Values will be displayed here" at bounding box center [680, 232] width 346 height 11
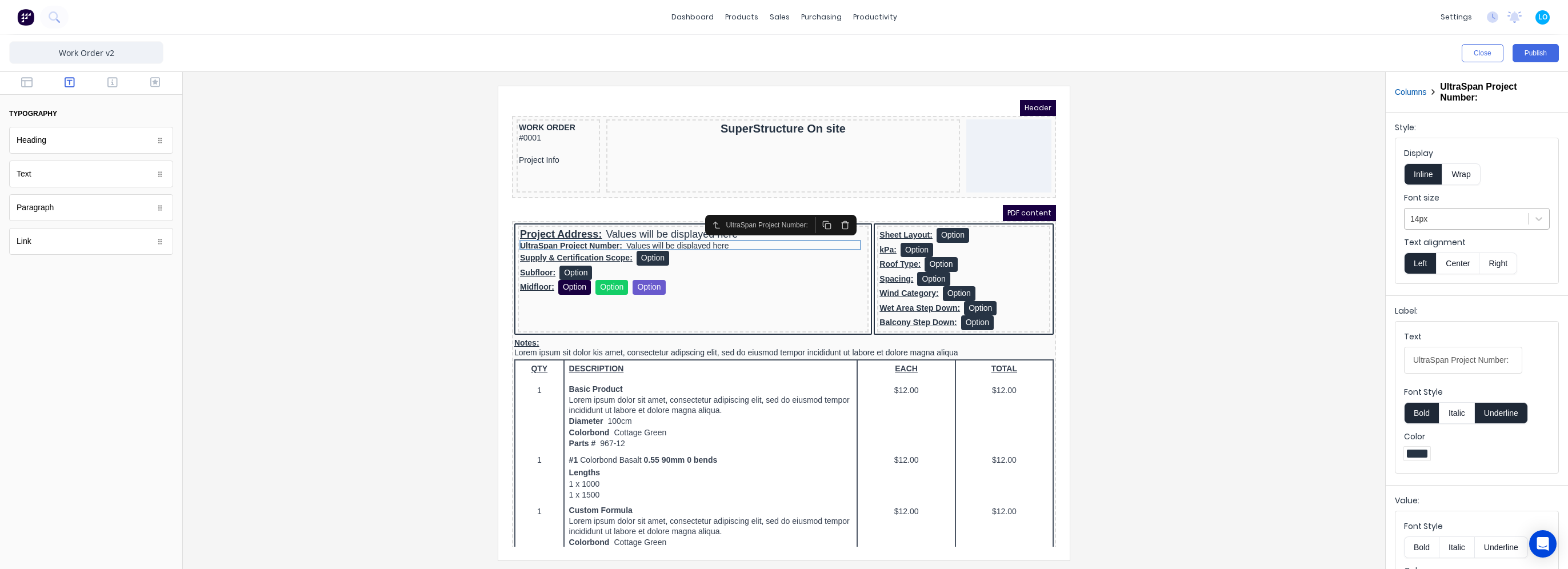
click at [1470, 219] on div at bounding box center [1466, 219] width 112 height 15
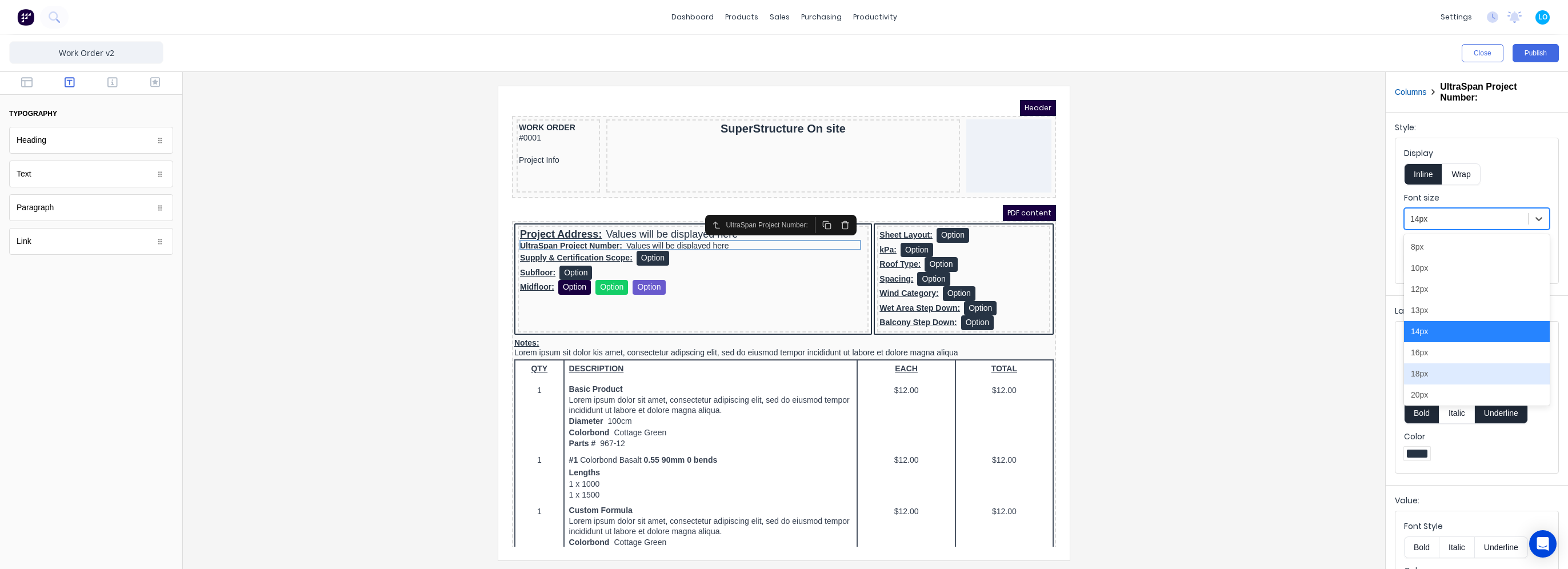
click at [1442, 377] on div "18px" at bounding box center [1477, 374] width 146 height 21
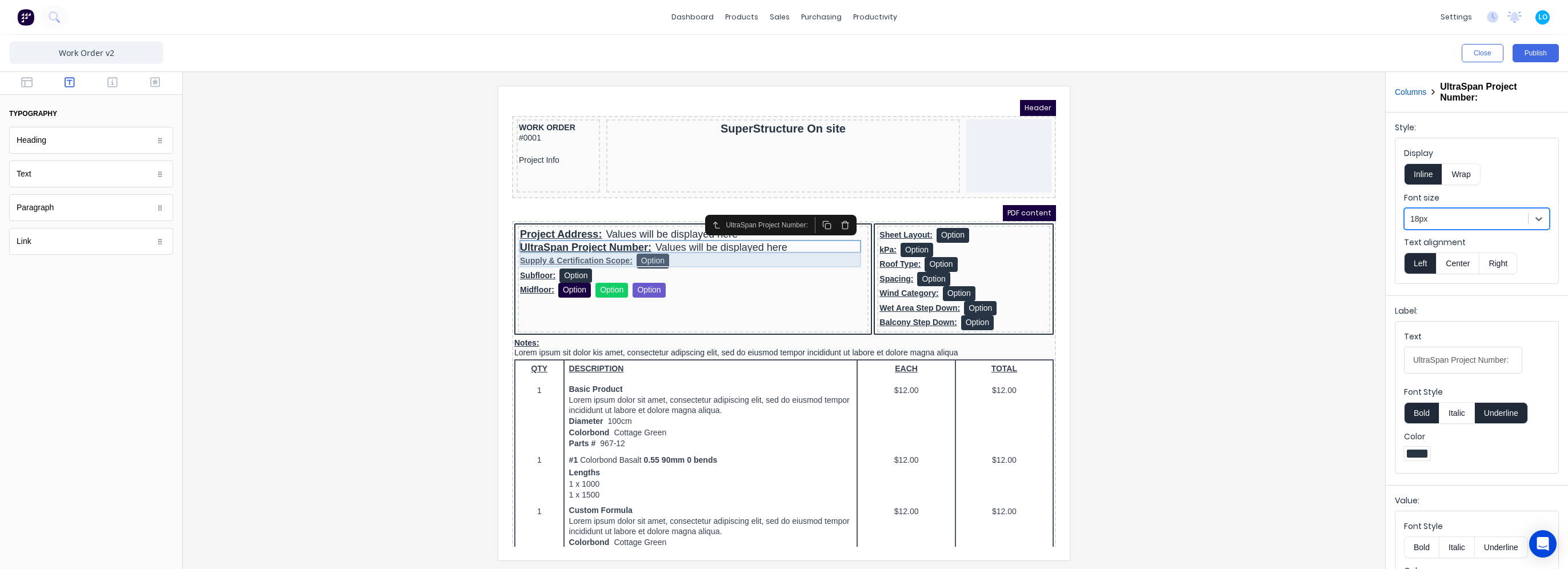
click at [646, 244] on div "Supply & Certification Scope: Option" at bounding box center [680, 248] width 346 height 15
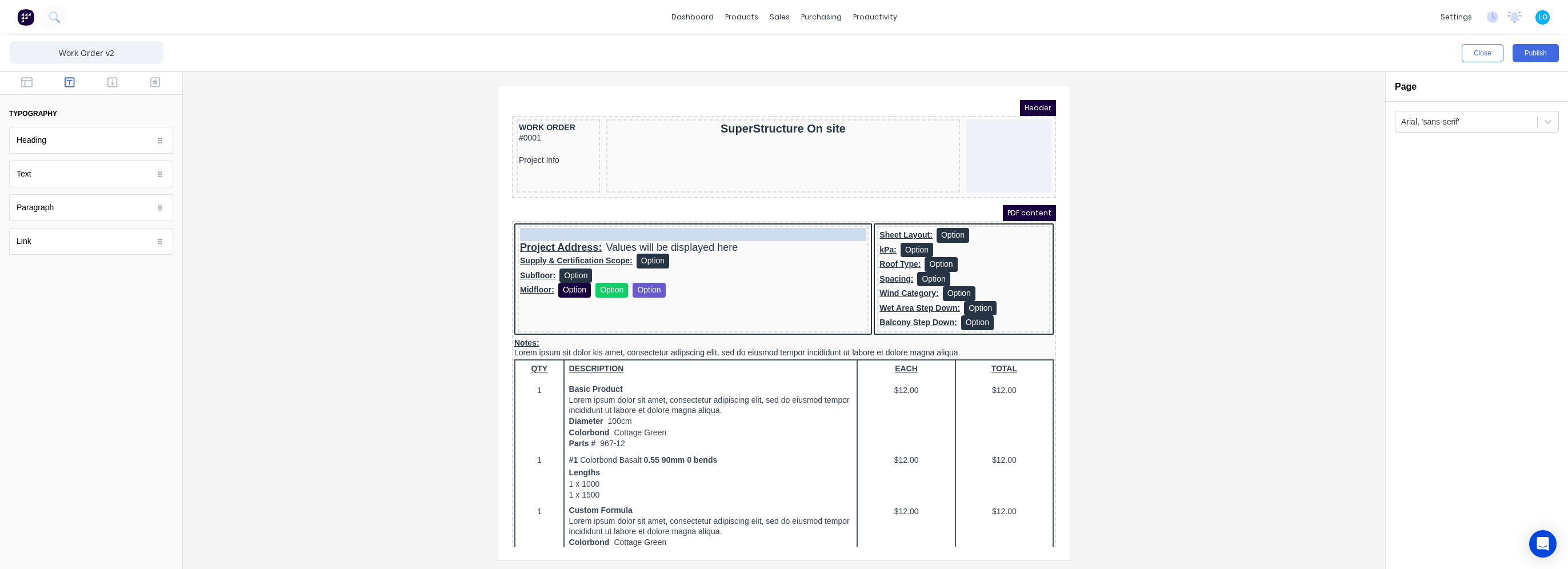
drag, startPoint x: 666, startPoint y: 237, endPoint x: 655, endPoint y: 219, distance: 21.1
click at [655, 219] on body "Header WORK ORDER #0001 Project Info SuperStructure On site PDF content UltraSp…" at bounding box center [770, 310] width 544 height 447
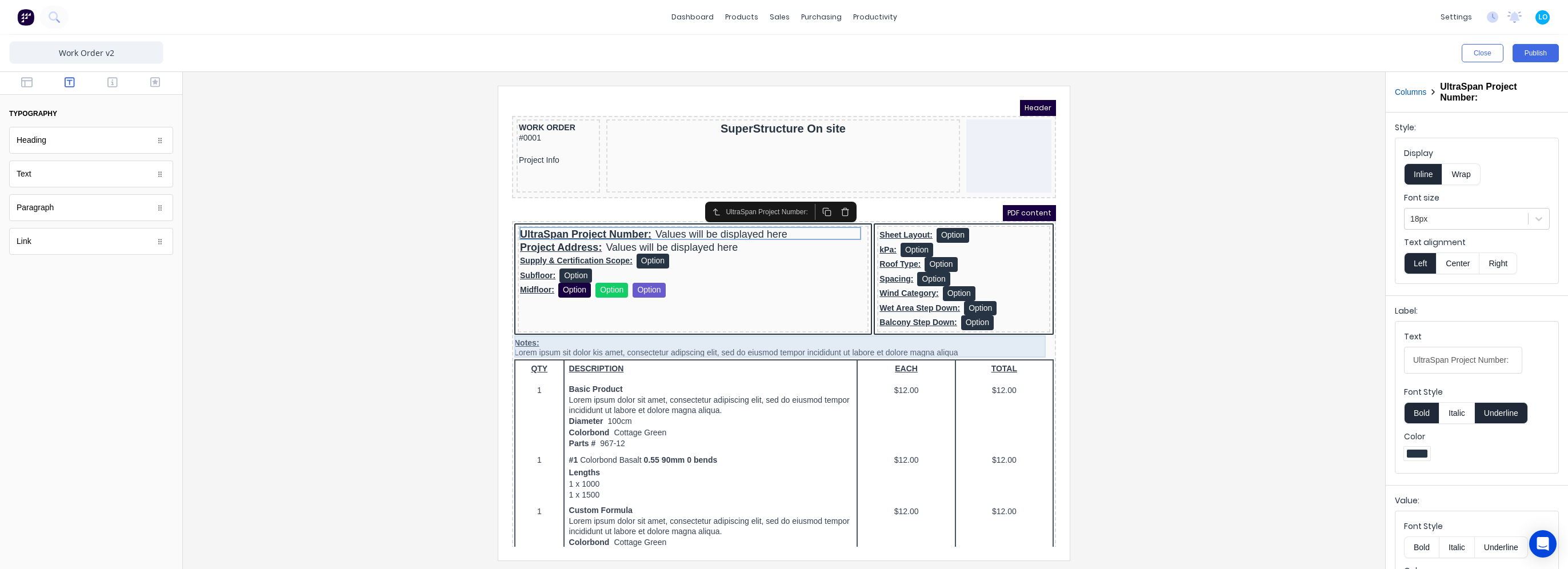
scroll to position [57, 0]
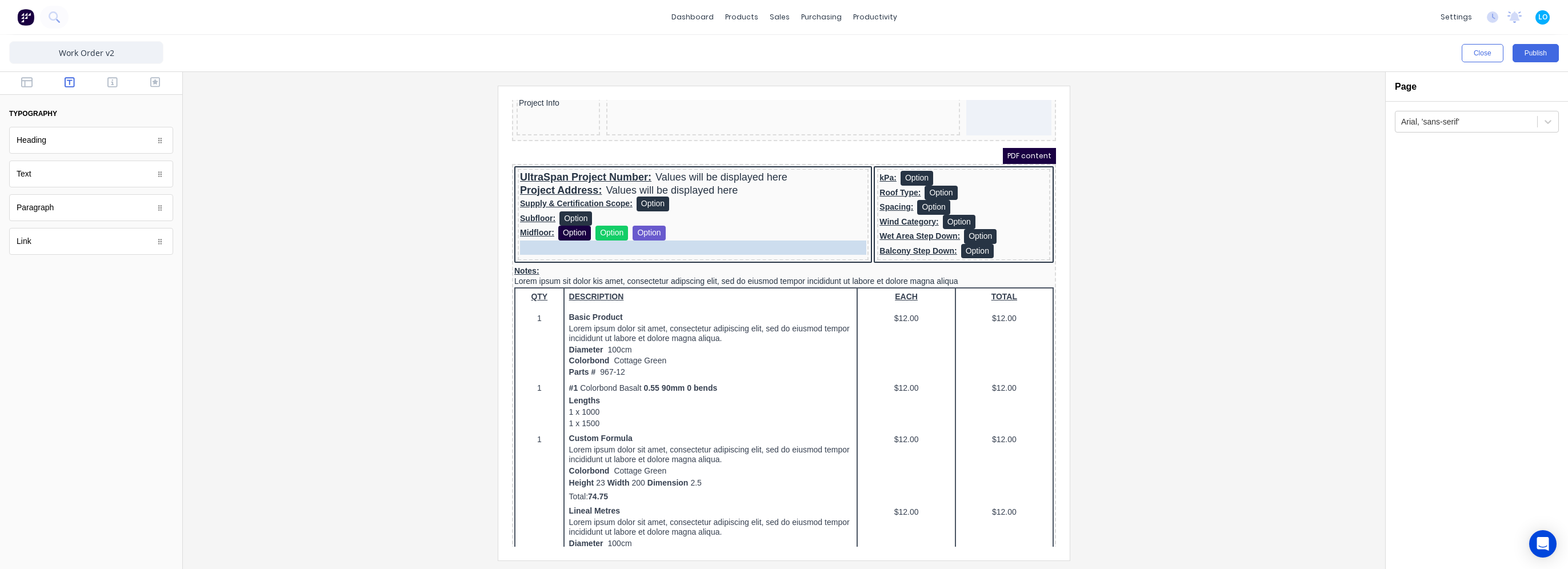
drag, startPoint x: 956, startPoint y: 162, endPoint x: 577, endPoint y: 236, distance: 386.2
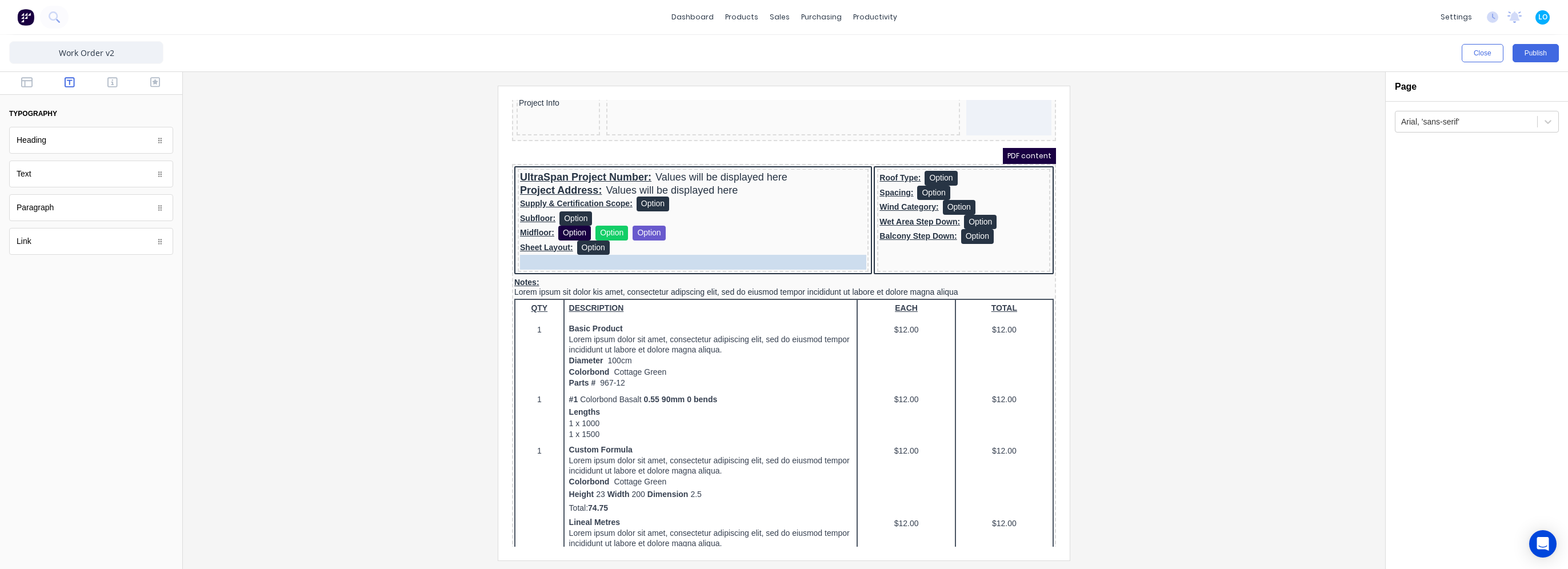
drag, startPoint x: 886, startPoint y: 164, endPoint x: 651, endPoint y: 250, distance: 250.2
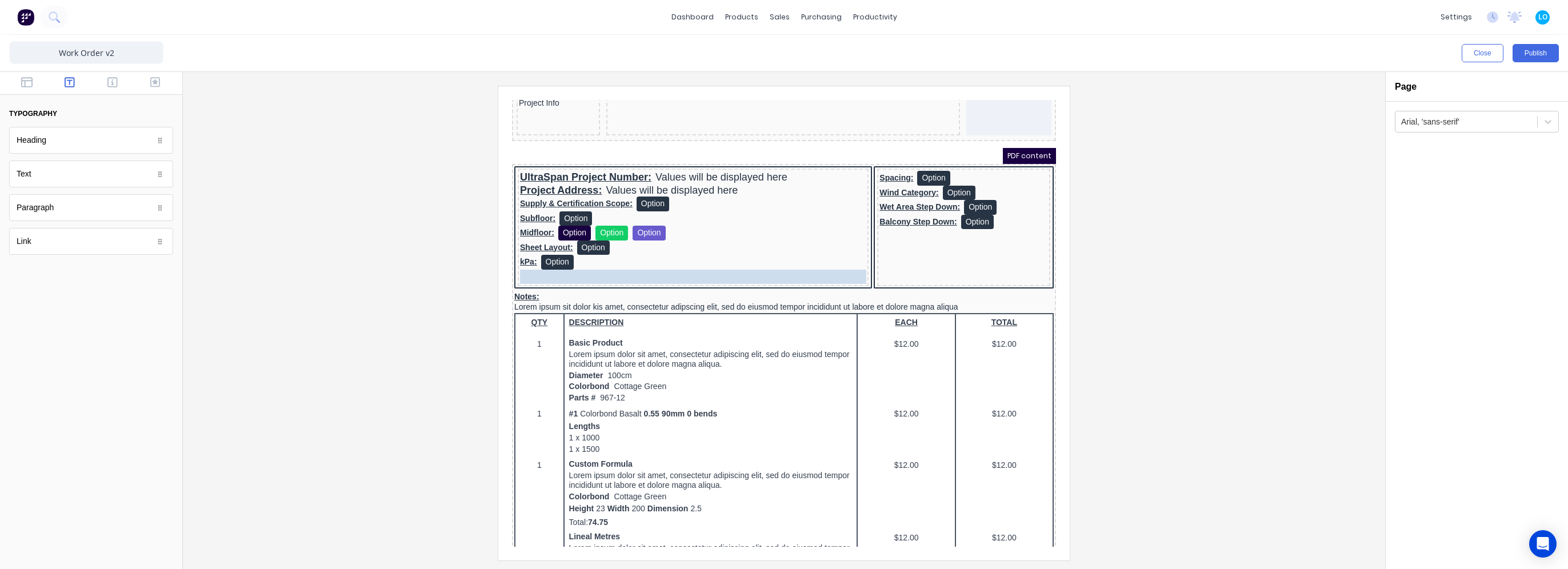
drag, startPoint x: 902, startPoint y: 165, endPoint x: 678, endPoint y: 266, distance: 245.7
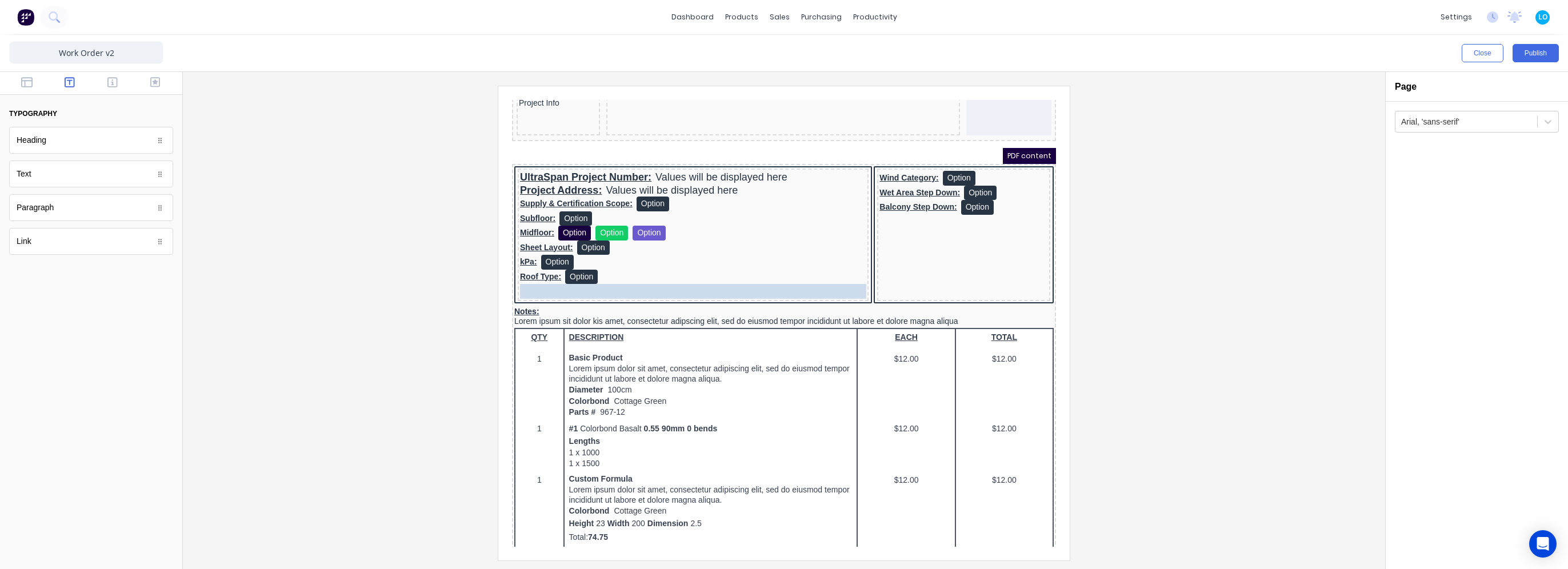
drag, startPoint x: 898, startPoint y: 165, endPoint x: 669, endPoint y: 287, distance: 259.5
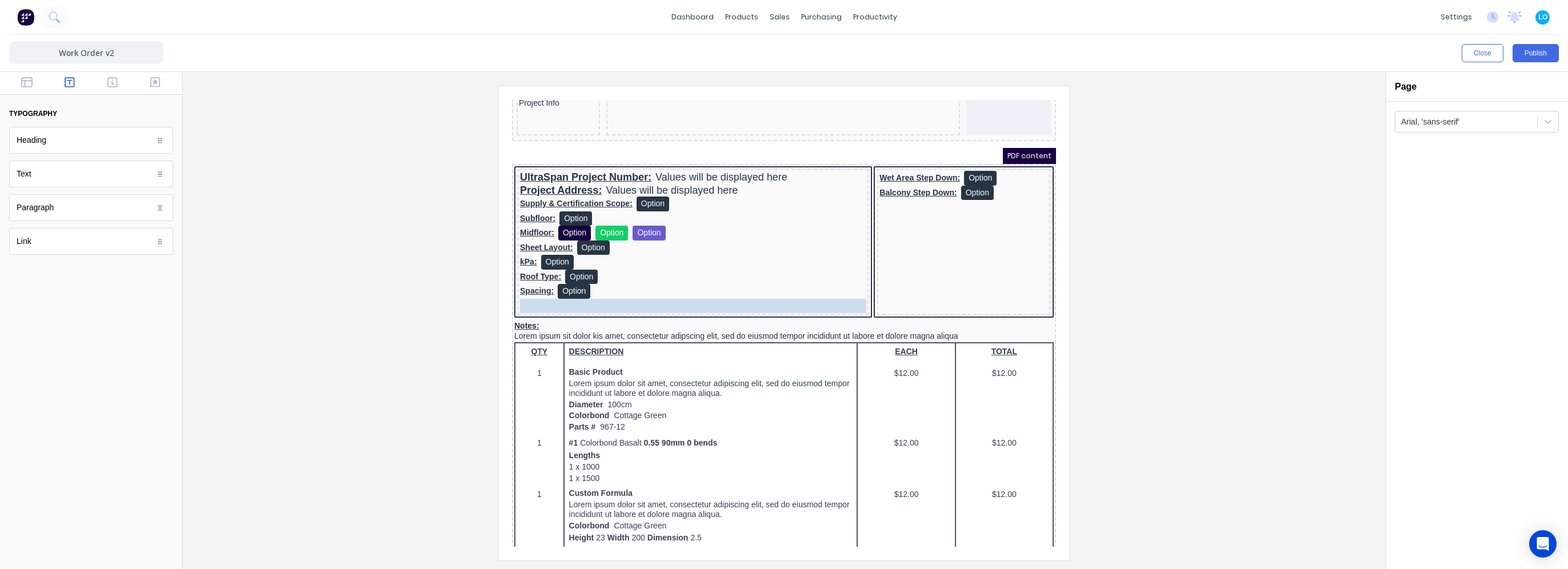
drag, startPoint x: 923, startPoint y: 166, endPoint x: 635, endPoint y: 296, distance: 316.0
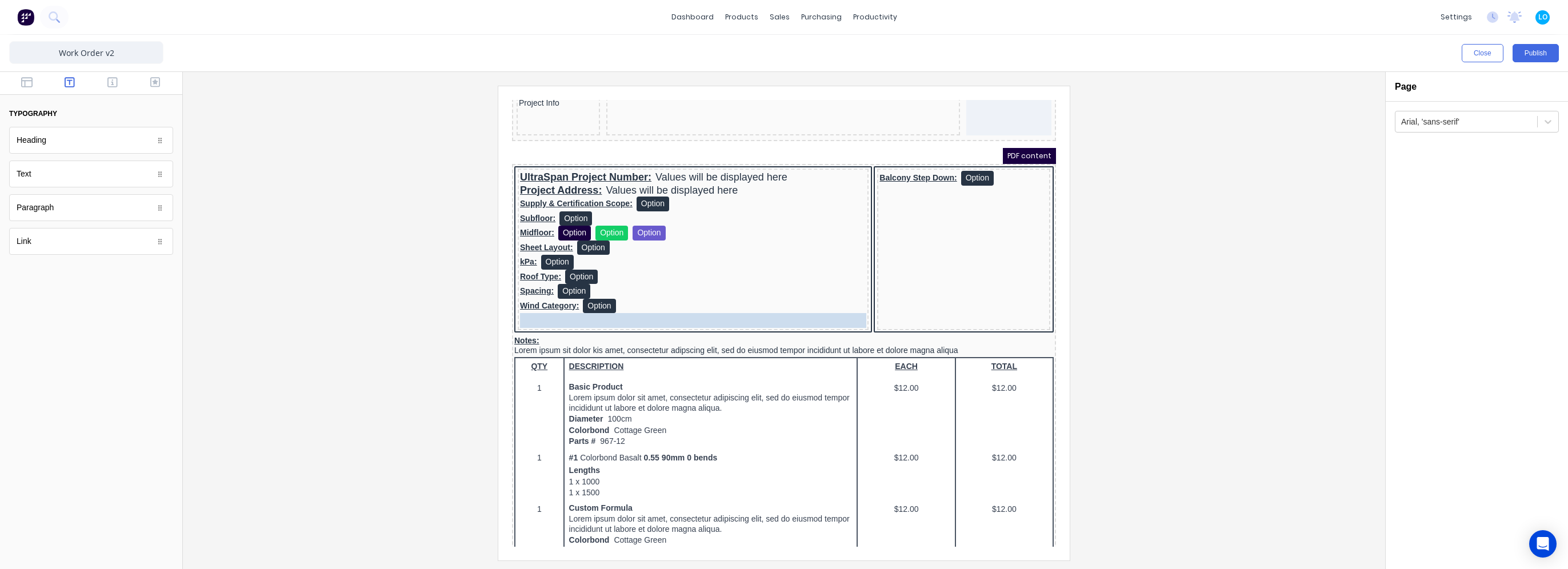
drag, startPoint x: 924, startPoint y: 161, endPoint x: 651, endPoint y: 304, distance: 308.2
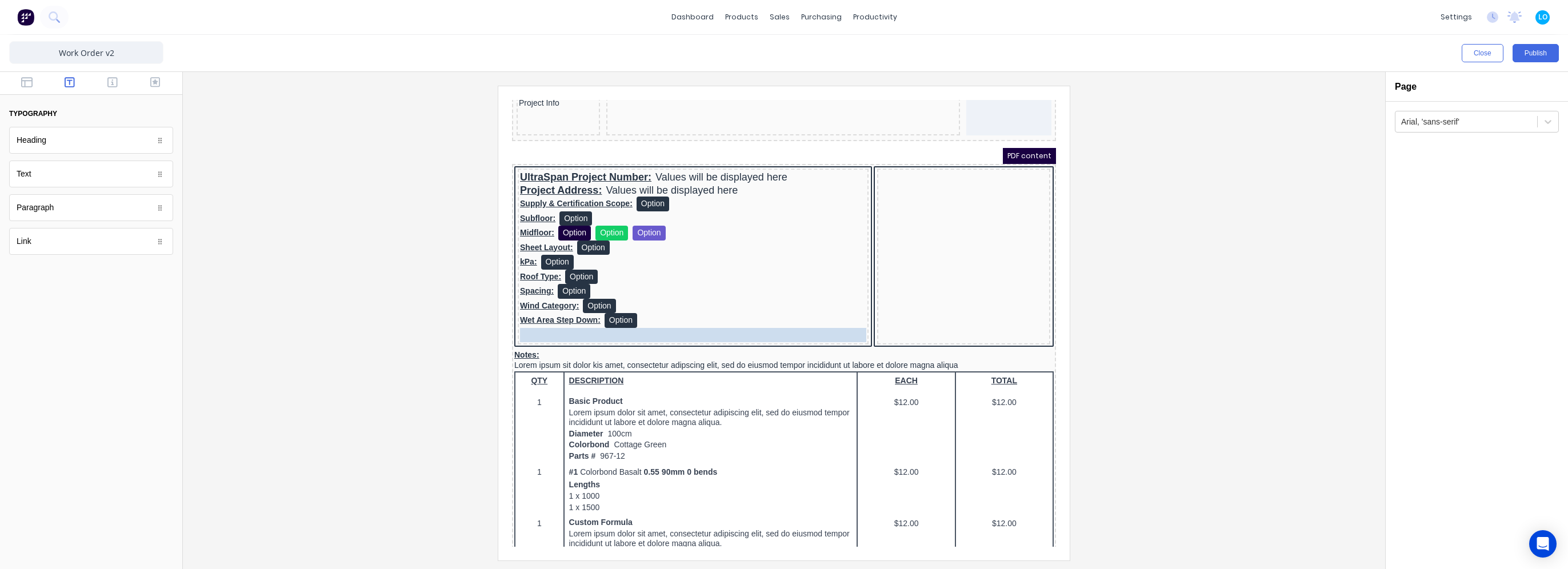
drag, startPoint x: 926, startPoint y: 163, endPoint x: 676, endPoint y: 316, distance: 293.1
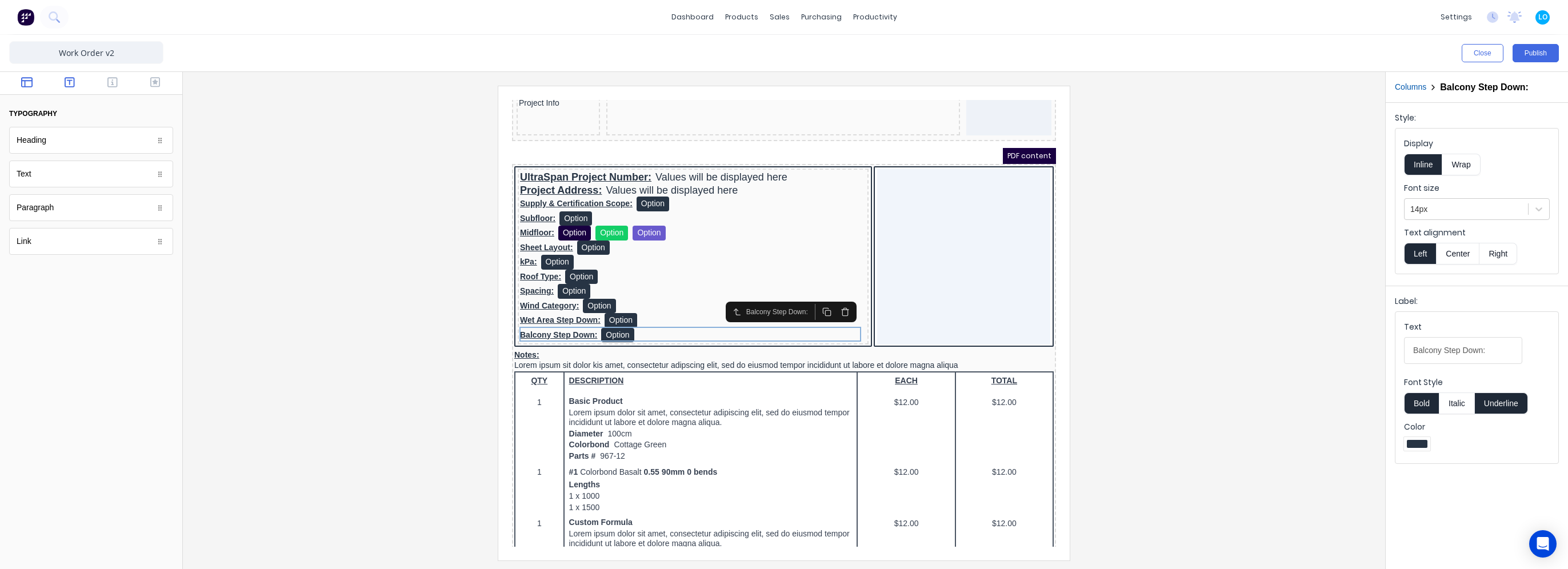
drag, startPoint x: 45, startPoint y: 76, endPoint x: 30, endPoint y: 79, distance: 15.3
click at [41, 77] on div at bounding box center [91, 83] width 182 height 23
click at [30, 79] on icon "button" at bounding box center [27, 83] width 11 height 11
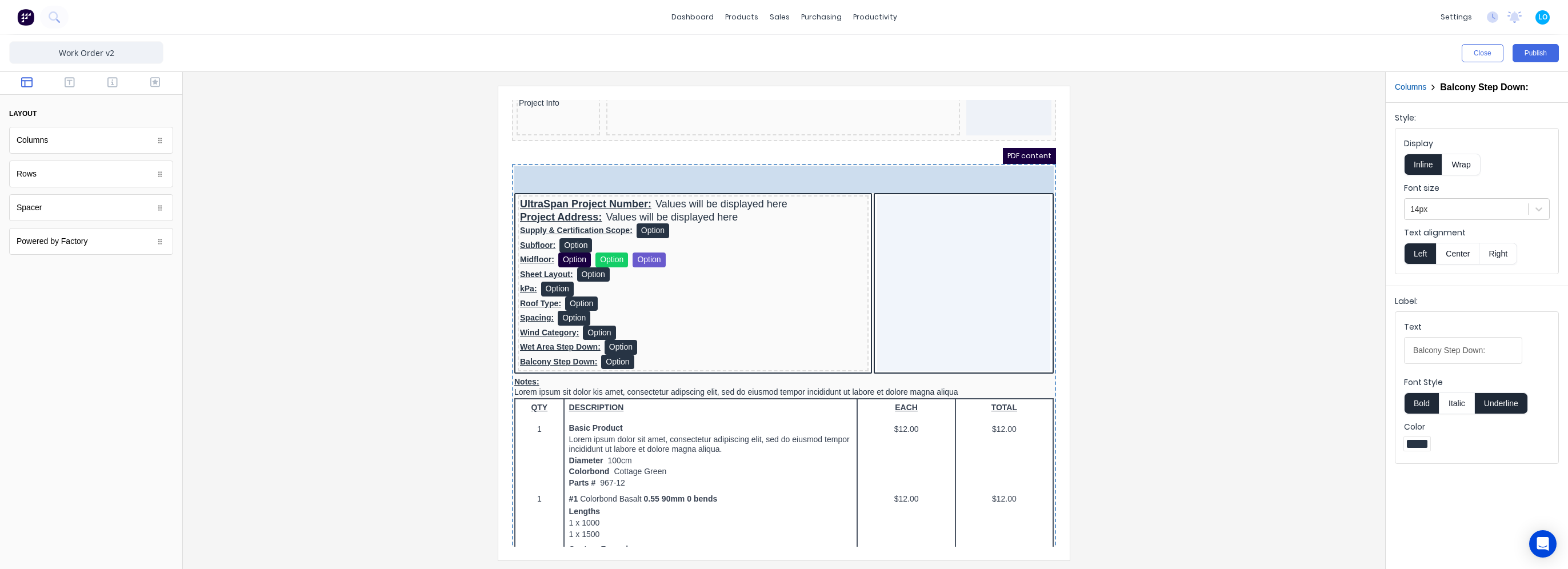
scroll to position [0, 0]
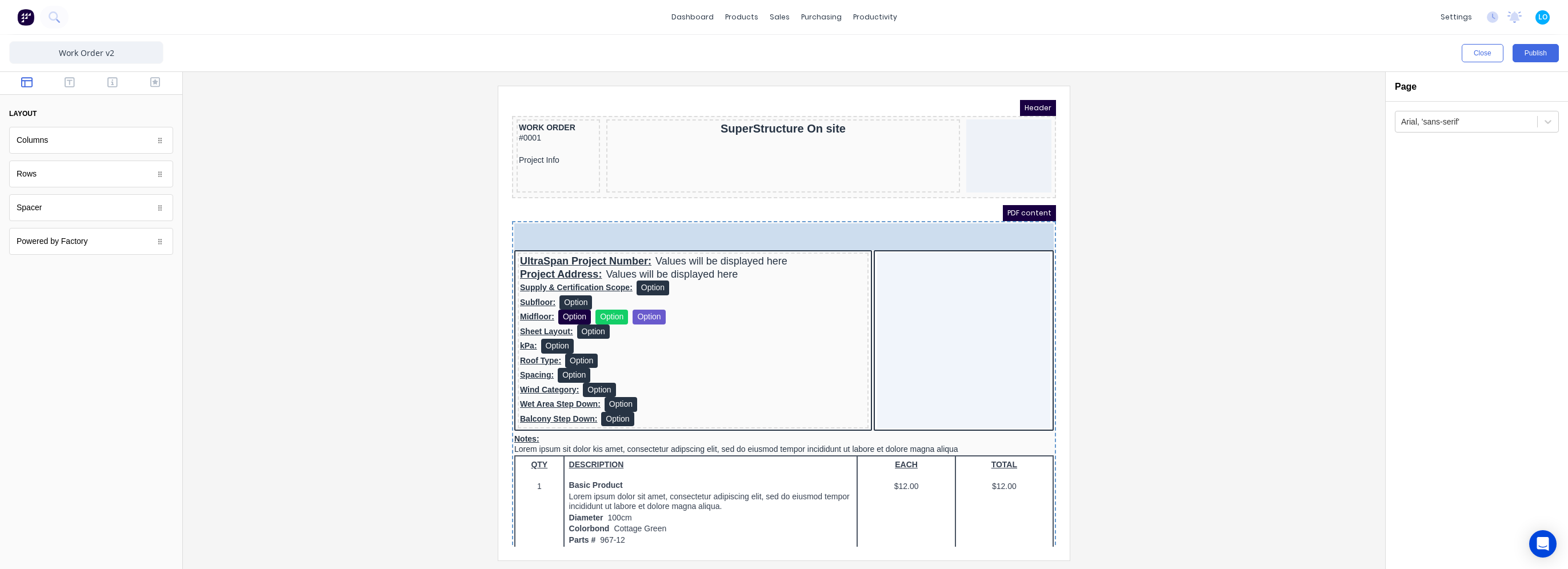
drag, startPoint x: 61, startPoint y: 213, endPoint x: 207, endPoint y: 112, distance: 177.5
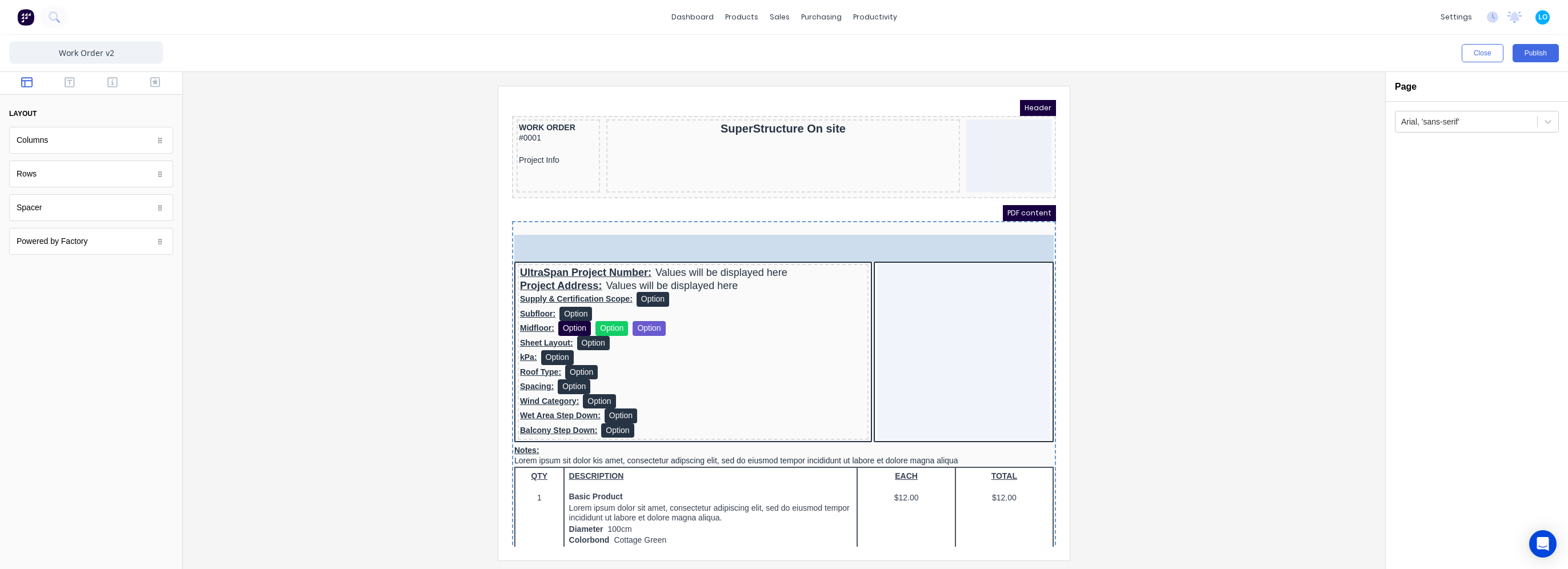
drag, startPoint x: 48, startPoint y: 210, endPoint x: 6, endPoint y: 155, distance: 69.2
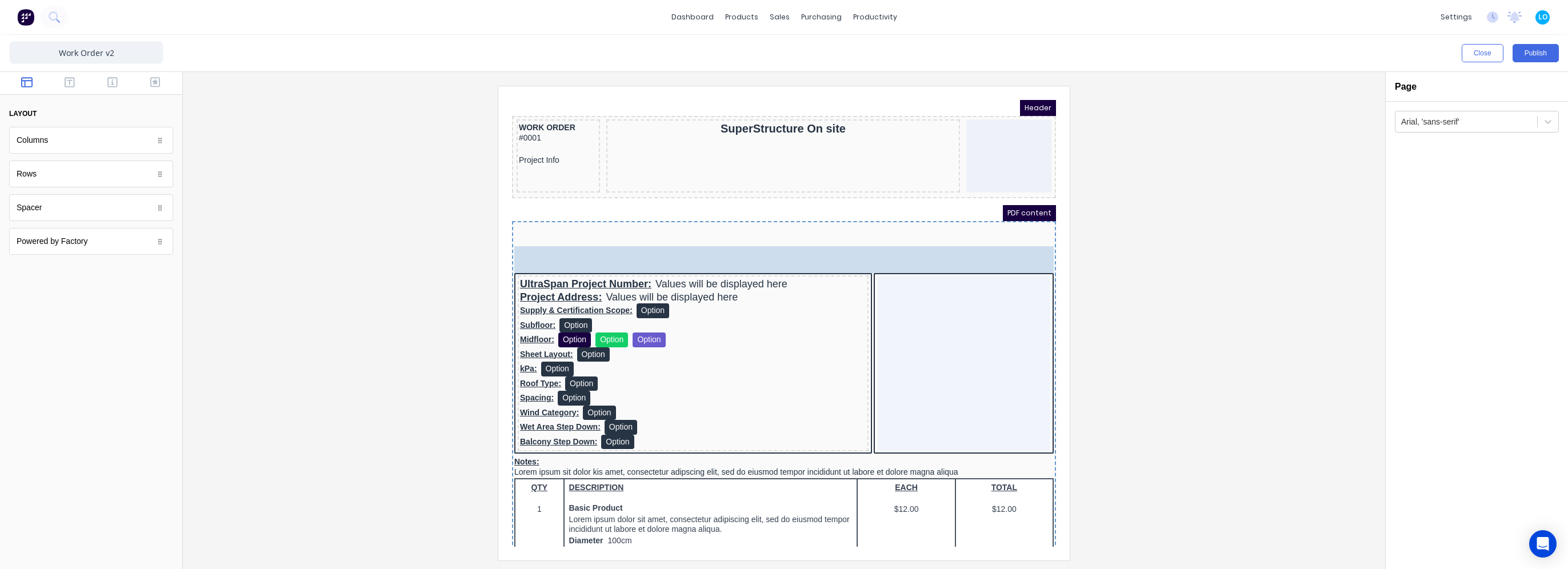
drag, startPoint x: 64, startPoint y: 215, endPoint x: 637, endPoint y: 247, distance: 573.9
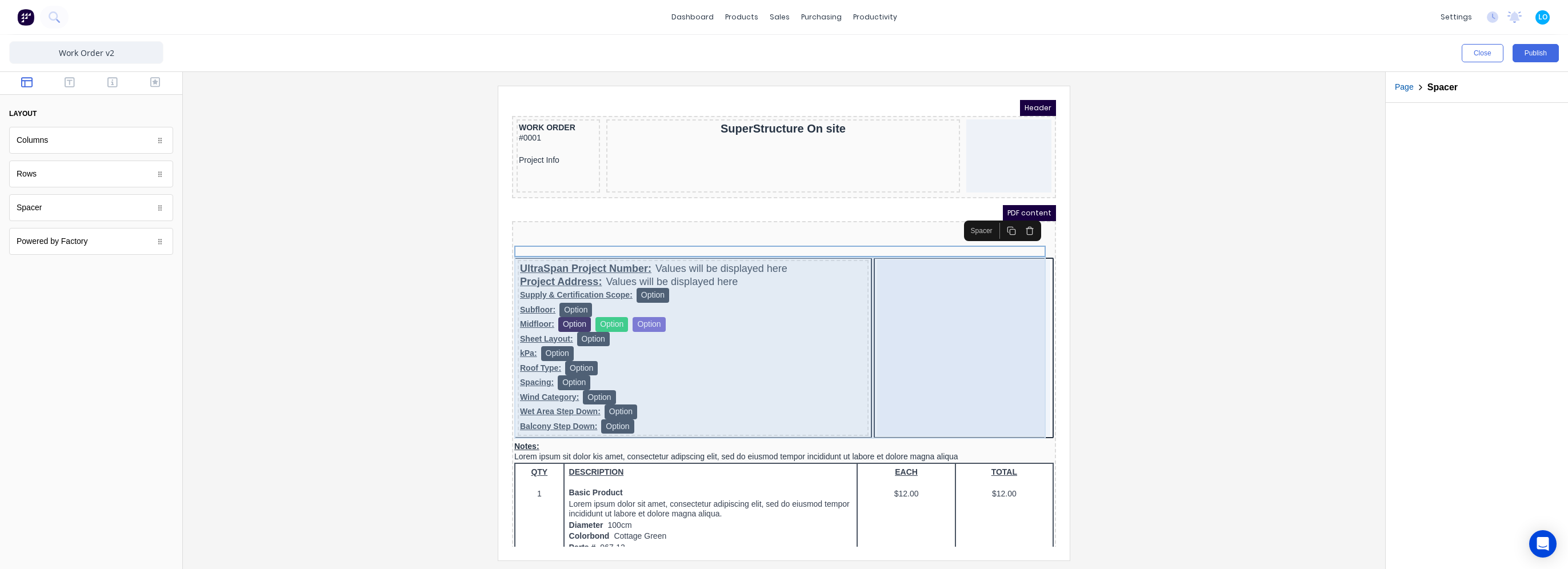
click at [899, 270] on div at bounding box center [950, 334] width 173 height 176
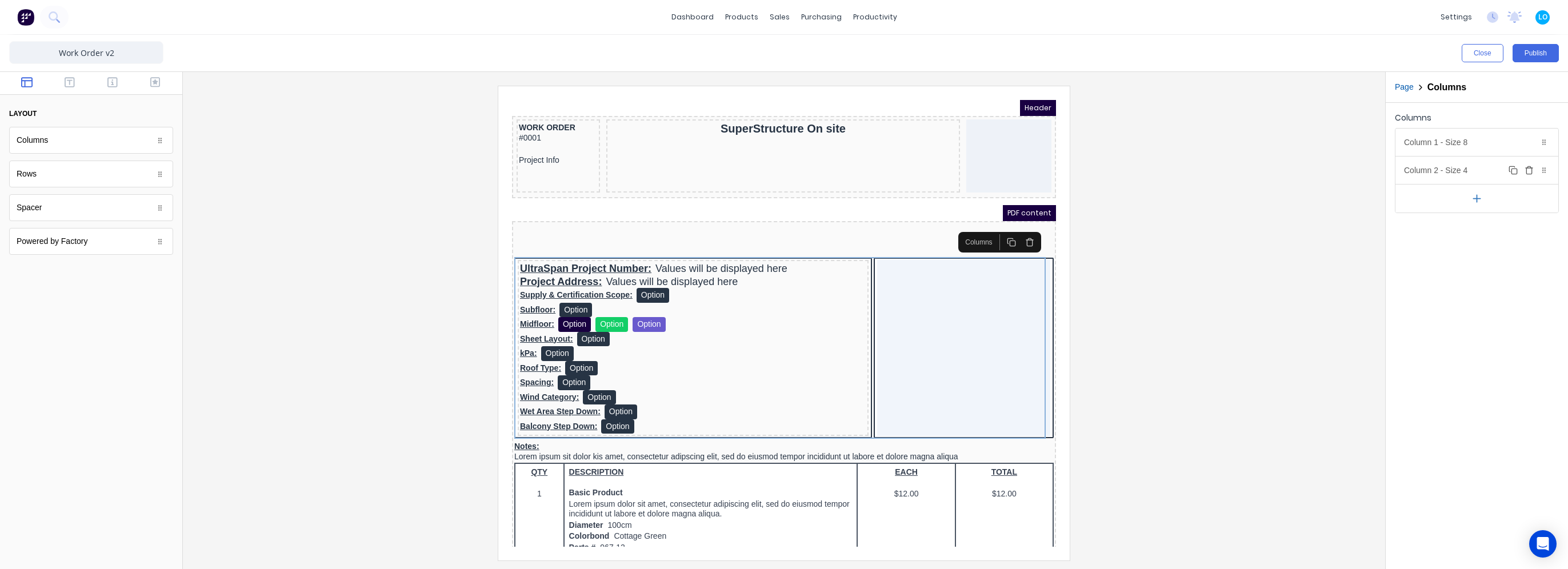
click at [1528, 169] on icon "button" at bounding box center [1528, 170] width 9 height 9
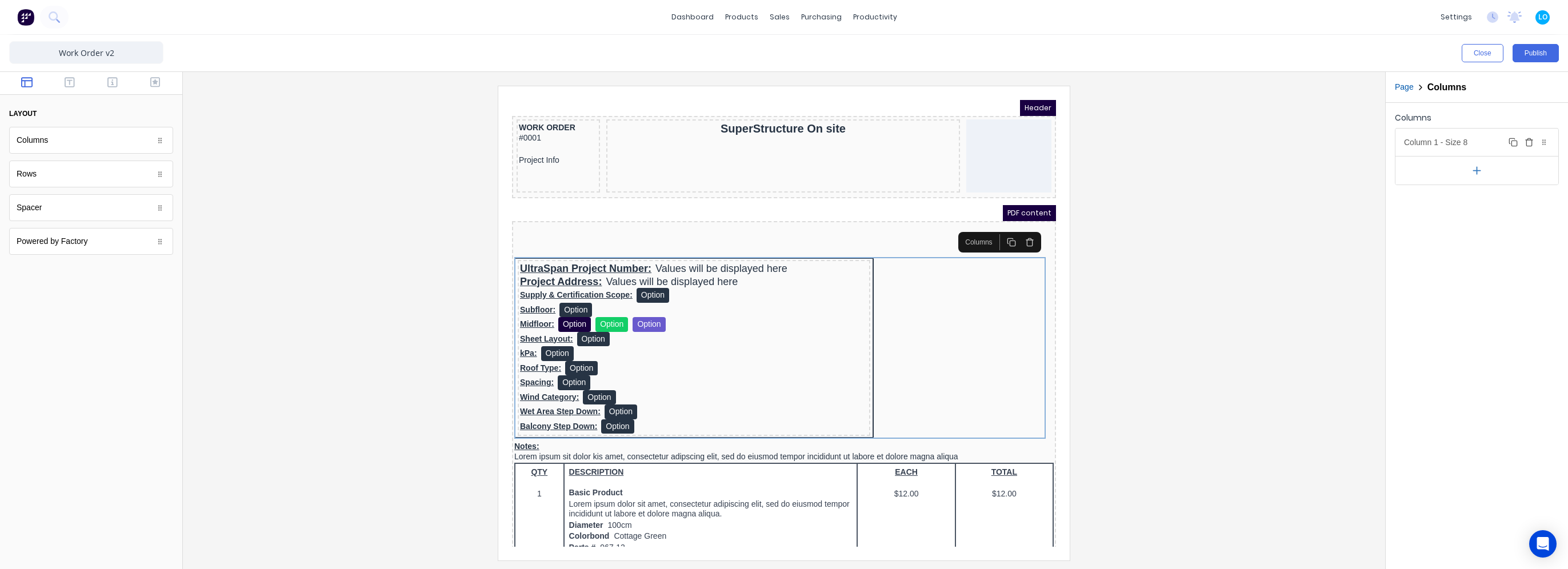
click at [1452, 140] on div "Column 1 - Size 8 Duplicate Delete" at bounding box center [1477, 142] width 163 height 28
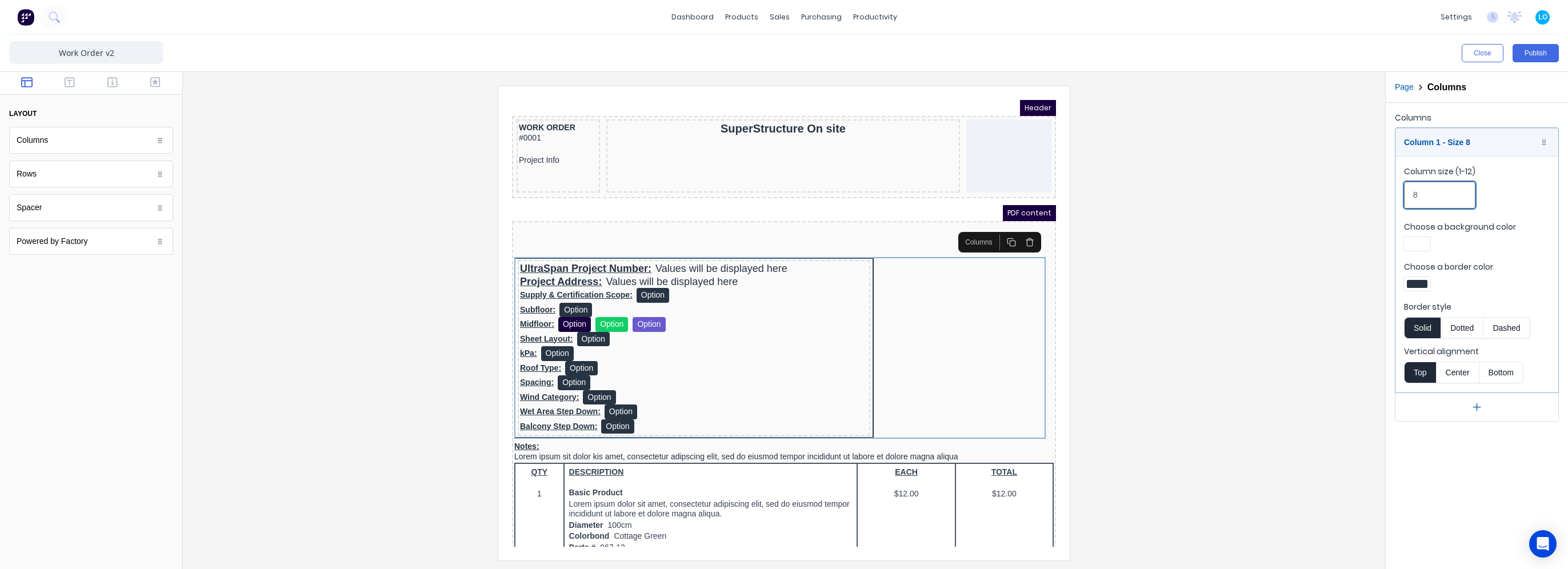
click at [1435, 202] on input "8" at bounding box center [1439, 195] width 71 height 27
type input "12"
click at [1423, 282] on div at bounding box center [1417, 284] width 20 height 8
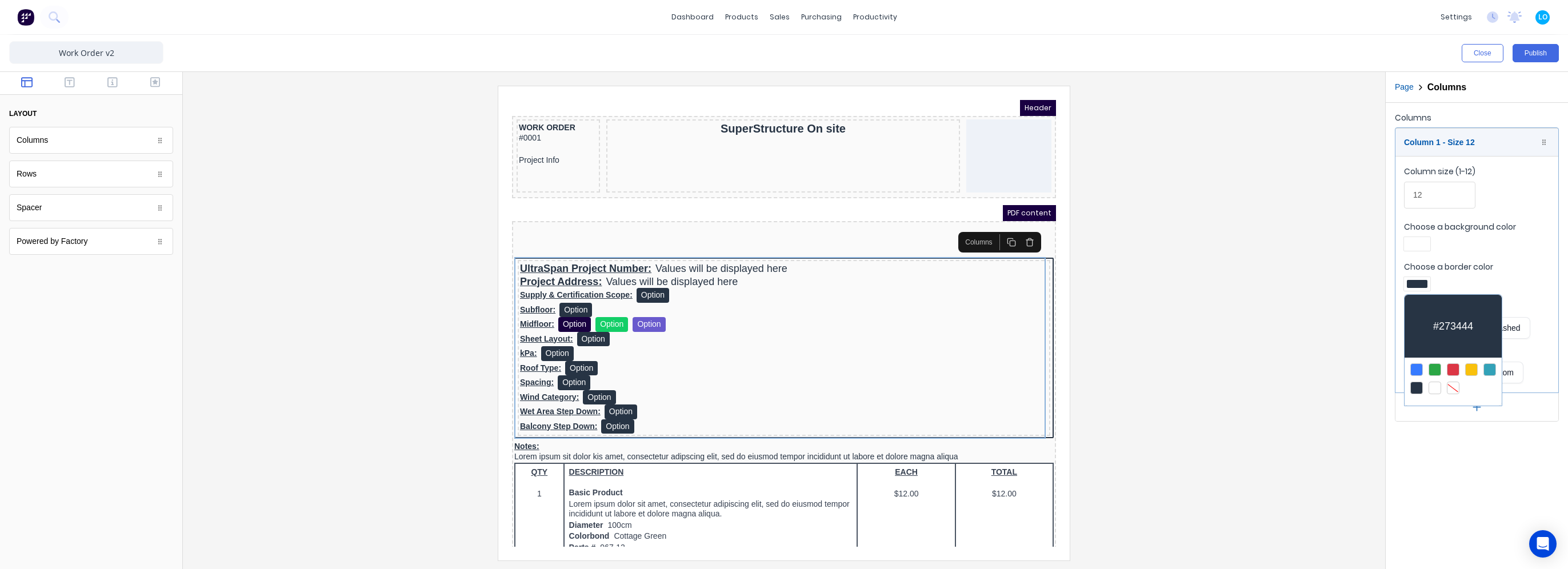
click at [1455, 385] on div at bounding box center [1453, 389] width 13 height 13
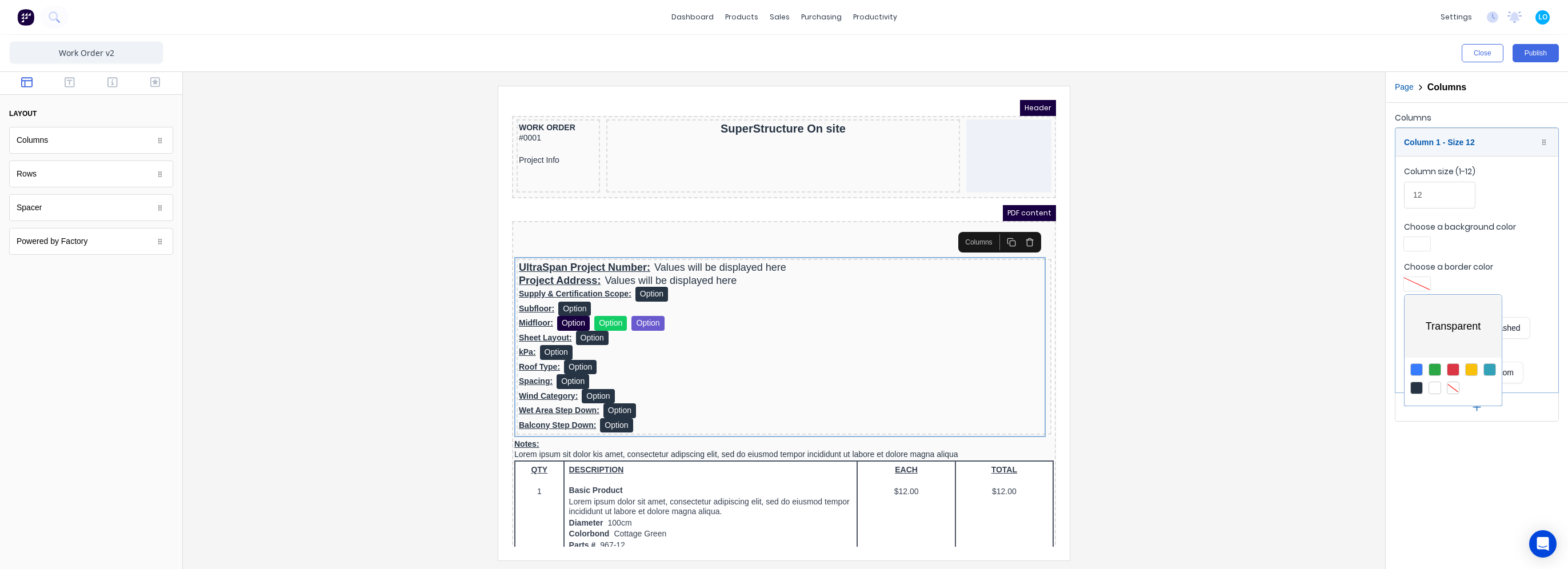
click at [1266, 359] on div at bounding box center [784, 284] width 1568 height 569
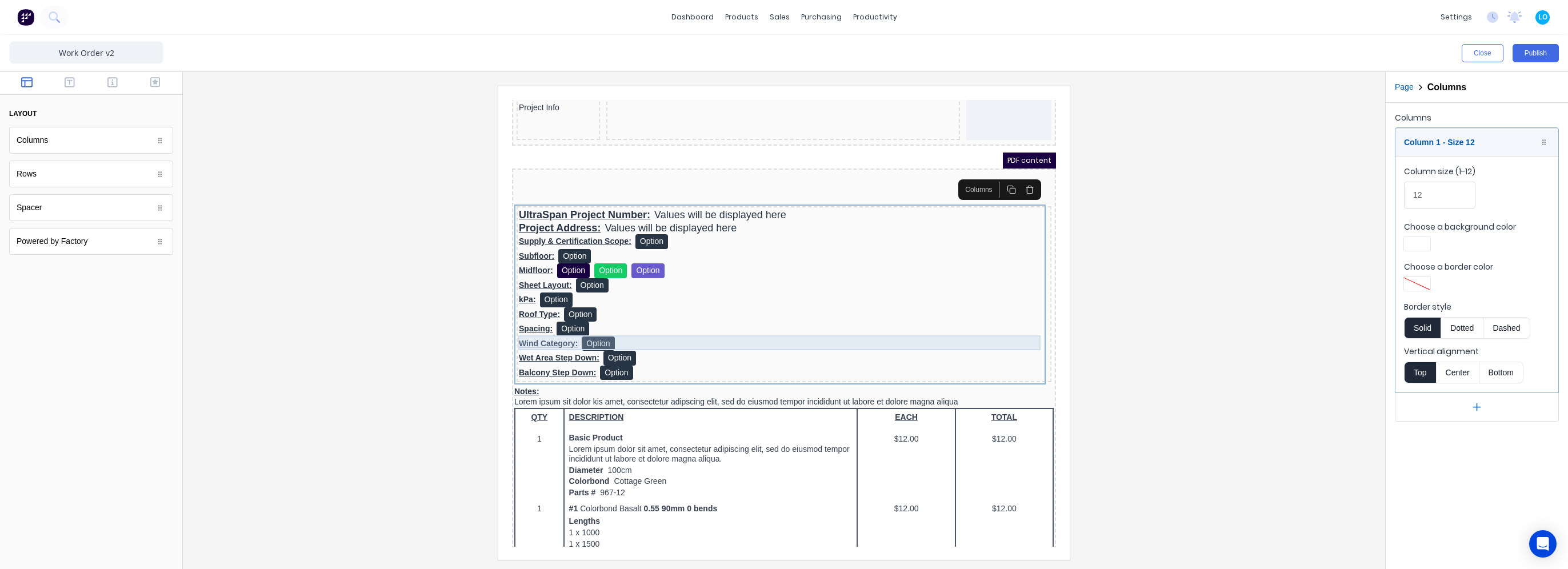
scroll to position [57, 0]
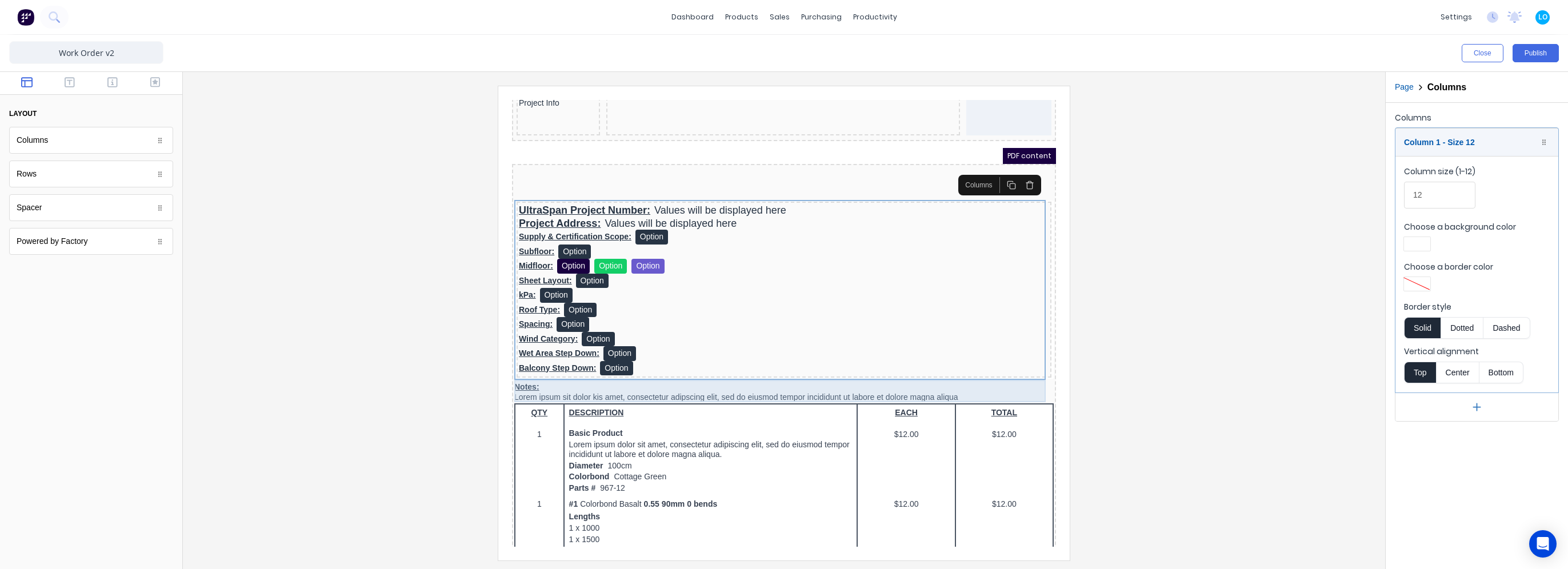
click at [542, 372] on div "Notes: Lorem ipsum sit dolor kis amet, consectetur adipscing elit, sed do eiusm…" at bounding box center [770, 379] width 540 height 23
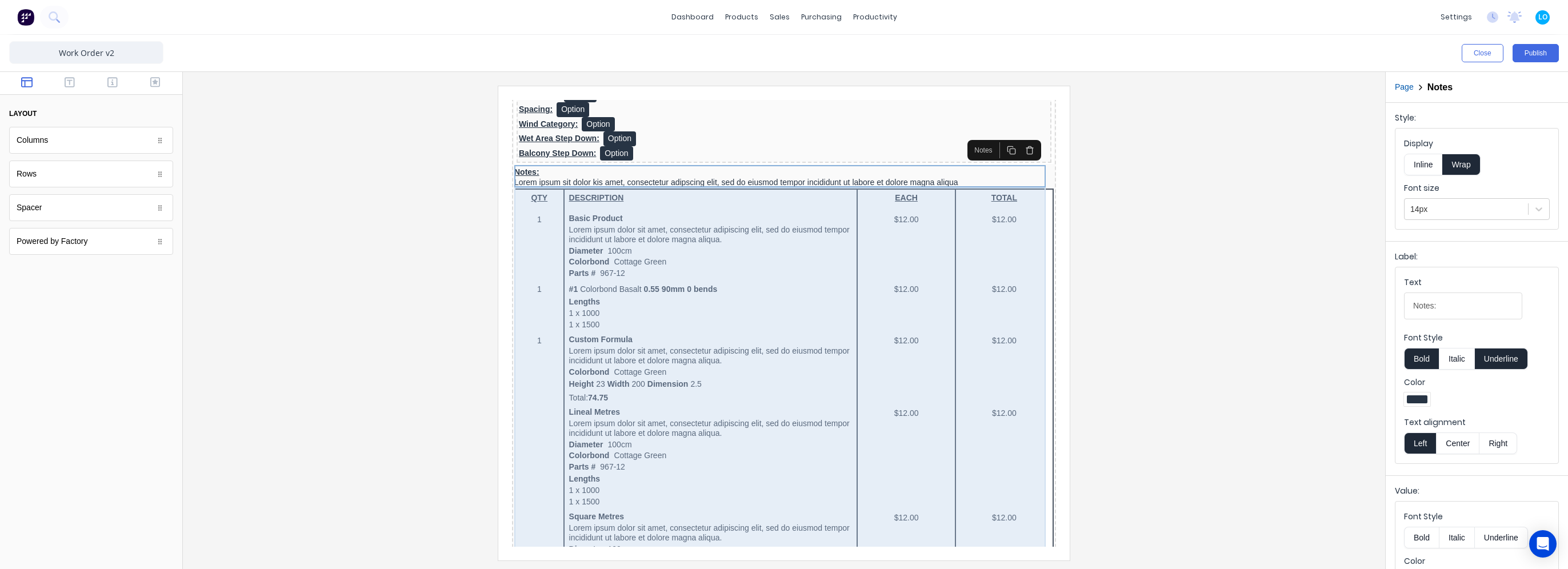
scroll to position [0, 0]
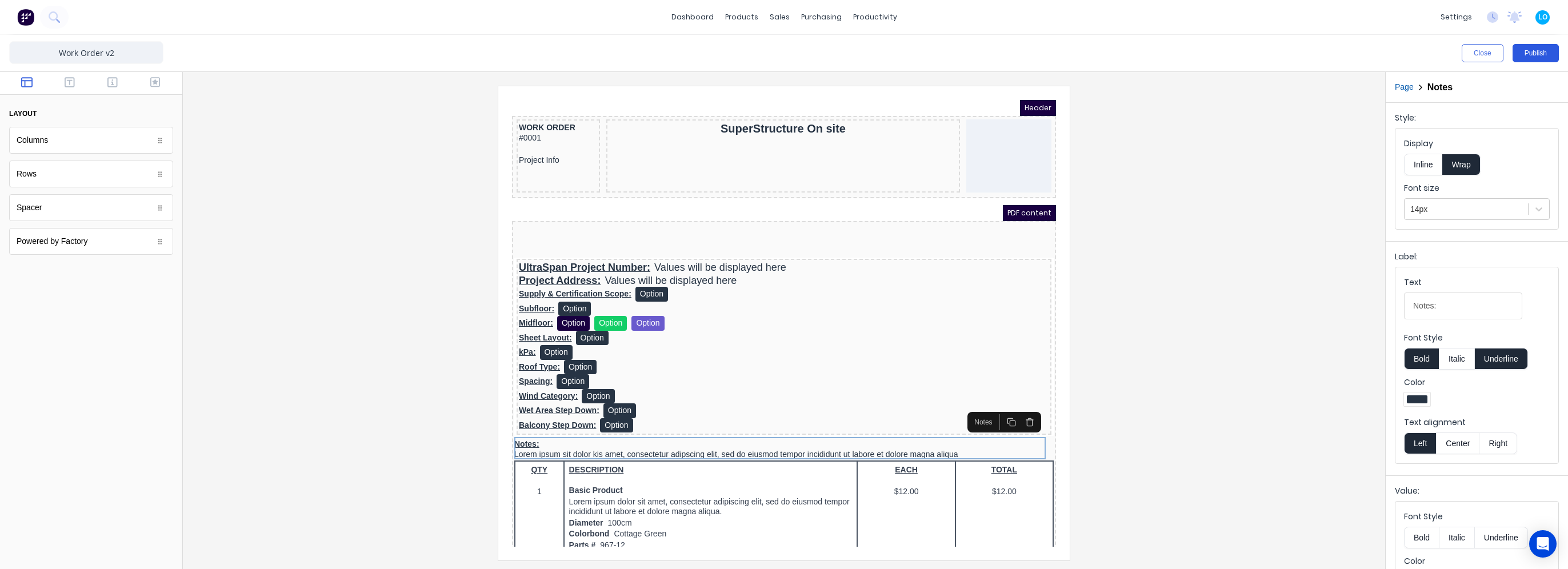
click at [1537, 53] on button "Publish" at bounding box center [1535, 53] width 46 height 19
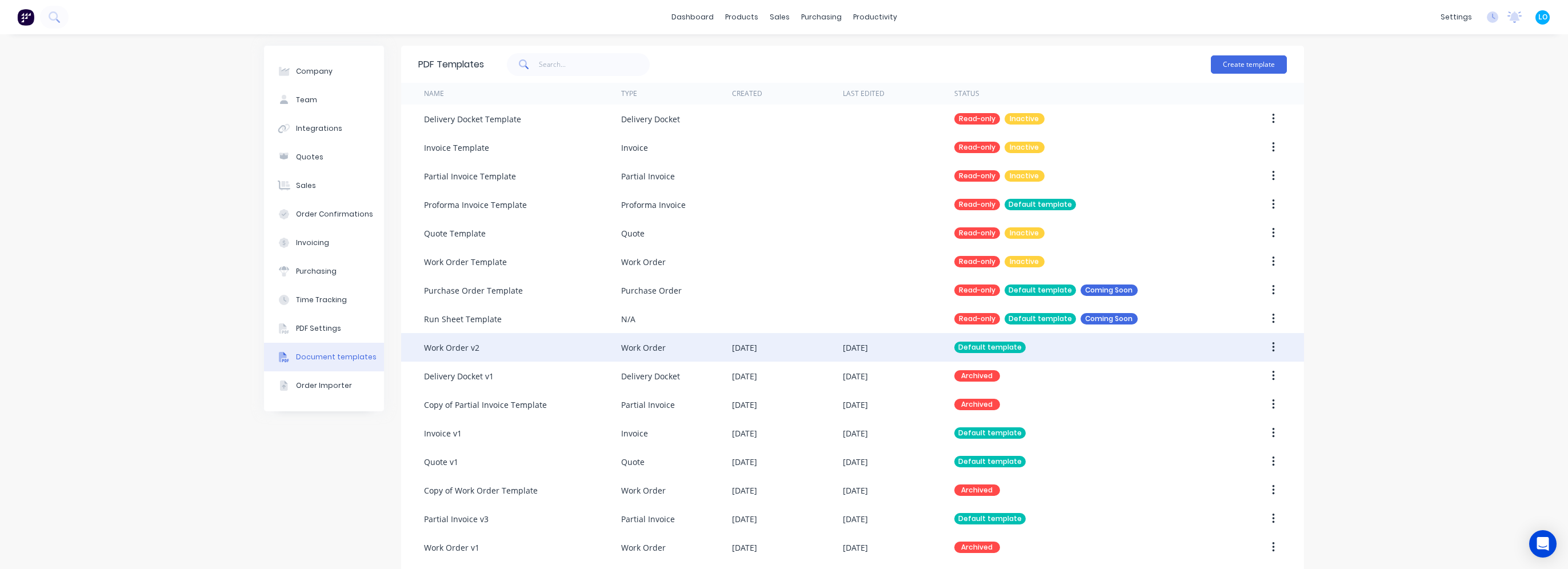
click at [557, 351] on div "Work Order v2" at bounding box center [523, 347] width 197 height 28
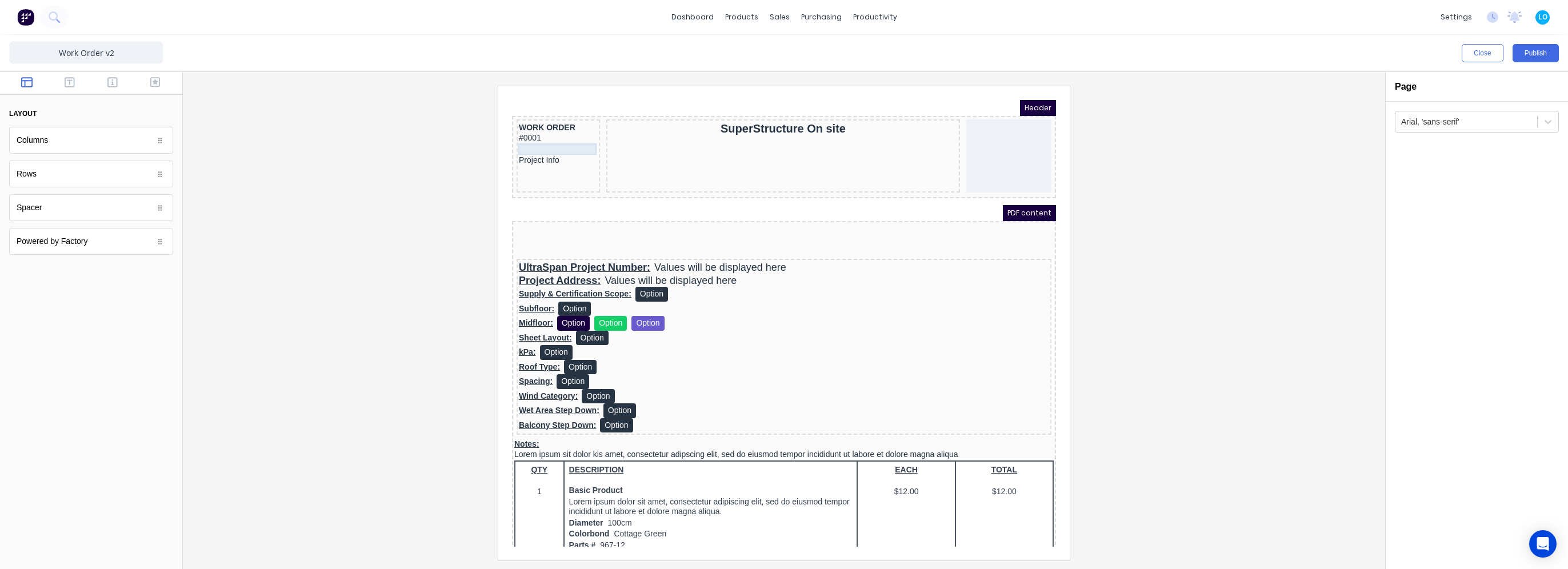
click at [537, 138] on div at bounding box center [544, 136] width 78 height 11
click at [509, 124] on div "Spacer" at bounding box center [544, 114] width 78 height 20
click at [509, 124] on div "WORK ORDER #0001" at bounding box center [544, 119] width 78 height 23
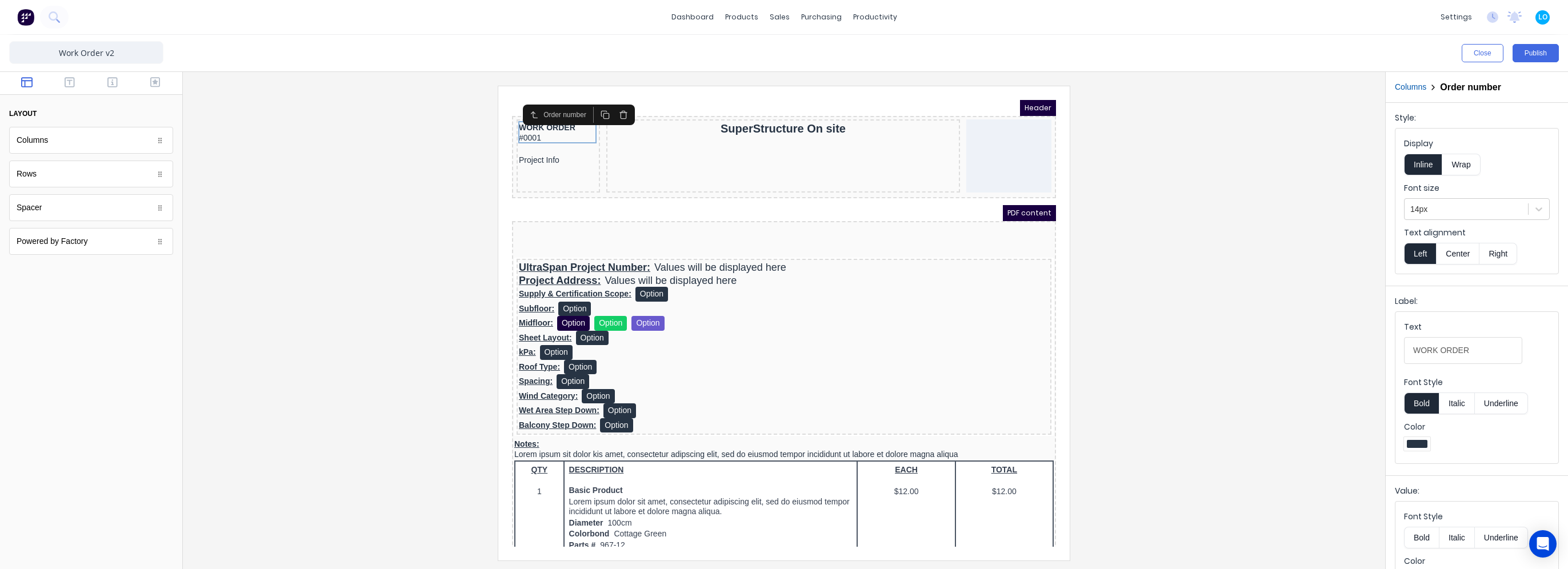
click at [1464, 167] on button "Wrap" at bounding box center [1461, 164] width 38 height 22
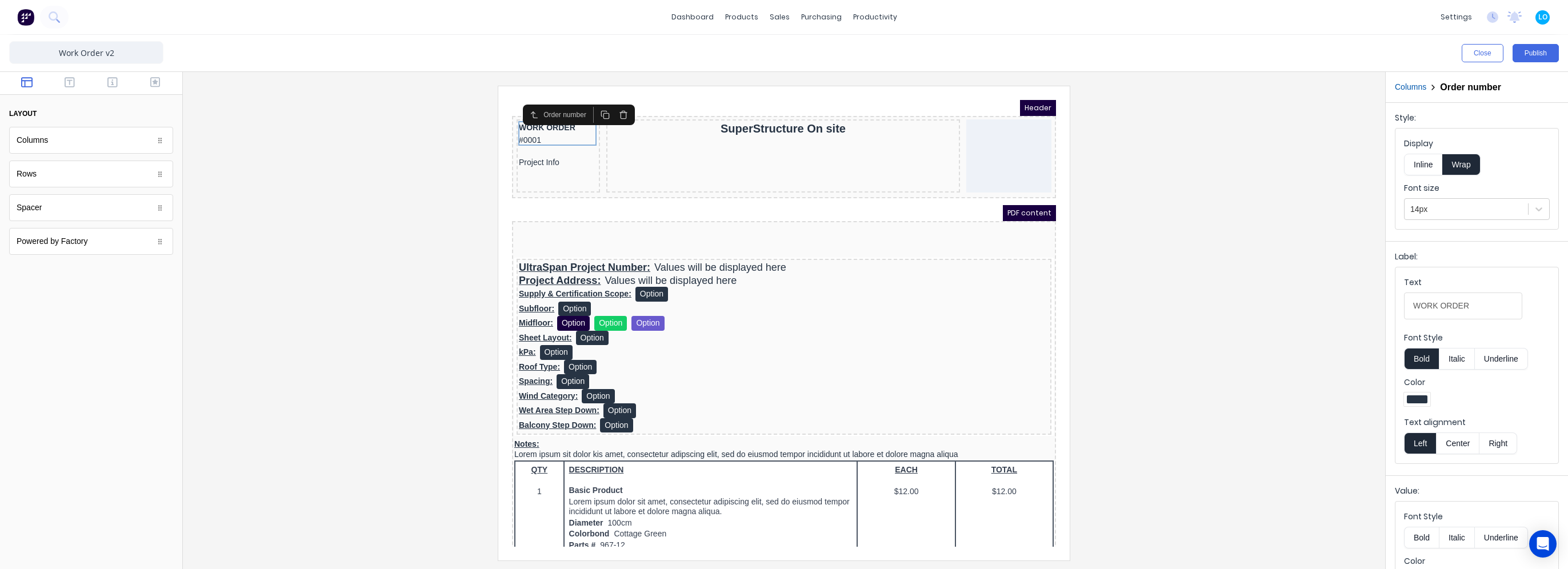
drag, startPoint x: 1430, startPoint y: 164, endPoint x: 1161, endPoint y: 145, distance: 269.7
click at [1430, 164] on button "Inline" at bounding box center [1422, 164] width 38 height 22
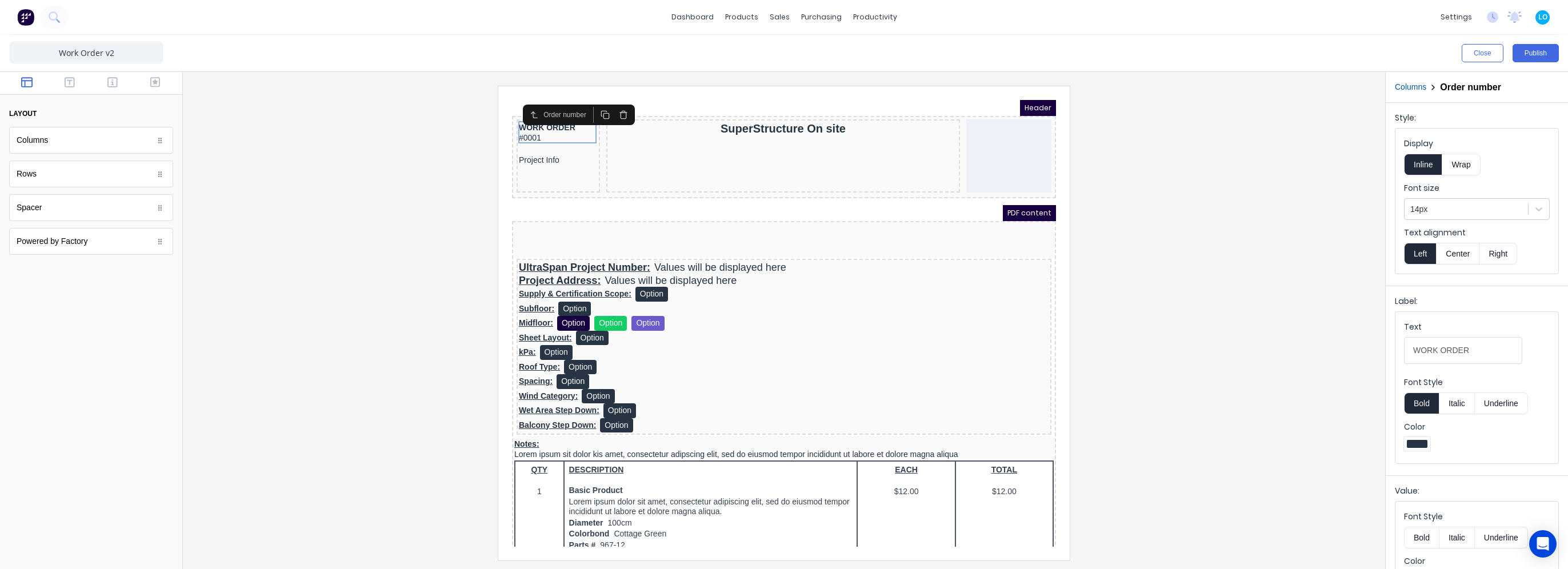
click at [1405, 83] on button "Columns" at bounding box center [1410, 87] width 32 height 12
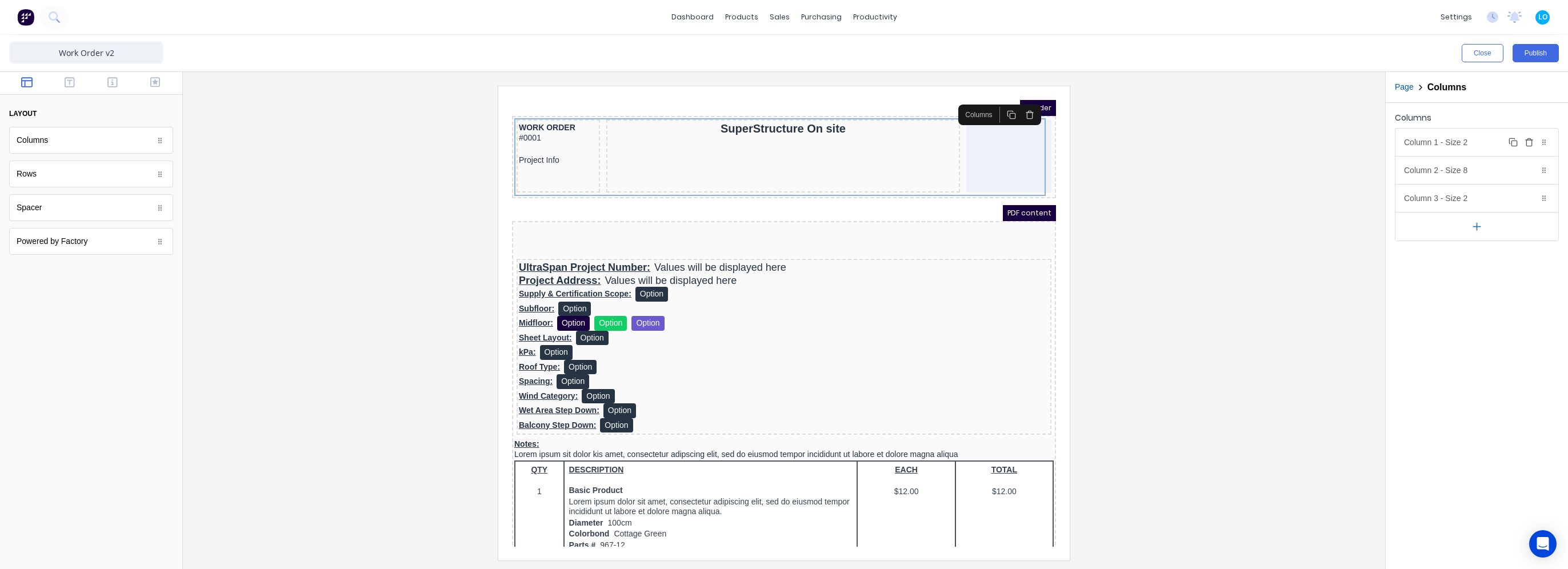
click at [1444, 141] on div "Column 1 - Size 2 Duplicate Delete" at bounding box center [1477, 142] width 163 height 28
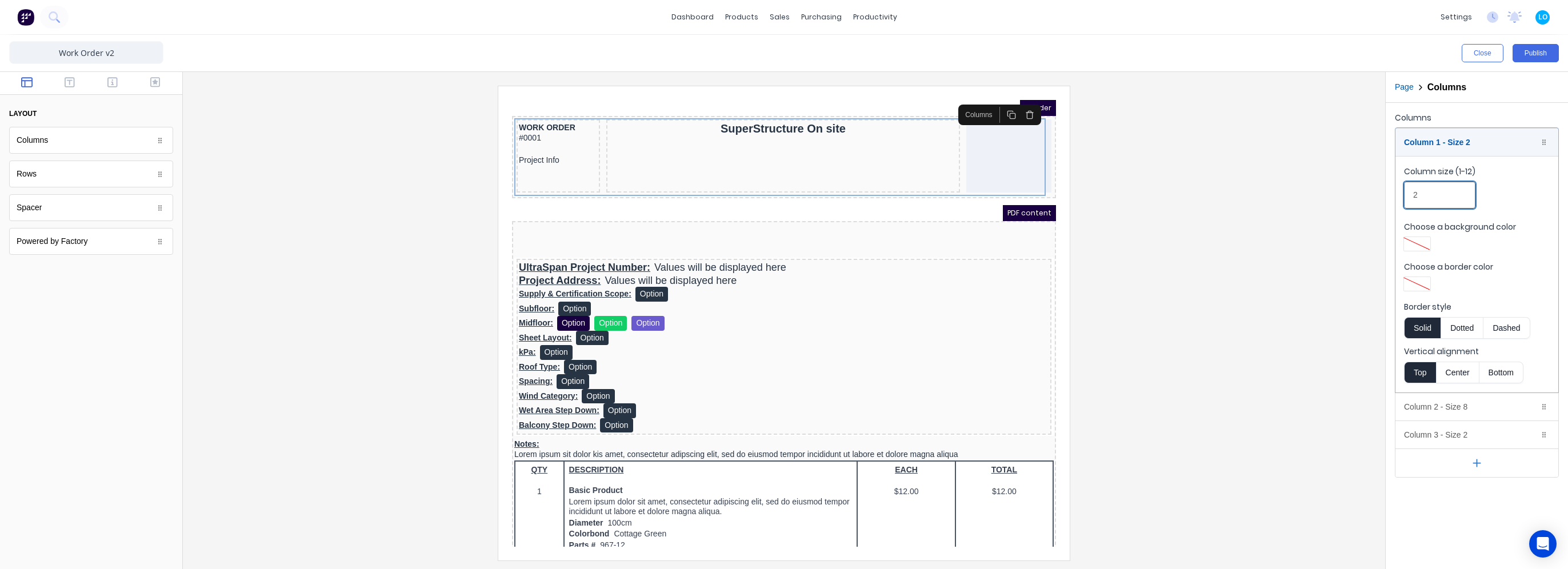
click at [1441, 203] on input "2" at bounding box center [1439, 195] width 71 height 27
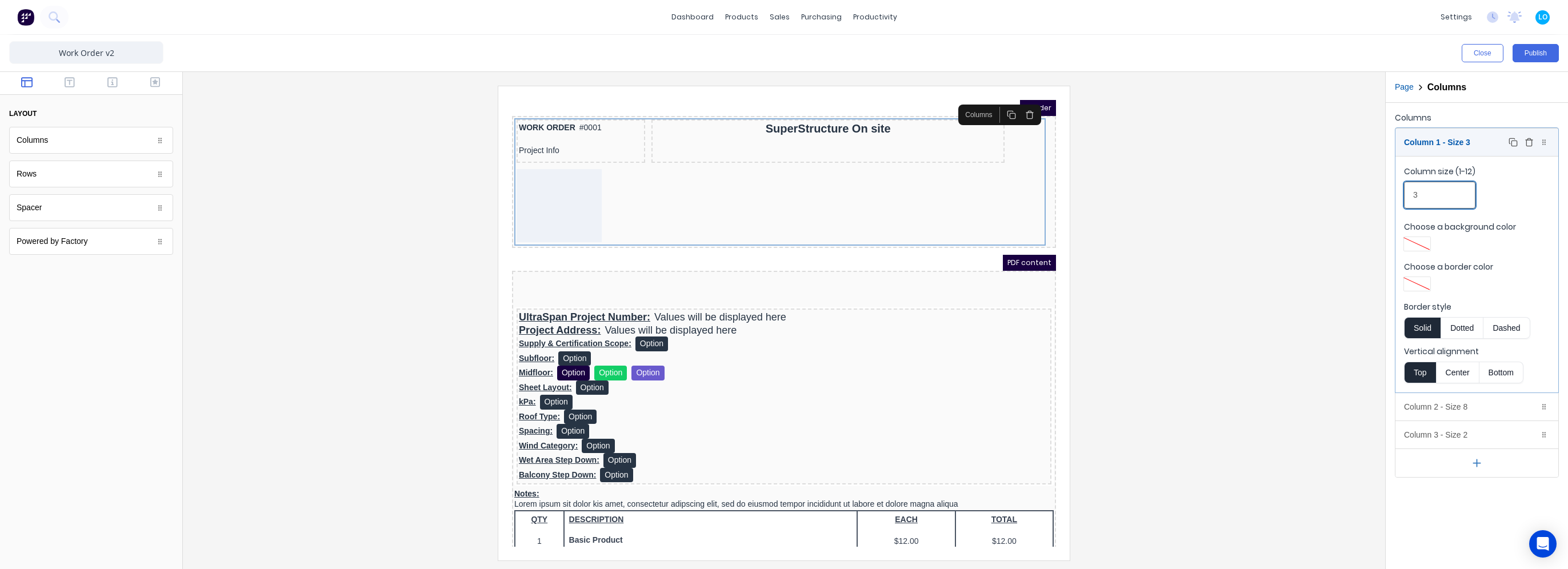
type input "3"
click at [1445, 146] on div "Column 1 - Size 3 Duplicate Delete" at bounding box center [1477, 142] width 163 height 28
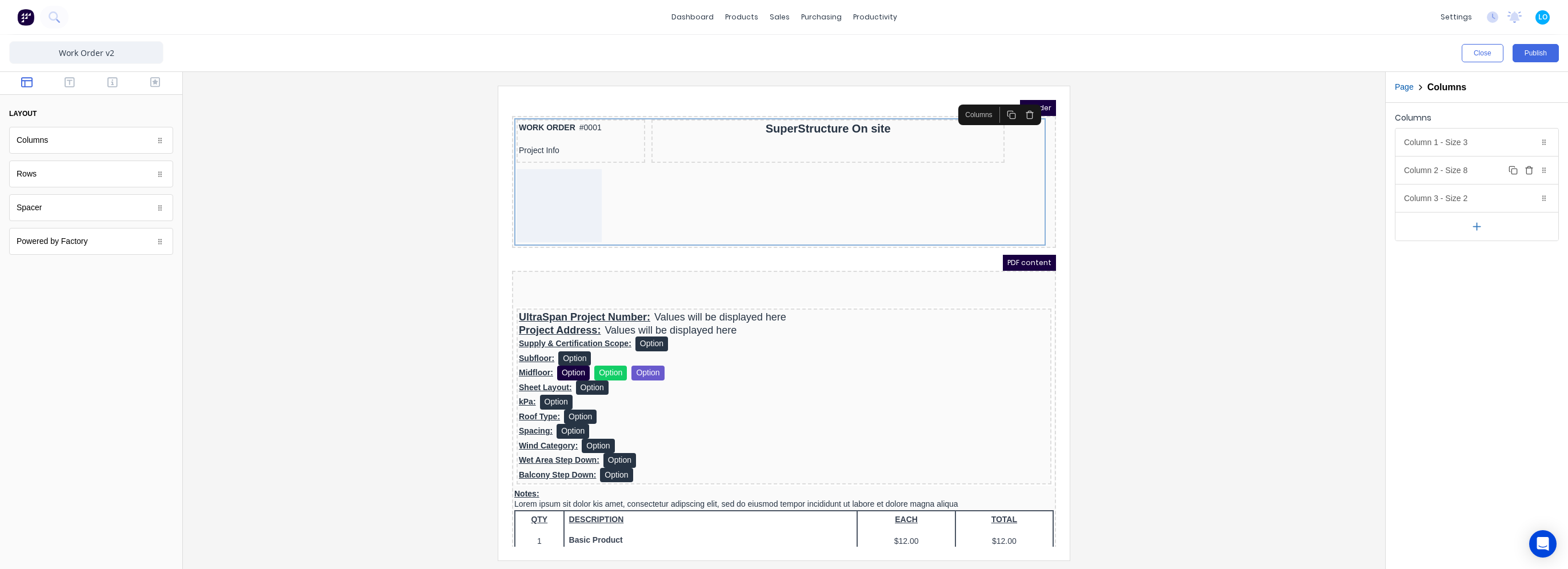
click at [1451, 176] on div "Column 2 - Size 8 Duplicate Delete" at bounding box center [1477, 171] width 163 height 28
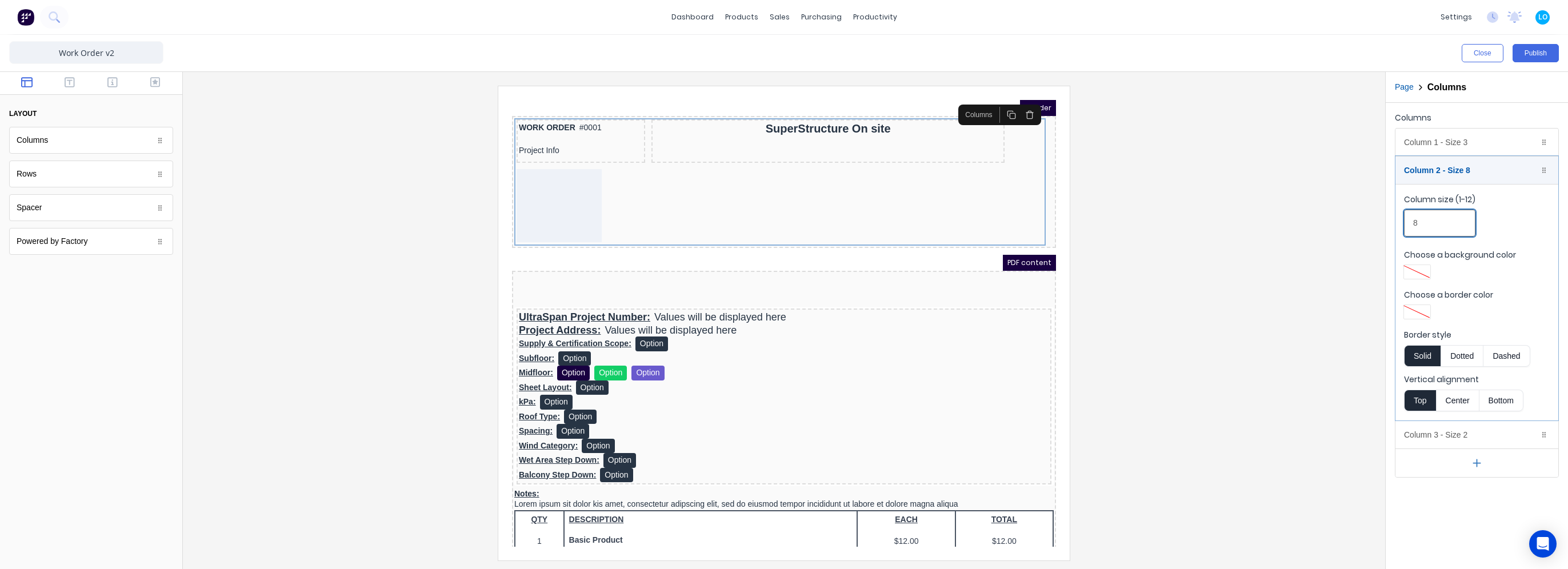
click at [1443, 221] on input "8" at bounding box center [1439, 223] width 71 height 27
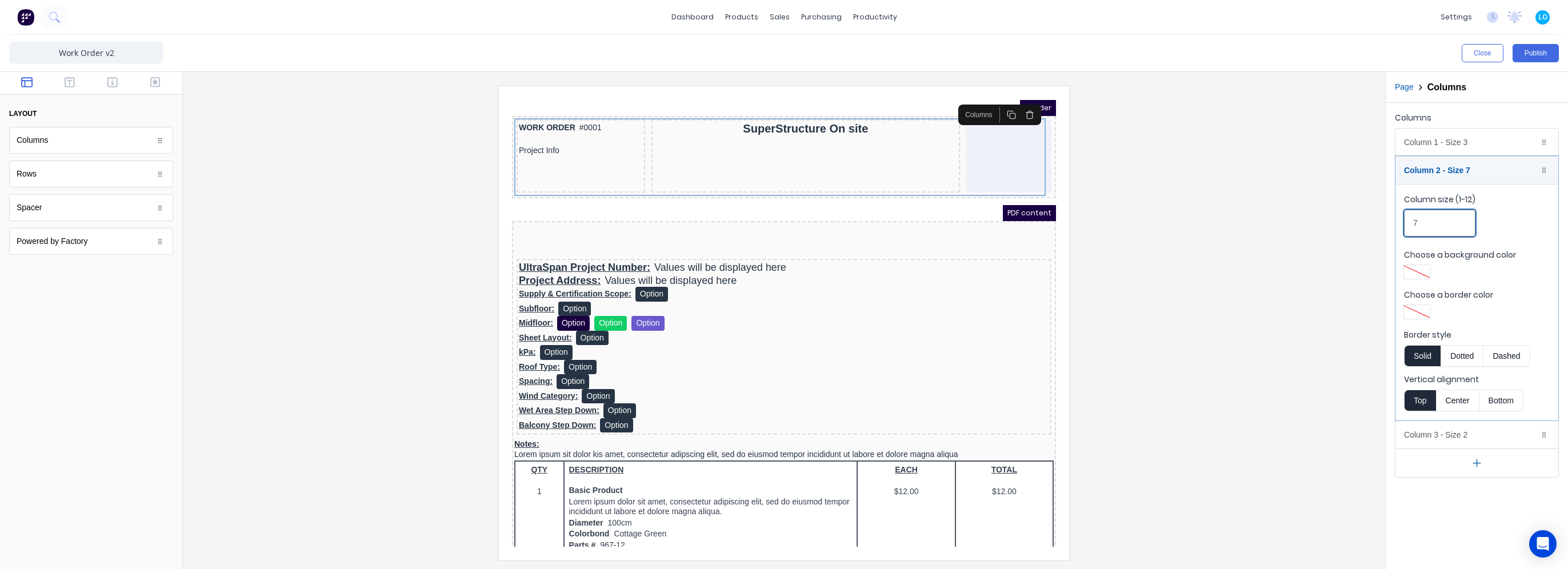
type input "7"
drag, startPoint x: 1292, startPoint y: 209, endPoint x: 1432, endPoint y: 151, distance: 151.5
click at [1292, 209] on div at bounding box center [783, 323] width 1184 height 474
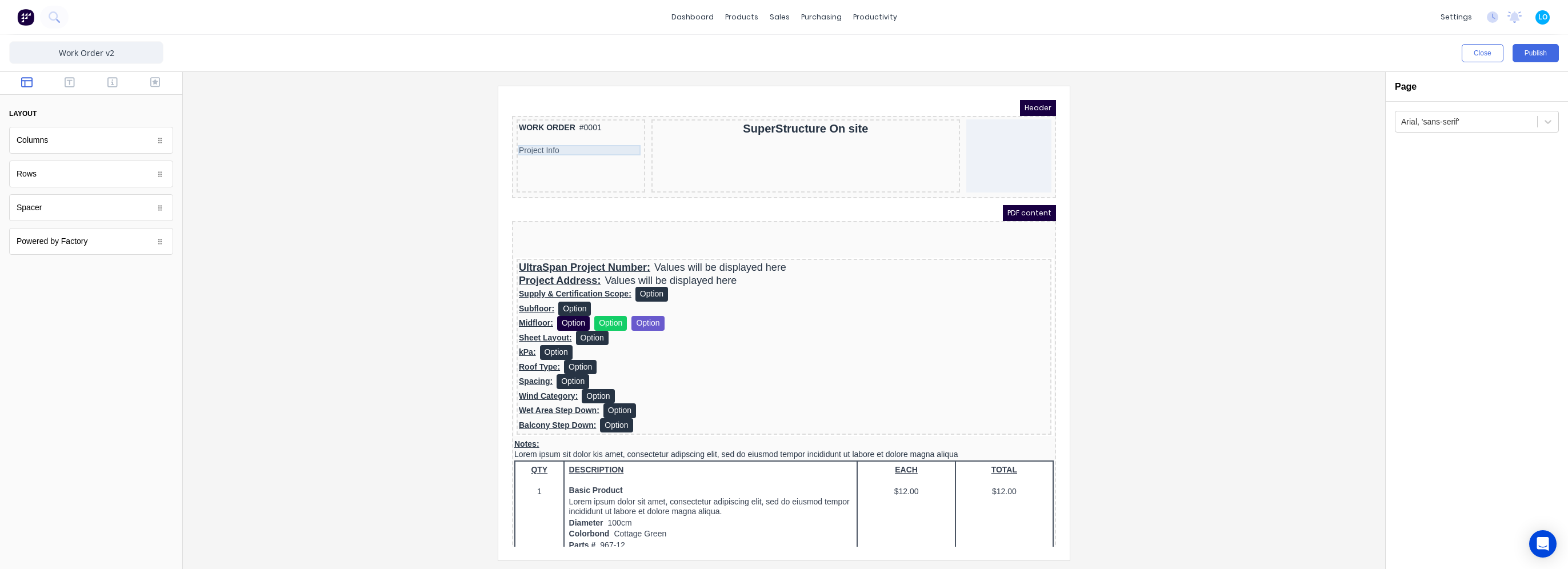
click at [545, 134] on div "Project Info" at bounding box center [566, 137] width 124 height 11
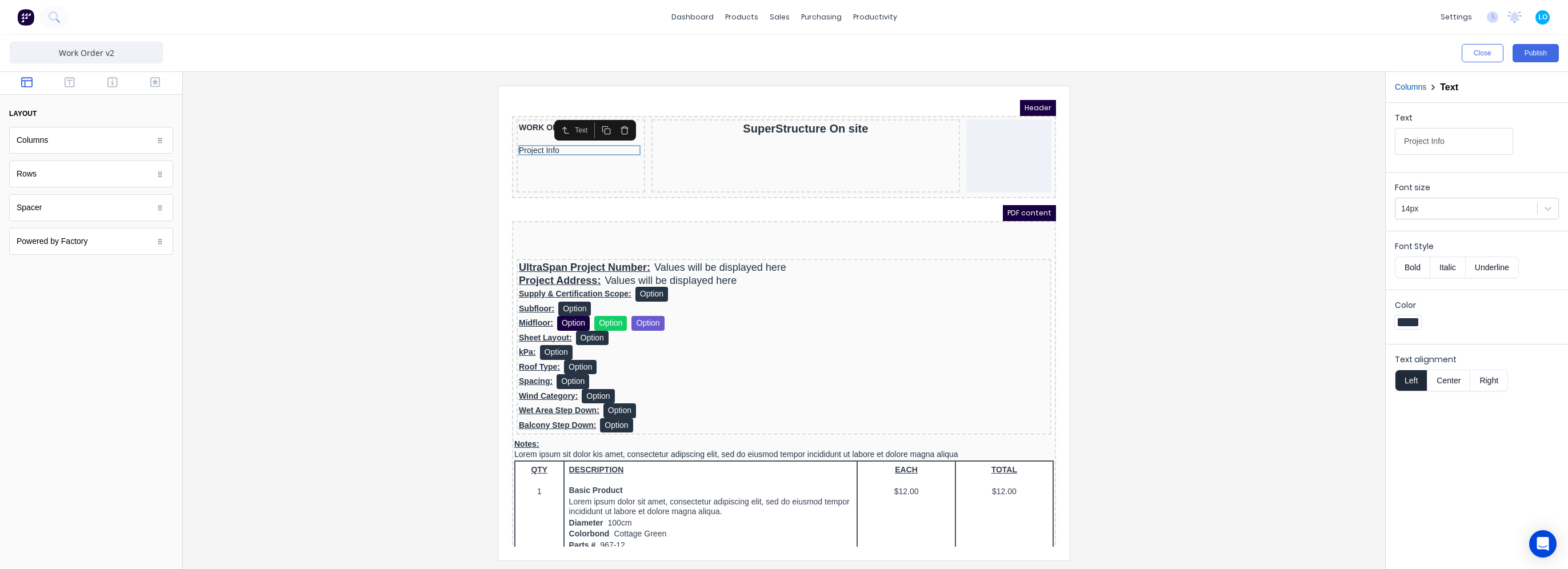
click at [1468, 149] on input "Project Info" at bounding box center [1454, 141] width 118 height 27
type input "Project Information"
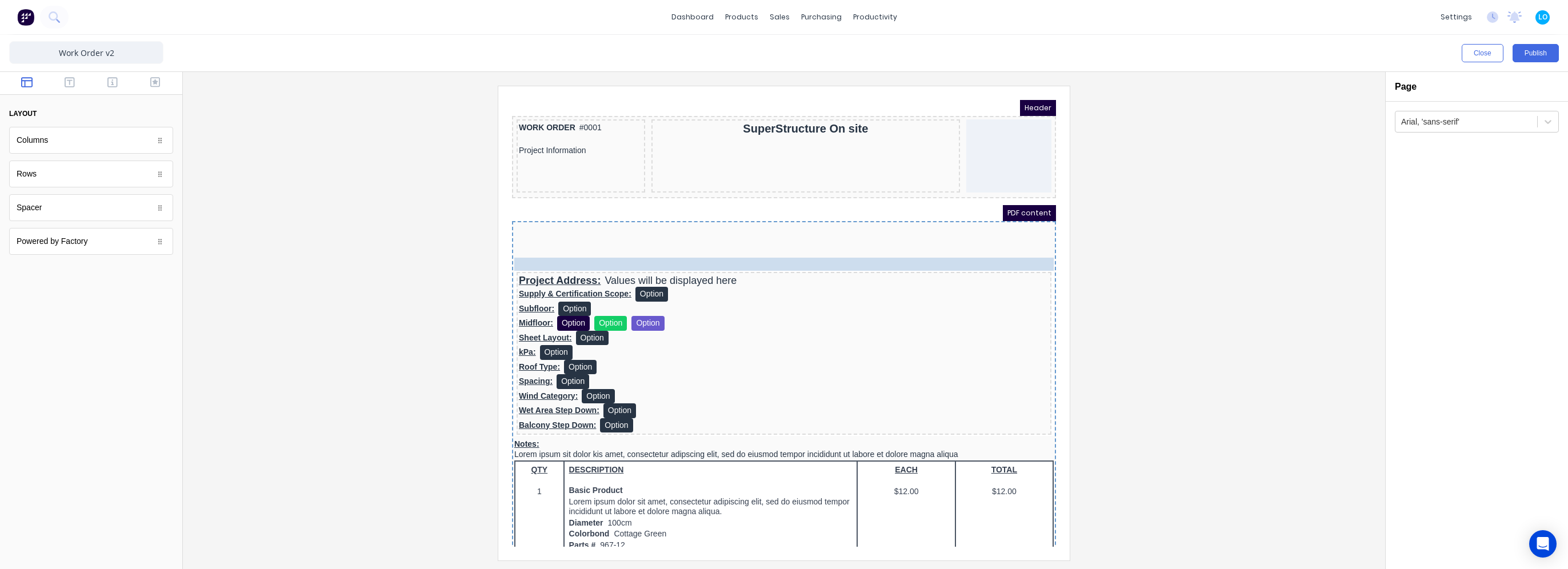
drag, startPoint x: 553, startPoint y: 253, endPoint x: 559, endPoint y: 242, distance: 12.5
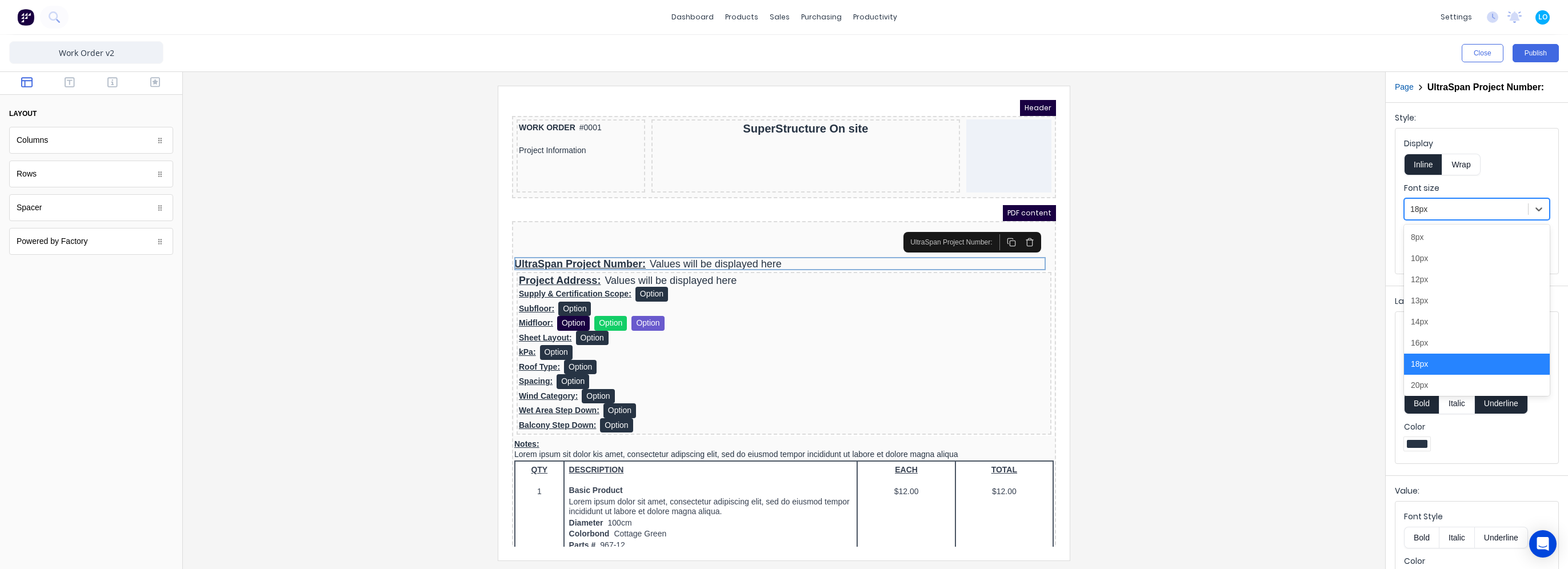
click at [1468, 213] on div at bounding box center [1466, 210] width 112 height 15
click at [1429, 392] on div "20px" at bounding box center [1477, 385] width 146 height 21
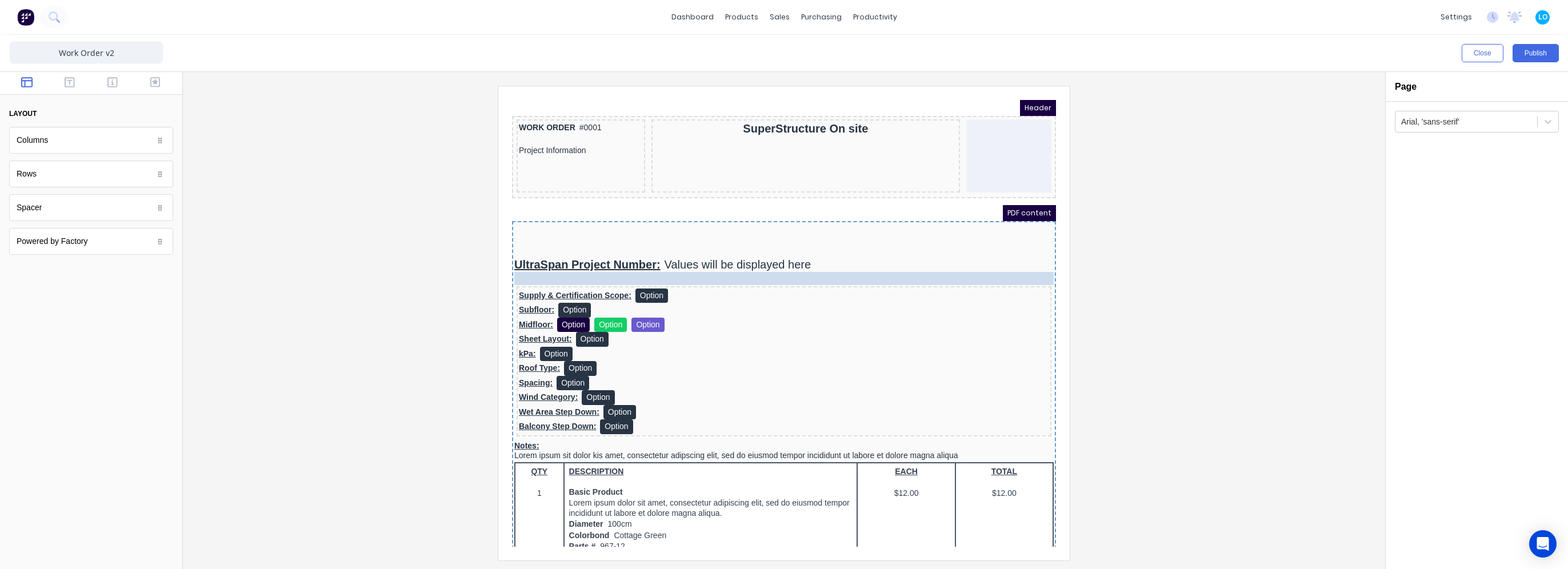
drag, startPoint x: 606, startPoint y: 265, endPoint x: 615, endPoint y: 264, distance: 9.1
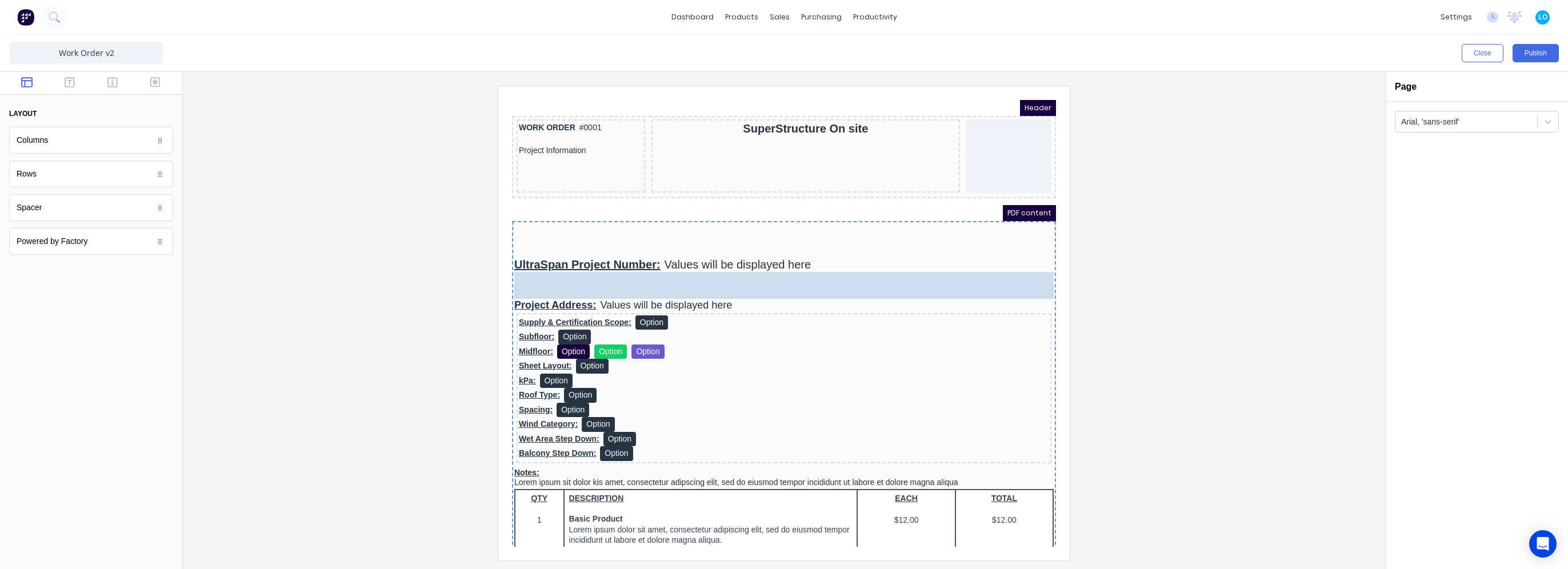
drag, startPoint x: 69, startPoint y: 202, endPoint x: 621, endPoint y: 265, distance: 555.6
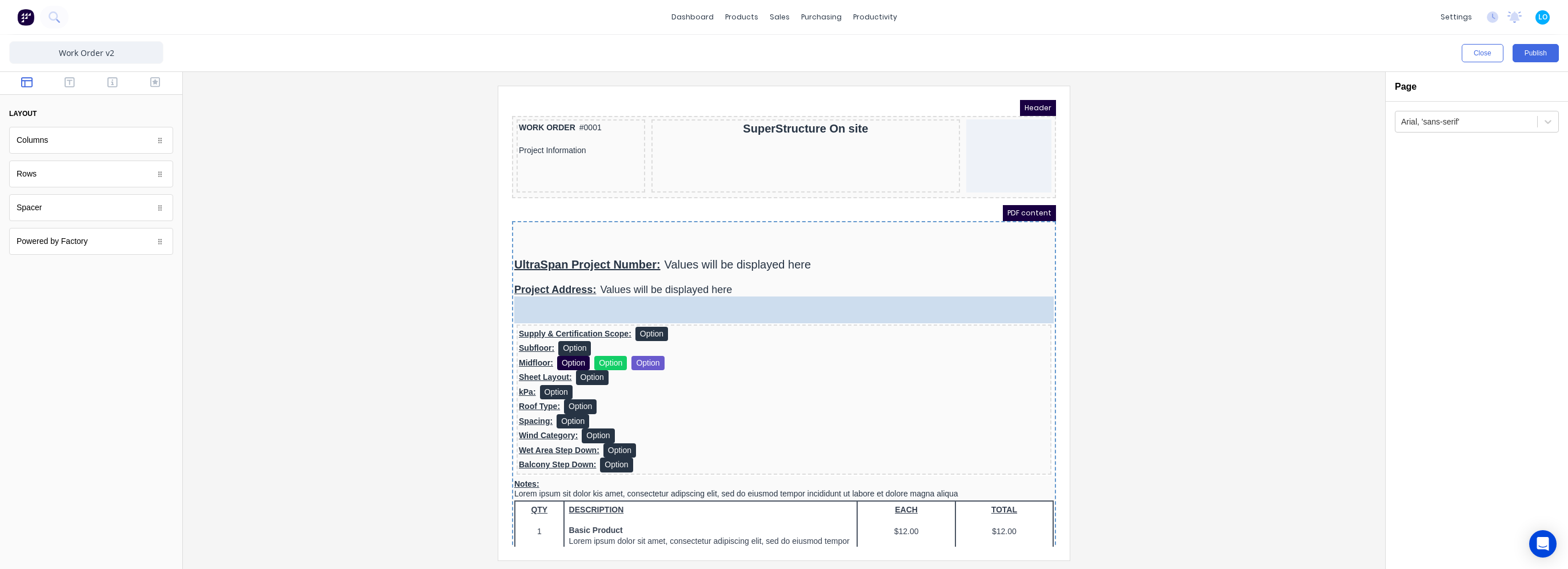
drag, startPoint x: 120, startPoint y: 218, endPoint x: 22, endPoint y: 184, distance: 103.7
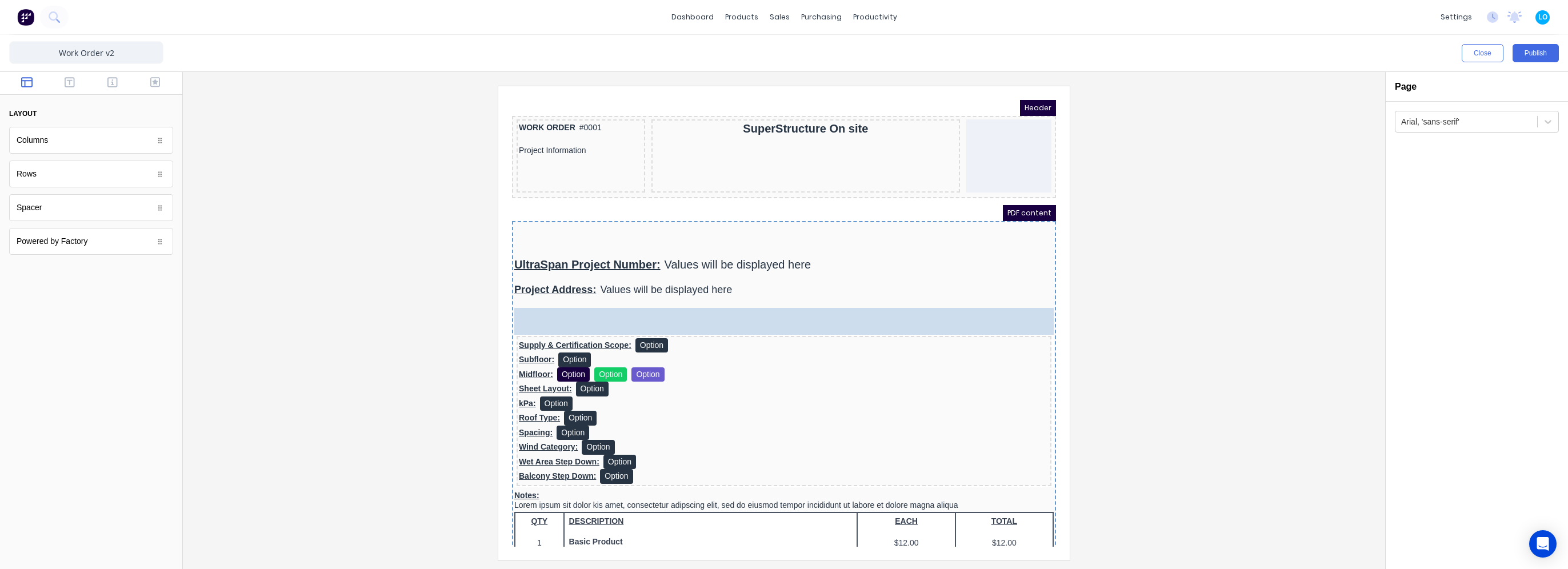
drag, startPoint x: 44, startPoint y: 209, endPoint x: 87, endPoint y: 196, distance: 44.9
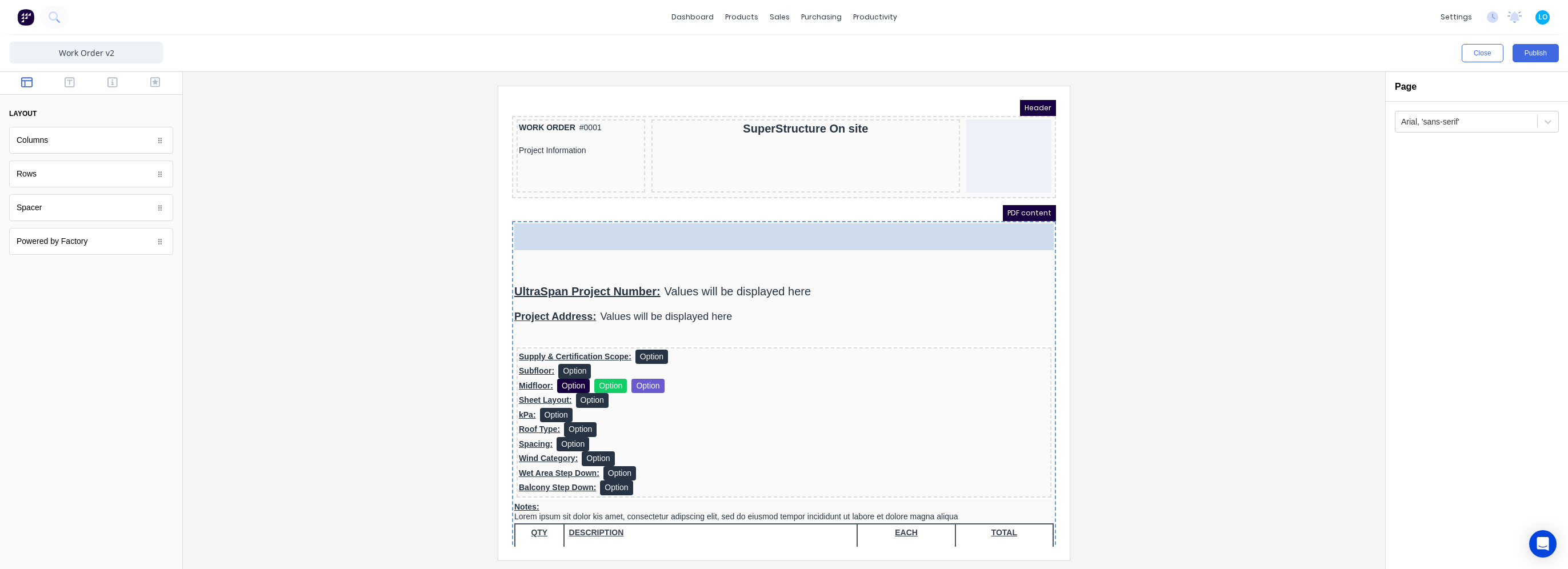
drag, startPoint x: 162, startPoint y: 180, endPoint x: 167, endPoint y: 114, distance: 66.2
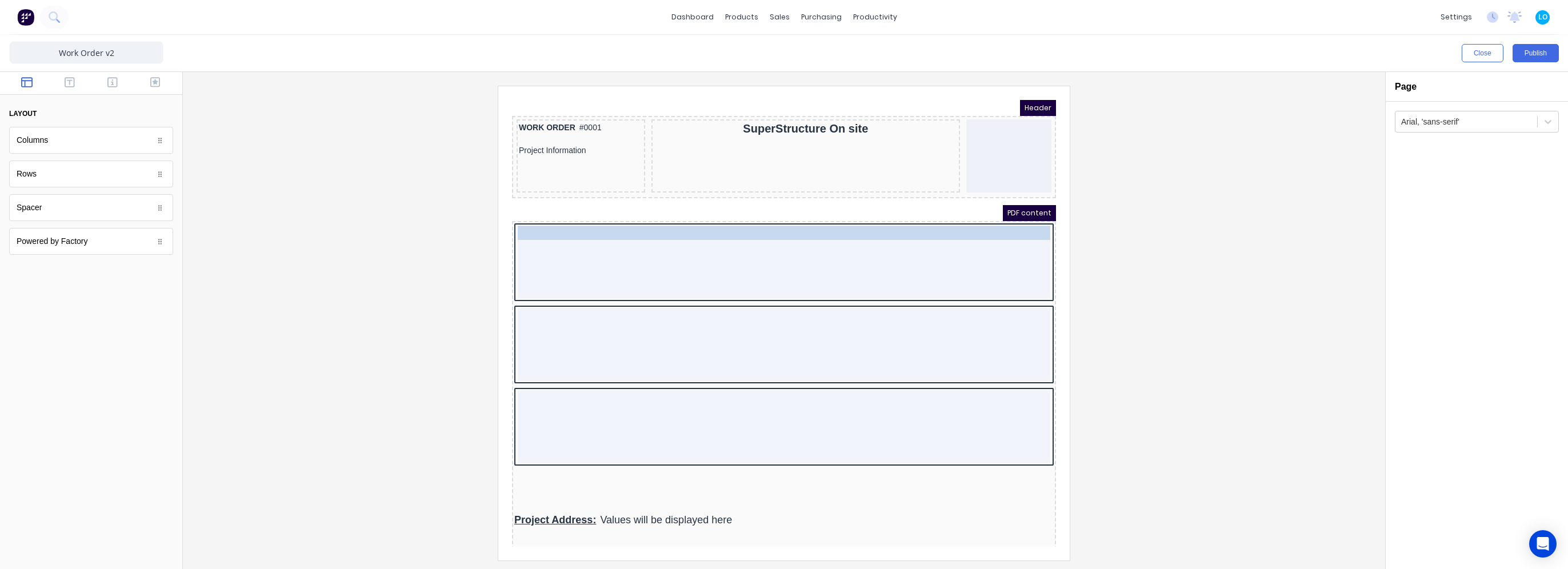
drag, startPoint x: 612, startPoint y: 382, endPoint x: 621, endPoint y: 227, distance: 155.3
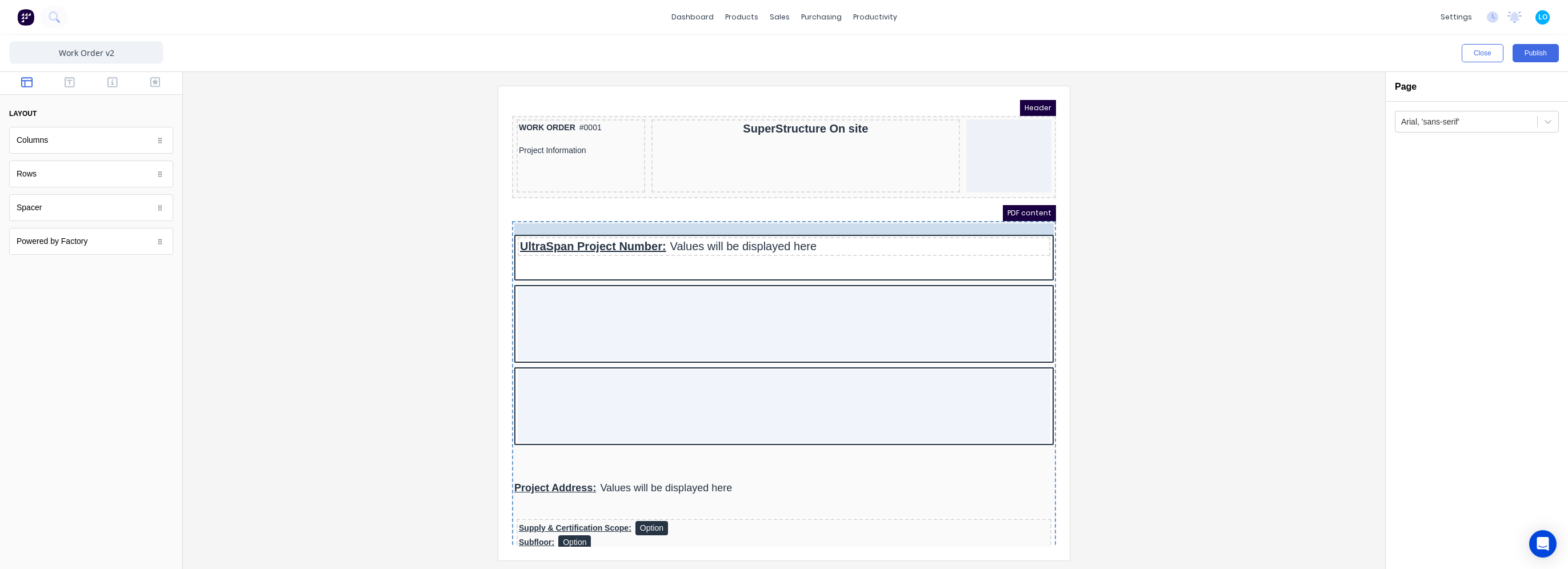
drag, startPoint x: 567, startPoint y: 371, endPoint x: 606, endPoint y: 206, distance: 169.5
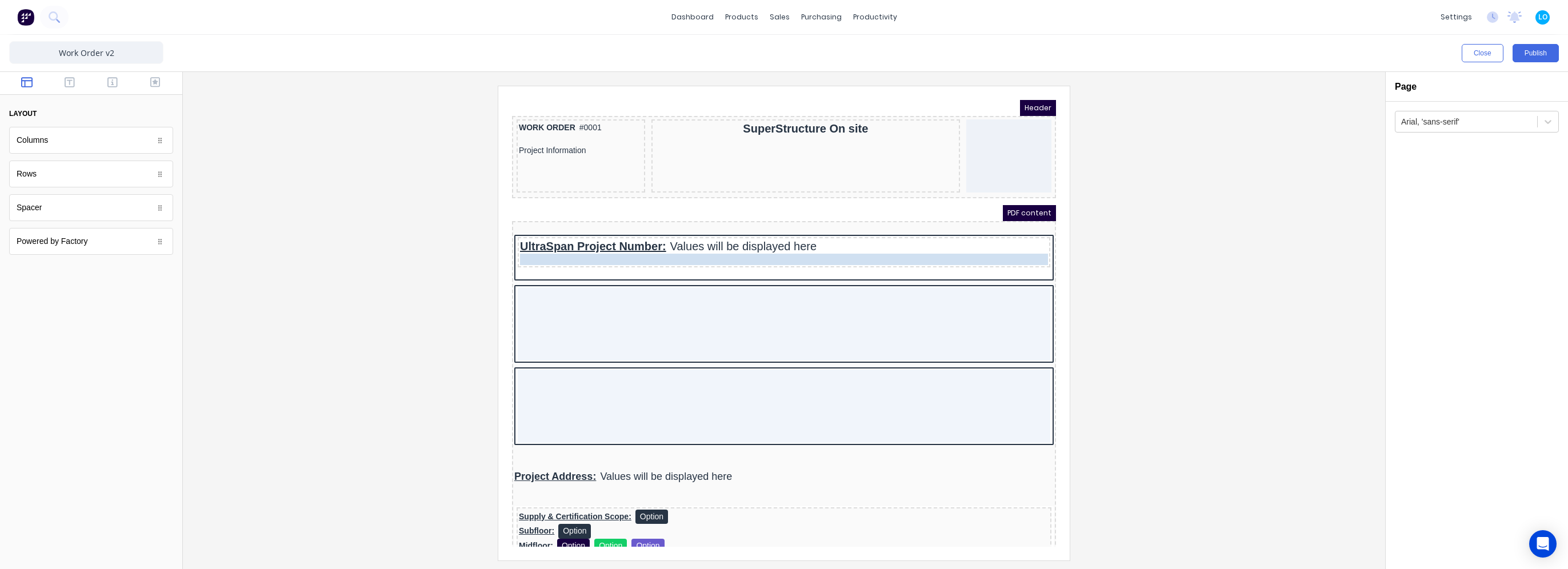
drag, startPoint x: 562, startPoint y: 450, endPoint x: 565, endPoint y: 257, distance: 193.0
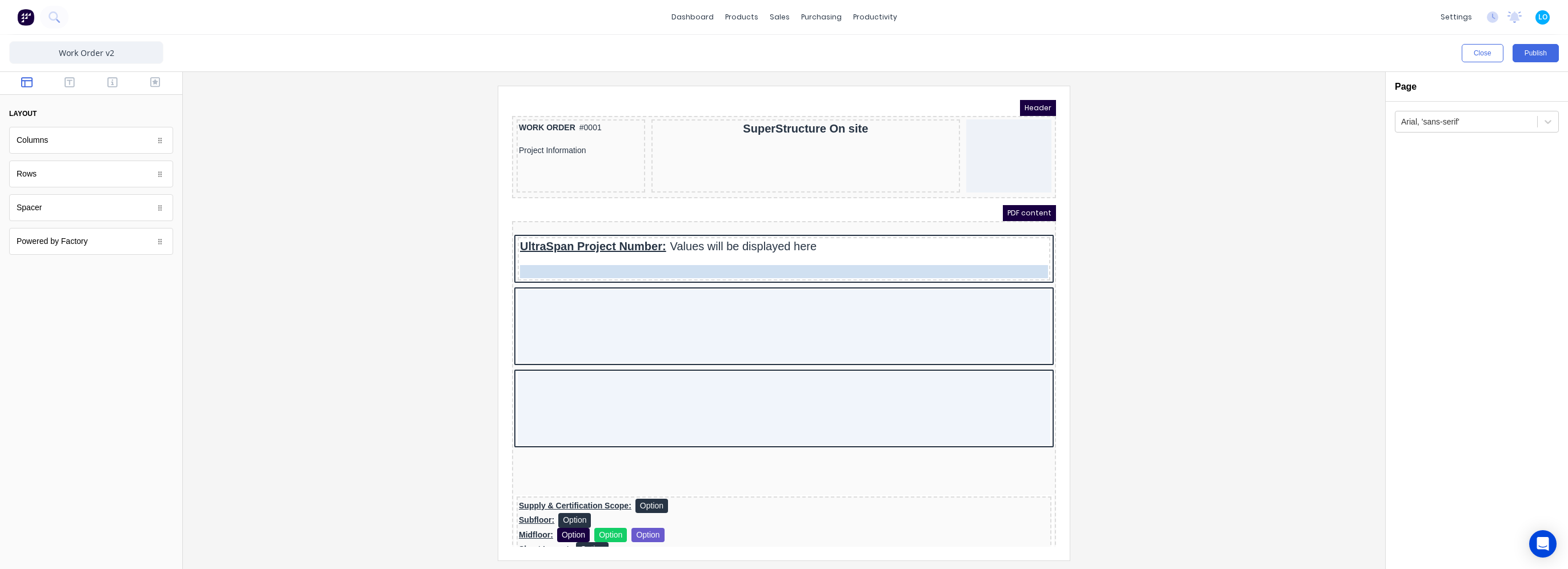
drag, startPoint x: 553, startPoint y: 458, endPoint x: 564, endPoint y: 262, distance: 196.3
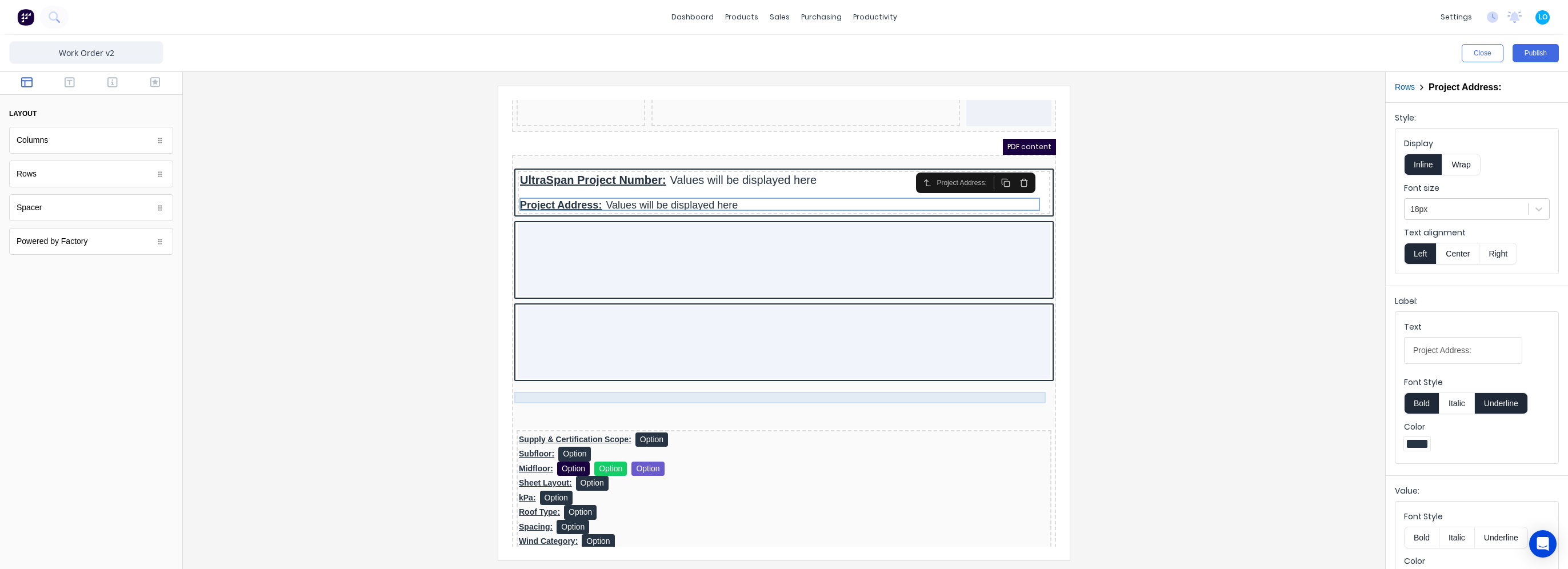
scroll to position [57, 0]
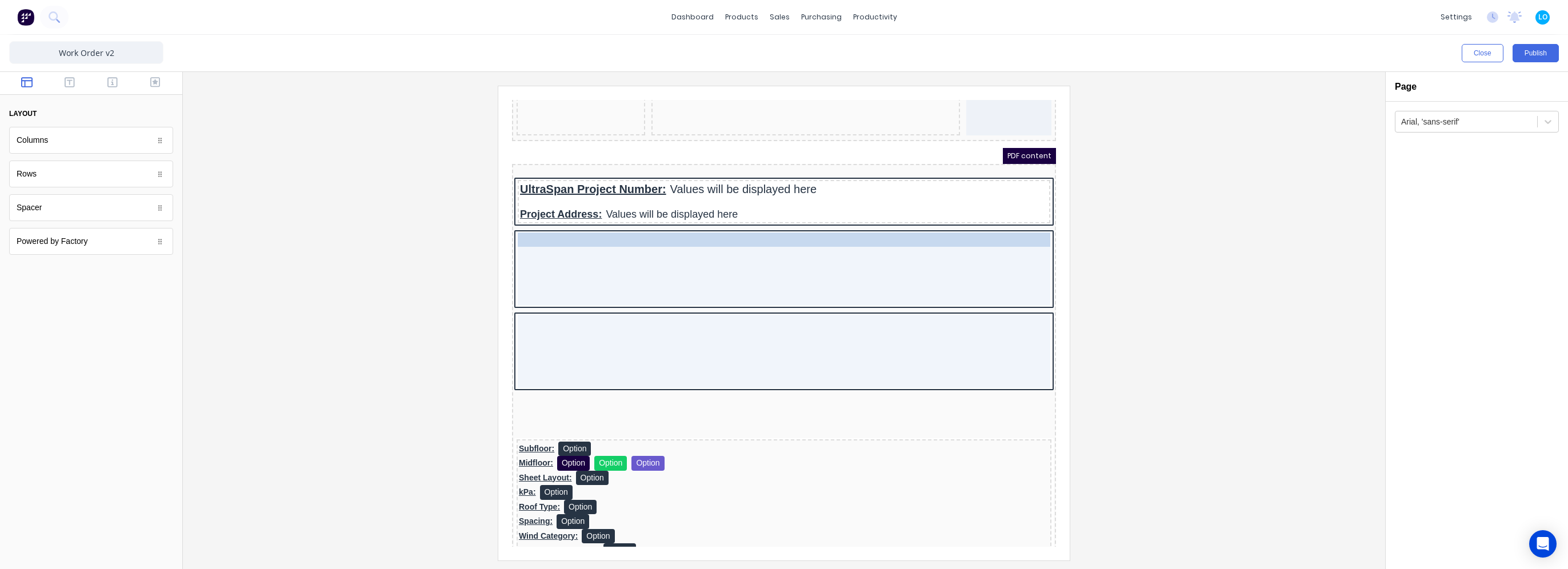
drag, startPoint x: 608, startPoint y: 431, endPoint x: 600, endPoint y: 236, distance: 195.2
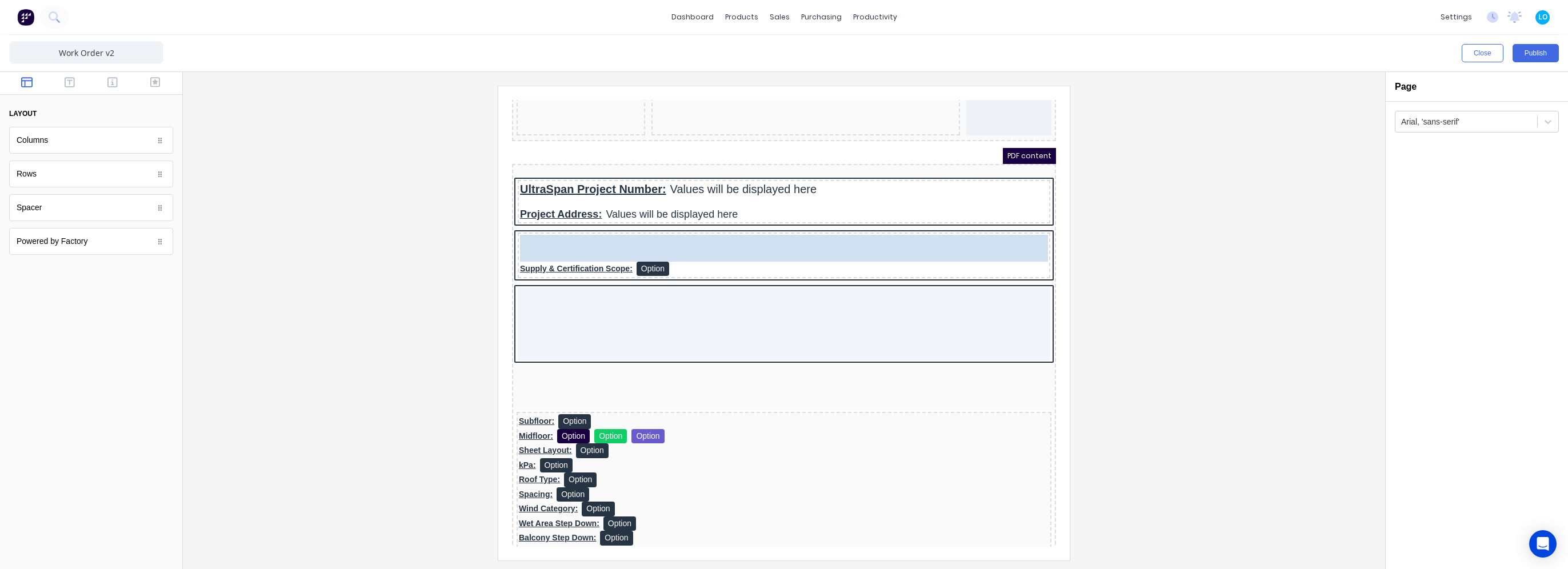
drag, startPoint x: 78, startPoint y: 209, endPoint x: 34, endPoint y: 227, distance: 47.5
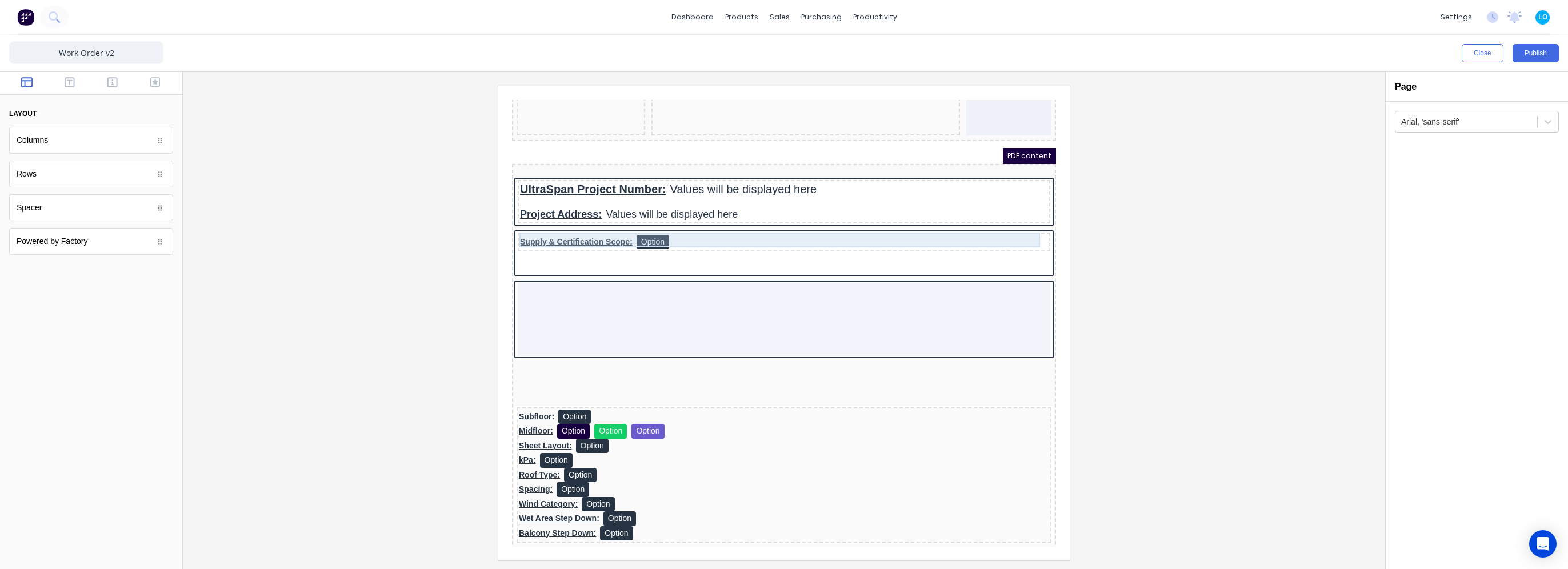
click at [779, 228] on div "Supply & Certification Scope: Option" at bounding box center [770, 228] width 528 height 15
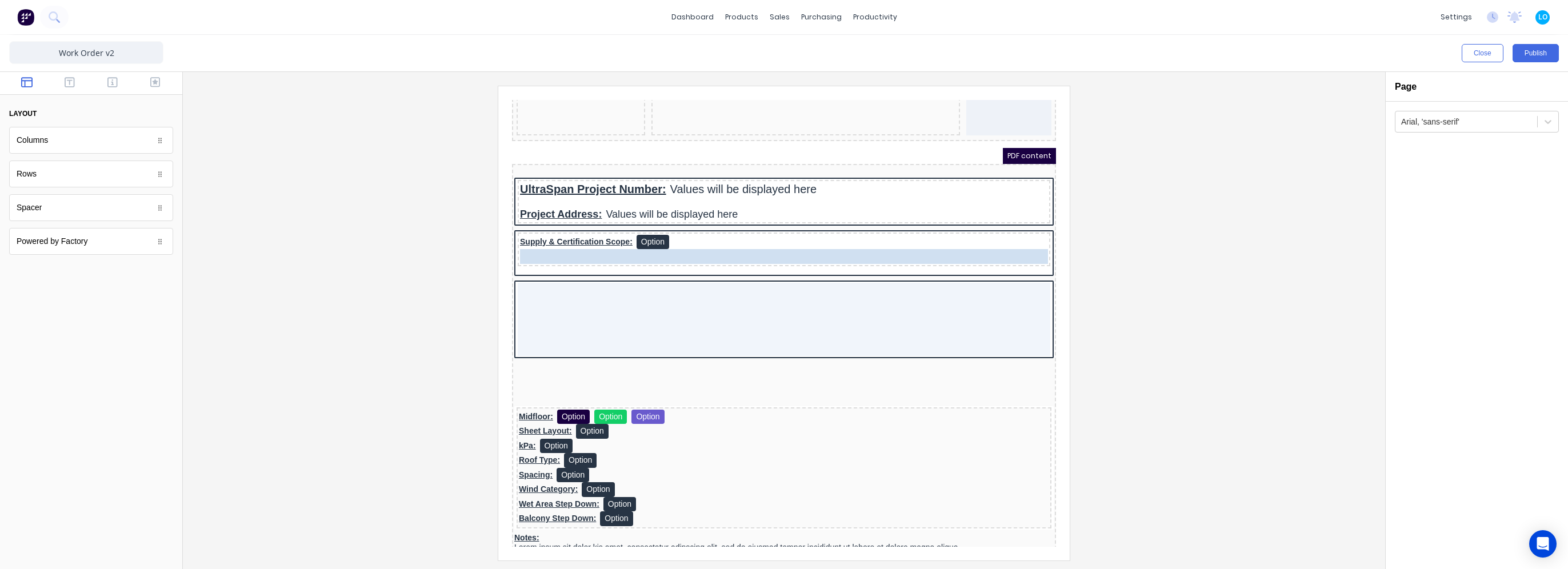
drag, startPoint x: 531, startPoint y: 359, endPoint x: 519, endPoint y: 245, distance: 114.6
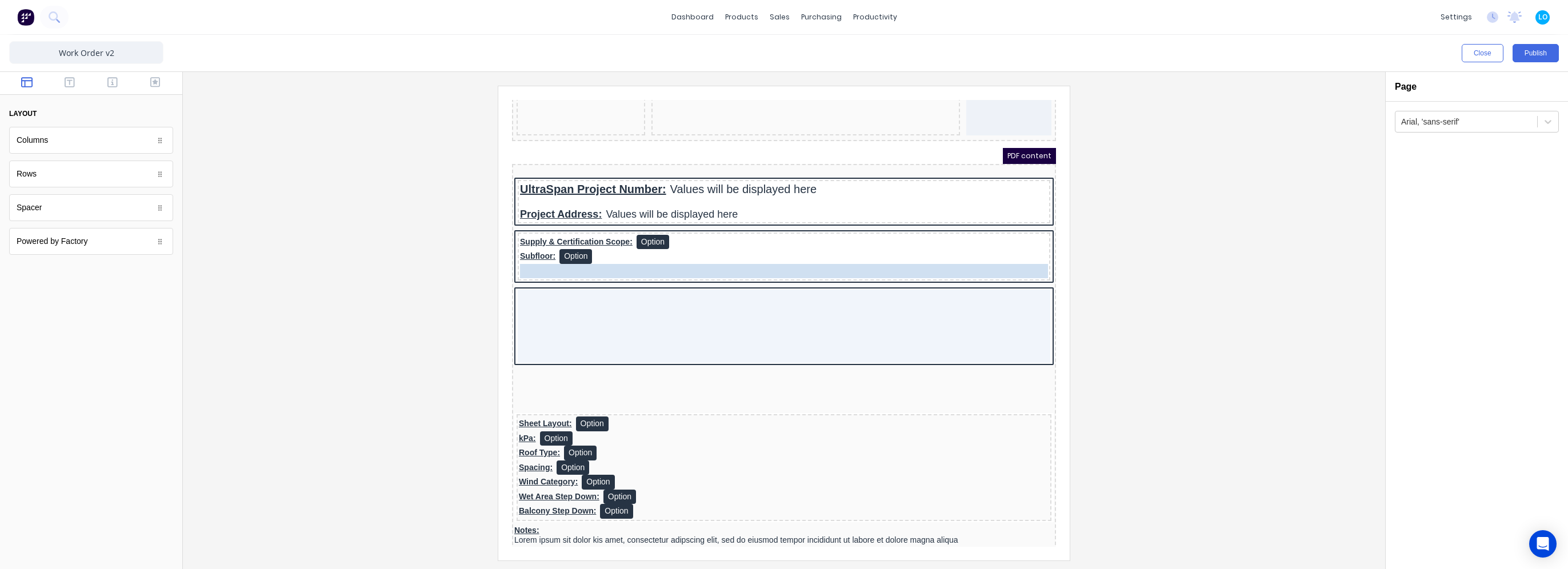
drag, startPoint x: 528, startPoint y: 396, endPoint x: 529, endPoint y: 253, distance: 143.0
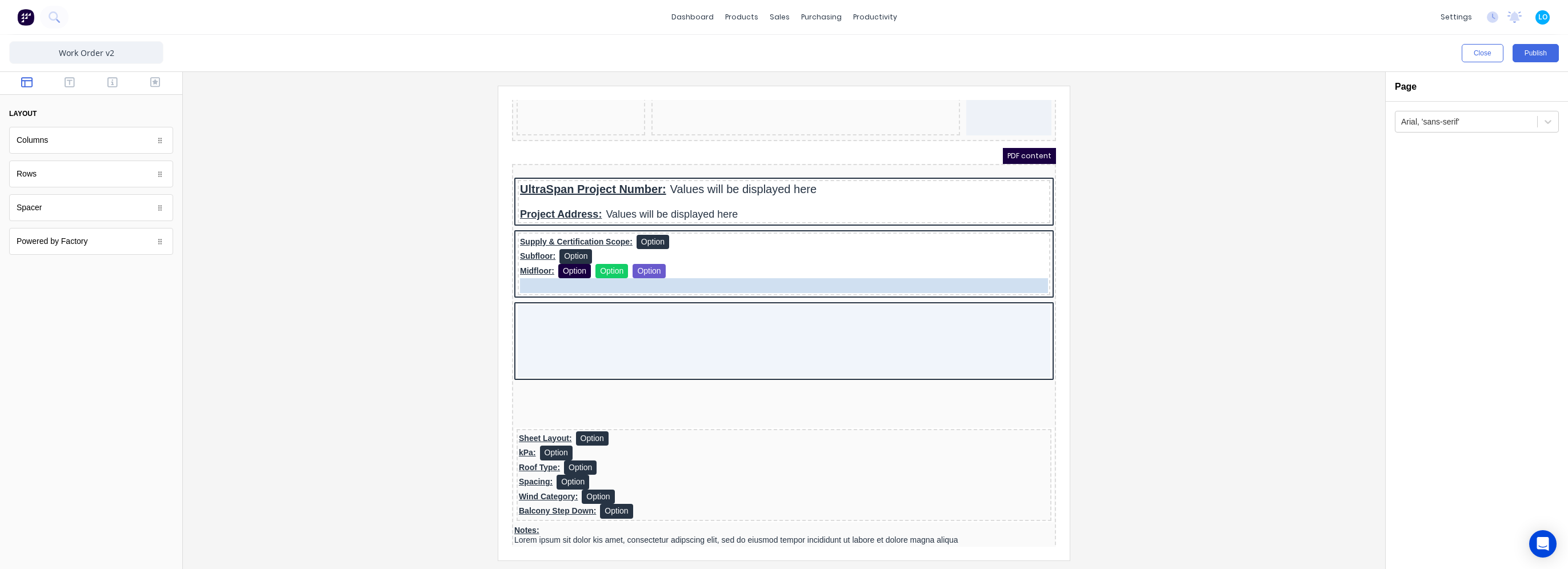
drag, startPoint x: 546, startPoint y: 482, endPoint x: 548, endPoint y: 273, distance: 209.0
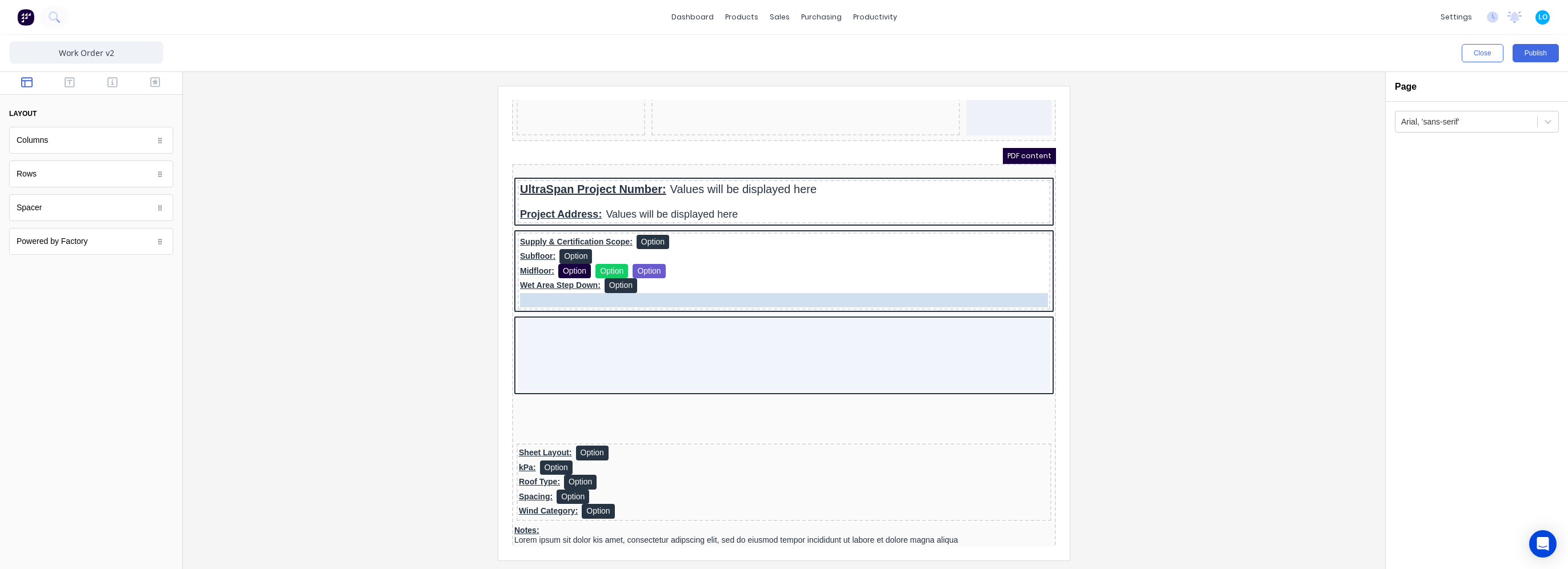
drag, startPoint x: 545, startPoint y: 494, endPoint x: 545, endPoint y: 286, distance: 208.0
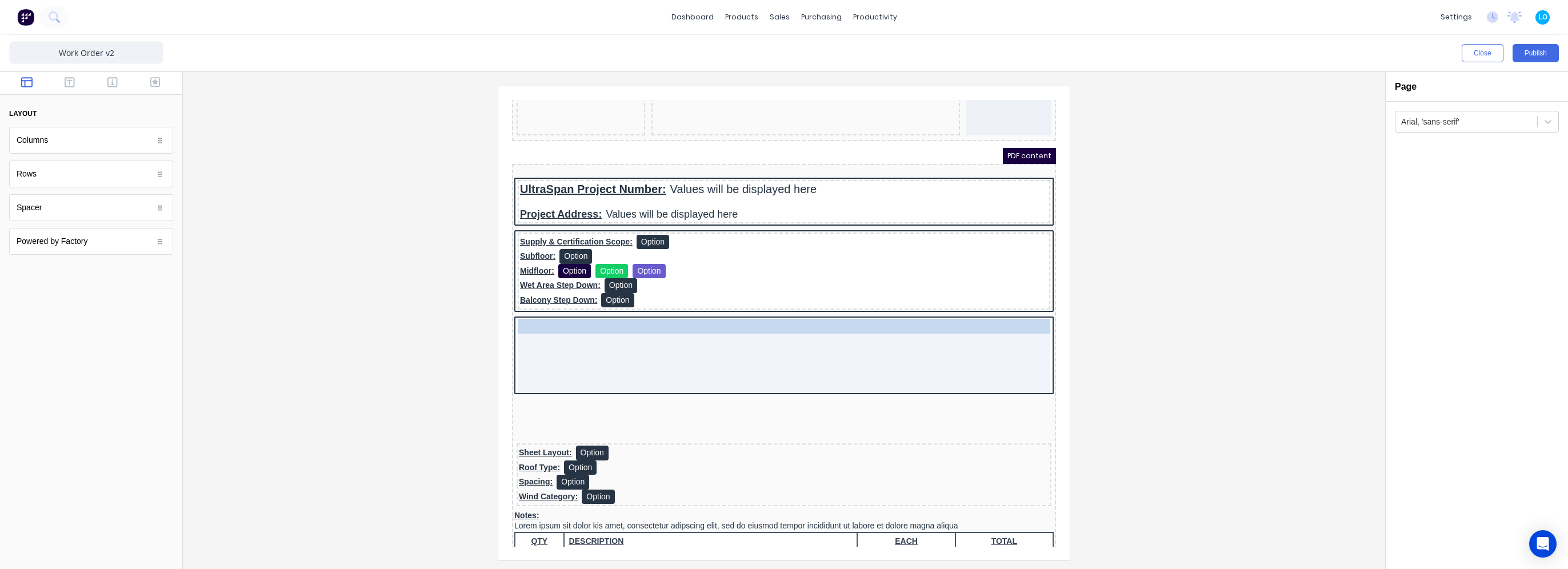
drag, startPoint x: 518, startPoint y: 448, endPoint x: 553, endPoint y: 314, distance: 138.5
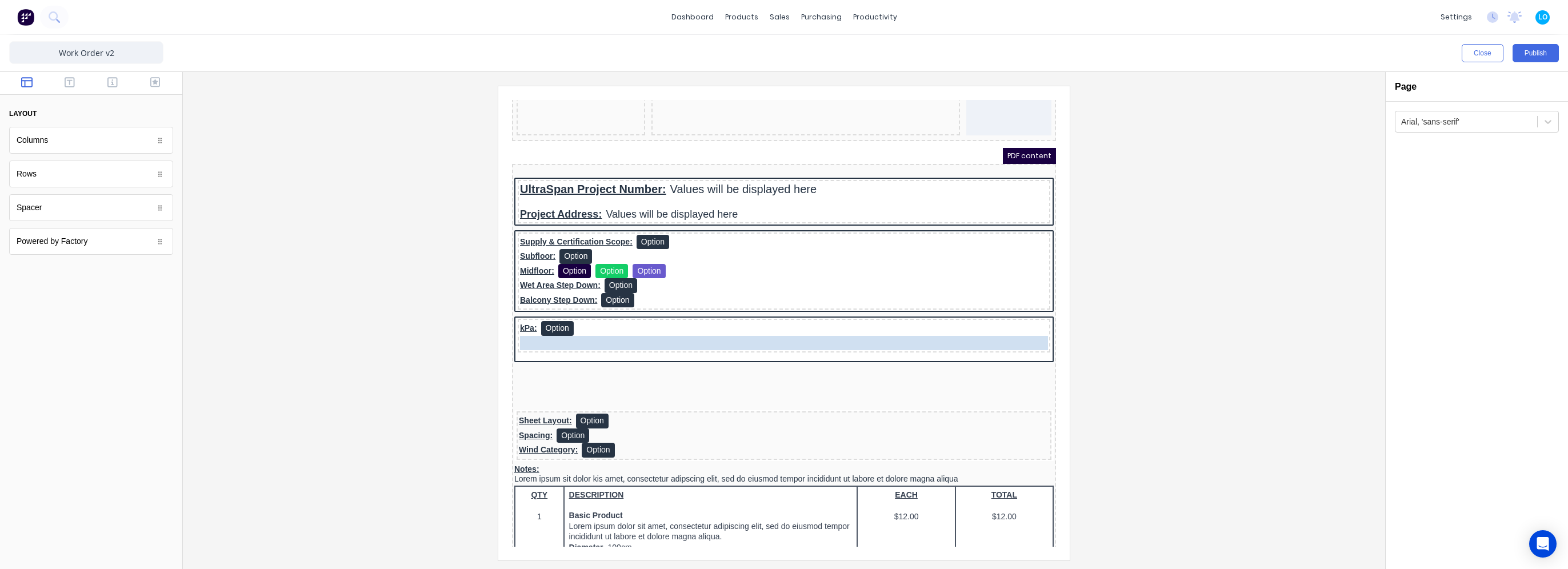
drag, startPoint x: 528, startPoint y: 417, endPoint x: 532, endPoint y: 326, distance: 91.1
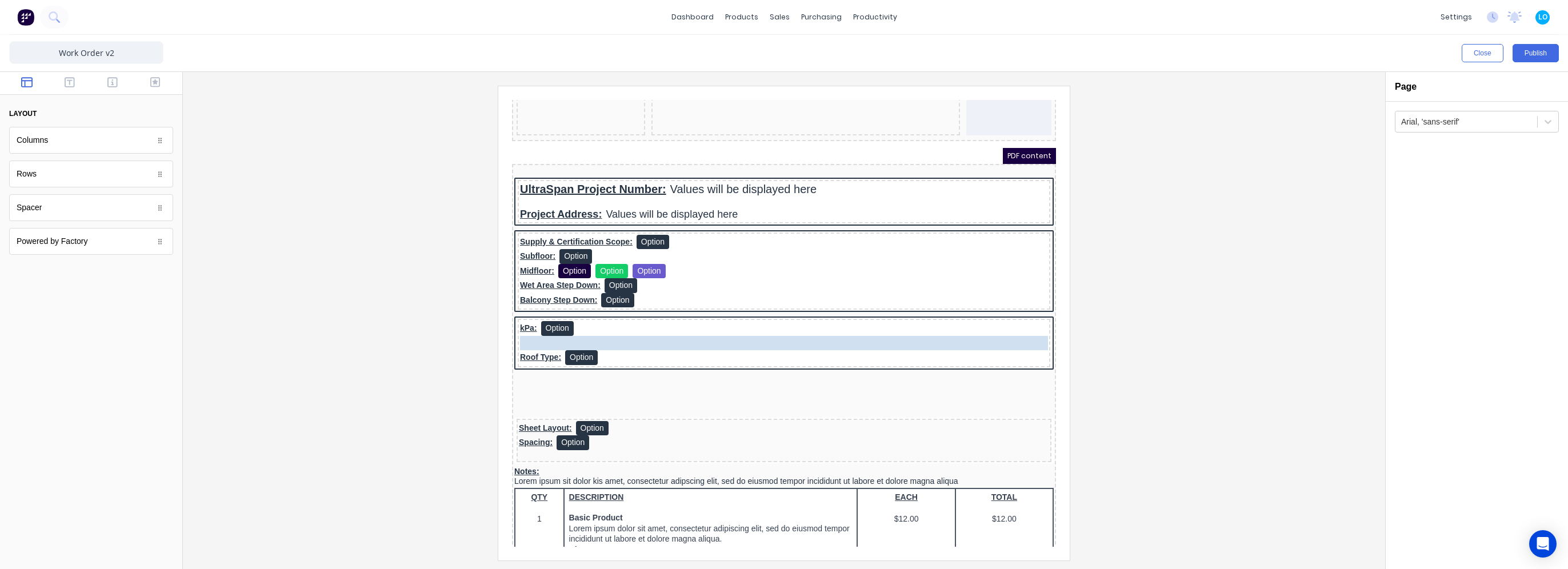
drag, startPoint x: 533, startPoint y: 431, endPoint x: 542, endPoint y: 319, distance: 112.4
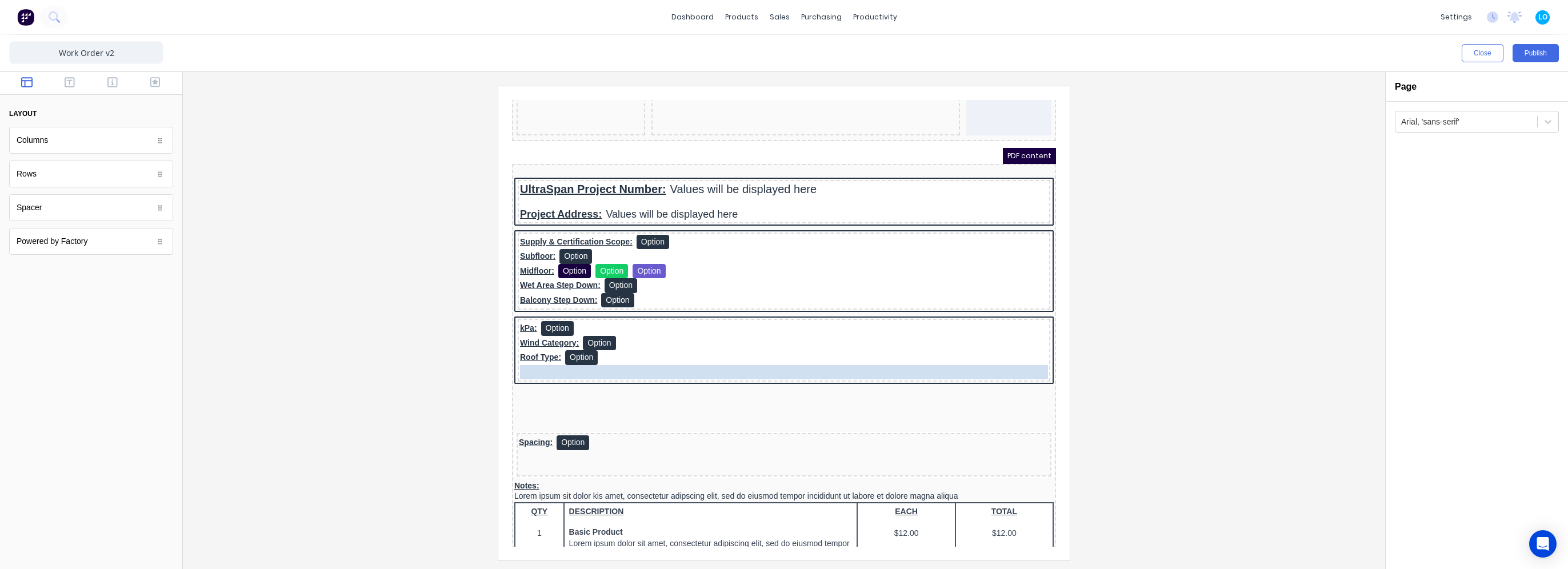
drag, startPoint x: 529, startPoint y: 410, endPoint x: 542, endPoint y: 351, distance: 60.4
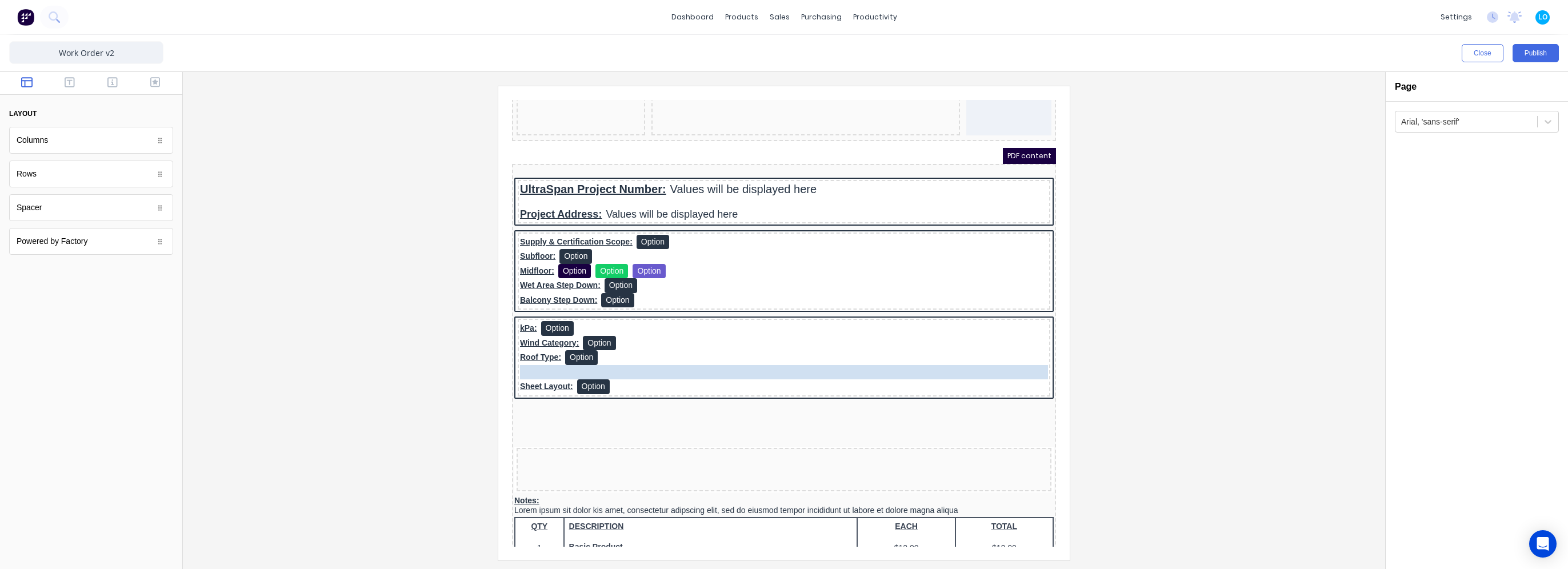
drag, startPoint x: 534, startPoint y: 426, endPoint x: 547, endPoint y: 362, distance: 65.3
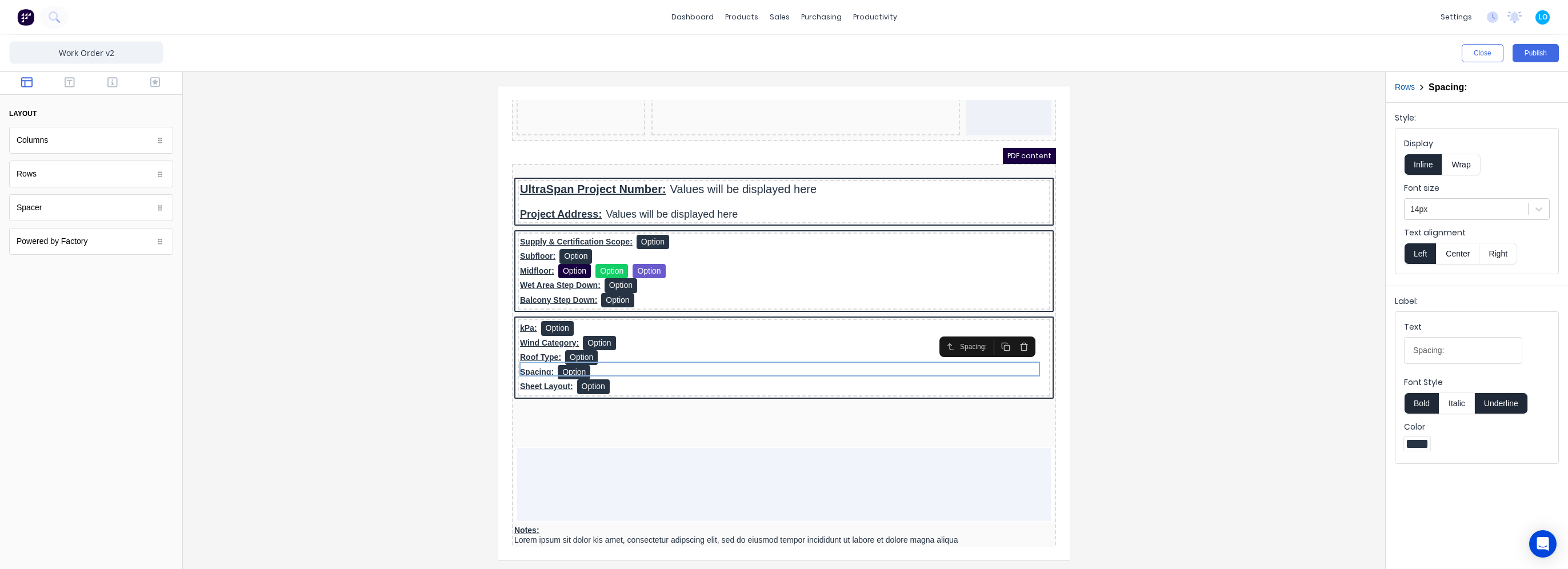
click at [1397, 87] on button "Rows" at bounding box center [1405, 87] width 20 height 12
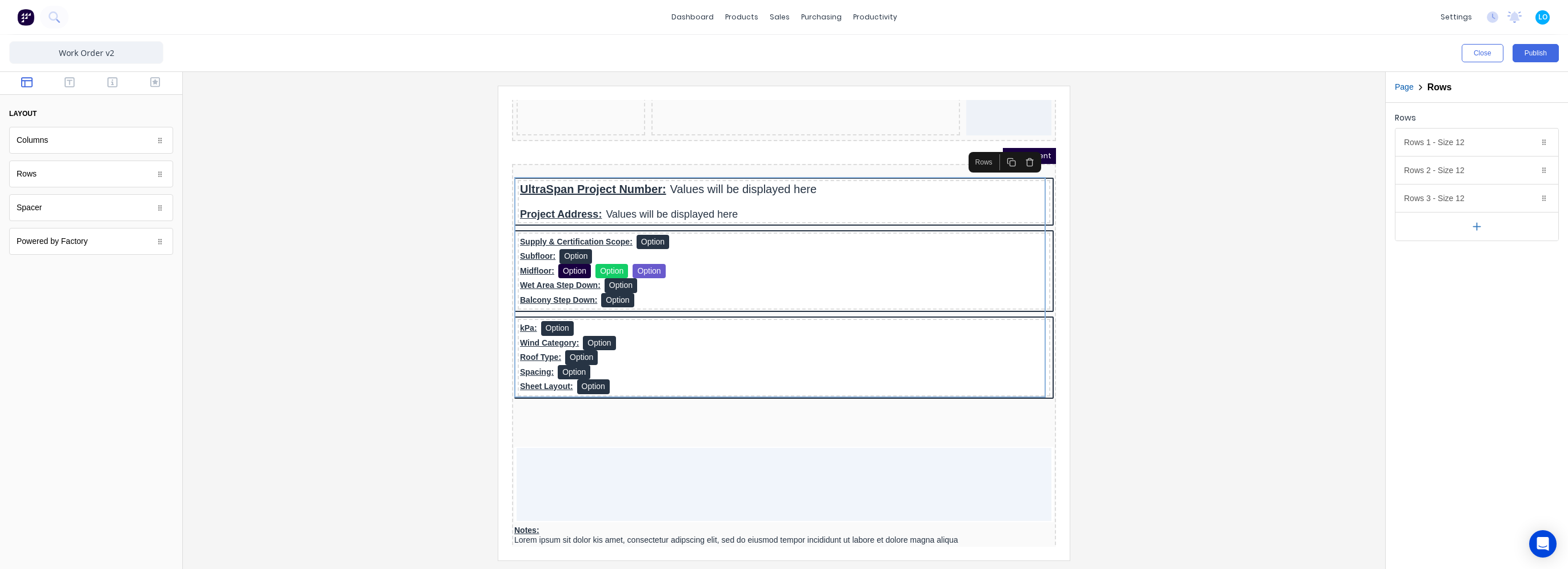
click at [1485, 225] on button "button" at bounding box center [1477, 226] width 163 height 28
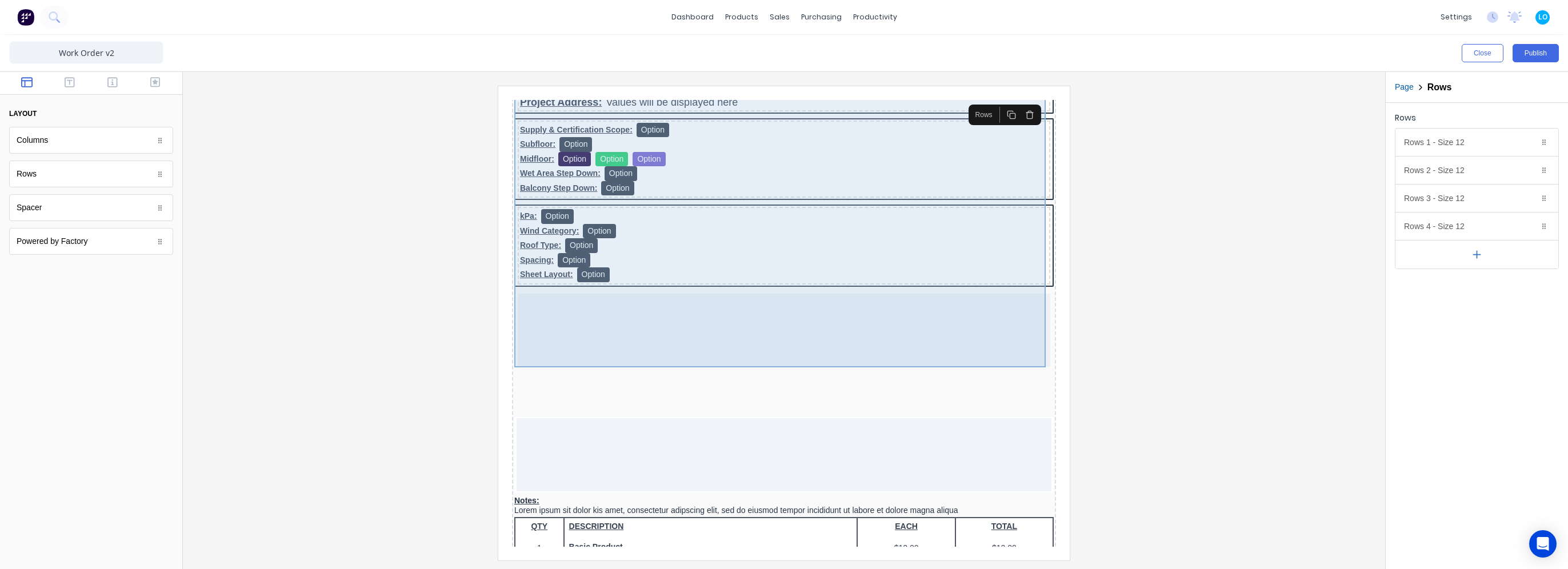
scroll to position [172, 0]
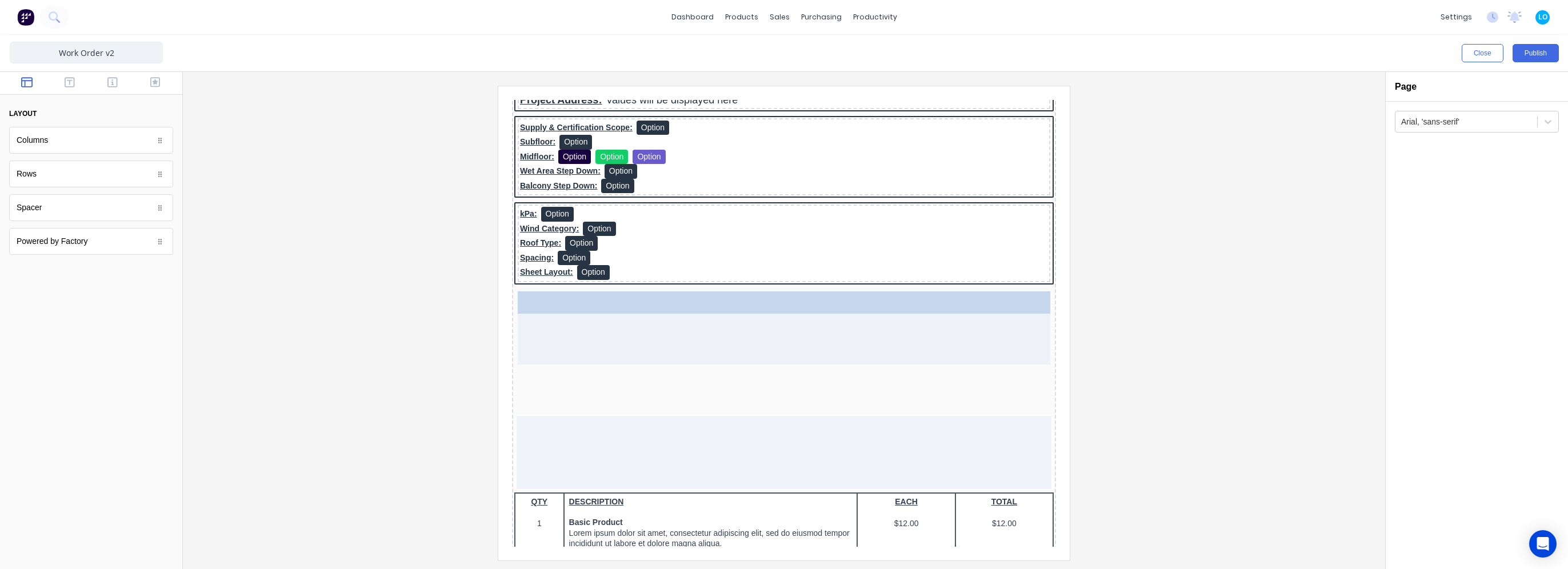
drag, startPoint x: 516, startPoint y: 486, endPoint x: 565, endPoint y: 288, distance: 204.0
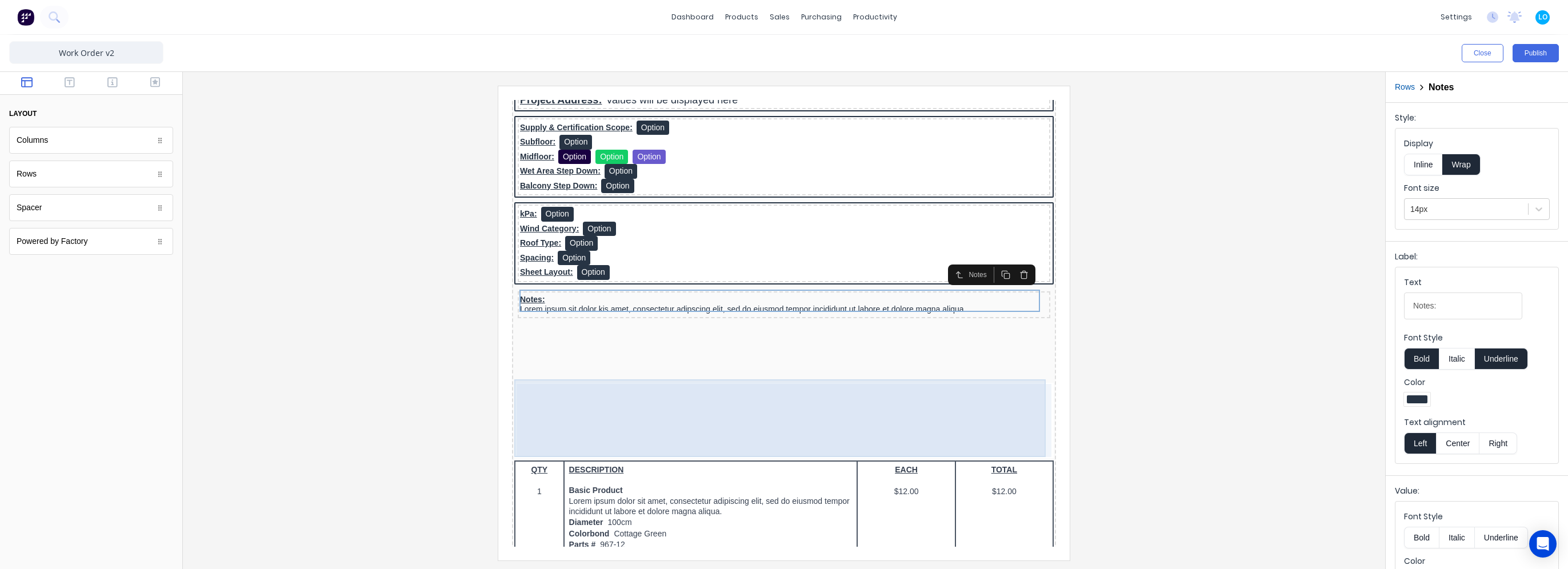
click at [610, 389] on div at bounding box center [769, 407] width 535 height 73
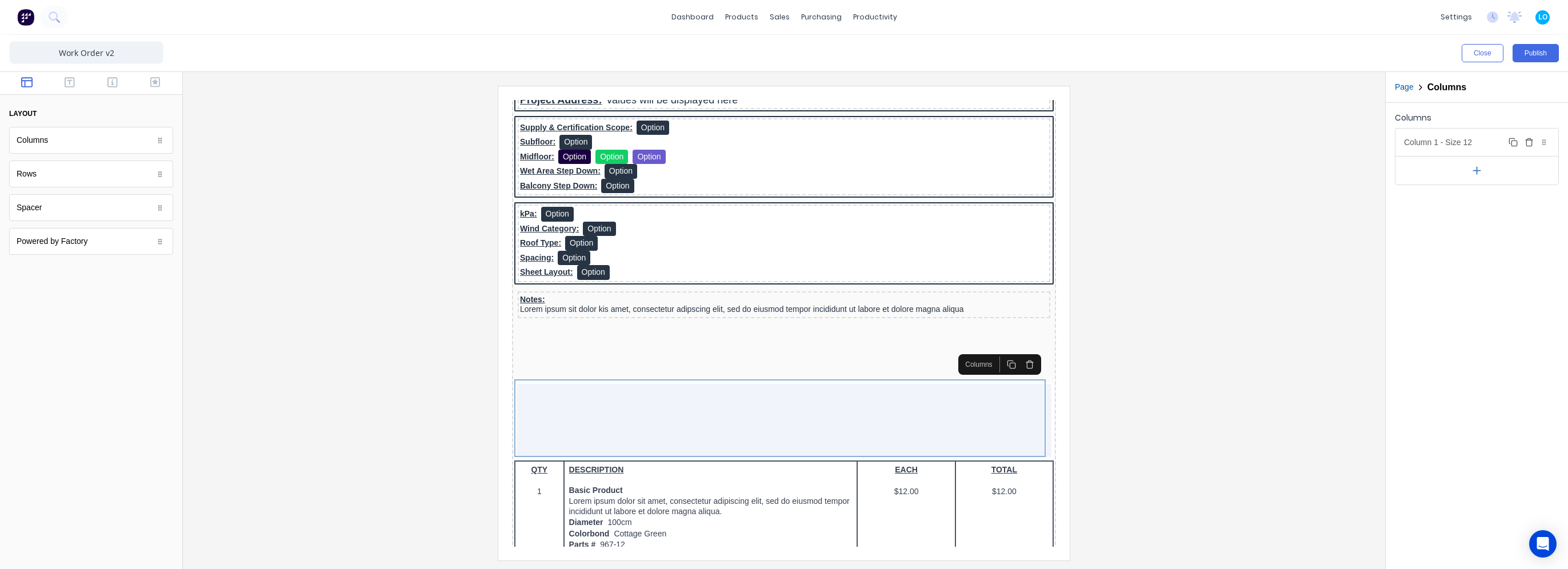
click at [1530, 142] on icon "button" at bounding box center [1528, 142] width 9 height 9
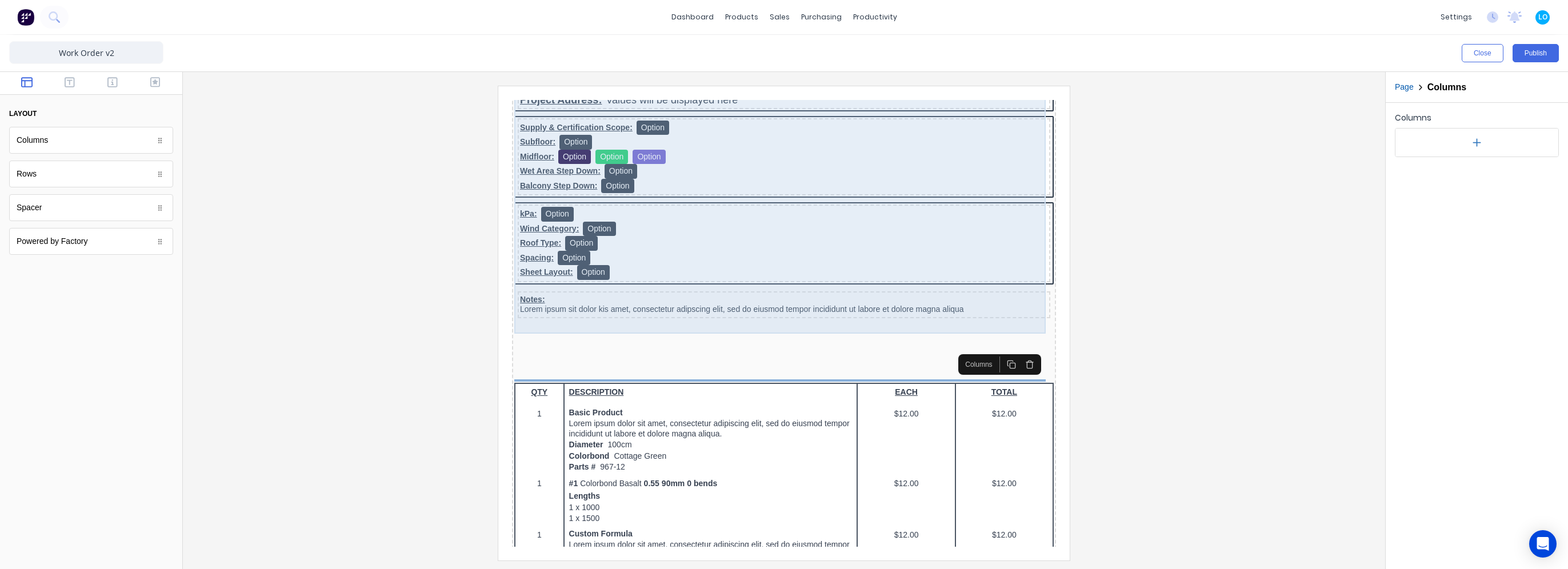
click at [692, 324] on div at bounding box center [770, 329] width 540 height 11
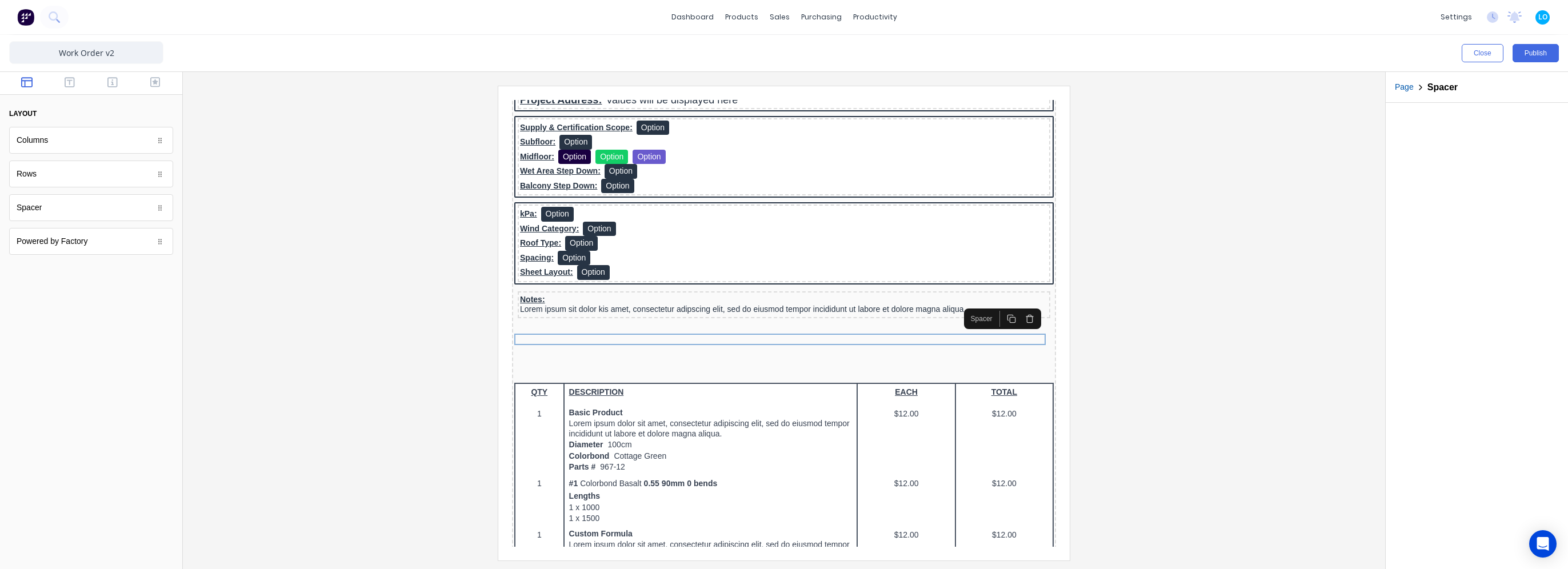
click at [1016, 307] on icon "button" at bounding box center [1015, 304] width 9 height 9
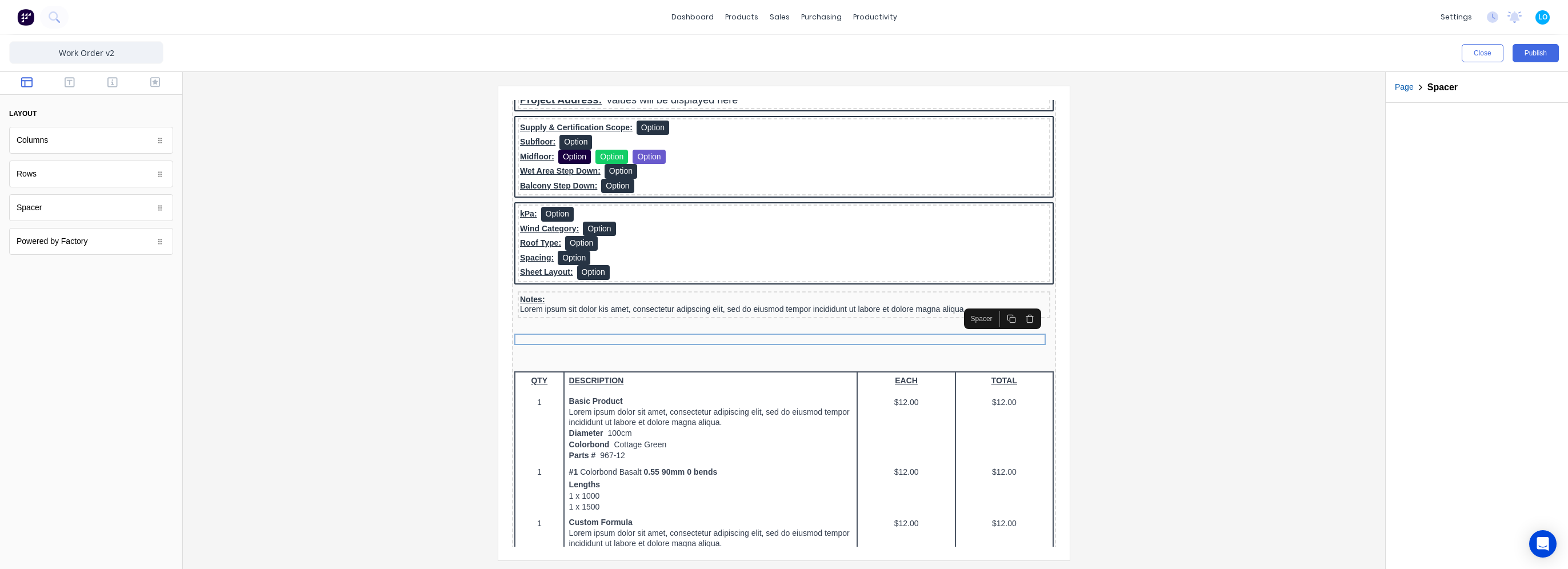
click at [1015, 311] on button "button" at bounding box center [1015, 305] width 19 height 16
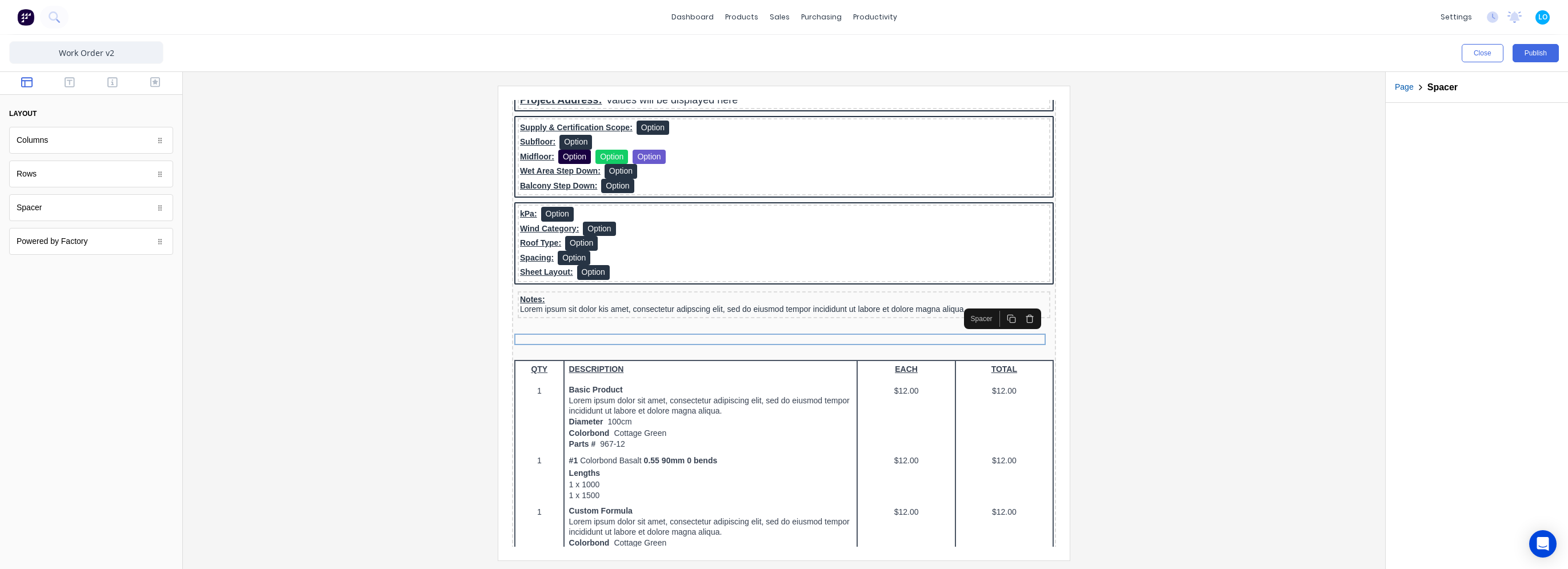
click at [1016, 307] on icon "button" at bounding box center [1015, 304] width 9 height 9
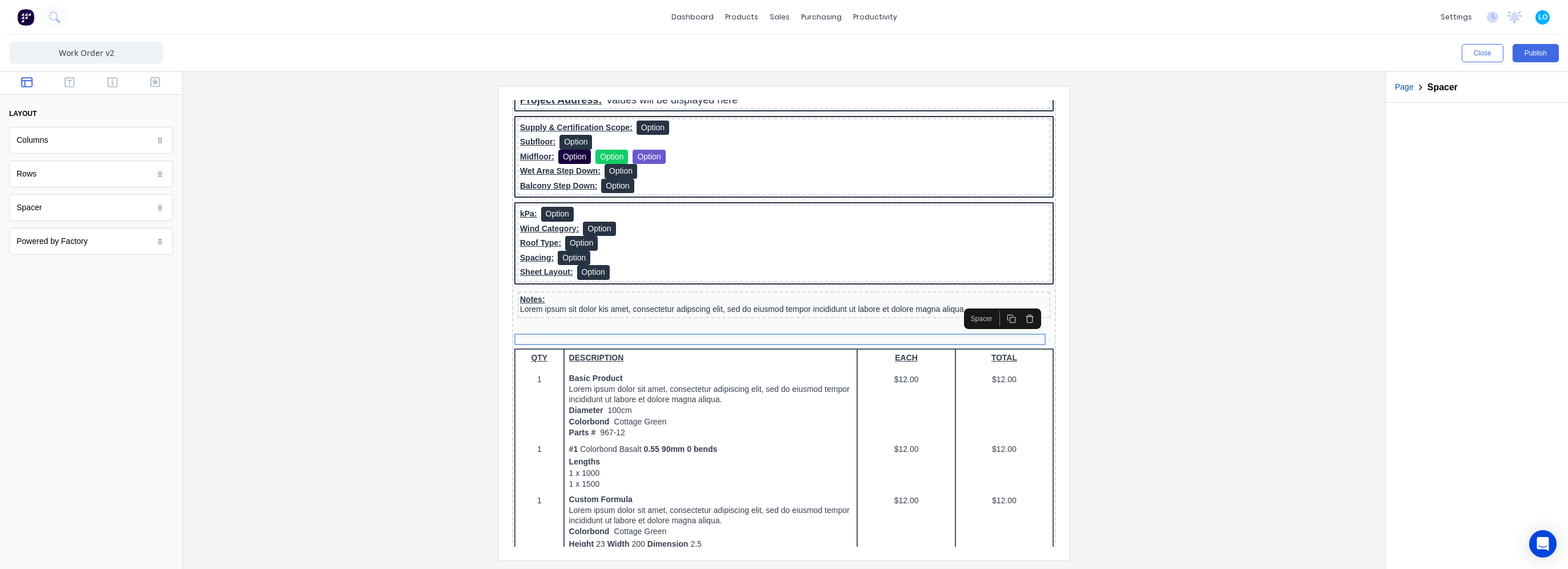
click at [1016, 306] on icon "button" at bounding box center [1015, 304] width 9 height 9
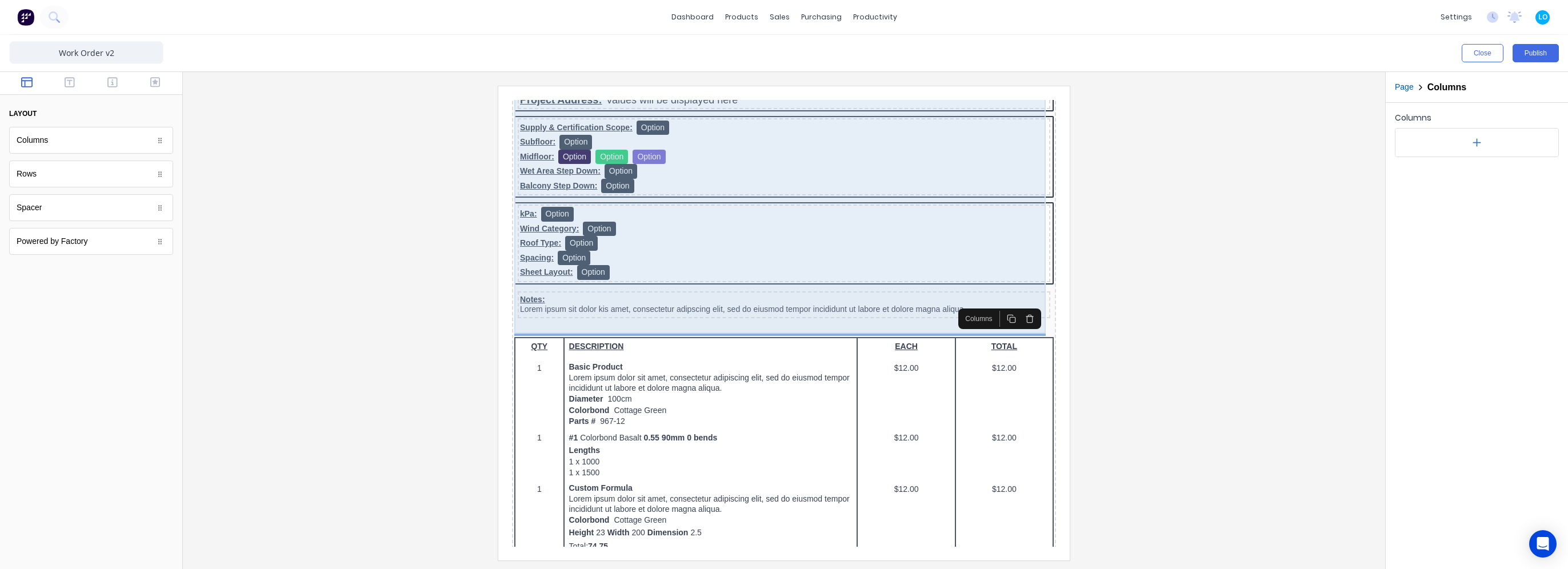
click at [914, 307] on div "UltraSpan Project Number: Values will be displayed here Project Address: Values…" at bounding box center [770, 186] width 540 height 274
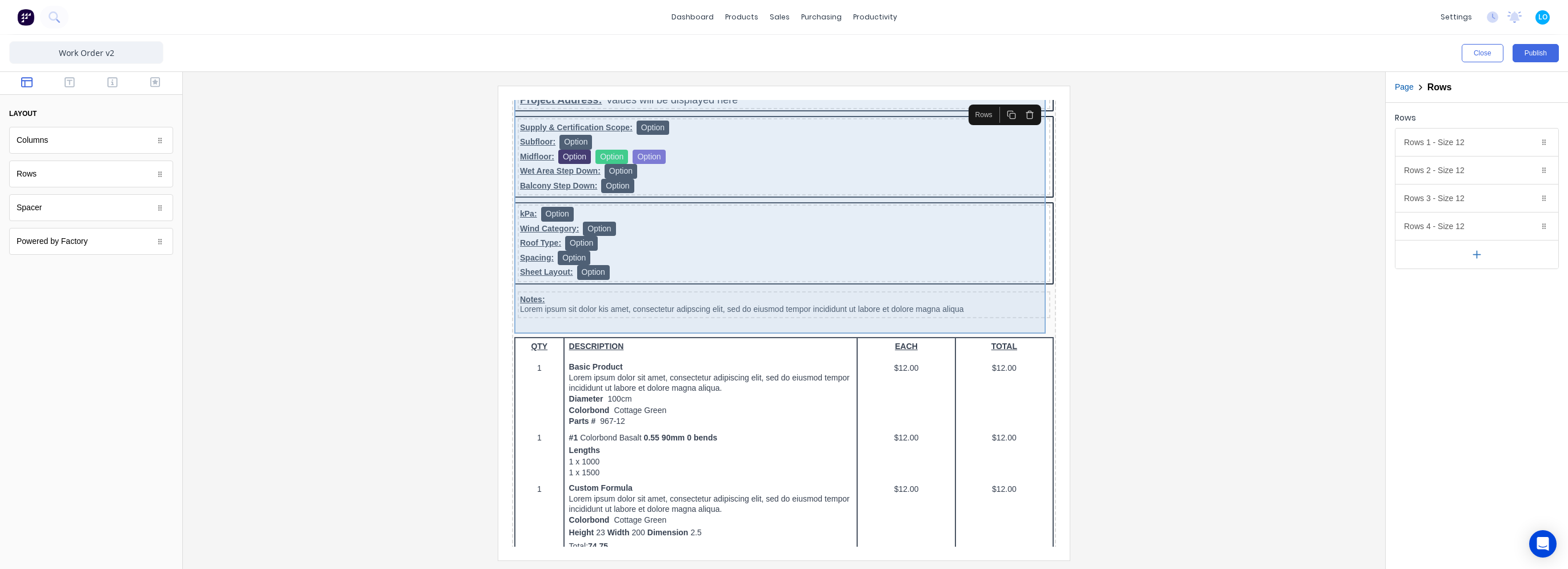
click at [913, 307] on div "UltraSpan Project Number: Values will be displayed here Project Address: Values…" at bounding box center [770, 186] width 540 height 274
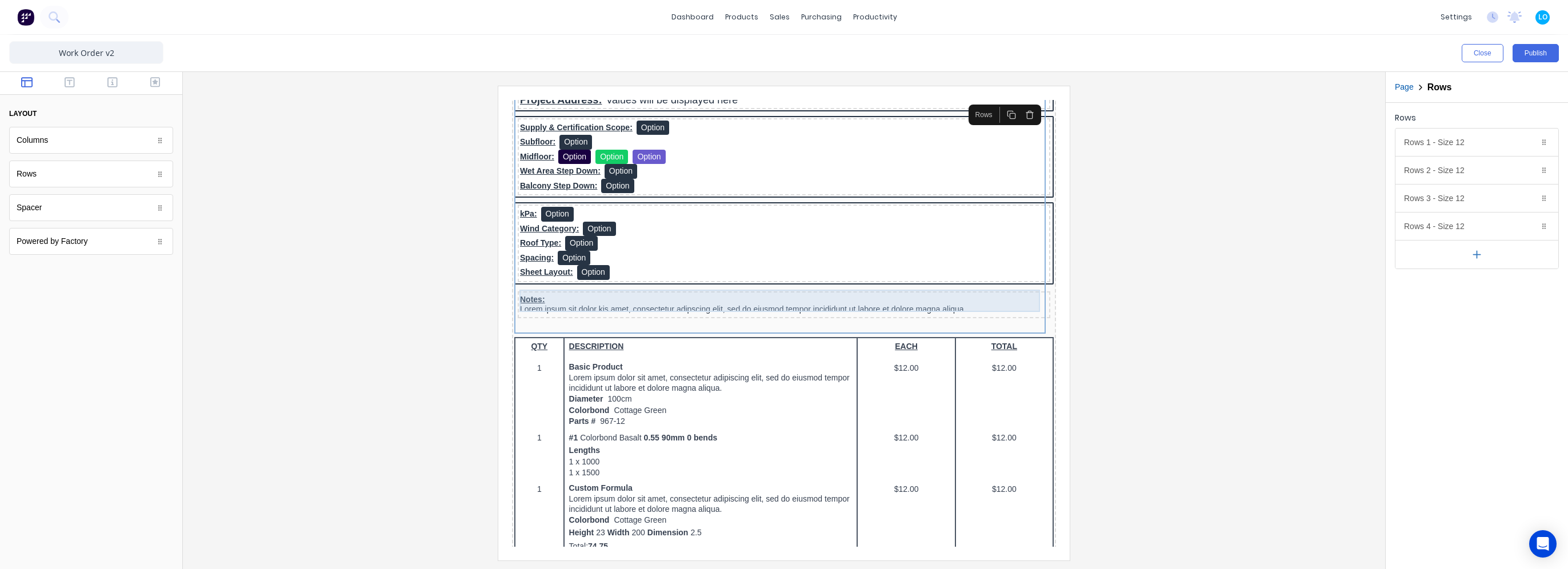
click at [910, 280] on div "Notes: Lorem ipsum sit dolor kis amet, consectetur adipscing elit, sed do eiusm…" at bounding box center [770, 291] width 528 height 23
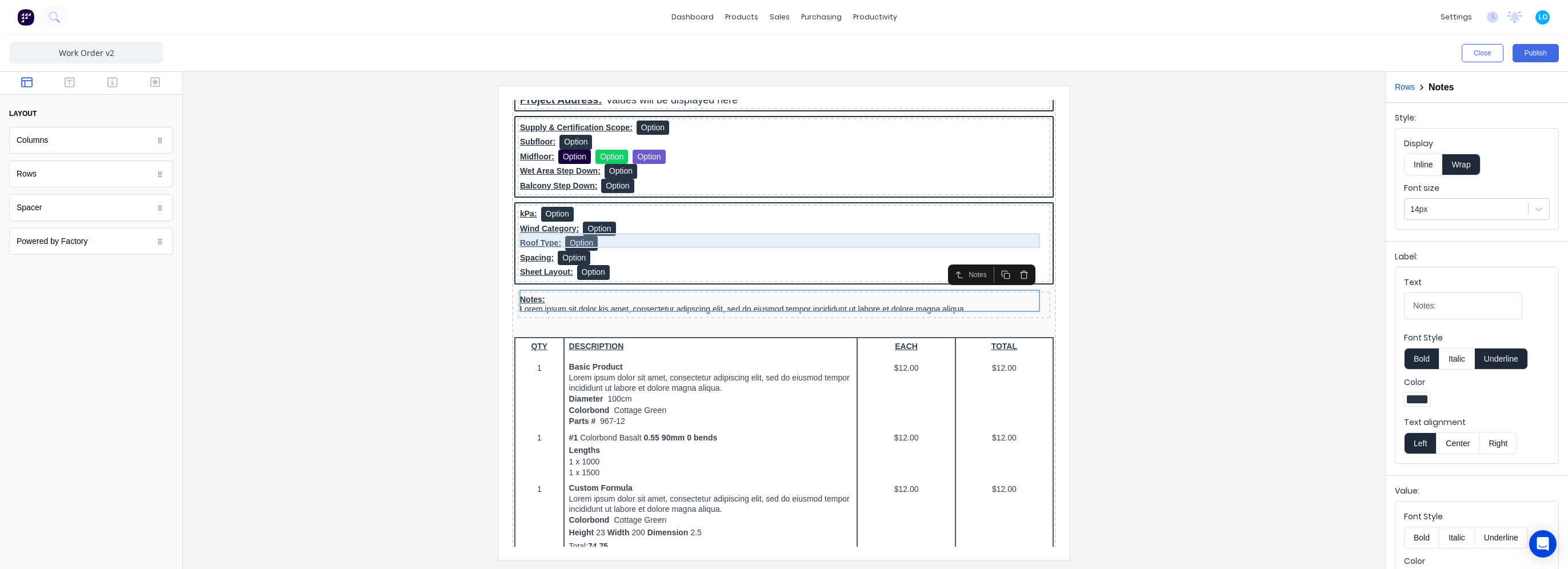
click at [738, 214] on div "Wind Category: Option" at bounding box center [770, 215] width 528 height 15
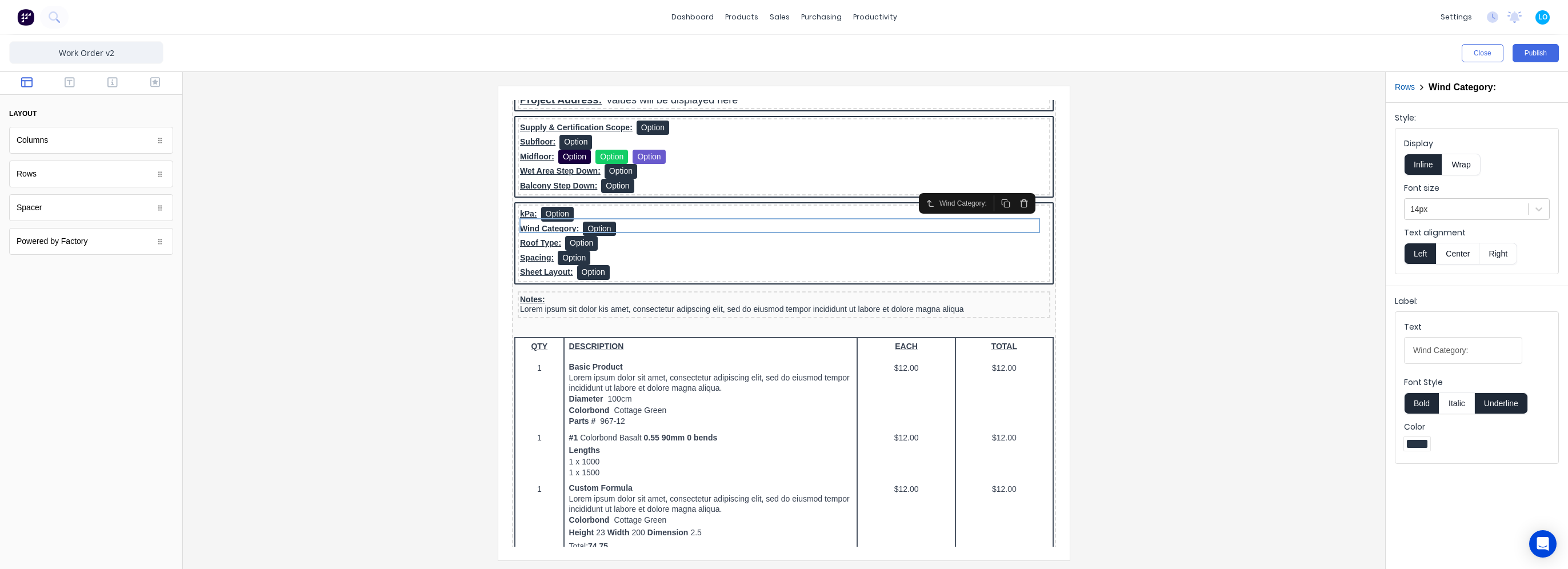
click at [1401, 85] on button "Rows" at bounding box center [1405, 87] width 20 height 12
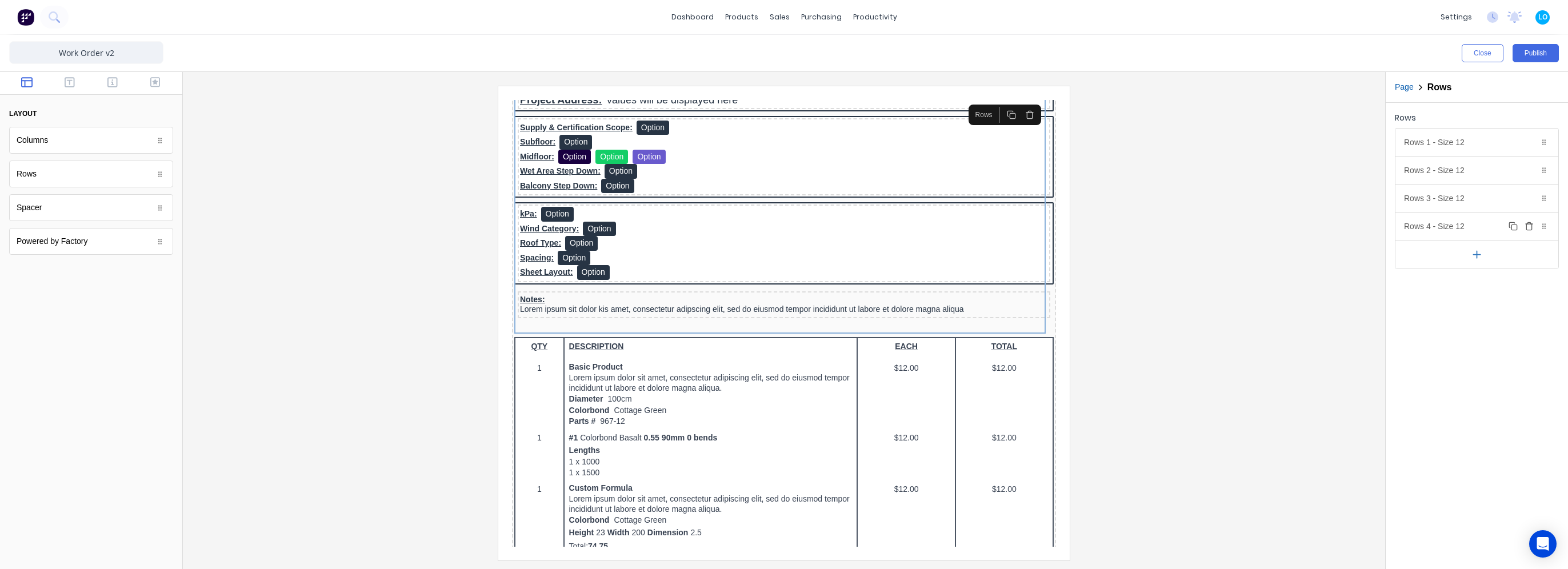
click at [1423, 227] on div "Rows 4 - Size 12 Duplicate Delete" at bounding box center [1477, 227] width 163 height 28
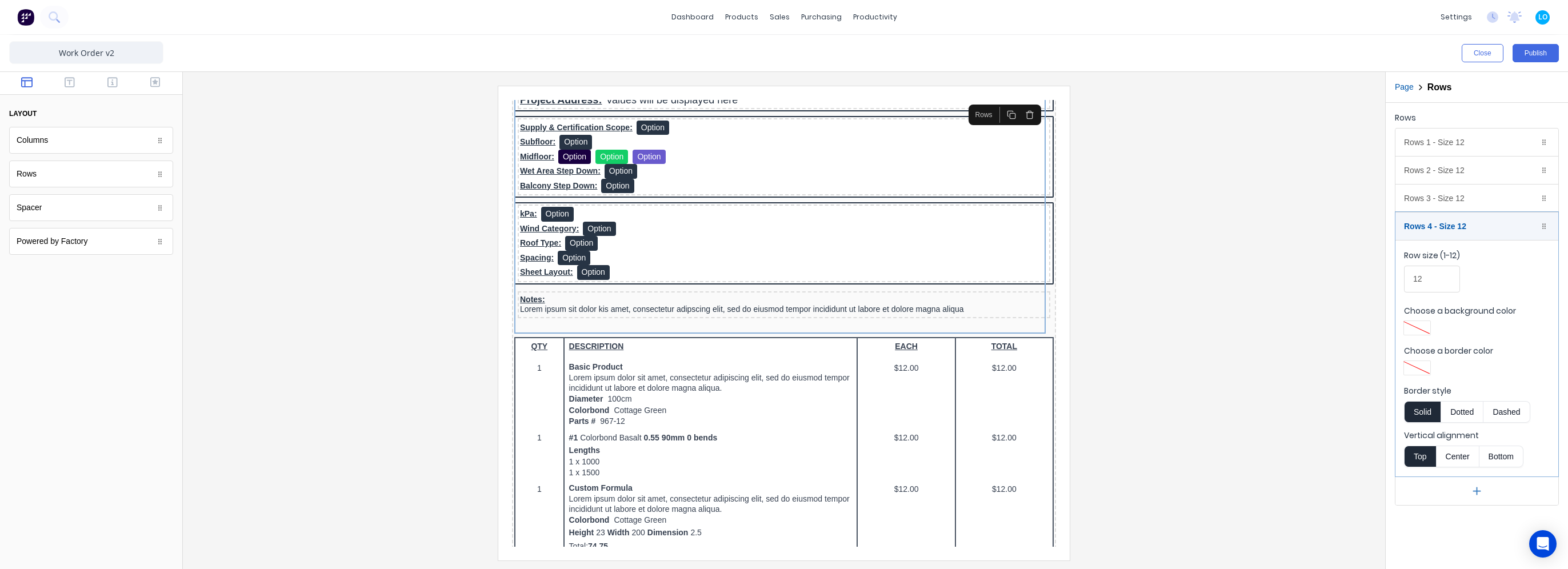
click at [1419, 364] on div at bounding box center [1417, 368] width 20 height 8
click at [1418, 467] on div at bounding box center [1417, 473] width 13 height 13
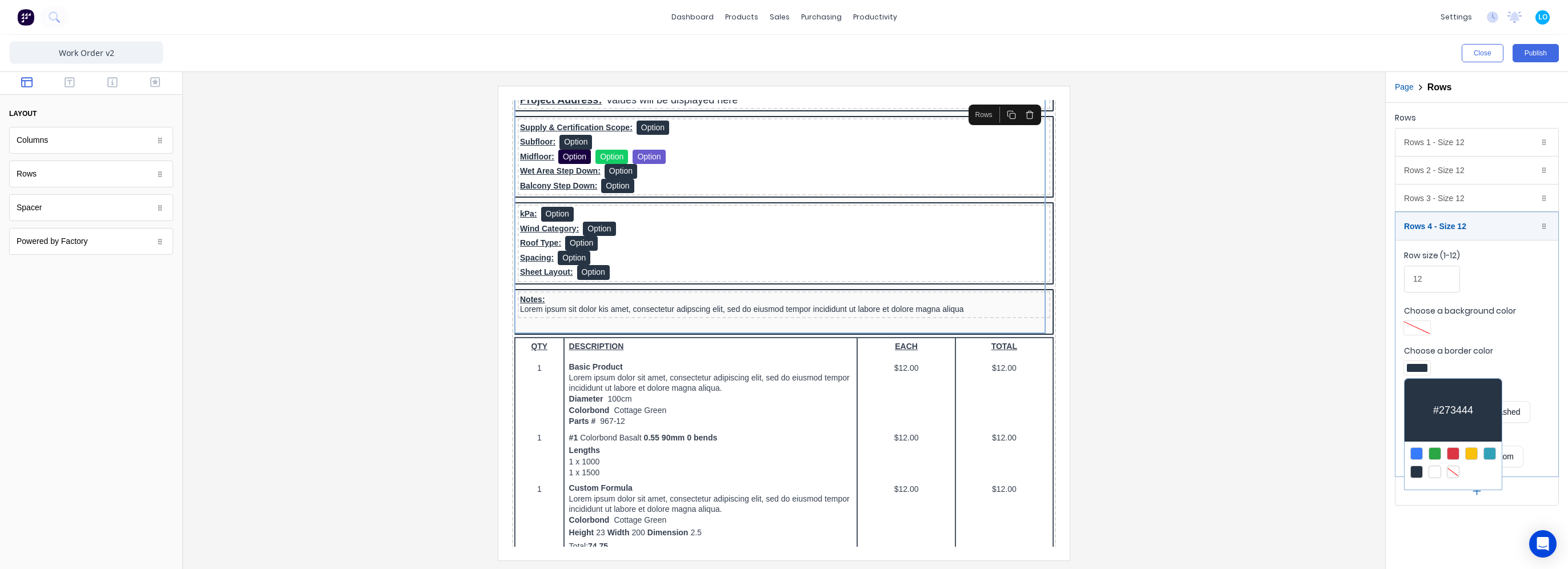
click at [1258, 403] on div at bounding box center [784, 284] width 1568 height 569
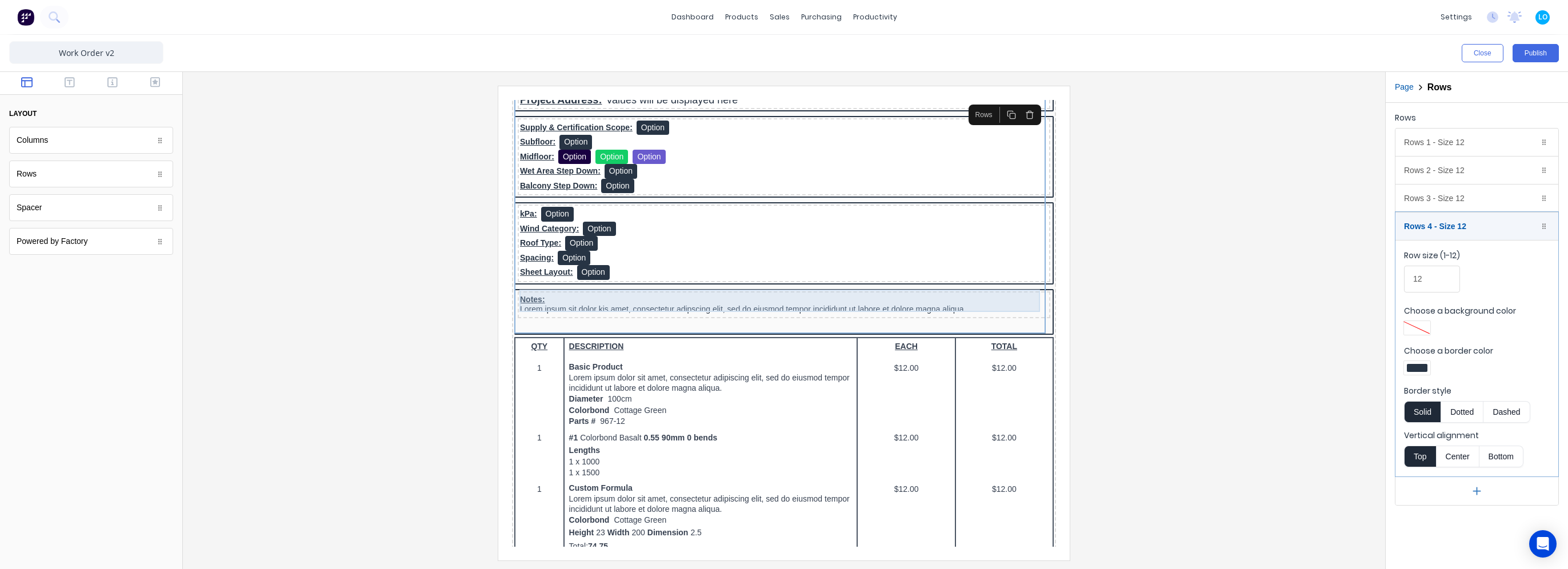
click at [760, 291] on div "Notes: Lorem ipsum sit dolor kis amet, consectetur adipscing elit, sed do eiusm…" at bounding box center [770, 291] width 528 height 23
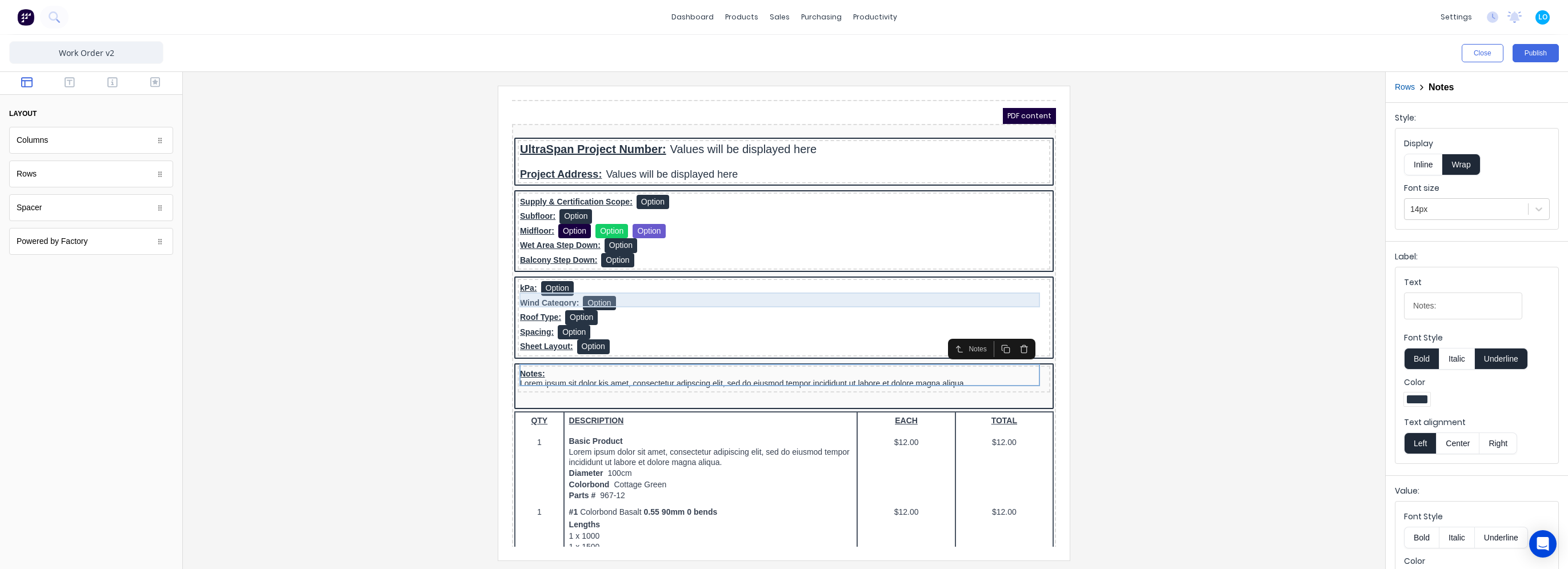
scroll to position [57, 0]
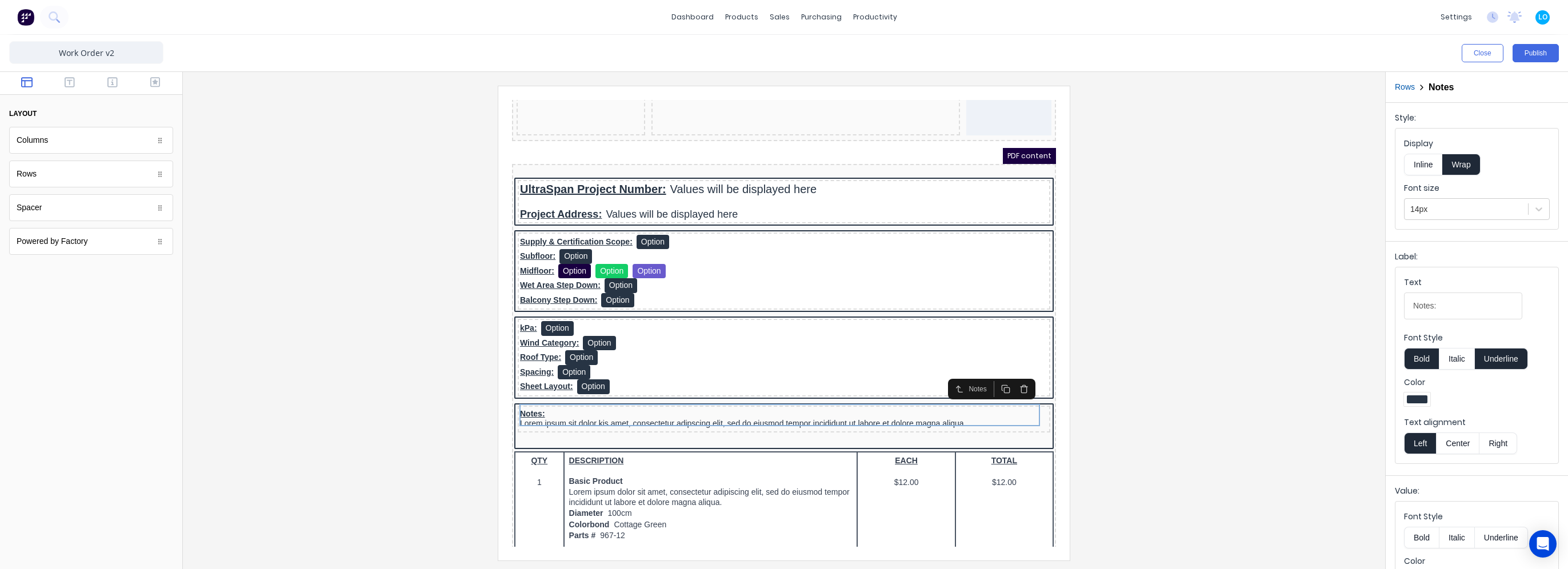
click at [426, 228] on div at bounding box center [783, 323] width 1184 height 474
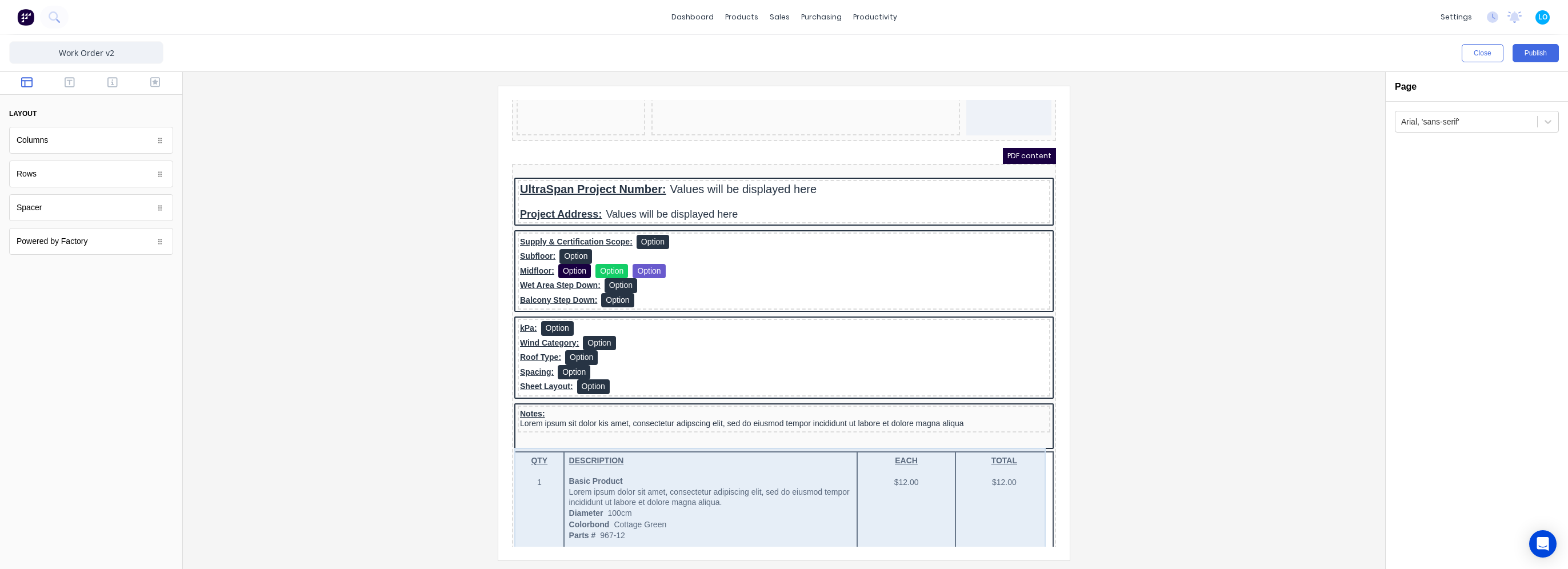
scroll to position [0, 0]
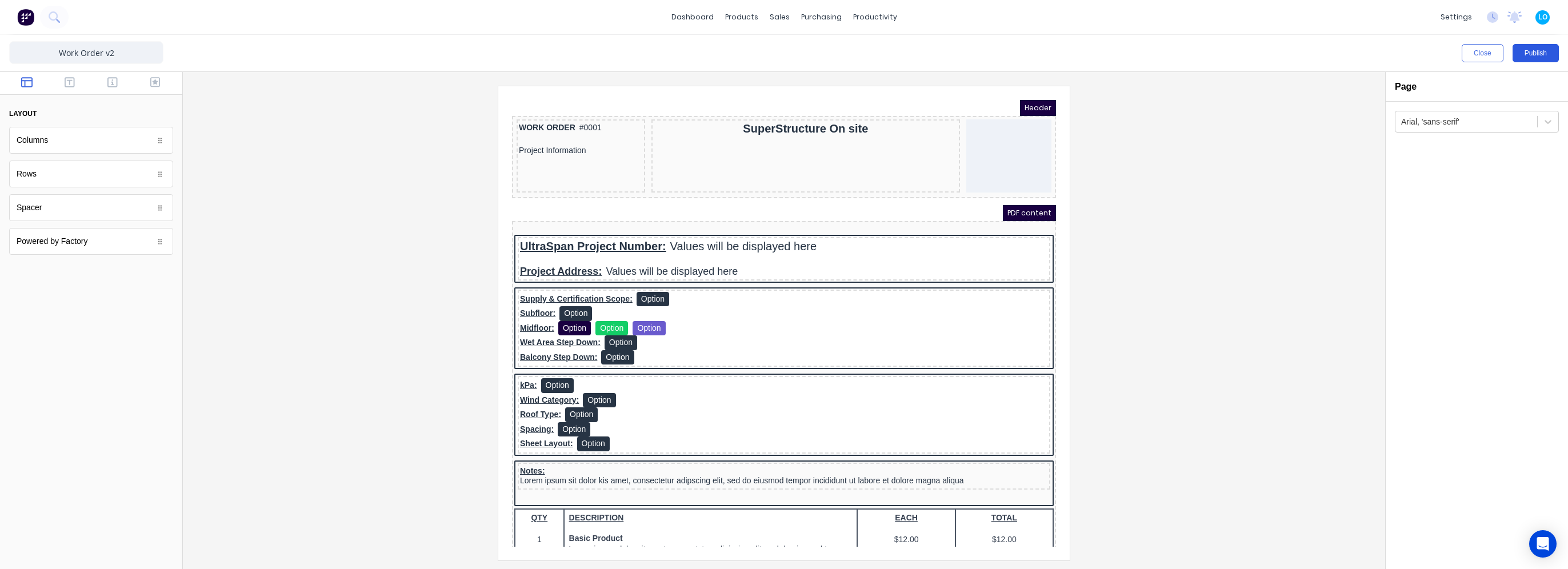
click at [1529, 55] on button "Publish" at bounding box center [1535, 53] width 46 height 19
